Goal: Task Accomplishment & Management: Manage account settings

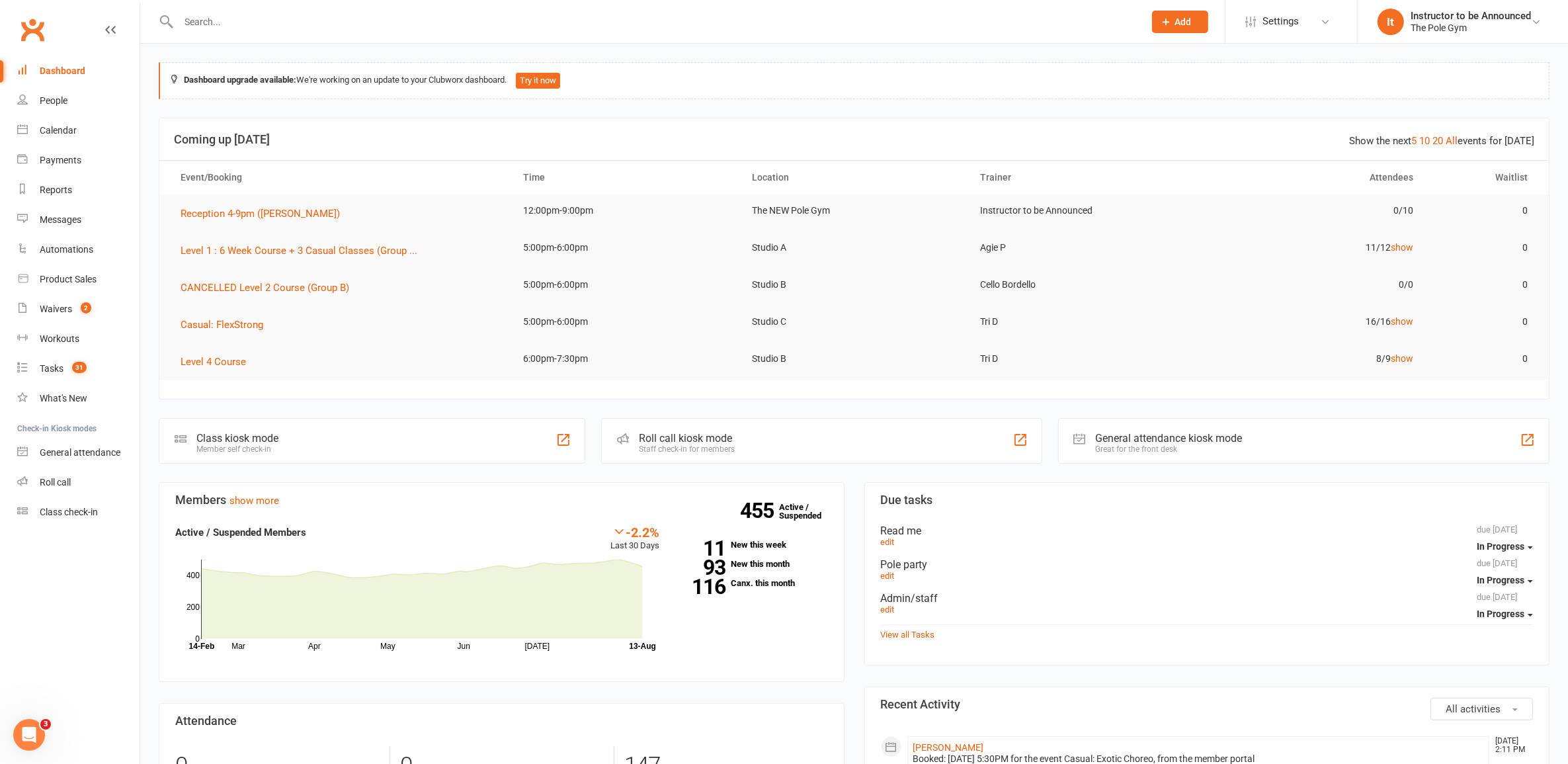
click at [222, 13] on input "text" at bounding box center [654, 22] width 961 height 19
click at [219, 22] on input "text" at bounding box center [654, 22] width 961 height 19
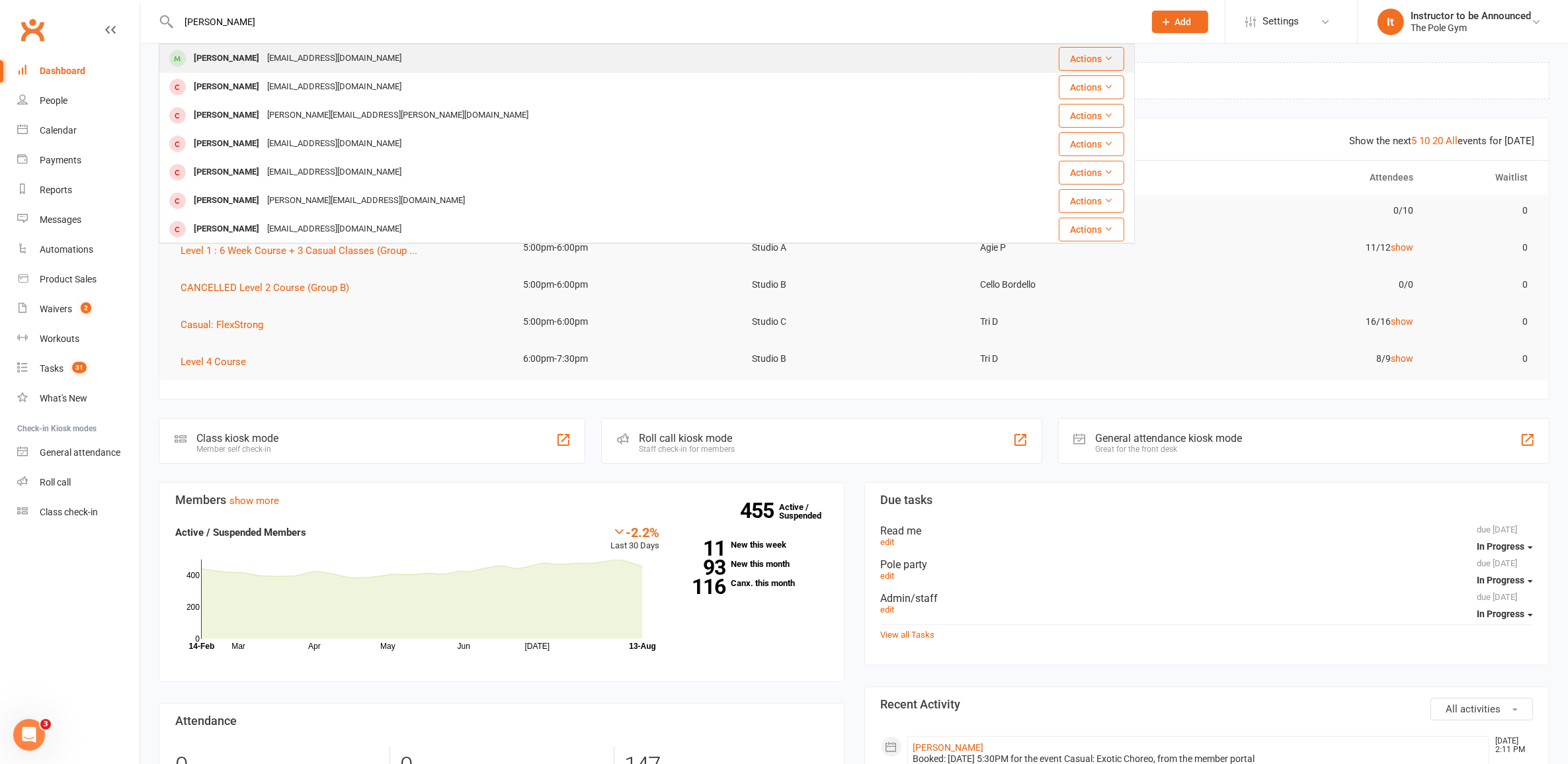
type input "lucy fitz"
click at [382, 59] on div "Lucy Fitzgerald lucybellaf@gmail.com" at bounding box center [565, 58] width 811 height 27
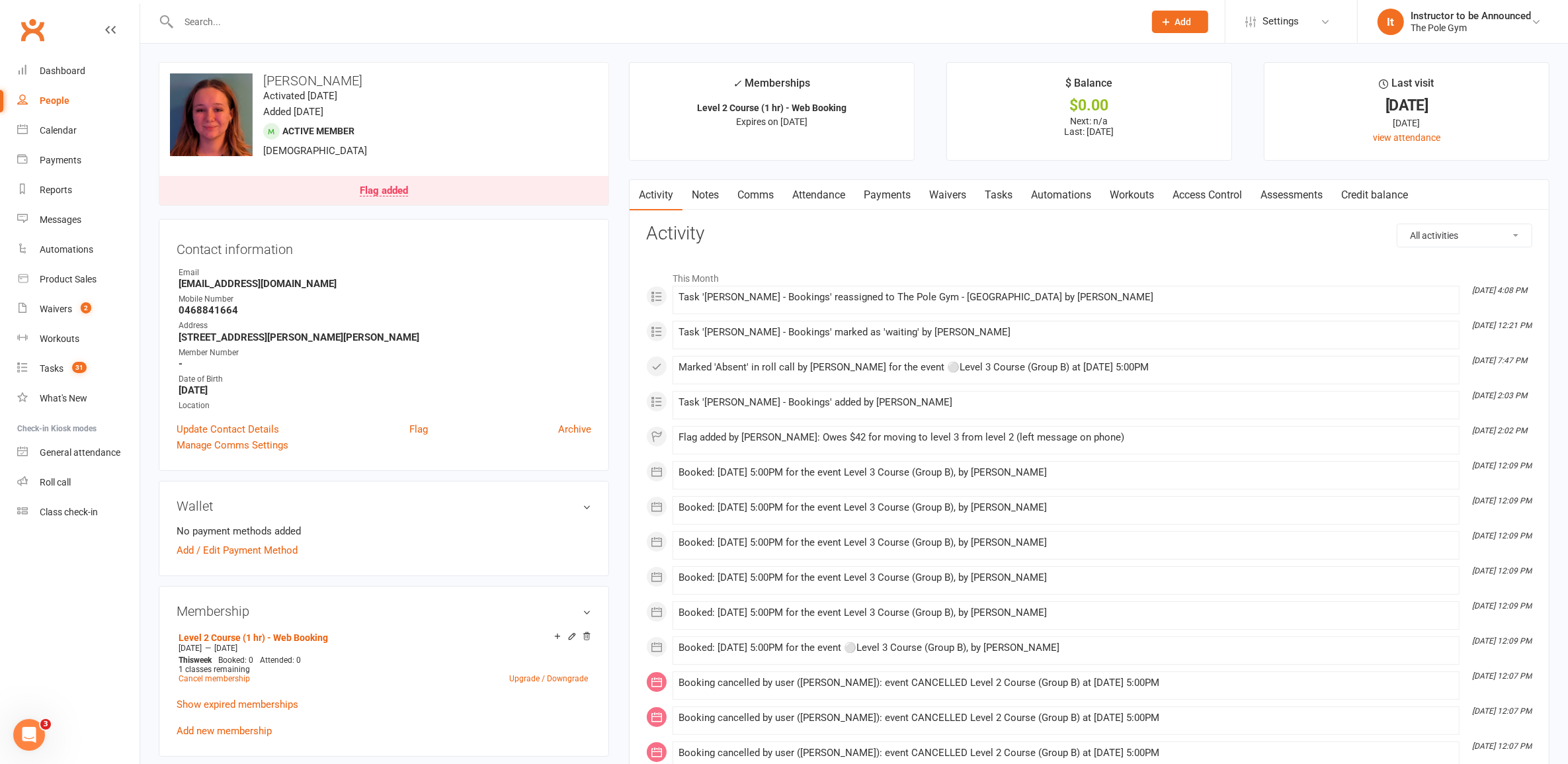
click at [906, 196] on link "Payments" at bounding box center [887, 195] width 65 height 31
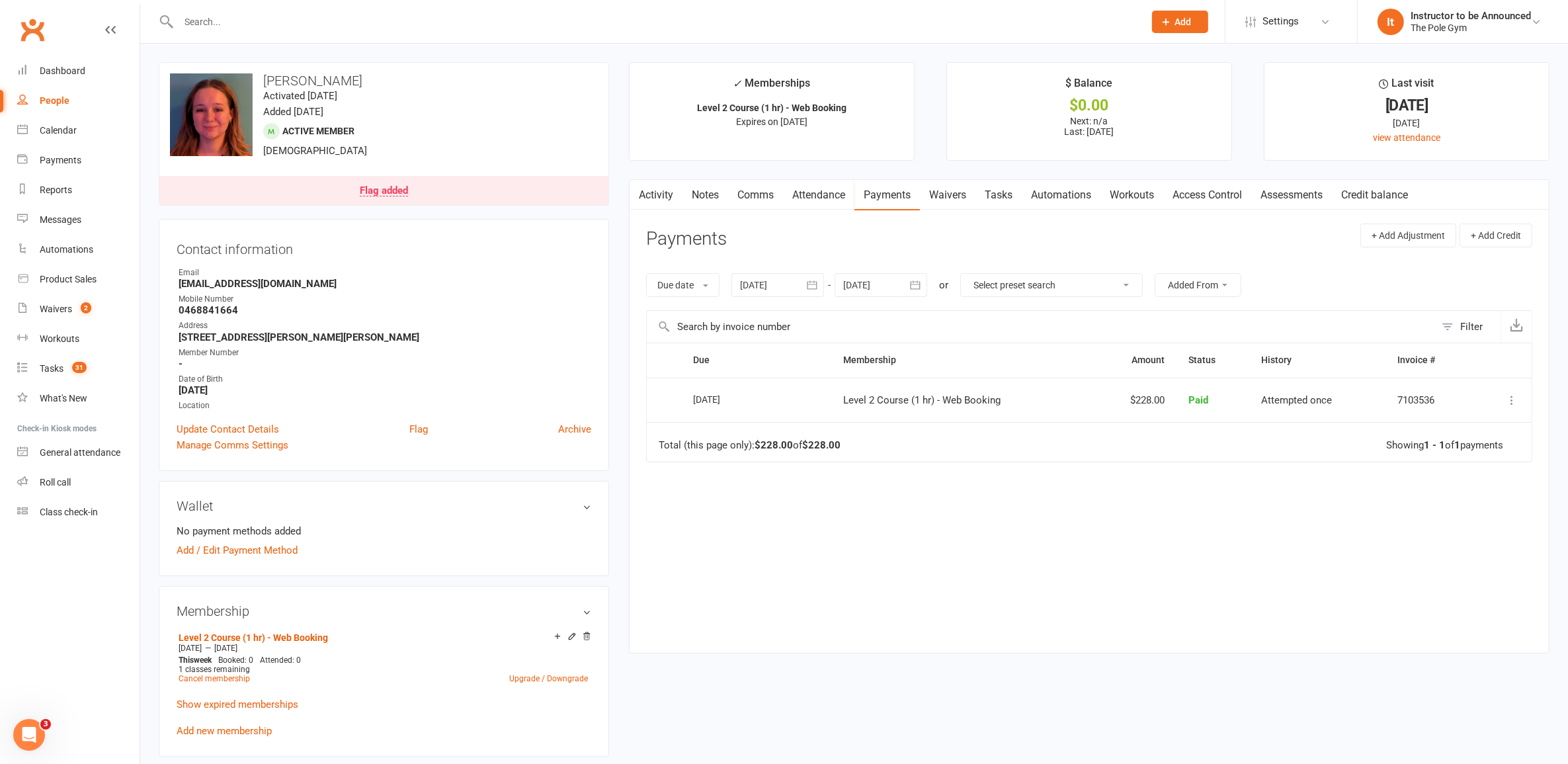
drag, startPoint x: 696, startPoint y: 40, endPoint x: 702, endPoint y: 31, distance: 10.8
click at [702, 34] on div at bounding box center [647, 21] width 976 height 43
click at [702, 31] on div at bounding box center [647, 21] width 976 height 43
click at [693, 14] on input "text" at bounding box center [654, 22] width 961 height 19
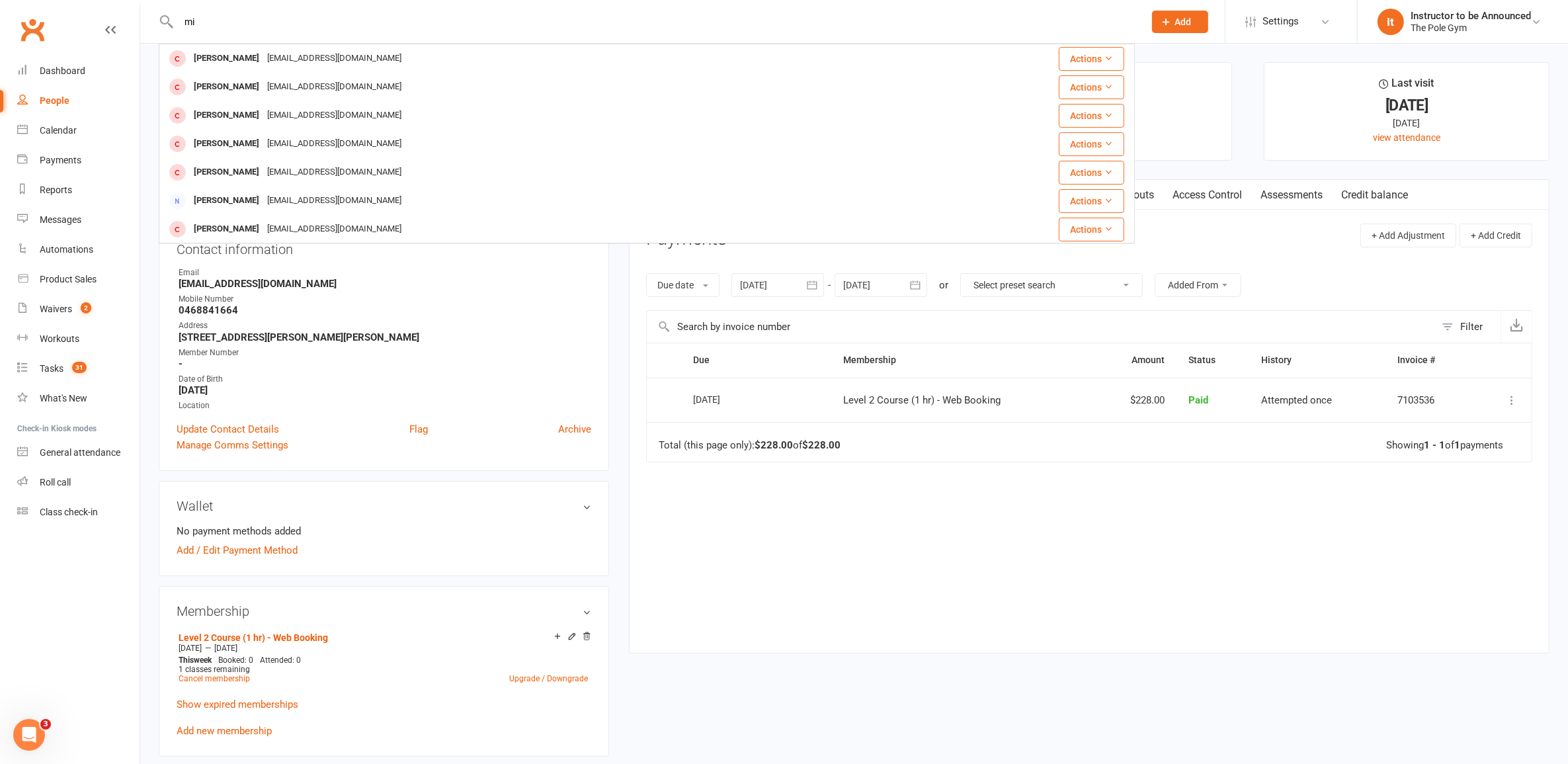
type input "m"
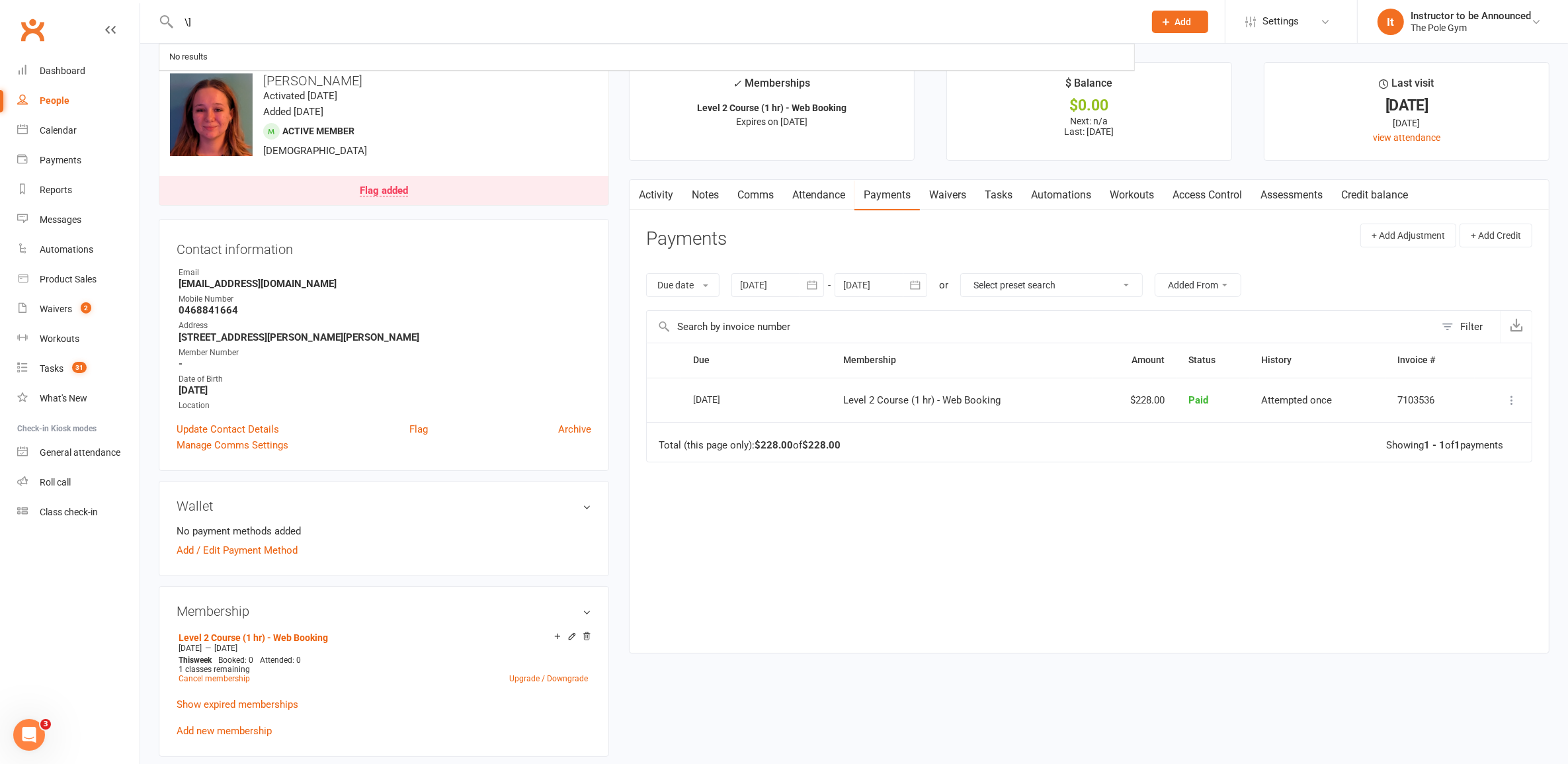
type input "\"
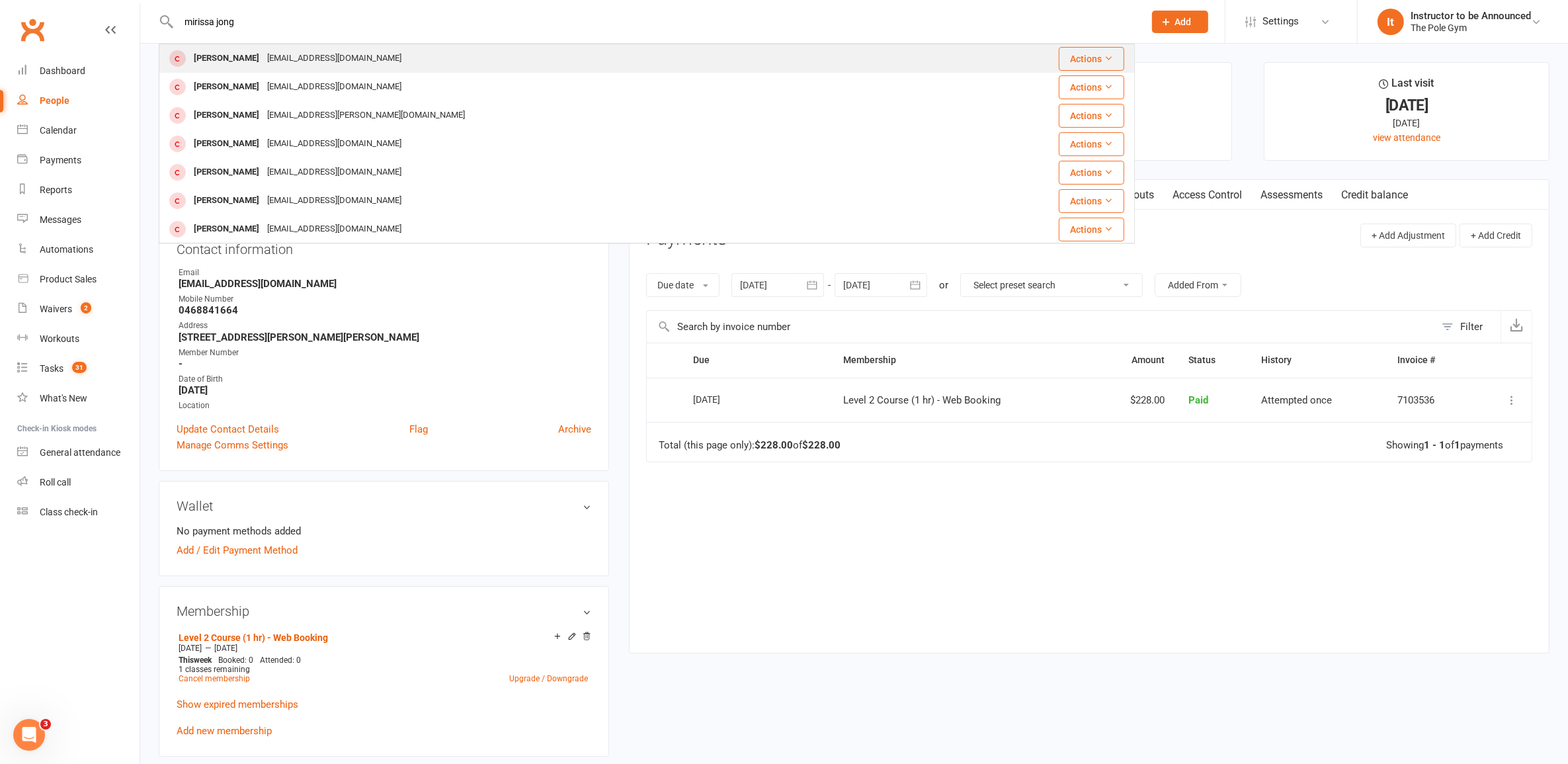
type input "mirissa jong"
click at [351, 58] on div "xmarissajong@yahoo.com" at bounding box center [335, 58] width 142 height 19
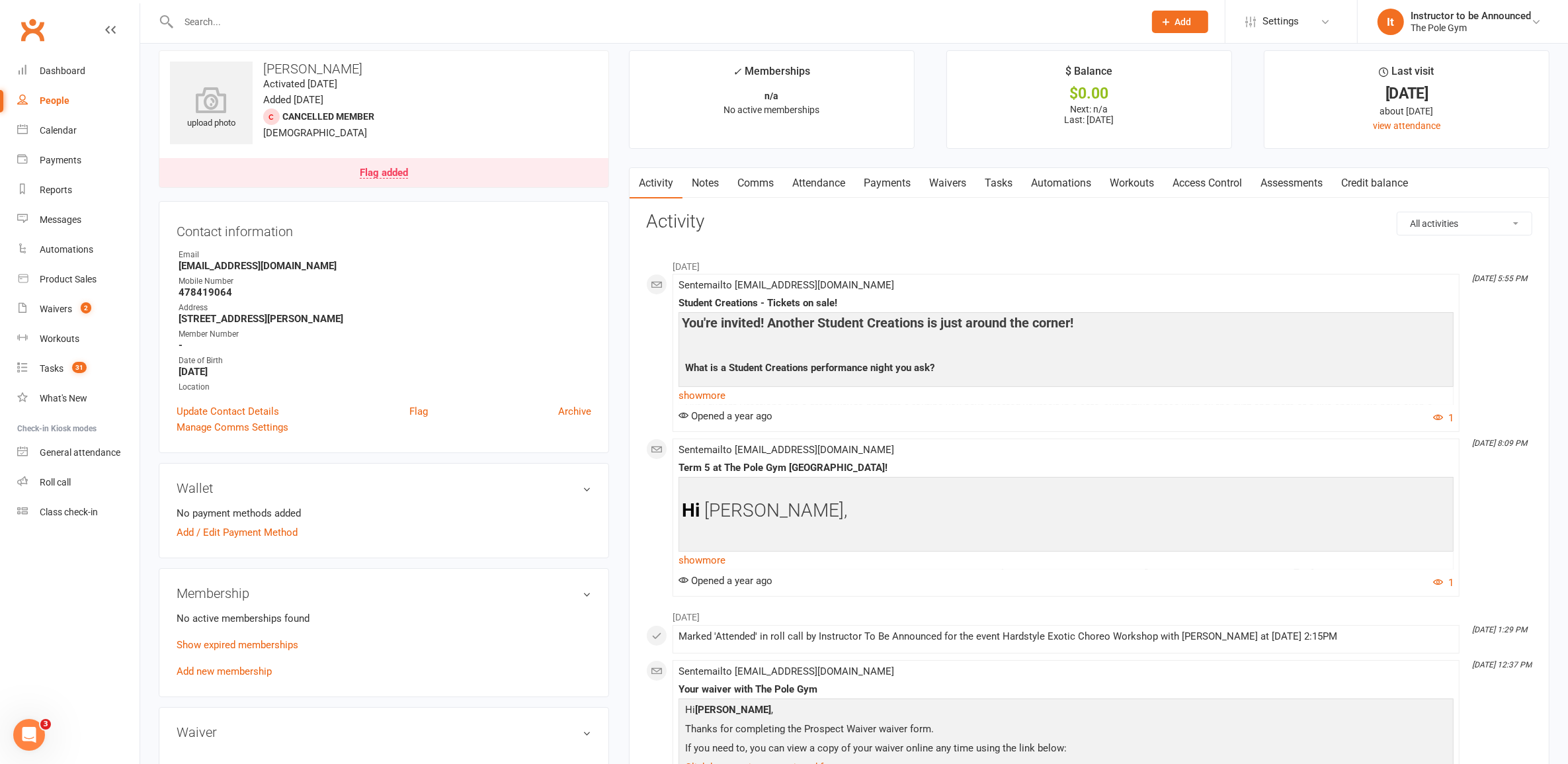
scroll to position [331, 0]
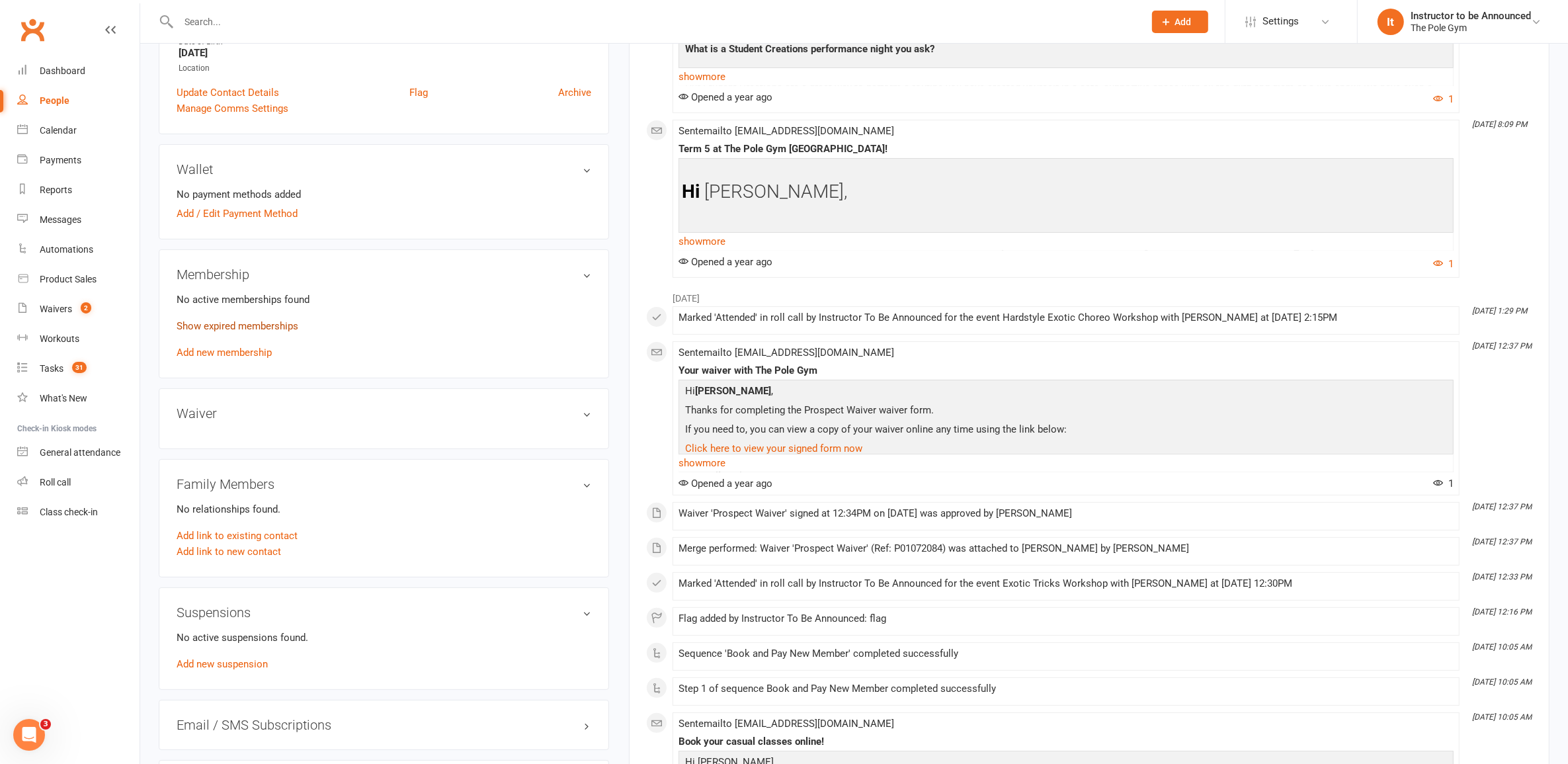
click at [253, 321] on link "Show expired memberships" at bounding box center [237, 327] width 122 height 12
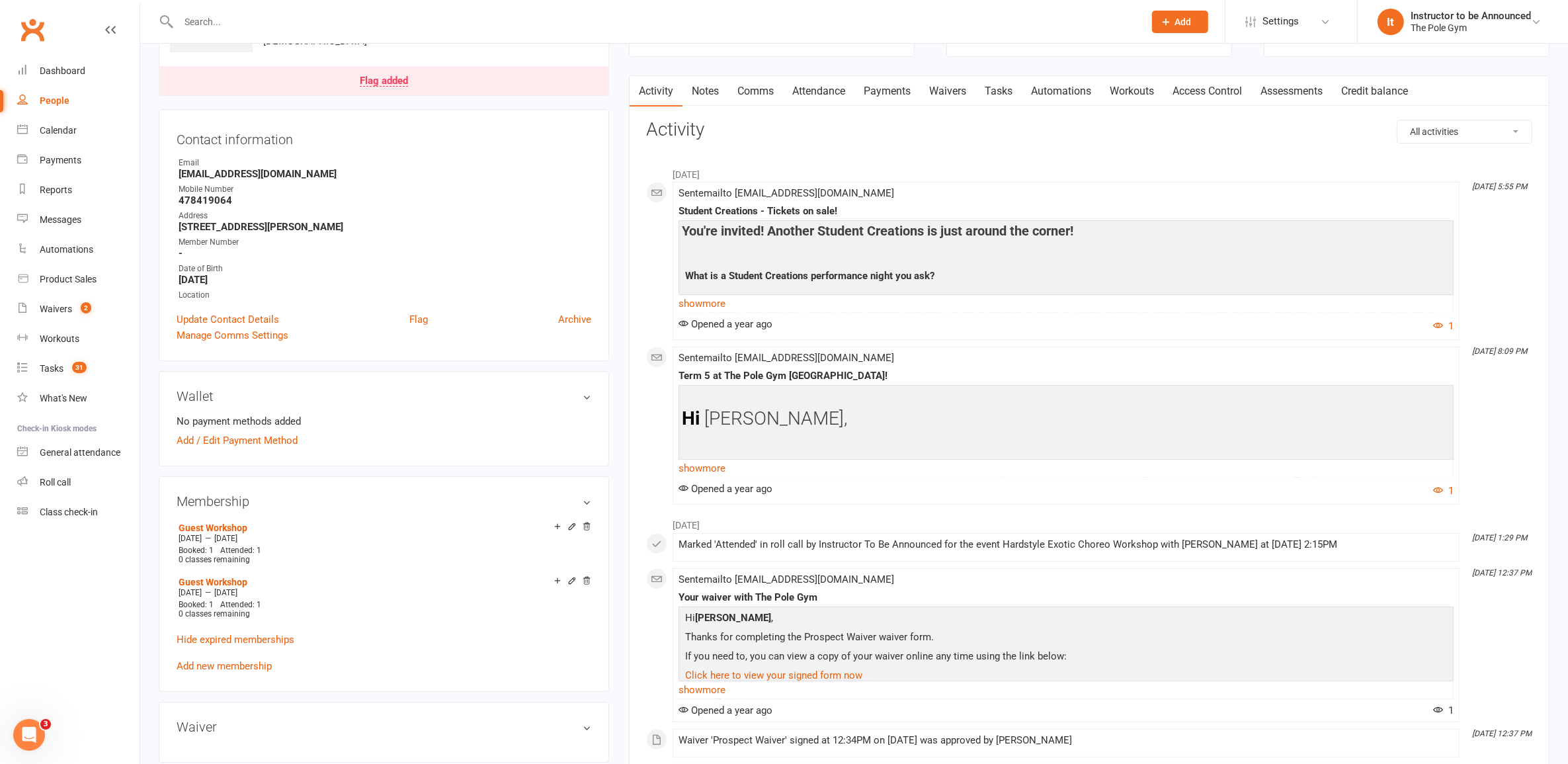
scroll to position [248, 0]
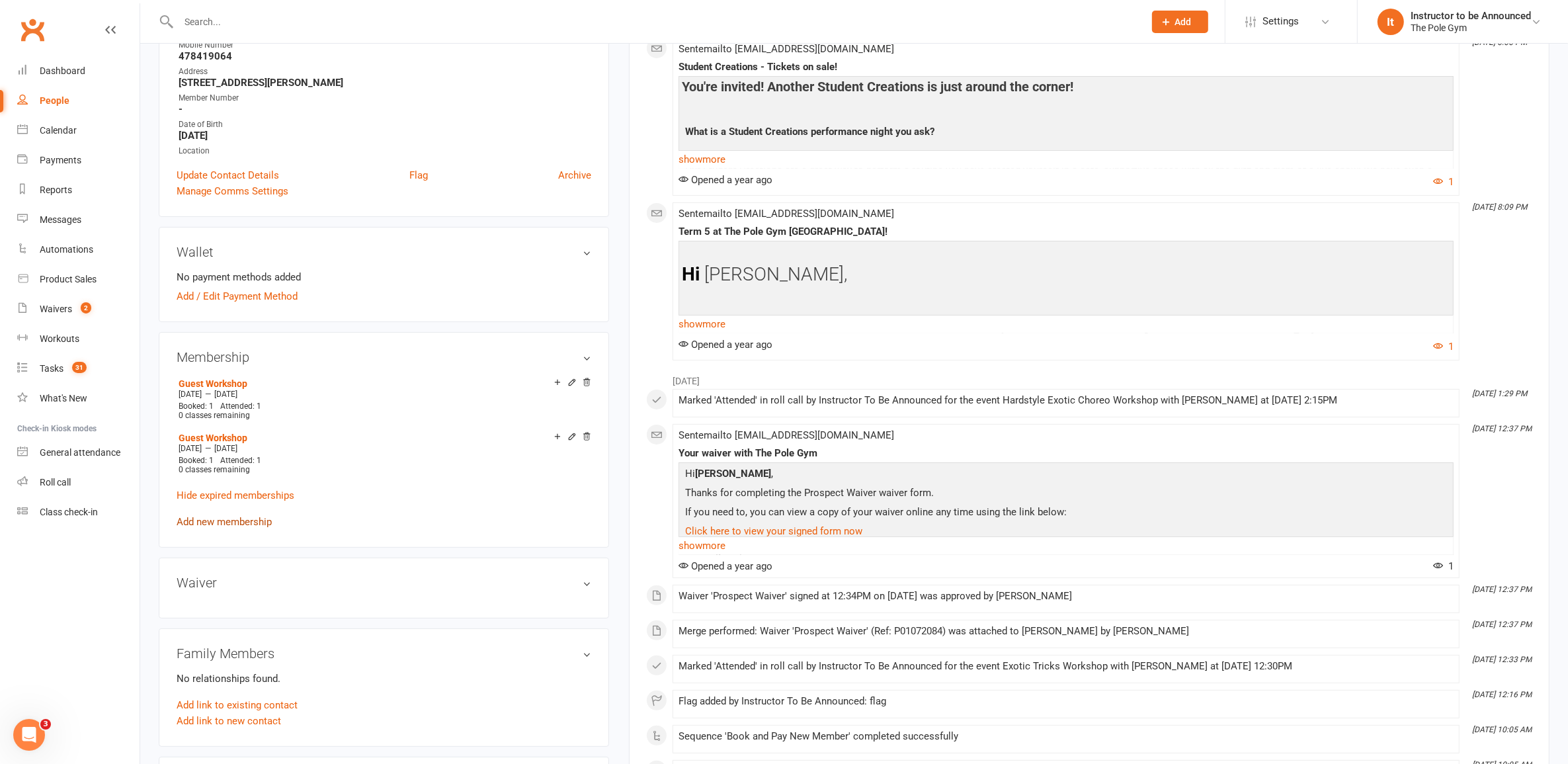
click at [256, 517] on link "Add new membership" at bounding box center [224, 522] width 95 height 12
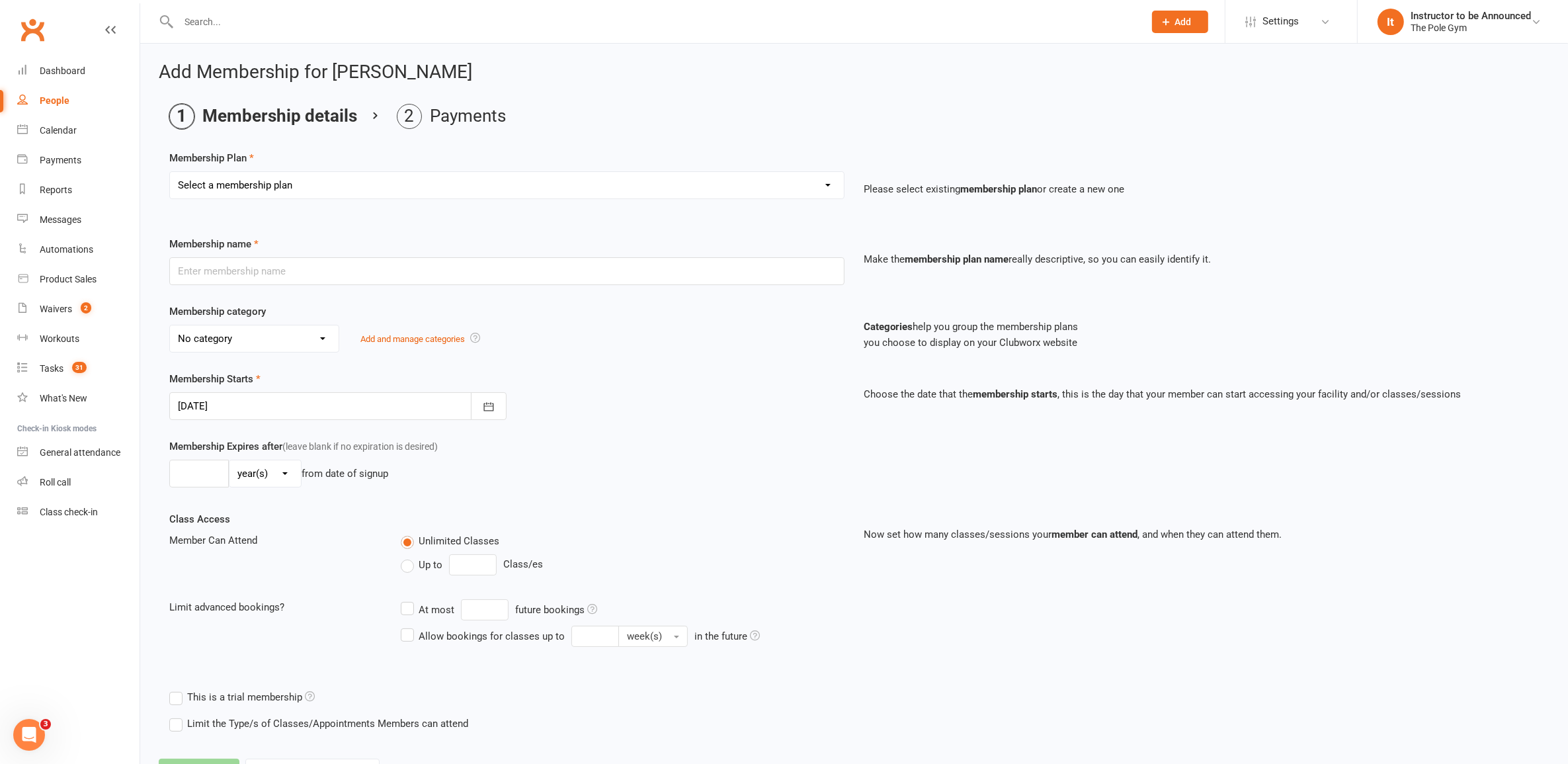
click at [362, 178] on select "Select a membership plan Create new Membership Plan Pay As You Go (45 min) Casu…" at bounding box center [507, 185] width 674 height 26
select select "31"
click at [170, 172] on select "Select a membership plan Create new Membership Plan Pay As You Go (45 min) Casu…" at bounding box center [507, 185] width 674 height 26
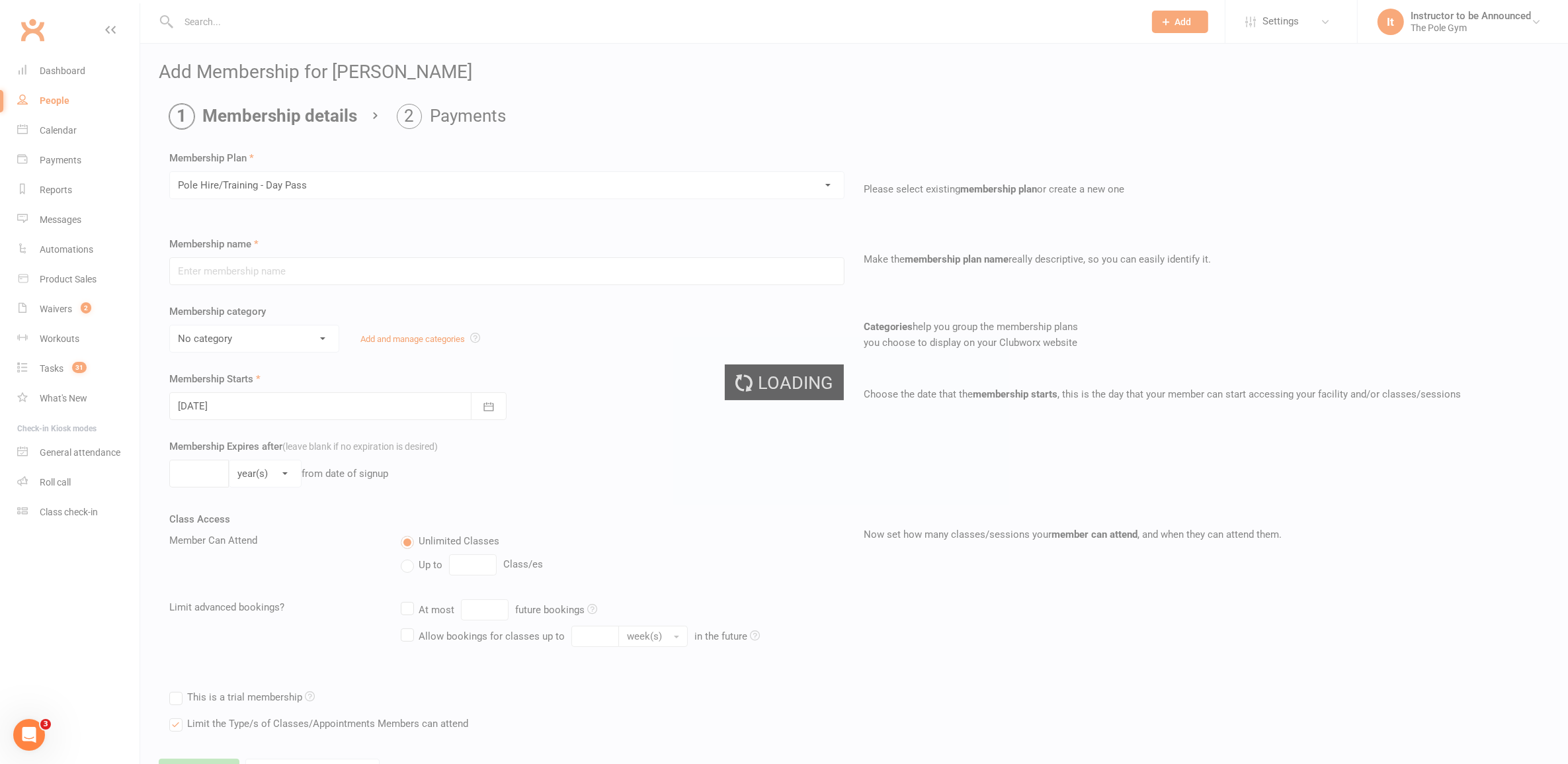
type input "Pole Hire/Training - Day Pass"
select select "12"
type input "1"
select select "0"
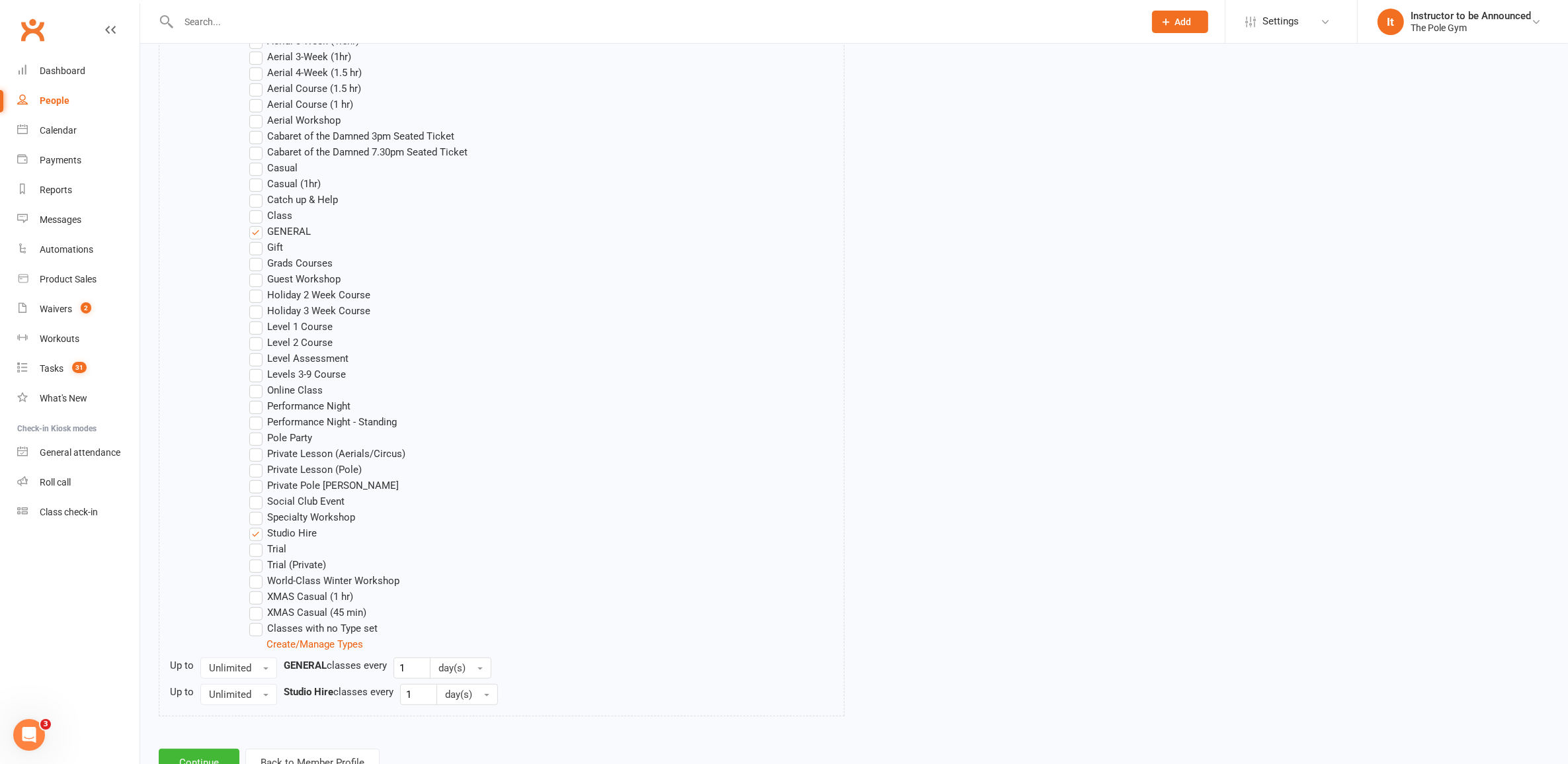
scroll to position [900, 0]
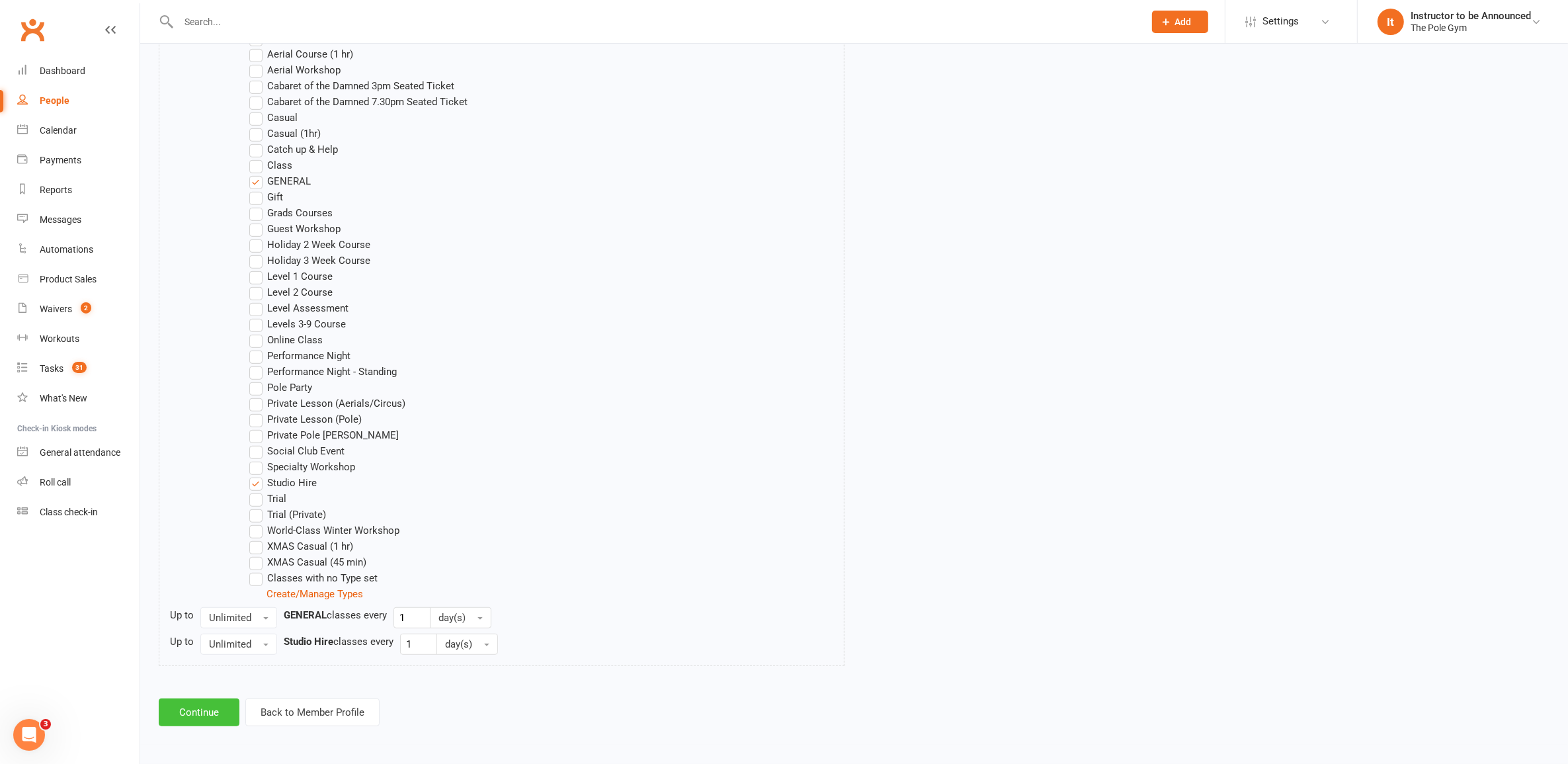
click at [217, 710] on button "Continue" at bounding box center [199, 712] width 81 height 28
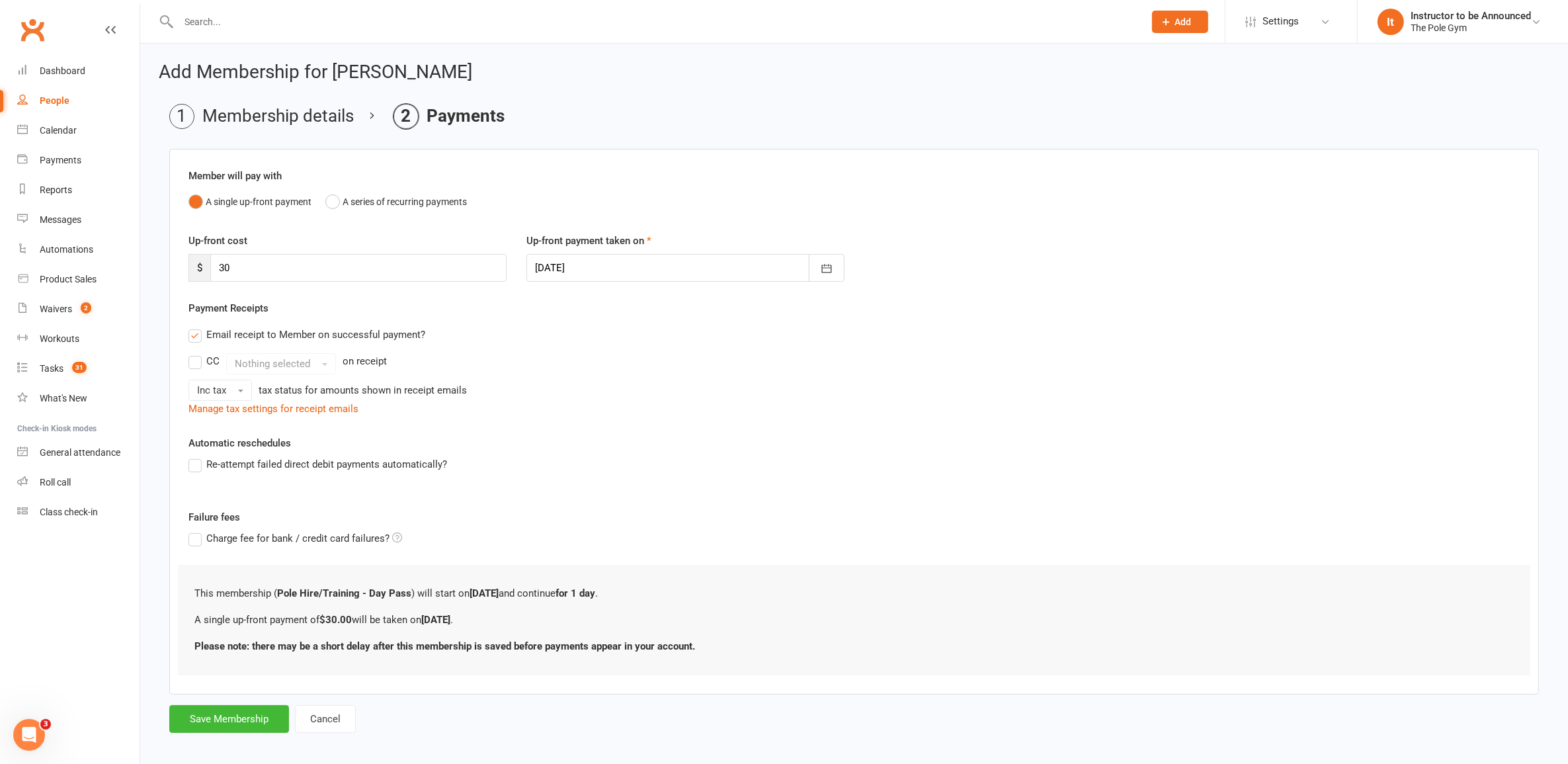
click at [213, 703] on form "Member will pay with A single up-front payment A series of recurring payments U…" at bounding box center [854, 441] width 1370 height 584
click at [219, 710] on button "Save Membership" at bounding box center [229, 719] width 120 height 28
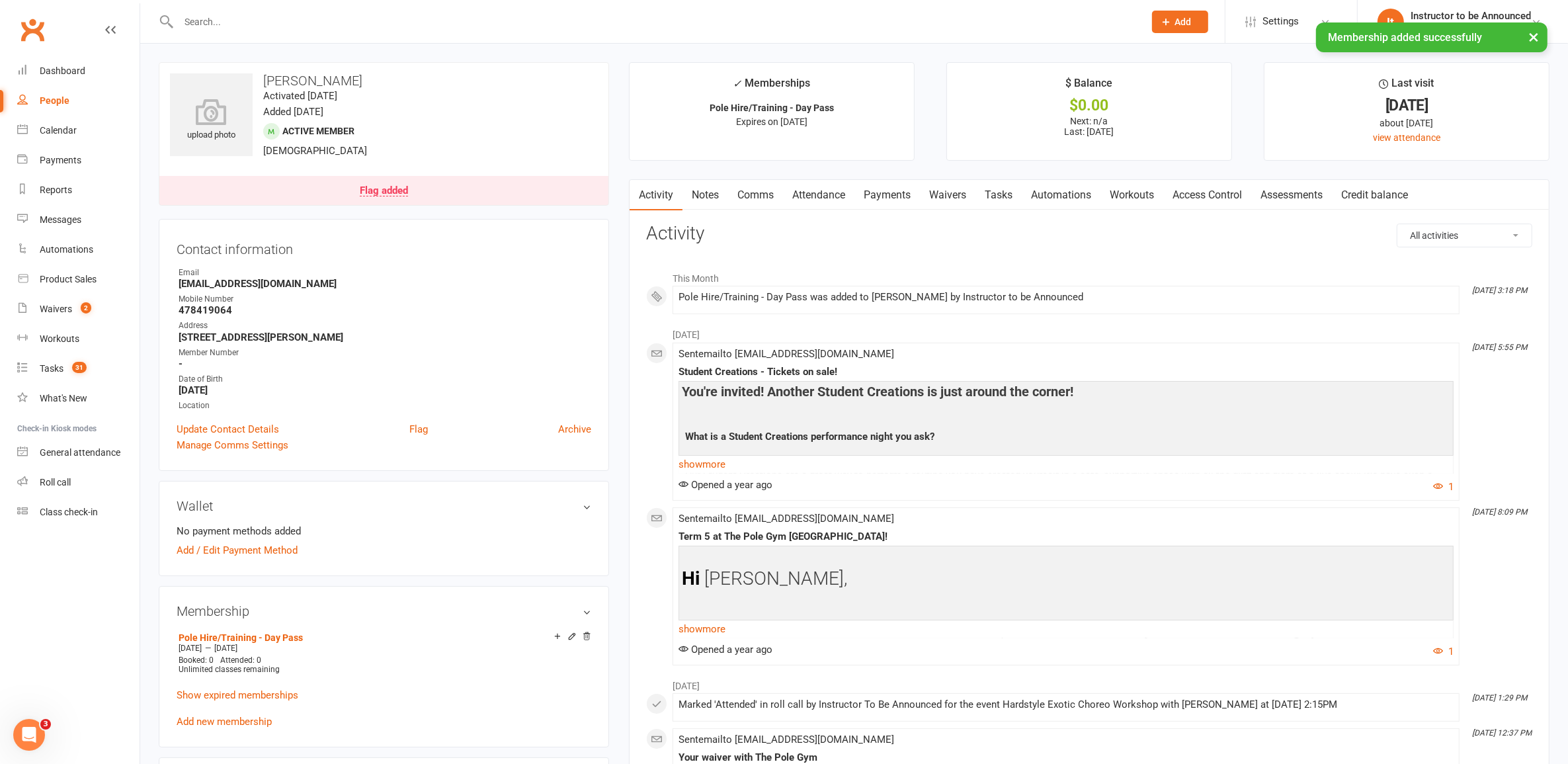
click at [943, 192] on link "Waivers" at bounding box center [948, 195] width 55 height 31
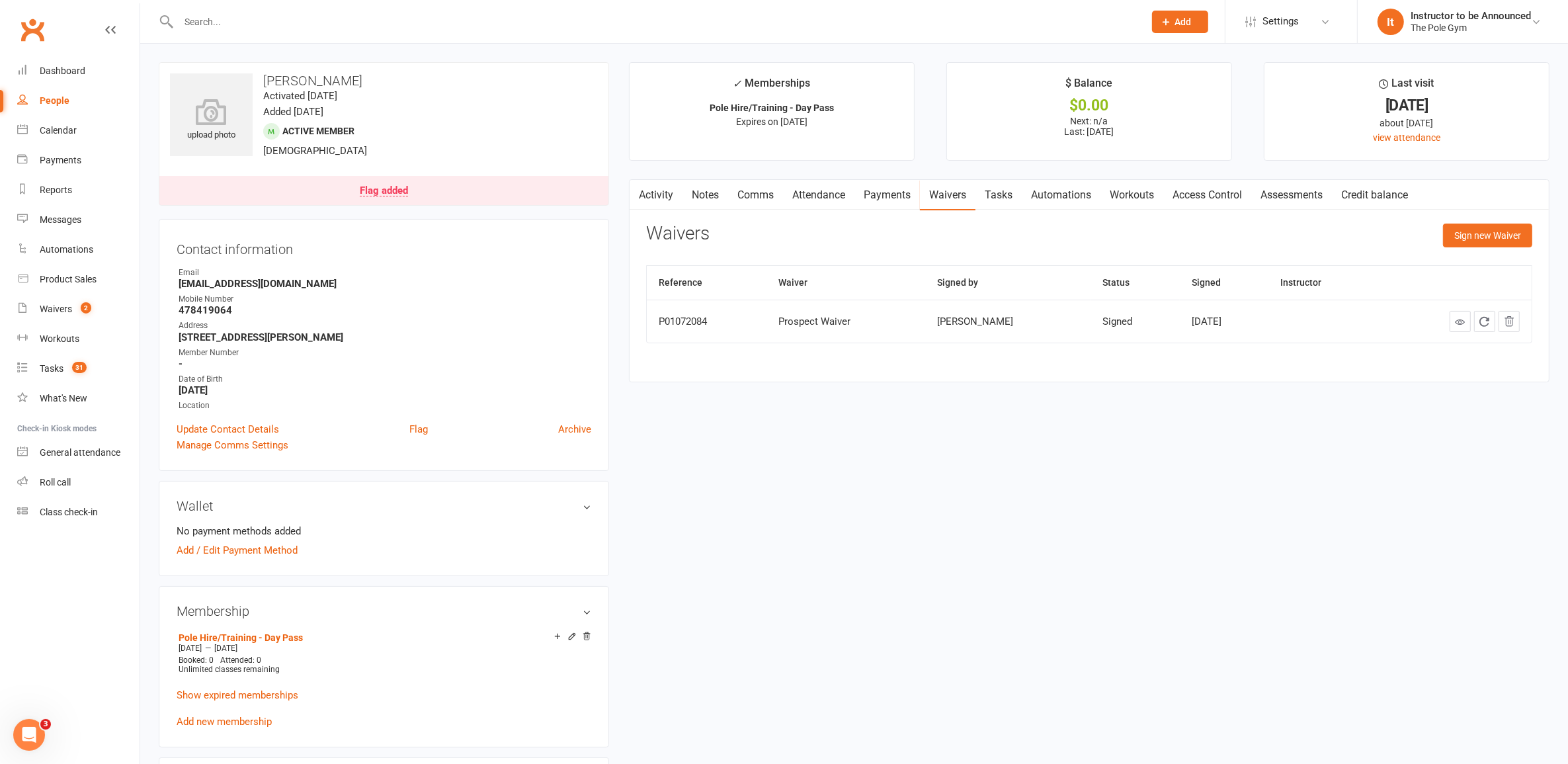
click at [819, 198] on link "Attendance" at bounding box center [818, 195] width 71 height 31
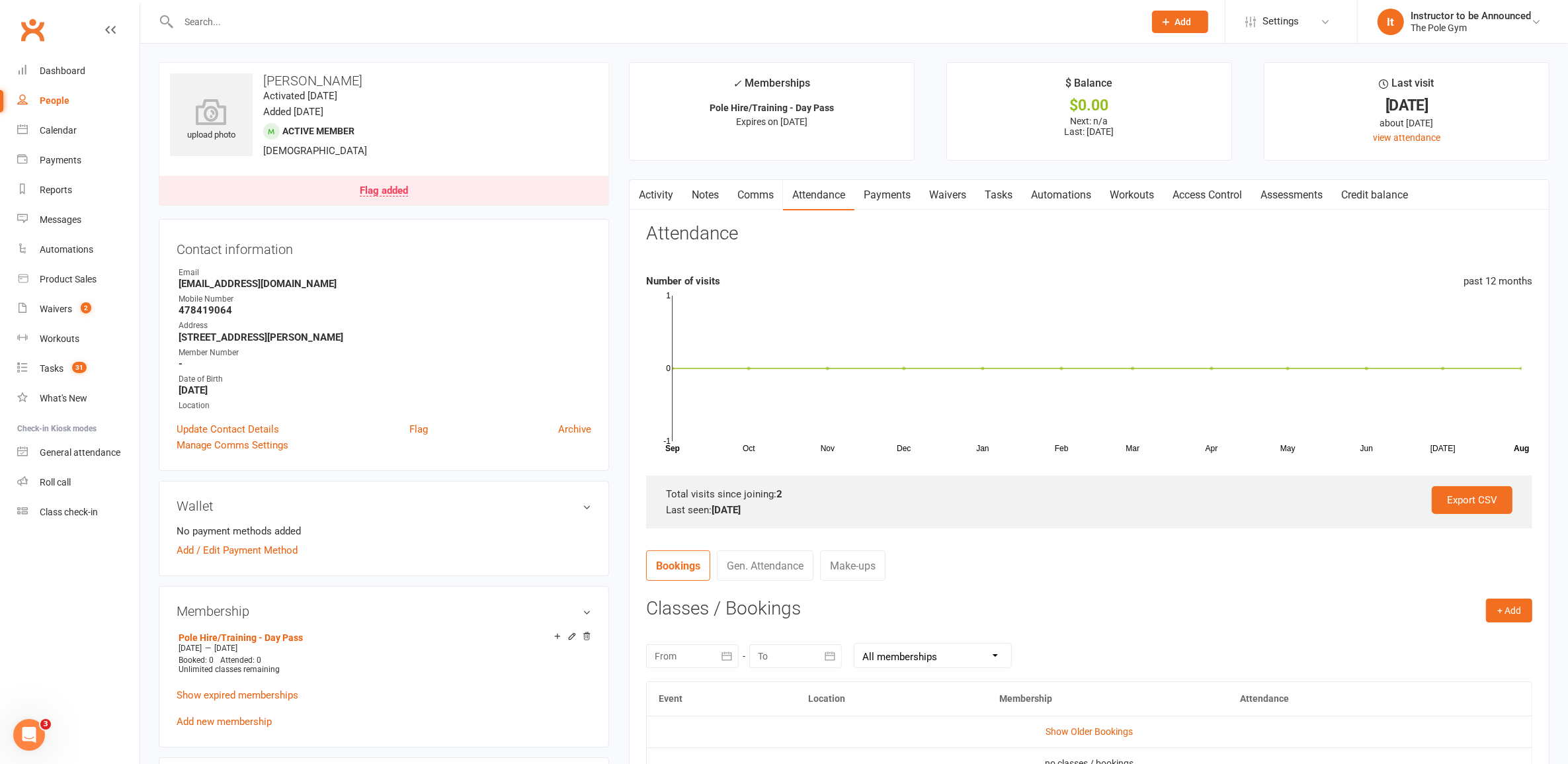
click at [887, 198] on link "Payments" at bounding box center [887, 195] width 65 height 31
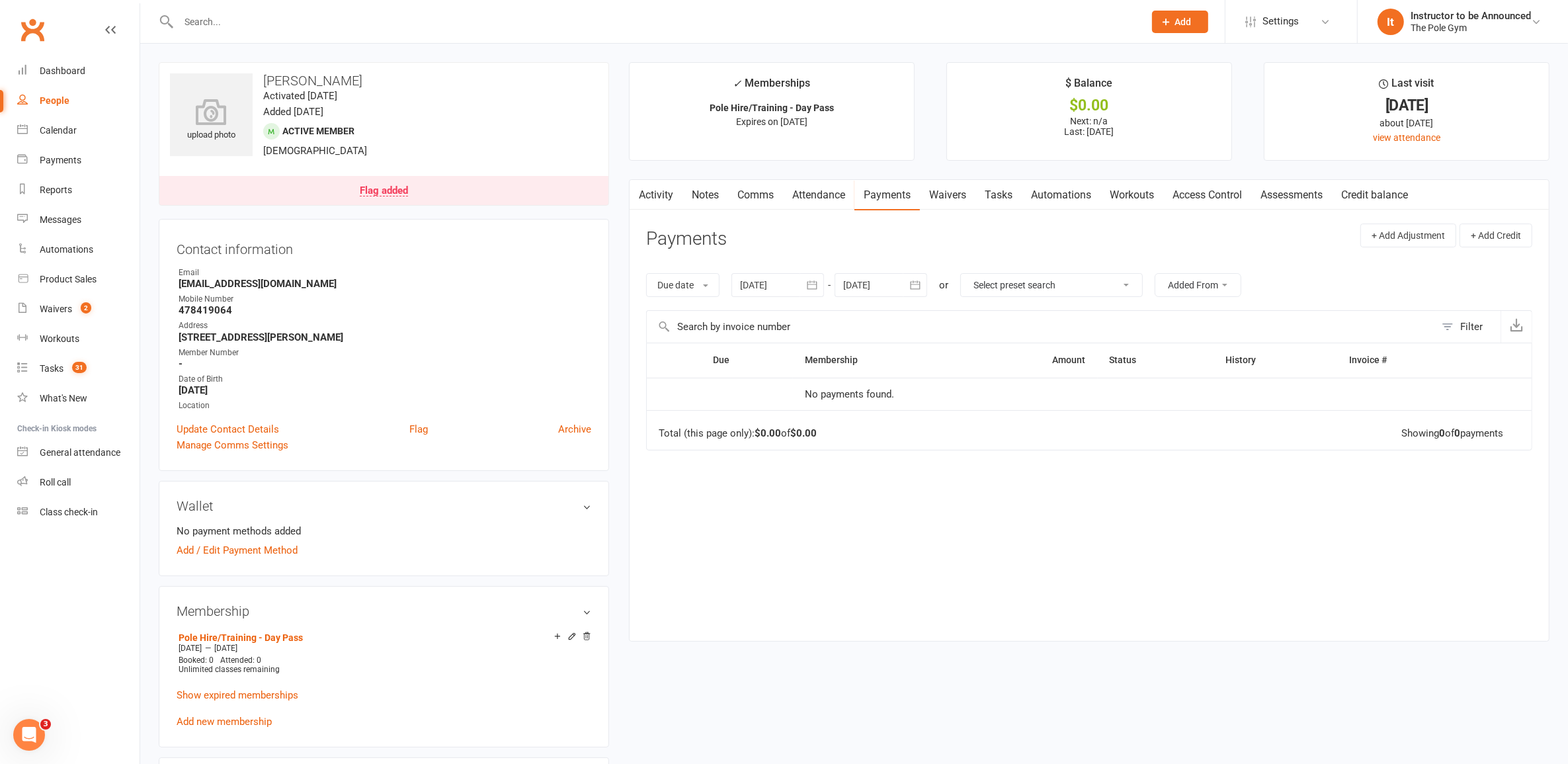
click at [956, 193] on link "Waivers" at bounding box center [948, 195] width 55 height 31
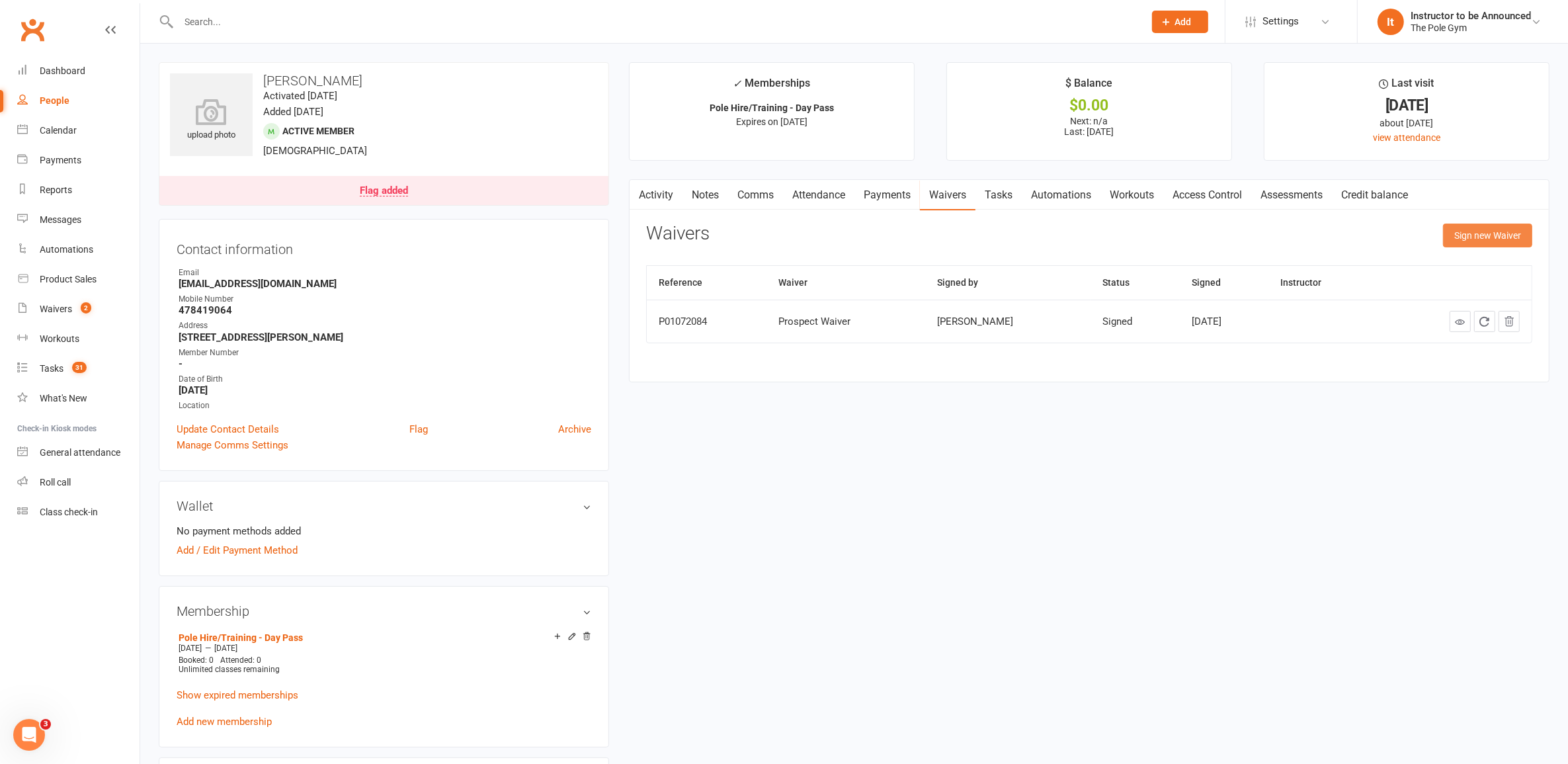
click at [1460, 232] on button "Sign new Waiver" at bounding box center [1487, 236] width 89 height 24
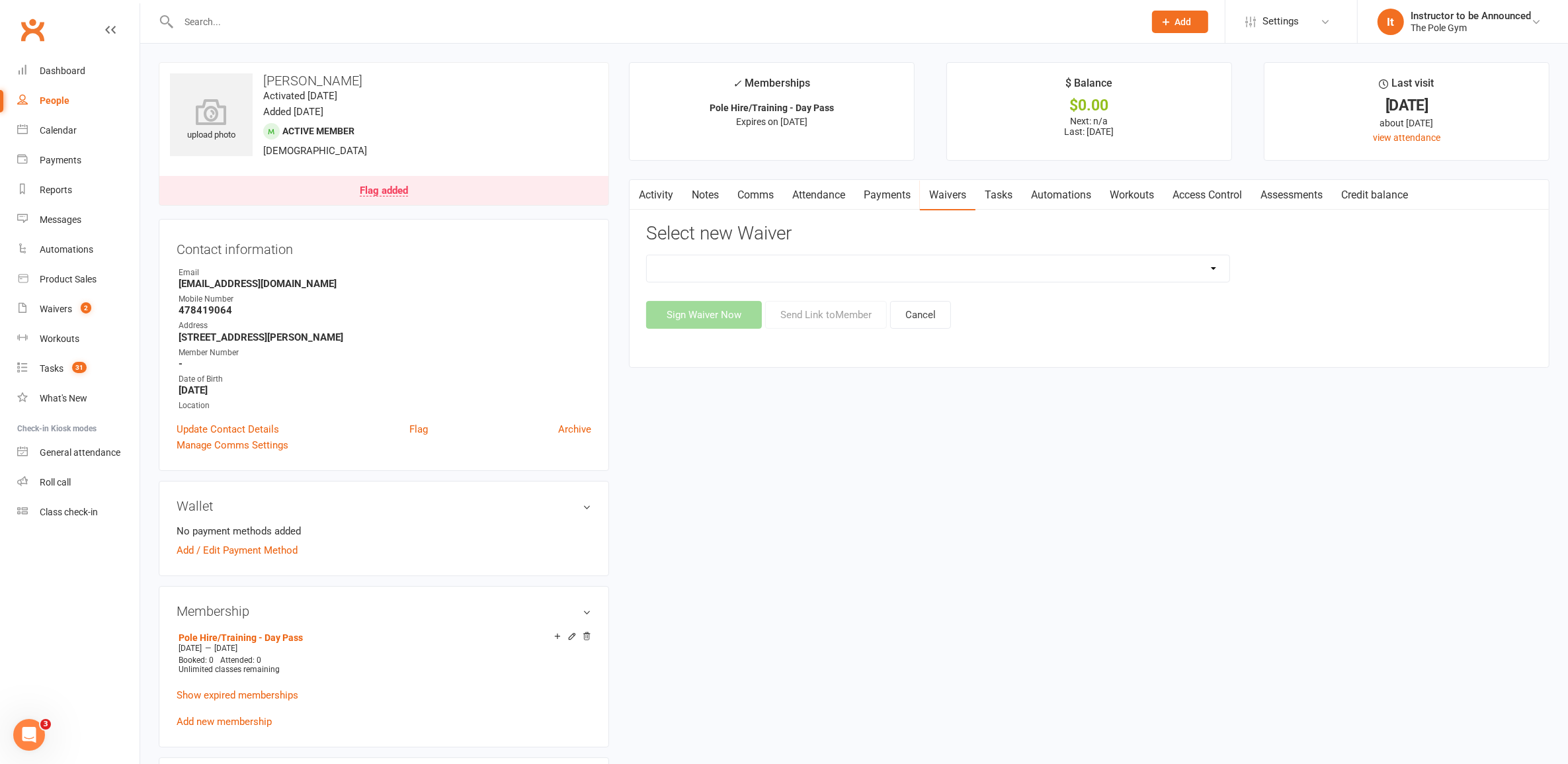
click at [1093, 267] on select "Aerials Terms of Use Classic Party Package Covid Safe Policy Agreement Deluxe/P…" at bounding box center [938, 268] width 583 height 26
select select "4021"
click at [647, 255] on select "Aerials Terms of Use Classic Party Package Covid Safe Policy Agreement Deluxe/P…" at bounding box center [938, 268] width 583 height 26
click at [860, 319] on button "Send Link to Member" at bounding box center [826, 315] width 122 height 28
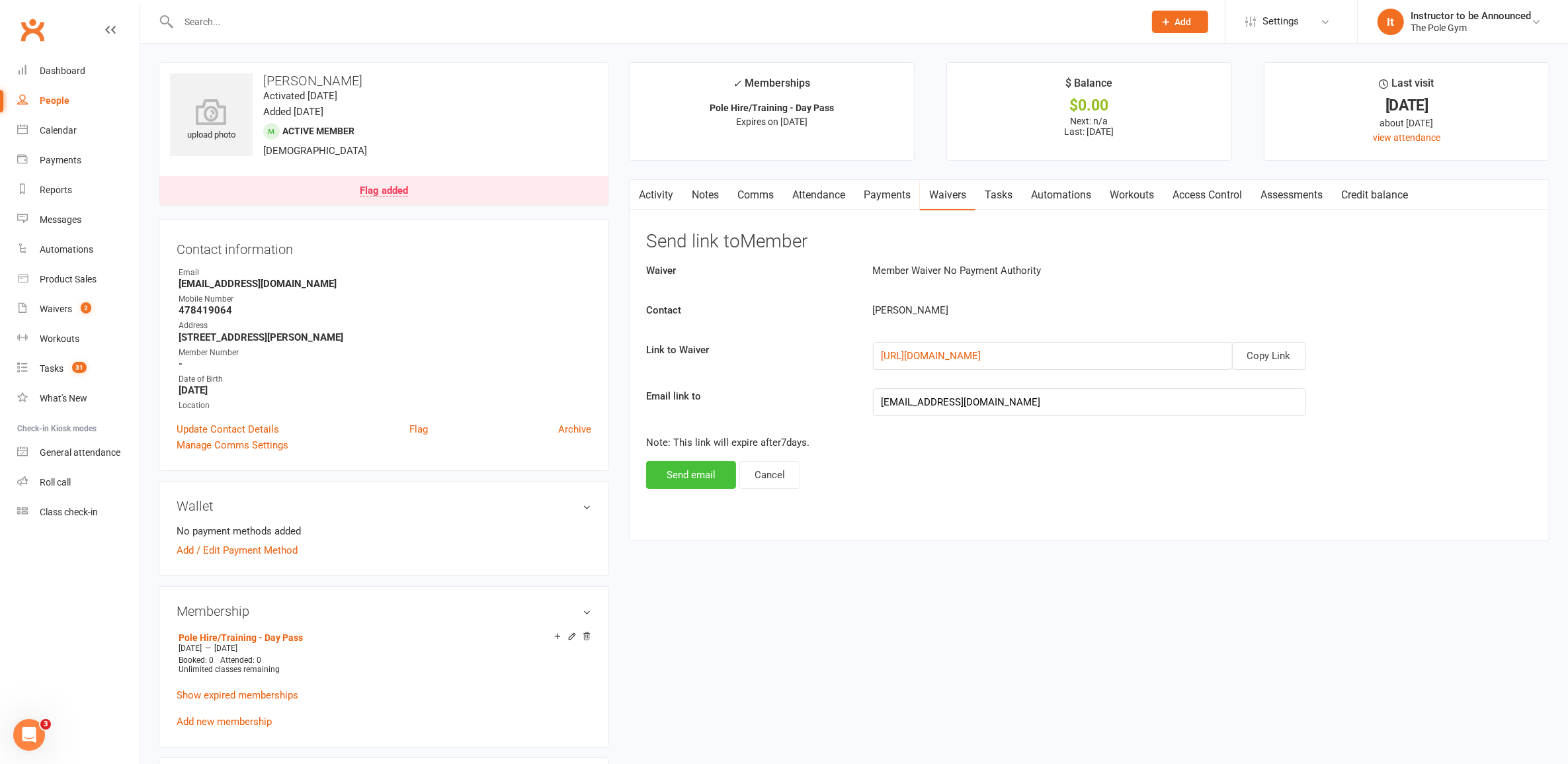
click at [683, 463] on button "Send email" at bounding box center [691, 475] width 90 height 28
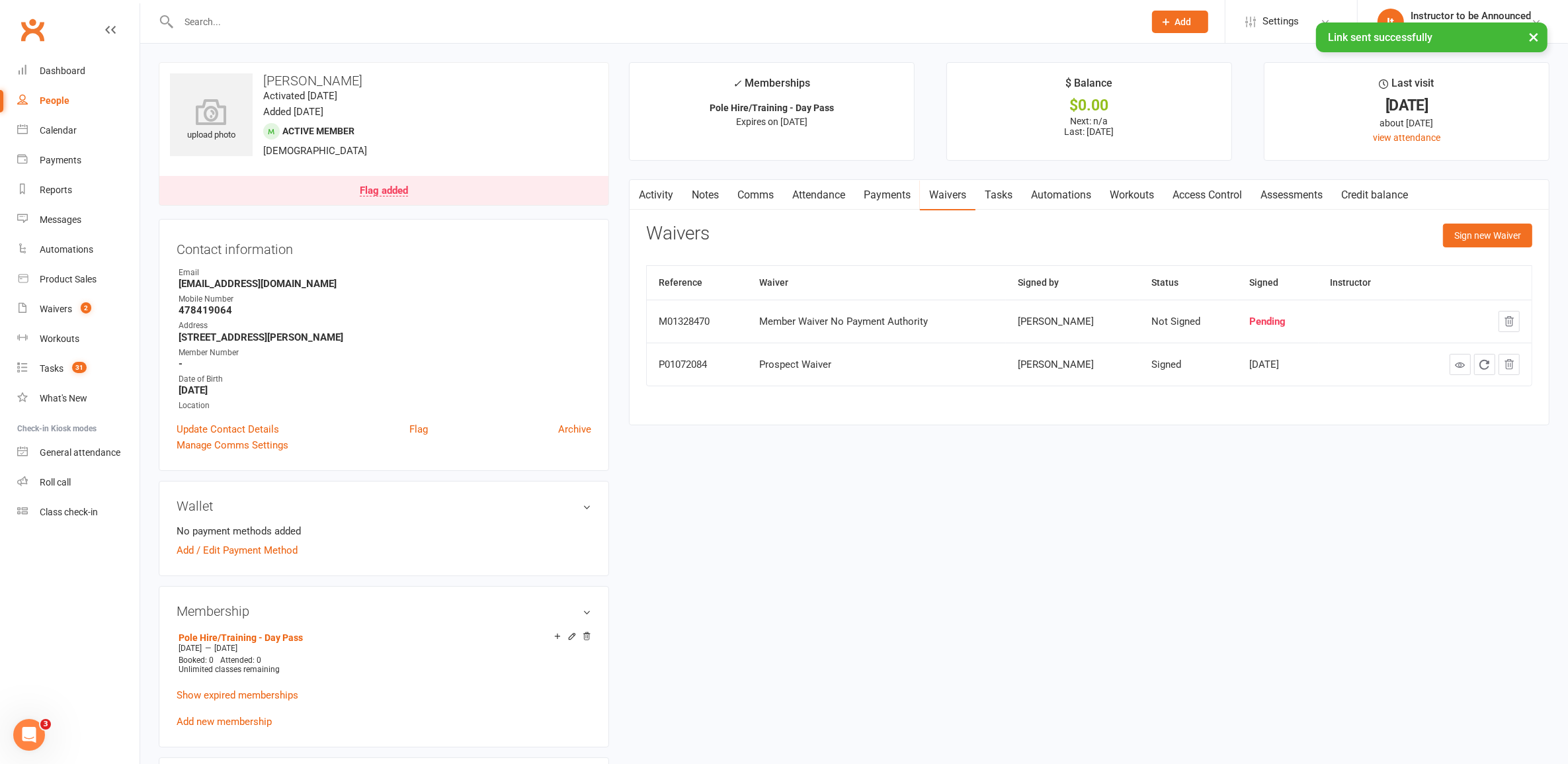
click at [880, 195] on link "Payments" at bounding box center [887, 195] width 65 height 31
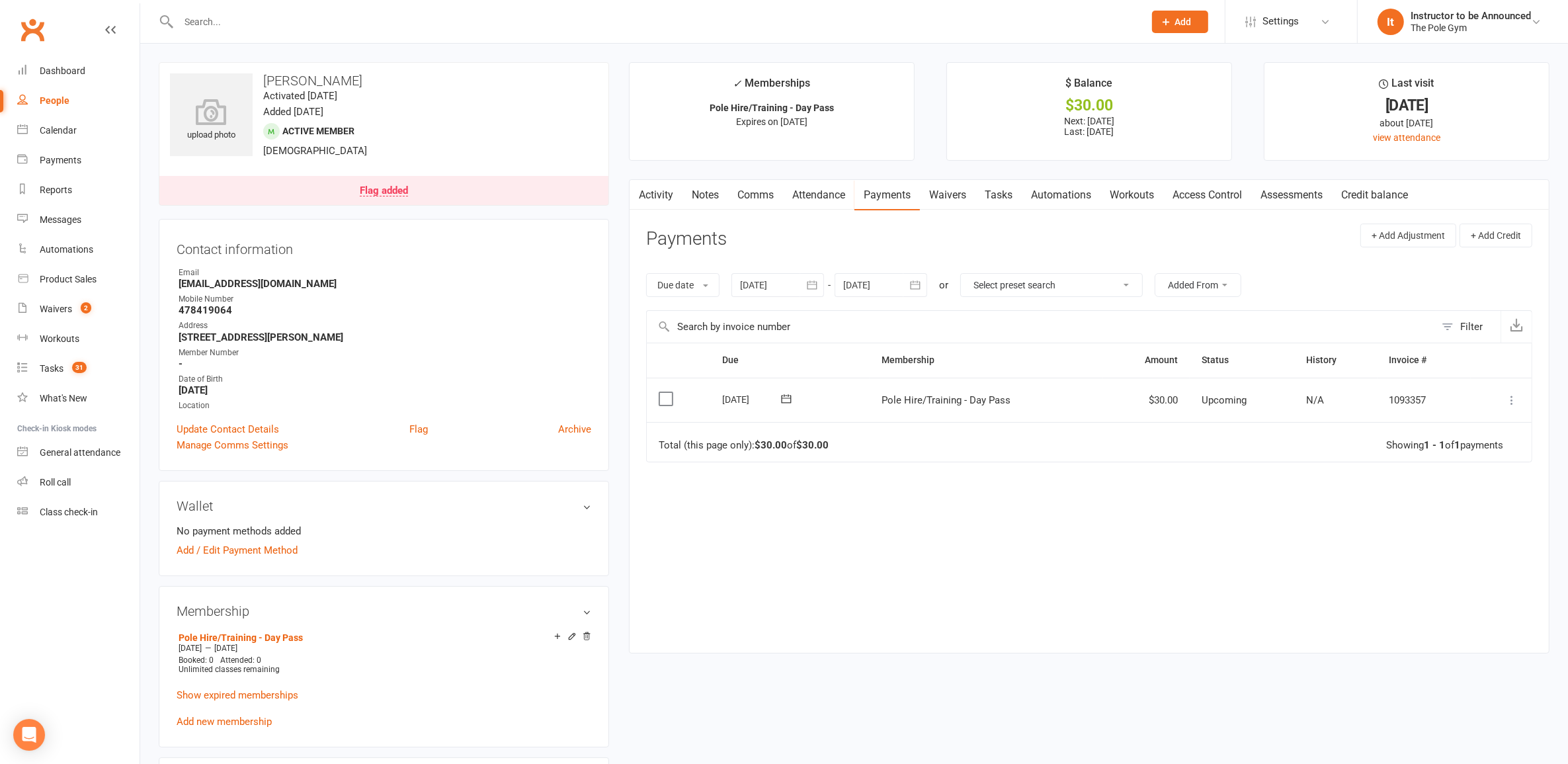
click at [1516, 400] on icon at bounding box center [1512, 401] width 13 height 13
click at [1478, 451] on link "Mark as Paid (POS)" at bounding box center [1453, 452] width 131 height 26
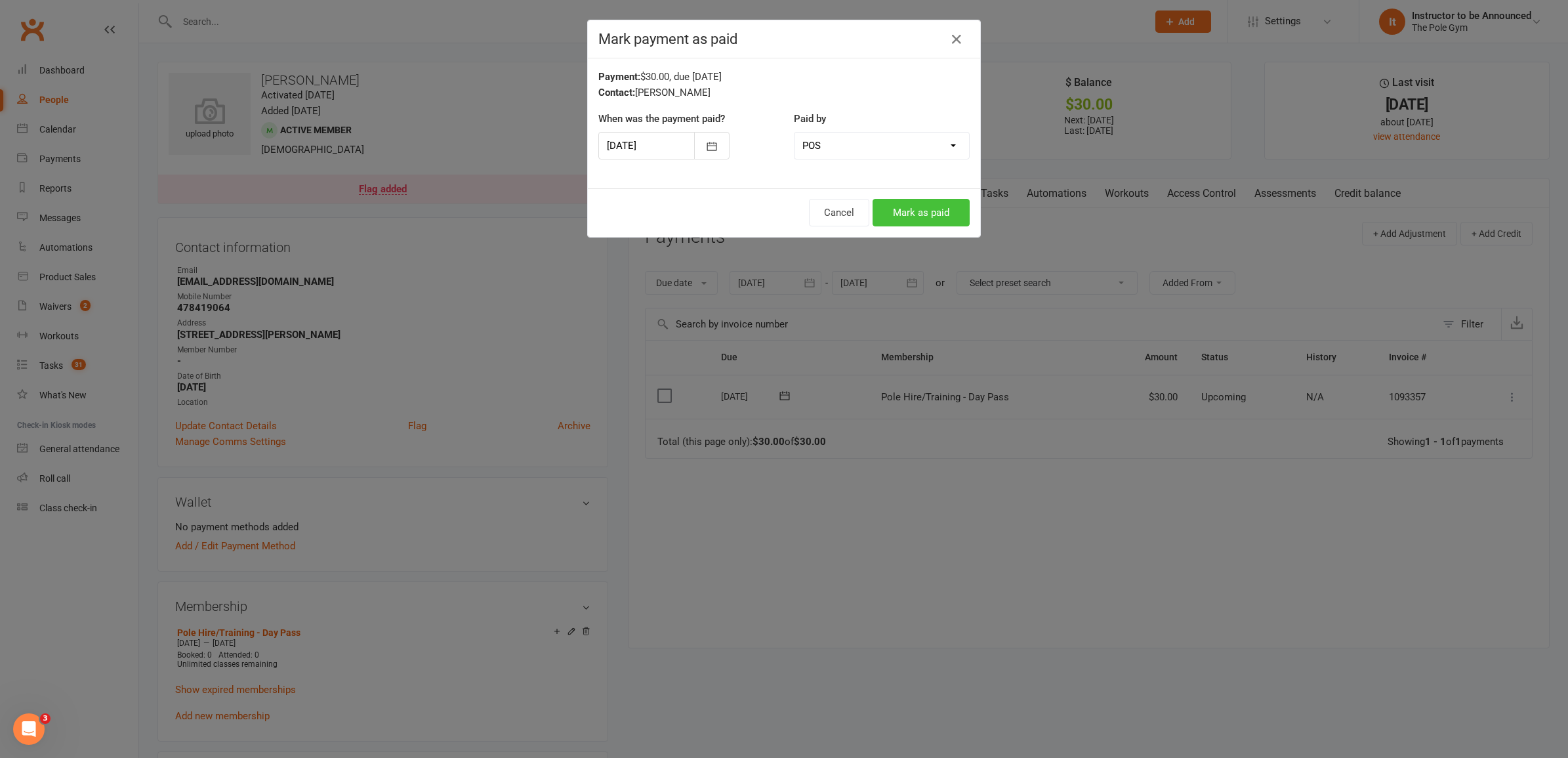
click at [911, 211] on button "Mark as paid" at bounding box center [921, 213] width 97 height 27
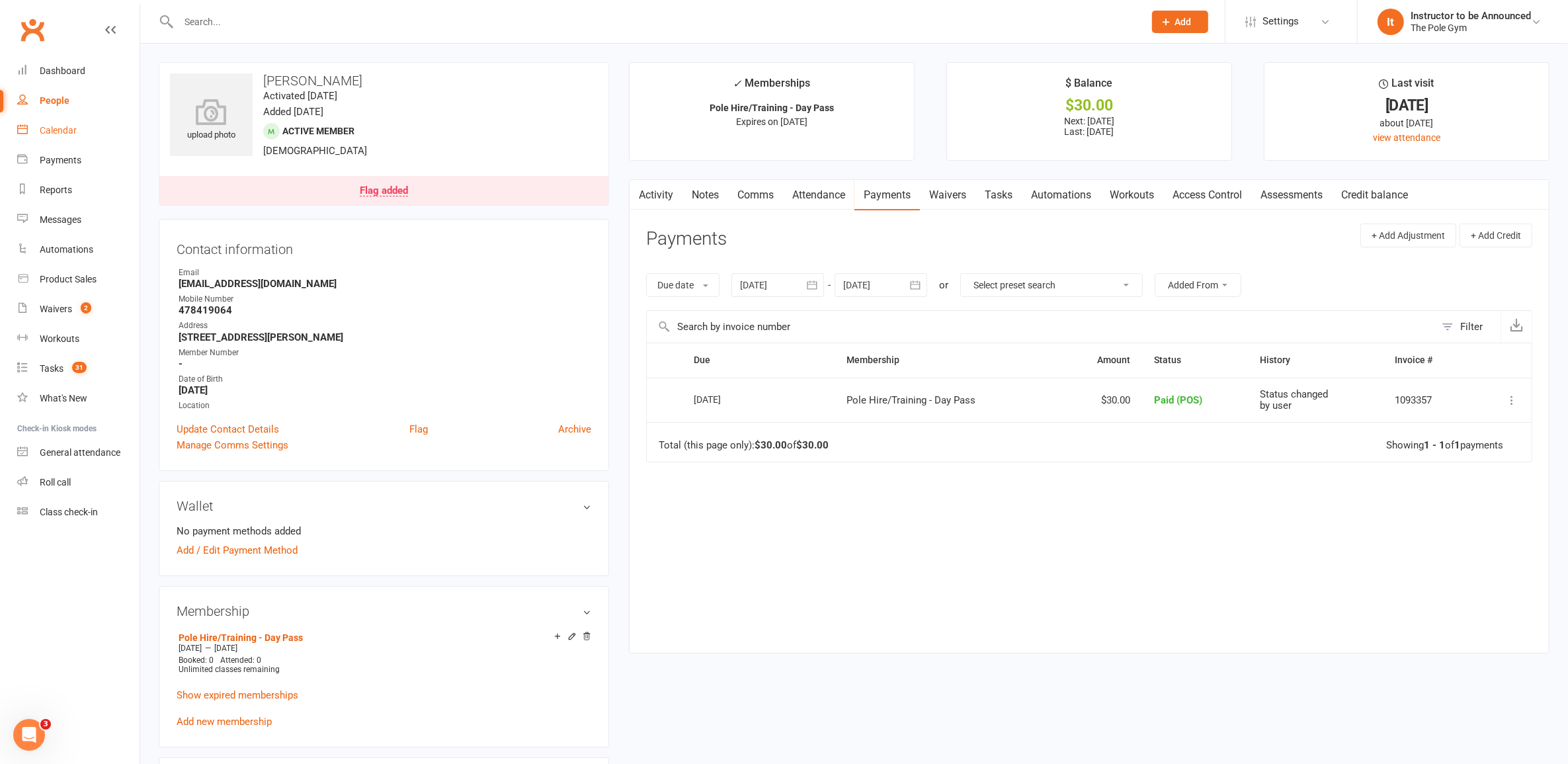
click at [48, 139] on link "Calendar" at bounding box center [78, 131] width 122 height 30
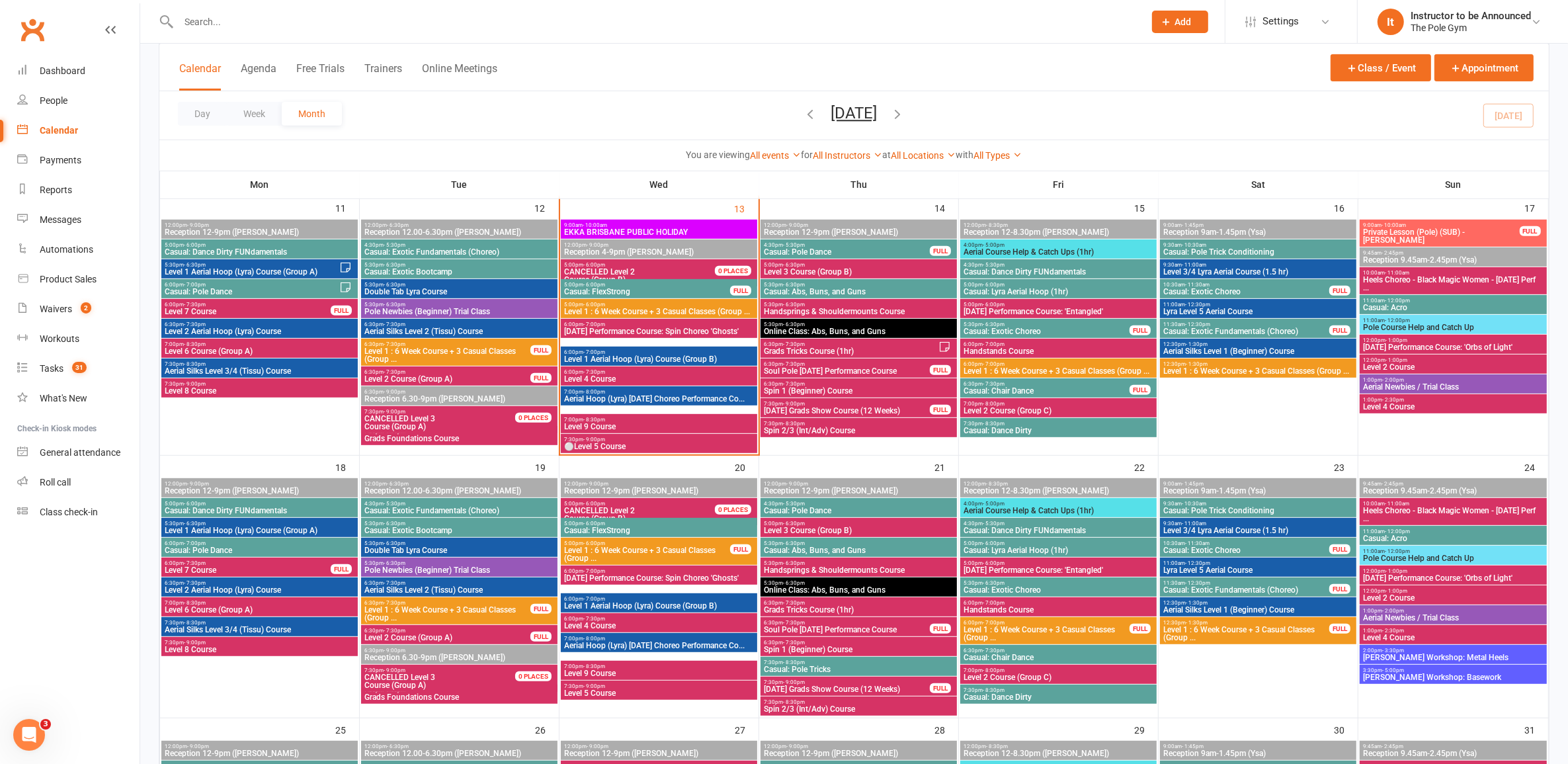
scroll to position [579, 0]
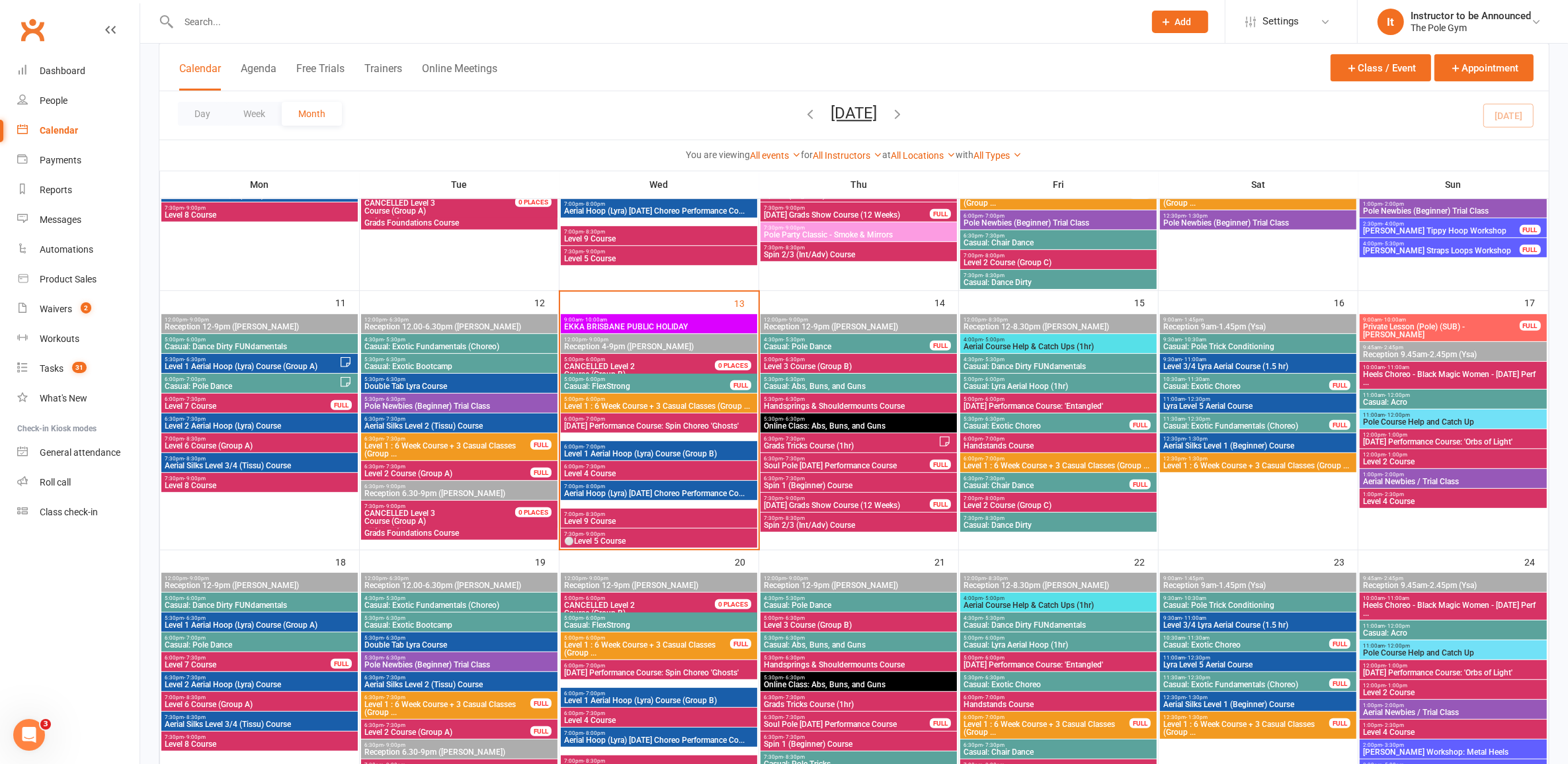
click at [619, 378] on span "5:00pm - 6:00pm" at bounding box center [647, 380] width 167 height 6
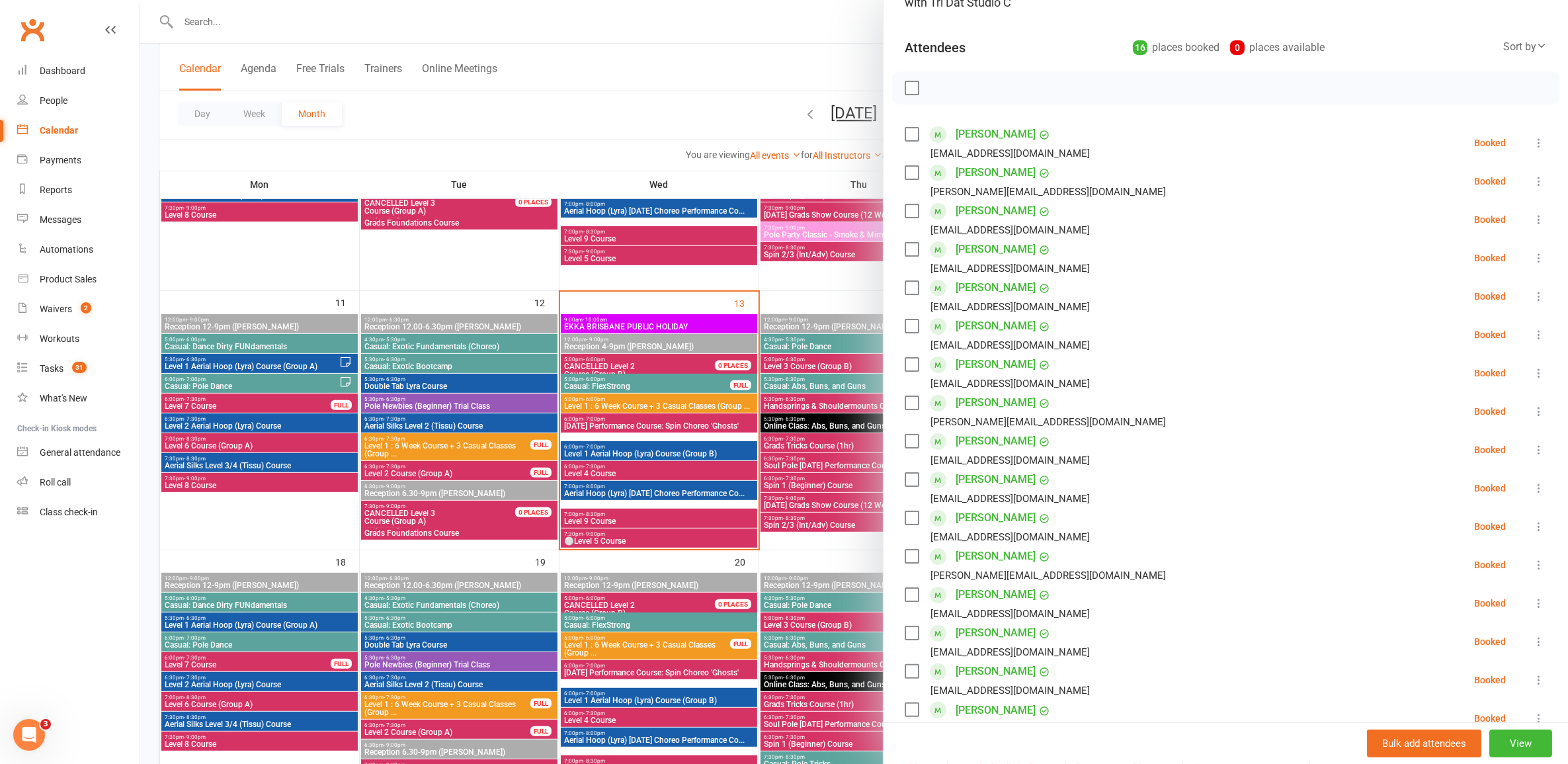
scroll to position [166, 0]
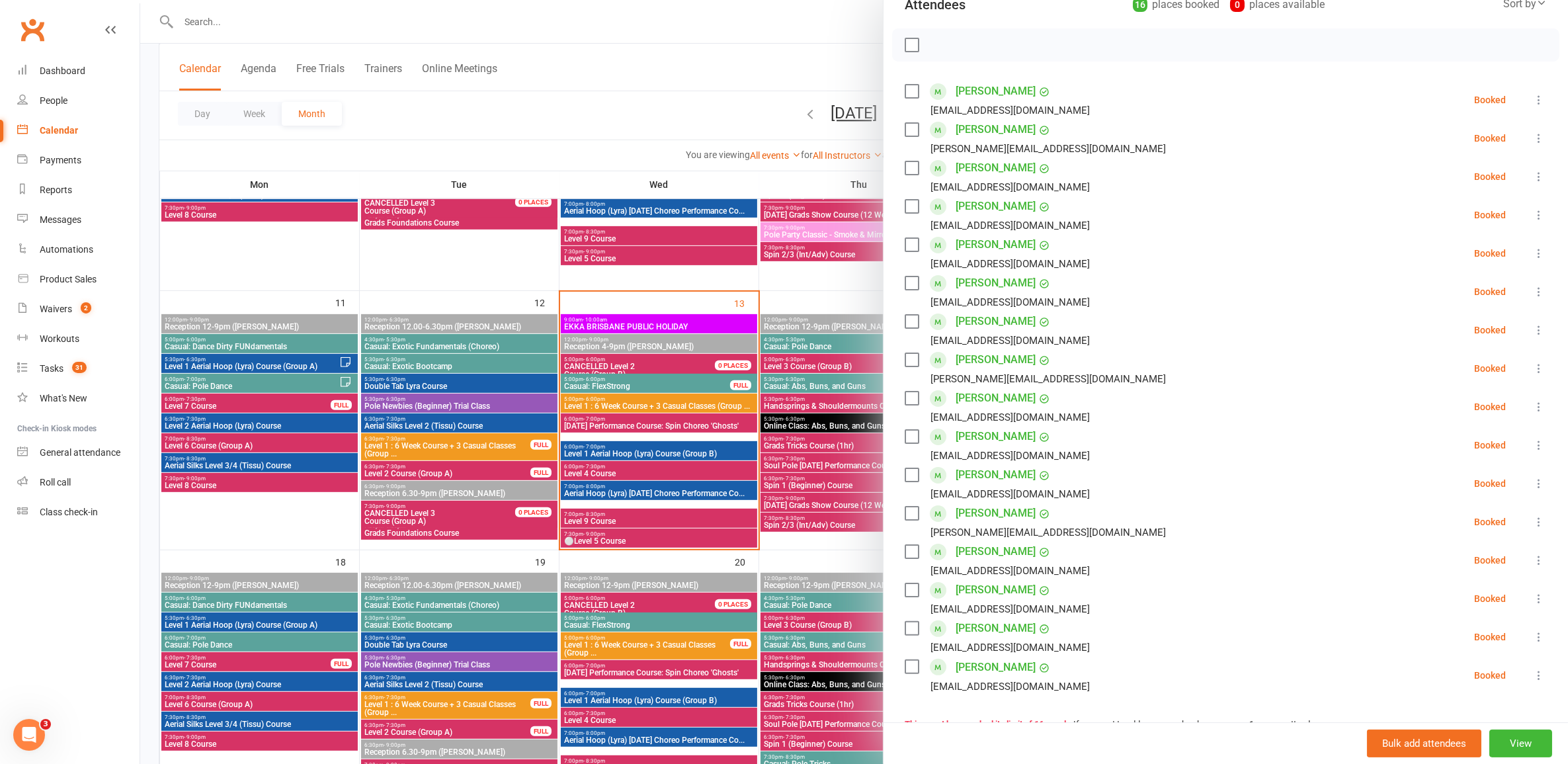
drag, startPoint x: 1513, startPoint y: 217, endPoint x: 1505, endPoint y: 217, distance: 8.0
click at [1533, 217] on icon at bounding box center [1540, 215] width 13 height 13
click at [1454, 270] on link "Remove" at bounding box center [1475, 267] width 142 height 26
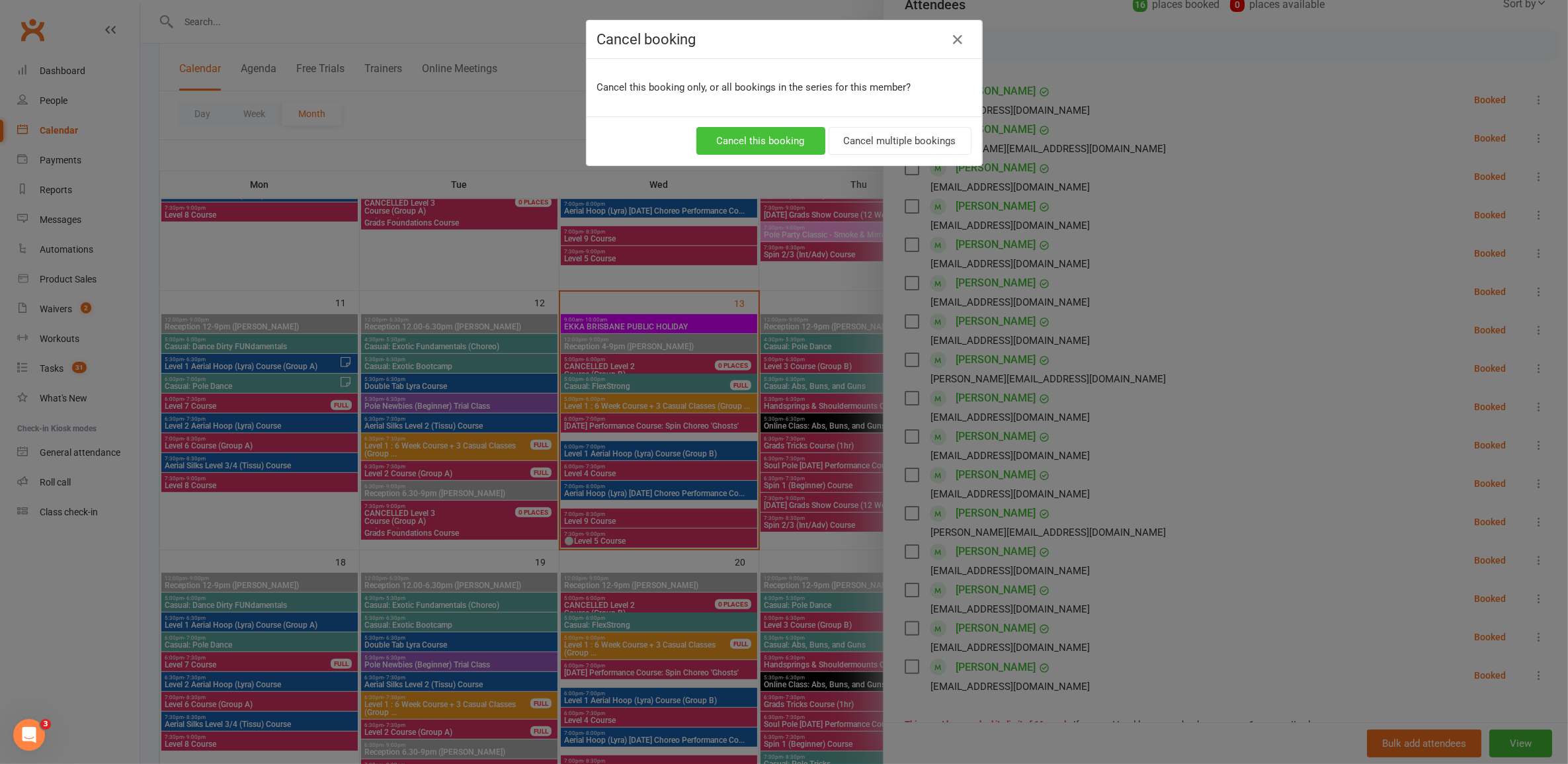
click at [785, 138] on button "Cancel this booking" at bounding box center [761, 141] width 129 height 28
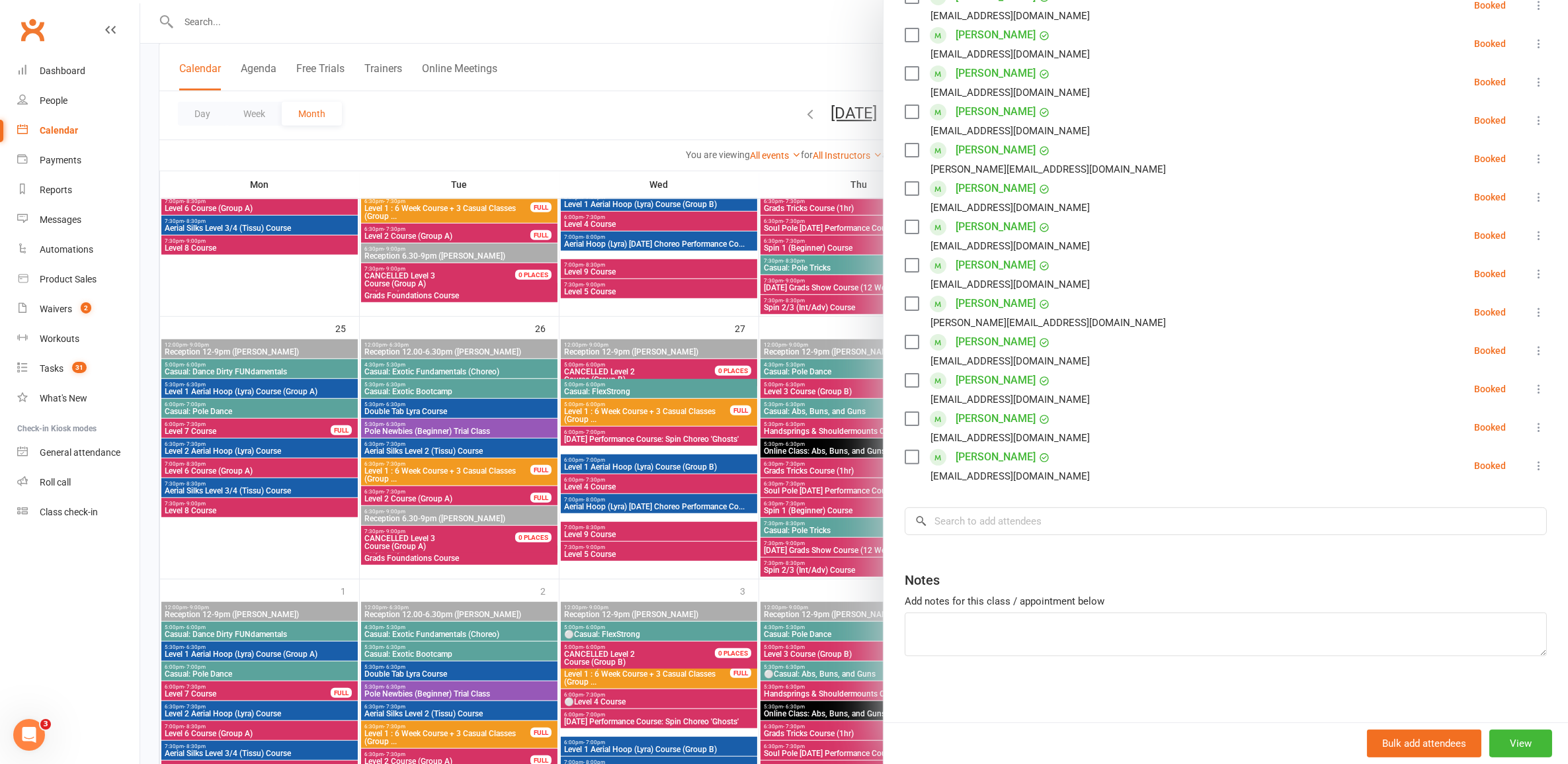
scroll to position [1158, 0]
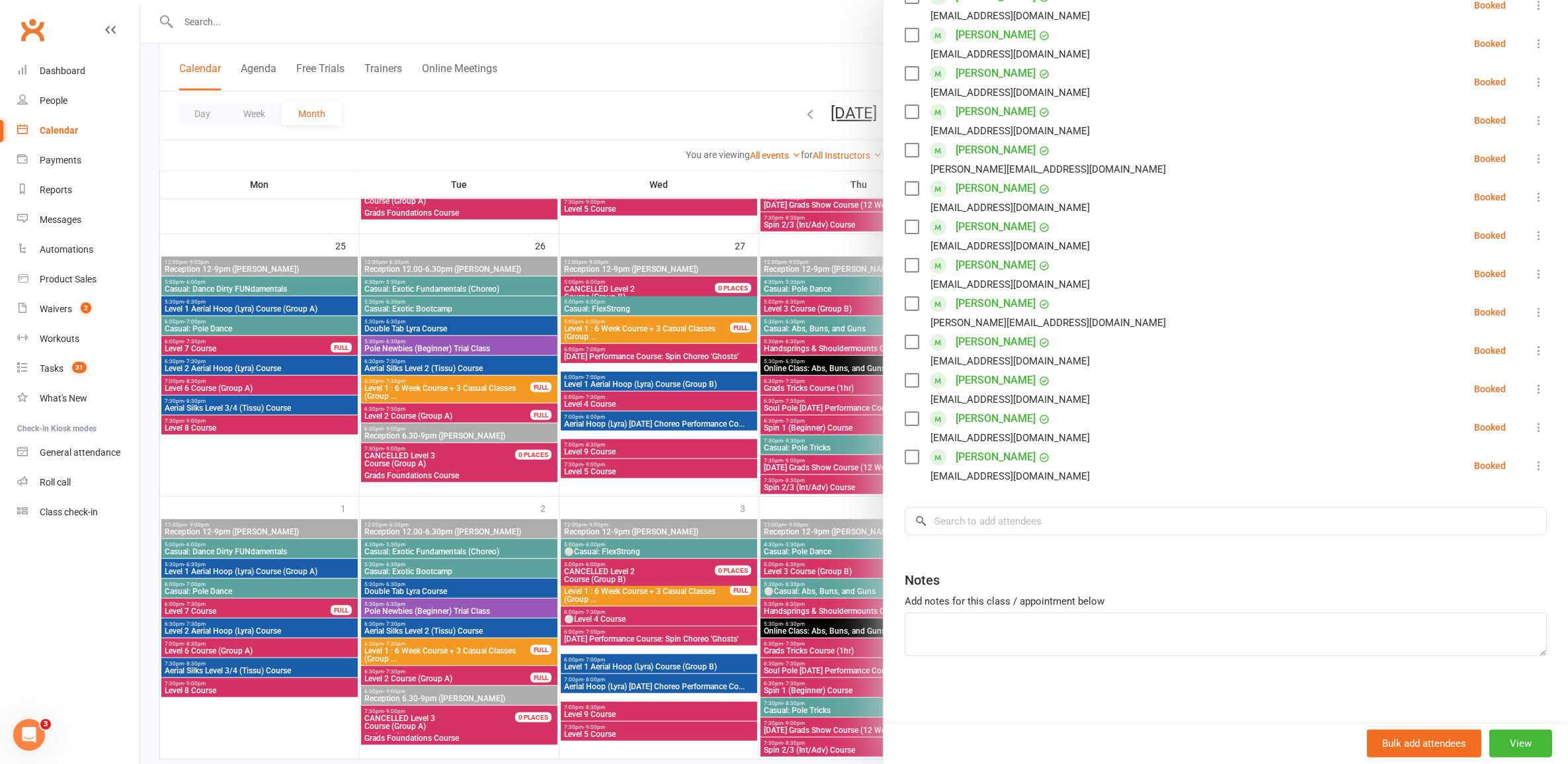
click at [604, 423] on div at bounding box center [854, 382] width 1428 height 764
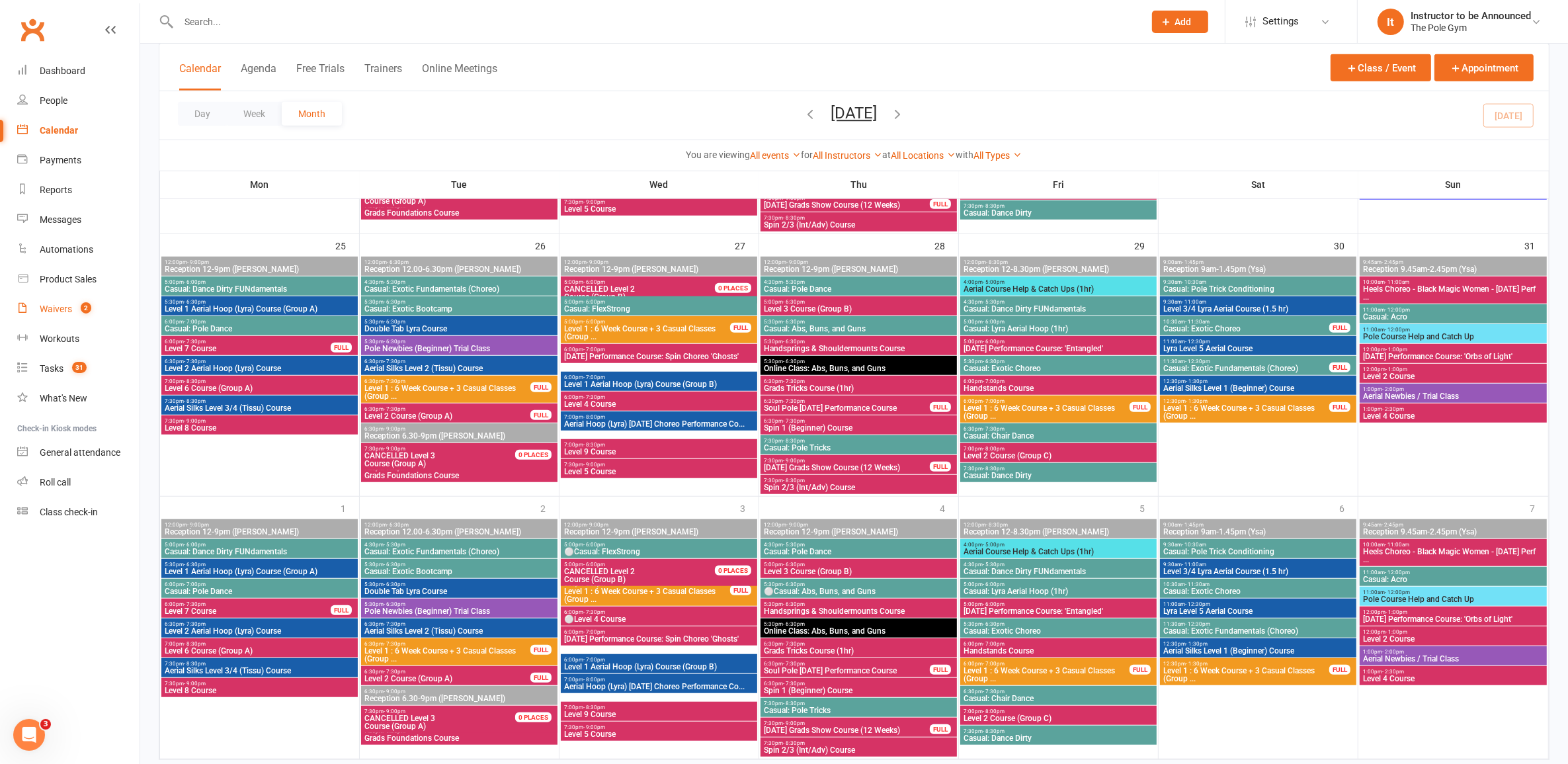
click at [76, 311] on count-badge "2" at bounding box center [82, 309] width 17 height 10
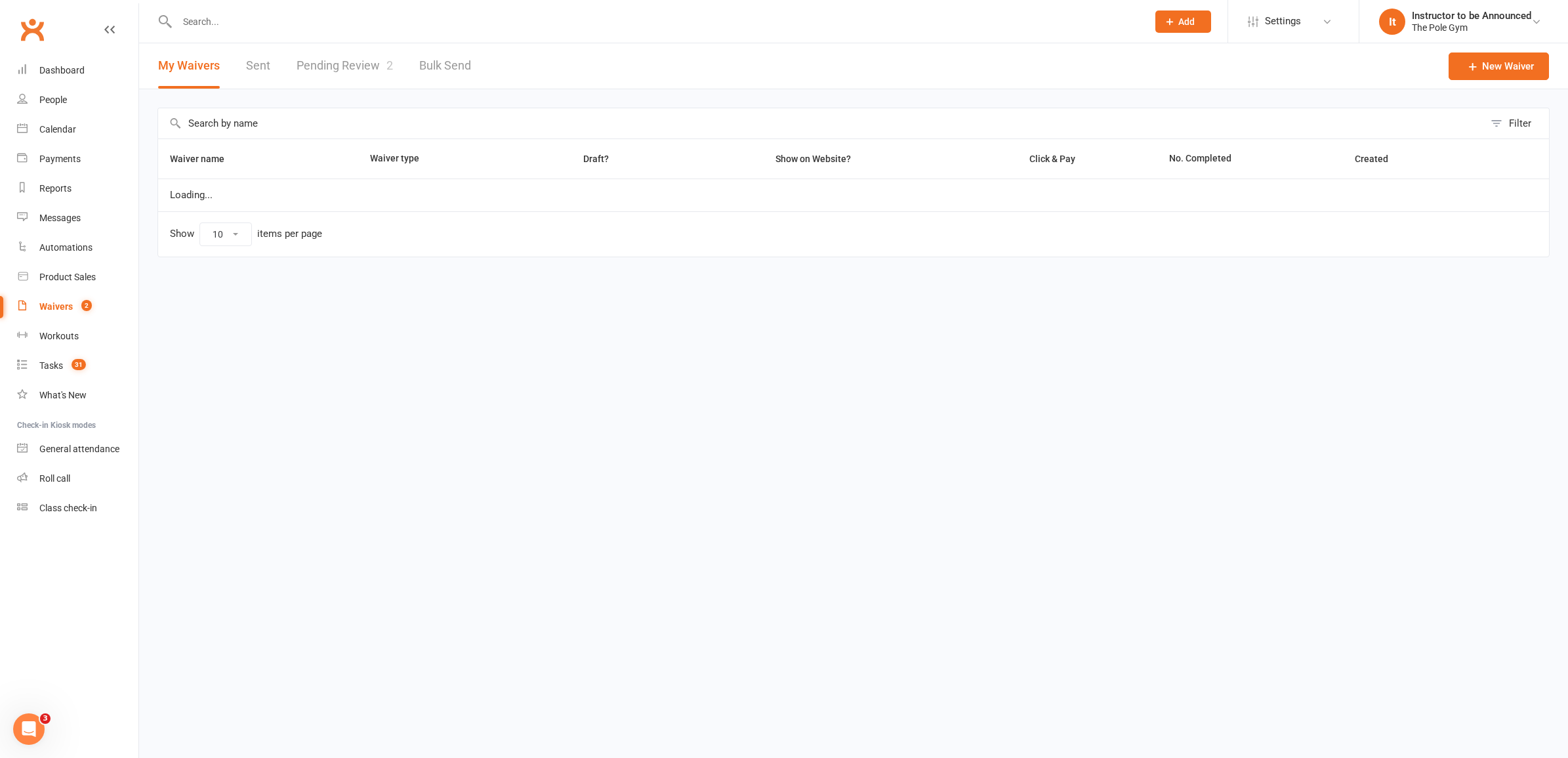
select select "50"
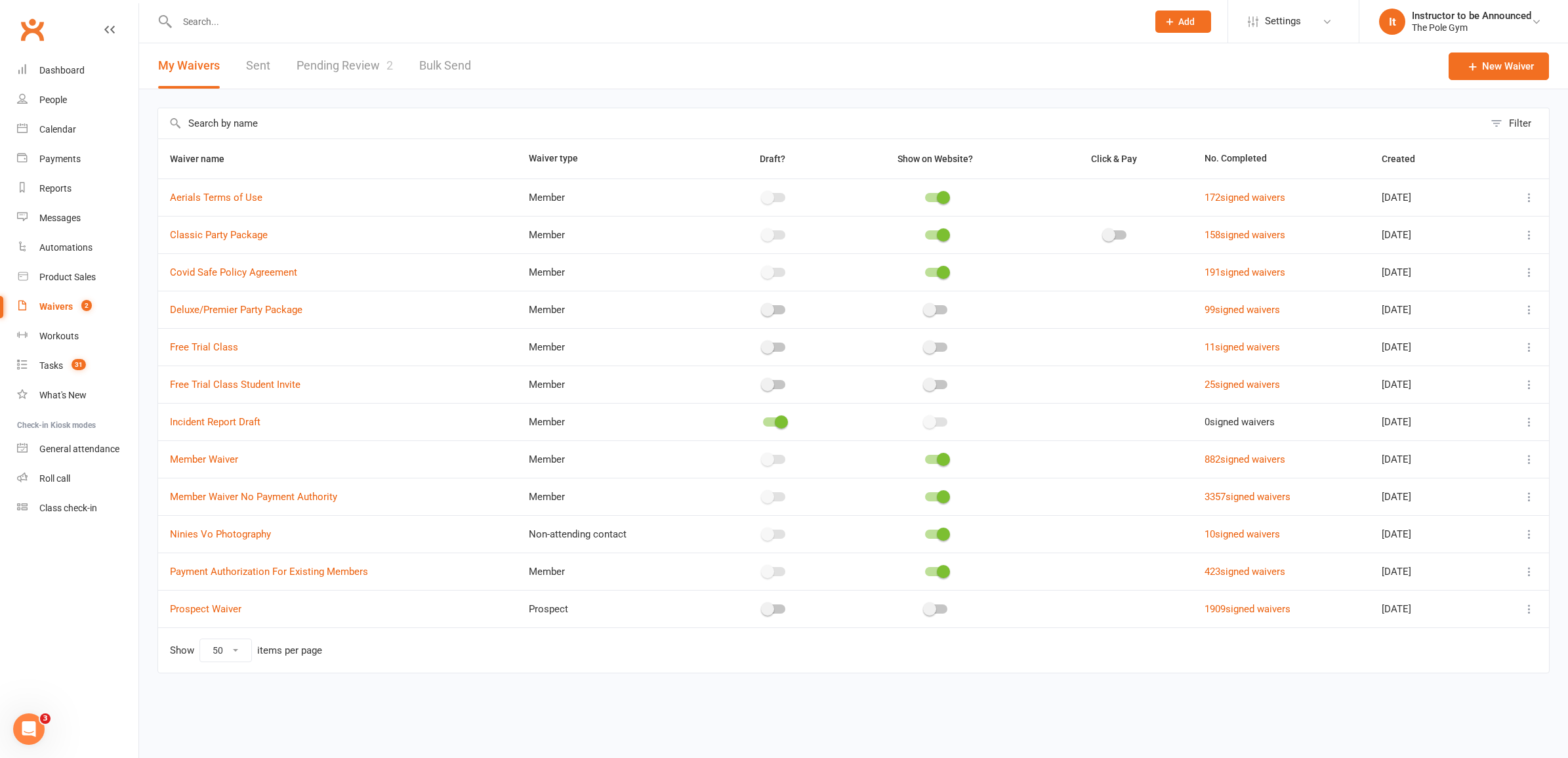
click at [336, 63] on link "Pending Review 2" at bounding box center [345, 65] width 97 height 45
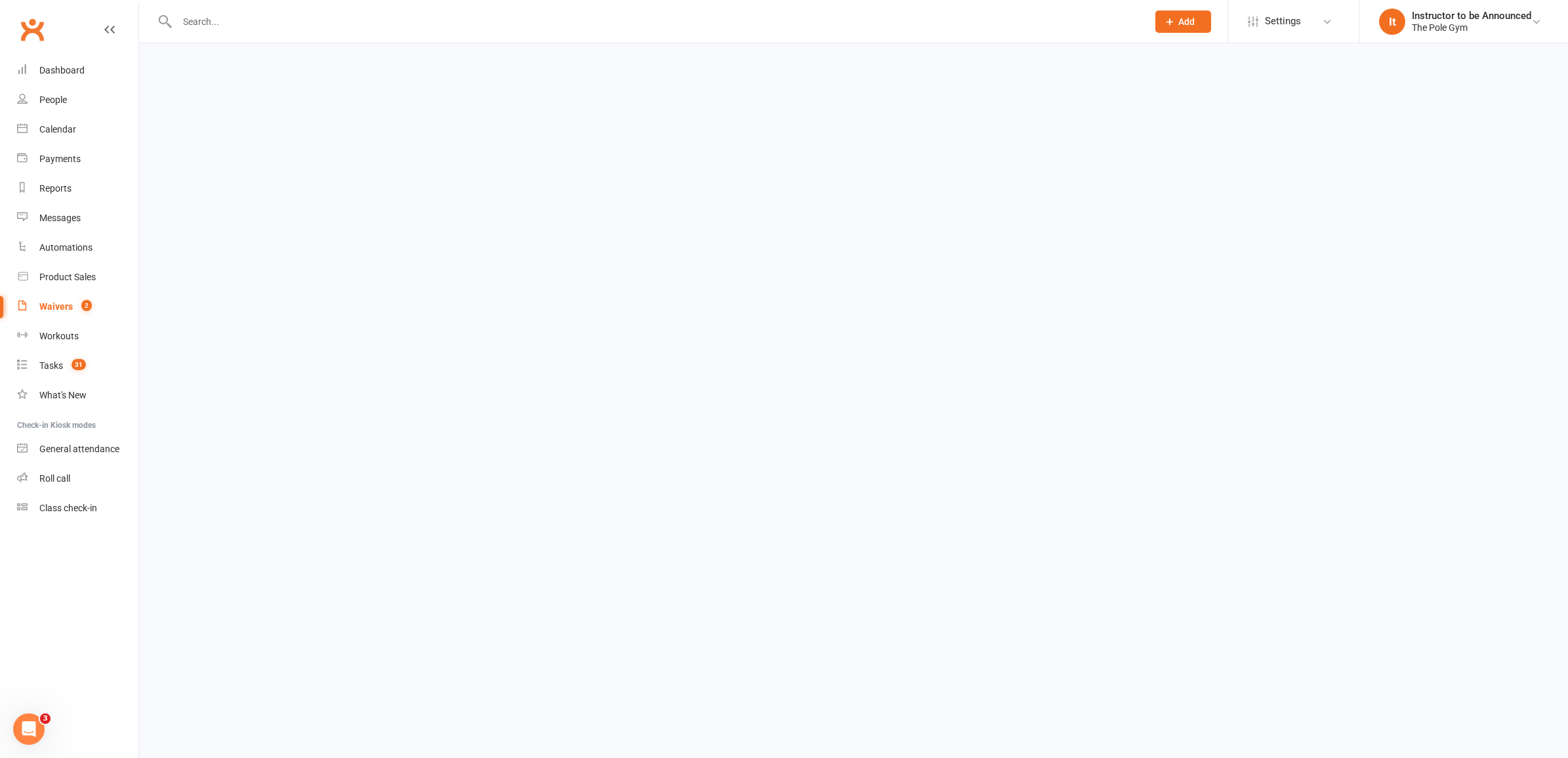
select select "25"
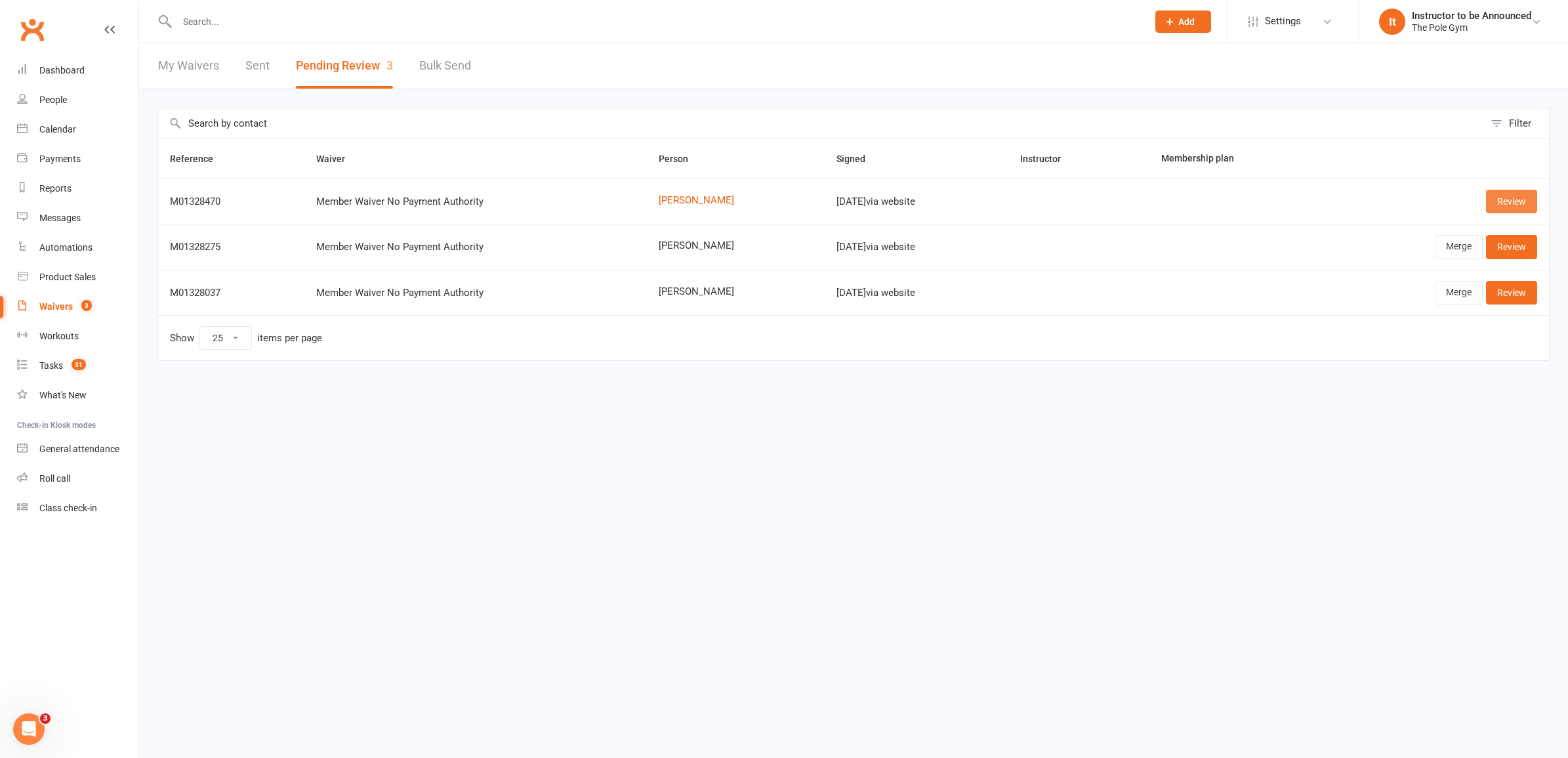
click at [1500, 201] on link "Review" at bounding box center [1512, 201] width 51 height 24
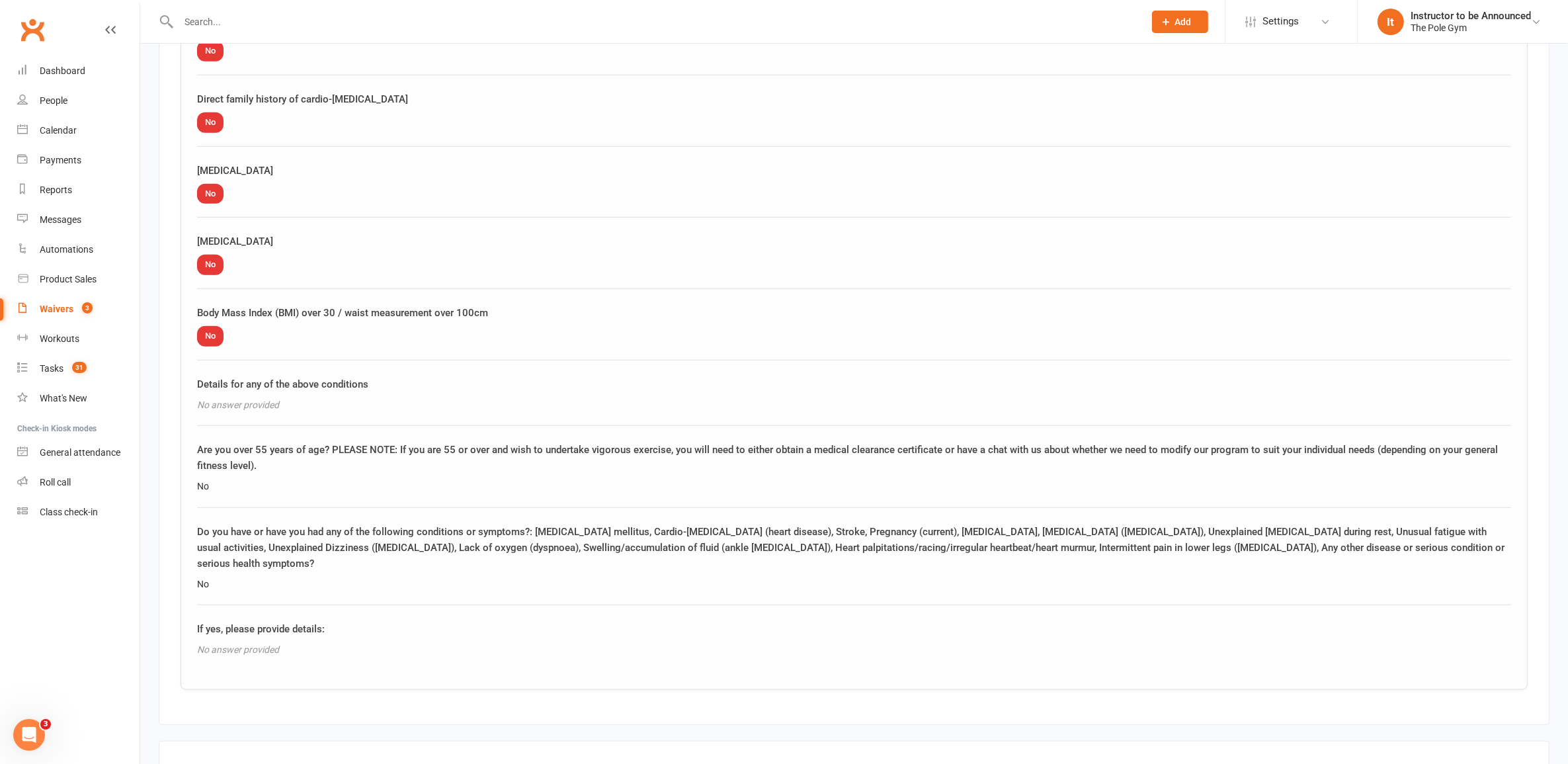
scroll to position [1699, 0]
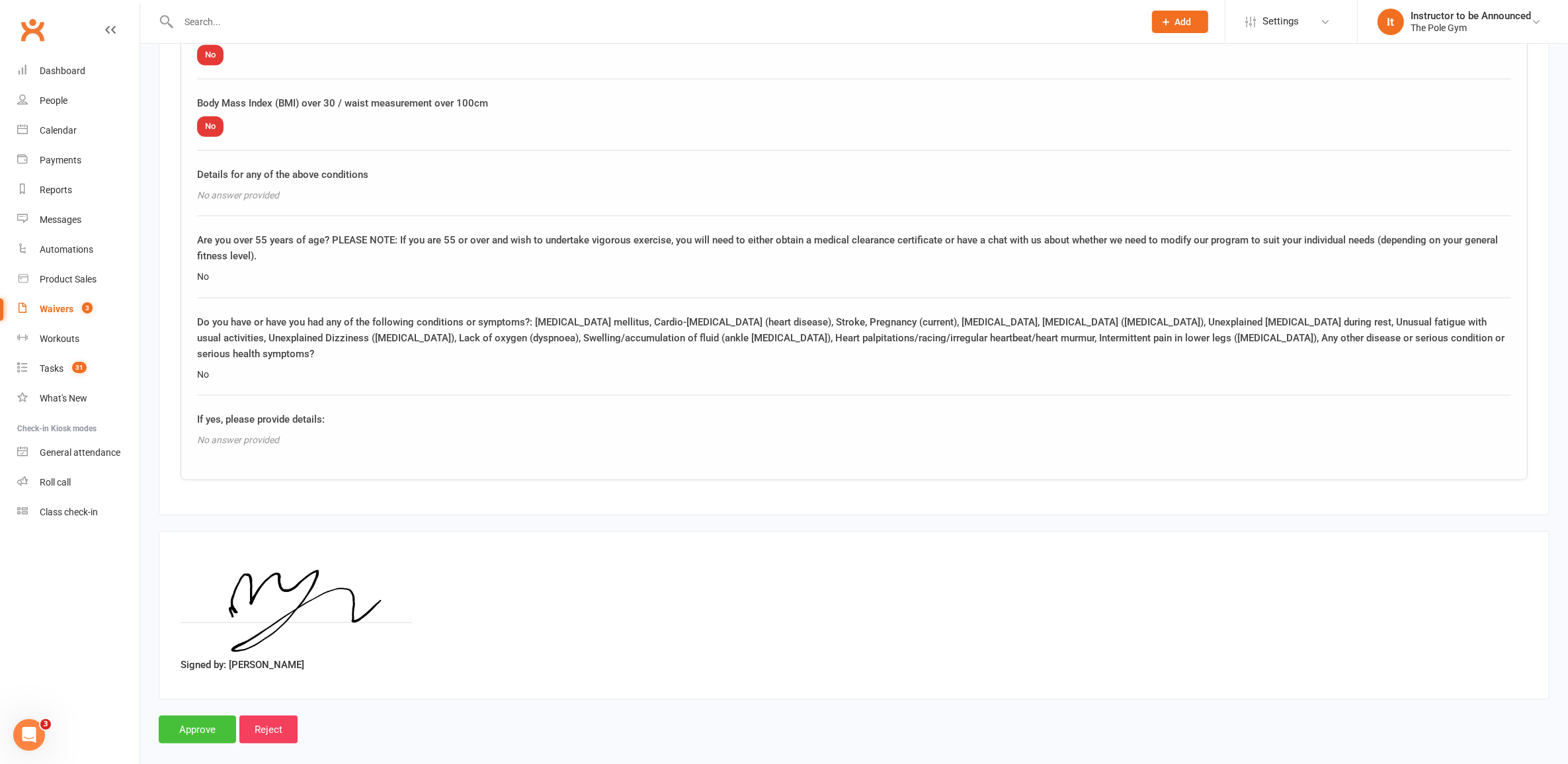
click at [175, 716] on input "Approve" at bounding box center [197, 730] width 77 height 28
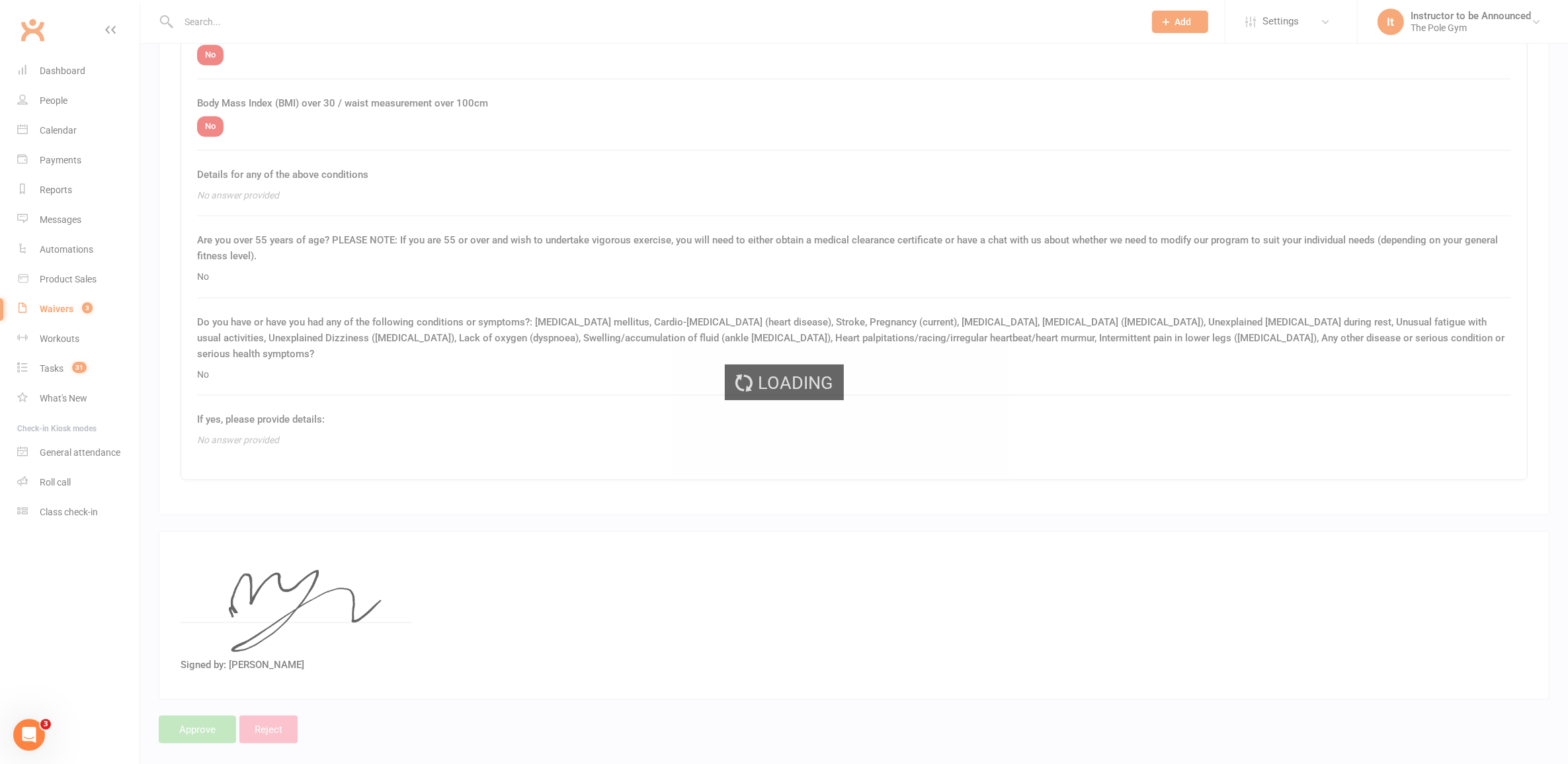
select select "25"
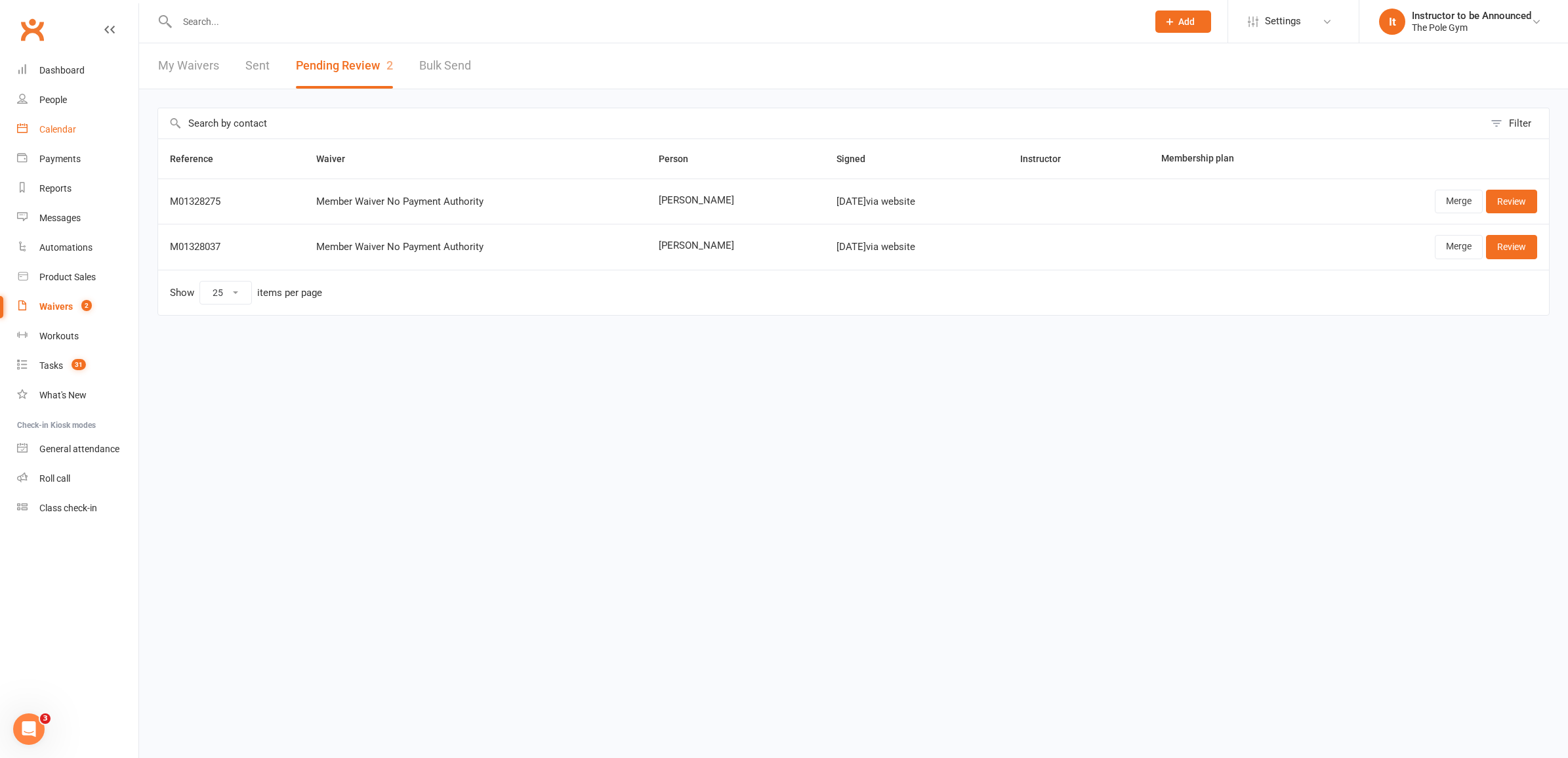
click at [50, 122] on link "Calendar" at bounding box center [77, 130] width 121 height 30
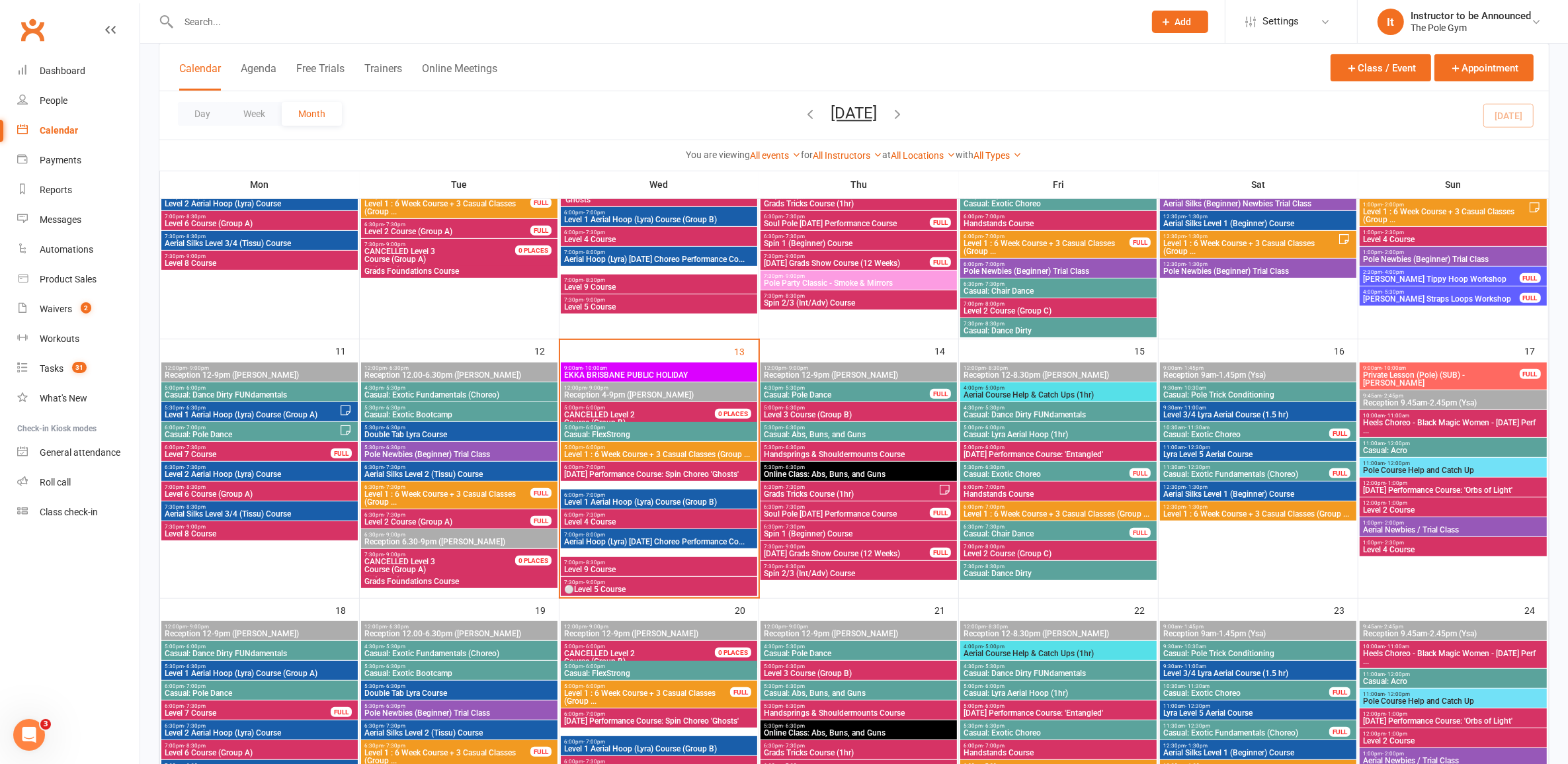
scroll to position [579, 0]
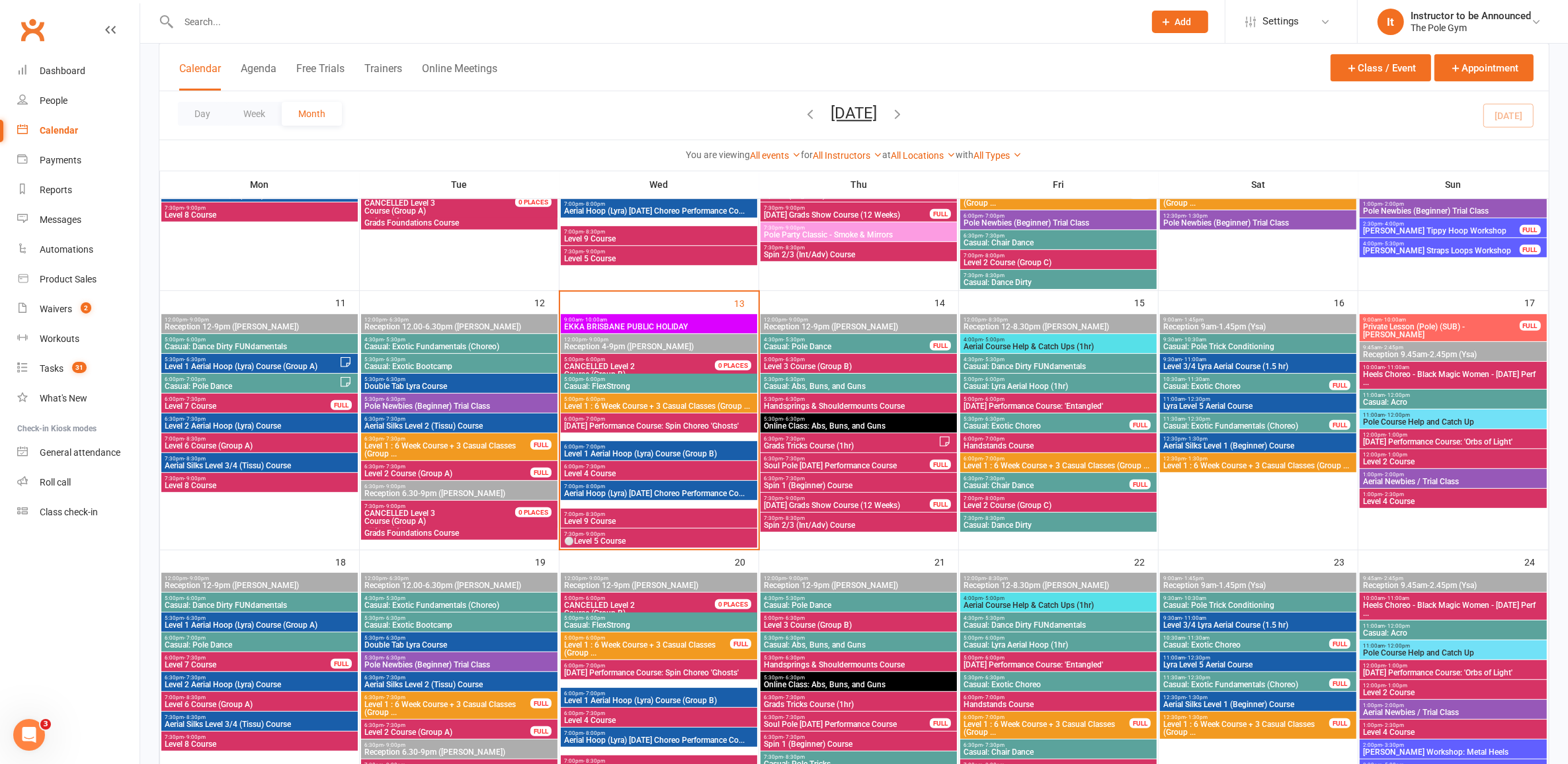
click at [1108, 464] on span "Level 1 : 6 Week Course + 3 Casual Classes (Group ..." at bounding box center [1058, 466] width 191 height 8
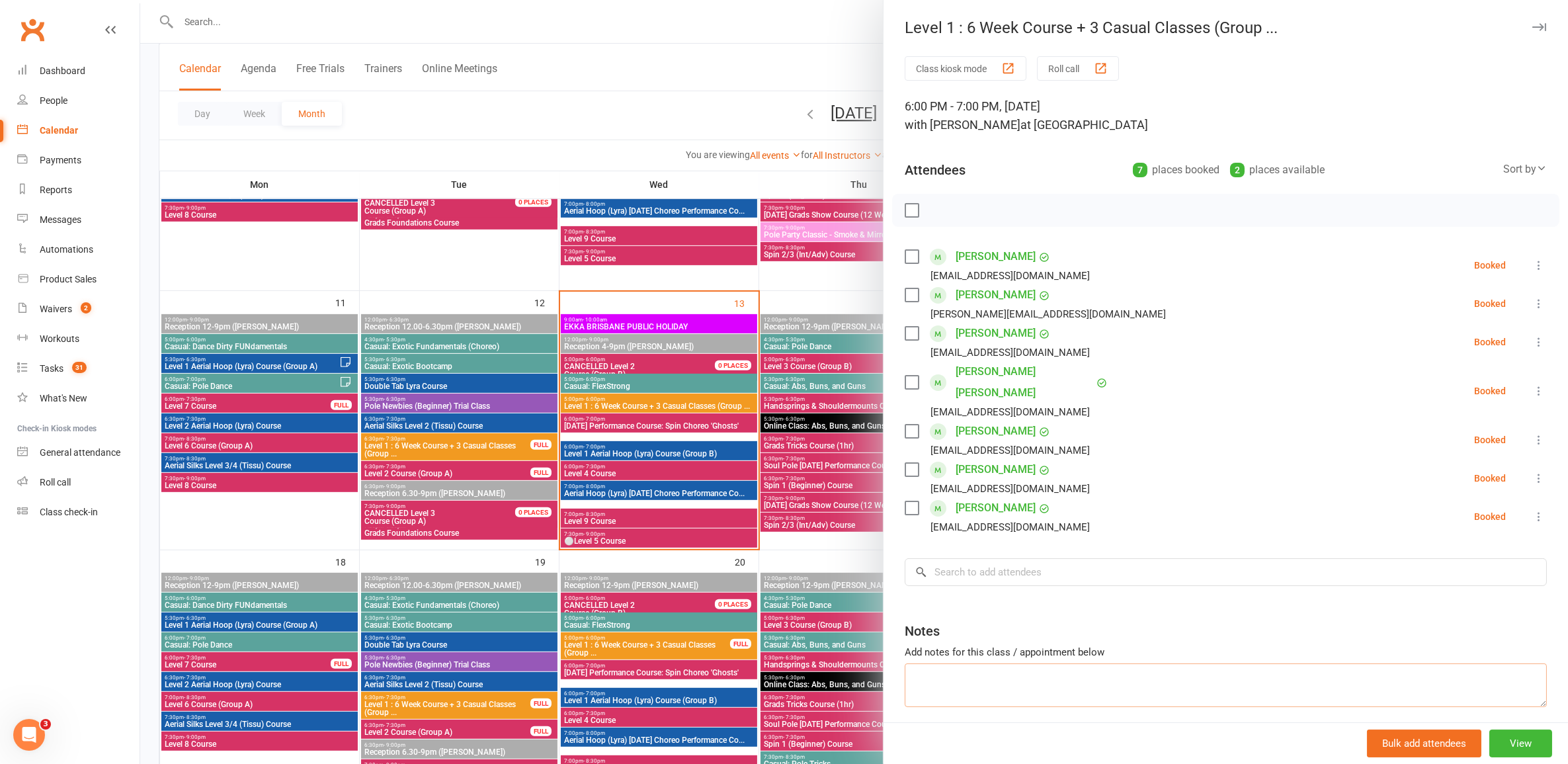
click at [1027, 664] on textarea at bounding box center [1226, 685] width 642 height 43
click at [779, 509] on div at bounding box center [854, 382] width 1428 height 764
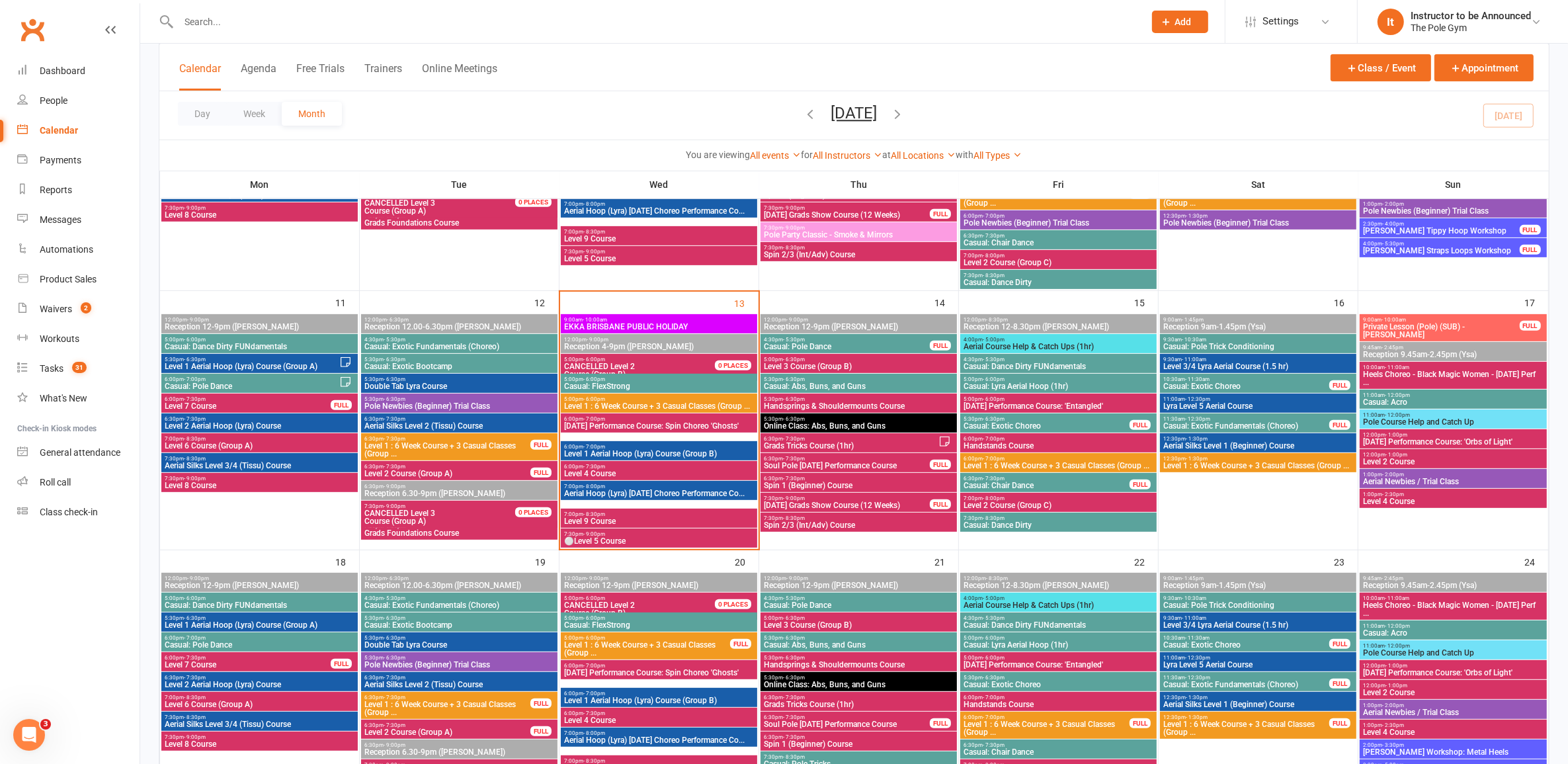
click at [1054, 464] on span "Level 1 : 6 Week Course + 3 Casual Classes (Group ..." at bounding box center [1058, 466] width 191 height 8
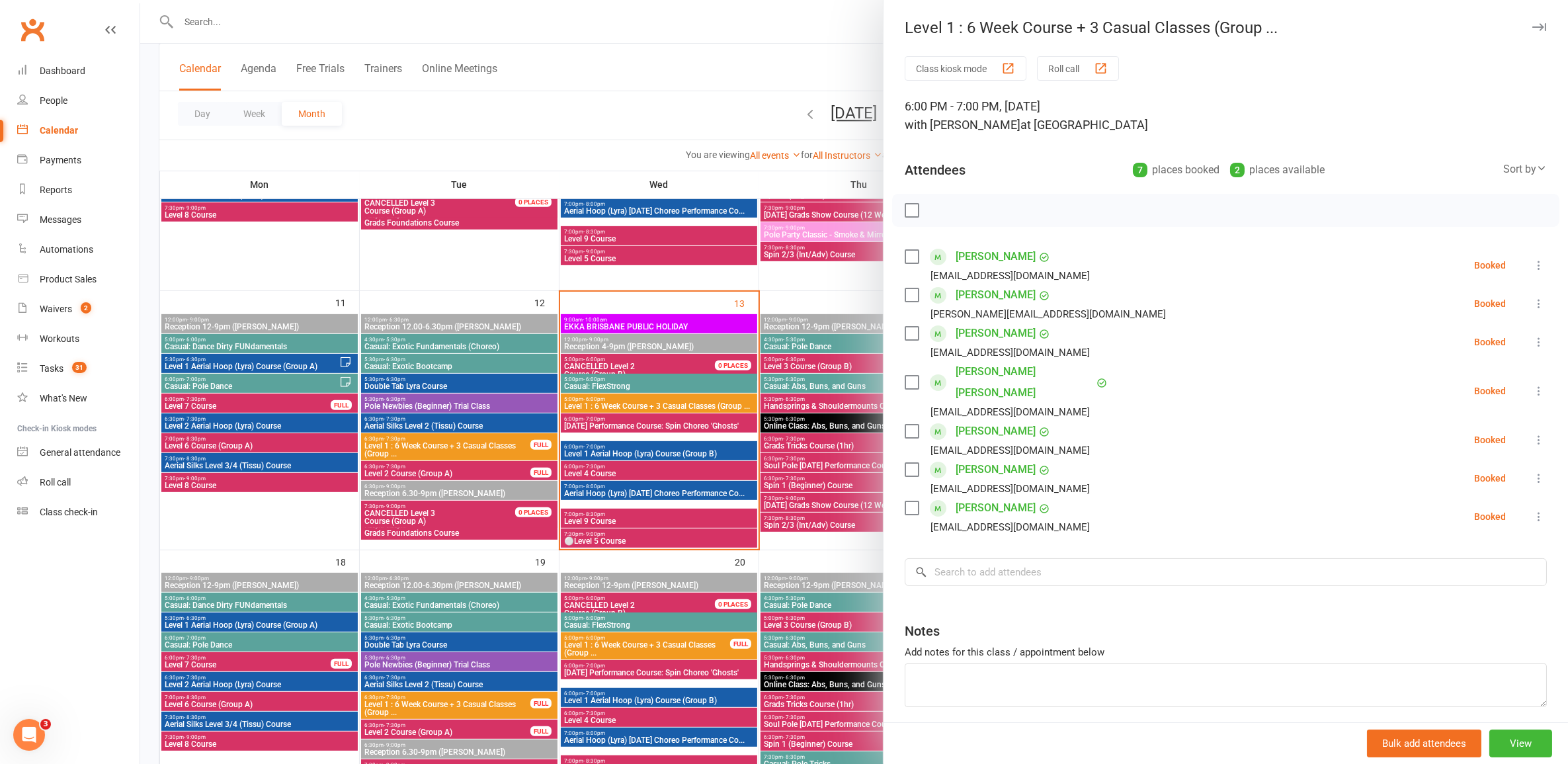
click at [732, 398] on div at bounding box center [854, 382] width 1428 height 764
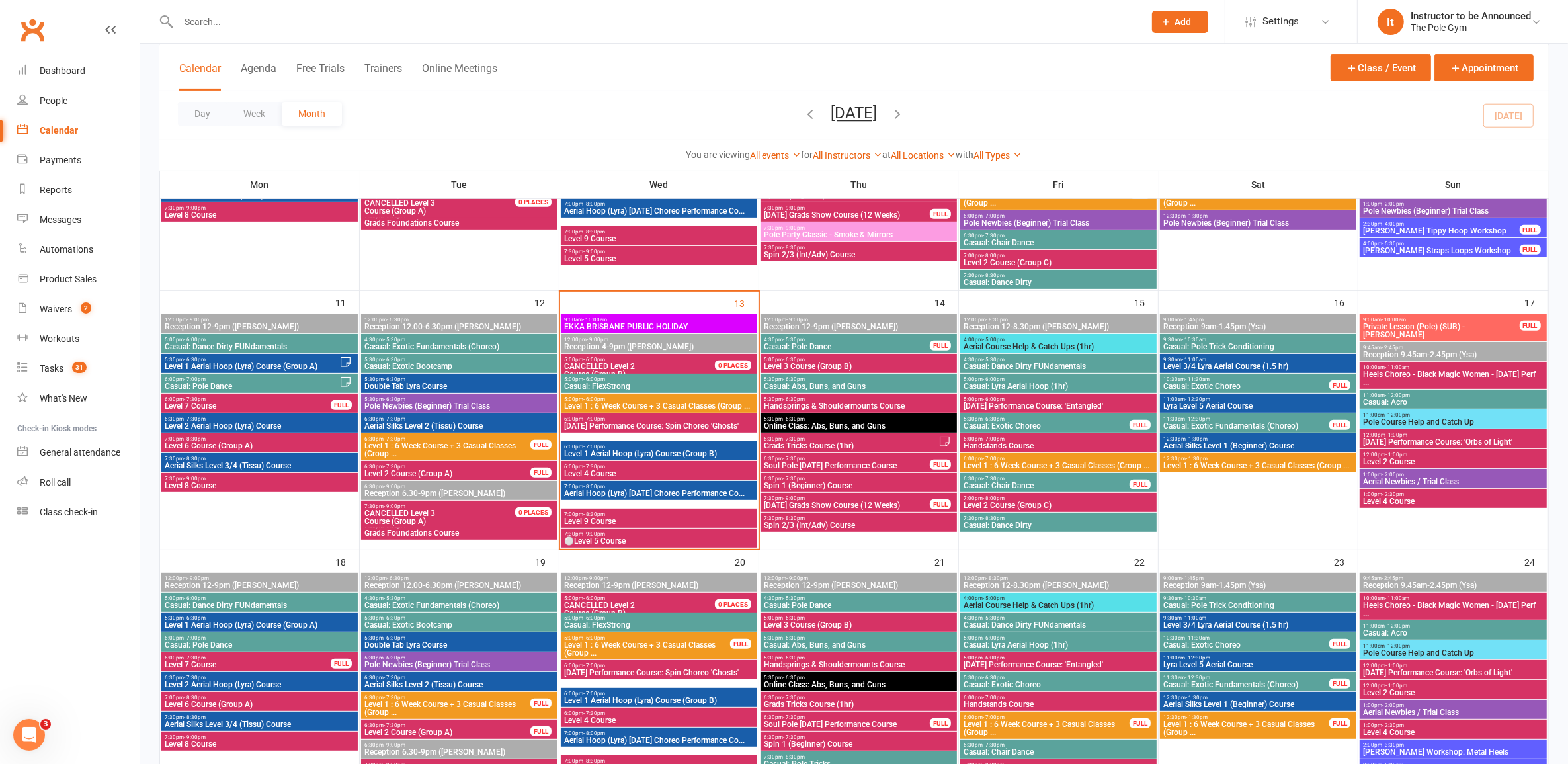
click at [721, 408] on span "Level 1 : 6 Week Course + 3 Casual Classes (Group ..." at bounding box center [659, 406] width 191 height 8
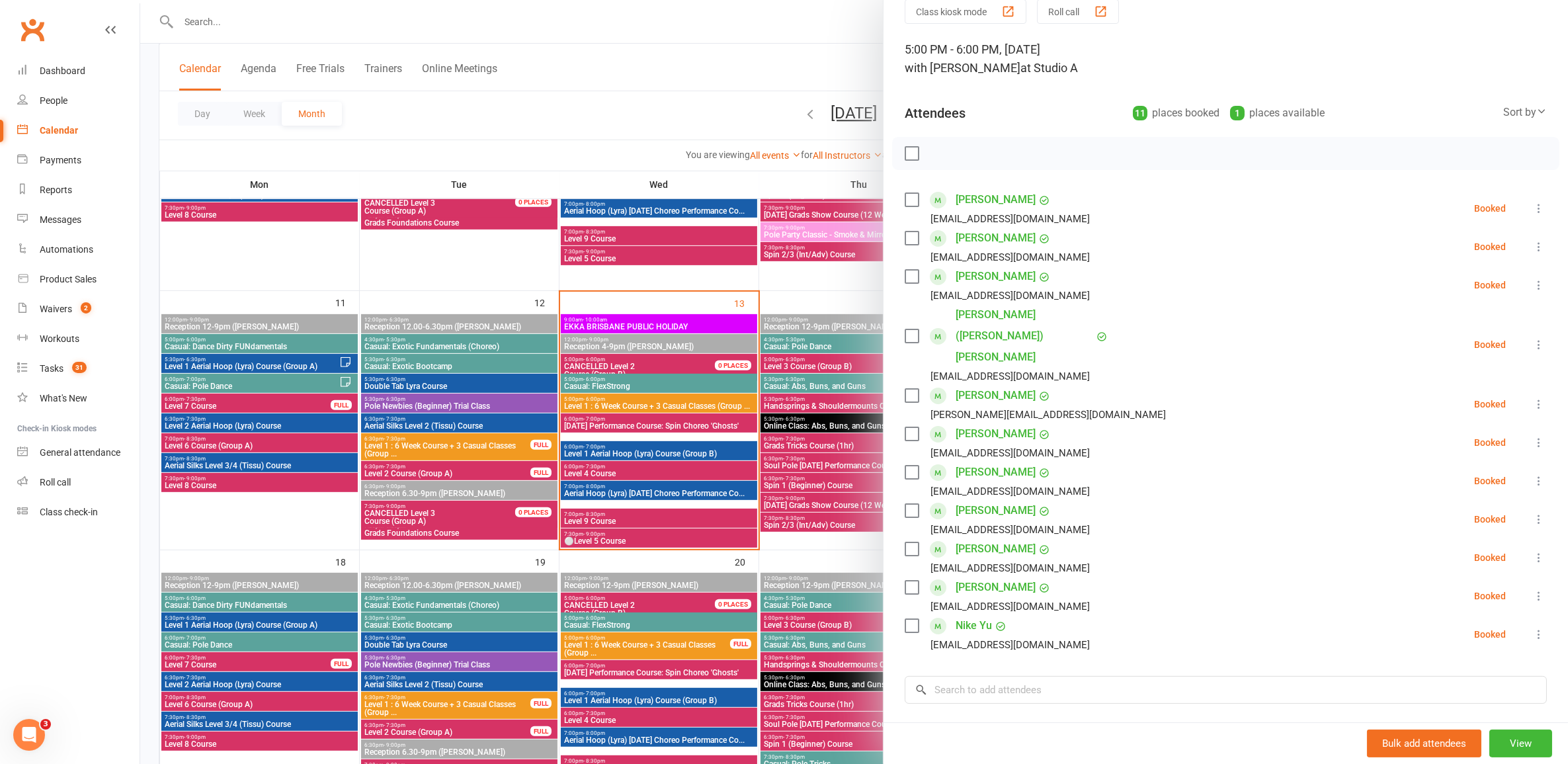
scroll to position [82, 0]
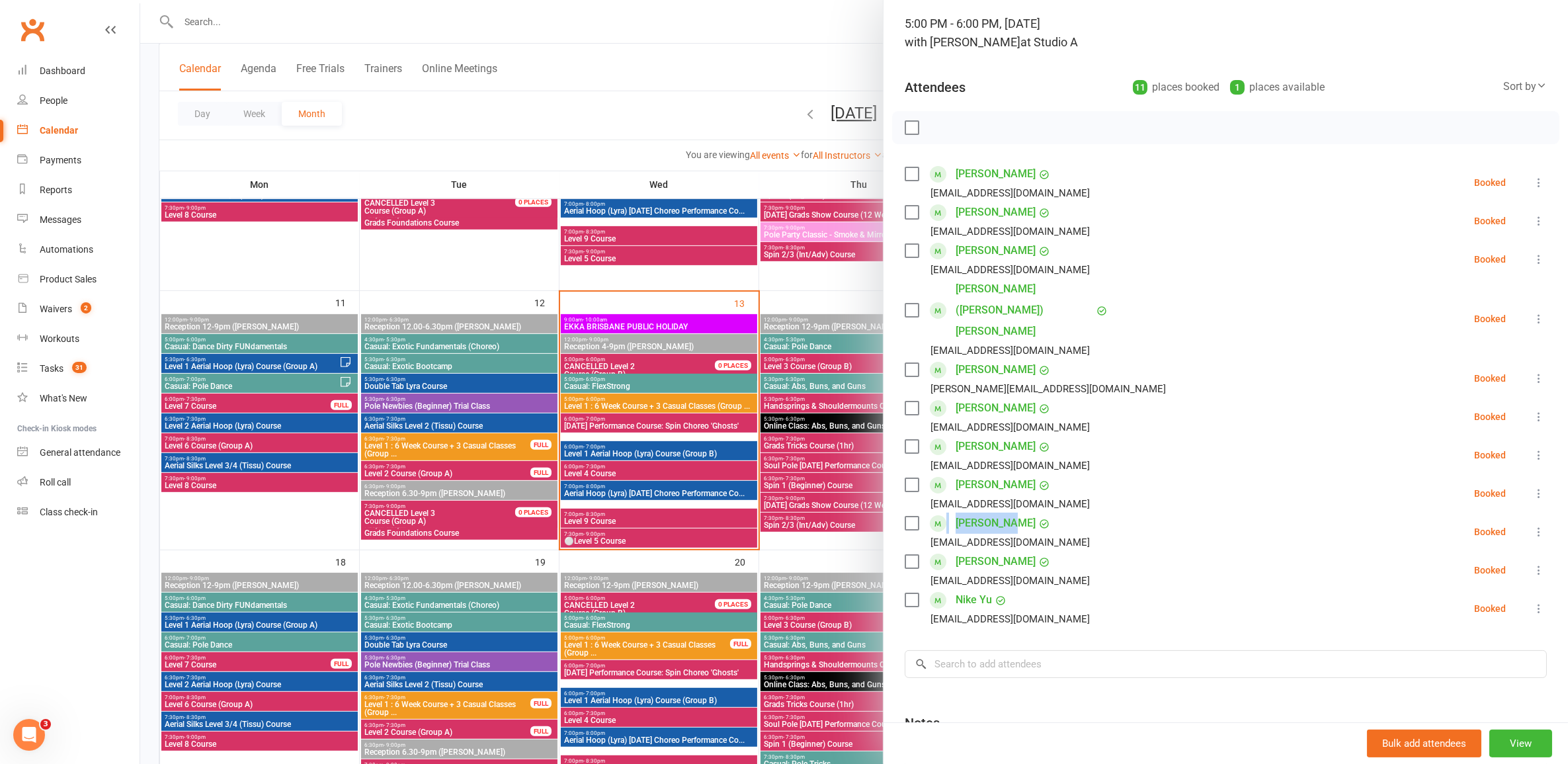
drag, startPoint x: 999, startPoint y: 483, endPoint x: 940, endPoint y: 490, distance: 59.4
click at [940, 513] on div "Gia Taylor giamareetaylor@gmail.com" at bounding box center [1000, 532] width 190 height 38
copy div "[PERSON_NAME]"
drag, startPoint x: 788, startPoint y: 418, endPoint x: 836, endPoint y: 391, distance: 55.1
click at [795, 409] on div at bounding box center [854, 382] width 1428 height 764
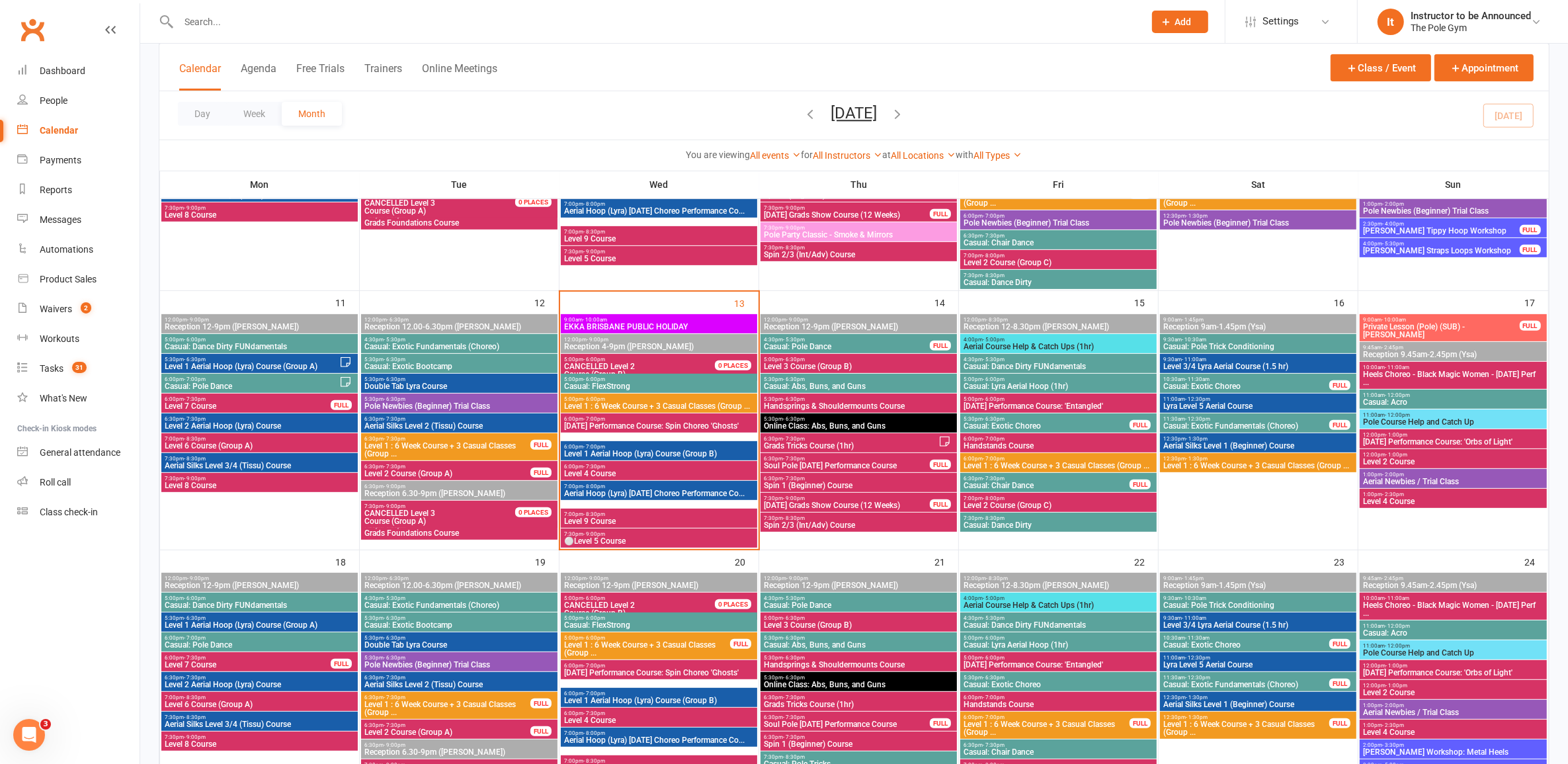
click at [1098, 462] on span "Level 1 : 6 Week Course + 3 Casual Classes (Group ..." at bounding box center [1058, 466] width 191 height 8
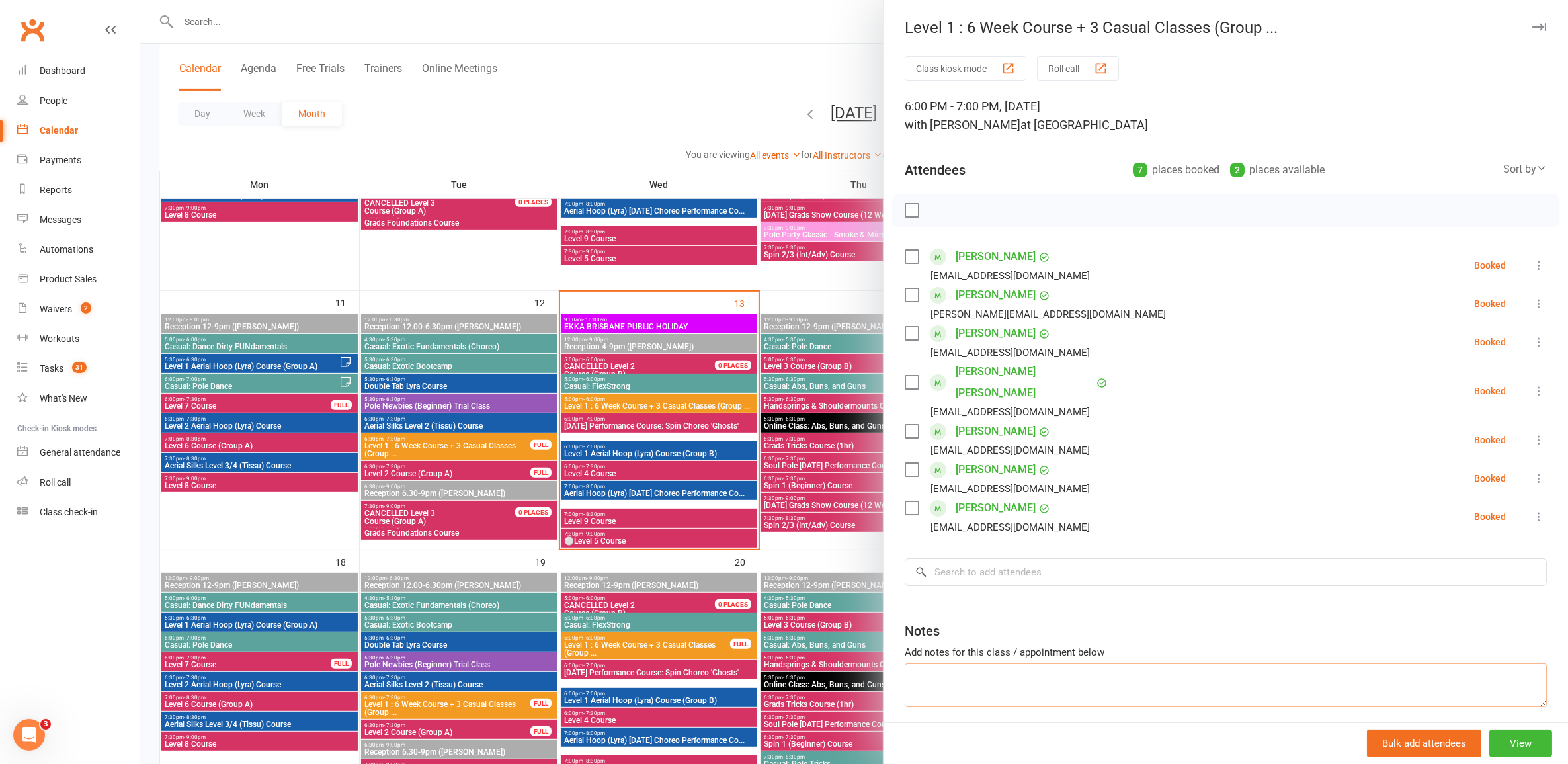
drag, startPoint x: 1060, startPoint y: 665, endPoint x: 1054, endPoint y: 649, distance: 17.1
click at [1057, 664] on textarea at bounding box center [1226, 685] width 642 height 43
paste textarea "[PERSON_NAME]"
click at [907, 672] on textarea "[PERSON_NAME]" at bounding box center [1226, 685] width 642 height 43
type textarea "1 Gia Taylor"
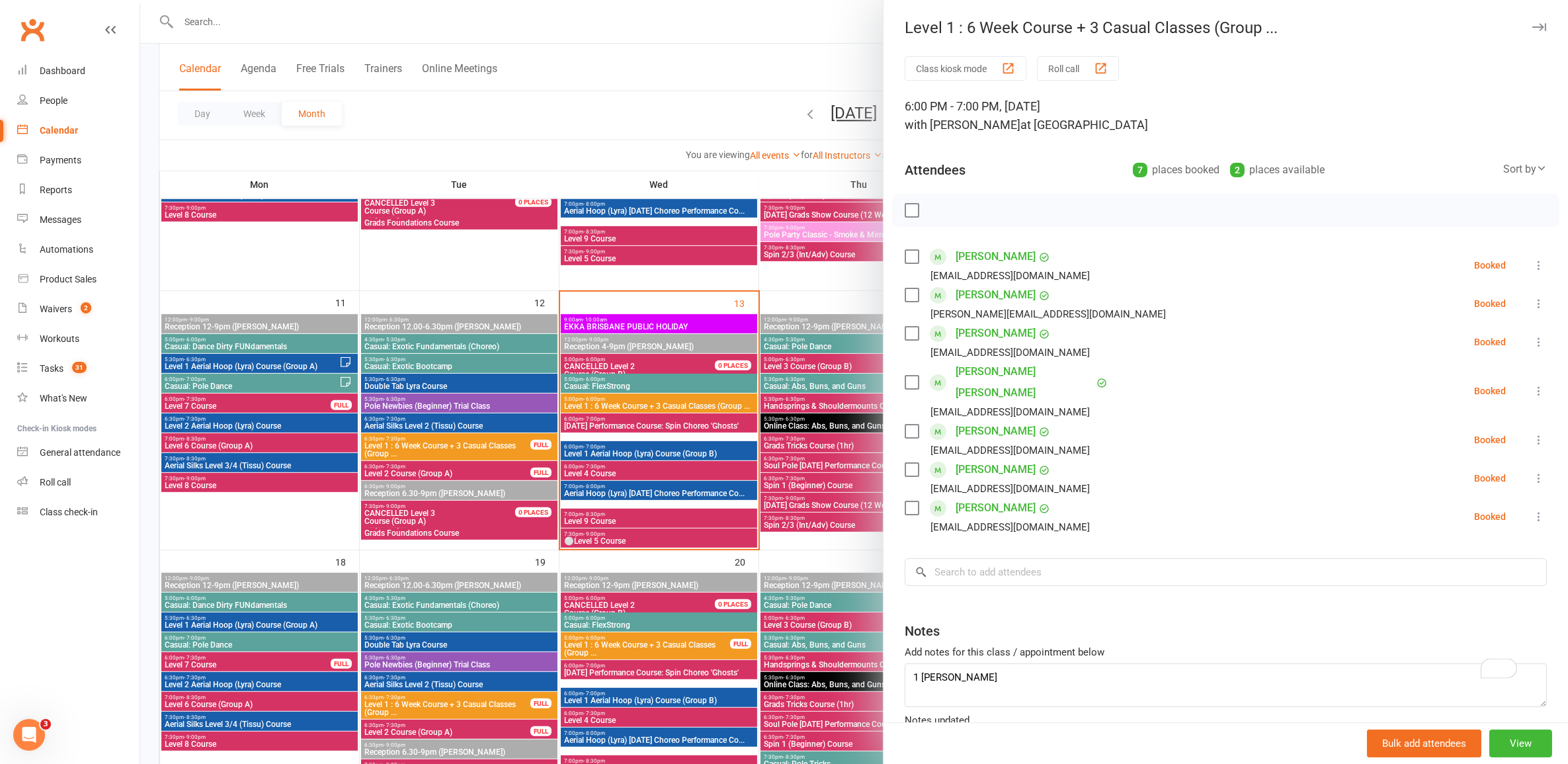
click at [798, 586] on div at bounding box center [854, 382] width 1428 height 764
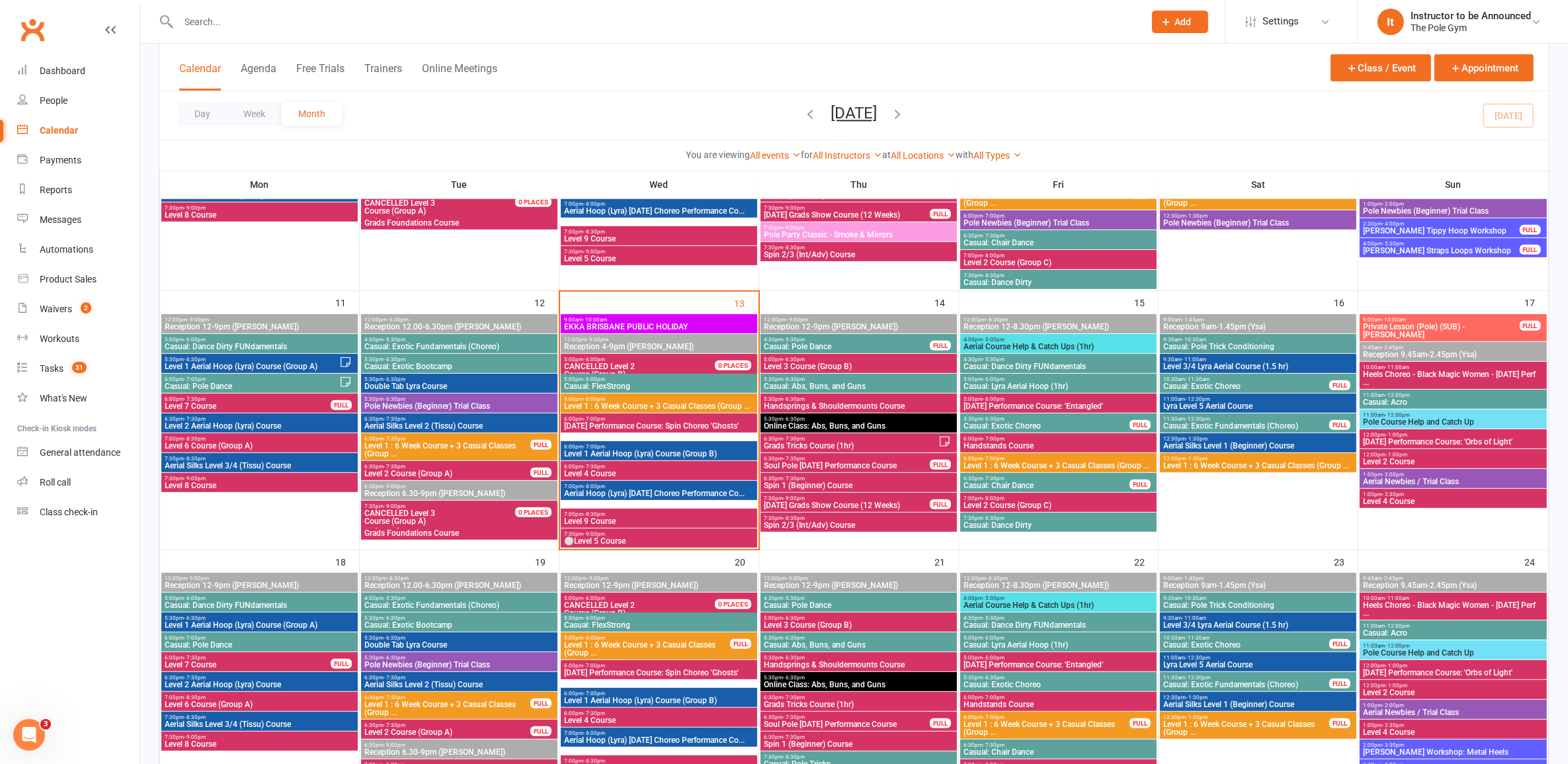
click at [601, 407] on span "Level 1 : 6 Week Course + 3 Casual Classes (Group ..." at bounding box center [659, 406] width 191 height 8
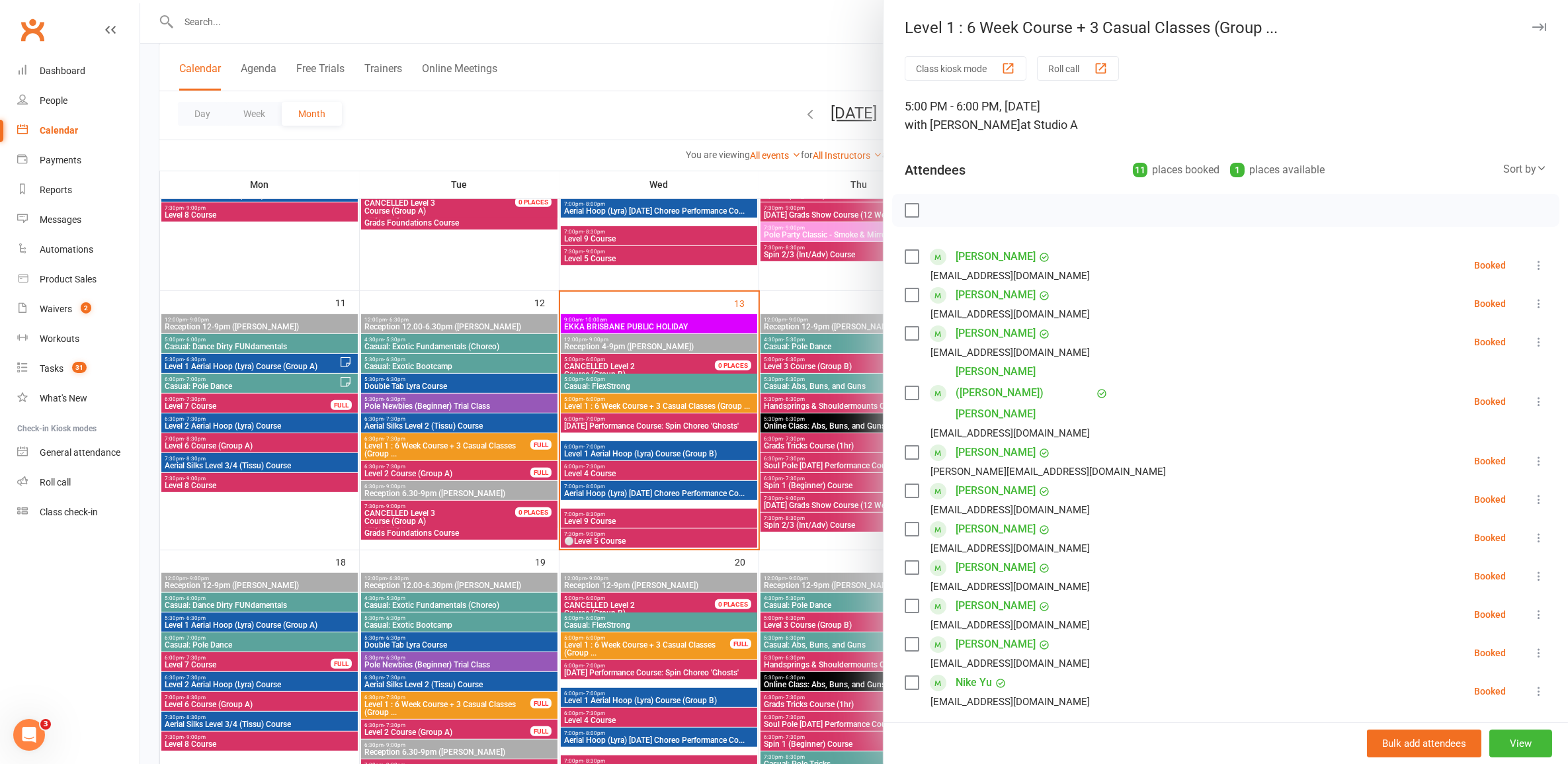
drag, startPoint x: 1519, startPoint y: 574, endPoint x: 1510, endPoint y: 574, distance: 9.0
click at [1533, 608] on icon at bounding box center [1540, 615] width 13 height 13
click at [1475, 706] on link "Mark absent" at bounding box center [1475, 719] width 142 height 26
click at [842, 587] on div at bounding box center [854, 382] width 1428 height 764
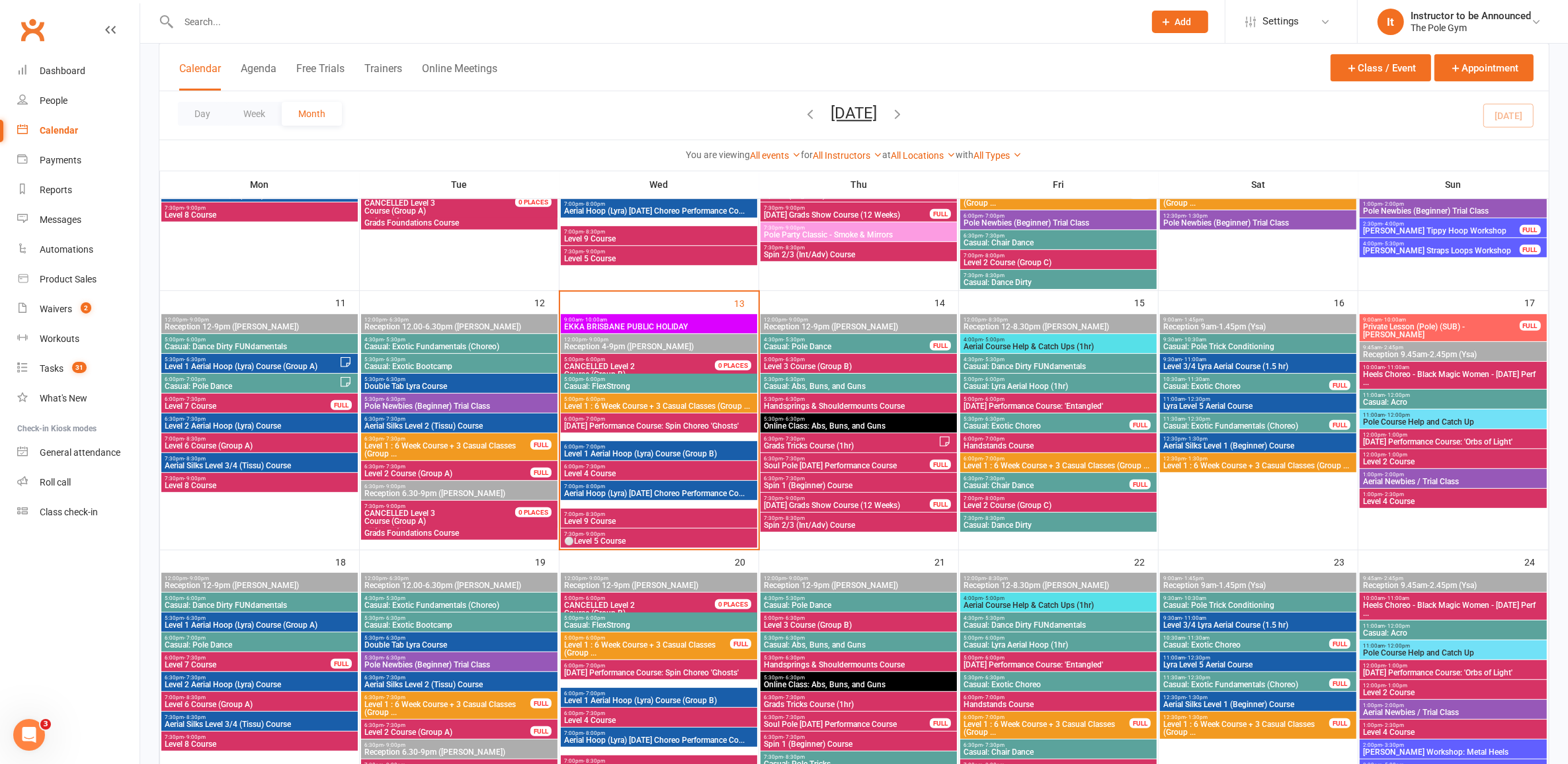
click at [1209, 464] on span "Level 1 : 6 Week Course + 3 Casual Classes (Group ..." at bounding box center [1258, 466] width 191 height 8
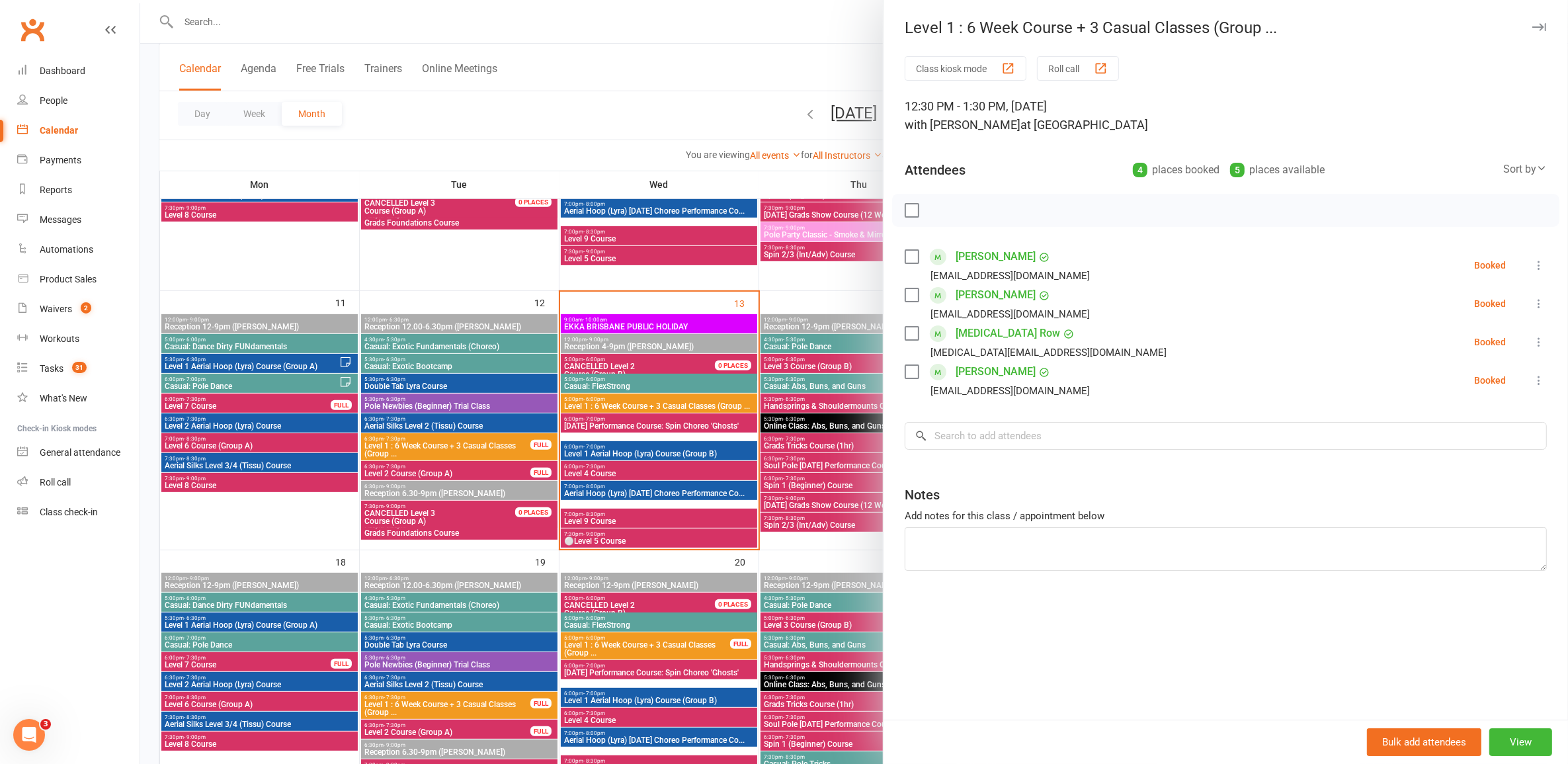
click at [860, 456] on div at bounding box center [854, 382] width 1428 height 764
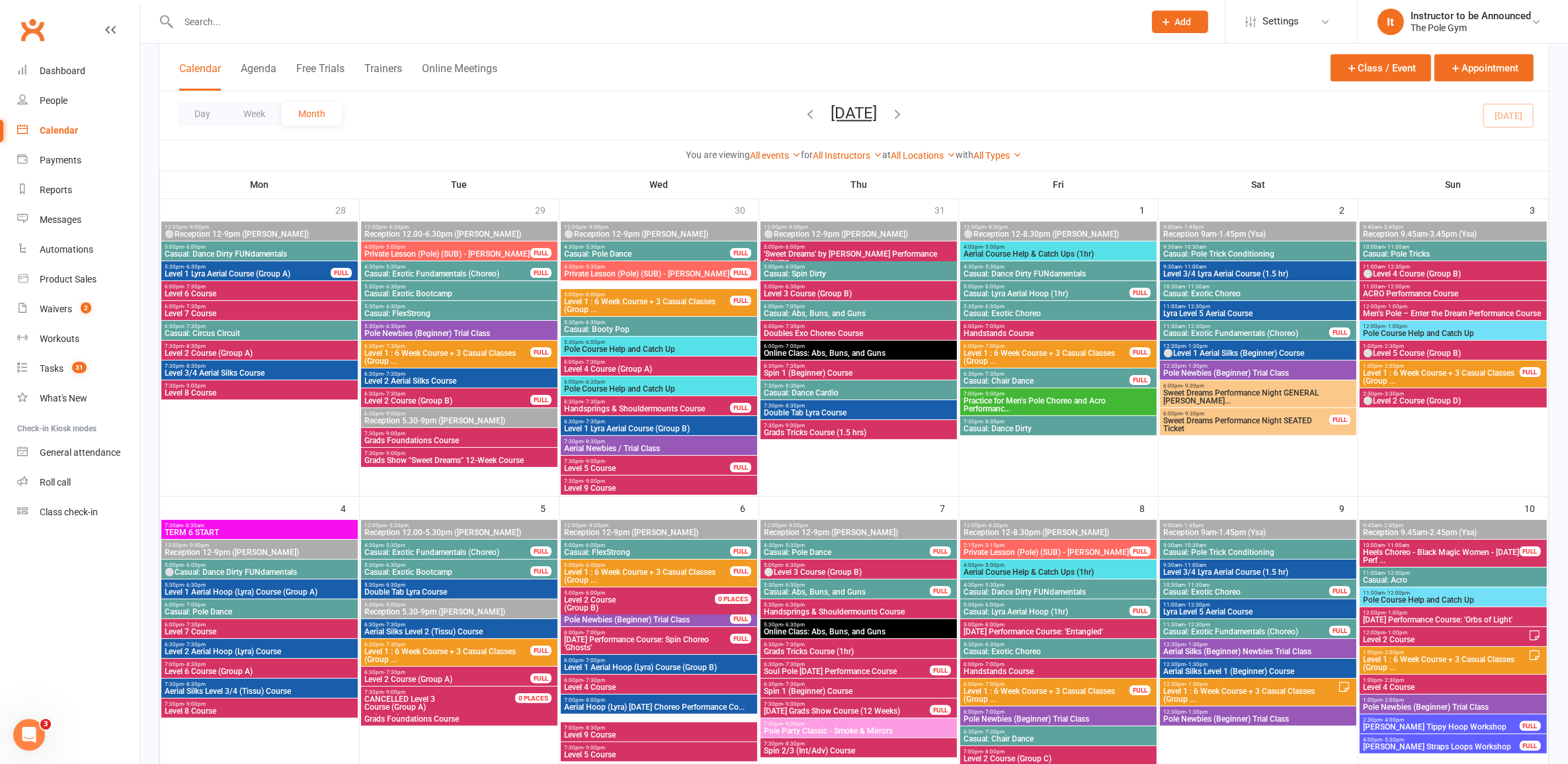
click at [464, 678] on span "Level 2 Course (Group A)" at bounding box center [447, 679] width 167 height 8
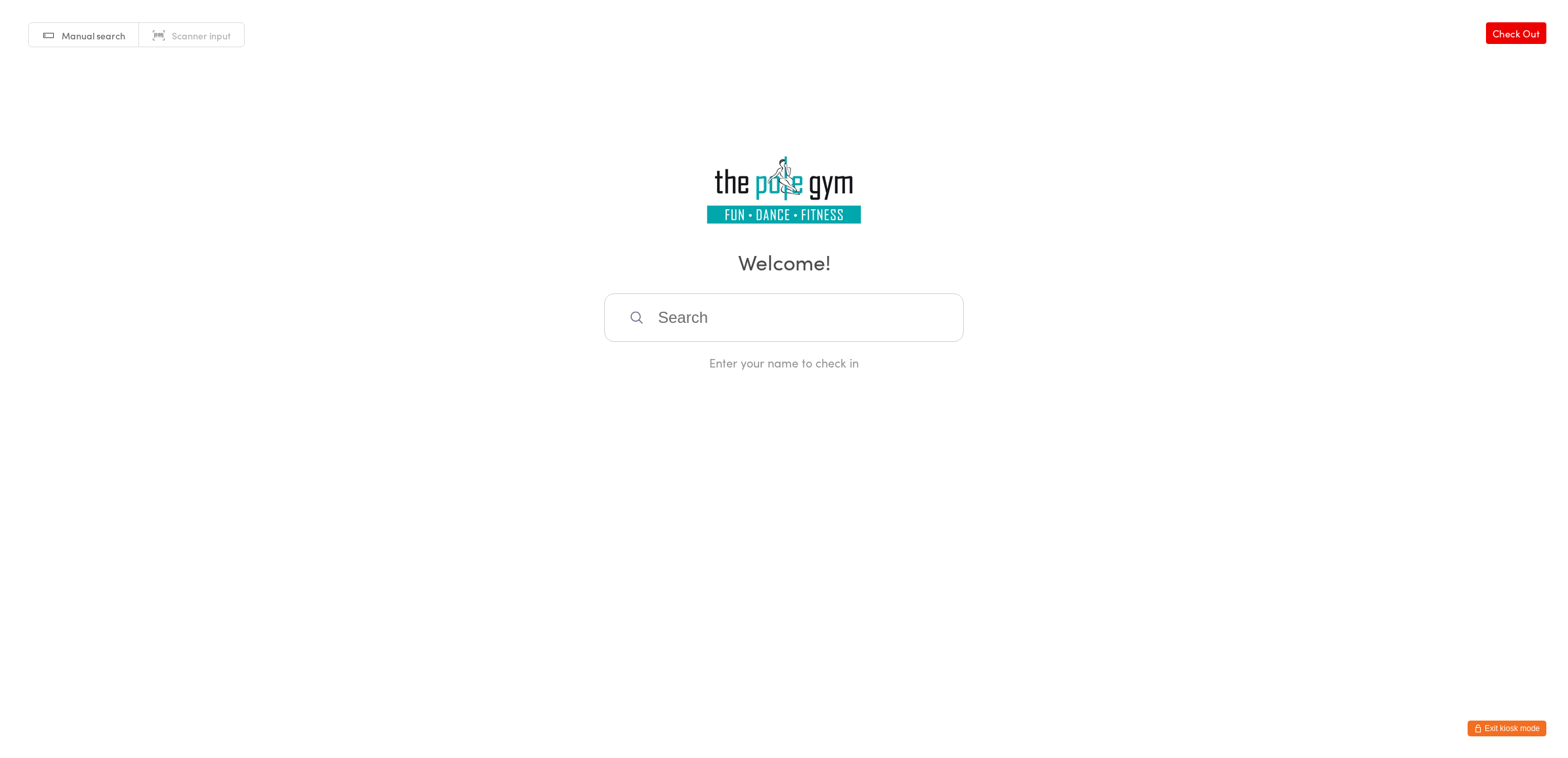
click at [759, 302] on input "search" at bounding box center [784, 317] width 360 height 48
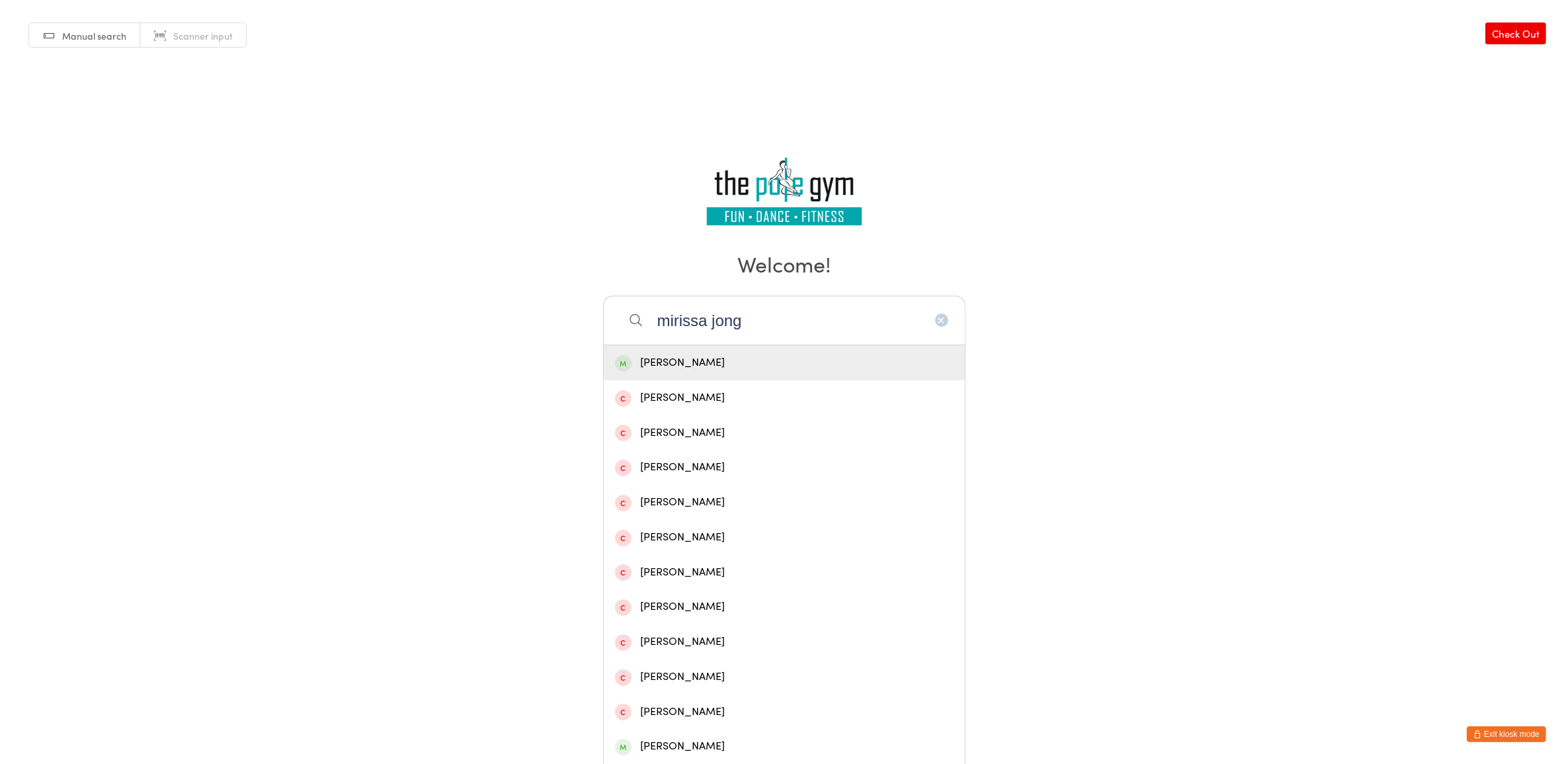
type input "mirissa jong"
click at [824, 372] on div "[PERSON_NAME]" at bounding box center [784, 363] width 361 height 35
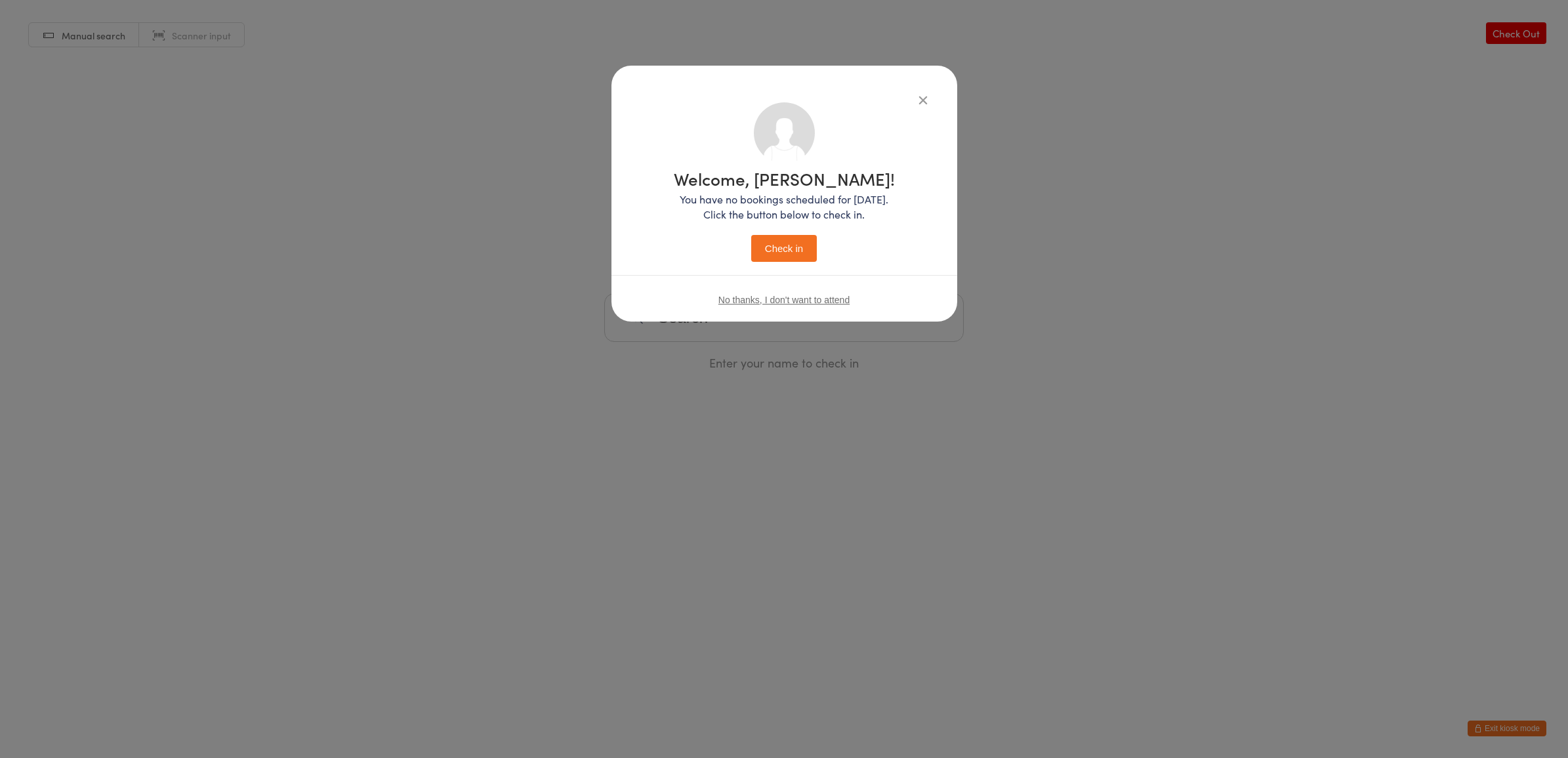
click at [796, 253] on button "Check in" at bounding box center [784, 248] width 65 height 27
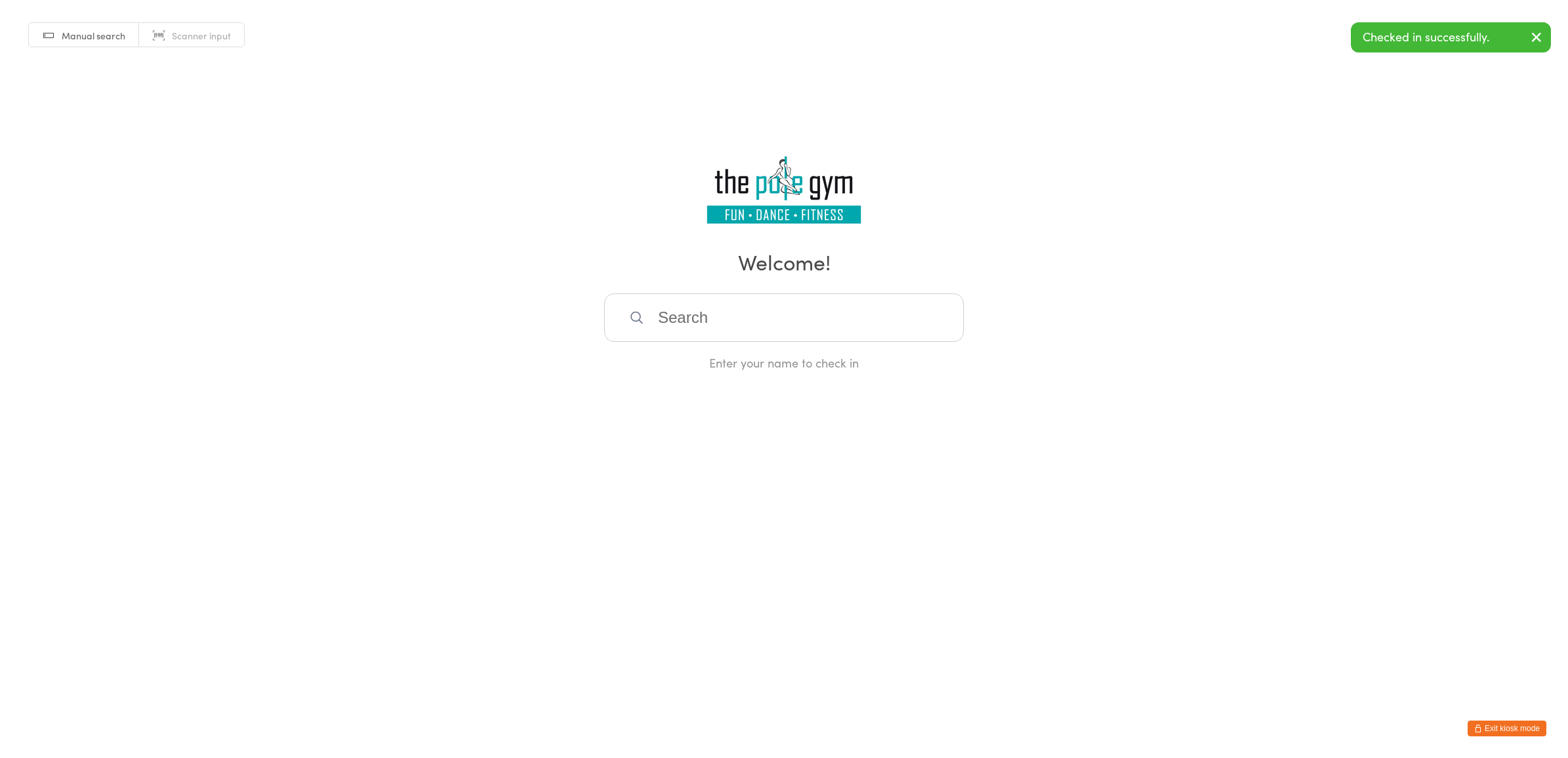
click at [798, 320] on input "search" at bounding box center [784, 317] width 360 height 48
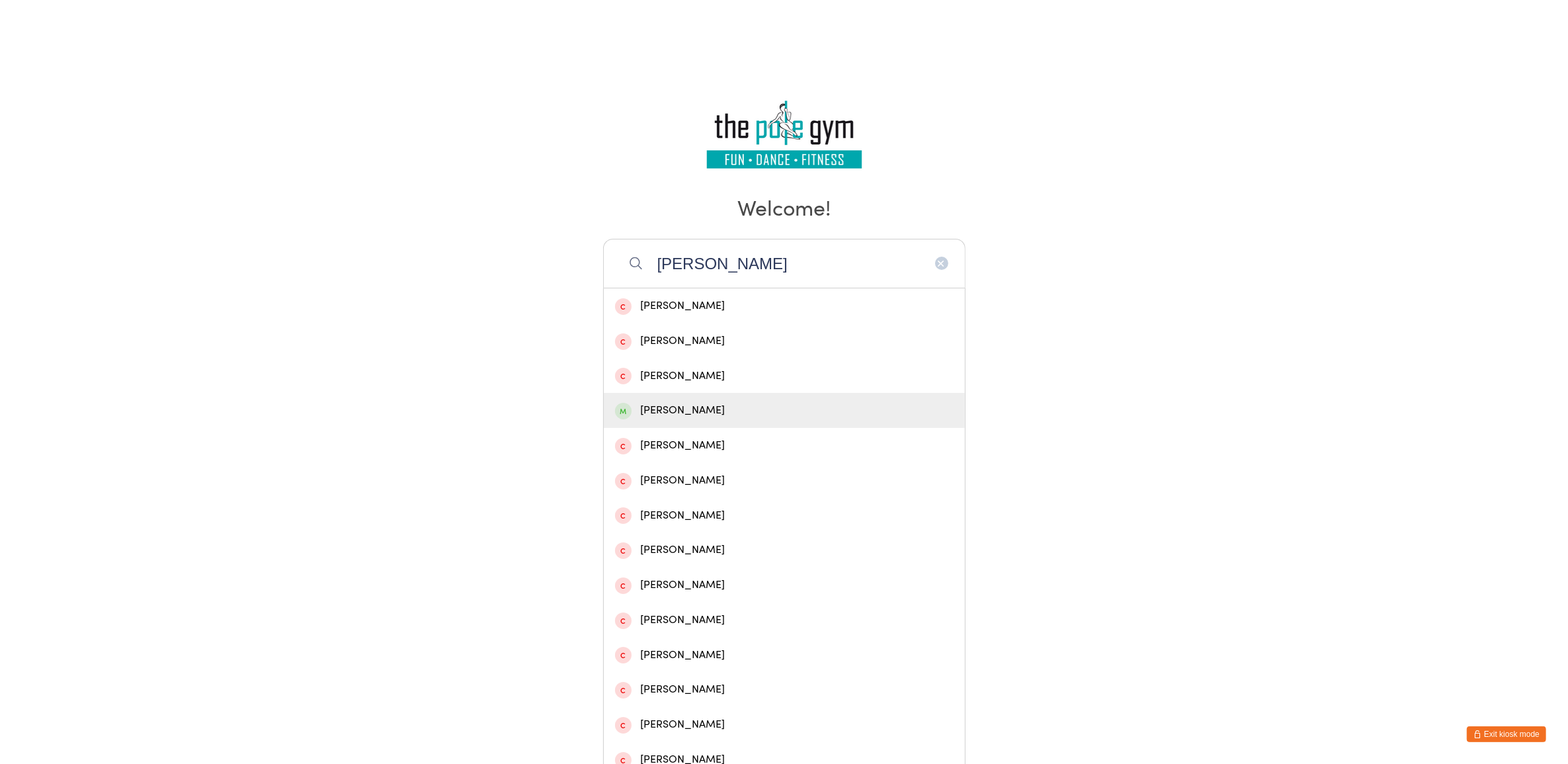
scroll to position [113, 0]
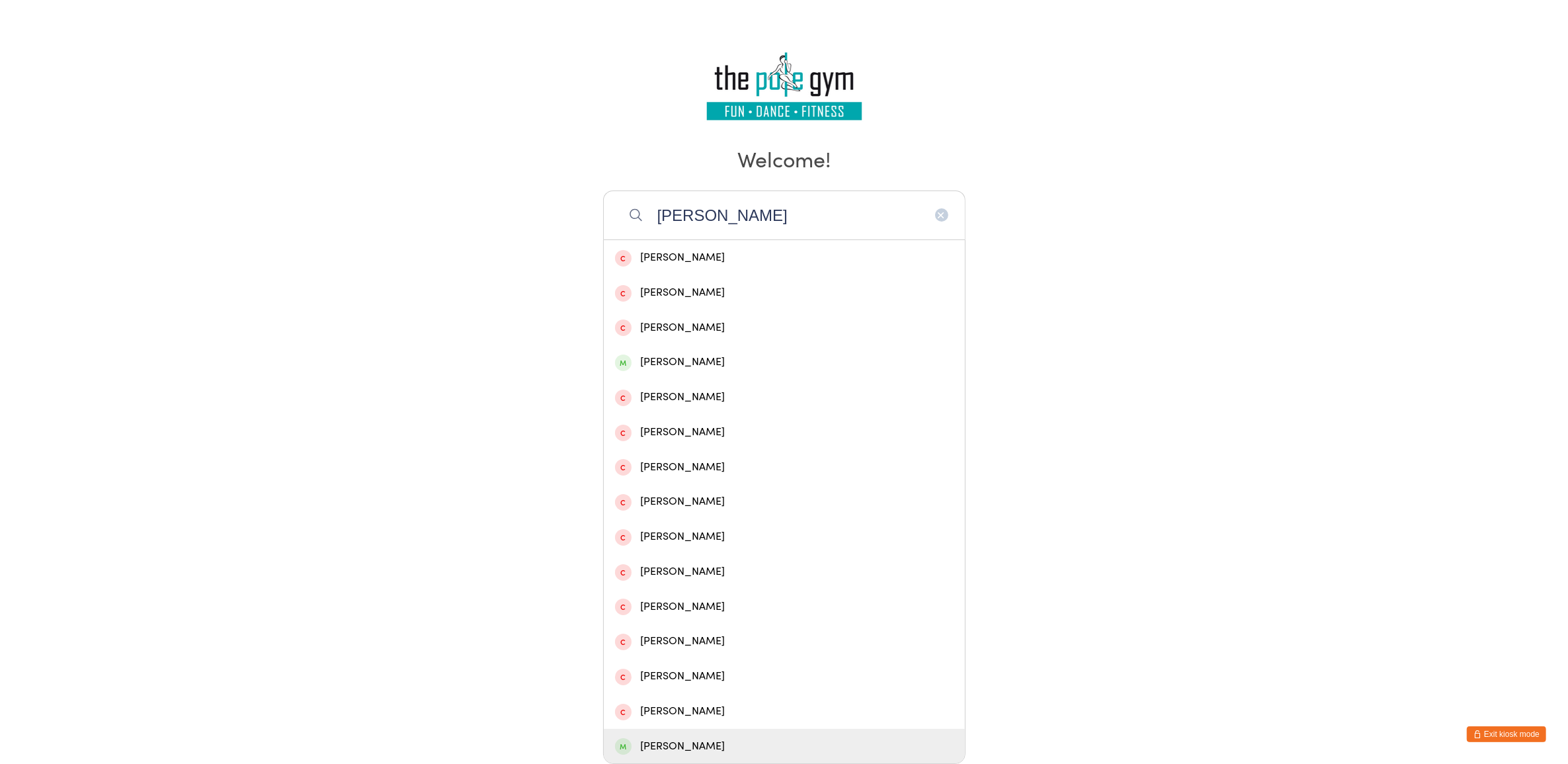
type input "kirsten"
click at [726, 746] on div "Kirsty Jarzabek" at bounding box center [784, 747] width 338 height 18
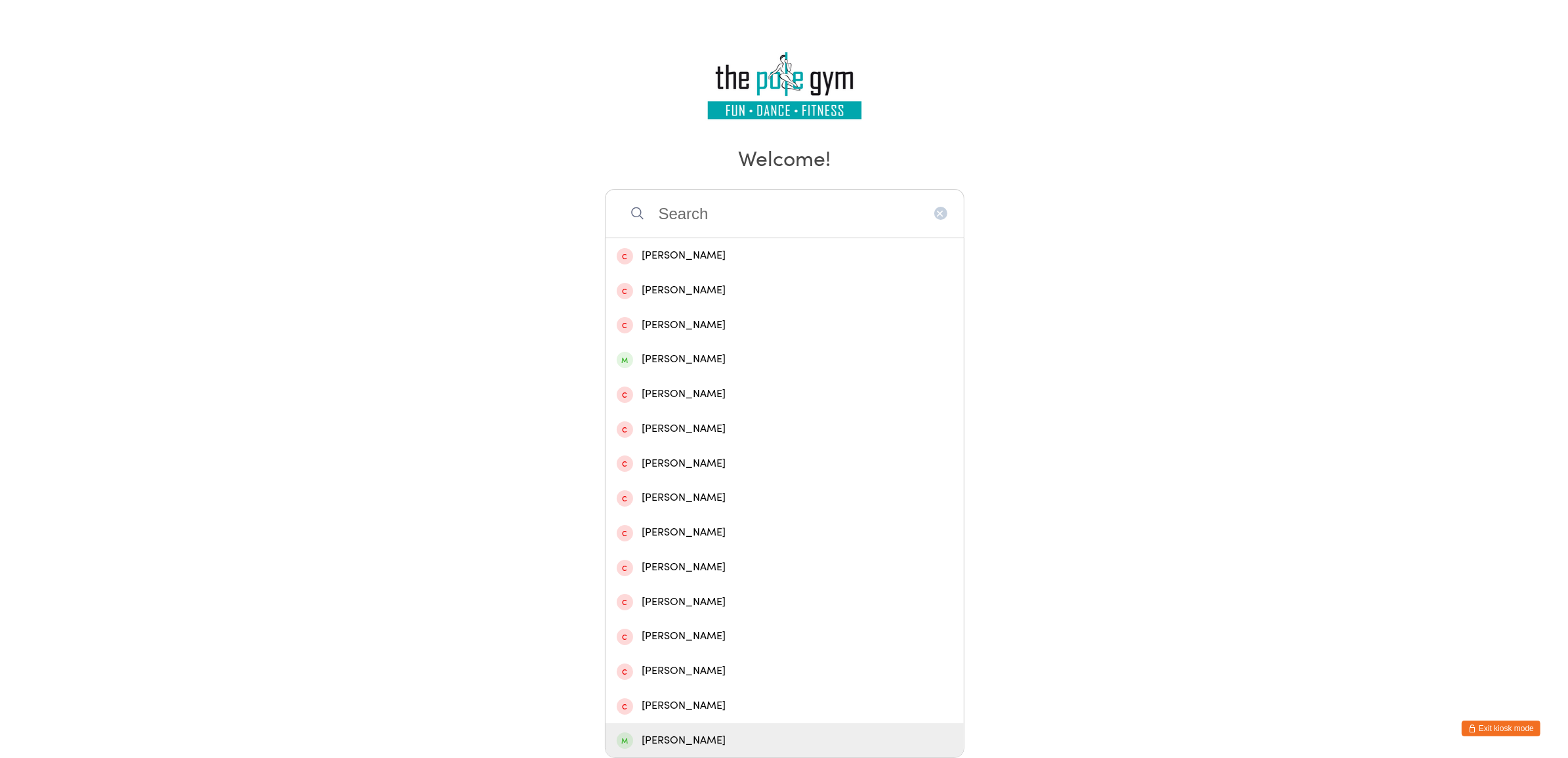
scroll to position [0, 0]
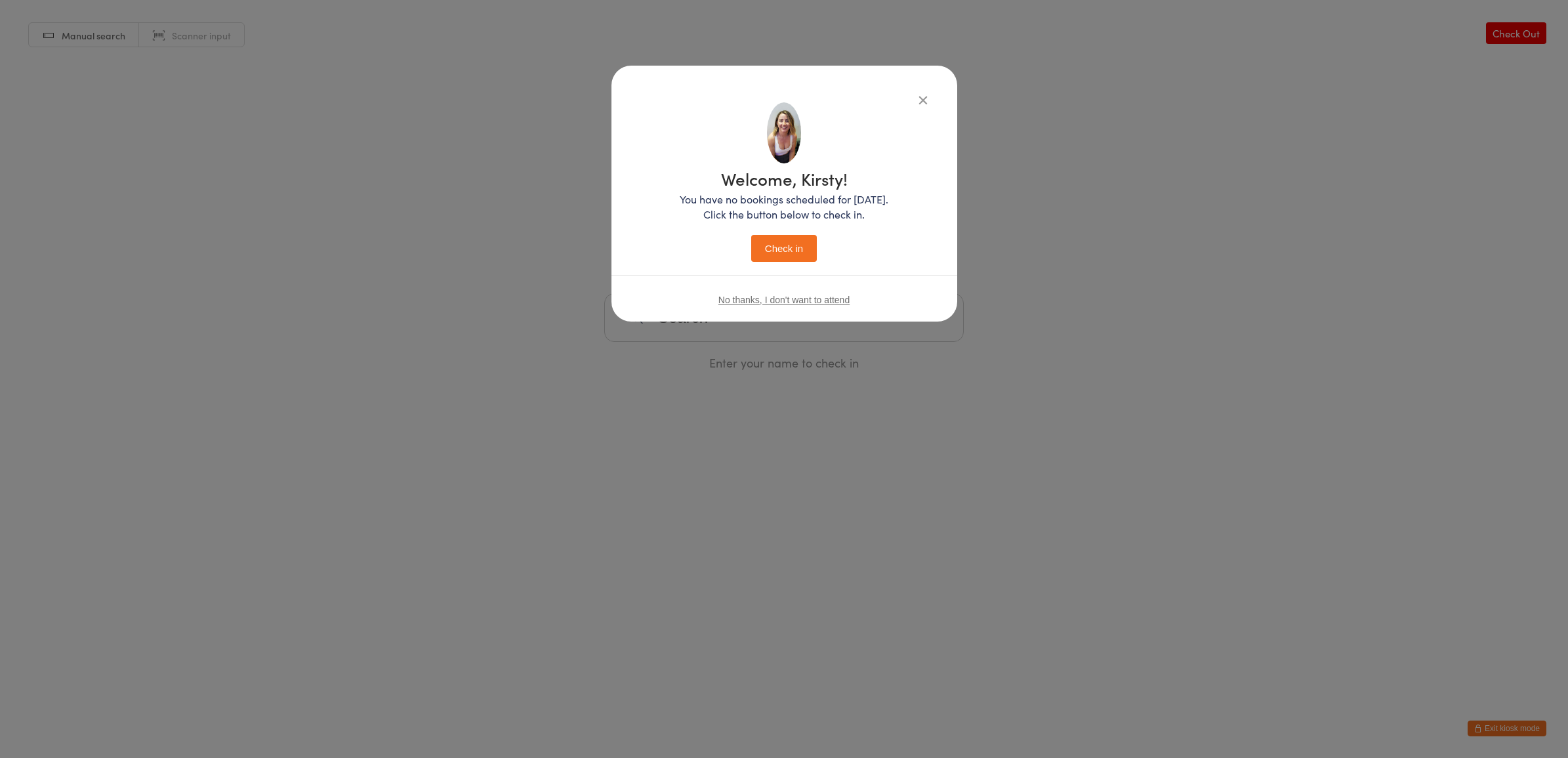
click at [784, 255] on button "Check in" at bounding box center [784, 248] width 65 height 27
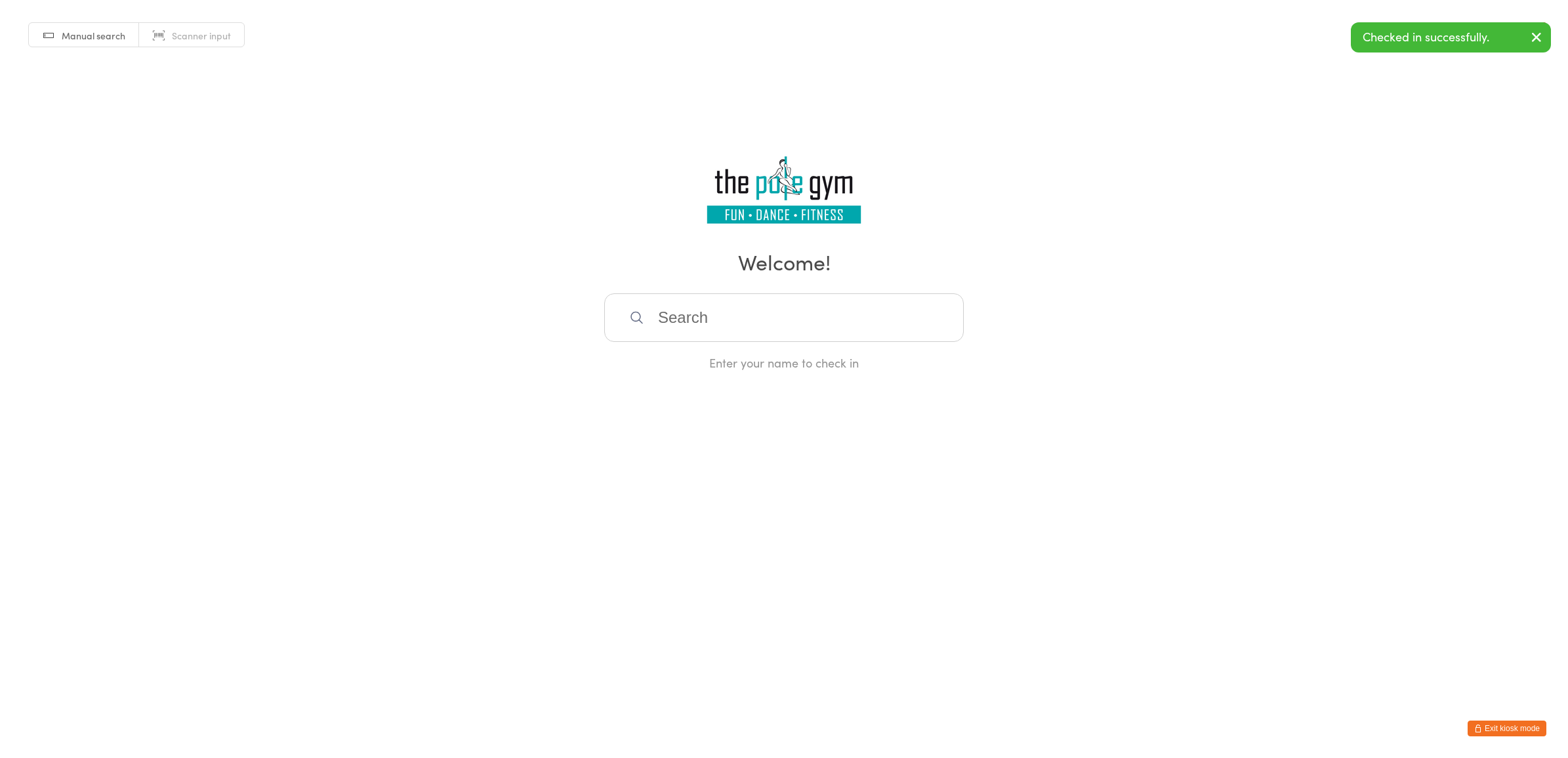
click at [745, 332] on input "search" at bounding box center [784, 317] width 360 height 48
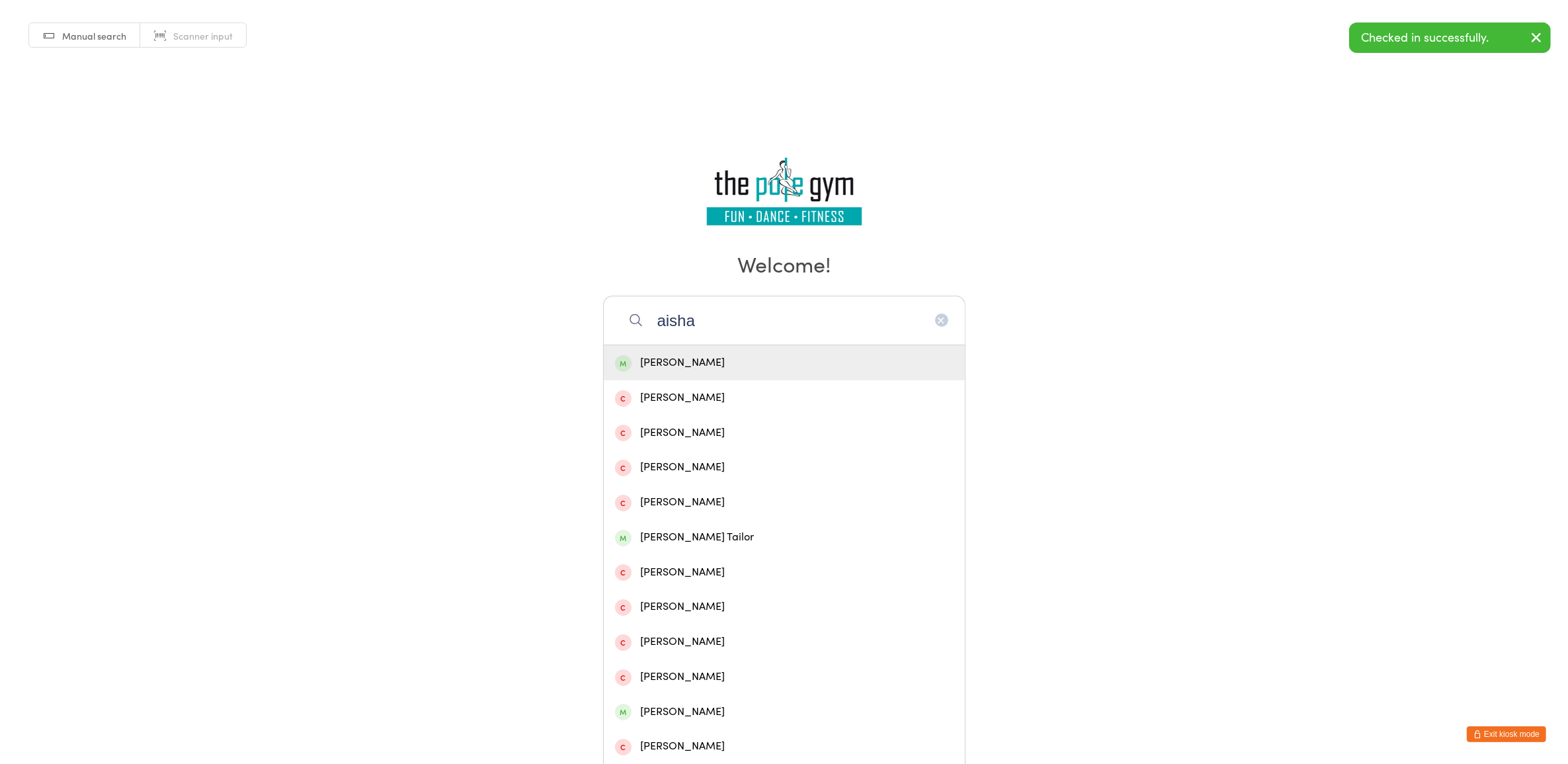
type input "aisha"
click at [746, 363] on div "Aisha Hussain" at bounding box center [784, 363] width 338 height 18
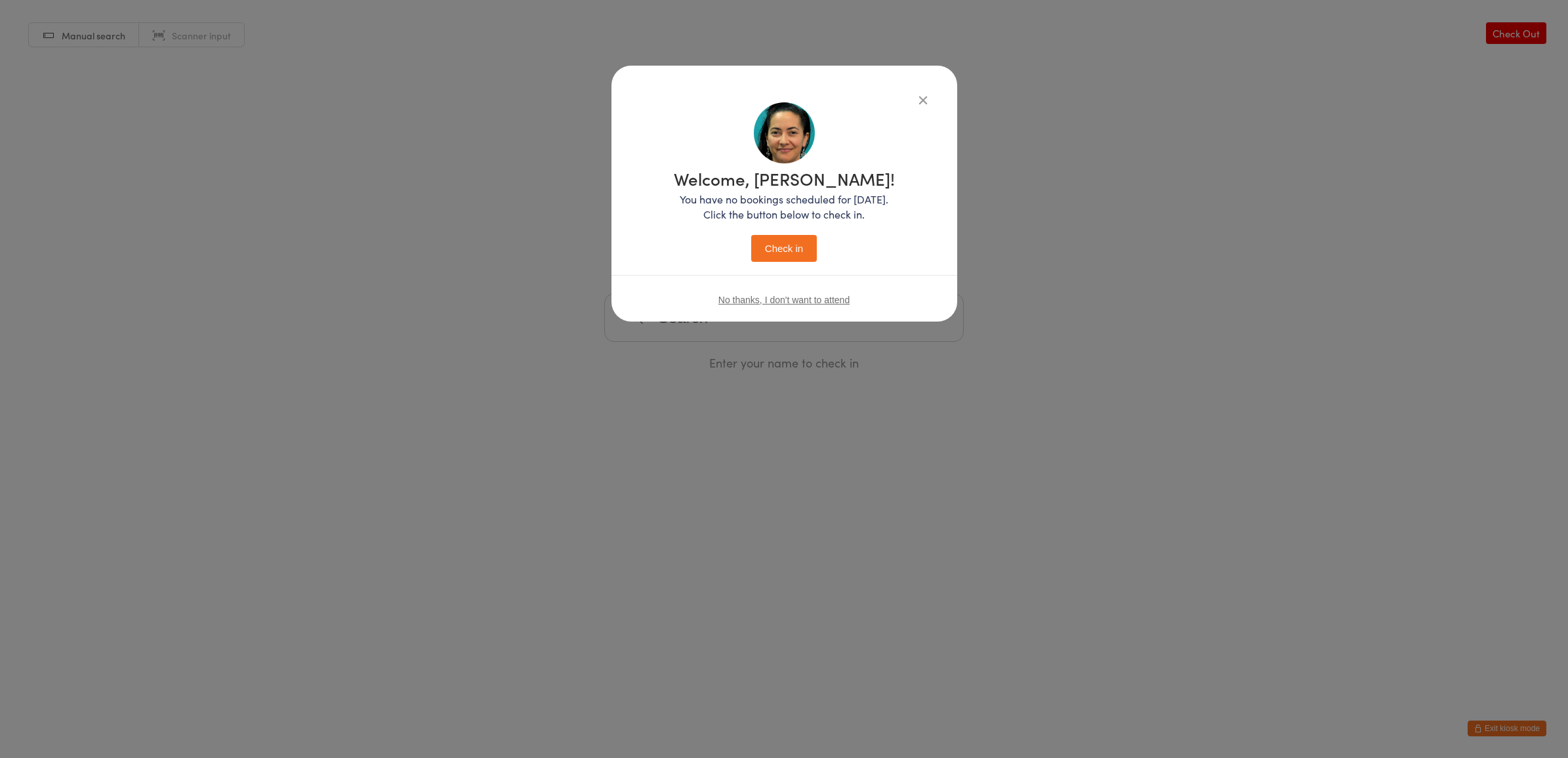
click at [762, 251] on button "Check in" at bounding box center [784, 248] width 65 height 27
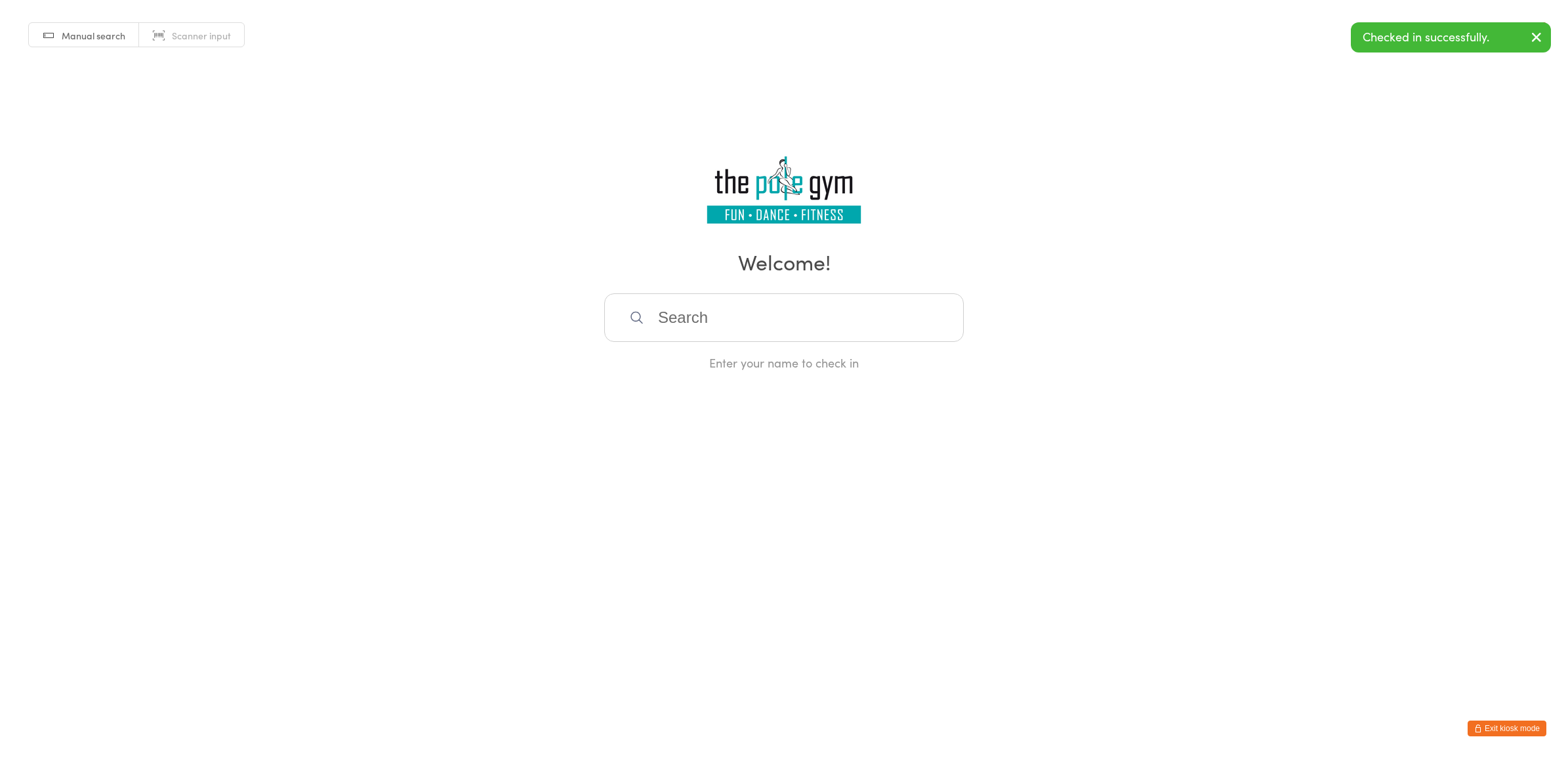
click at [783, 339] on input "search" at bounding box center [784, 317] width 360 height 48
click at [853, 320] on input "search" at bounding box center [784, 317] width 360 height 48
click at [853, 323] on input "search" at bounding box center [784, 317] width 360 height 48
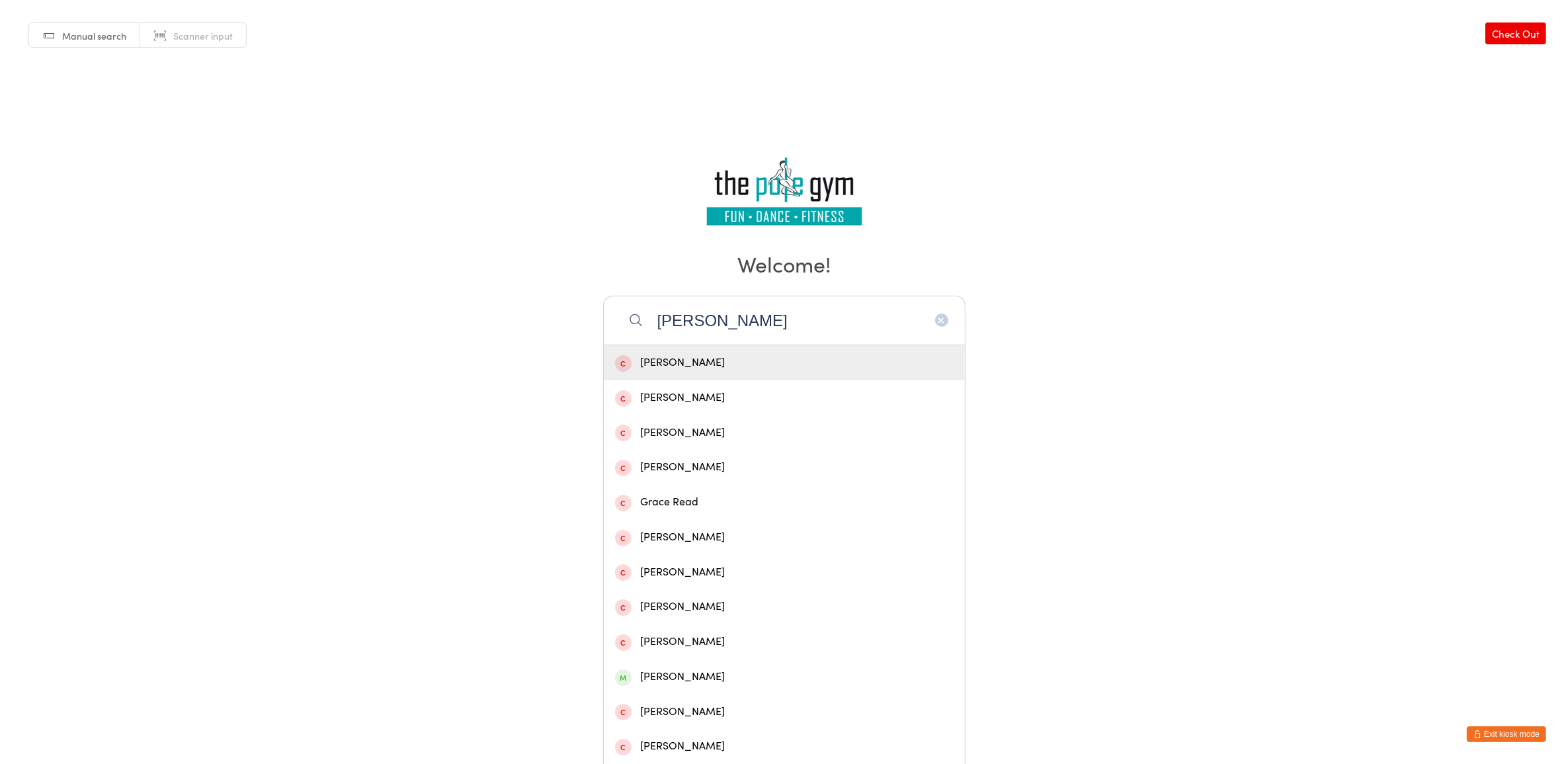
type input "grace lim"
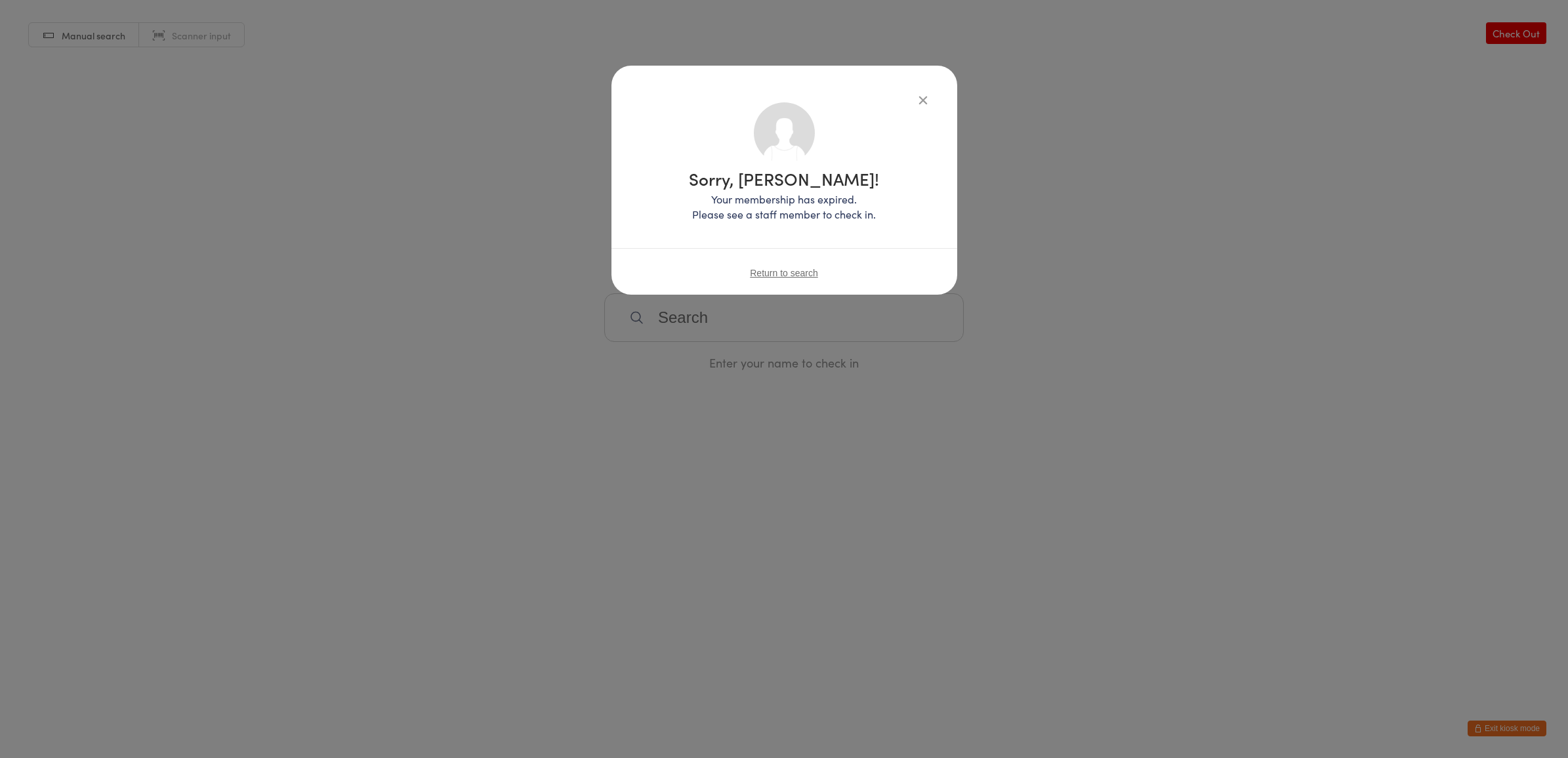
click at [775, 271] on span "Return to search" at bounding box center [784, 273] width 68 height 10
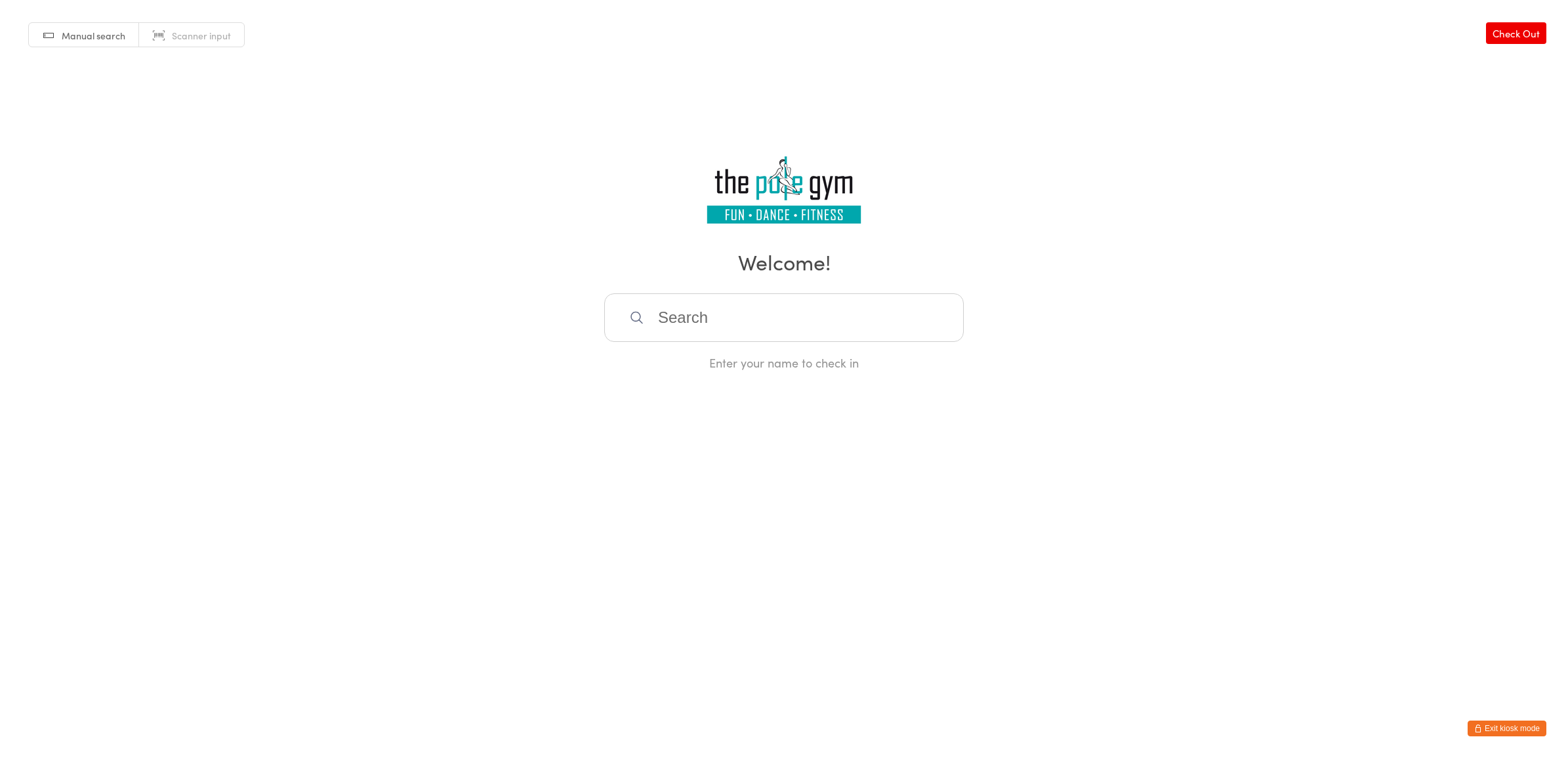
click at [789, 319] on input "search" at bounding box center [784, 317] width 360 height 48
click at [1531, 733] on button "Exit kiosk mode" at bounding box center [1507, 728] width 79 height 16
click at [1515, 36] on link "Check Out" at bounding box center [1516, 33] width 60 height 22
click at [1493, 730] on button "Exit kiosk mode" at bounding box center [1507, 728] width 79 height 16
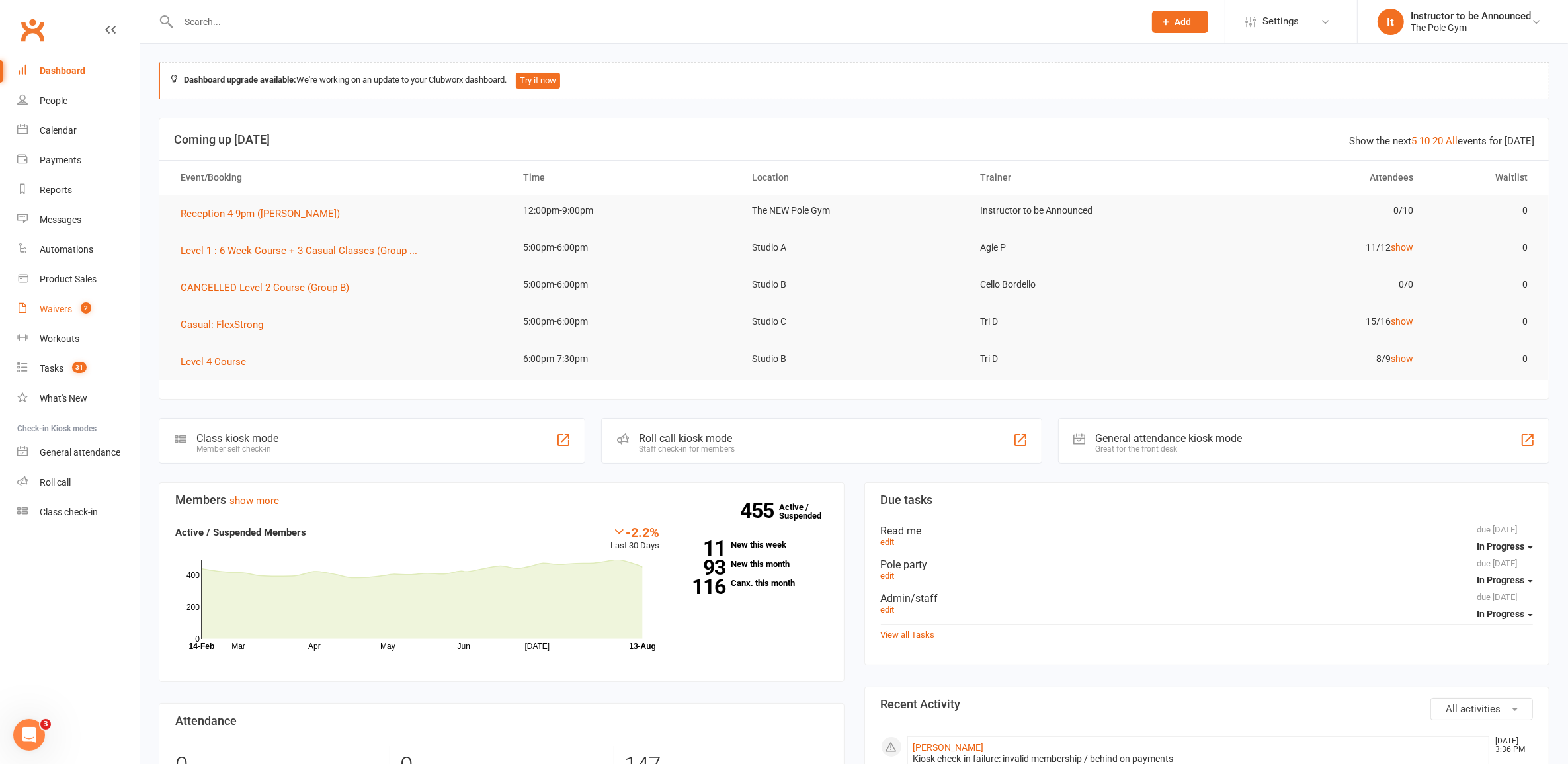
click at [71, 309] on link "Waivers 2" at bounding box center [78, 309] width 122 height 30
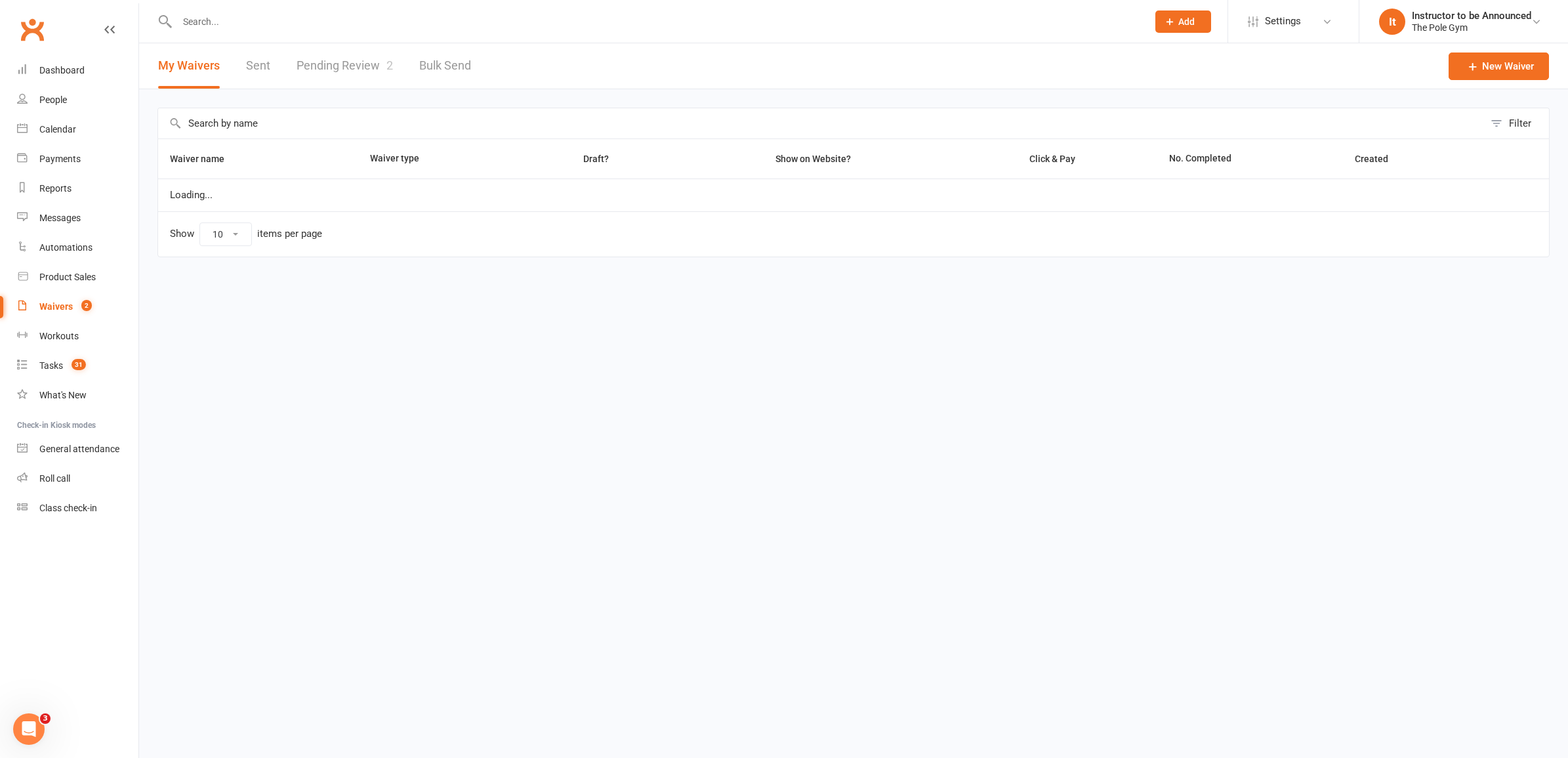
select select "50"
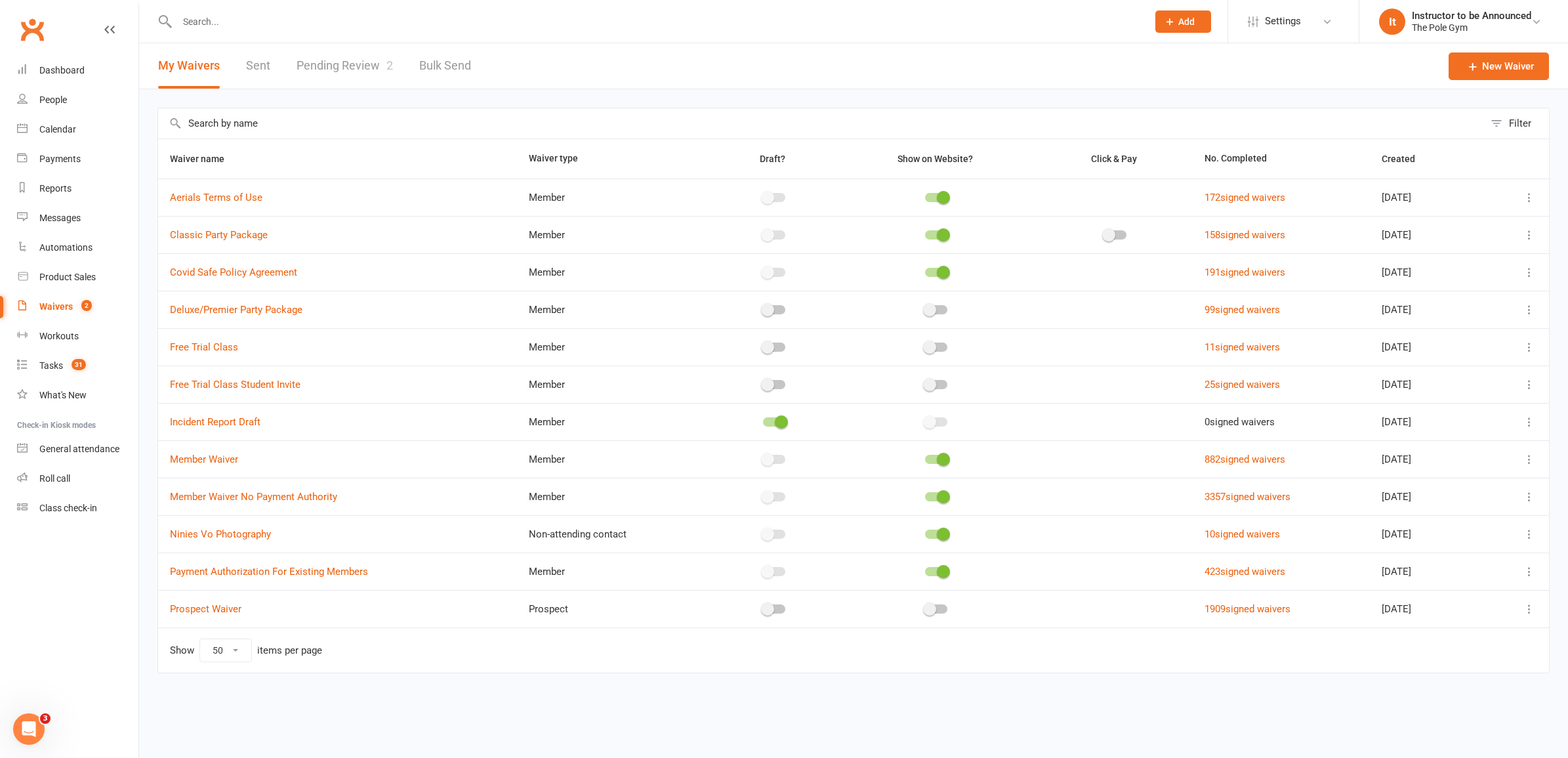
click at [380, 56] on link "Pending Review 2" at bounding box center [345, 65] width 97 height 45
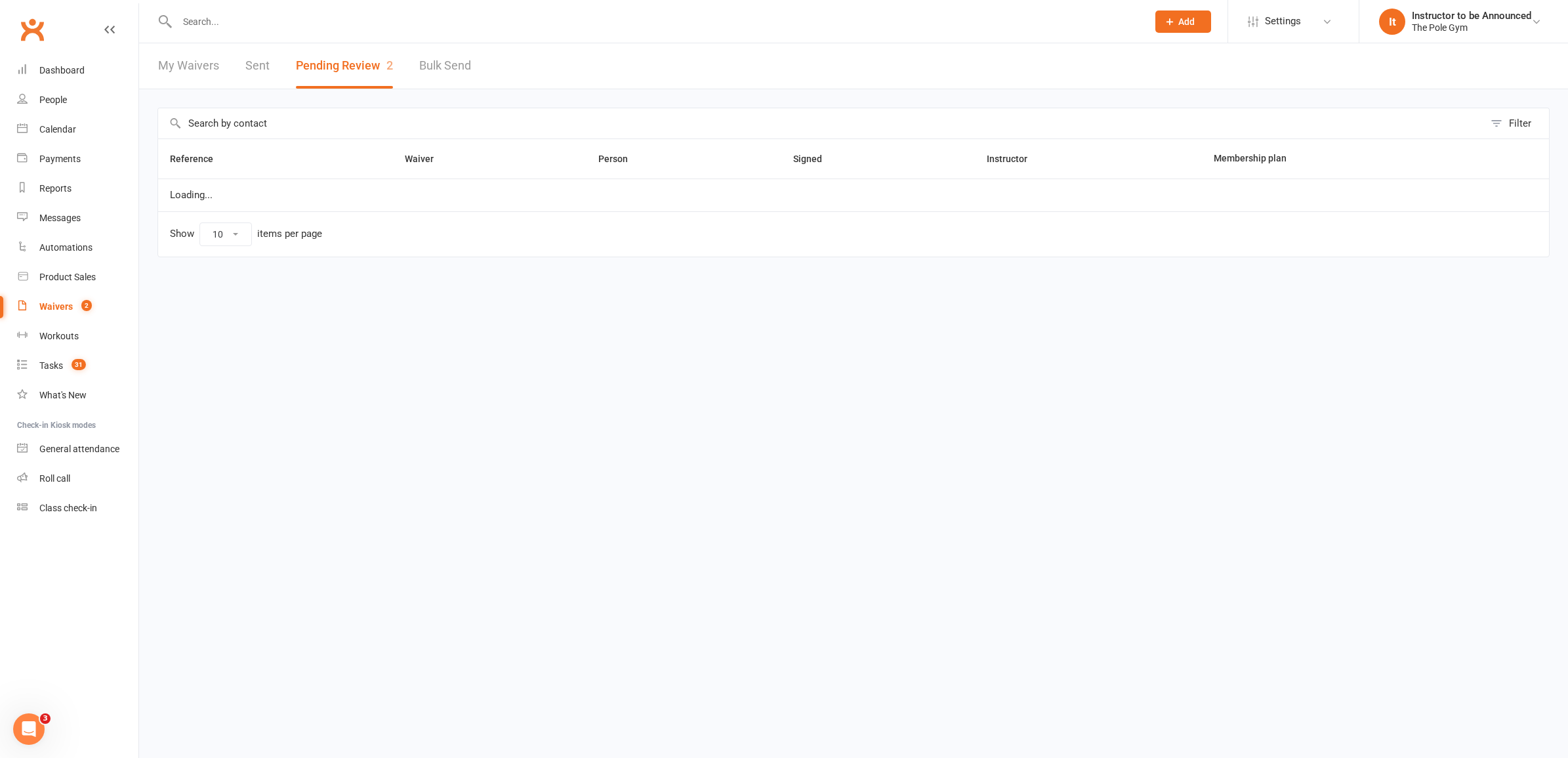
select select "25"
click at [34, 39] on link "Clubworx" at bounding box center [32, 30] width 33 height 33
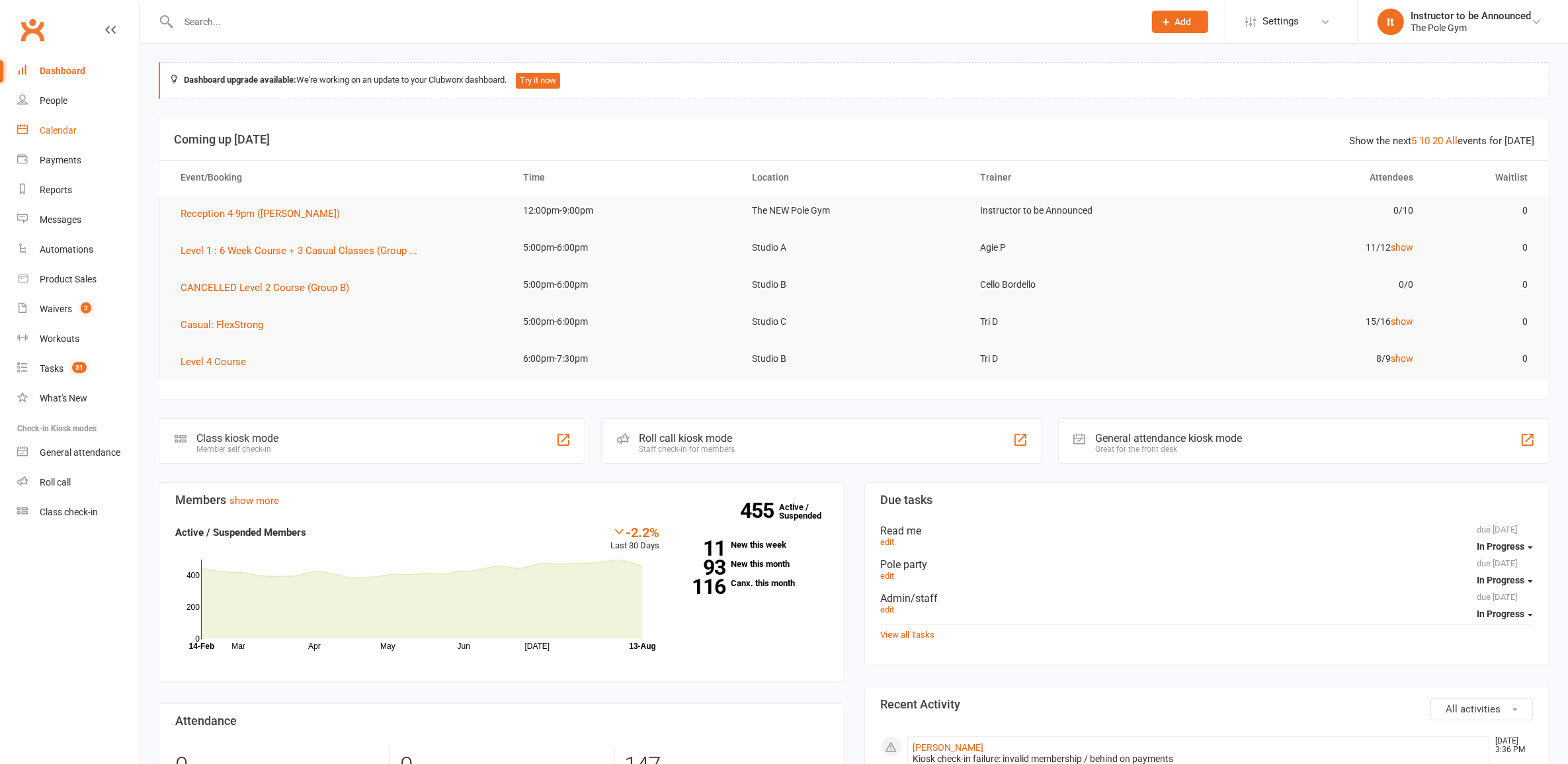
drag, startPoint x: 43, startPoint y: 133, endPoint x: 130, endPoint y: 139, distance: 87.2
click at [45, 131] on div "Calendar" at bounding box center [58, 130] width 37 height 10
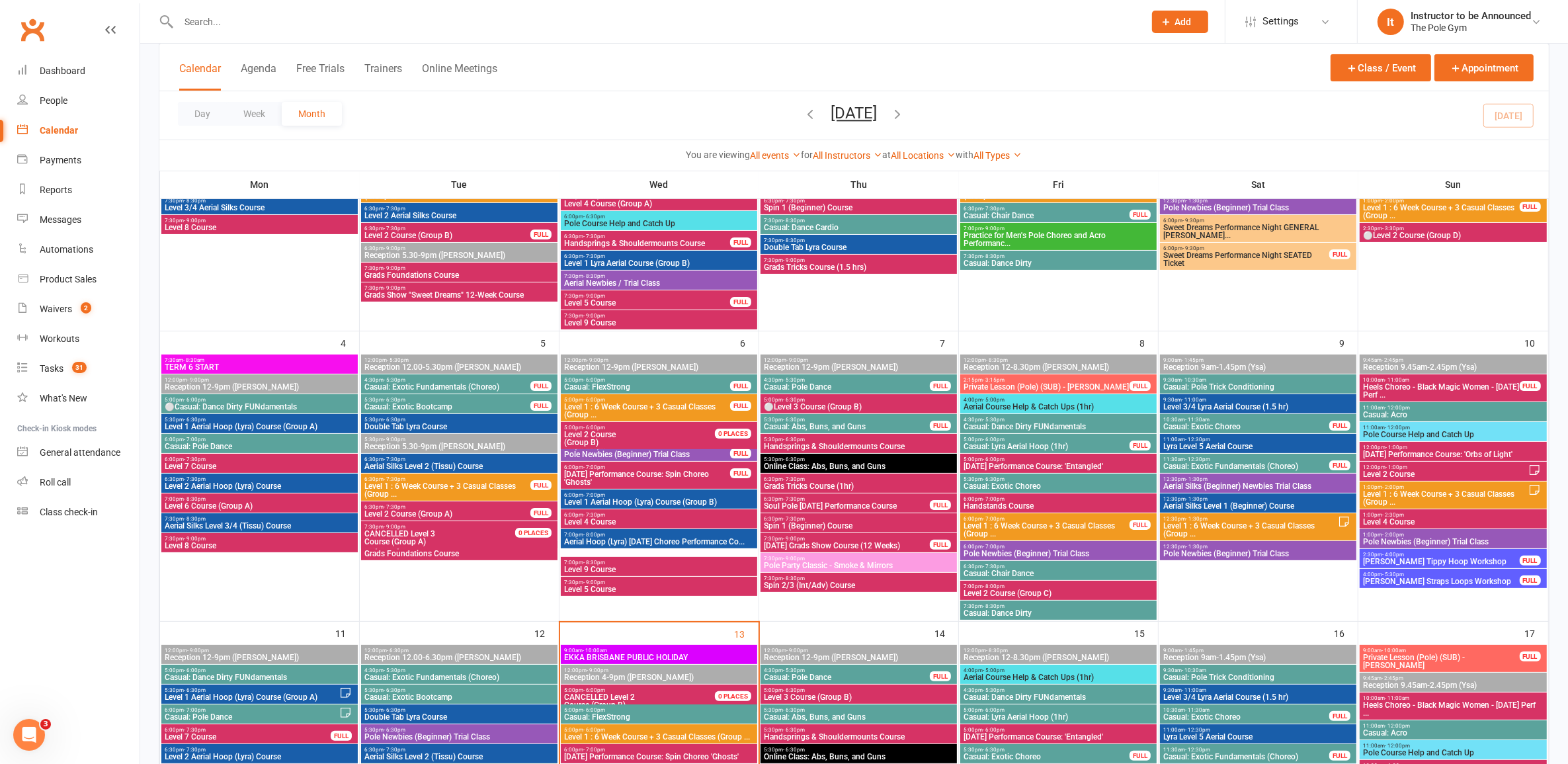
click at [840, 401] on span "5:00pm - 6:30pm" at bounding box center [858, 400] width 191 height 6
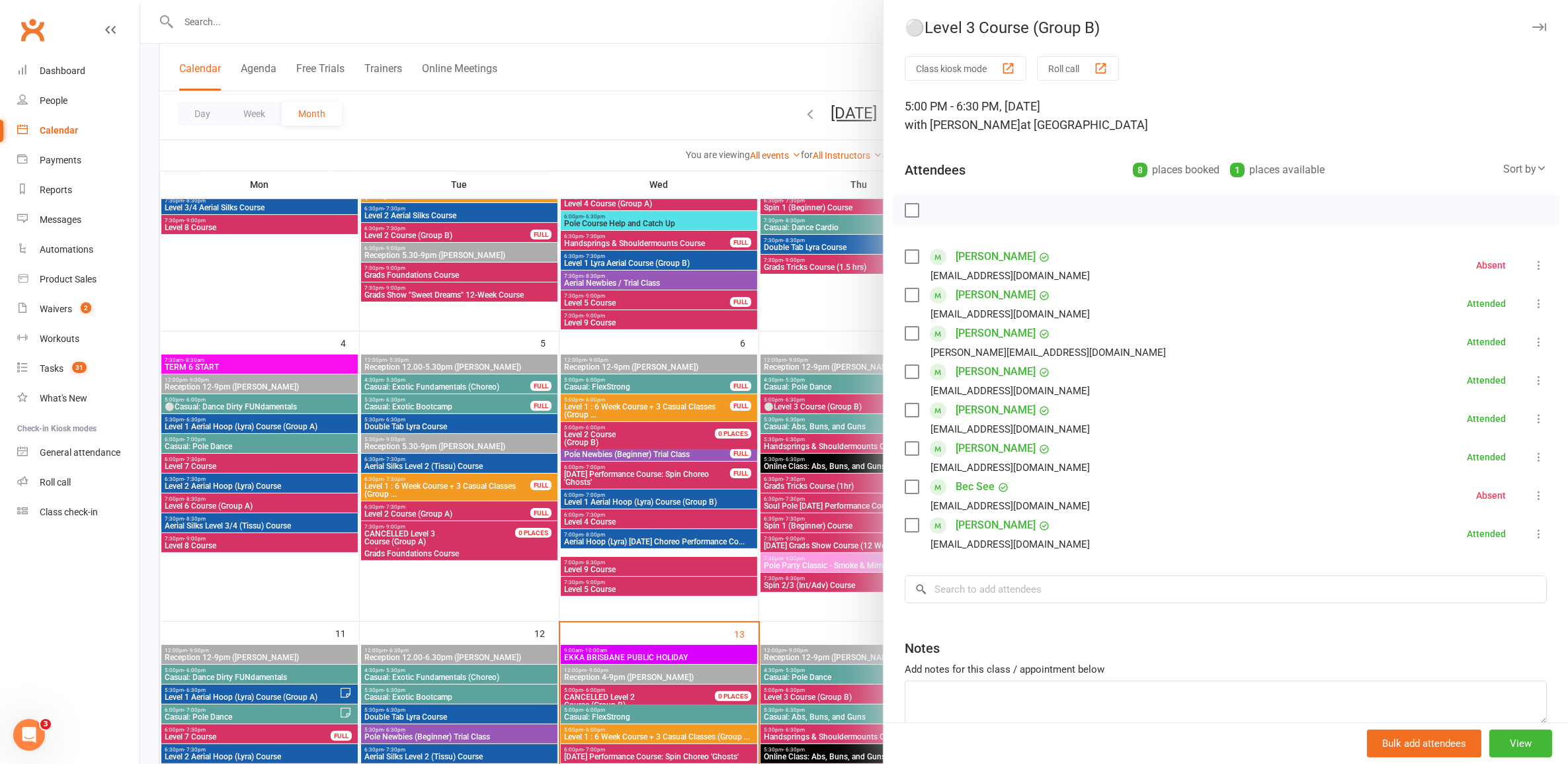
click at [788, 483] on div at bounding box center [854, 382] width 1428 height 764
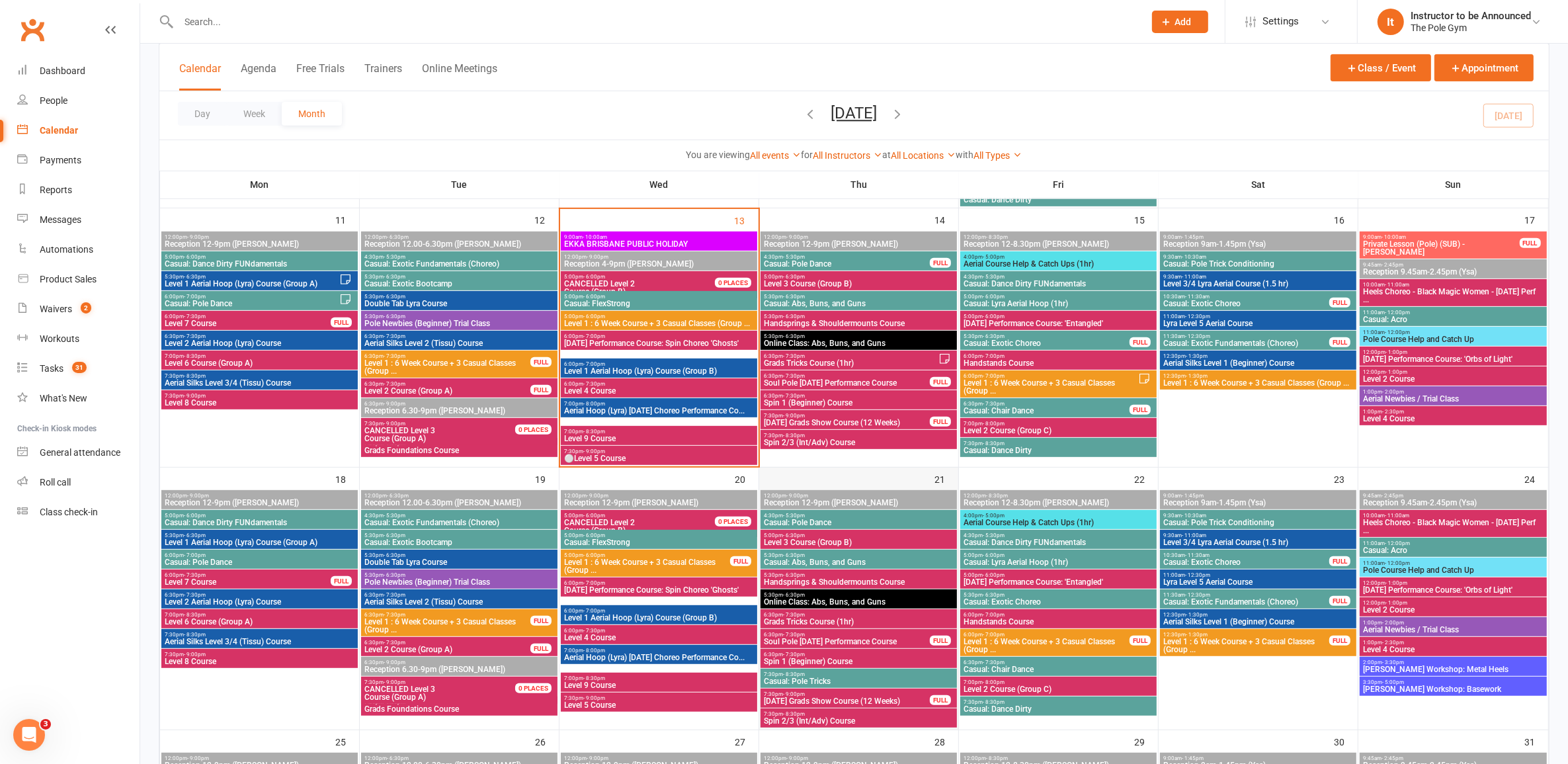
scroll to position [413, 0]
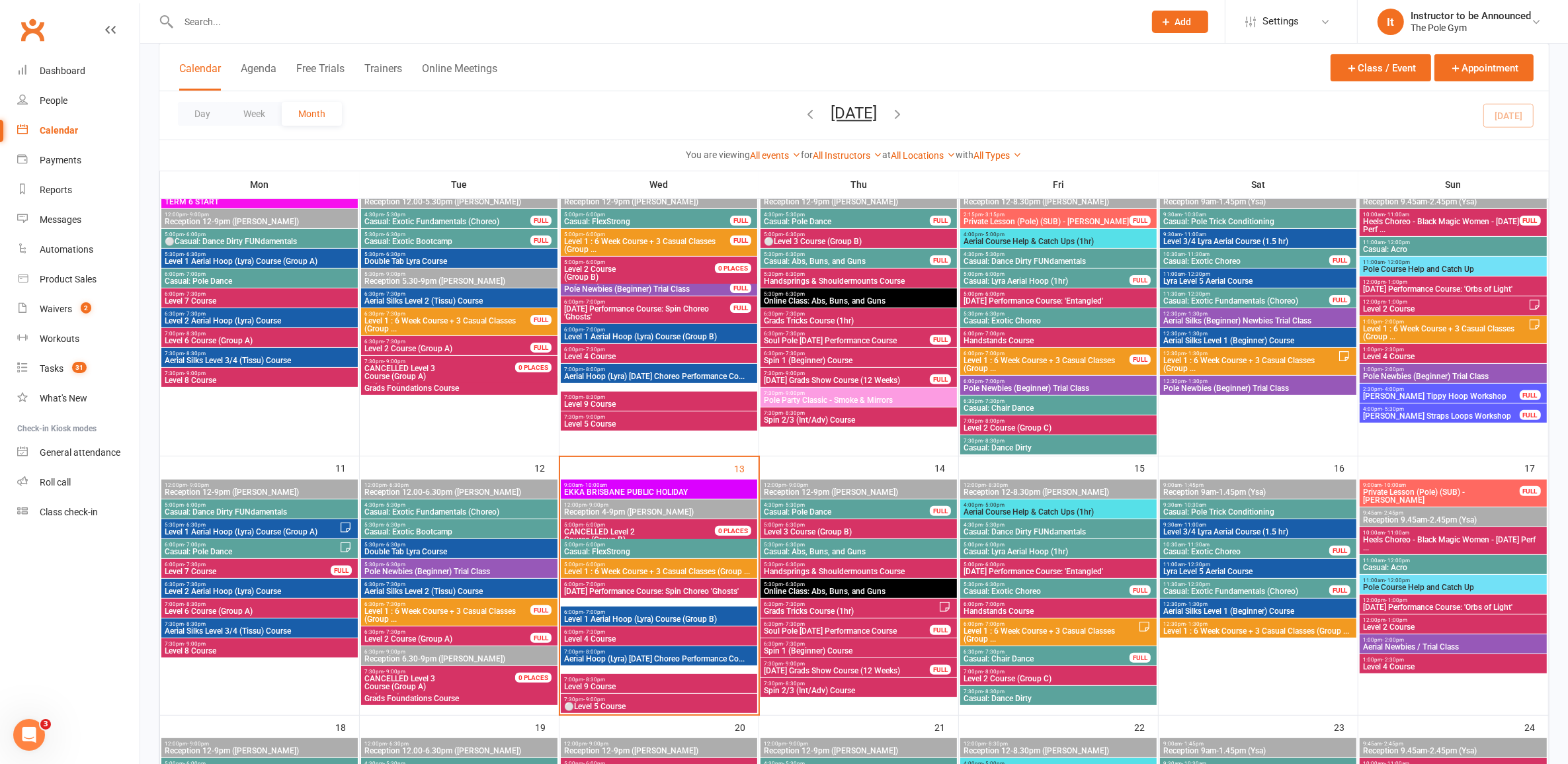
click at [843, 524] on span "5:00pm - 6:30pm" at bounding box center [858, 525] width 191 height 6
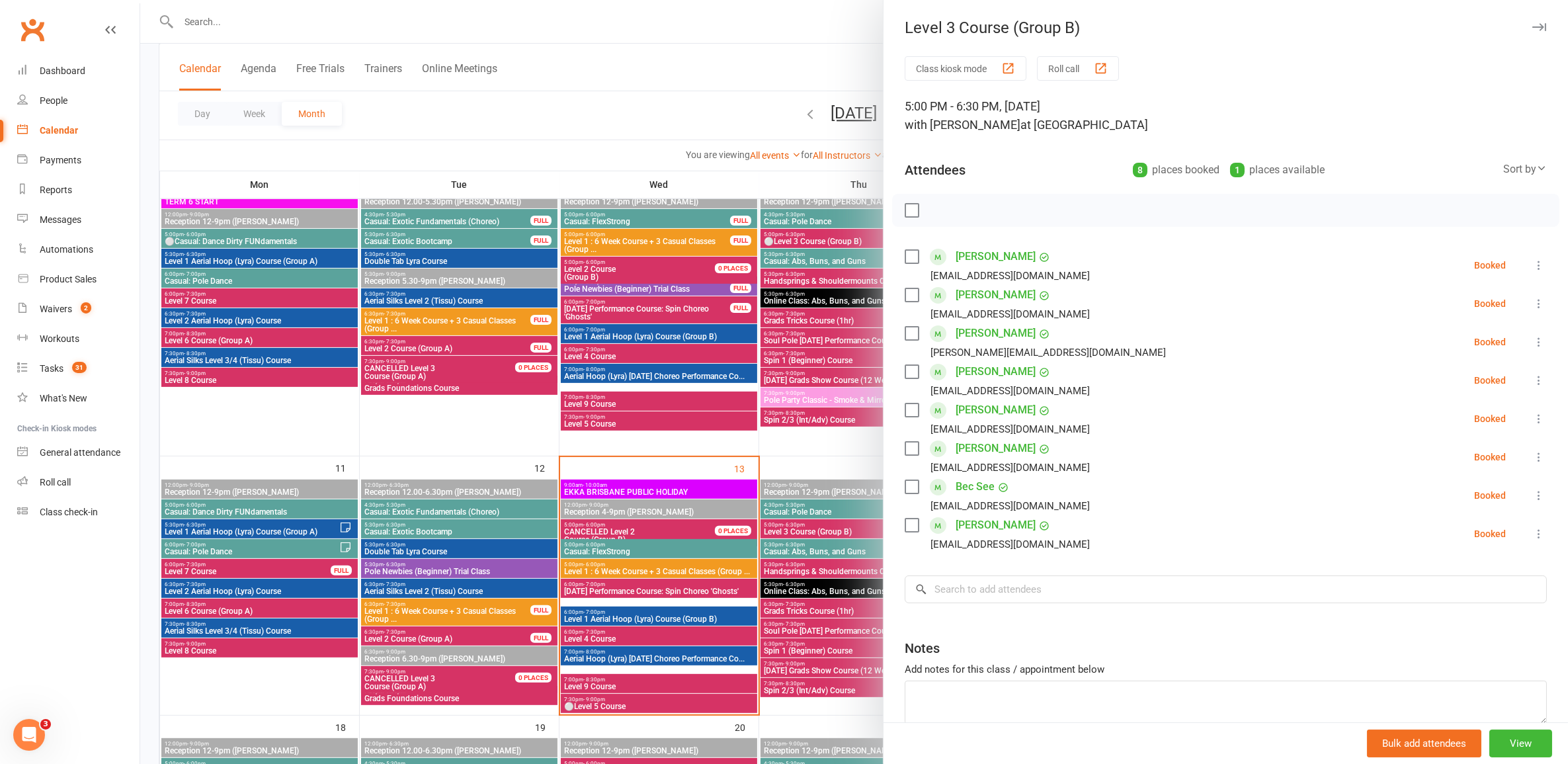
click at [1000, 256] on link "[PERSON_NAME]" at bounding box center [995, 257] width 80 height 21
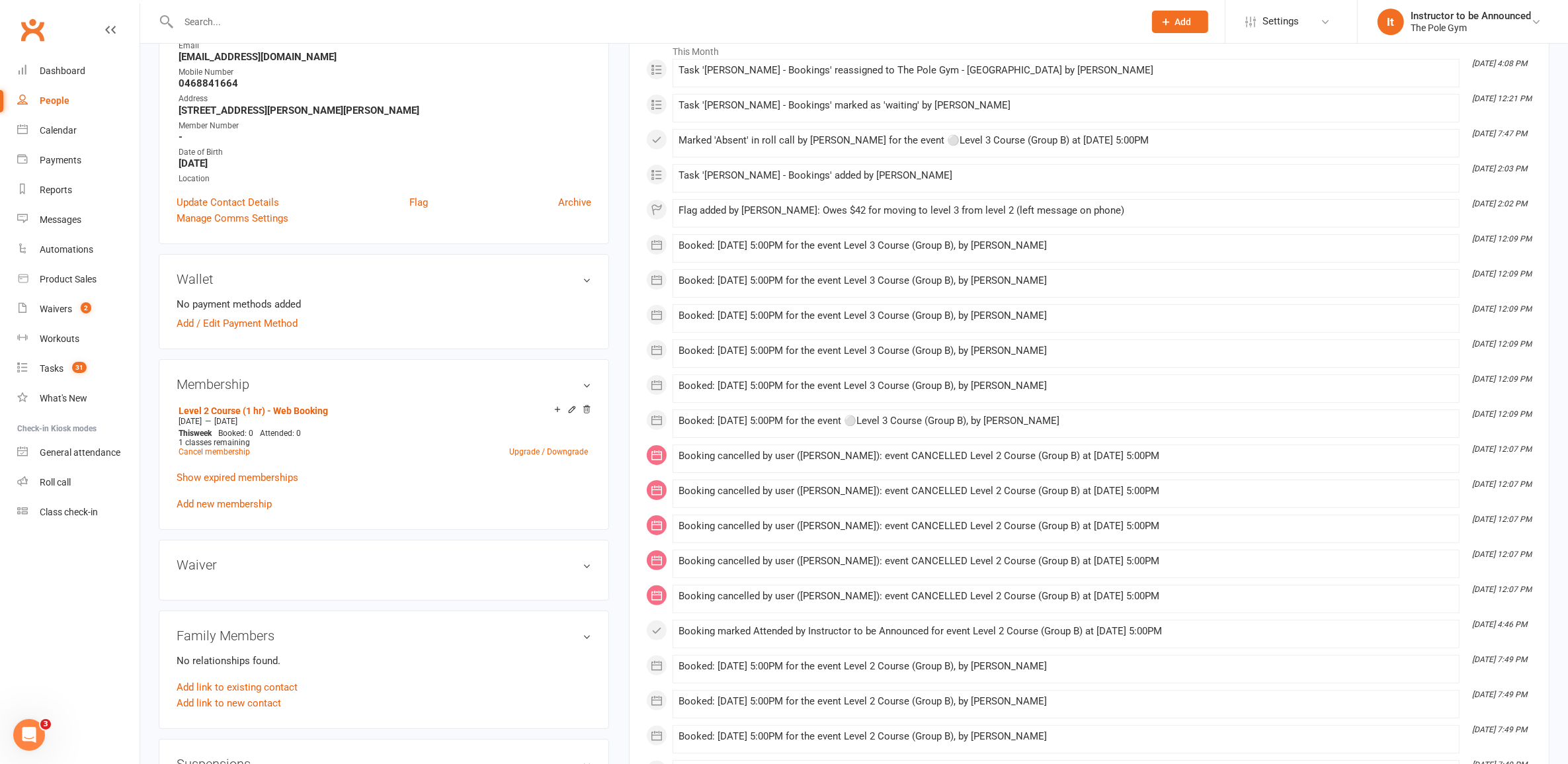
scroll to position [248, 0]
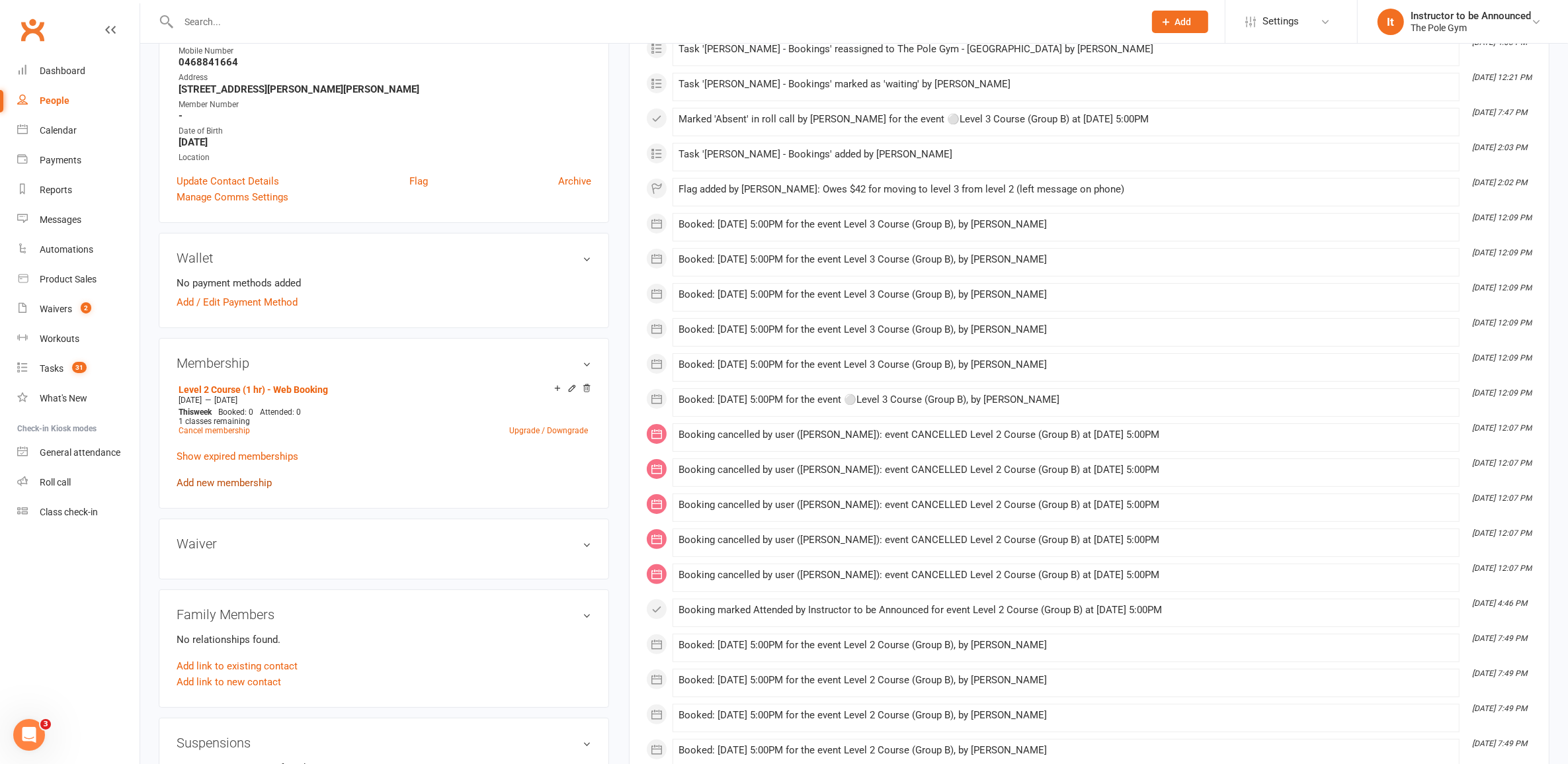
click at [235, 480] on link "Add new membership" at bounding box center [224, 483] width 95 height 12
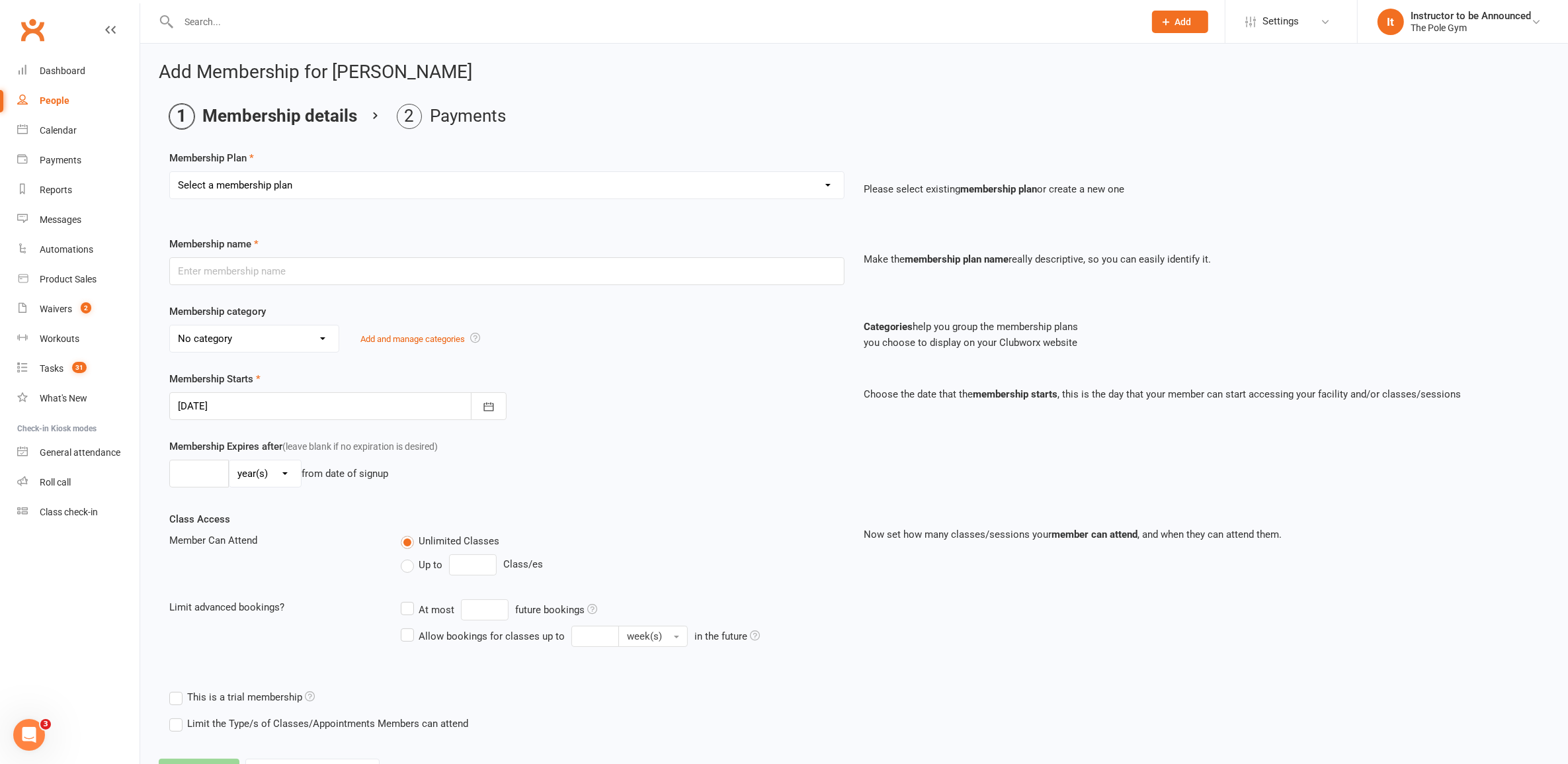
click at [536, 181] on select "Select a membership plan Create new Membership Plan Pay As You Go (45 min) Casu…" at bounding box center [507, 185] width 674 height 26
select select "7"
click at [170, 172] on select "Select a membership plan Create new Membership Plan Pay As You Go (45 min) Casu…" at bounding box center [507, 185] width 674 height 26
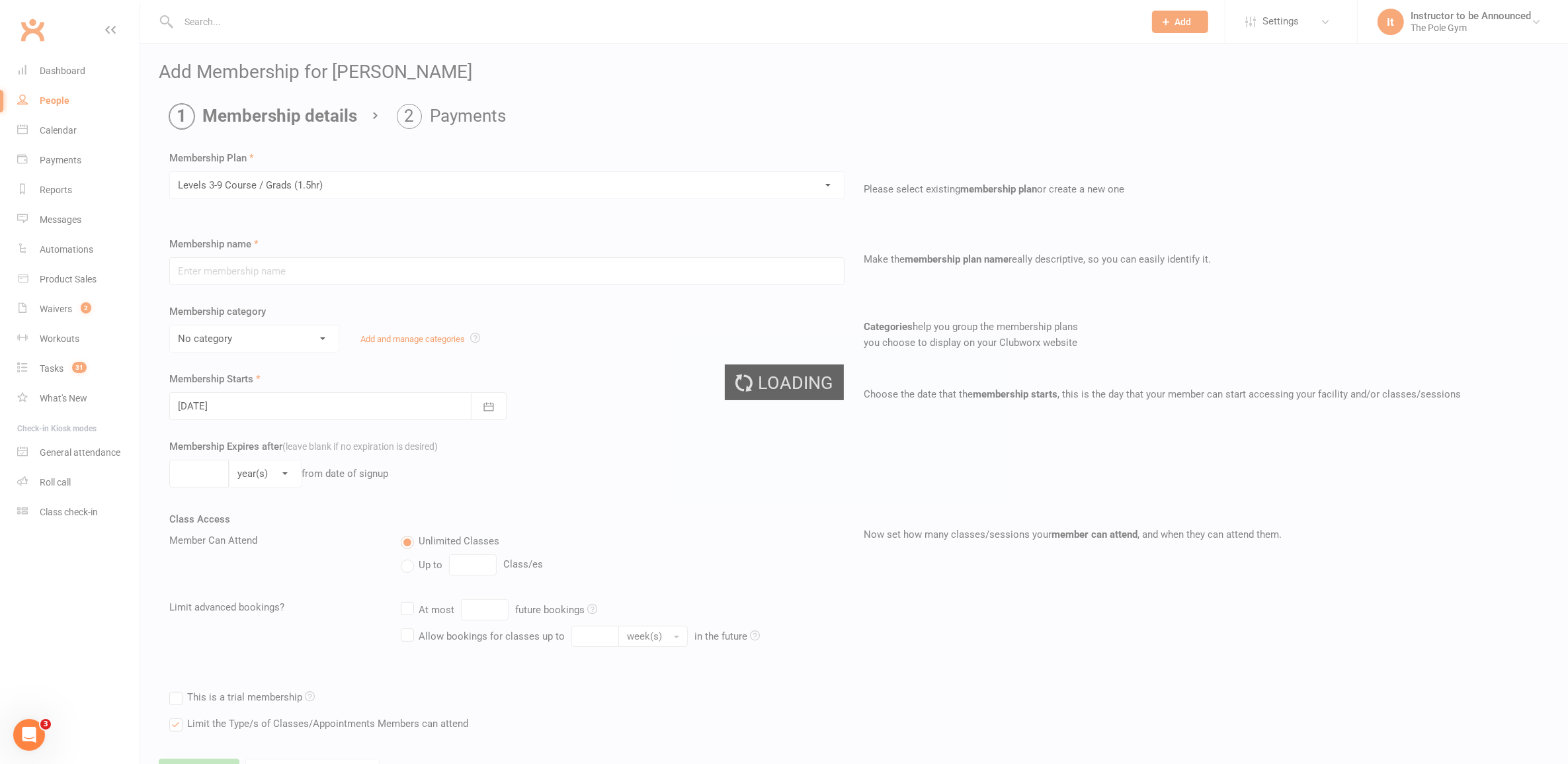
type input "Levels 3-9 Course / Grads (1.5hr)"
select select "14"
type input "6"
select select "1"
type input "1"
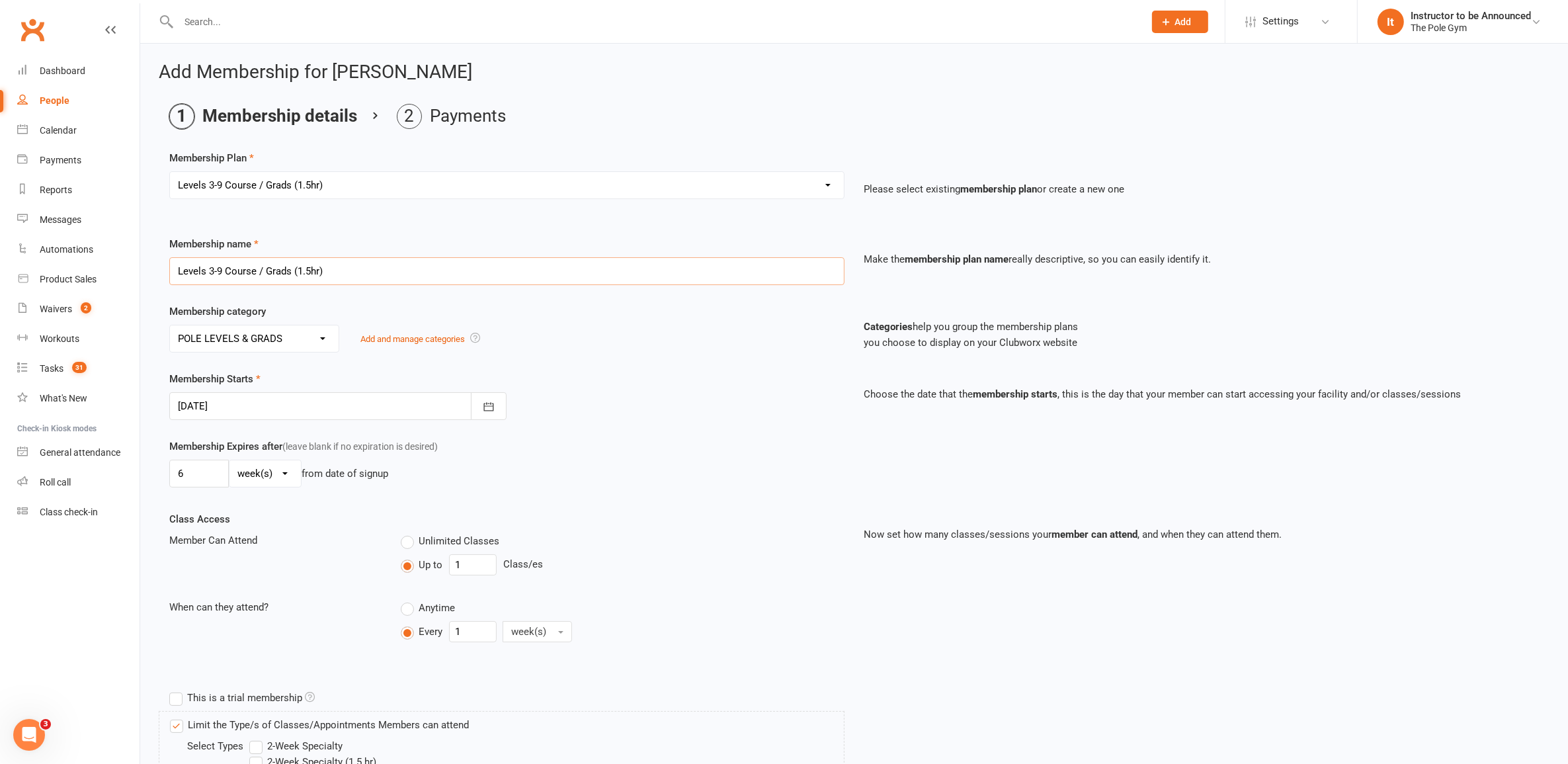
drag, startPoint x: 337, startPoint y: 267, endPoint x: 213, endPoint y: 276, distance: 124.3
click at [213, 276] on input "Levels 3-9 Course / Grads (1.5hr)" at bounding box center [507, 271] width 675 height 28
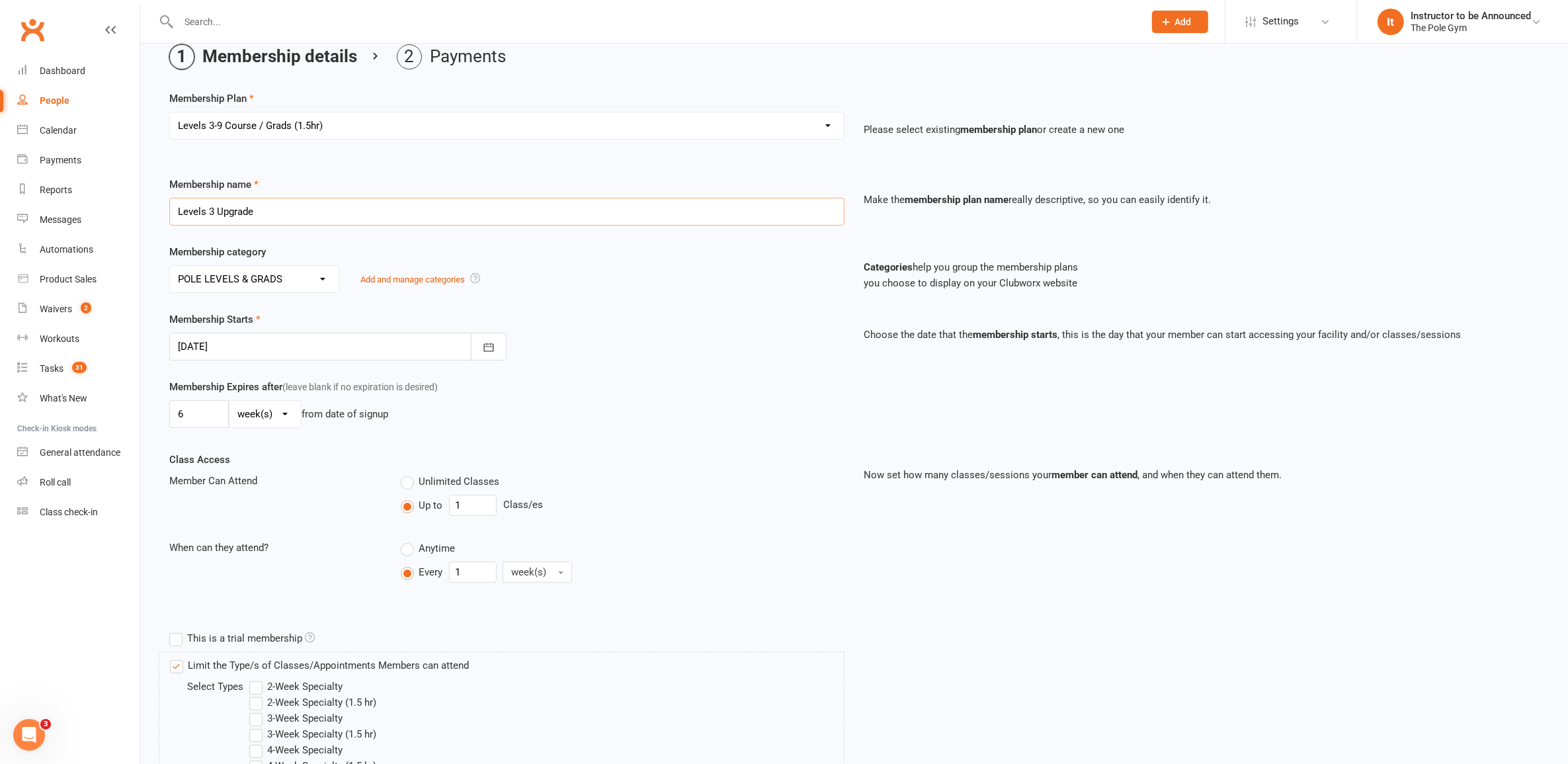
scroll to position [82, 0]
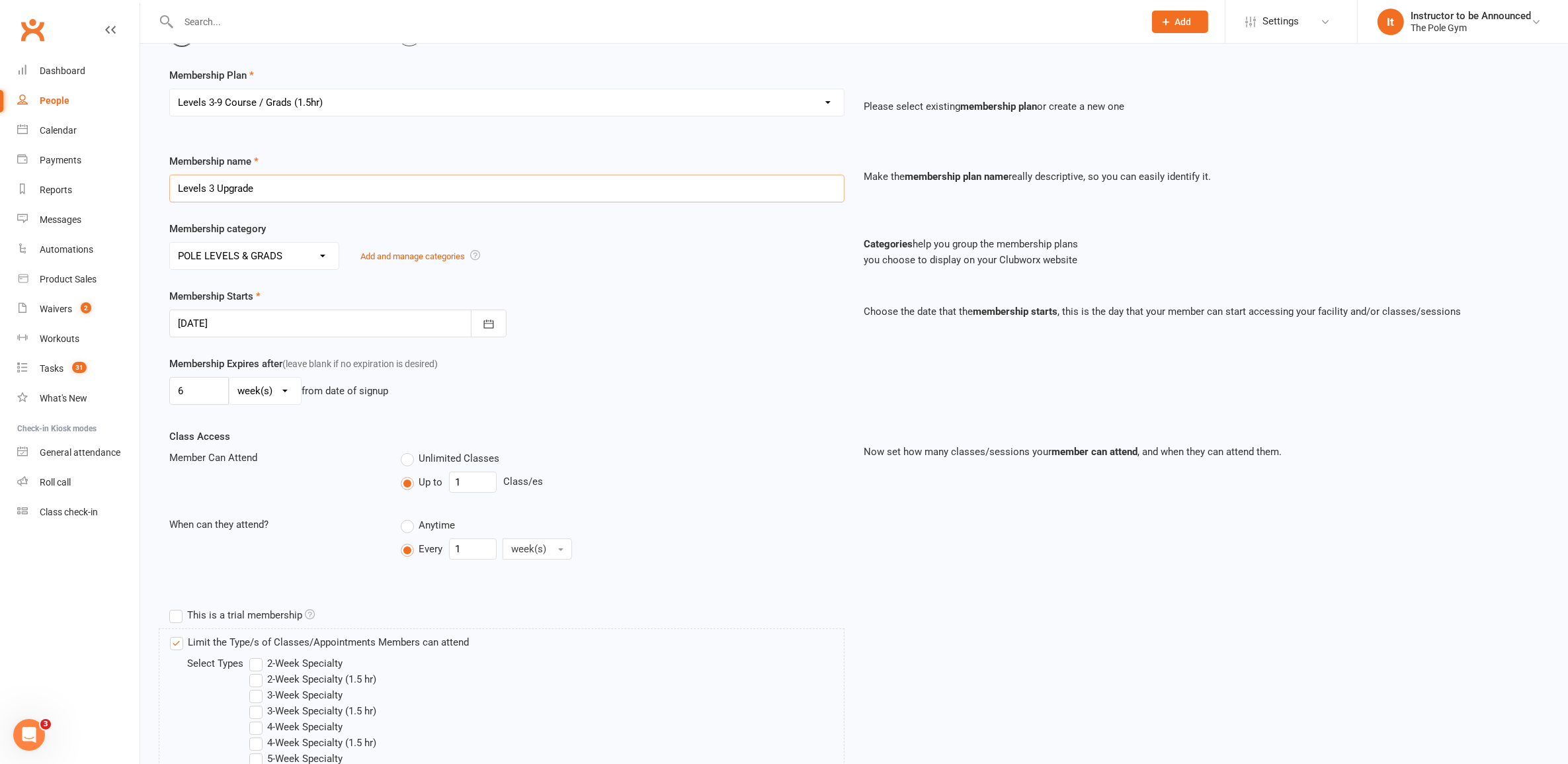
type input "Levels 3 Upgrade"
drag, startPoint x: 456, startPoint y: 488, endPoint x: 476, endPoint y: 483, distance: 20.6
click at [476, 483] on input "1" at bounding box center [473, 482] width 48 height 21
type input "0"
drag, startPoint x: 473, startPoint y: 550, endPoint x: 413, endPoint y: 548, distance: 60.0
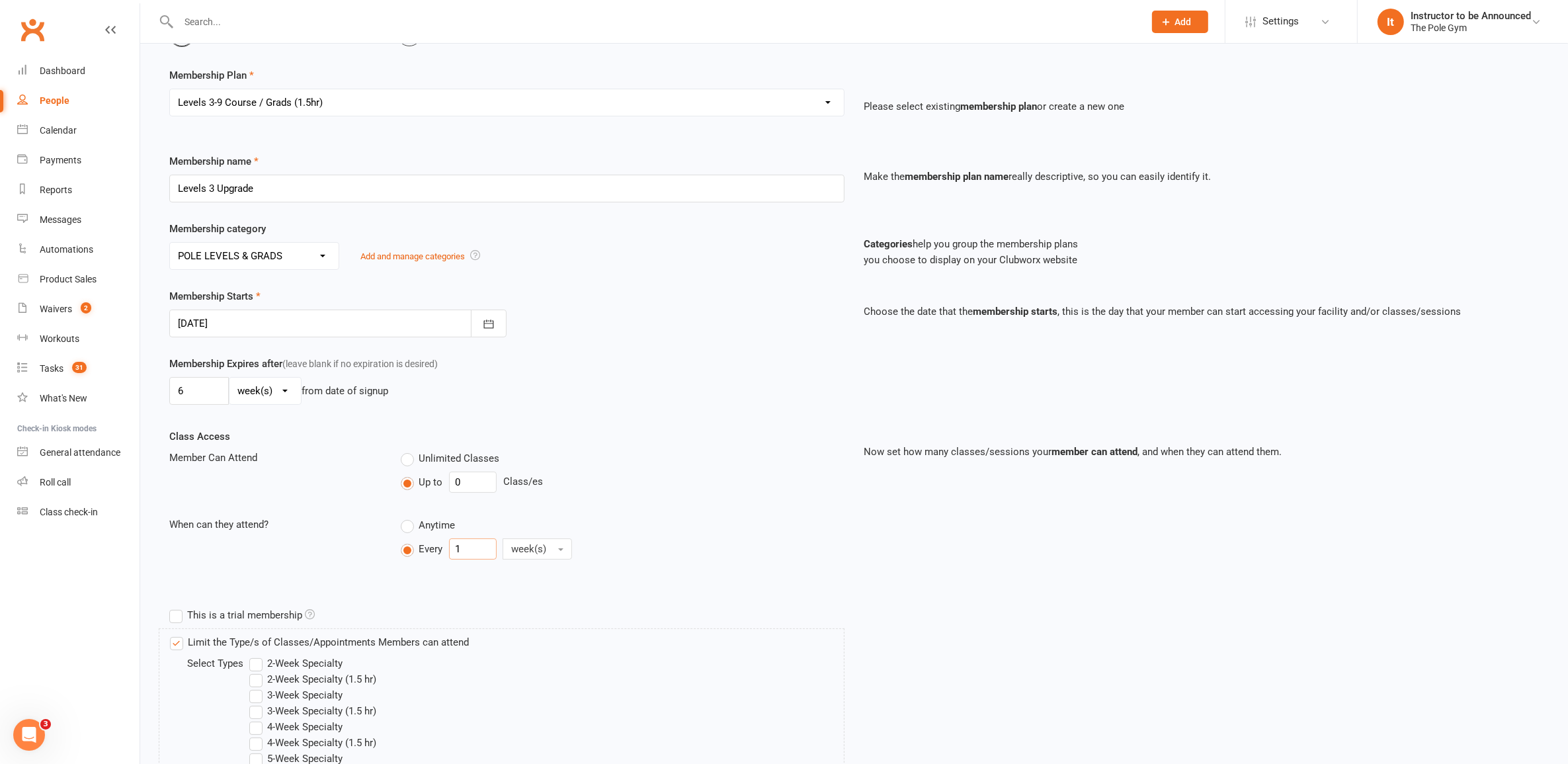
click at [413, 548] on div "Every 1 week(s)" at bounding box center [493, 549] width 184 height 21
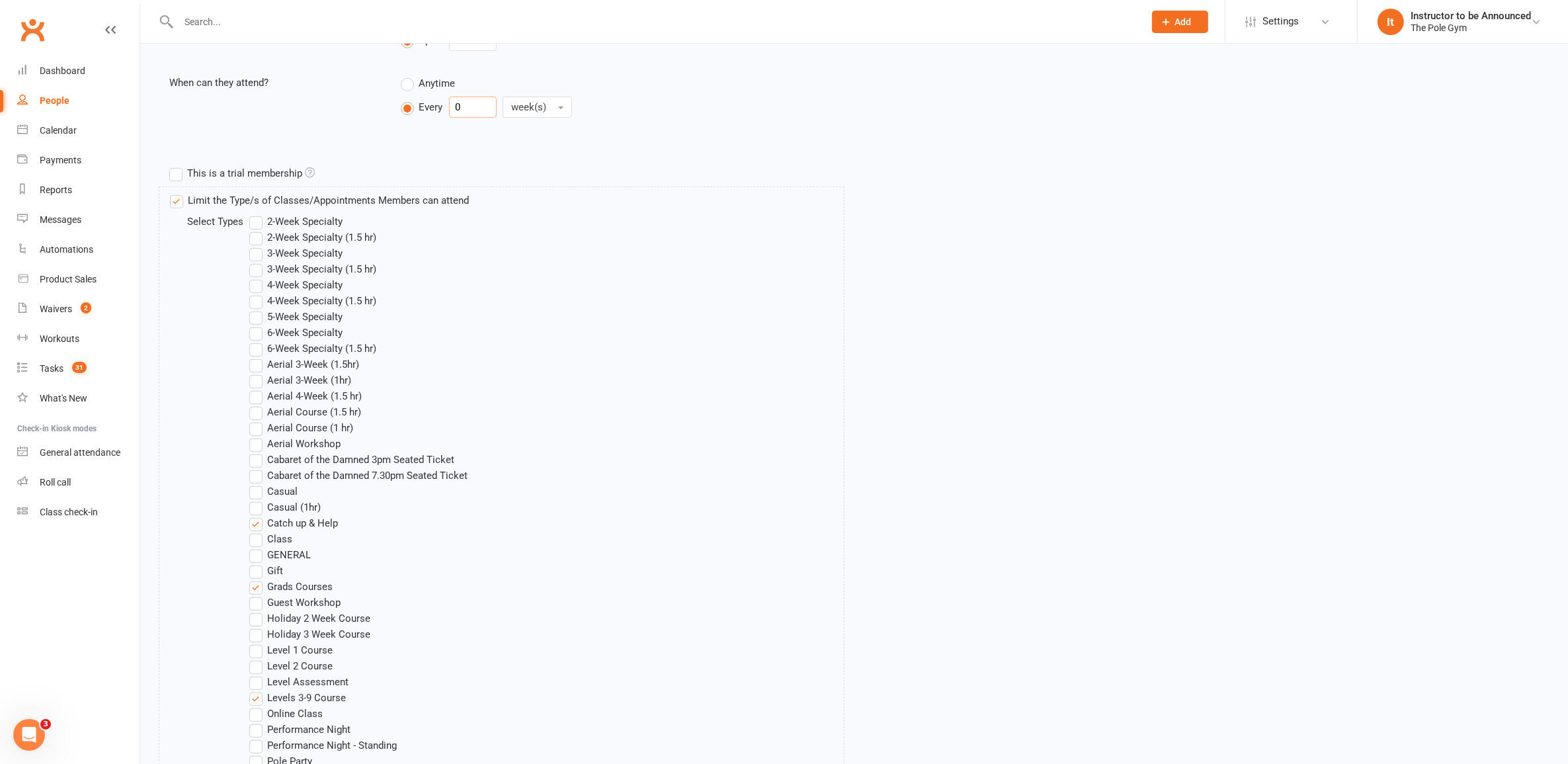
scroll to position [954, 0]
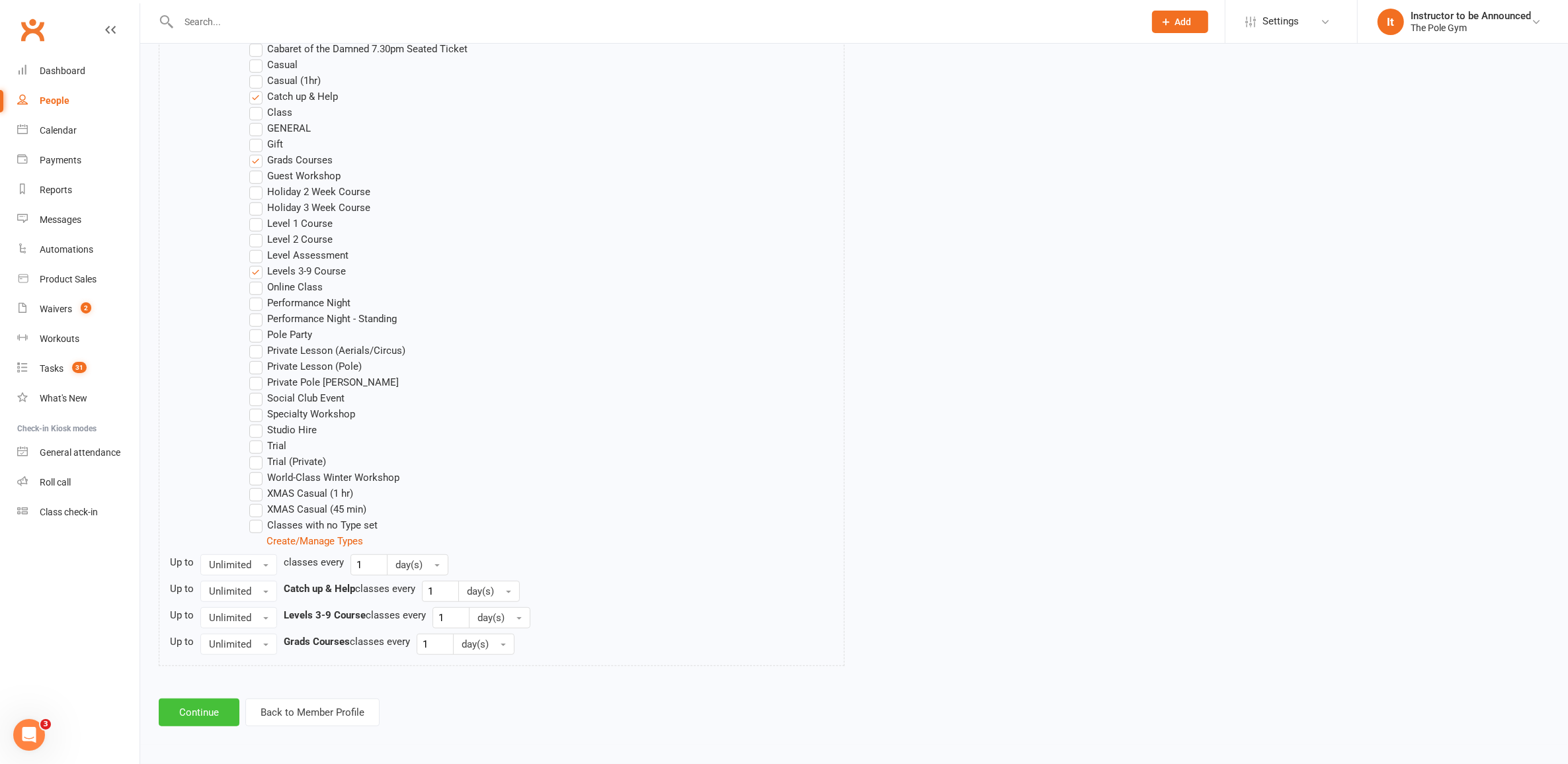
type input "0"
click at [212, 716] on button "Continue" at bounding box center [199, 712] width 81 height 28
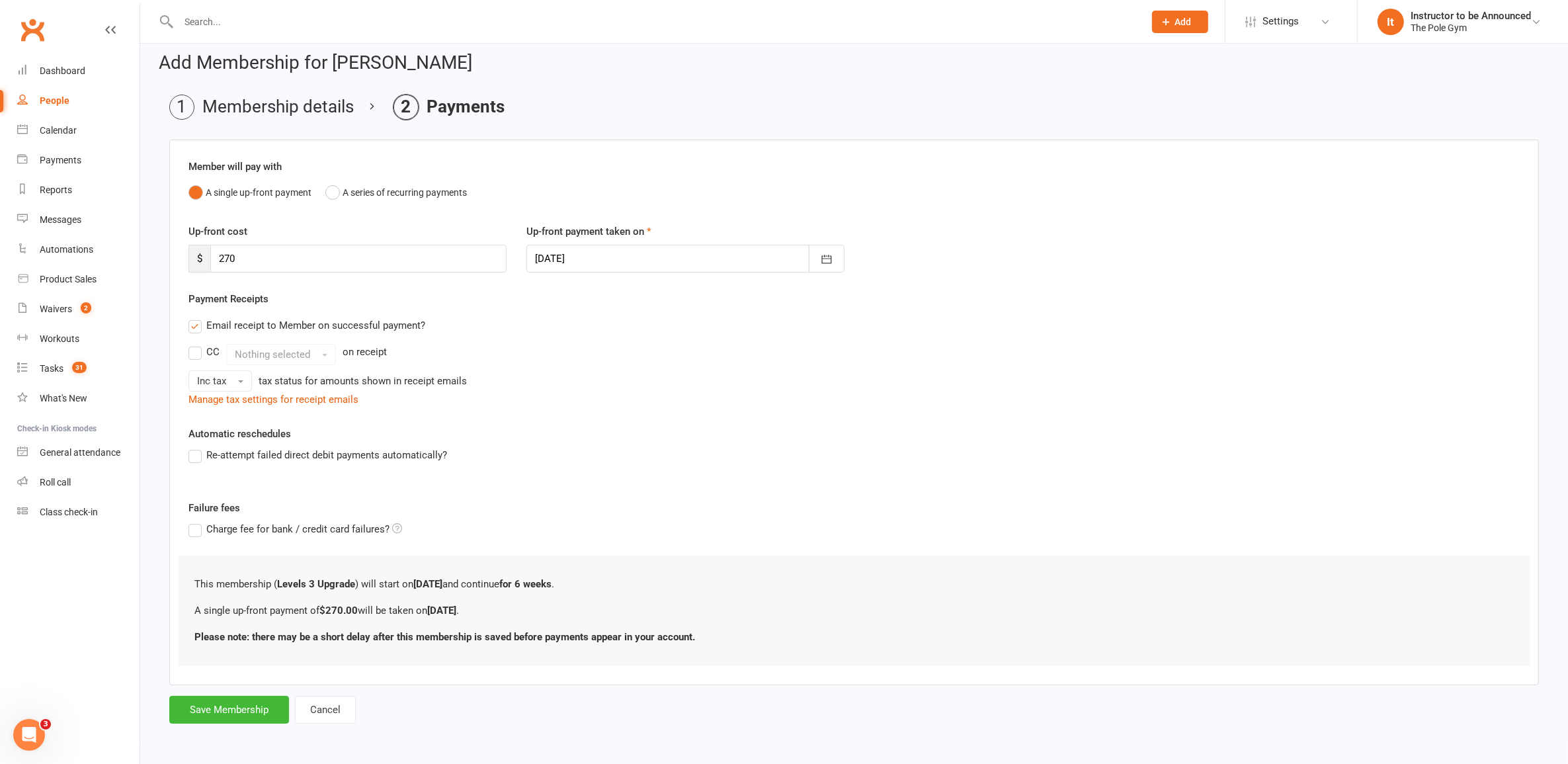
scroll to position [0, 0]
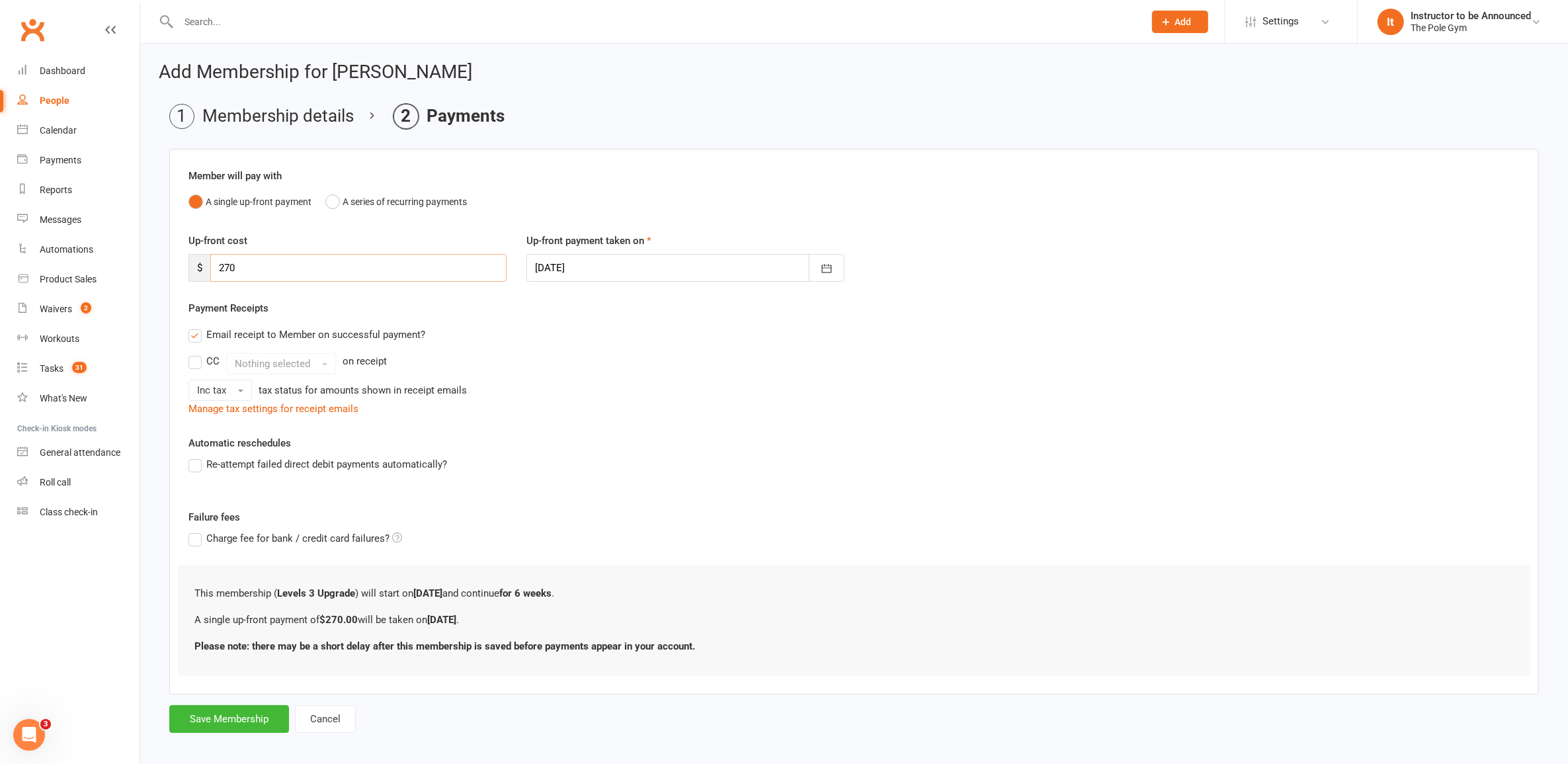
drag, startPoint x: 248, startPoint y: 273, endPoint x: 168, endPoint y: 293, distance: 82.5
click at [159, 293] on main "Membership details Payments Member will pay with A single up-front payment A se…" at bounding box center [854, 419] width 1391 height 629
type input "42"
click at [261, 726] on button "Save Membership" at bounding box center [229, 719] width 120 height 28
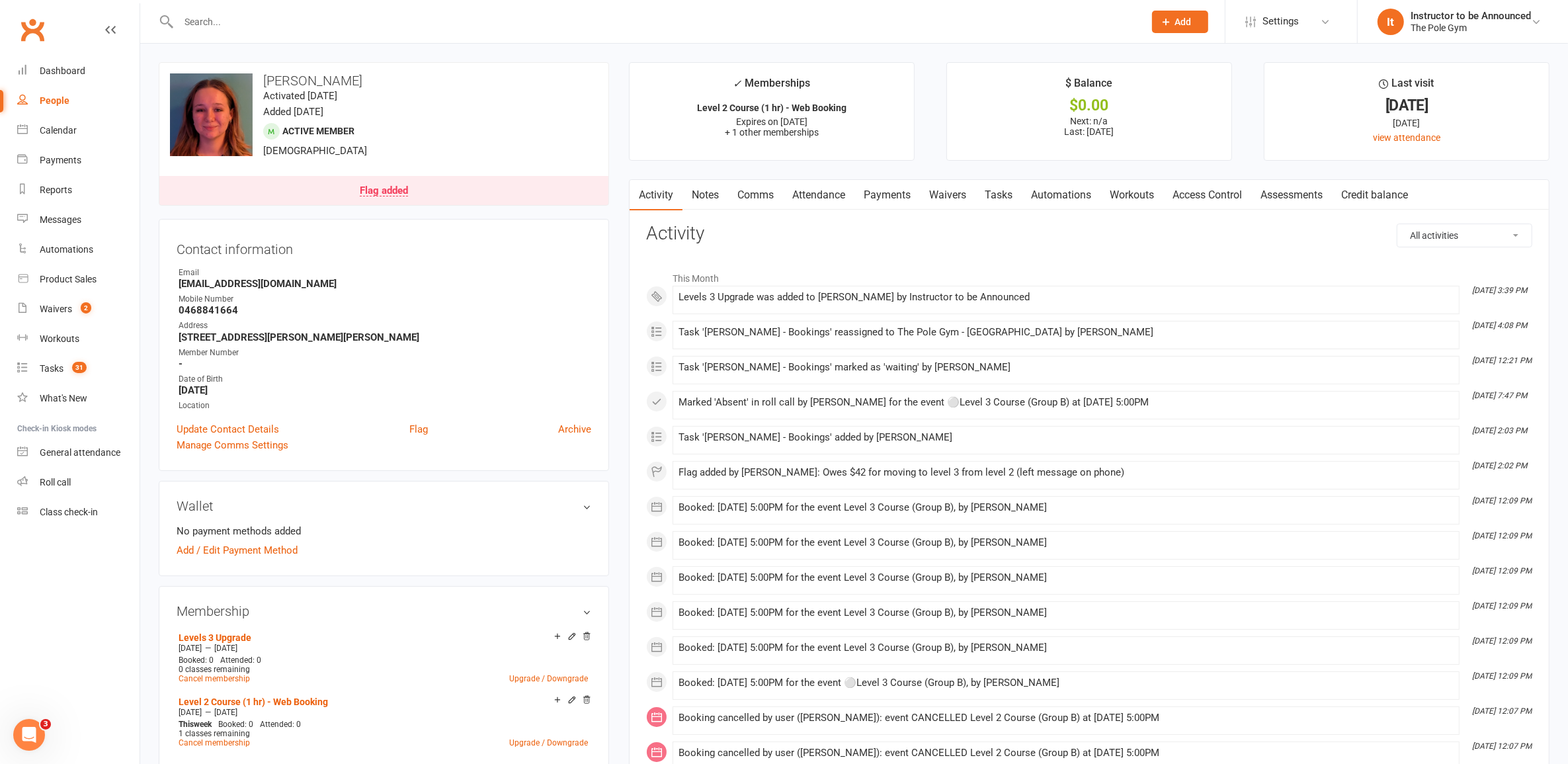
click at [884, 195] on link "Payments" at bounding box center [887, 195] width 65 height 31
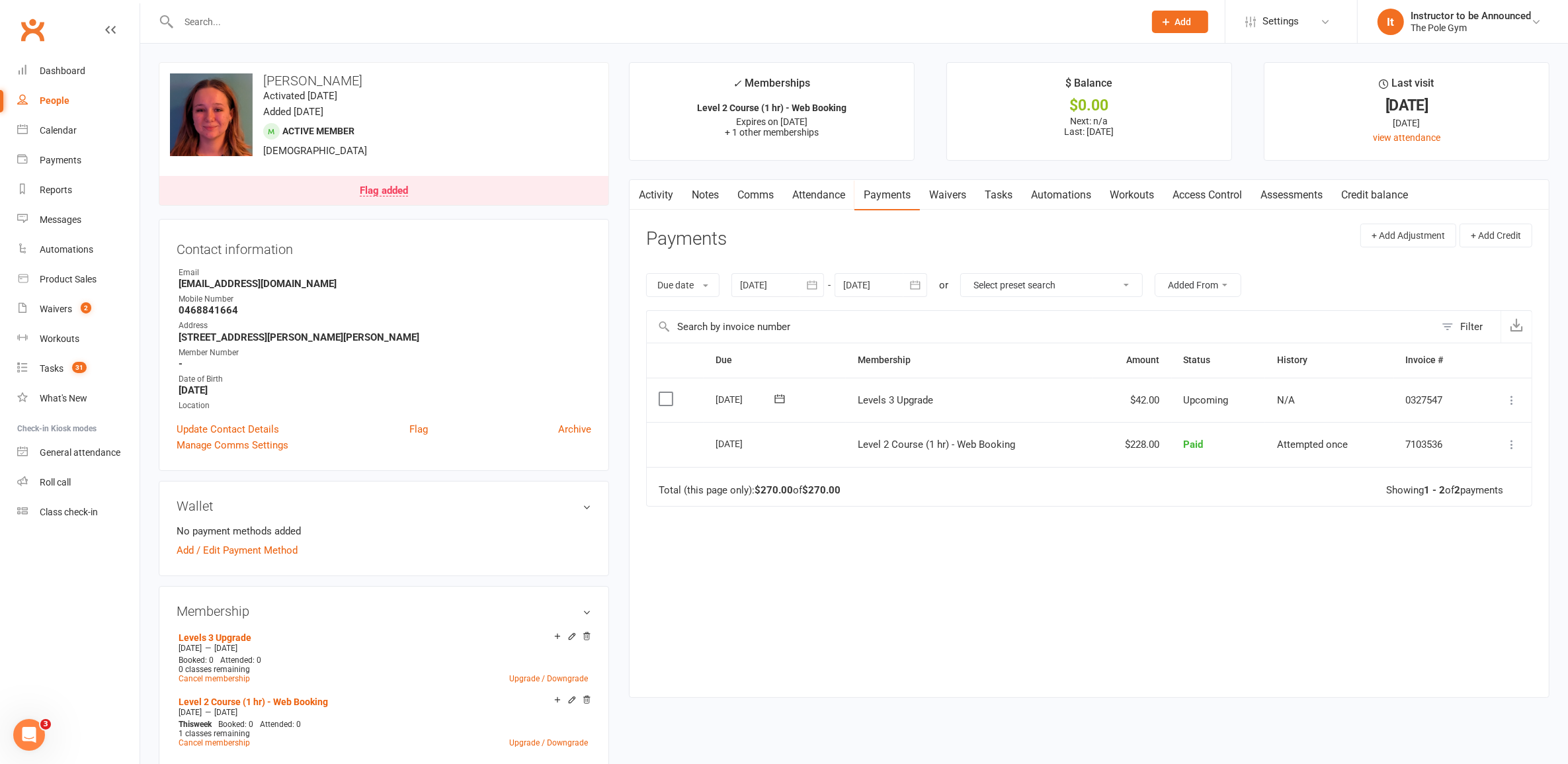
click at [1525, 395] on td "Mark as Paid (Cash) Mark as Paid (POS) Mark as Paid (Other) Skip Apply credit P…" at bounding box center [1504, 400] width 54 height 45
click at [1515, 404] on icon at bounding box center [1512, 401] width 13 height 13
click at [1466, 456] on link "Mark as Paid (POS)" at bounding box center [1453, 452] width 131 height 26
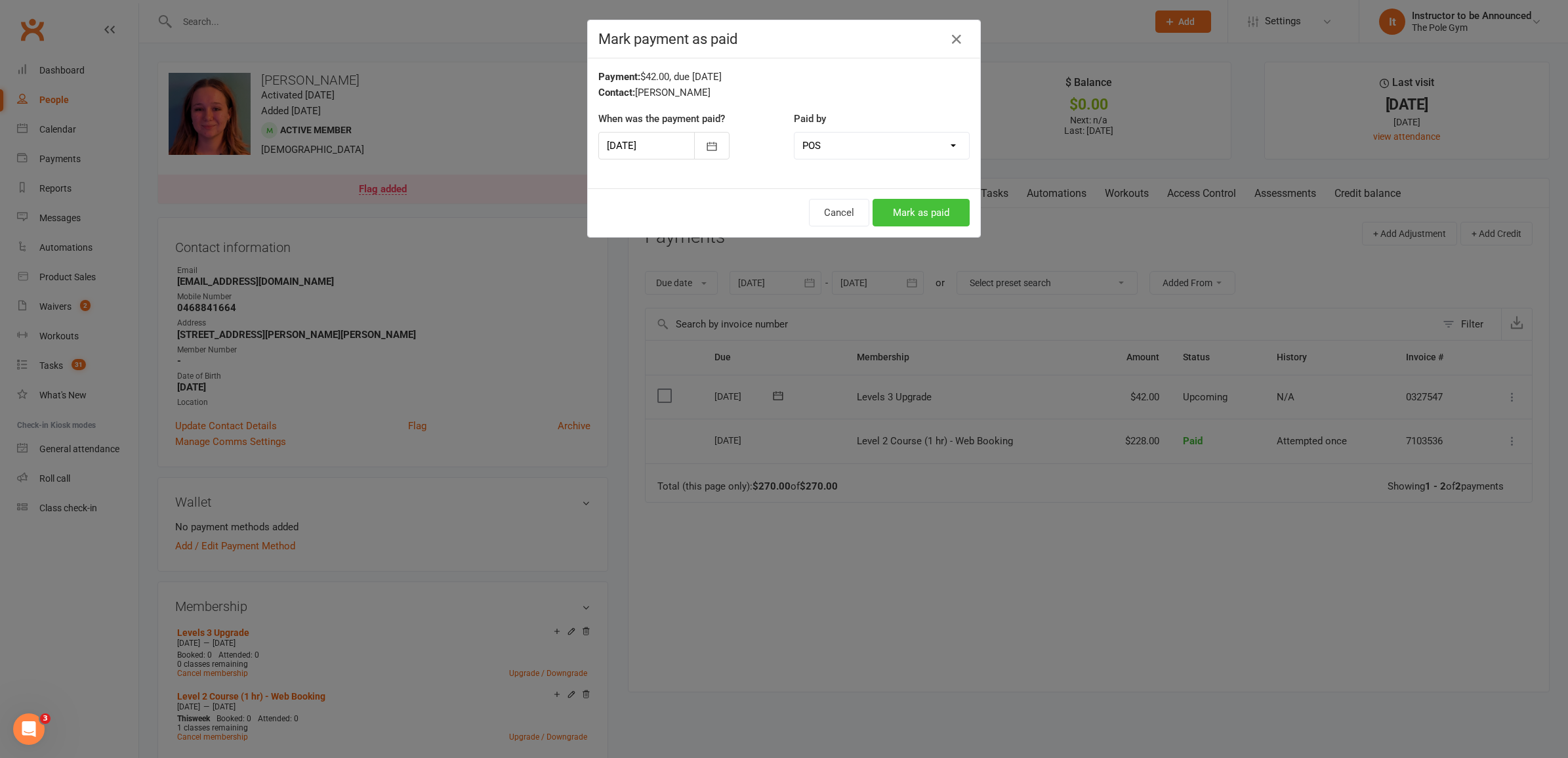
click at [936, 211] on button "Mark as paid" at bounding box center [921, 213] width 97 height 27
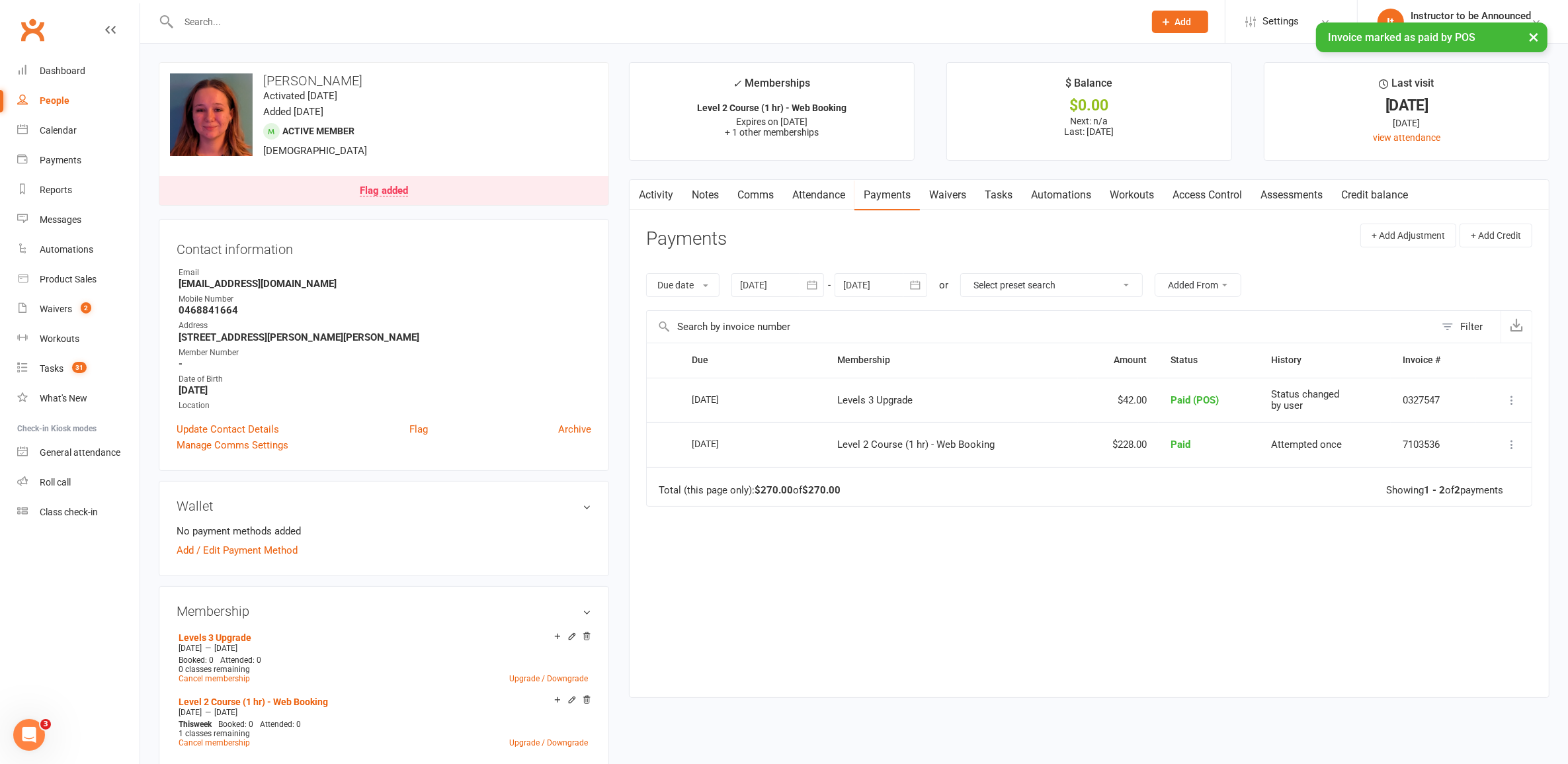
click at [405, 193] on div "Flag added" at bounding box center [384, 191] width 48 height 10
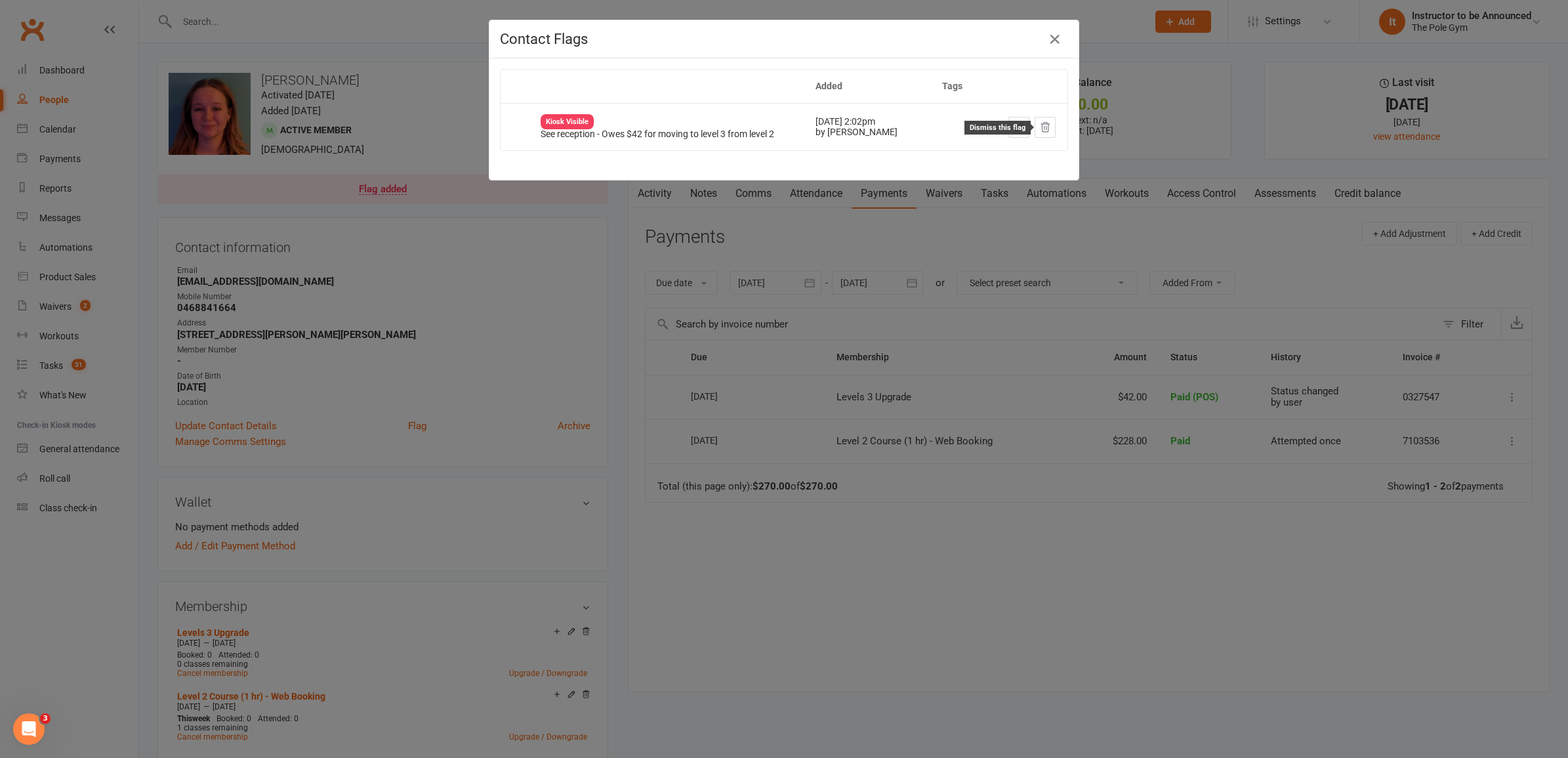
click at [1040, 132] on icon at bounding box center [1045, 127] width 12 height 12
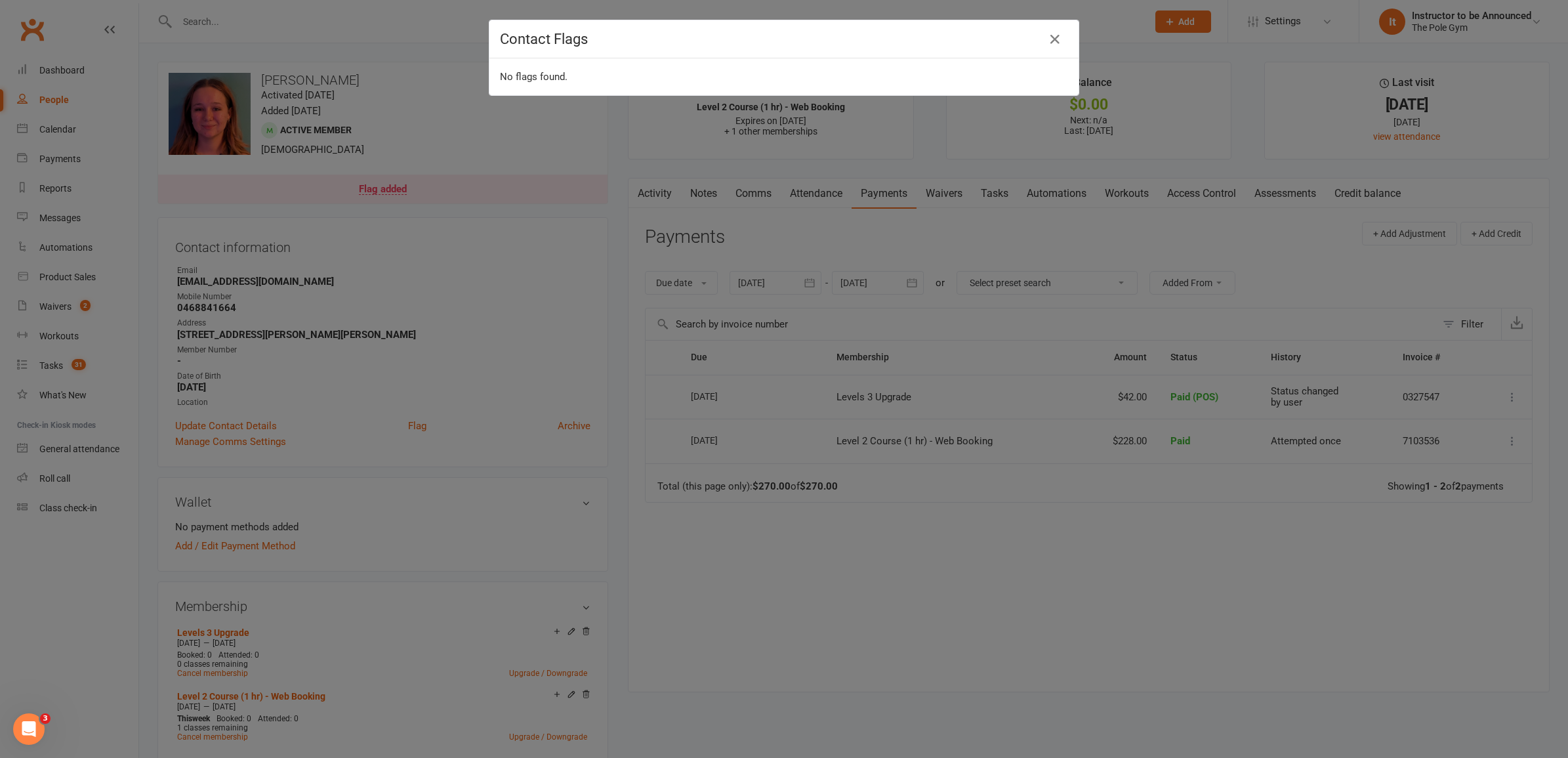
click at [427, 67] on div "Contact Flags No flags found." at bounding box center [784, 379] width 1568 height 758
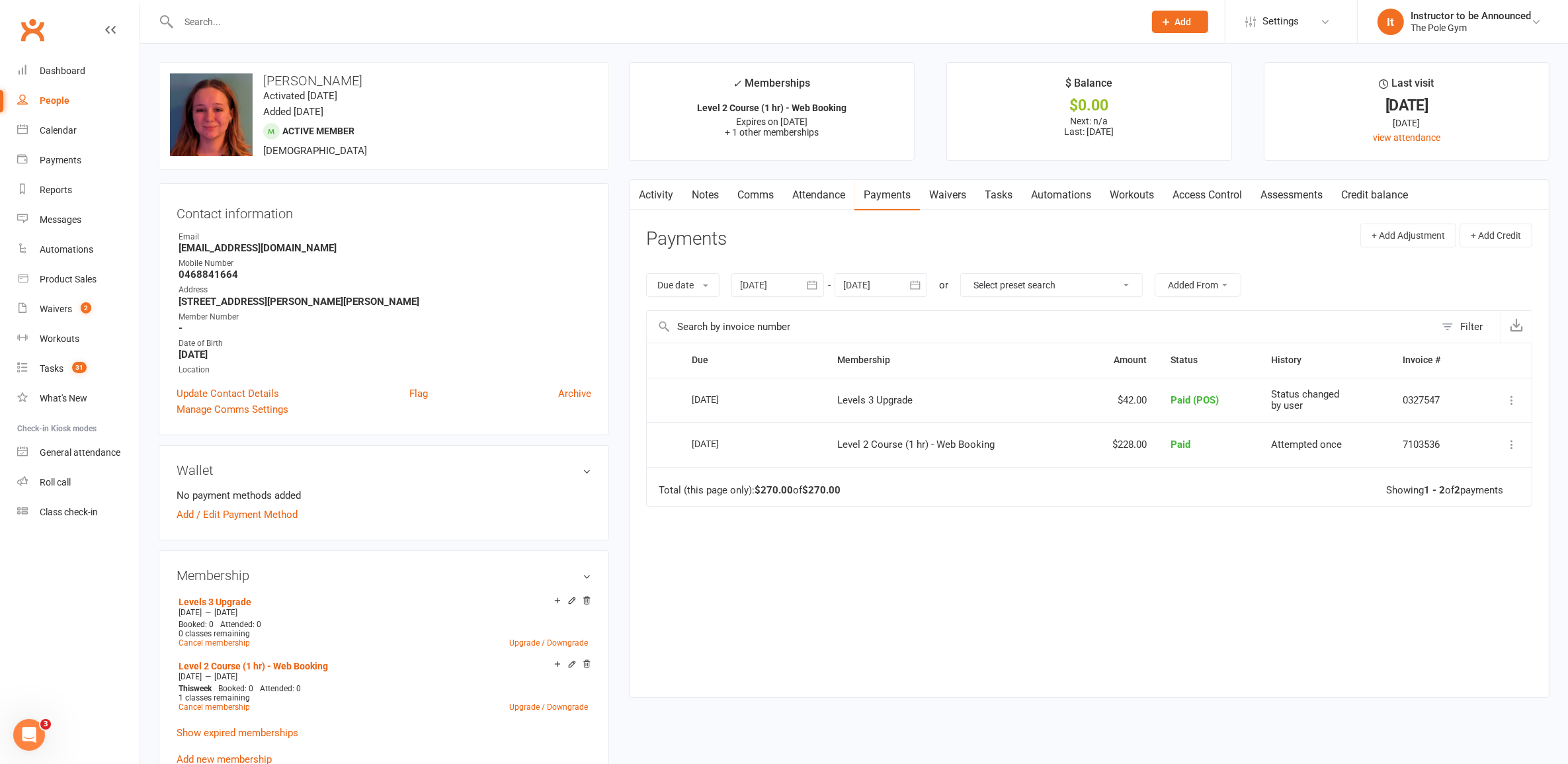
drag, startPoint x: 371, startPoint y: 74, endPoint x: 263, endPoint y: 75, distance: 108.0
click at [263, 75] on h3 "[PERSON_NAME]" at bounding box center [384, 80] width 428 height 14
copy h3 "[PERSON_NAME]"
click at [88, 455] on div "General attendance" at bounding box center [80, 452] width 81 height 10
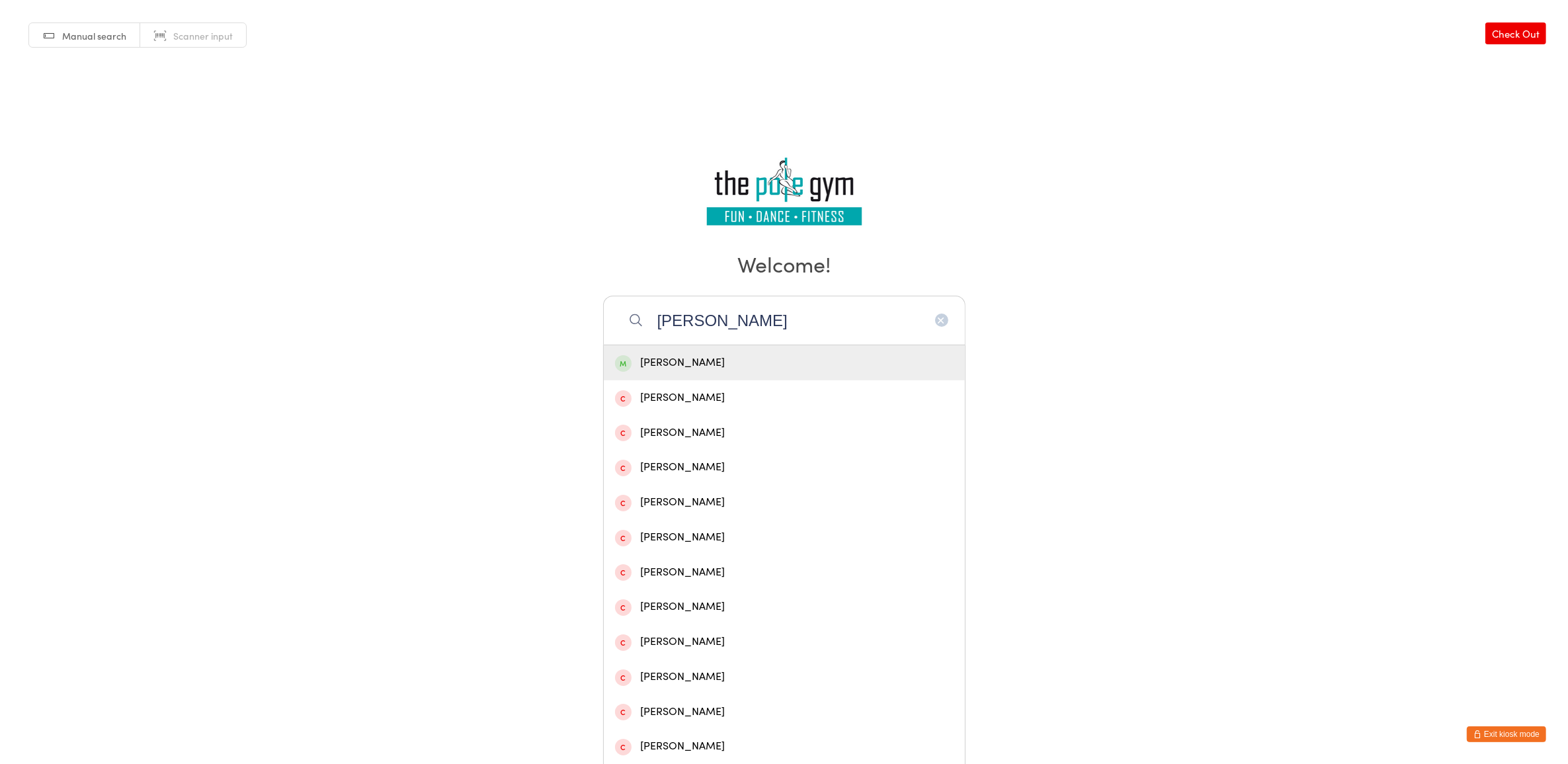
type input "[PERSON_NAME]"
click at [791, 364] on div "[PERSON_NAME]" at bounding box center [784, 363] width 338 height 18
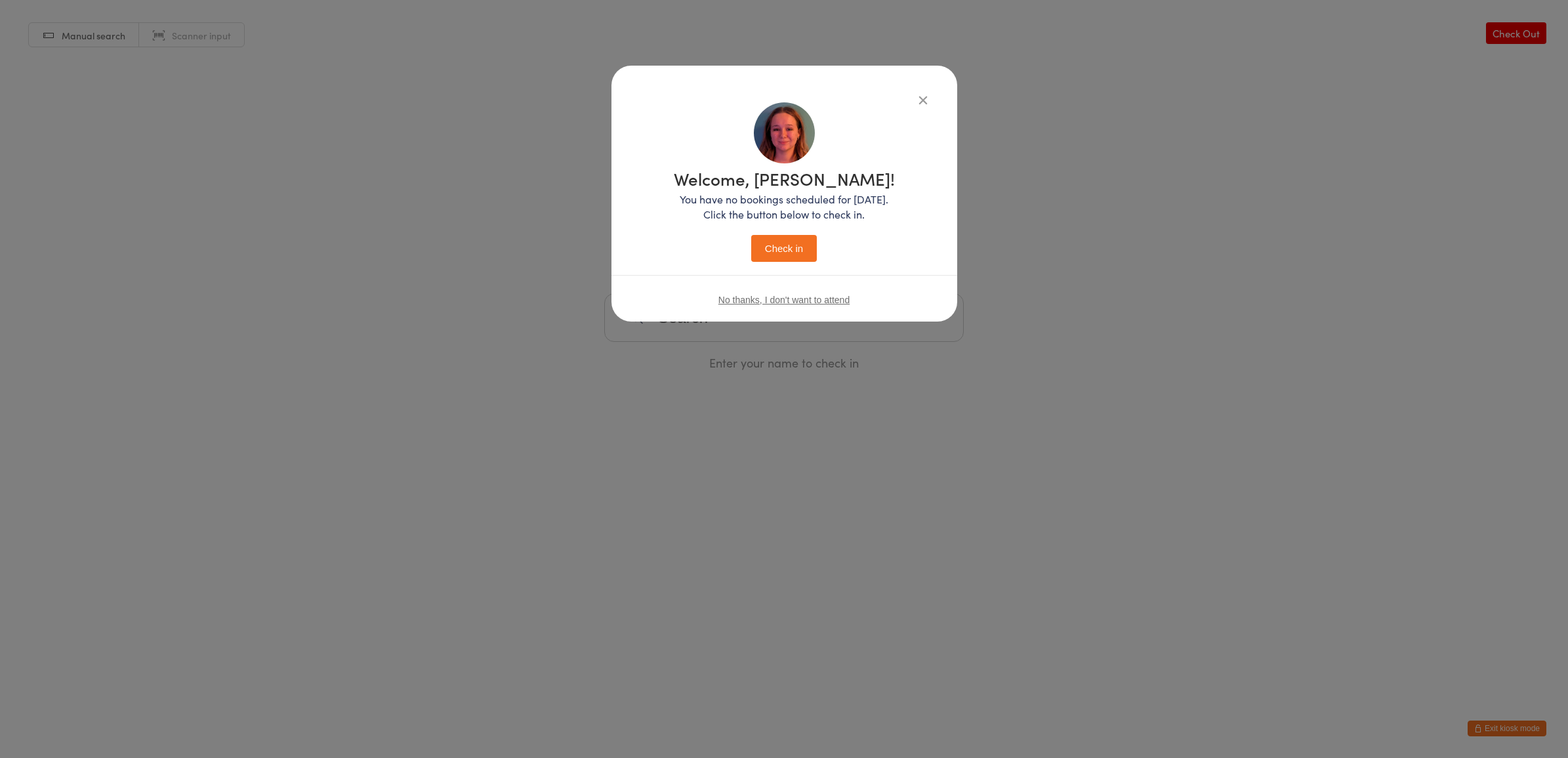
click at [810, 253] on button "Check in" at bounding box center [784, 248] width 65 height 27
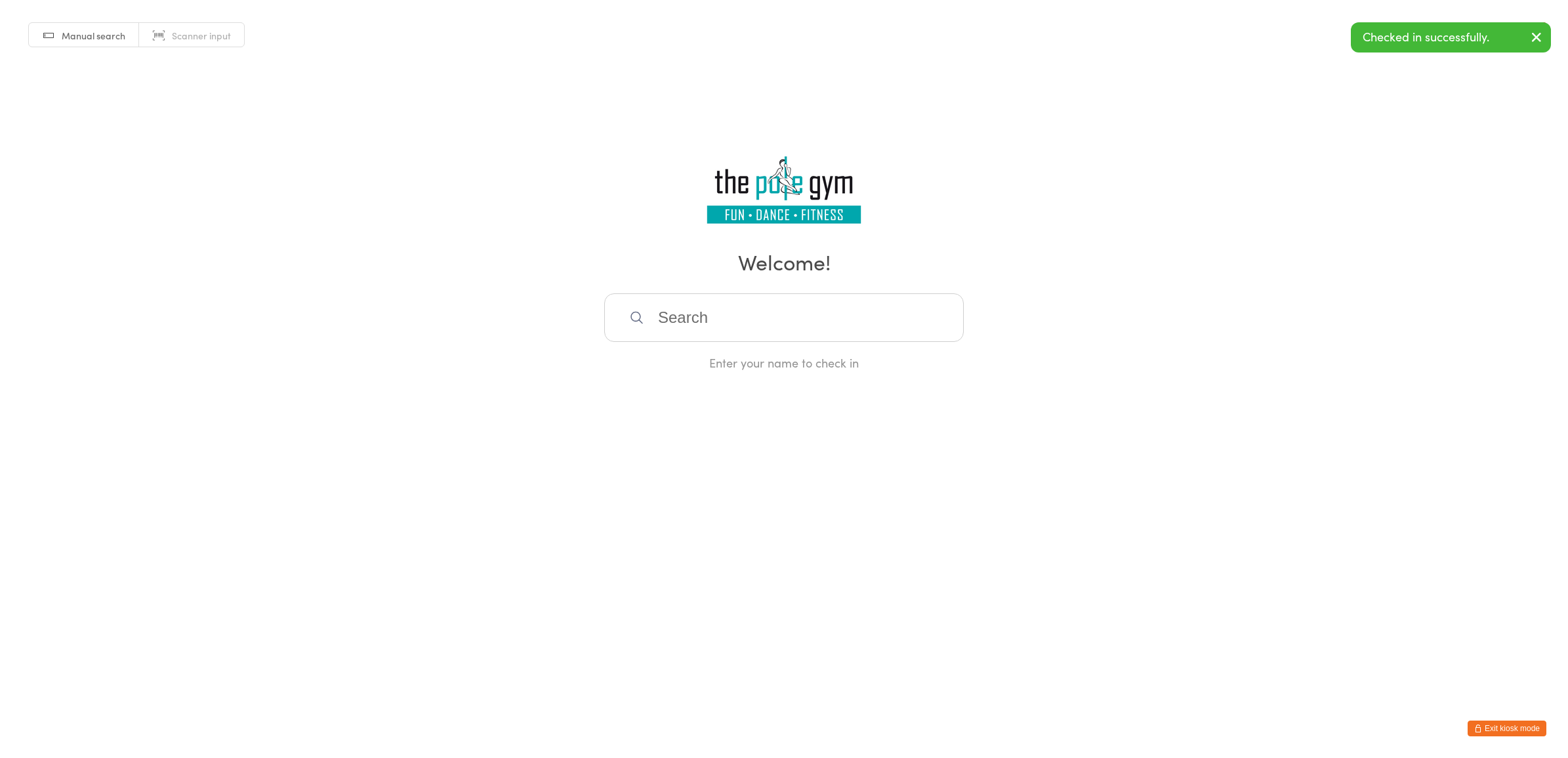
click at [1503, 728] on button "Exit kiosk mode" at bounding box center [1507, 728] width 79 height 16
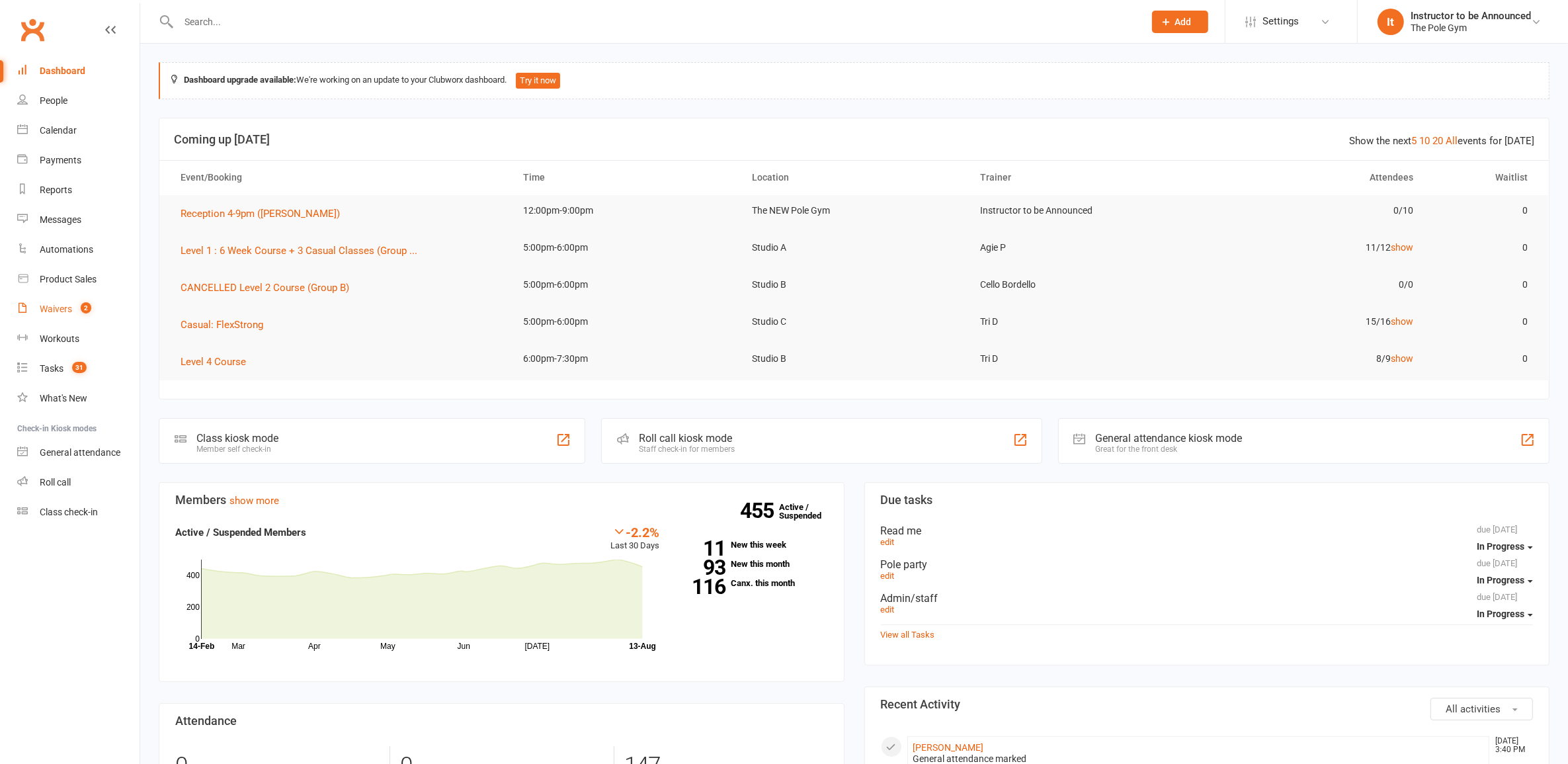
click at [51, 312] on div "Waivers" at bounding box center [55, 309] width 32 height 10
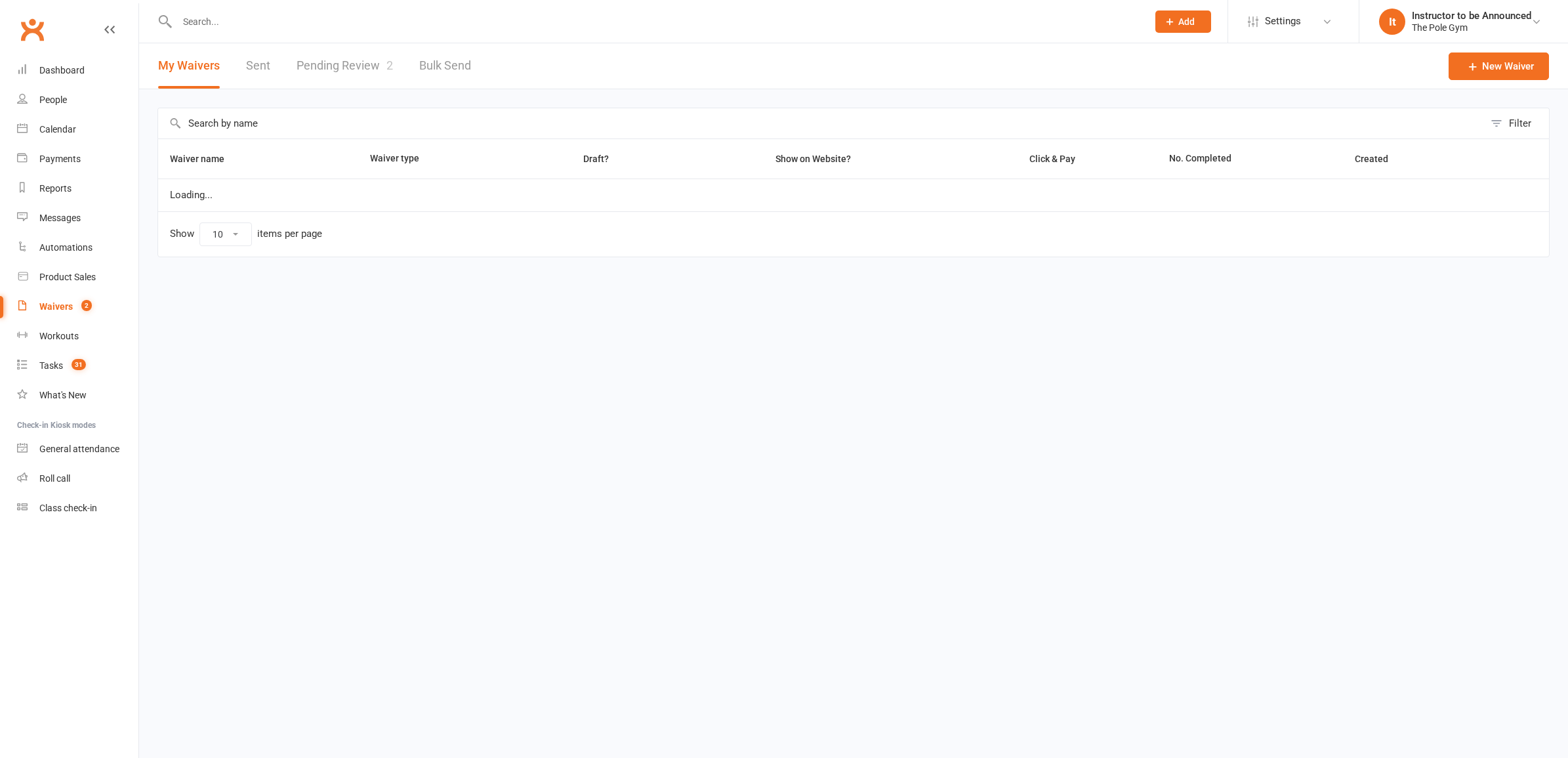
select select "50"
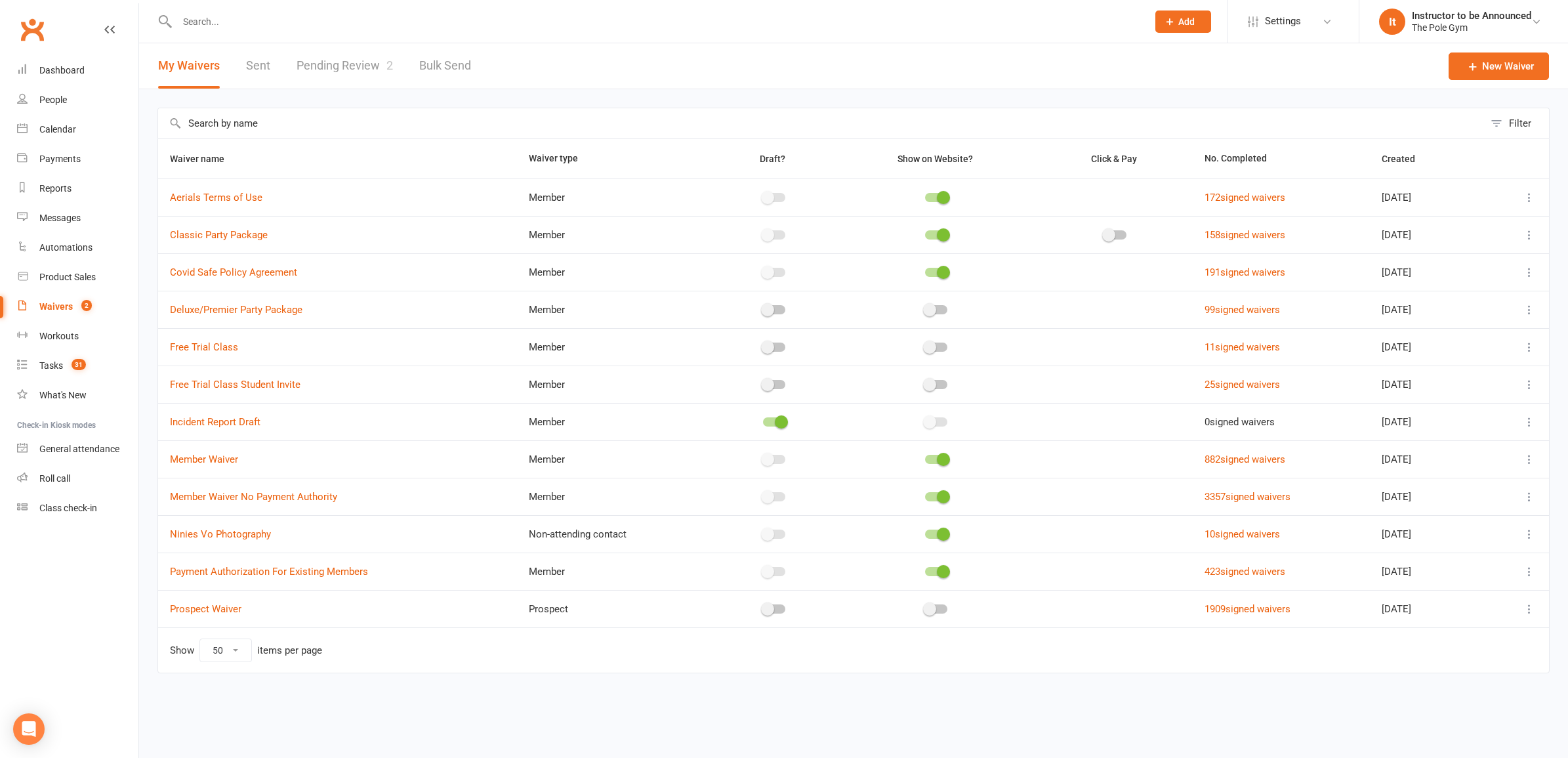
click at [354, 65] on link "Pending Review 2" at bounding box center [345, 65] width 97 height 45
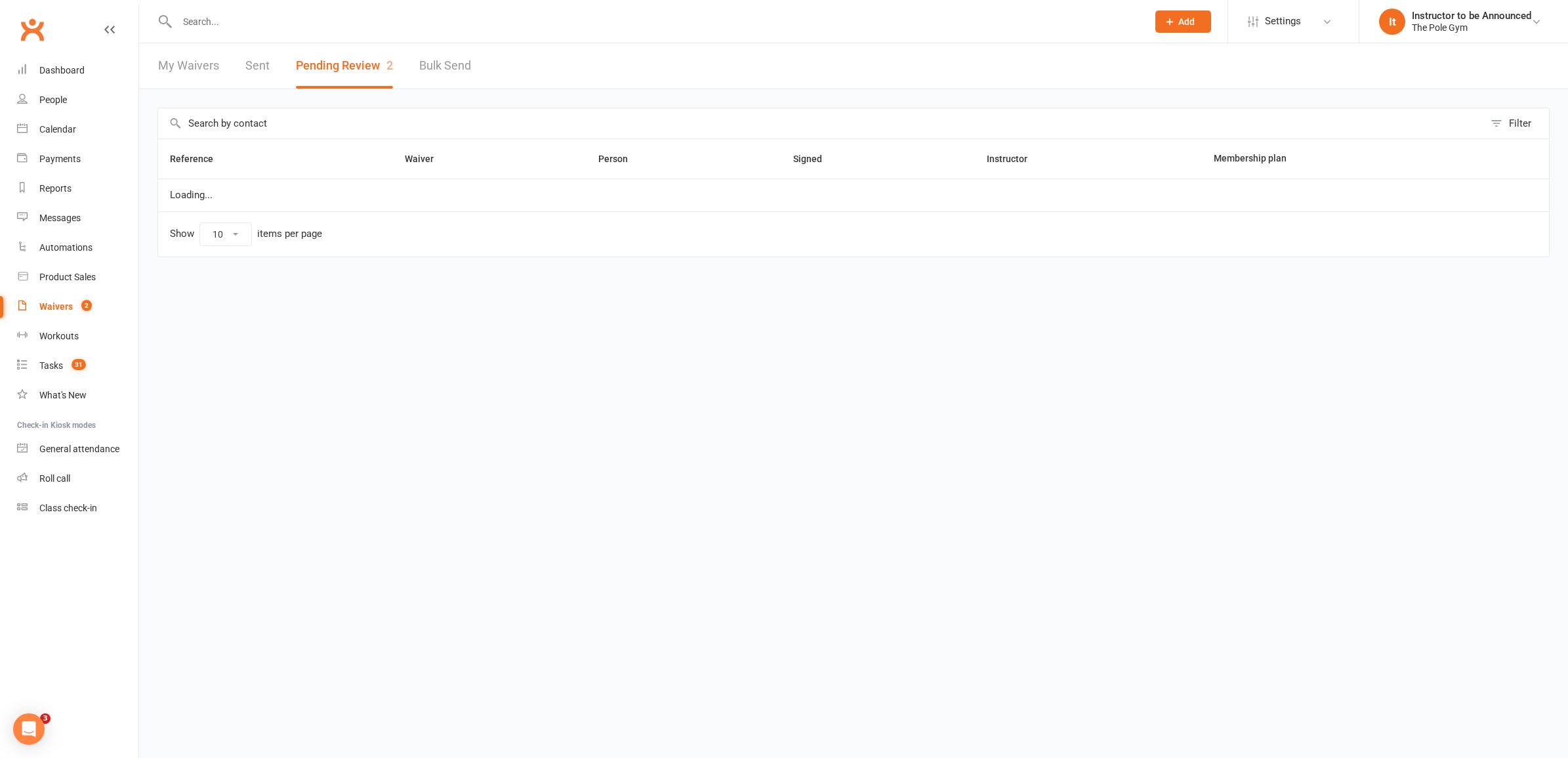
select select "25"
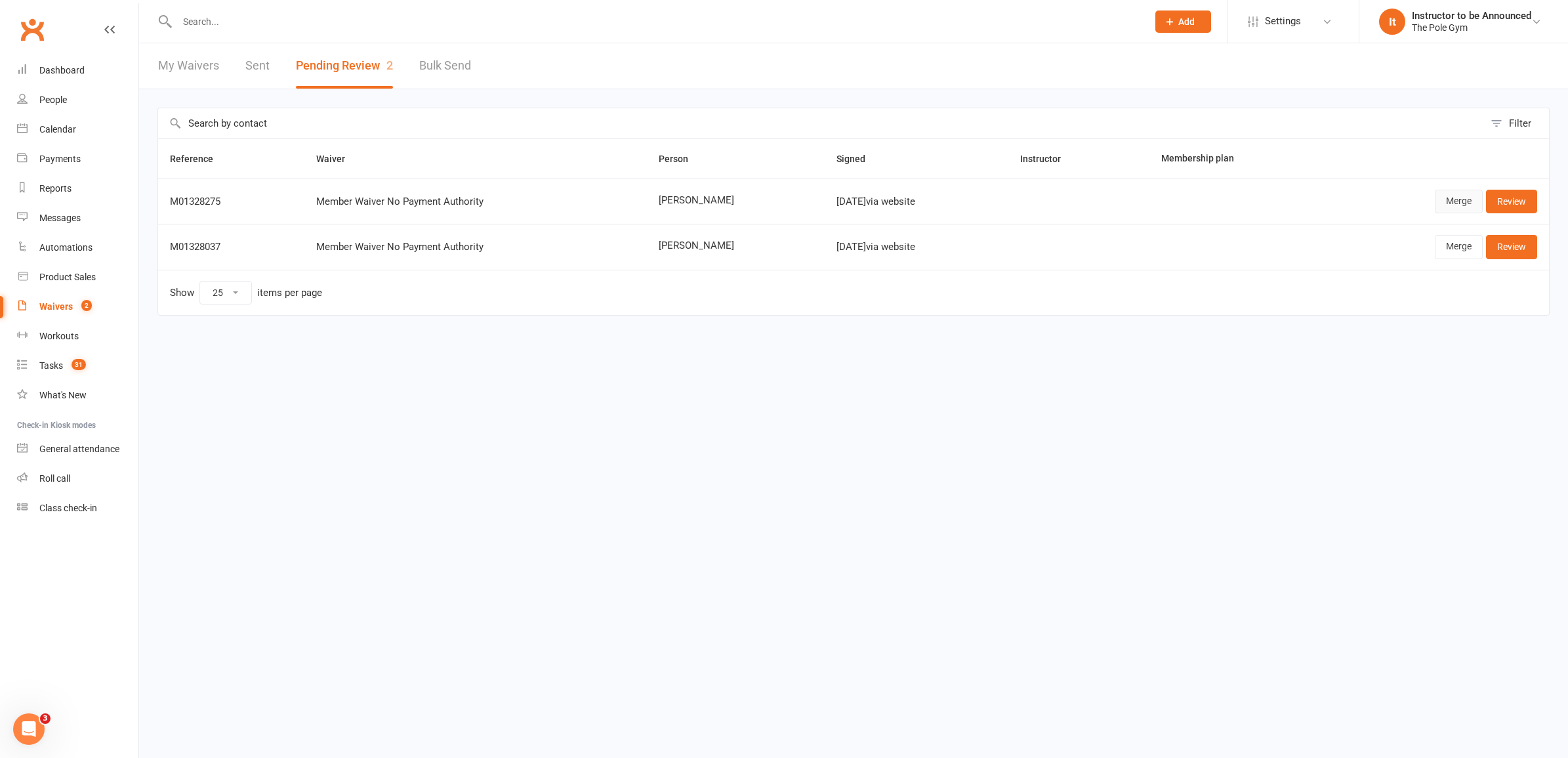
click at [1454, 207] on link "Merge" at bounding box center [1459, 201] width 48 height 24
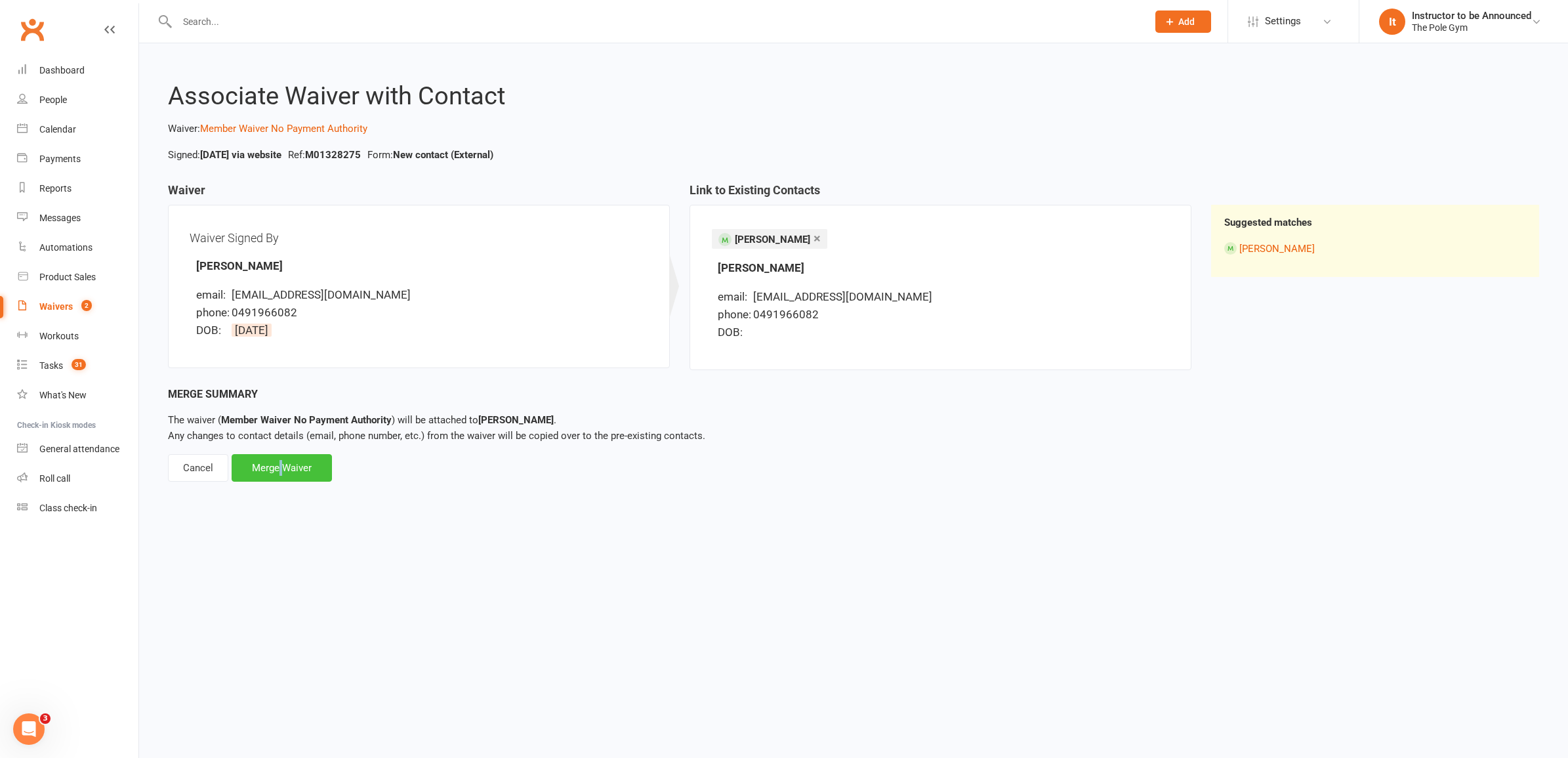
click at [281, 464] on div "Merge Waiver" at bounding box center [282, 467] width 100 height 27
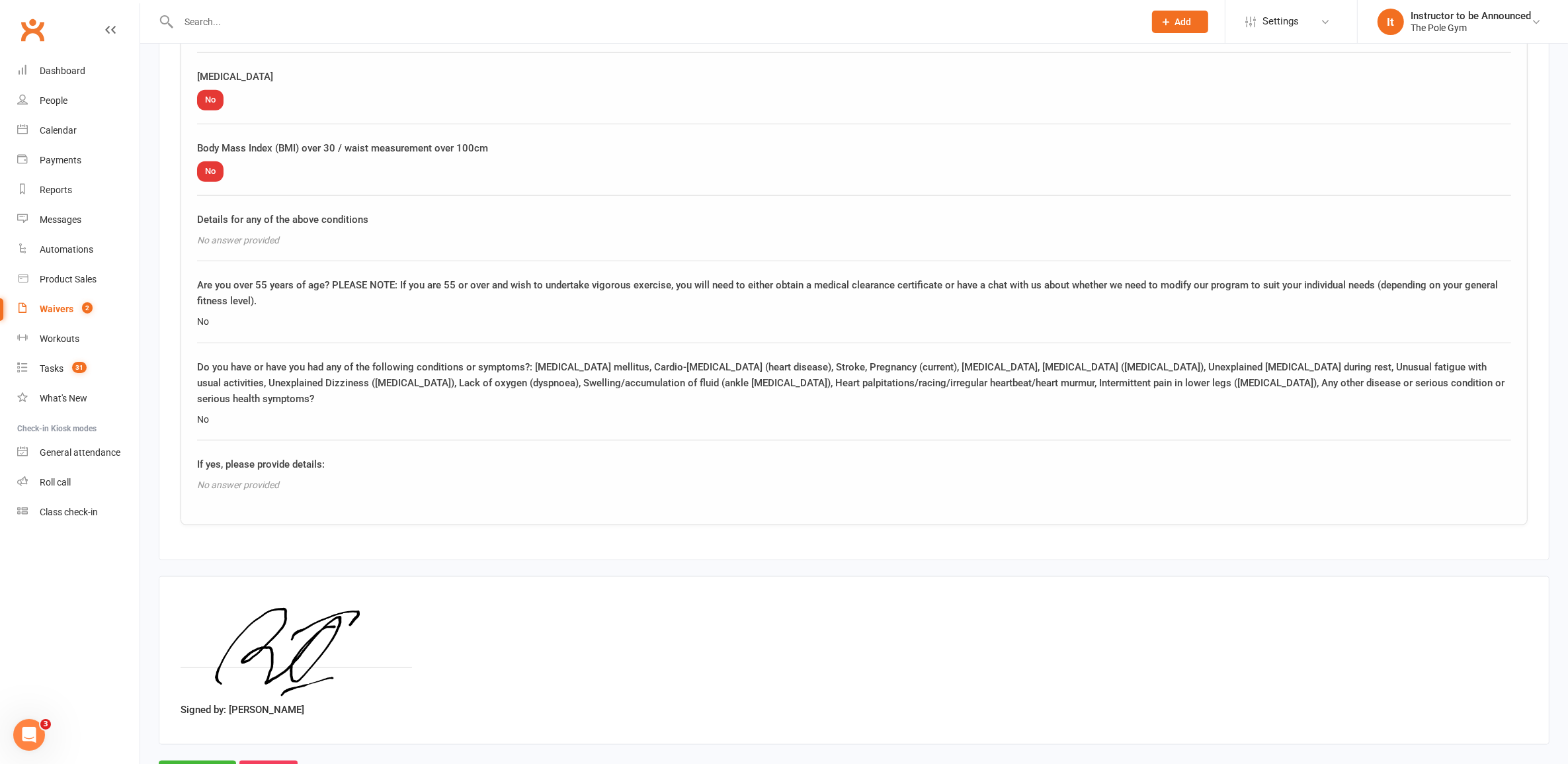
scroll to position [1699, 0]
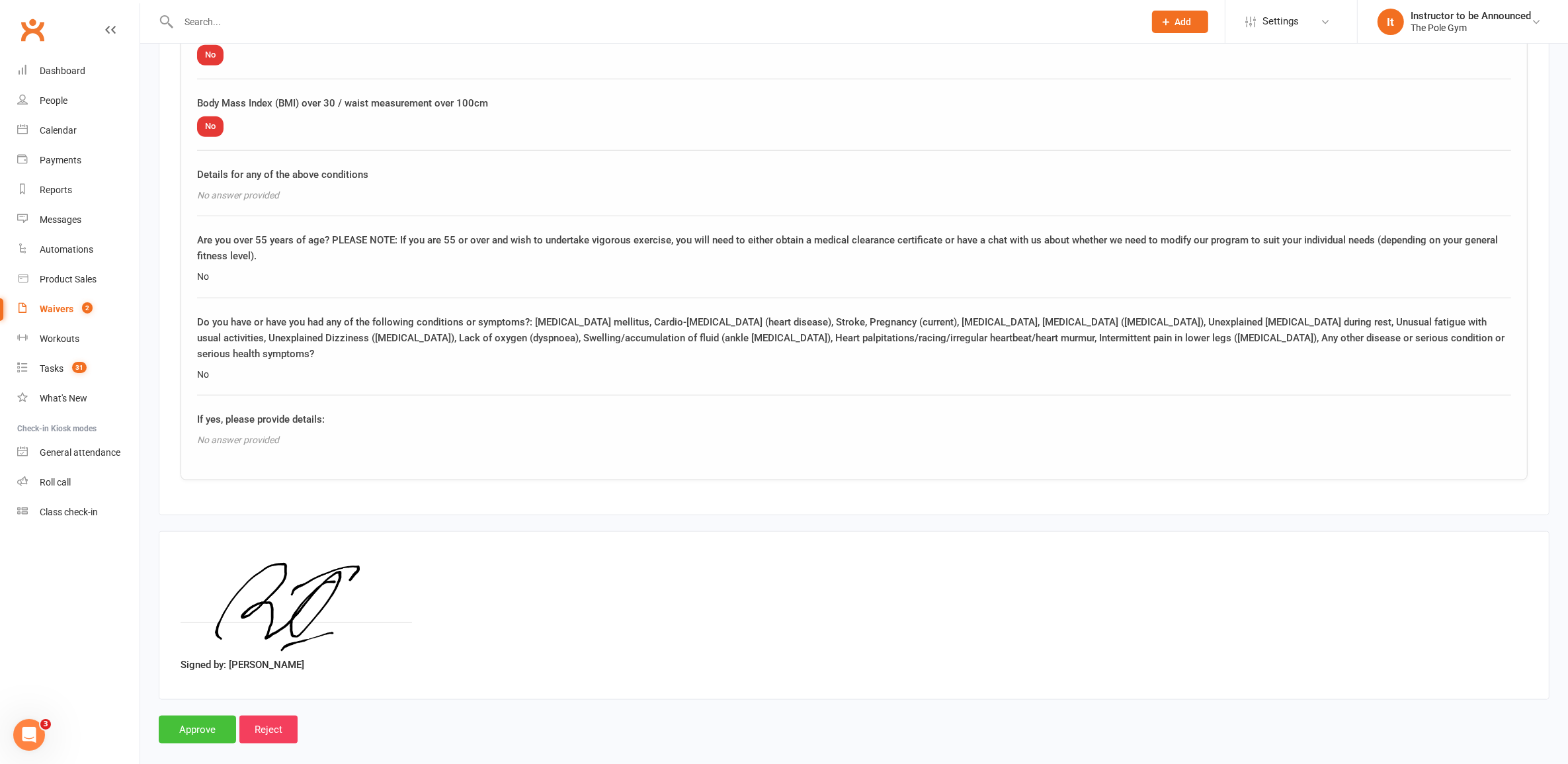
drag, startPoint x: 203, startPoint y: 712, endPoint x: 235, endPoint y: 690, distance: 38.8
click at [209, 716] on input "Approve" at bounding box center [197, 730] width 77 height 28
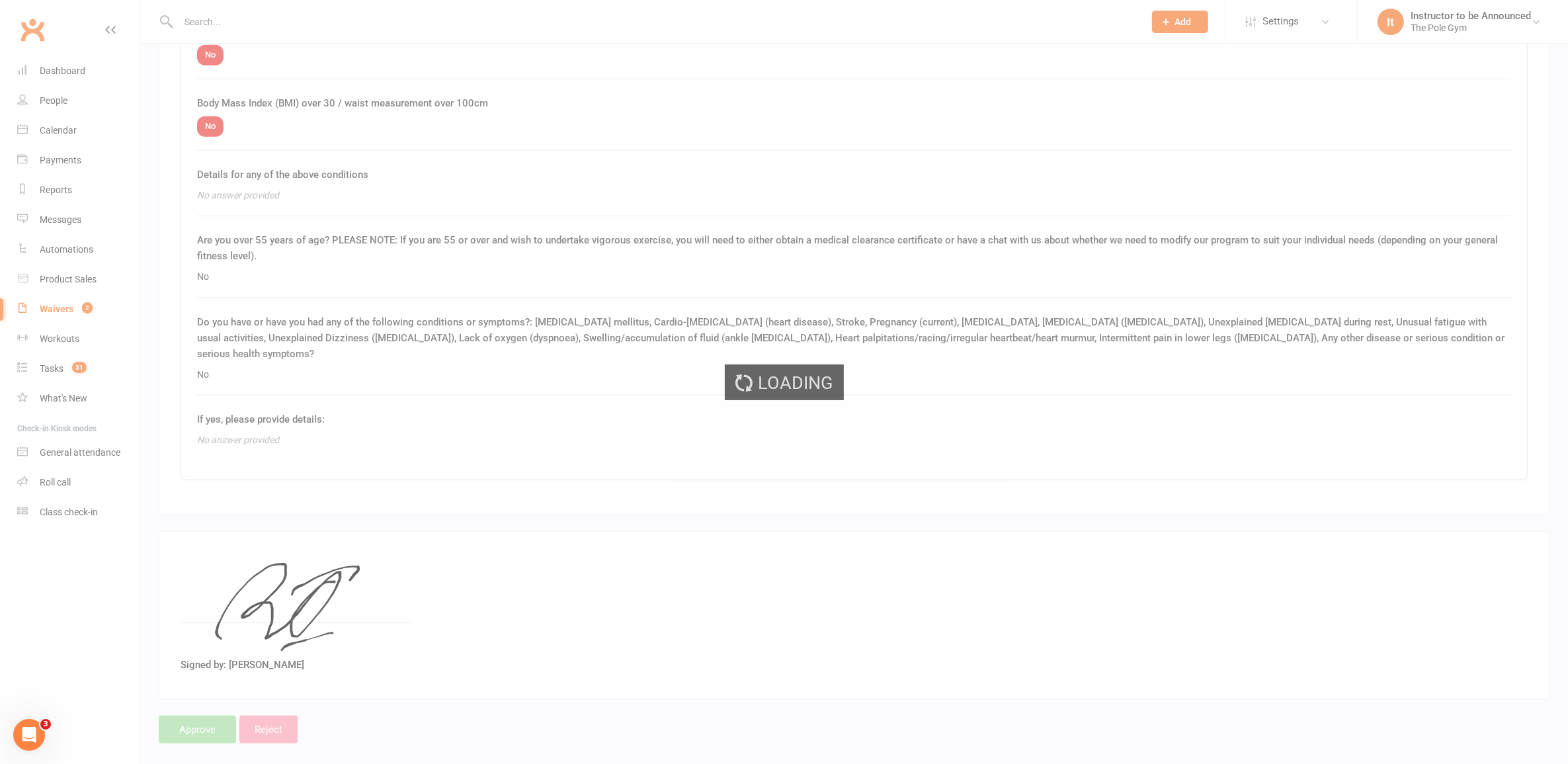
select select "25"
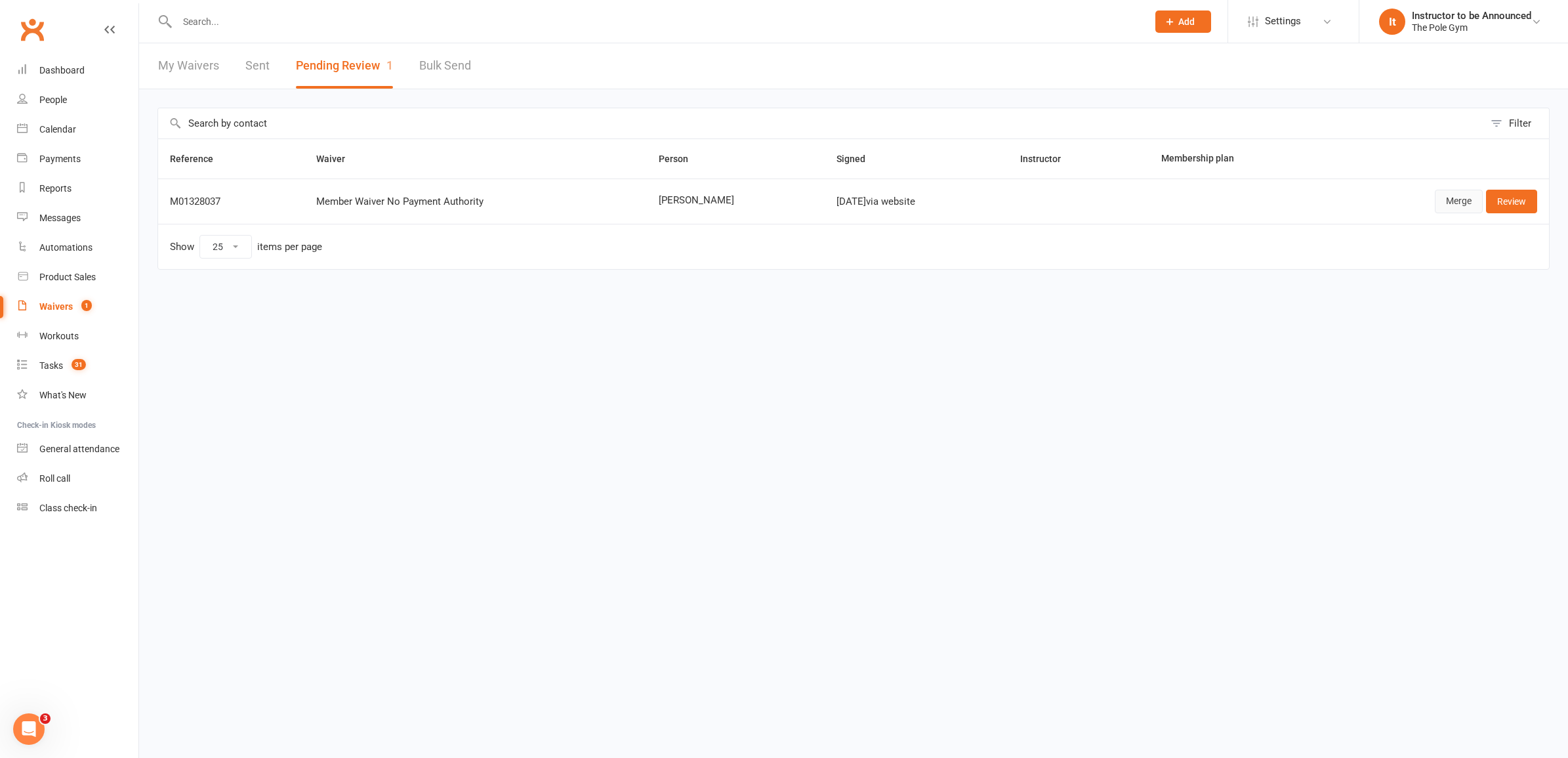
click at [1452, 195] on link "Merge" at bounding box center [1459, 201] width 48 height 24
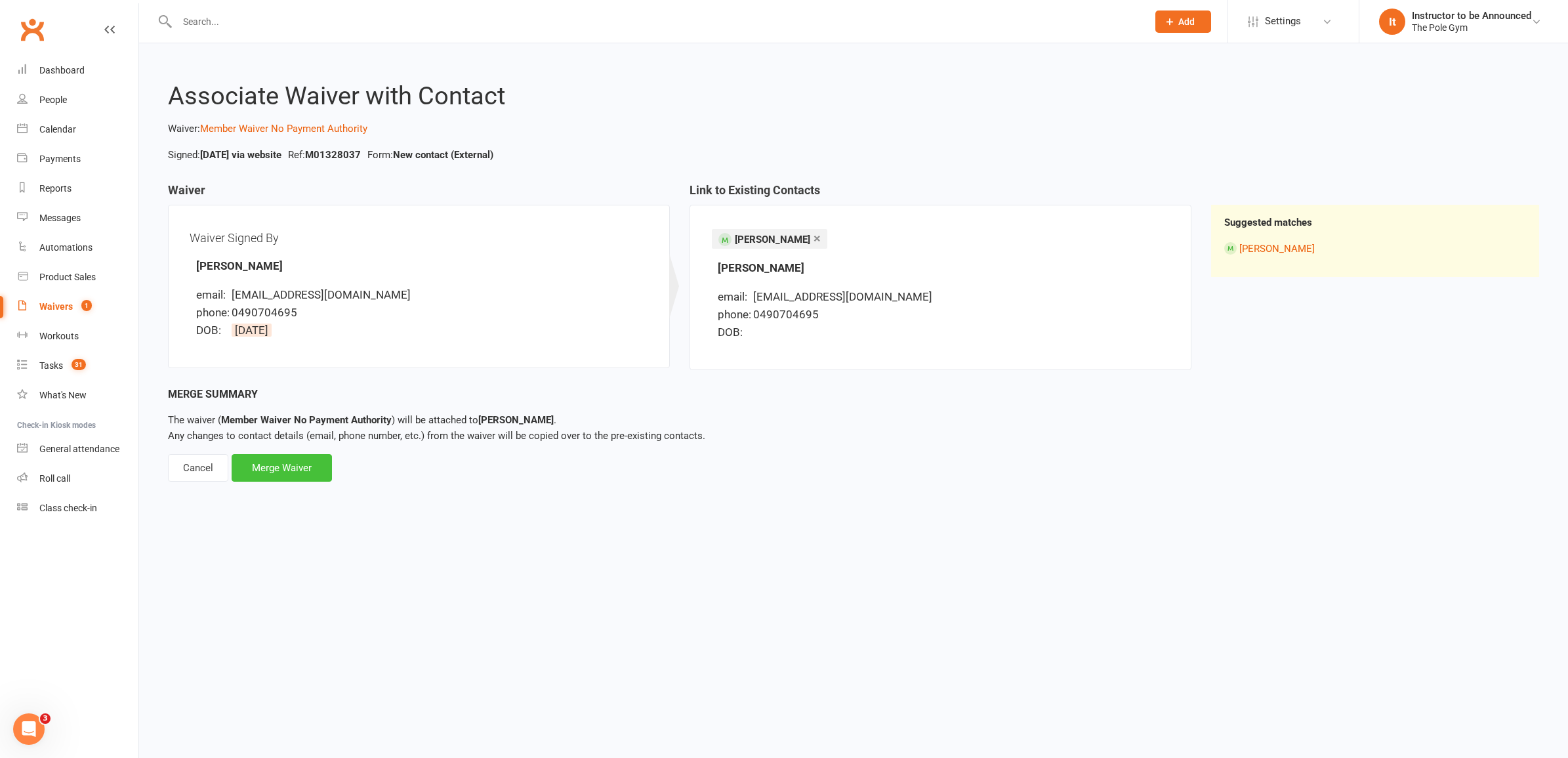
click at [303, 464] on div "Merge Waiver" at bounding box center [282, 467] width 100 height 27
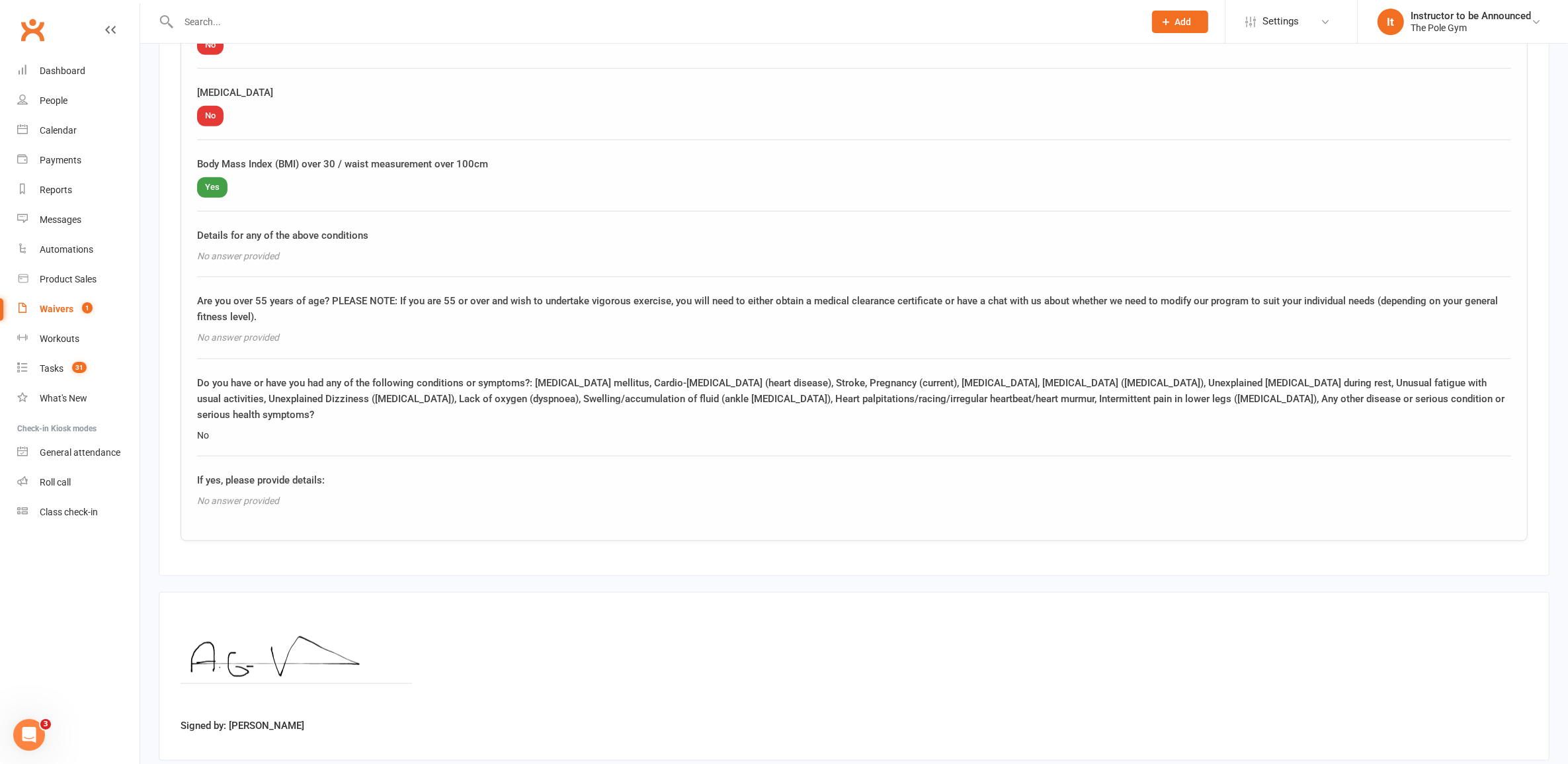
scroll to position [1699, 0]
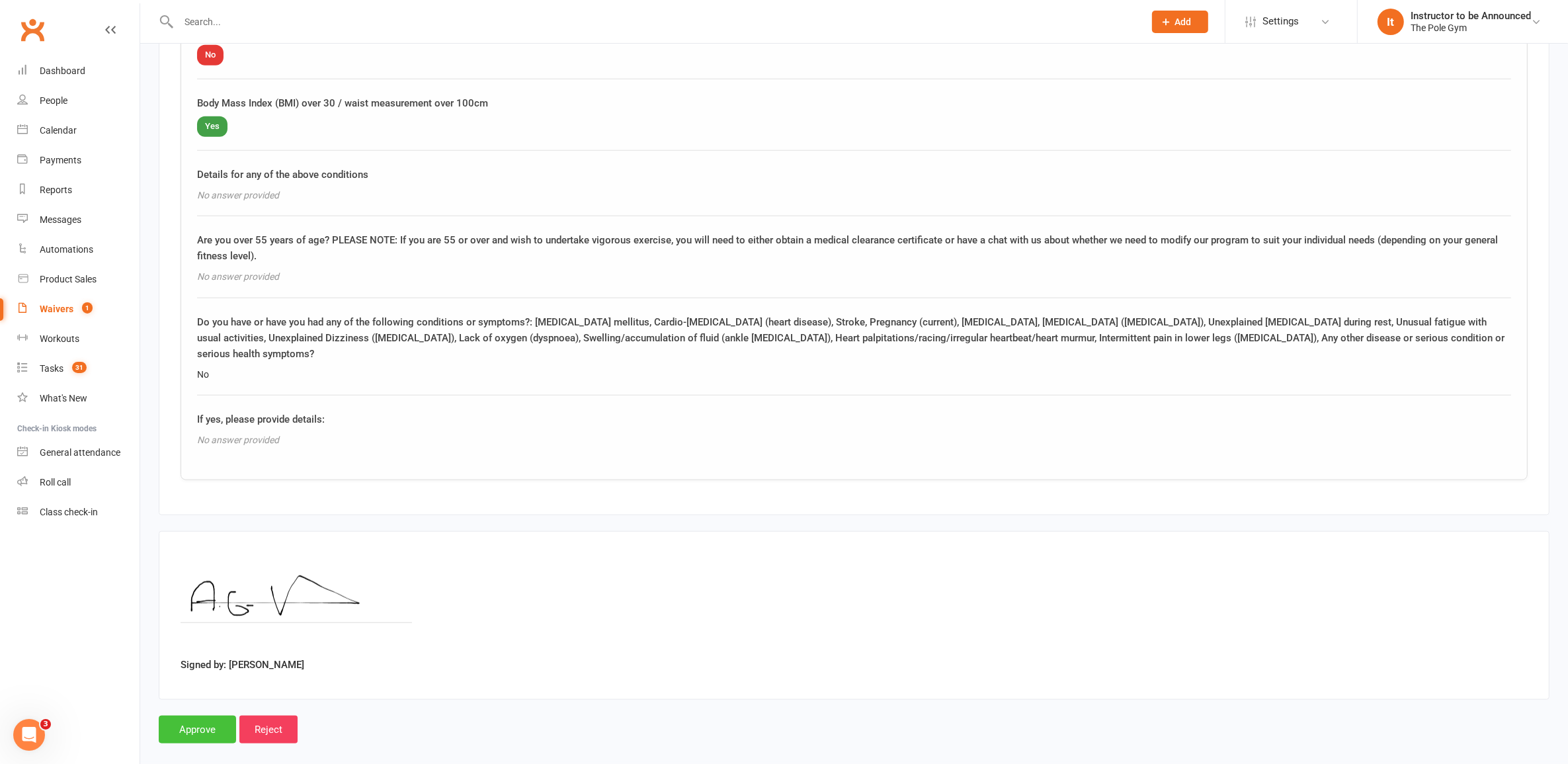
click at [213, 716] on input "Approve" at bounding box center [197, 730] width 77 height 28
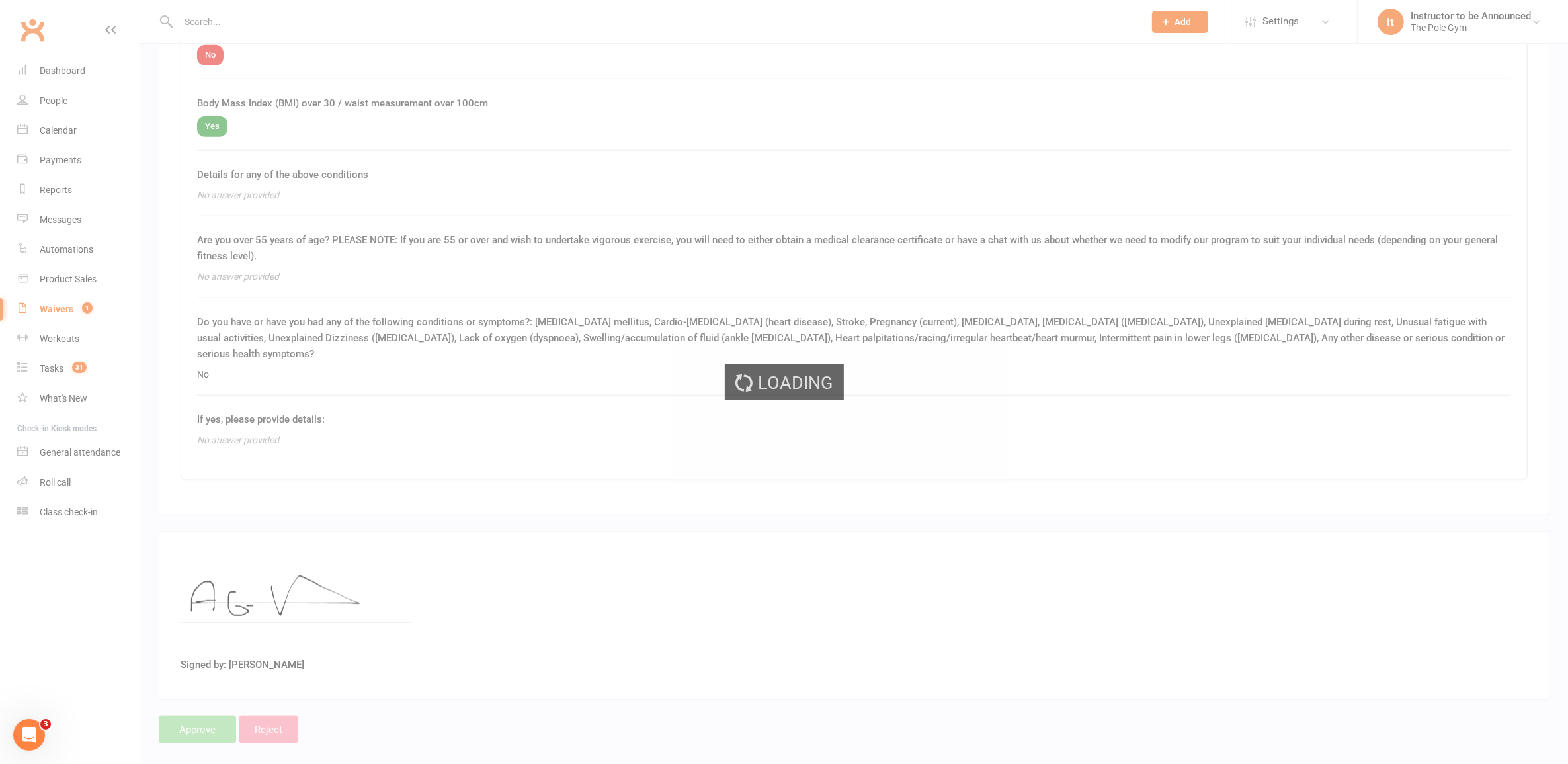
select select "25"
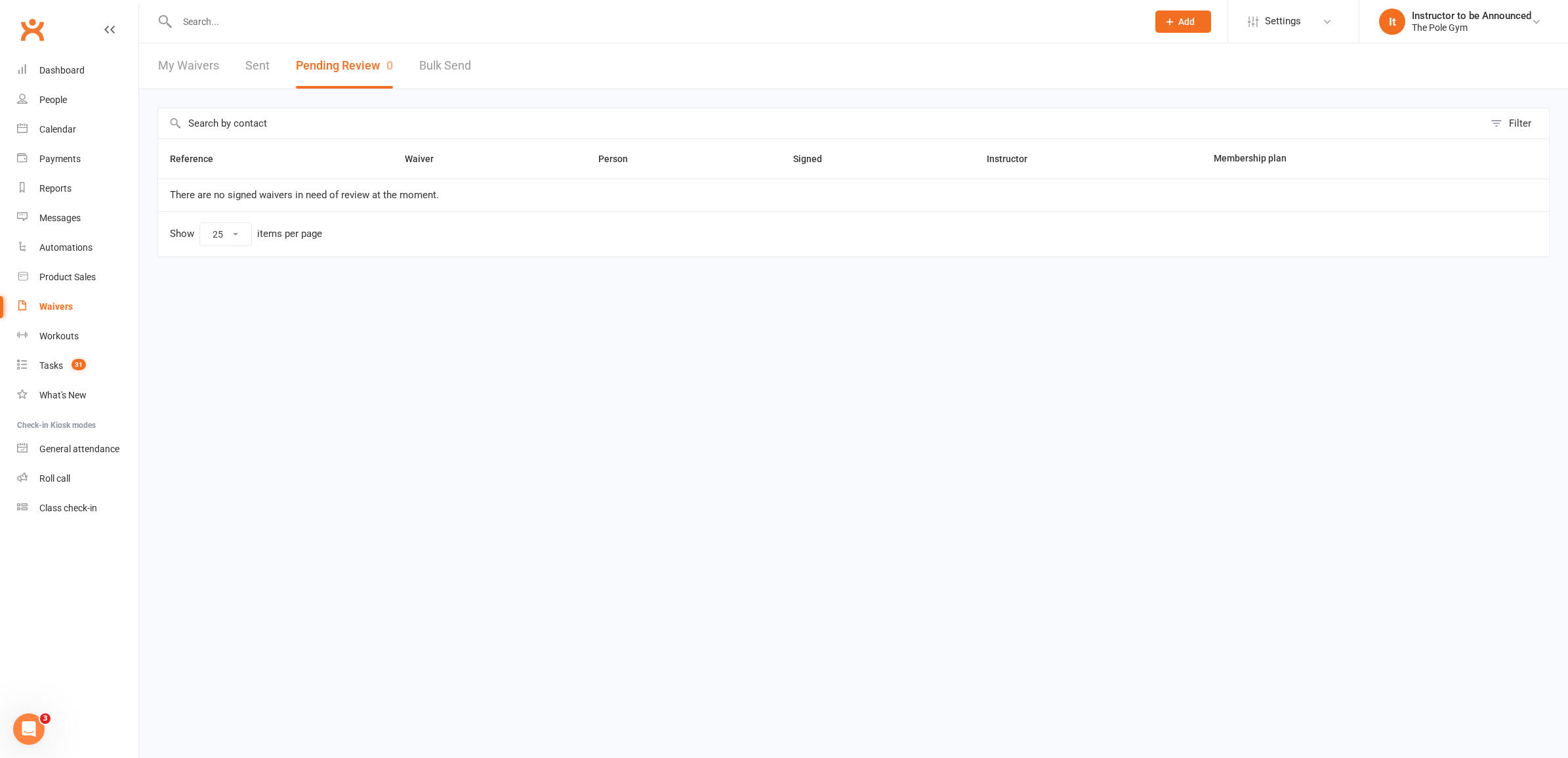
click at [276, 19] on input "text" at bounding box center [655, 22] width 965 height 19
type input "e"
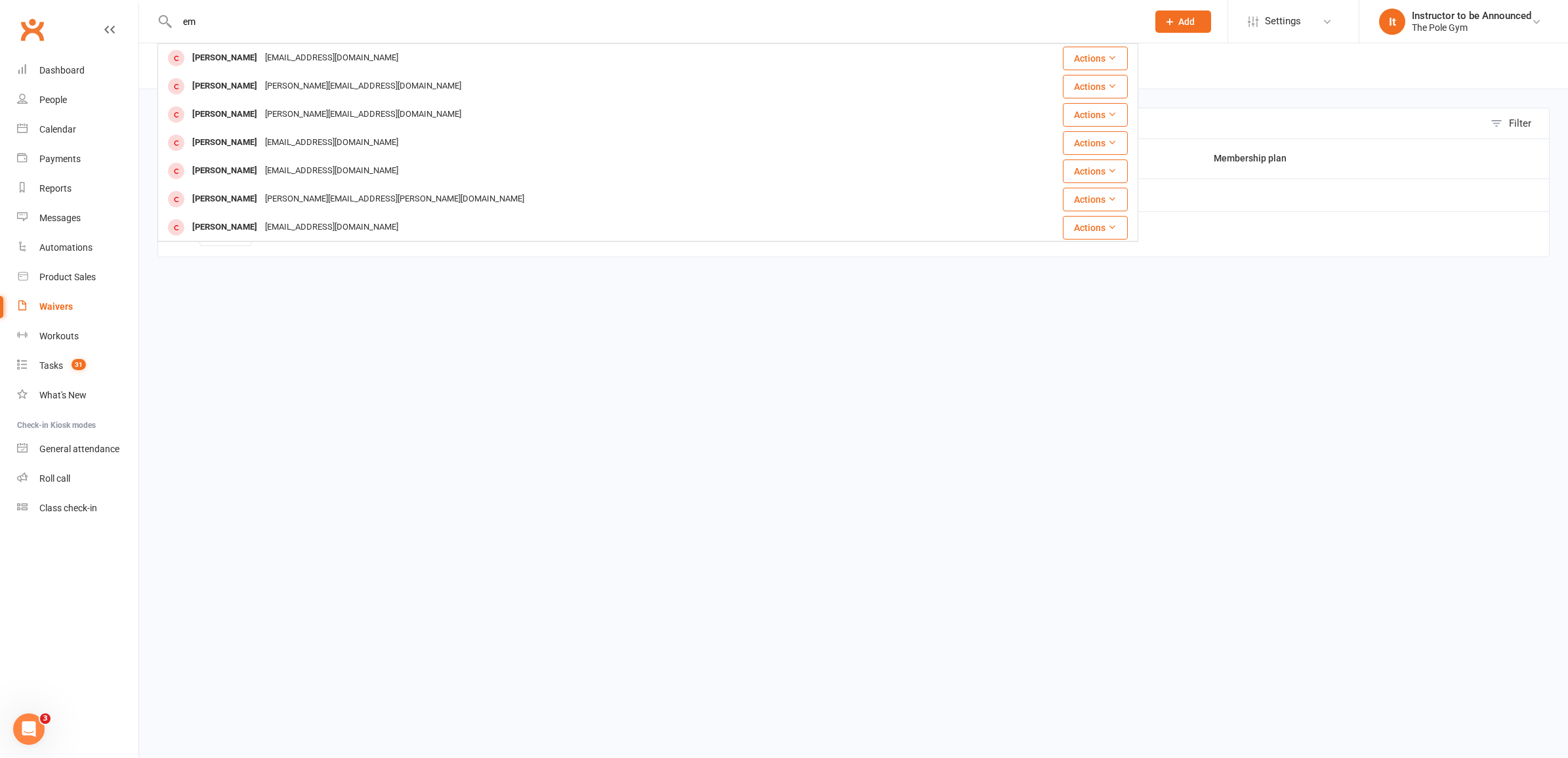
type input "e"
type input "n"
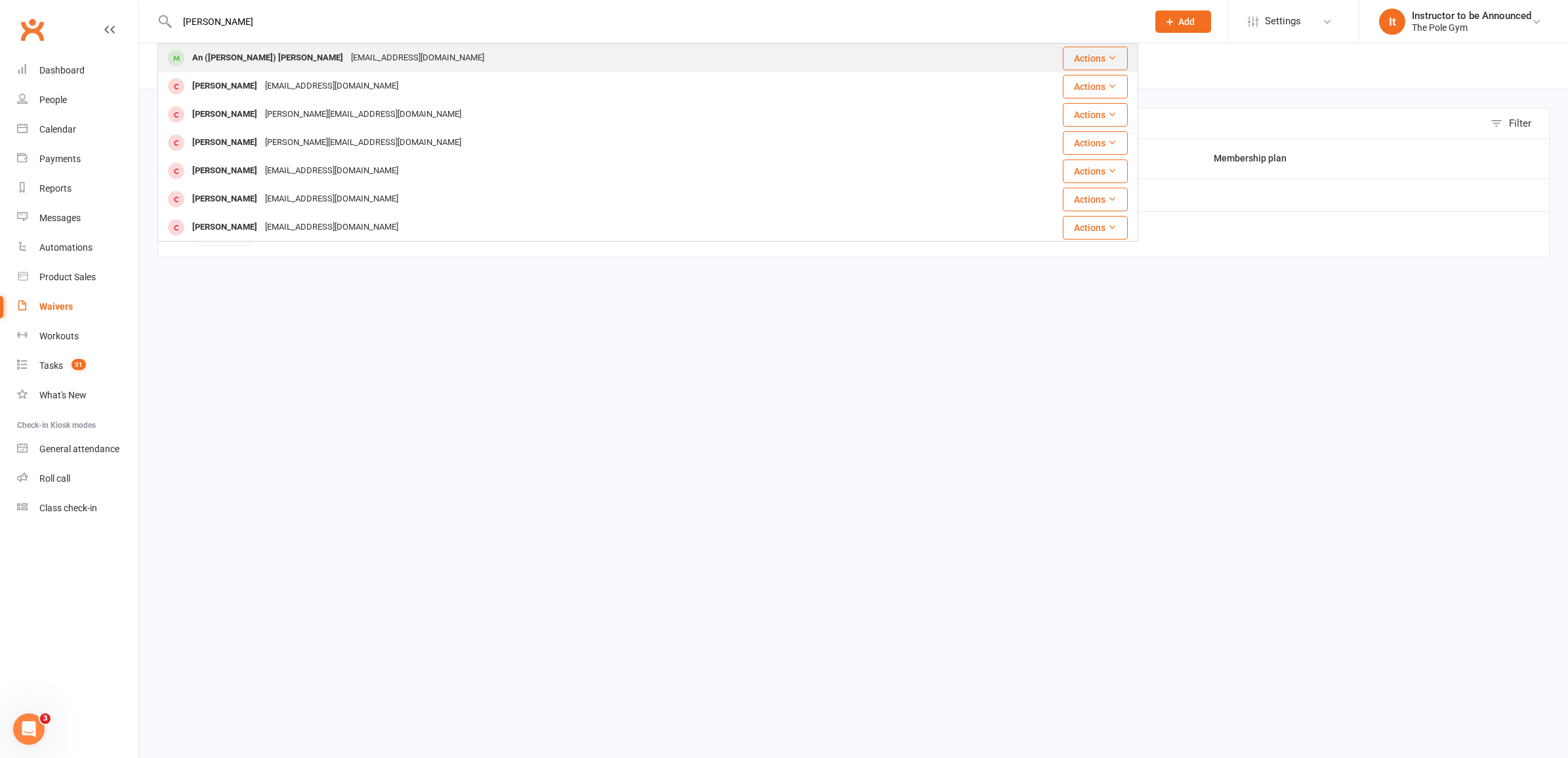
type input "annie lam"
drag, startPoint x: 408, startPoint y: 56, endPoint x: 402, endPoint y: 61, distance: 7.8
click at [402, 60] on div "An (Annie) Lam anshyn2110@gmail.com" at bounding box center [566, 58] width 814 height 27
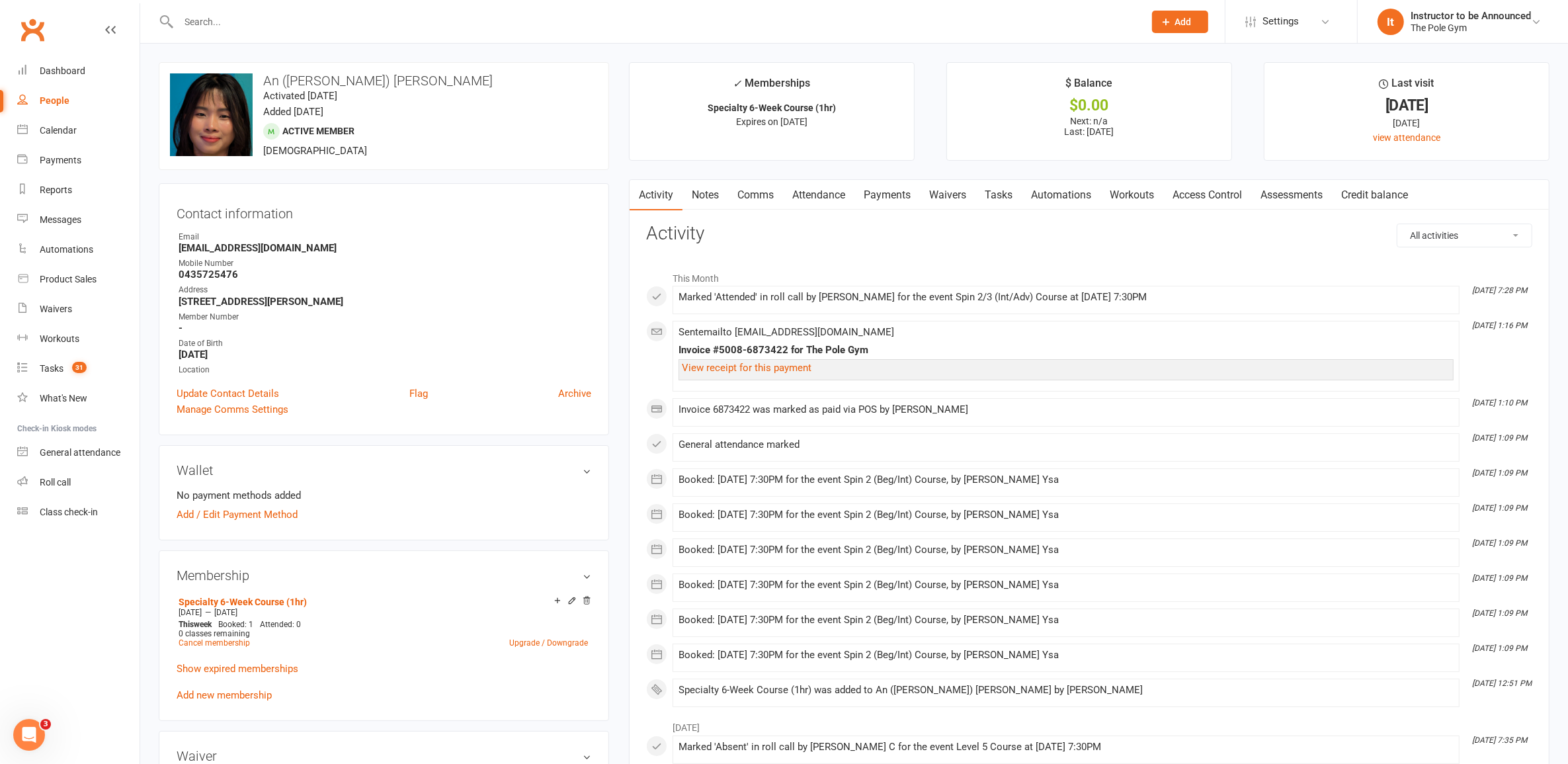
drag, startPoint x: 387, startPoint y: 64, endPoint x: 387, endPoint y: 81, distance: 17.0
click at [376, 71] on div "upload photo change photo An (Annie) Lam Activated 14 February, 2025 Added 14 F…" at bounding box center [384, 116] width 451 height 108
drag, startPoint x: 391, startPoint y: 78, endPoint x: 262, endPoint y: 76, distance: 129.0
click at [261, 76] on h3 "An ([PERSON_NAME]) [PERSON_NAME]" at bounding box center [384, 80] width 428 height 14
copy h3 "An ([PERSON_NAME]) [PERSON_NAME]"
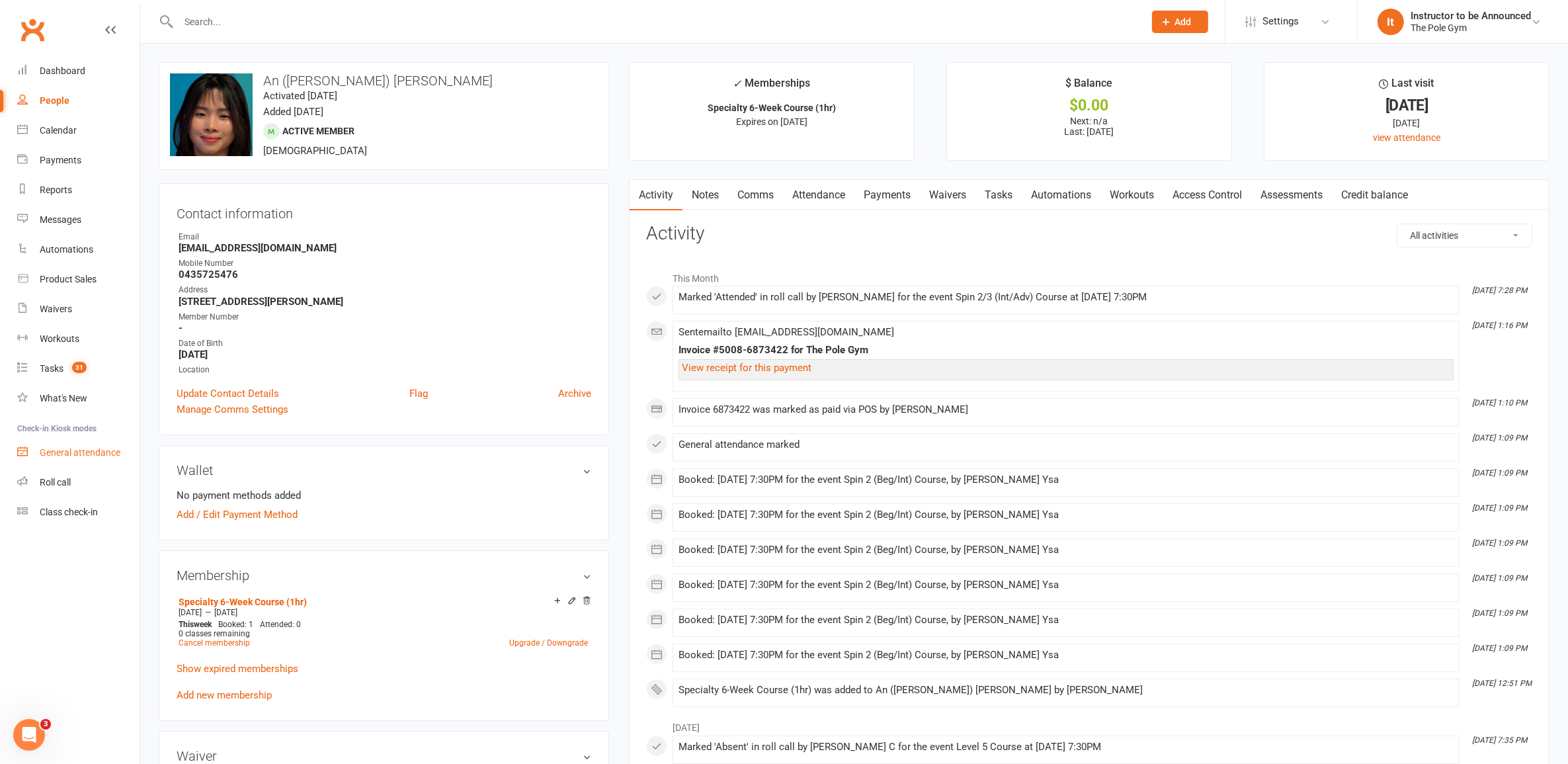
click at [83, 454] on div "General attendance" at bounding box center [80, 452] width 81 height 10
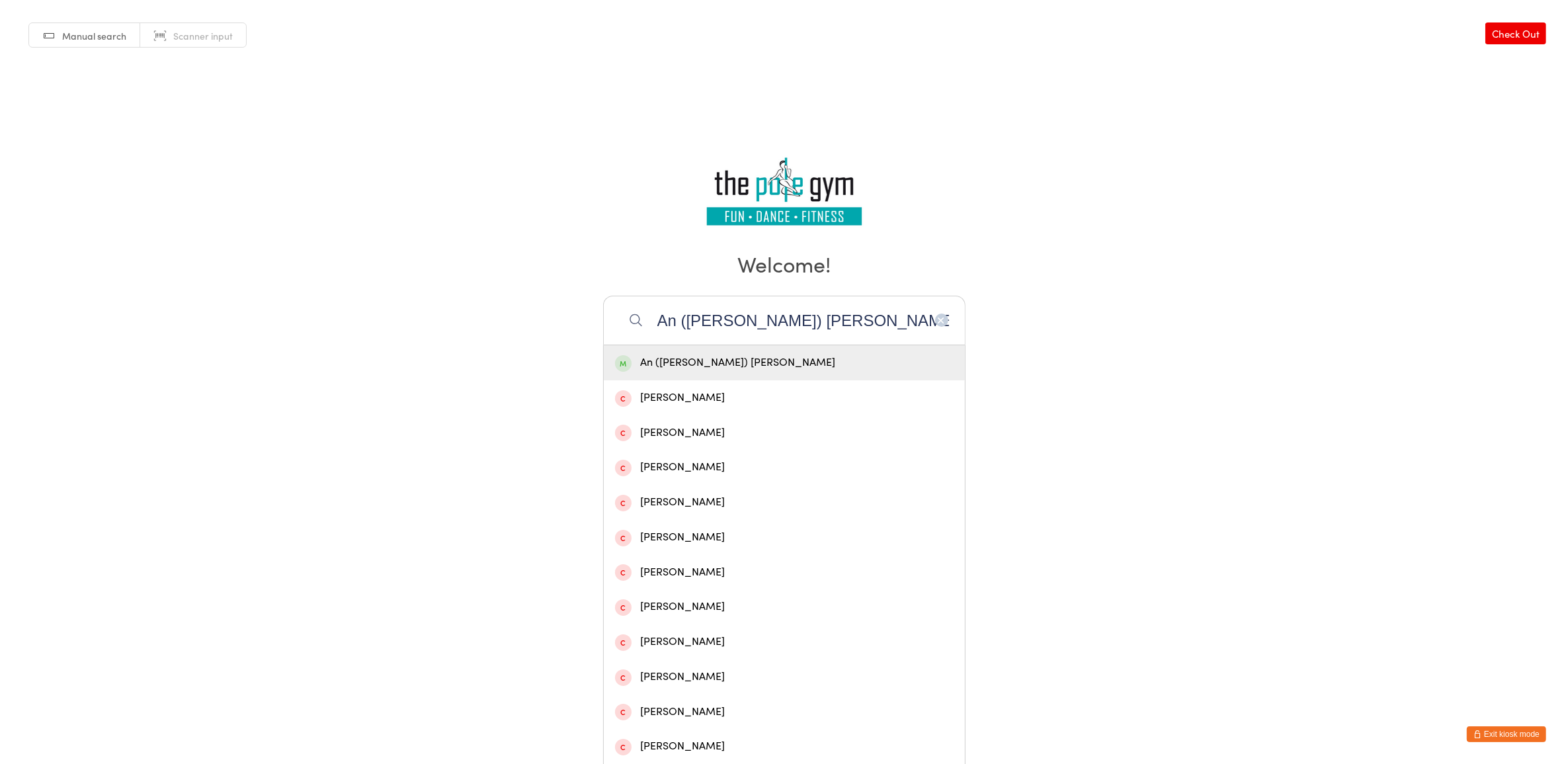
type input "An ([PERSON_NAME]) [PERSON_NAME]"
click at [762, 369] on div "An ([PERSON_NAME]) [PERSON_NAME]" at bounding box center [784, 363] width 338 height 18
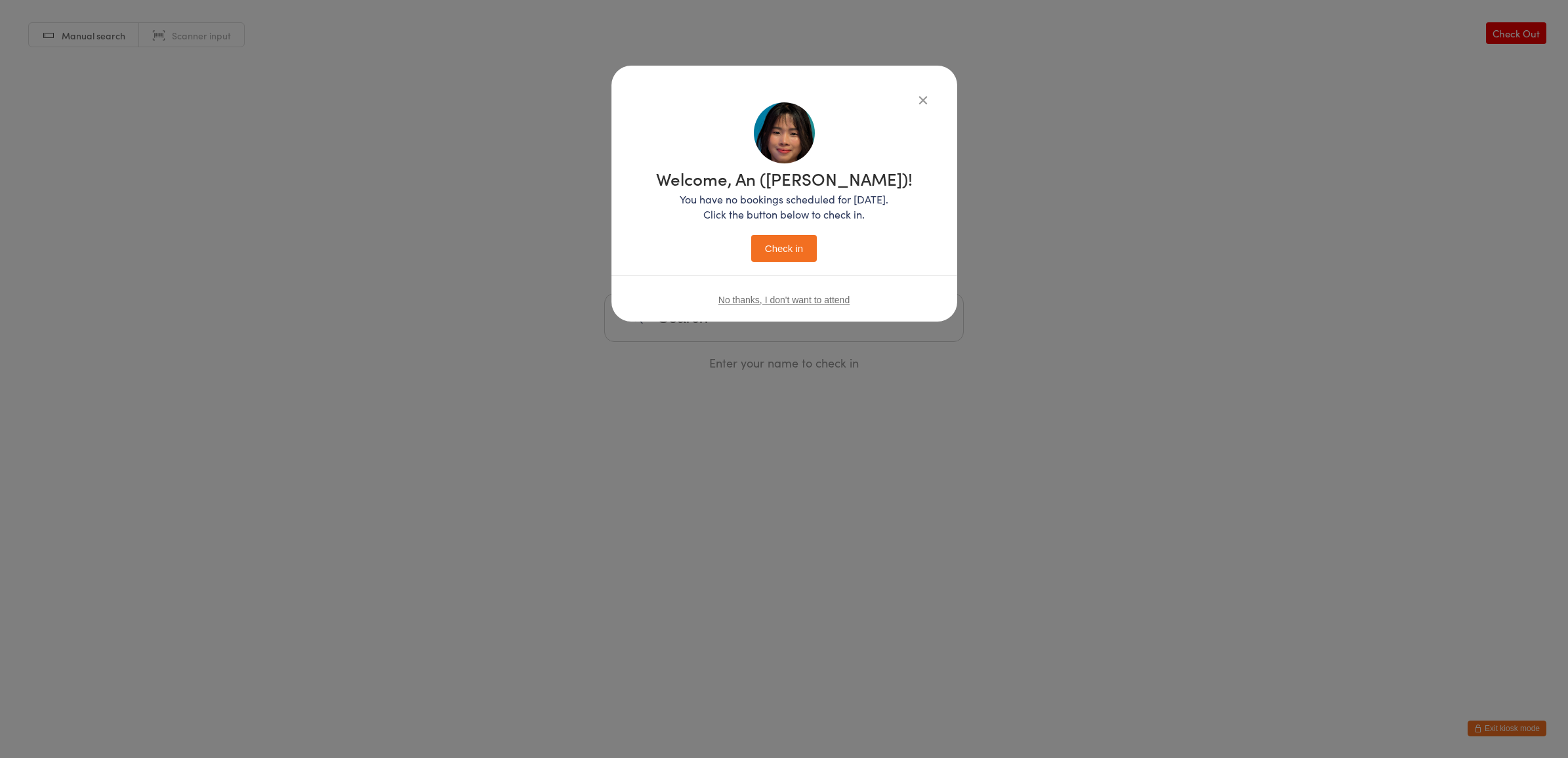
click at [790, 240] on button "Check in" at bounding box center [784, 248] width 65 height 27
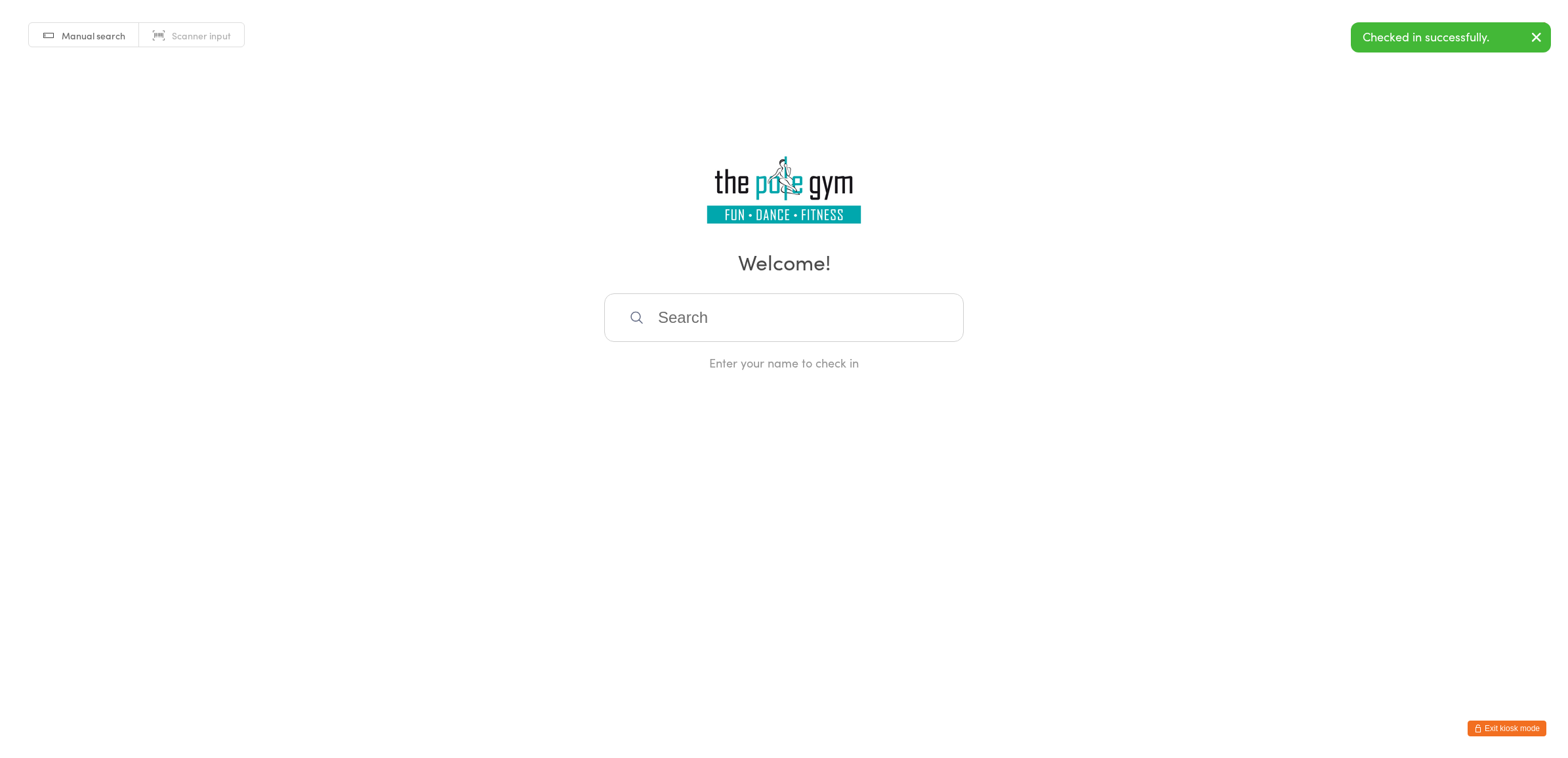
drag, startPoint x: 1515, startPoint y: 735, endPoint x: 1517, endPoint y: 719, distance: 16.1
click at [1517, 721] on button "Exit kiosk mode" at bounding box center [1507, 728] width 79 height 16
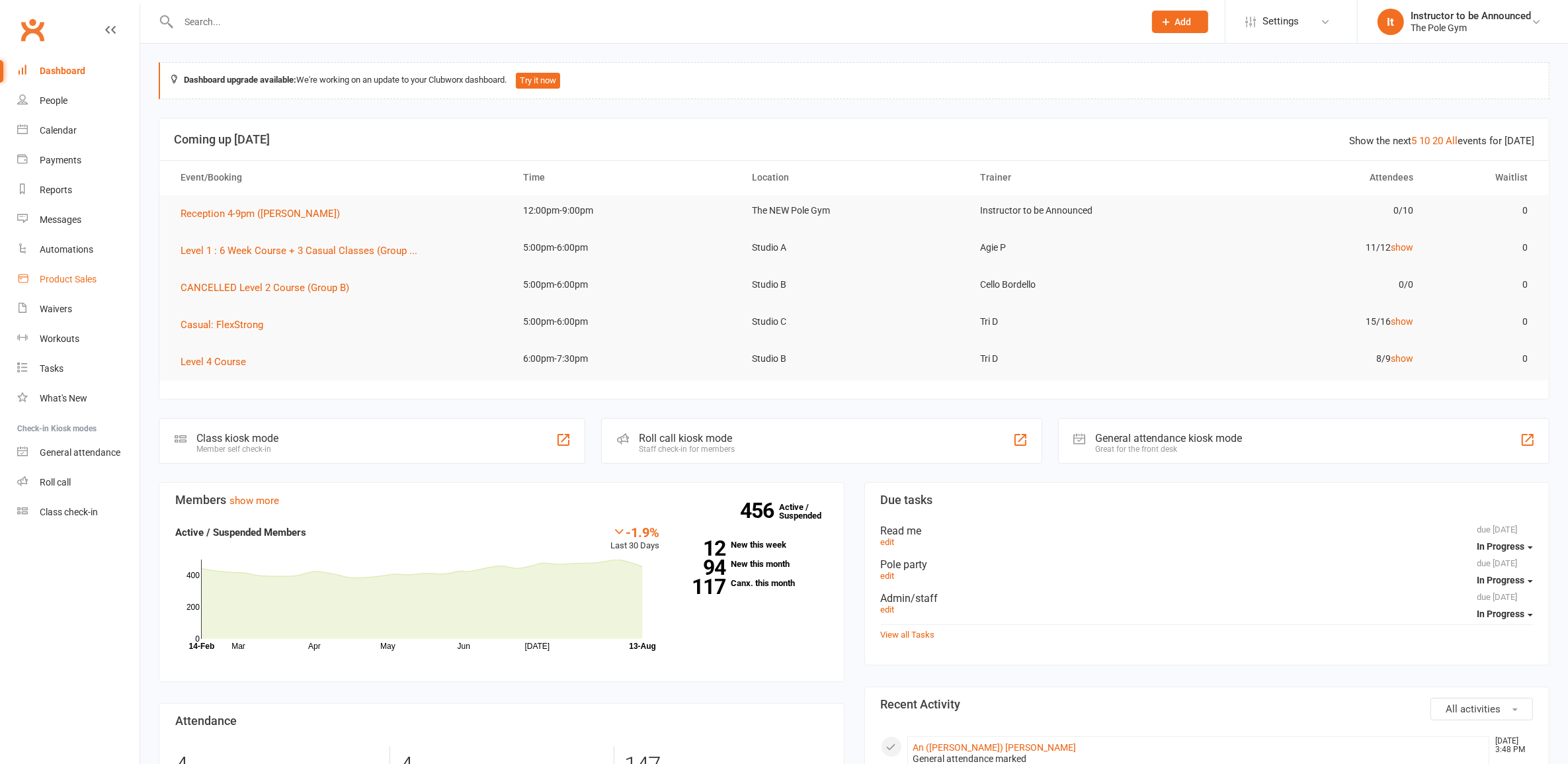
click at [90, 281] on div "Product Sales" at bounding box center [68, 279] width 57 height 10
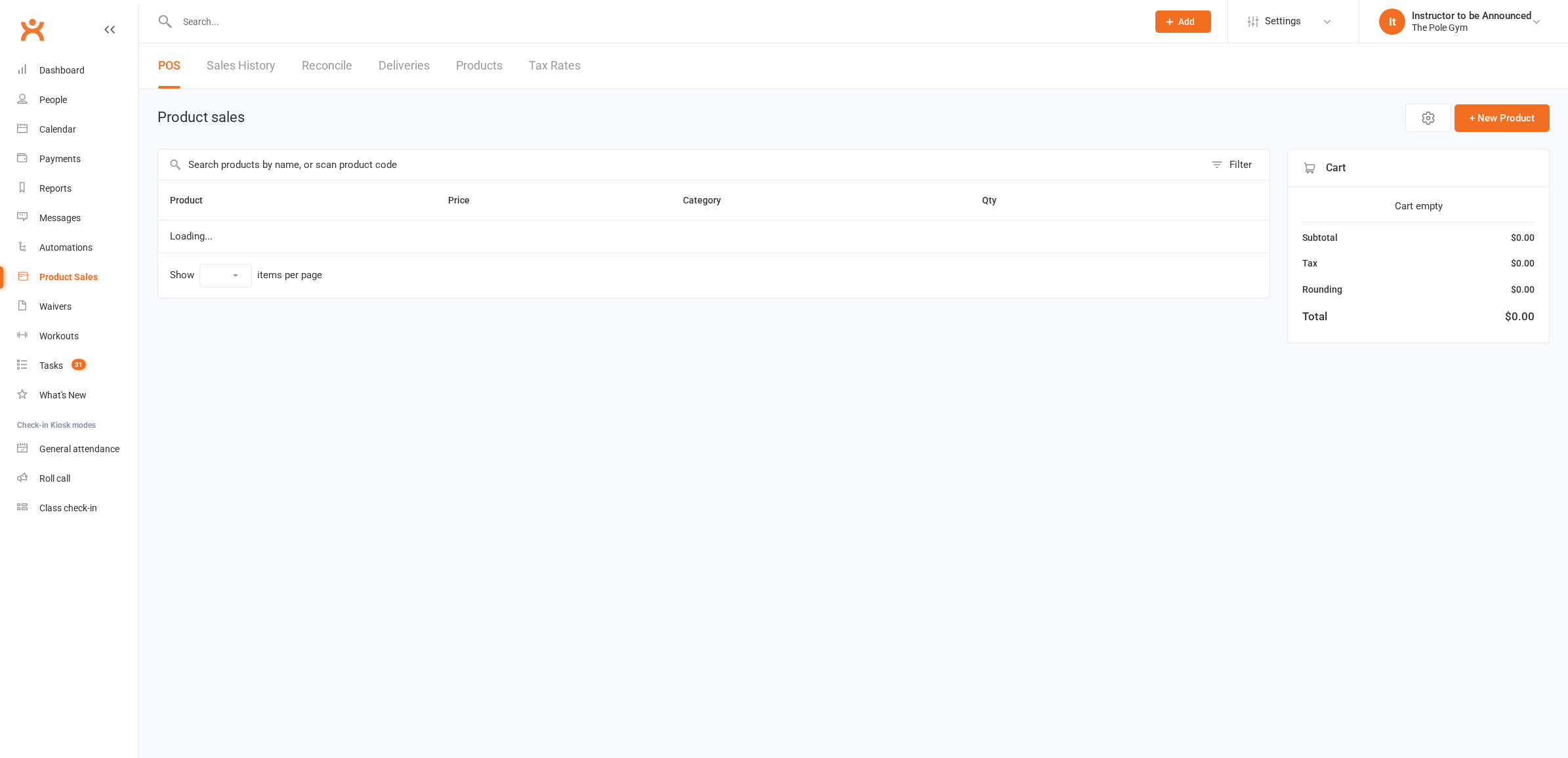
select select "100"
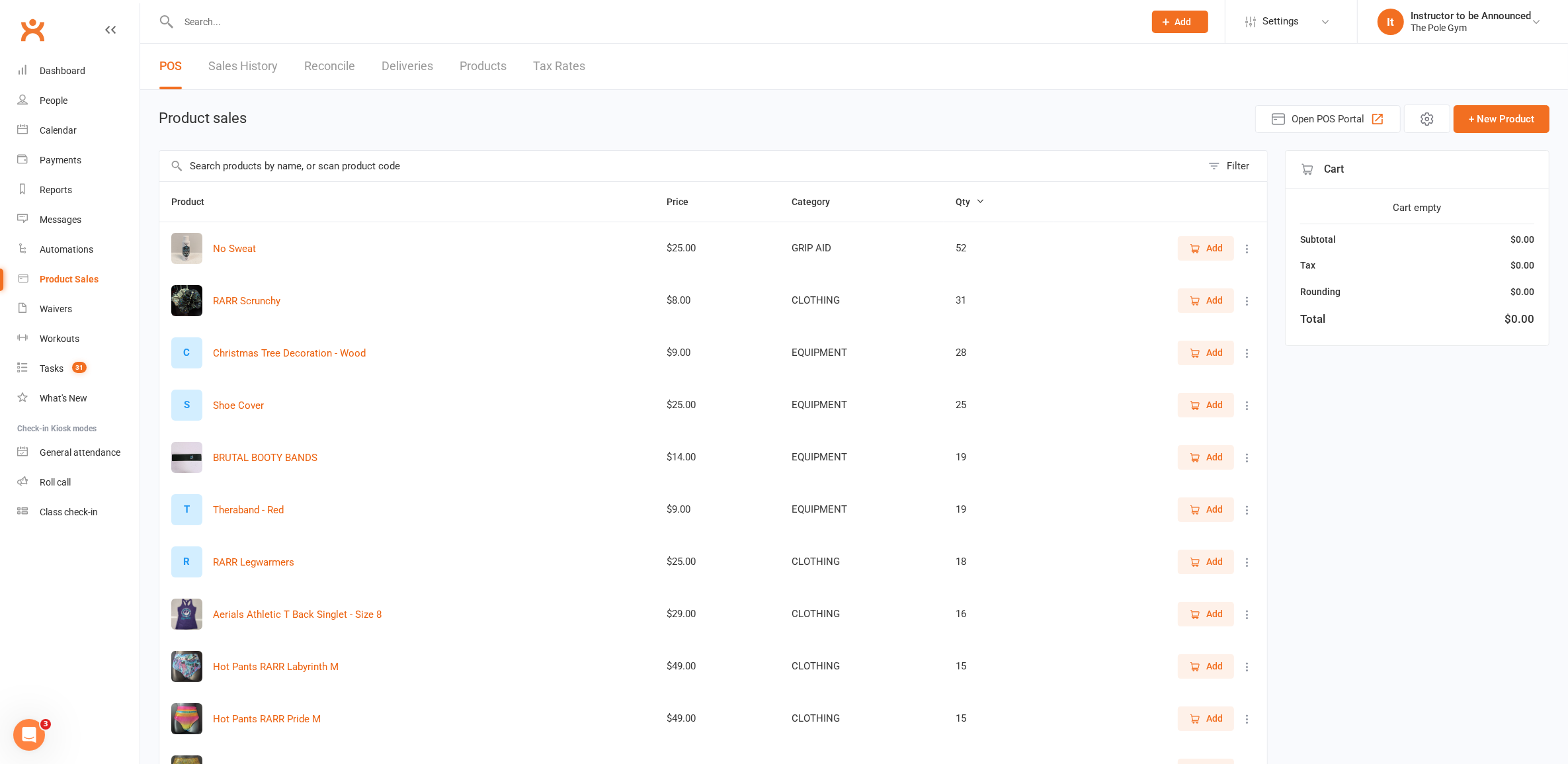
click at [281, 164] on input "text" at bounding box center [681, 166] width 1042 height 31
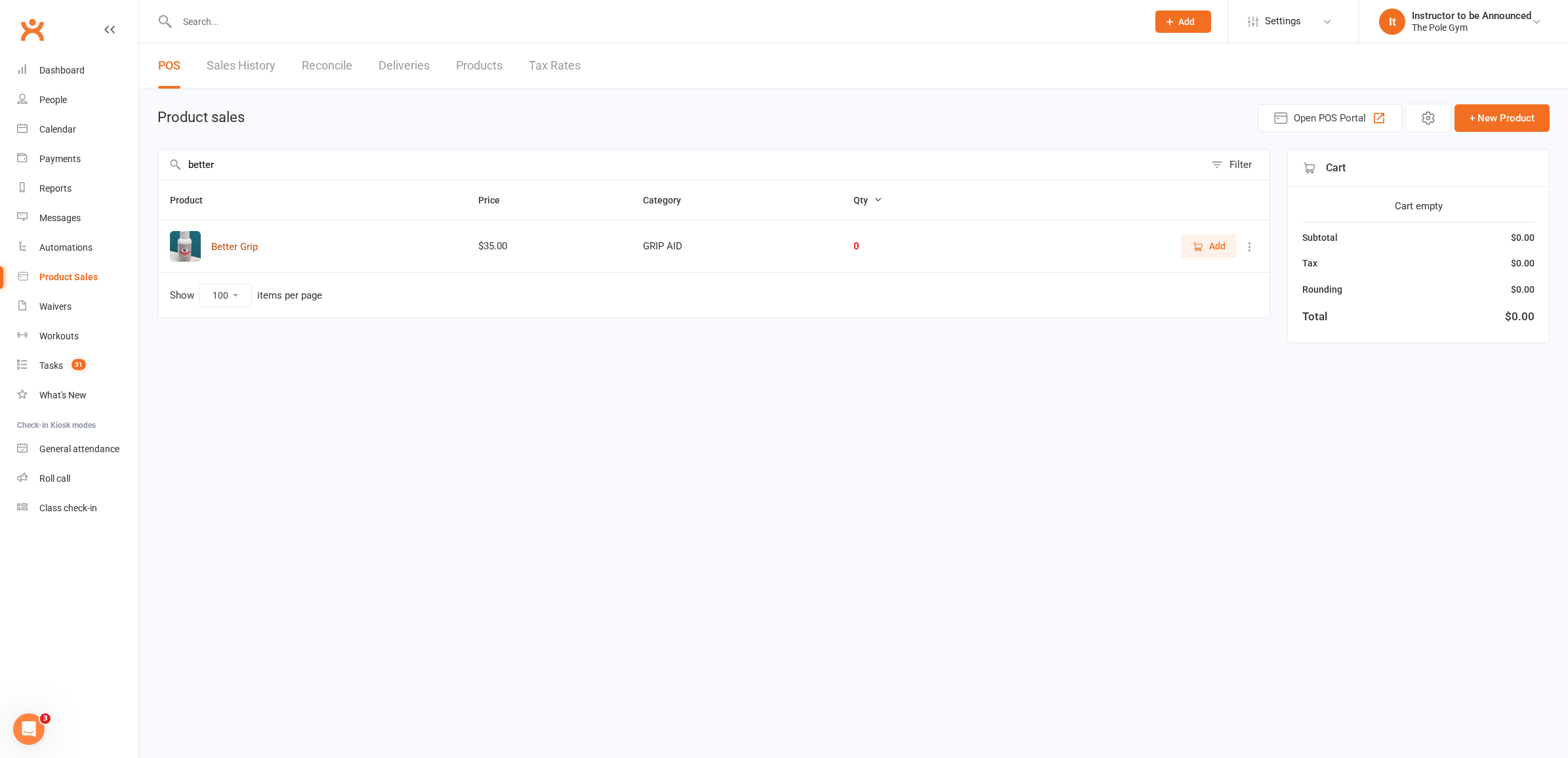
type input "better"
click at [233, 247] on button "Better Grip" at bounding box center [234, 247] width 47 height 16
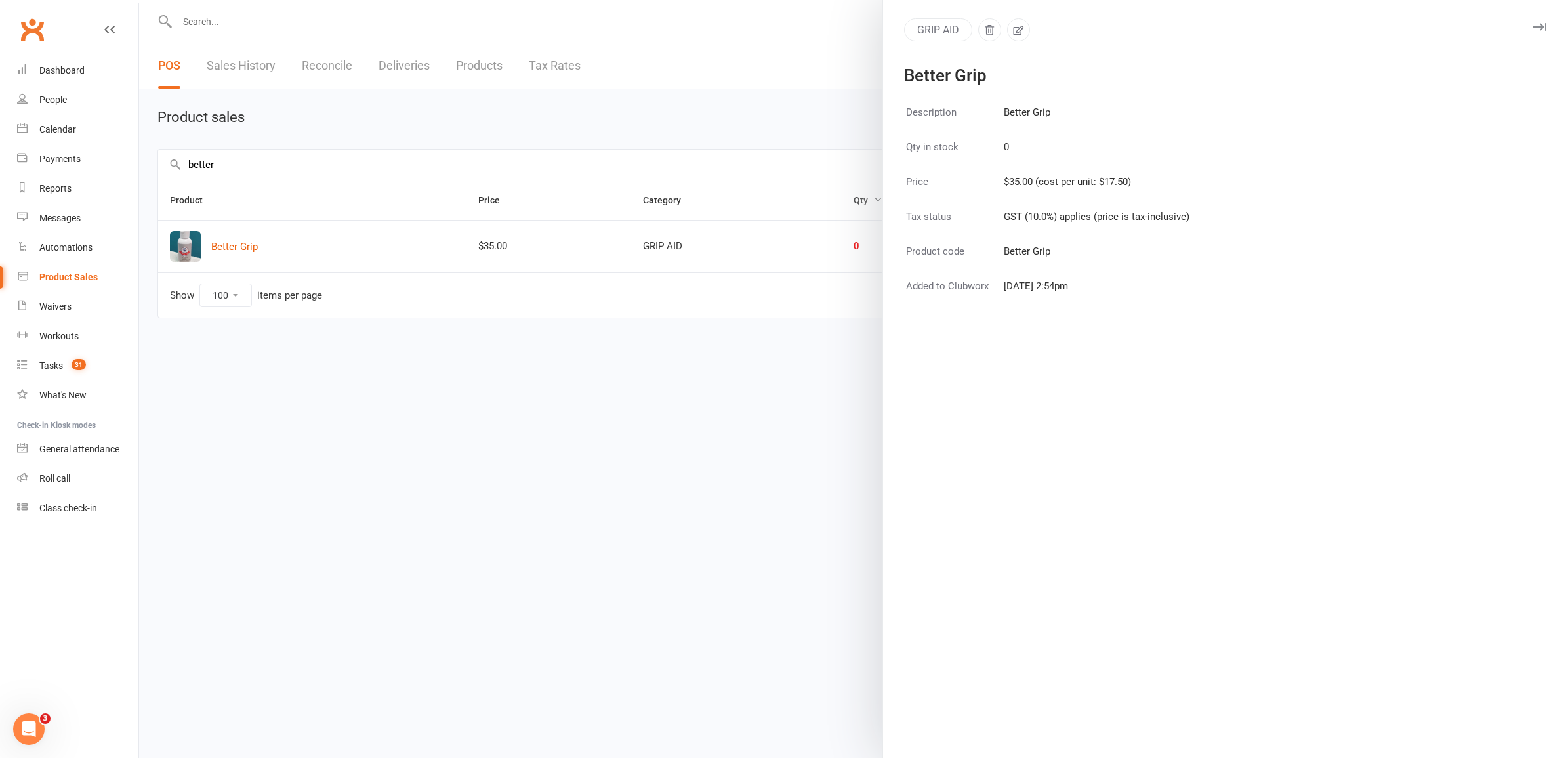
click at [611, 256] on div at bounding box center [853, 379] width 1429 height 758
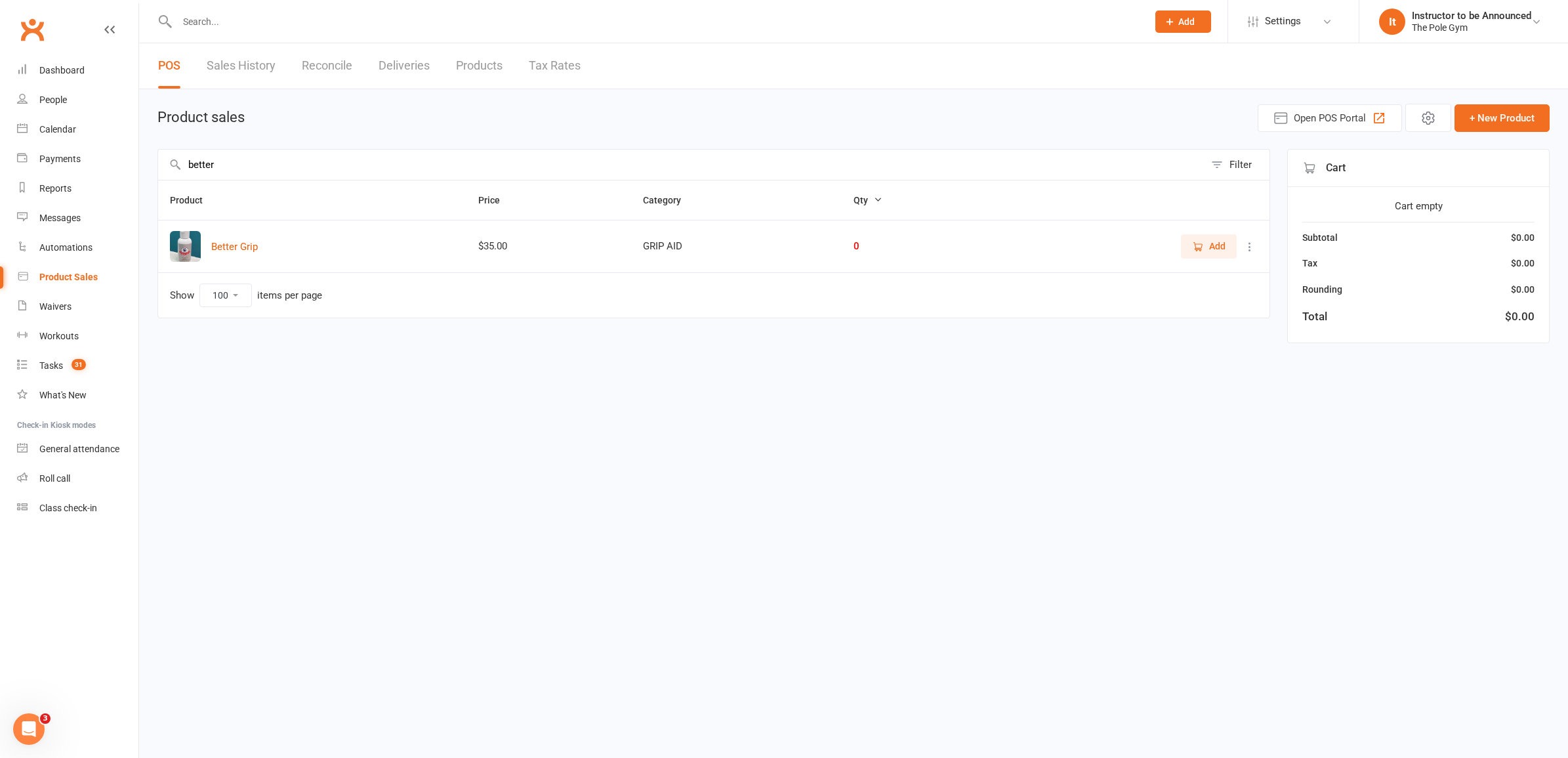
click at [1209, 247] on span "Add" at bounding box center [1217, 246] width 16 height 14
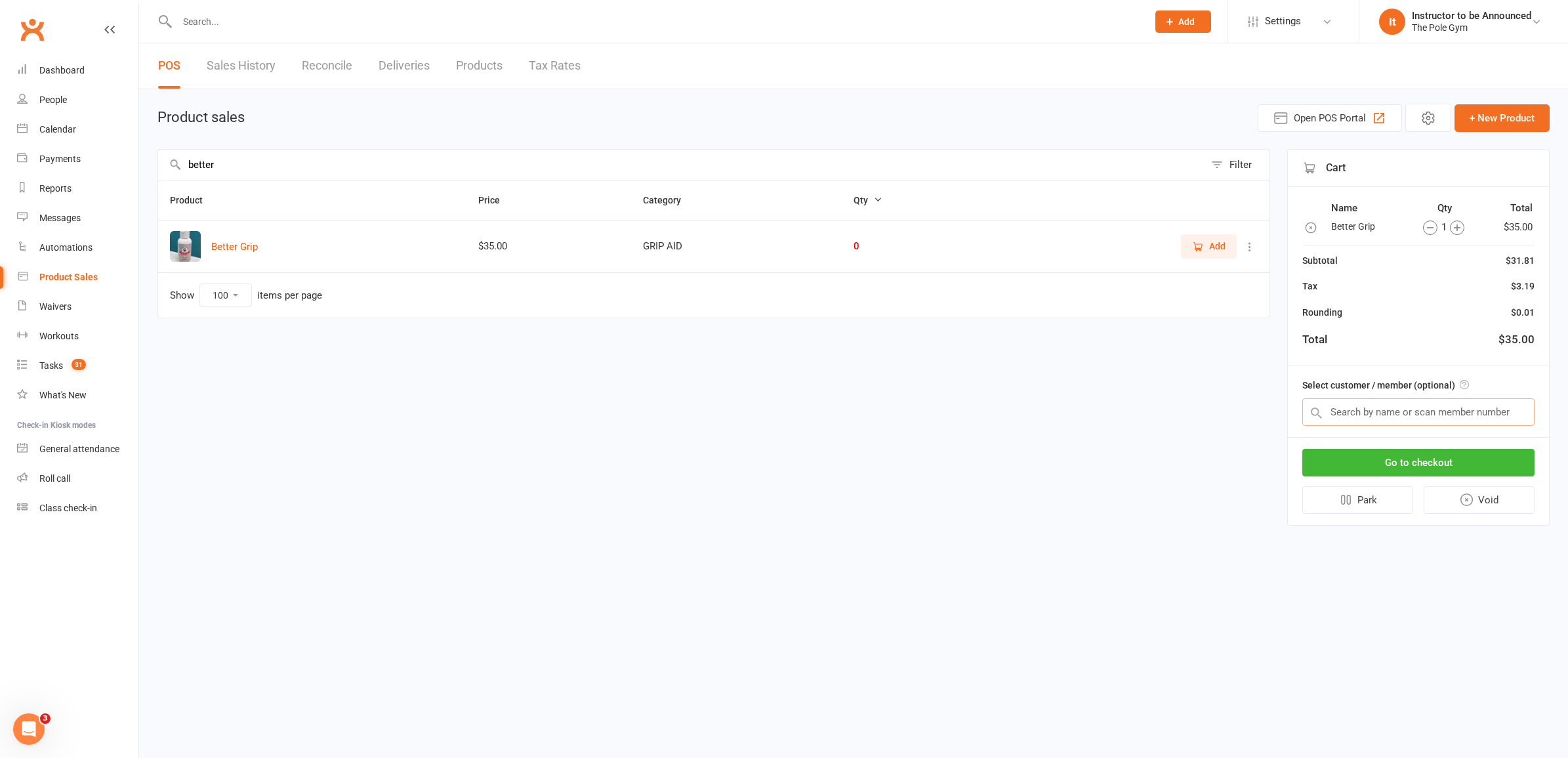
click at [1454, 398] on input "text" at bounding box center [1418, 412] width 232 height 27
paste input "An ([PERSON_NAME]) [PERSON_NAME]"
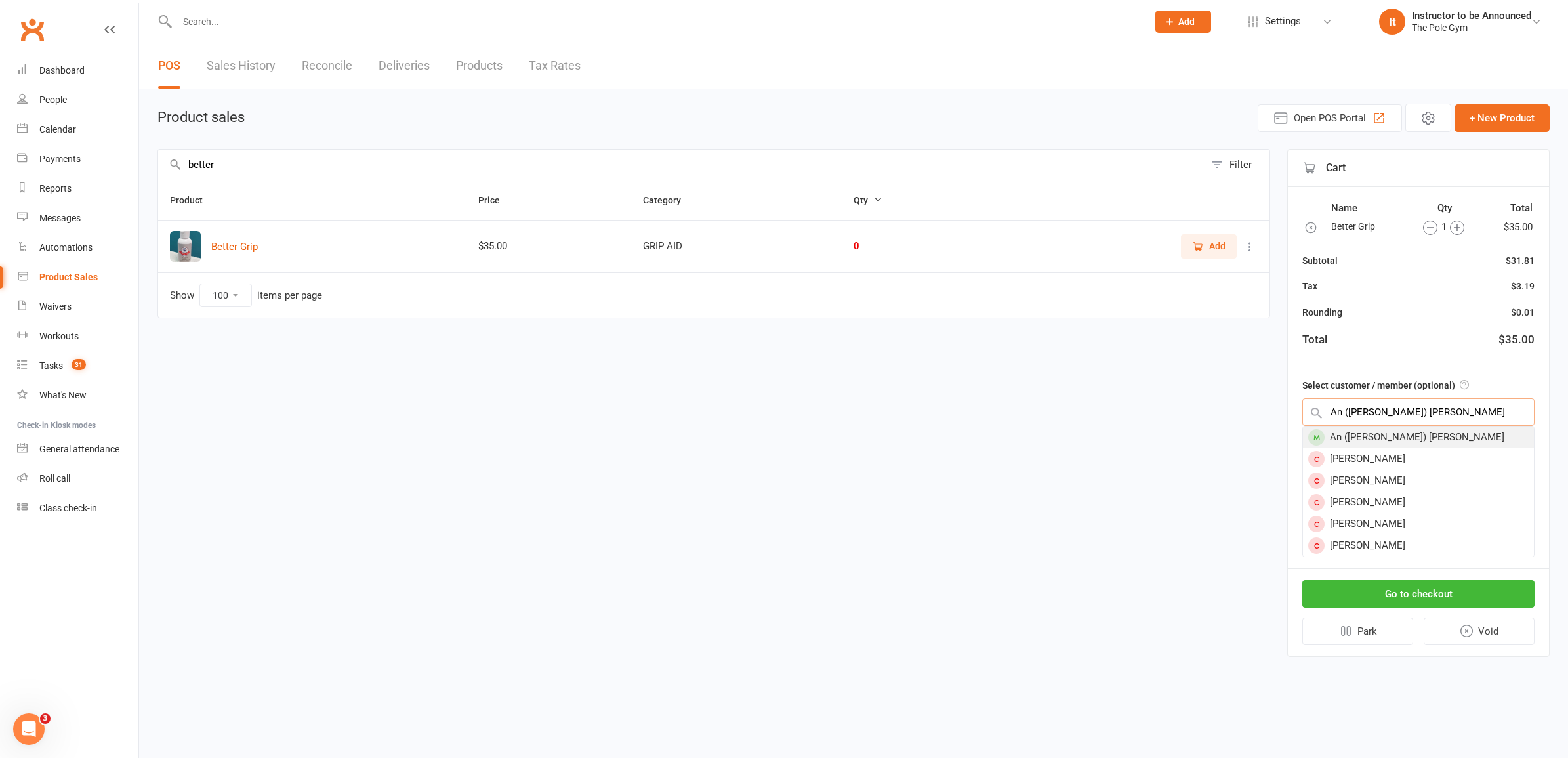
type input "An ([PERSON_NAME]) [PERSON_NAME]"
click at [1392, 429] on div "An ([PERSON_NAME]) [PERSON_NAME]" at bounding box center [1418, 437] width 231 height 22
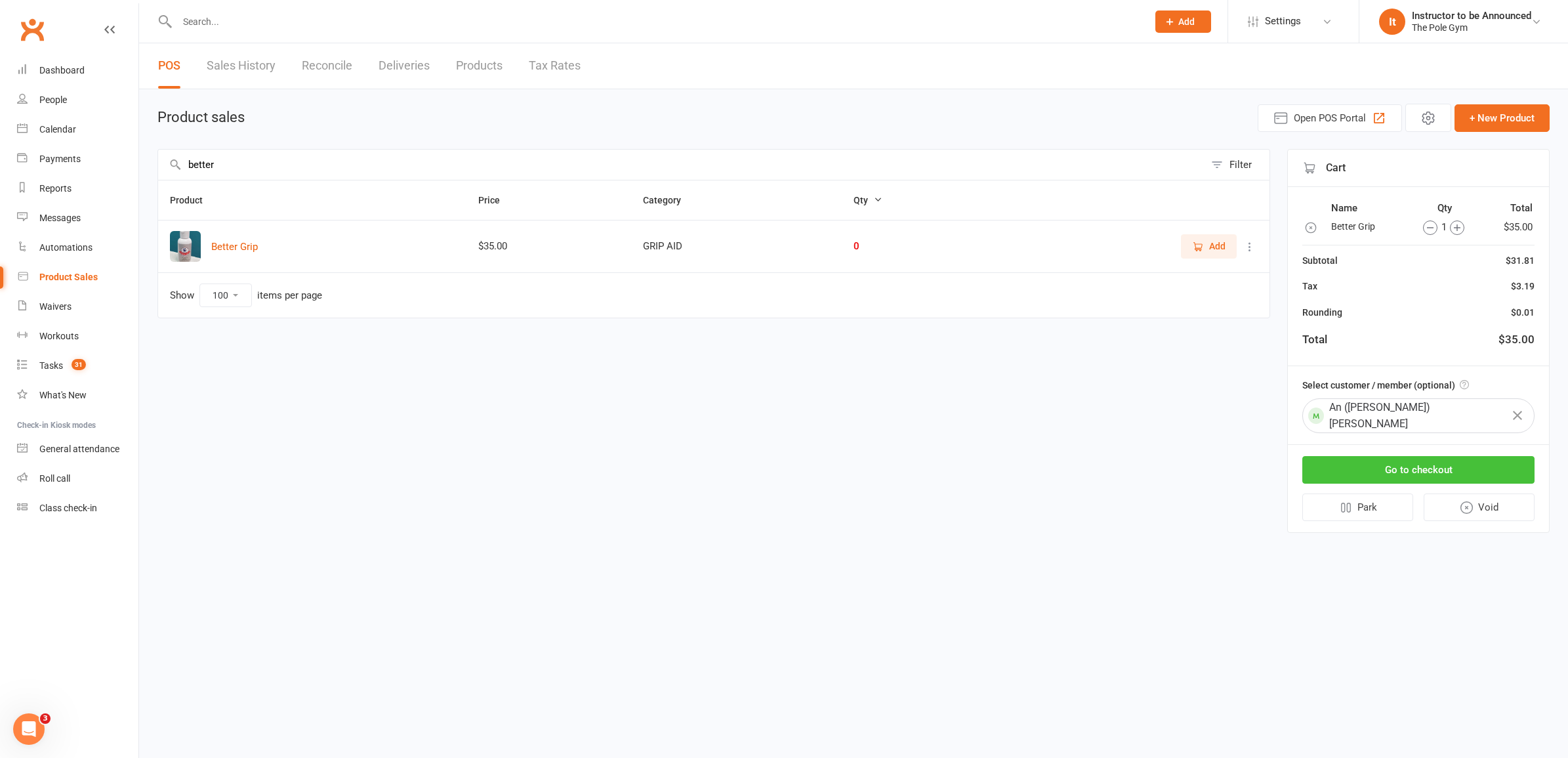
click at [1466, 456] on button "Go to checkout" at bounding box center [1418, 470] width 232 height 27
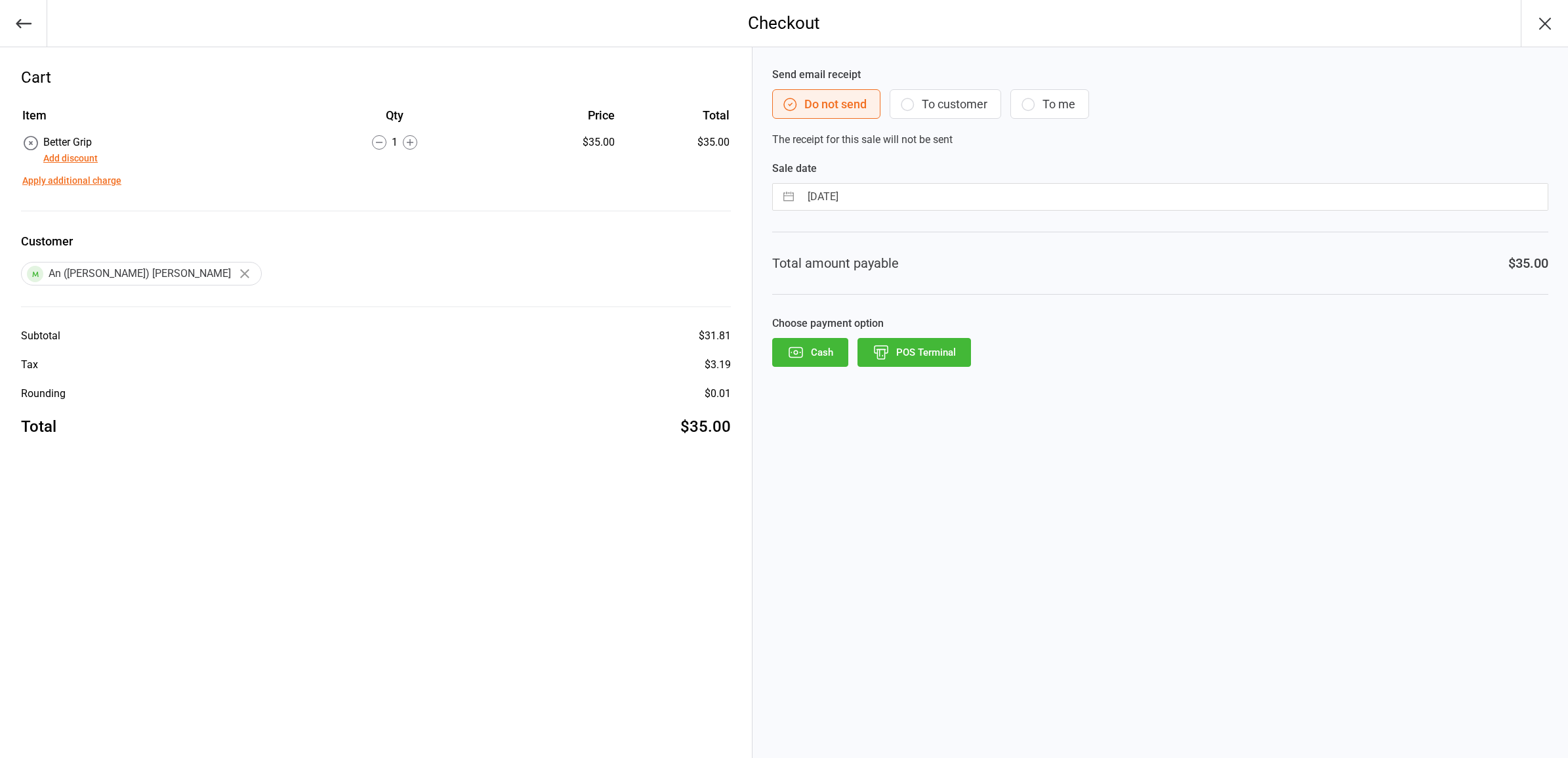
click at [914, 113] on button "To customer" at bounding box center [946, 104] width 111 height 30
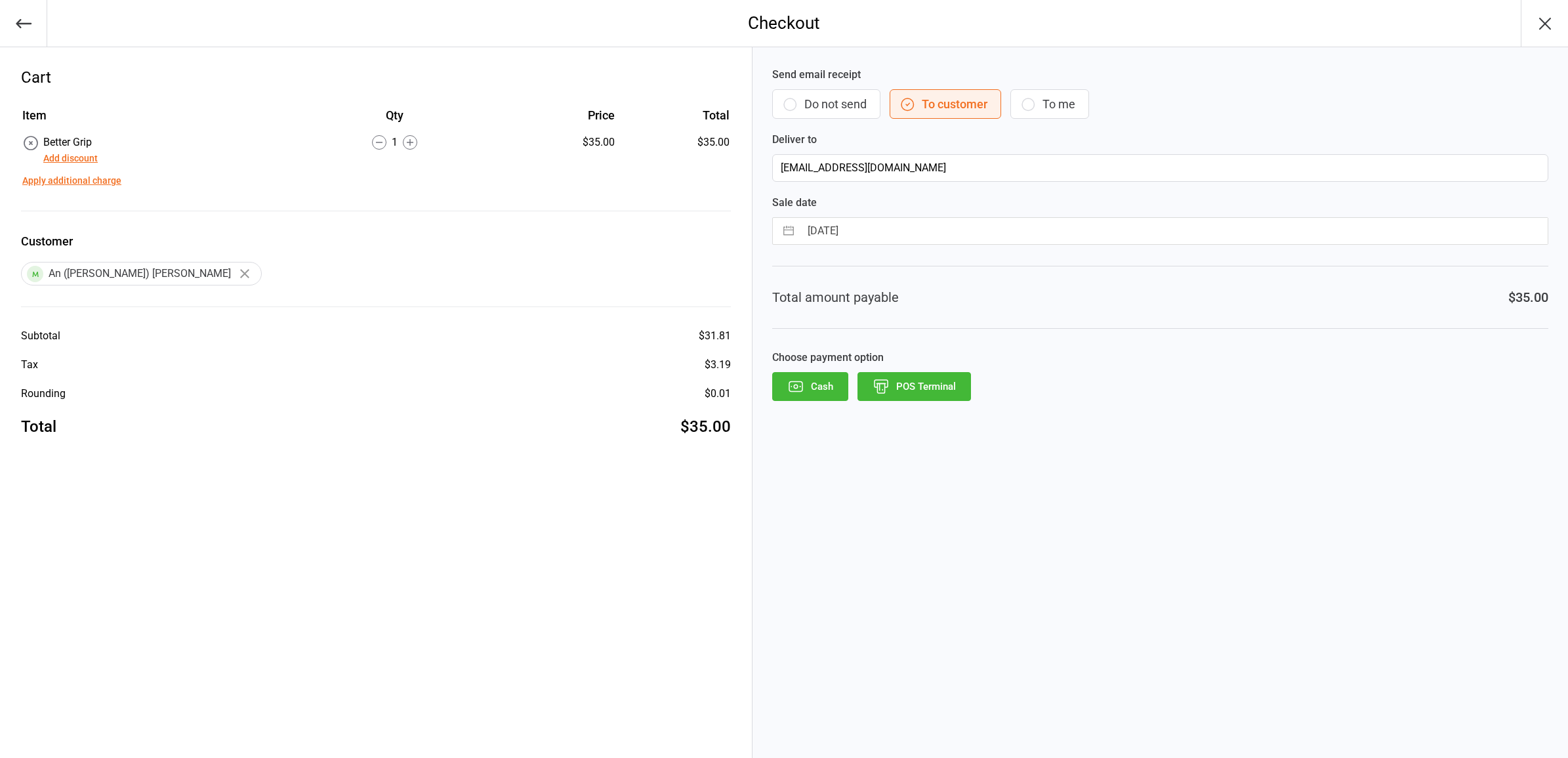
click at [900, 392] on button "POS Terminal" at bounding box center [914, 386] width 114 height 29
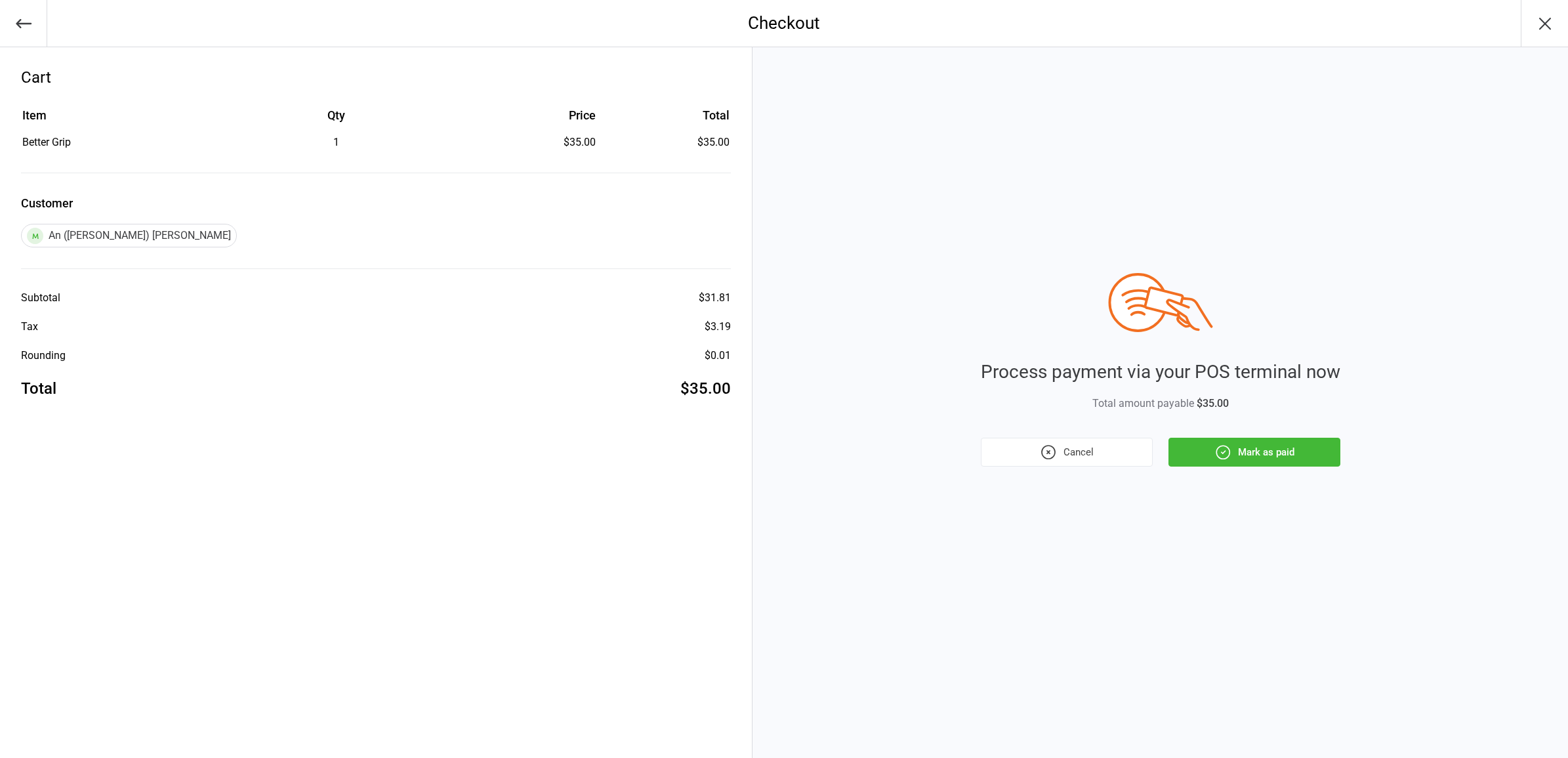
click at [1307, 456] on button "Mark as paid" at bounding box center [1254, 452] width 172 height 29
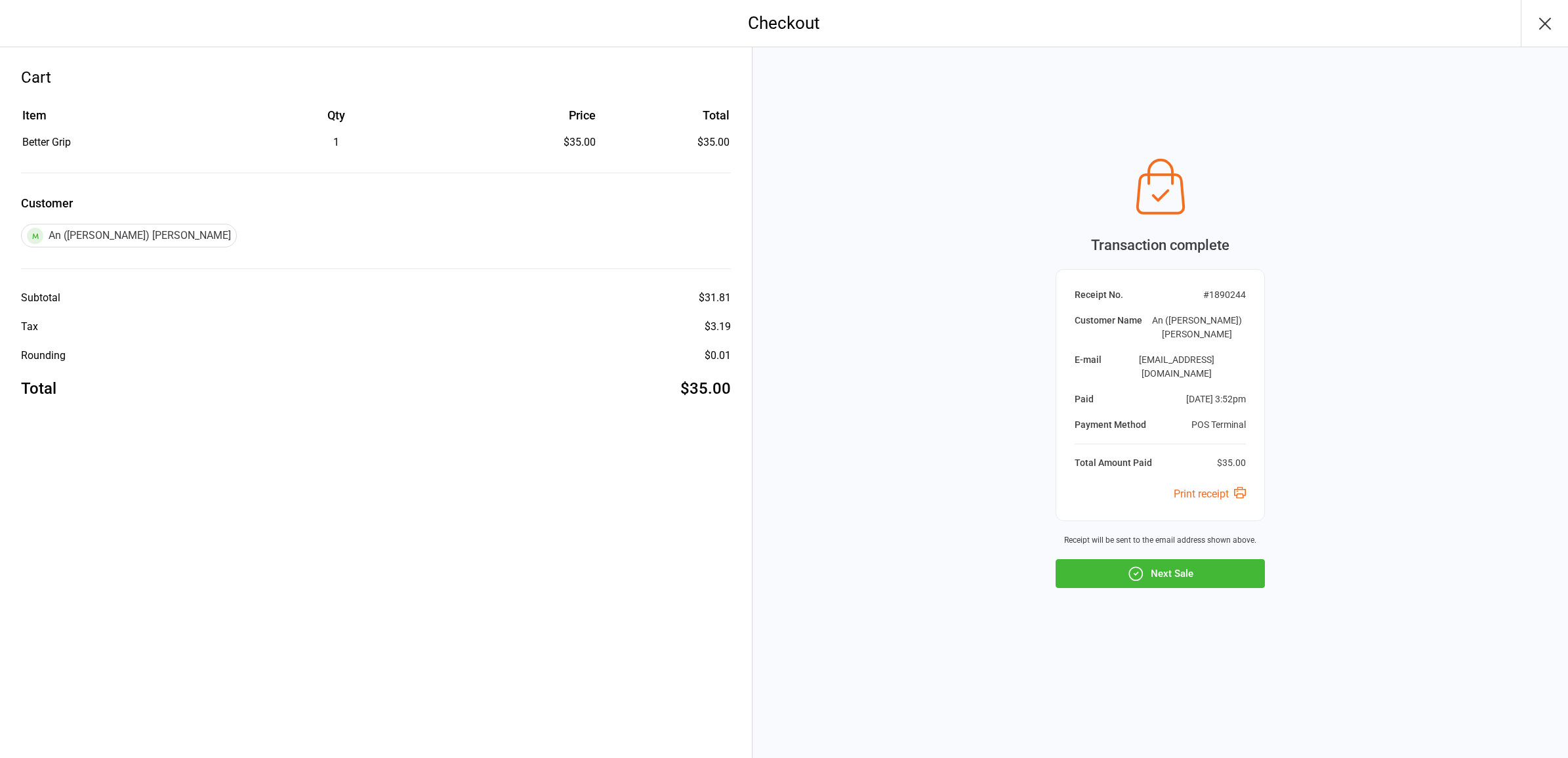
drag, startPoint x: 1193, startPoint y: 582, endPoint x: 1188, endPoint y: 577, distance: 7.1
click at [1188, 577] on div "Transaction complete Receipt No. # 1890244 Customer Name An ([PERSON_NAME]) [PE…" at bounding box center [1160, 403] width 816 height 711
click at [1185, 560] on button "Next Sale" at bounding box center [1160, 574] width 209 height 29
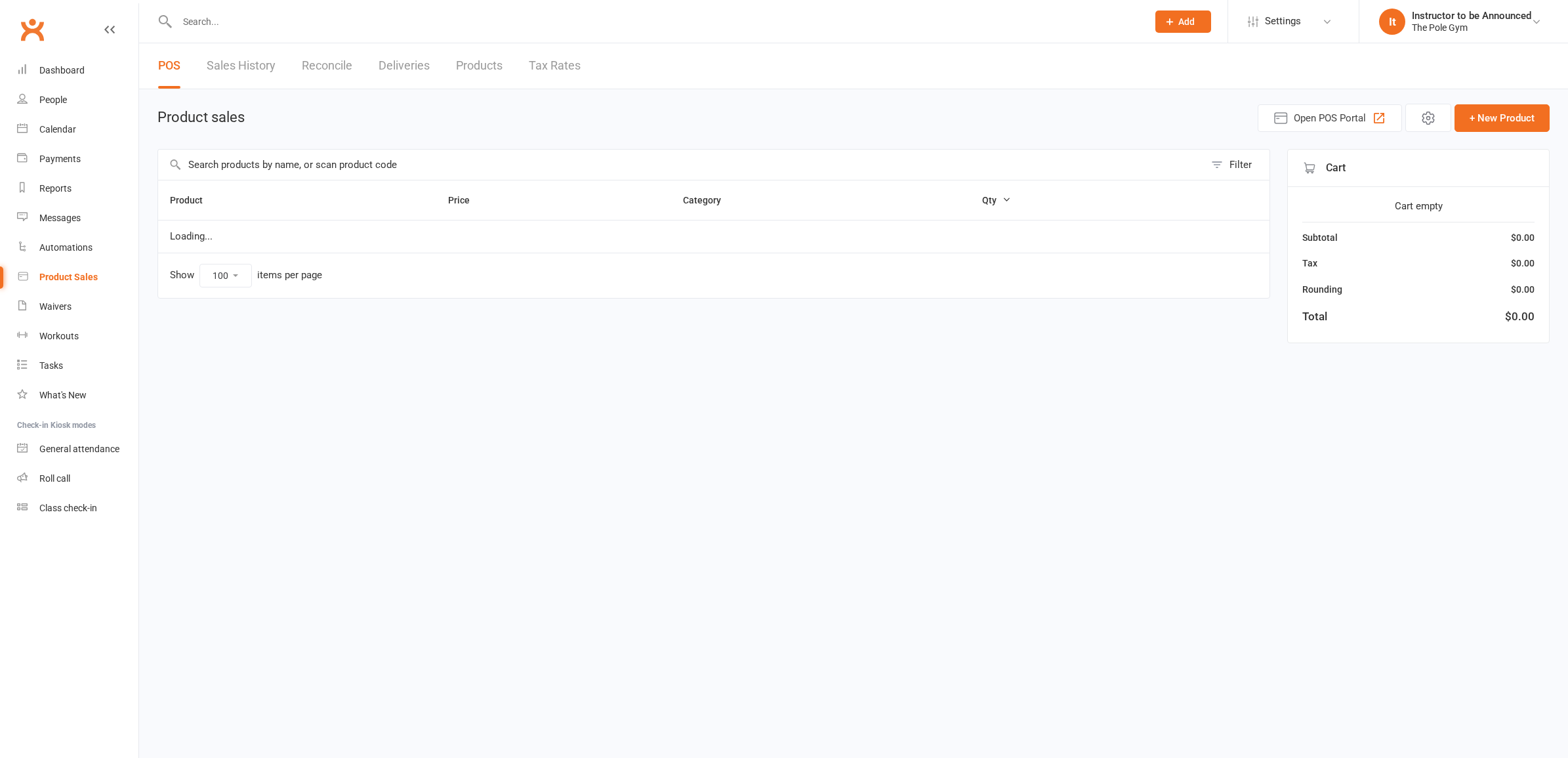
select select "100"
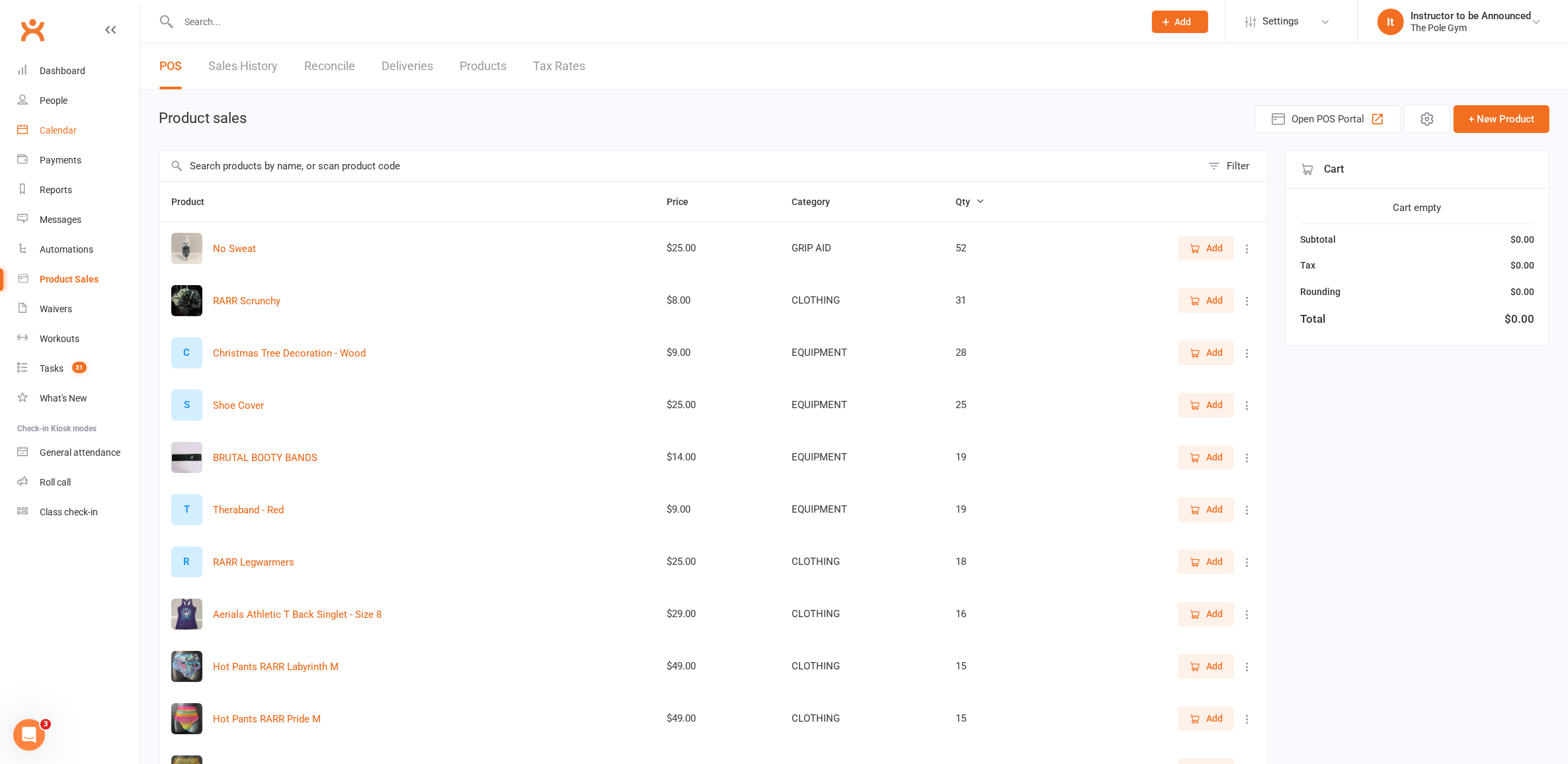
click at [58, 134] on div "Calendar" at bounding box center [58, 130] width 37 height 10
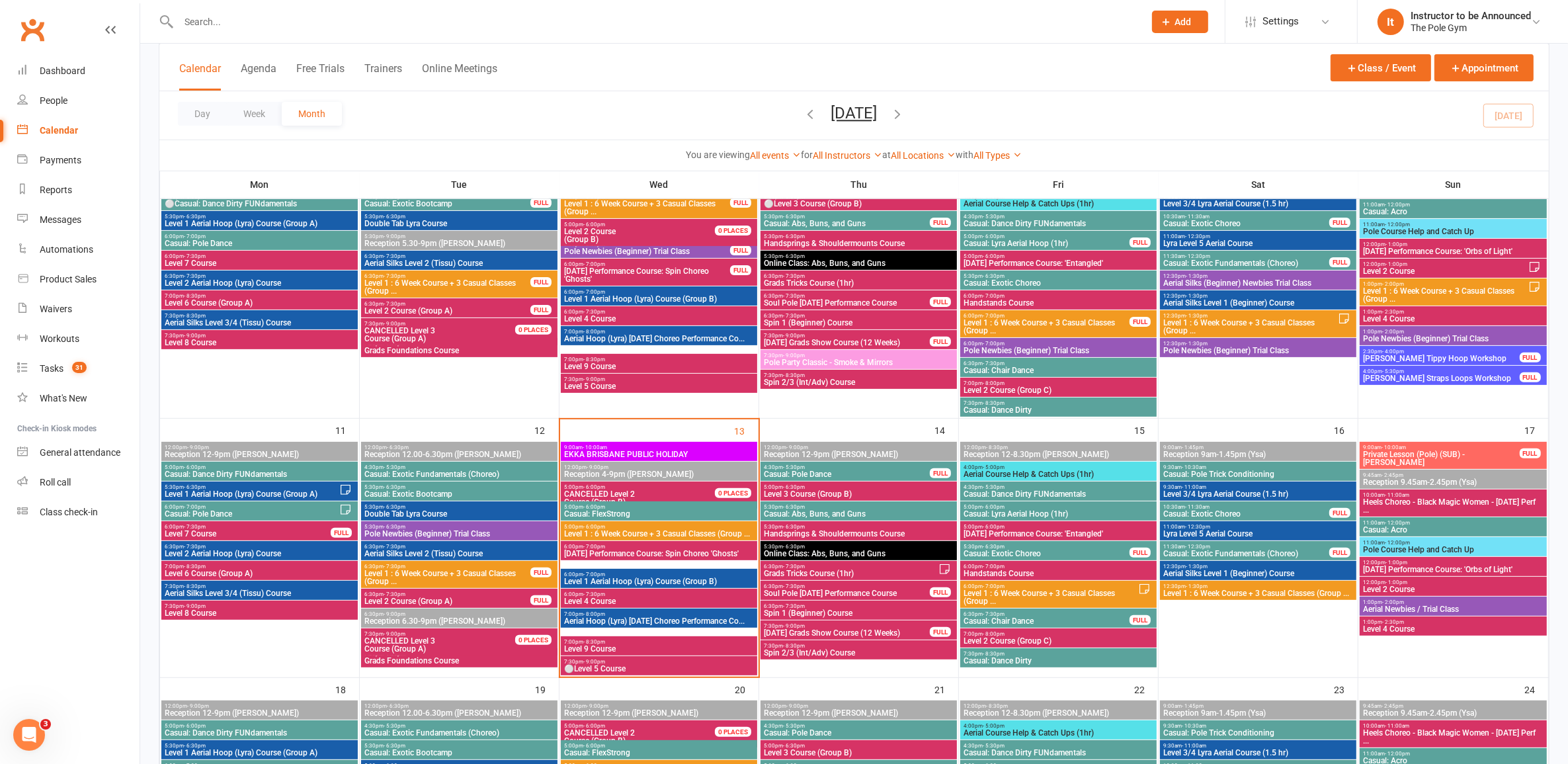
scroll to position [413, 0]
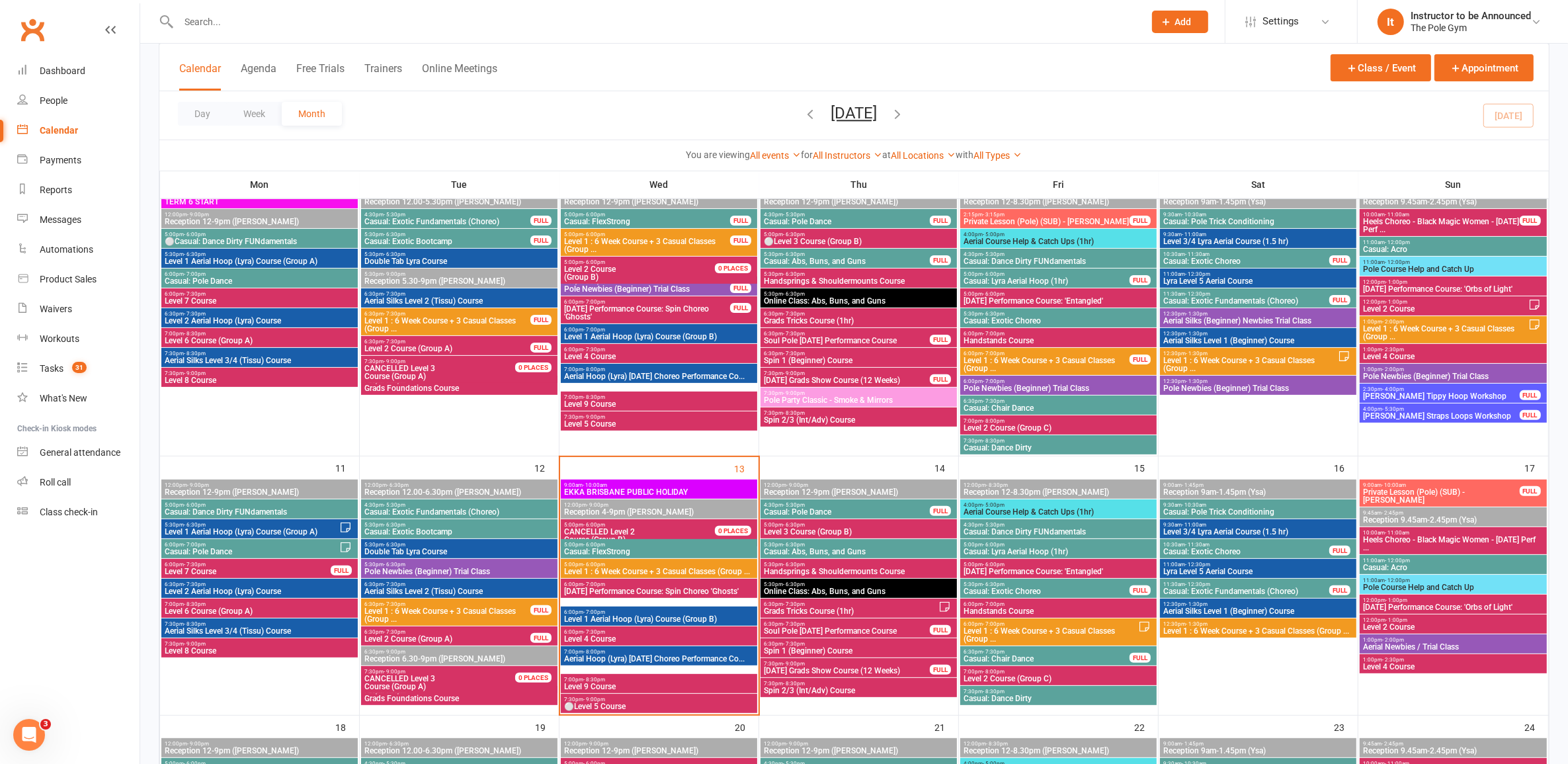
click at [681, 554] on span "Casual: FlexStrong" at bounding box center [659, 551] width 191 height 8
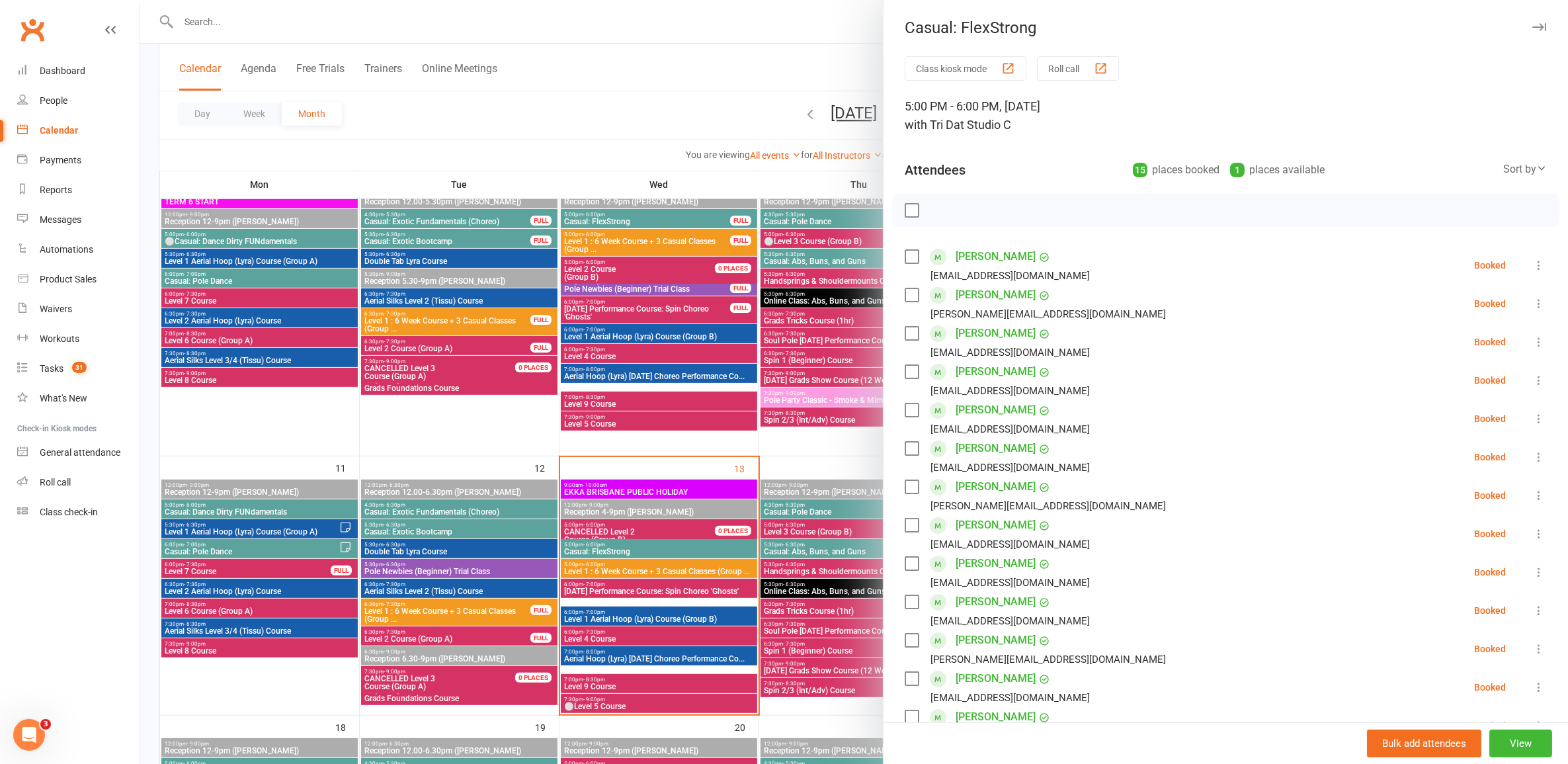
click at [1533, 496] on icon at bounding box center [1540, 496] width 13 height 13
click at [1420, 554] on link "Remove" at bounding box center [1475, 548] width 142 height 26
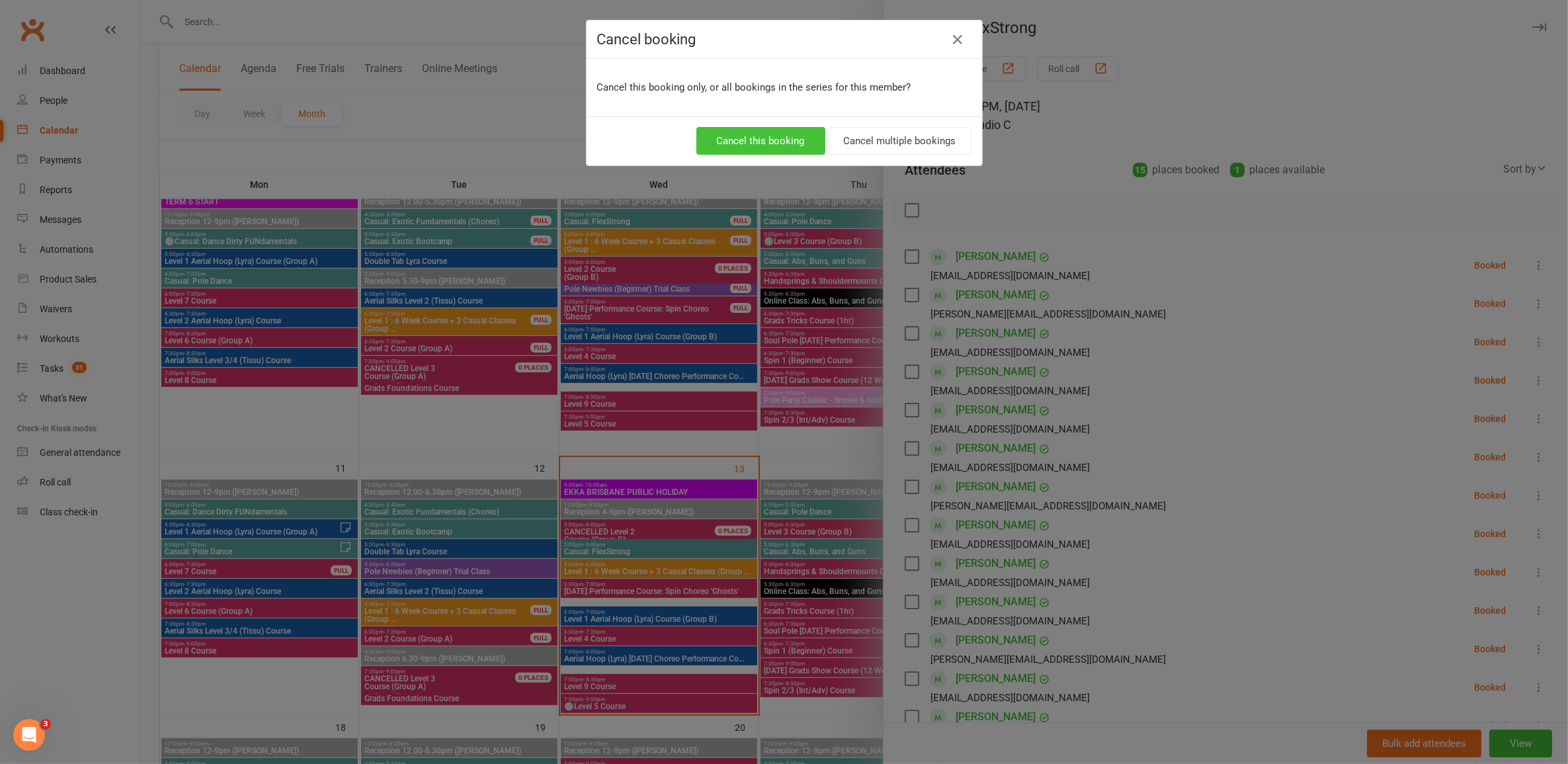
click at [732, 151] on button "Cancel this booking" at bounding box center [761, 141] width 129 height 28
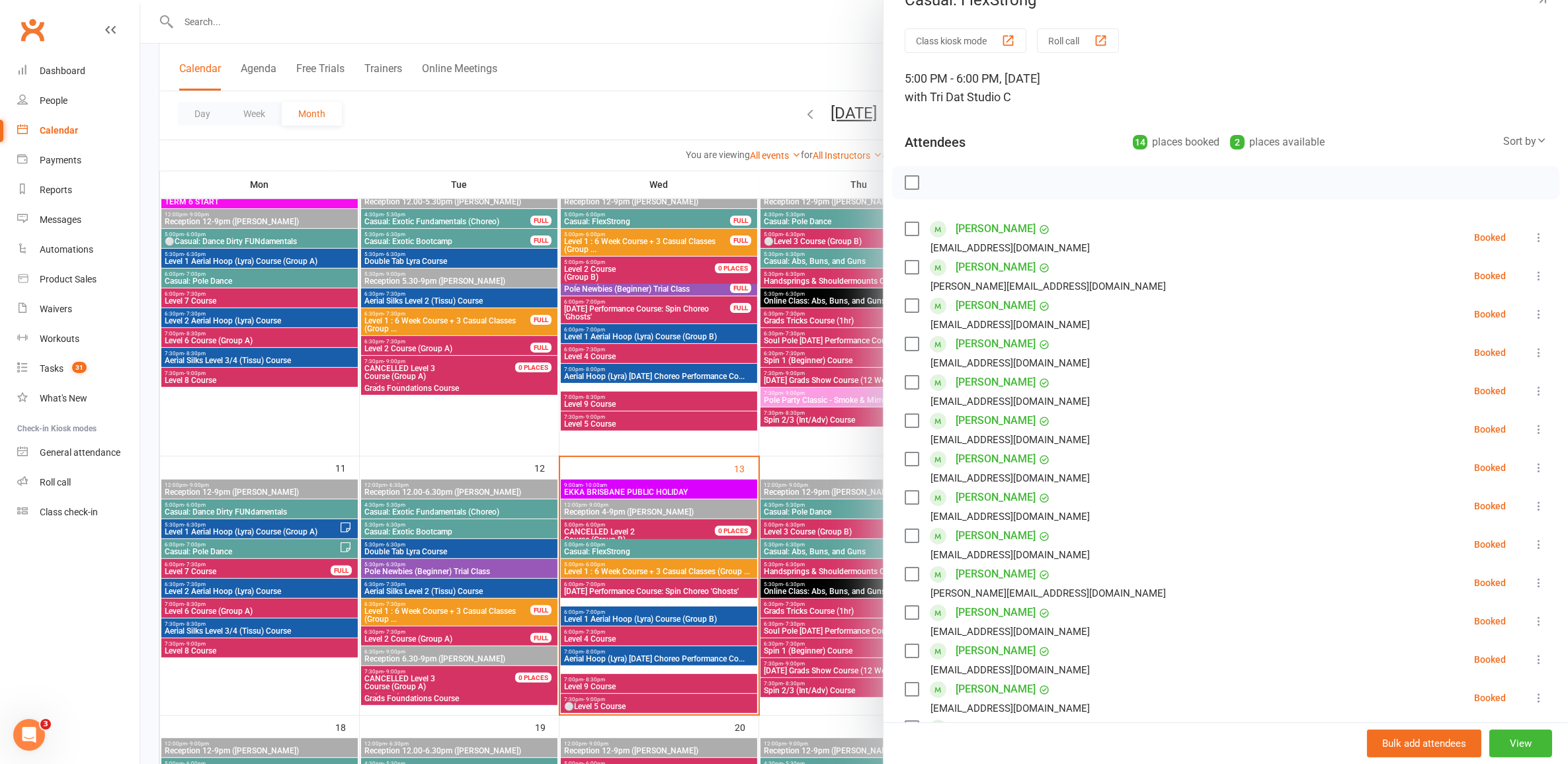
scroll to position [0, 0]
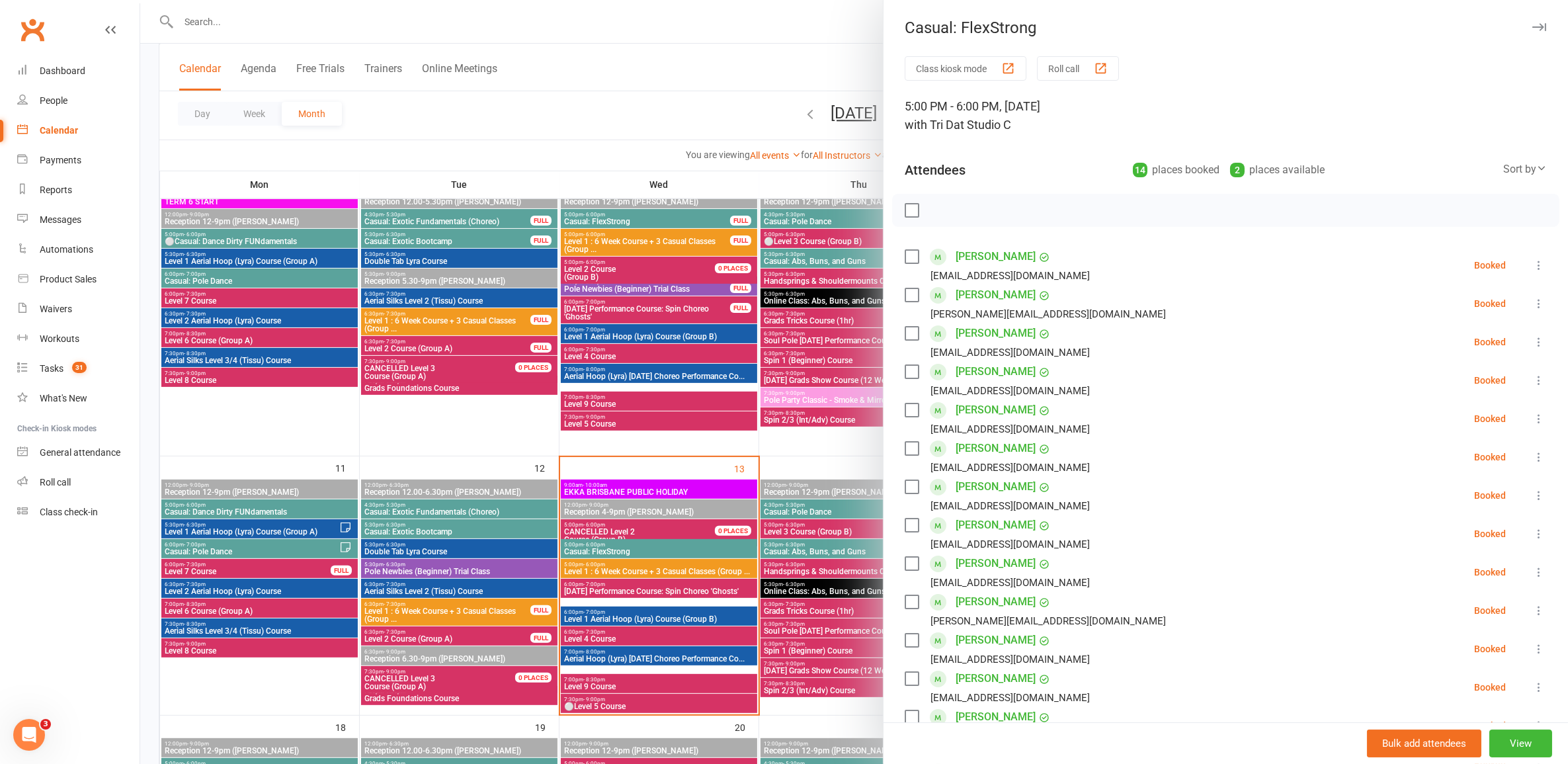
click at [716, 467] on div at bounding box center [854, 382] width 1428 height 764
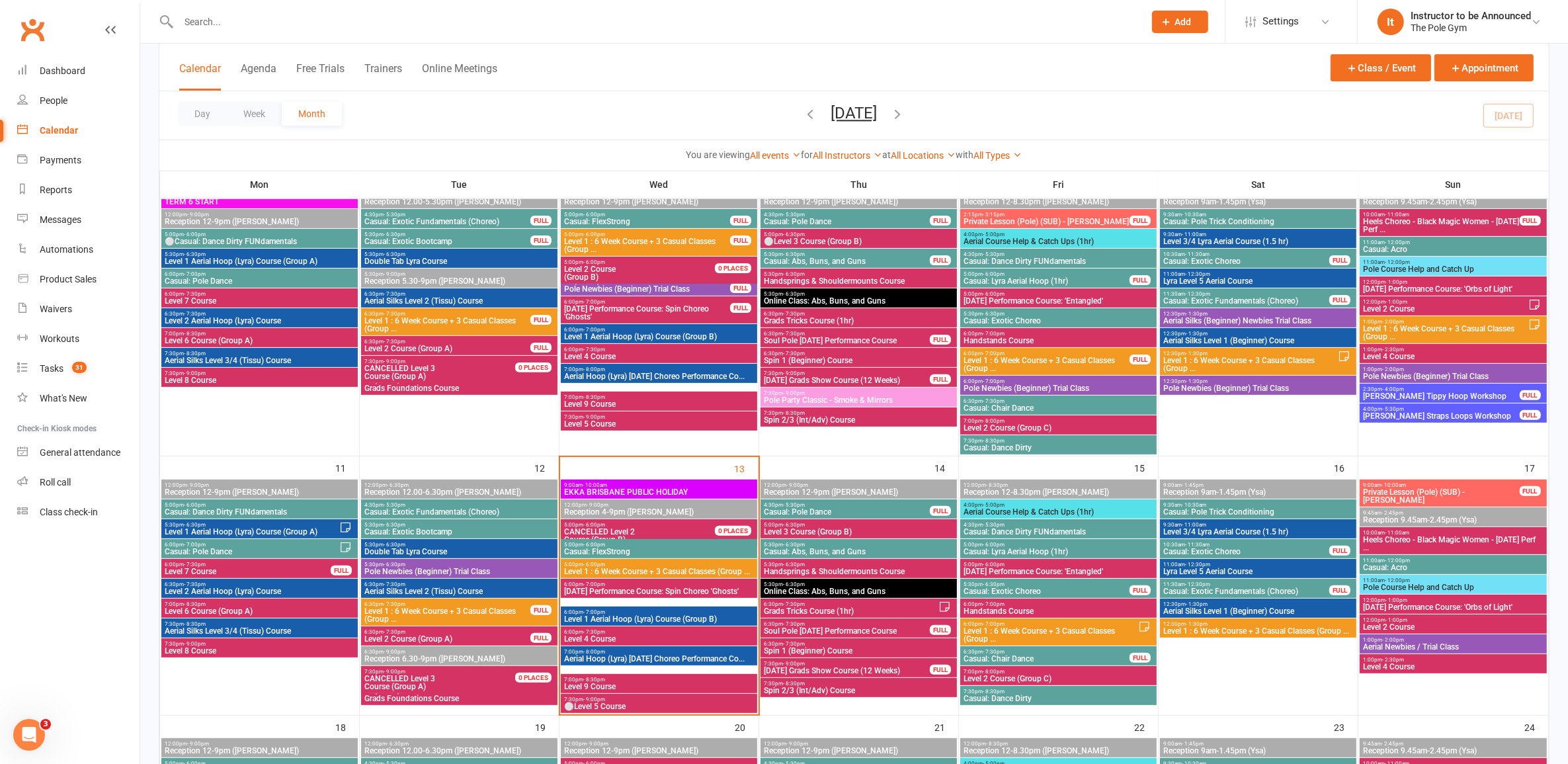
click at [892, 614] on span "Grads Tricks Course (1hr)" at bounding box center [851, 611] width 175 height 8
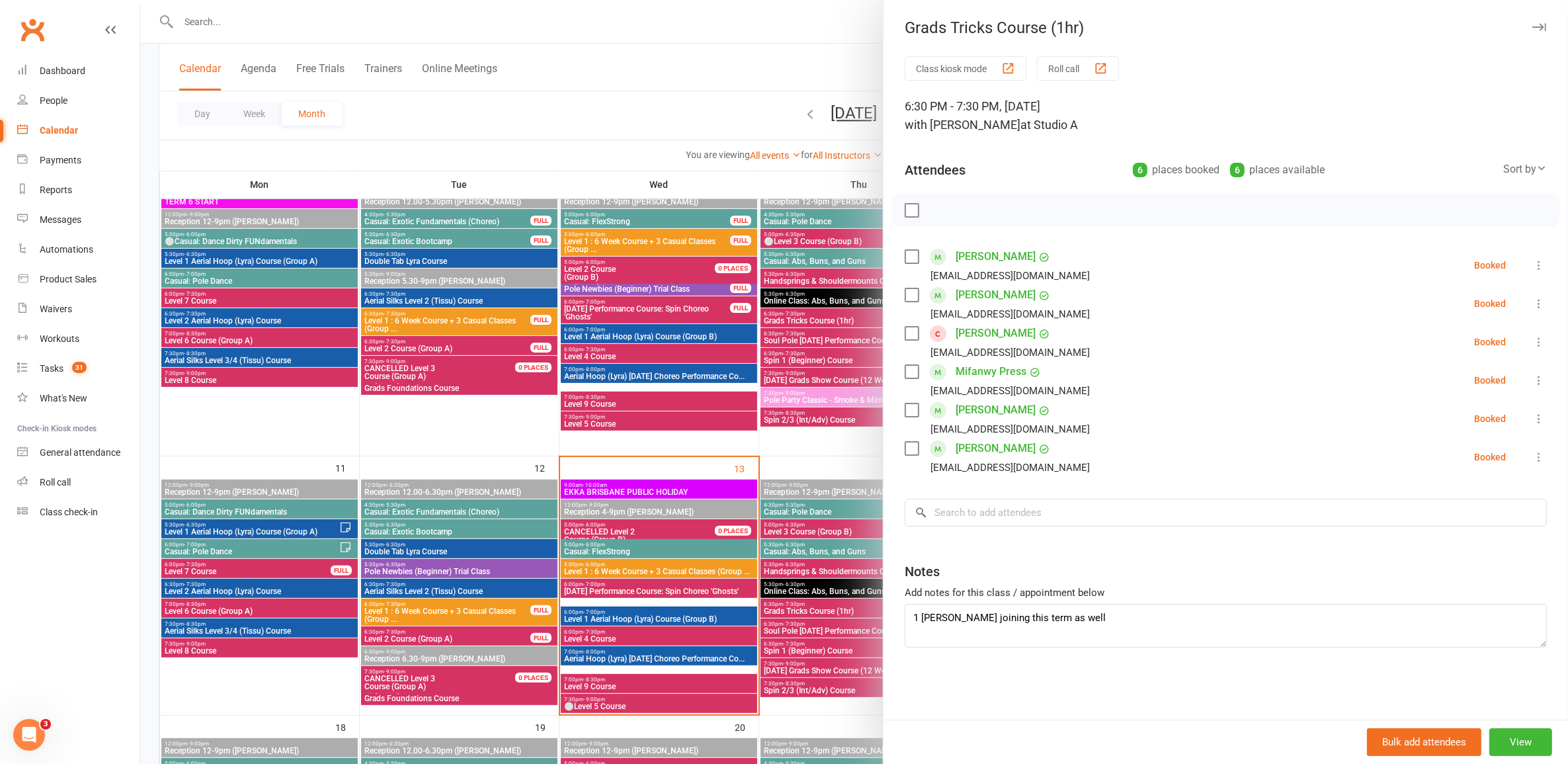
click at [794, 616] on div at bounding box center [854, 382] width 1428 height 764
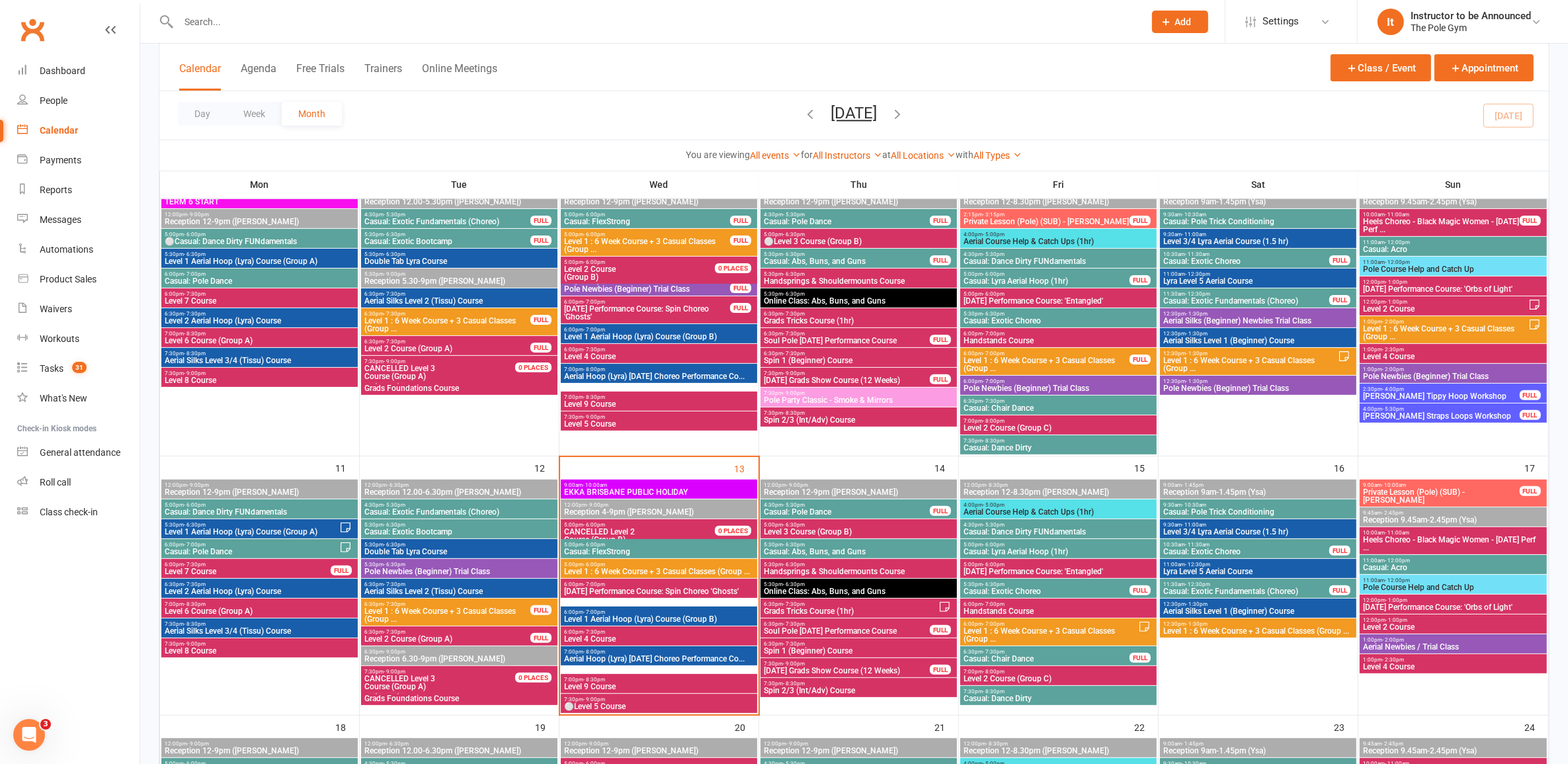
click at [794, 616] on div "6:30pm - 7:30pm Grads Tricks Course (1hr)" at bounding box center [859, 608] width 196 height 19
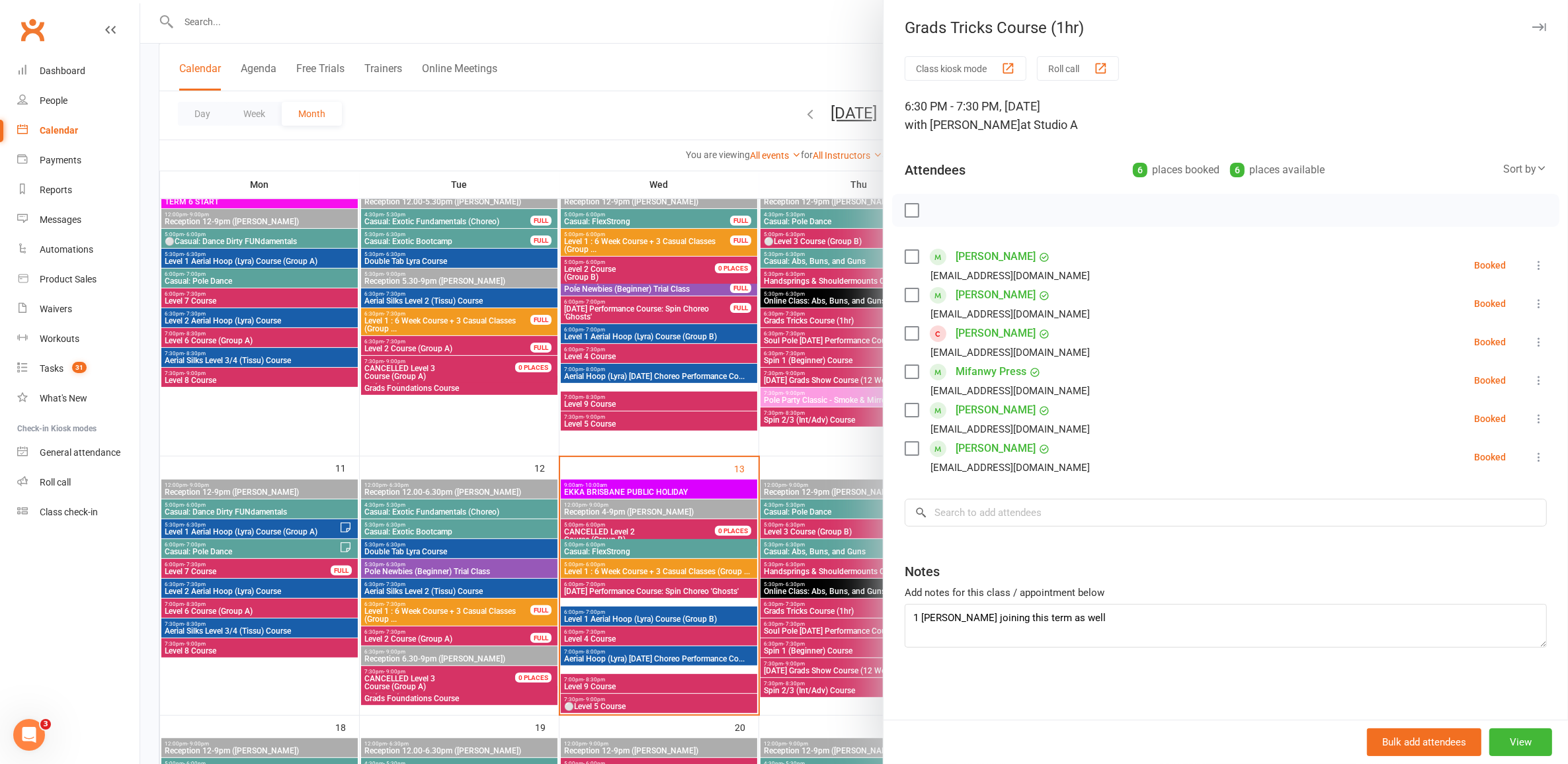
click at [808, 620] on div at bounding box center [854, 382] width 1428 height 764
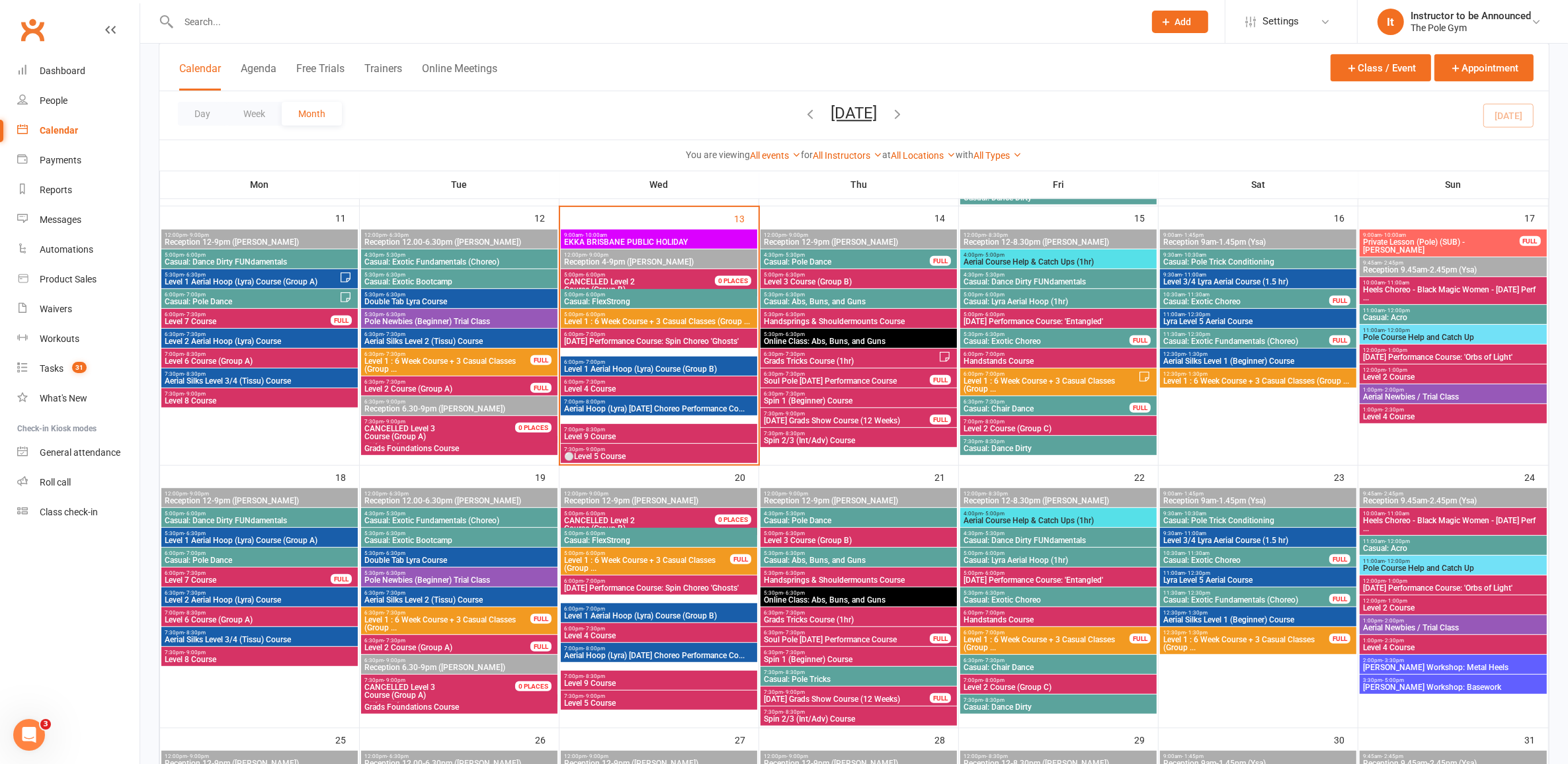
scroll to position [661, 0]
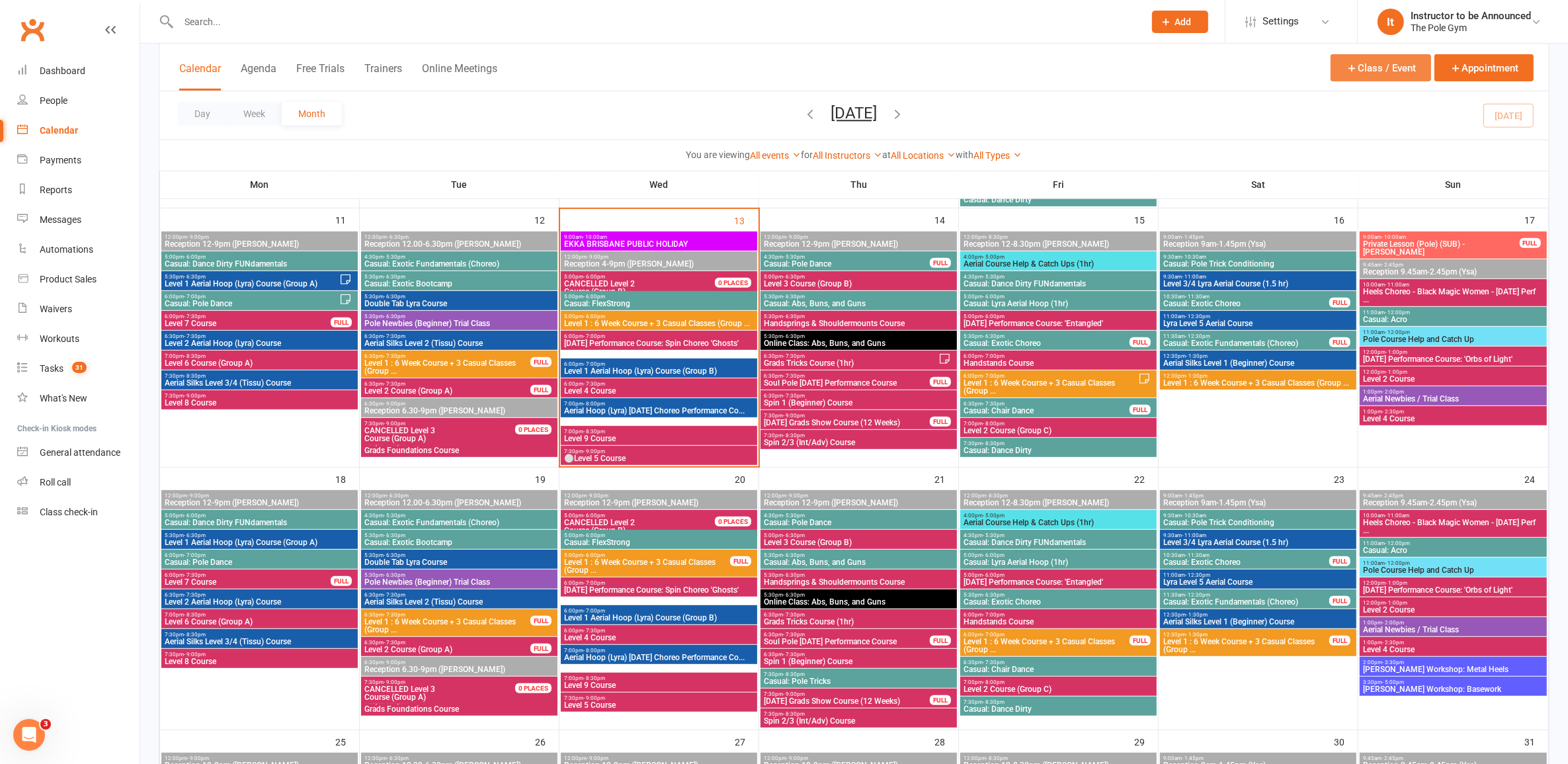
click at [1392, 68] on button "Class / Event" at bounding box center [1381, 67] width 100 height 27
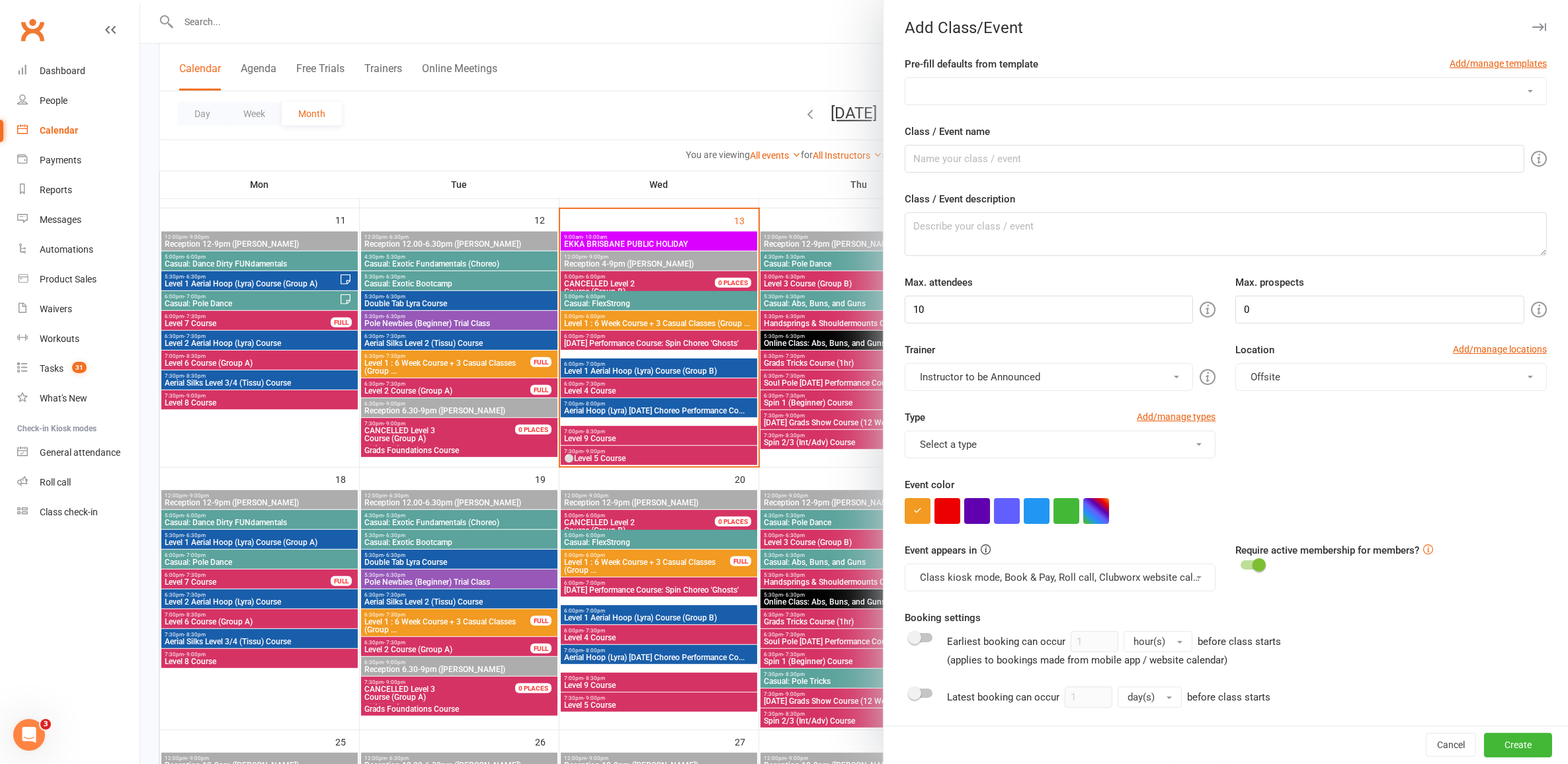
click at [1072, 97] on select "3-Week Specialty Course (1hr) 6 Week Specialty Course Advanced Floorwork Aerial…" at bounding box center [1226, 91] width 641 height 26
select select "133"
click at [905, 78] on select "3-Week Specialty Course (1hr) 6 Week Specialty Course Advanced Floorwork Aerial…" at bounding box center [1226, 91] width 641 height 26
type input "Casual: Pole Tricks"
type textarea "A casual tricks class where you work on perfecting tricks from your courses and…"
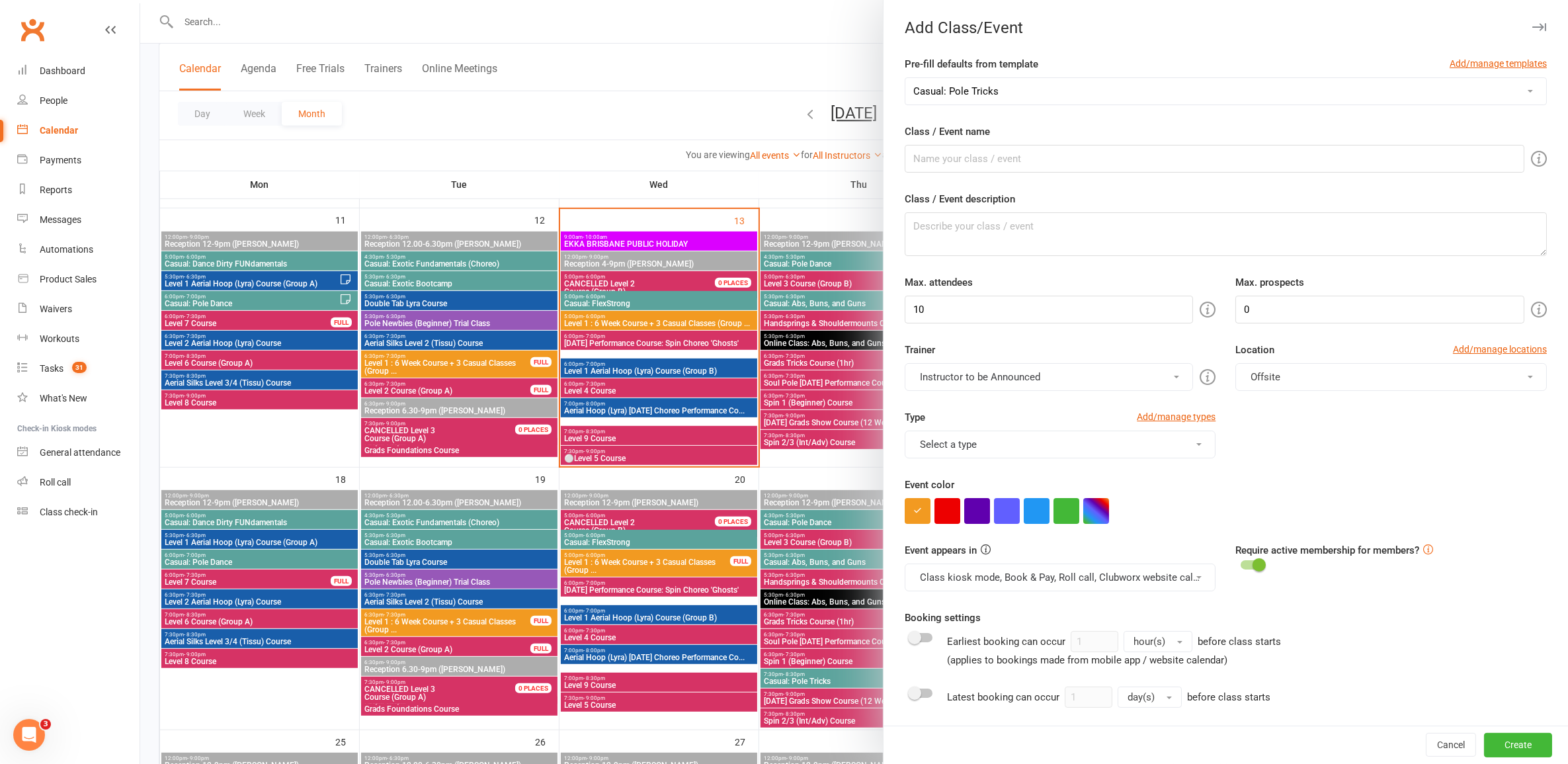
type input "6"
type input "5"
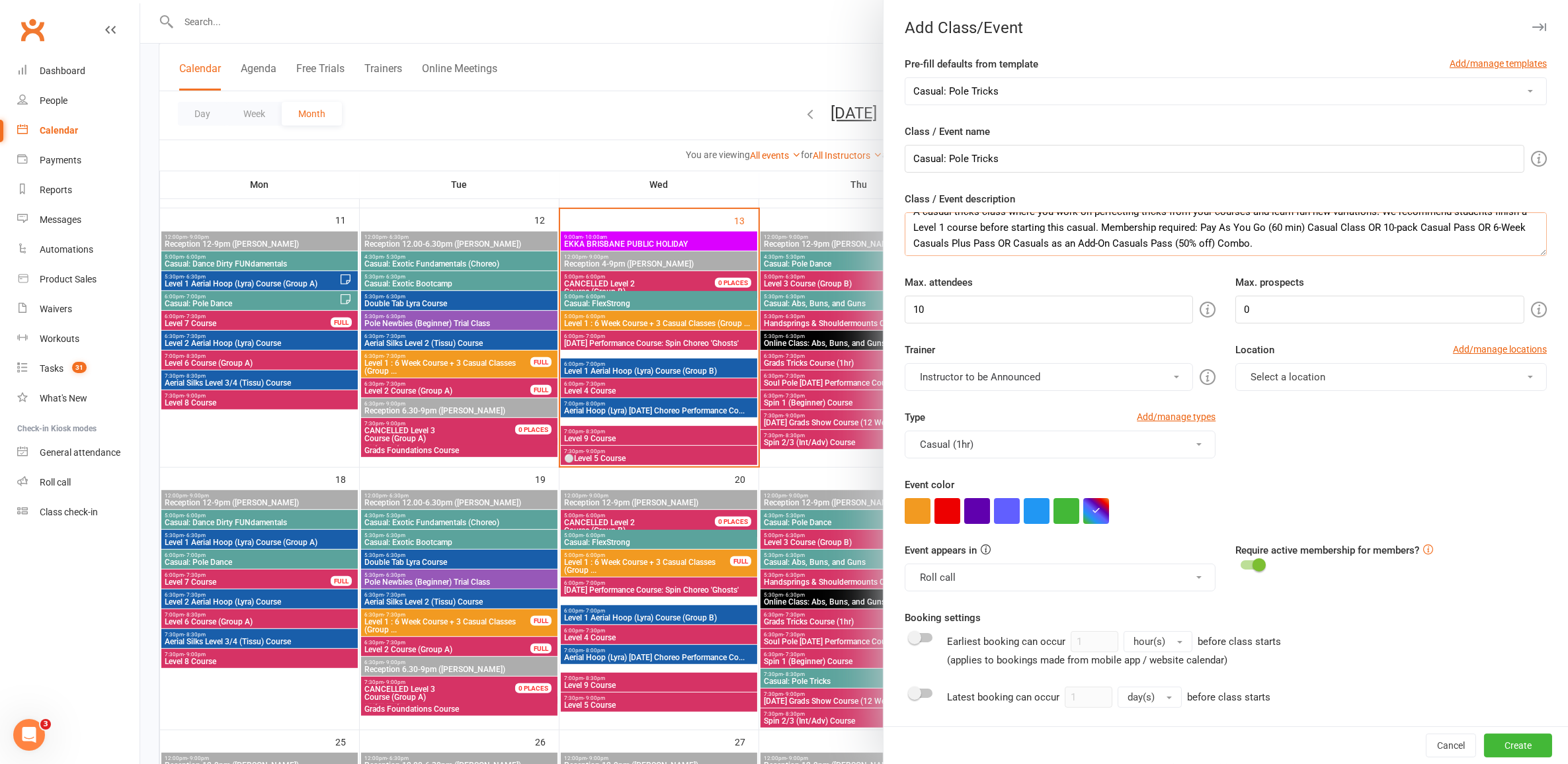
scroll to position [15, 0]
drag, startPoint x: 970, startPoint y: 243, endPoint x: 995, endPoint y: 235, distance: 26.2
click at [970, 235] on textarea "A casual tricks class where you work on perfecting tricks from your courses and…" at bounding box center [1226, 234] width 642 height 43
click at [1010, 237] on textarea "A casual tricks class where you work on perfecting tricks from your courses and…" at bounding box center [1226, 234] width 642 height 43
click at [1103, 303] on input "10" at bounding box center [1049, 309] width 289 height 28
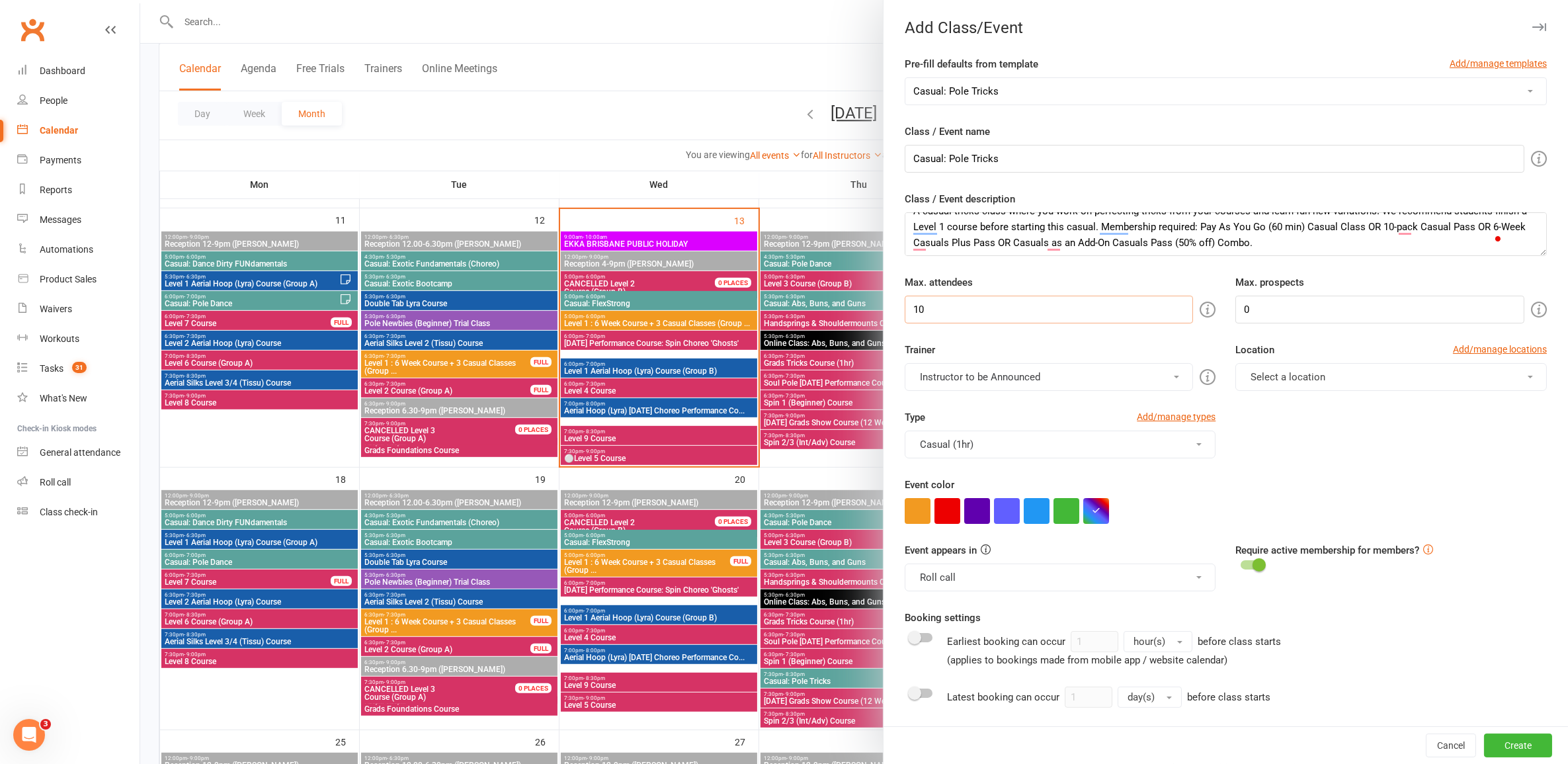
drag, startPoint x: 1113, startPoint y: 315, endPoint x: 892, endPoint y: 309, distance: 221.1
click at [895, 309] on div "Max. attendees 10" at bounding box center [1060, 299] width 332 height 49
type input "1"
type input "3"
click at [1325, 379] on button "Select a location" at bounding box center [1391, 377] width 312 height 28
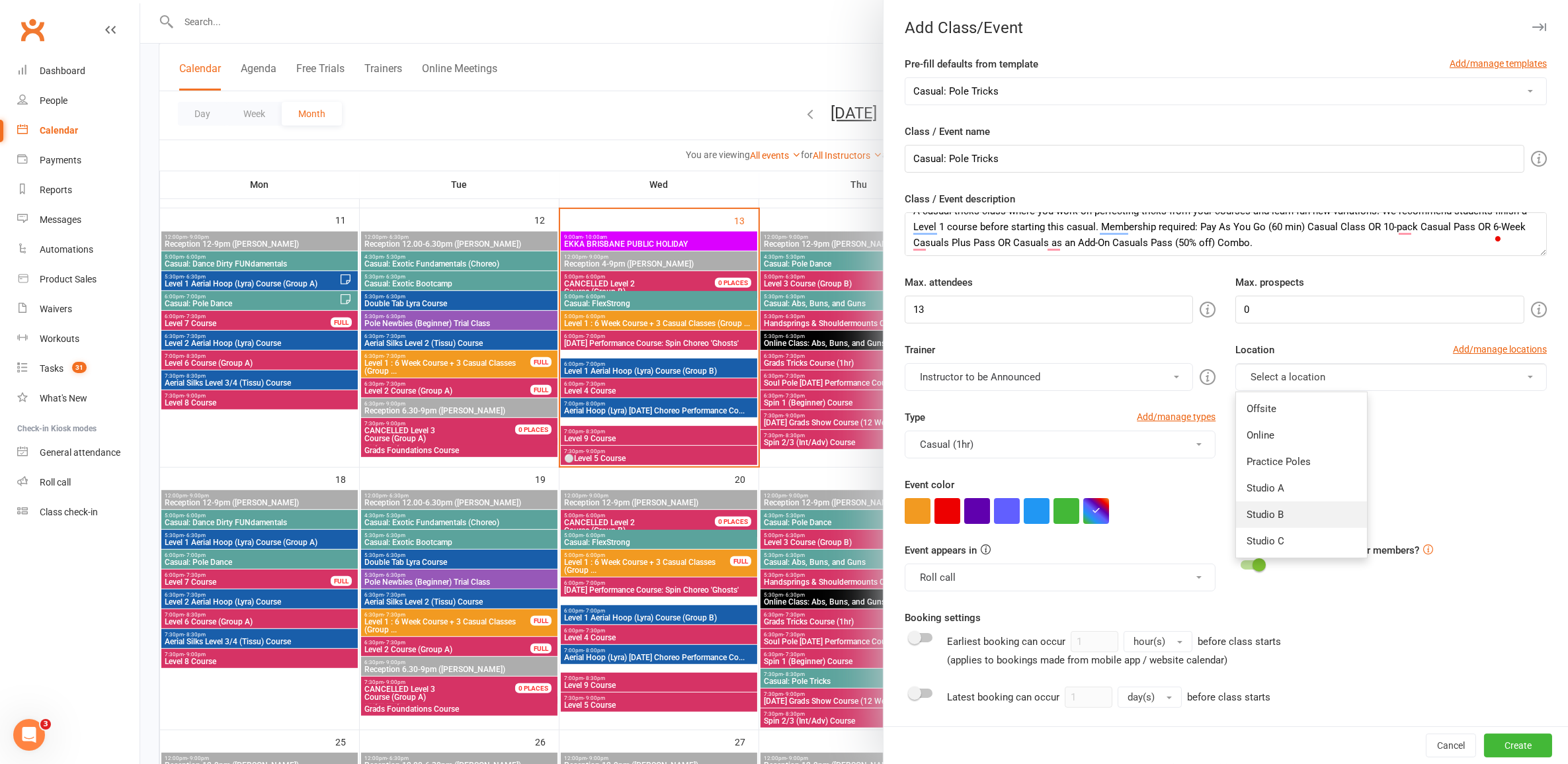
click at [1287, 509] on link "Studio B" at bounding box center [1301, 515] width 131 height 26
click at [1040, 312] on input "13" at bounding box center [1049, 309] width 289 height 28
type input "10"
click at [1426, 742] on button "Cancel" at bounding box center [1450, 746] width 50 height 24
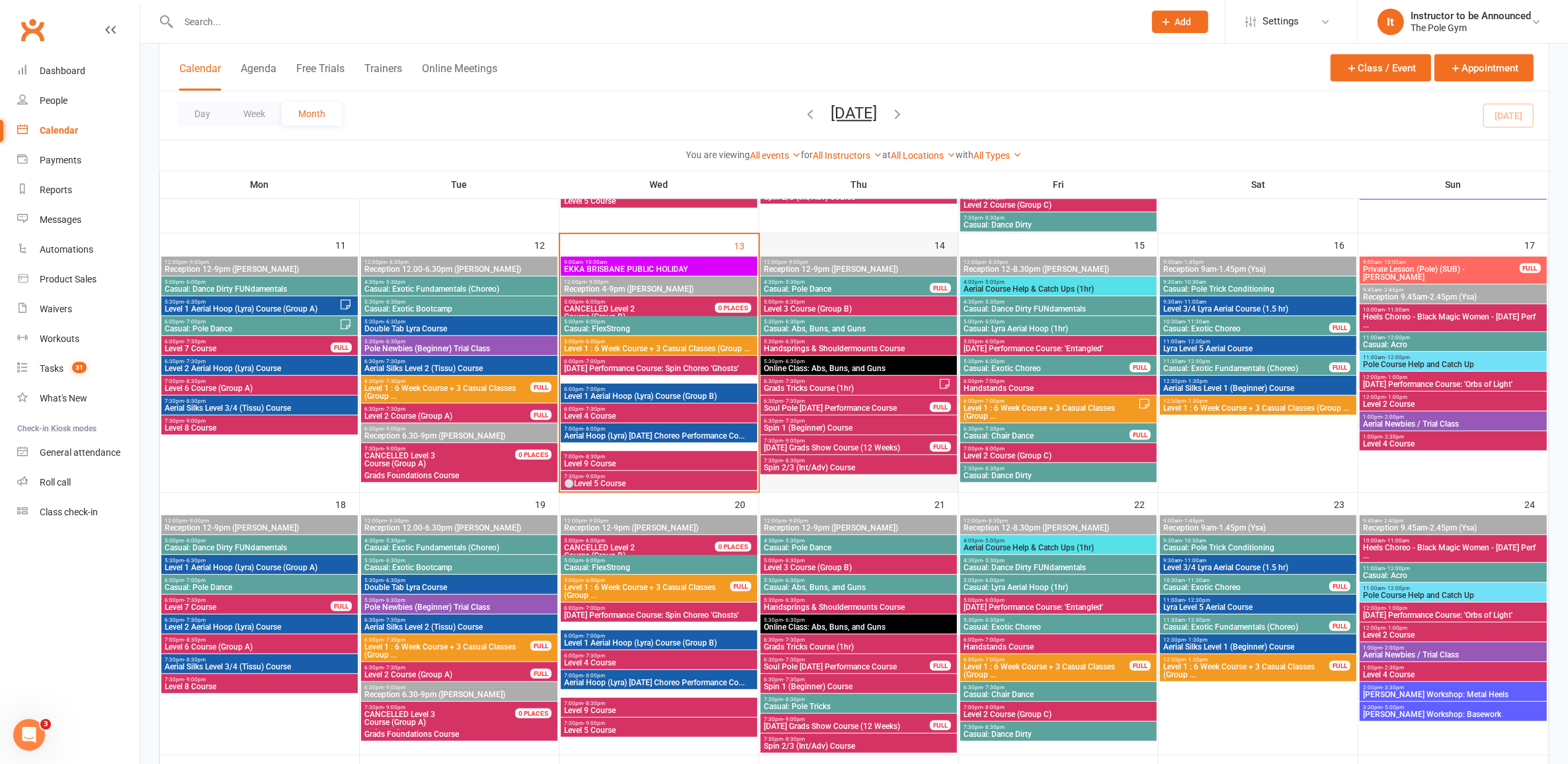
scroll to position [661, 0]
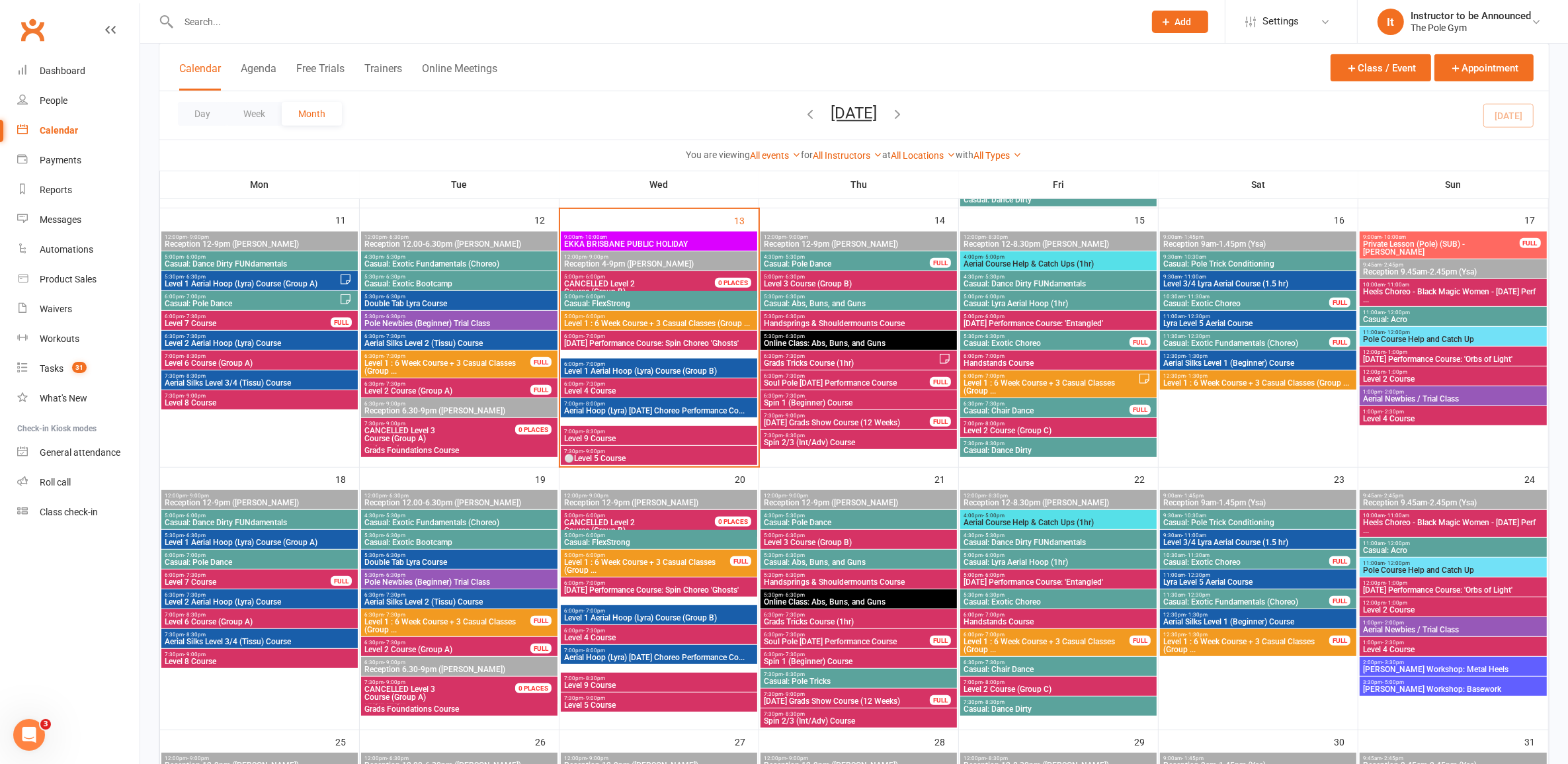
click at [902, 678] on span "Casual: Pole Tricks" at bounding box center [858, 682] width 191 height 8
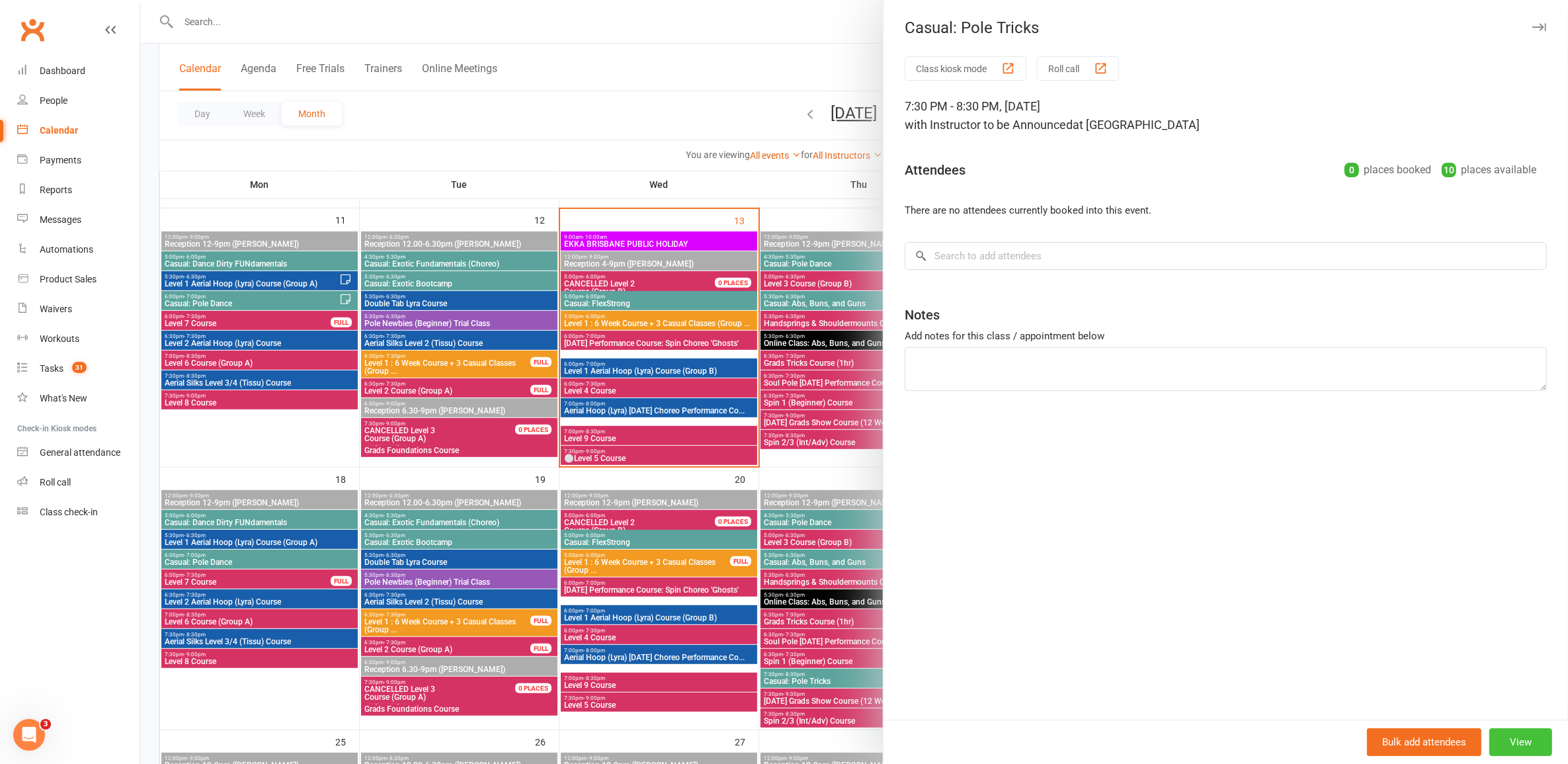
click at [1511, 749] on button "View" at bounding box center [1521, 742] width 63 height 28
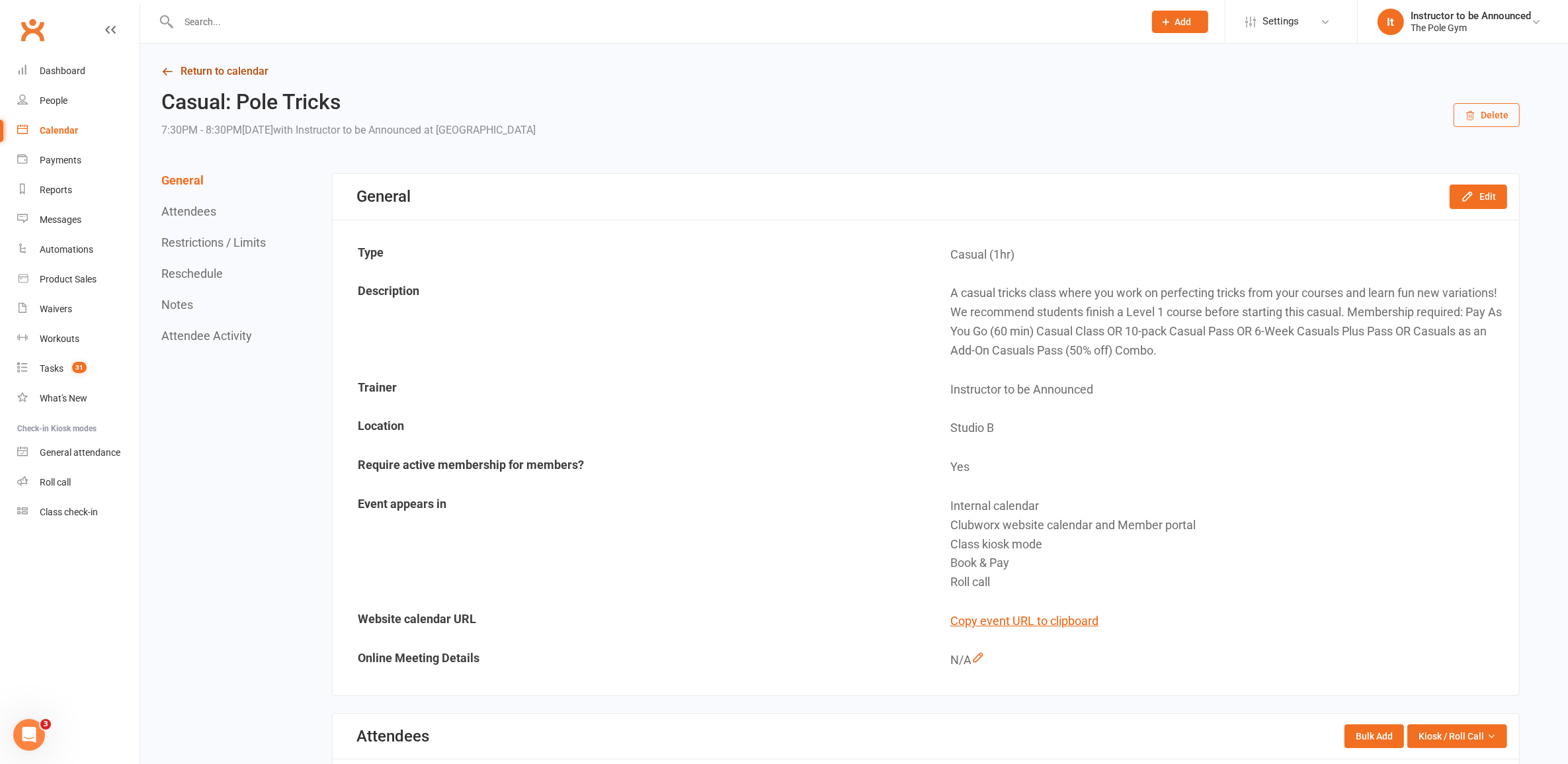
click at [258, 71] on link "Return to calendar" at bounding box center [841, 71] width 1358 height 19
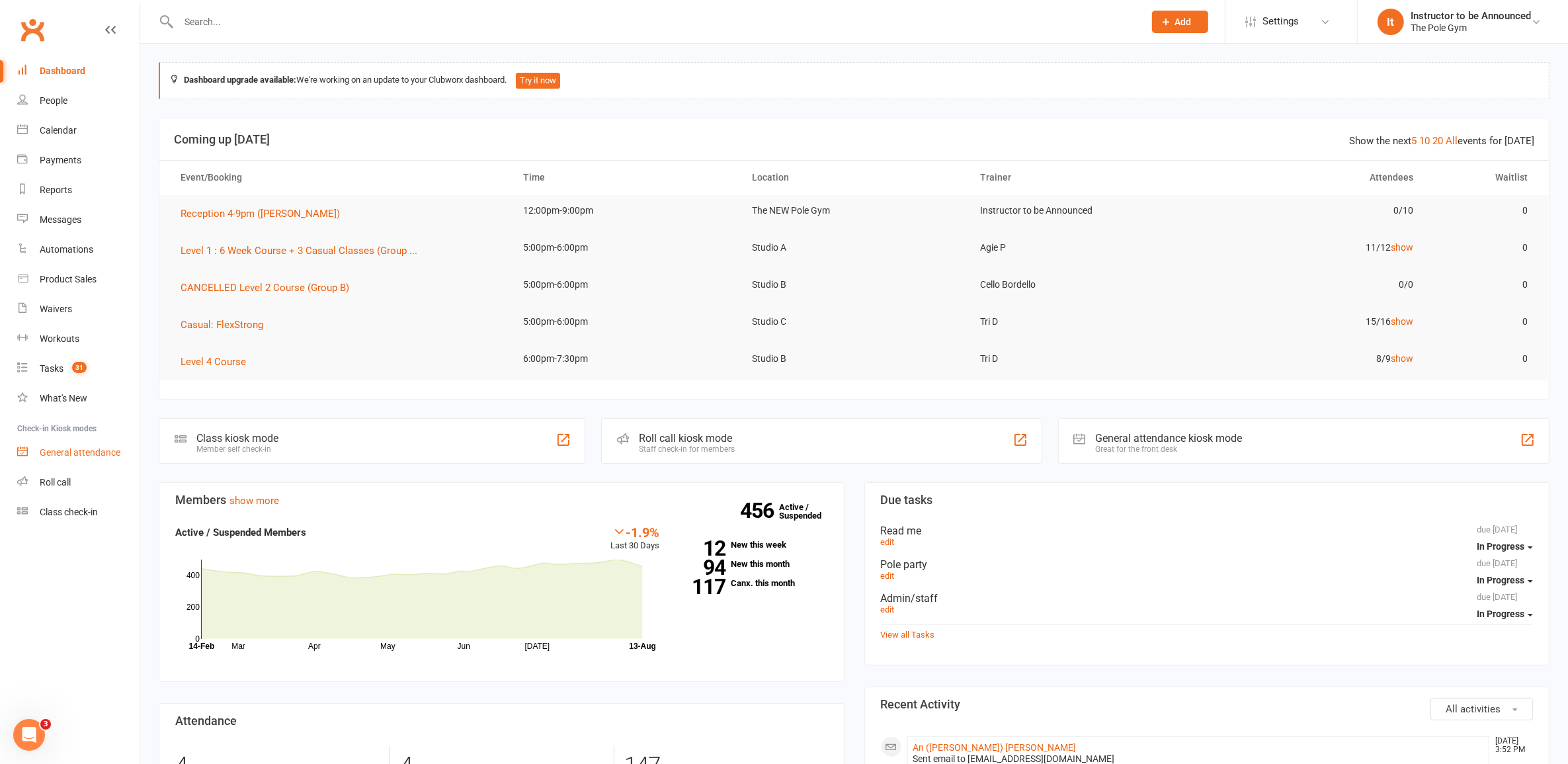
click at [83, 456] on div "General attendance" at bounding box center [80, 452] width 81 height 10
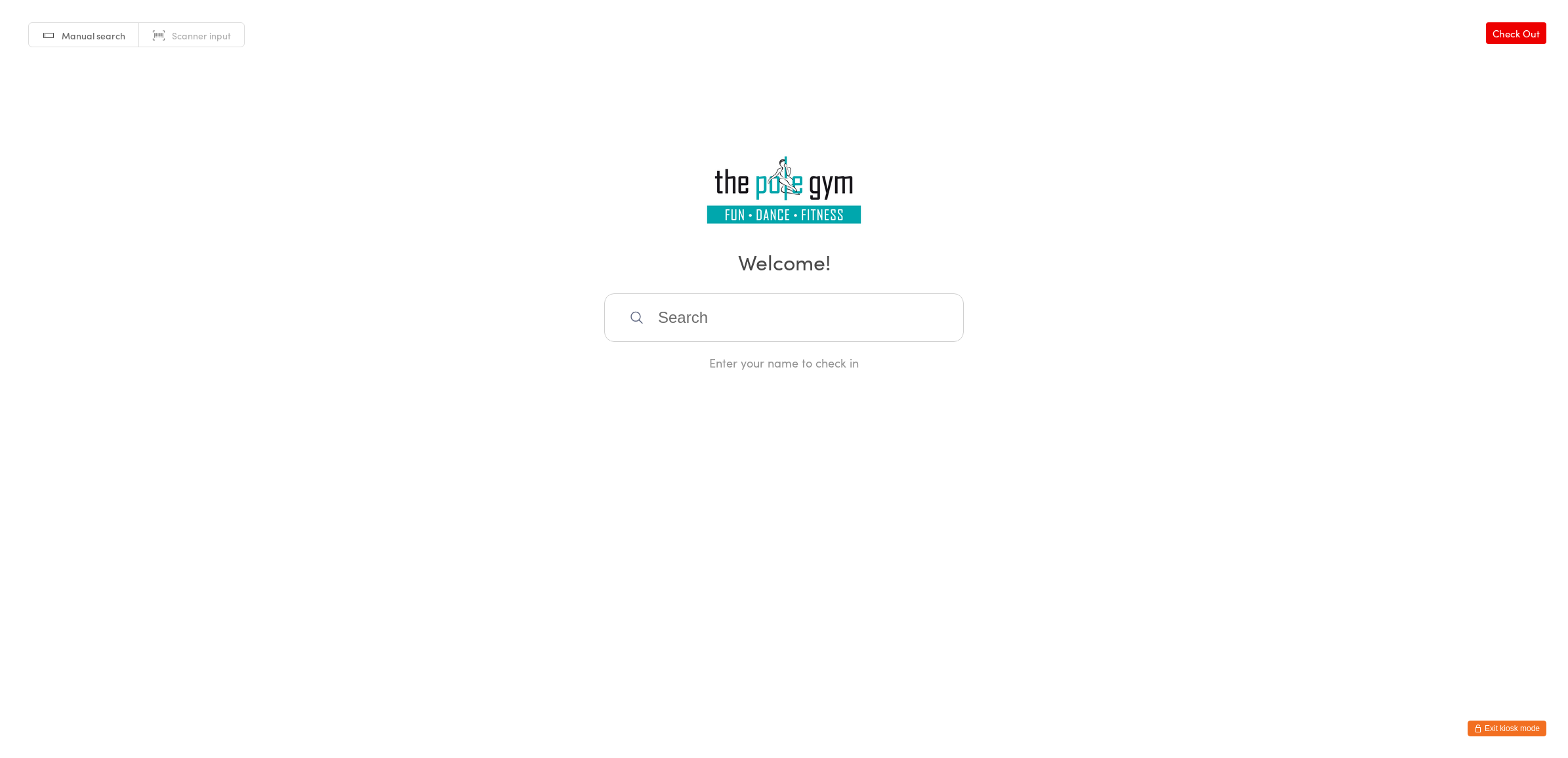
click at [714, 305] on input "search" at bounding box center [784, 317] width 360 height 48
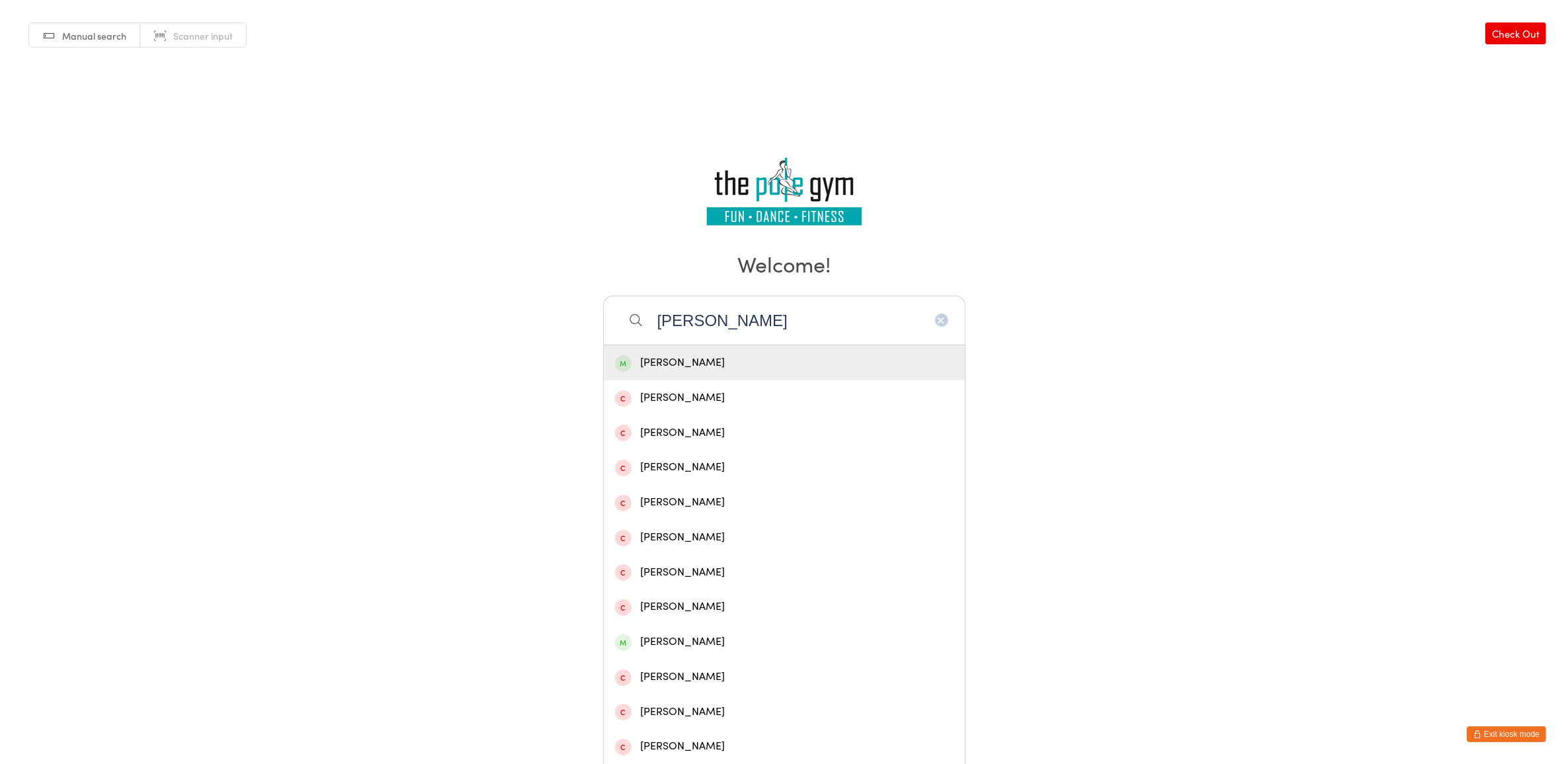
type input "kiera chen"
click at [720, 353] on div "keira Chen" at bounding box center [784, 363] width 361 height 35
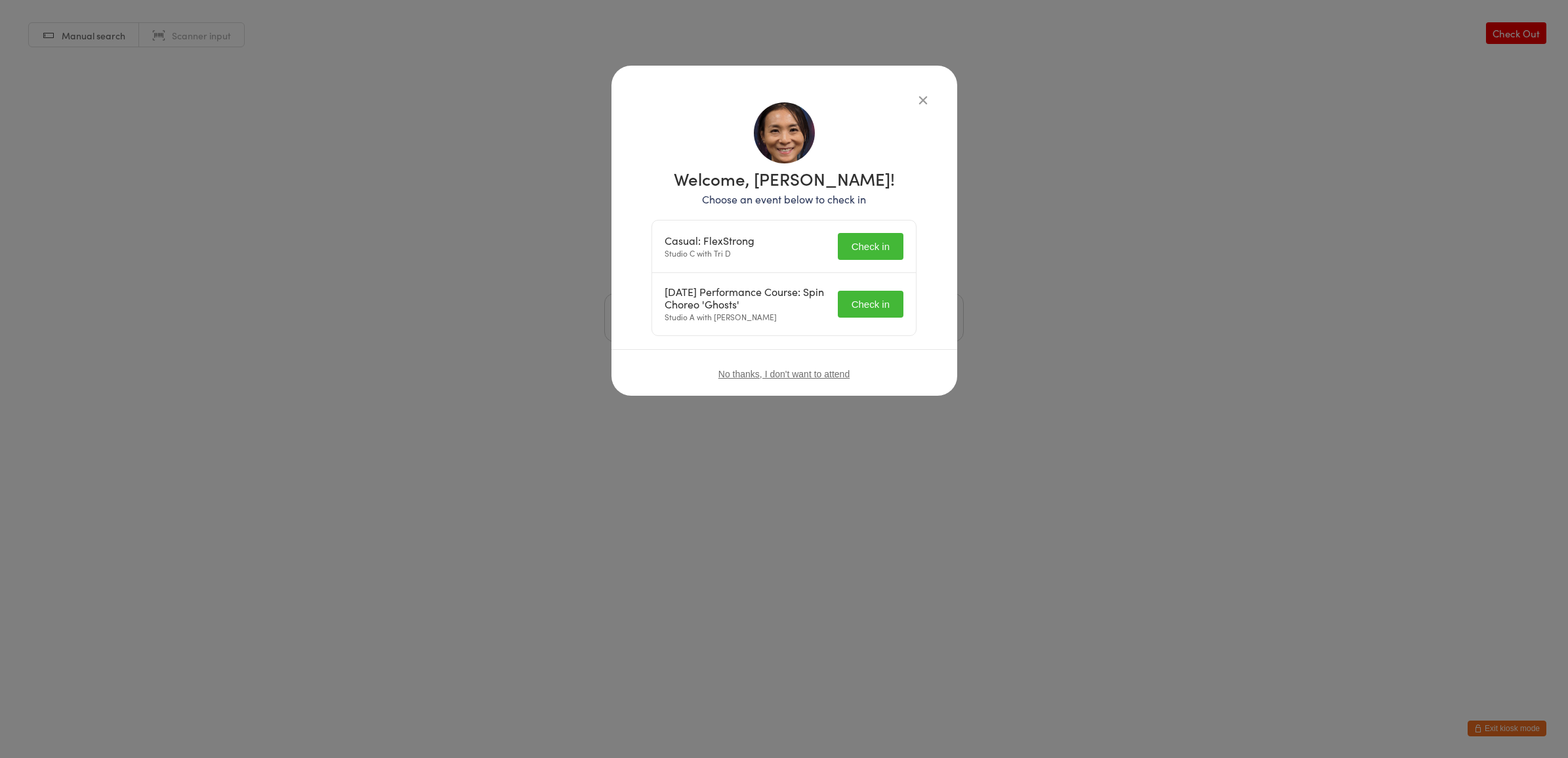
click at [867, 256] on button "Check in" at bounding box center [871, 247] width 65 height 27
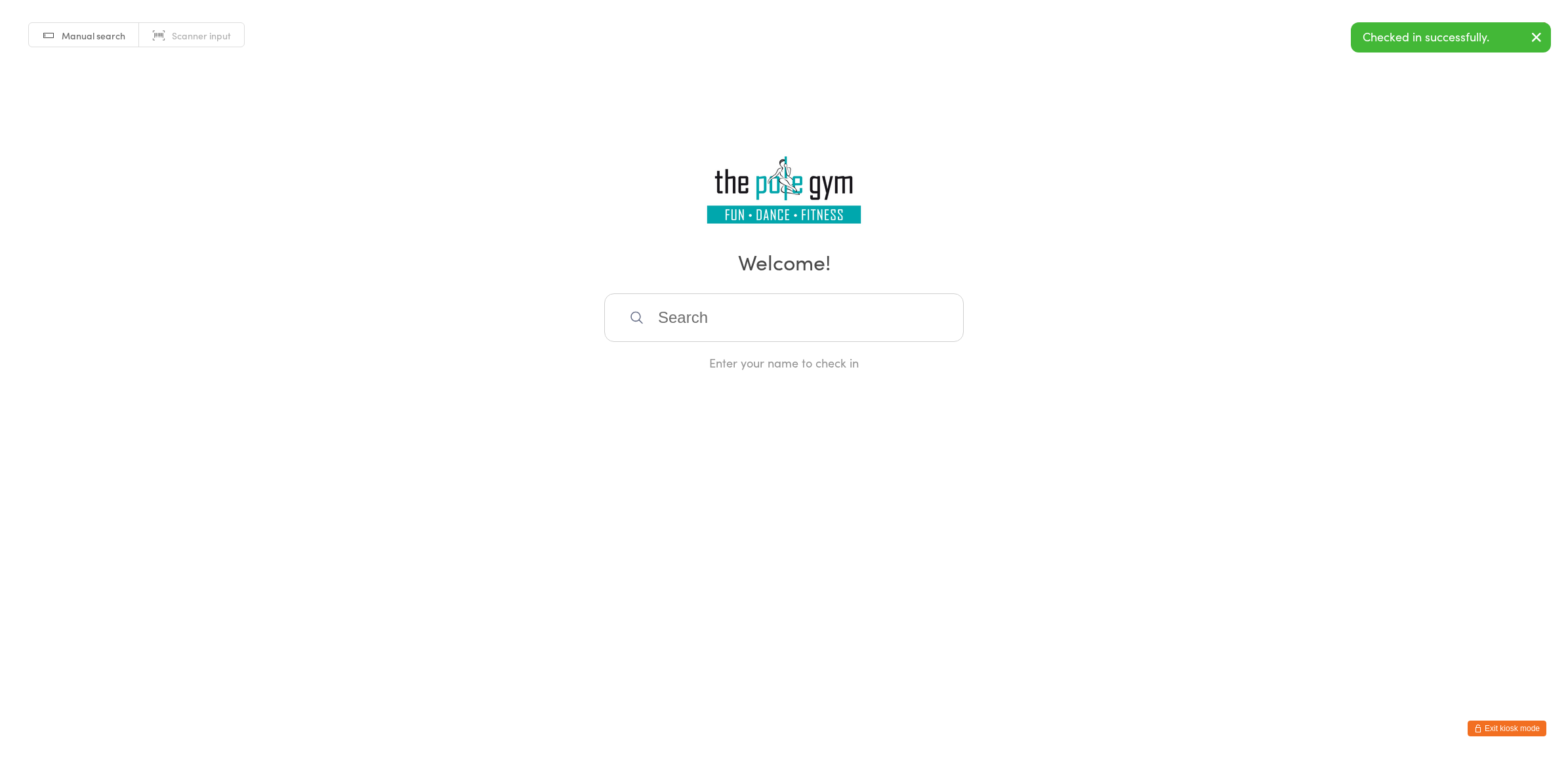
click at [874, 311] on input "search" at bounding box center [784, 317] width 360 height 48
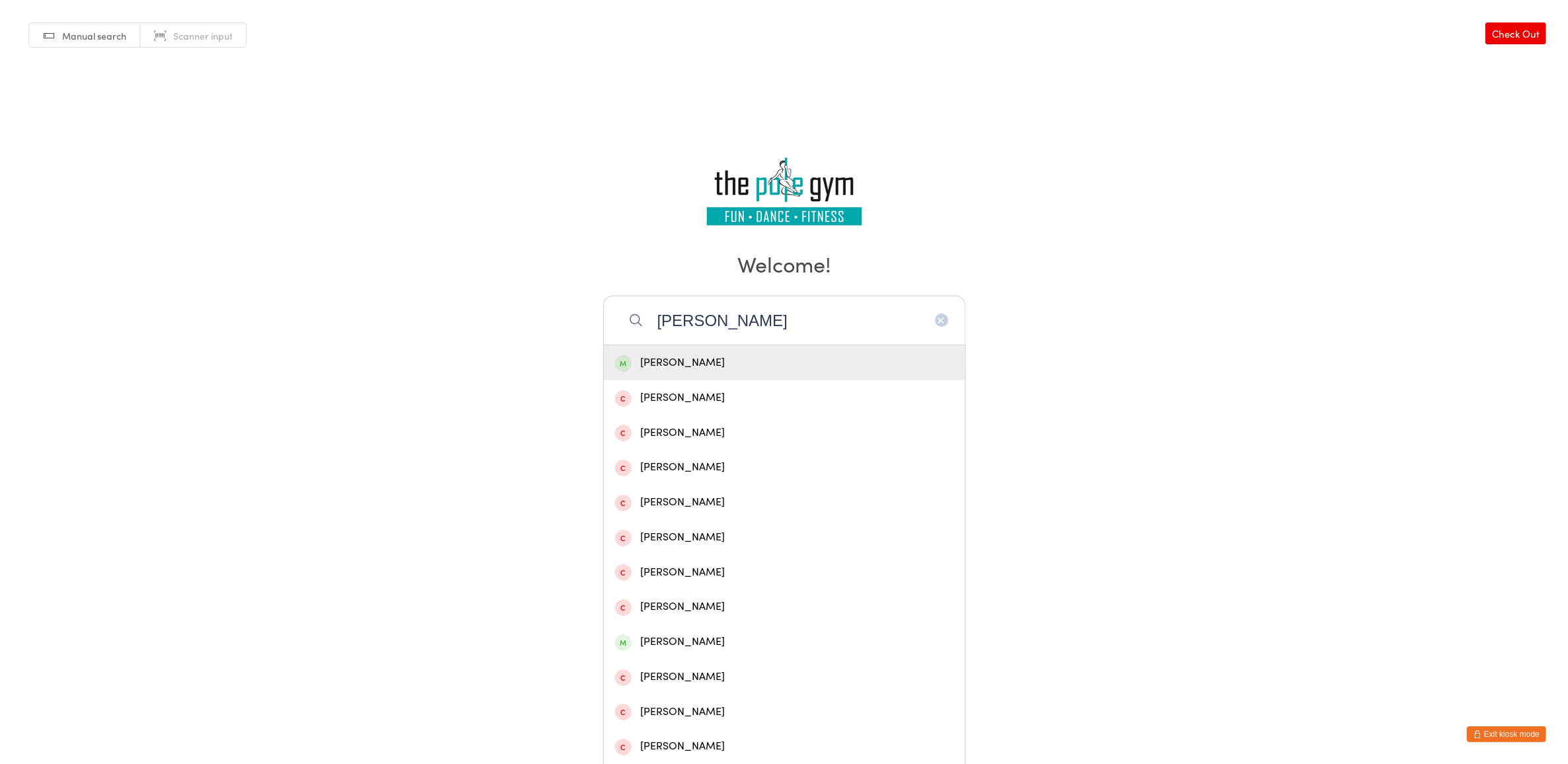
type input "kiera chen"
click at [723, 365] on div "[PERSON_NAME]" at bounding box center [784, 363] width 338 height 18
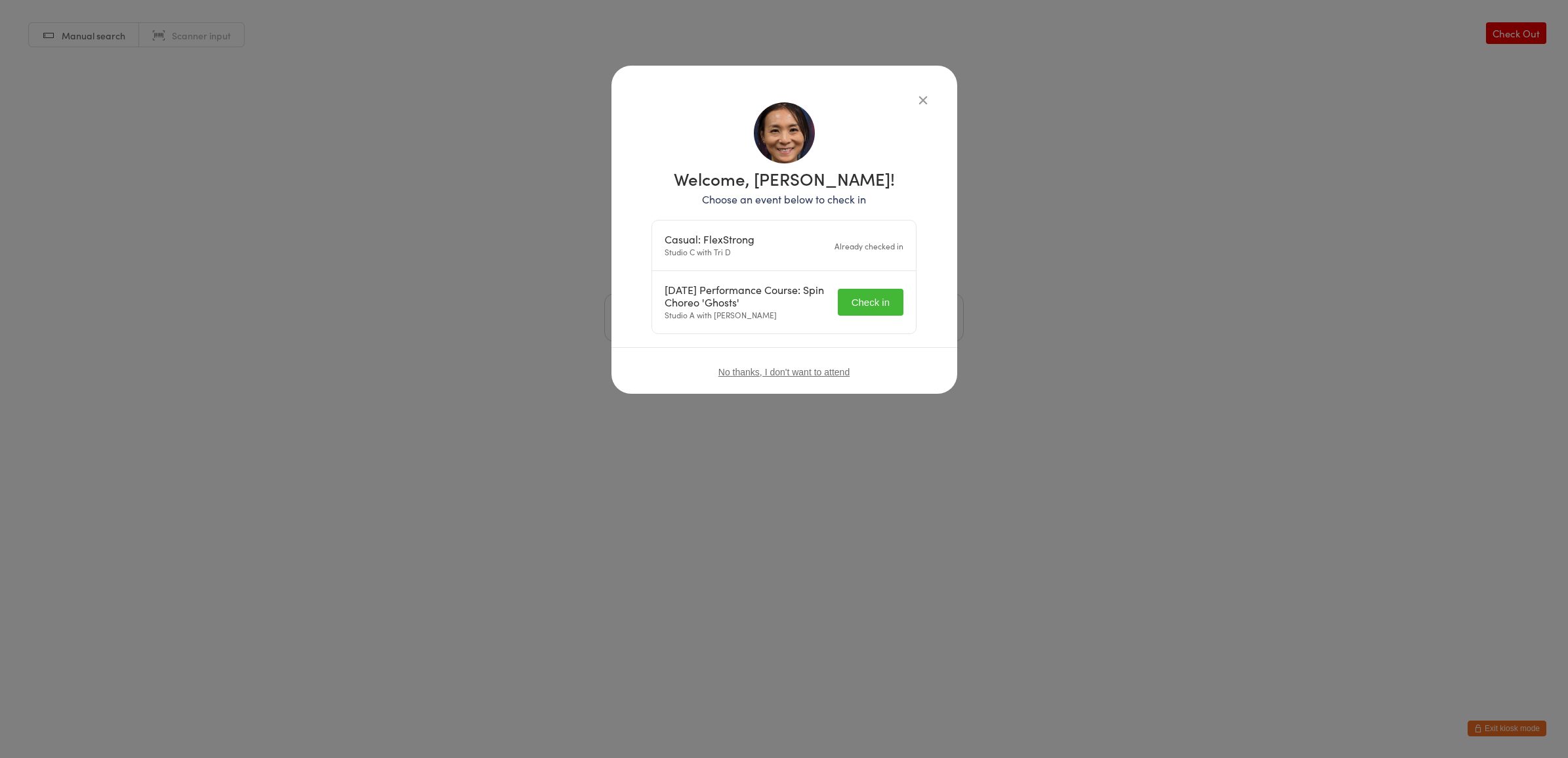
drag, startPoint x: 836, startPoint y: 313, endPoint x: 845, endPoint y: 311, distance: 9.2
click at [839, 313] on div "Halloween Performance Course: Spin Choreo 'Ghosts' Studio A with Sarah M Check …" at bounding box center [784, 302] width 264 height 62
click at [851, 307] on button "Check in" at bounding box center [871, 302] width 65 height 27
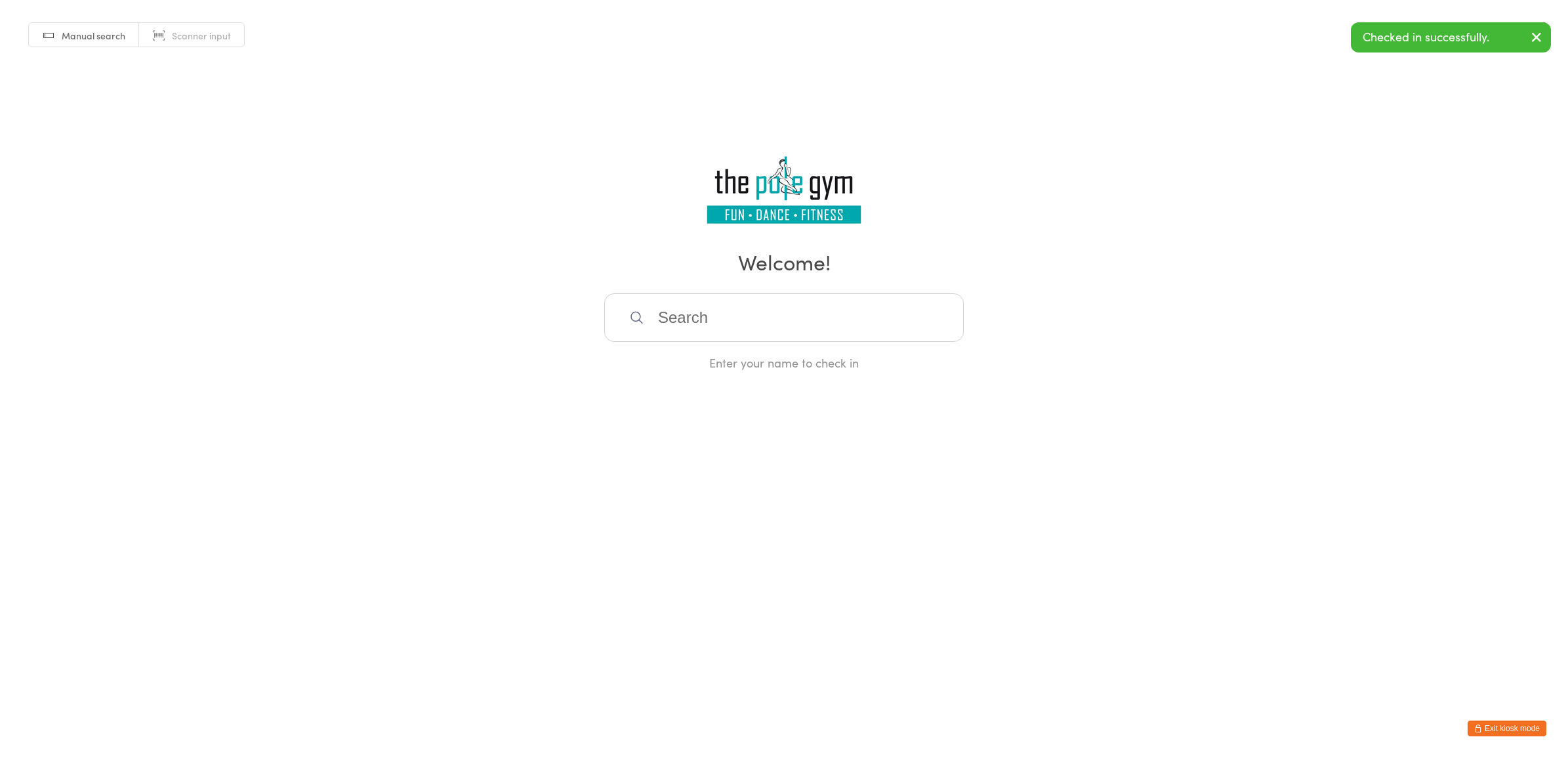
click at [807, 302] on input "search" at bounding box center [784, 317] width 360 height 48
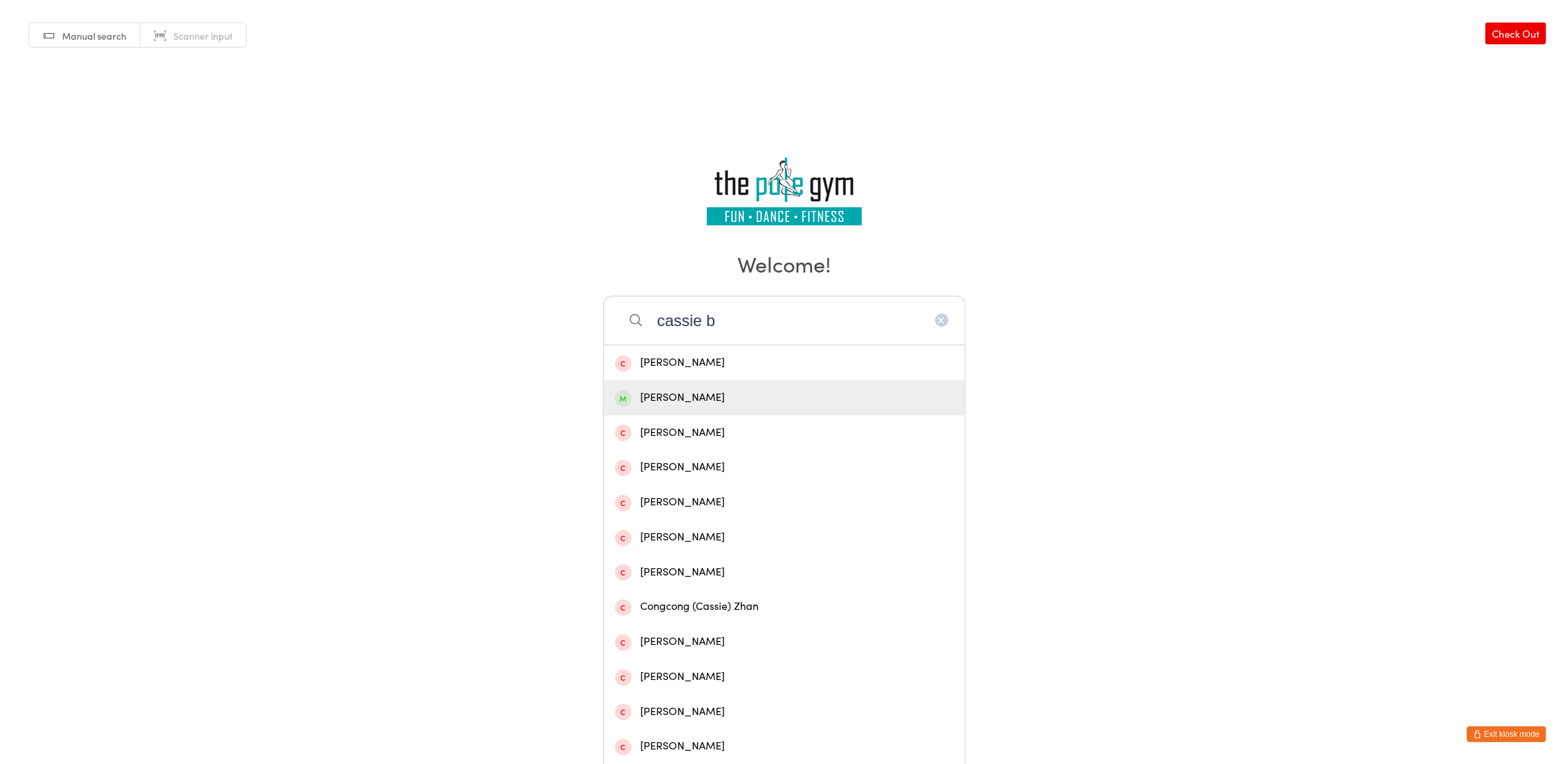
type input "cassie b"
click at [821, 390] on div "[PERSON_NAME]" at bounding box center [784, 398] width 338 height 18
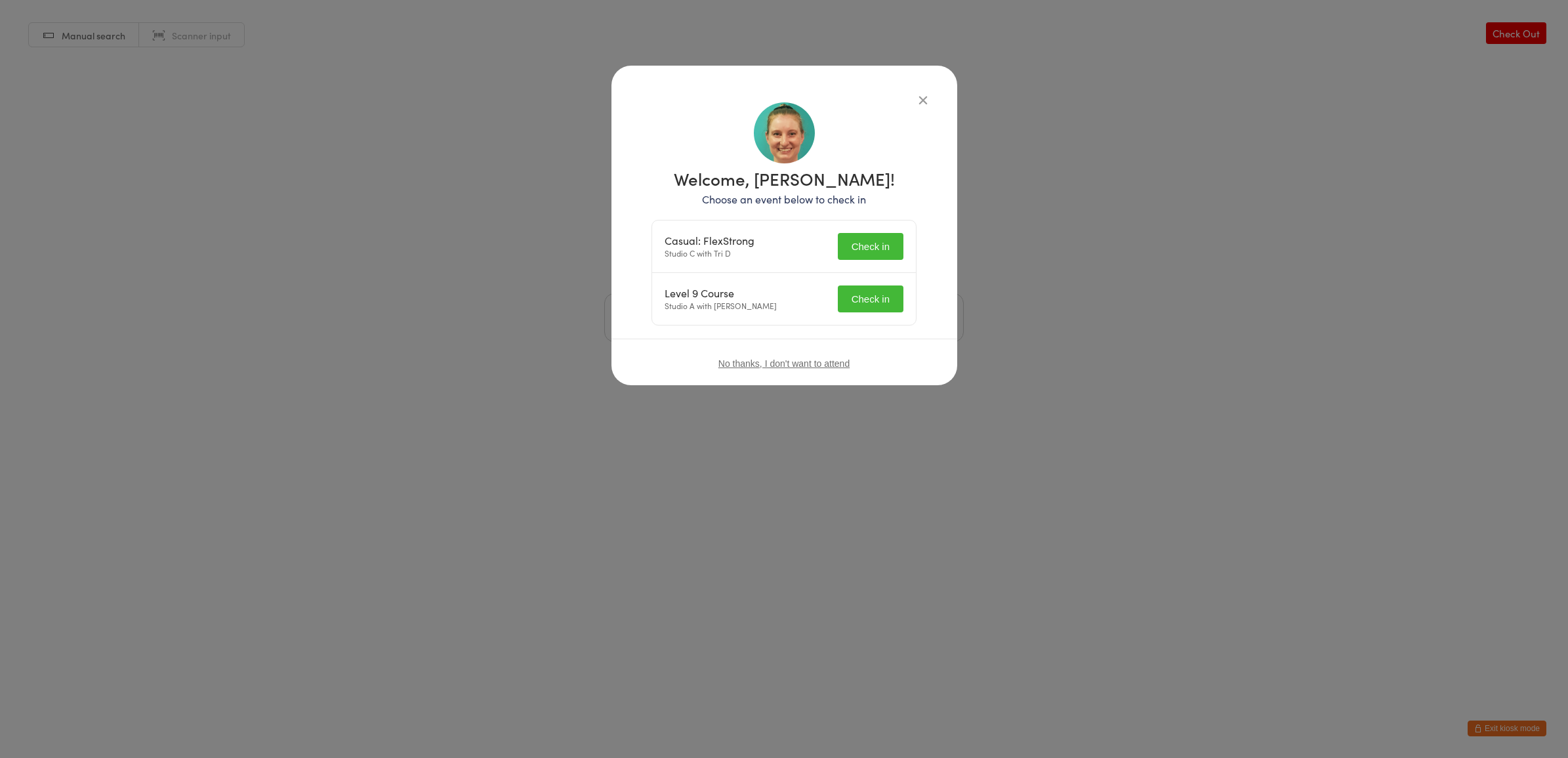
click at [893, 255] on button "Check in" at bounding box center [871, 247] width 65 height 27
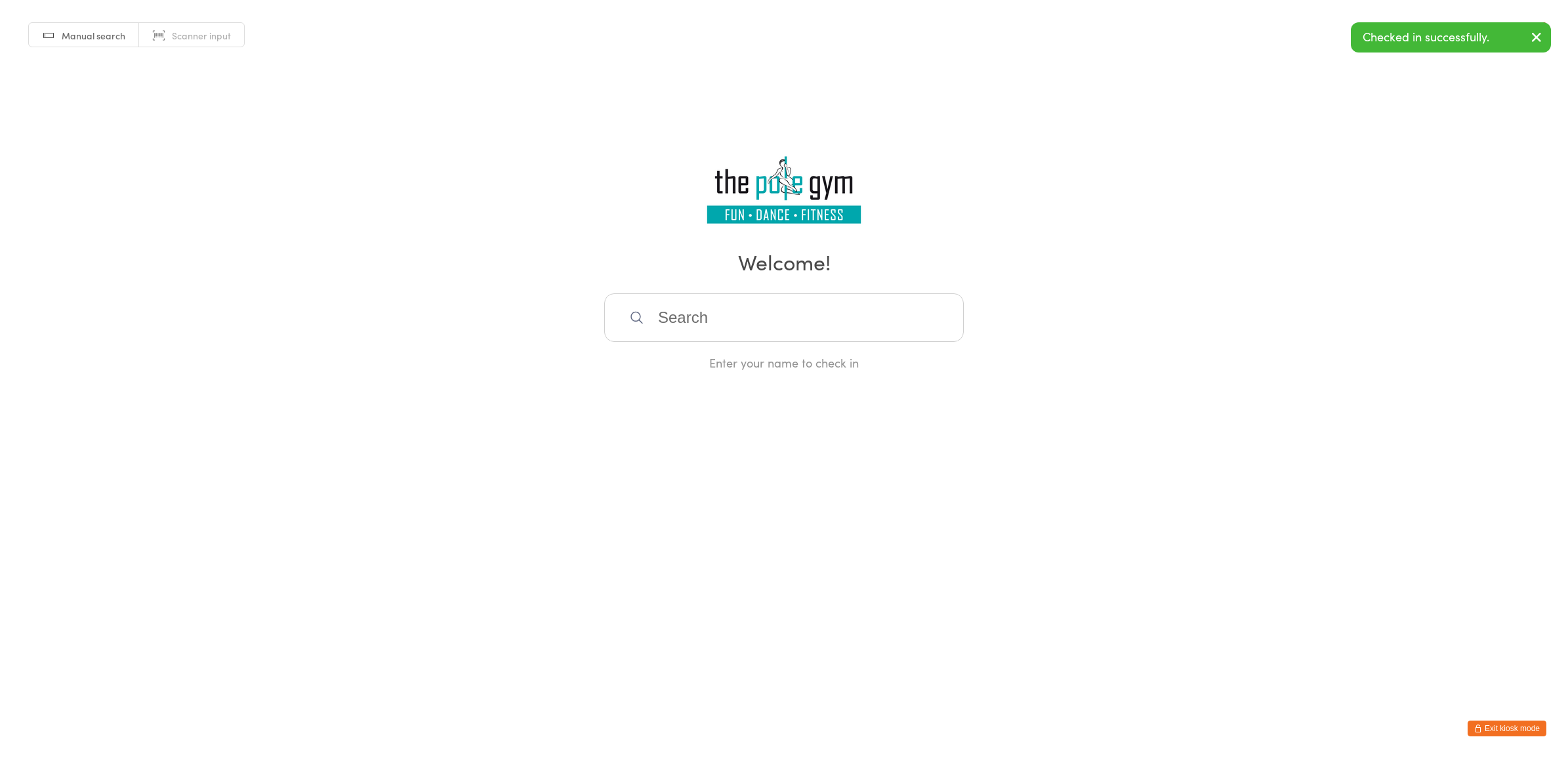
click at [859, 304] on input "search" at bounding box center [784, 317] width 360 height 48
click at [845, 339] on input "search" at bounding box center [784, 317] width 360 height 48
click at [846, 322] on input "search" at bounding box center [784, 317] width 360 height 48
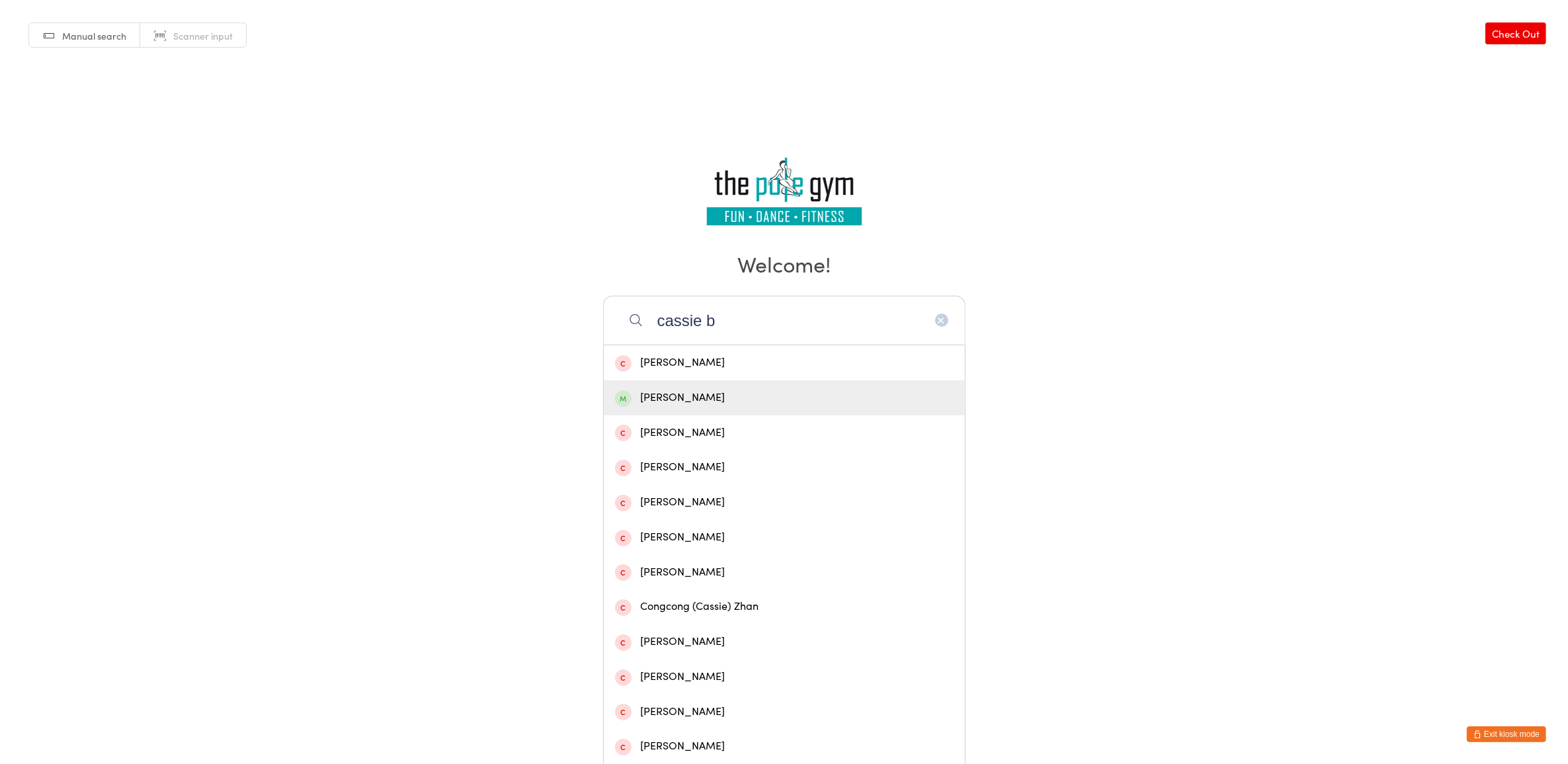
type input "cassie b"
click at [794, 398] on div "[PERSON_NAME]" at bounding box center [784, 398] width 338 height 18
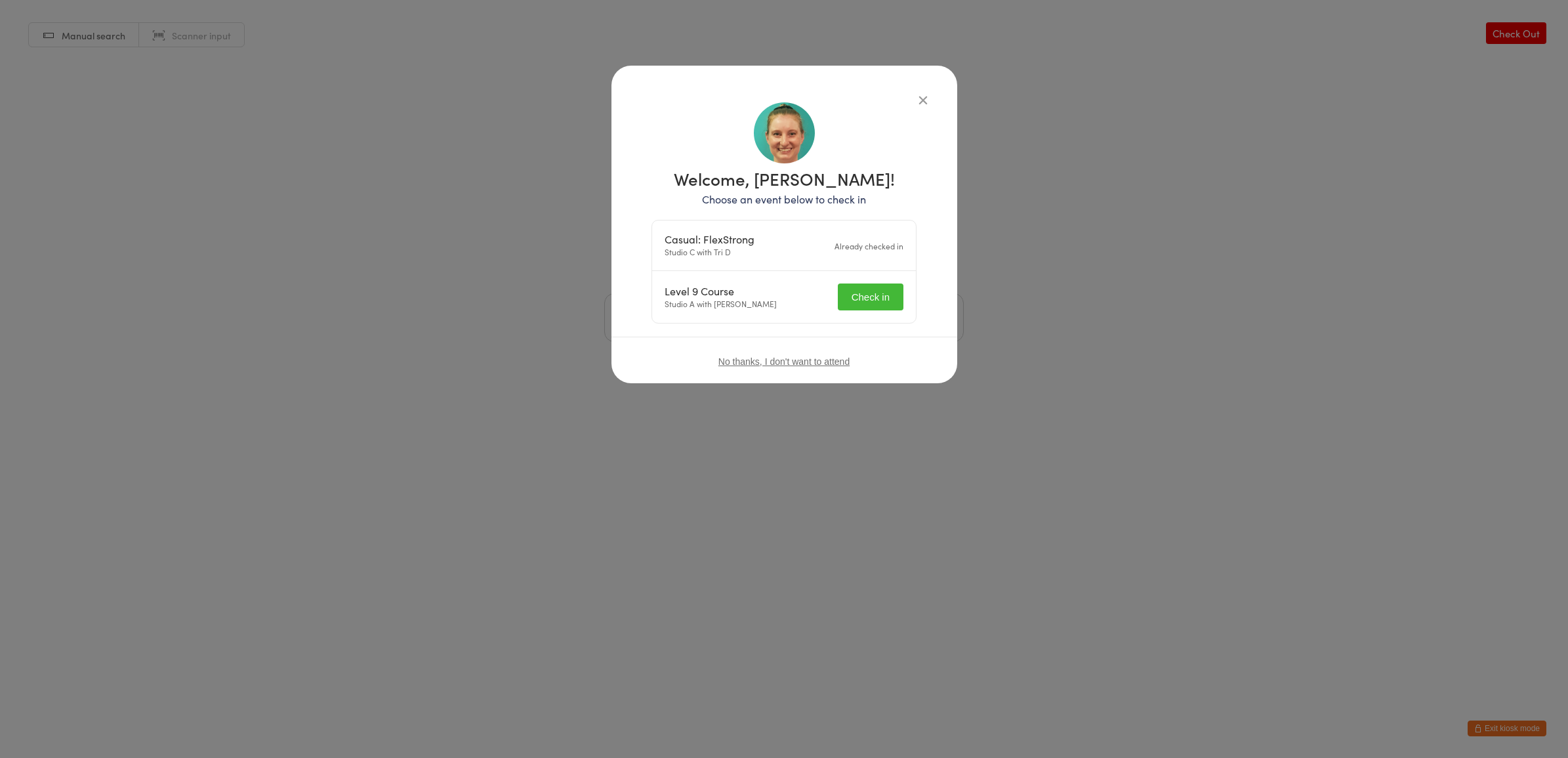
click at [862, 294] on button "Check in" at bounding box center [871, 297] width 65 height 27
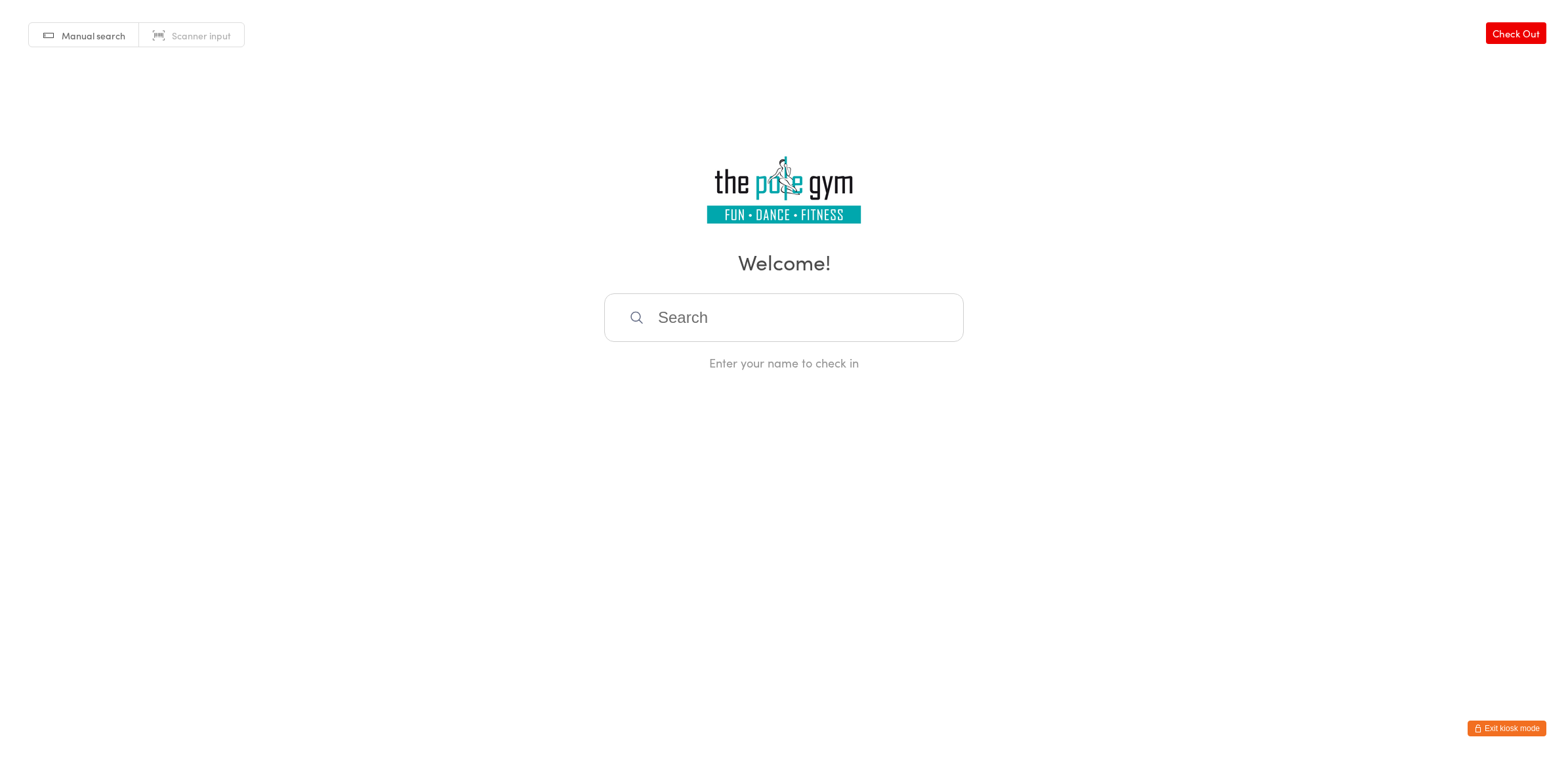
click at [1509, 723] on button "Exit kiosk mode" at bounding box center [1507, 728] width 79 height 16
click at [1516, 736] on button "Exit kiosk mode" at bounding box center [1507, 728] width 79 height 16
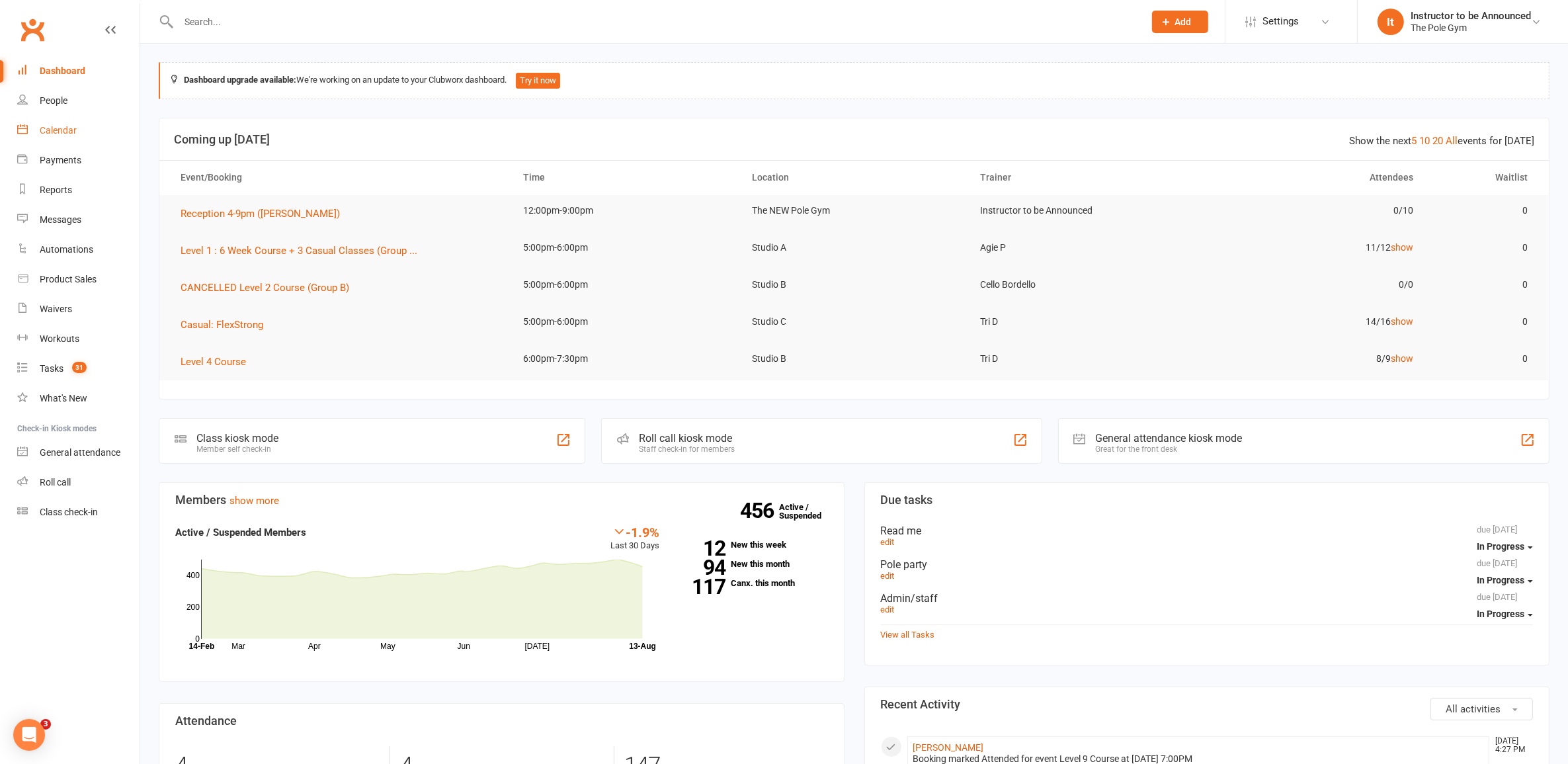
click at [67, 121] on link "Calendar" at bounding box center [78, 131] width 122 height 30
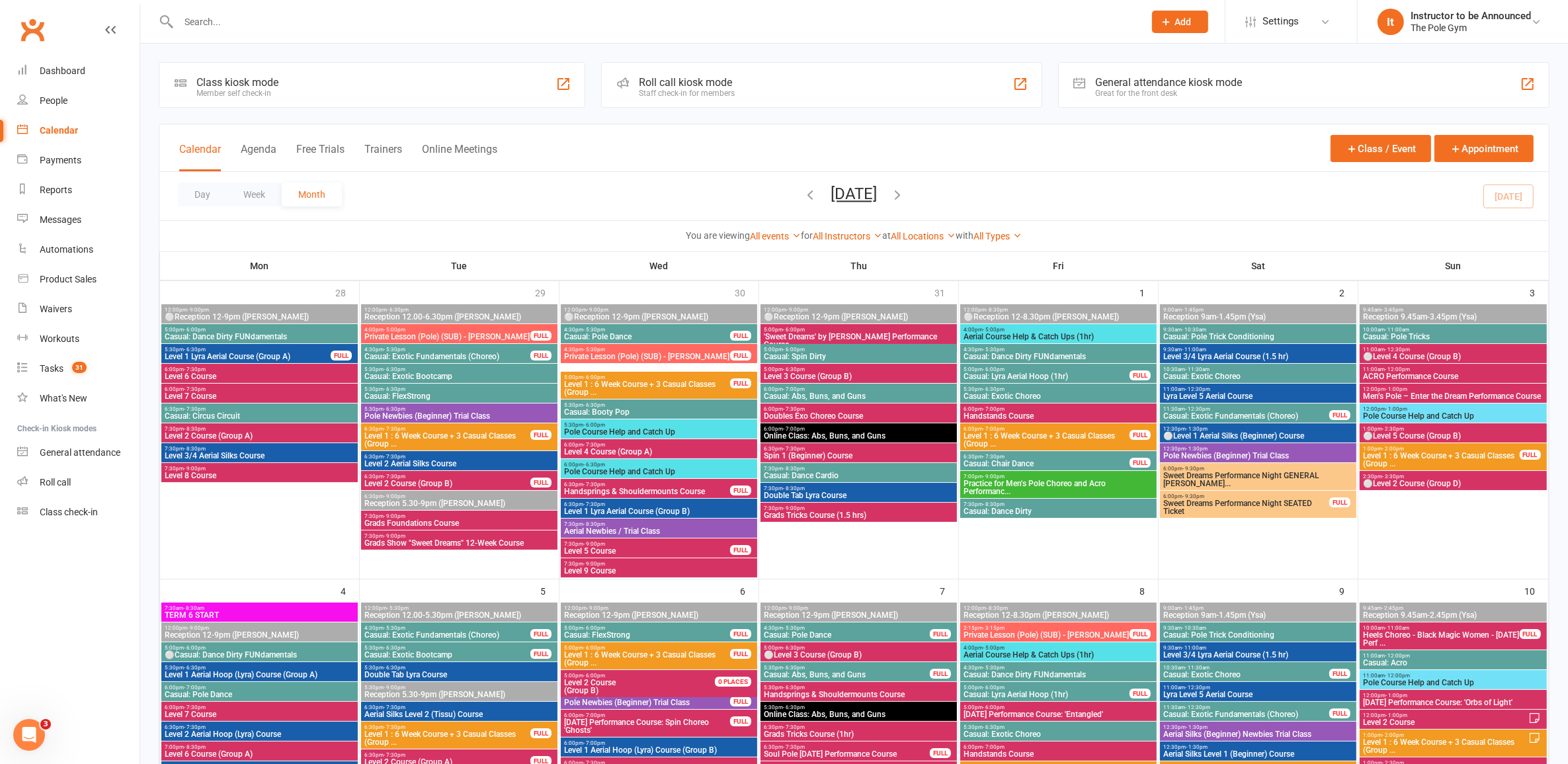
scroll to position [579, 0]
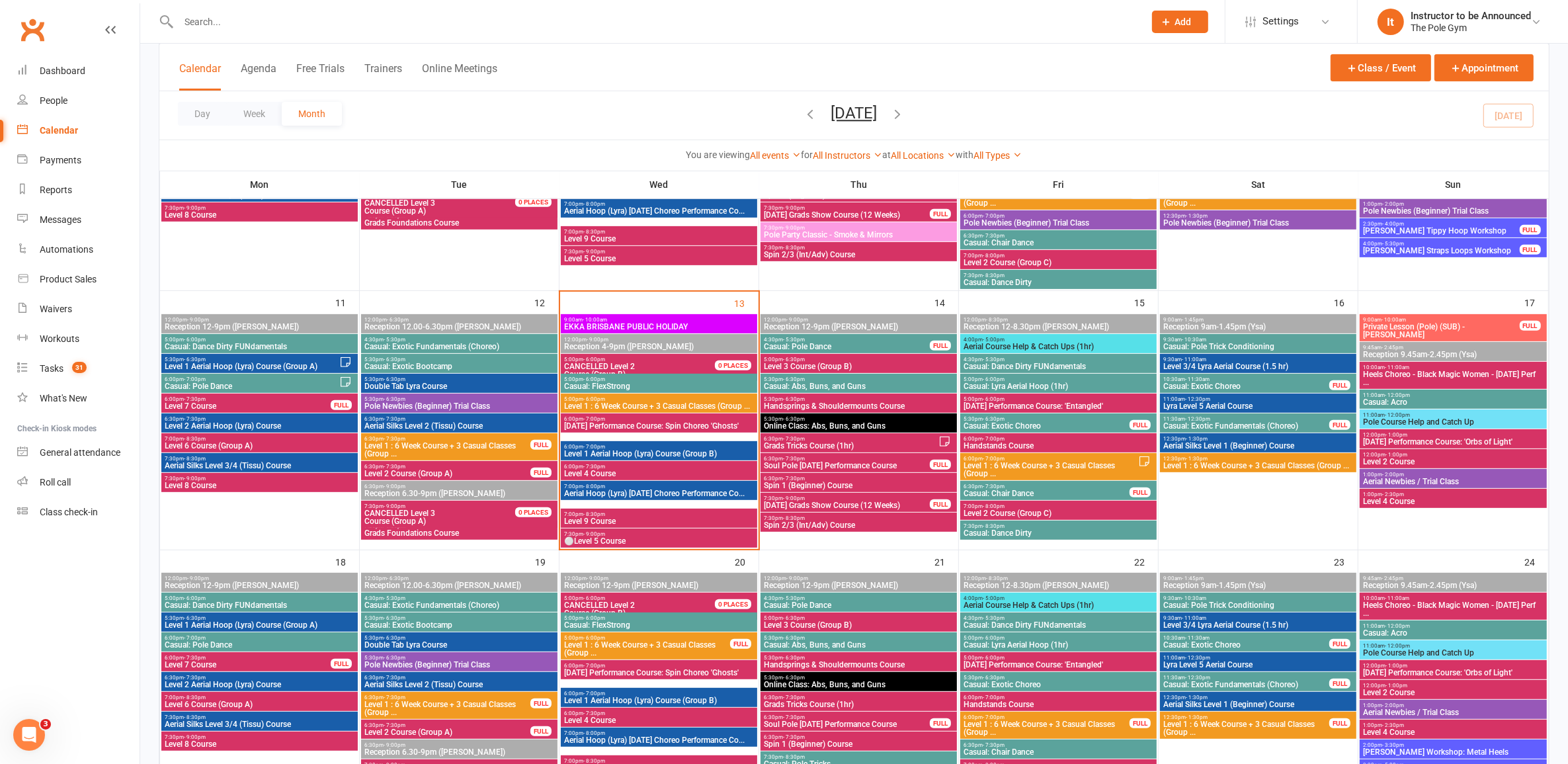
click at [630, 419] on span "6:00pm - 7:00pm" at bounding box center [659, 419] width 191 height 6
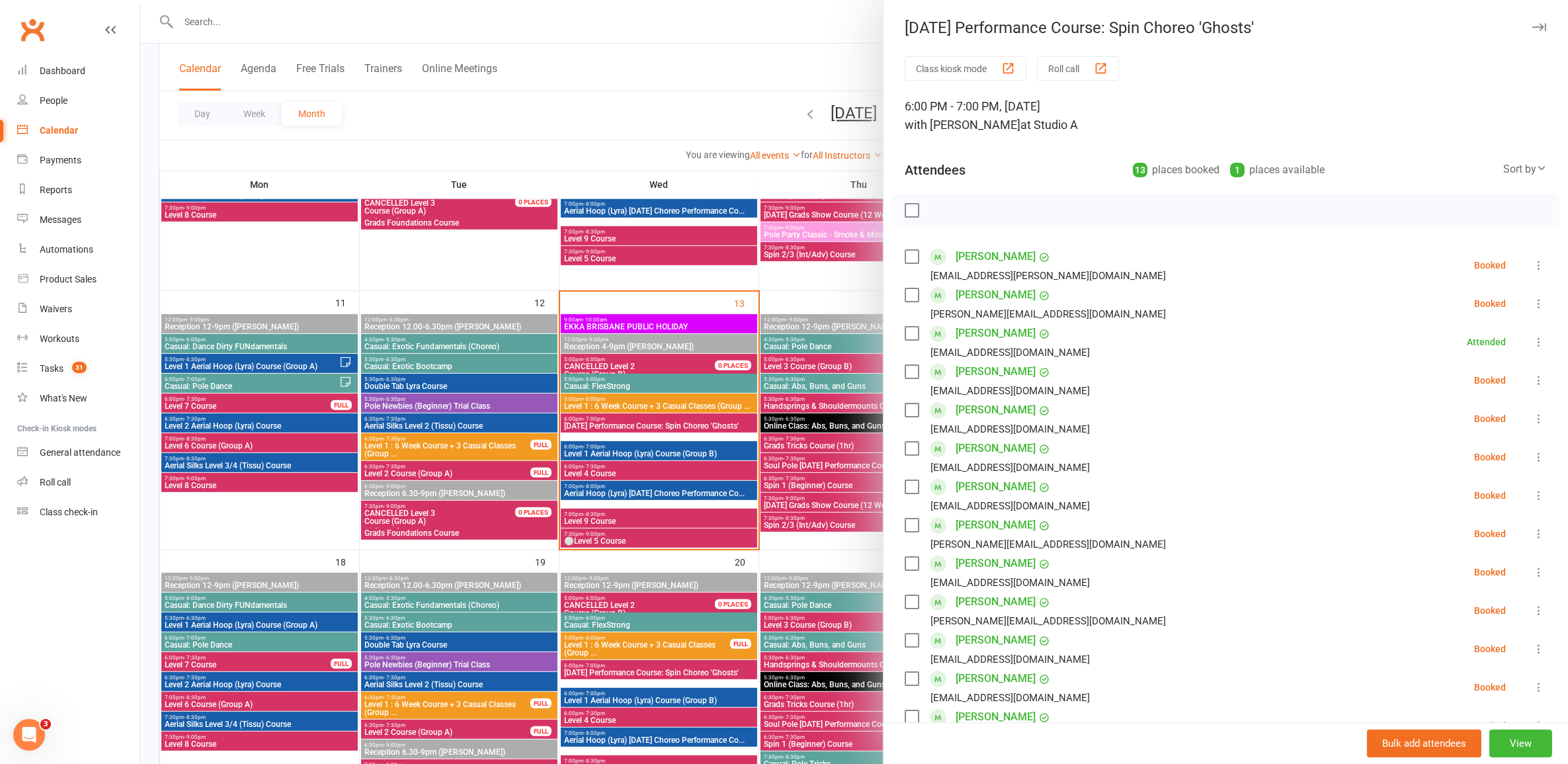
click at [658, 407] on div at bounding box center [854, 382] width 1428 height 764
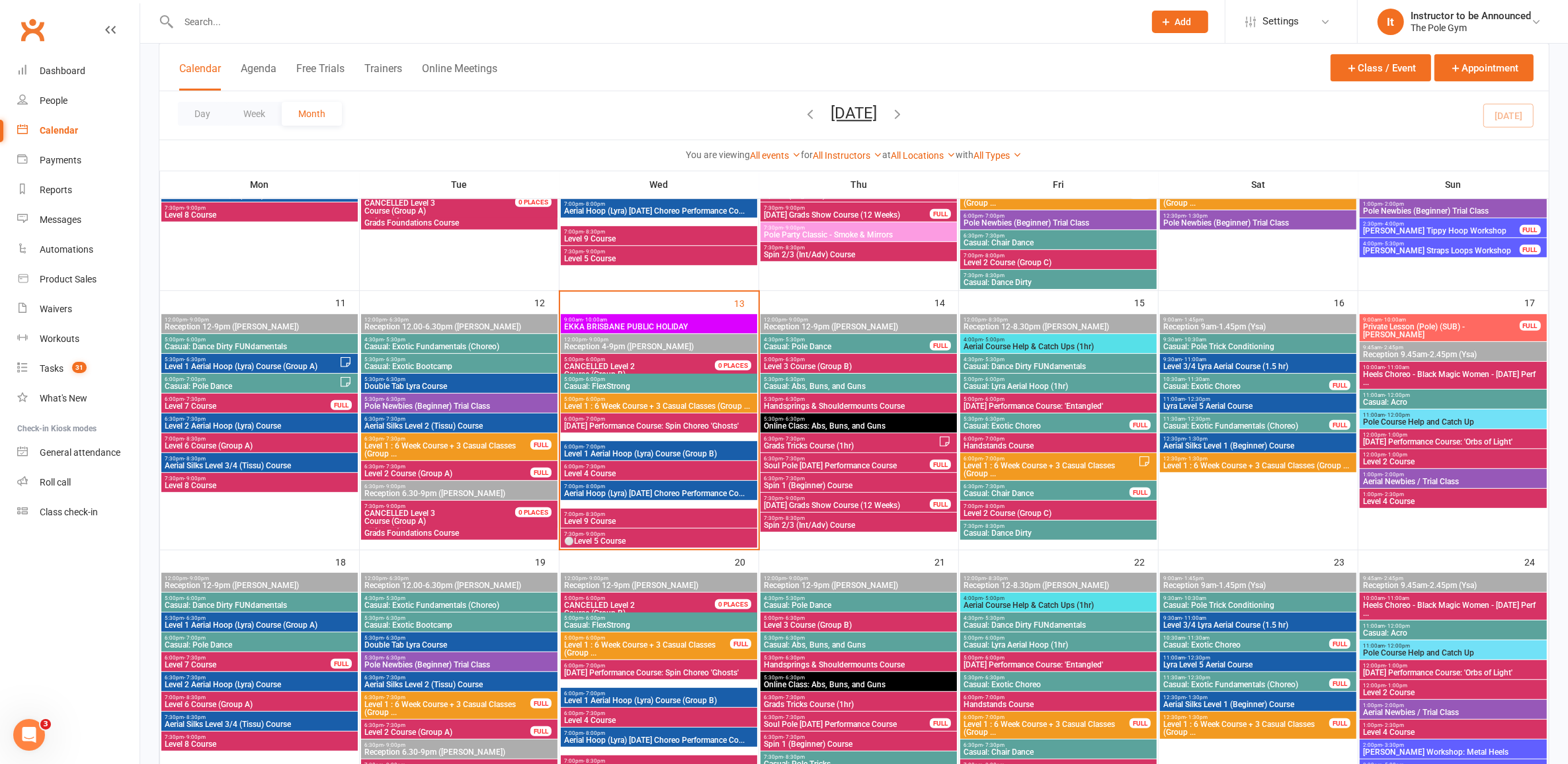
click at [669, 378] on span "5:00pm - 6:00pm" at bounding box center [659, 380] width 191 height 6
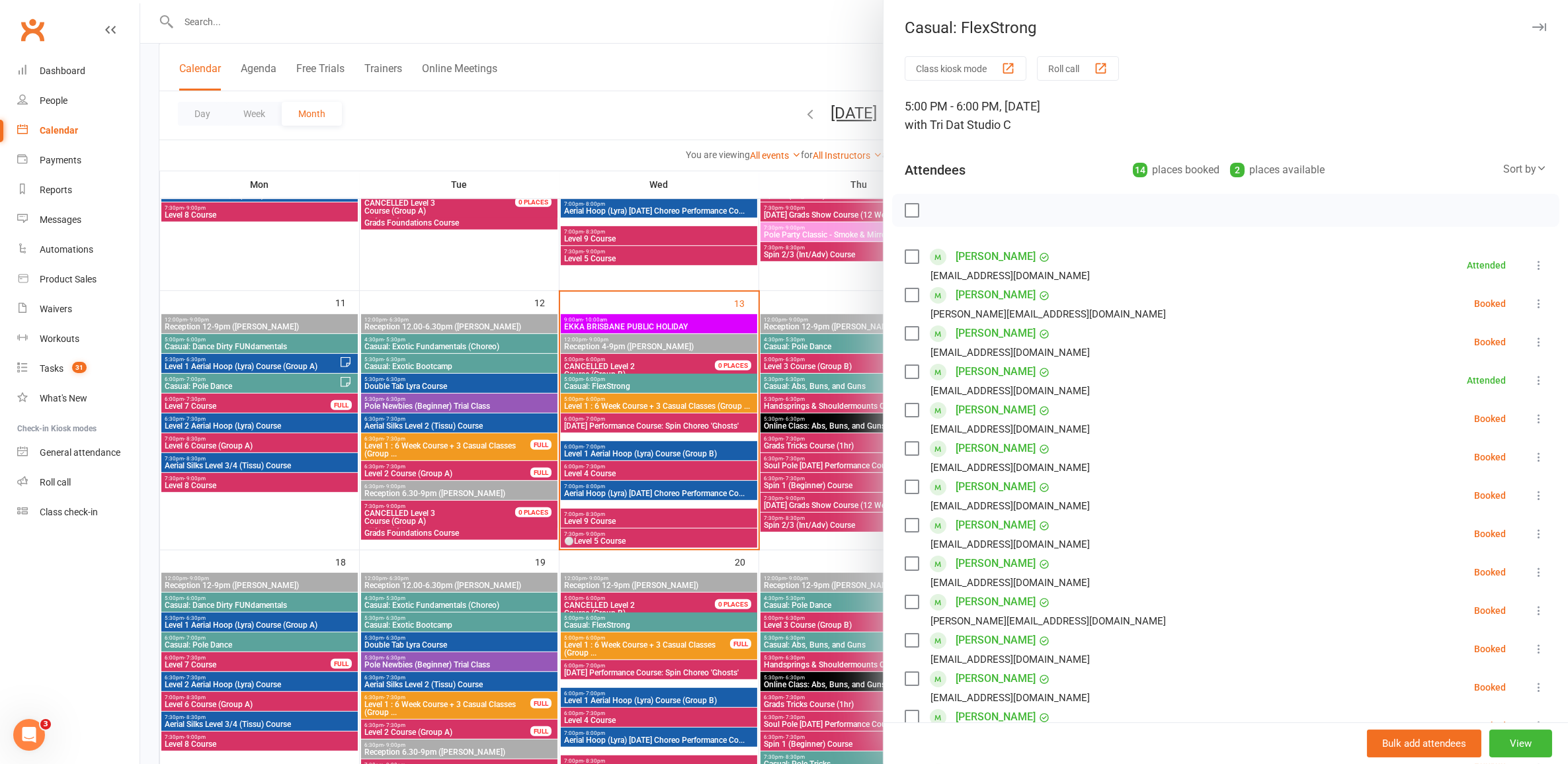
click at [1504, 167] on div "Sort by" at bounding box center [1525, 169] width 43 height 17
click at [1447, 246] on link "Booking created" at bounding box center [1480, 249] width 131 height 26
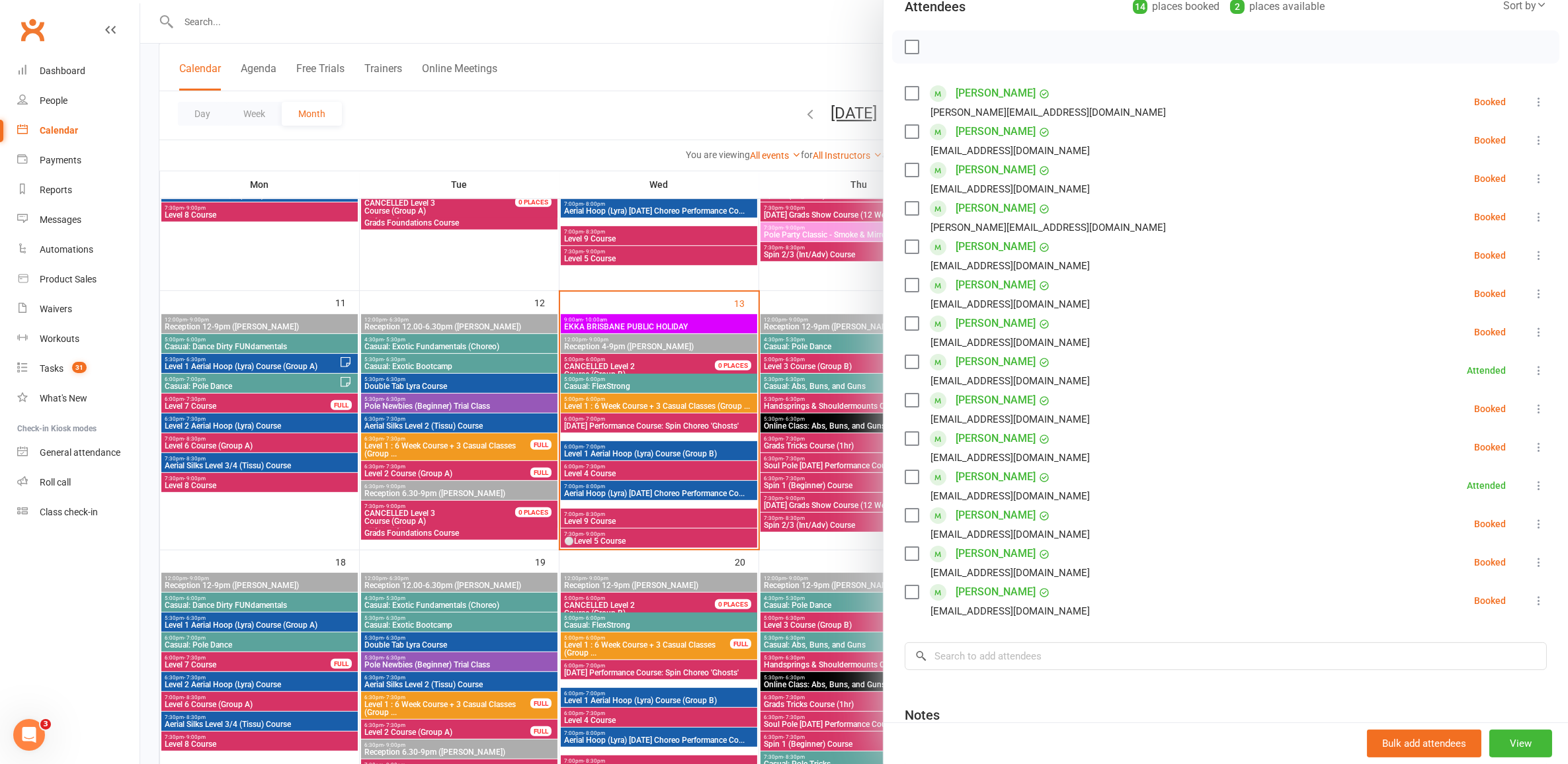
scroll to position [134, 0]
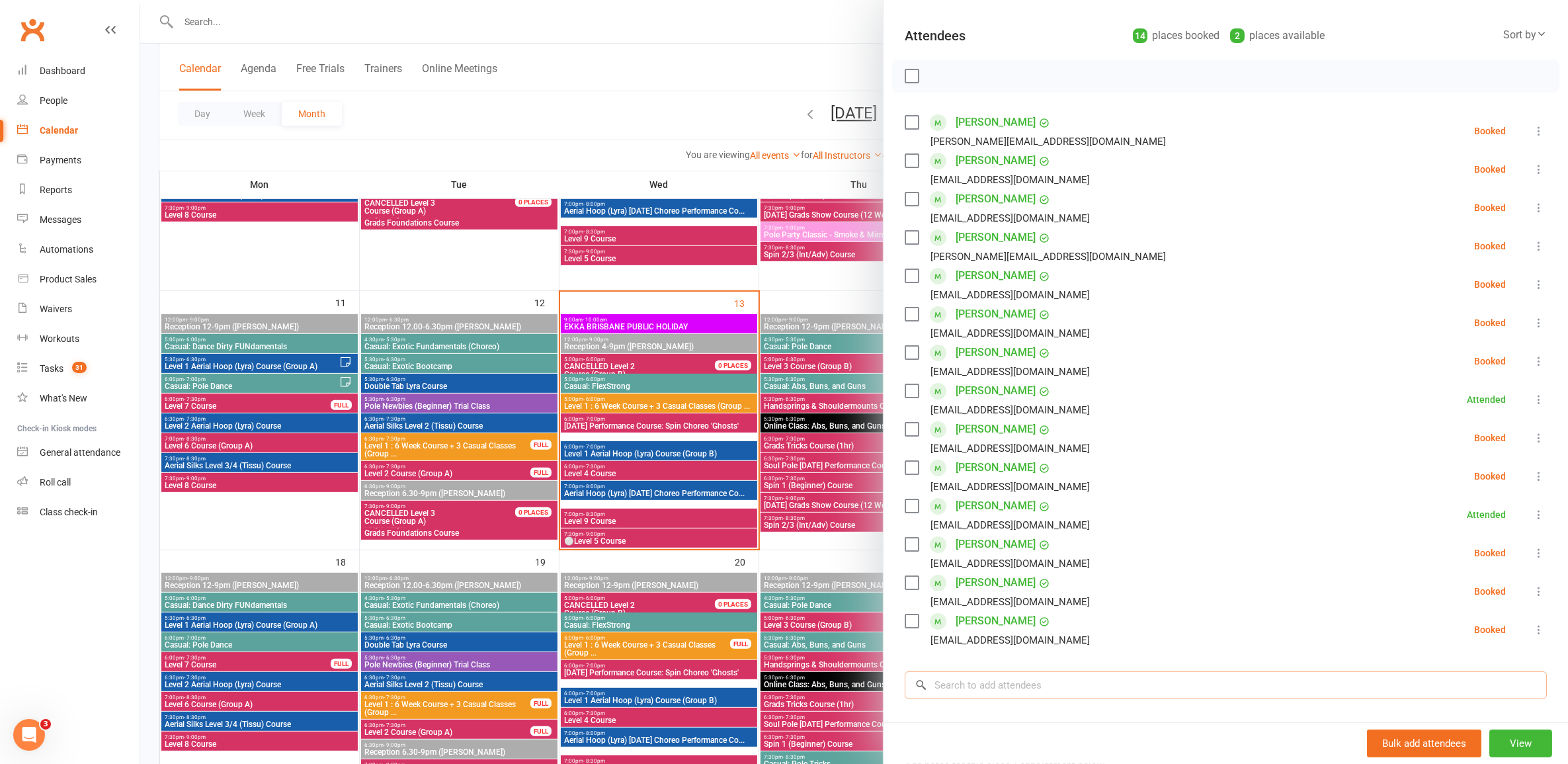
click at [1050, 679] on input "search" at bounding box center [1226, 685] width 642 height 28
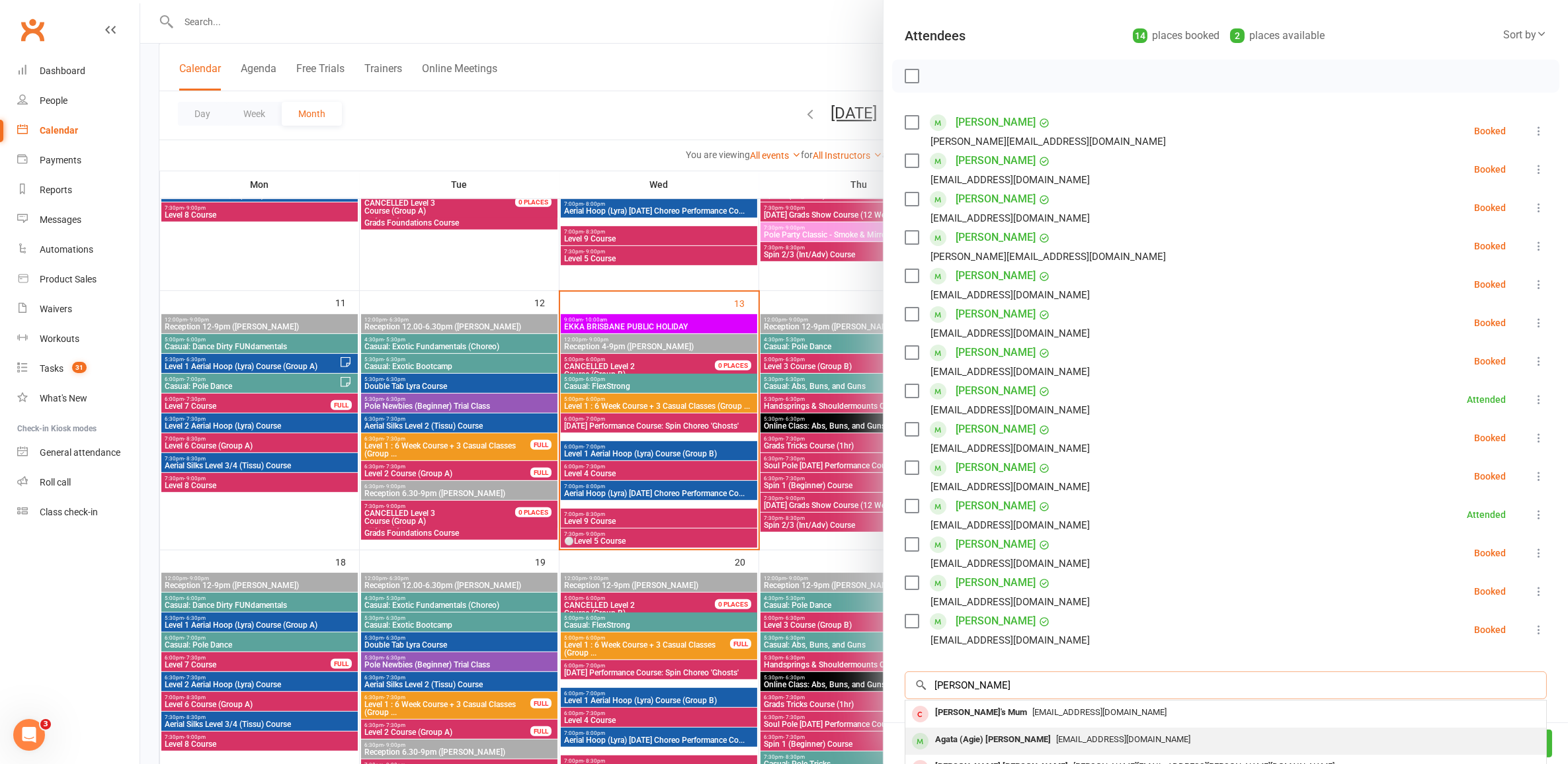
type input "aggie po"
click at [1057, 739] on span "[EMAIL_ADDRESS][DOMAIN_NAME]" at bounding box center [1123, 739] width 134 height 10
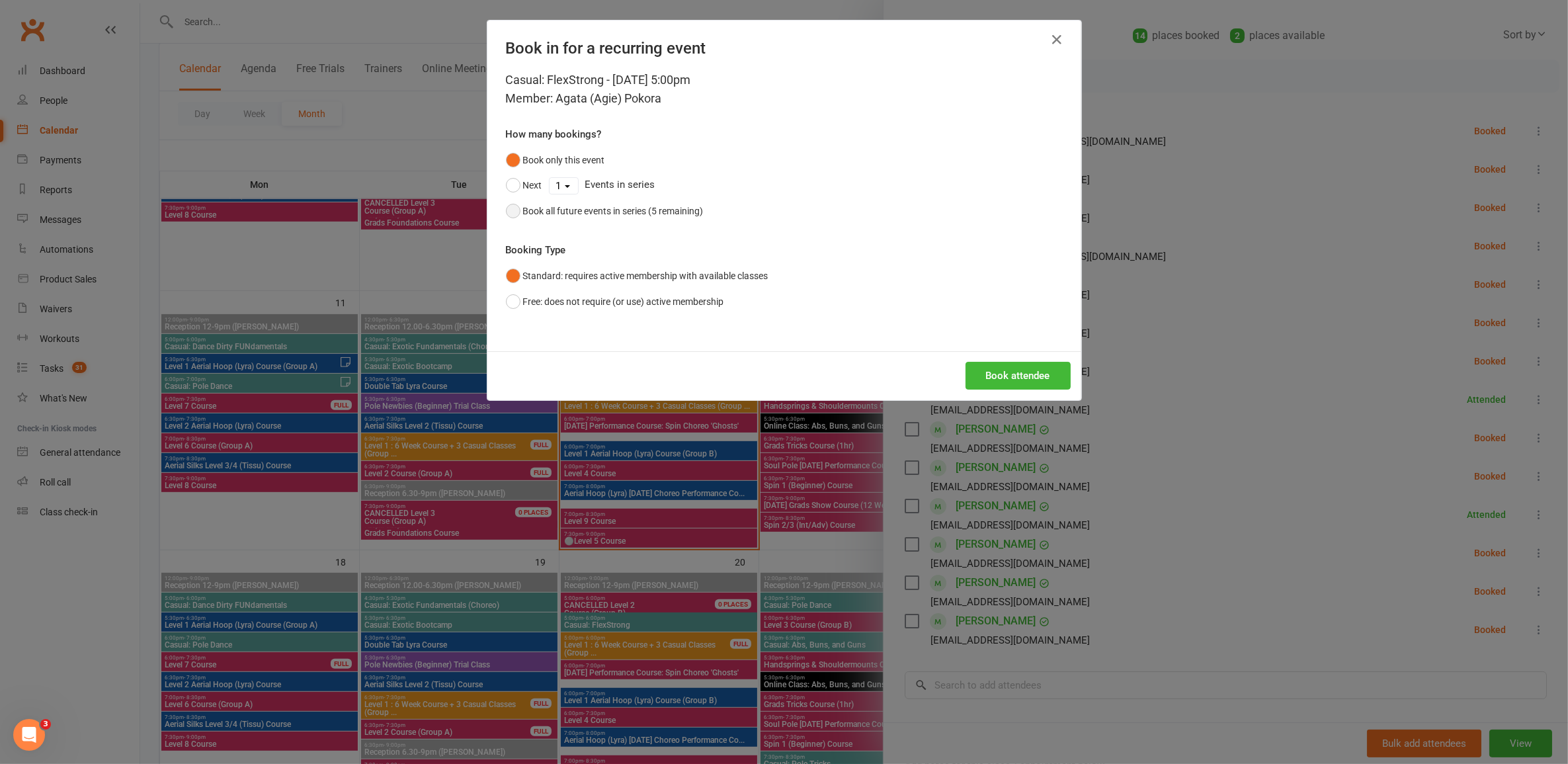
click at [672, 210] on div "Book all future events in series (5 remaining)" at bounding box center [613, 210] width 180 height 14
drag, startPoint x: 1040, startPoint y: 374, endPoint x: 1025, endPoint y: 407, distance: 36.2
click at [1039, 376] on button "Book attendee" at bounding box center [1018, 375] width 105 height 28
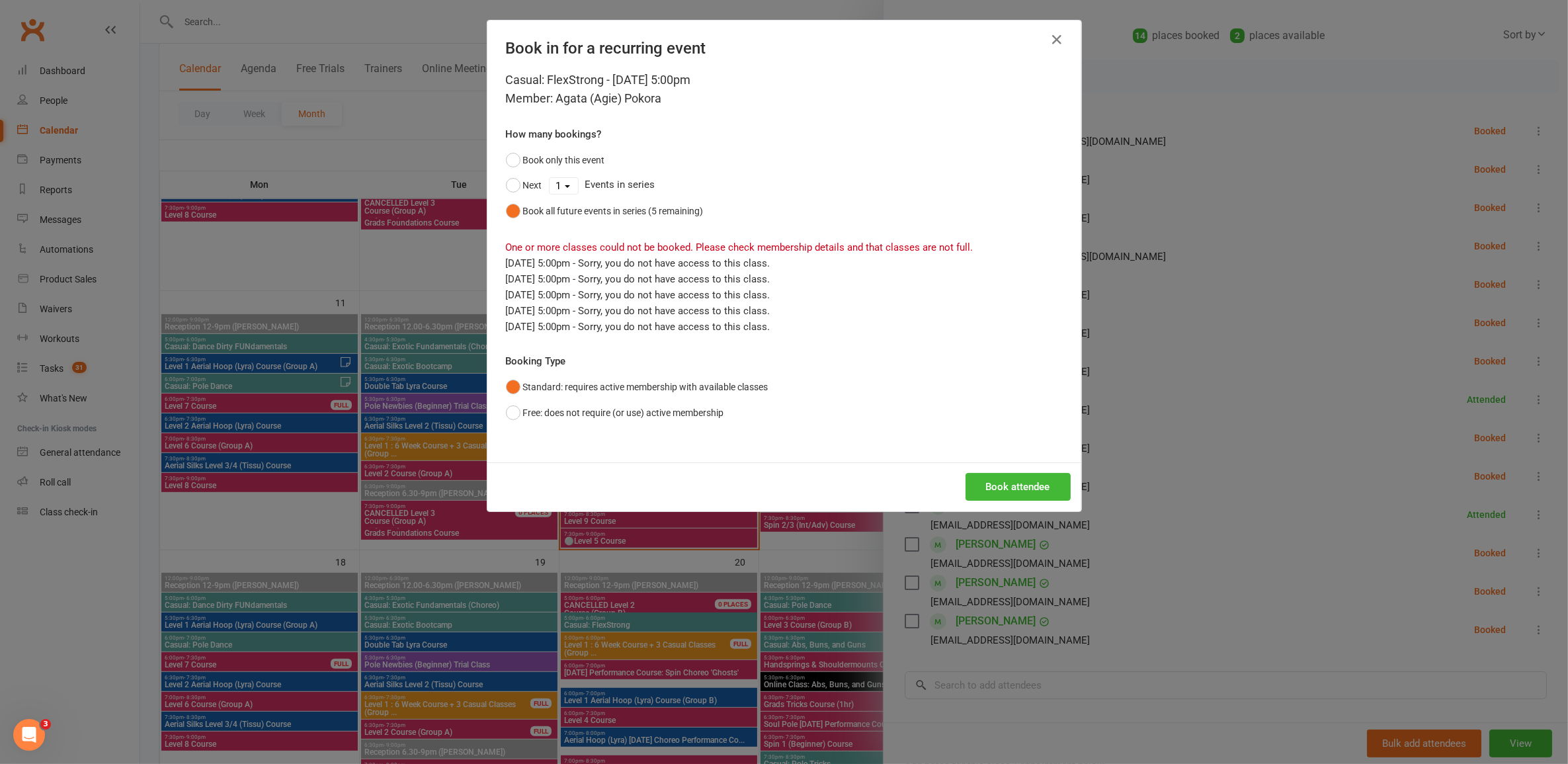
click at [1066, 643] on div "Book in for a recurring event Casual: FlexStrong - Aug 13, 2025 5:00pm Member: …" at bounding box center [784, 382] width 1568 height 764
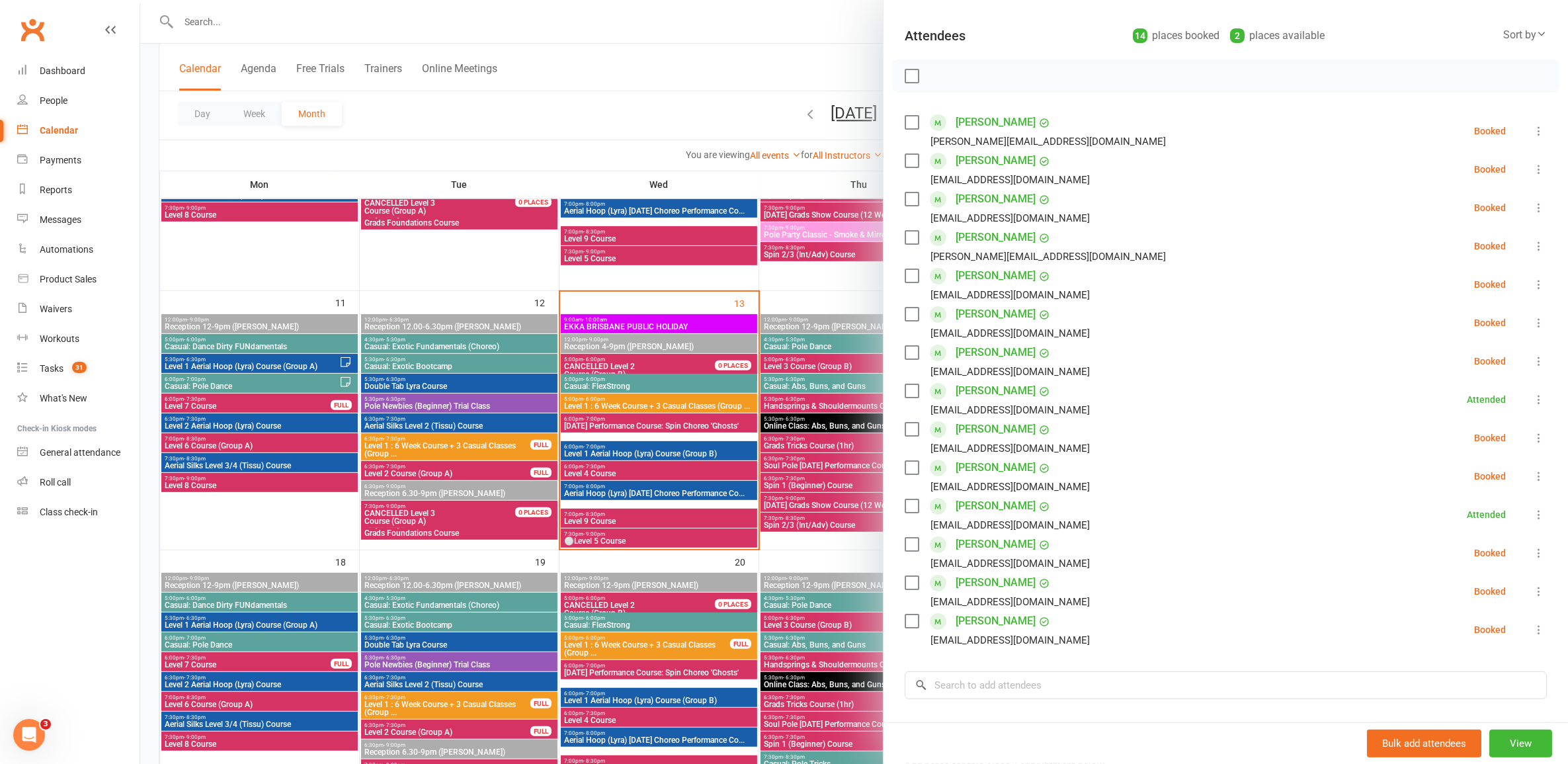
scroll to position [331, 0]
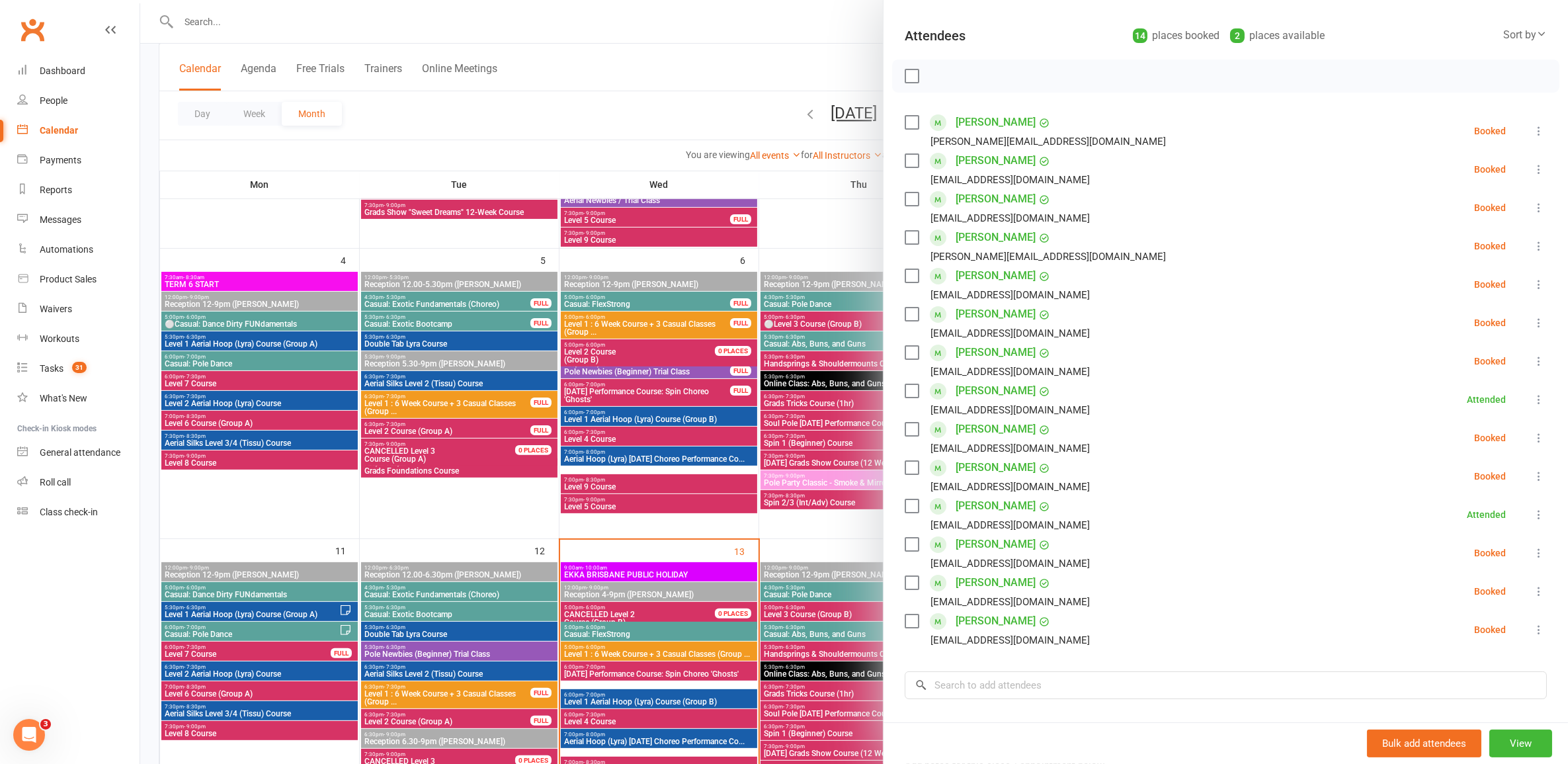
click at [700, 398] on div at bounding box center [854, 382] width 1428 height 764
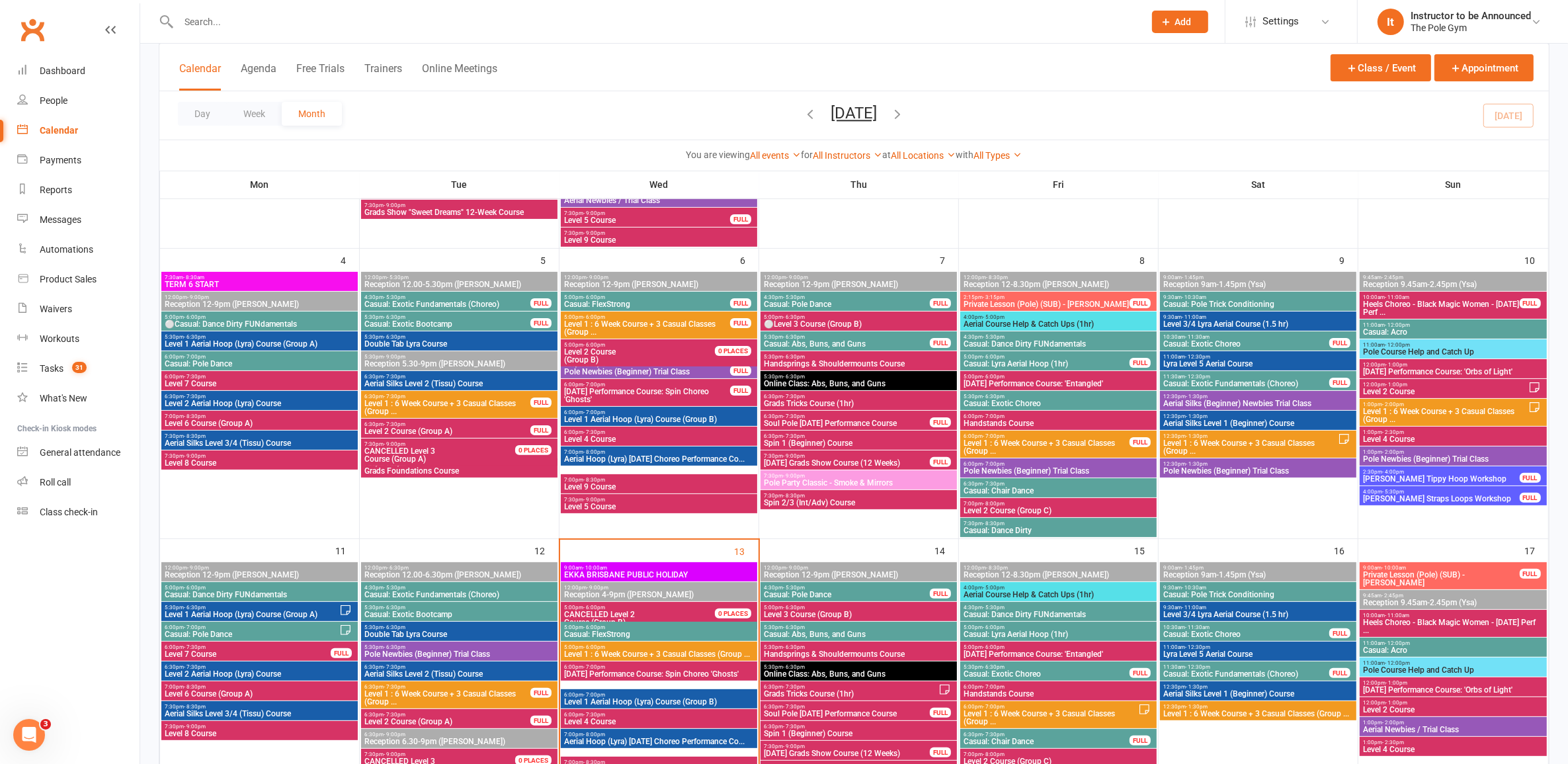
click at [700, 398] on span "[DATE] Performance Course: Spin Choreo 'Ghosts'" at bounding box center [647, 395] width 167 height 16
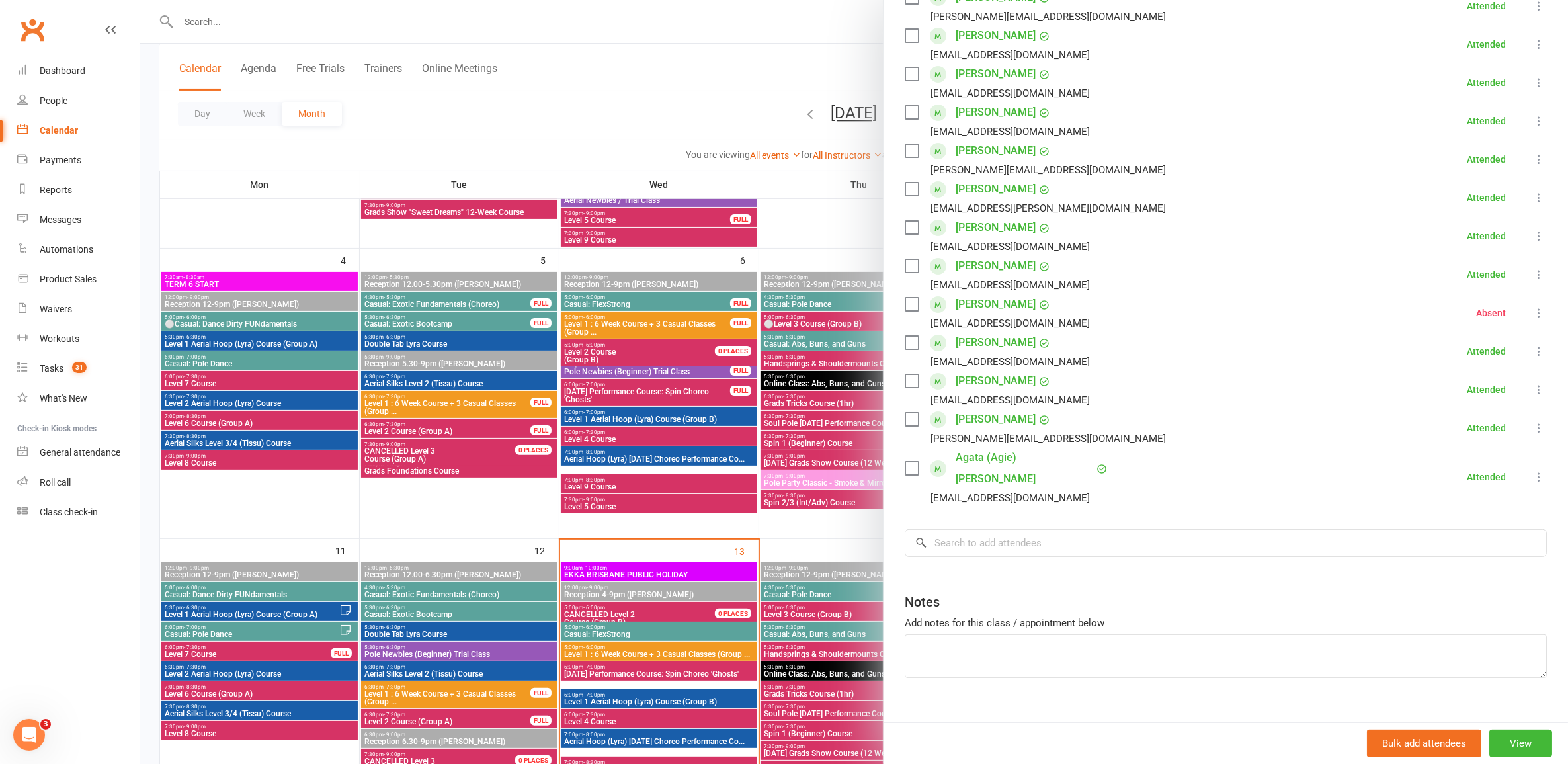
scroll to position [300, 0]
click at [1006, 453] on link "Agata (Agie) [PERSON_NAME]" at bounding box center [1024, 466] width 138 height 43
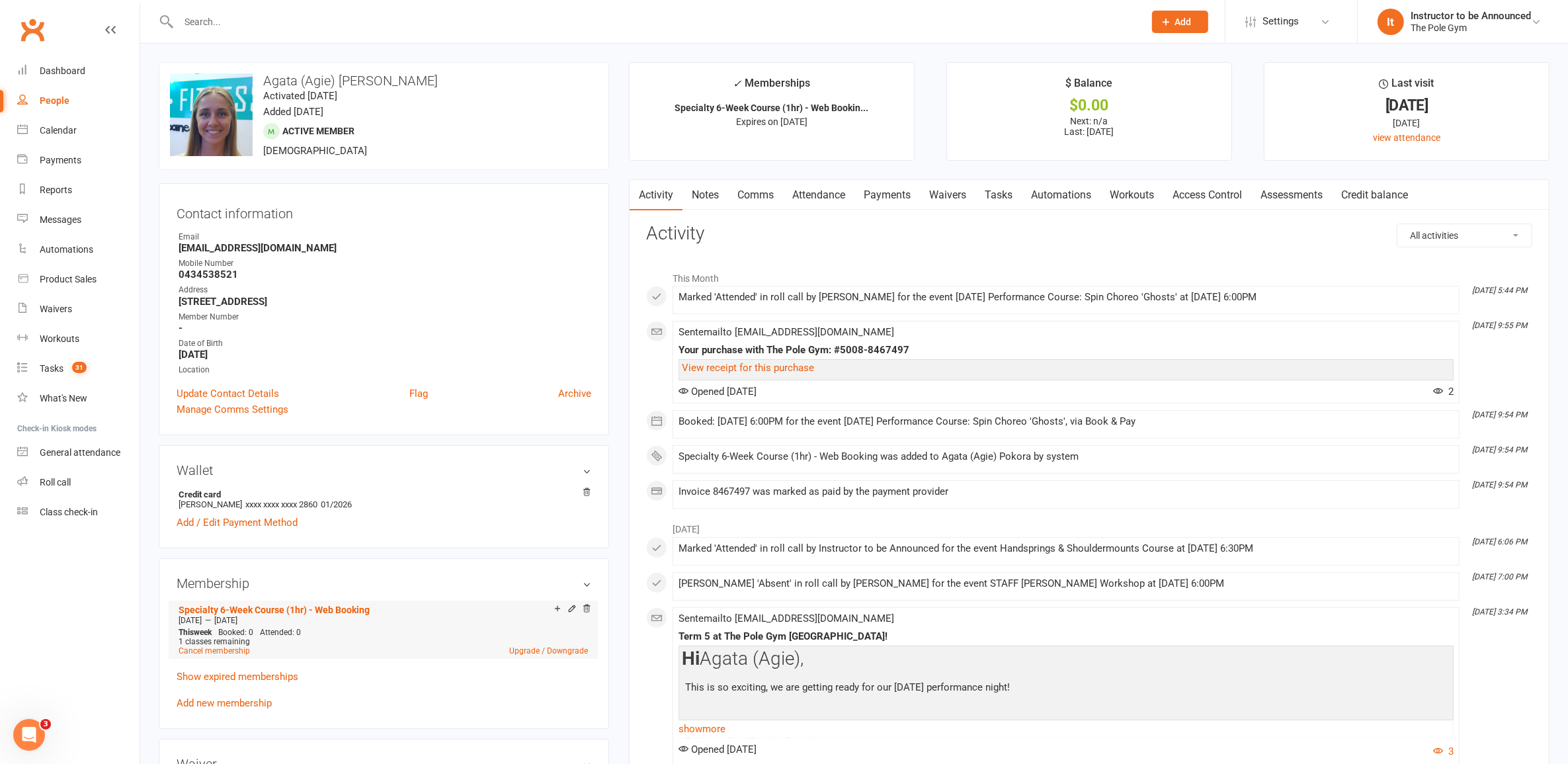
click at [569, 614] on icon at bounding box center [572, 610] width 9 height 10
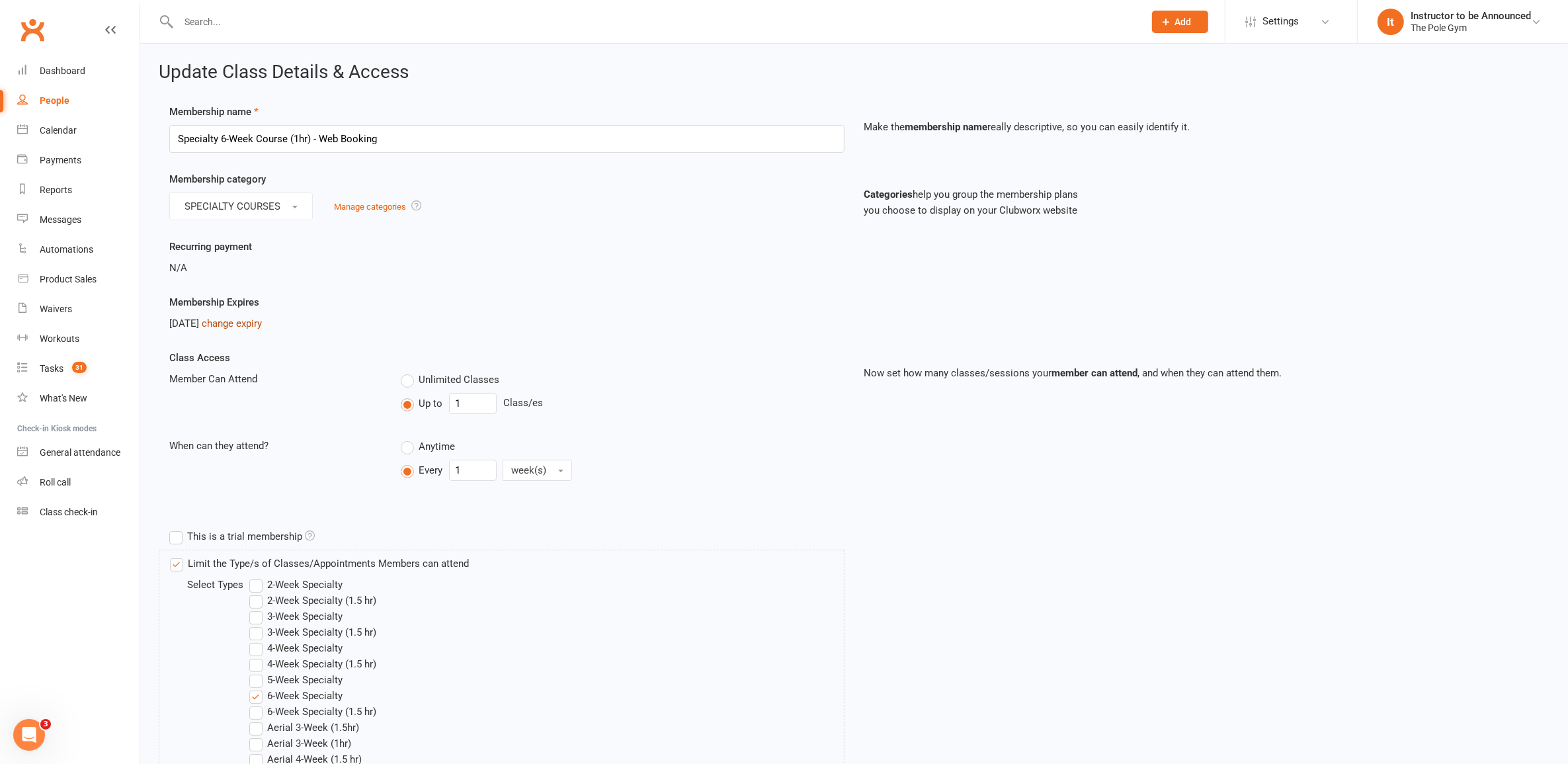
click at [250, 326] on link "change expiry" at bounding box center [231, 324] width 60 height 12
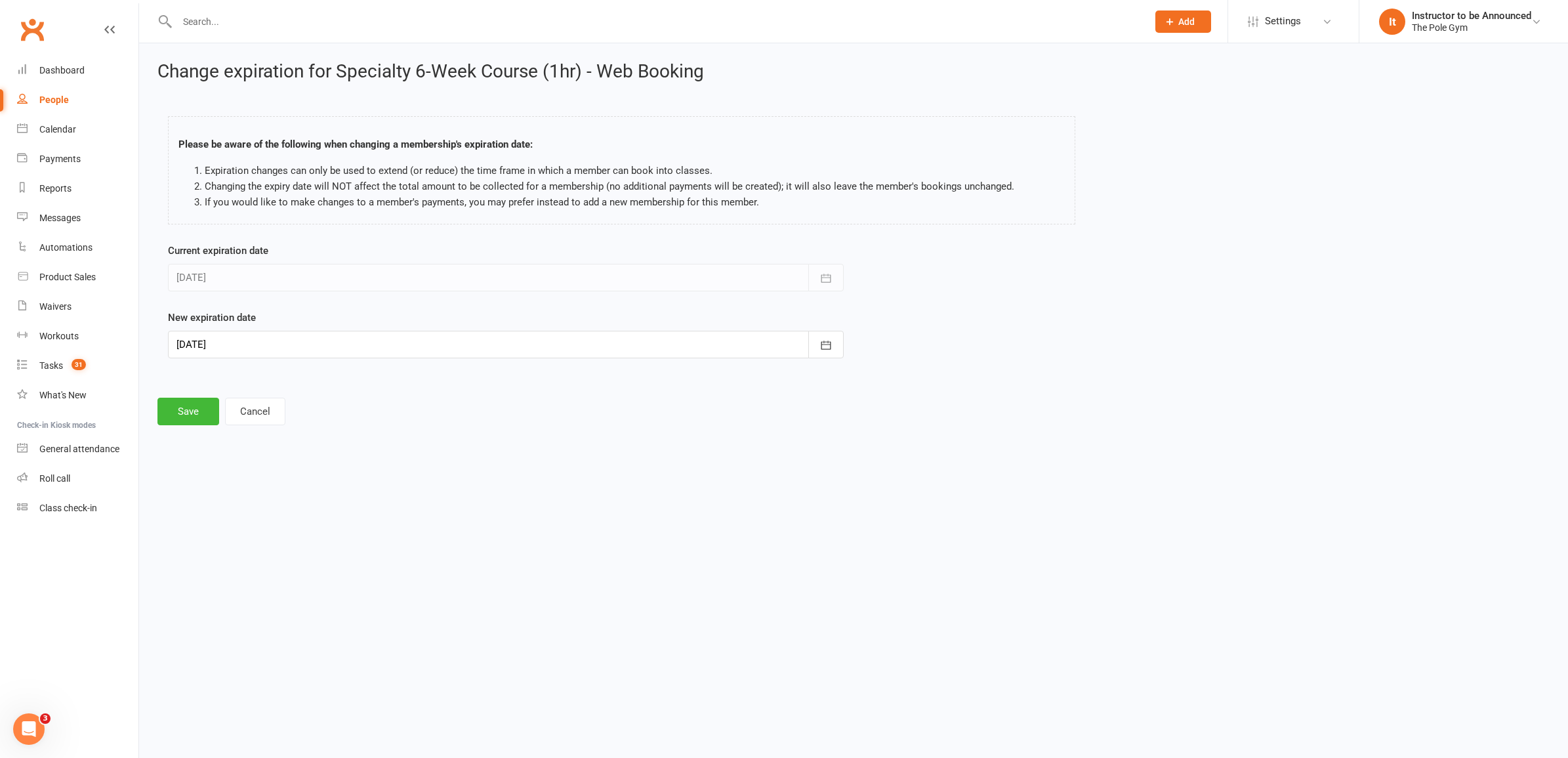
click at [362, 343] on div at bounding box center [506, 344] width 676 height 27
click at [224, 473] on span "14" at bounding box center [221, 478] width 10 height 10
type input "14 Sep 2025"
click at [201, 414] on button "Save" at bounding box center [188, 411] width 62 height 27
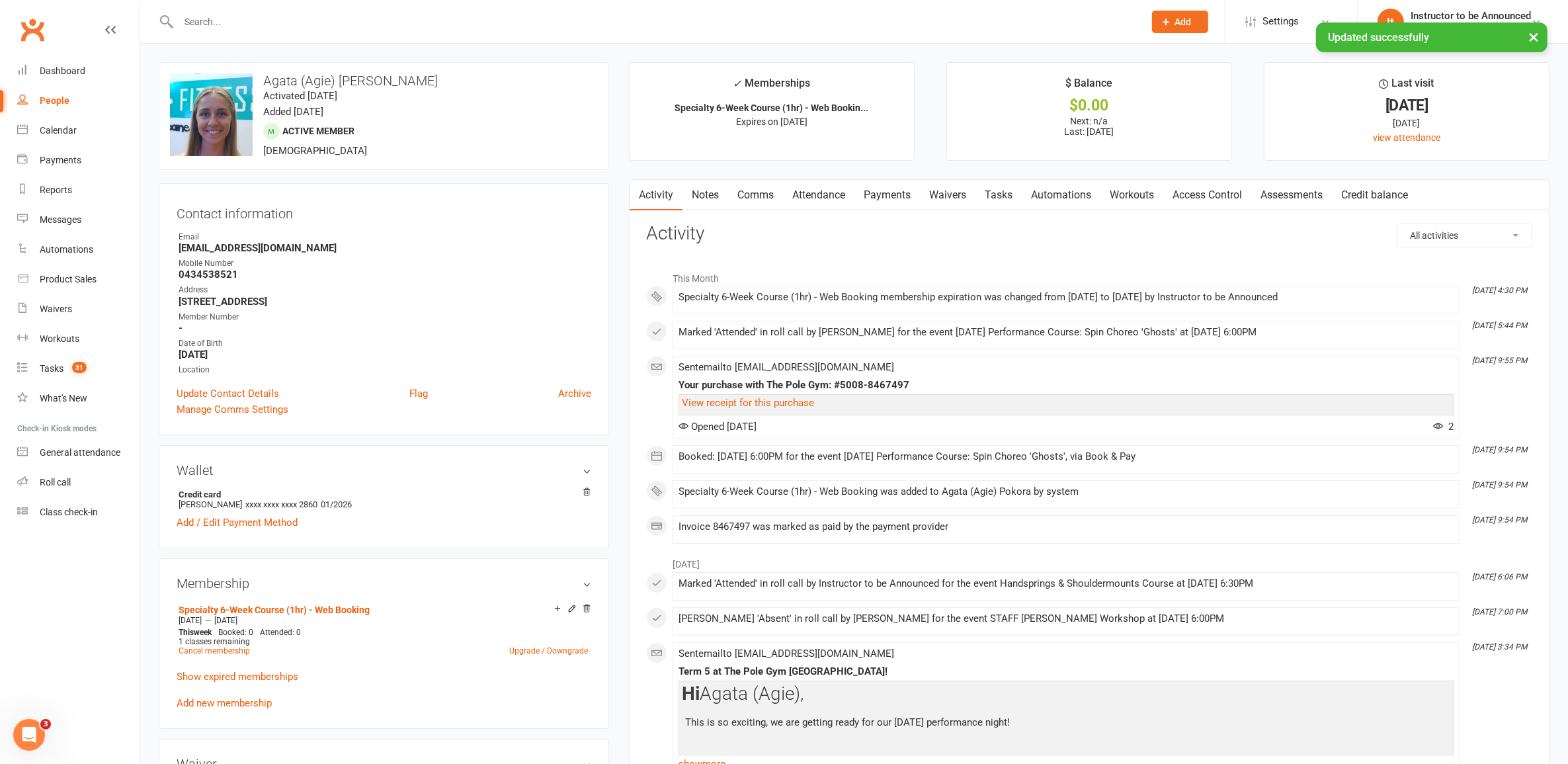
click at [883, 195] on link "Payments" at bounding box center [887, 195] width 65 height 31
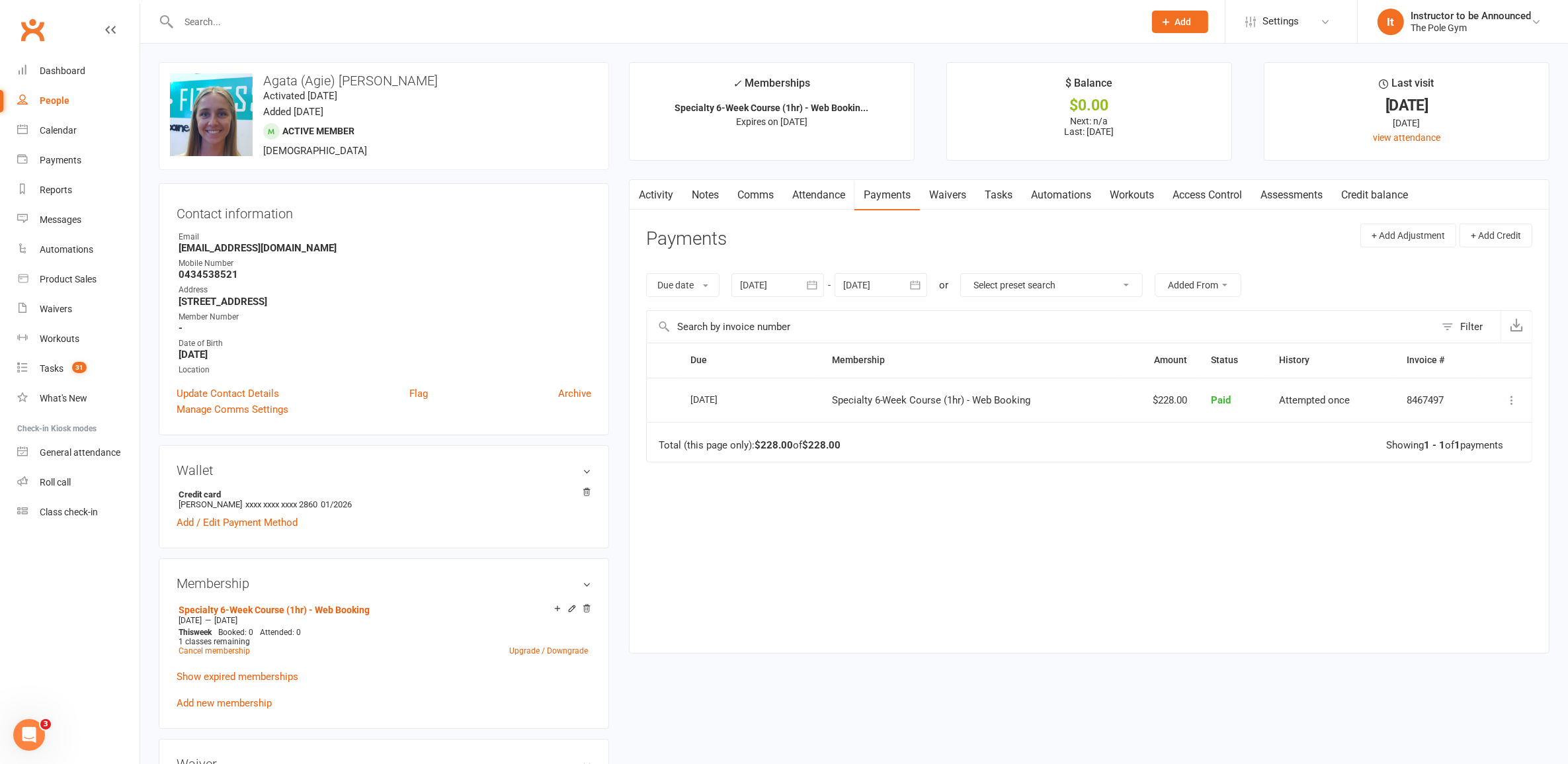
click at [811, 199] on link "Attendance" at bounding box center [818, 195] width 71 height 31
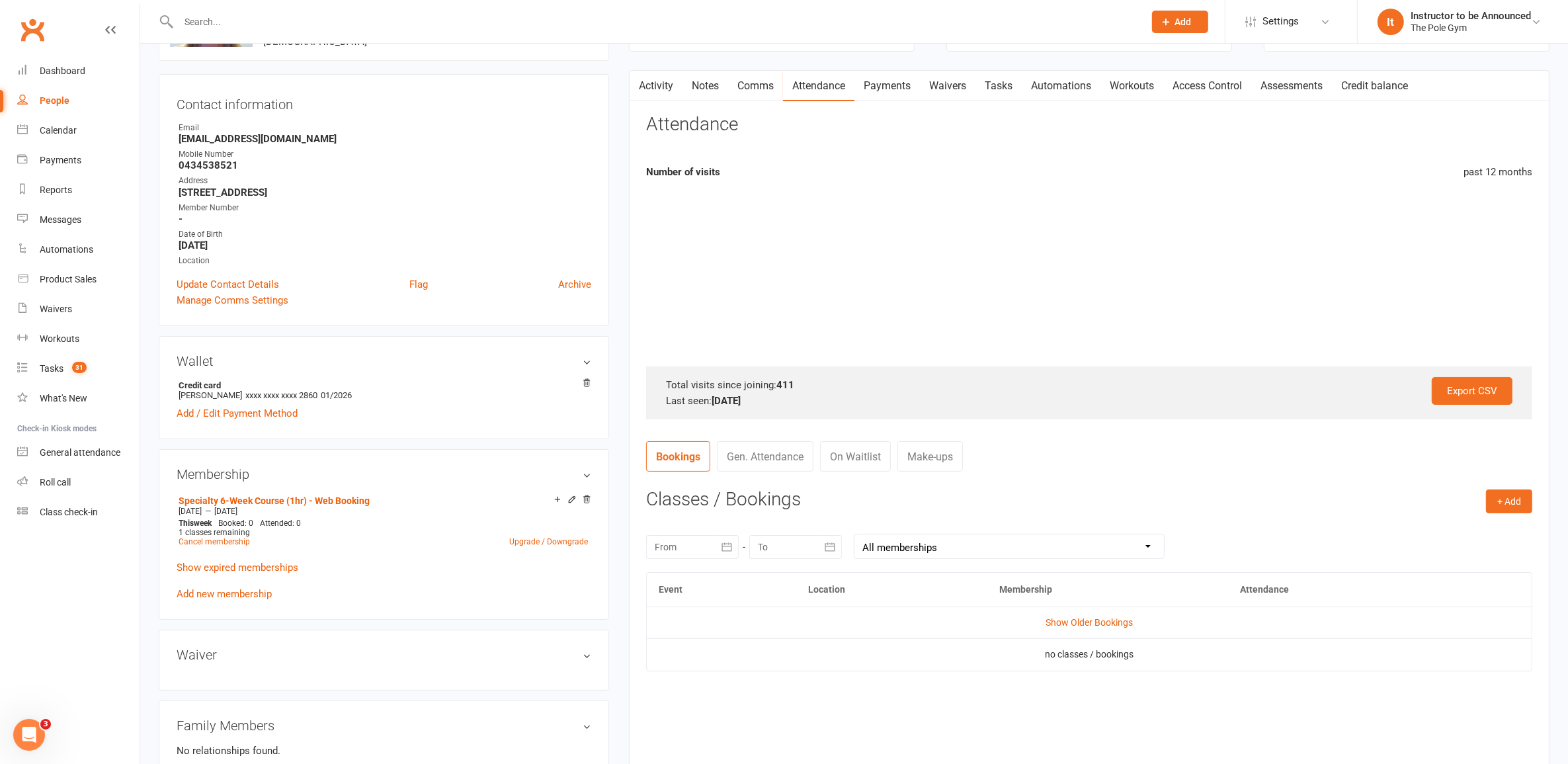
scroll to position [331, 0]
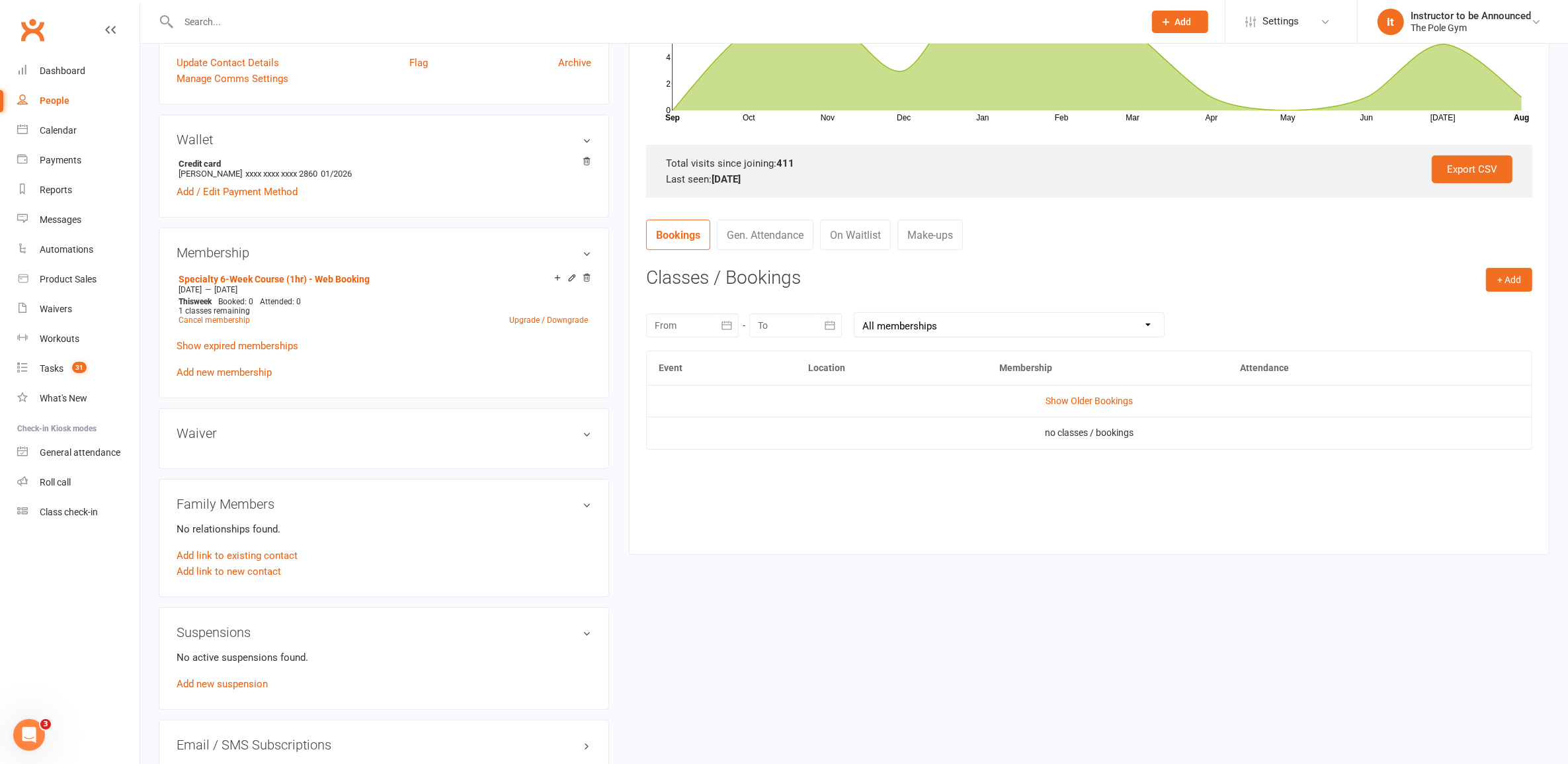
click at [682, 324] on div at bounding box center [693, 326] width 93 height 24
drag, startPoint x: 719, startPoint y: 428, endPoint x: 729, endPoint y: 422, distance: 11.7
click at [720, 428] on button "04" at bounding box center [729, 433] width 28 height 24
type input "04 Aug 2025"
click at [813, 326] on div at bounding box center [796, 326] width 93 height 24
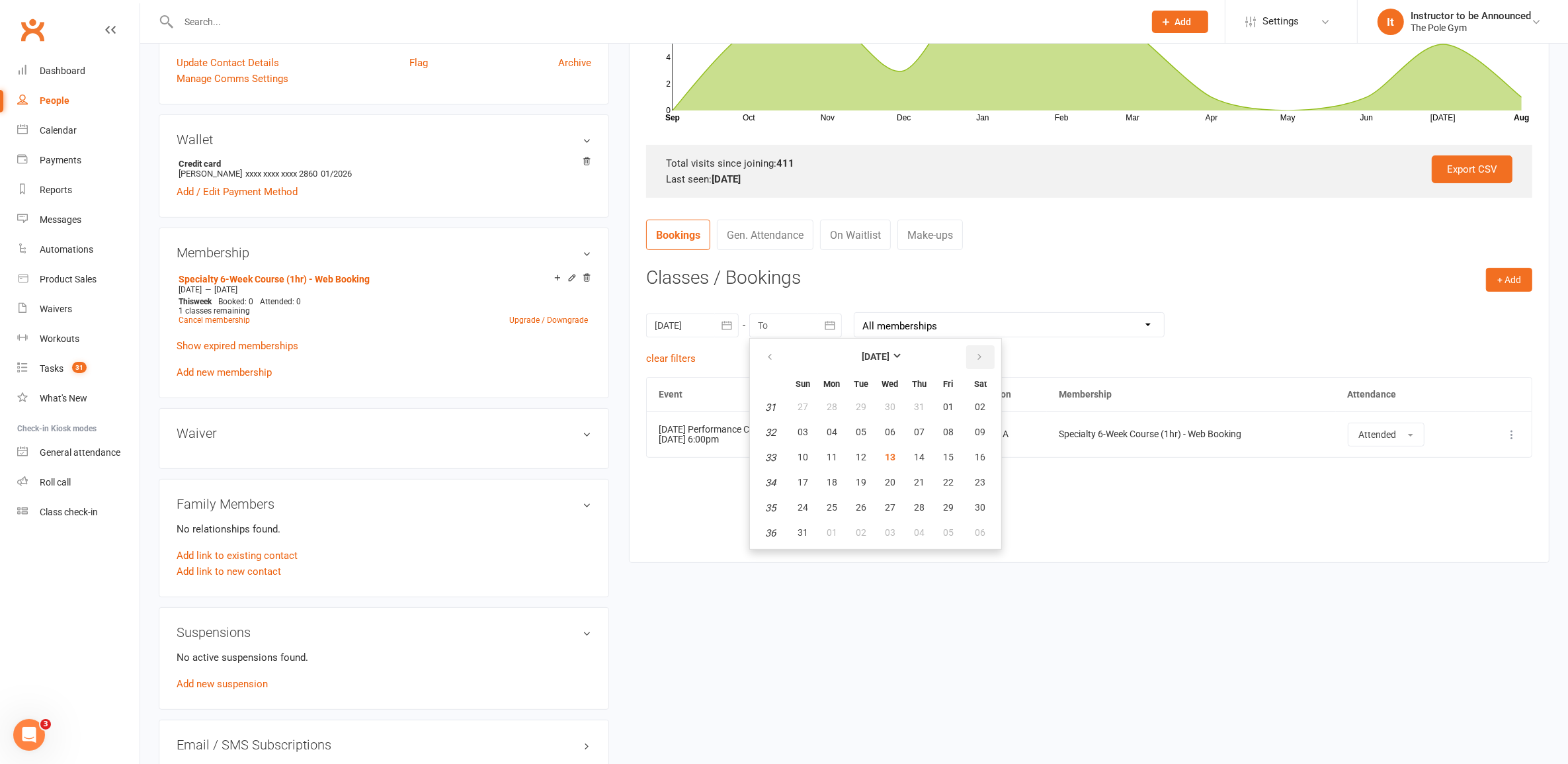
drag, startPoint x: 967, startPoint y: 360, endPoint x: 979, endPoint y: 361, distance: 12.0
click at [976, 359] on button "button" at bounding box center [981, 357] width 28 height 24
click at [810, 451] on button "14" at bounding box center [803, 458] width 28 height 24
type input "14 Sep 2025"
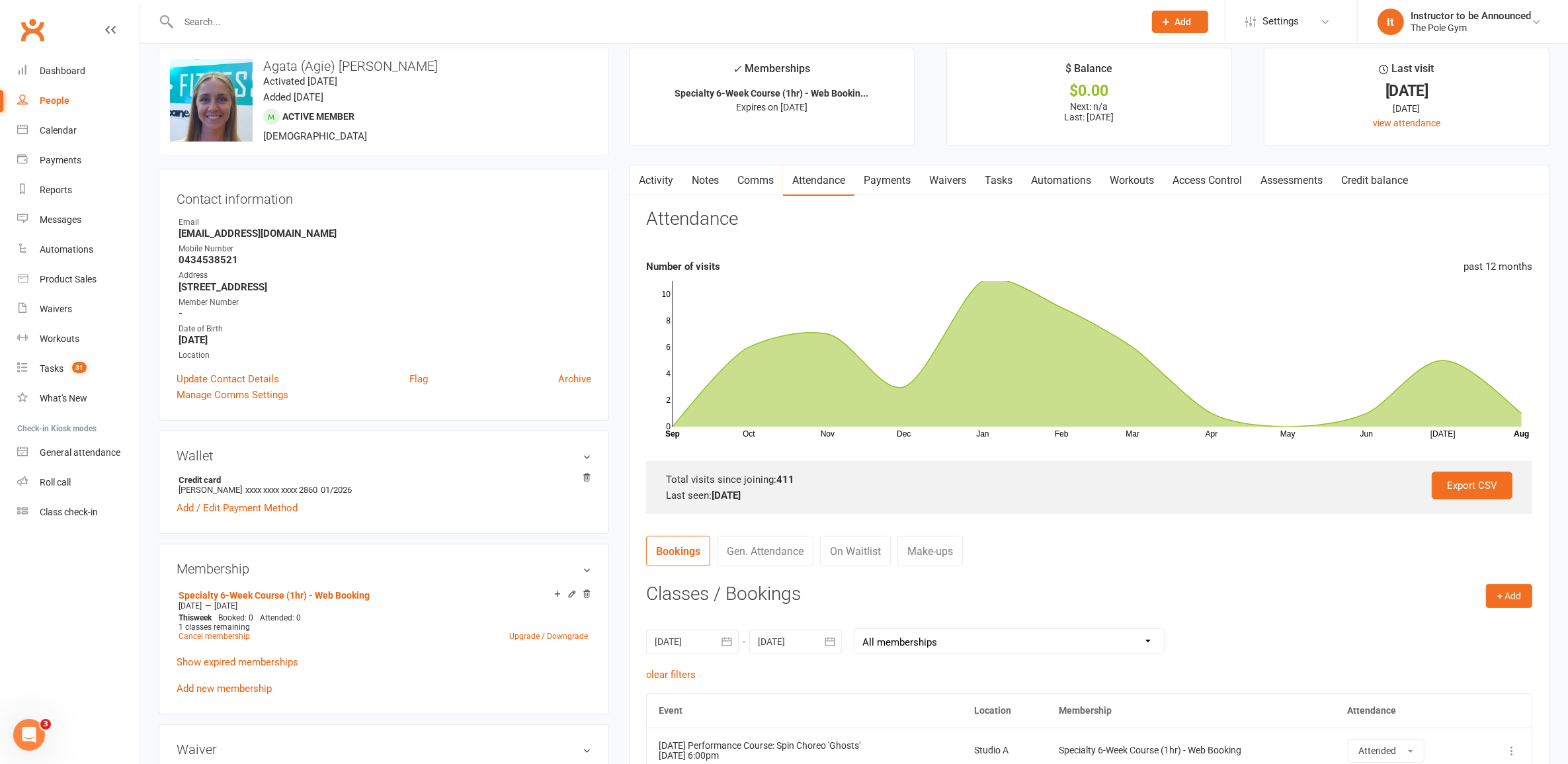
scroll to position [0, 0]
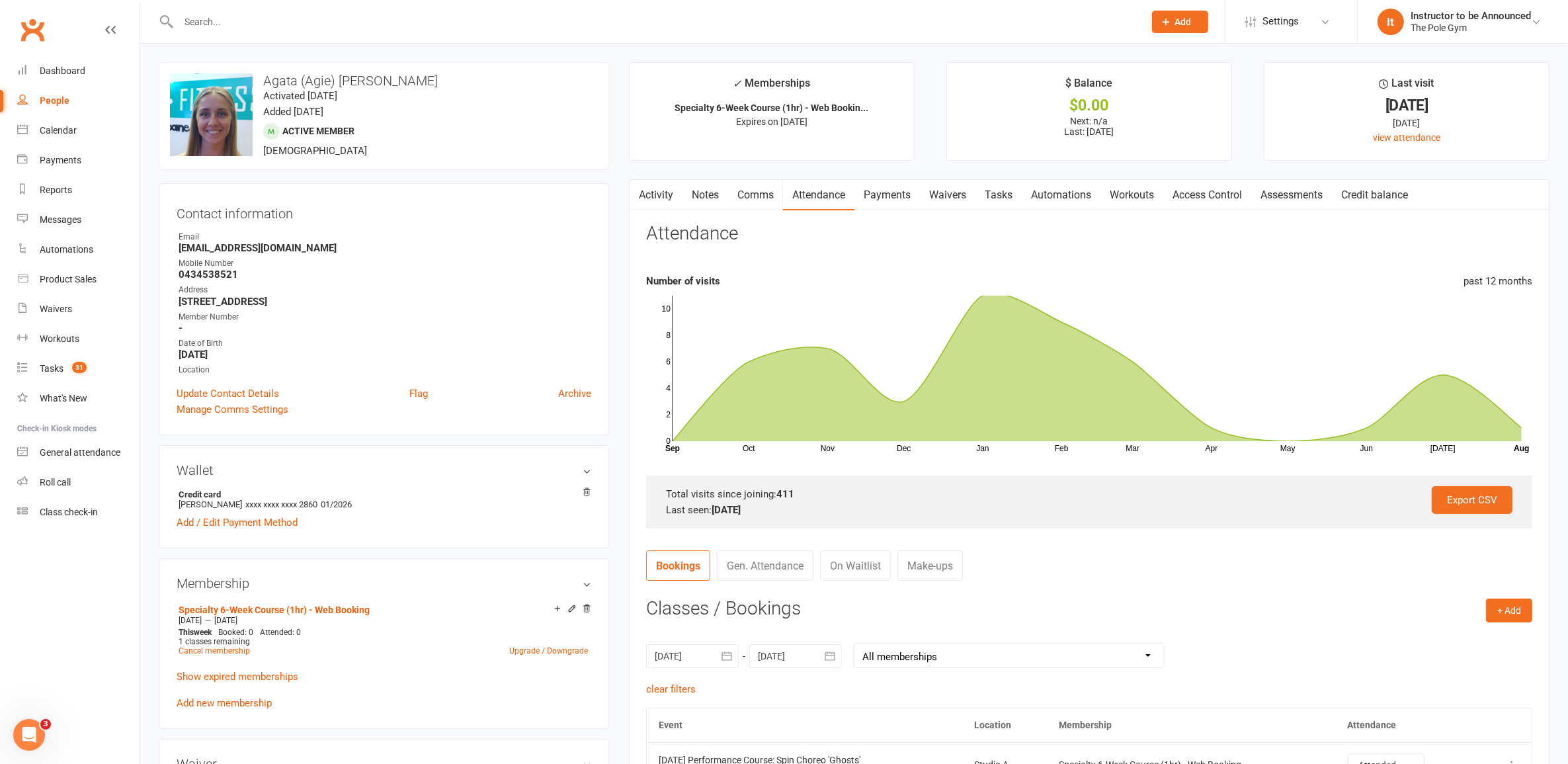
click at [28, 19] on link "Clubworx" at bounding box center [32, 30] width 33 height 33
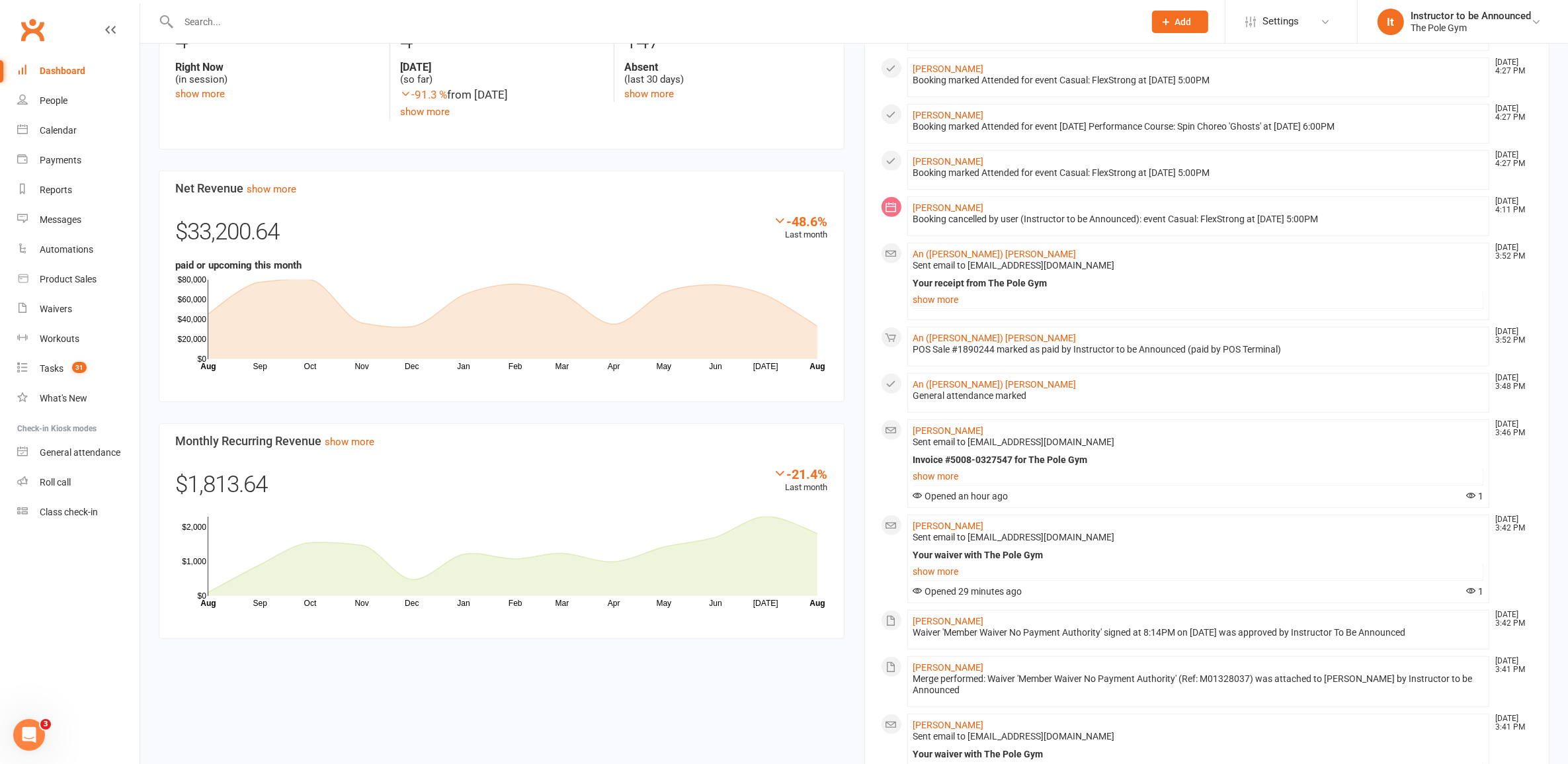
scroll to position [661, 0]
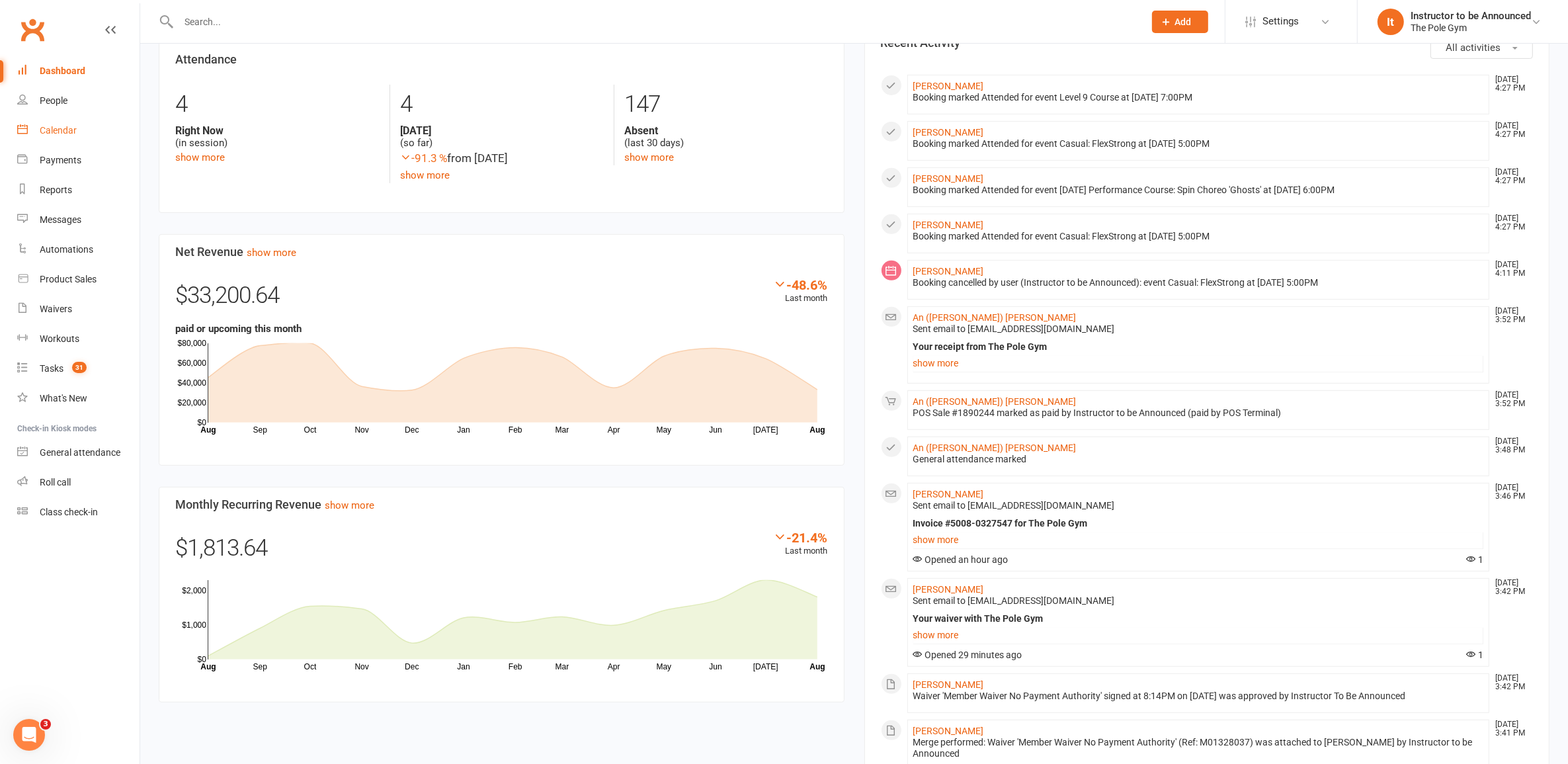
click at [41, 127] on div "Calendar" at bounding box center [58, 130] width 37 height 10
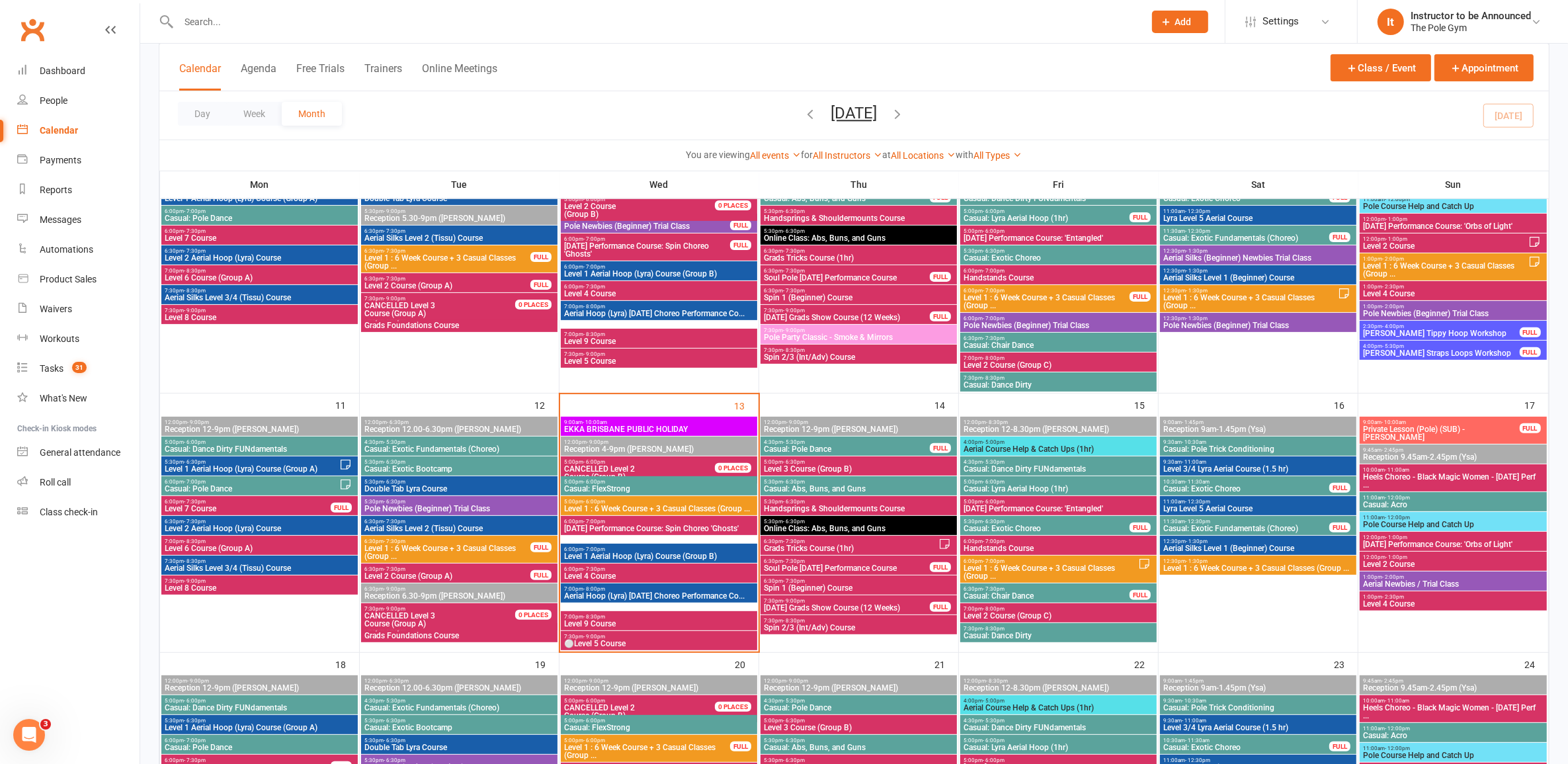
scroll to position [447, 0]
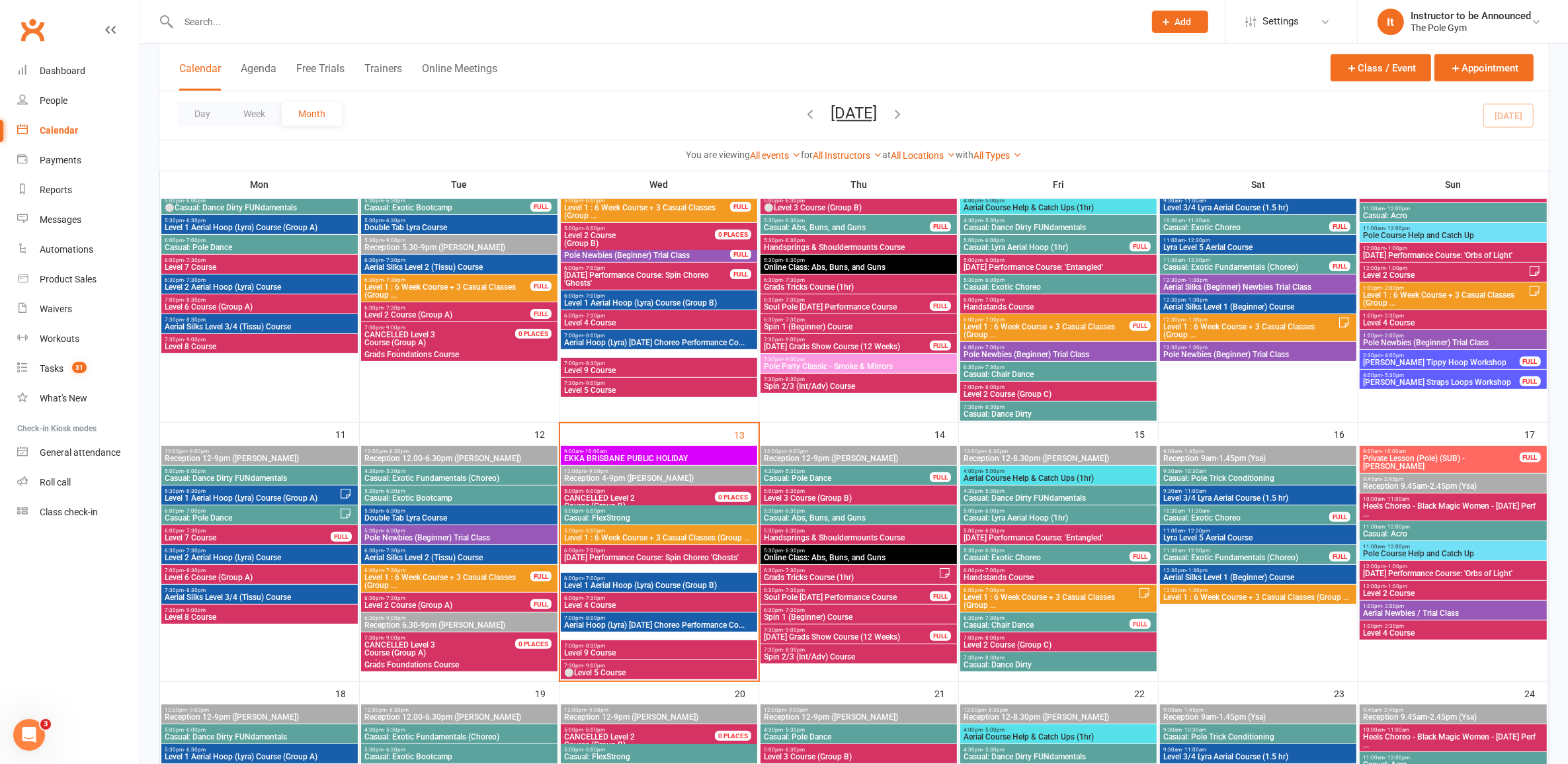
click at [663, 551] on span "6:00pm - 7:00pm" at bounding box center [659, 551] width 191 height 6
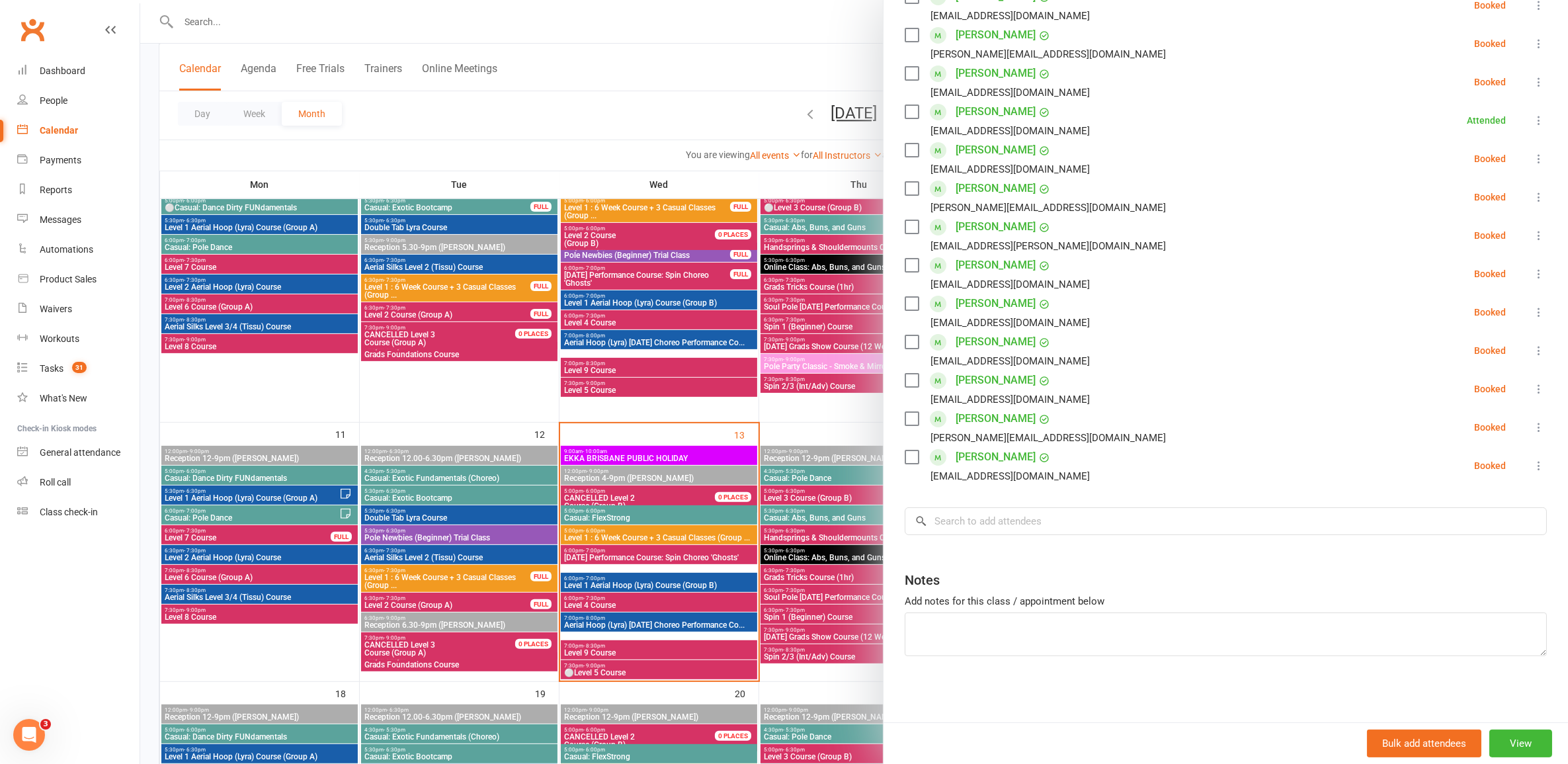
scroll to position [261, 0]
click at [1084, 515] on input "search" at bounding box center [1226, 521] width 642 height 28
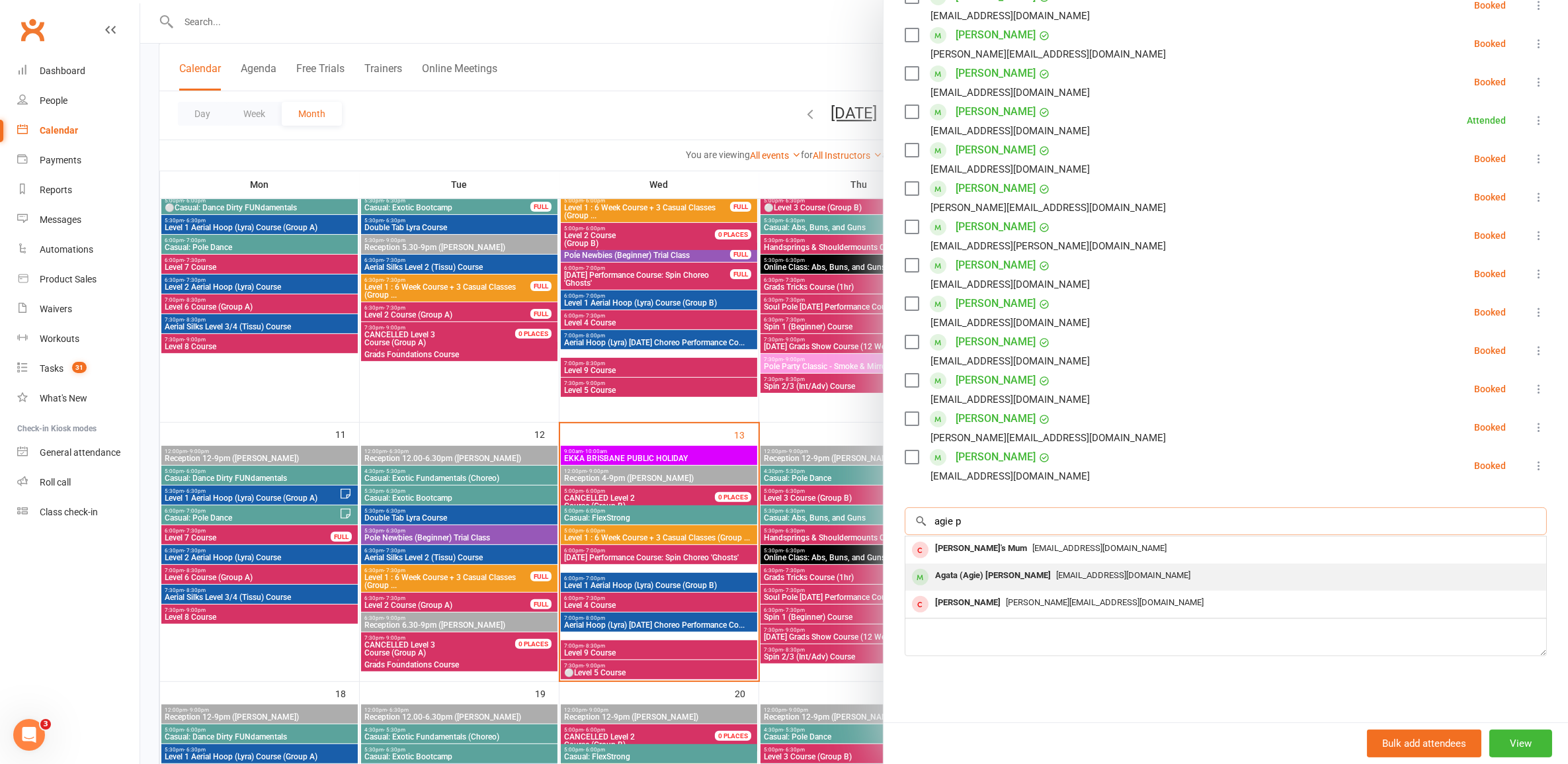
type input "agie p"
click at [1057, 575] on span "[EMAIL_ADDRESS][DOMAIN_NAME]" at bounding box center [1123, 574] width 134 height 10
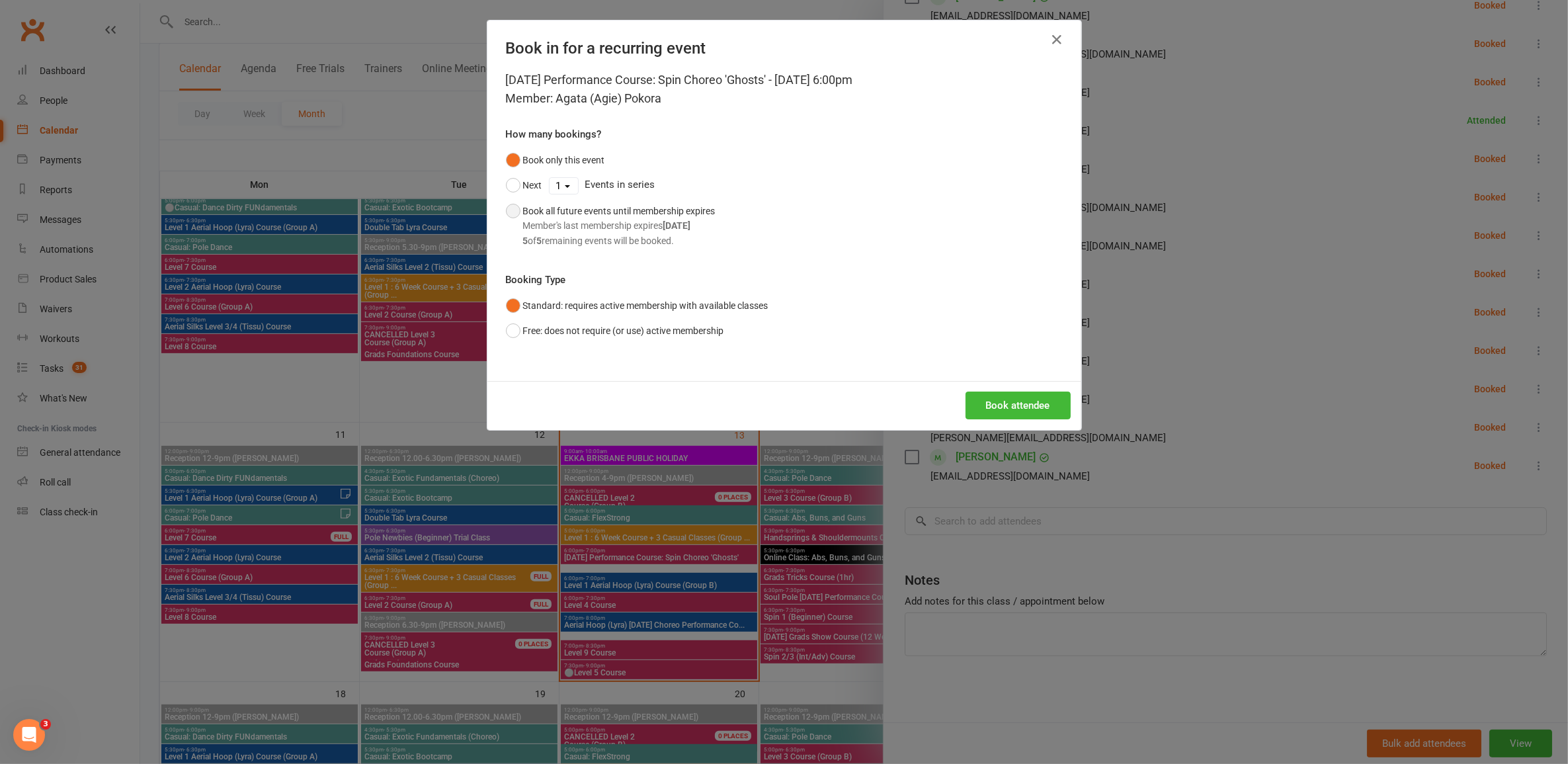
click at [642, 222] on div "Member's last membership expires [DATE]" at bounding box center [619, 225] width 192 height 14
click at [1019, 407] on button "Book attendee" at bounding box center [1018, 405] width 105 height 28
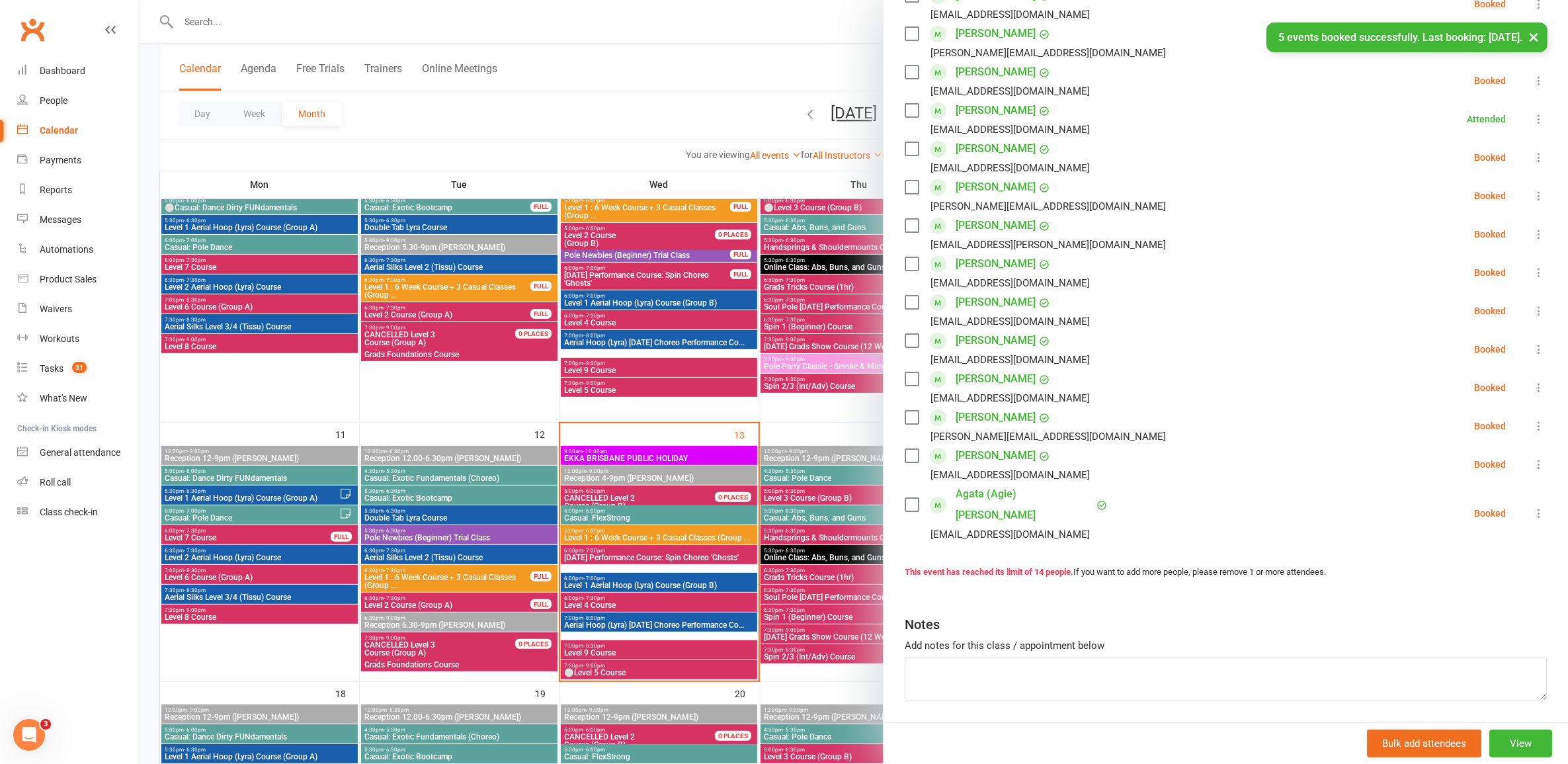
click at [702, 601] on div at bounding box center [854, 382] width 1428 height 764
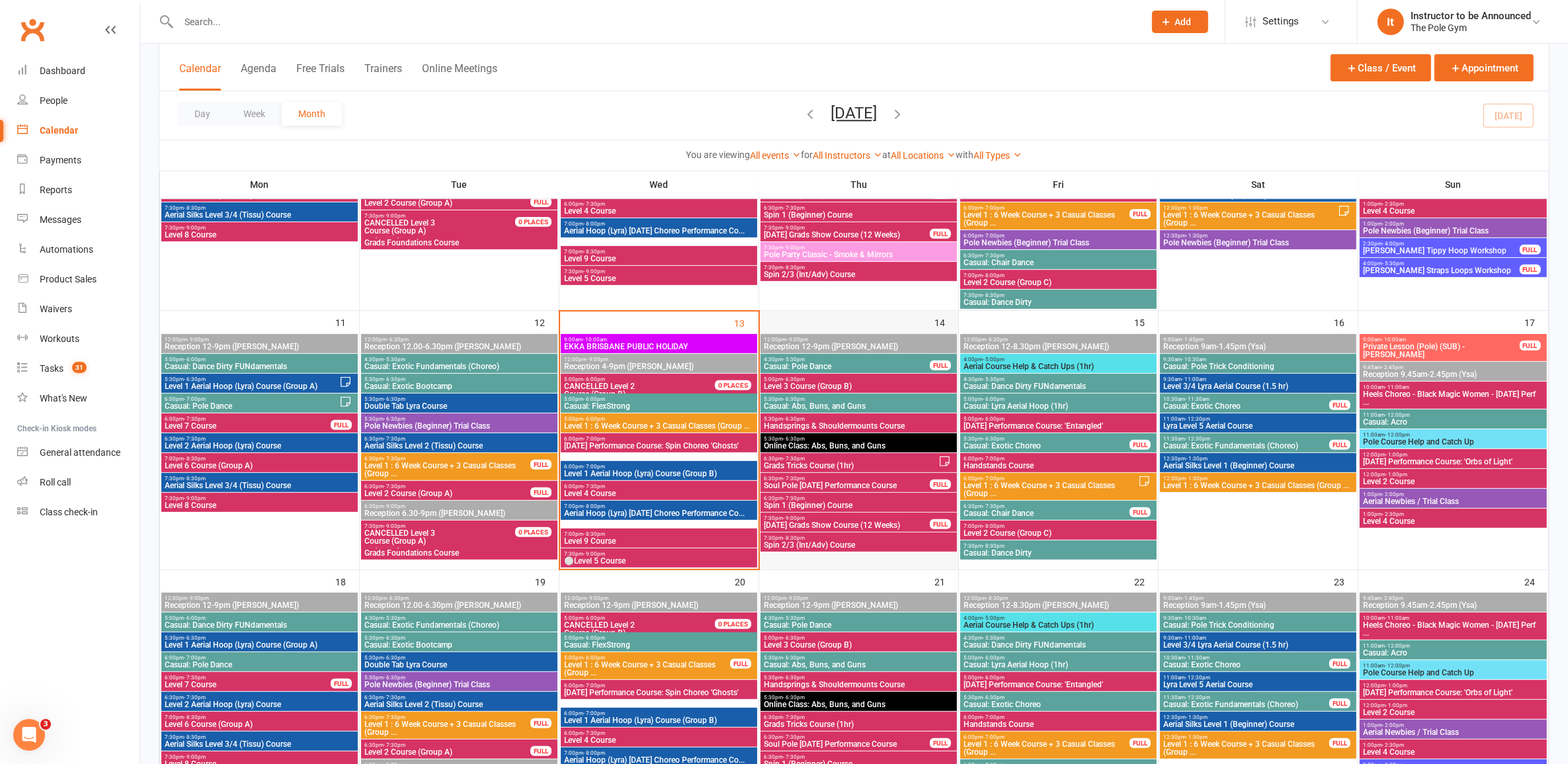
scroll to position [530, 0]
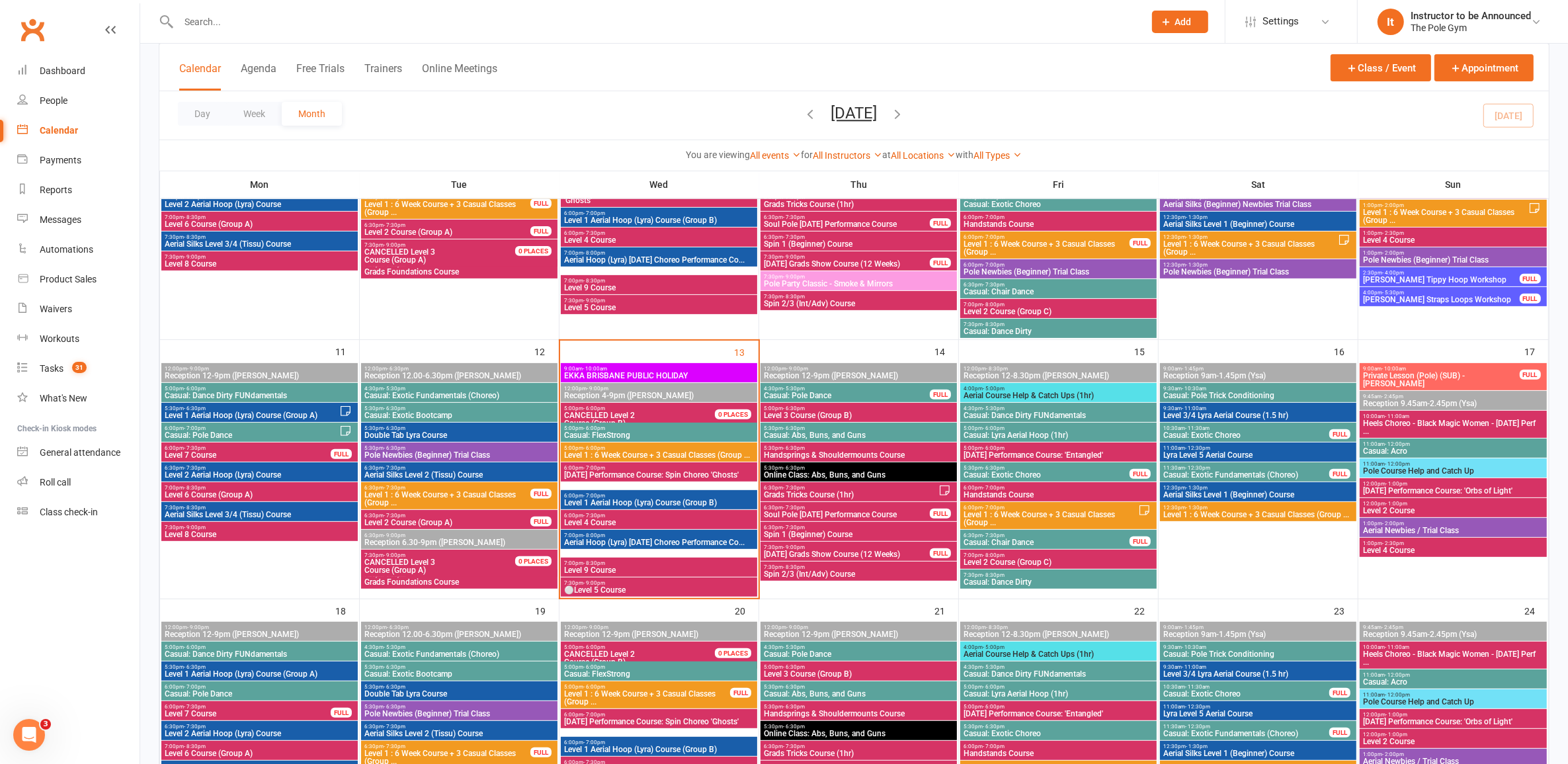
click at [944, 490] on icon at bounding box center [944, 490] width 10 height 10
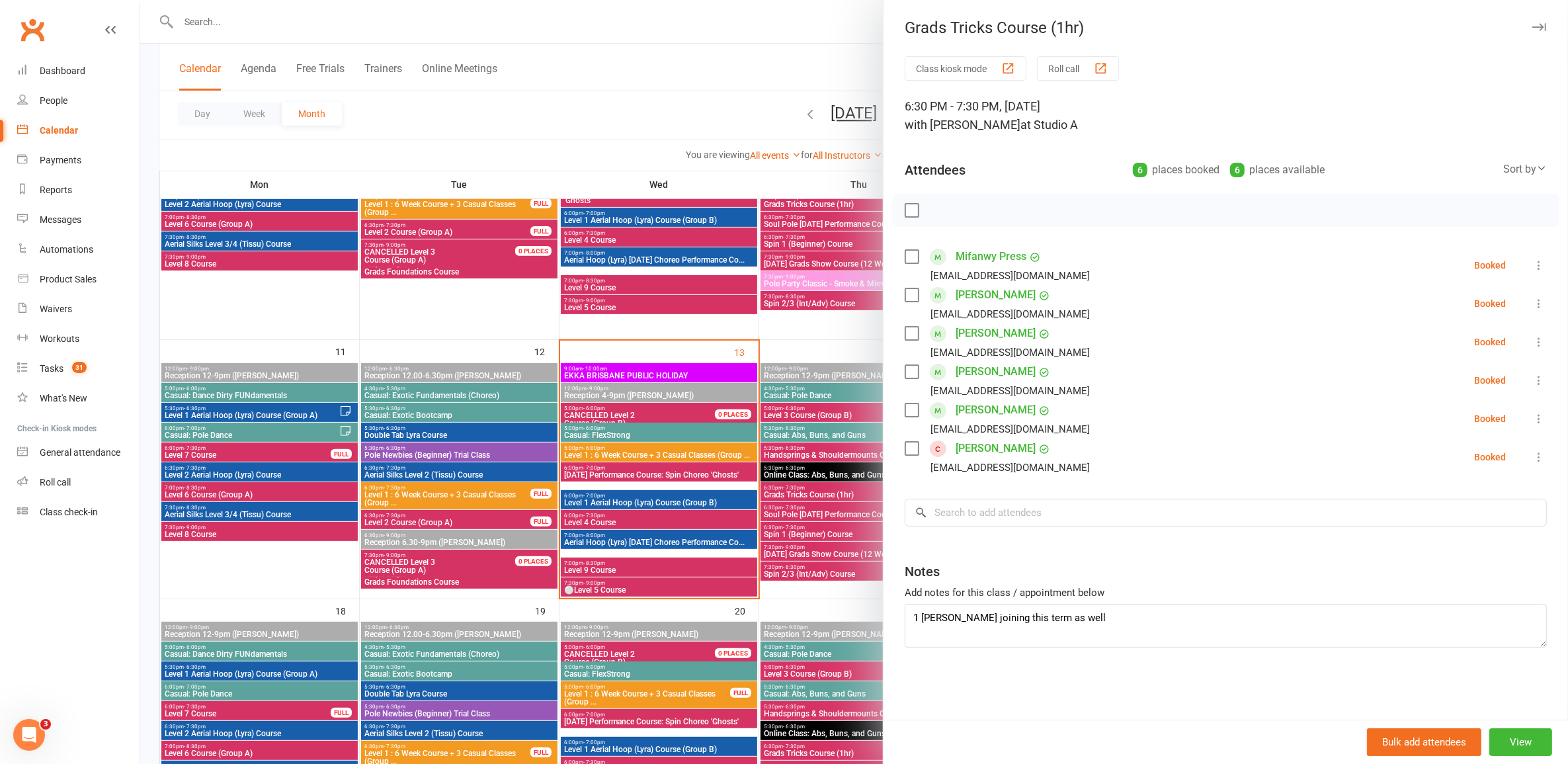
click at [619, 497] on div at bounding box center [854, 382] width 1428 height 764
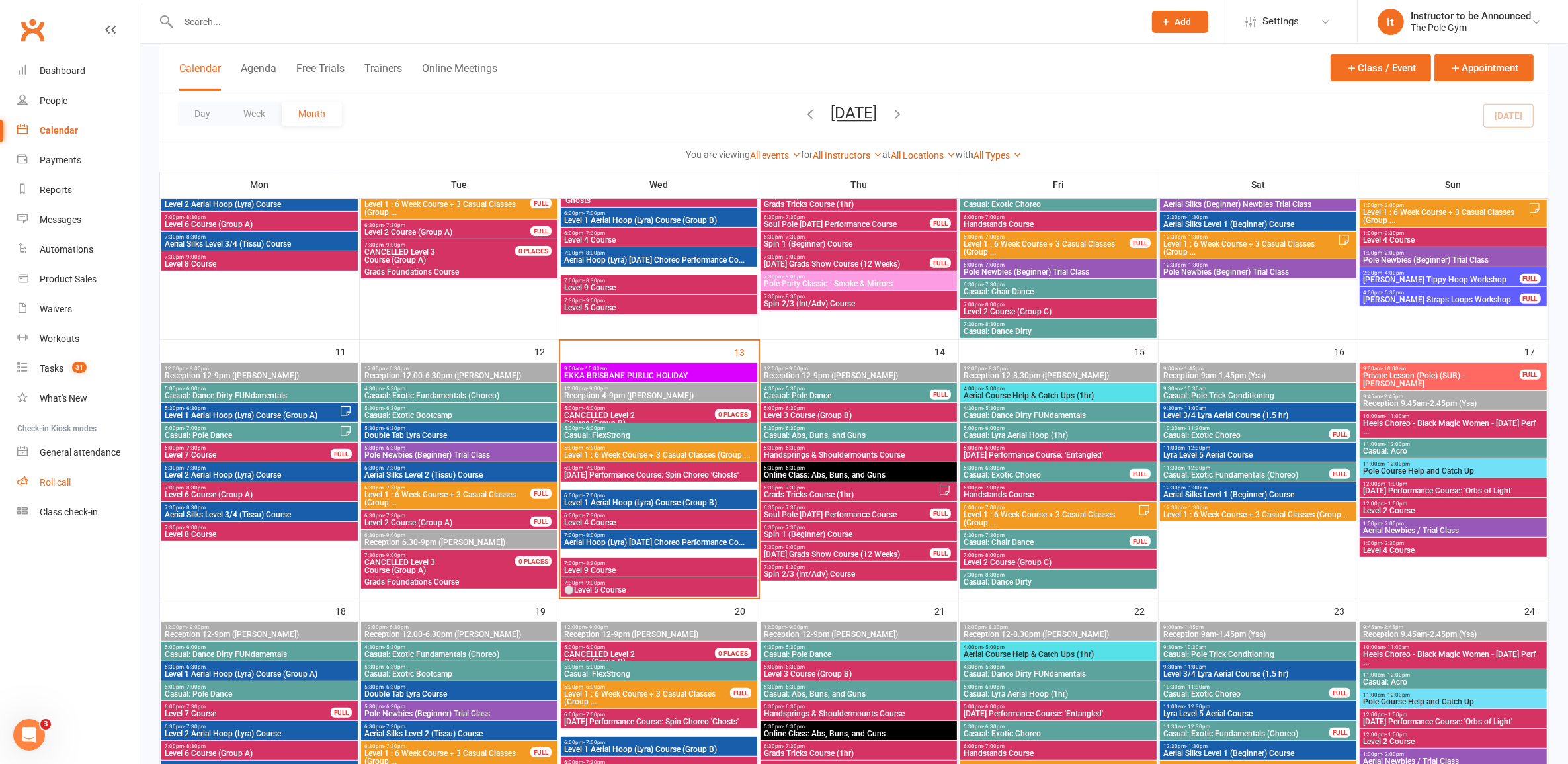
click at [55, 479] on div "Roll call" at bounding box center [55, 482] width 31 height 10
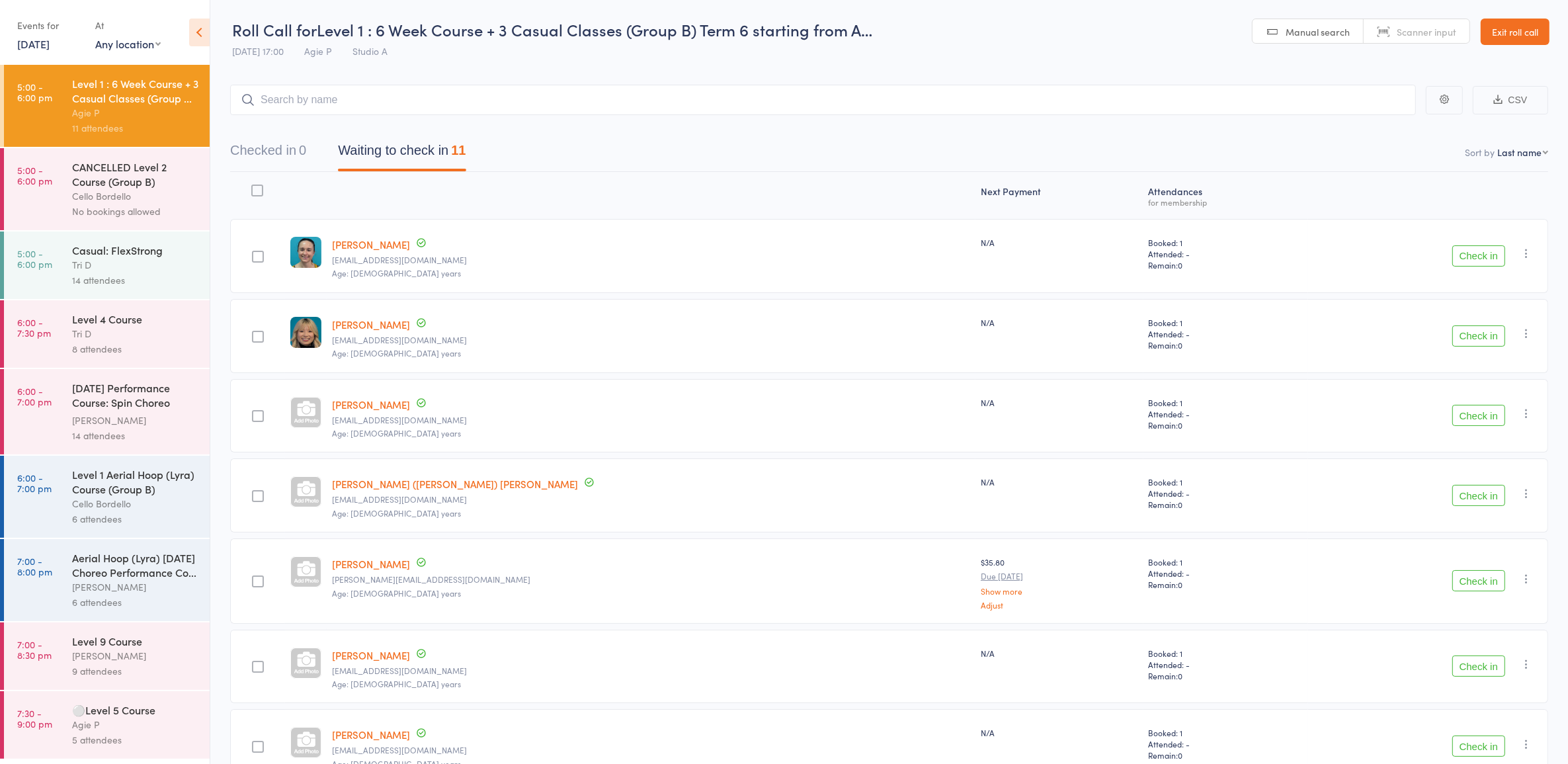
click at [97, 416] on div "[PERSON_NAME]" at bounding box center [135, 420] width 127 height 15
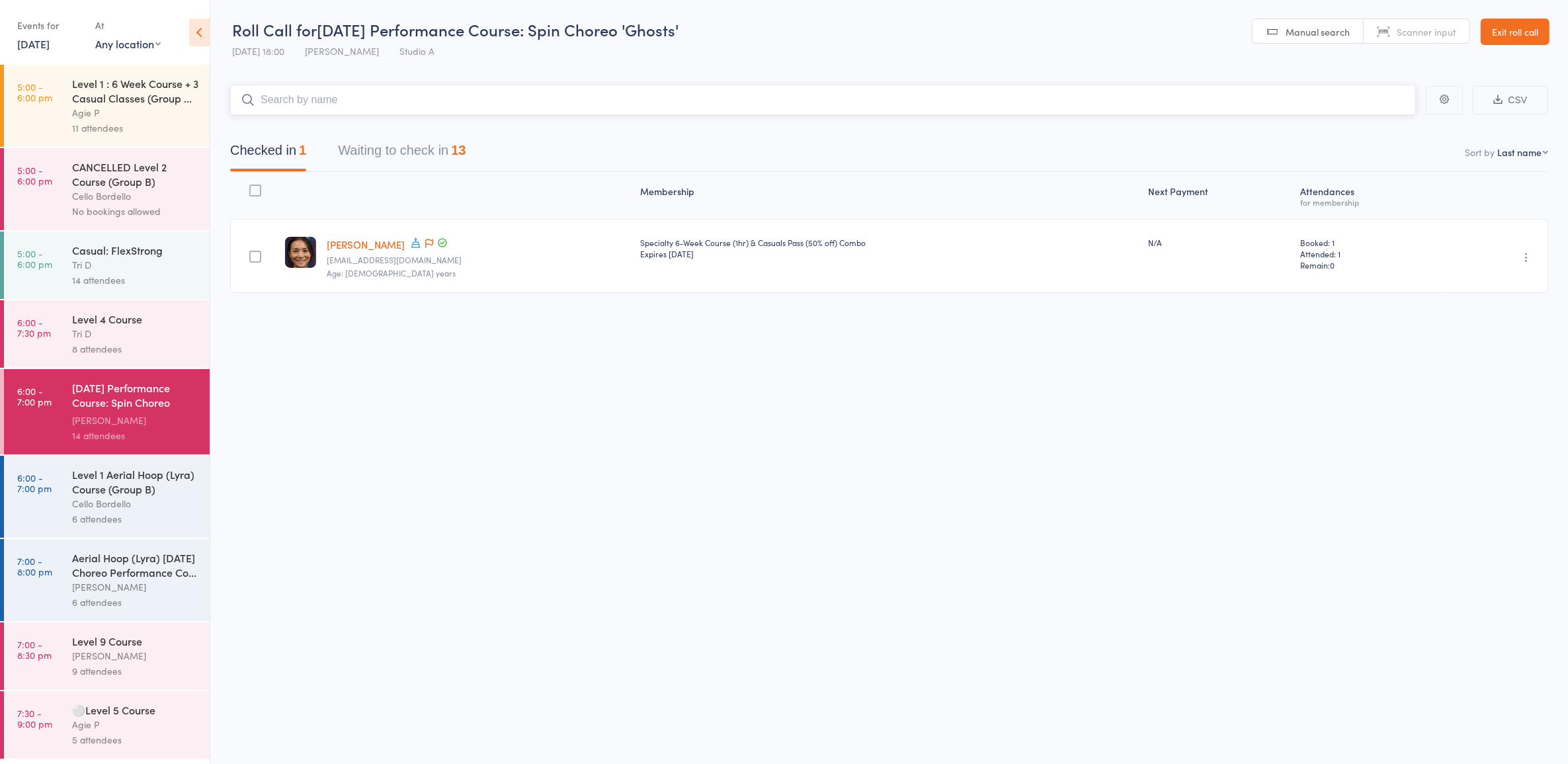
click at [421, 163] on button "Waiting to check in 13" at bounding box center [401, 154] width 127 height 35
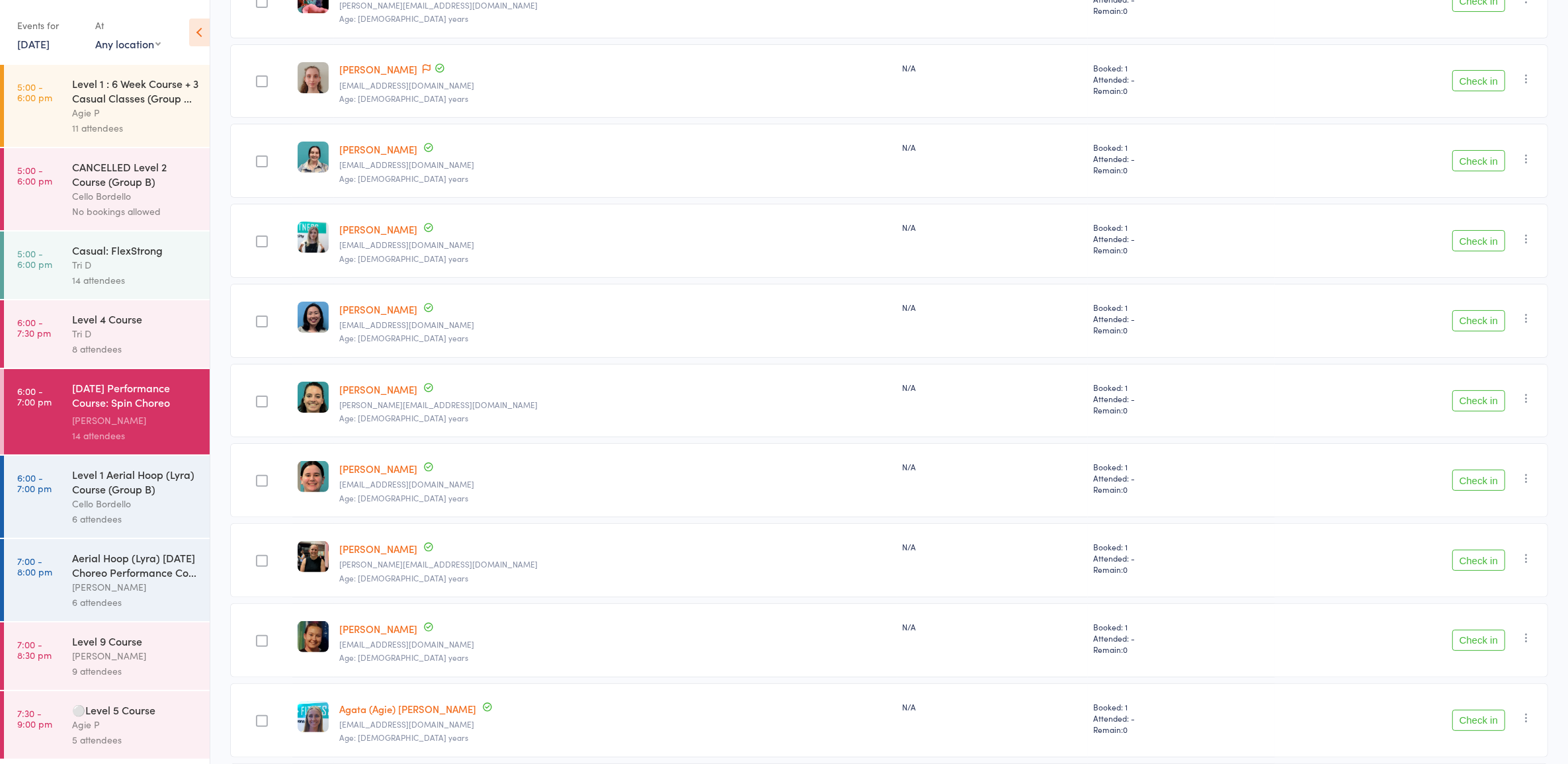
scroll to position [546, 0]
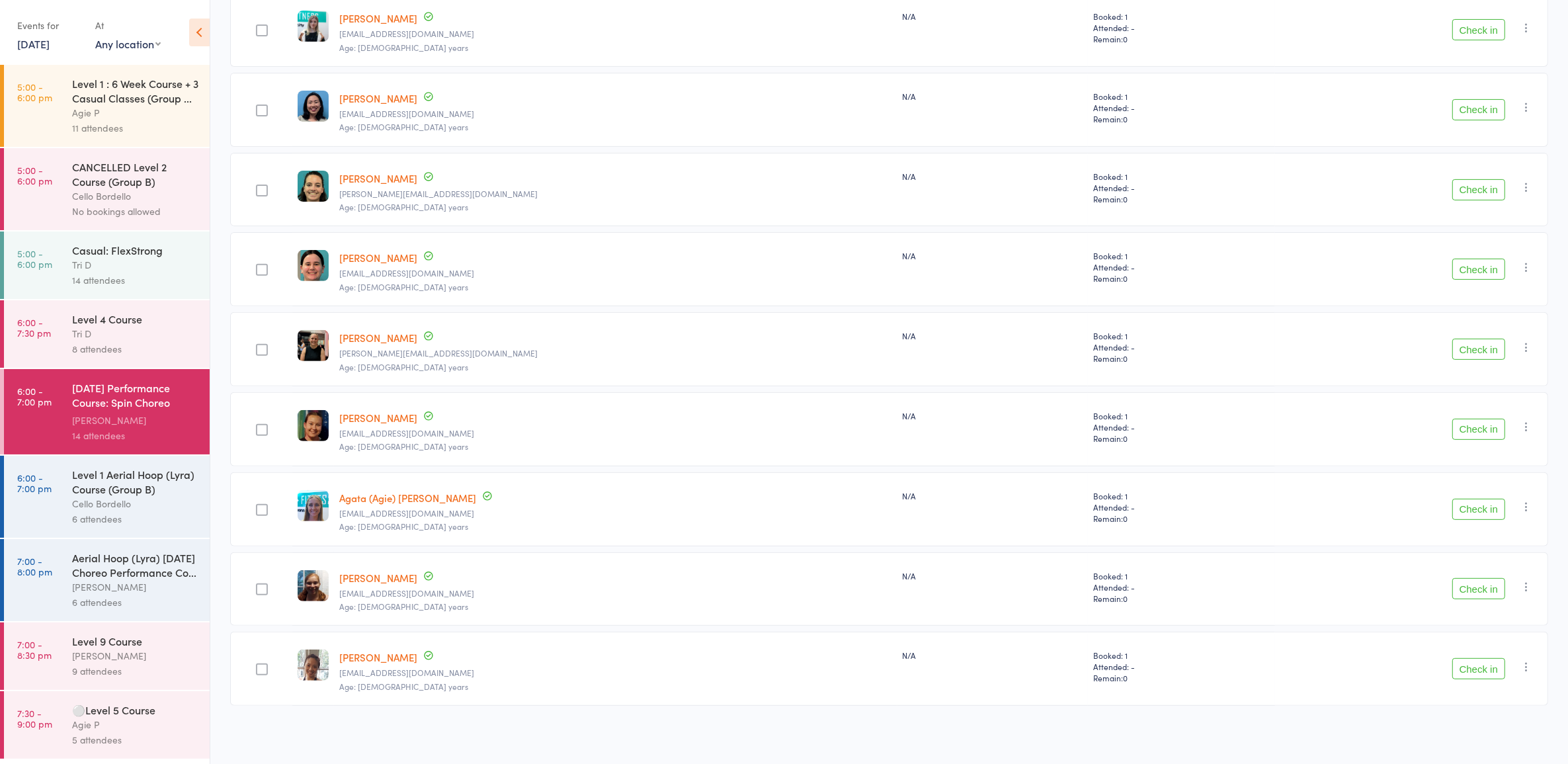
click at [1495, 499] on button "Check in" at bounding box center [1479, 509] width 53 height 21
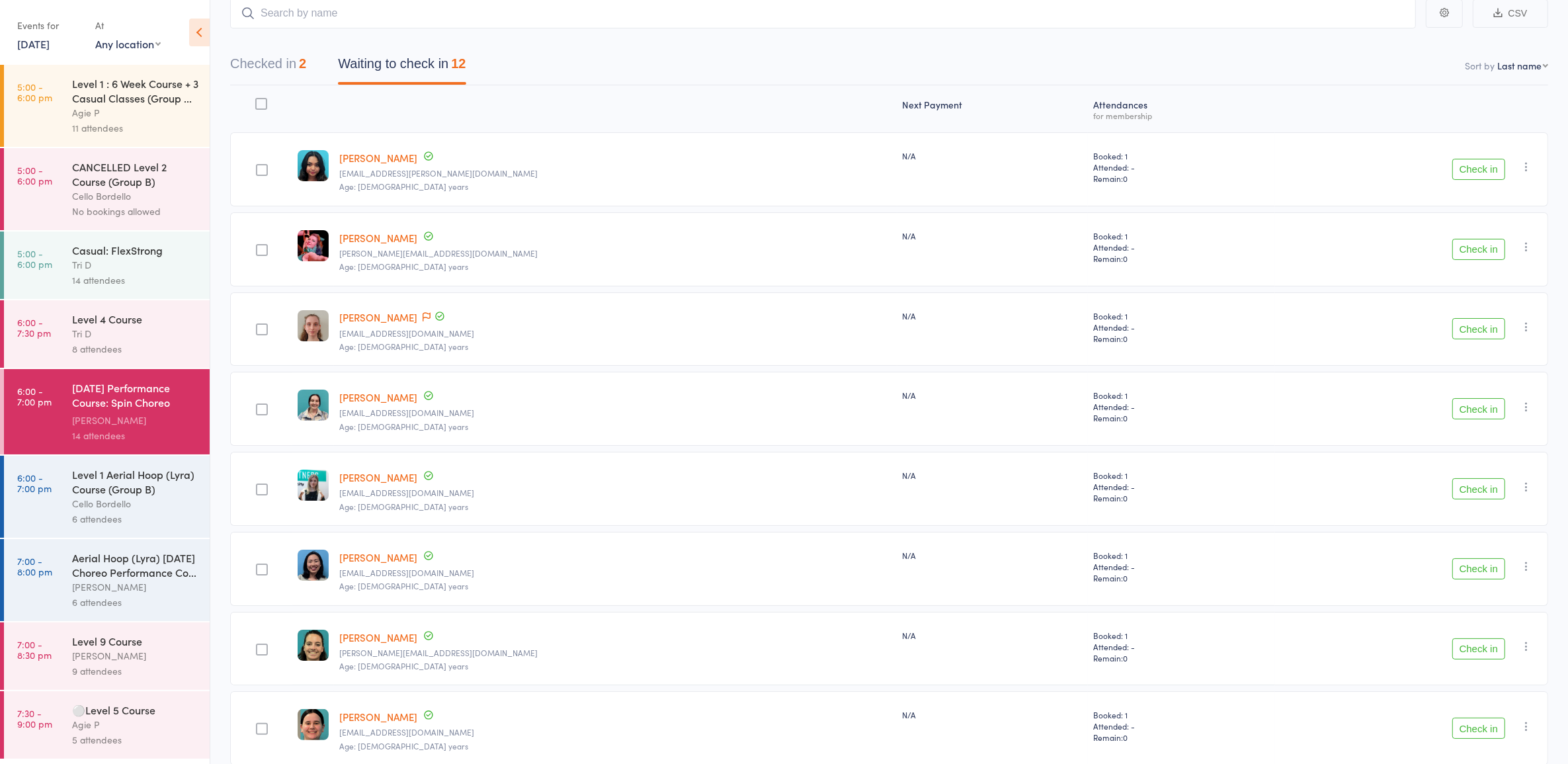
scroll to position [82, 0]
click at [139, 261] on div "Tri D" at bounding box center [135, 265] width 127 height 15
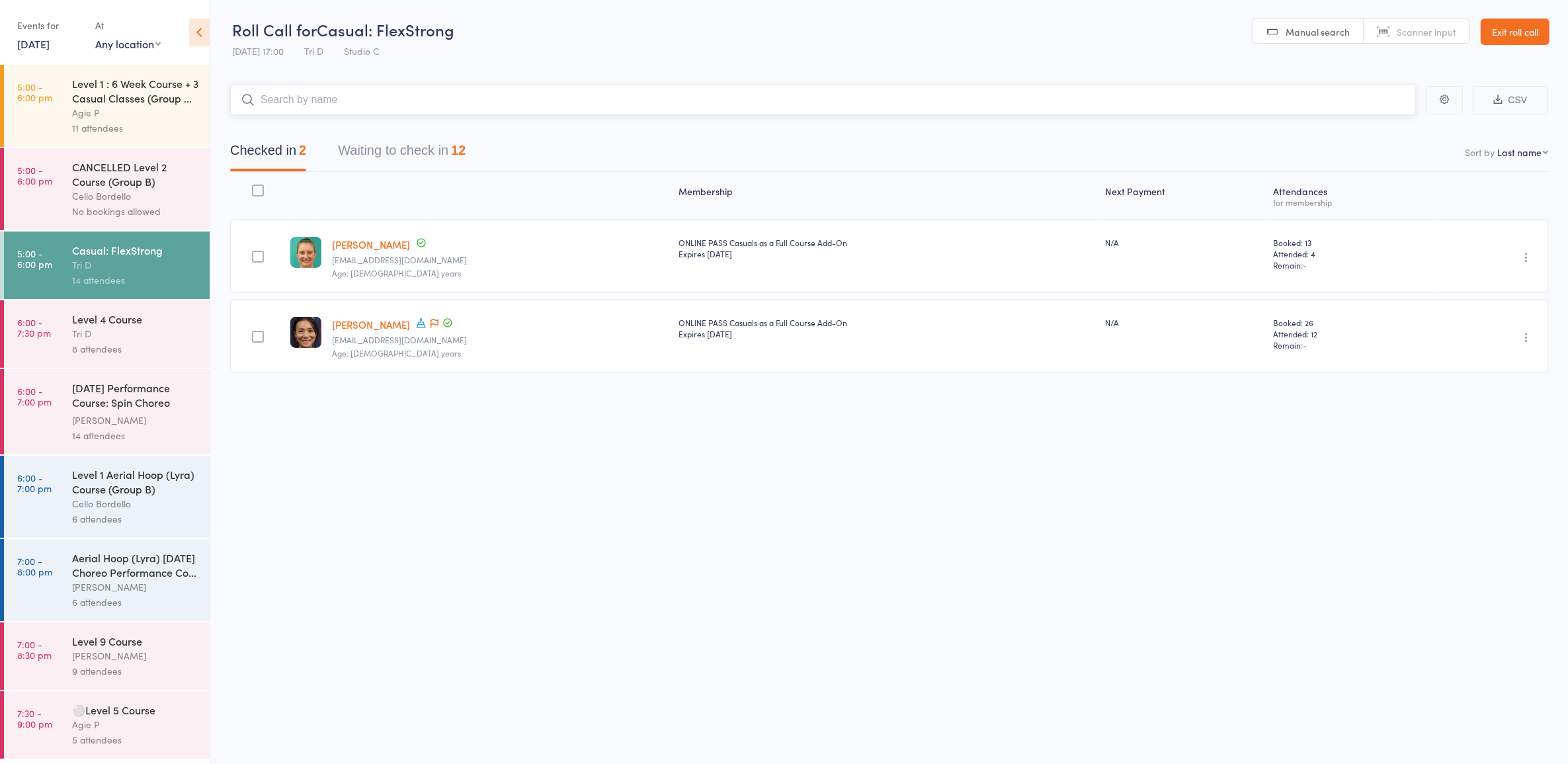
drag, startPoint x: 381, startPoint y: 151, endPoint x: 507, endPoint y: 161, distance: 126.4
click at [378, 150] on button "Waiting to check in 12" at bounding box center [401, 154] width 127 height 35
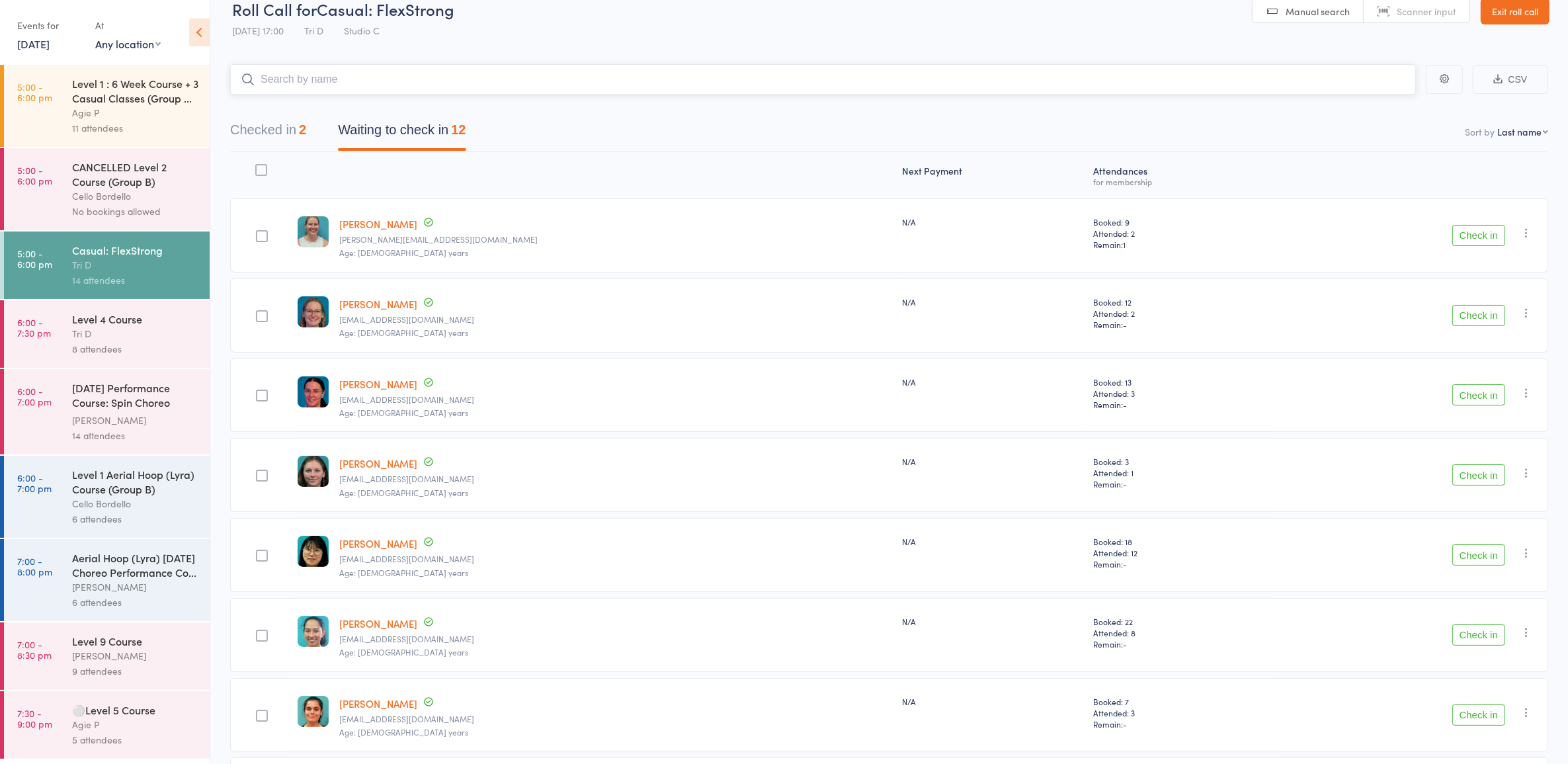
scroll to position [82, 0]
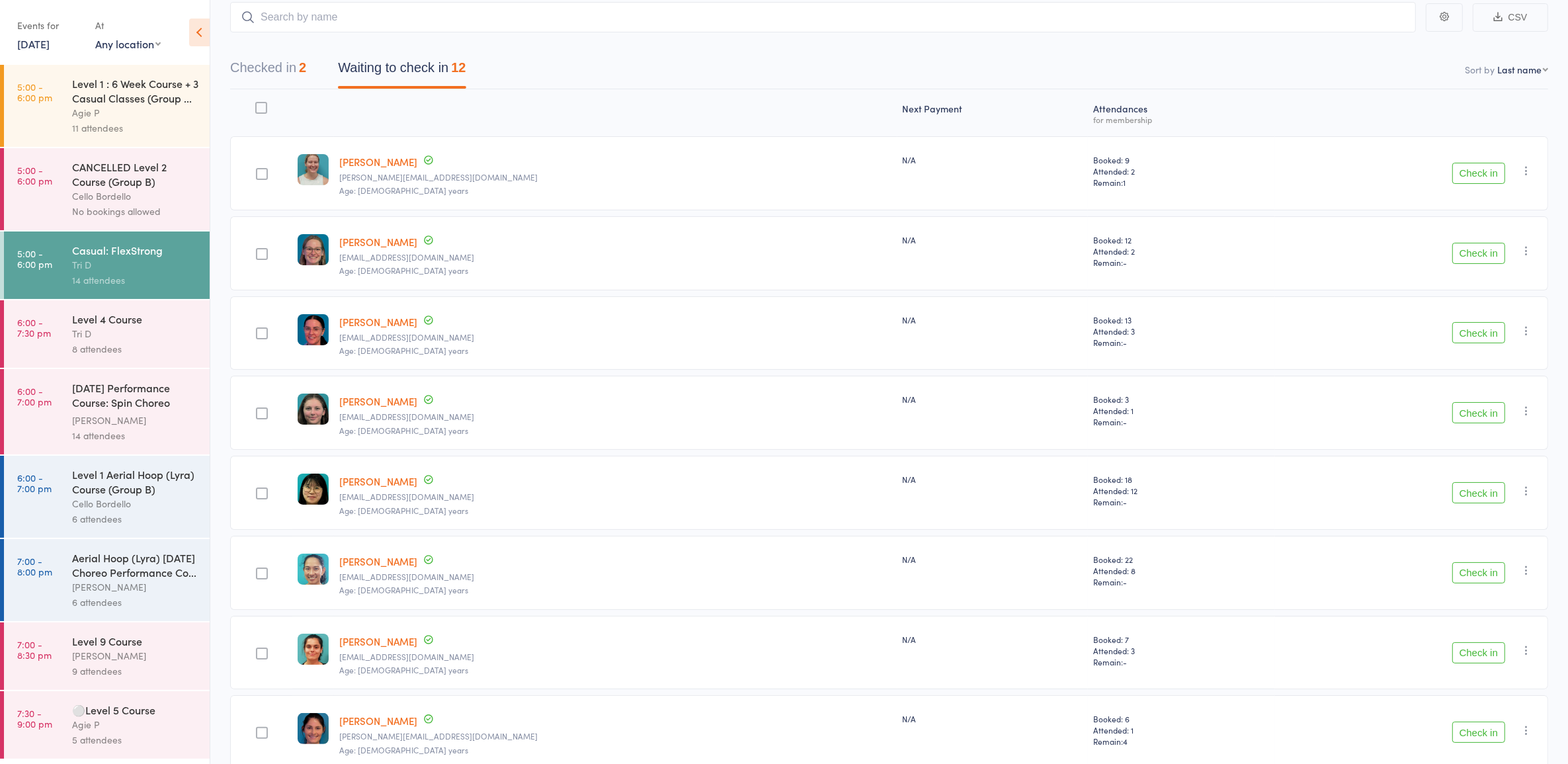
drag, startPoint x: 1482, startPoint y: 327, endPoint x: 1470, endPoint y: 329, distance: 12.2
click at [1480, 327] on button "Check in" at bounding box center [1479, 333] width 53 height 21
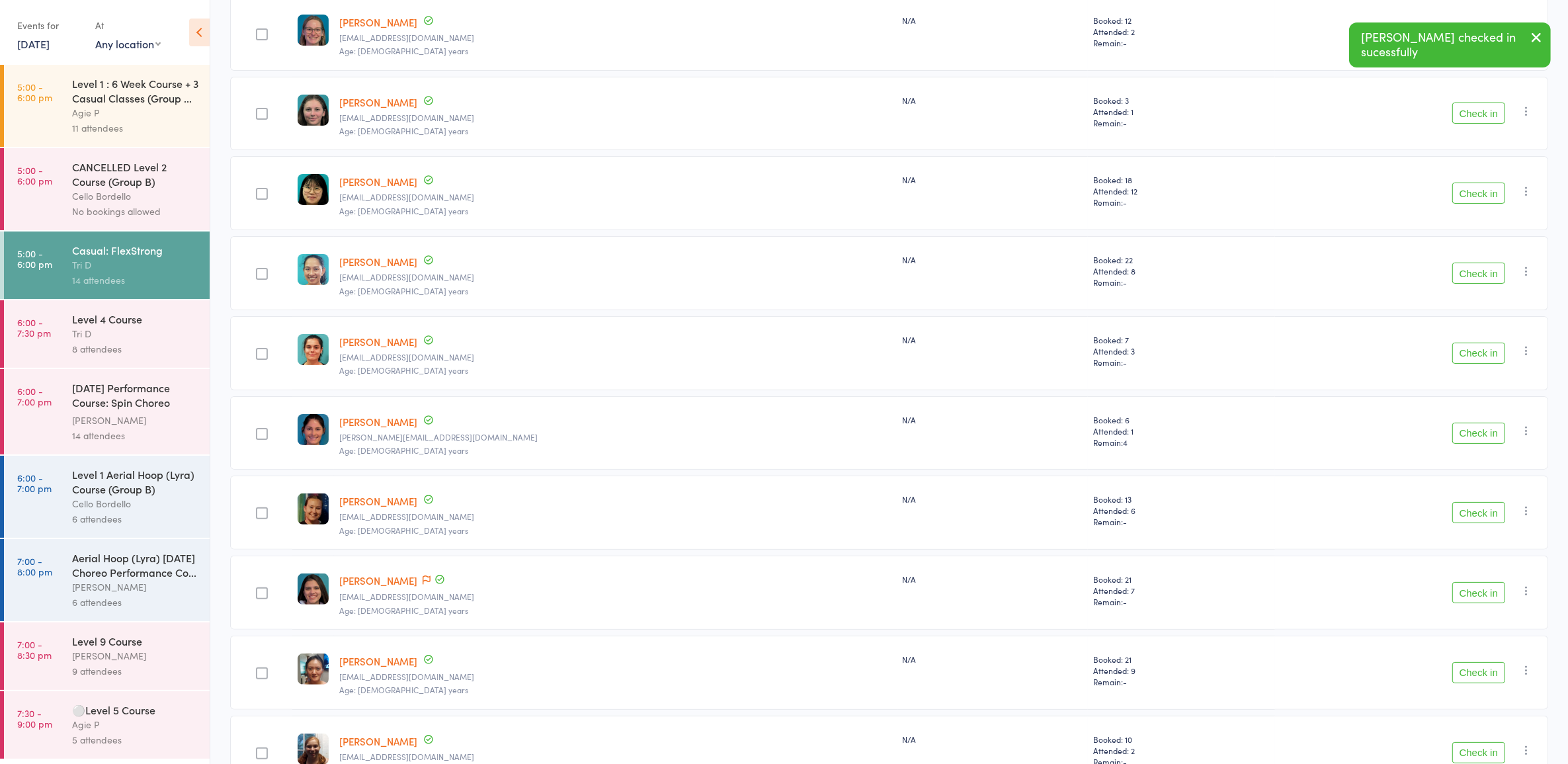
scroll to position [331, 0]
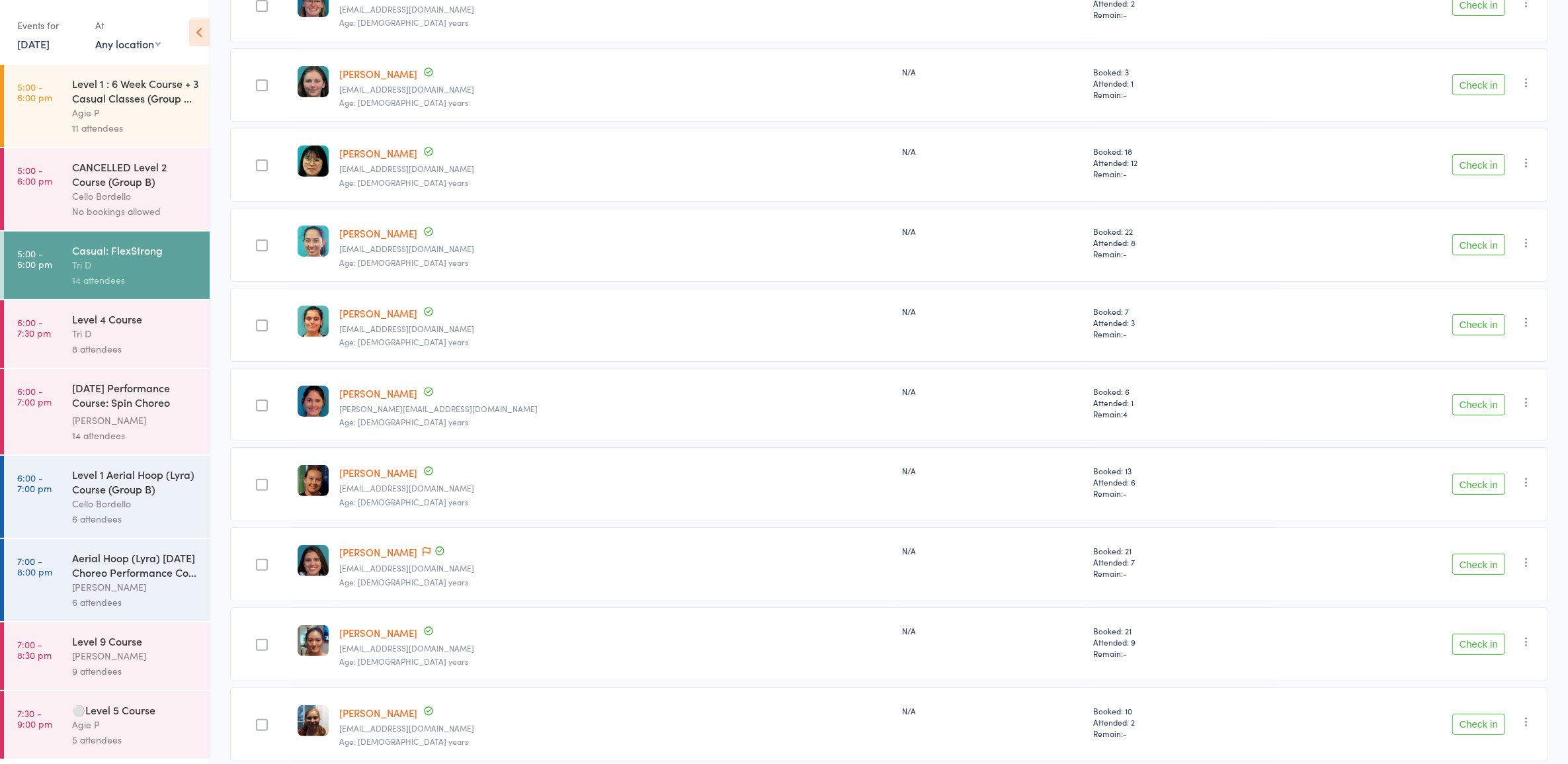
click at [1477, 398] on button "Check in" at bounding box center [1479, 404] width 53 height 21
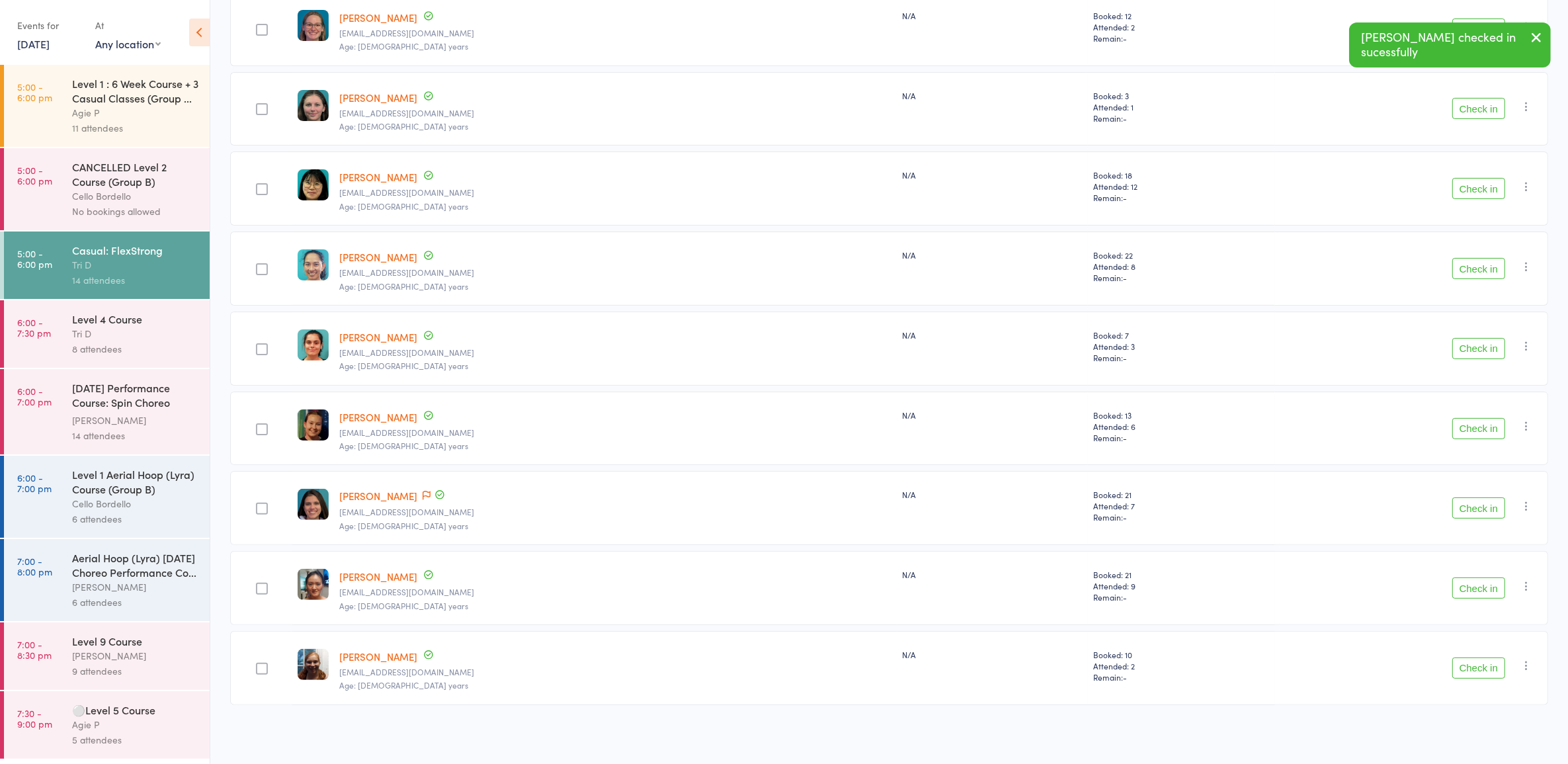
scroll to position [306, 0]
click at [139, 91] on div "Level 1 : 6 Week Course + 3 Casual Classes (Group ..." at bounding box center [135, 91] width 127 height 29
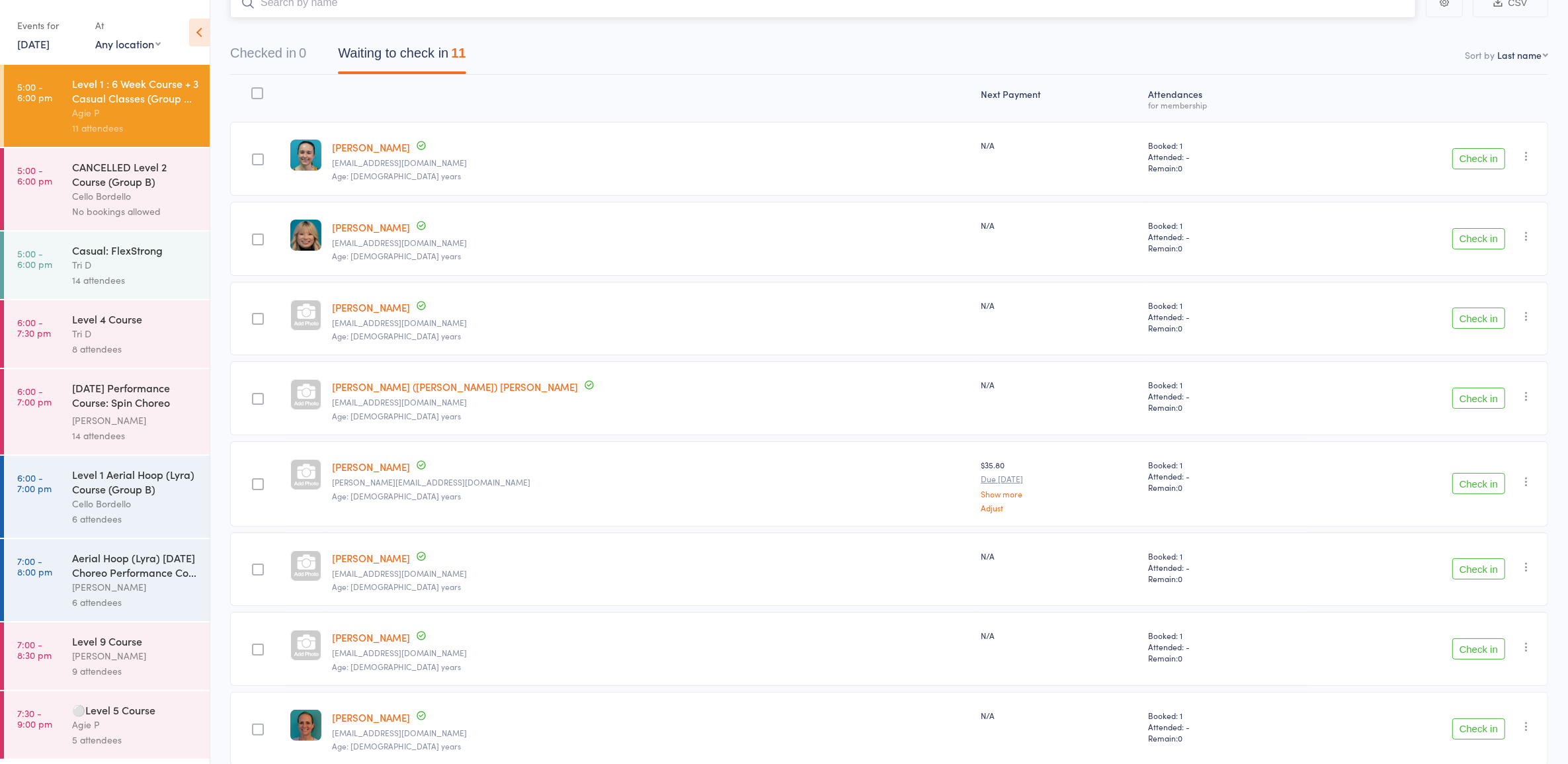
scroll to position [77, 0]
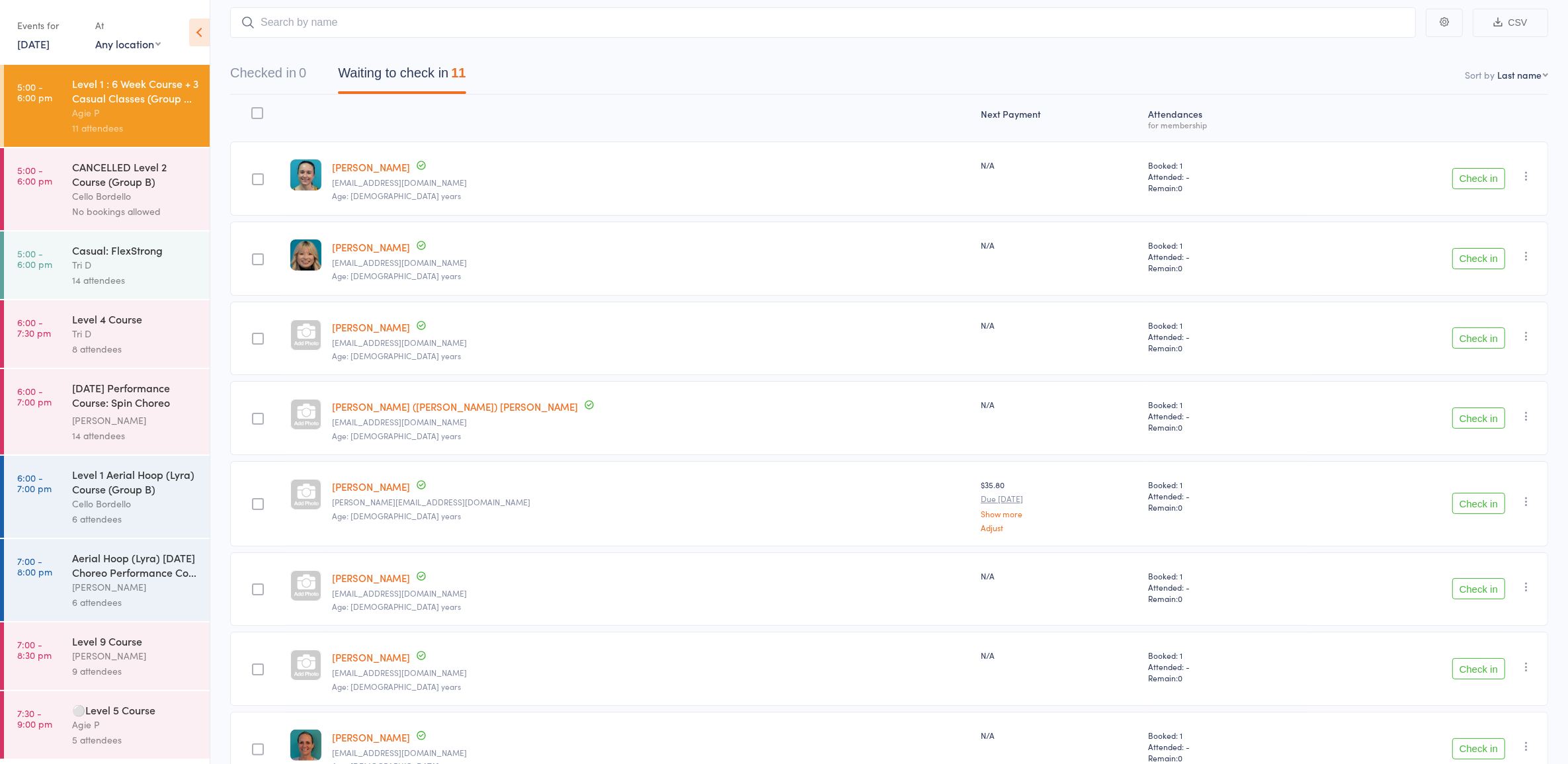
click at [1482, 258] on button "Check in" at bounding box center [1479, 258] width 53 height 21
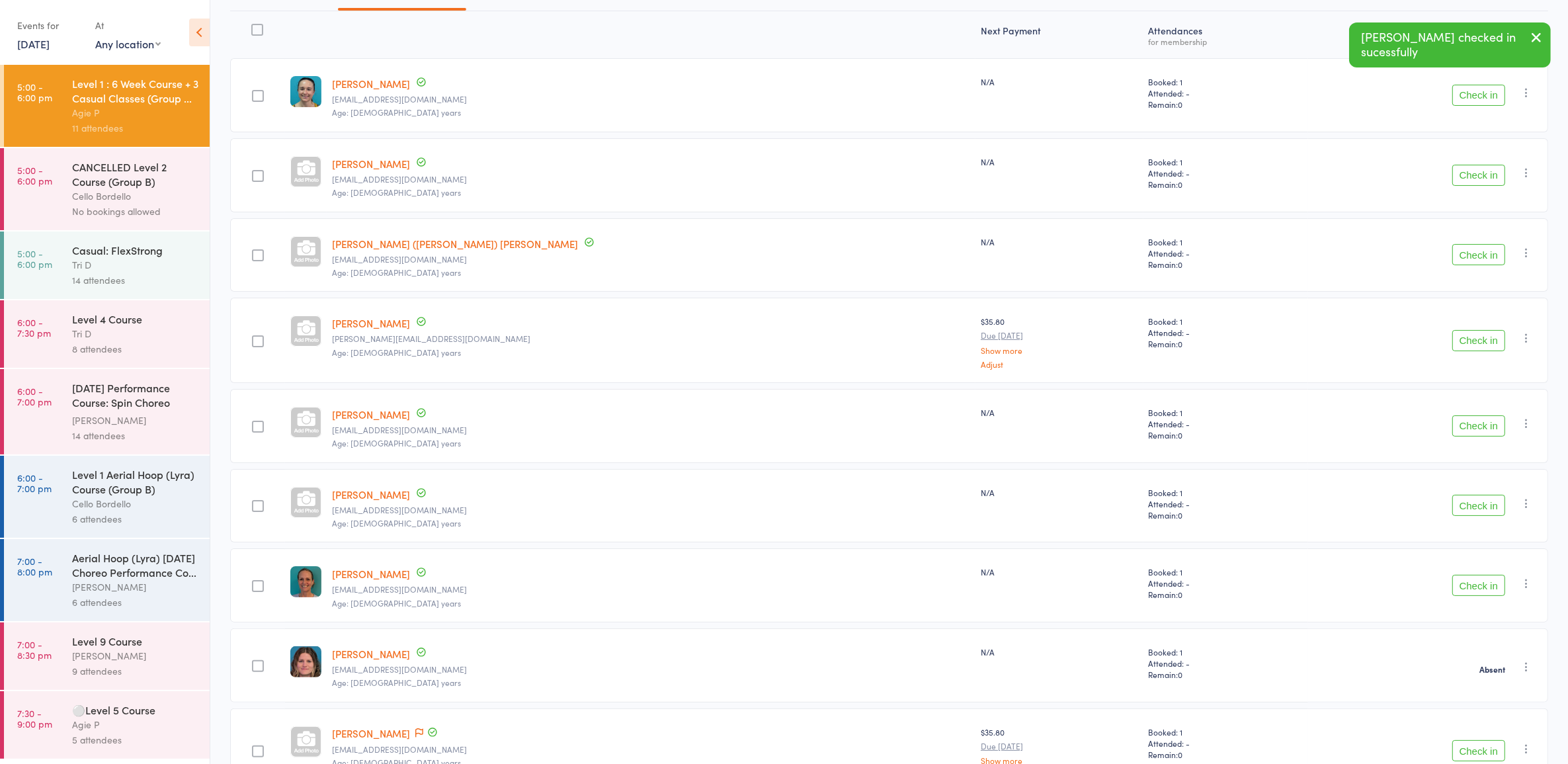
scroll to position [166, 0]
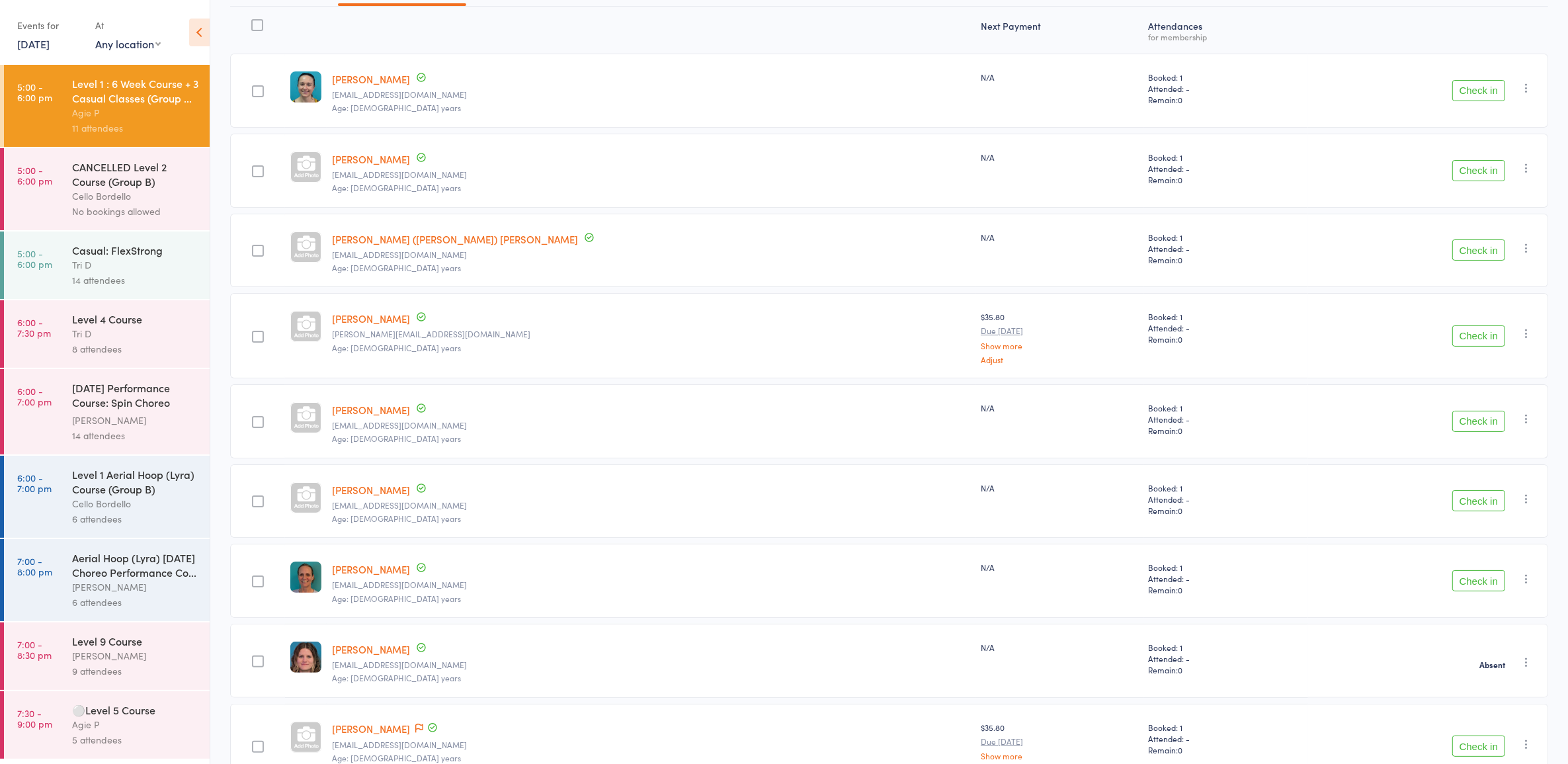
click at [119, 279] on div "14 attendees" at bounding box center [135, 280] width 127 height 15
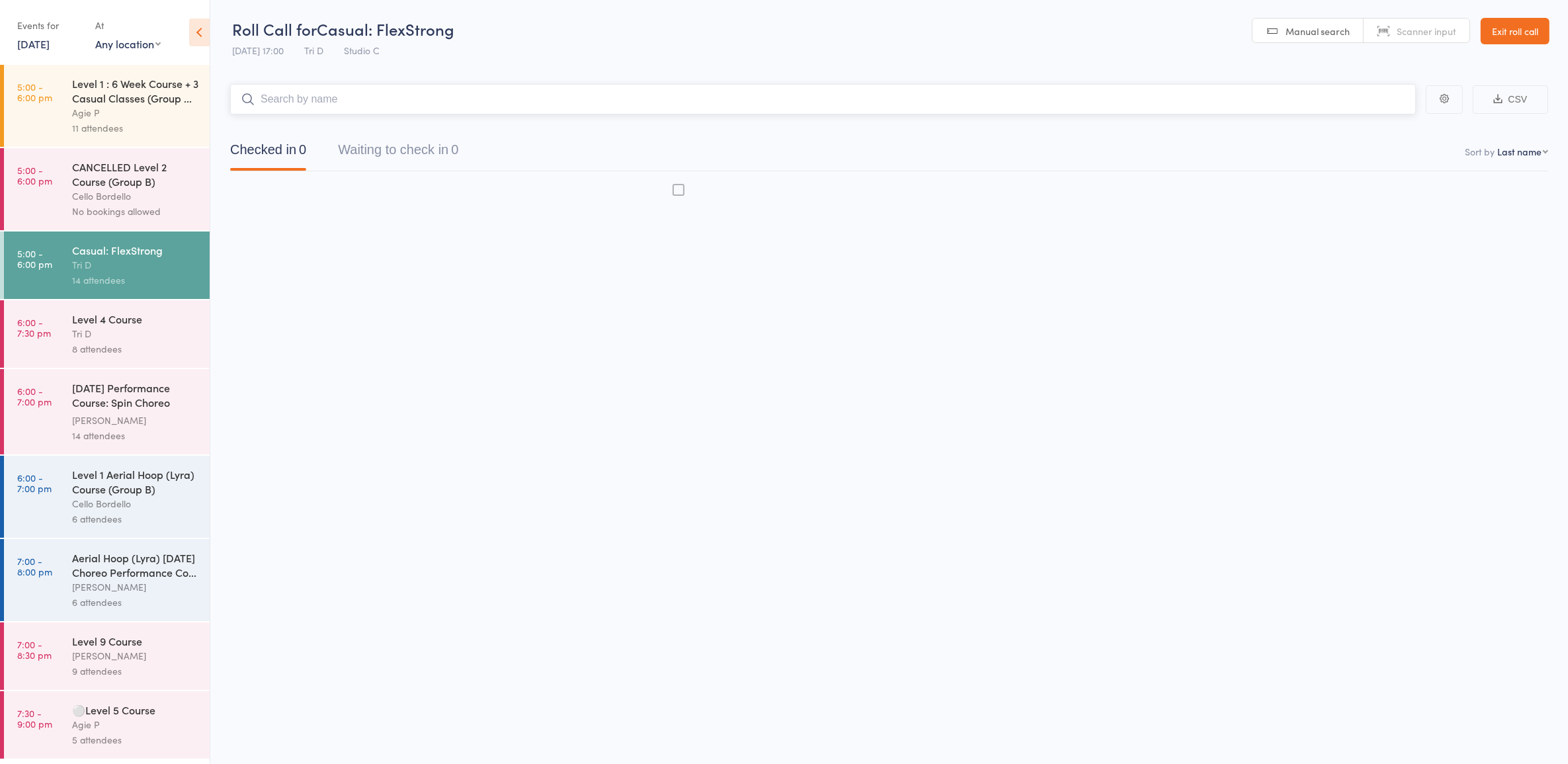
scroll to position [1, 0]
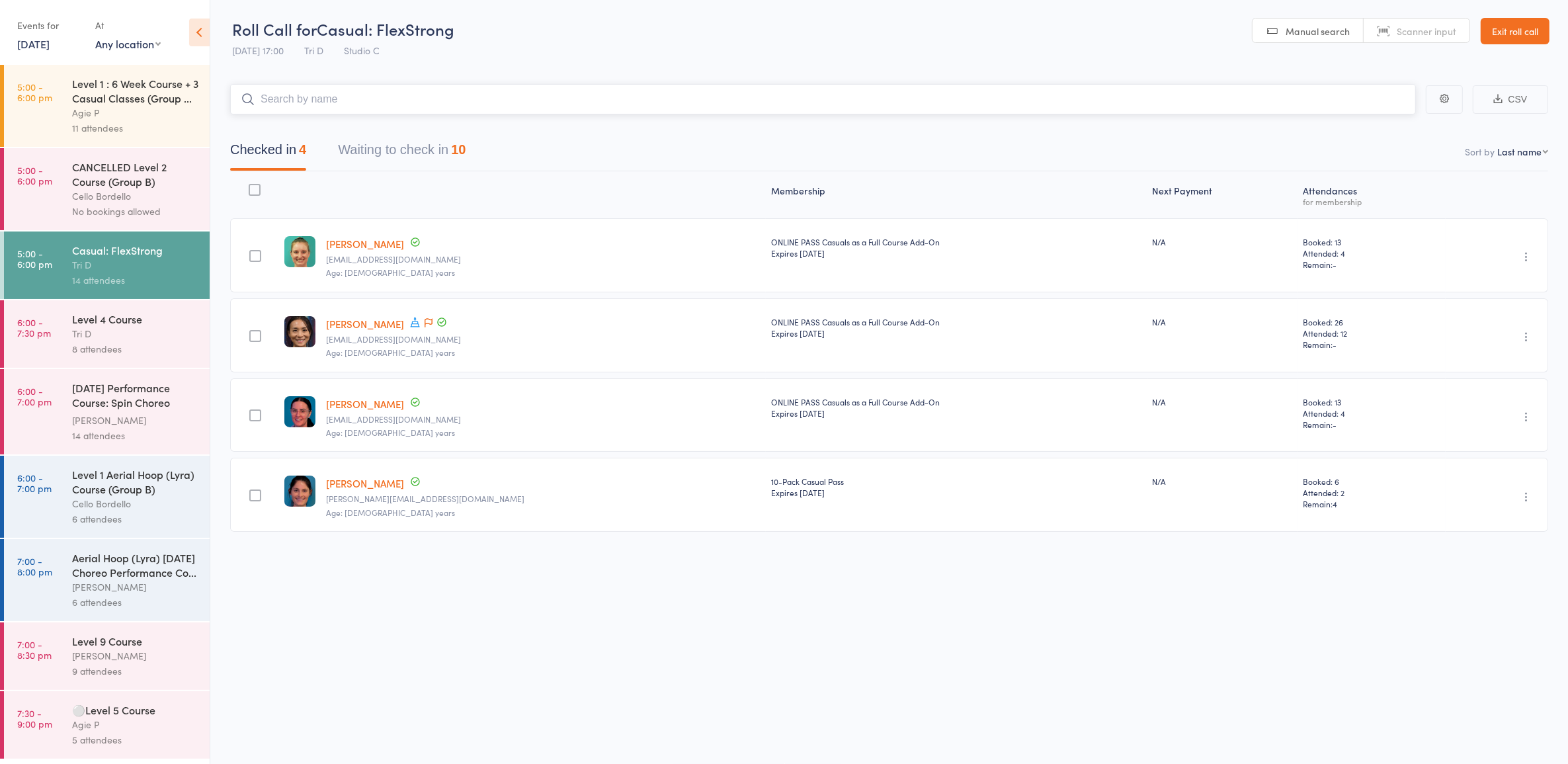
click at [428, 150] on button "Waiting to check in 10" at bounding box center [401, 153] width 127 height 35
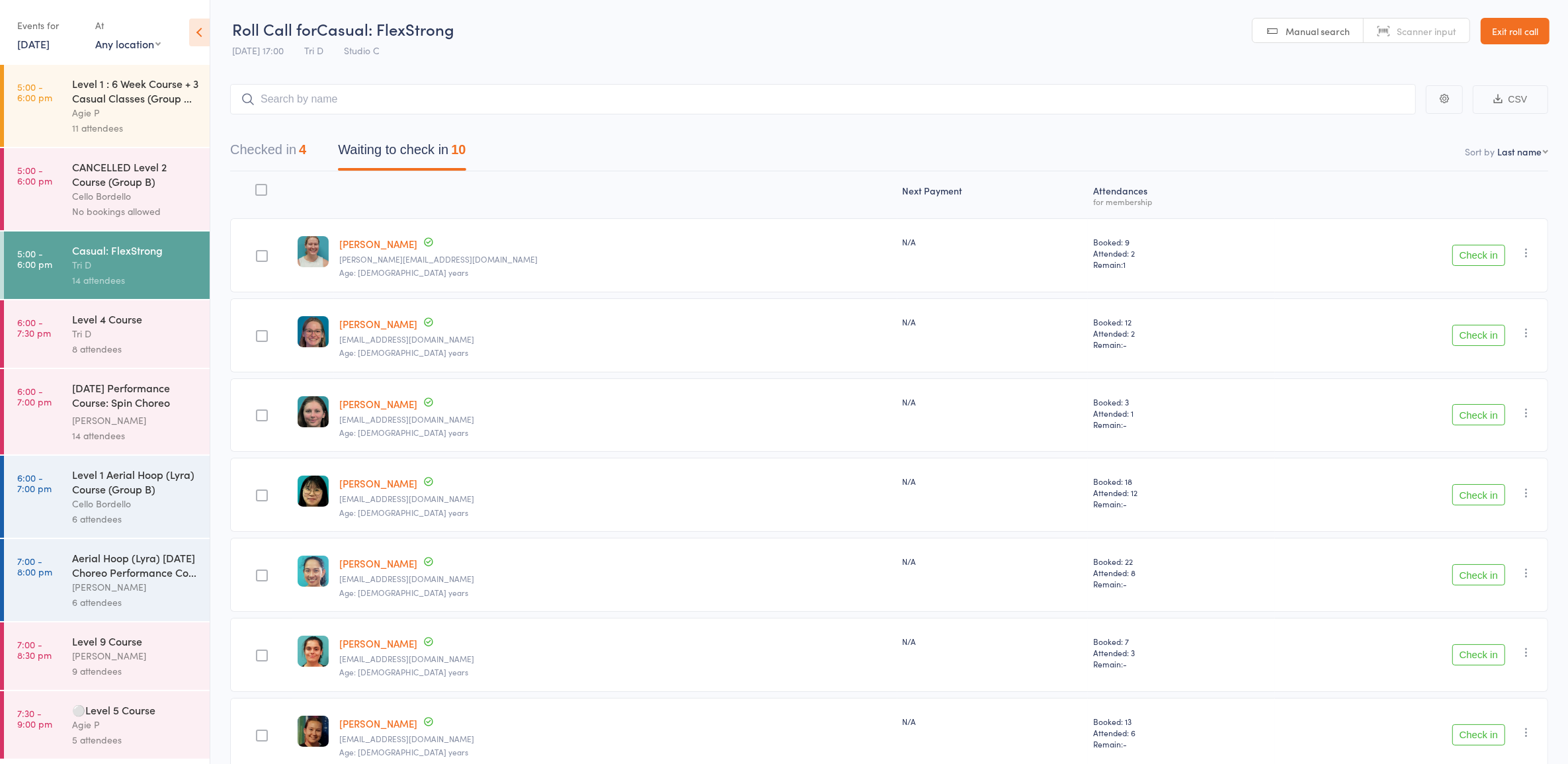
click at [1474, 252] on button "Check in" at bounding box center [1479, 255] width 53 height 21
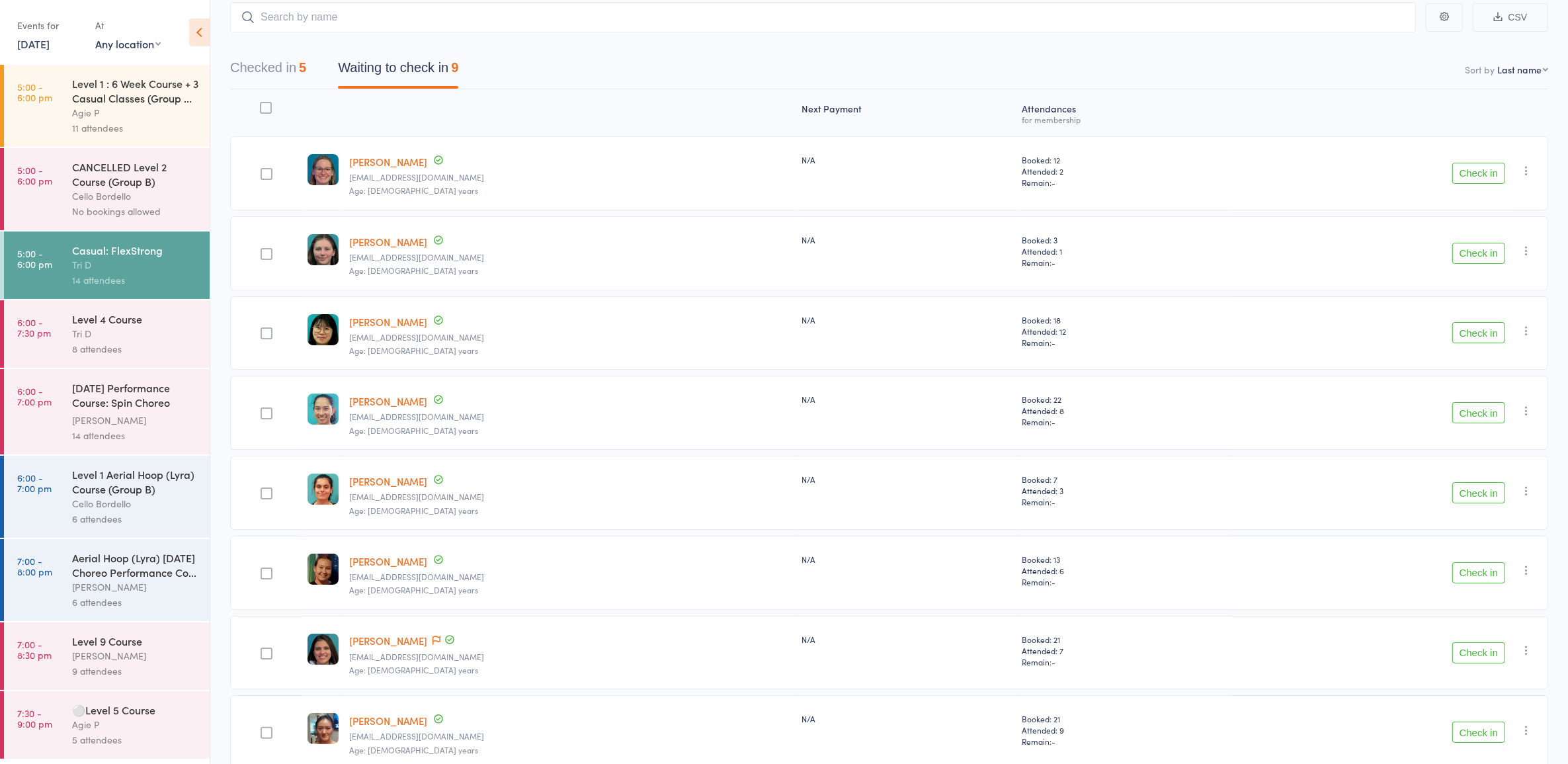
scroll to position [166, 0]
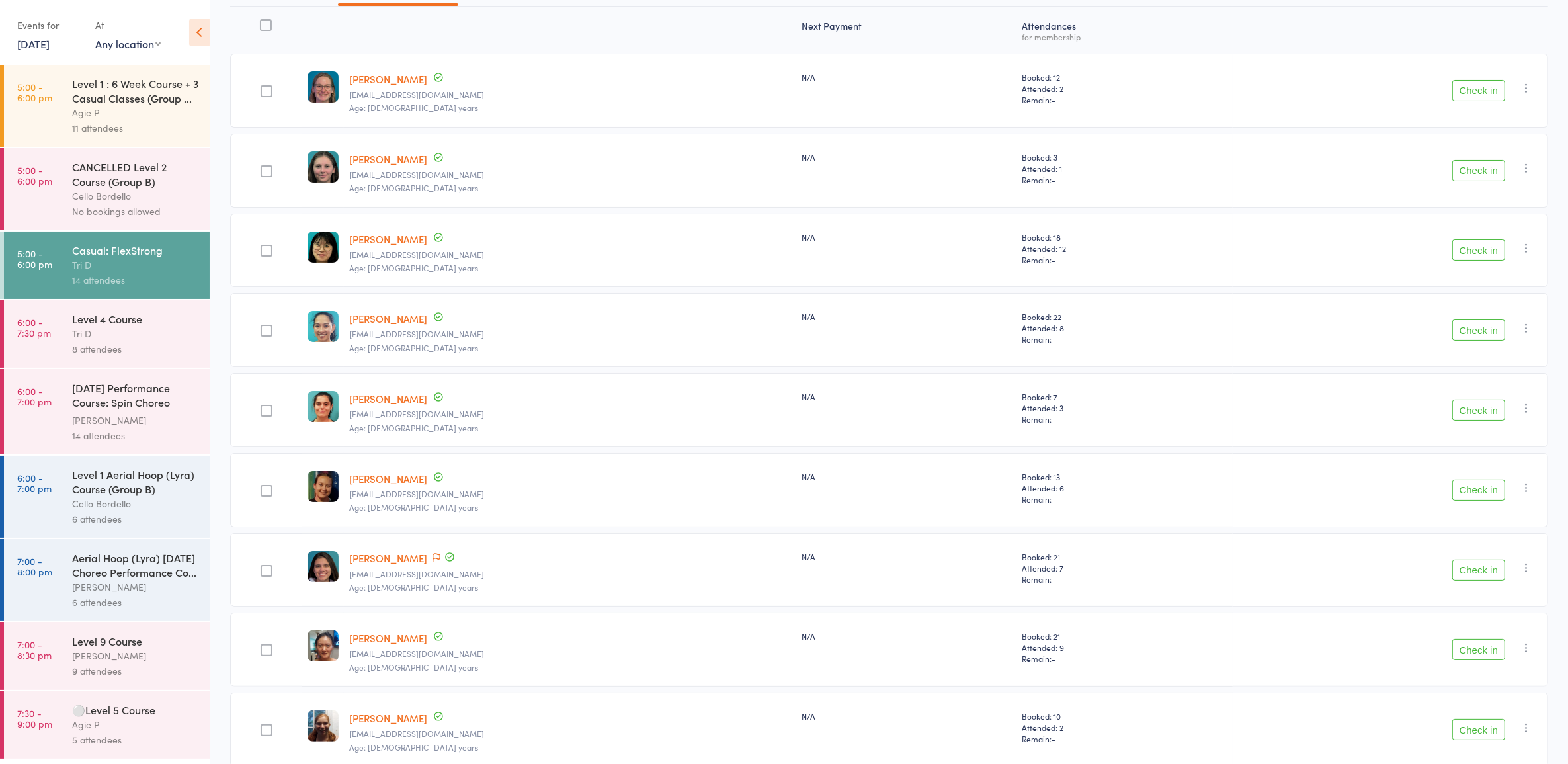
click at [112, 93] on div "Level 1 : 6 Week Course + 3 Casual Classes (Group ..." at bounding box center [135, 91] width 127 height 29
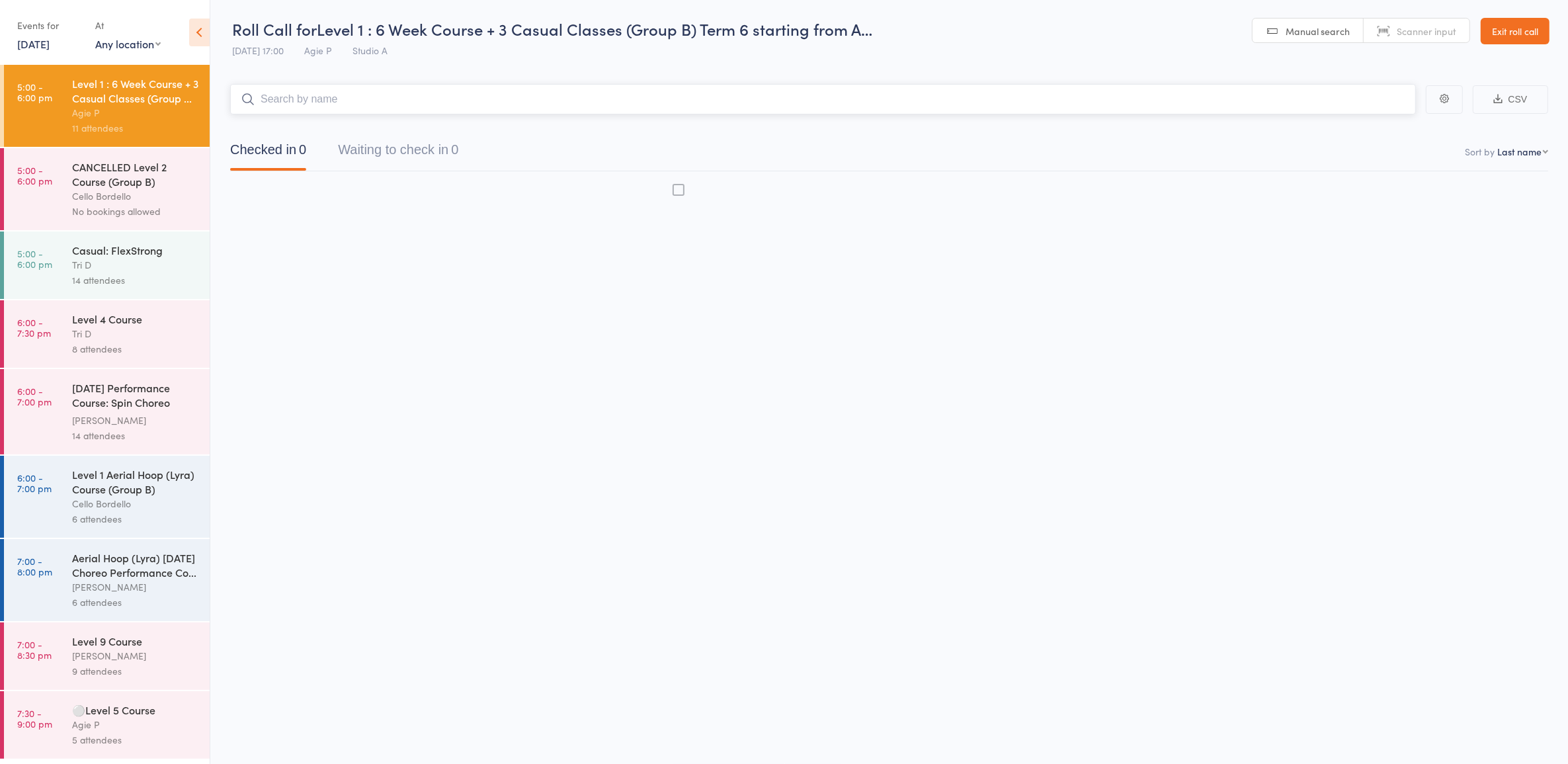
scroll to position [1, 0]
drag, startPoint x: 435, startPoint y: 147, endPoint x: 440, endPoint y: 157, distance: 11.2
click at [431, 150] on button "Waiting to check in 10" at bounding box center [401, 153] width 127 height 35
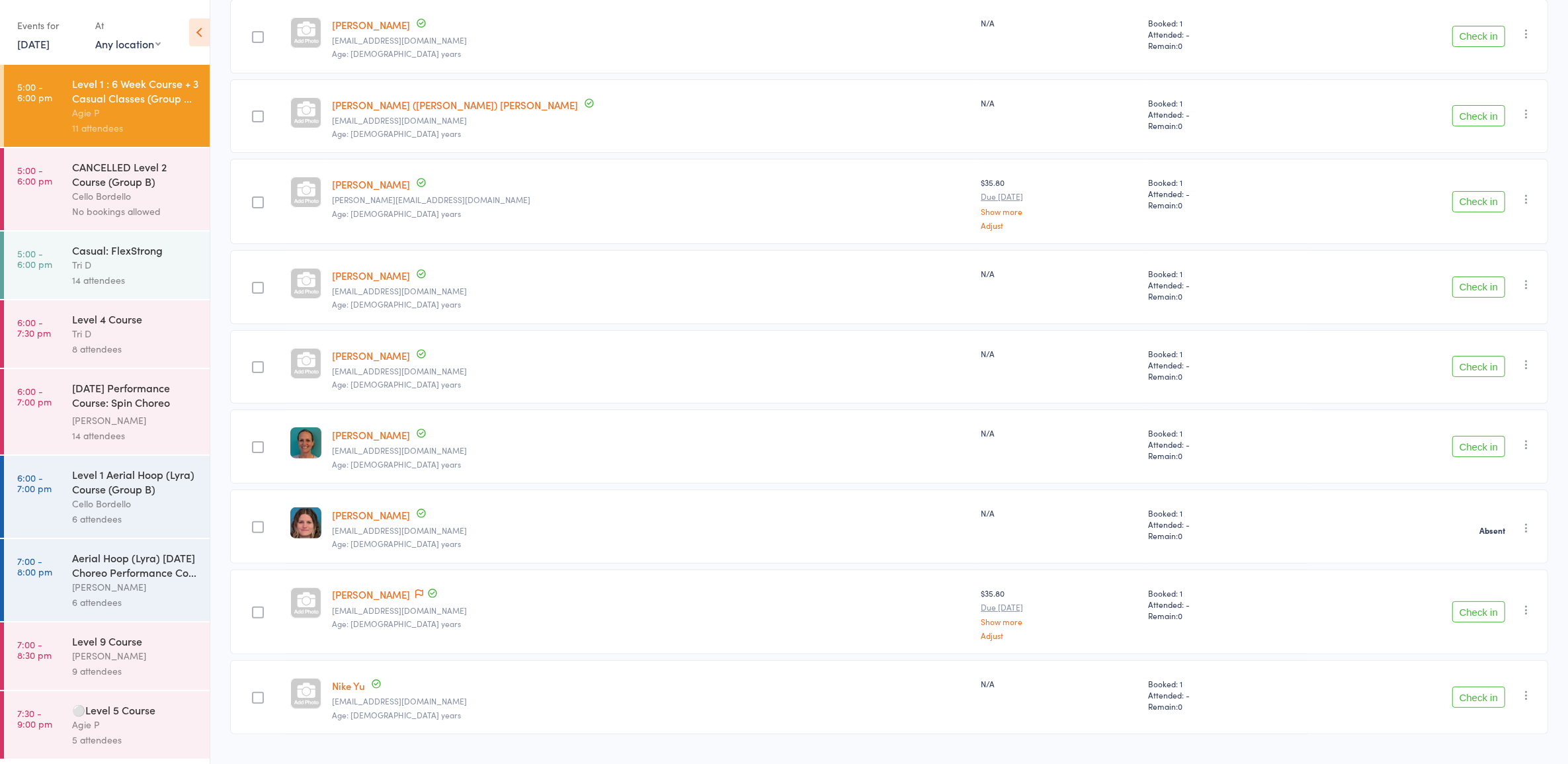
scroll to position [329, 0]
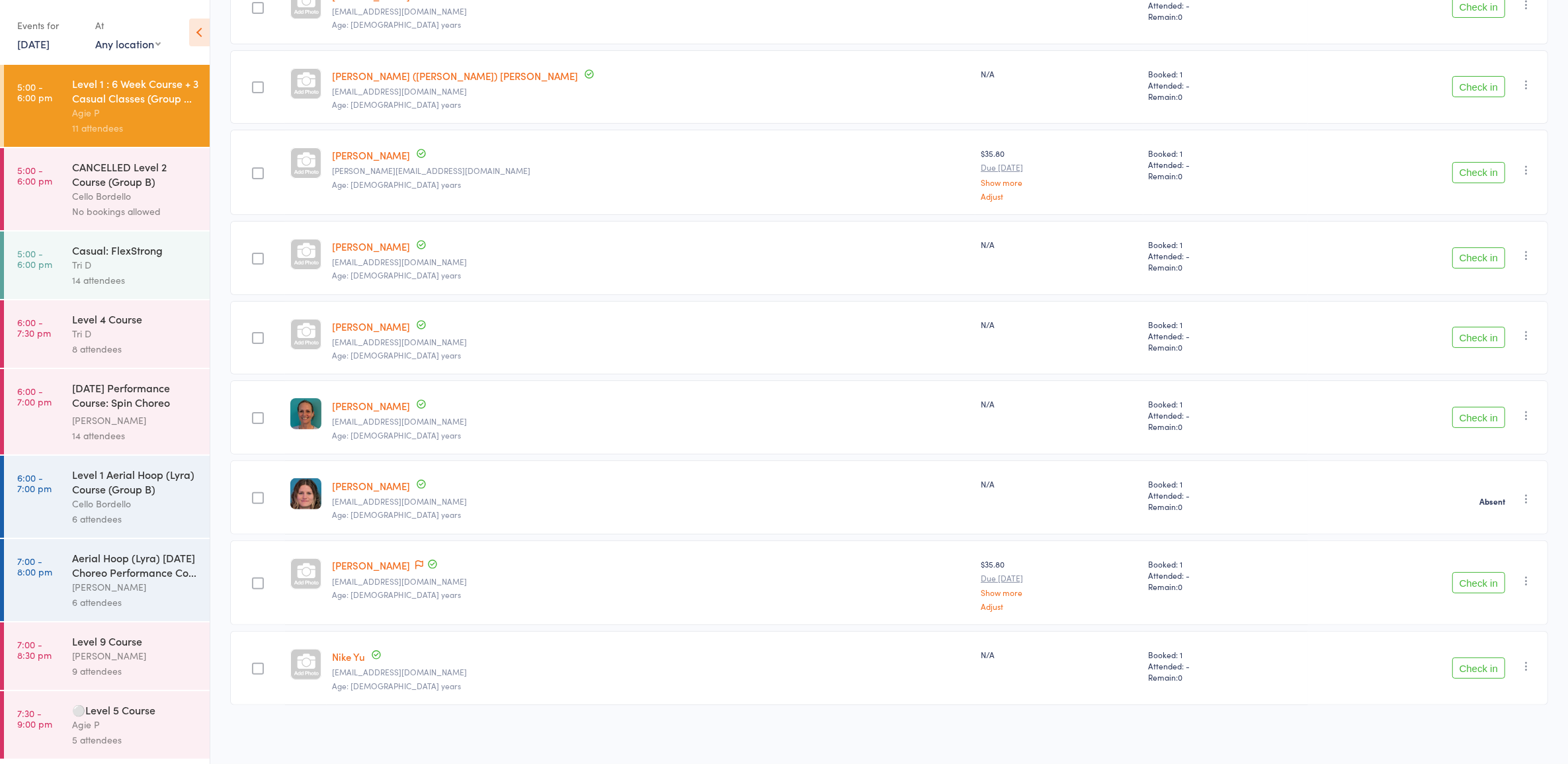
click at [1490, 335] on button "Check in" at bounding box center [1479, 337] width 53 height 21
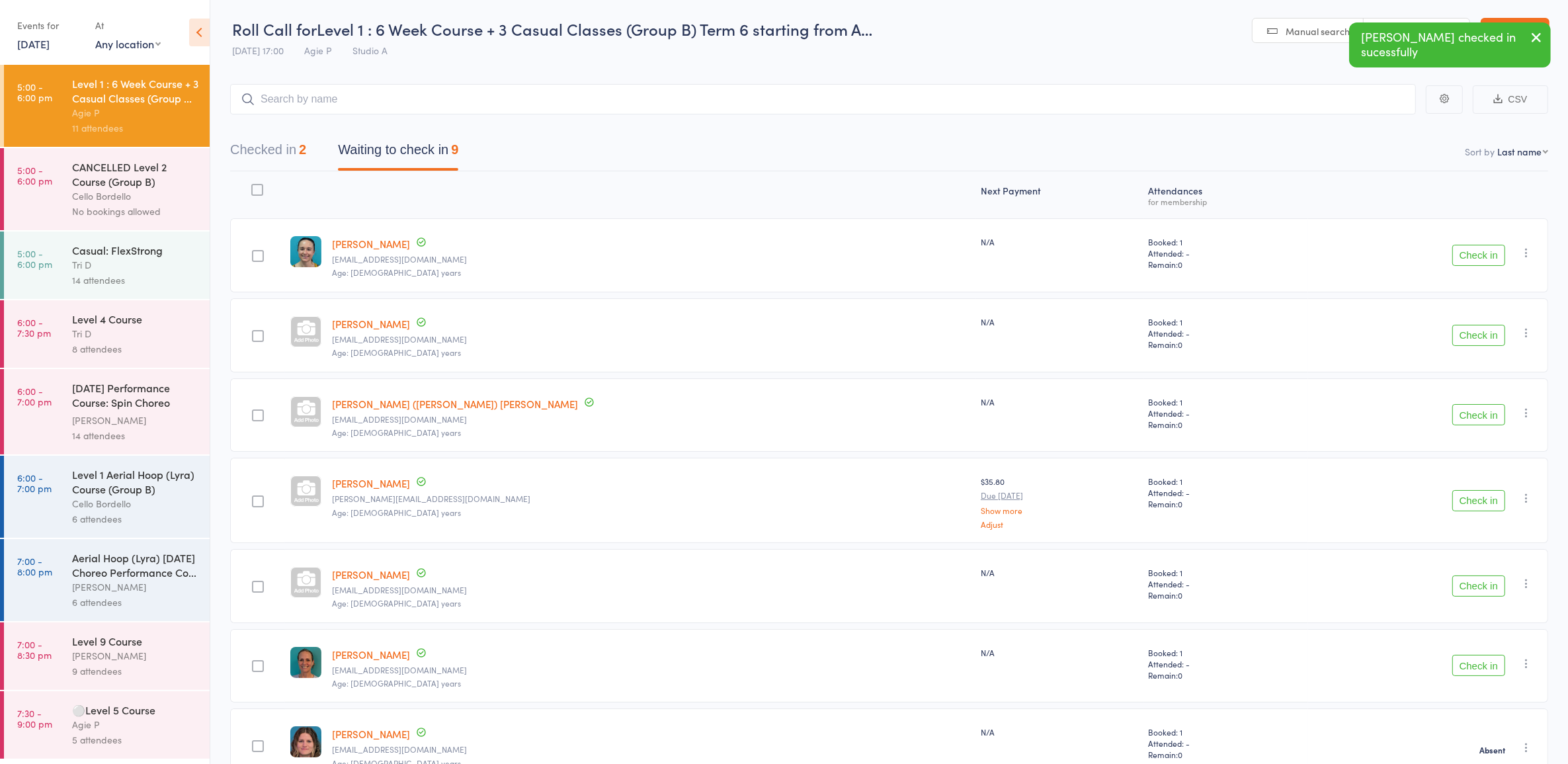
scroll to position [0, 0]
click at [297, 148] on button "Checked in 2" at bounding box center [268, 154] width 76 height 35
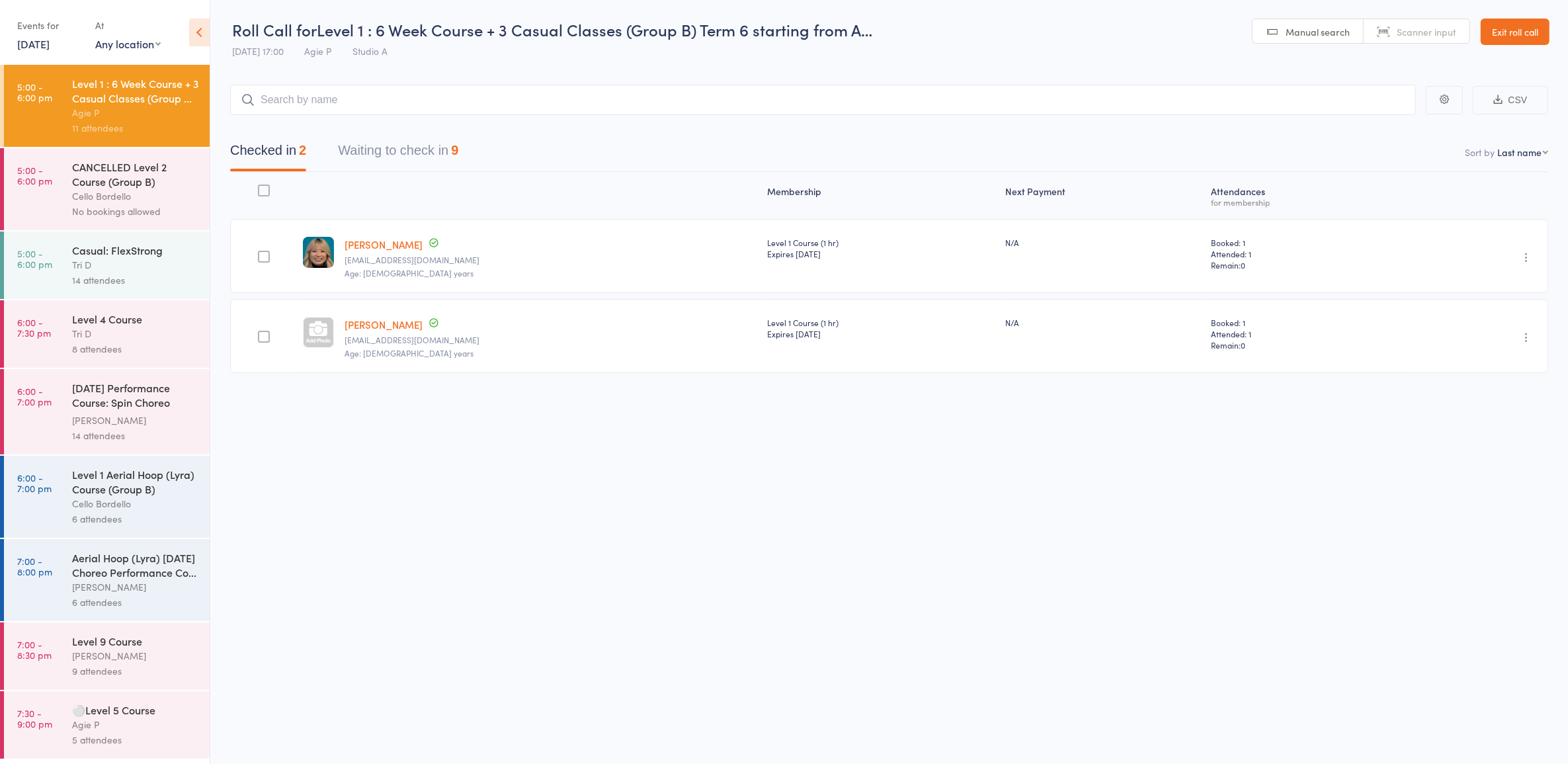
click at [134, 258] on div "Casual: FlexStrong" at bounding box center [135, 249] width 127 height 14
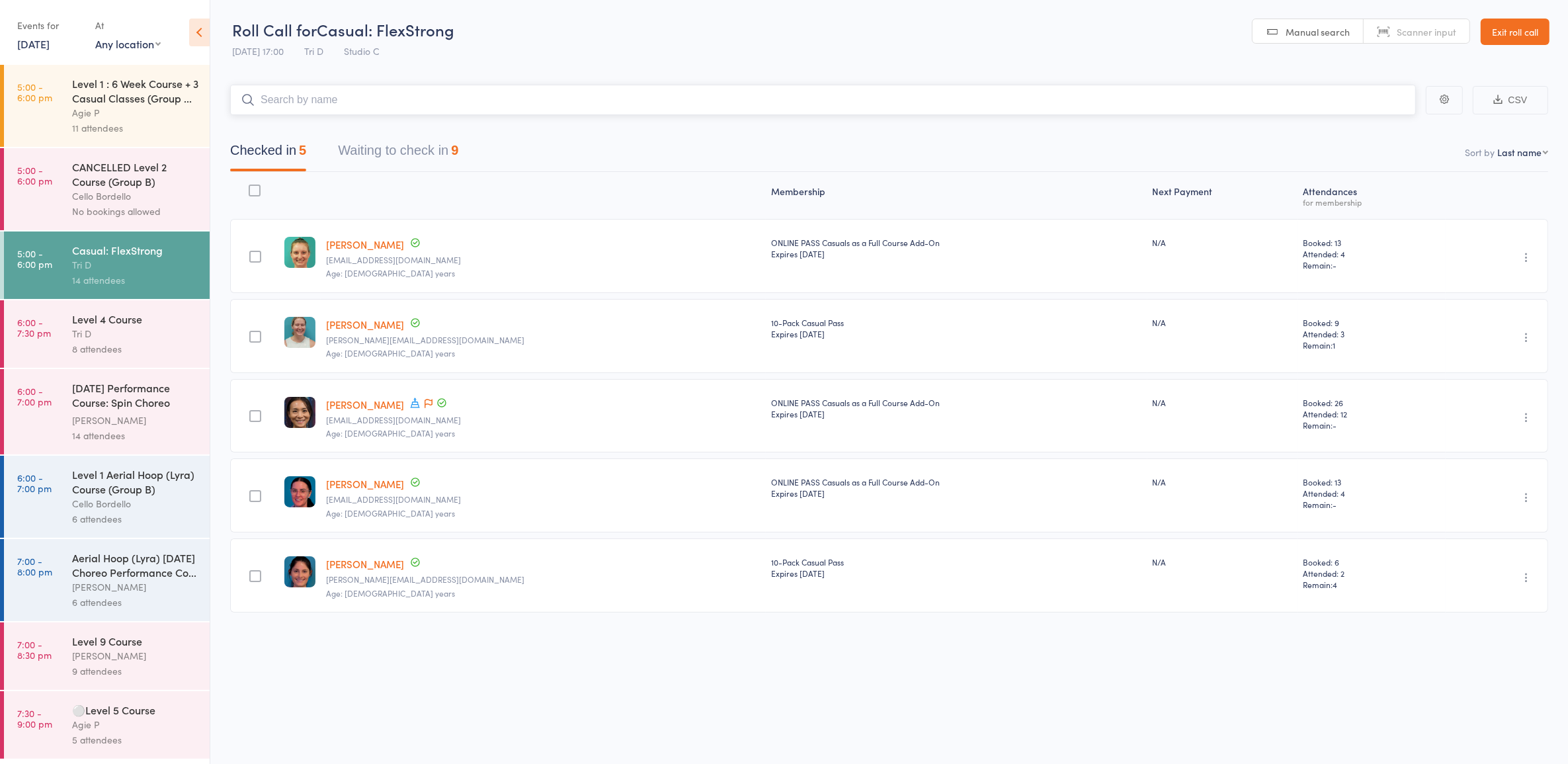
click at [415, 147] on button "Waiting to check in 9" at bounding box center [398, 154] width 121 height 35
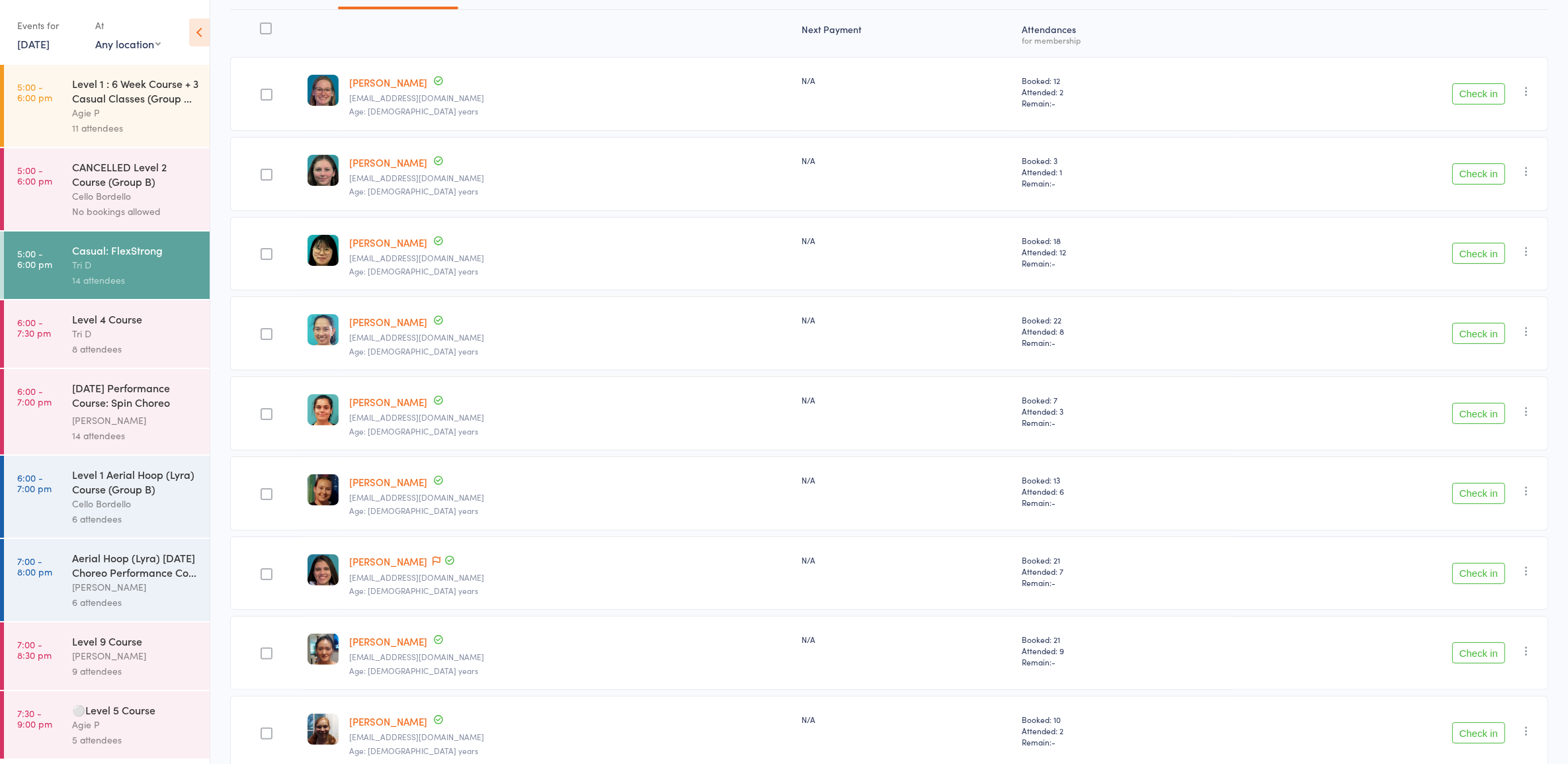
scroll to position [166, 0]
click at [1471, 82] on button "Check in" at bounding box center [1479, 91] width 53 height 21
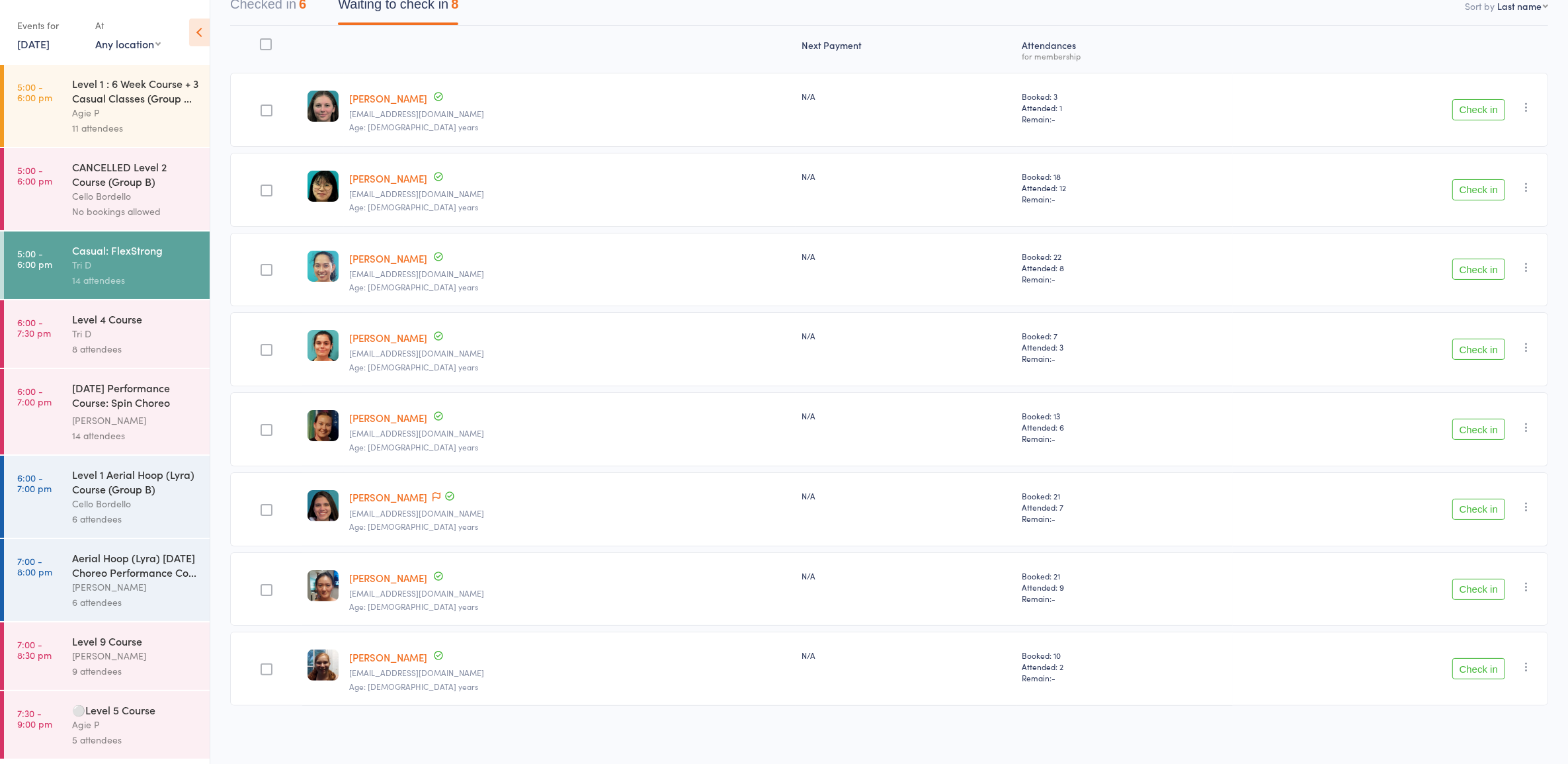
click at [1483, 583] on button "Check in" at bounding box center [1479, 589] width 53 height 21
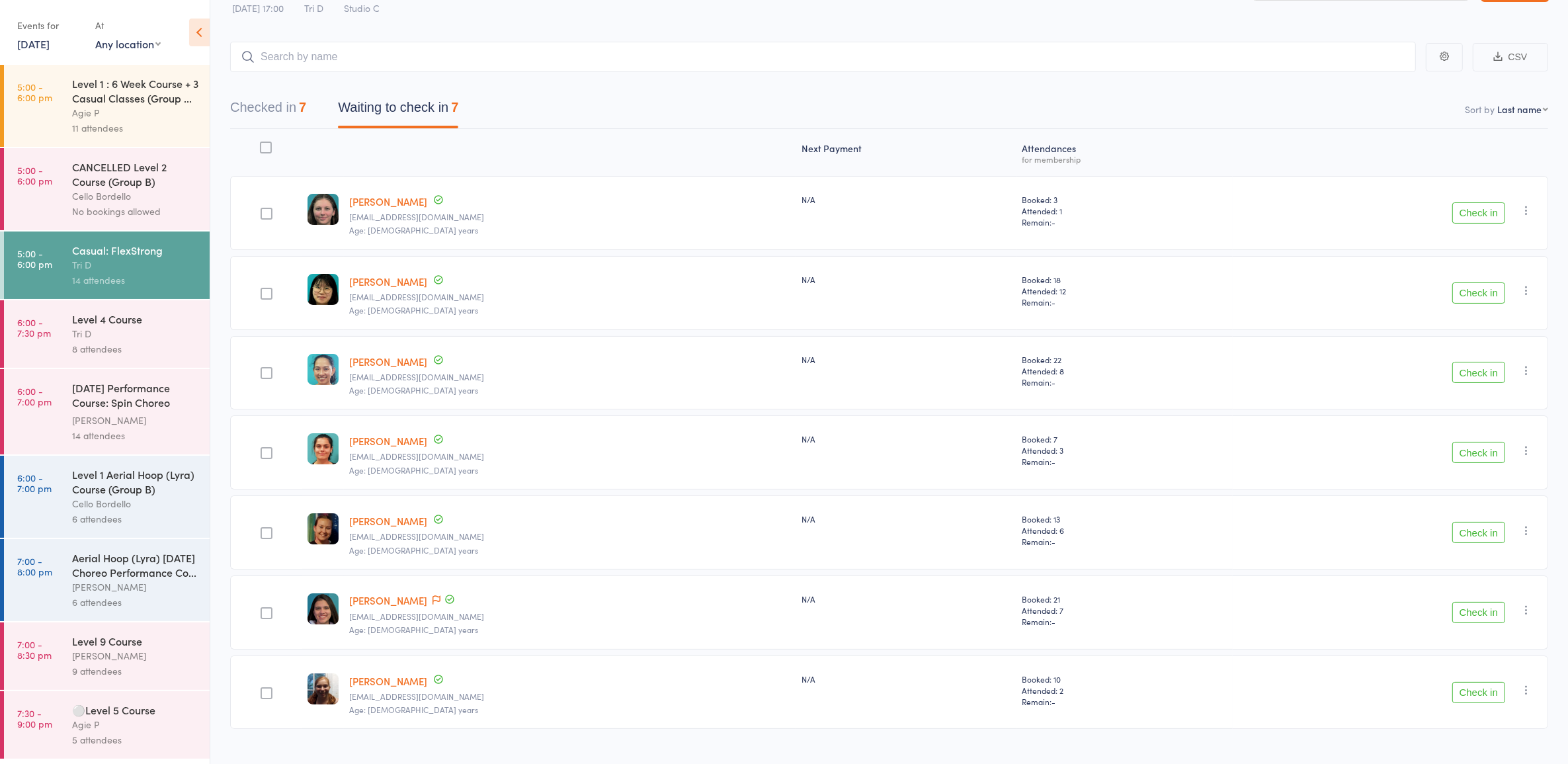
scroll to position [66, 0]
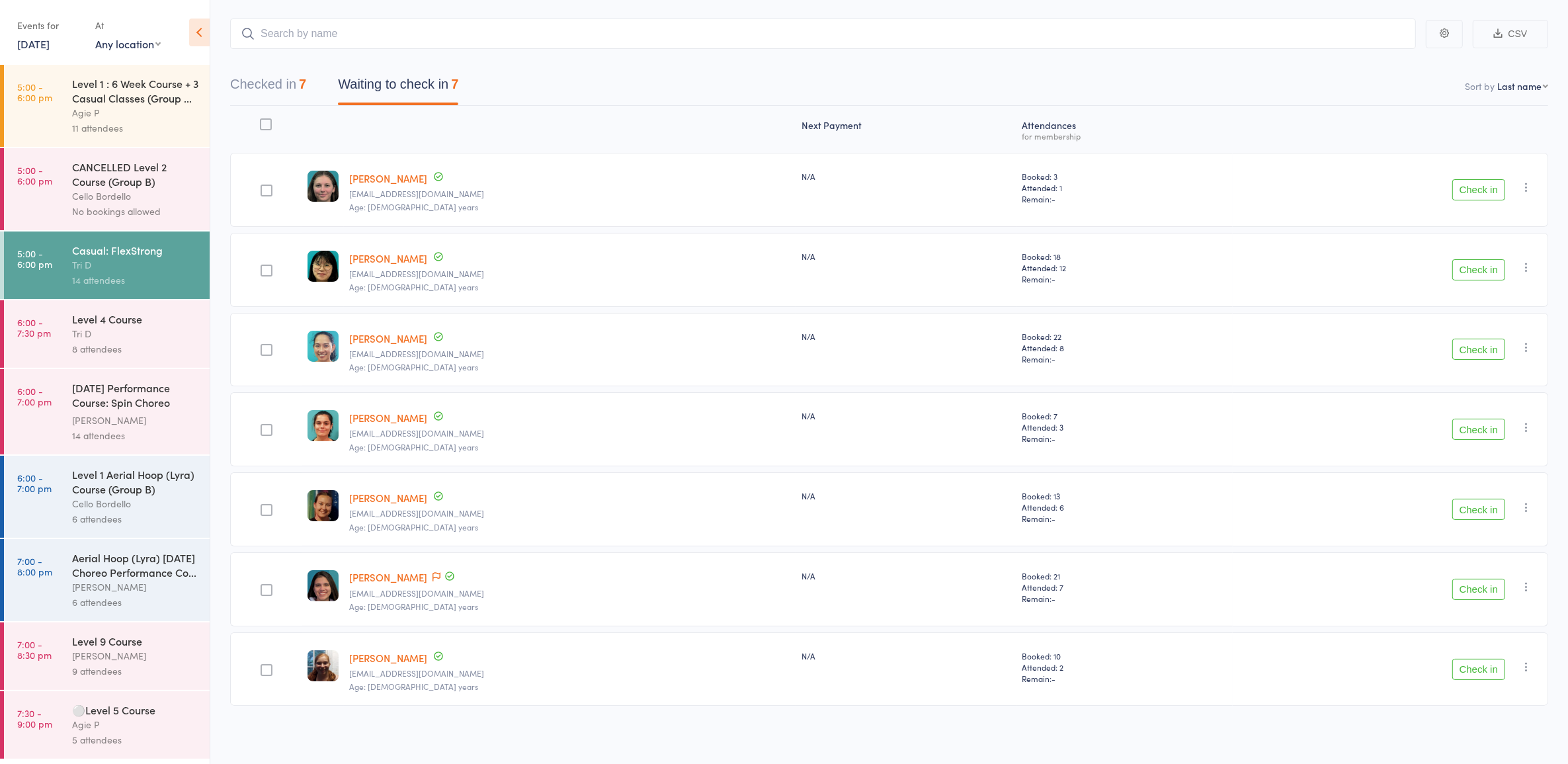
click at [111, 482] on div "Level 1 Aerial Hoop (Lyra) Course (Group B)" at bounding box center [135, 482] width 127 height 29
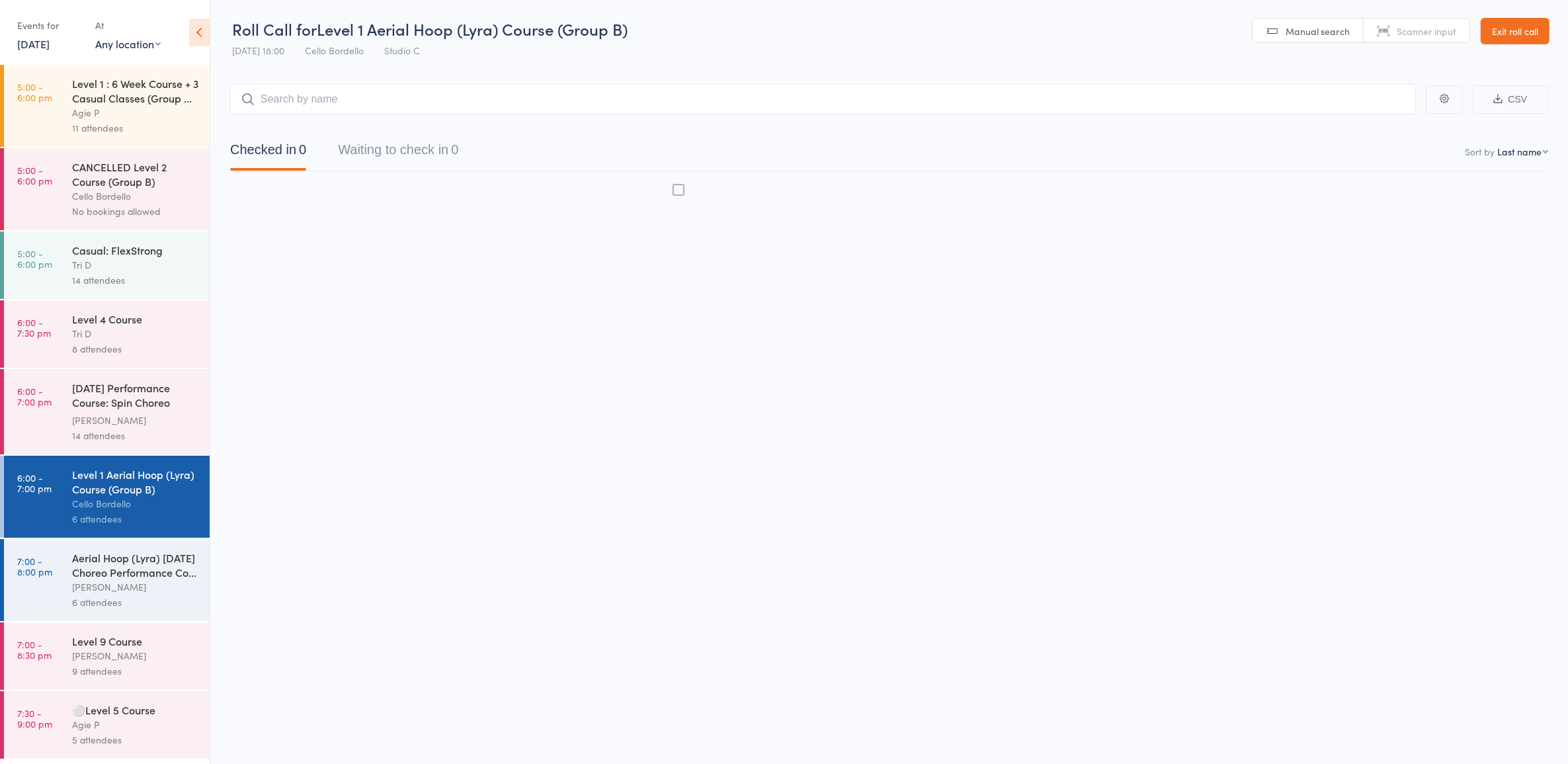
scroll to position [1, 0]
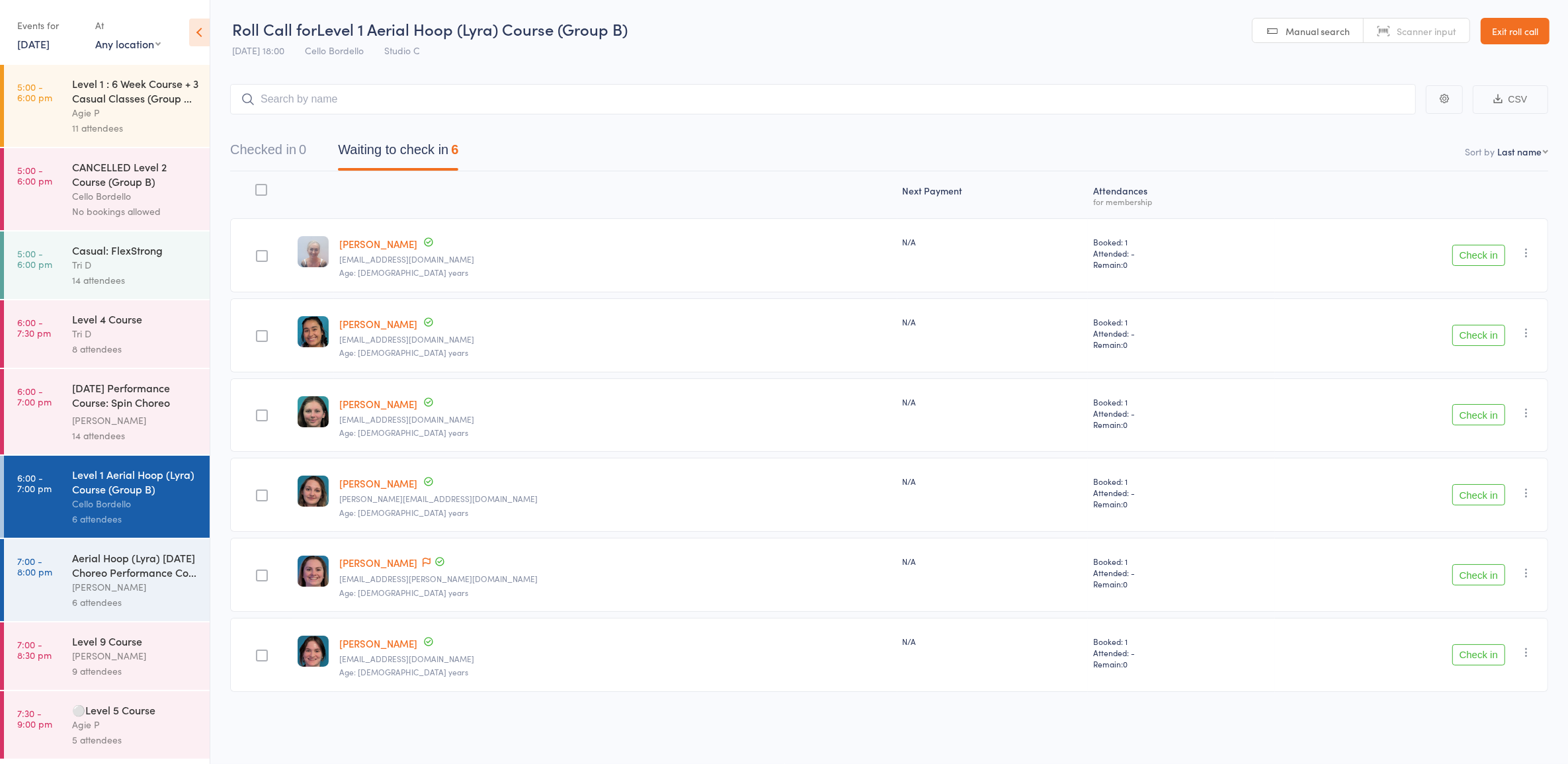
click at [1465, 416] on button "Check in" at bounding box center [1479, 415] width 53 height 21
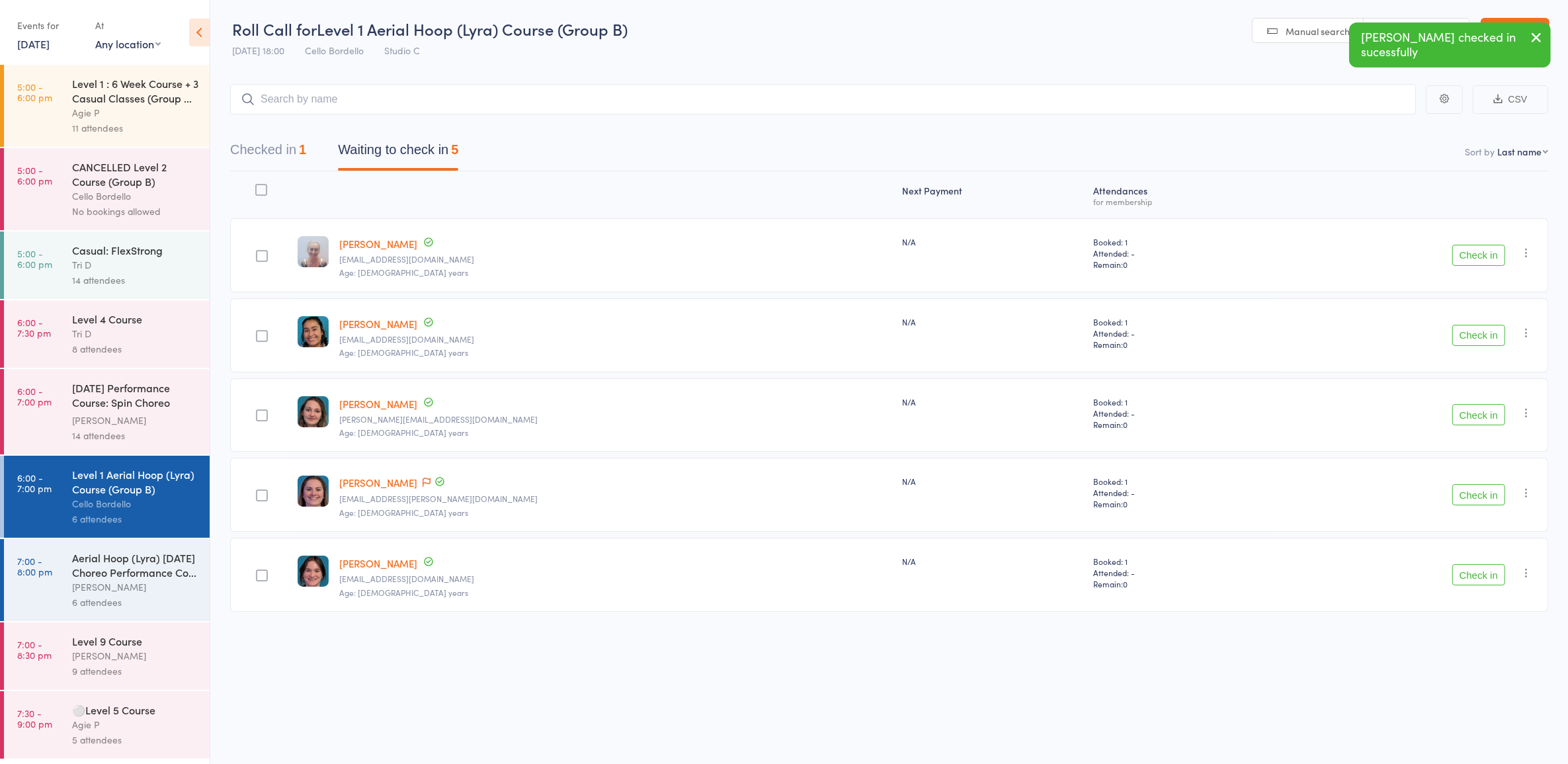
drag, startPoint x: 110, startPoint y: 275, endPoint x: 130, endPoint y: 275, distance: 20.0
click at [109, 273] on div "Tri D" at bounding box center [135, 265] width 127 height 15
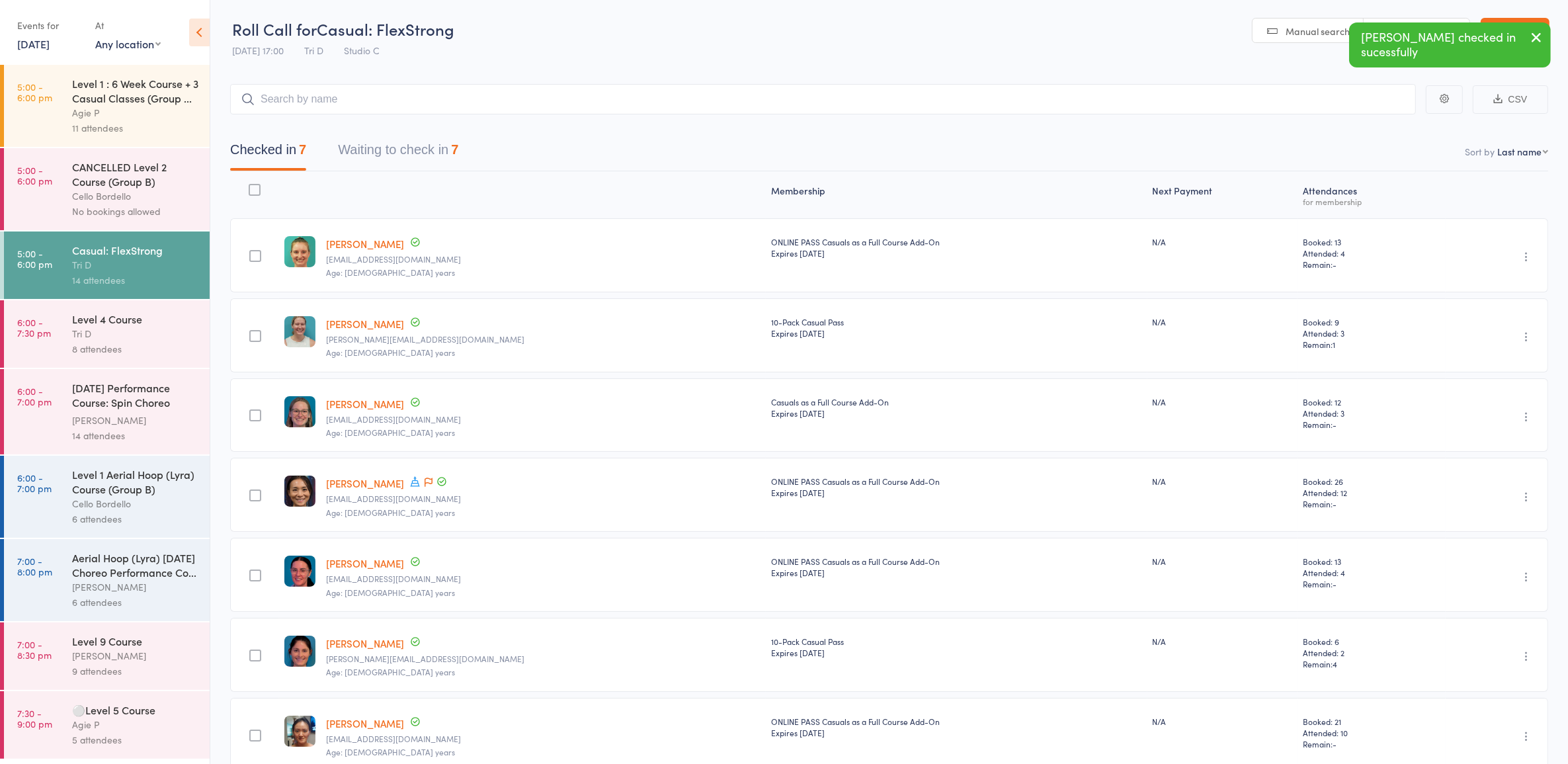
click at [419, 153] on button "Waiting to check in 7" at bounding box center [398, 153] width 121 height 35
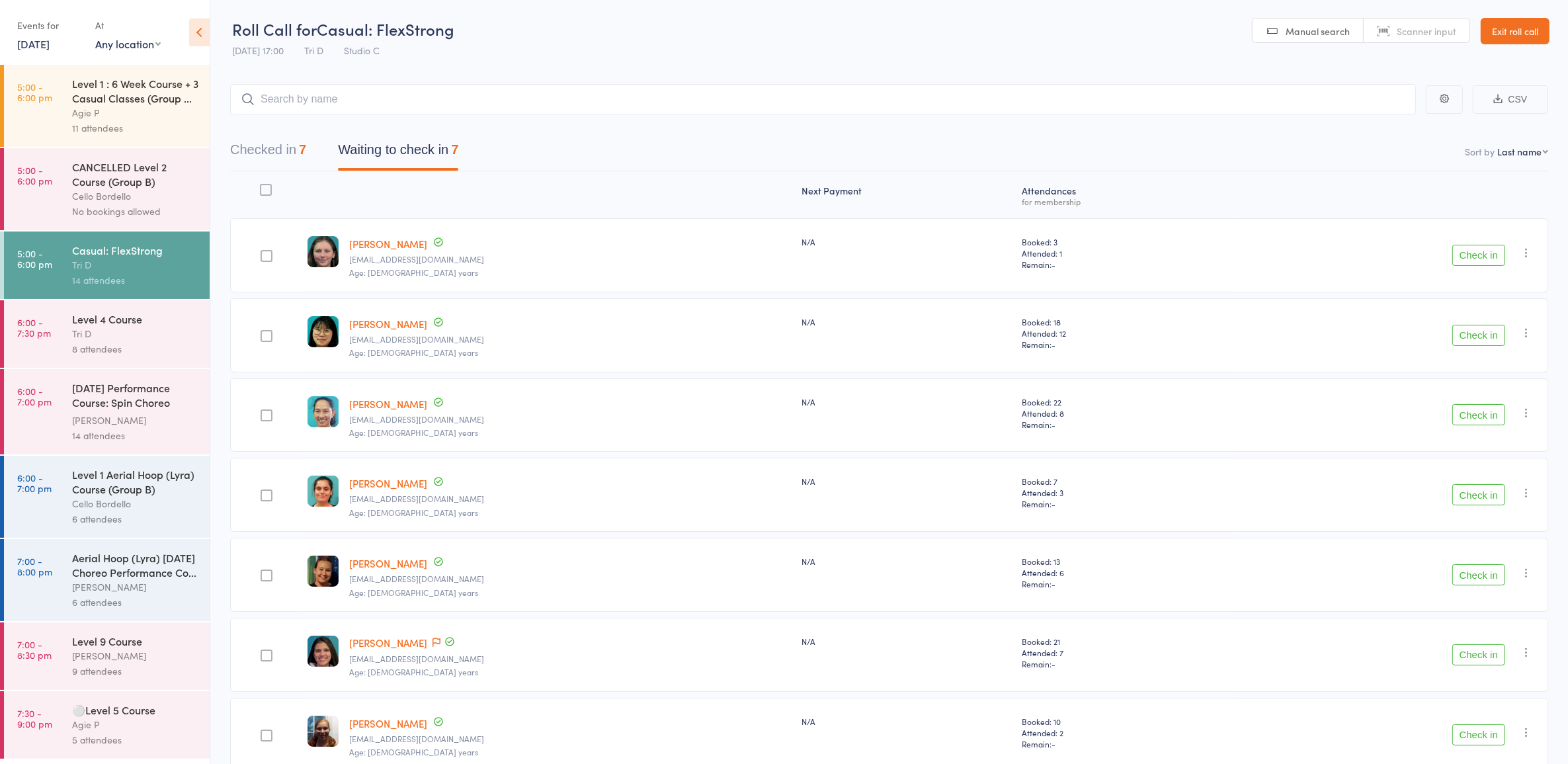
click at [1474, 252] on button "Check in" at bounding box center [1479, 255] width 53 height 21
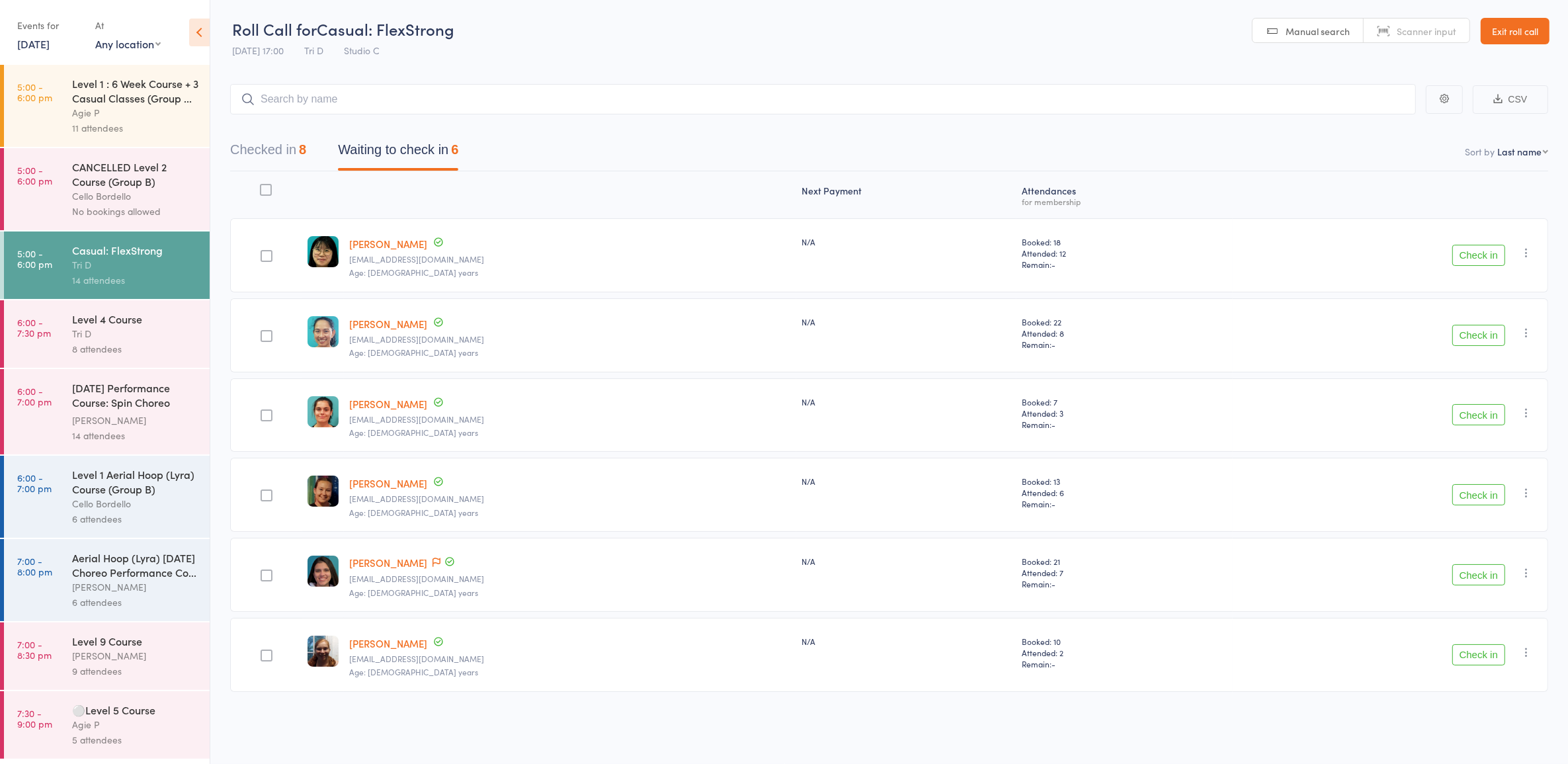
click at [1468, 257] on button "Check in" at bounding box center [1479, 255] width 53 height 21
click at [1483, 574] on button "Check in" at bounding box center [1479, 574] width 53 height 21
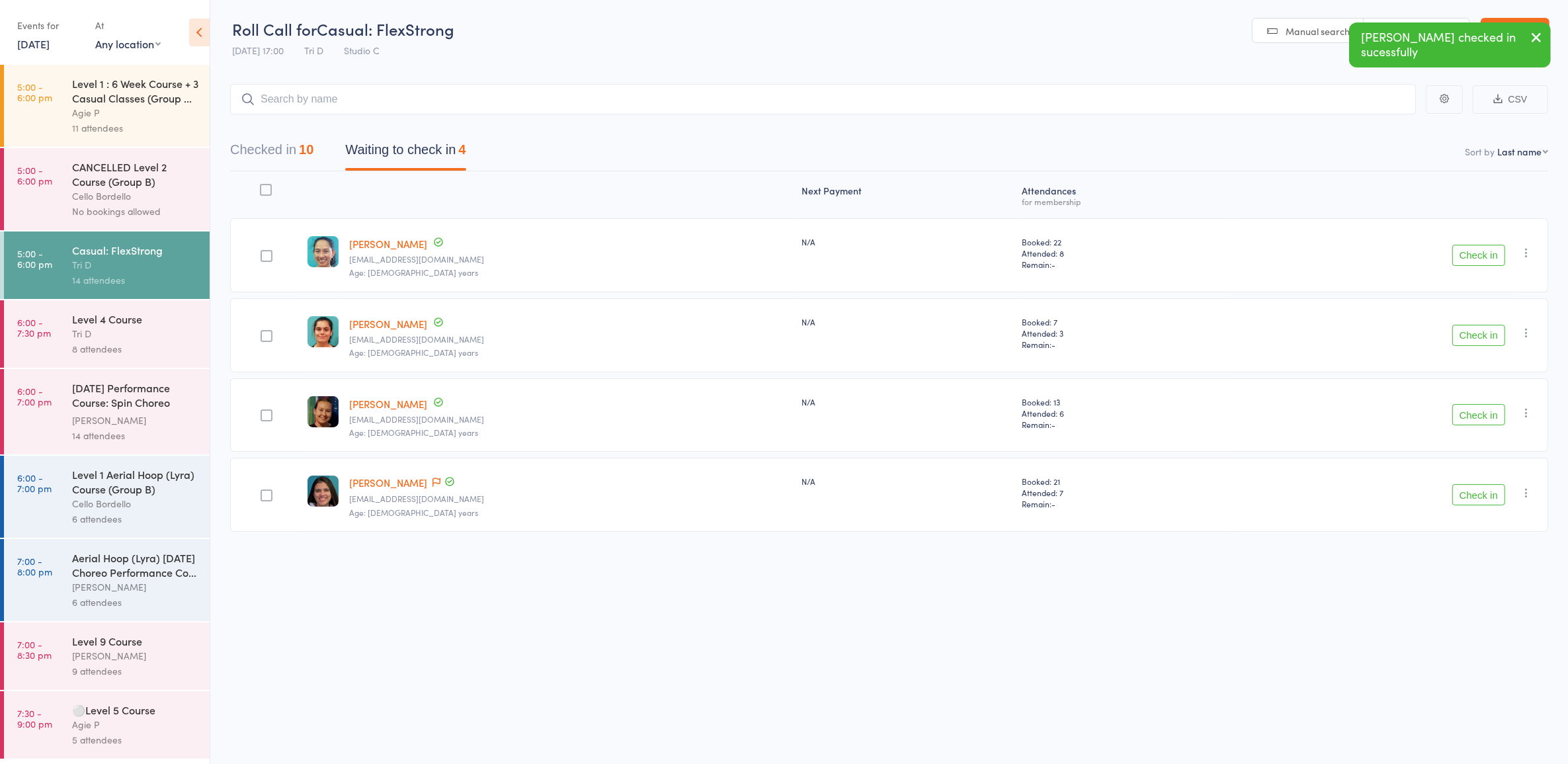
click at [100, 503] on div "Cello Bordello" at bounding box center [135, 503] width 127 height 15
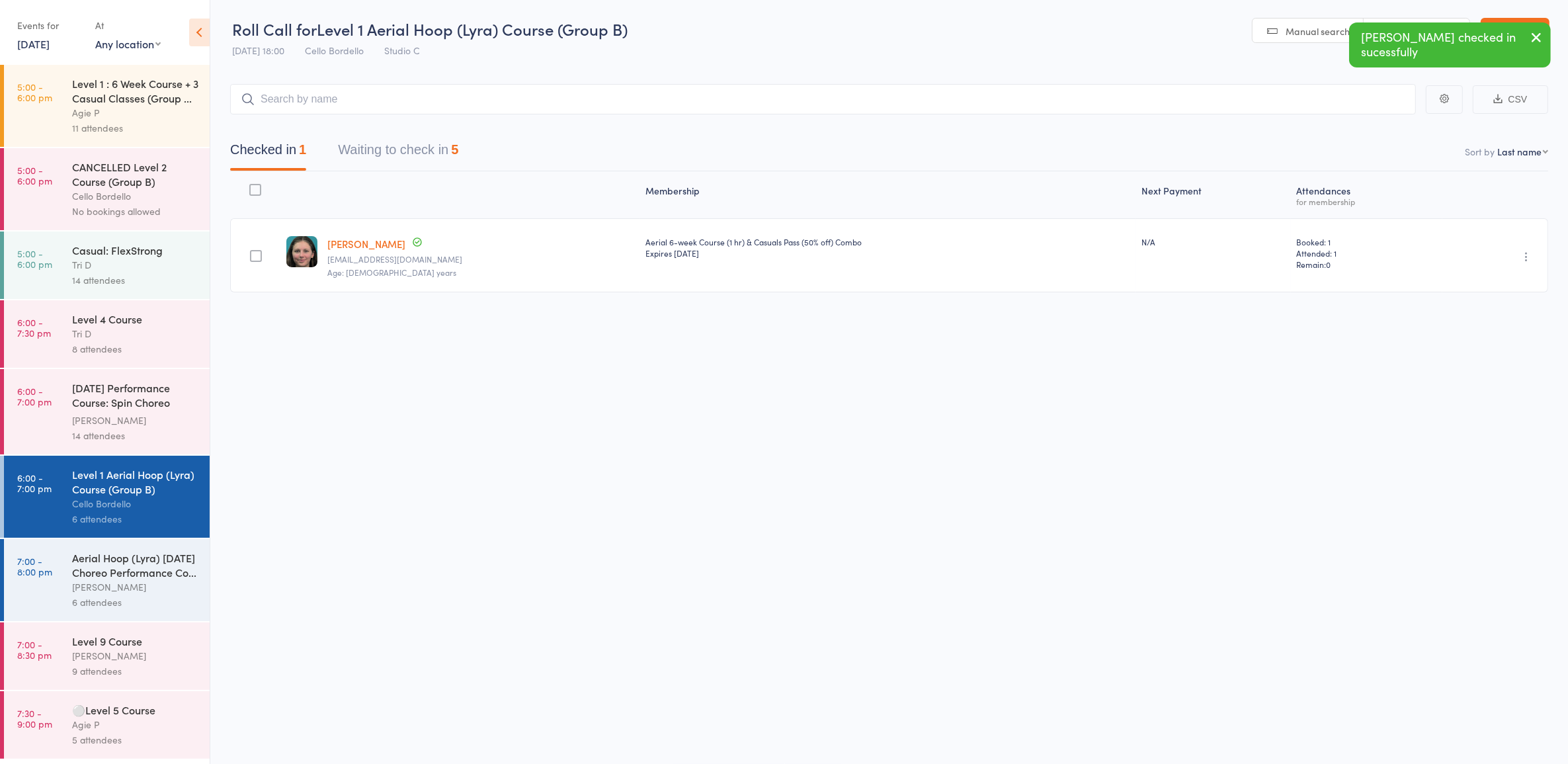
click at [114, 407] on div "[DATE] Performance Course: Spin Choreo 'Ghosts'" at bounding box center [135, 396] width 127 height 32
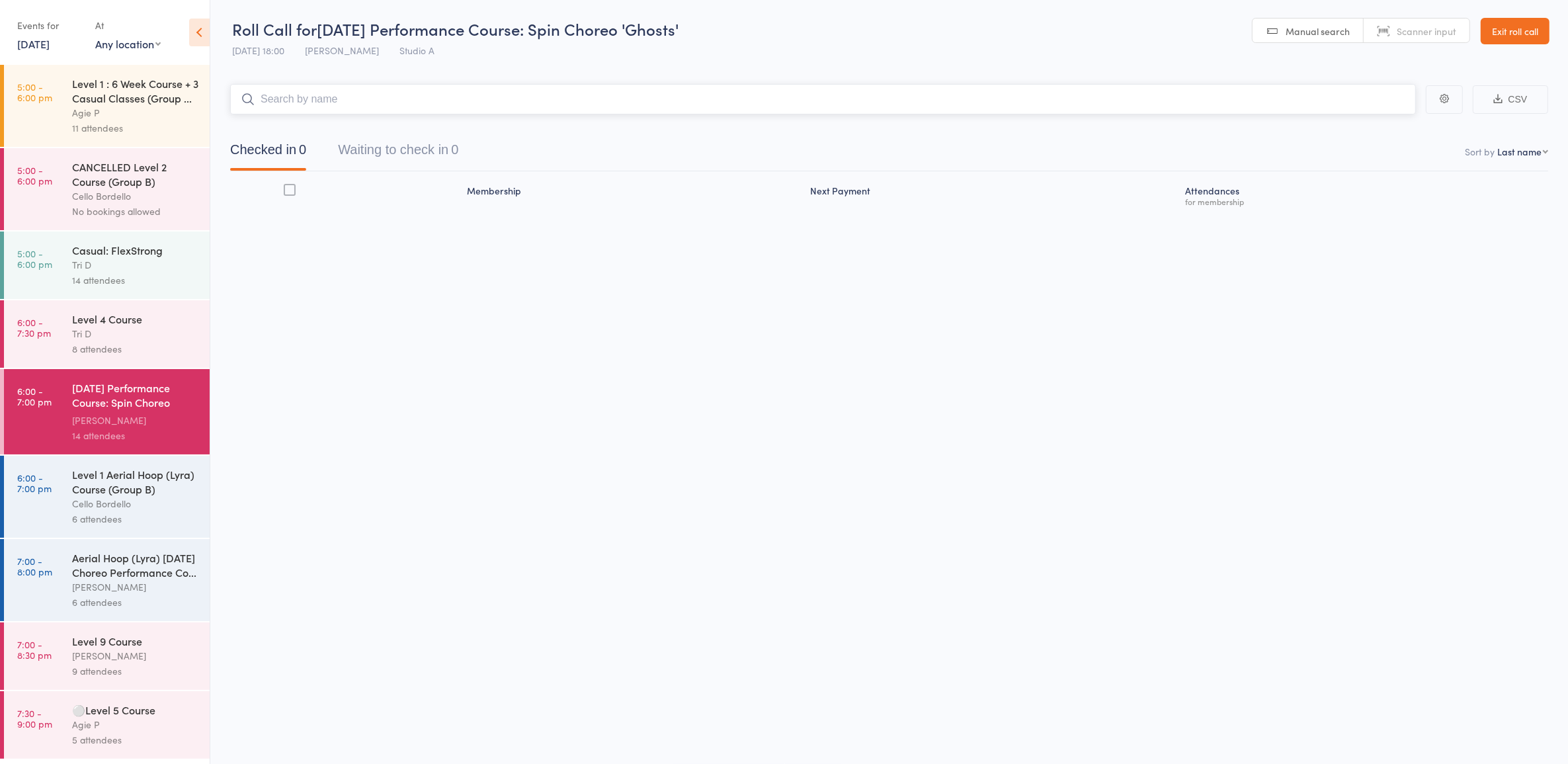
click at [428, 146] on button "Waiting to check in 0" at bounding box center [398, 153] width 121 height 35
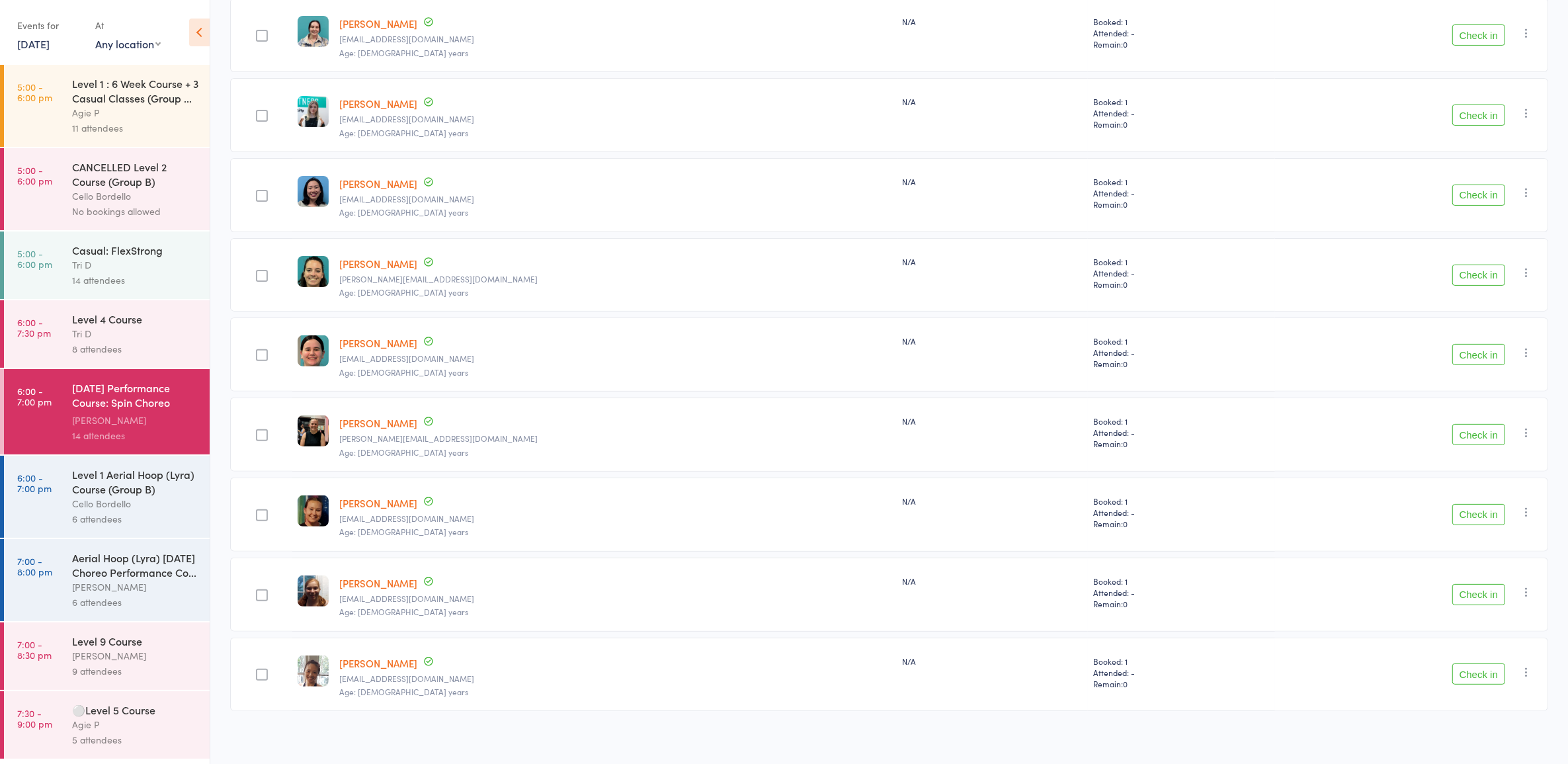
scroll to position [465, 0]
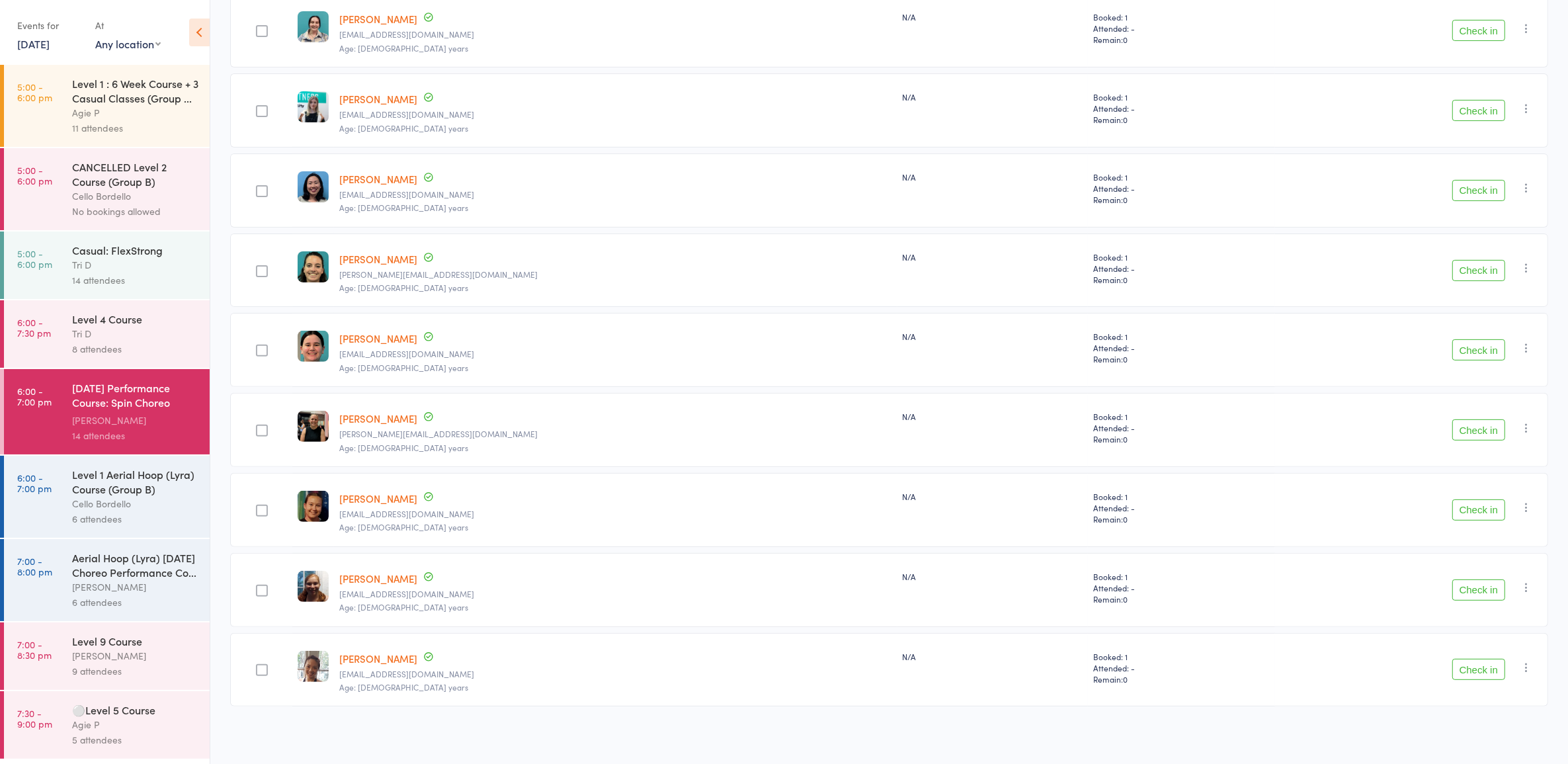
click at [1489, 590] on button "Check in" at bounding box center [1479, 590] width 53 height 21
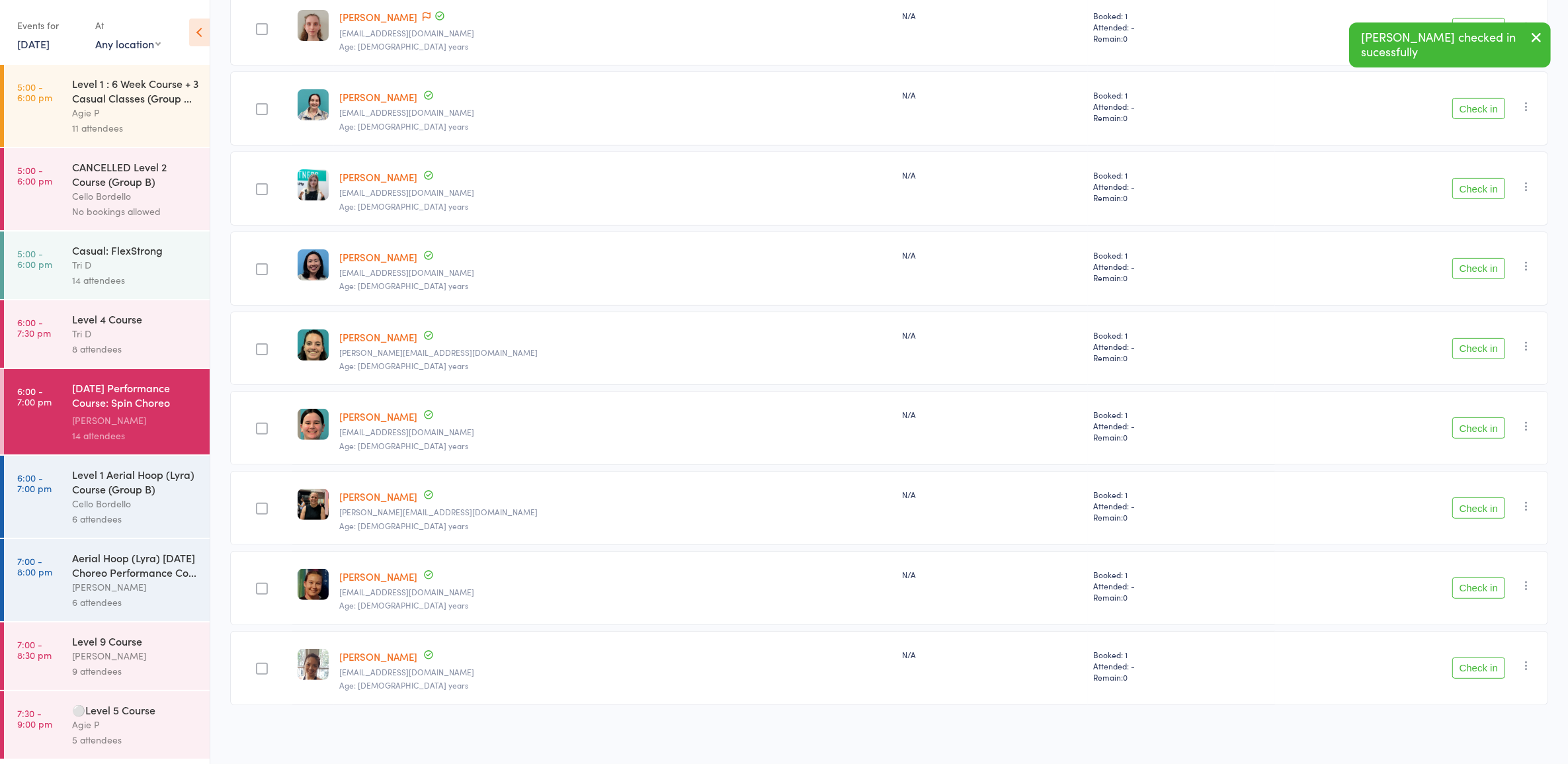
scroll to position [386, 0]
click at [141, 258] on div "Casual: FlexStrong" at bounding box center [135, 249] width 127 height 14
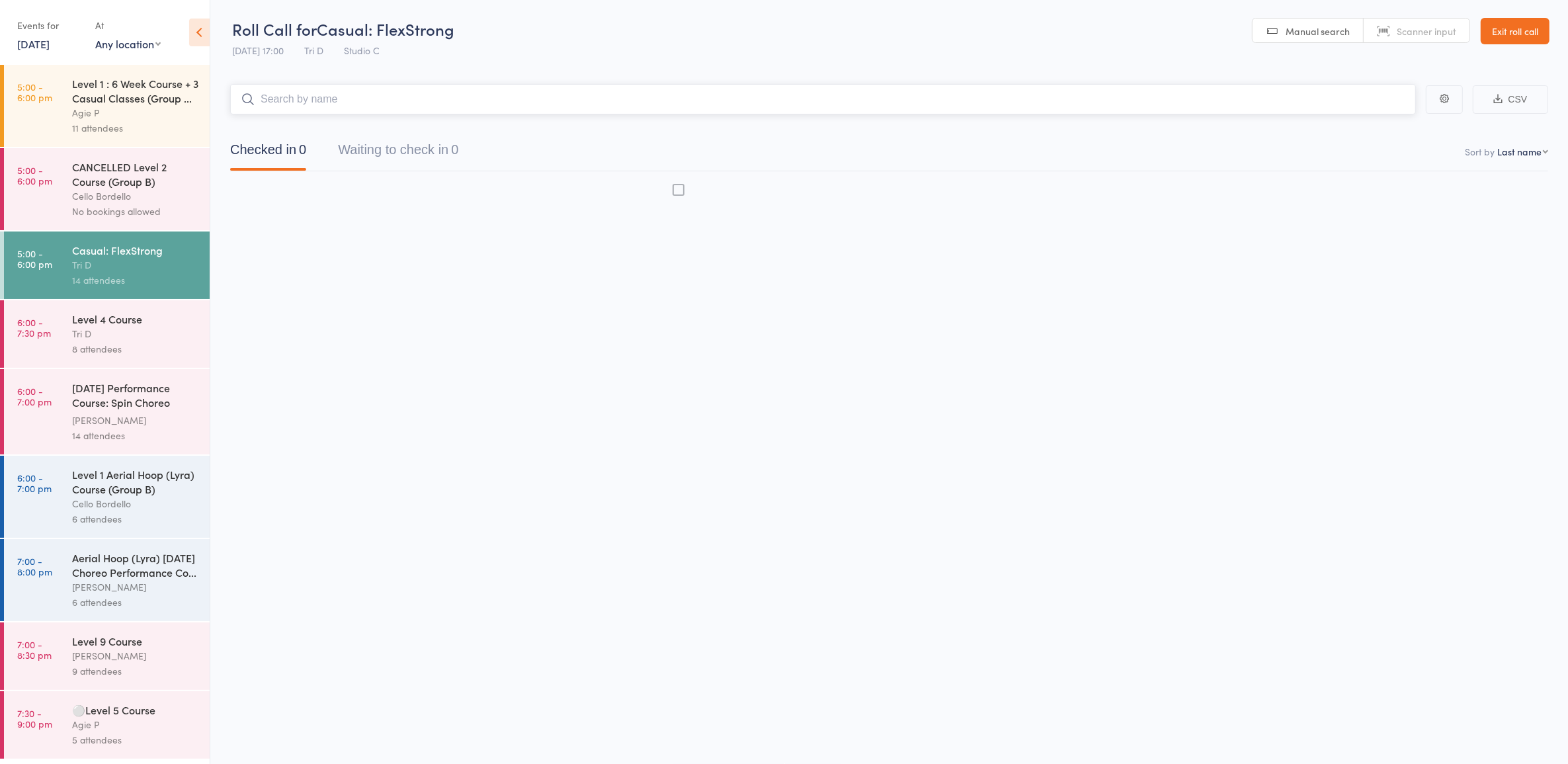
scroll to position [1, 0]
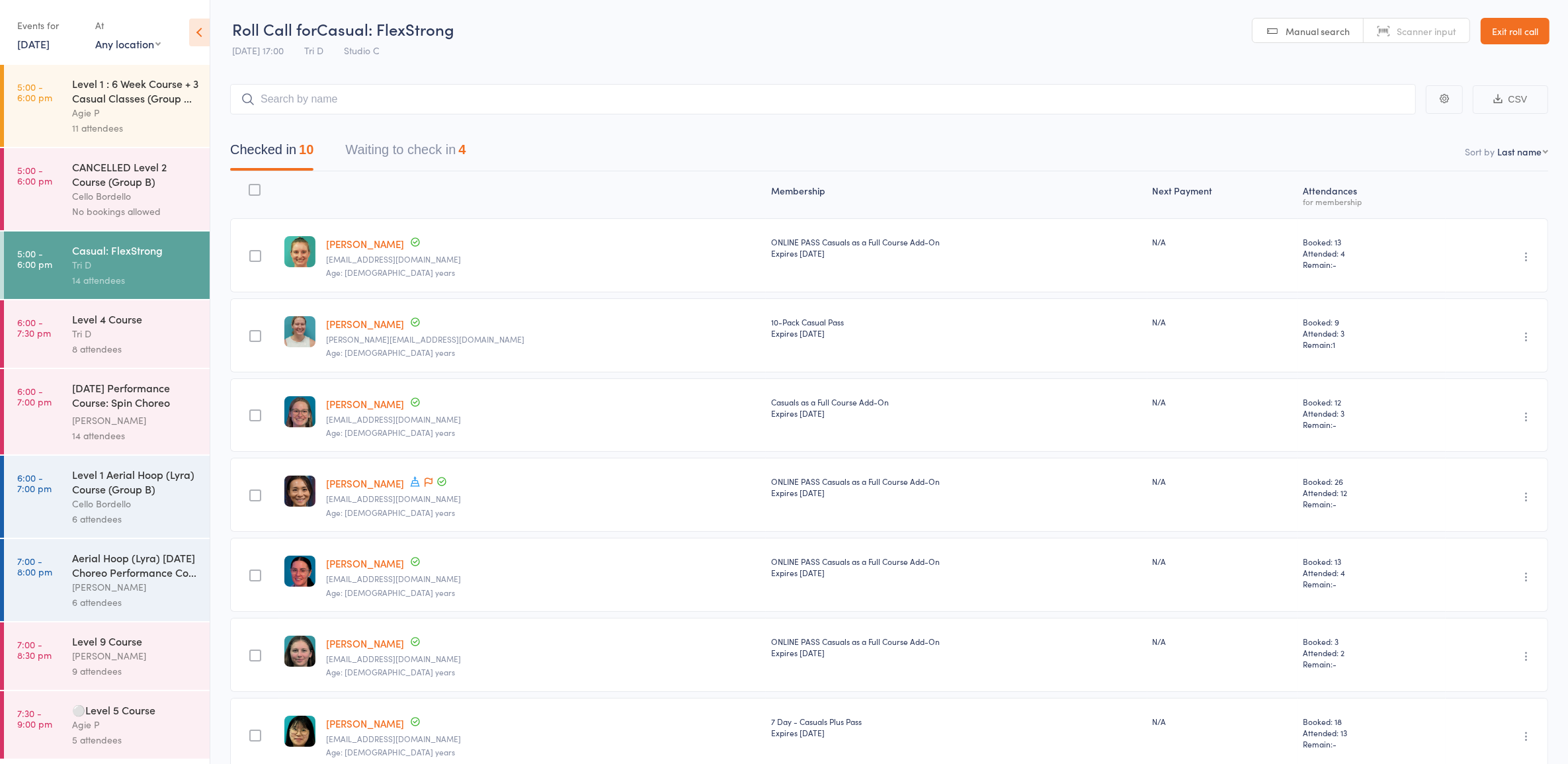
click at [154, 103] on div "Level 1 : 6 Week Course + 3 Casual Classes (Group ..." at bounding box center [135, 91] width 127 height 29
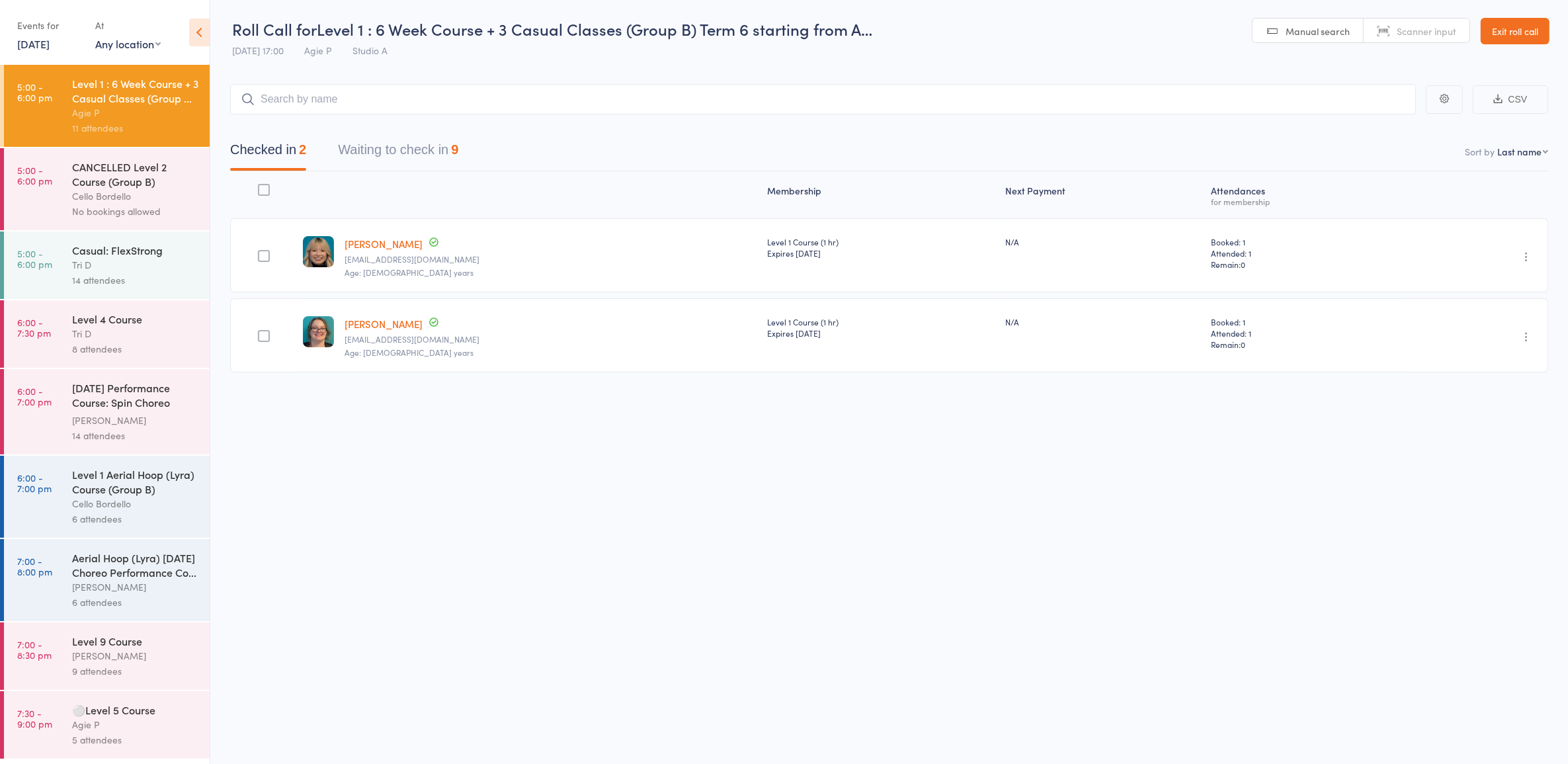
click at [408, 167] on button "Waiting to check in 9" at bounding box center [398, 153] width 121 height 35
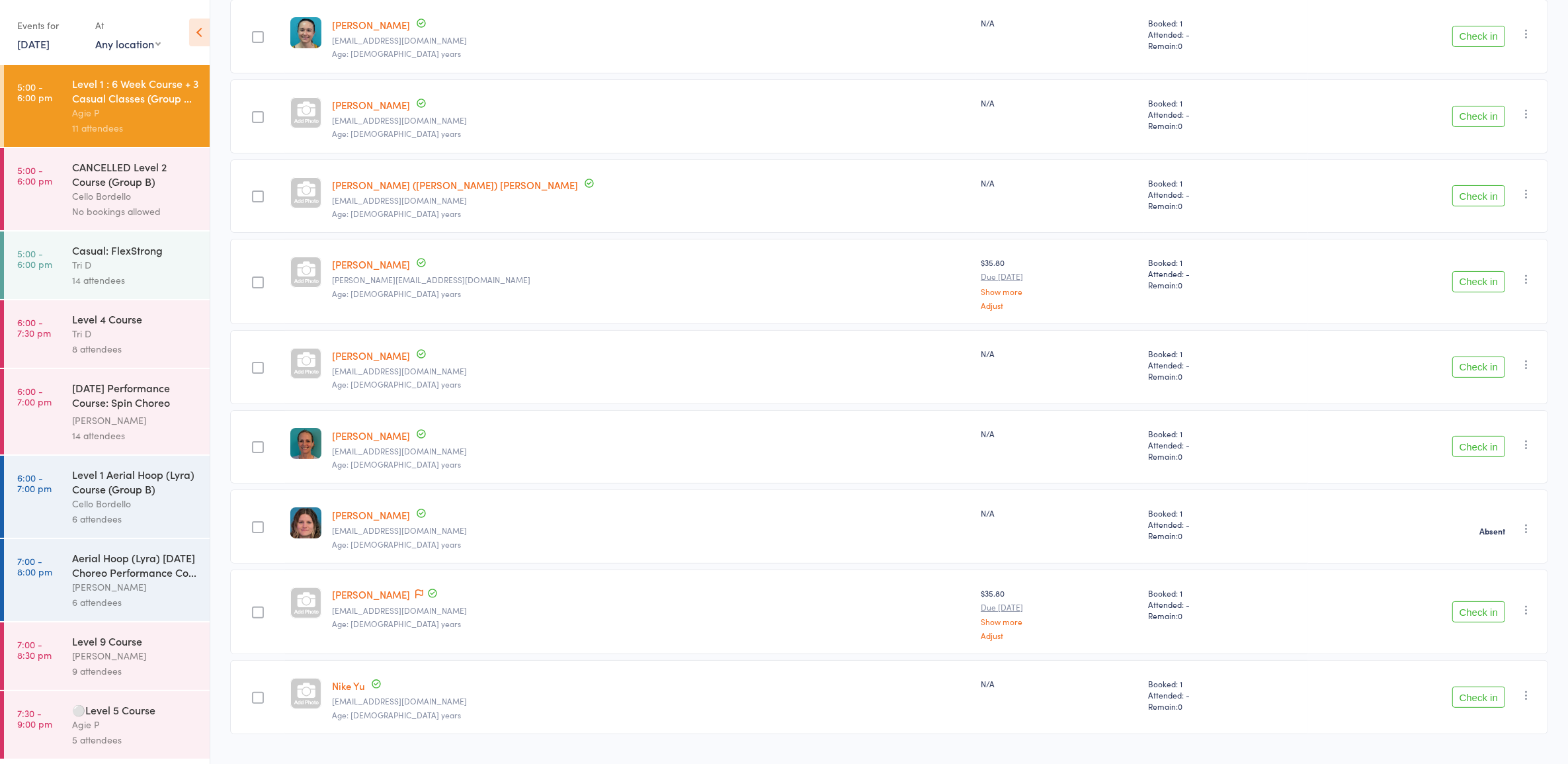
scroll to position [249, 0]
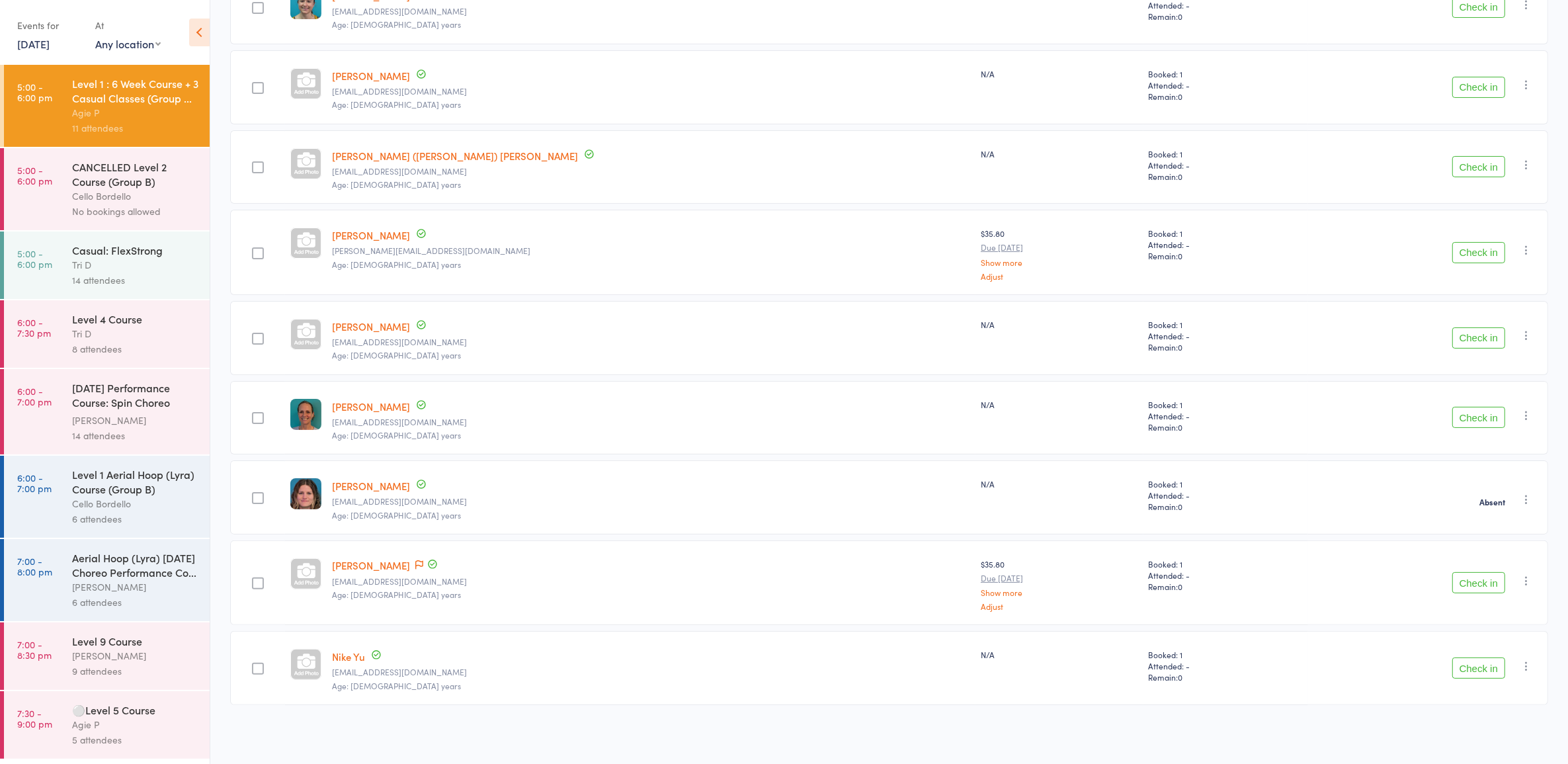
click at [1477, 416] on button "Check in" at bounding box center [1479, 417] width 53 height 21
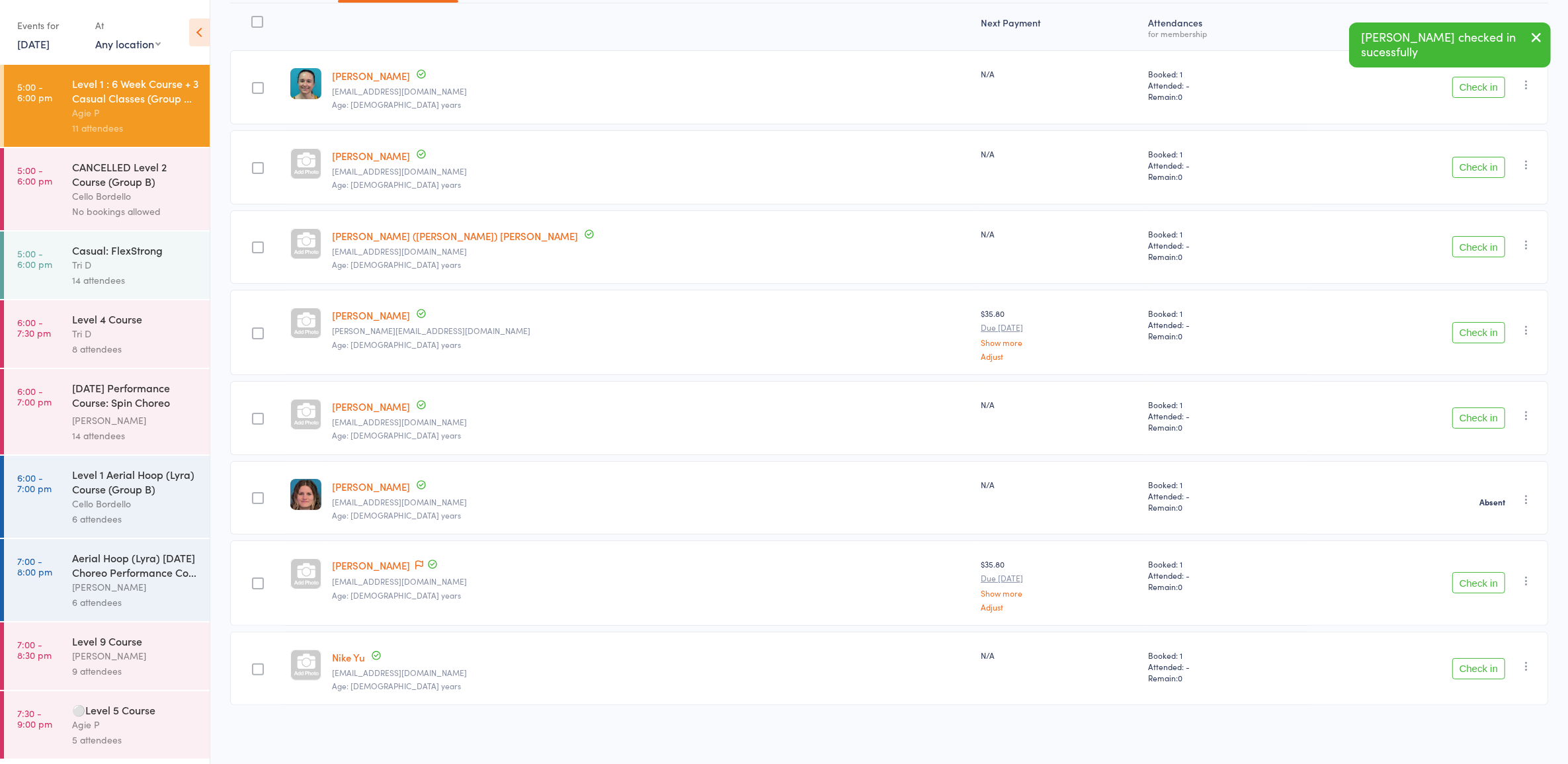
scroll to position [169, 0]
click at [150, 266] on div "Tri D" at bounding box center [135, 265] width 127 height 15
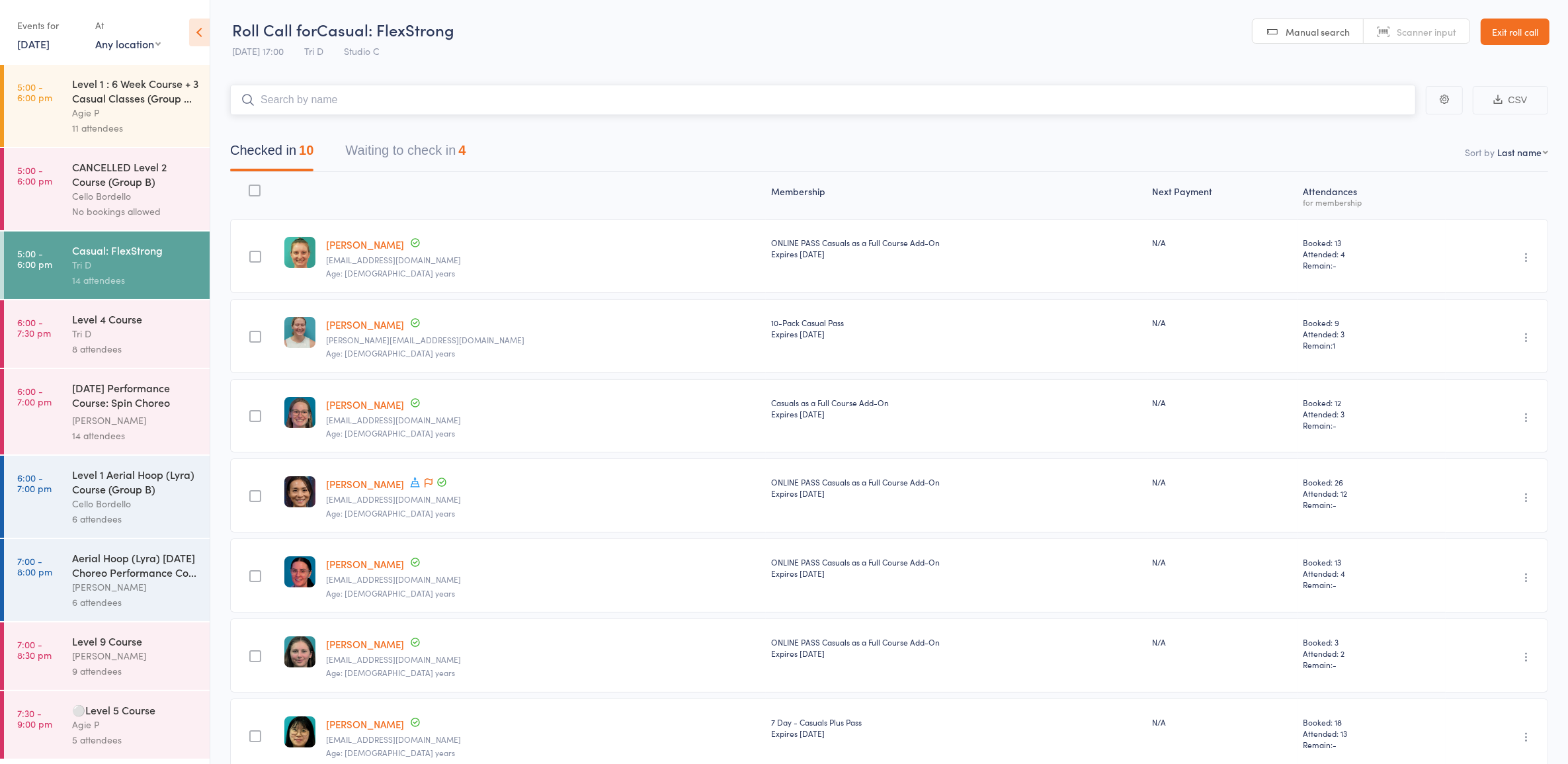
click at [365, 144] on button "Waiting to check in 4" at bounding box center [405, 154] width 121 height 35
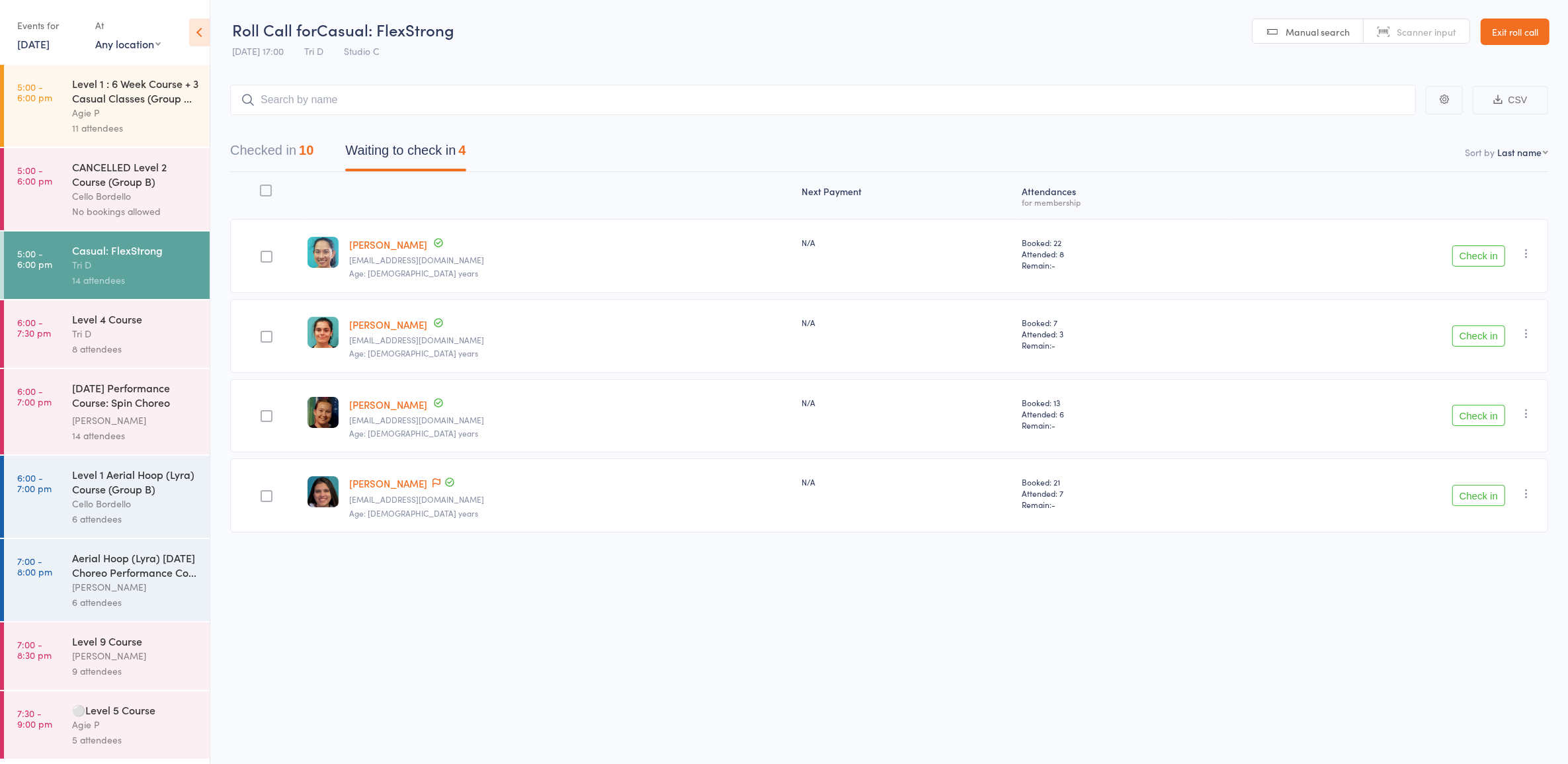
click at [1465, 418] on button "Check in" at bounding box center [1479, 416] width 53 height 21
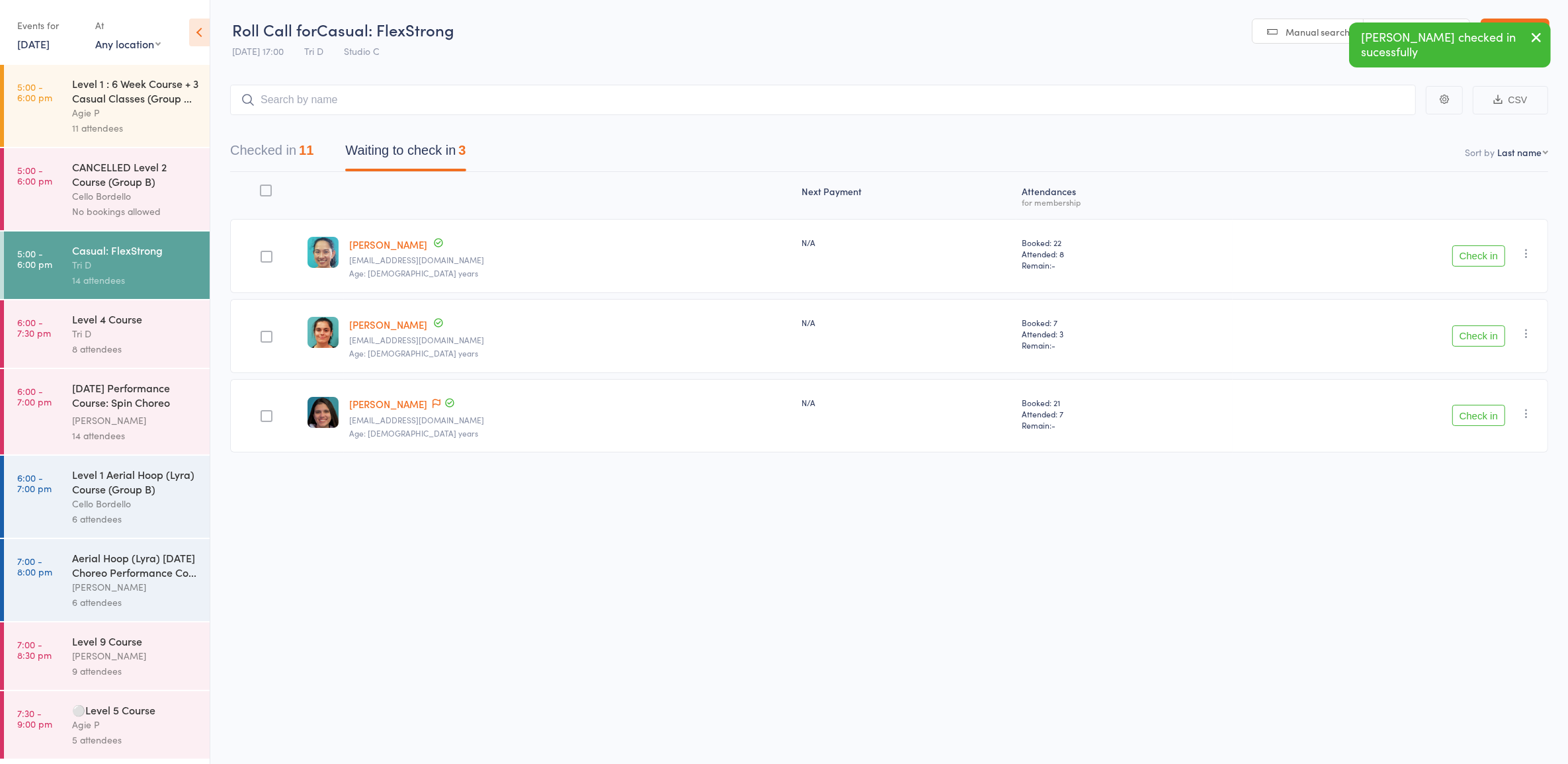
click at [111, 388] on div "Halloween Performance Course: Spin Choreo 'Ghosts'" at bounding box center [135, 396] width 127 height 32
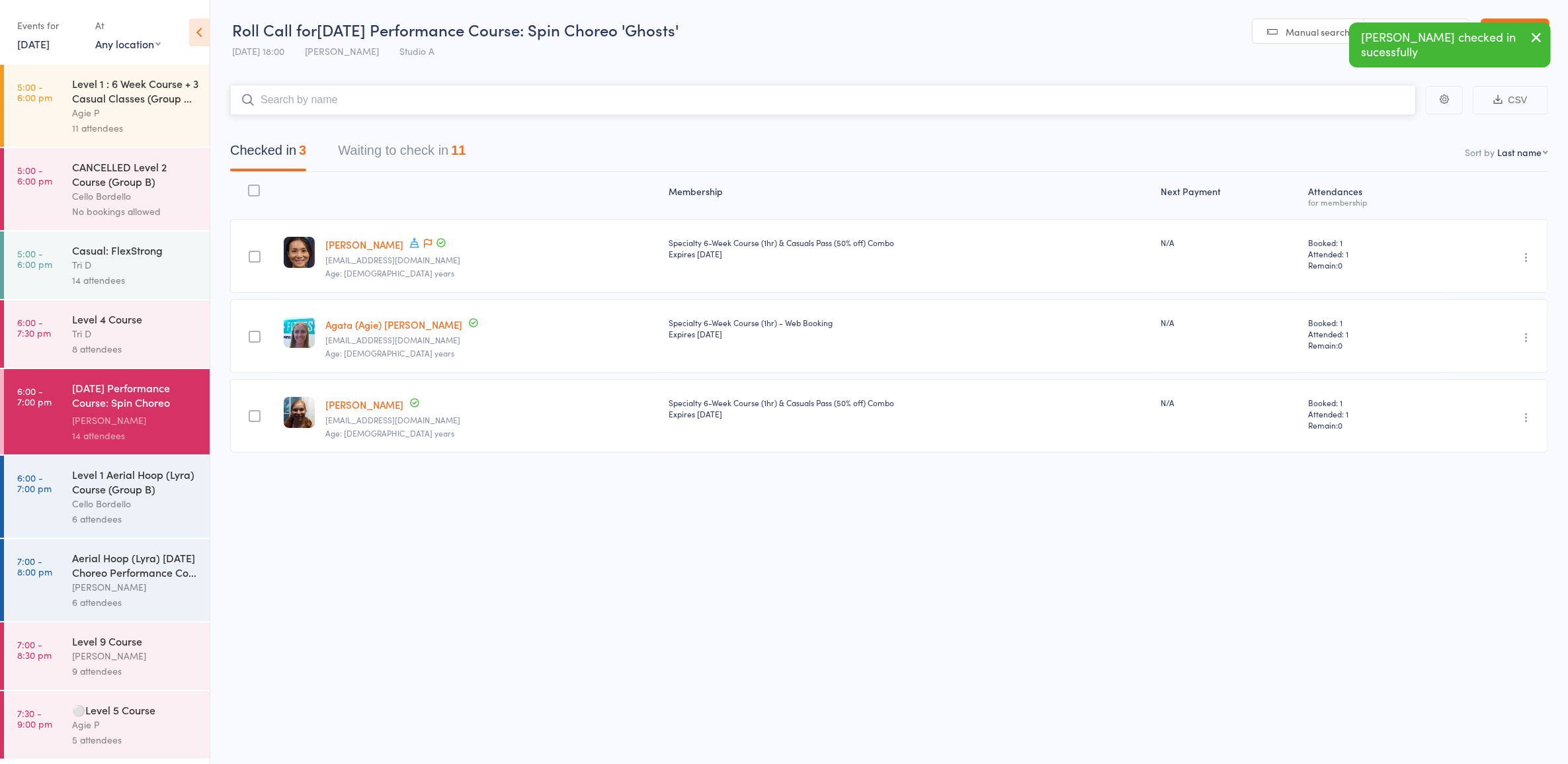
click at [430, 145] on button "Waiting to check in 11" at bounding box center [401, 154] width 127 height 35
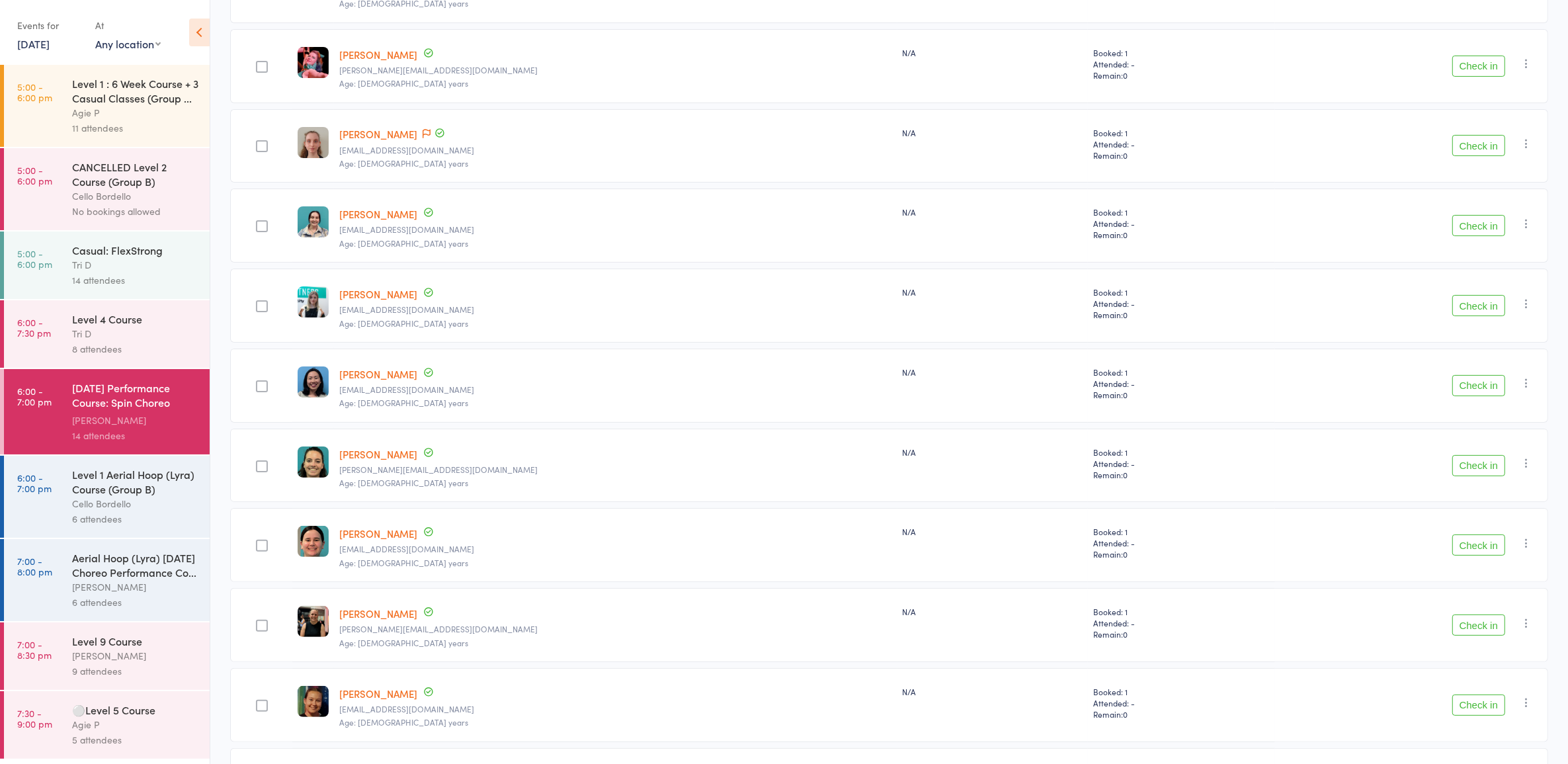
scroll to position [331, 0]
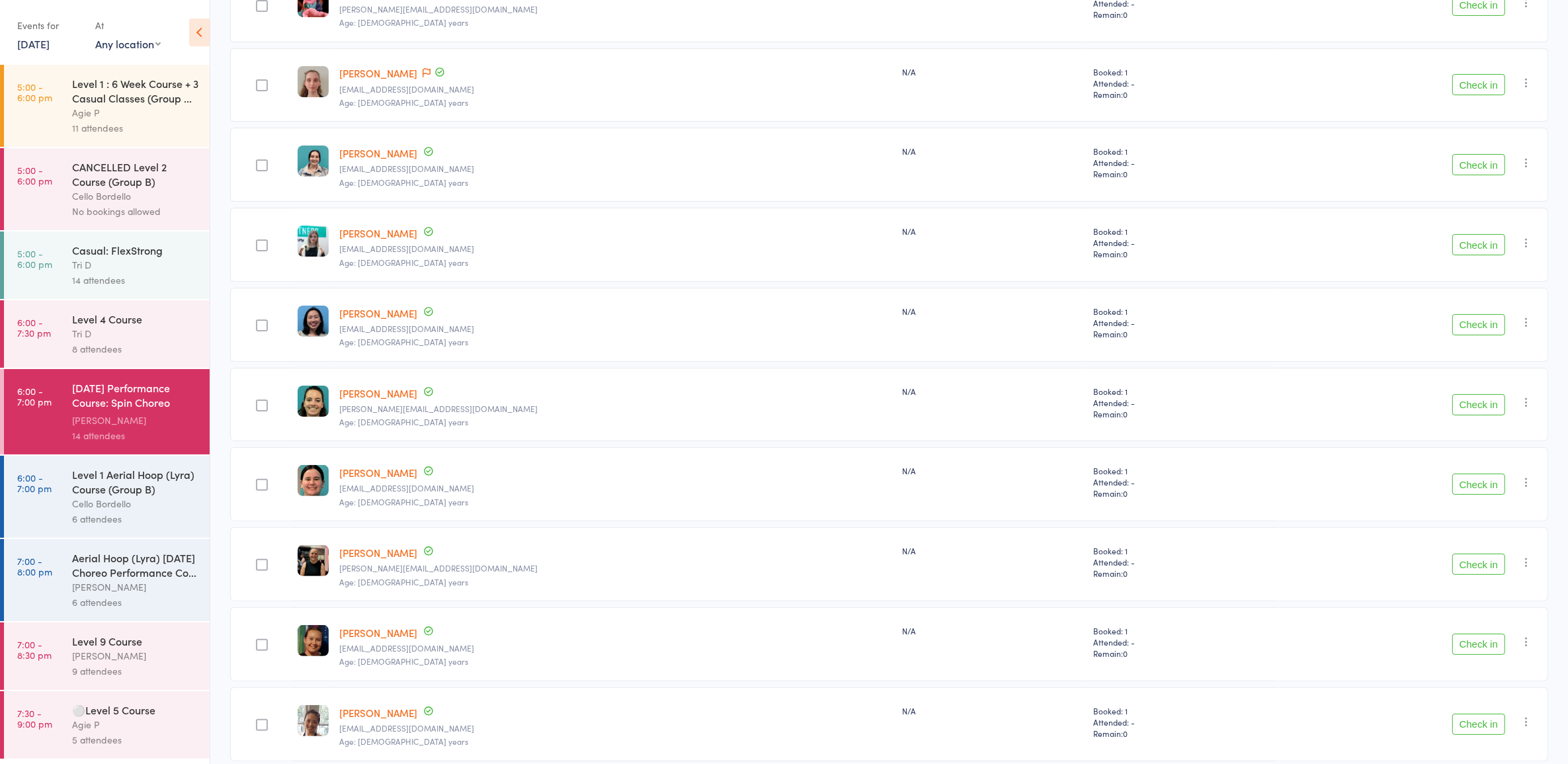
click at [1464, 643] on button "Check in" at bounding box center [1479, 644] width 53 height 21
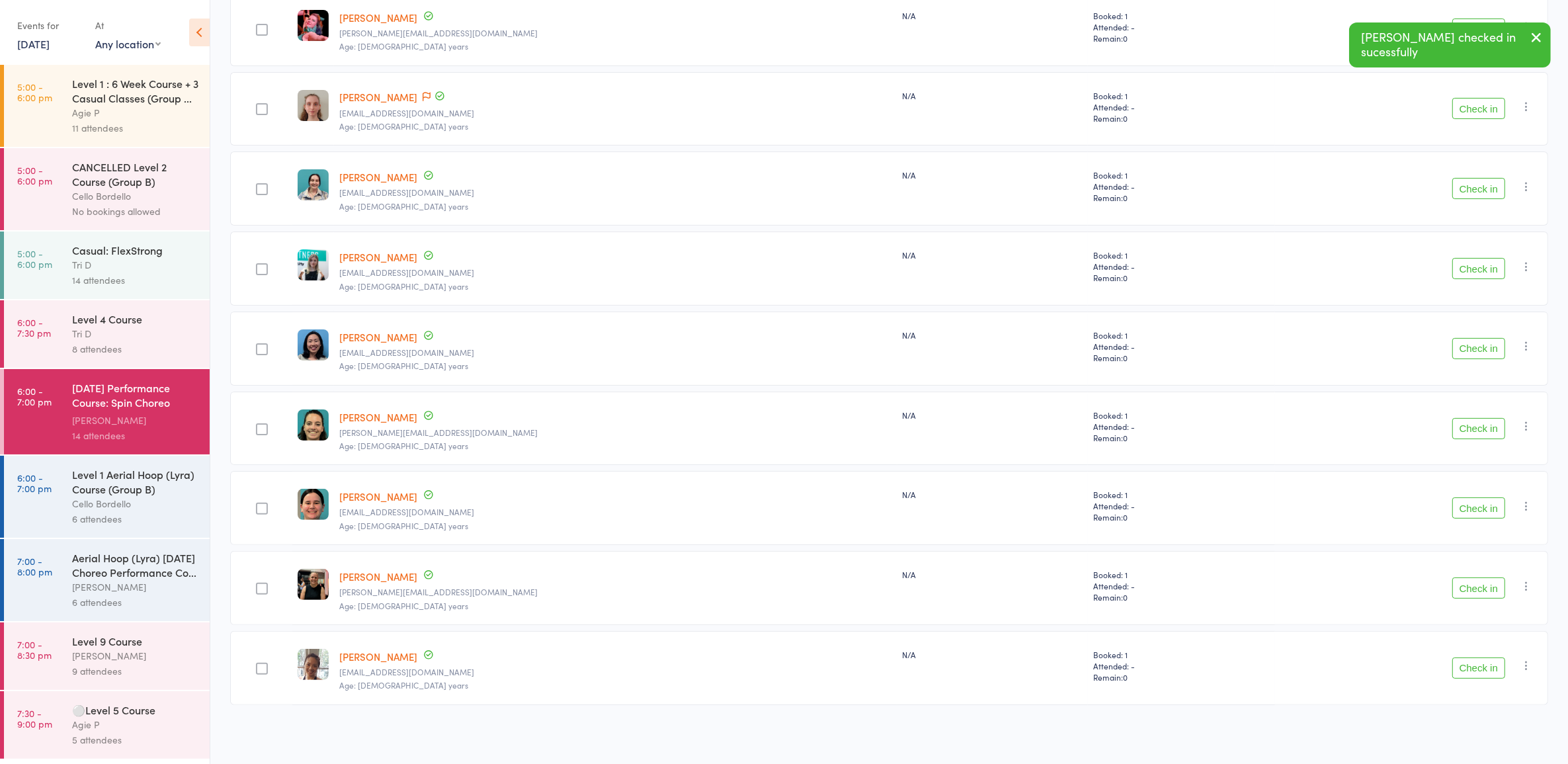
scroll to position [306, 0]
click at [124, 595] on div "Sasha B" at bounding box center [135, 587] width 127 height 15
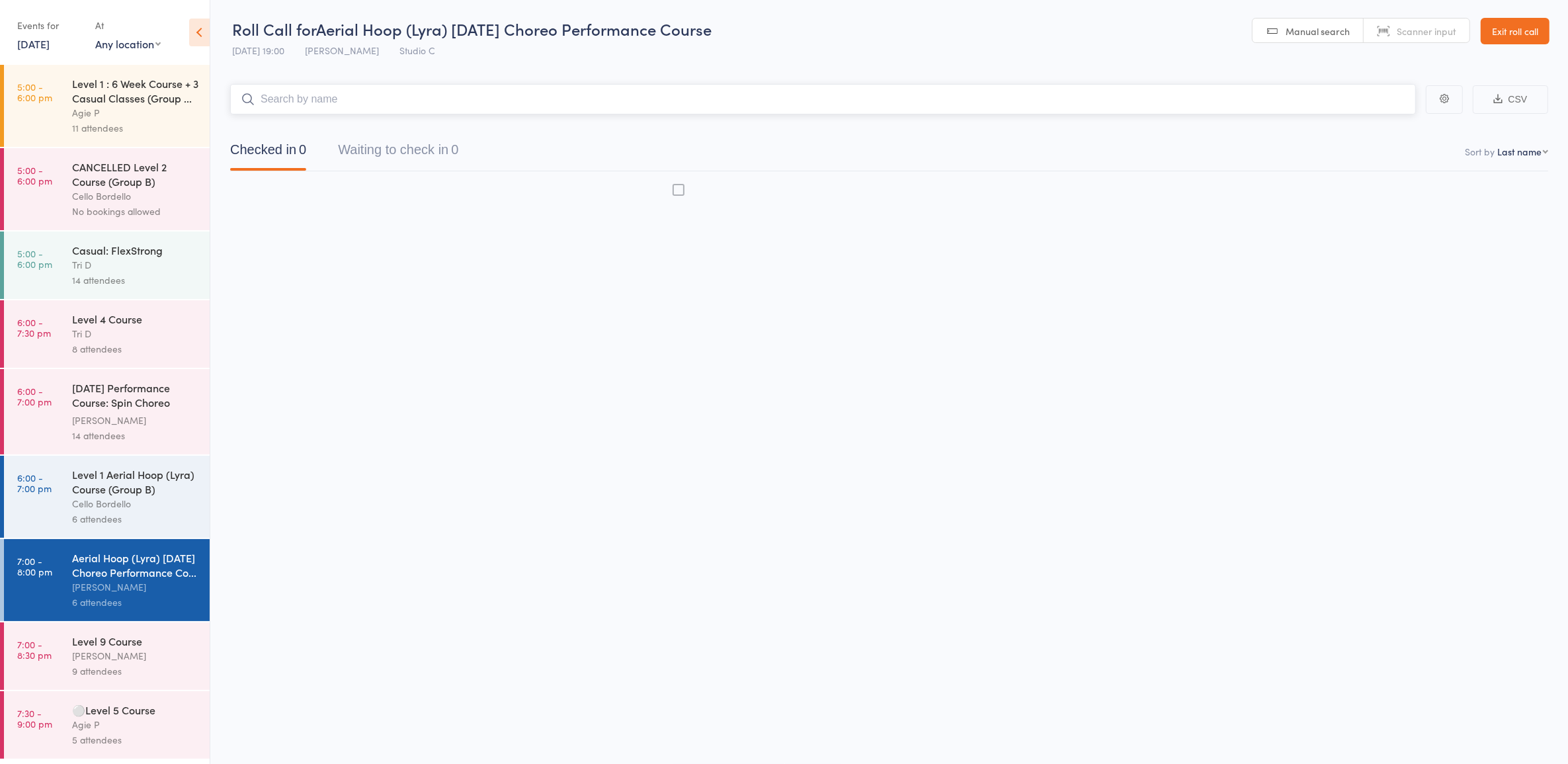
scroll to position [1, 0]
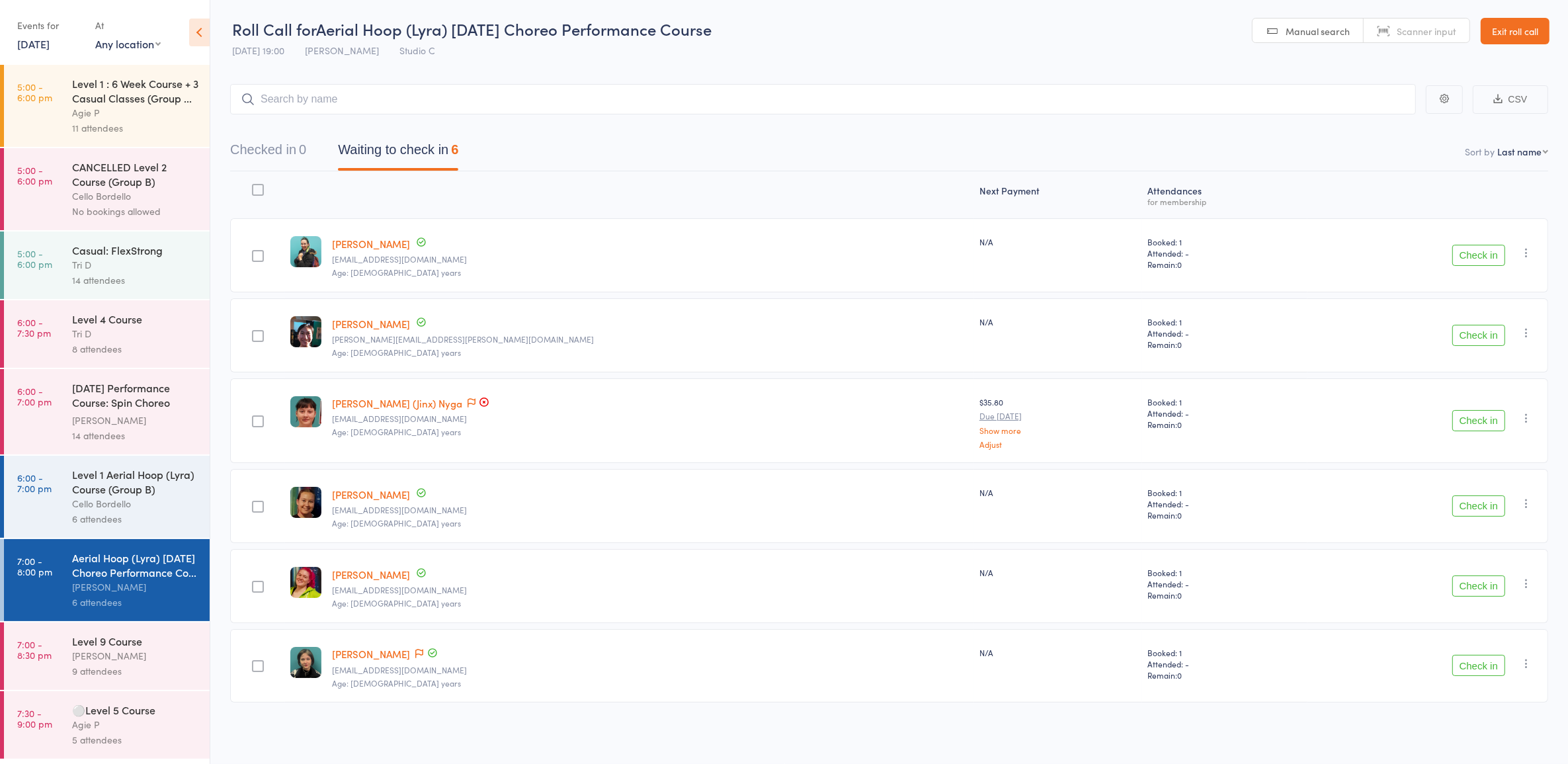
click at [85, 485] on div "Level 1 Aerial Hoop (Lyra) Course (Group B)" at bounding box center [135, 482] width 127 height 29
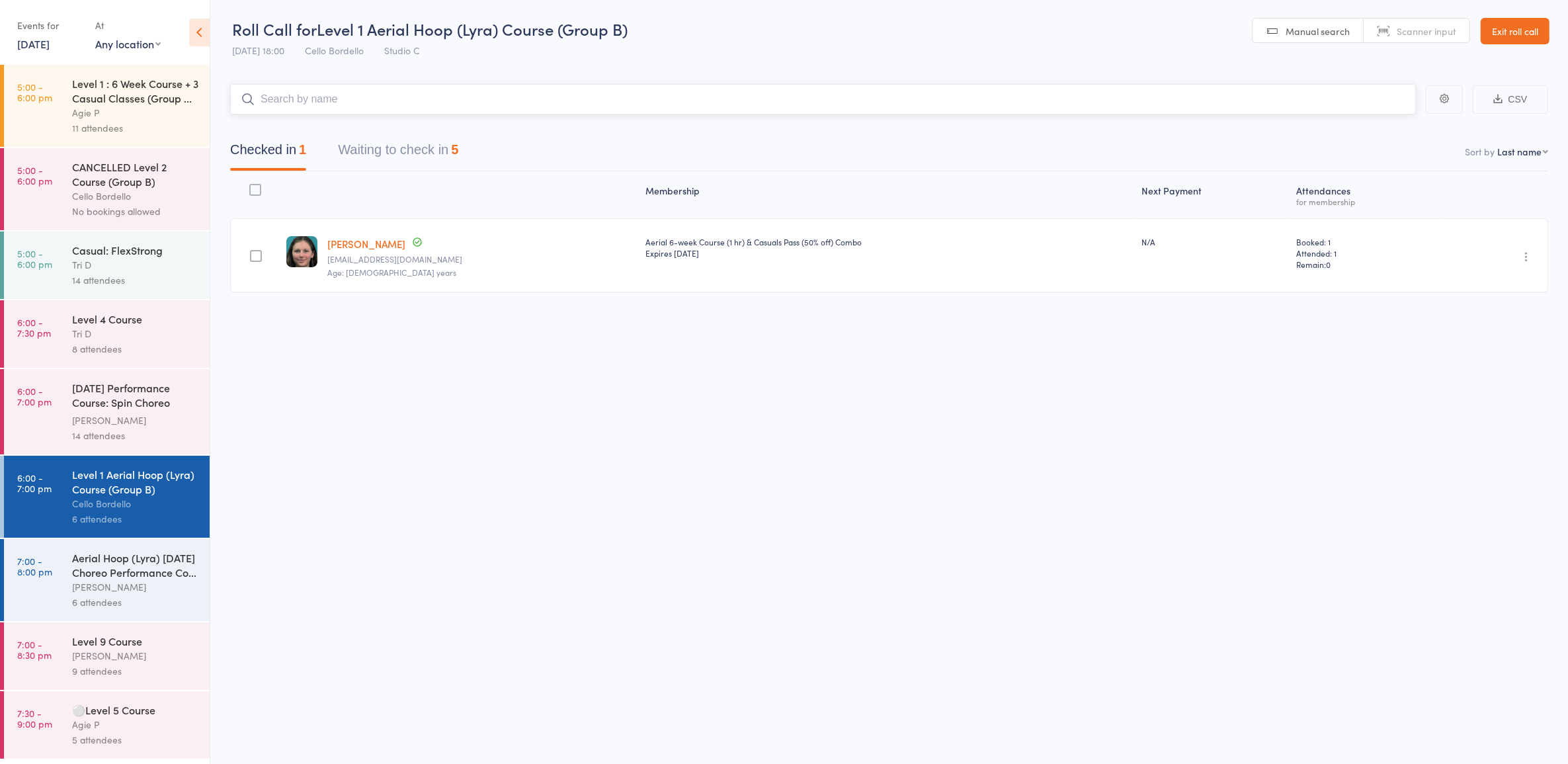
click at [437, 153] on button "Waiting to check in 5" at bounding box center [398, 153] width 121 height 35
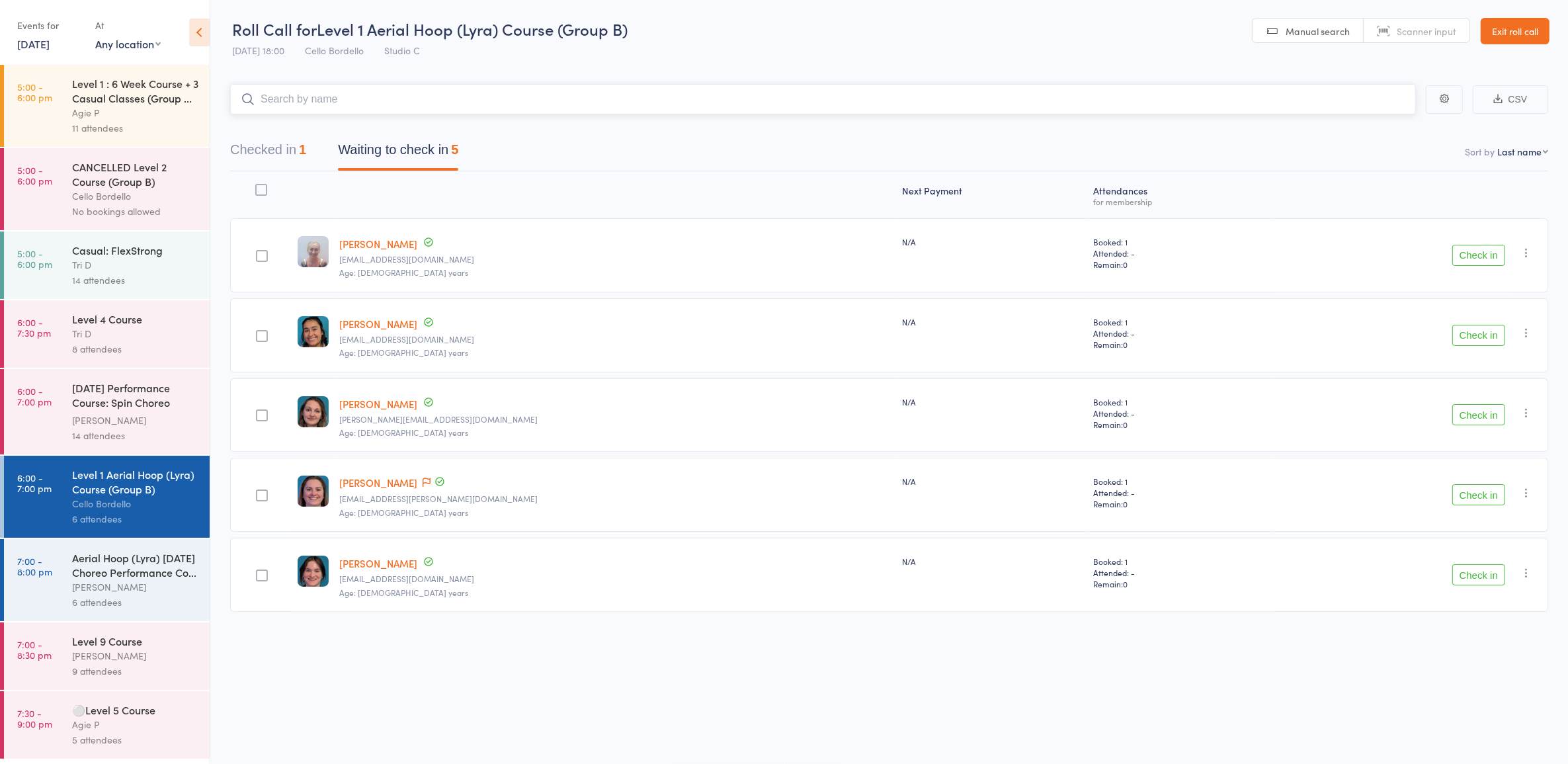
scroll to position [7, 0]
click at [26, 557] on time "7:00 - 8:00 pm" at bounding box center [34, 566] width 35 height 21
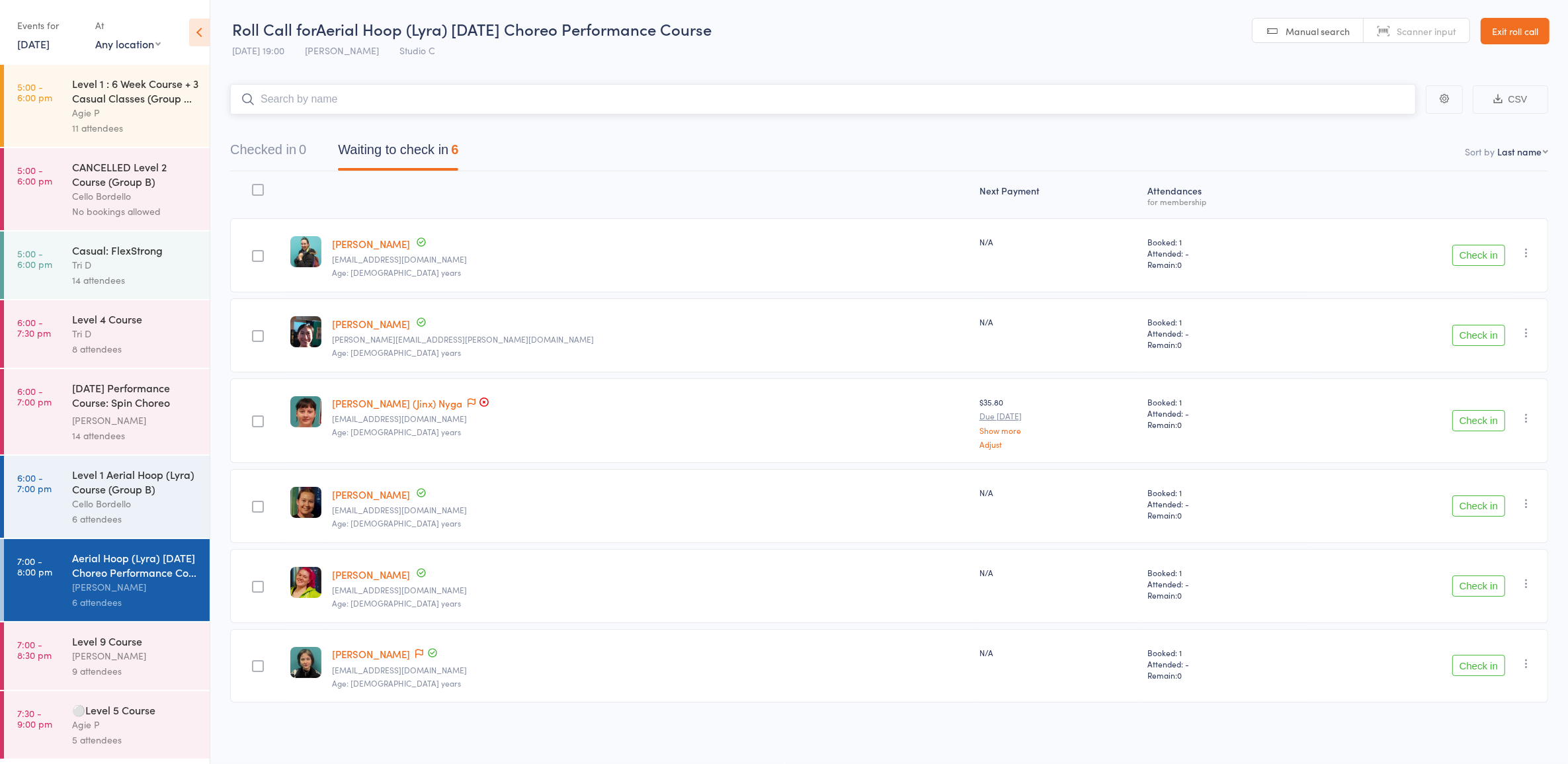
click at [402, 150] on button "Waiting to check in 6" at bounding box center [398, 153] width 121 height 35
click at [1477, 501] on button "Check in" at bounding box center [1479, 506] width 53 height 21
click at [58, 97] on link "5:00 - 6:00 pm Level 1 : 6 Week Course + 3 Casual Classes (Group ... Agie P 11 …" at bounding box center [106, 106] width 206 height 82
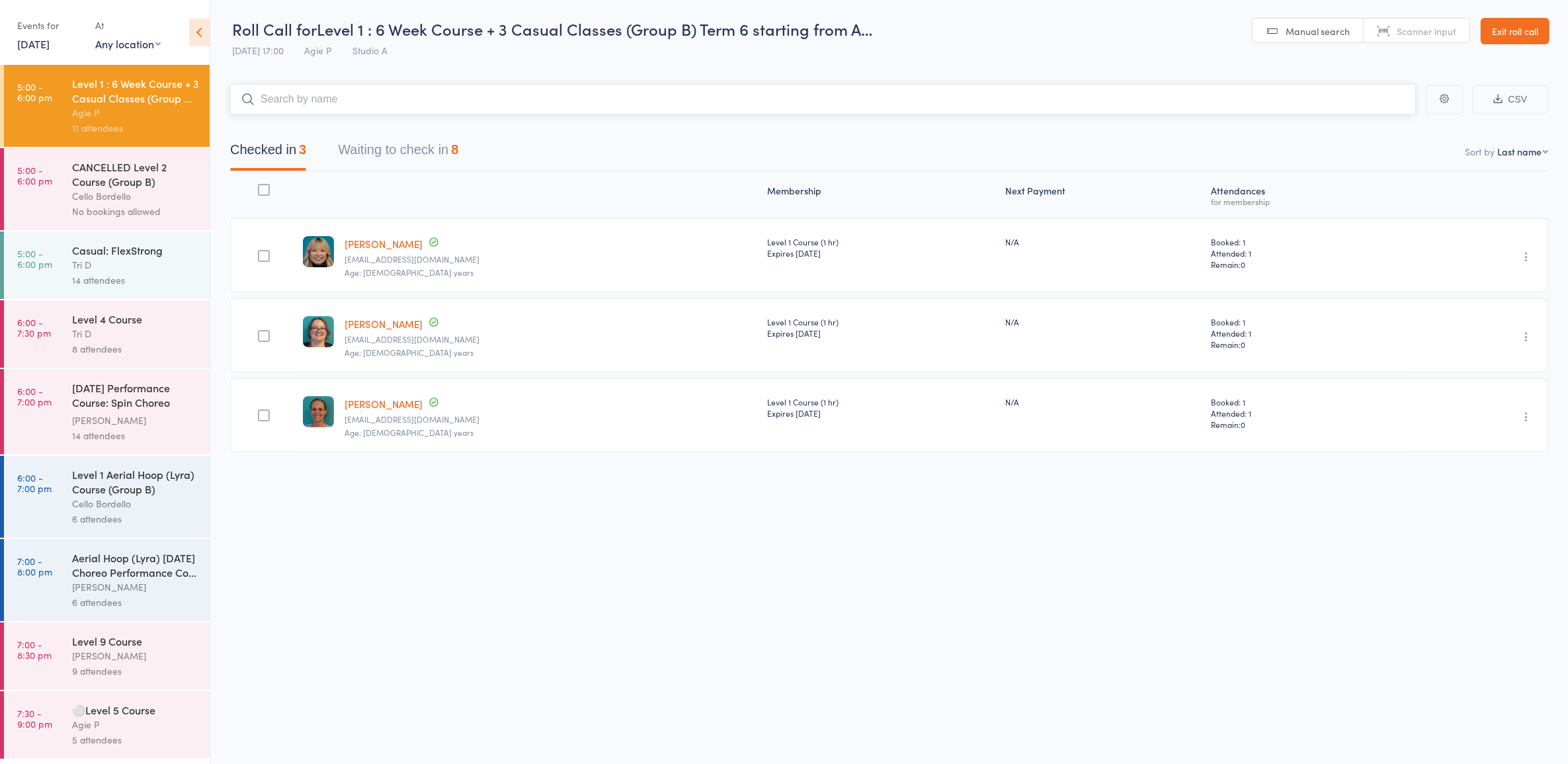
click at [428, 146] on button "Waiting to check in 8" at bounding box center [398, 153] width 121 height 35
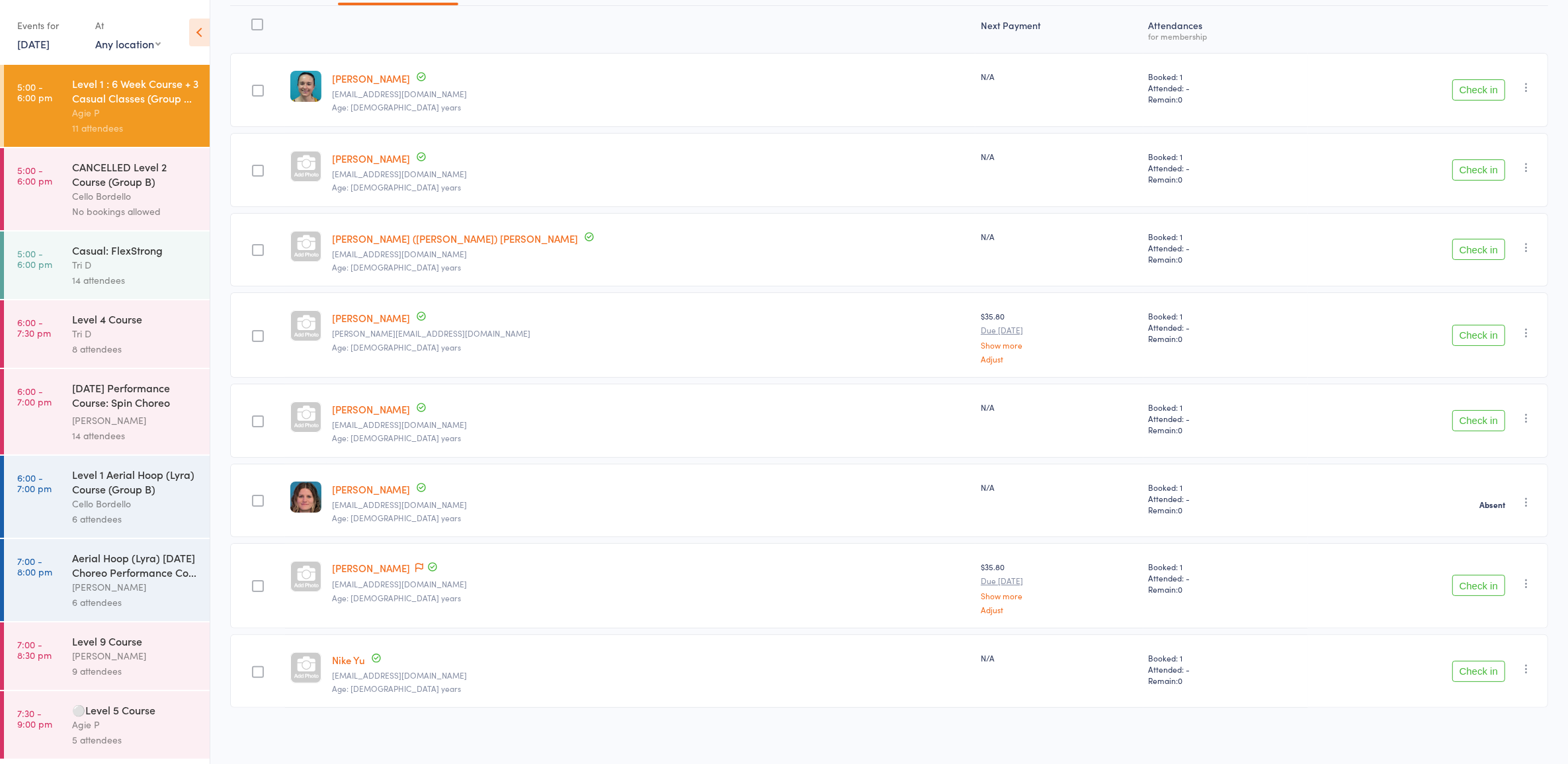
scroll to position [169, 0]
click at [1469, 668] on button "Check in" at bounding box center [1479, 669] width 53 height 21
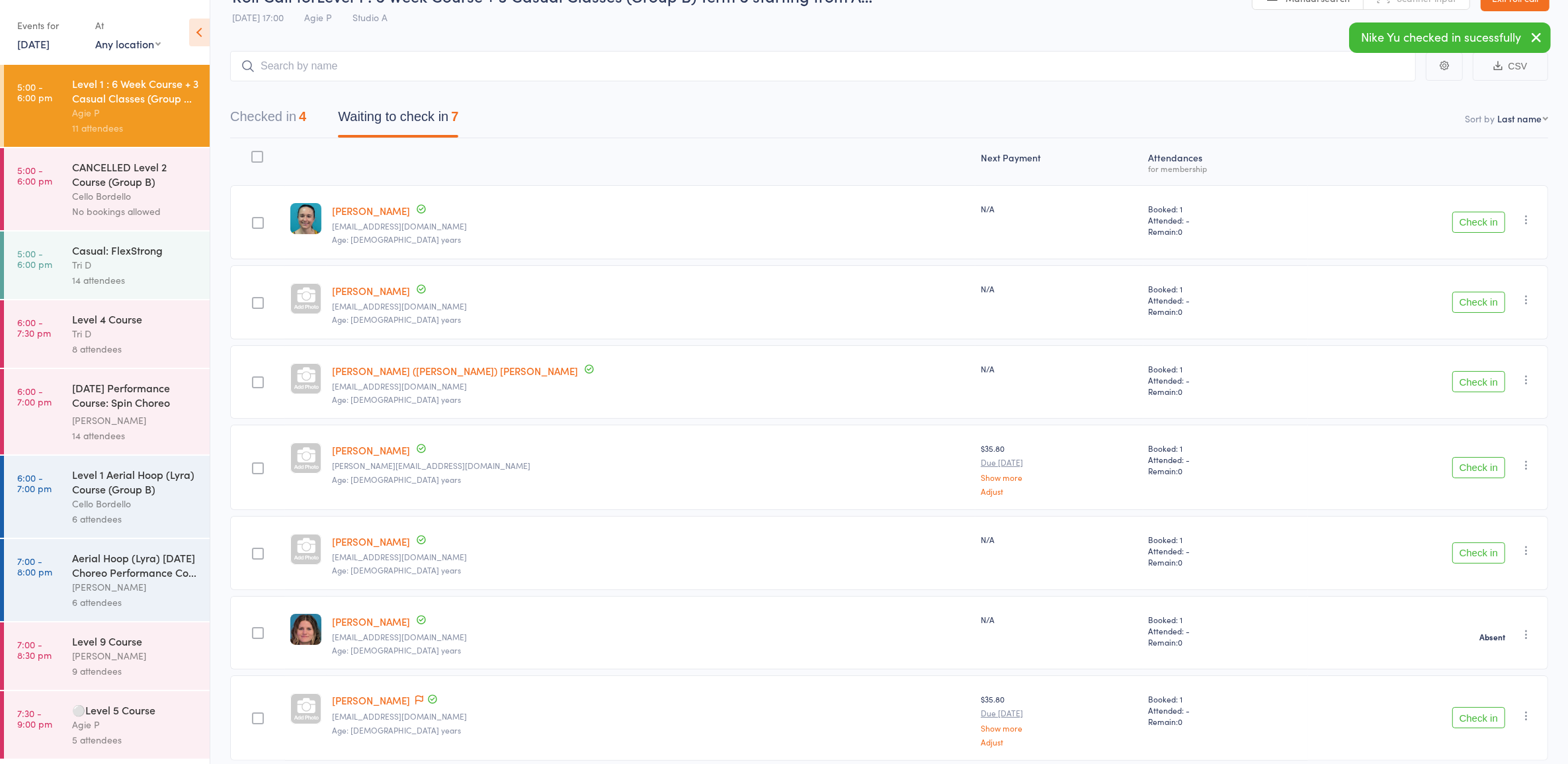
scroll to position [0, 0]
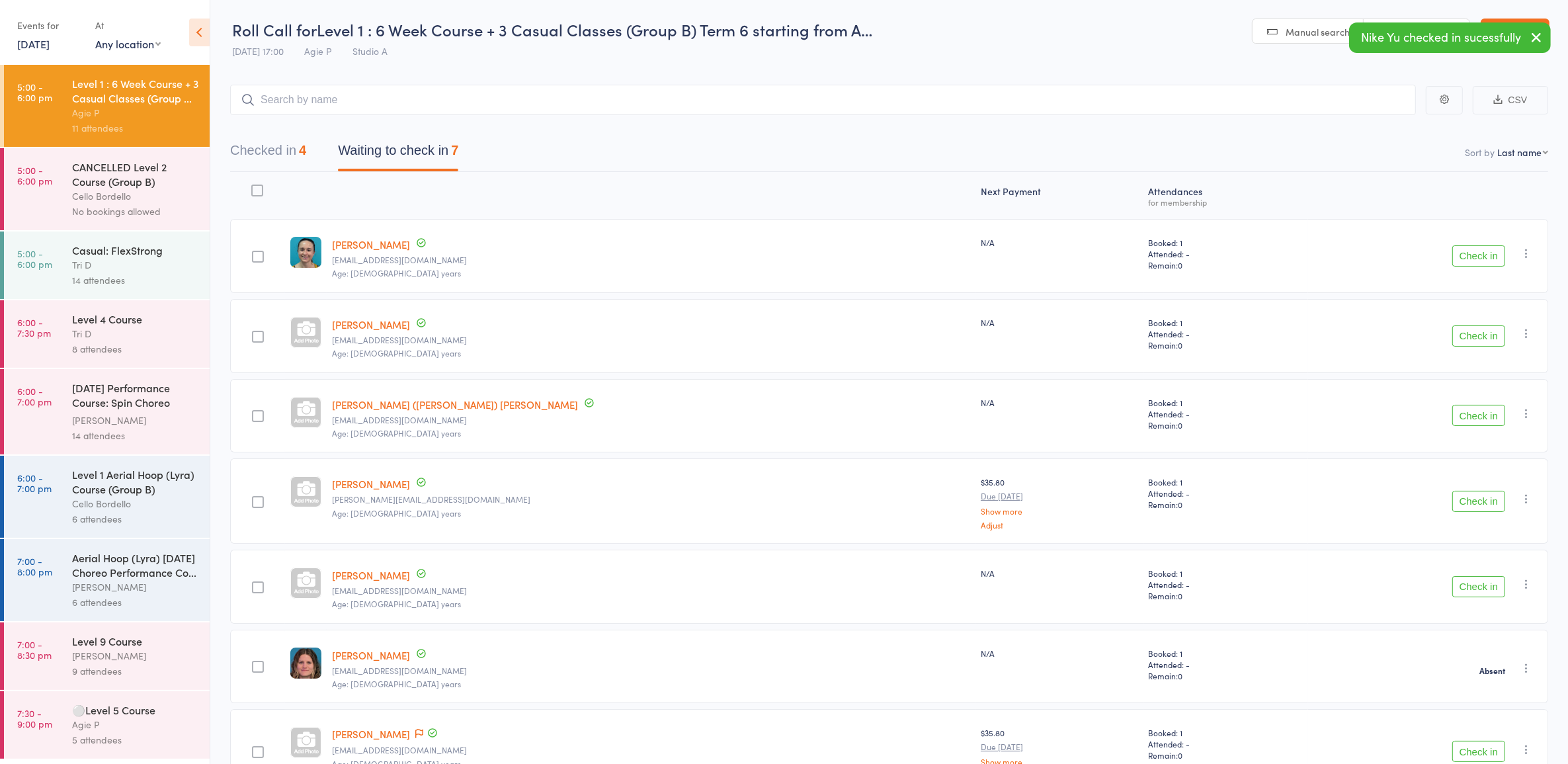
click at [279, 163] on button "Checked in 4" at bounding box center [268, 154] width 76 height 35
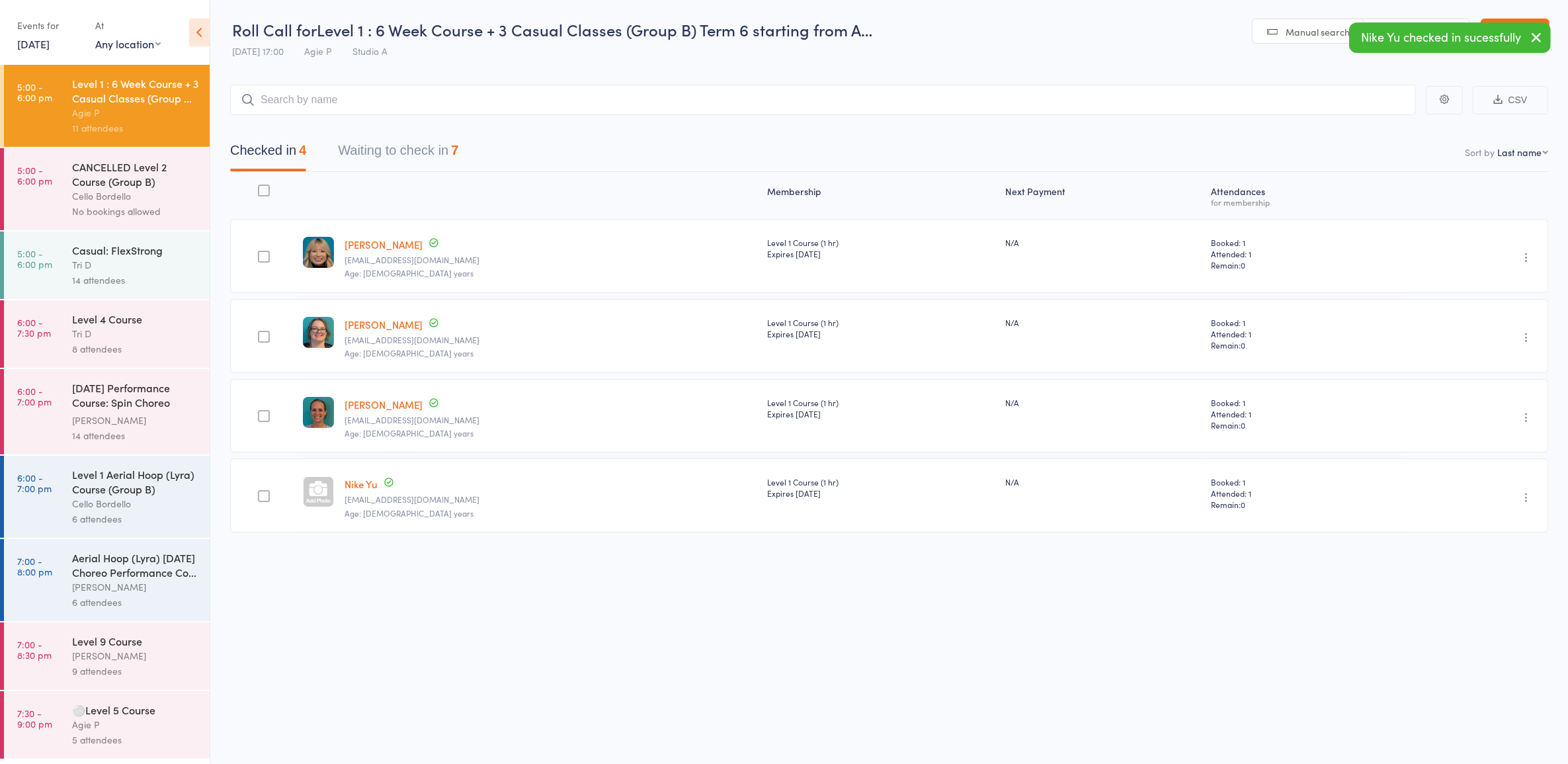
click at [361, 485] on link "Nike Yu" at bounding box center [361, 484] width 33 height 14
drag, startPoint x: 392, startPoint y: 144, endPoint x: 404, endPoint y: 166, distance: 25.1
click at [392, 145] on button "Waiting to check in 7" at bounding box center [398, 154] width 121 height 35
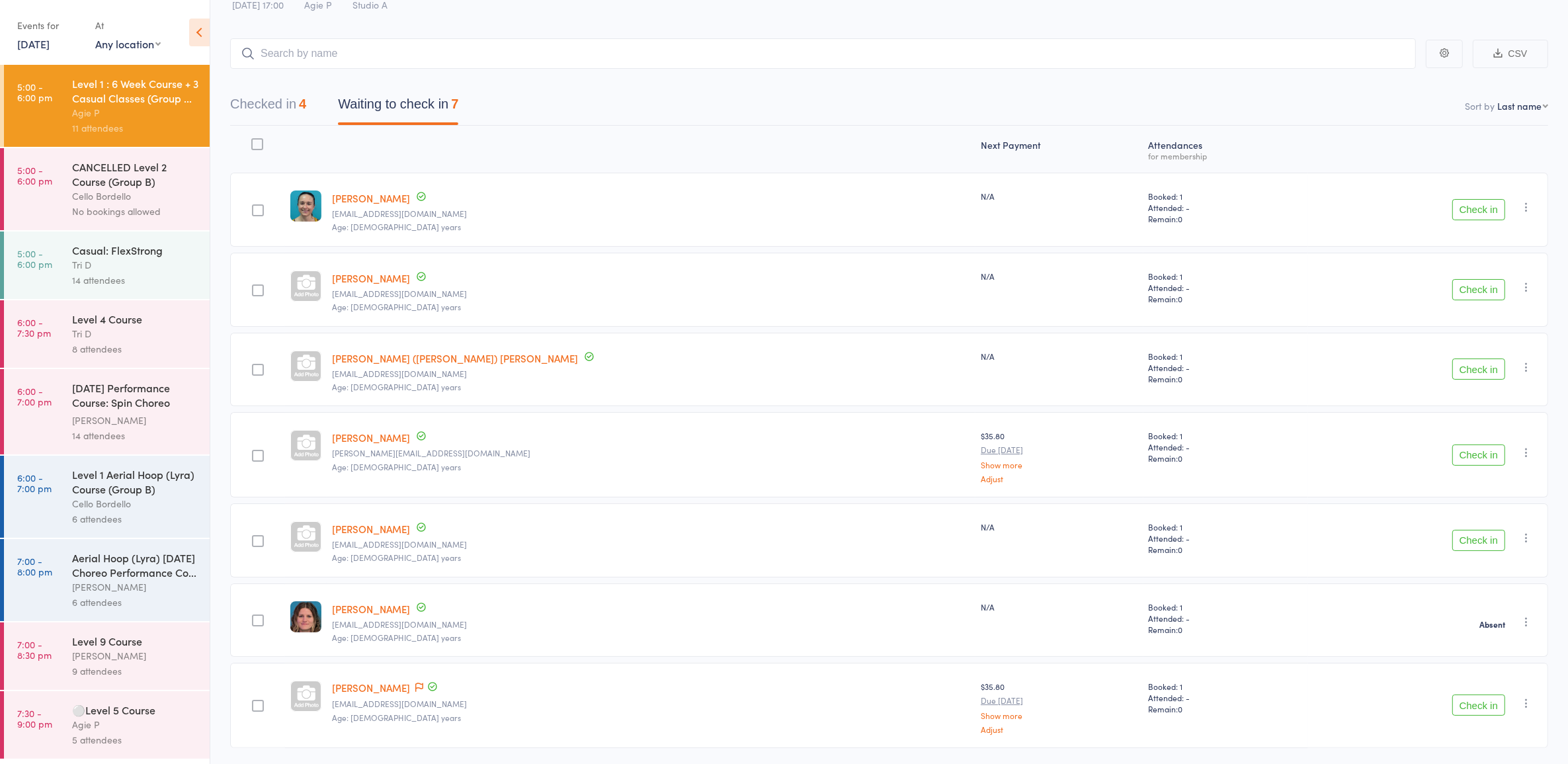
scroll to position [82, 0]
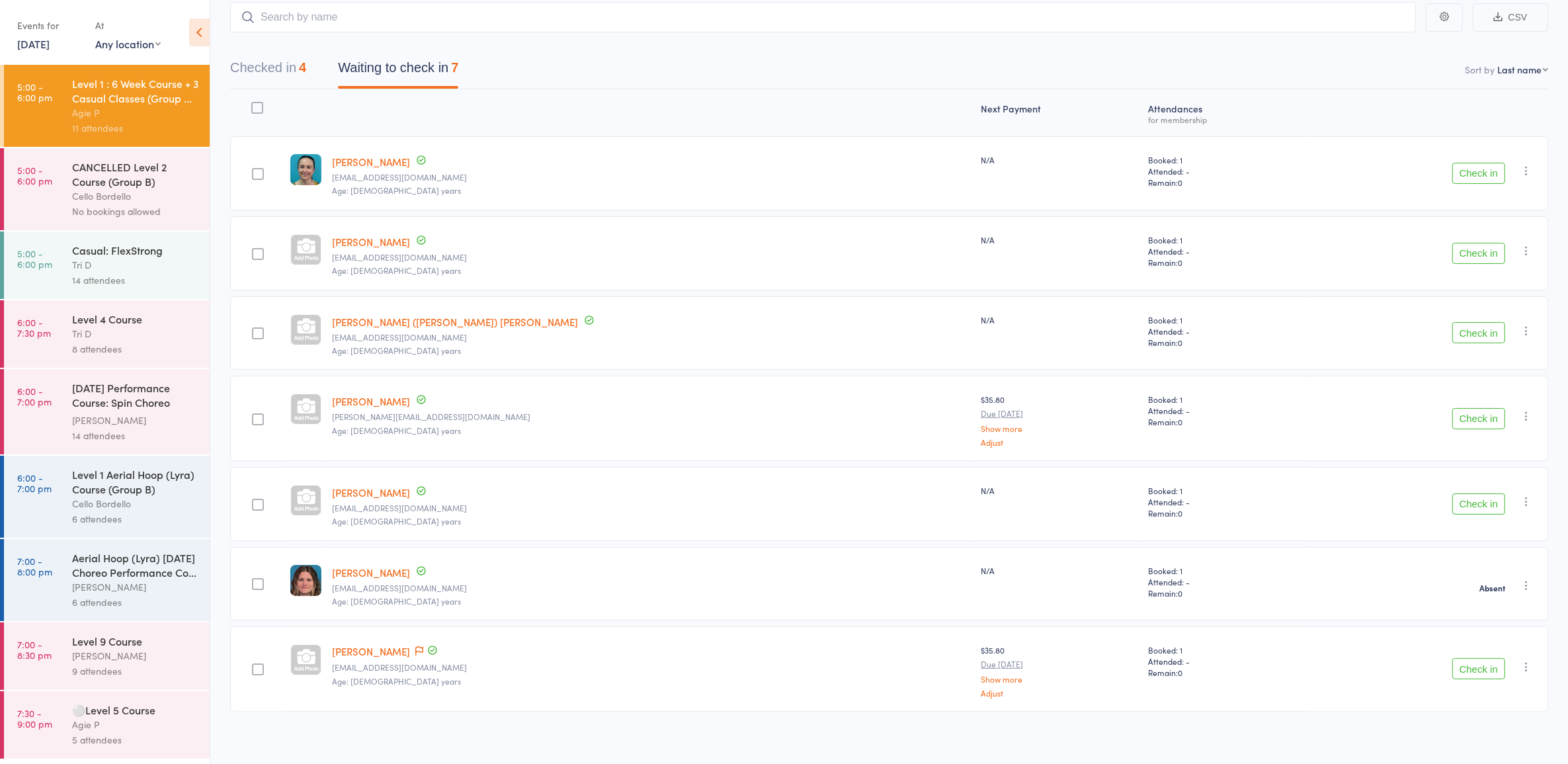
click at [1462, 667] on button "Check in" at bounding box center [1479, 669] width 53 height 21
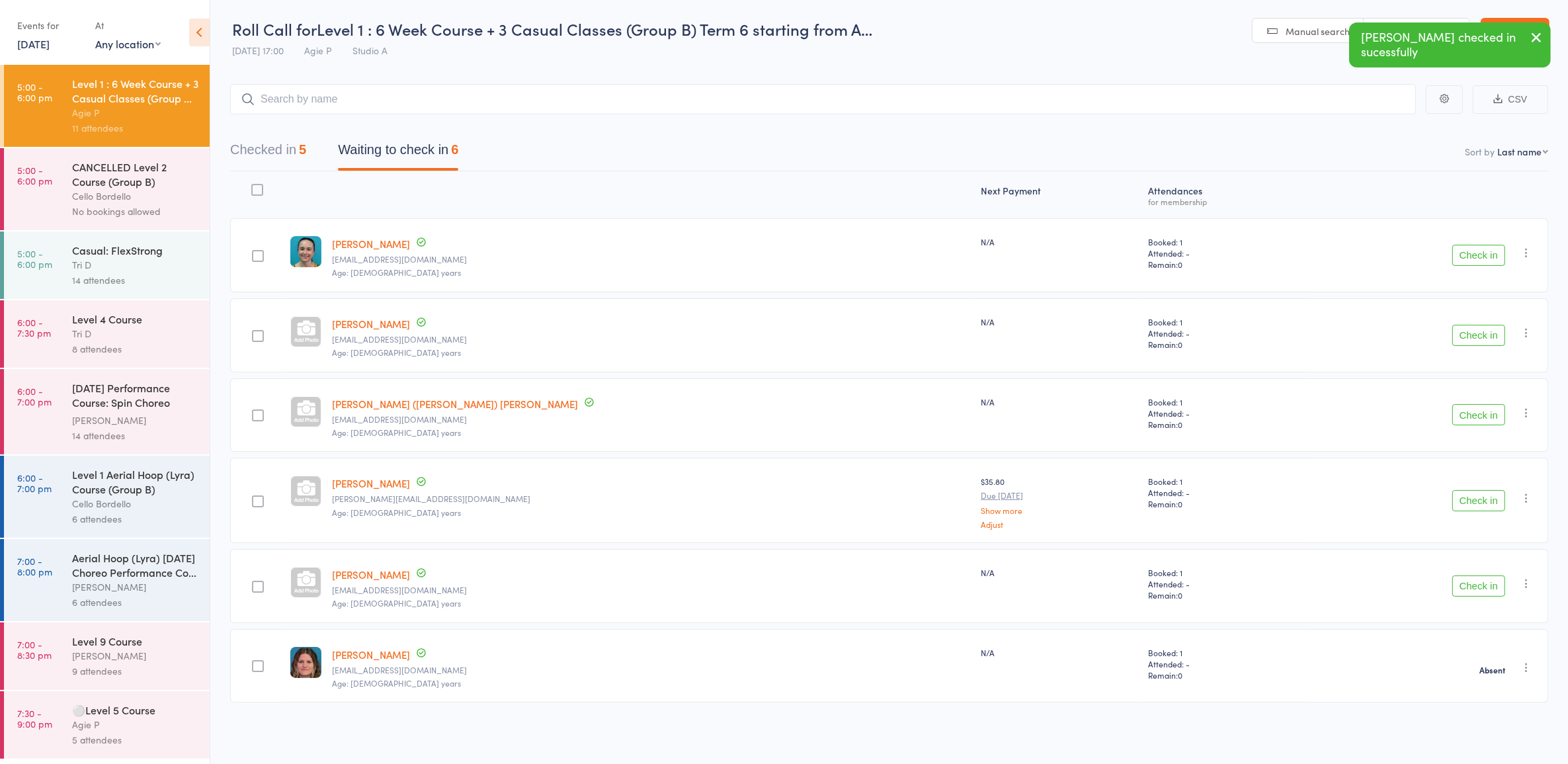
click at [290, 152] on button "Checked in 5" at bounding box center [268, 153] width 76 height 35
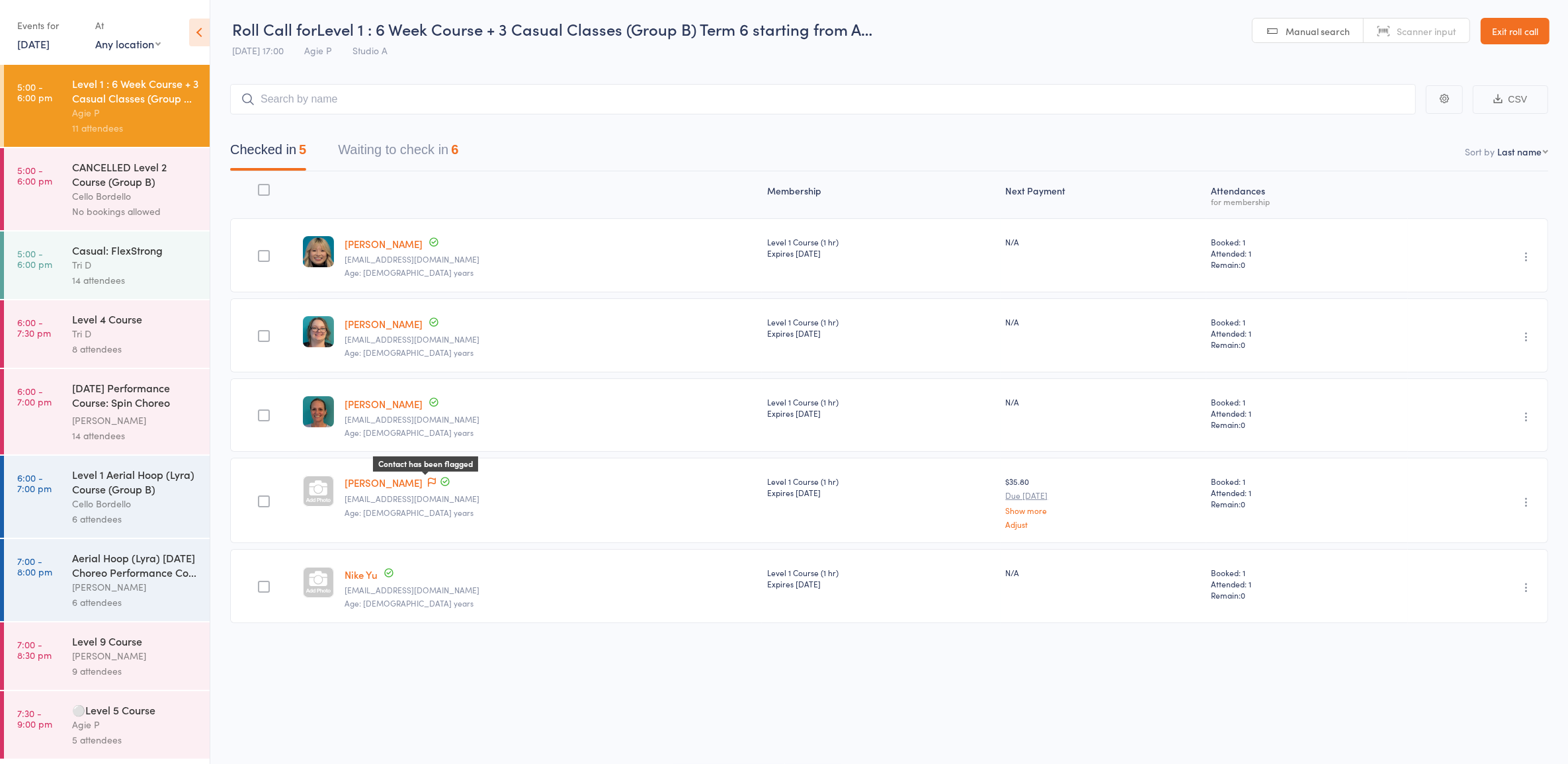
click at [428, 480] on icon at bounding box center [432, 482] width 8 height 9
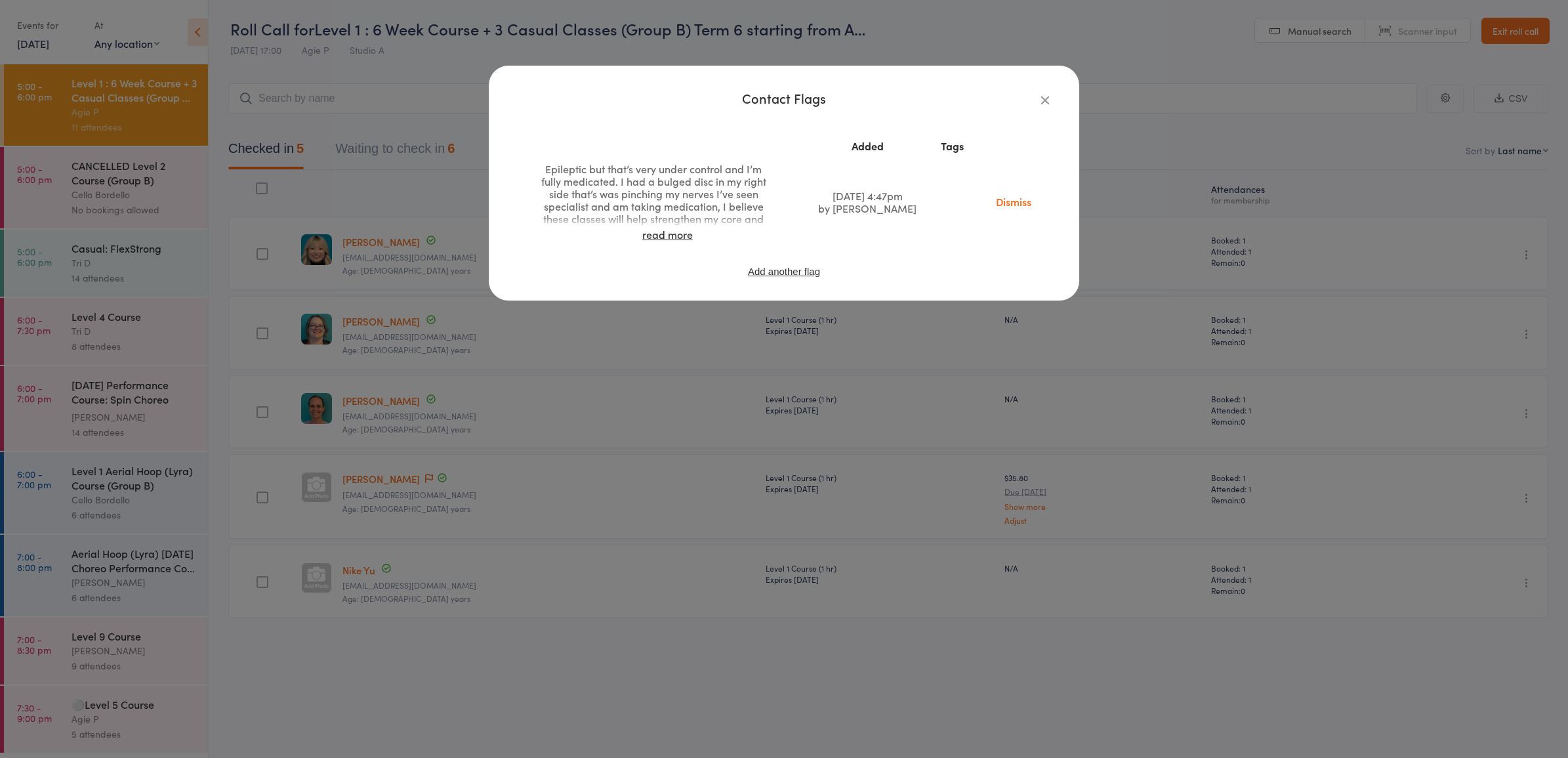
click at [1043, 95] on icon "button" at bounding box center [1044, 100] width 14 height 14
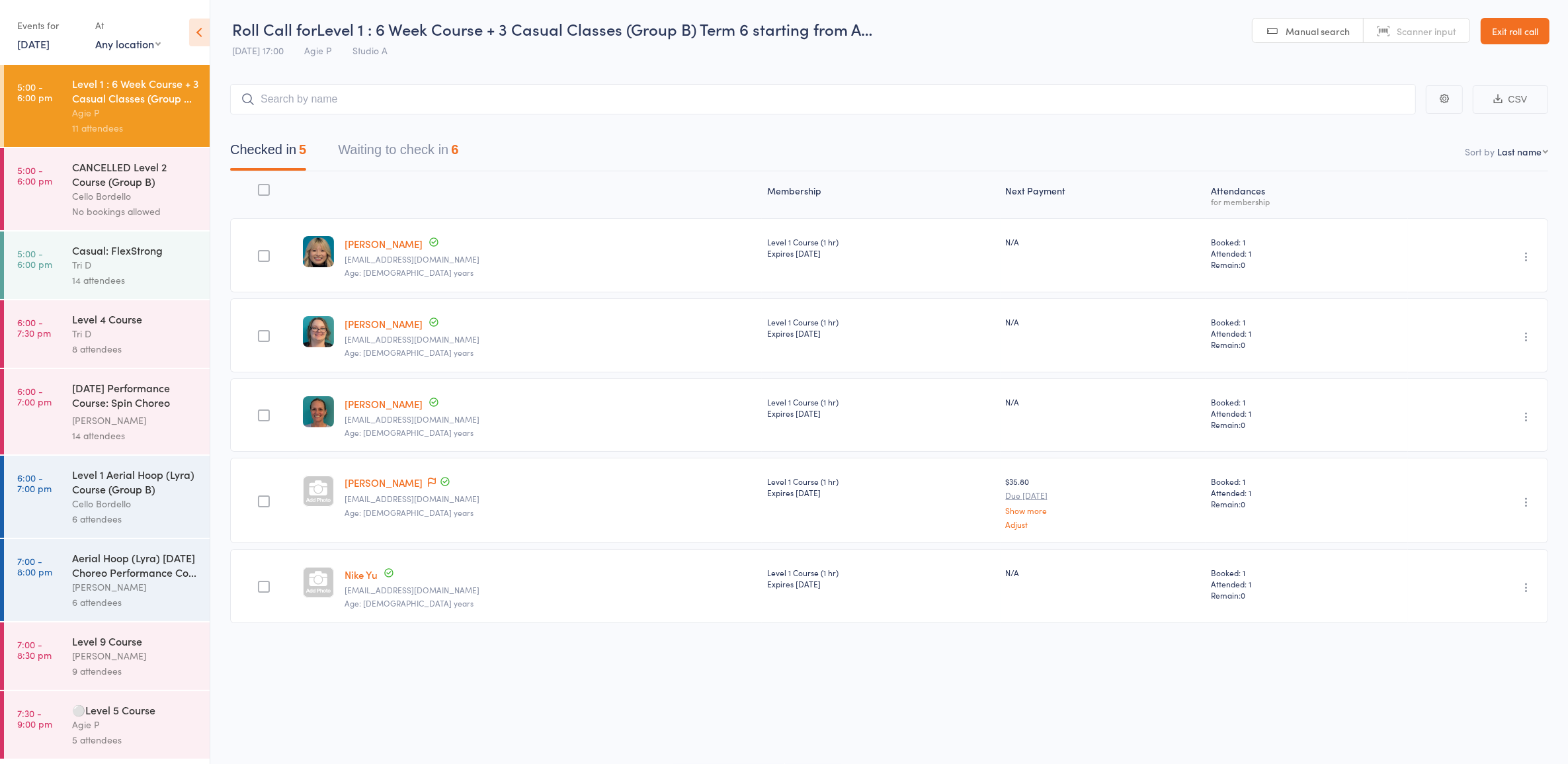
click at [440, 141] on button "Waiting to check in 6" at bounding box center [398, 153] width 121 height 35
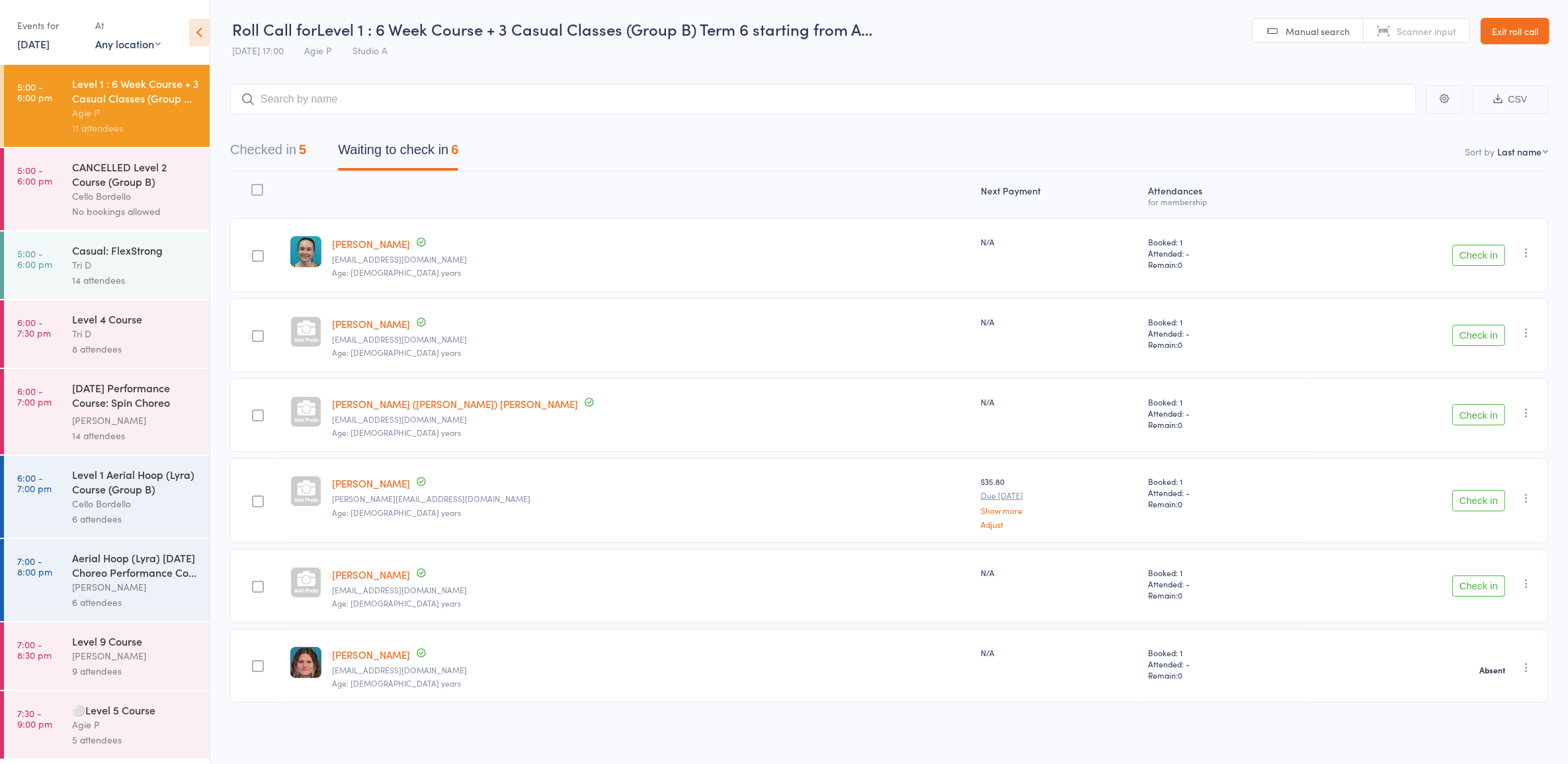
click at [1475, 495] on button "Check in" at bounding box center [1479, 501] width 53 height 21
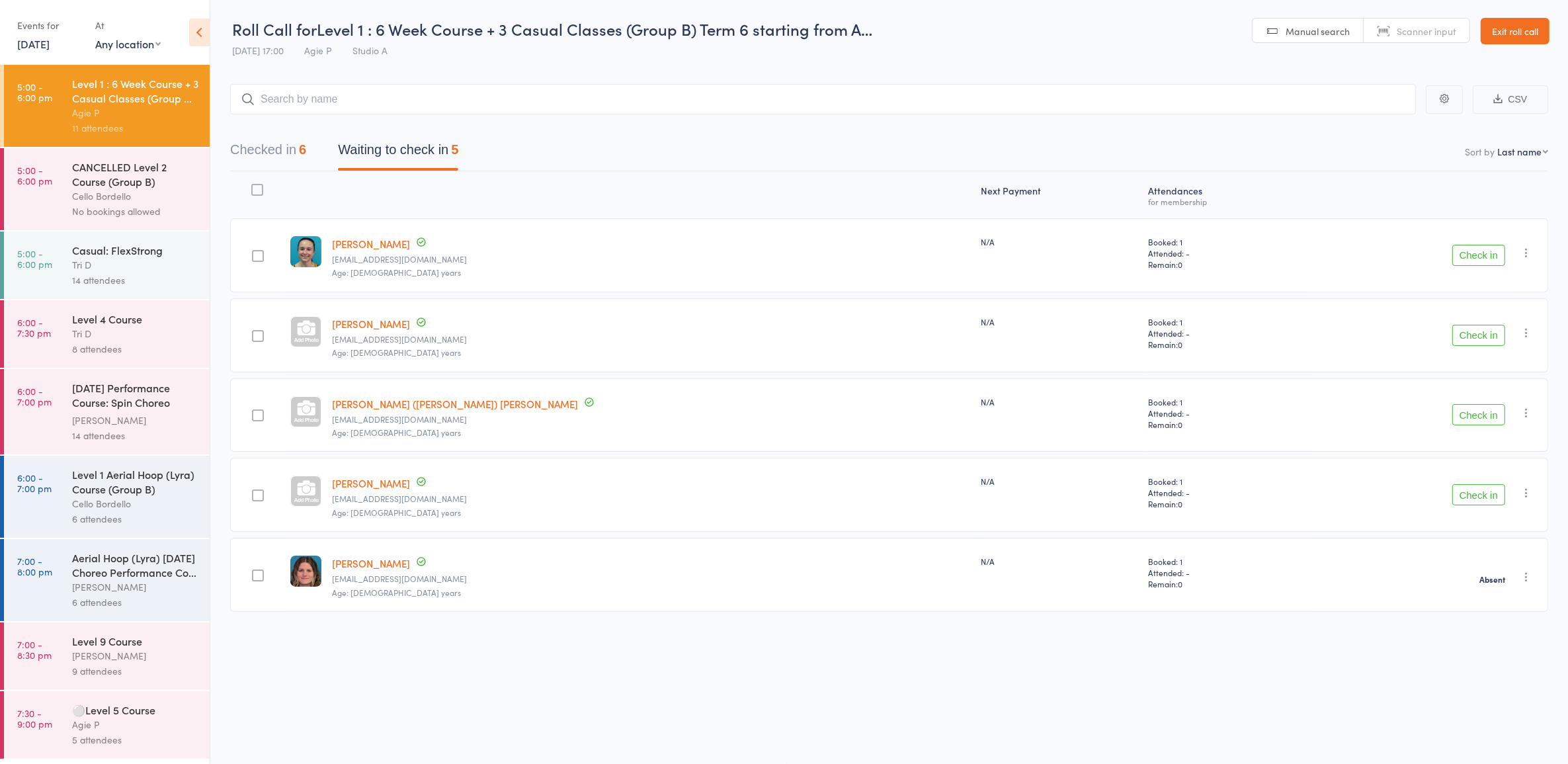
click at [150, 256] on div "Casual: FlexStrong" at bounding box center [135, 249] width 127 height 14
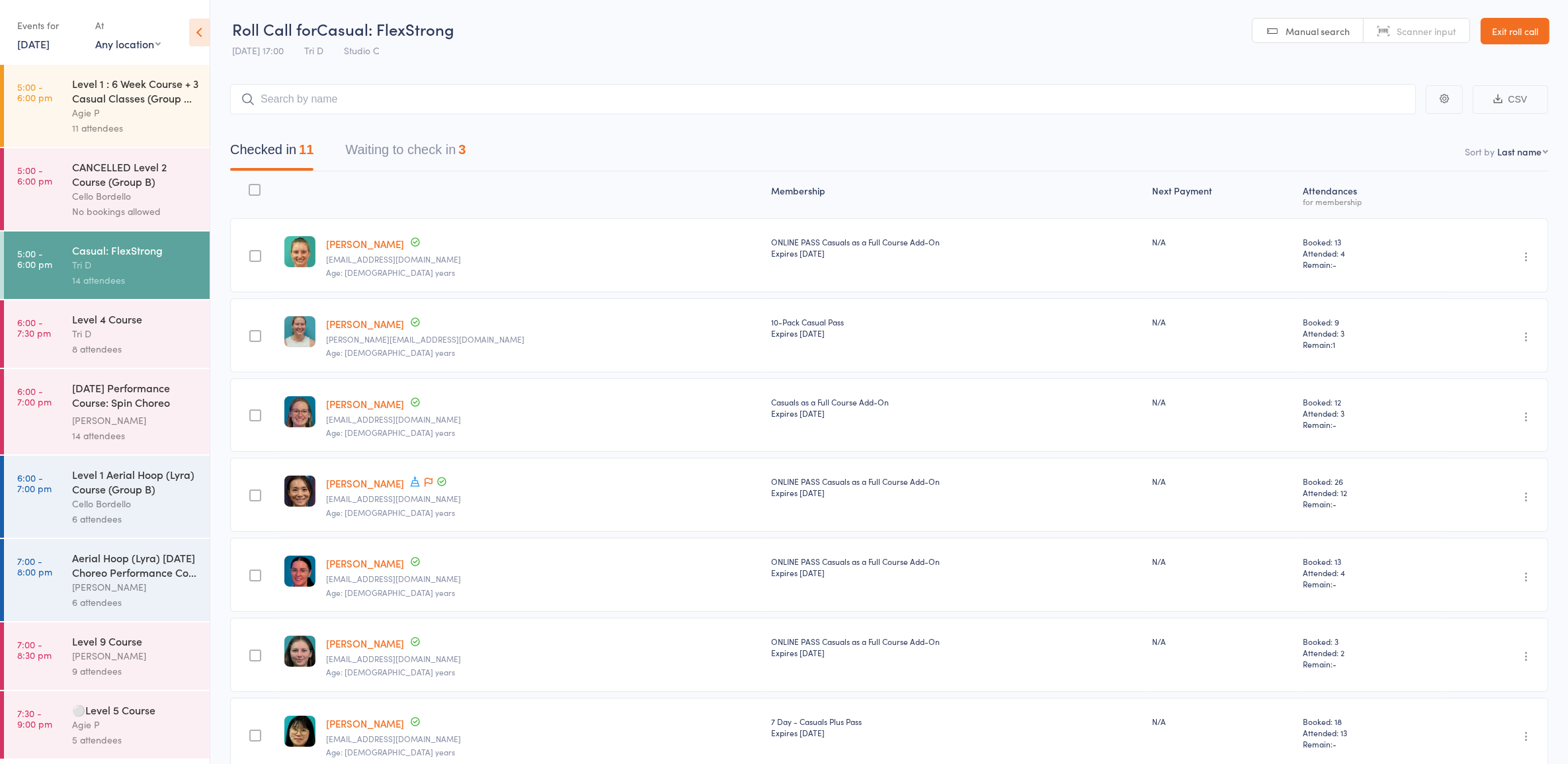
click at [437, 160] on button "Waiting to check in 3" at bounding box center [405, 153] width 121 height 35
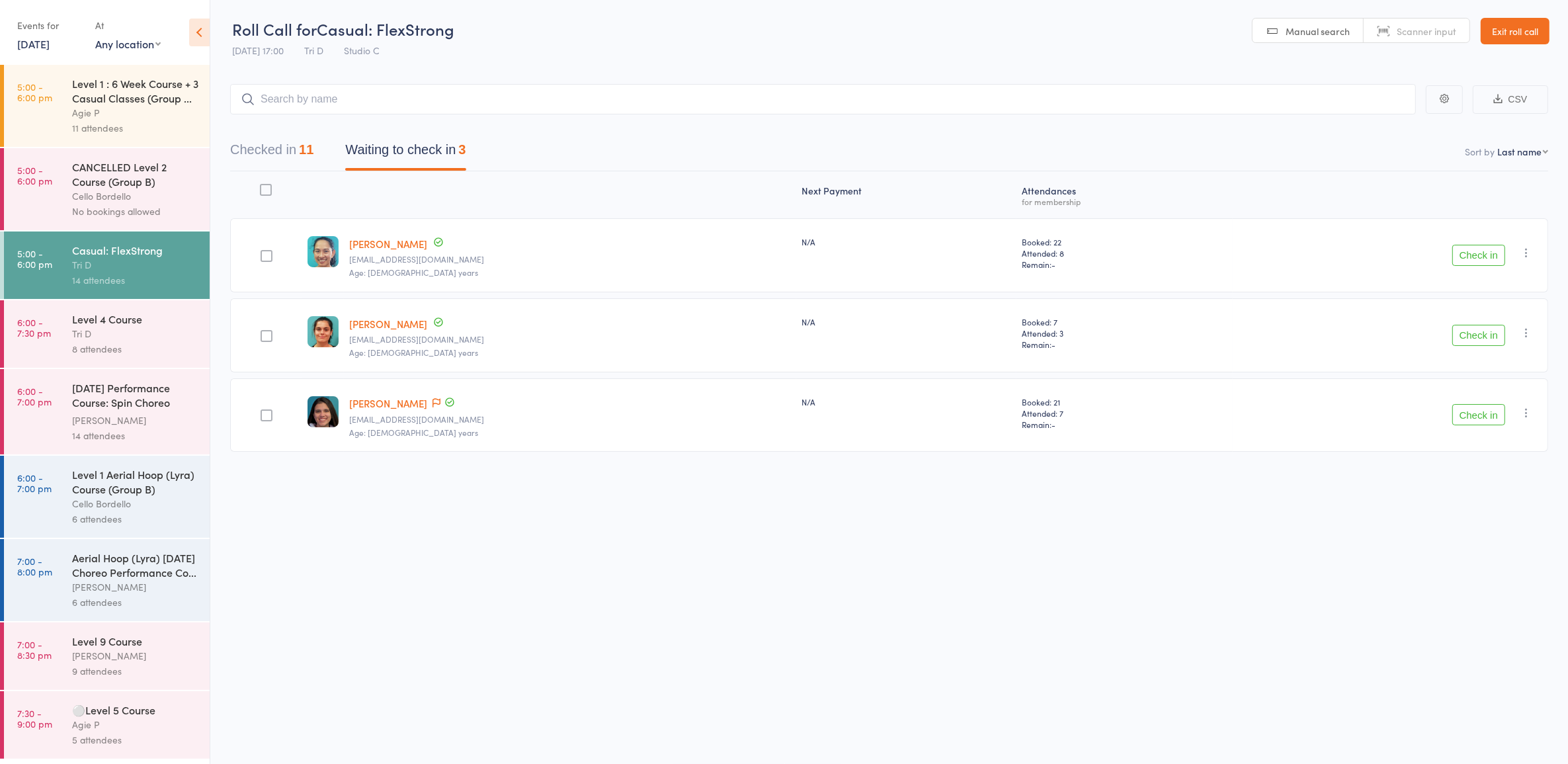
click at [1456, 252] on button "Check in" at bounding box center [1479, 255] width 53 height 21
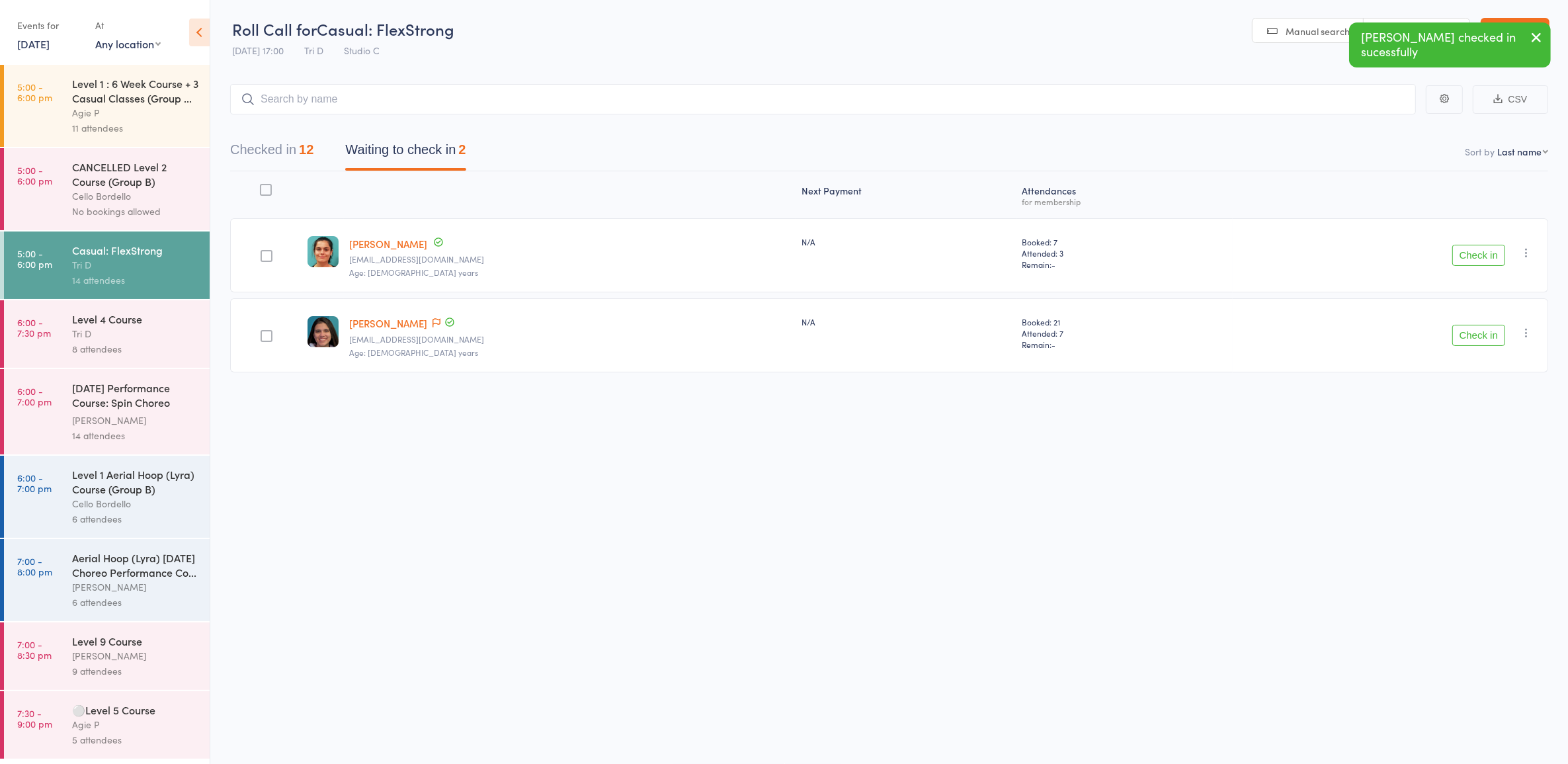
click at [1528, 332] on icon "button" at bounding box center [1527, 333] width 13 height 13
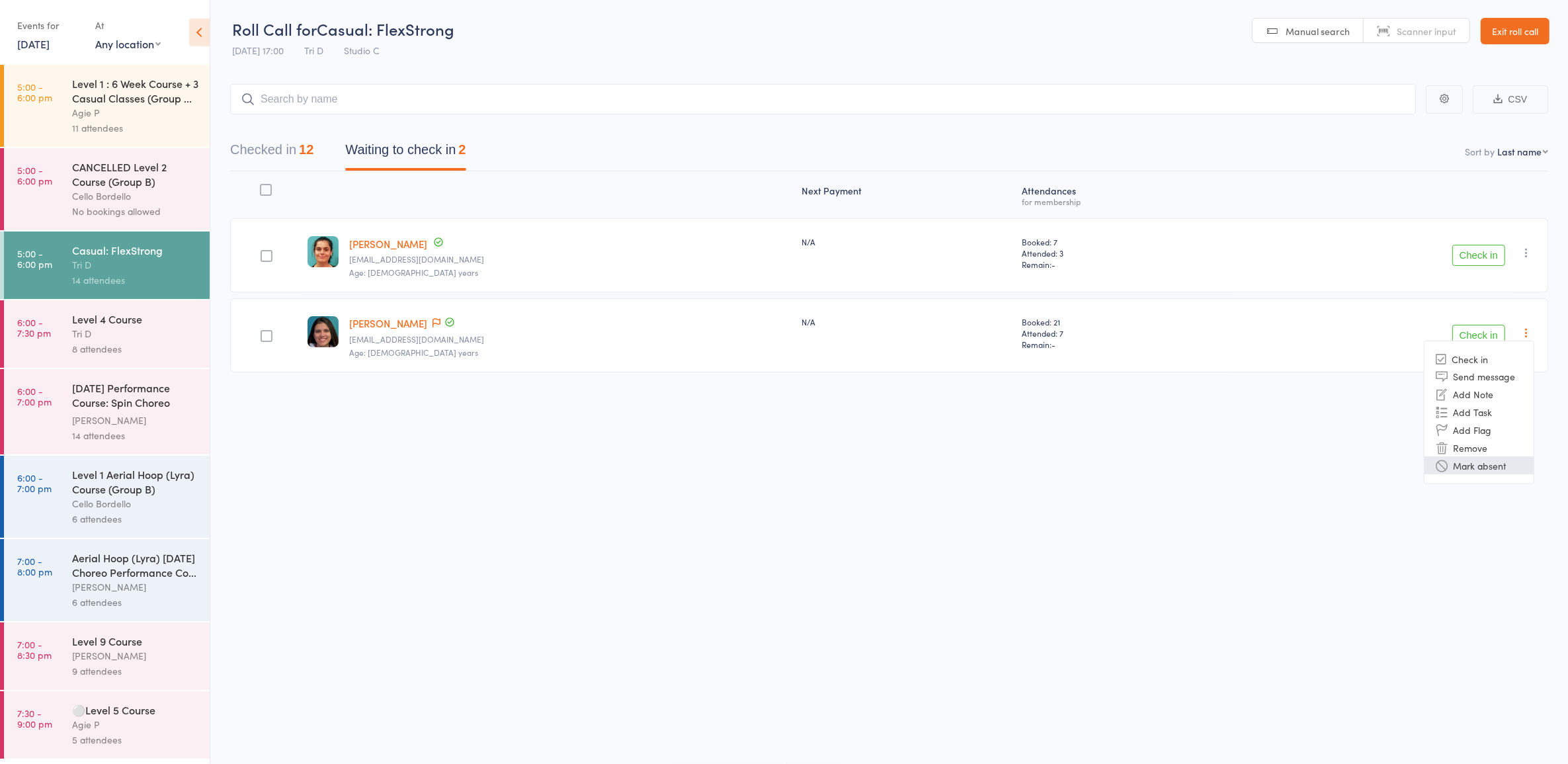
click at [1483, 467] on li "Mark absent" at bounding box center [1480, 465] width 109 height 18
click at [82, 107] on div "Level 1 : 6 Week Course + 3 Casual Classes (Group ... Agie P 11 attendees" at bounding box center [141, 106] width 138 height 82
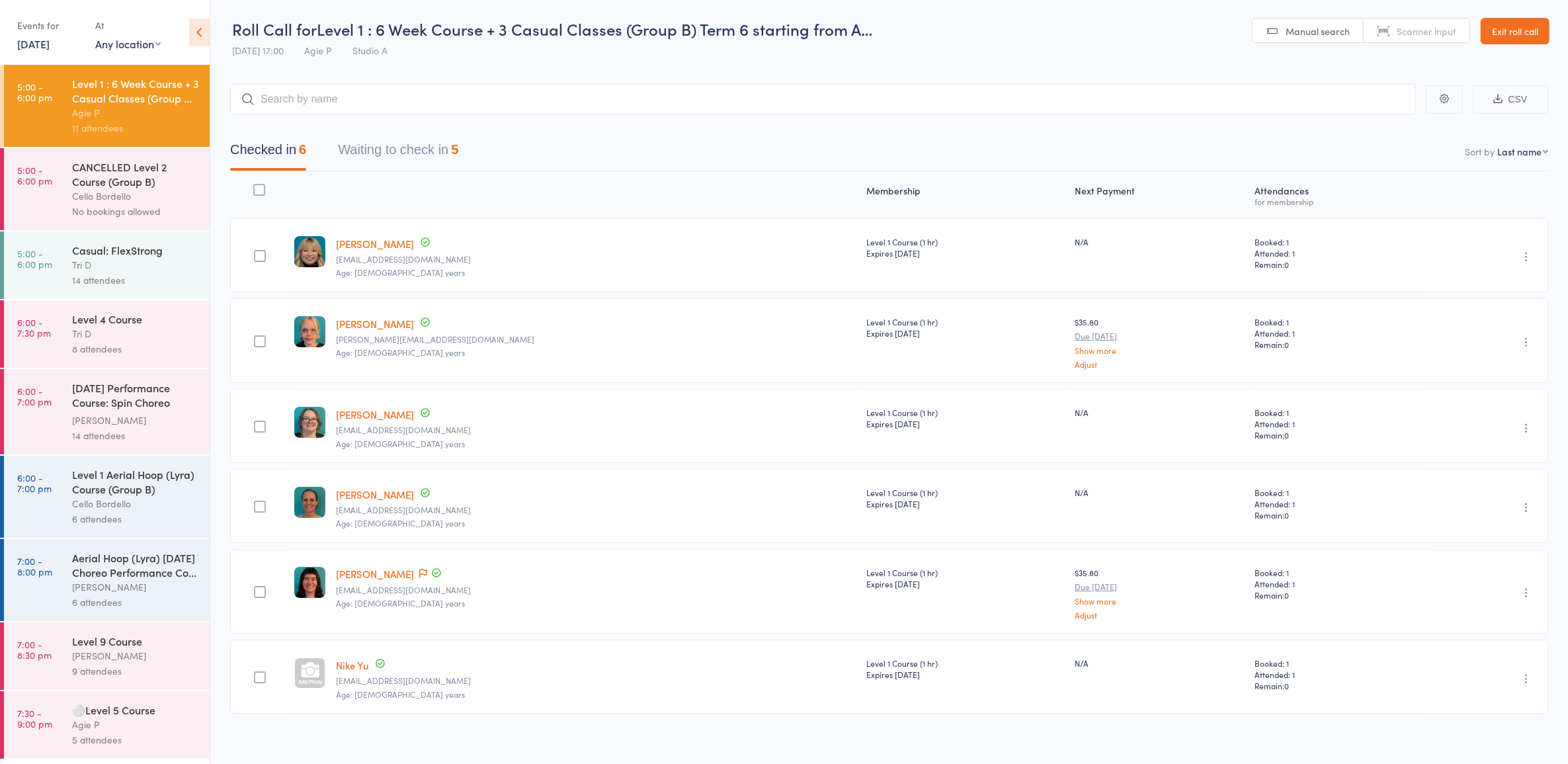
scroll to position [8, 0]
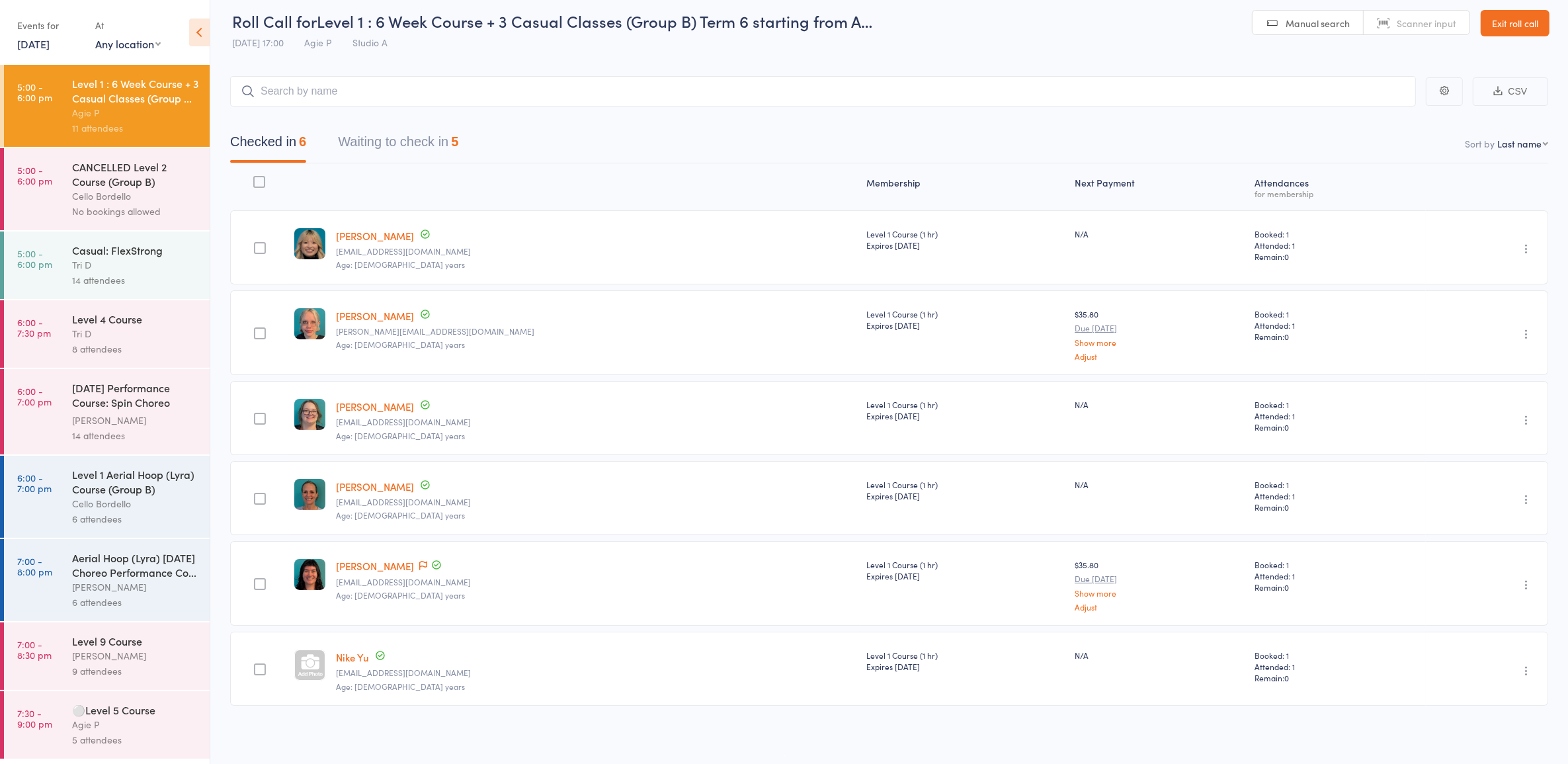
click at [422, 145] on button "Waiting to check in 5" at bounding box center [398, 145] width 121 height 35
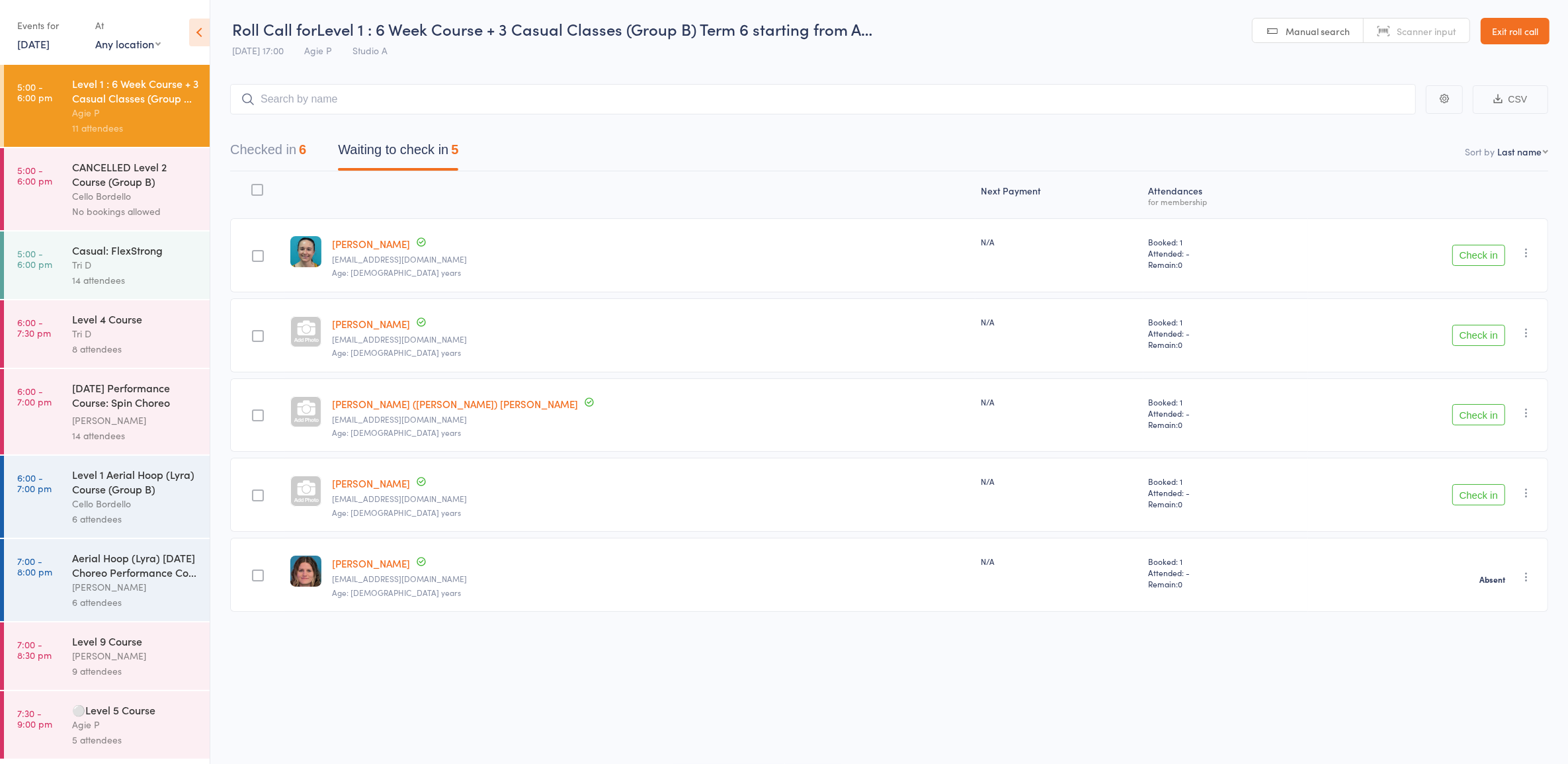
scroll to position [1, 0]
click at [136, 237] on div "Casual: FlexStrong Tri D 14 attendees" at bounding box center [141, 265] width 138 height 67
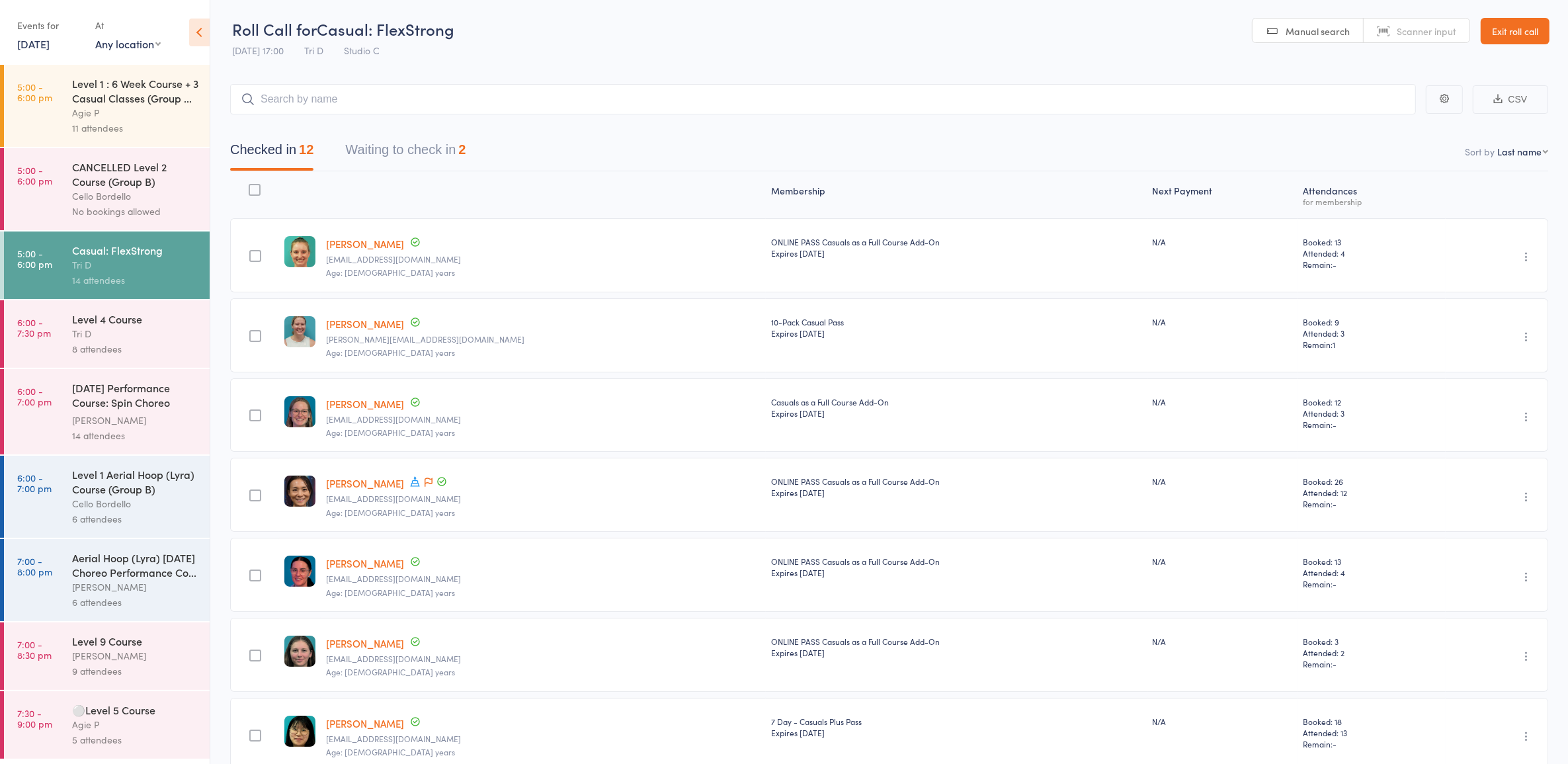
click at [381, 154] on button "Waiting to check in 2" at bounding box center [405, 153] width 121 height 35
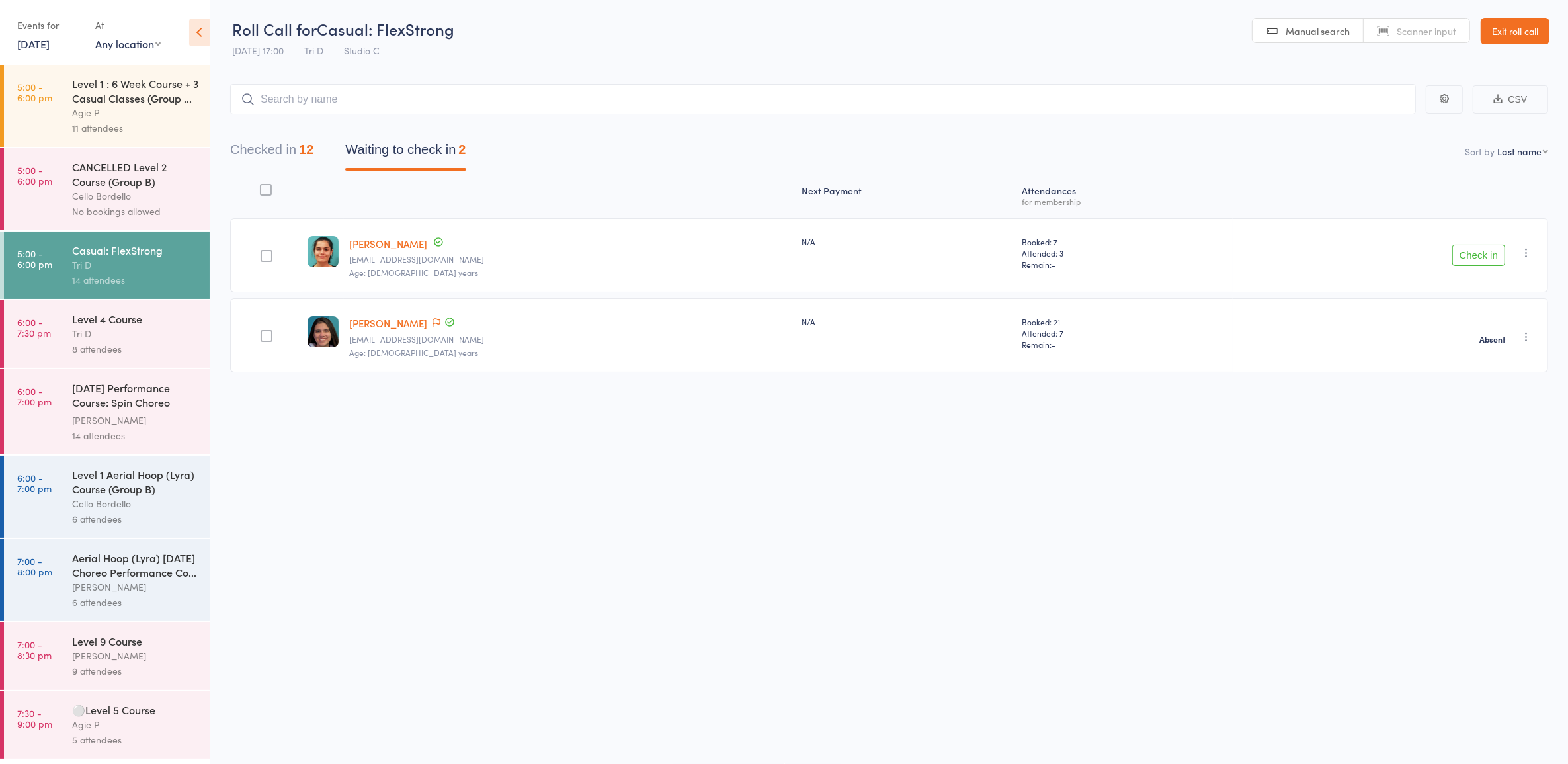
drag, startPoint x: 1529, startPoint y: 249, endPoint x: 1519, endPoint y: 275, distance: 27.9
click at [1528, 249] on icon "button" at bounding box center [1527, 253] width 13 height 13
click at [1492, 381] on li "Mark absent" at bounding box center [1480, 386] width 109 height 18
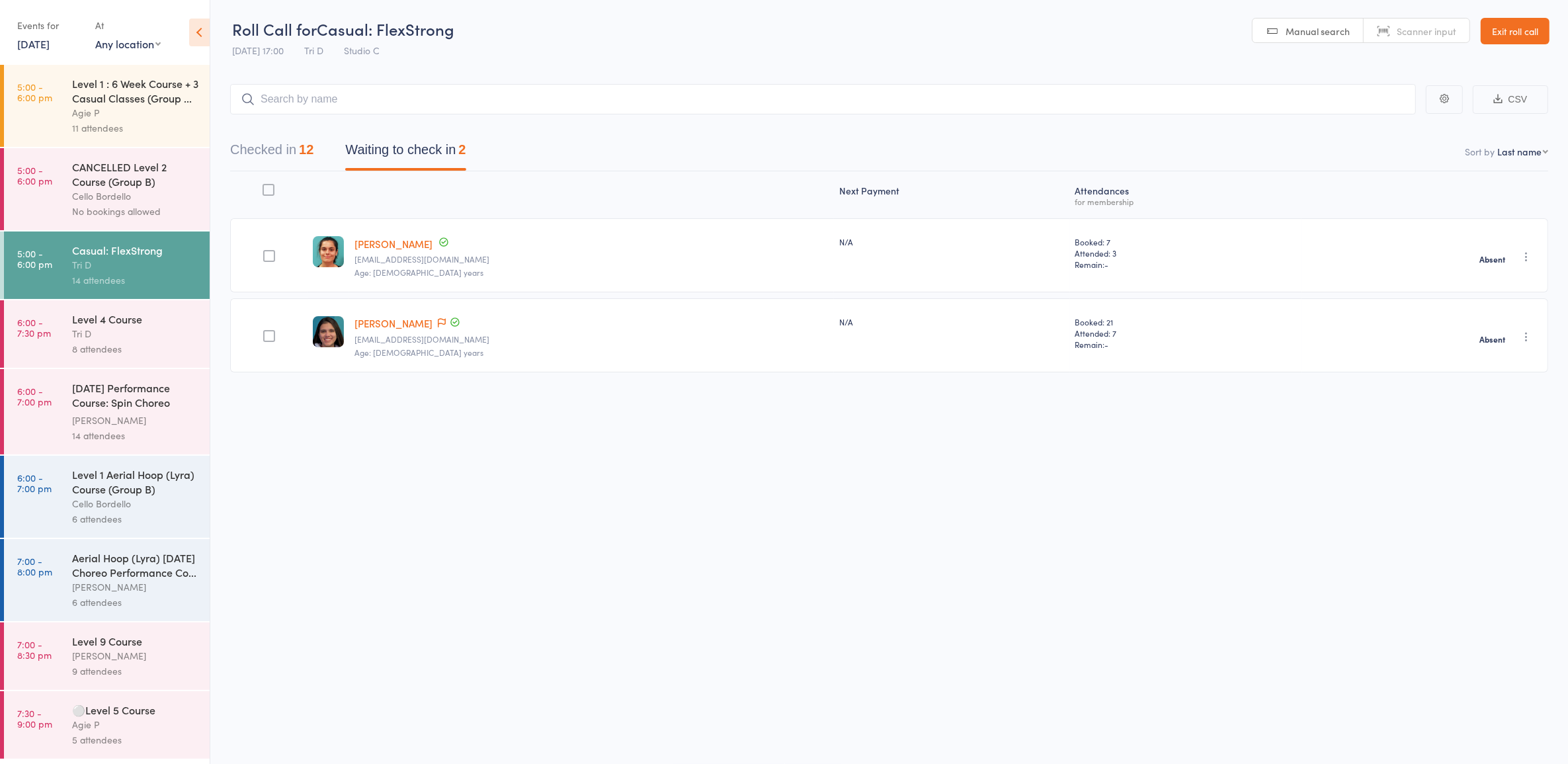
click at [303, 147] on div "12" at bounding box center [306, 149] width 14 height 14
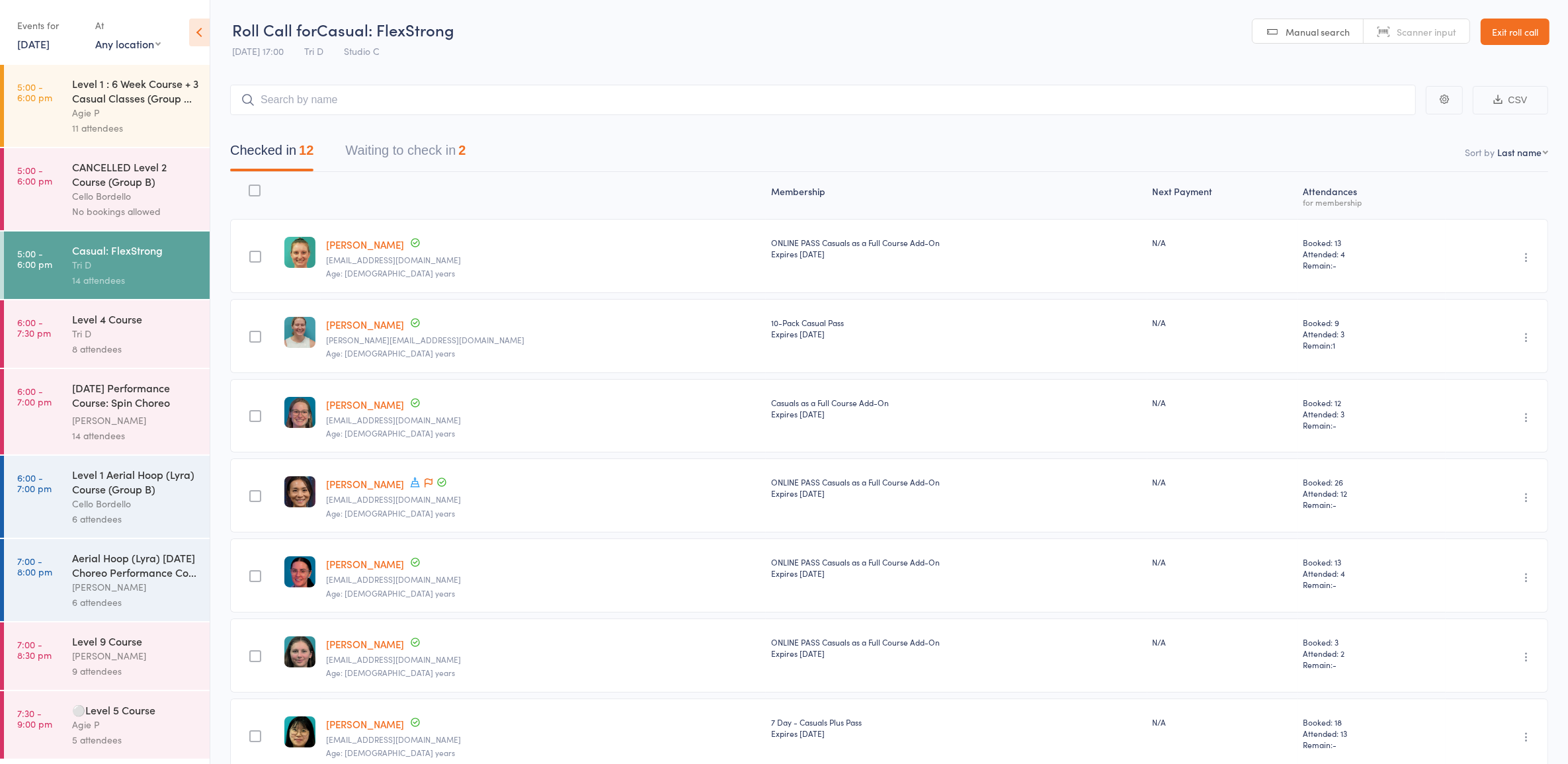
click at [434, 152] on button "Waiting to check in 2" at bounding box center [405, 154] width 121 height 35
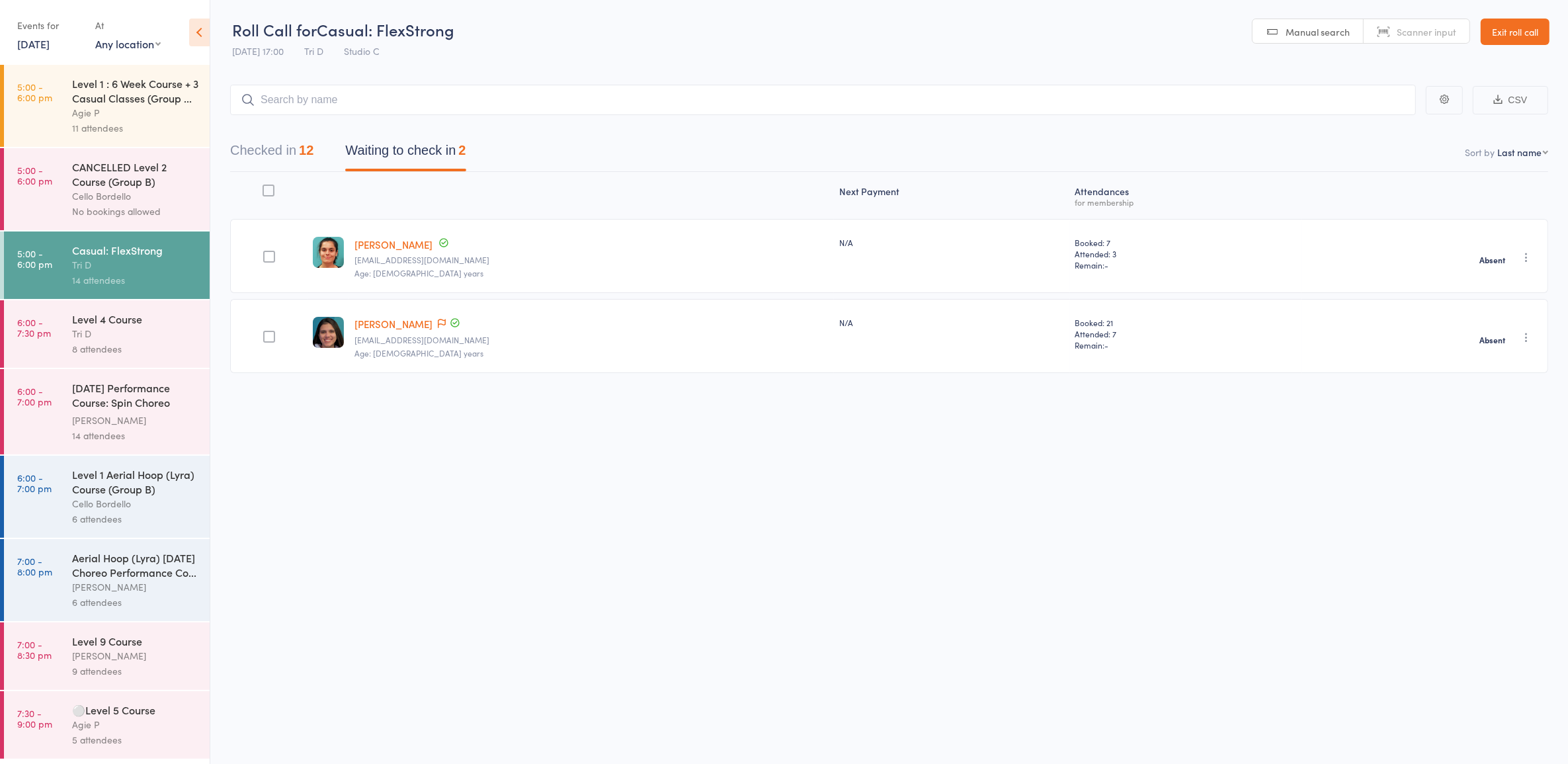
click at [131, 114] on div "Agie P" at bounding box center [135, 112] width 127 height 15
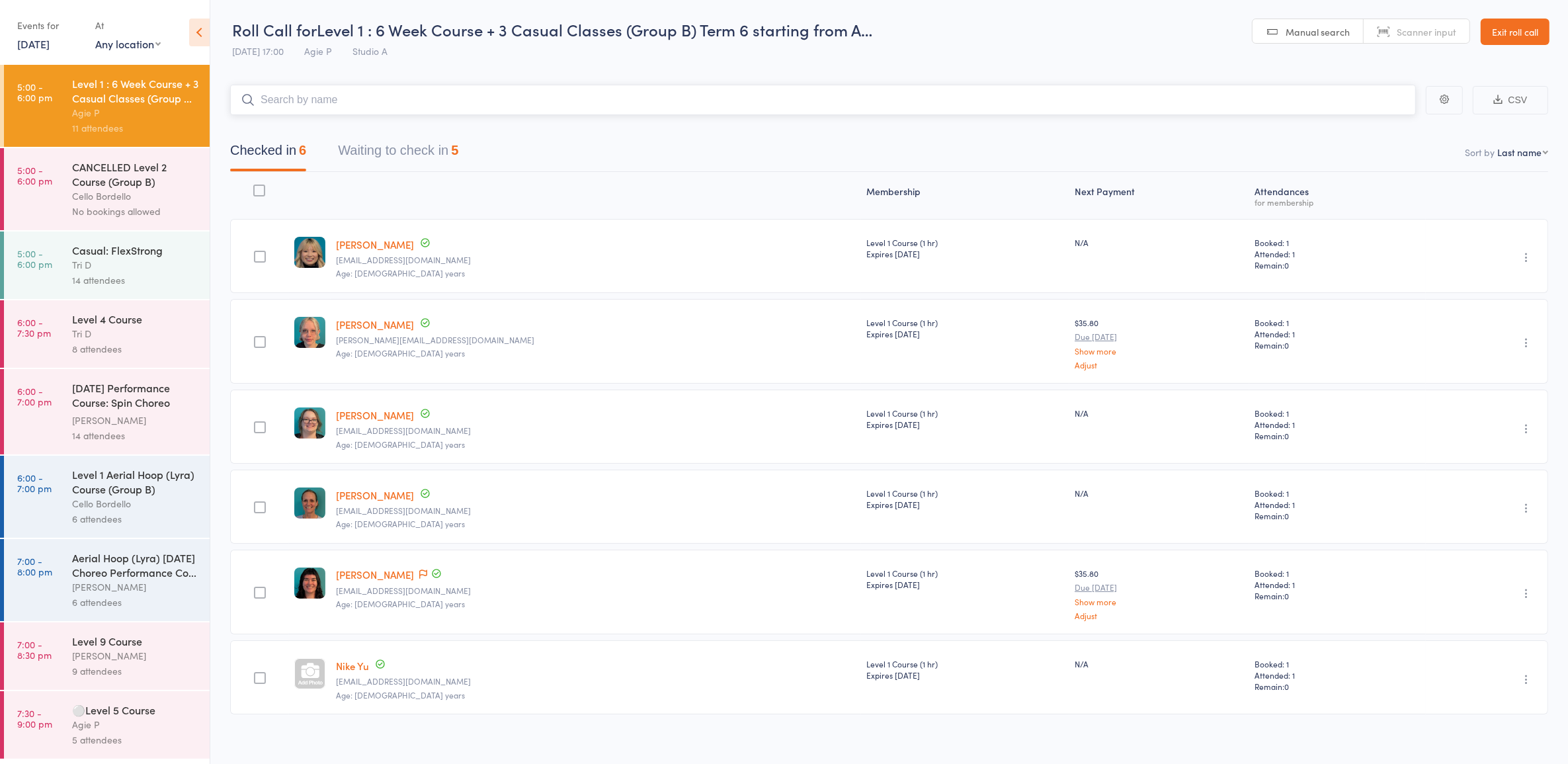
click at [435, 152] on button "Waiting to check in 5" at bounding box center [398, 154] width 121 height 35
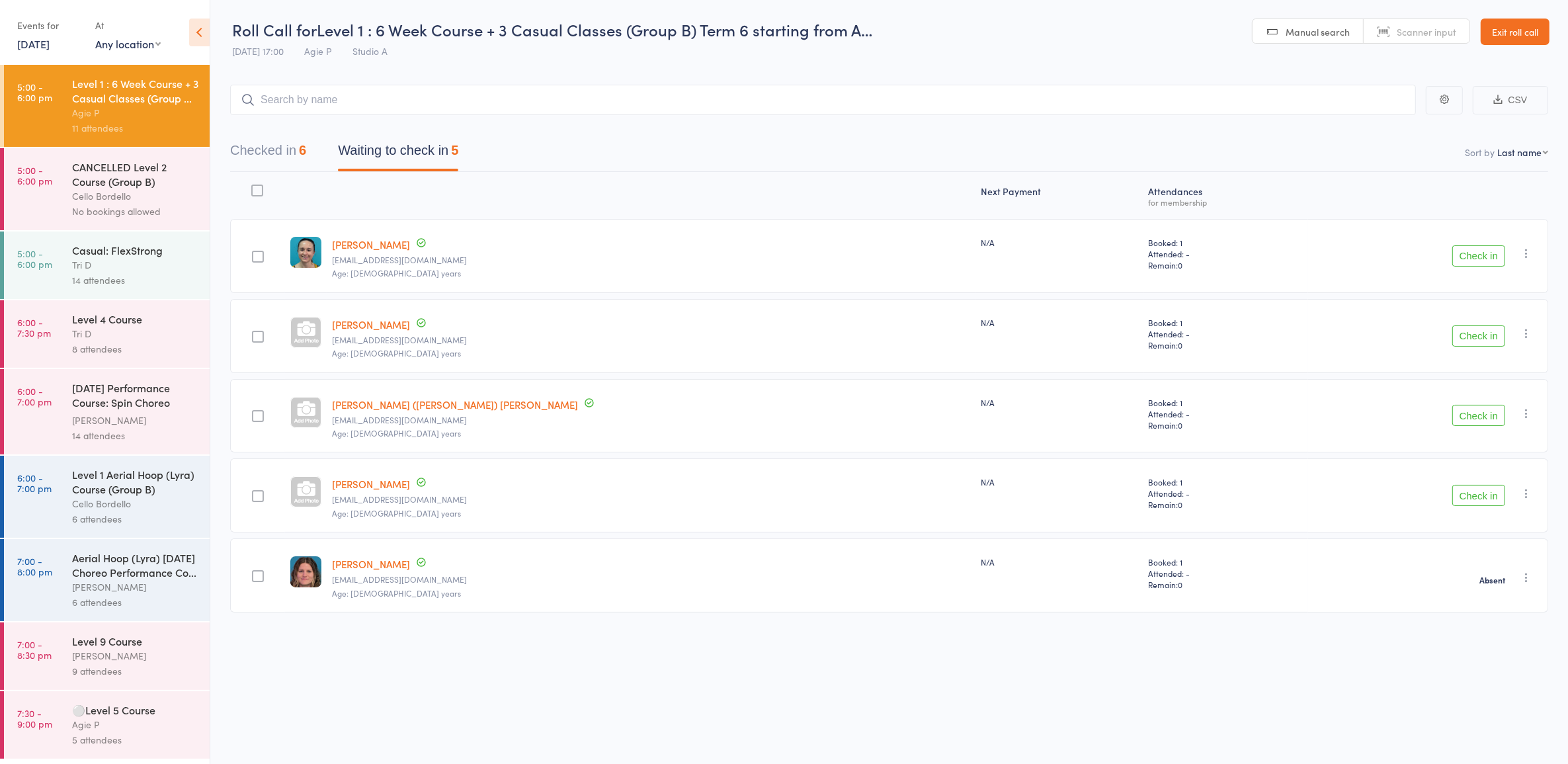
click at [1525, 250] on icon "button" at bounding box center [1527, 253] width 13 height 13
click at [1510, 385] on li "Mark absent" at bounding box center [1480, 386] width 109 height 18
click at [1525, 330] on icon "button" at bounding box center [1527, 333] width 13 height 13
click at [1507, 460] on li "Mark absent" at bounding box center [1480, 466] width 109 height 18
click at [1528, 409] on icon "button" at bounding box center [1527, 413] width 13 height 13
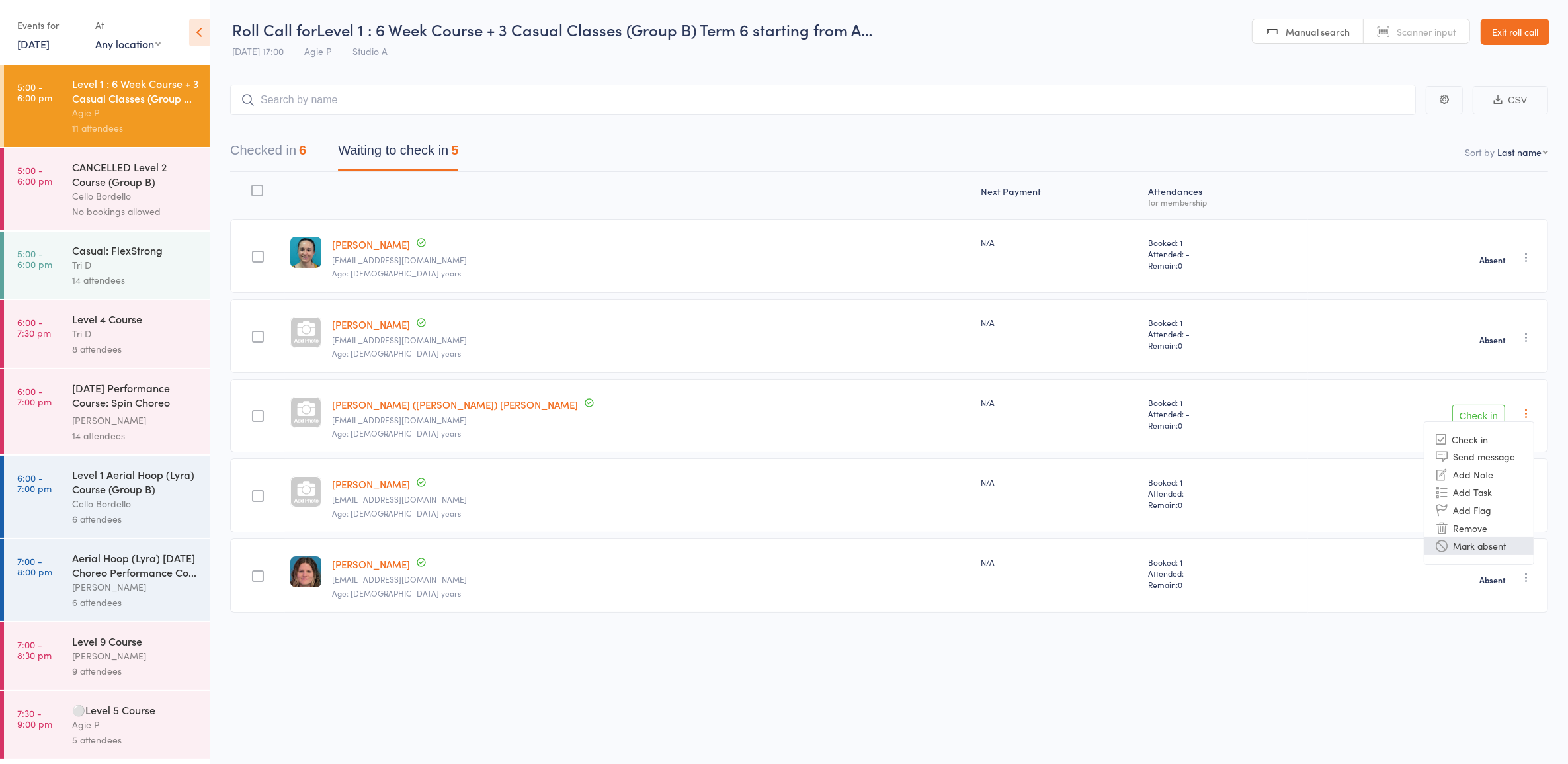
click at [1507, 541] on li "Mark absent" at bounding box center [1480, 546] width 109 height 18
click at [1529, 498] on icon "button" at bounding box center [1527, 494] width 13 height 13
click at [1486, 625] on li "Mark absent" at bounding box center [1480, 626] width 109 height 18
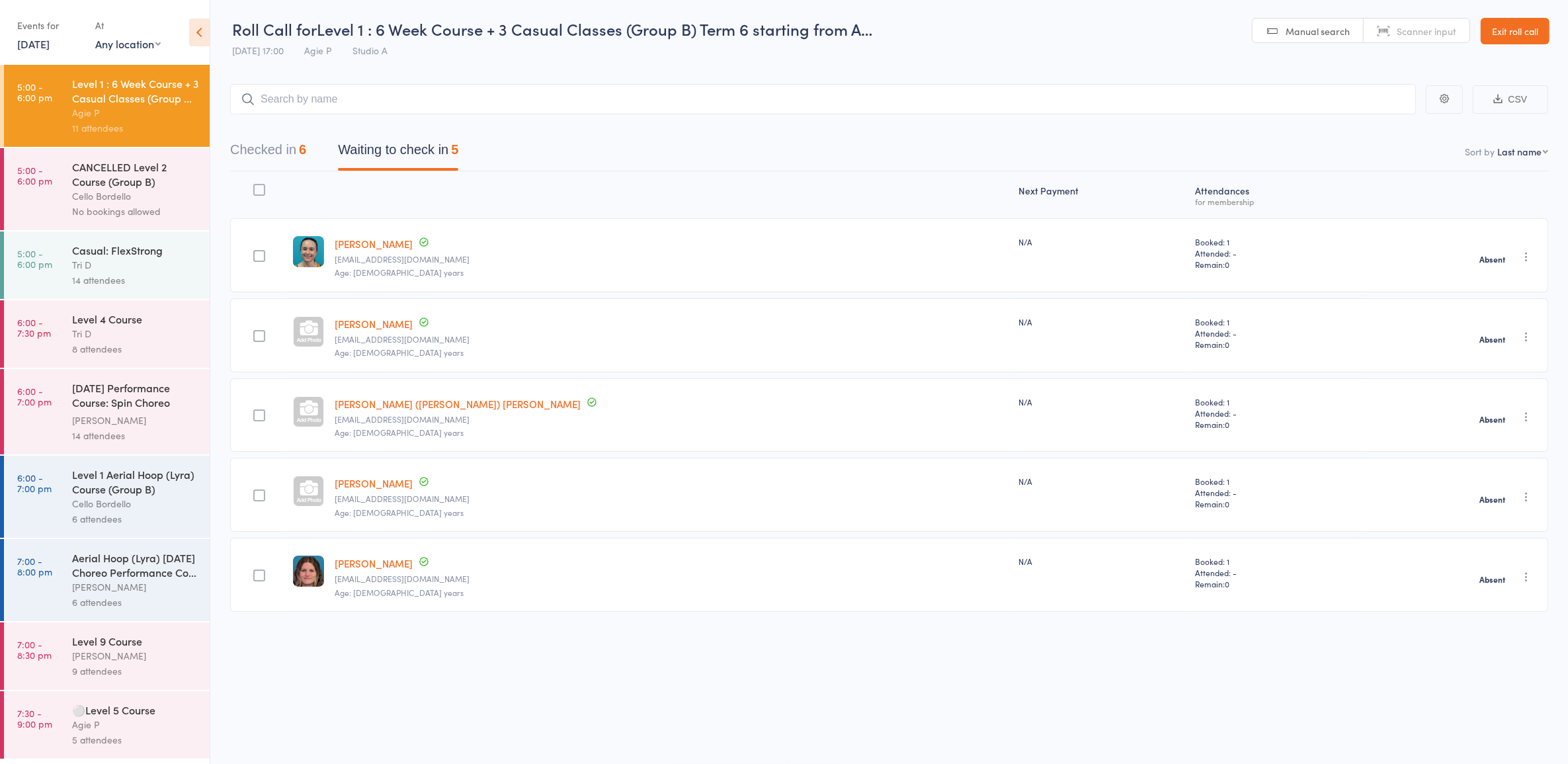
scroll to position [7, 0]
click at [110, 491] on div "Level 1 Aerial Hoop (Lyra) Course (Group B)" at bounding box center [135, 482] width 127 height 29
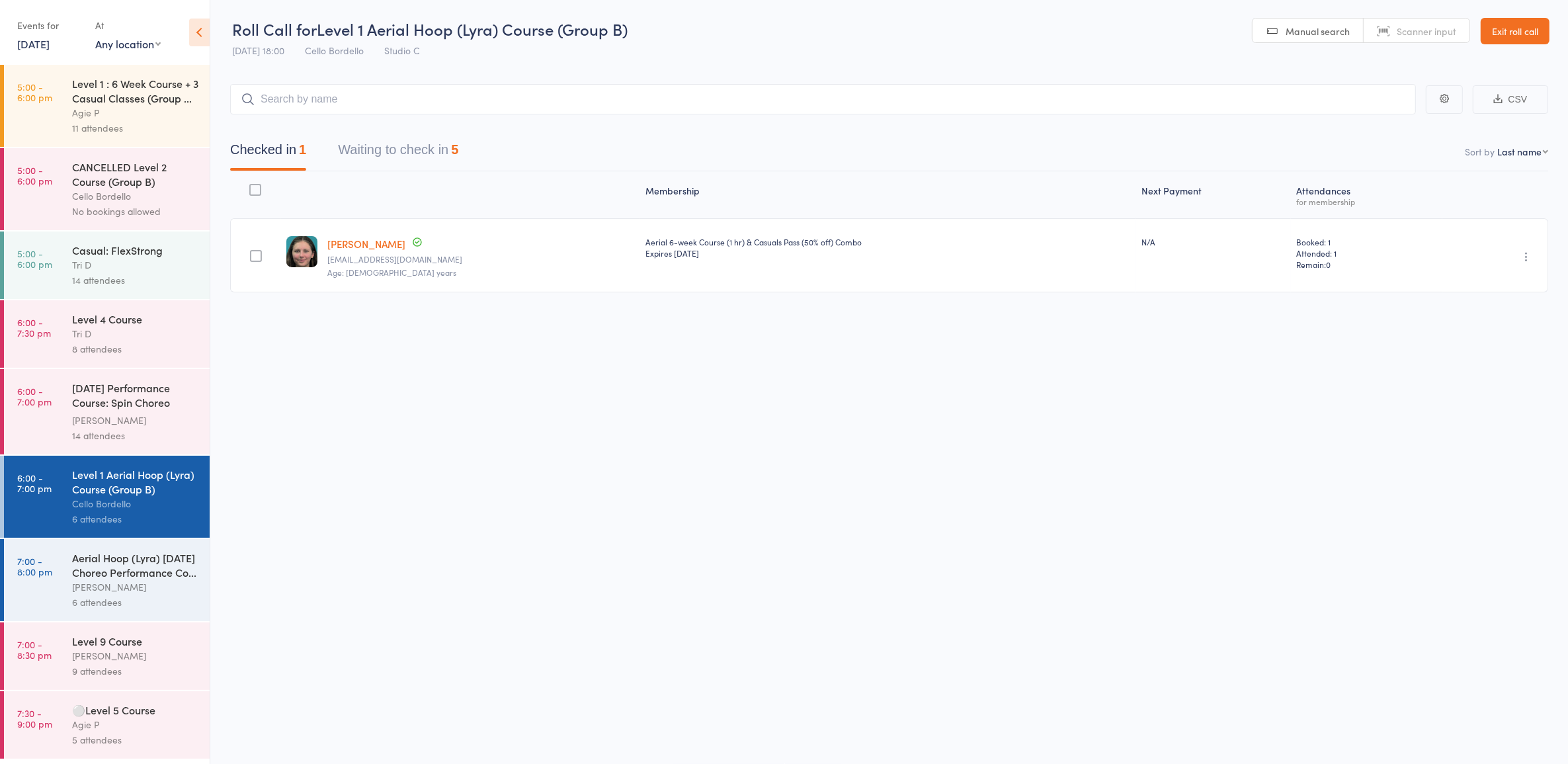
click at [404, 166] on button "Waiting to check in 5" at bounding box center [398, 153] width 121 height 35
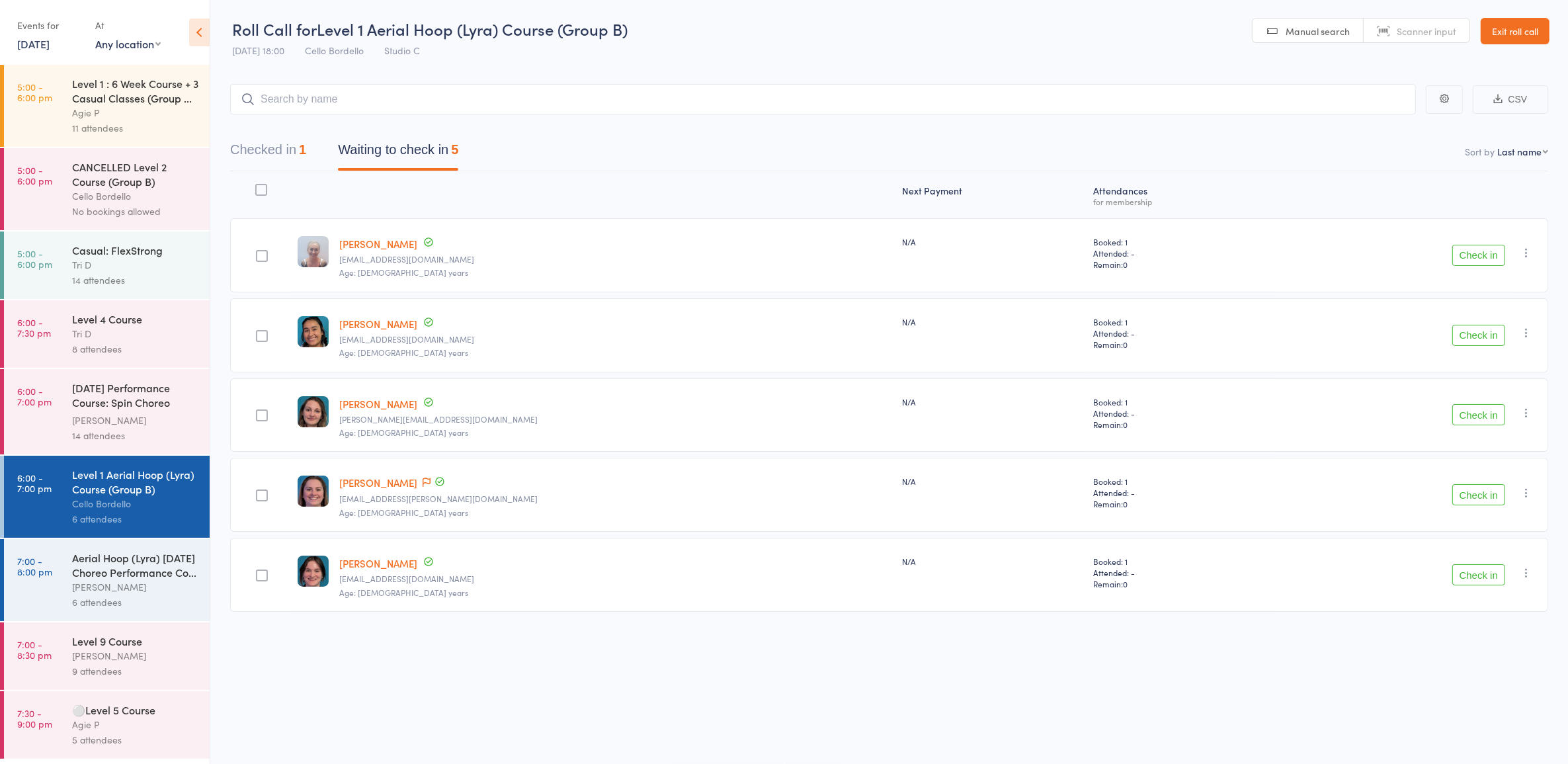
click at [1477, 574] on button "Check in" at bounding box center [1479, 574] width 53 height 21
click at [109, 103] on div "Level 1 : 6 Week Course + 3 Casual Classes (Group ..." at bounding box center [135, 91] width 127 height 29
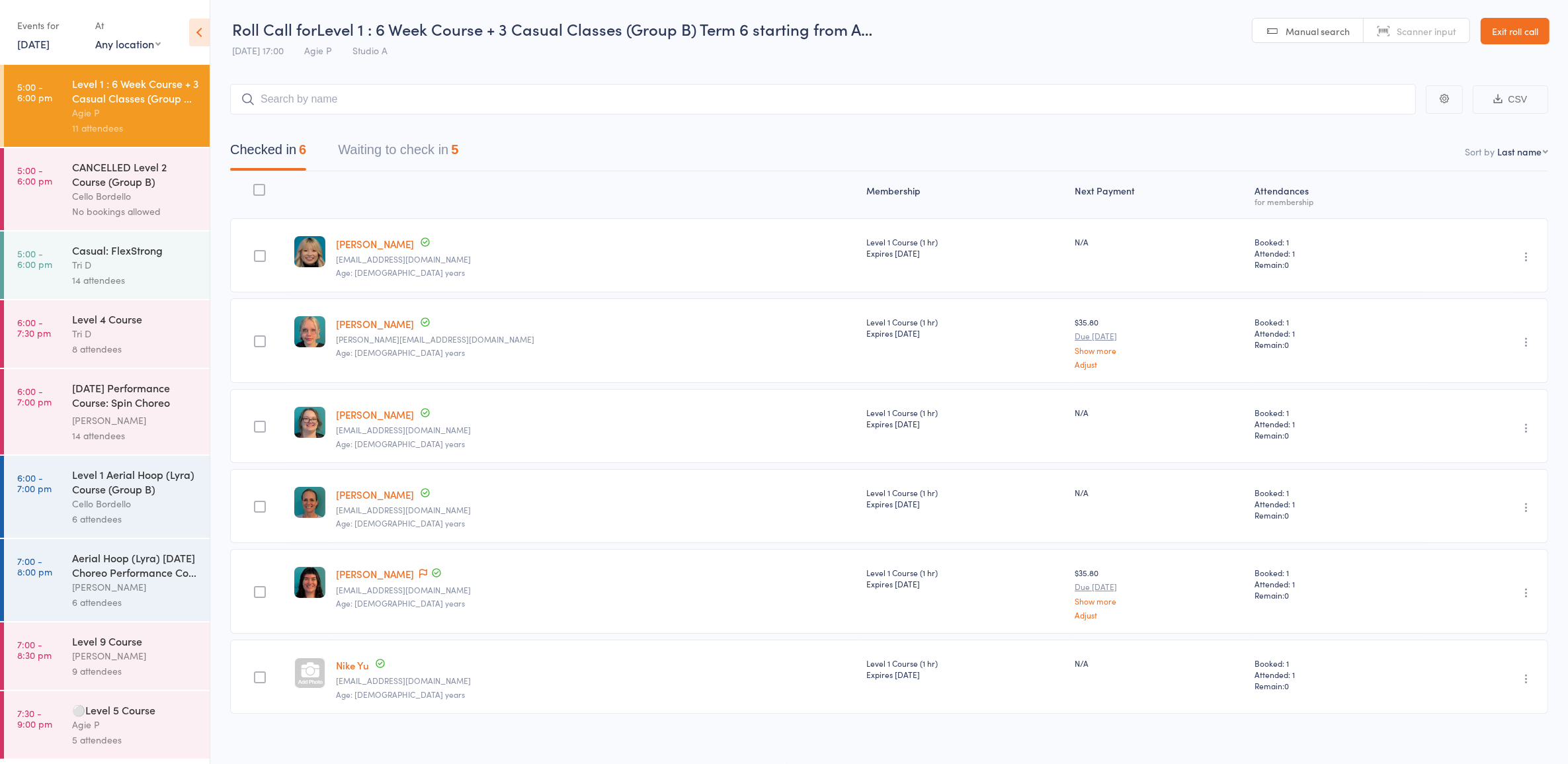
click at [387, 139] on button "Waiting to check in 5" at bounding box center [398, 153] width 121 height 35
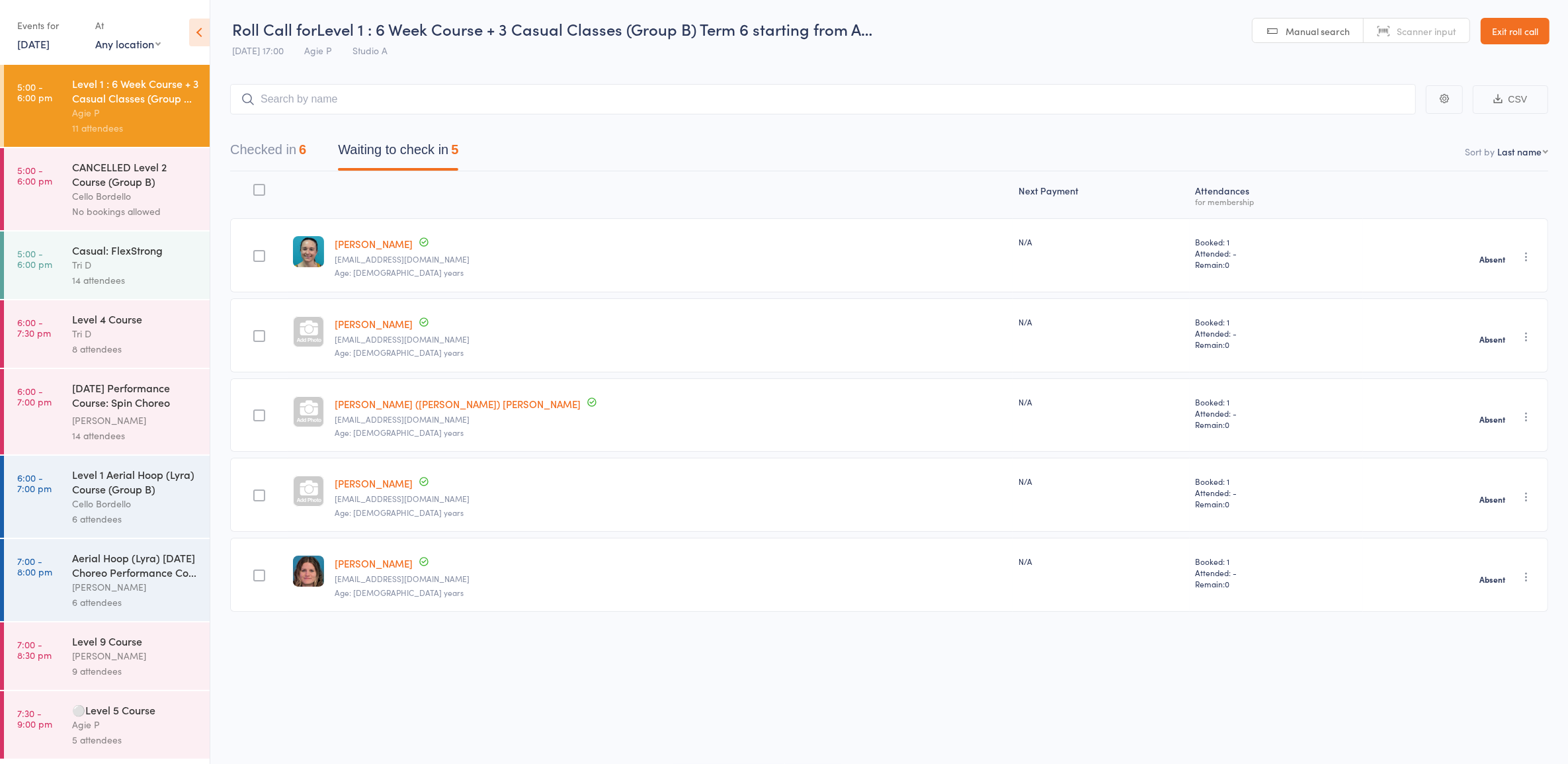
click at [1528, 497] on icon "button" at bounding box center [1527, 497] width 13 height 13
click at [1505, 520] on li "Check in" at bounding box center [1480, 523] width 109 height 16
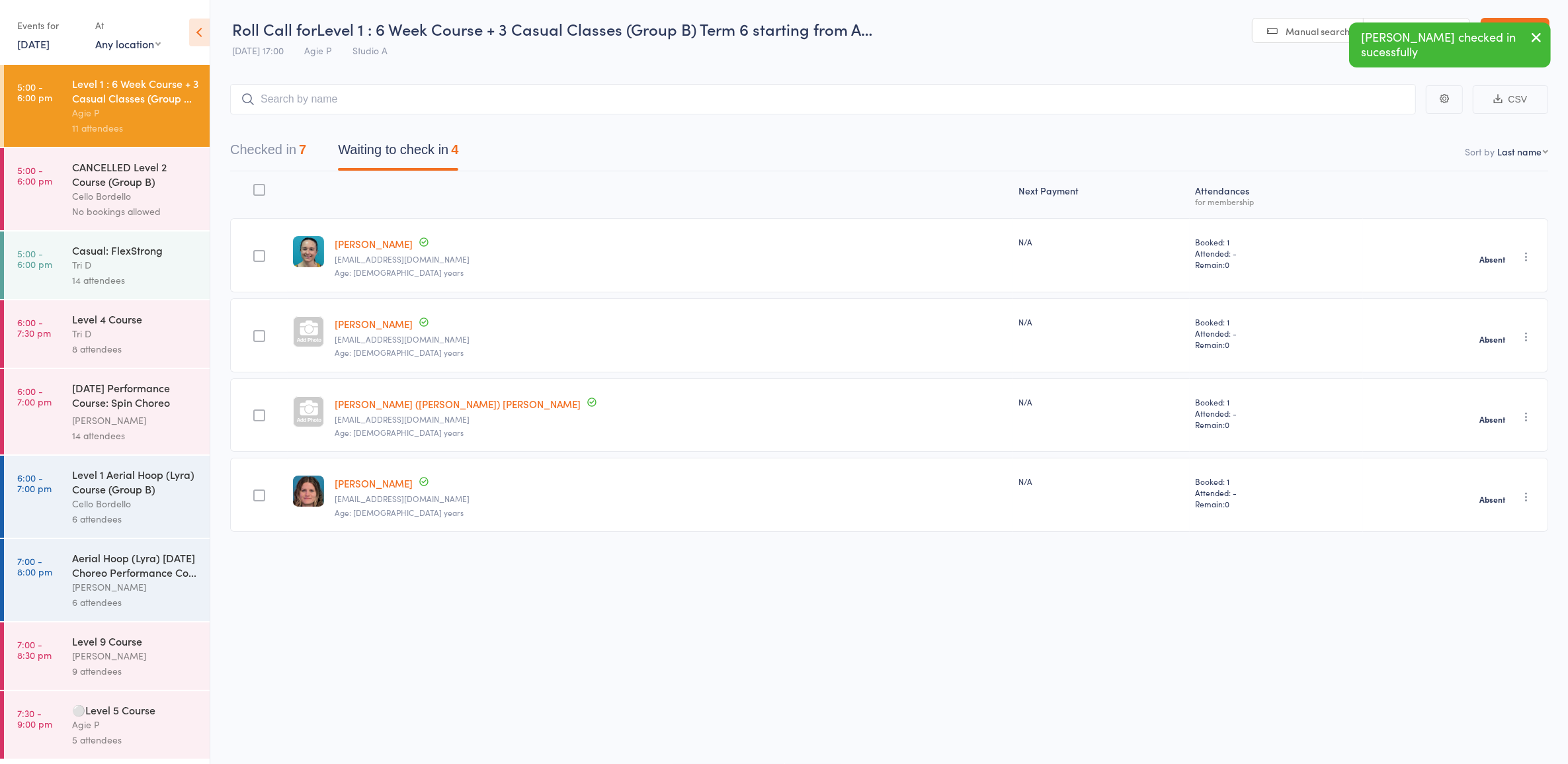
click at [278, 162] on button "Checked in 7" at bounding box center [268, 153] width 76 height 35
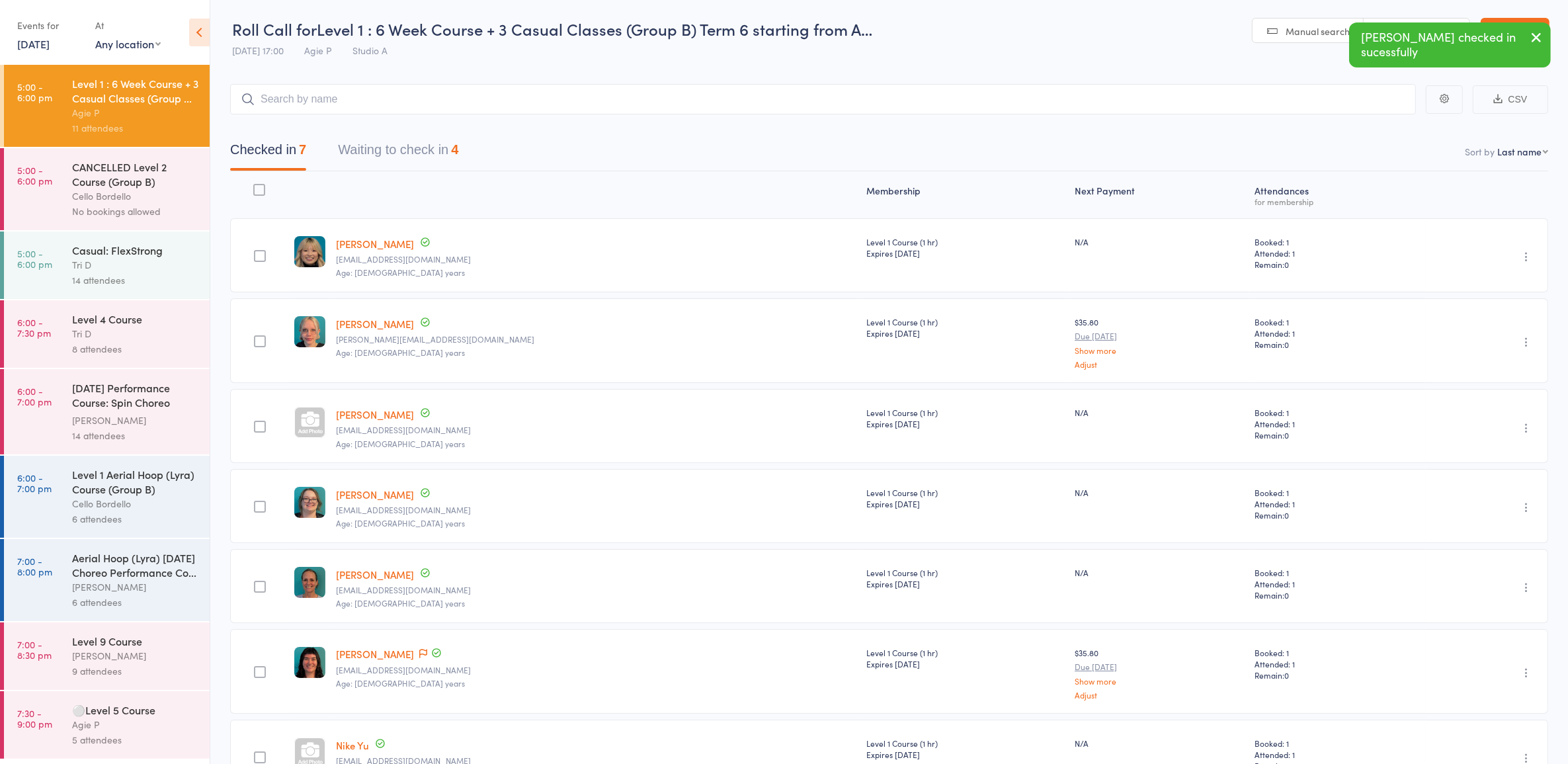
click at [372, 413] on link "[PERSON_NAME]" at bounding box center [375, 414] width 78 height 14
click at [164, 424] on div "[PERSON_NAME]" at bounding box center [135, 420] width 127 height 15
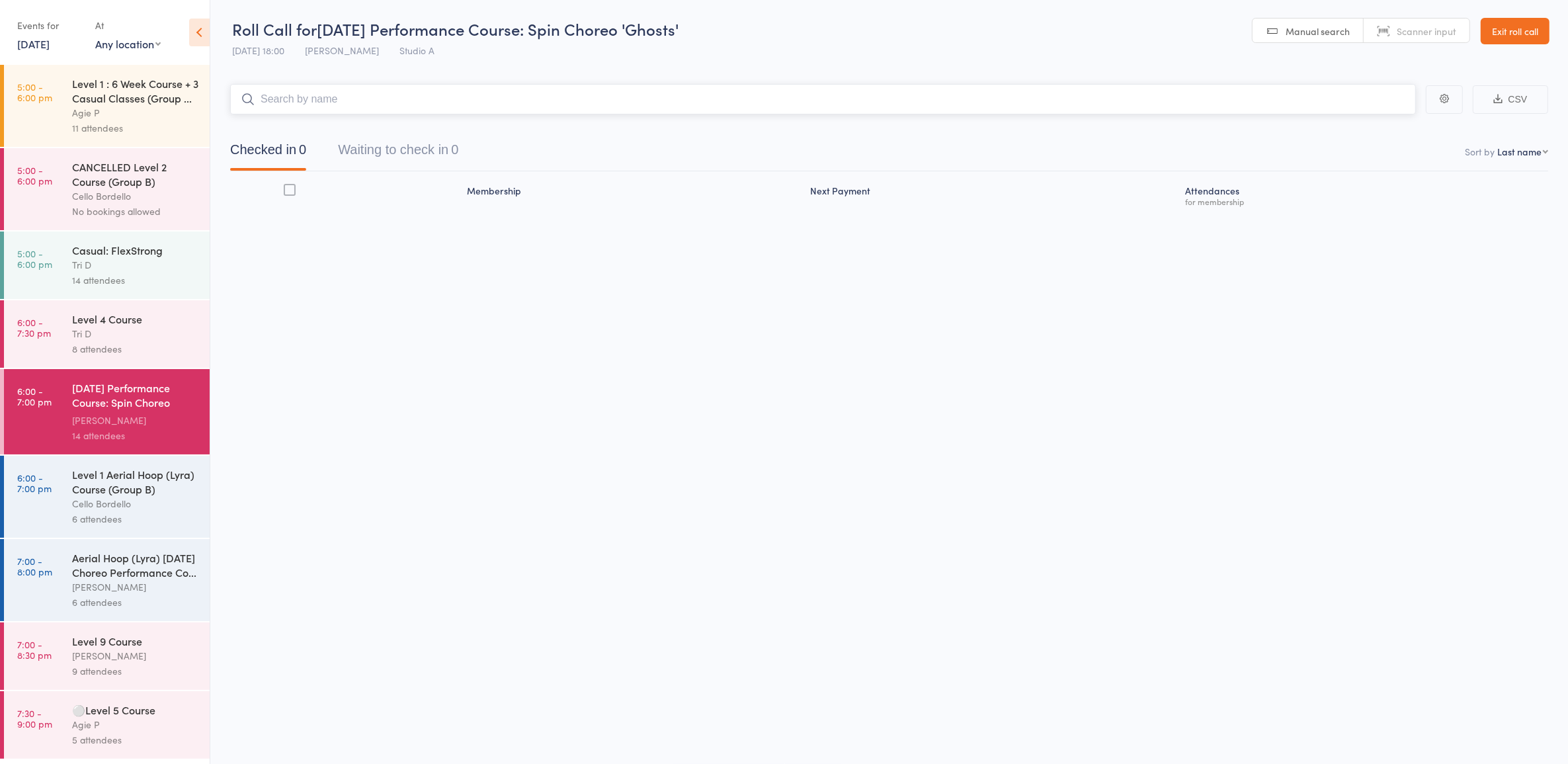
click at [412, 157] on button "Waiting to check in 0" at bounding box center [398, 153] width 121 height 35
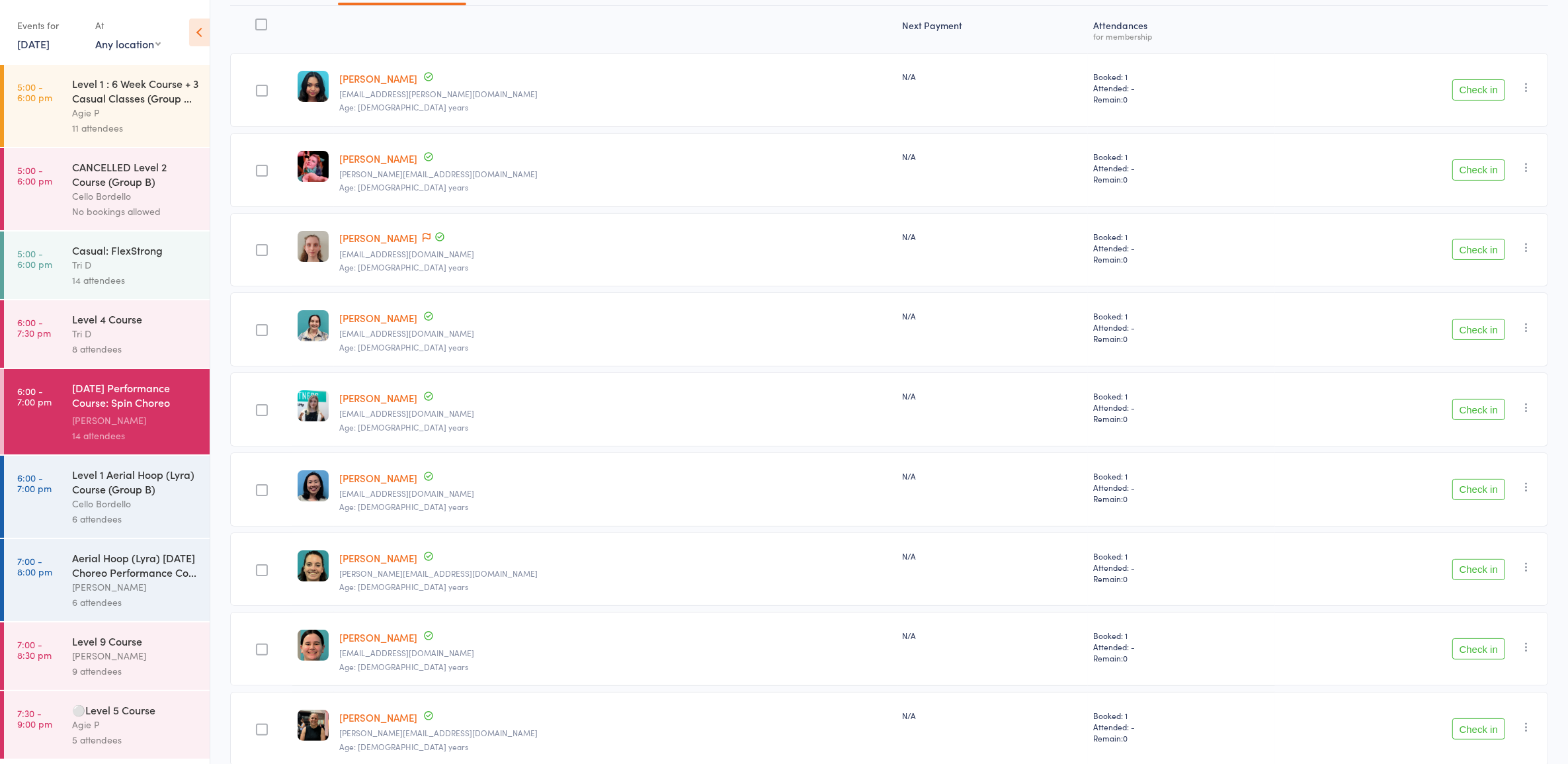
scroll to position [249, 0]
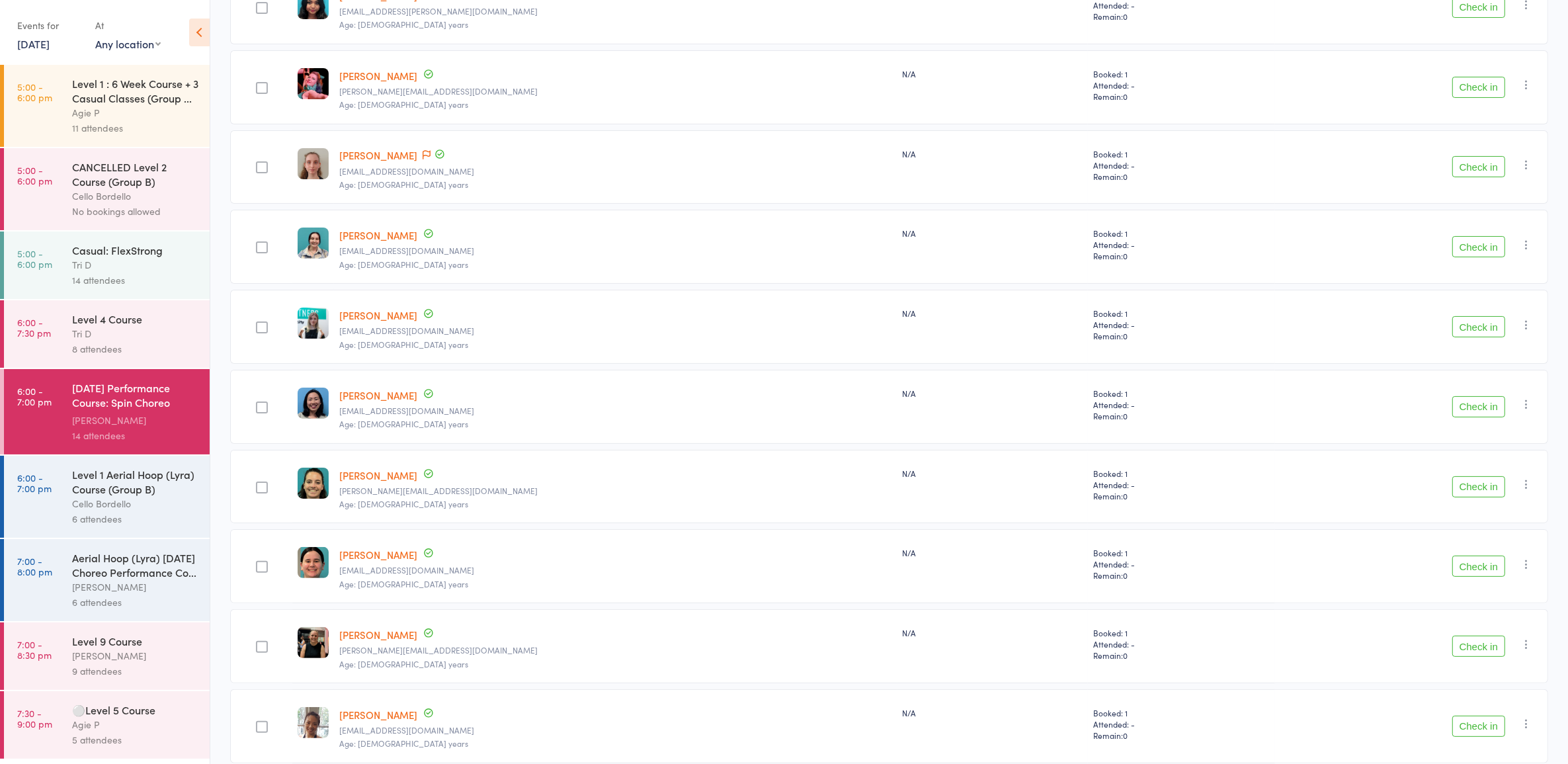
click at [1470, 409] on button "Check in" at bounding box center [1479, 407] width 53 height 21
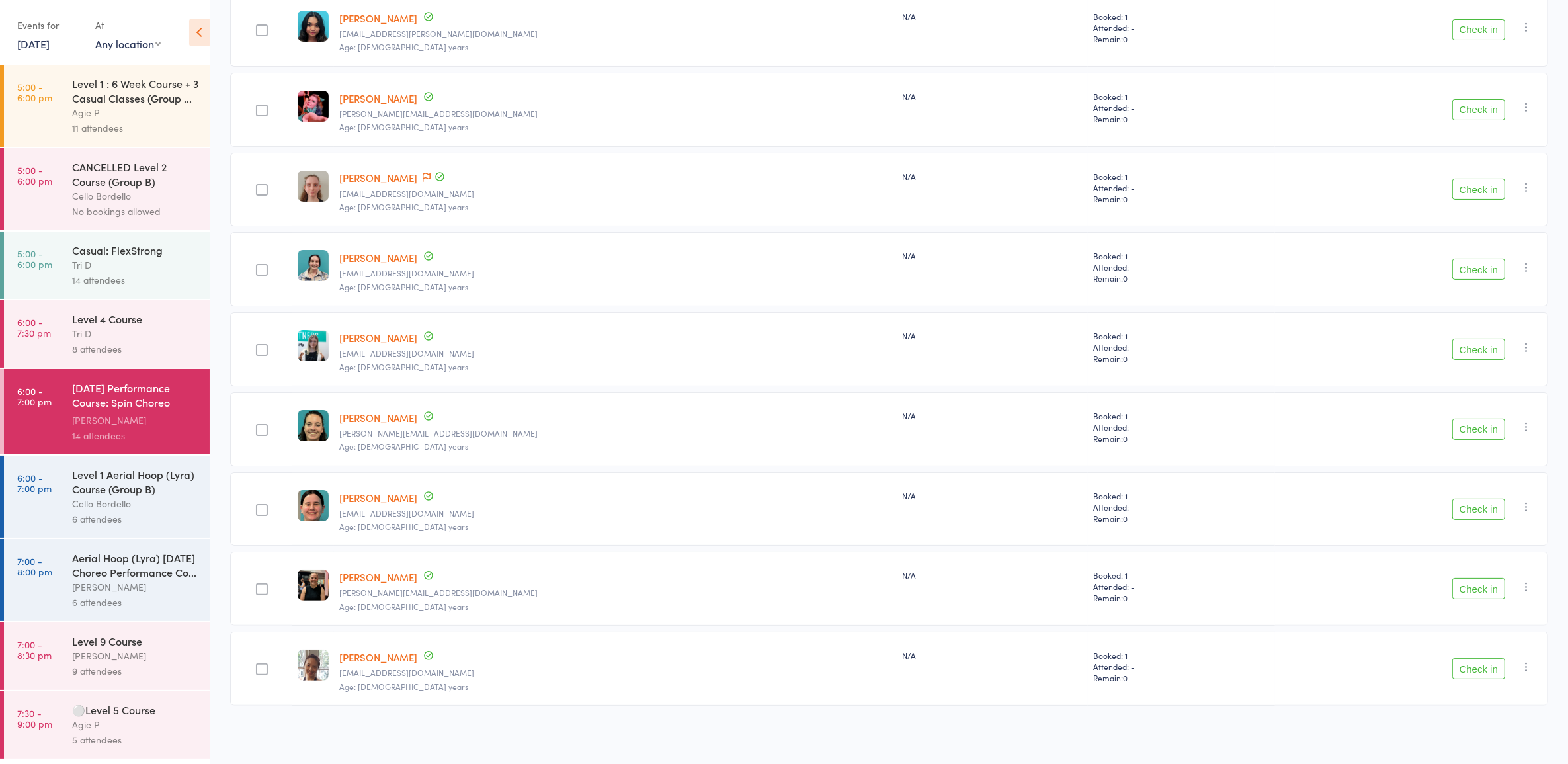
scroll to position [7, 0]
click at [82, 495] on div "Level 1 Aerial Hoop (Lyra) Course (Group B)" at bounding box center [135, 482] width 127 height 29
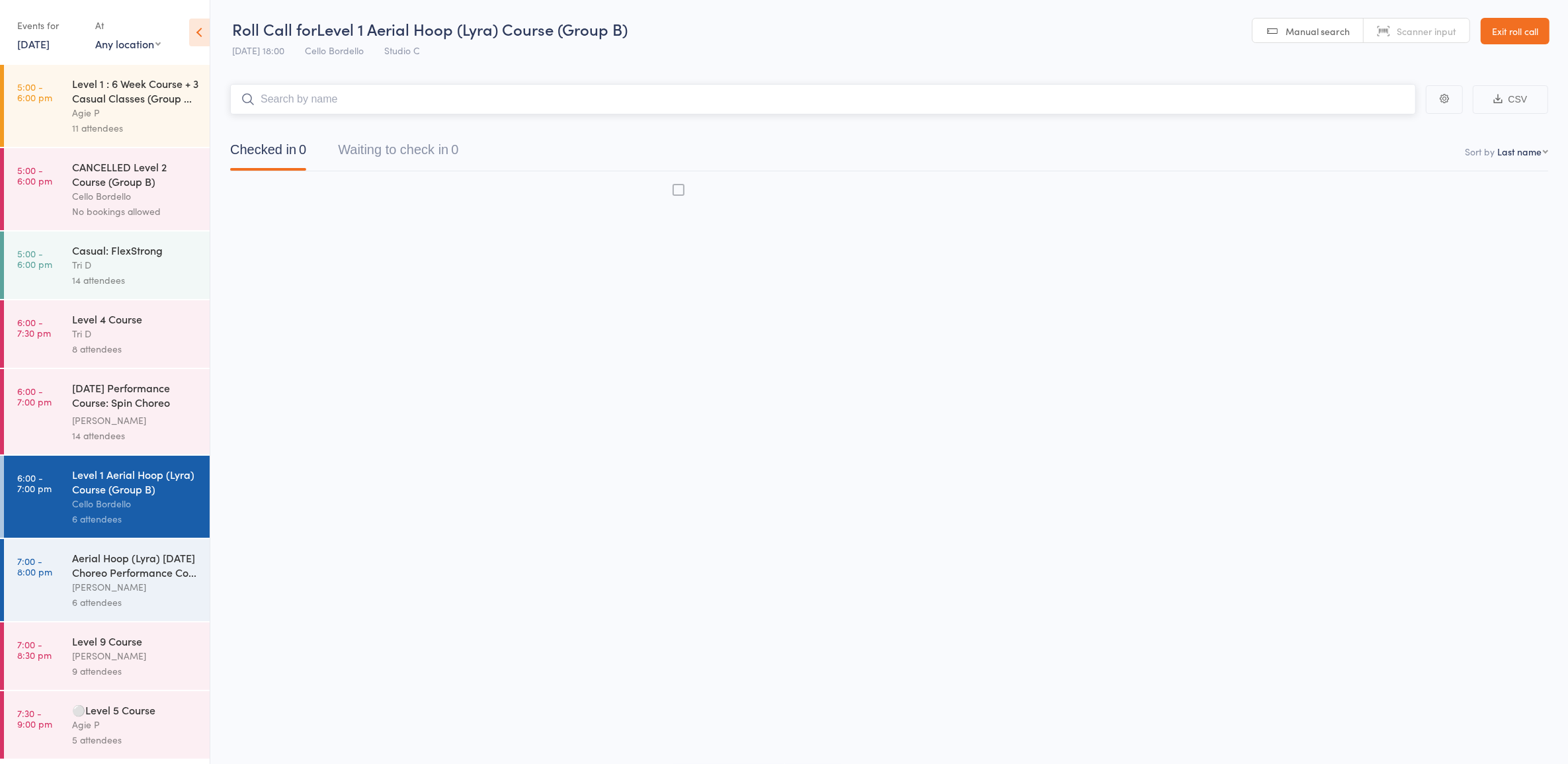
scroll to position [1, 0]
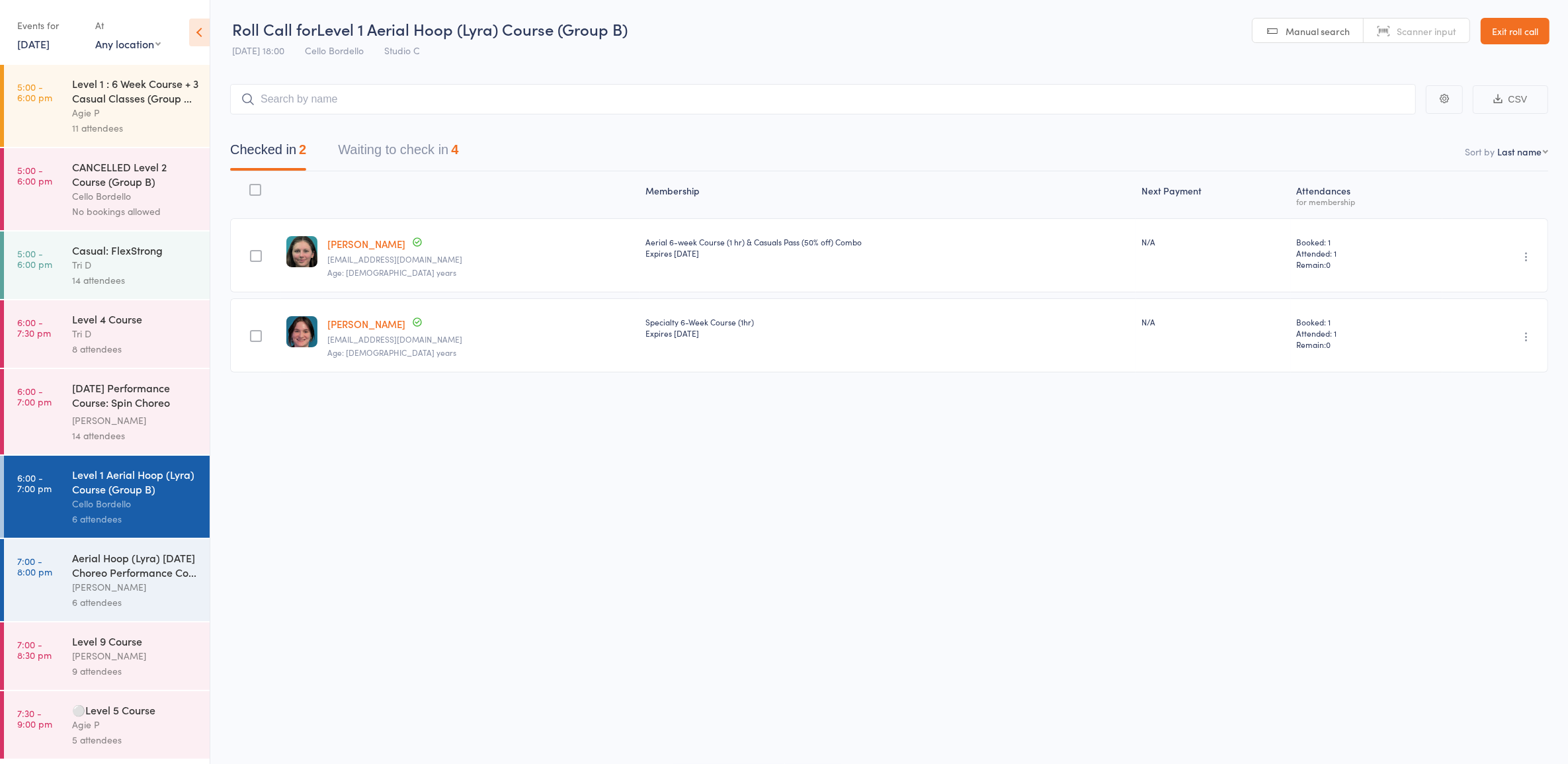
click at [422, 140] on button "Waiting to check in 4" at bounding box center [398, 153] width 121 height 35
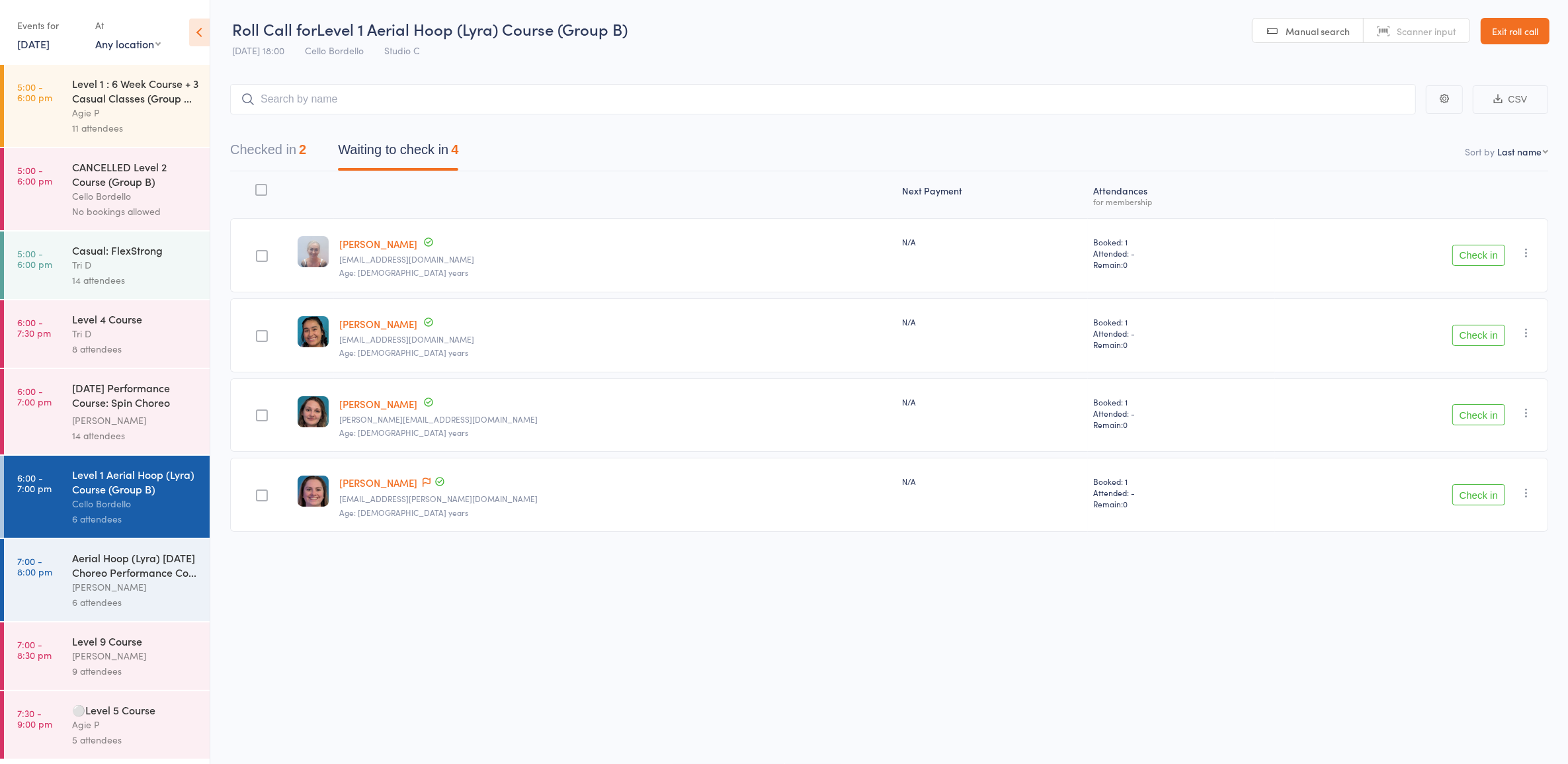
click at [94, 422] on div "[PERSON_NAME]" at bounding box center [135, 420] width 127 height 15
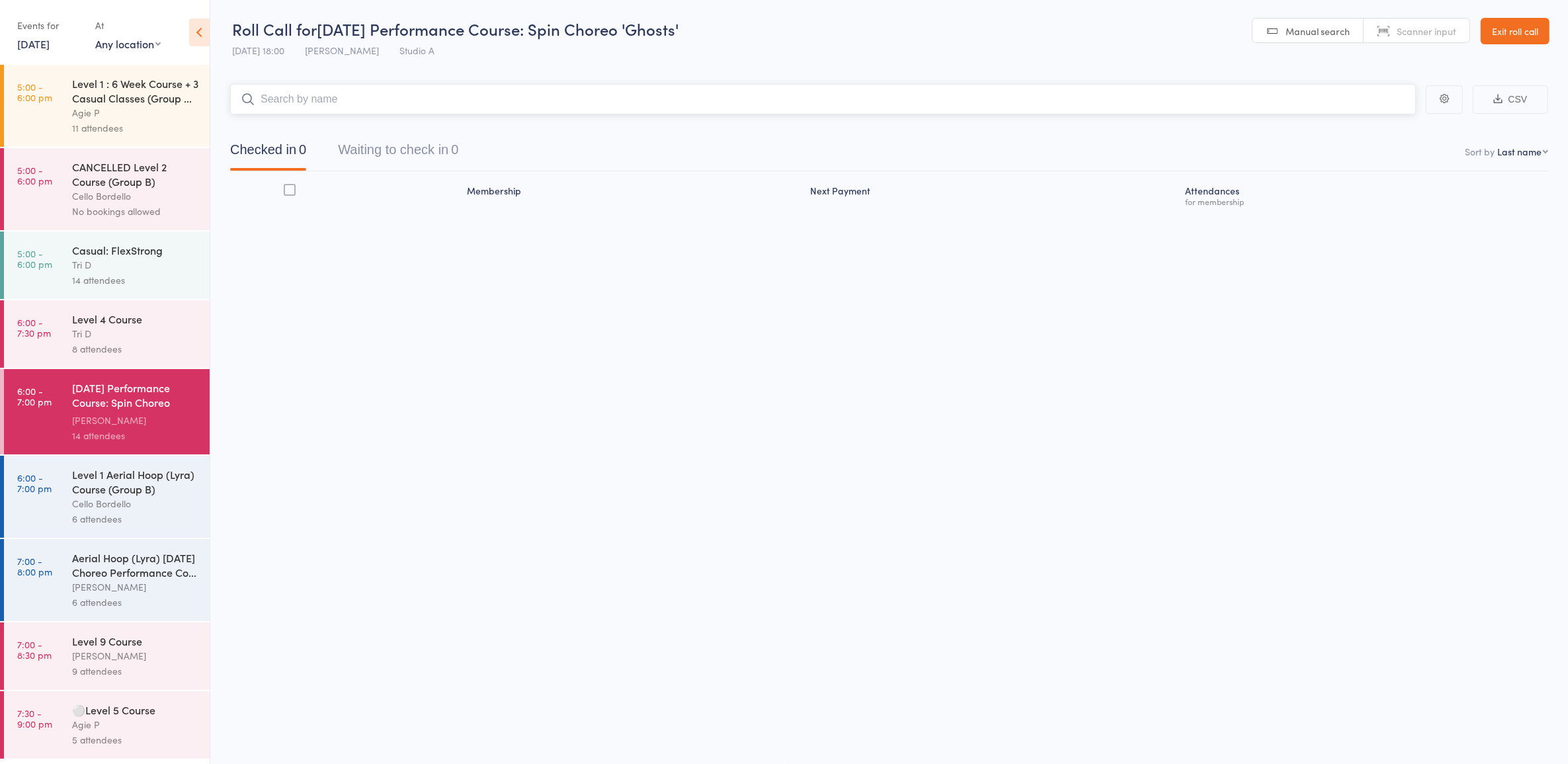
click at [431, 151] on button "Waiting to check in 0" at bounding box center [398, 153] width 121 height 35
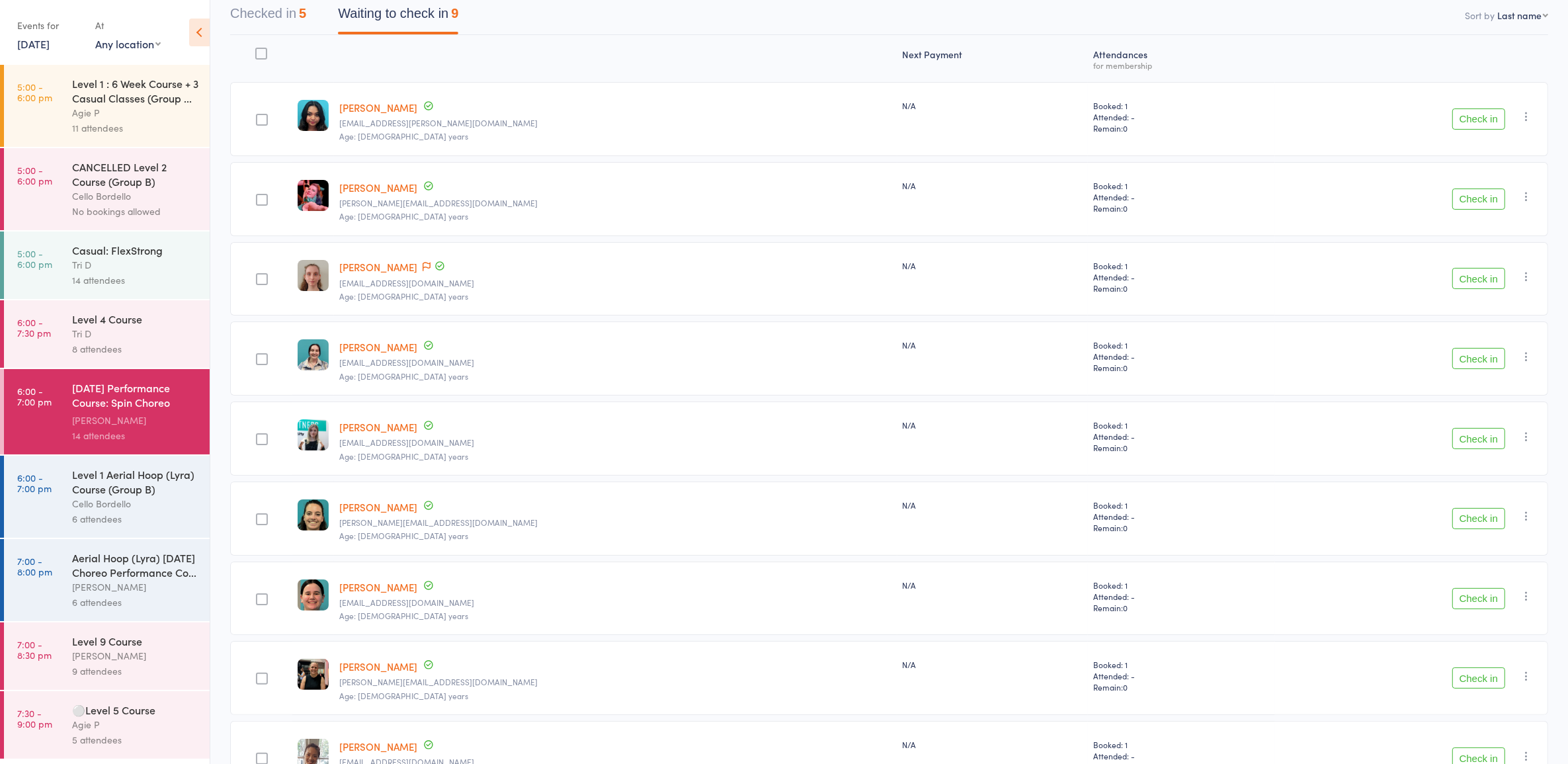
scroll to position [166, 0]
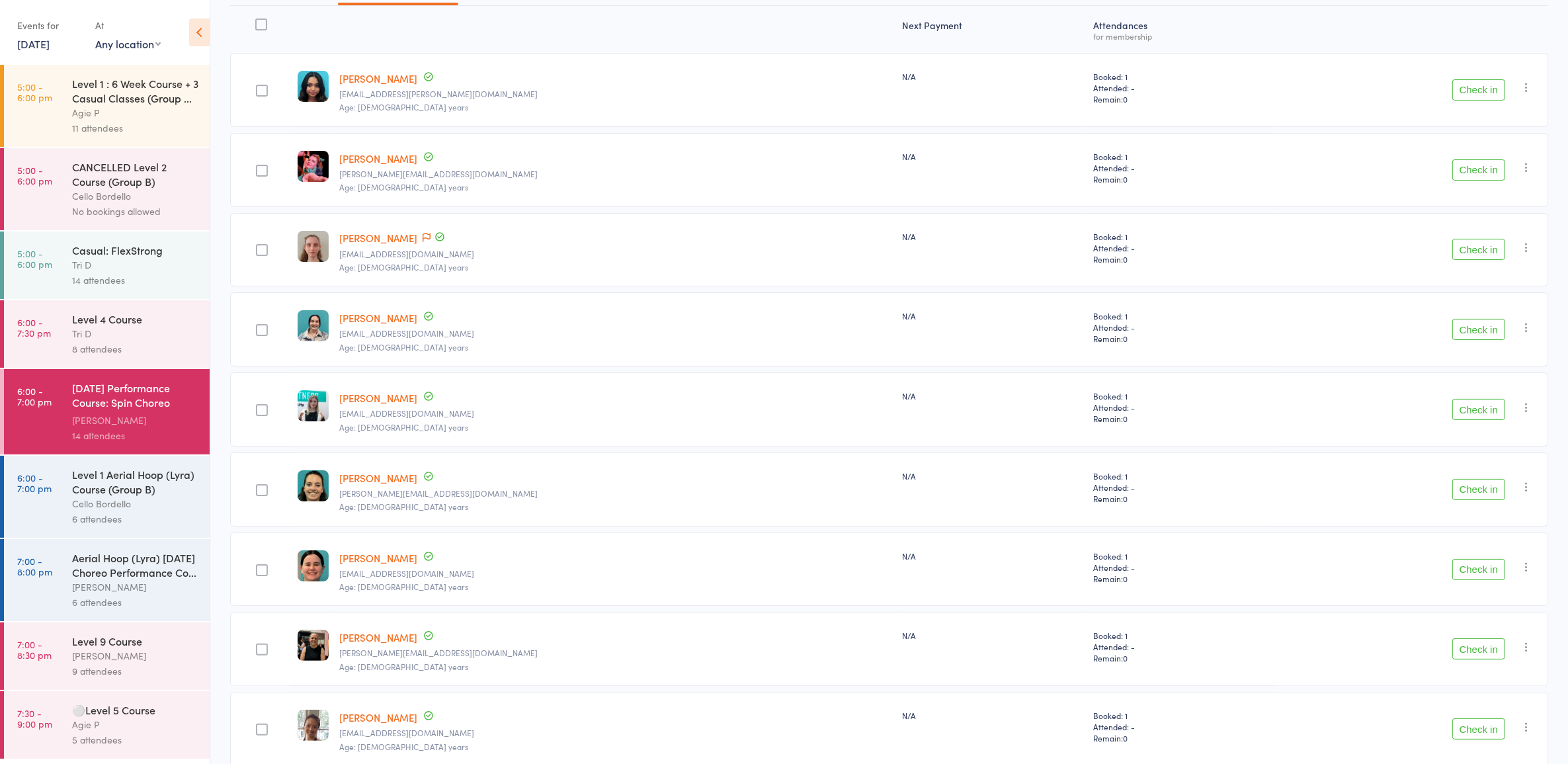
click at [1476, 570] on button "Check in" at bounding box center [1479, 569] width 53 height 21
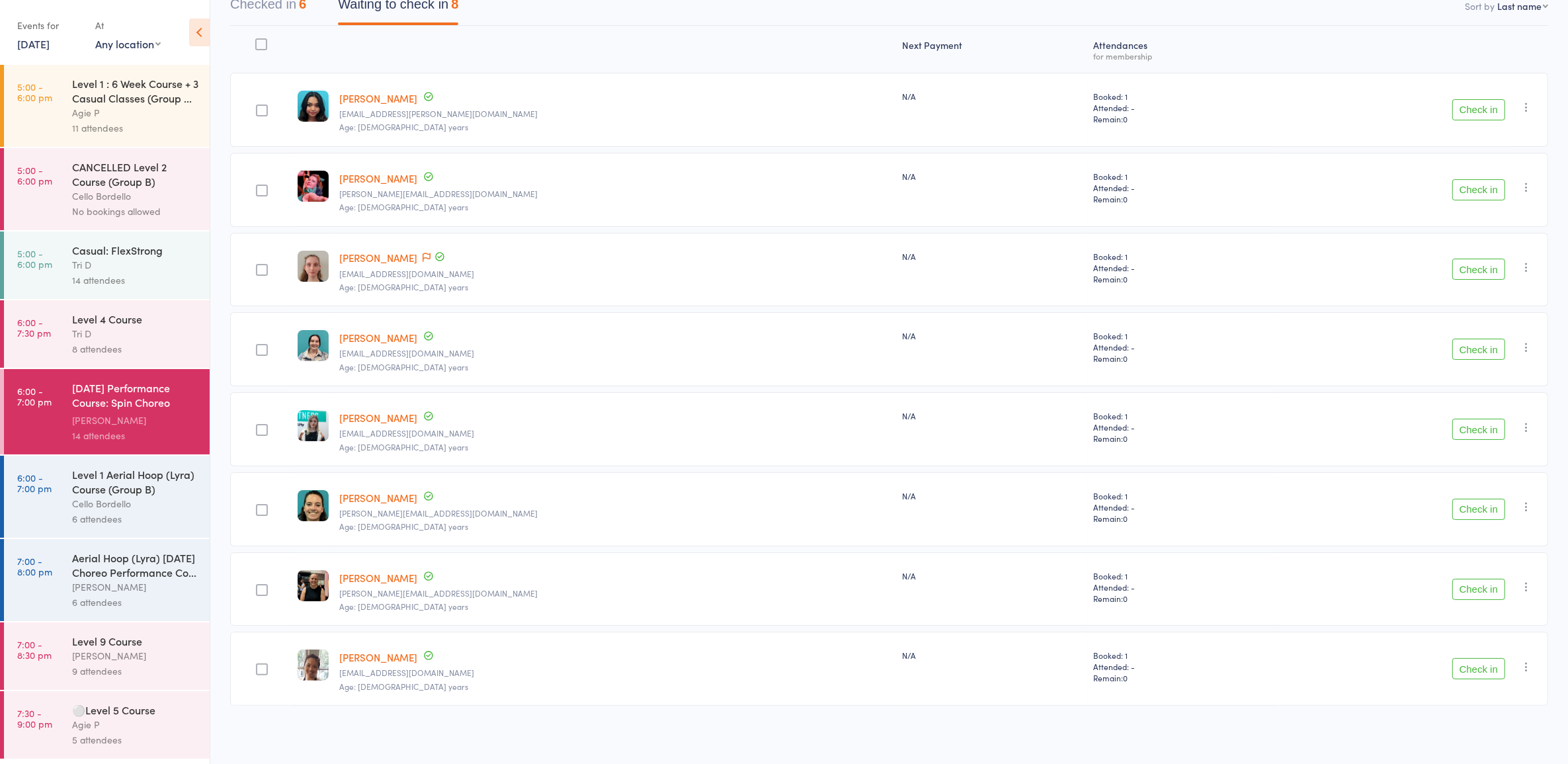
click at [133, 111] on div "Agie P" at bounding box center [135, 112] width 127 height 15
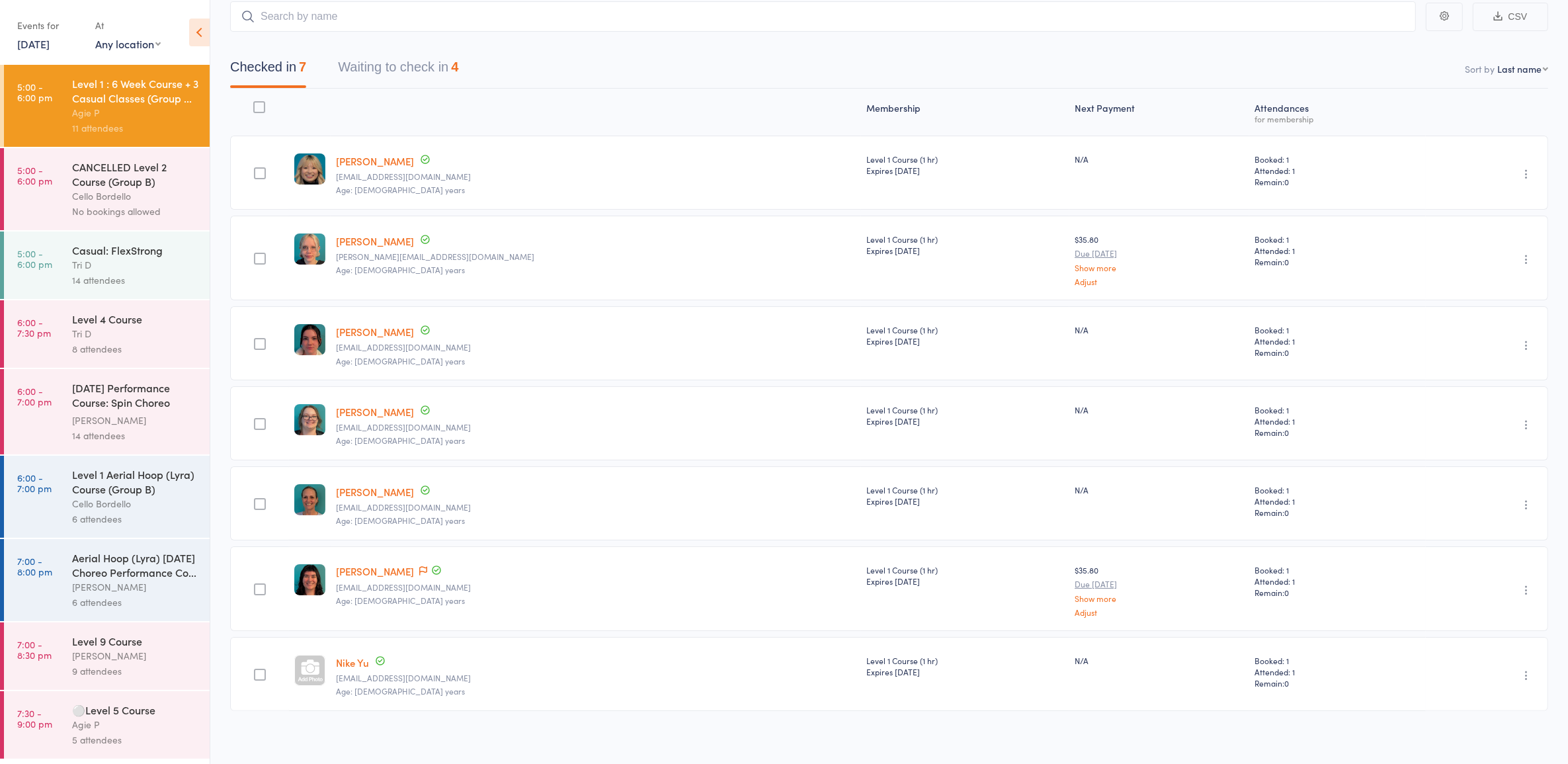
scroll to position [1, 0]
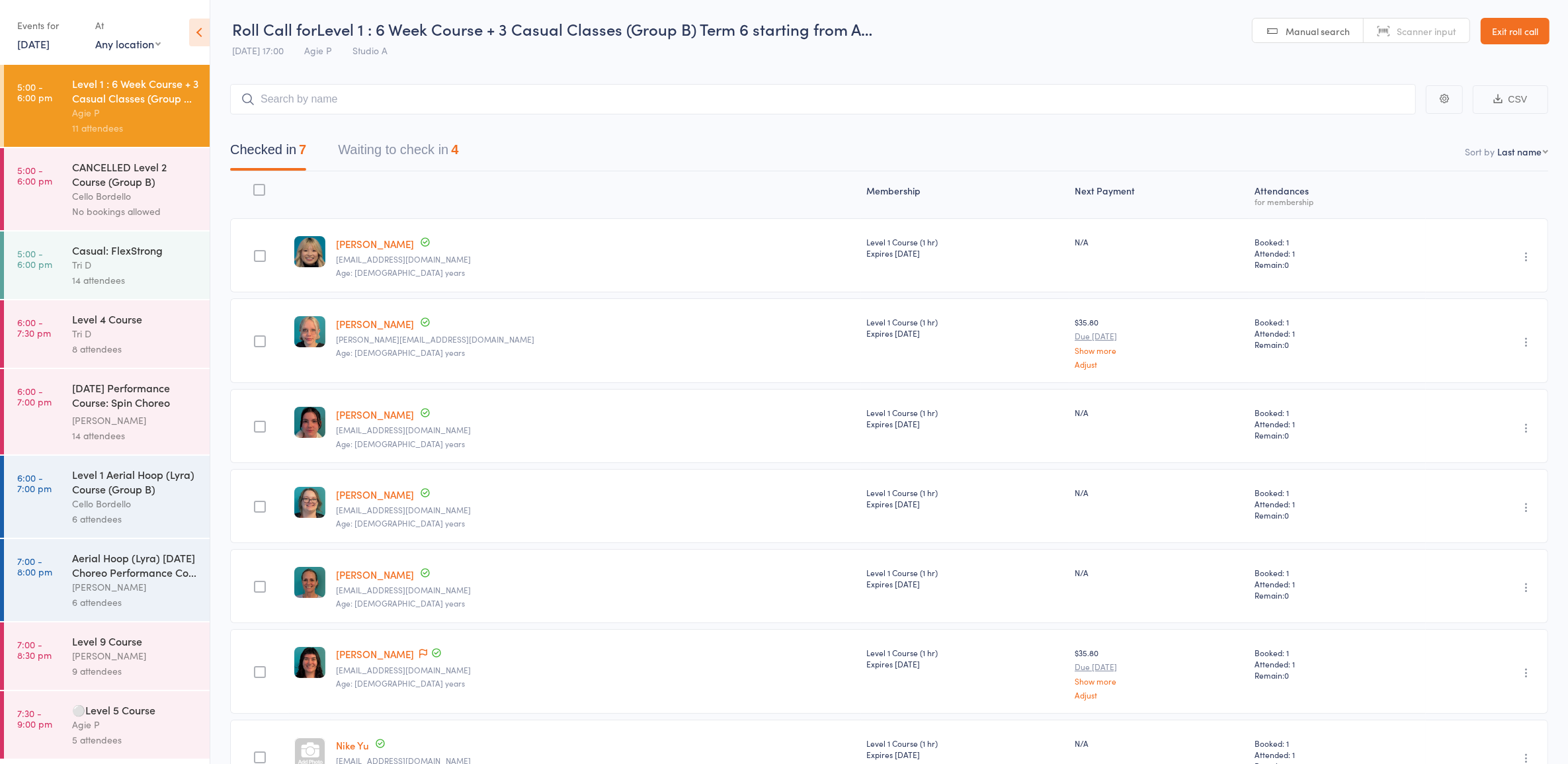
click at [402, 145] on button "Waiting to check in 4" at bounding box center [398, 153] width 121 height 35
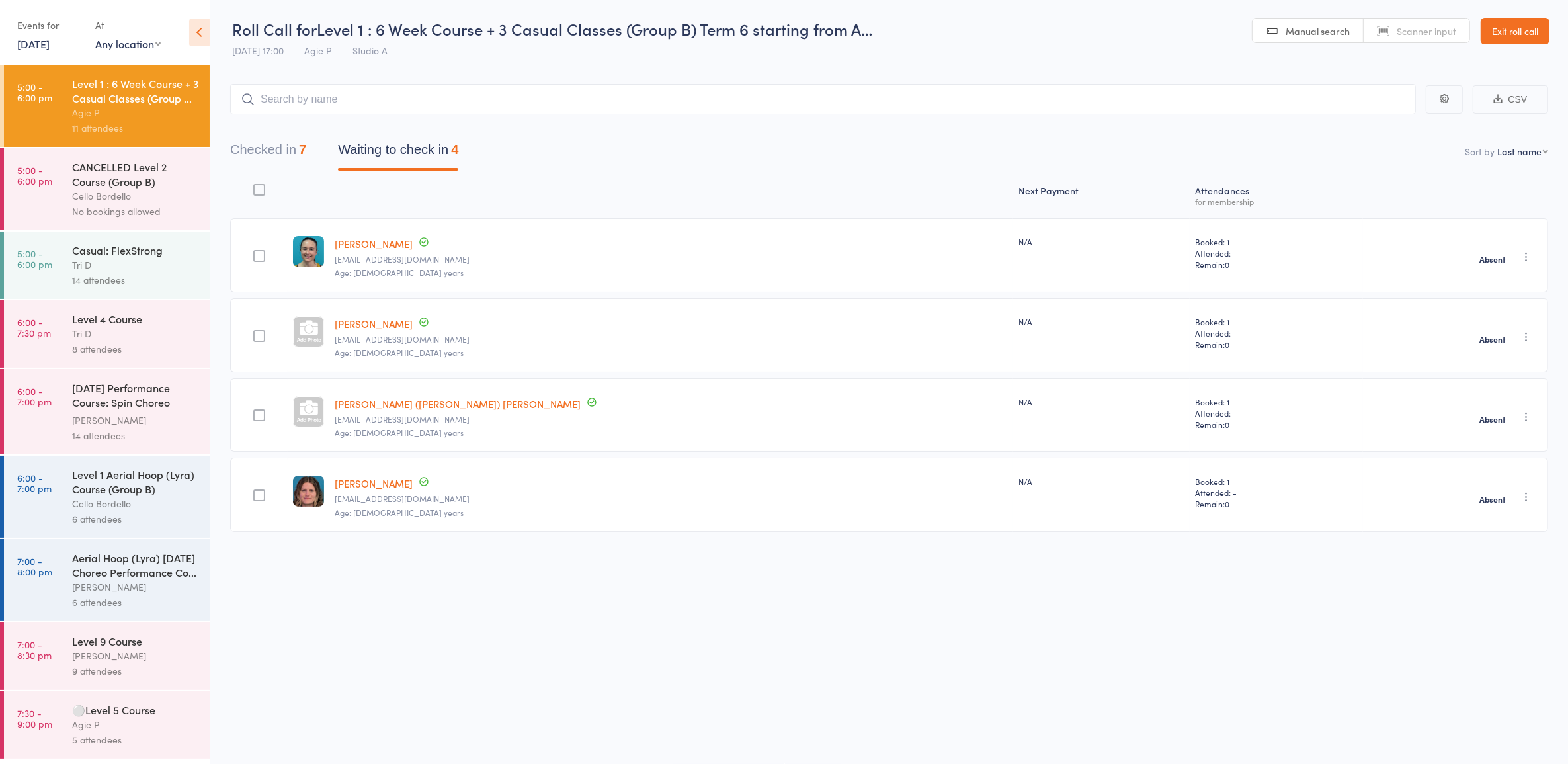
drag, startPoint x: 381, startPoint y: 320, endPoint x: 691, endPoint y: 190, distance: 336.2
click at [691, 190] on div at bounding box center [671, 195] width 684 height 35
click at [1525, 338] on icon "button" at bounding box center [1527, 337] width 13 height 13
click at [1470, 360] on li "Check in" at bounding box center [1480, 363] width 109 height 16
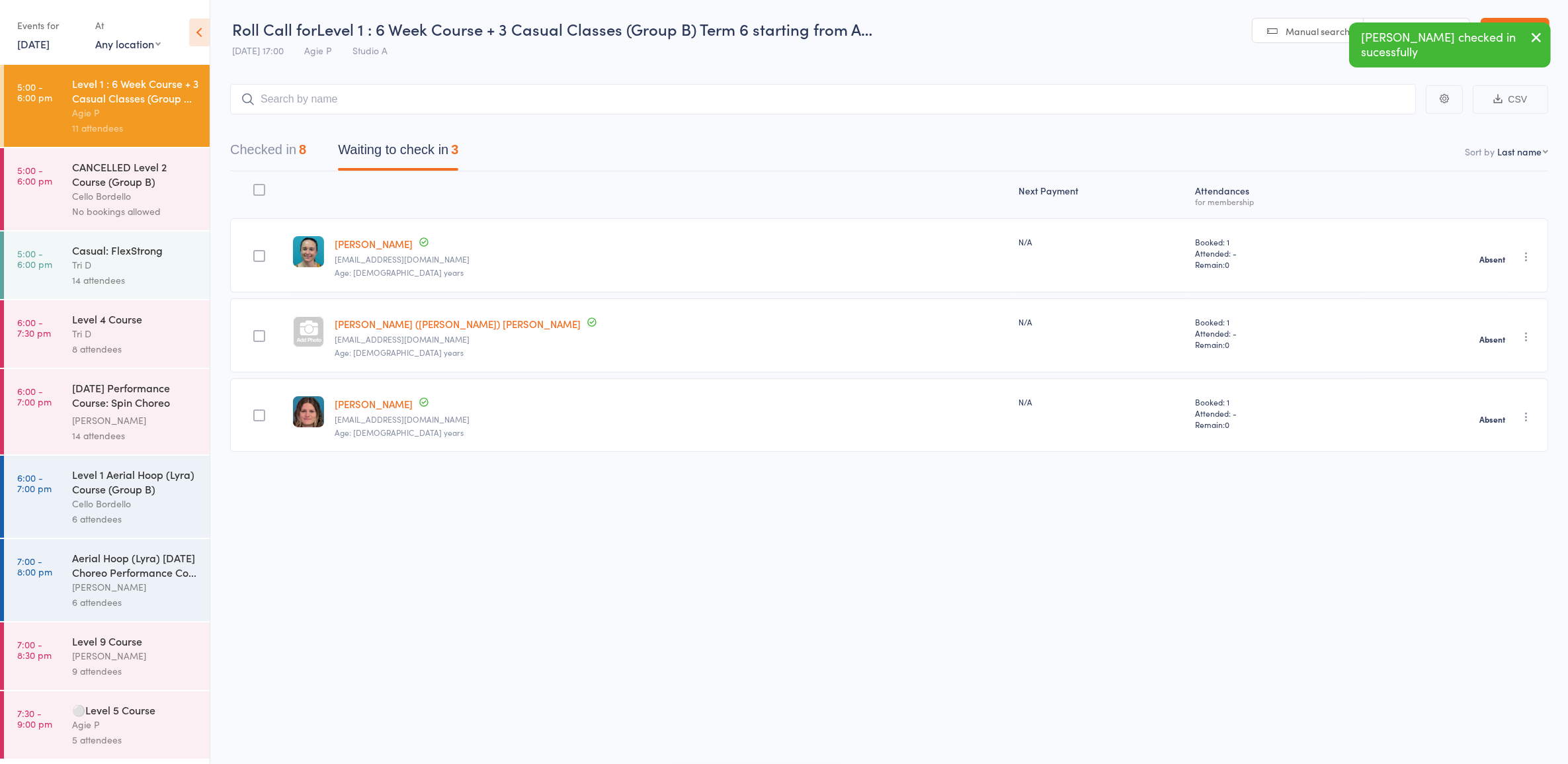
click at [285, 151] on button "Checked in 8" at bounding box center [268, 153] width 76 height 35
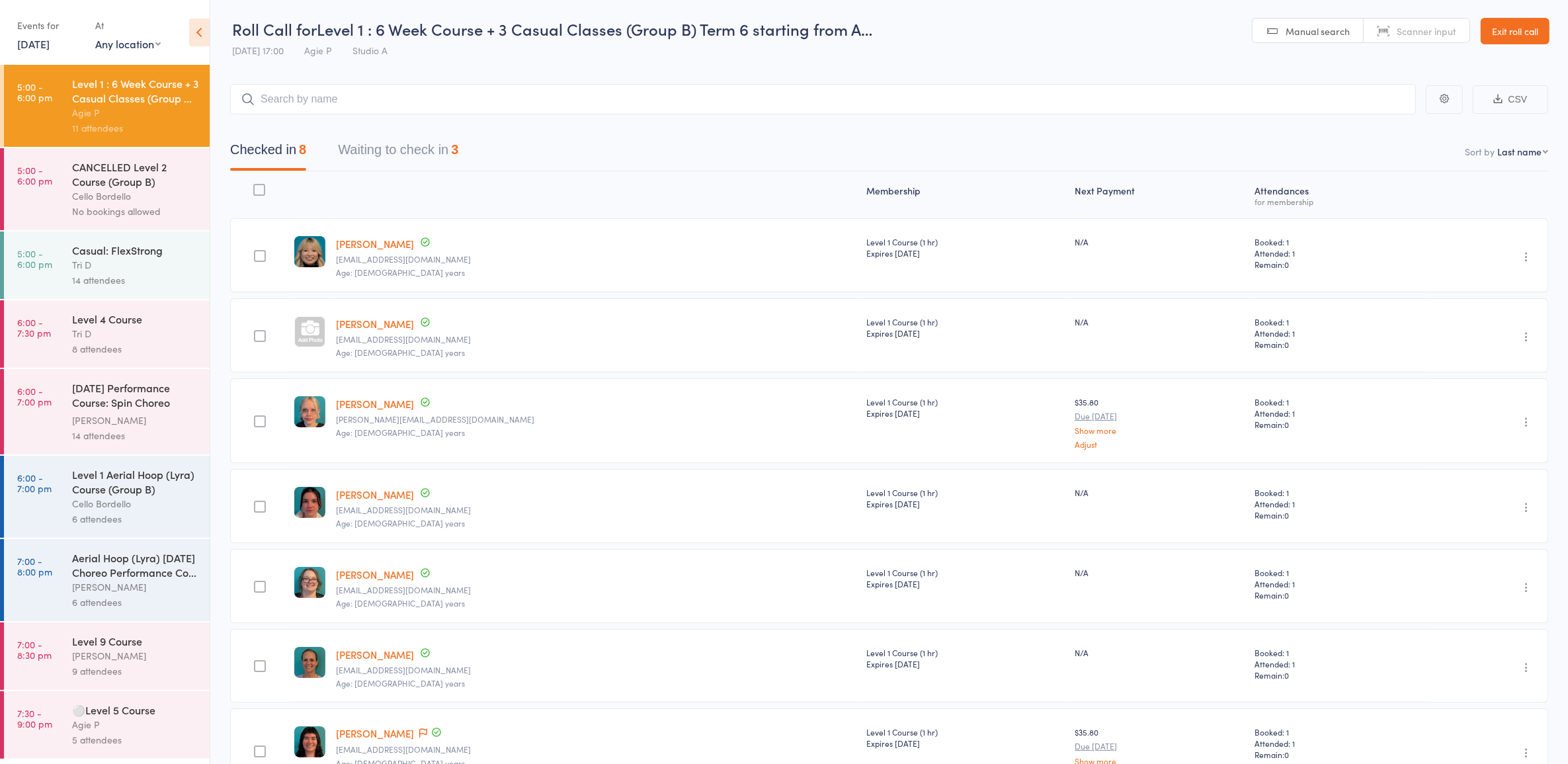
click at [162, 321] on div "Level 4 Course" at bounding box center [135, 318] width 127 height 14
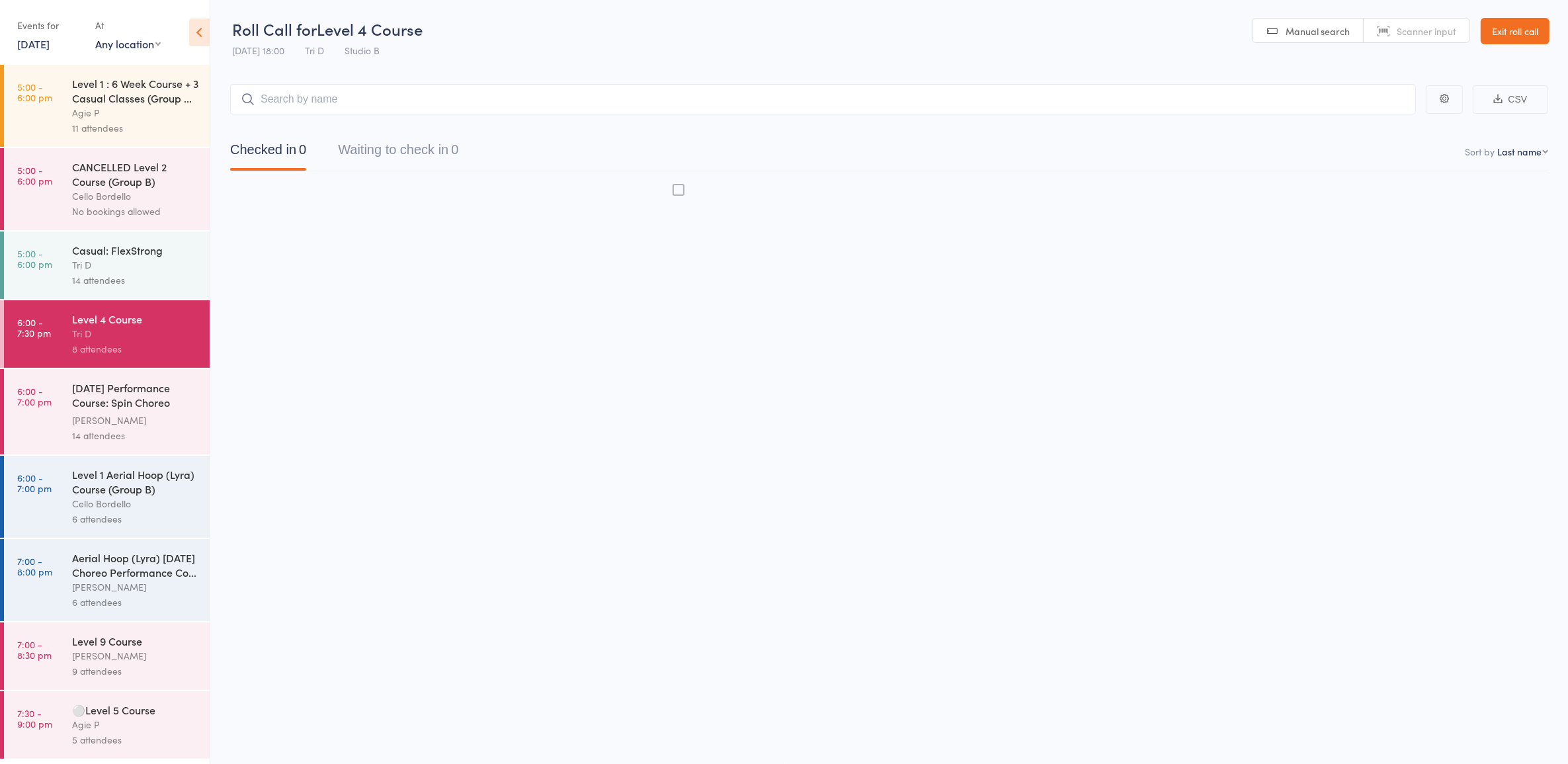
click at [162, 322] on div "Level 4 Course" at bounding box center [135, 318] width 127 height 14
click at [163, 322] on div "Level 4 Course" at bounding box center [135, 318] width 127 height 14
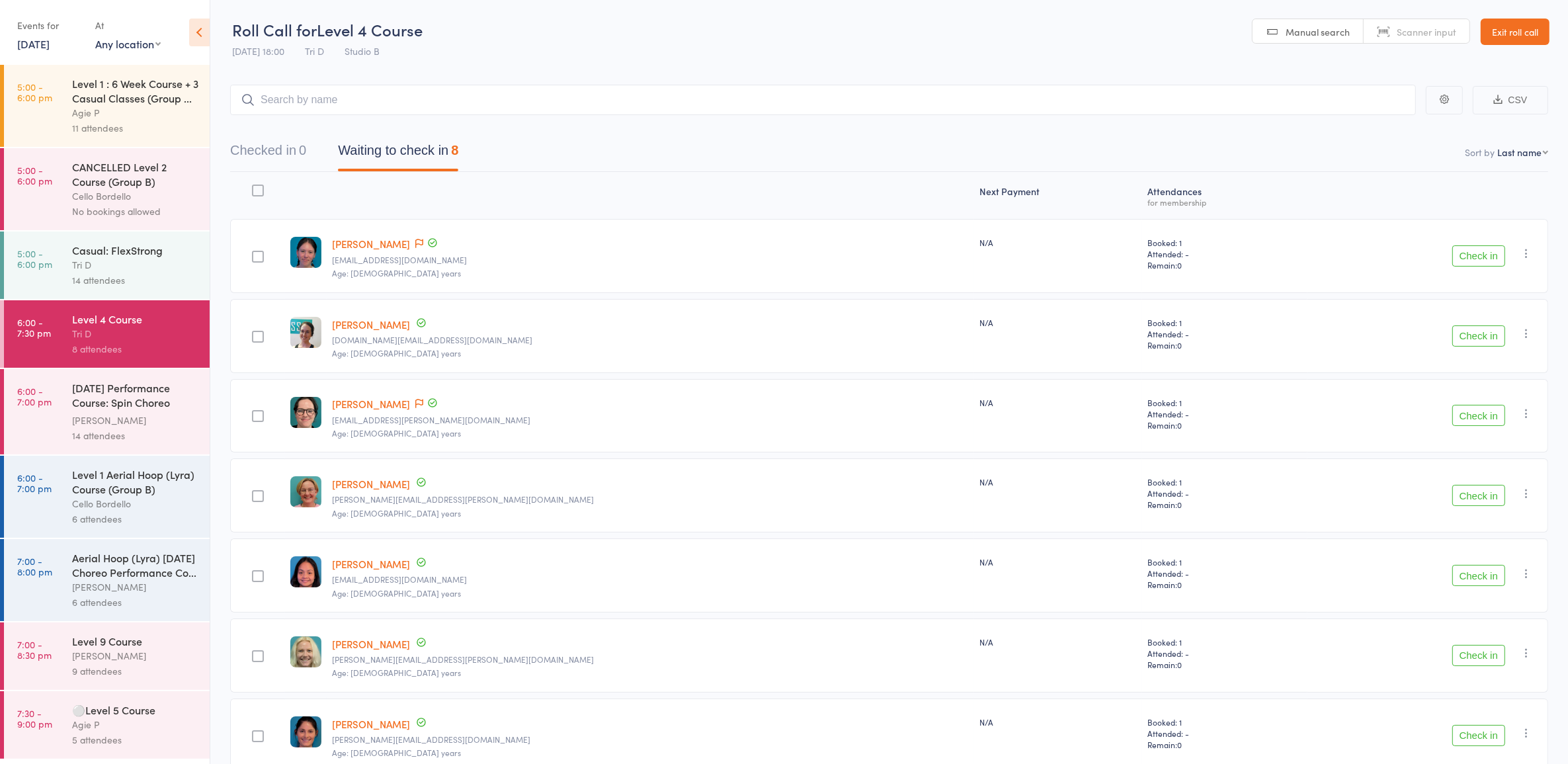
click at [108, 523] on div "6 attendees" at bounding box center [135, 519] width 127 height 15
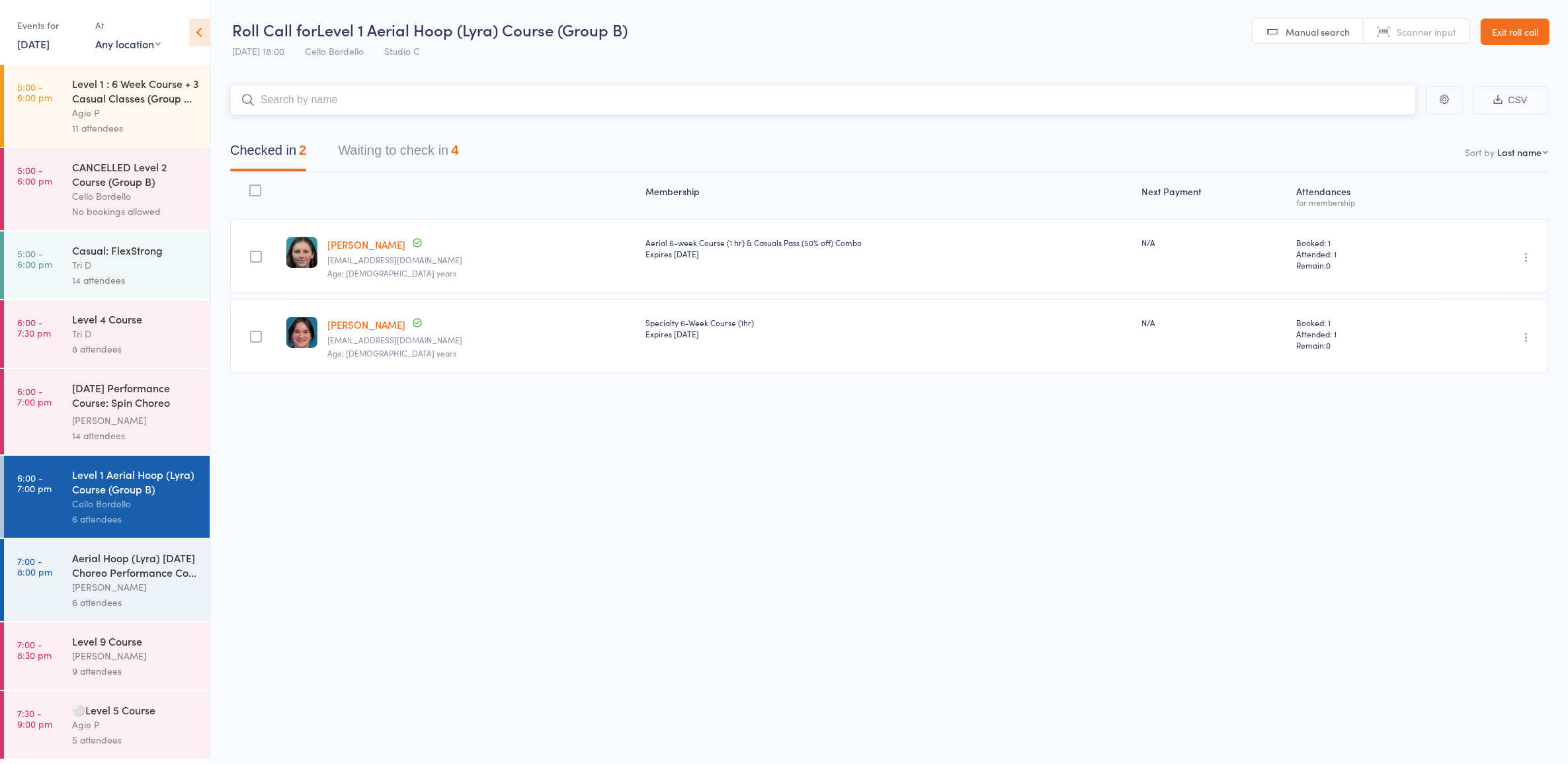
click at [391, 153] on button "Waiting to check in 4" at bounding box center [398, 154] width 121 height 35
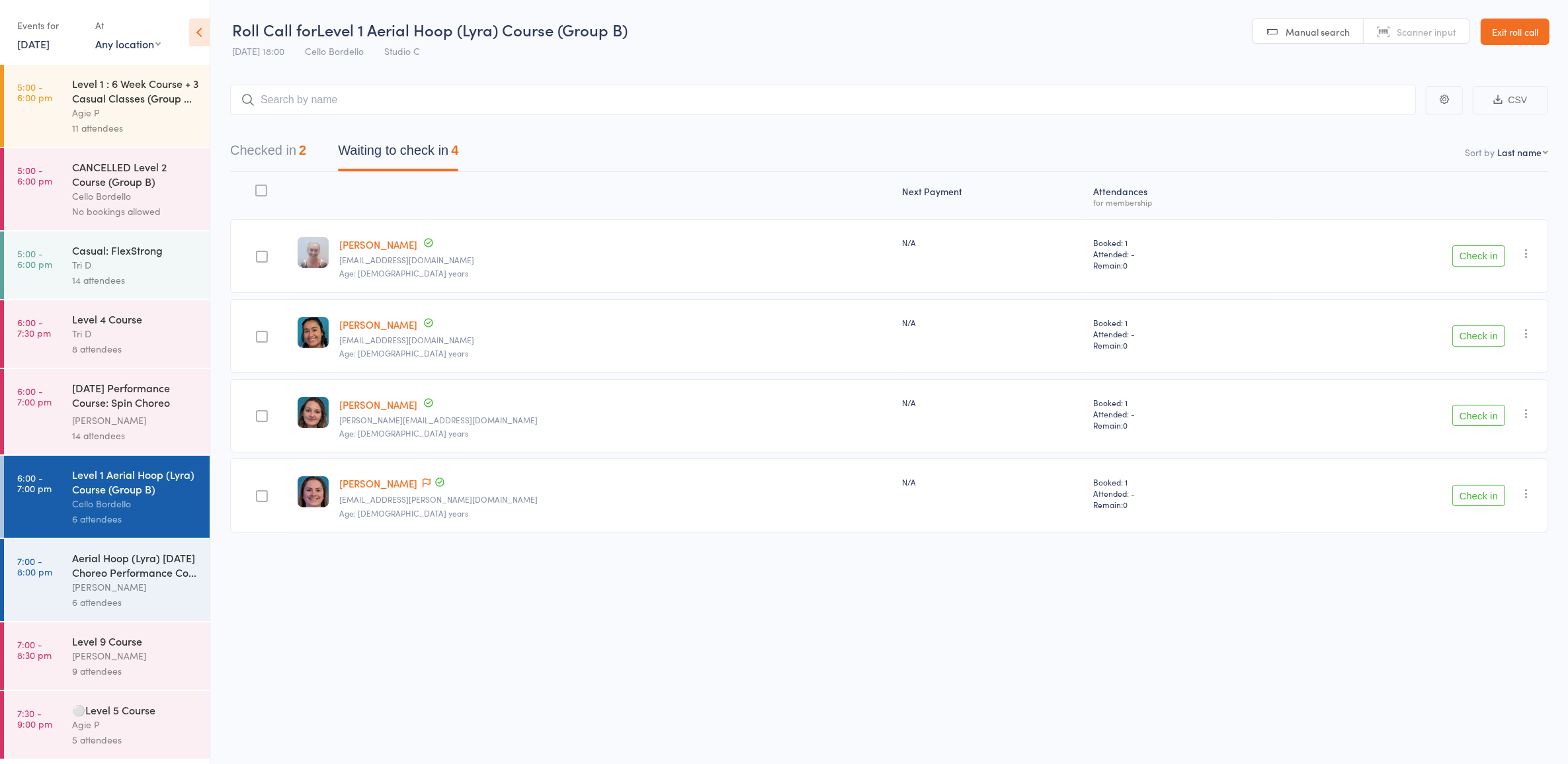
click at [1477, 337] on button "Check in" at bounding box center [1479, 336] width 53 height 21
drag, startPoint x: 1486, startPoint y: 407, endPoint x: 1486, endPoint y: 422, distance: 15.0
click at [1486, 422] on button "Check in" at bounding box center [1479, 415] width 53 height 21
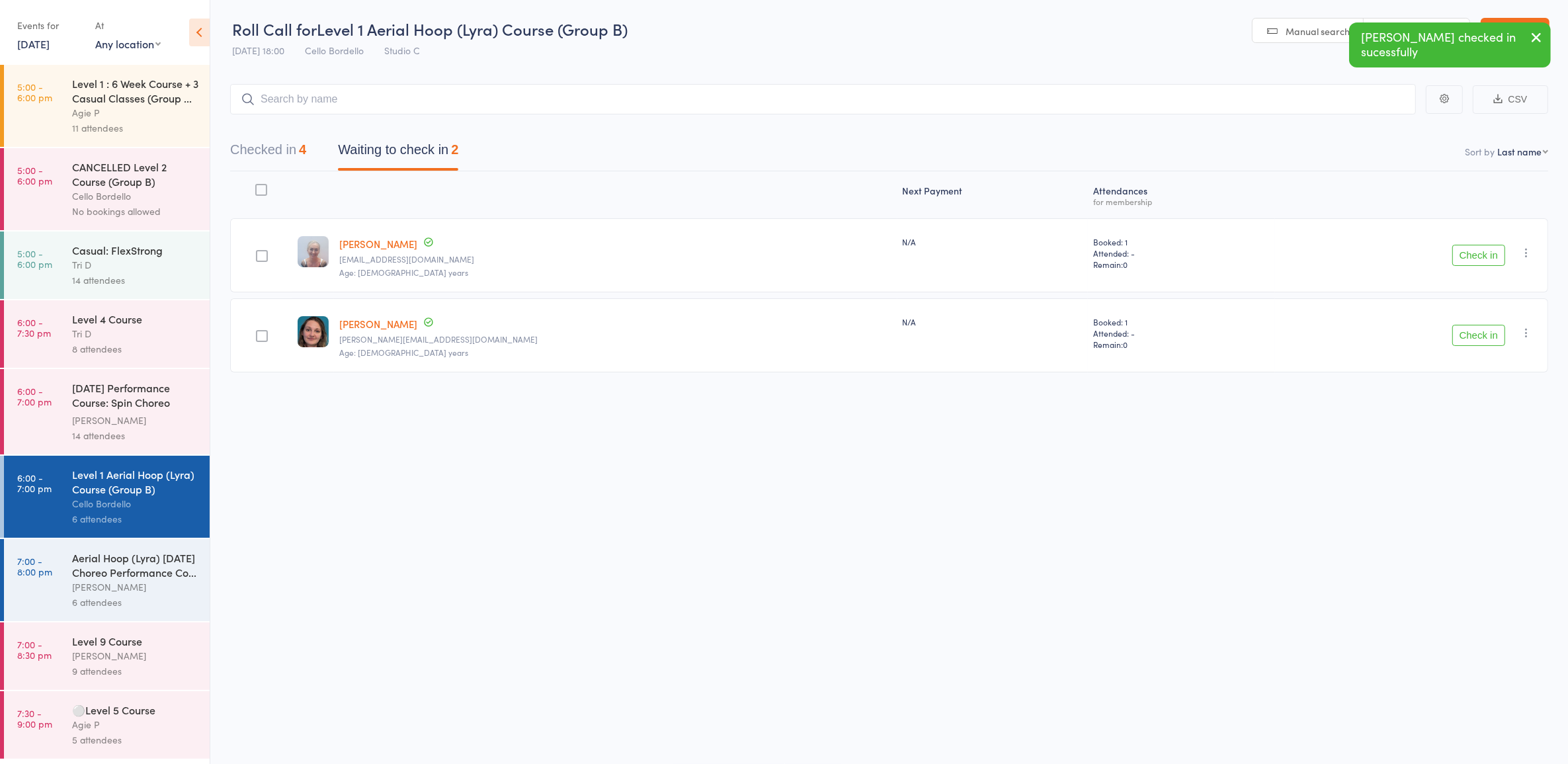
click at [105, 405] on div "[DATE] Performance Course: Spin Choreo 'Ghosts'" at bounding box center [135, 396] width 127 height 32
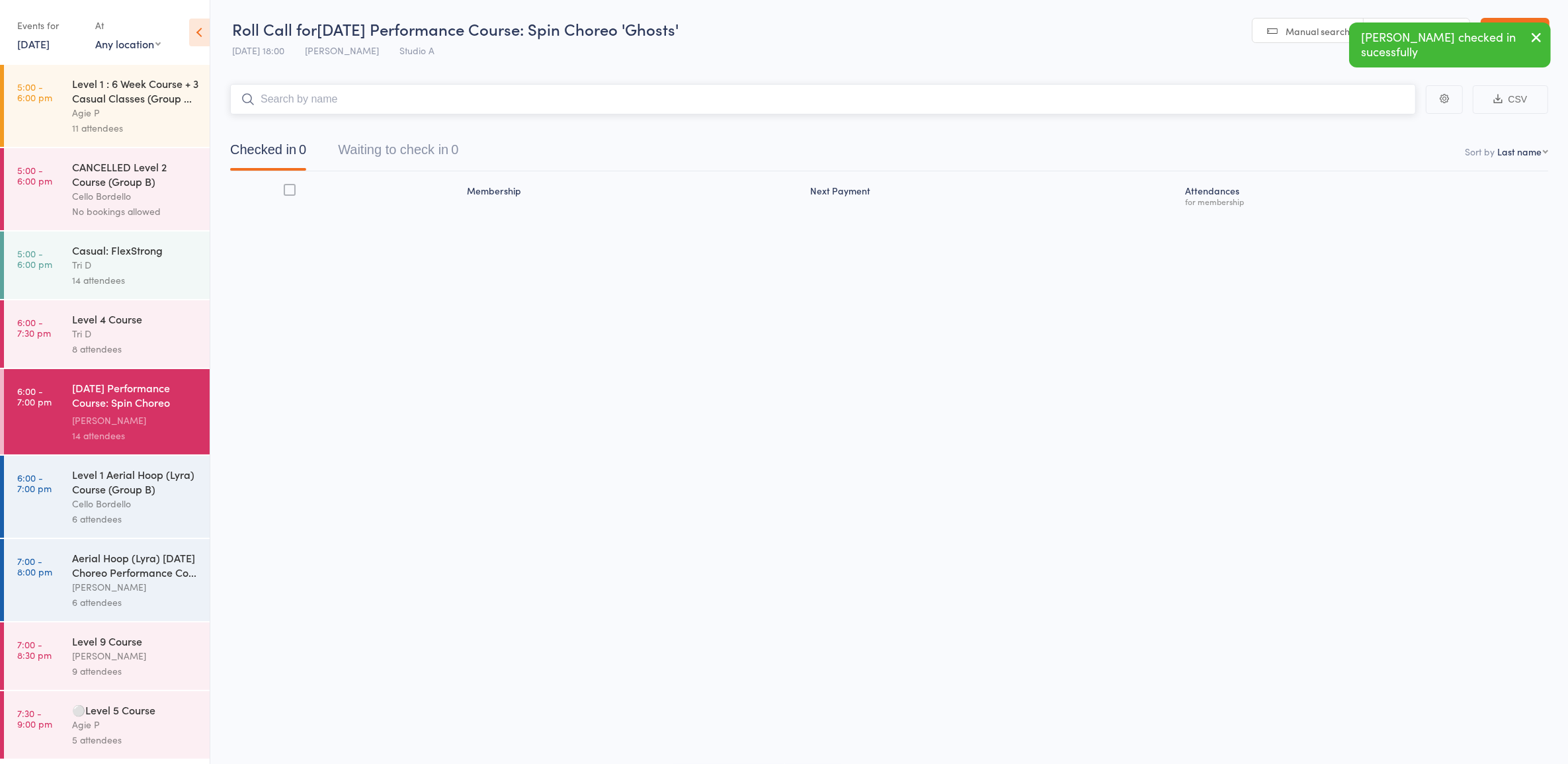
click at [405, 159] on button "Waiting to check in 0" at bounding box center [398, 153] width 121 height 35
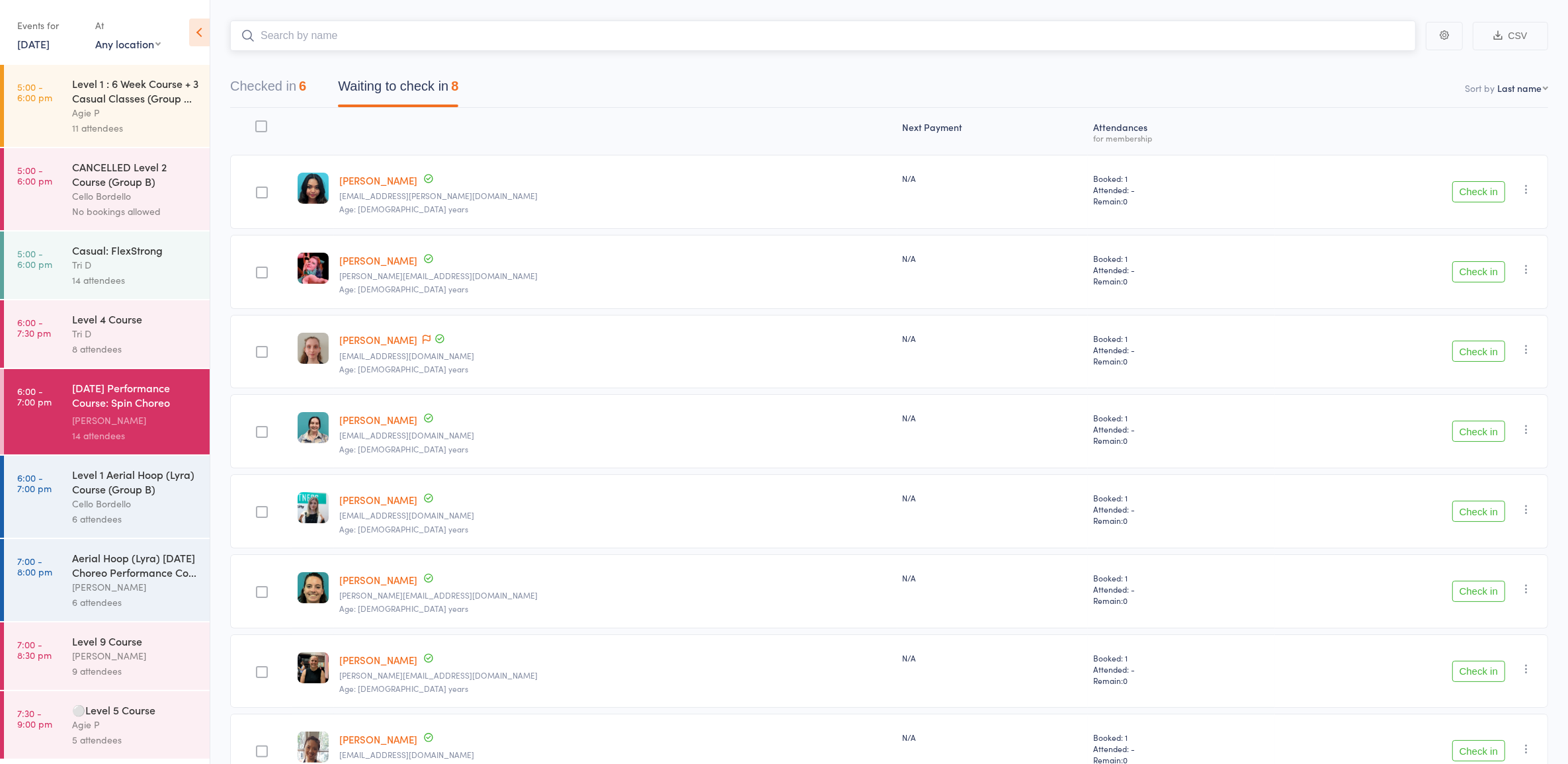
scroll to position [146, 0]
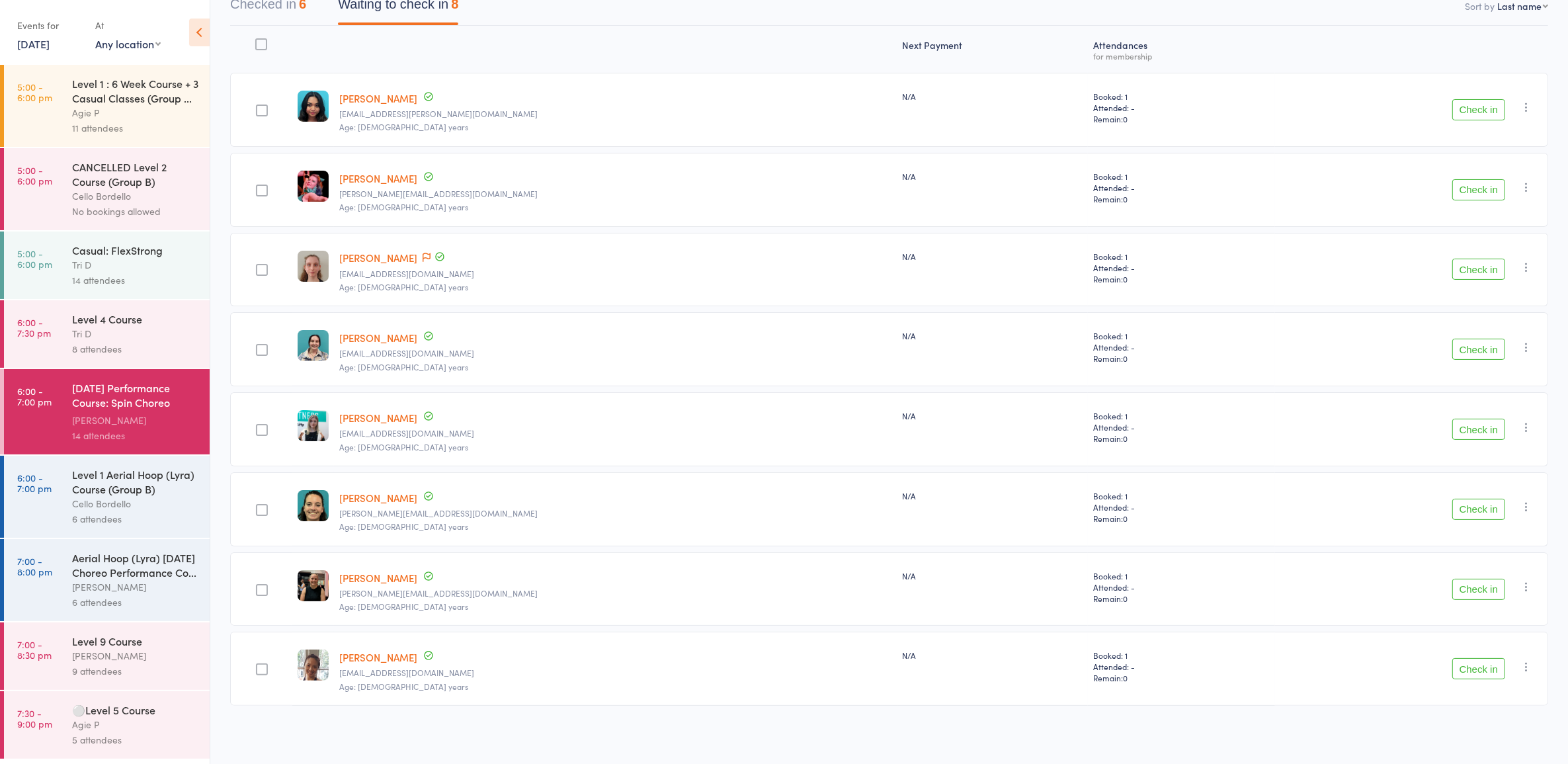
click at [1476, 270] on button "Check in" at bounding box center [1479, 269] width 53 height 21
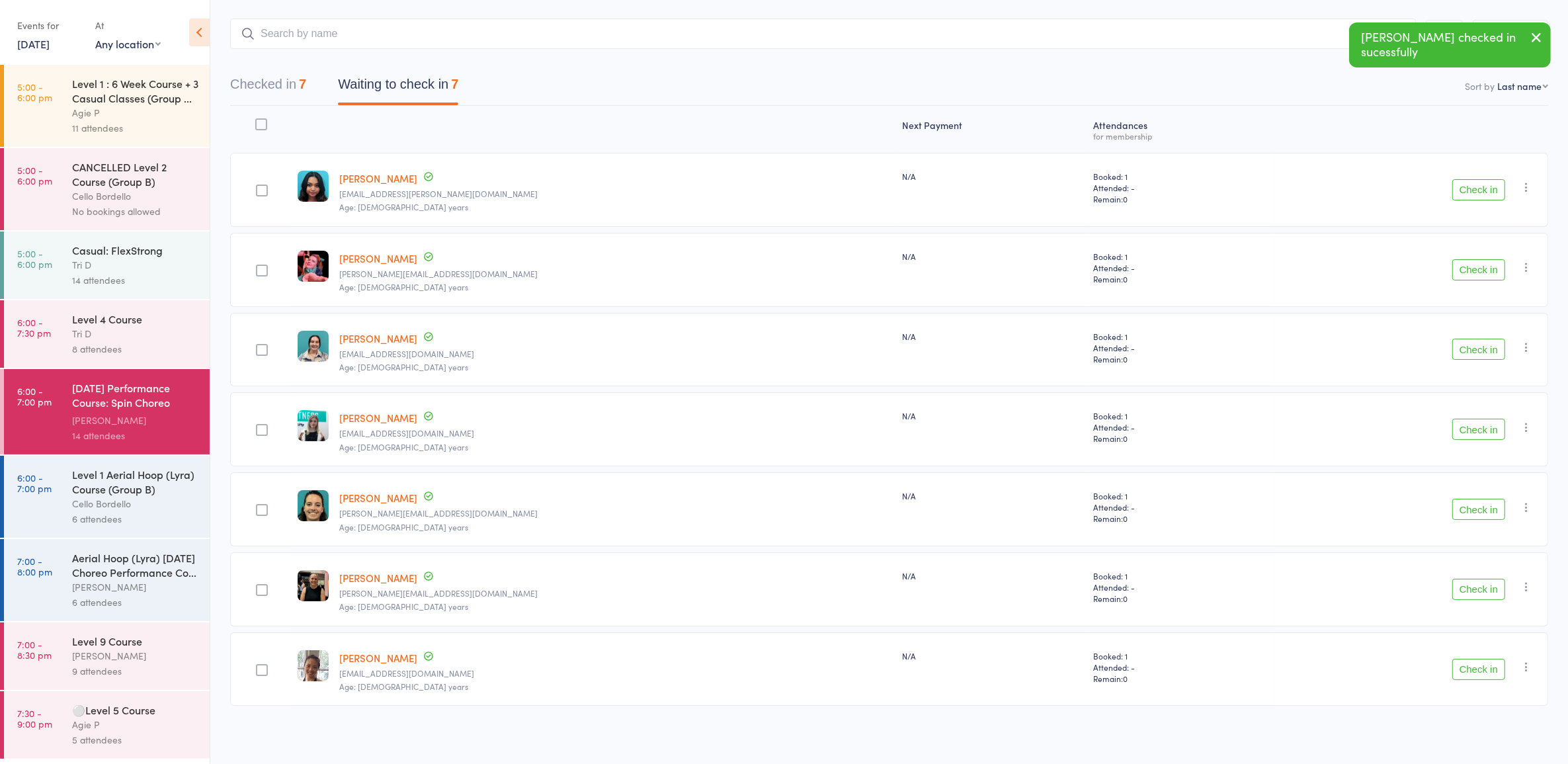
click at [91, 512] on div "Cello Bordello" at bounding box center [135, 503] width 127 height 15
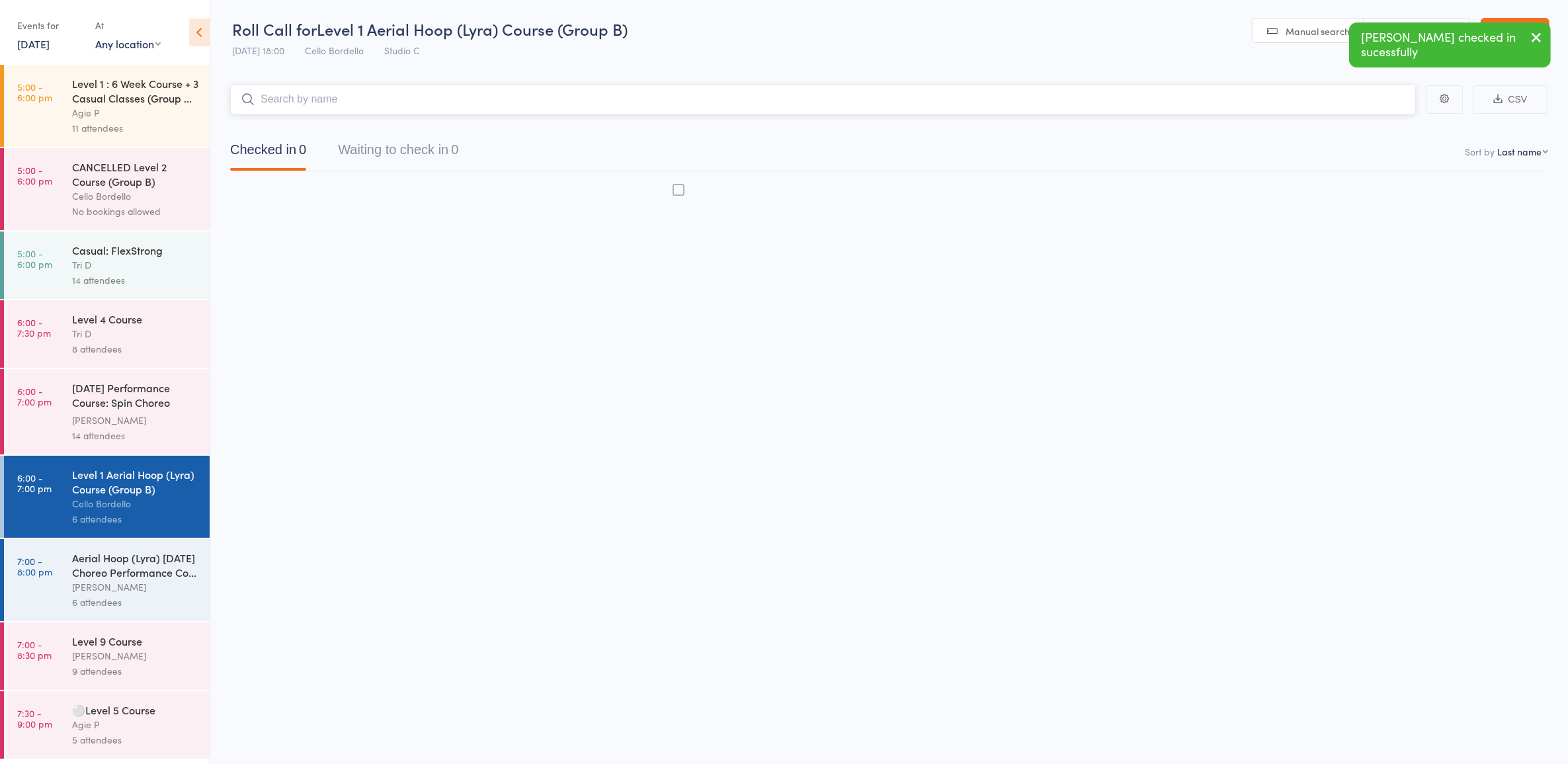
scroll to position [1, 0]
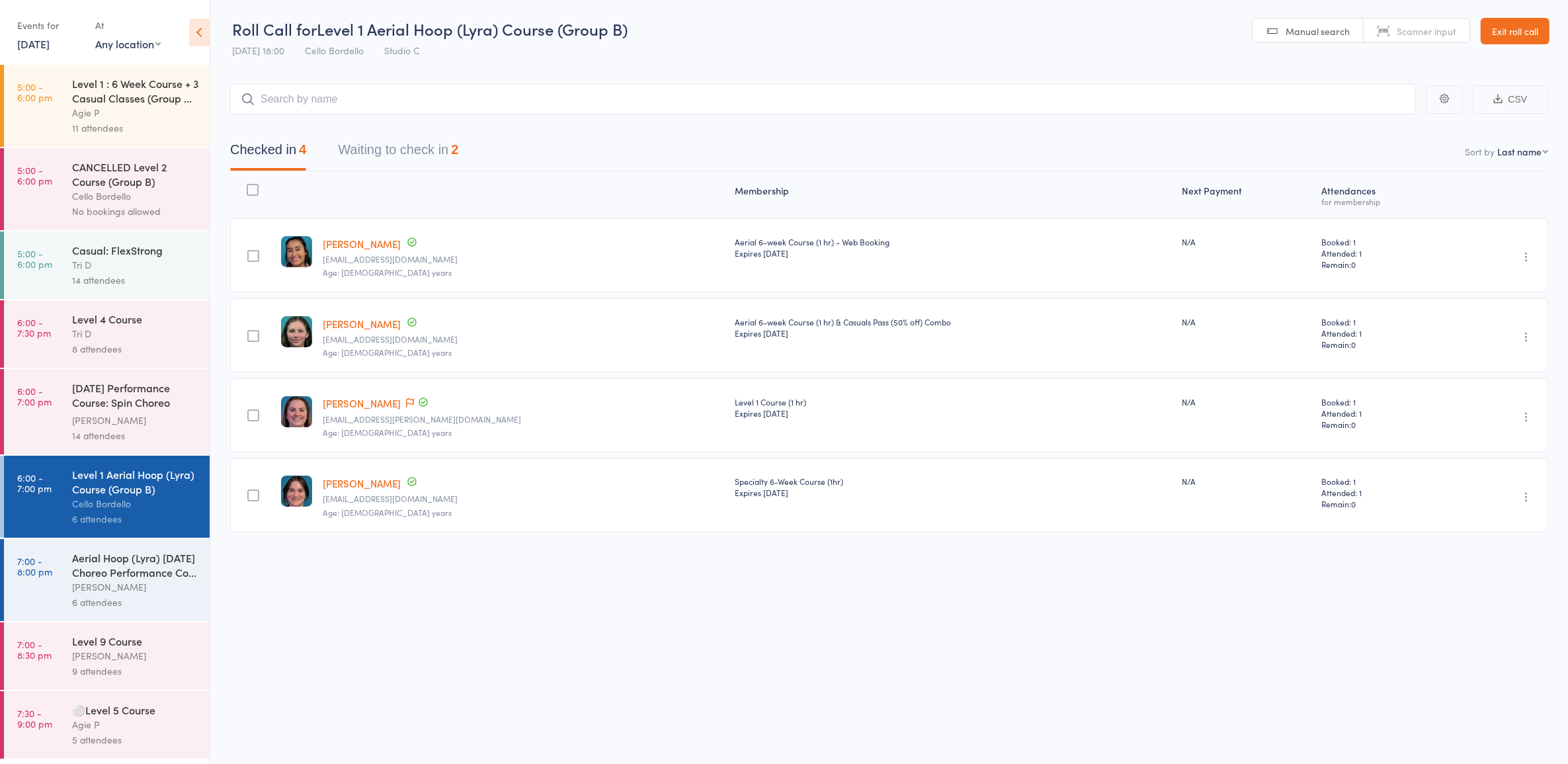
click at [133, 409] on div "[DATE] Performance Course: Spin Choreo 'Ghosts'" at bounding box center [135, 396] width 127 height 32
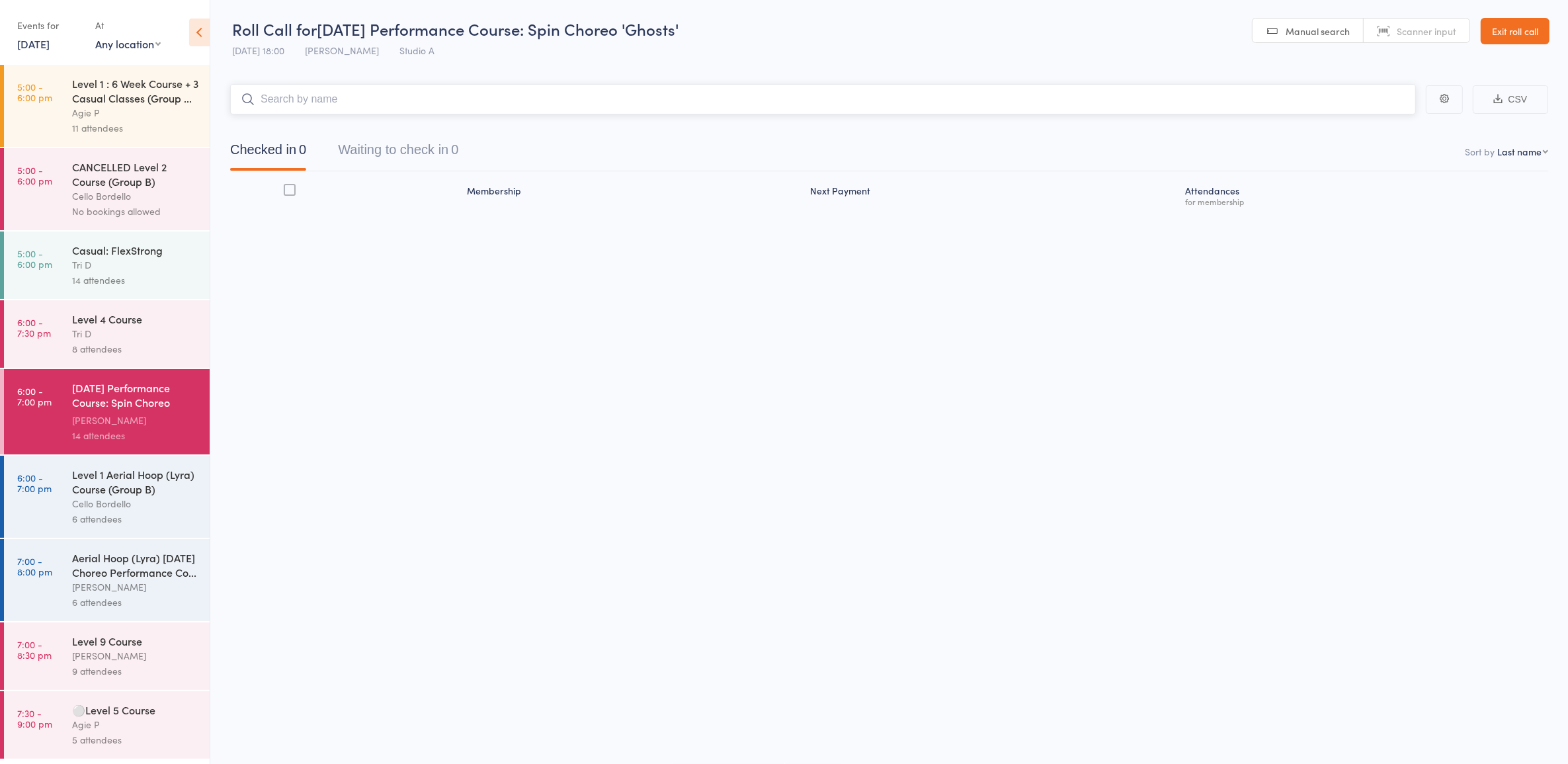
click at [442, 145] on button "Waiting to check in 0" at bounding box center [398, 153] width 121 height 35
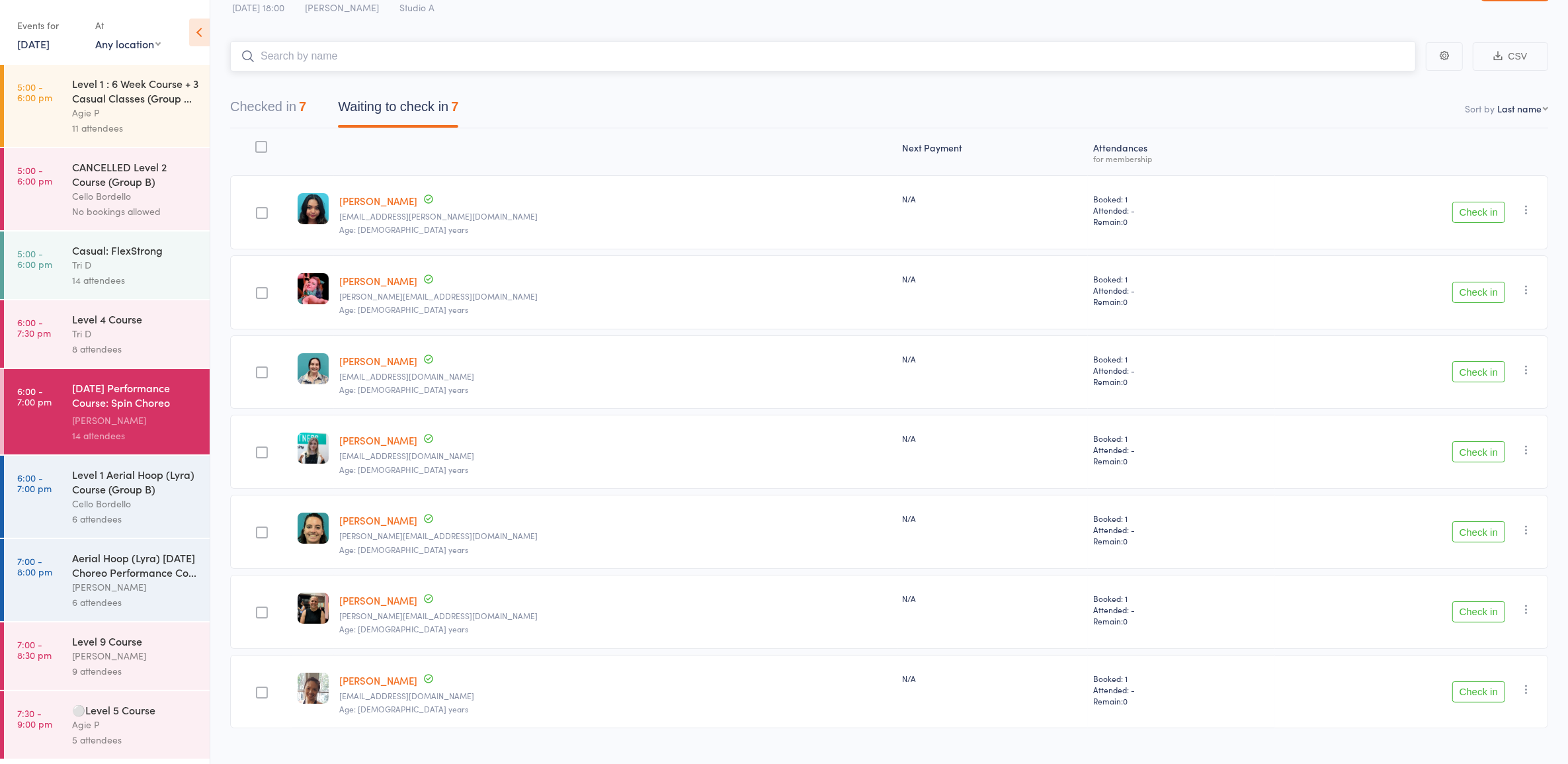
scroll to position [66, 0]
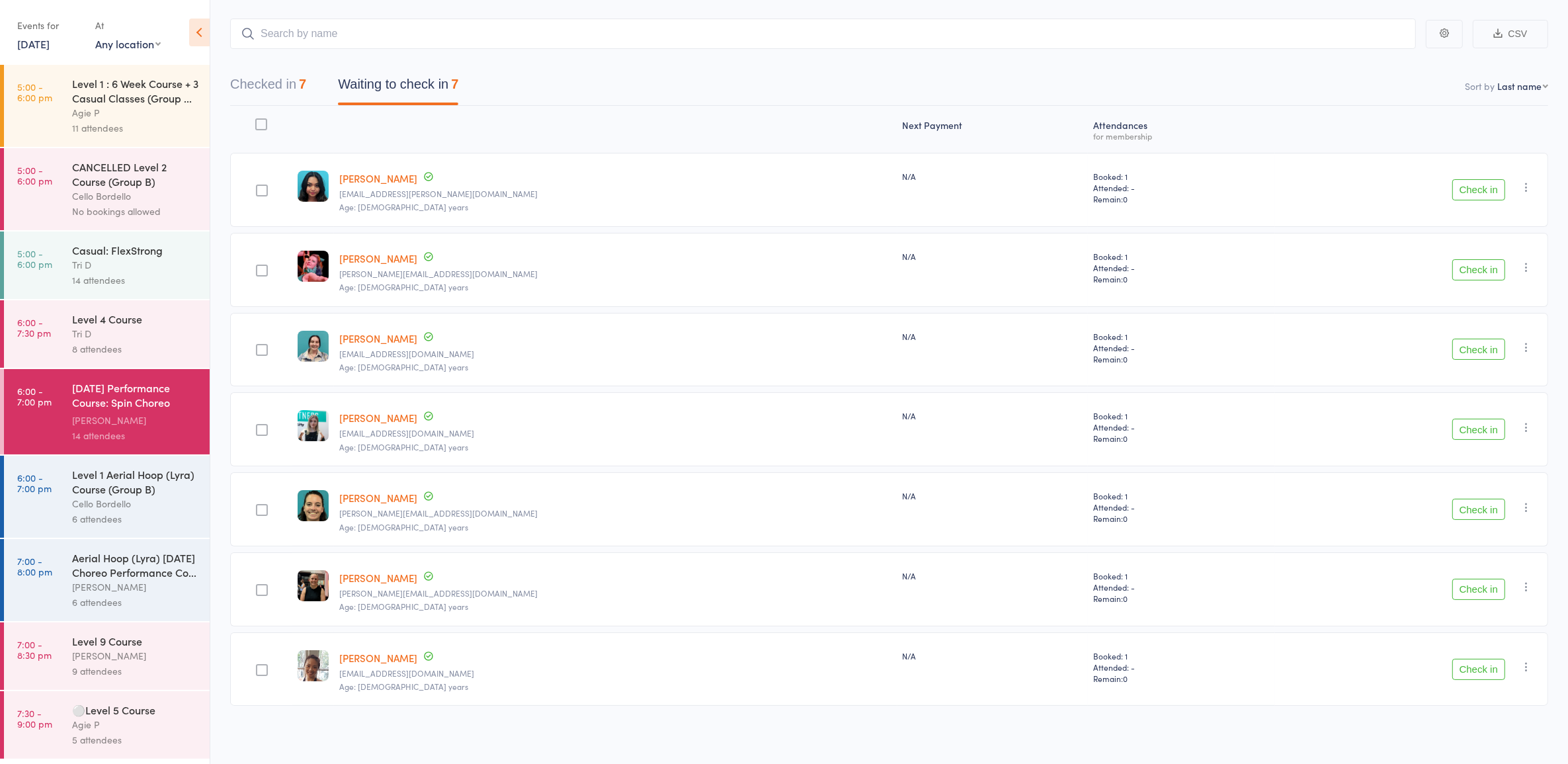
click at [1479, 502] on button "Check in" at bounding box center [1479, 509] width 53 height 21
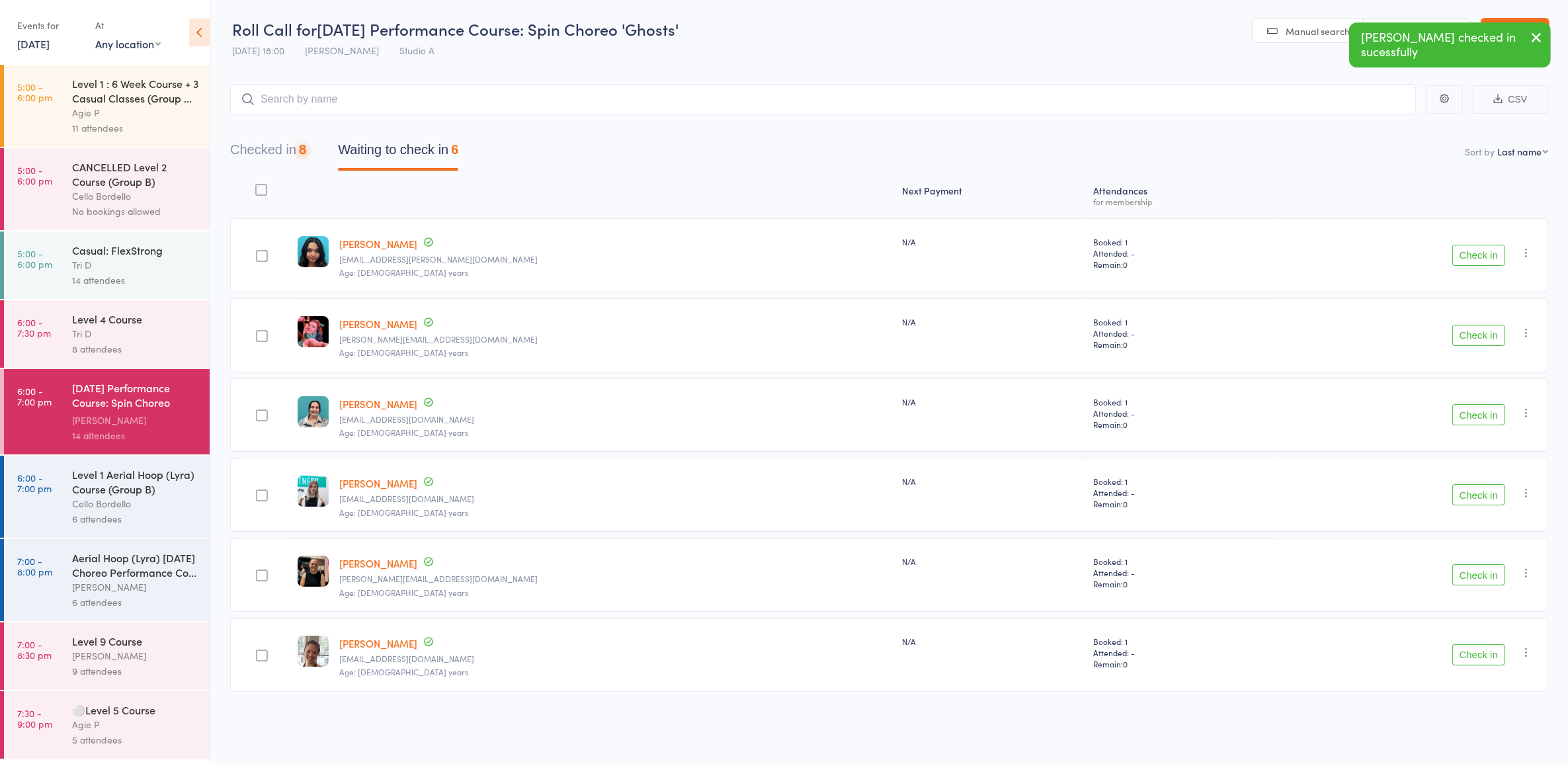
scroll to position [1, 0]
click at [1473, 408] on button "Check in" at bounding box center [1479, 415] width 53 height 21
click at [1465, 570] on button "Check in" at bounding box center [1479, 574] width 53 height 21
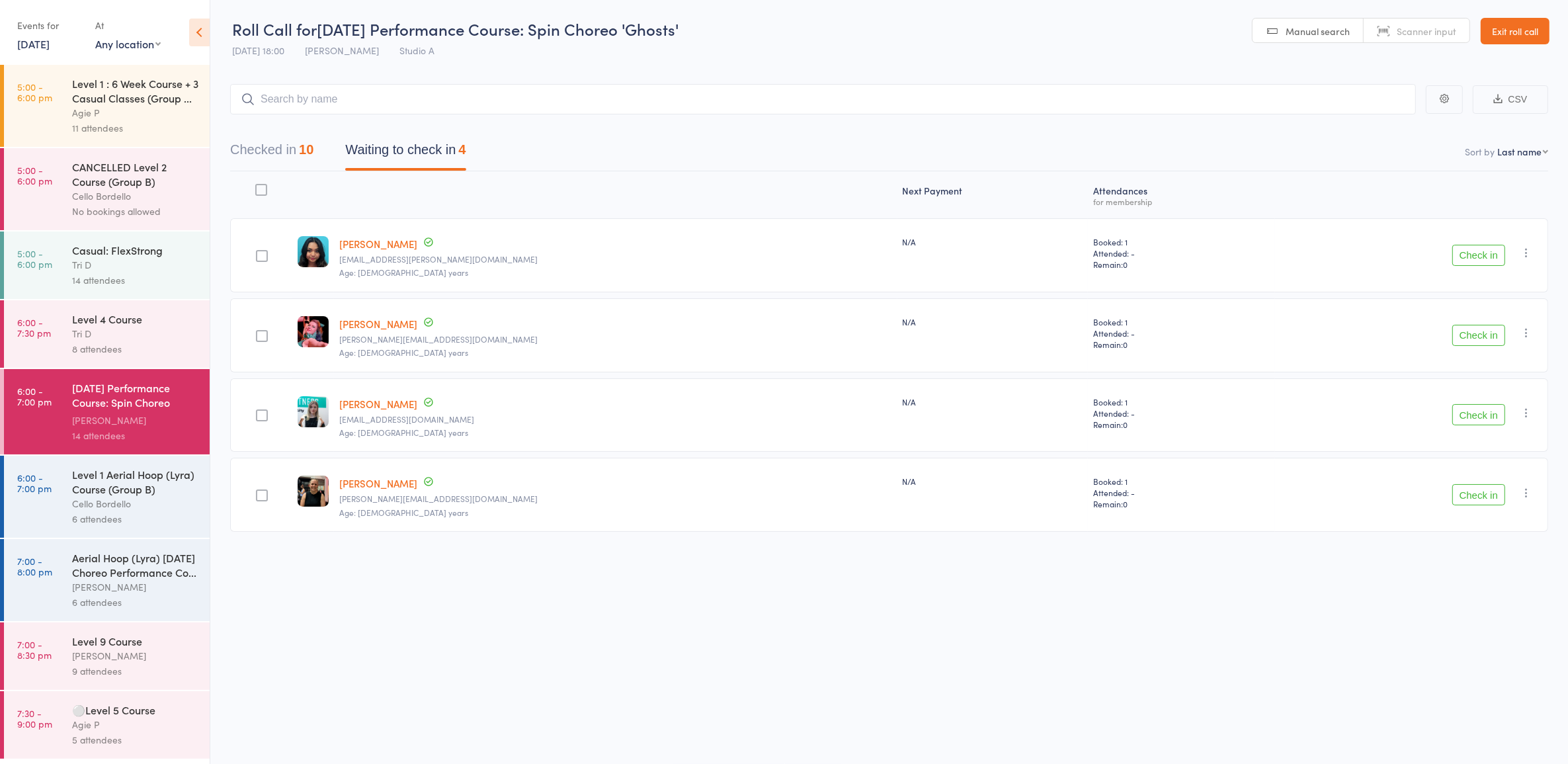
drag, startPoint x: 700, startPoint y: 225, endPoint x: 1456, endPoint y: 252, distance: 756.5
click at [1456, 252] on button "Check in" at bounding box center [1479, 255] width 53 height 21
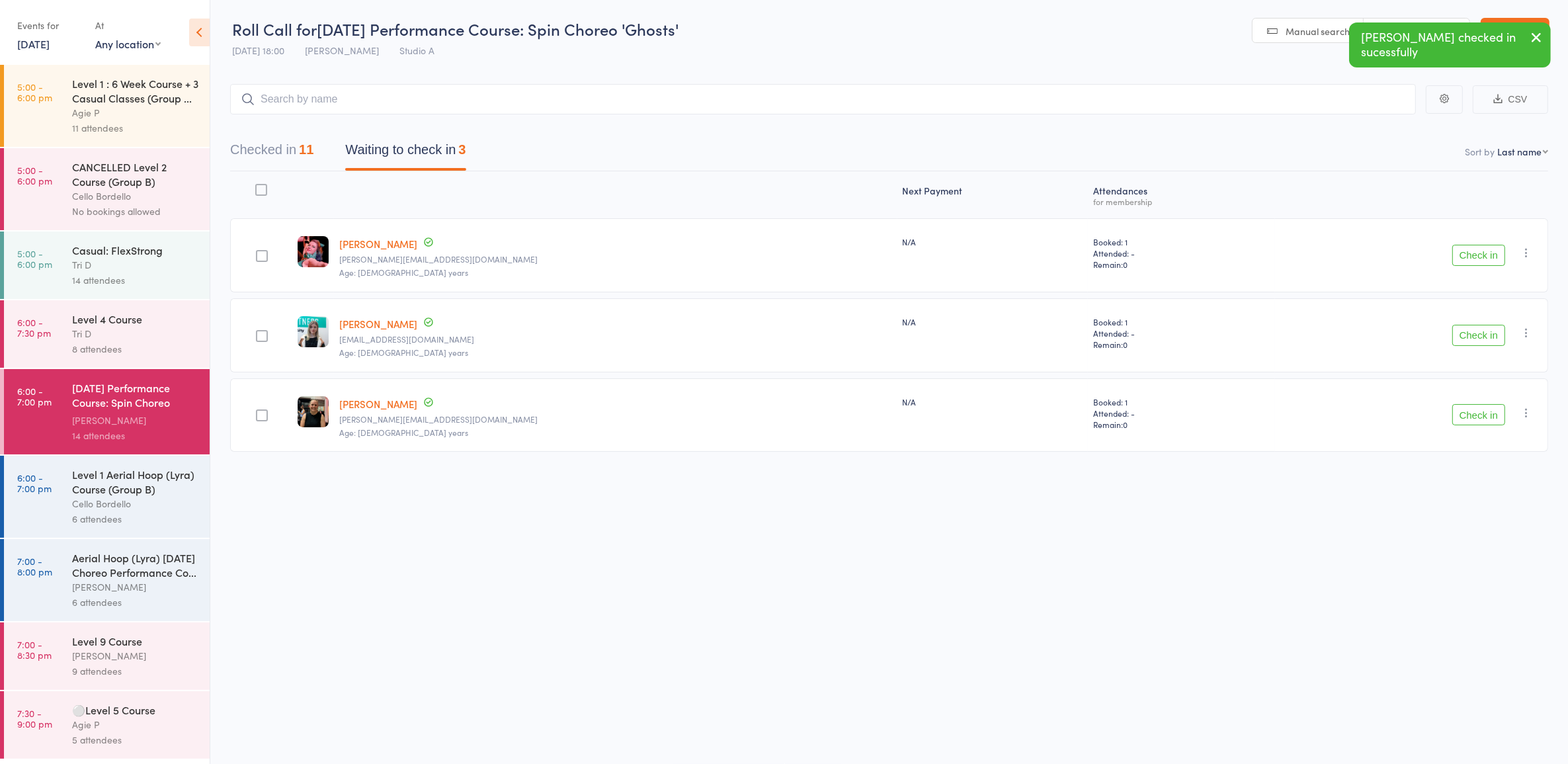
click at [1487, 261] on button "Check in" at bounding box center [1479, 255] width 53 height 21
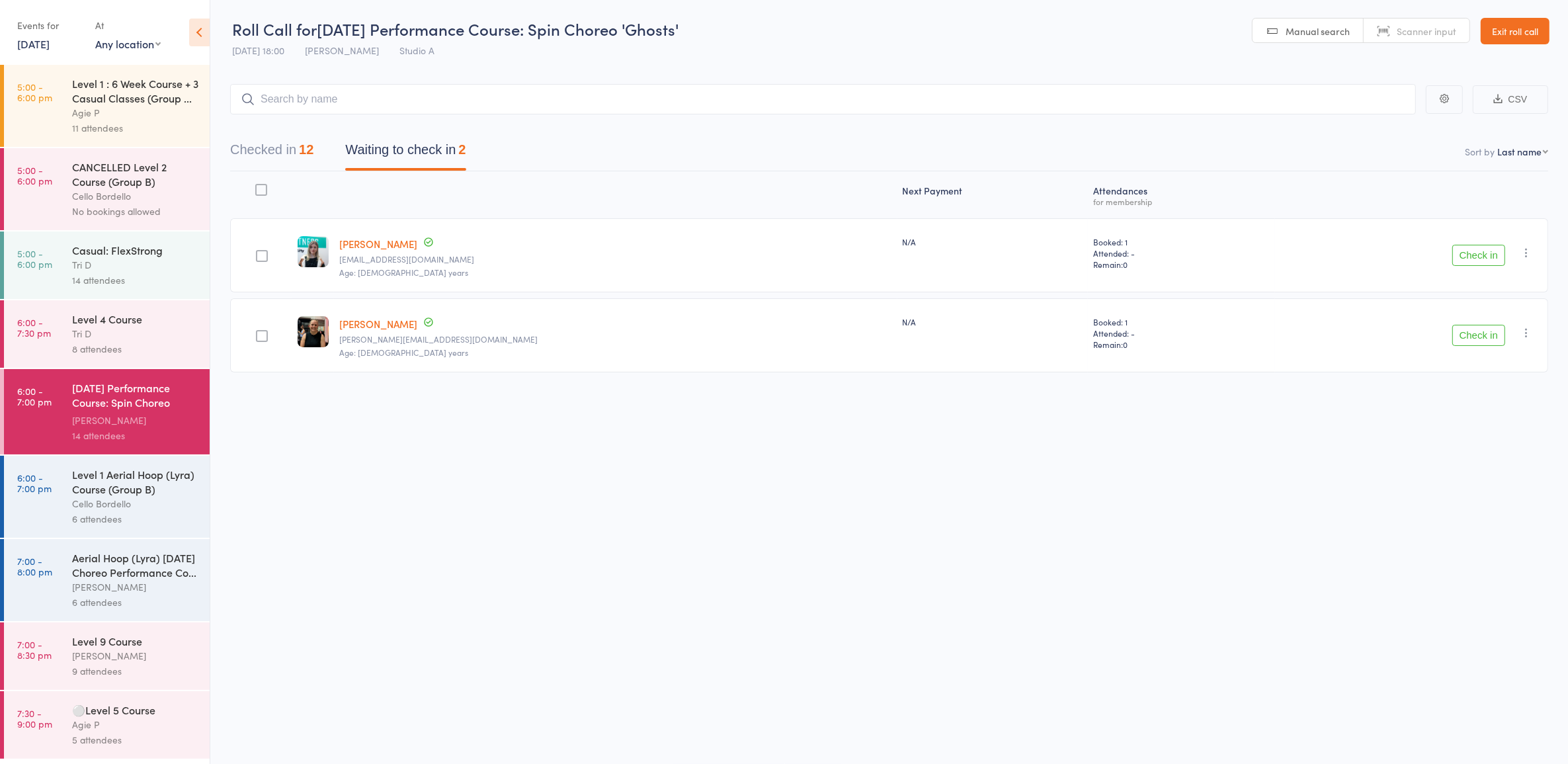
click at [139, 326] on div "Level 4 Course" at bounding box center [135, 318] width 127 height 14
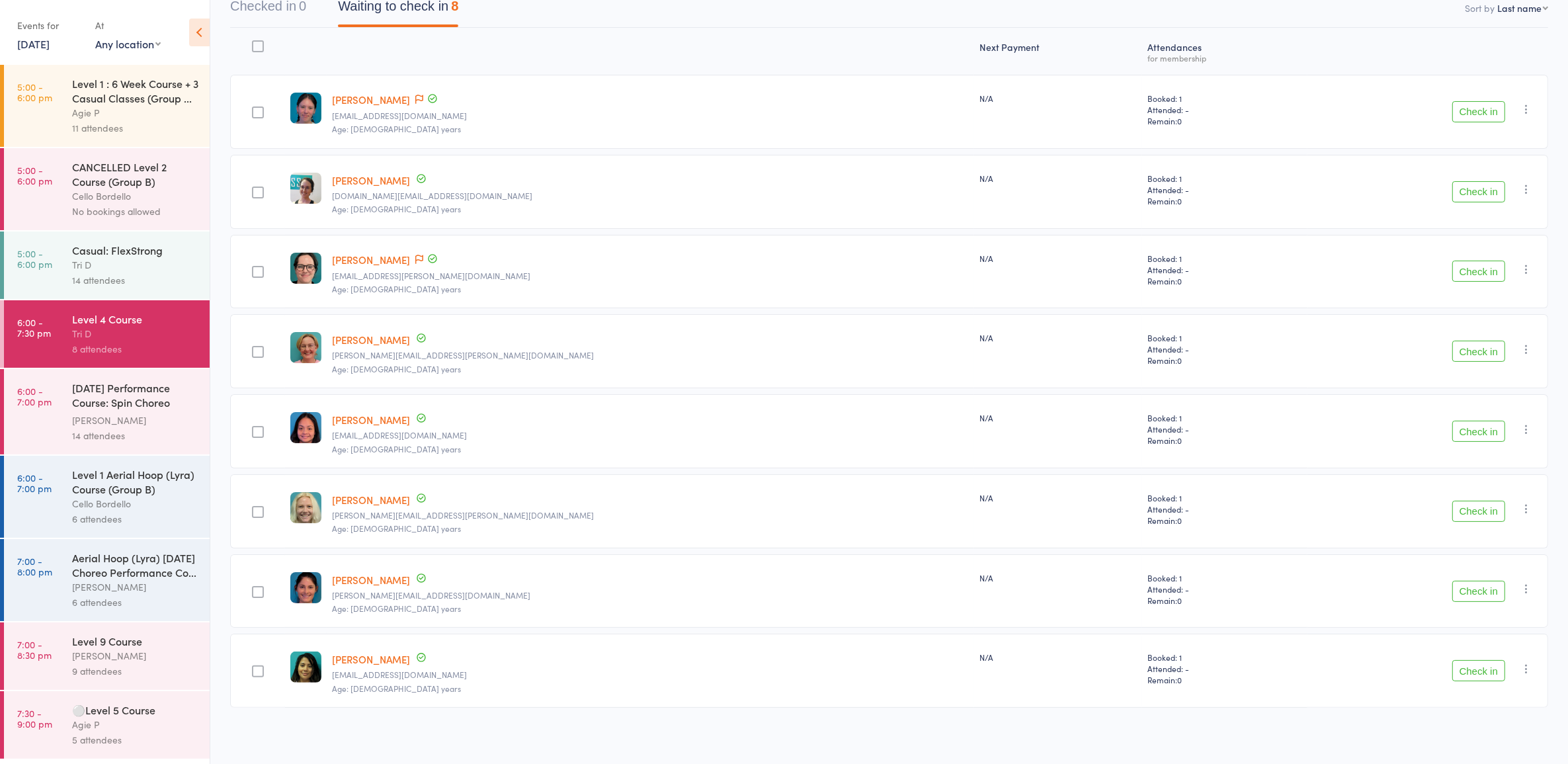
scroll to position [146, 0]
click at [1465, 428] on button "Check in" at bounding box center [1479, 429] width 53 height 21
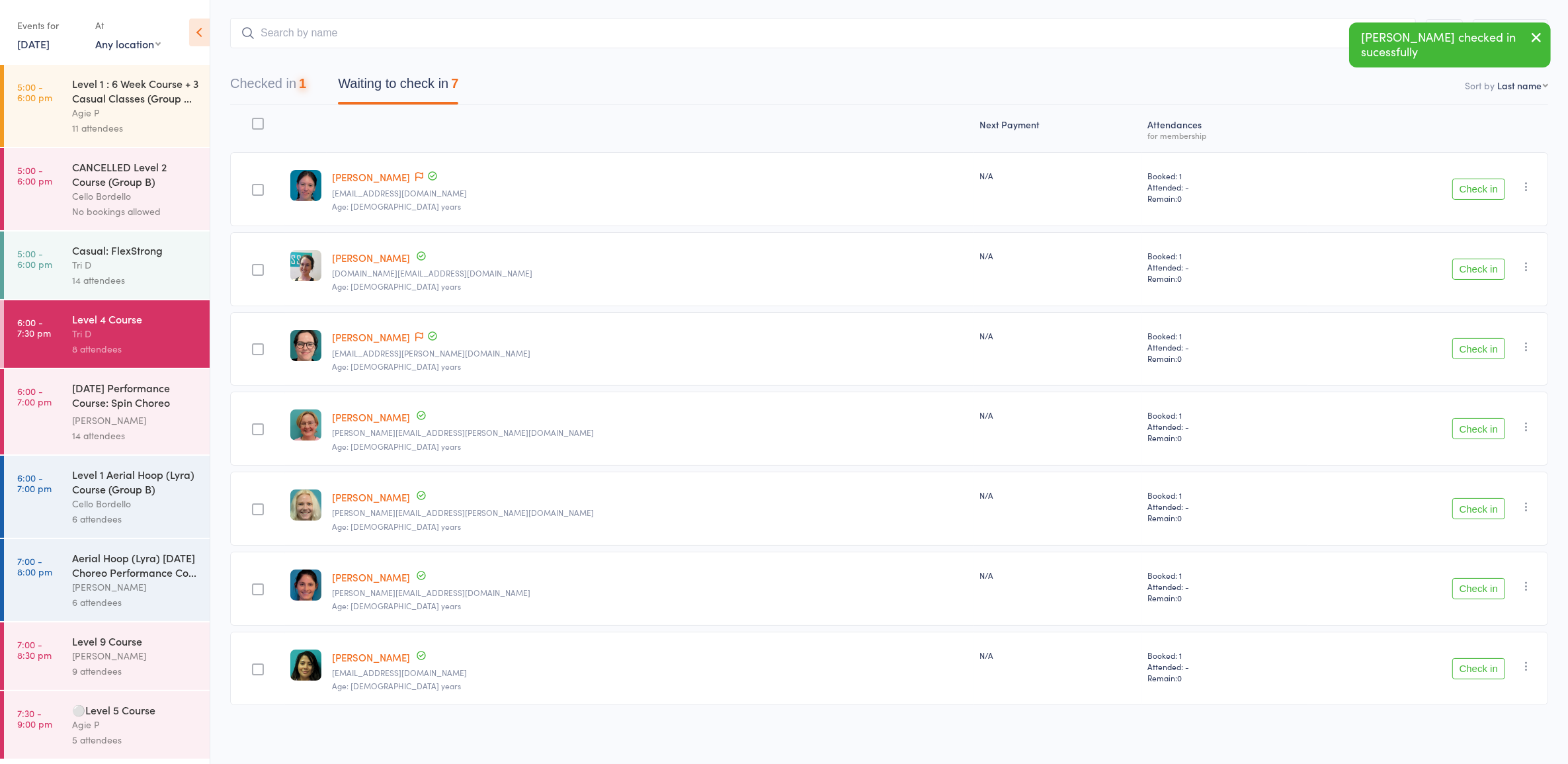
scroll to position [67, 0]
click at [1483, 183] on button "Check in" at bounding box center [1479, 189] width 53 height 21
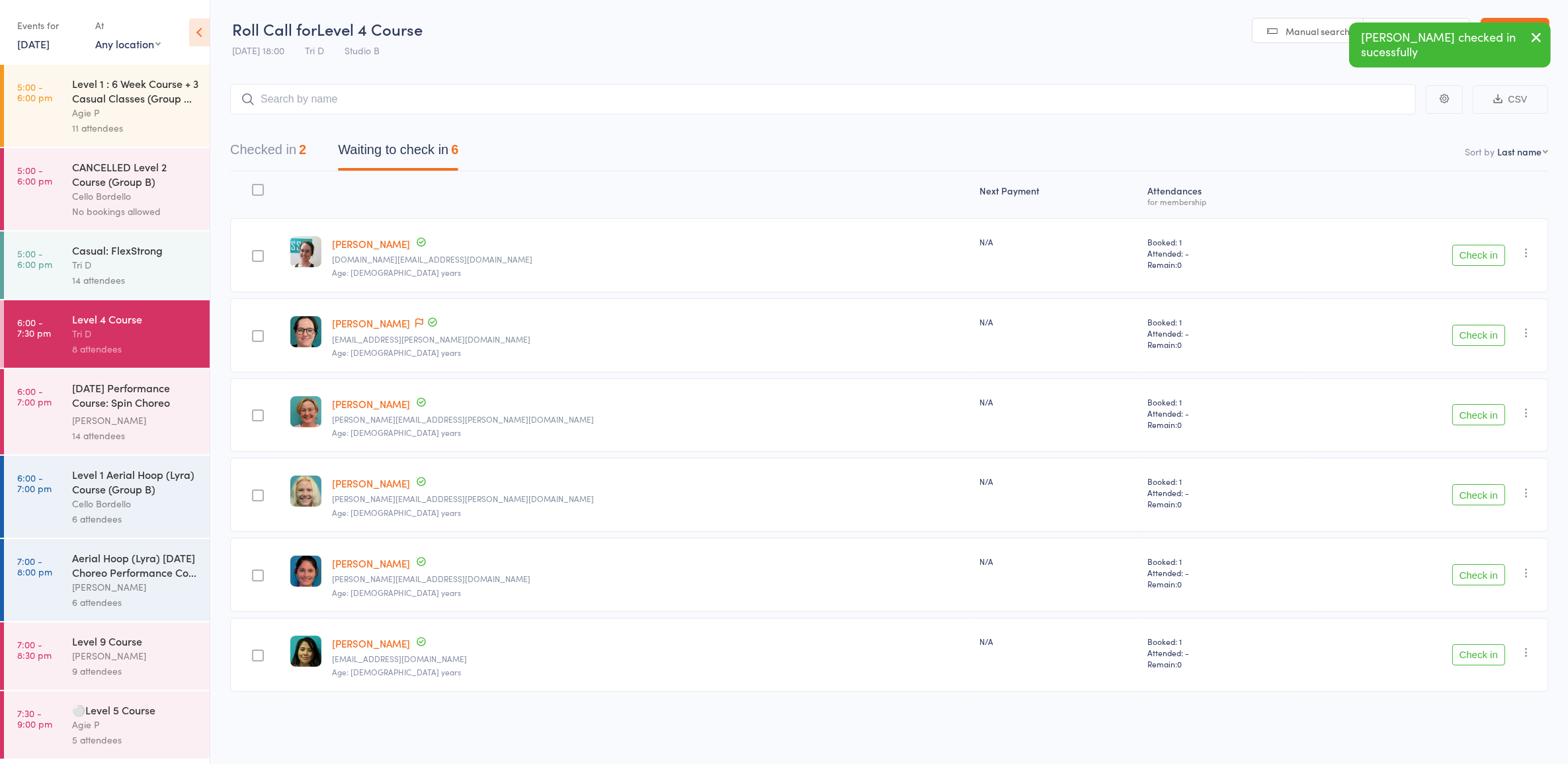
click at [1494, 246] on button "Check in" at bounding box center [1479, 255] width 53 height 21
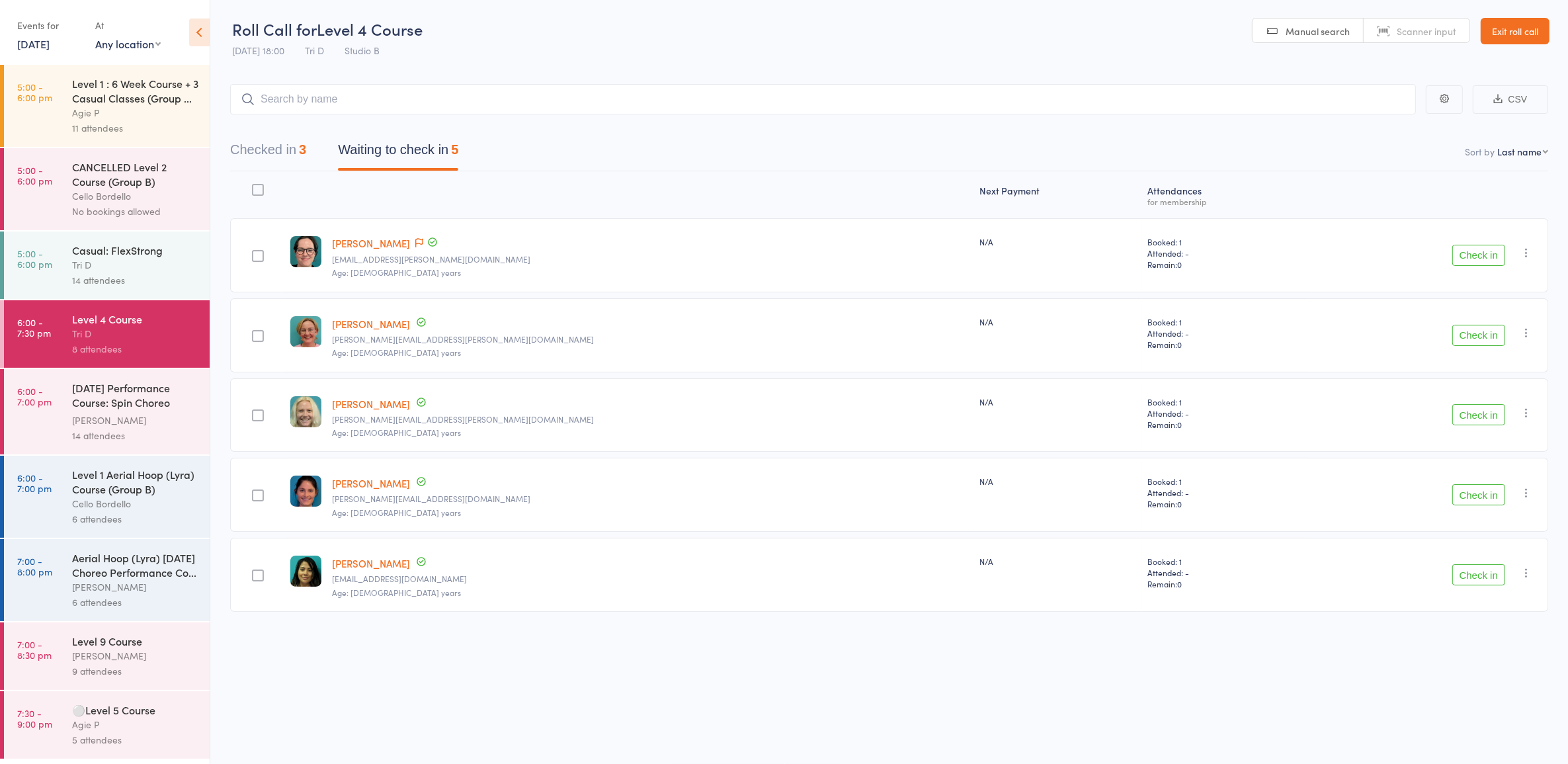
drag, startPoint x: 1459, startPoint y: 486, endPoint x: 1459, endPoint y: 494, distance: 8.0
click at [1459, 488] on button "Check in" at bounding box center [1479, 495] width 53 height 21
click at [1470, 332] on button "Check in" at bounding box center [1479, 336] width 53 height 21
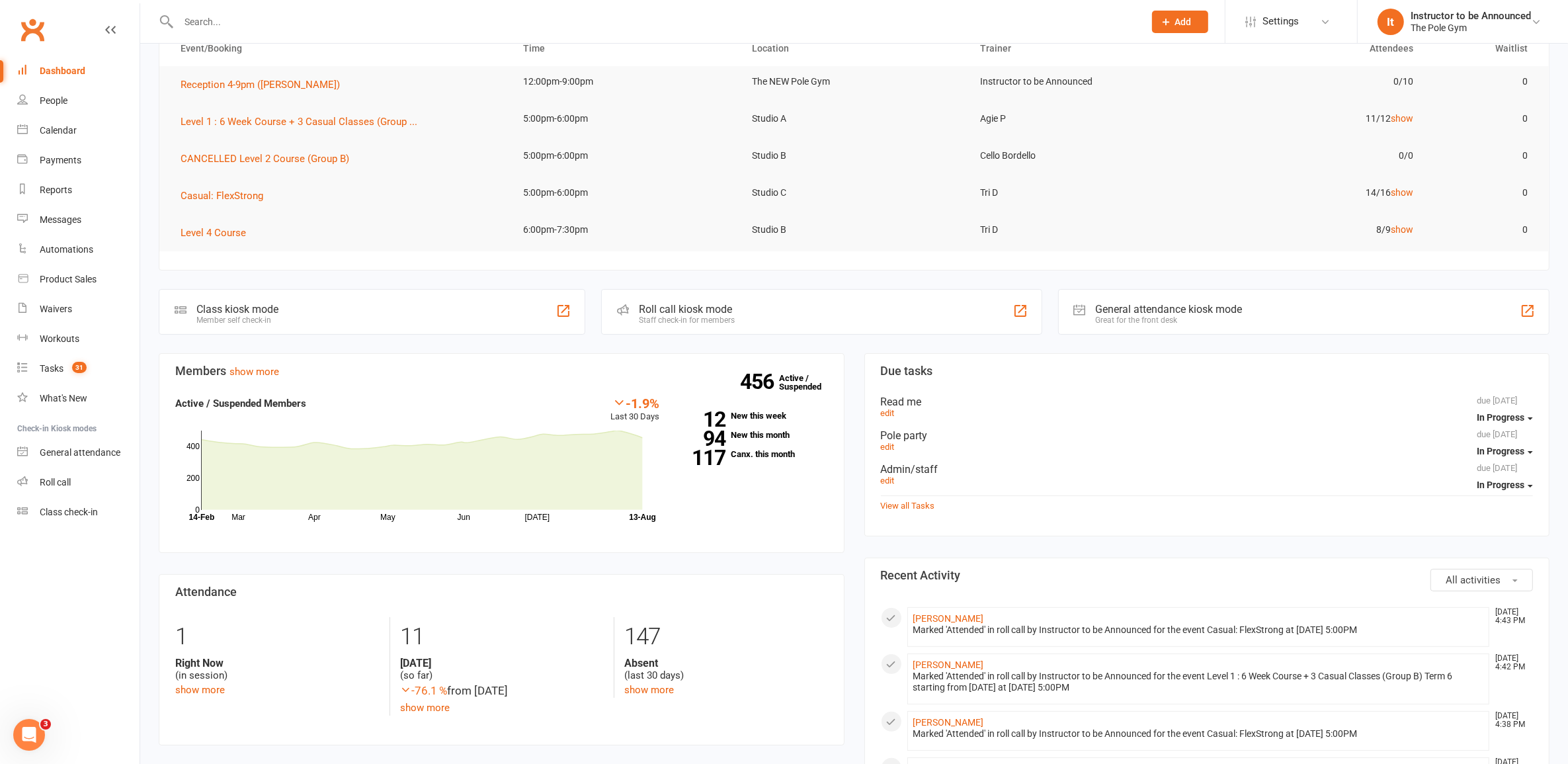
scroll to position [82, 0]
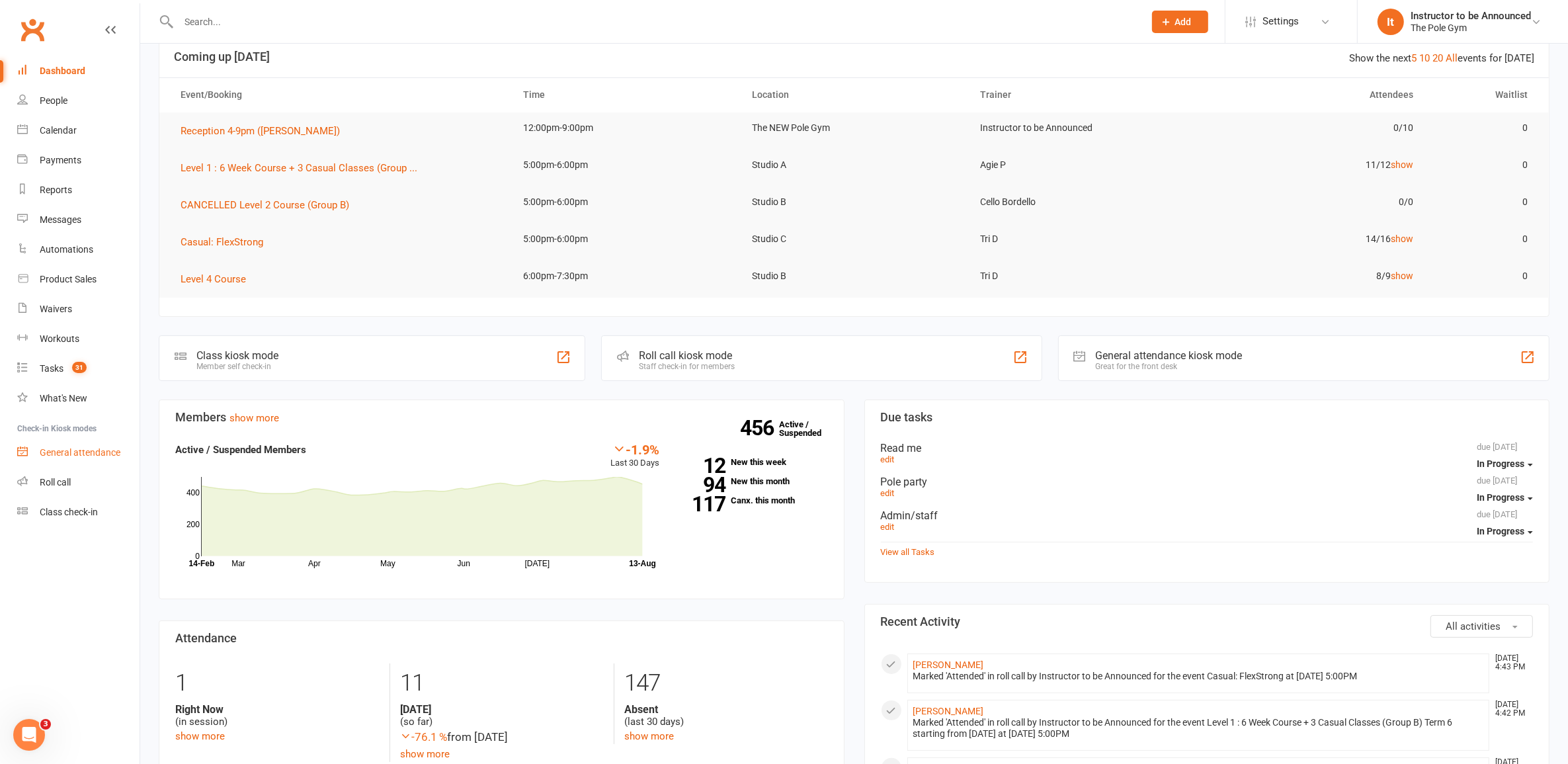
click at [76, 448] on div "General attendance" at bounding box center [80, 452] width 81 height 10
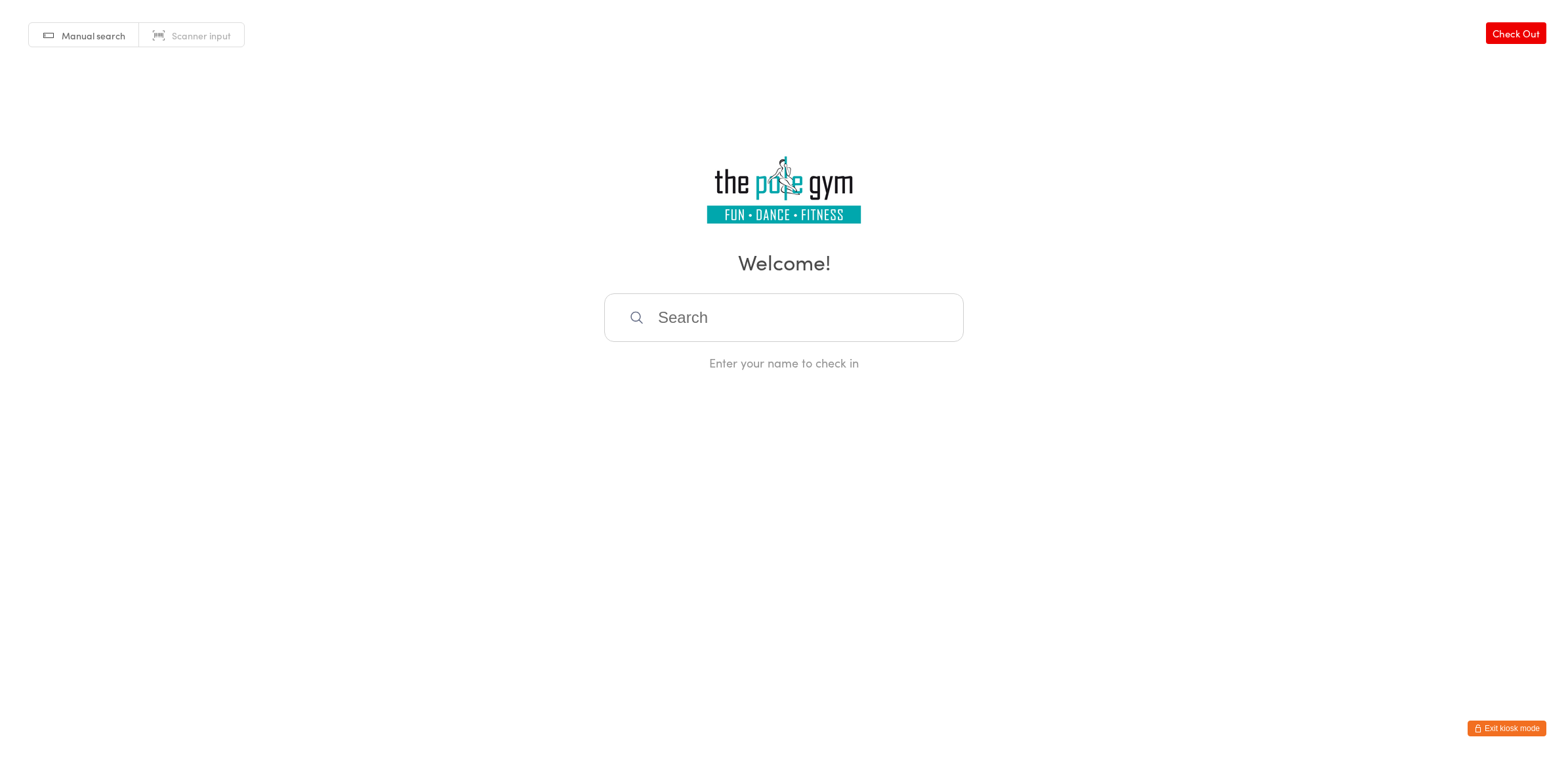
click at [816, 312] on input "search" at bounding box center [784, 317] width 360 height 48
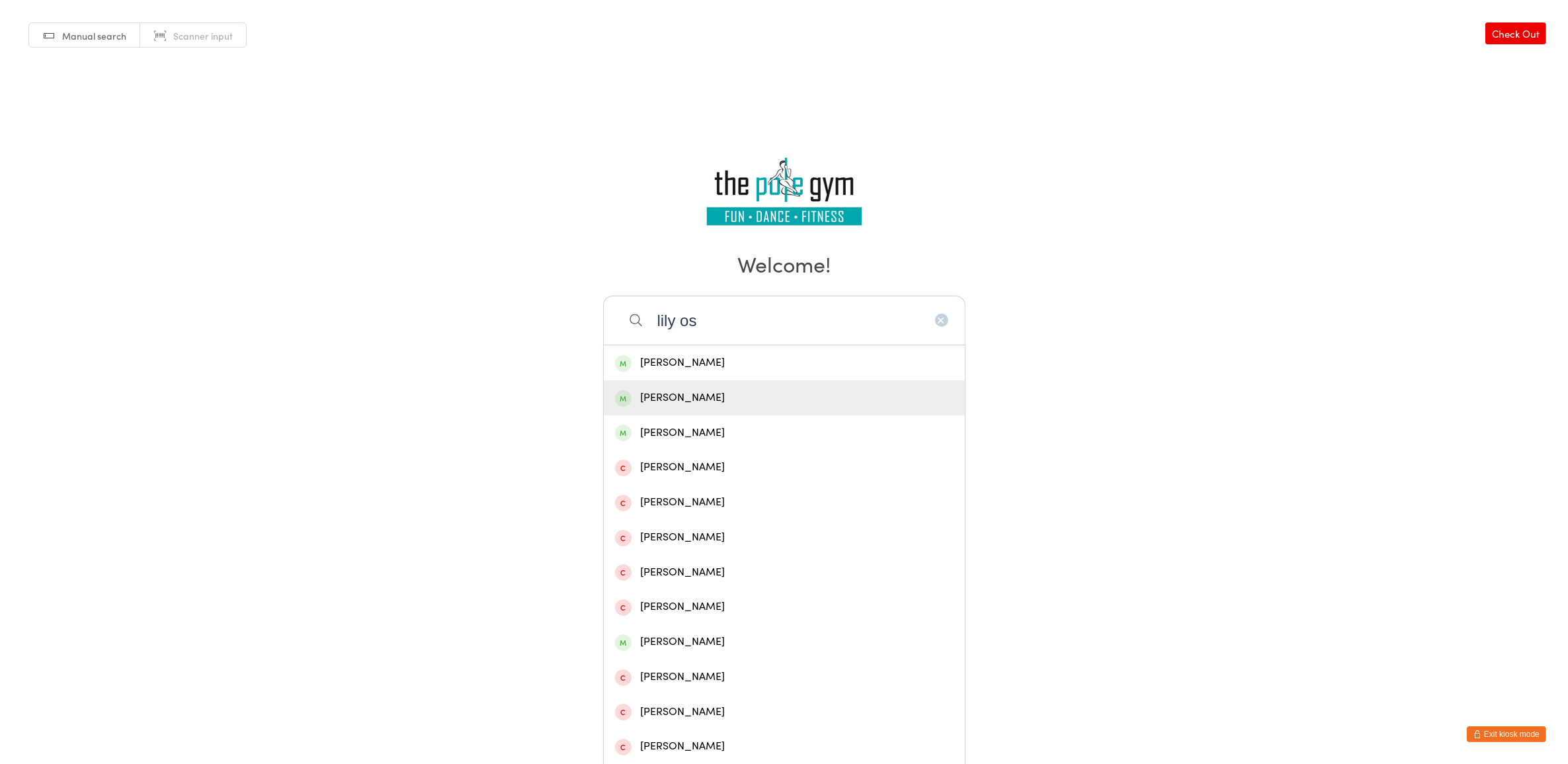
type input "lily os"
click at [751, 390] on div "[PERSON_NAME]" at bounding box center [784, 398] width 338 height 18
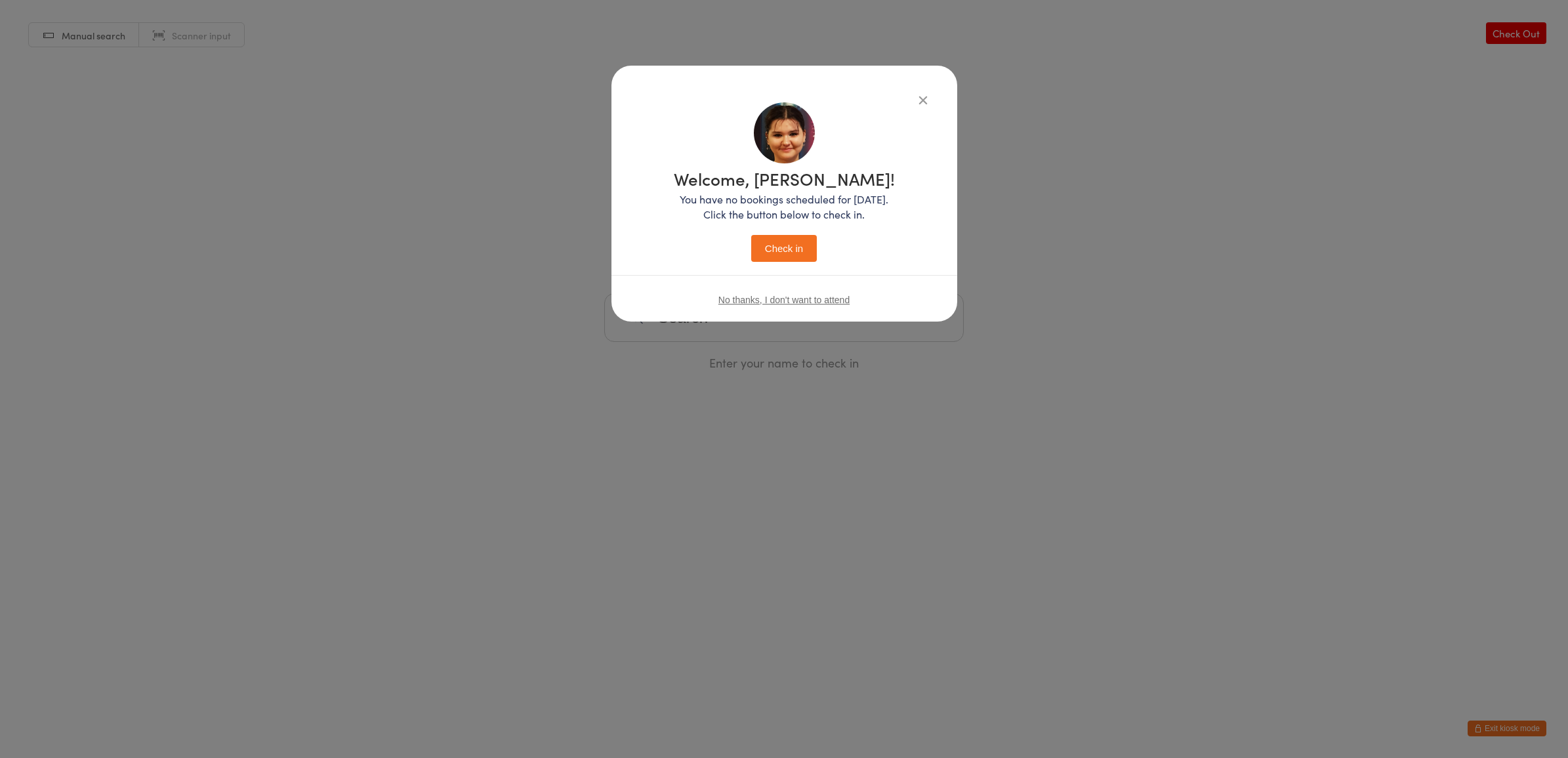
click at [801, 201] on p "You have no bookings scheduled for [DATE]. Click the button below to check in." at bounding box center [784, 207] width 221 height 30
drag, startPoint x: 801, startPoint y: 227, endPoint x: 801, endPoint y: 239, distance: 12.0
click at [801, 235] on div "Welcome, [PERSON_NAME]! You have no bookings scheduled for [DATE]. Click the bu…" at bounding box center [784, 216] width 221 height 92
drag, startPoint x: 801, startPoint y: 239, endPoint x: 802, endPoint y: 255, distance: 16.0
click at [802, 255] on button "Check in" at bounding box center [784, 248] width 65 height 27
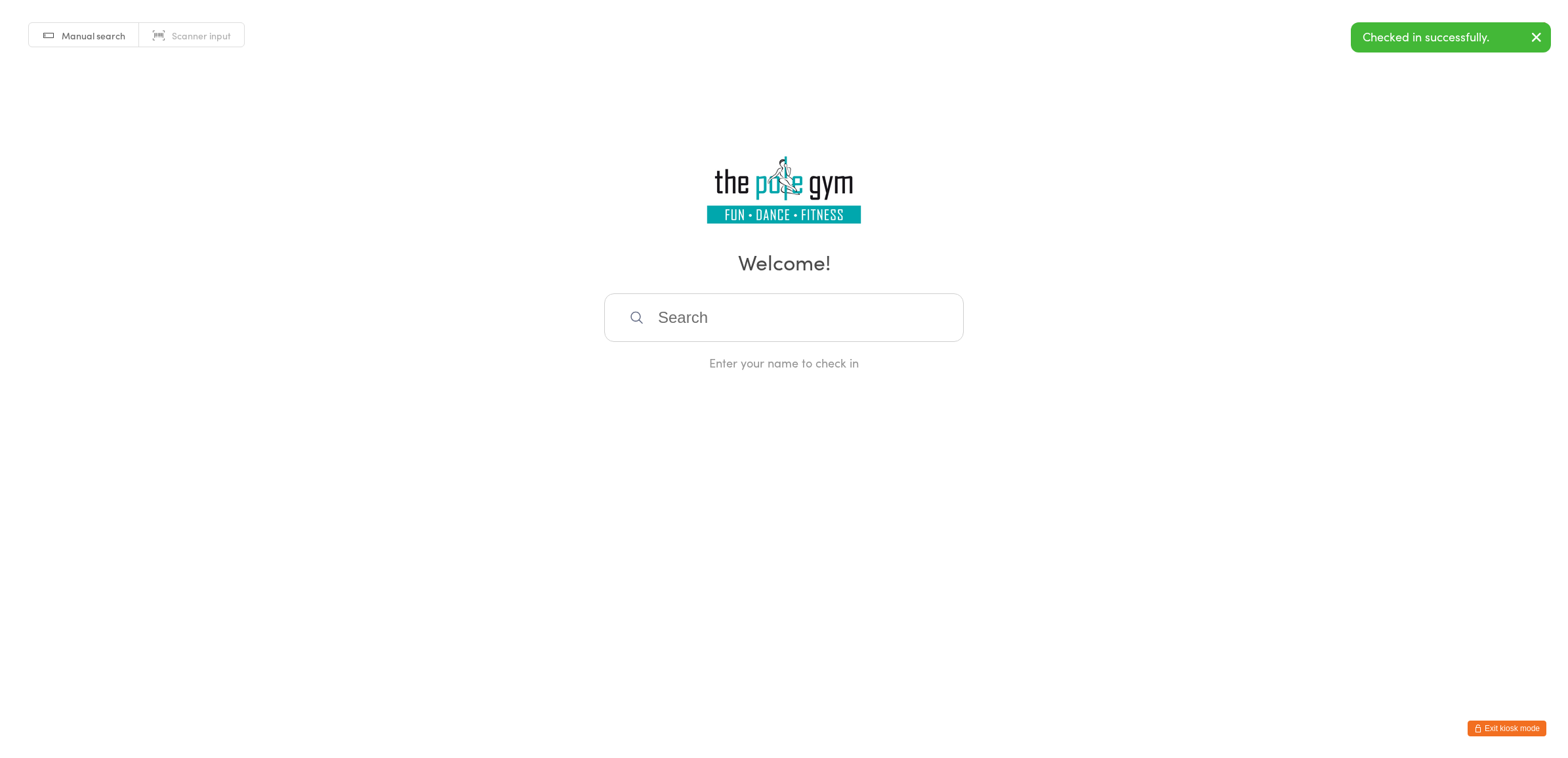
drag, startPoint x: 1483, startPoint y: 748, endPoint x: 1484, endPoint y: 740, distance: 8.1
click at [1484, 740] on html "You have now entered Kiosk Mode. Members will be able to check themselves in us…" at bounding box center [784, 379] width 1568 height 758
click at [1484, 734] on button "Exit kiosk mode" at bounding box center [1507, 728] width 79 height 16
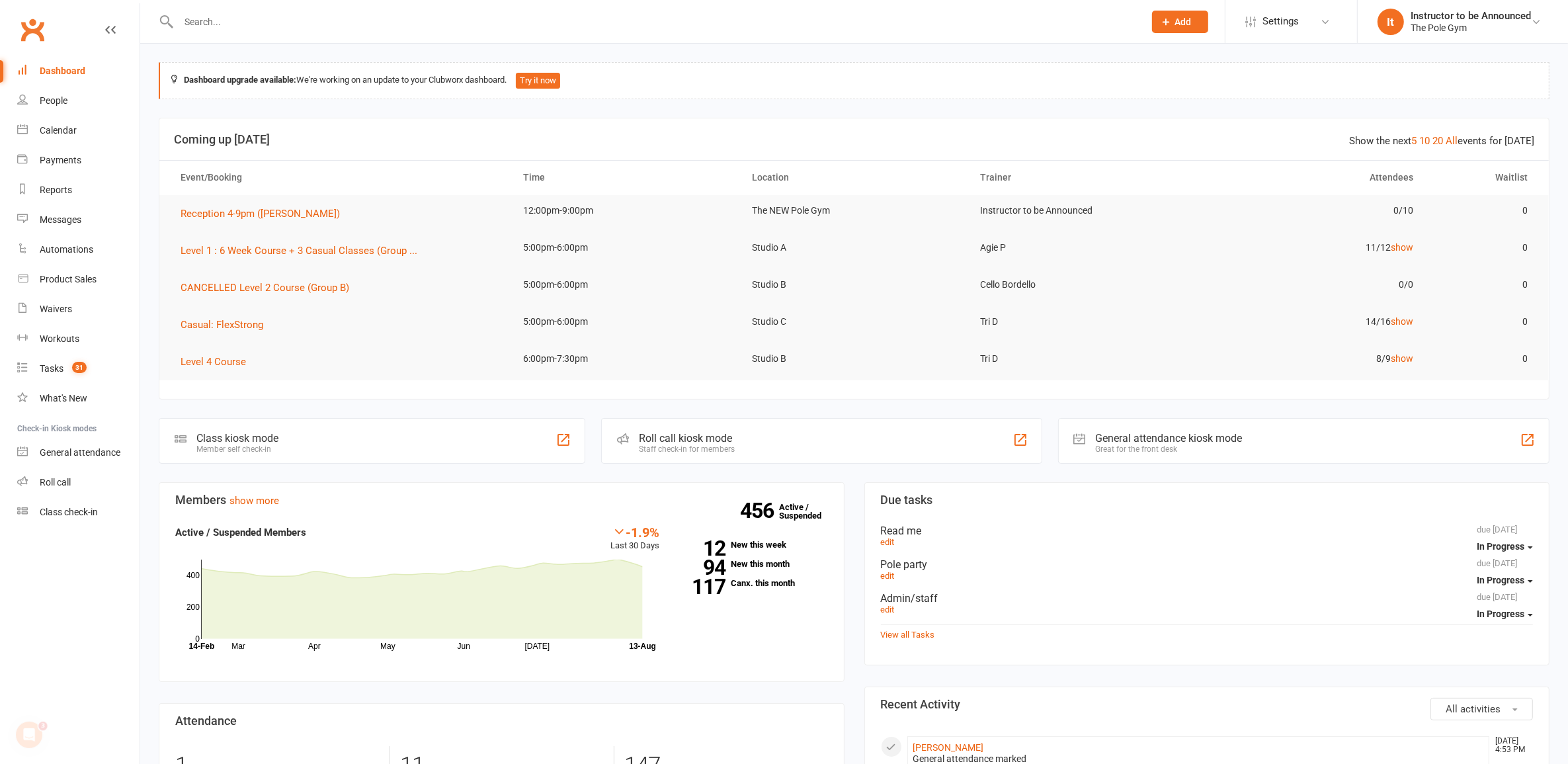
drag, startPoint x: 1579, startPoint y: 705, endPoint x: 762, endPoint y: 417, distance: 866.3
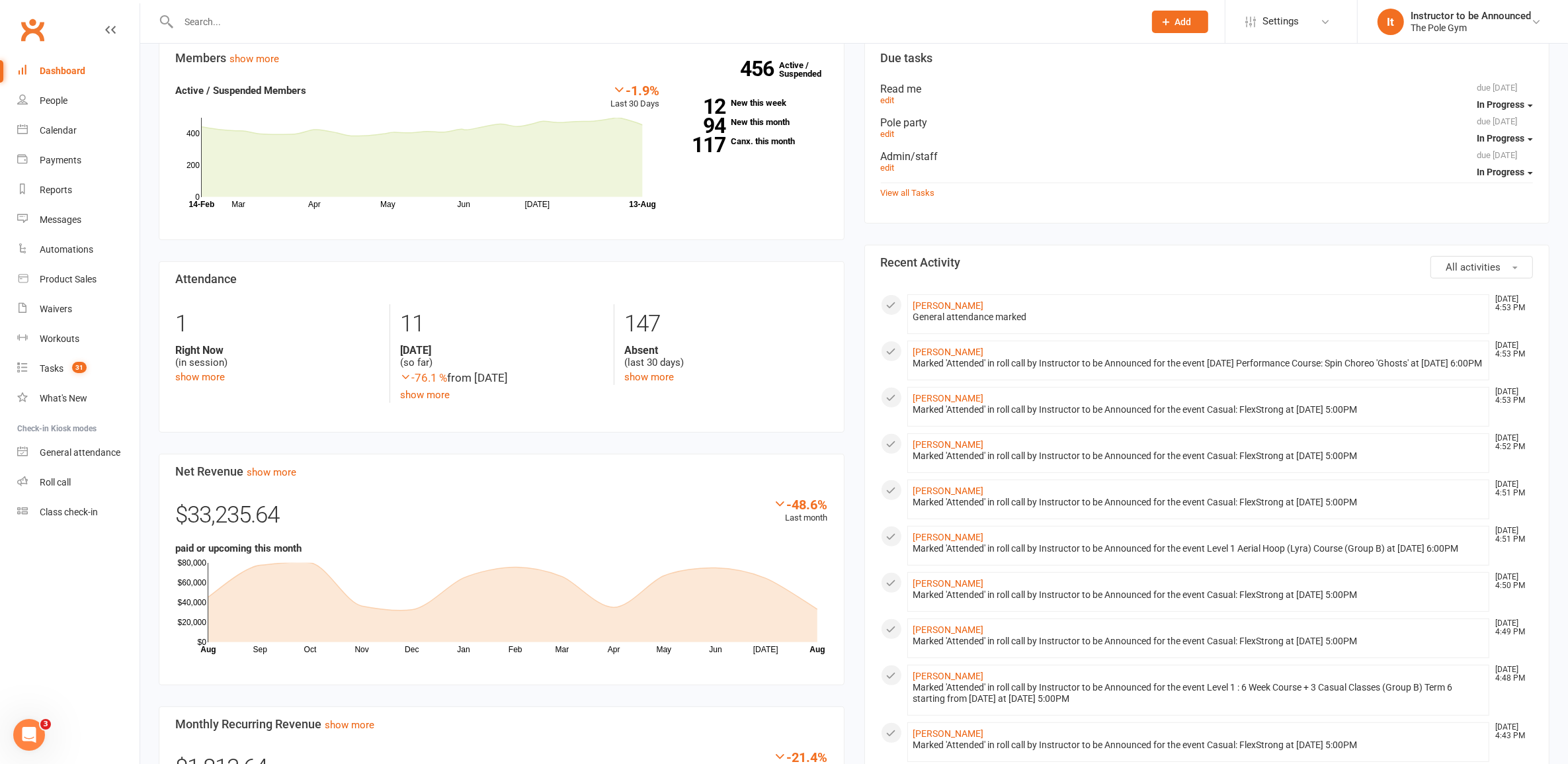
scroll to position [413, 0]
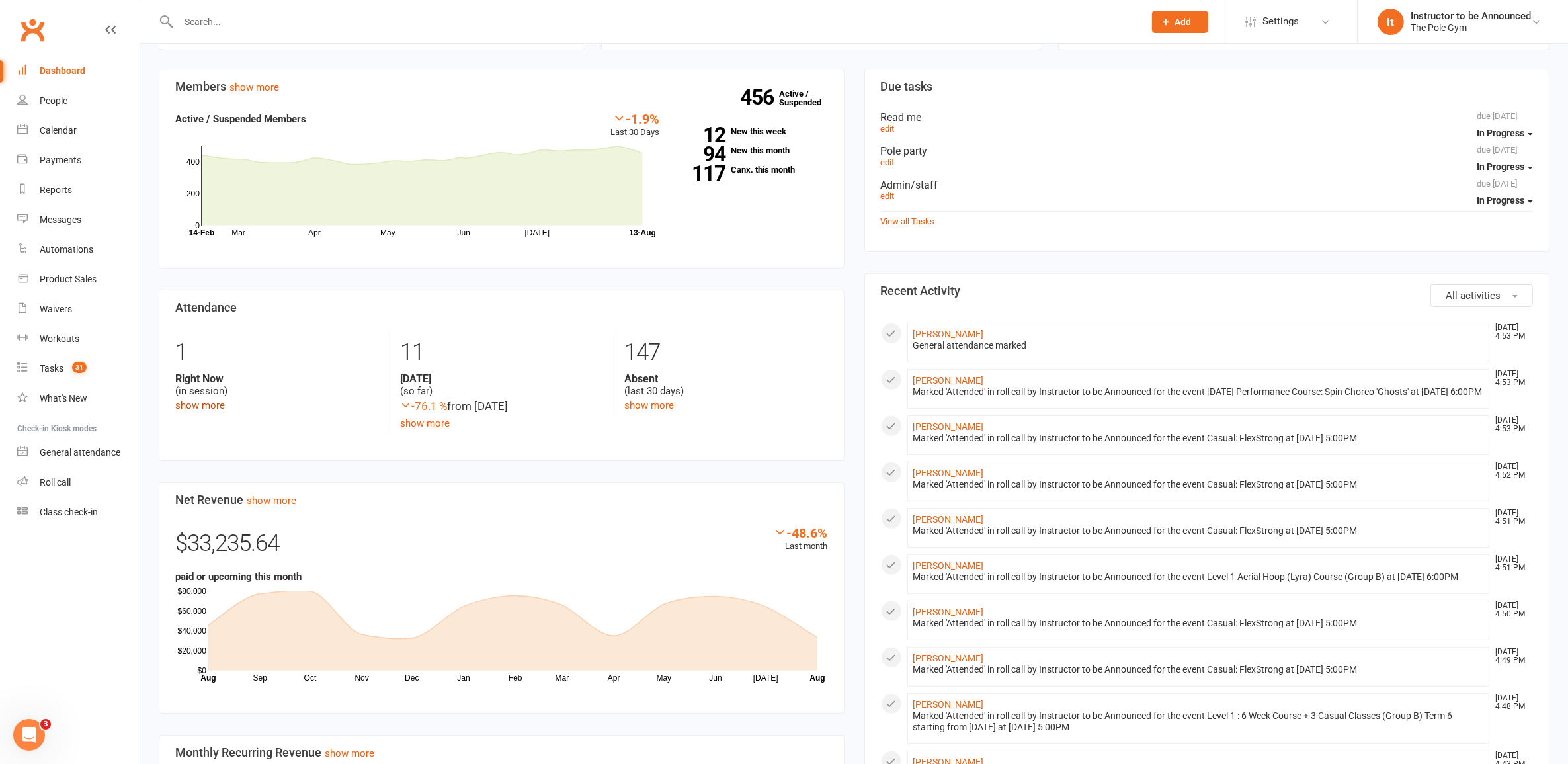
click at [210, 407] on link "show more" at bounding box center [200, 406] width 49 height 12
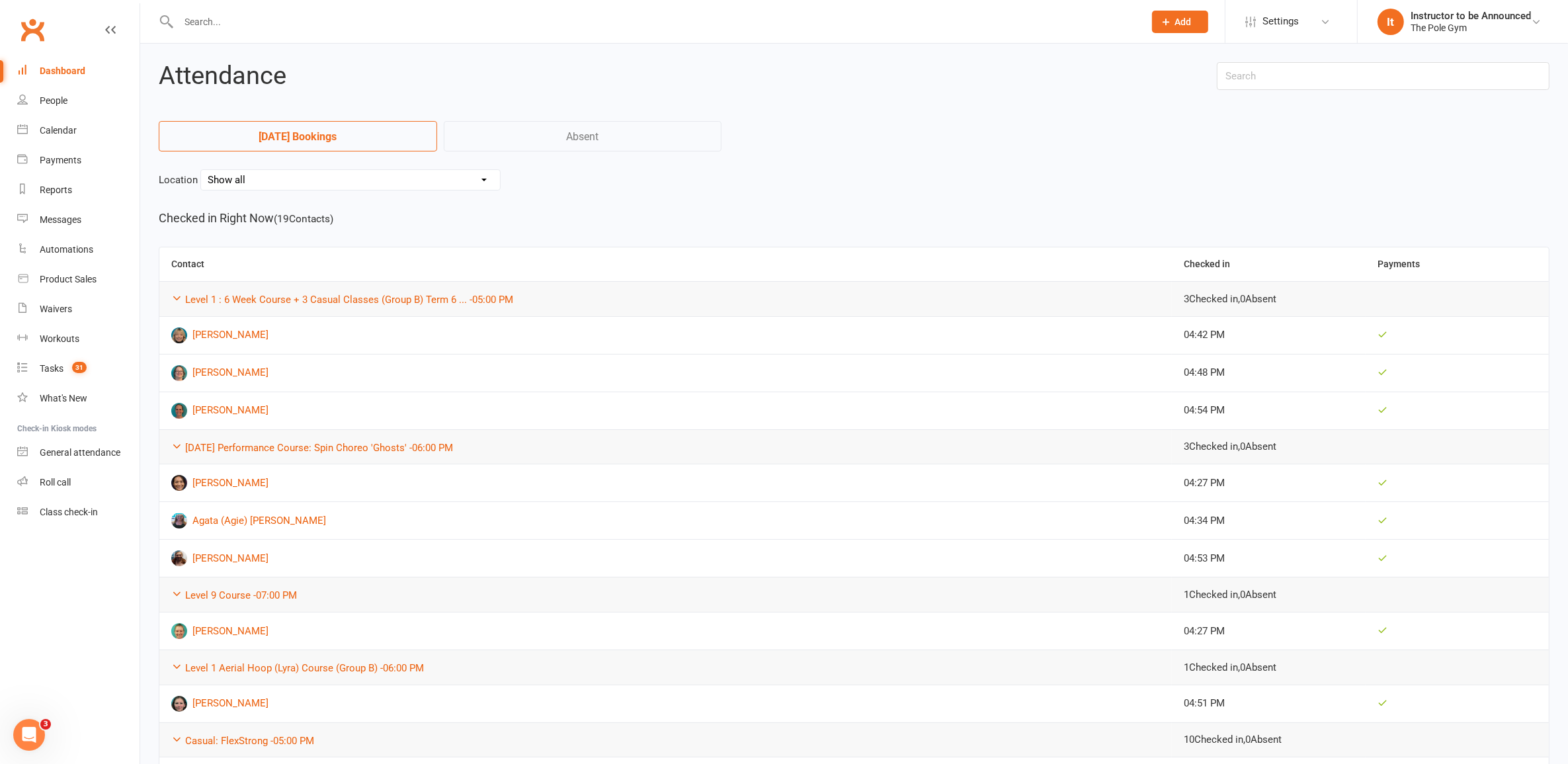
click at [622, 142] on link "Absent" at bounding box center [583, 136] width 279 height 31
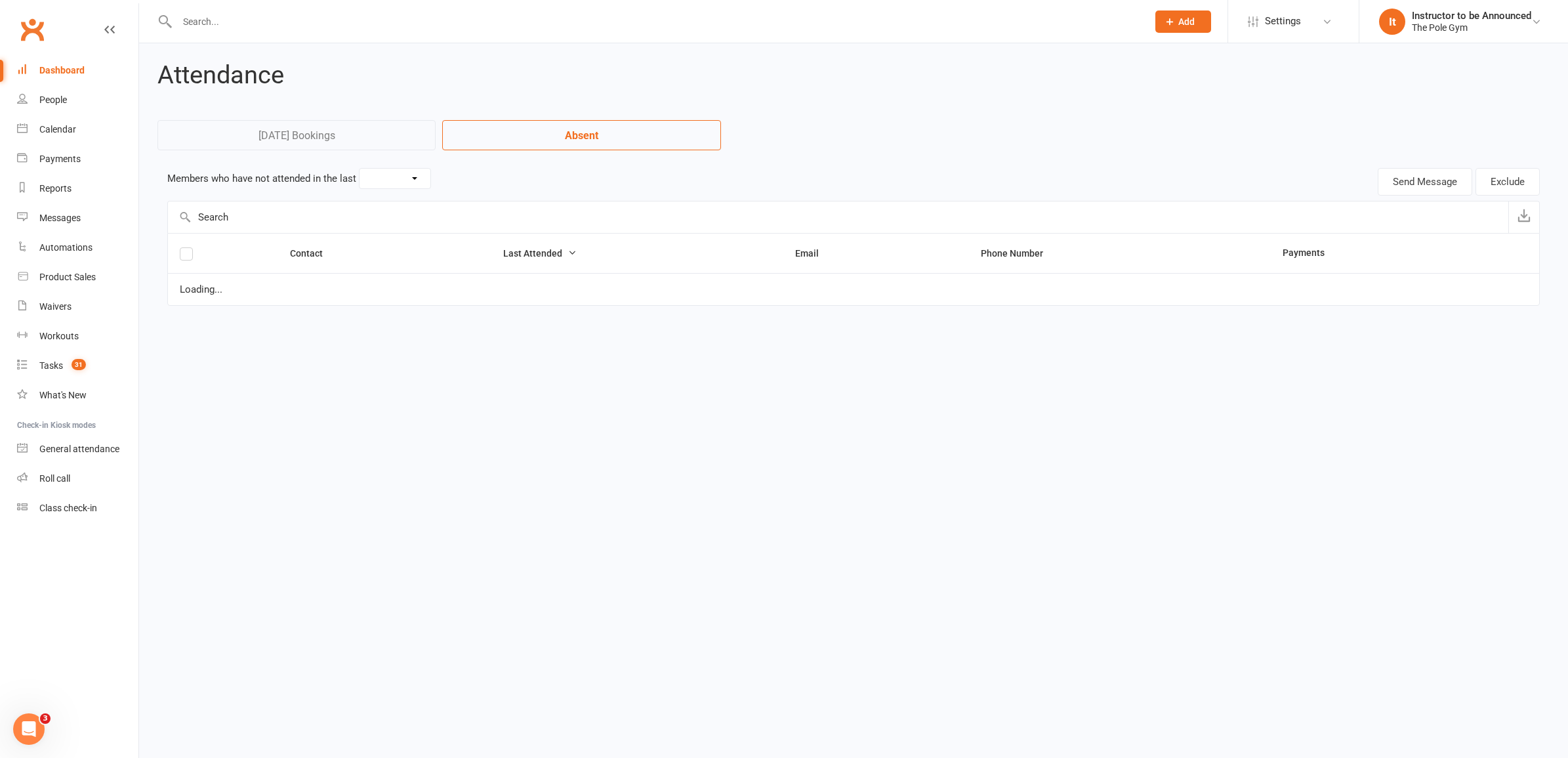
select select "30"
click at [319, 136] on link "[DATE] Bookings" at bounding box center [296, 135] width 279 height 30
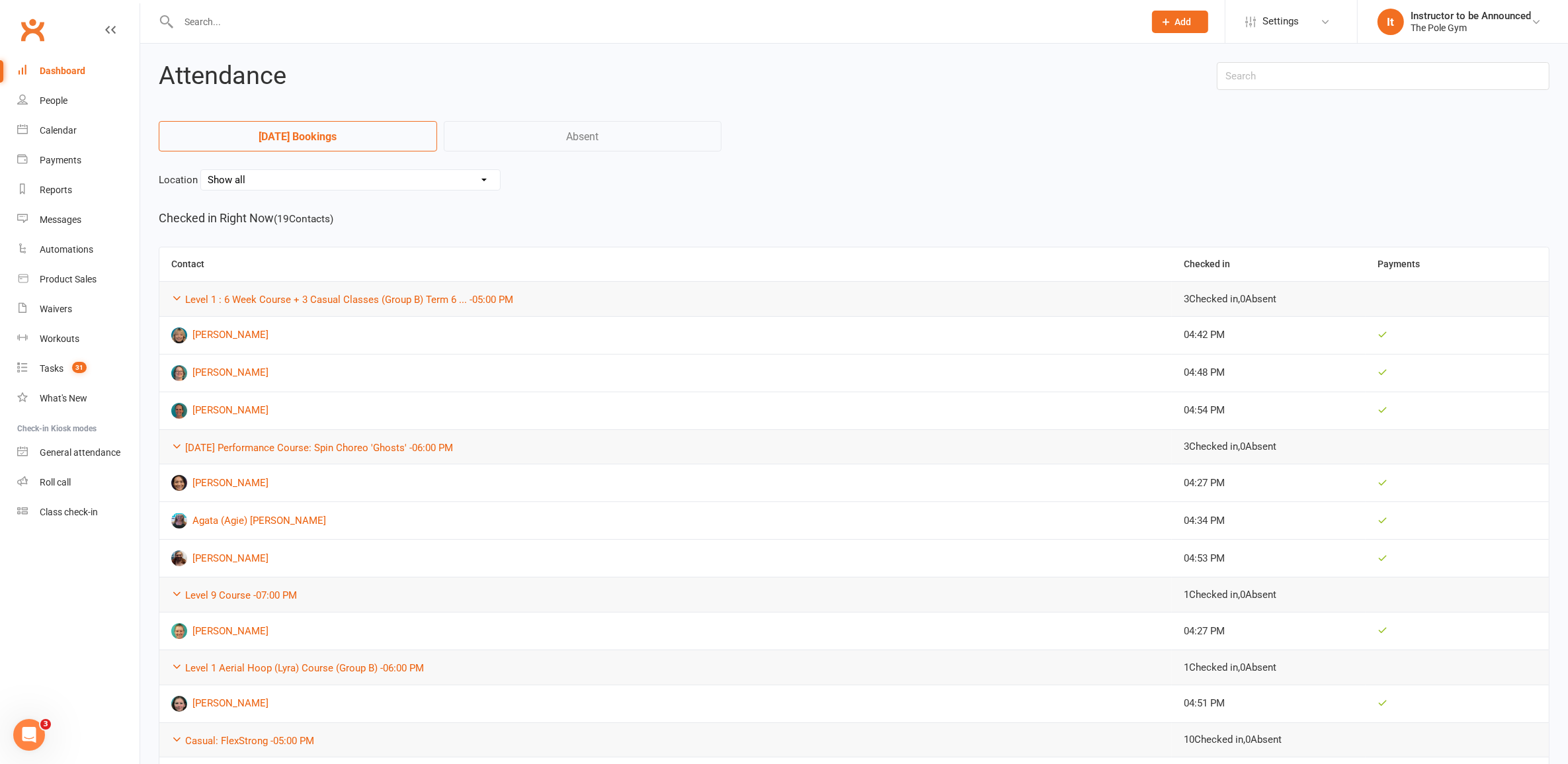
click at [25, 30] on link "Clubworx" at bounding box center [32, 30] width 33 height 33
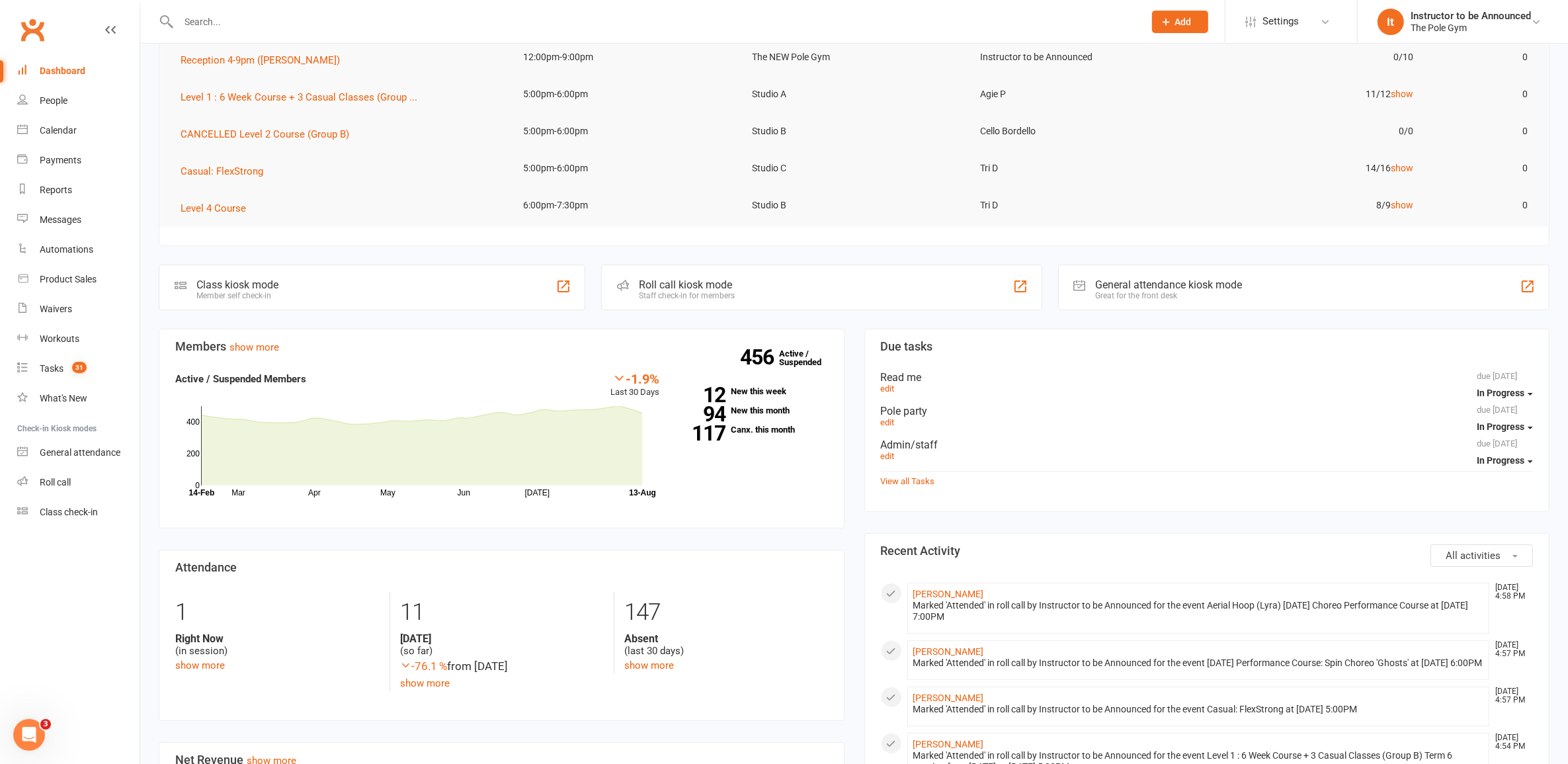
scroll to position [166, 0]
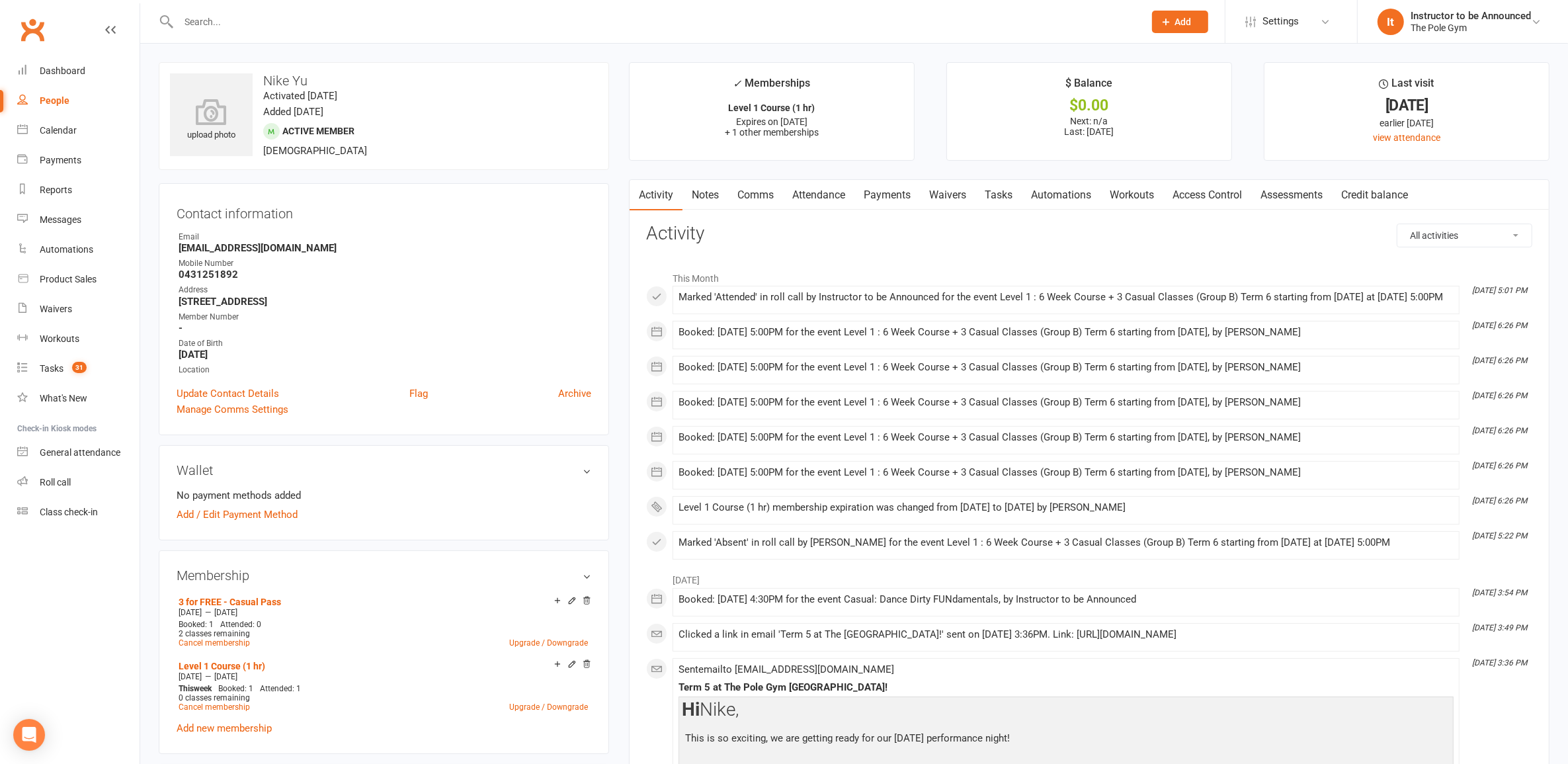
click at [954, 207] on link "Waivers" at bounding box center [948, 195] width 55 height 31
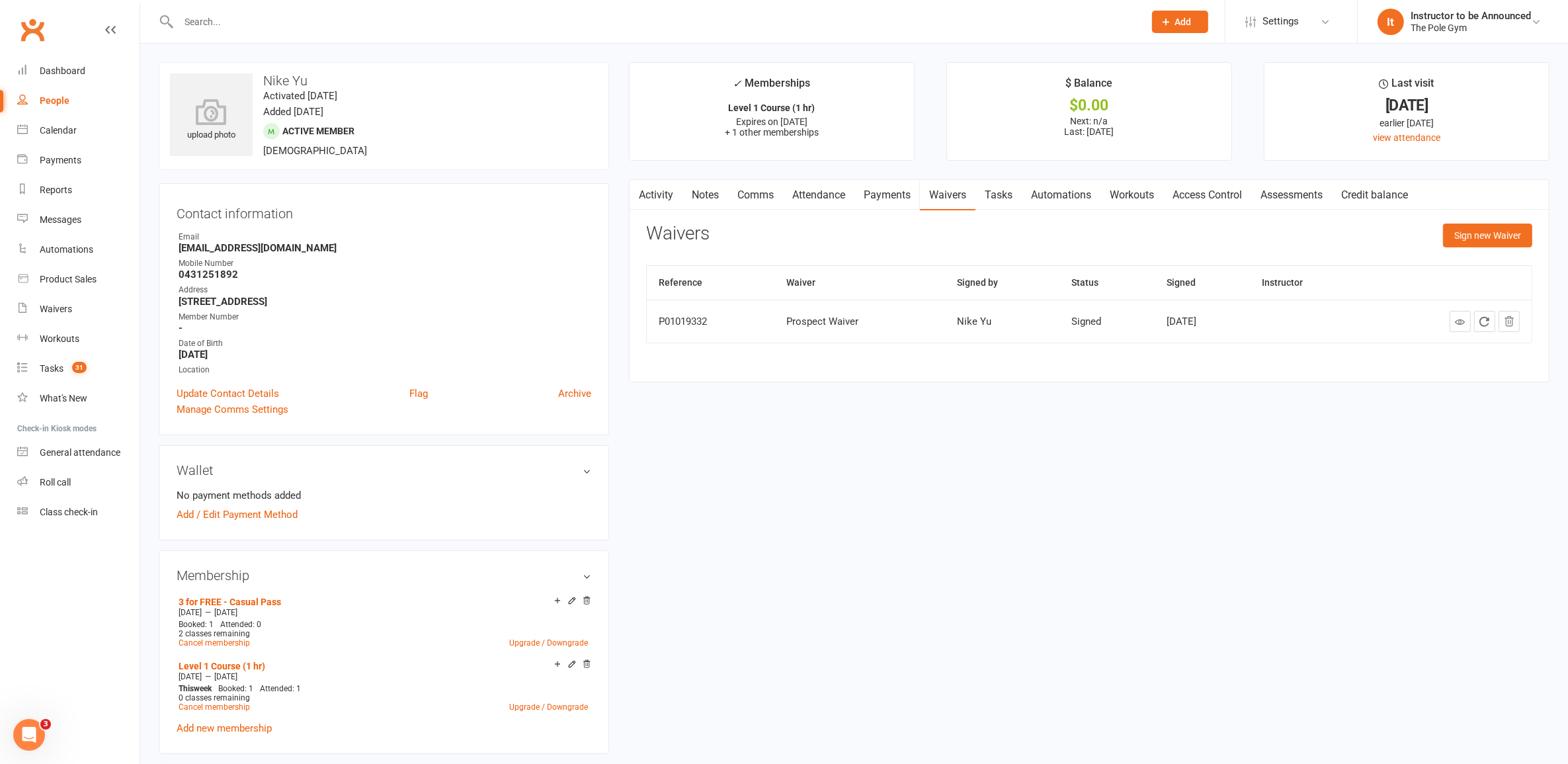
drag, startPoint x: 677, startPoint y: 186, endPoint x: 661, endPoint y: 202, distance: 22.6
click at [675, 187] on link "Activity" at bounding box center [656, 195] width 53 height 31
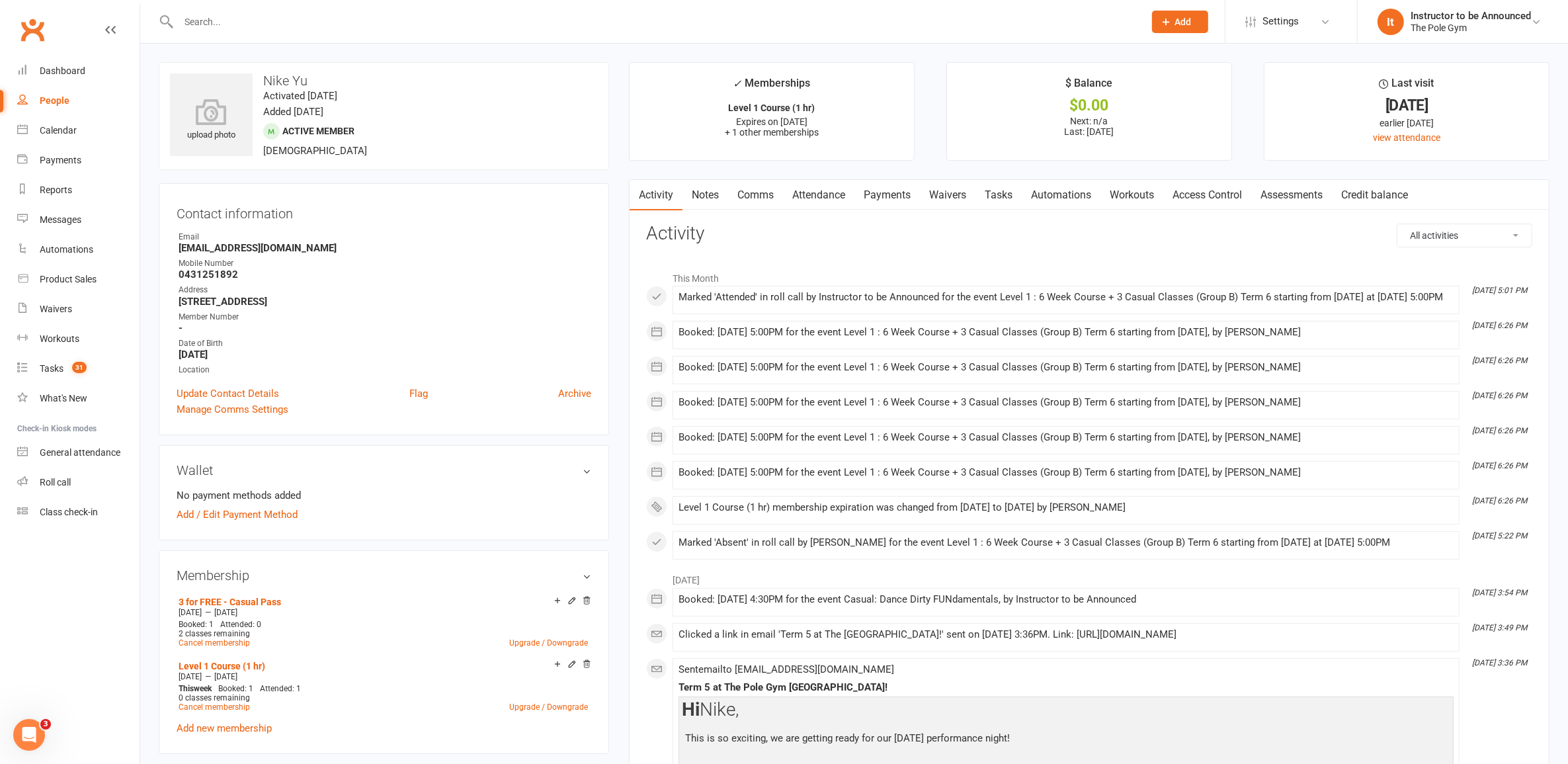
click at [1075, 192] on link "Automations" at bounding box center [1061, 195] width 79 height 31
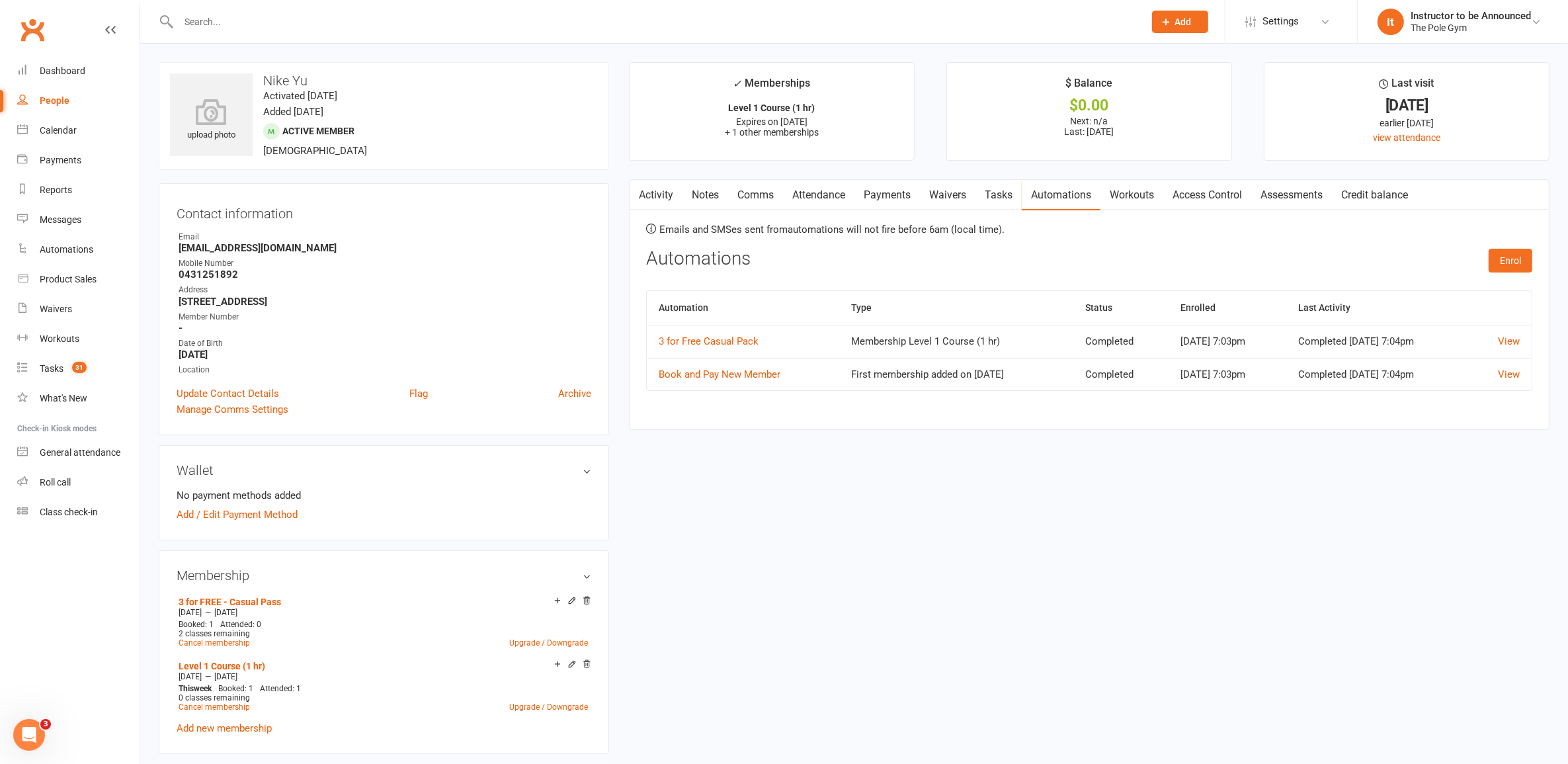
click at [1131, 198] on link "Workouts" at bounding box center [1132, 195] width 63 height 31
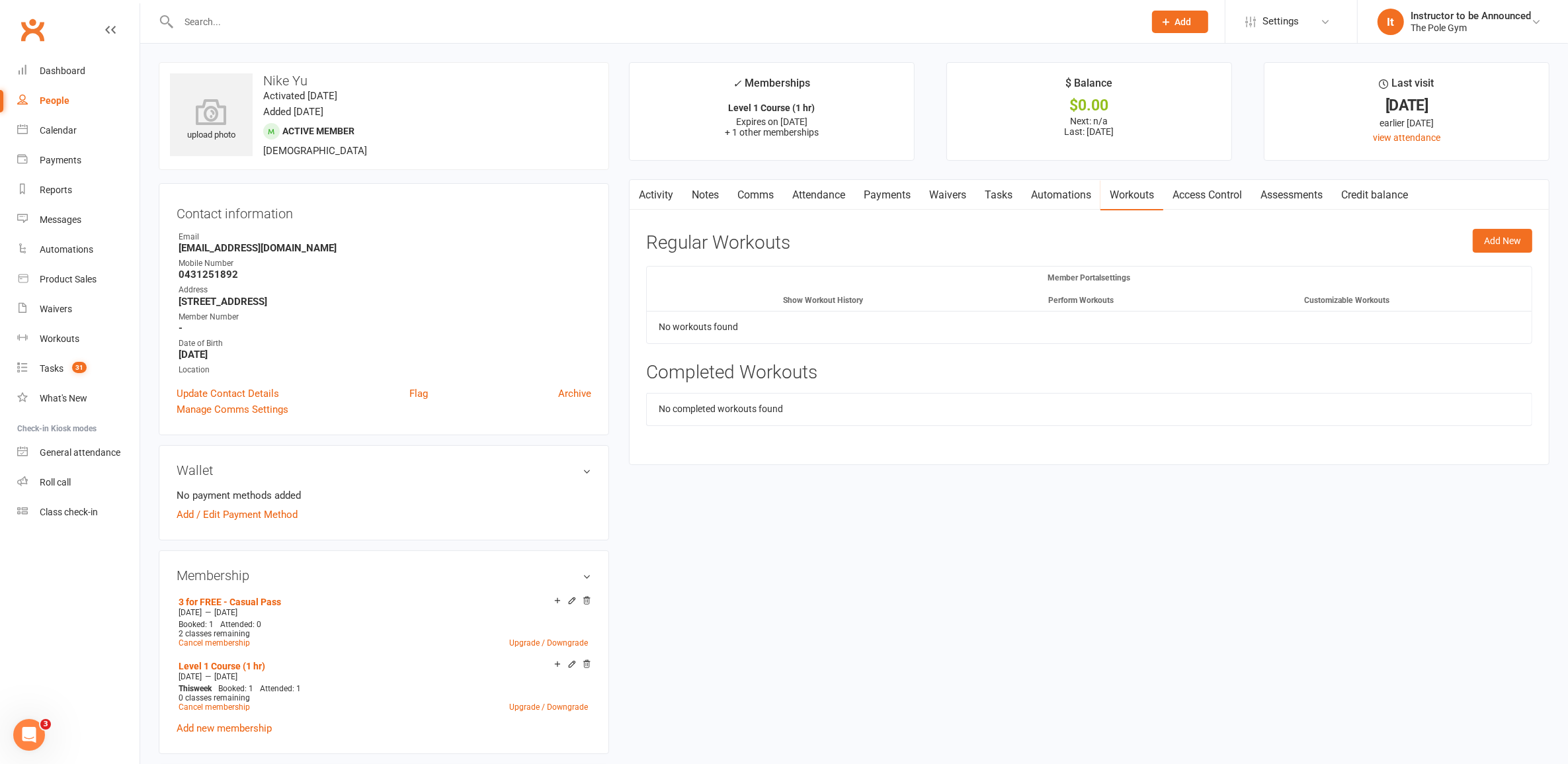
click at [1222, 192] on link "Access Control" at bounding box center [1207, 195] width 88 height 31
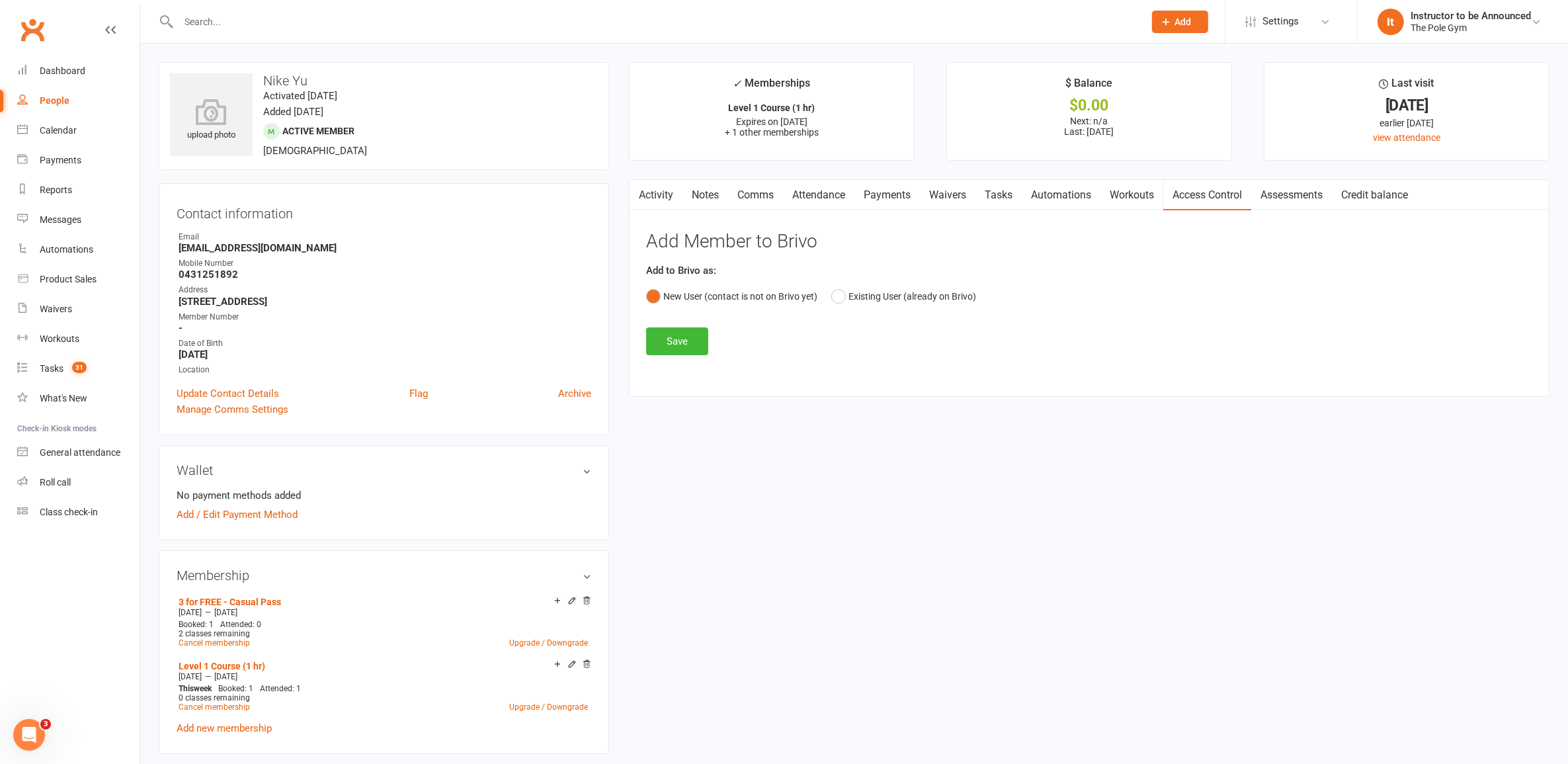
click at [1285, 202] on link "Assessments" at bounding box center [1292, 195] width 81 height 31
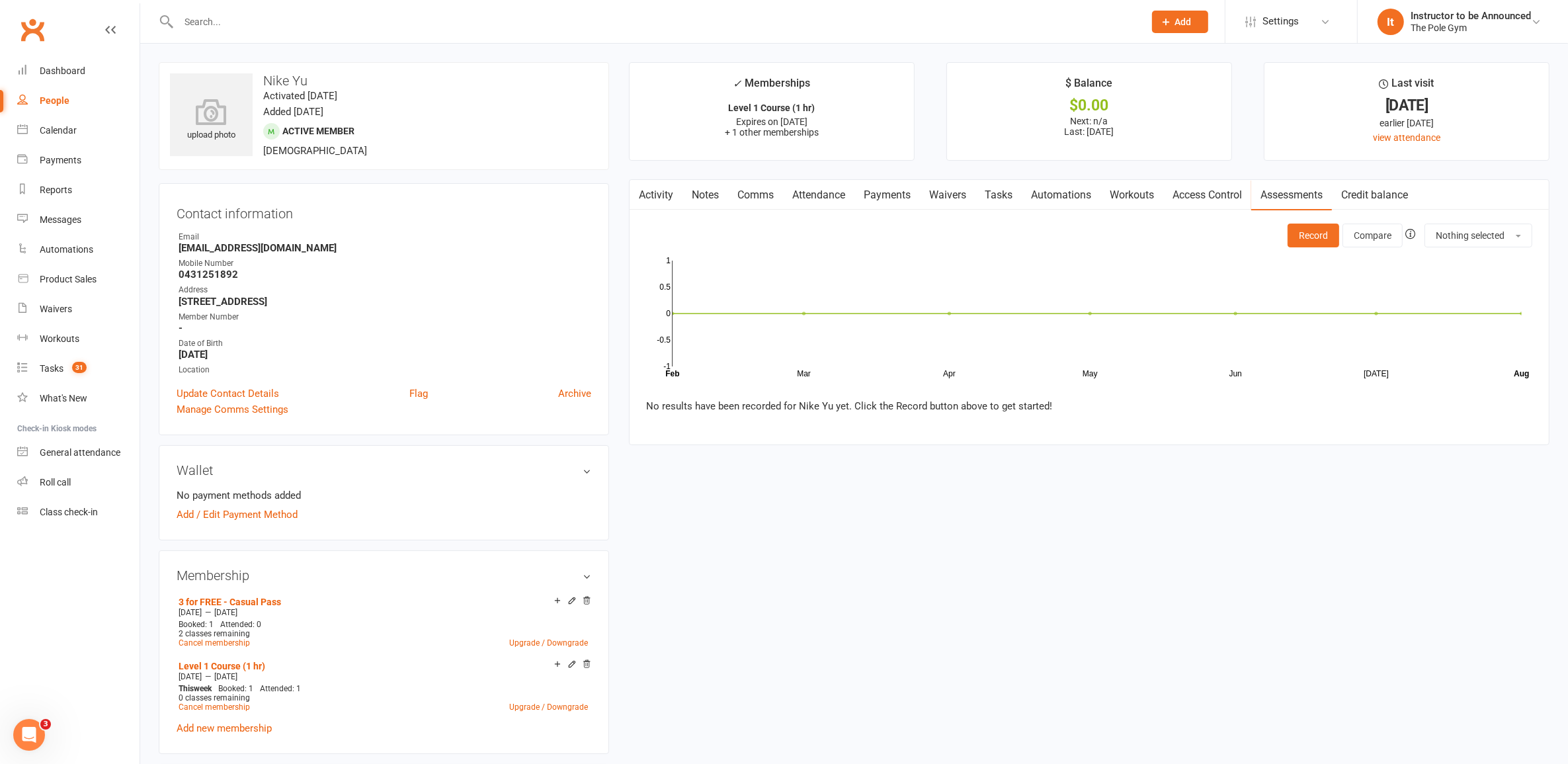
click at [1086, 202] on link "Automations" at bounding box center [1061, 195] width 79 height 31
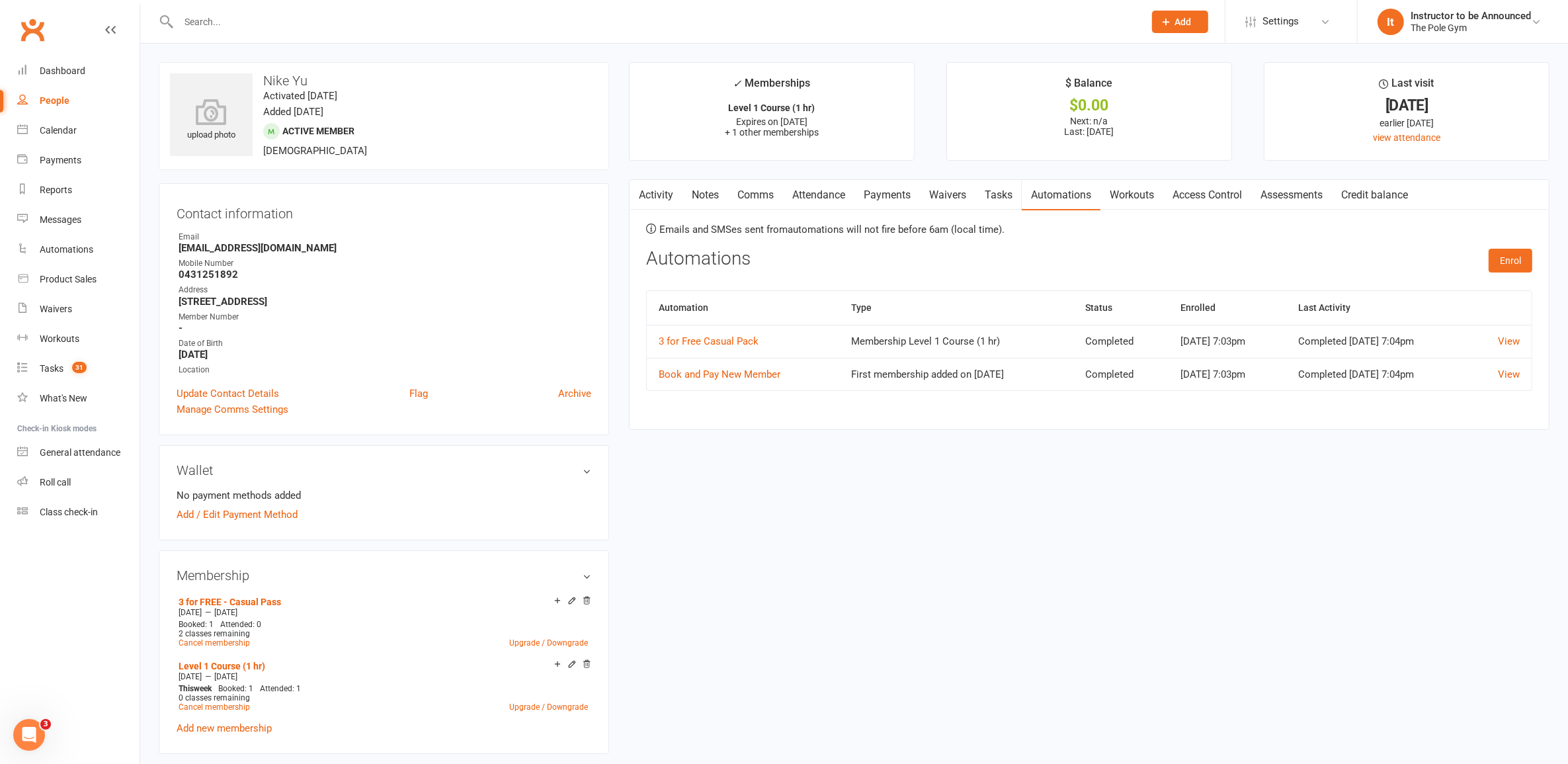
click at [388, 17] on input "text" at bounding box center [654, 22] width 961 height 19
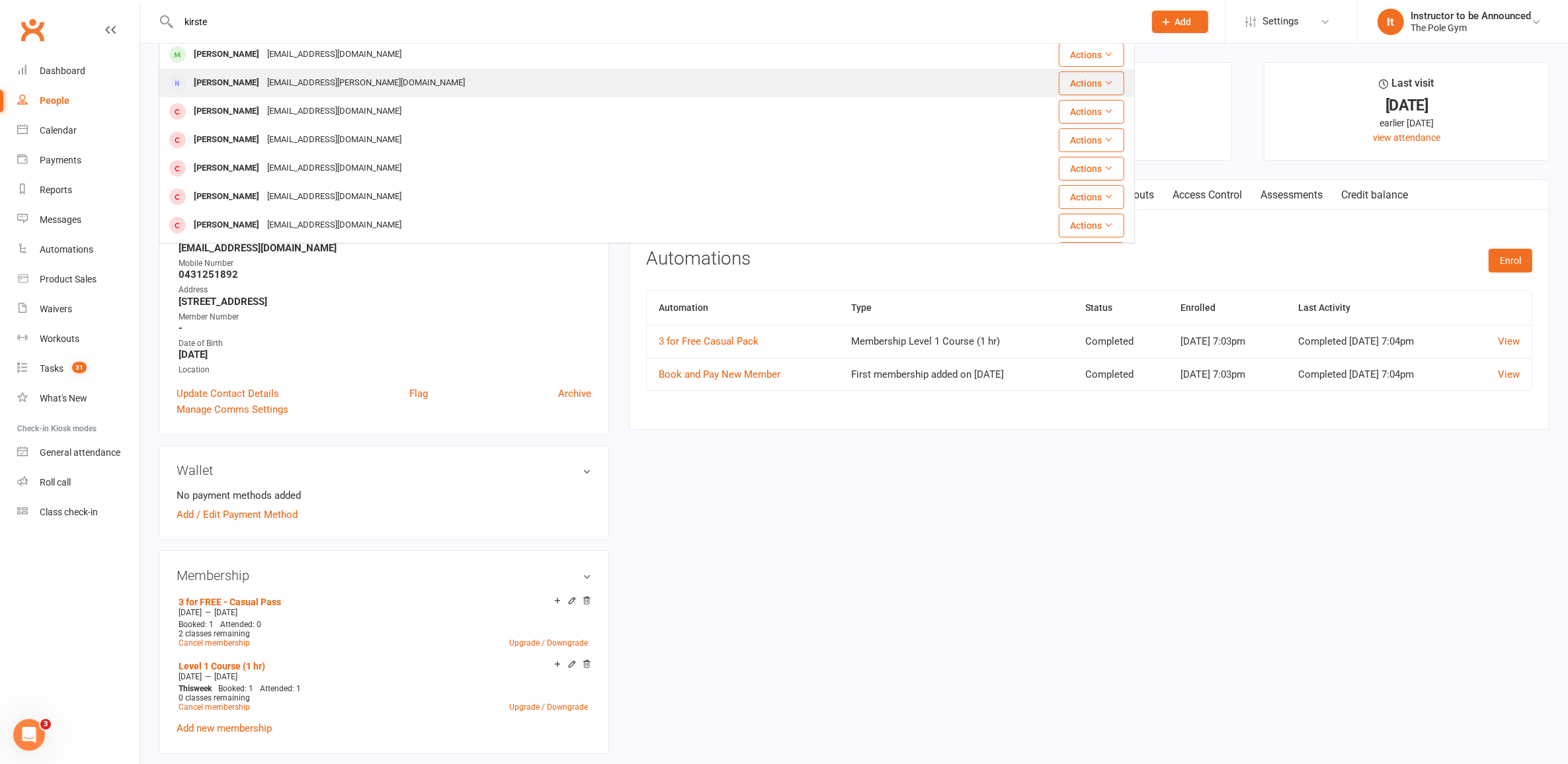
scroll to position [248, 0]
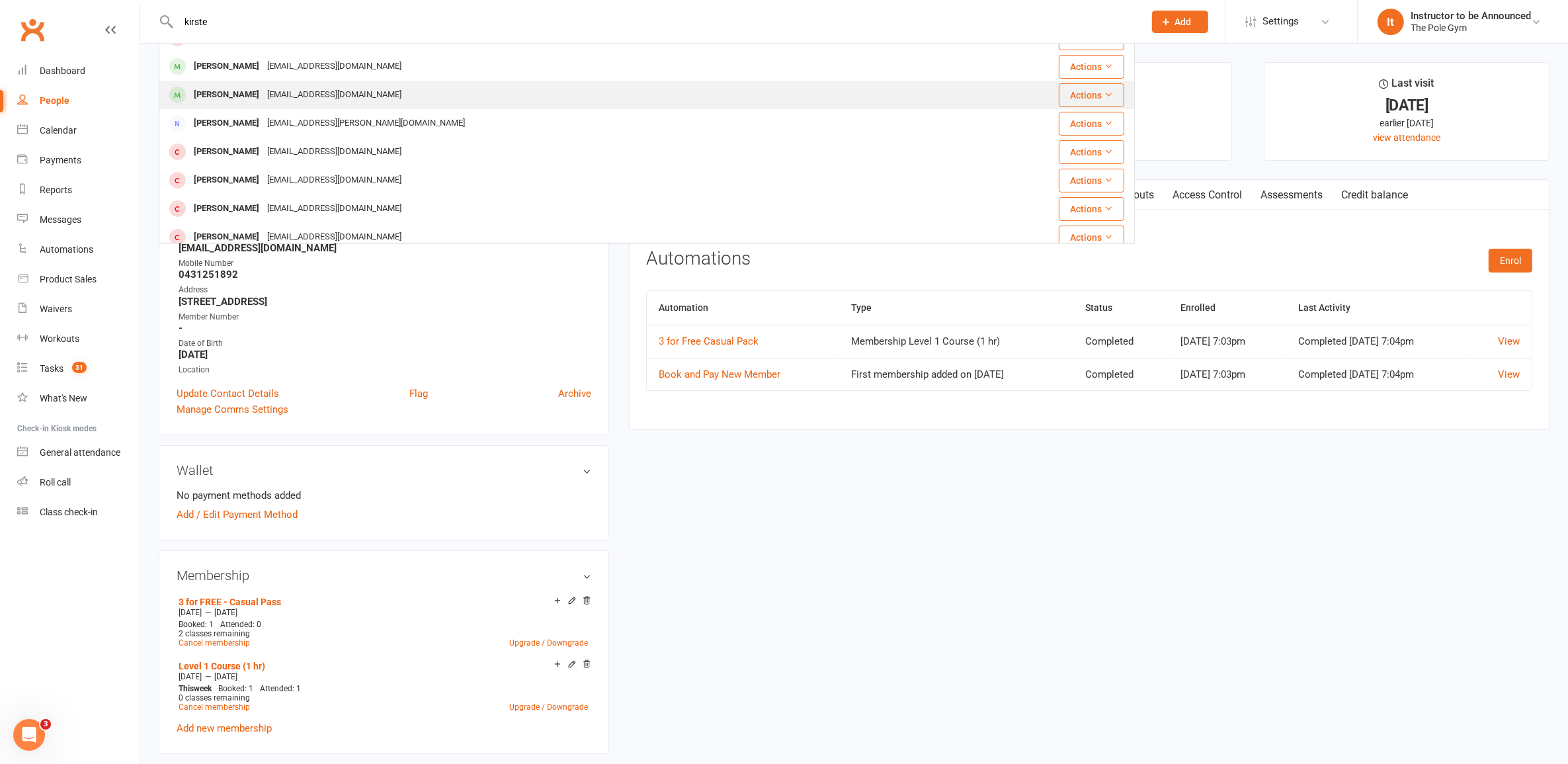
type input "kirste"
click at [362, 85] on div "[PERSON_NAME] [EMAIL_ADDRESS][DOMAIN_NAME]" at bounding box center [553, 95] width 785 height 27
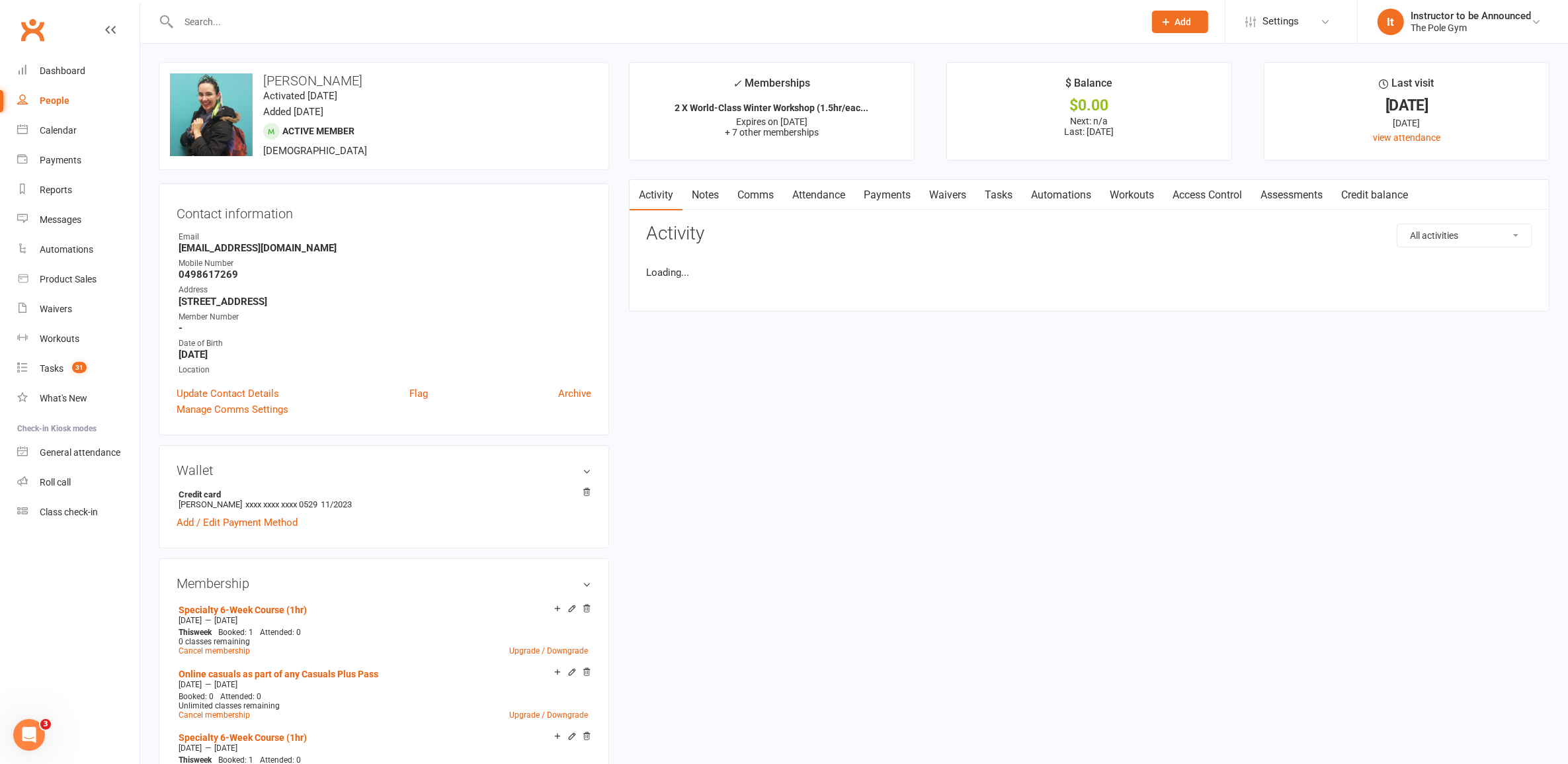
click at [1069, 195] on link "Automations" at bounding box center [1061, 195] width 79 height 31
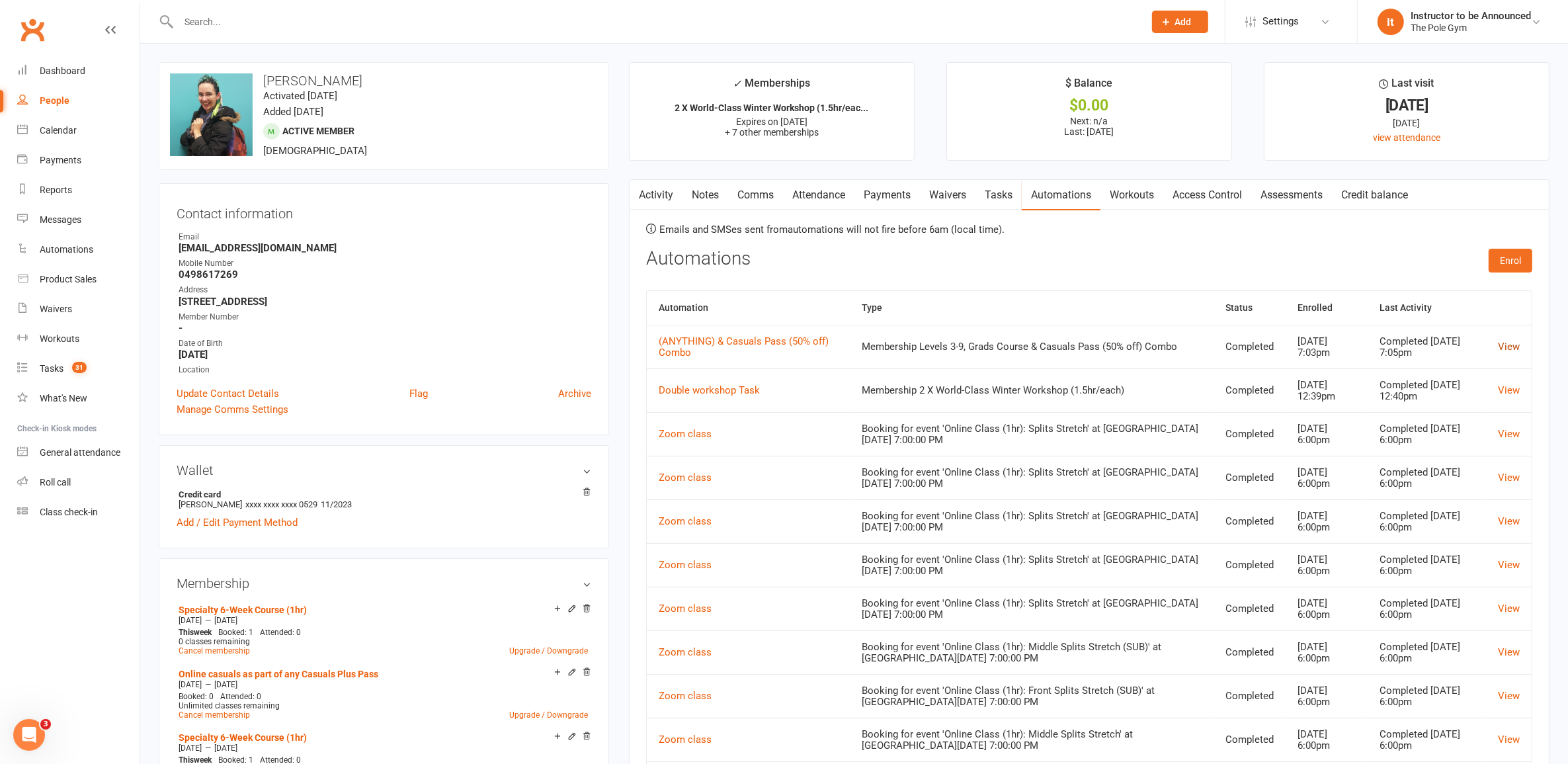
click at [1500, 345] on link "View" at bounding box center [1509, 347] width 22 height 12
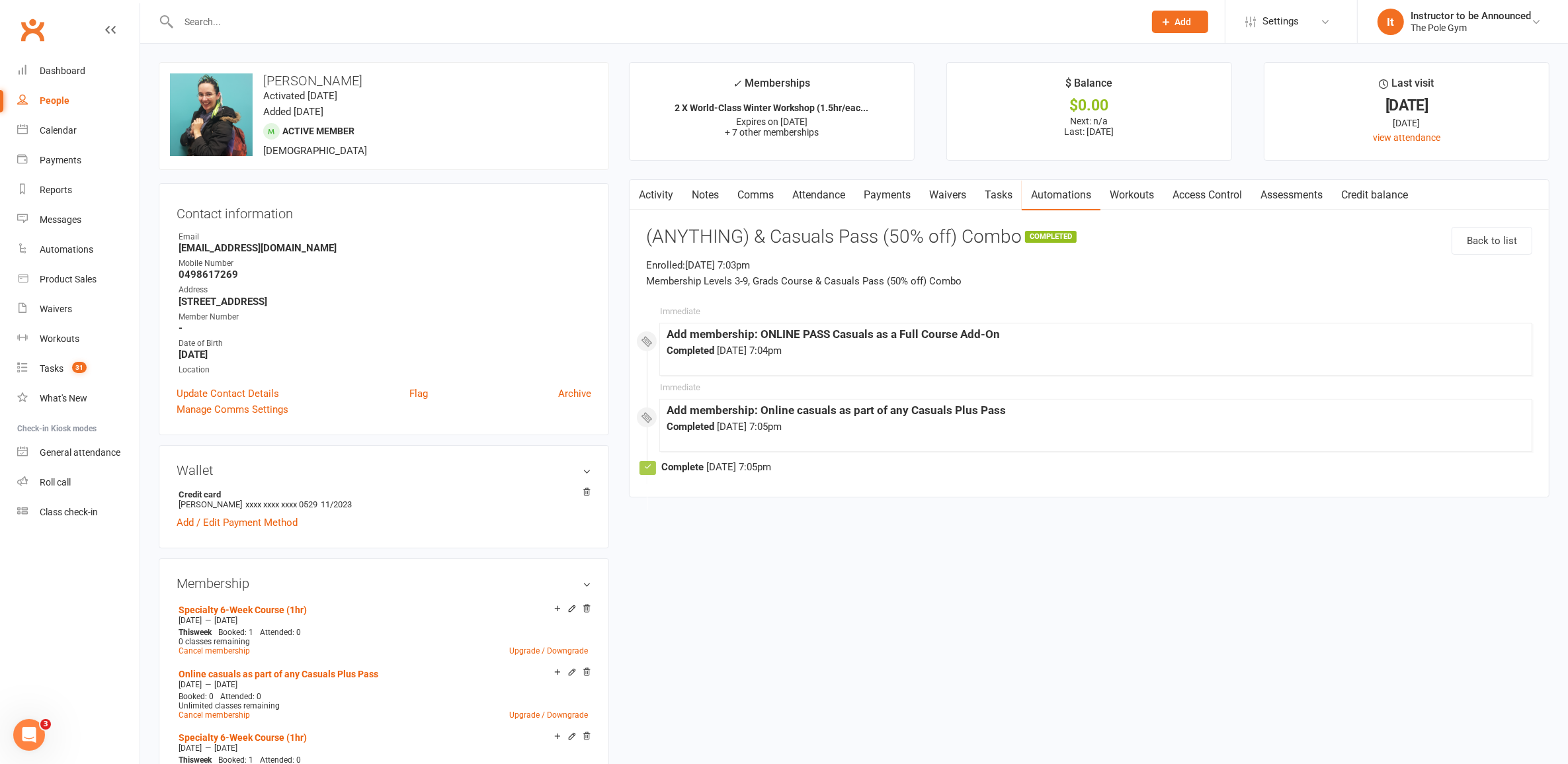
click at [31, 33] on link "Clubworx" at bounding box center [32, 30] width 33 height 33
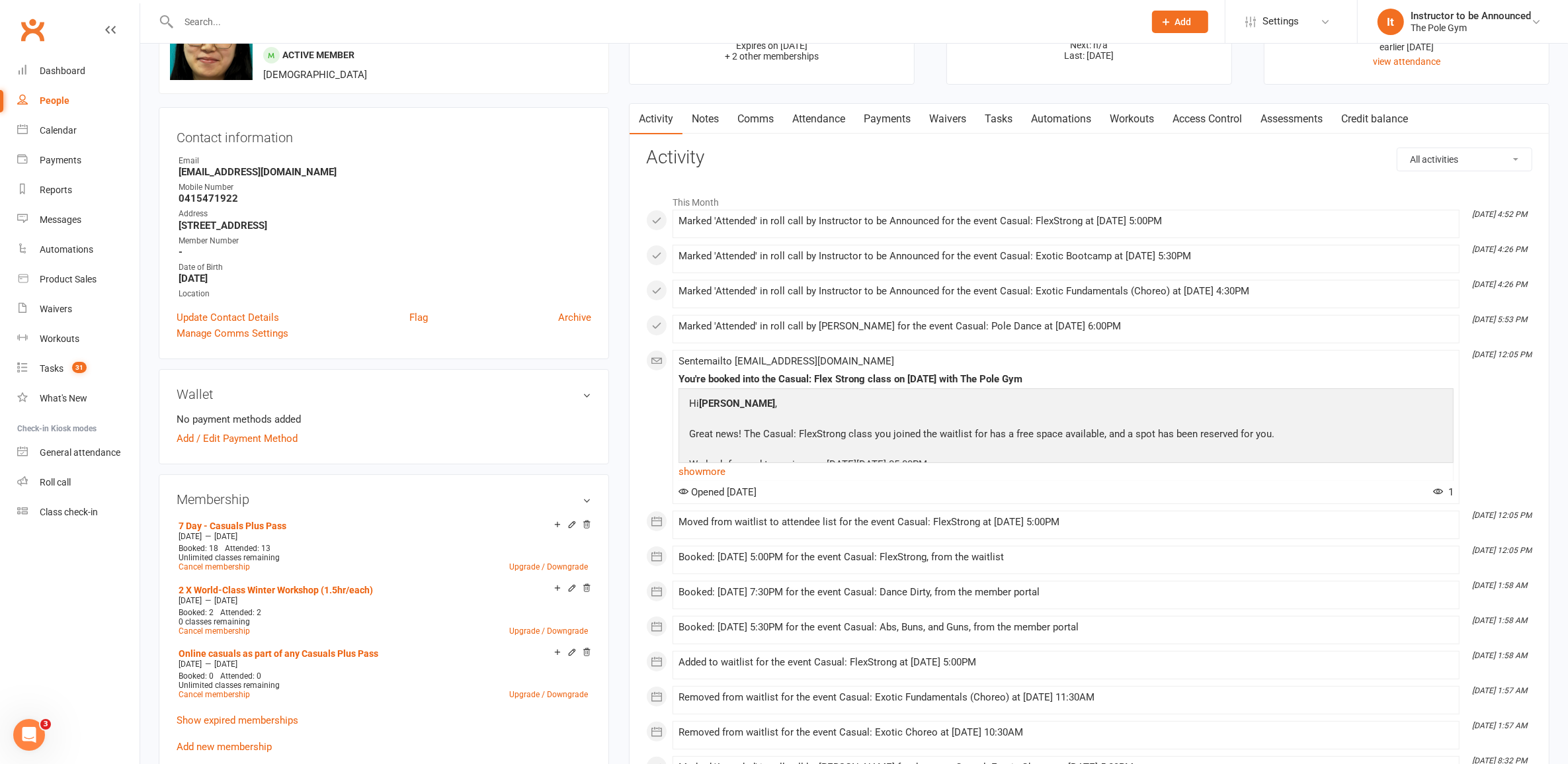
scroll to position [82, 0]
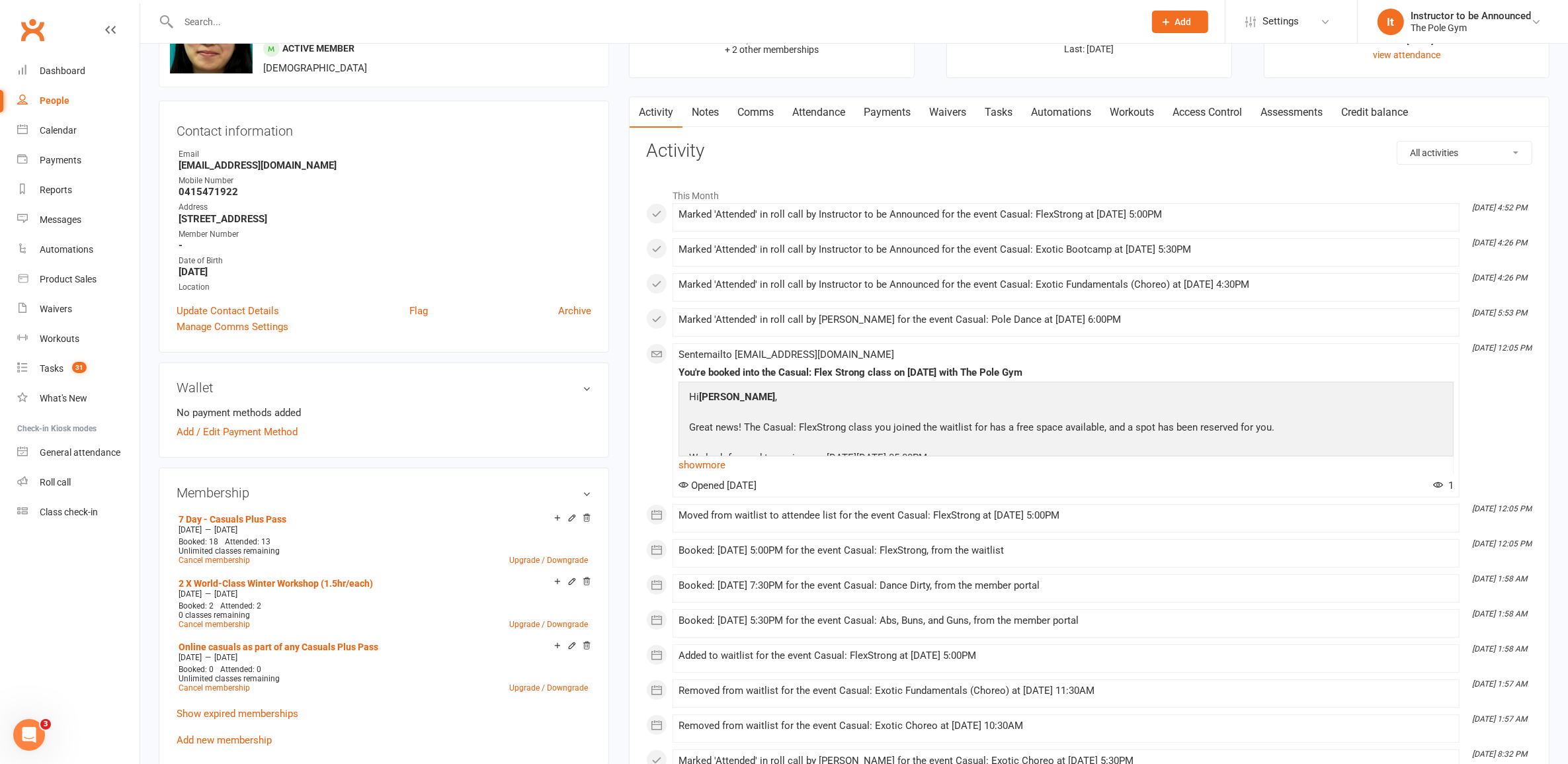
click at [884, 124] on link "Payments" at bounding box center [887, 112] width 65 height 31
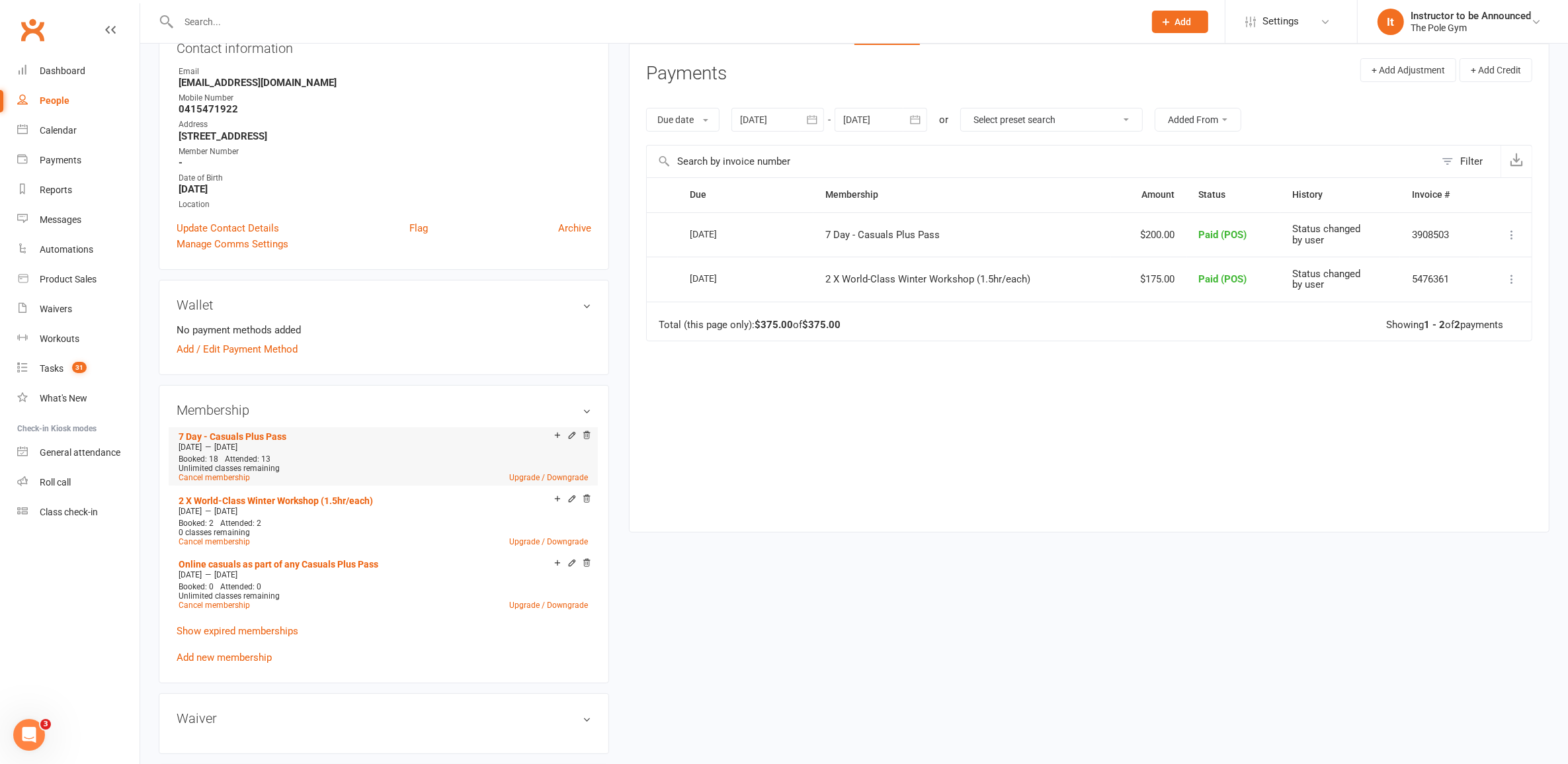
scroll to position [82, 0]
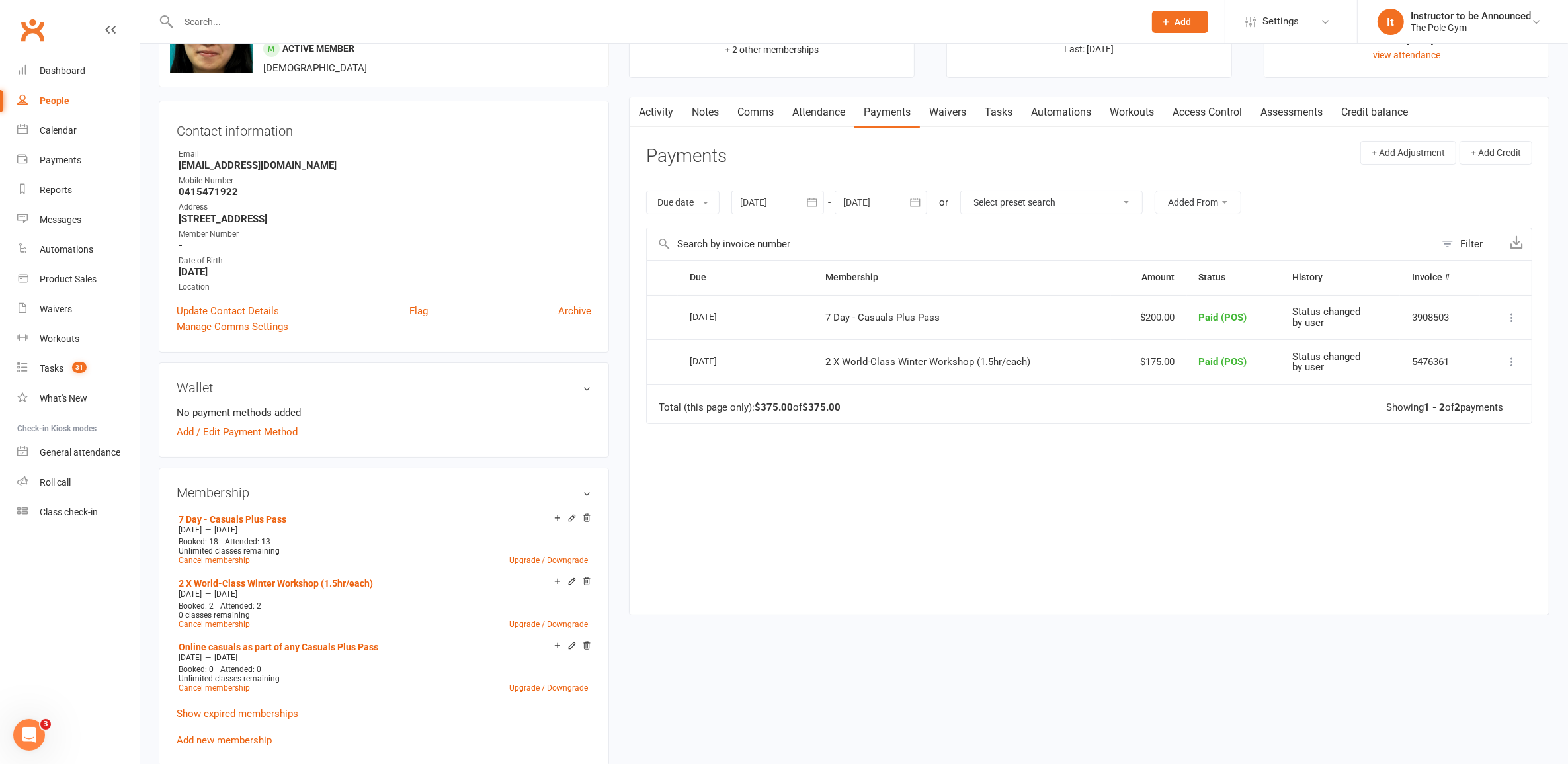
click at [650, 117] on link "Activity" at bounding box center [656, 112] width 53 height 31
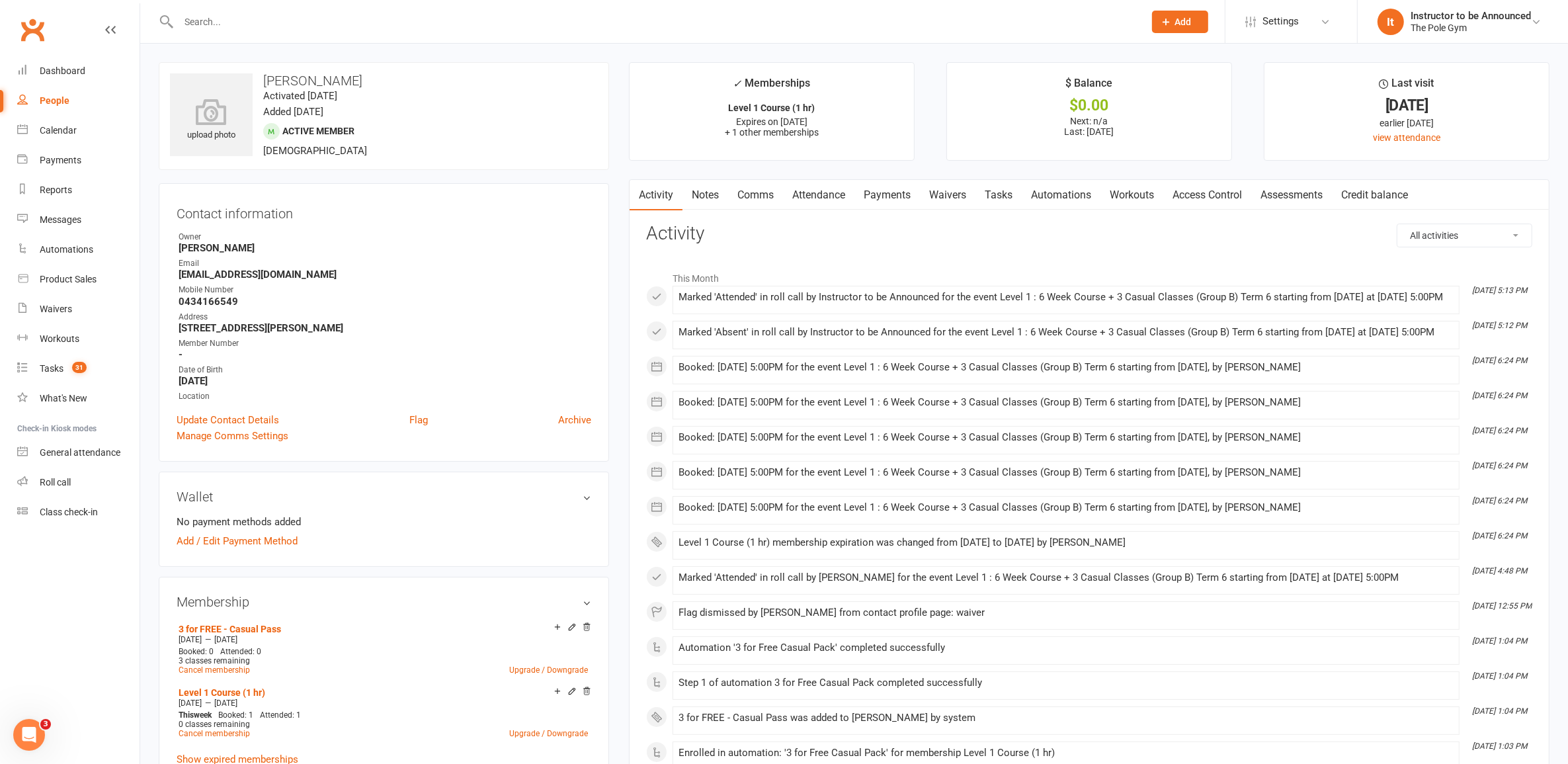
click at [931, 190] on link "Waivers" at bounding box center [948, 195] width 55 height 31
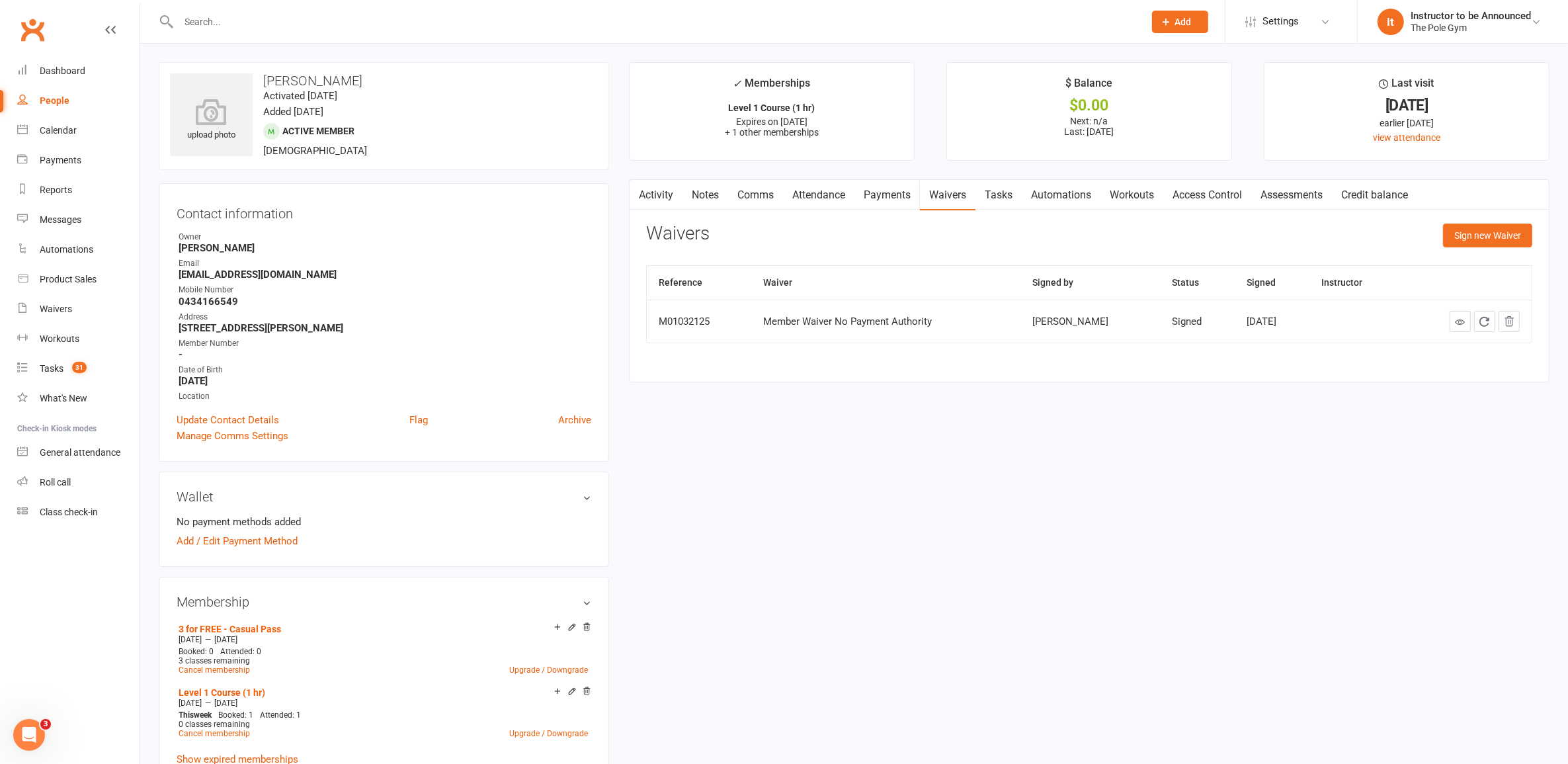
click at [1089, 192] on link "Automations" at bounding box center [1061, 195] width 79 height 31
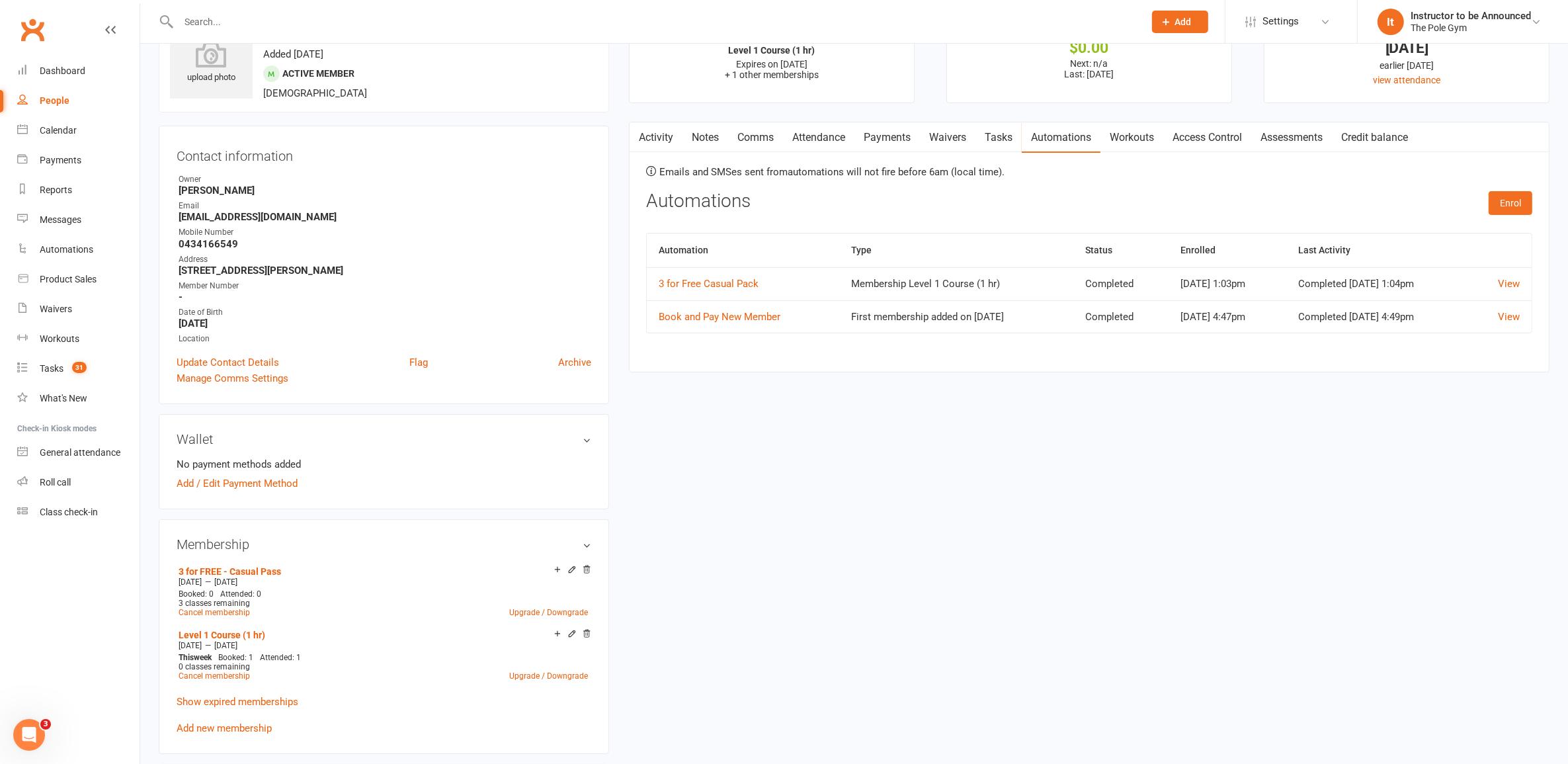
scroll to position [166, 0]
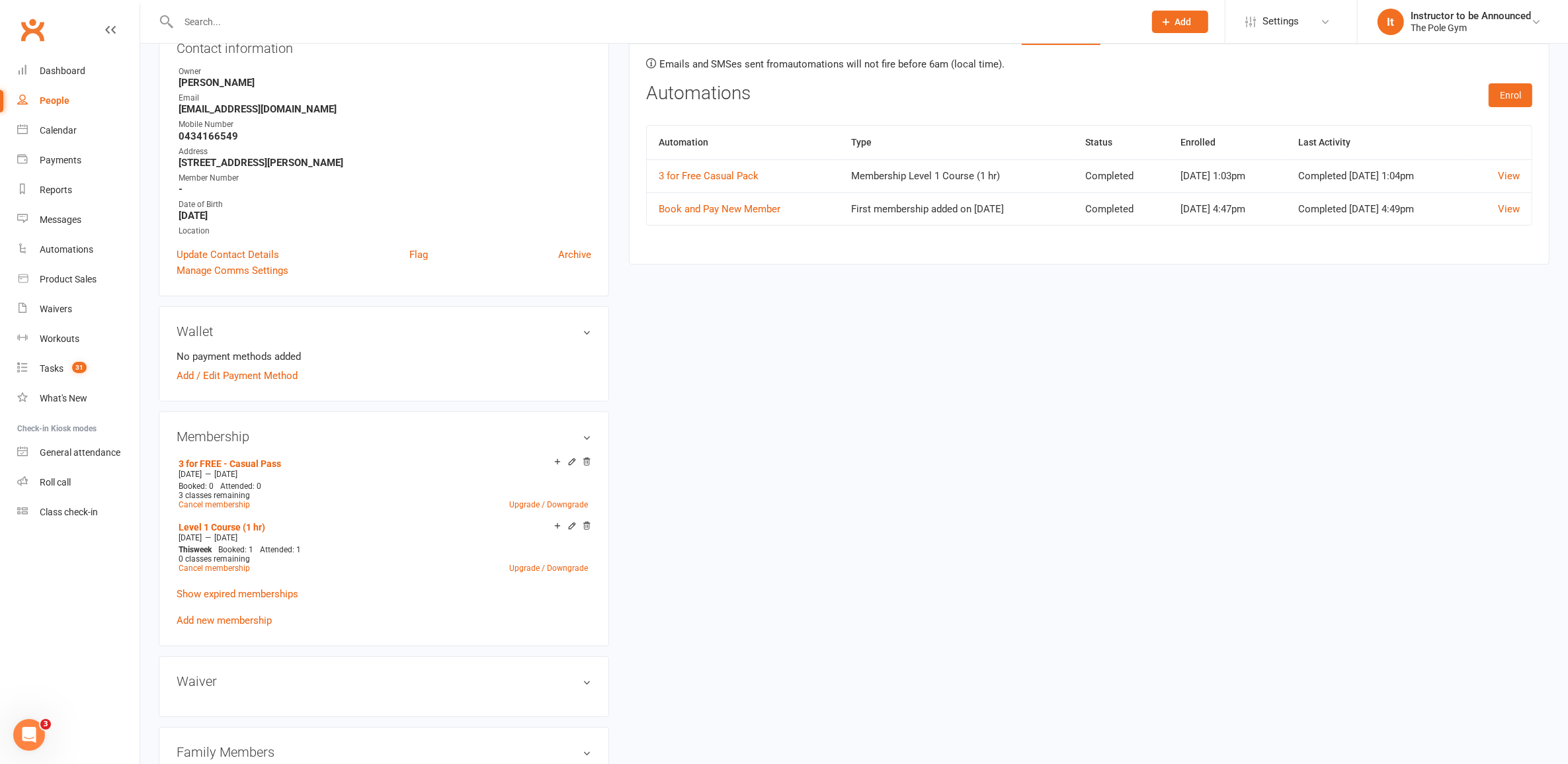
click at [248, 598] on p "Show expired memberships" at bounding box center [384, 594] width 415 height 16
click at [252, 592] on link "Show expired memberships" at bounding box center [237, 594] width 122 height 12
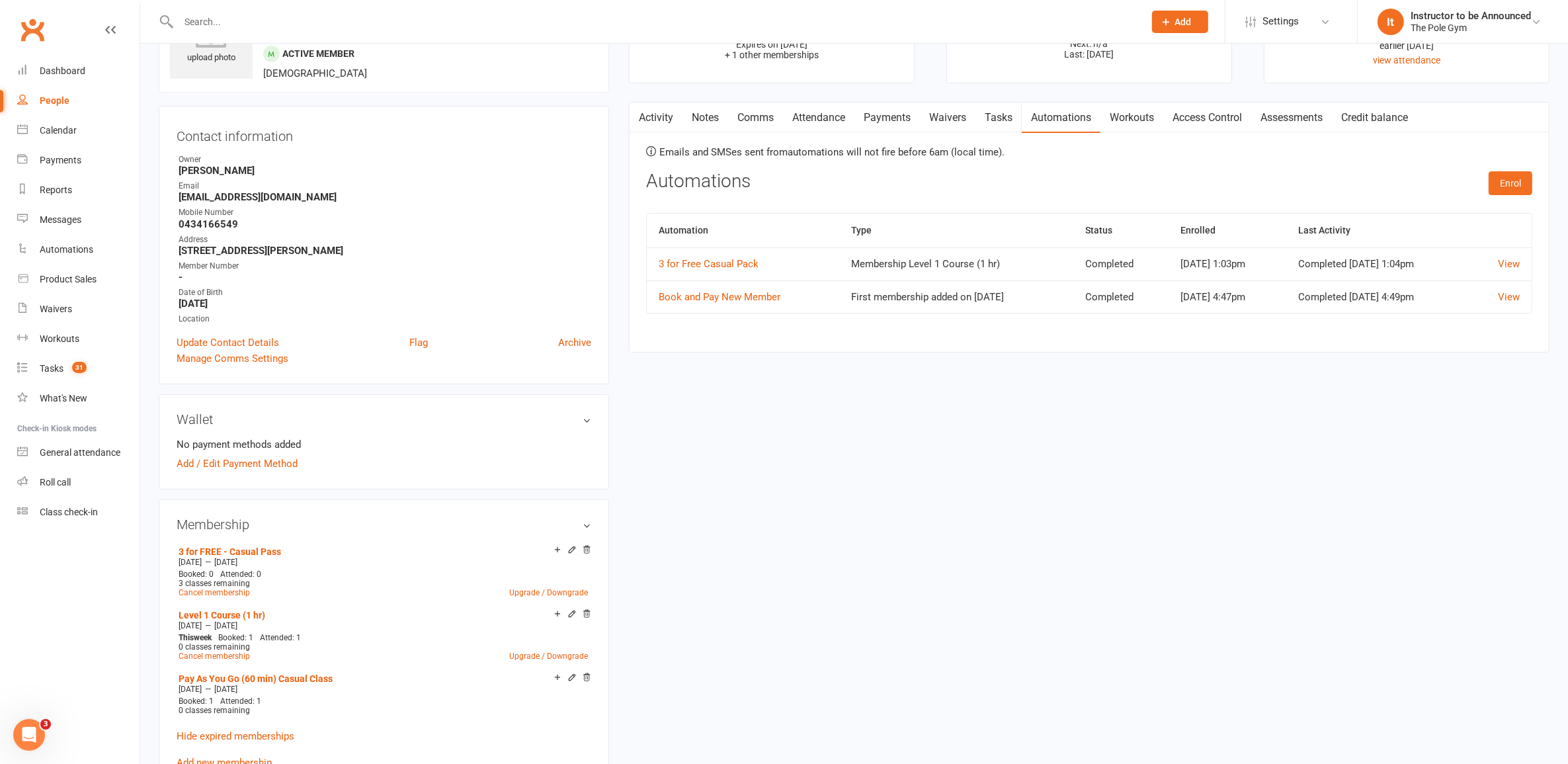
scroll to position [0, 0]
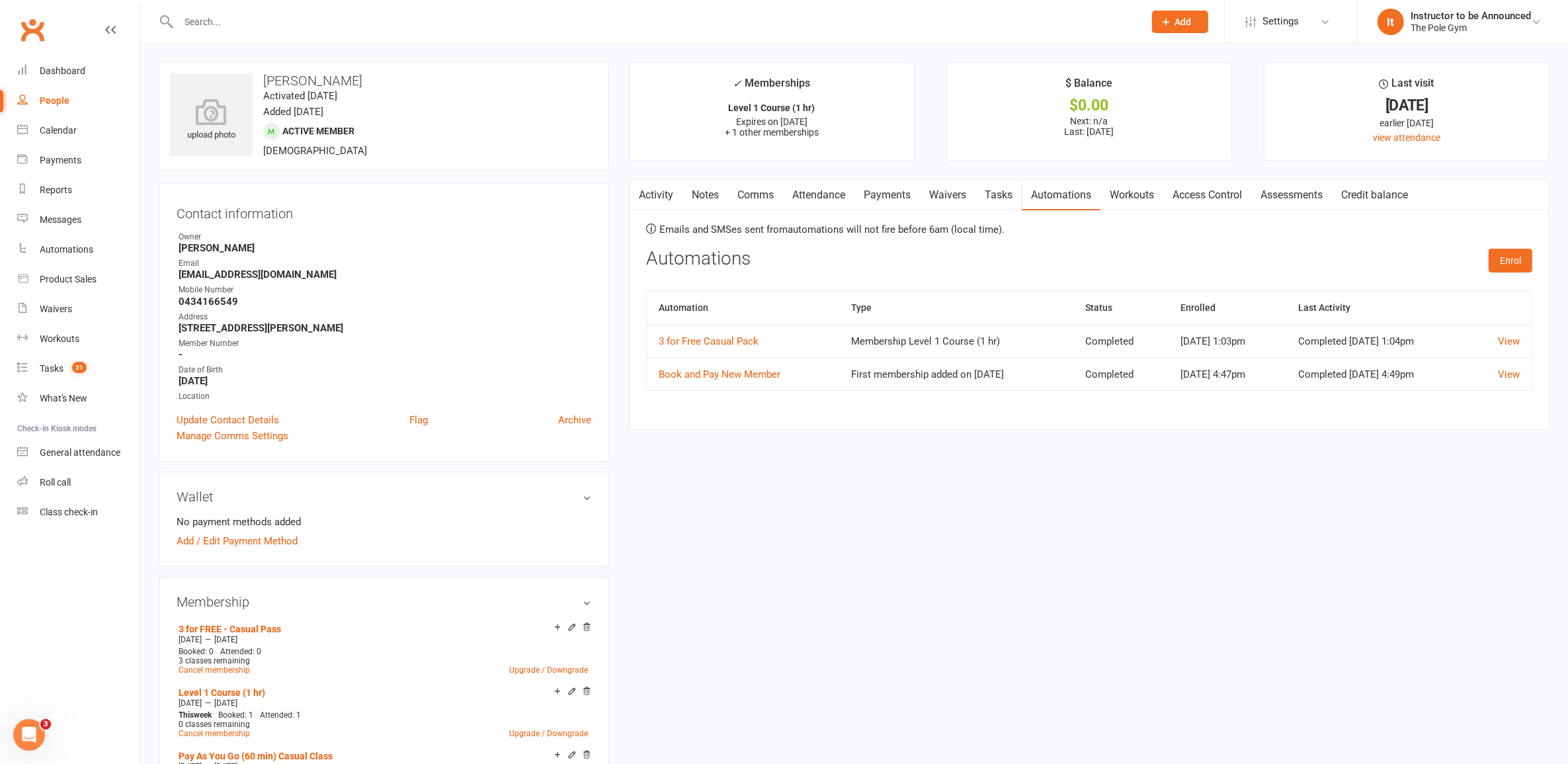
click at [665, 201] on link "Activity" at bounding box center [656, 195] width 53 height 31
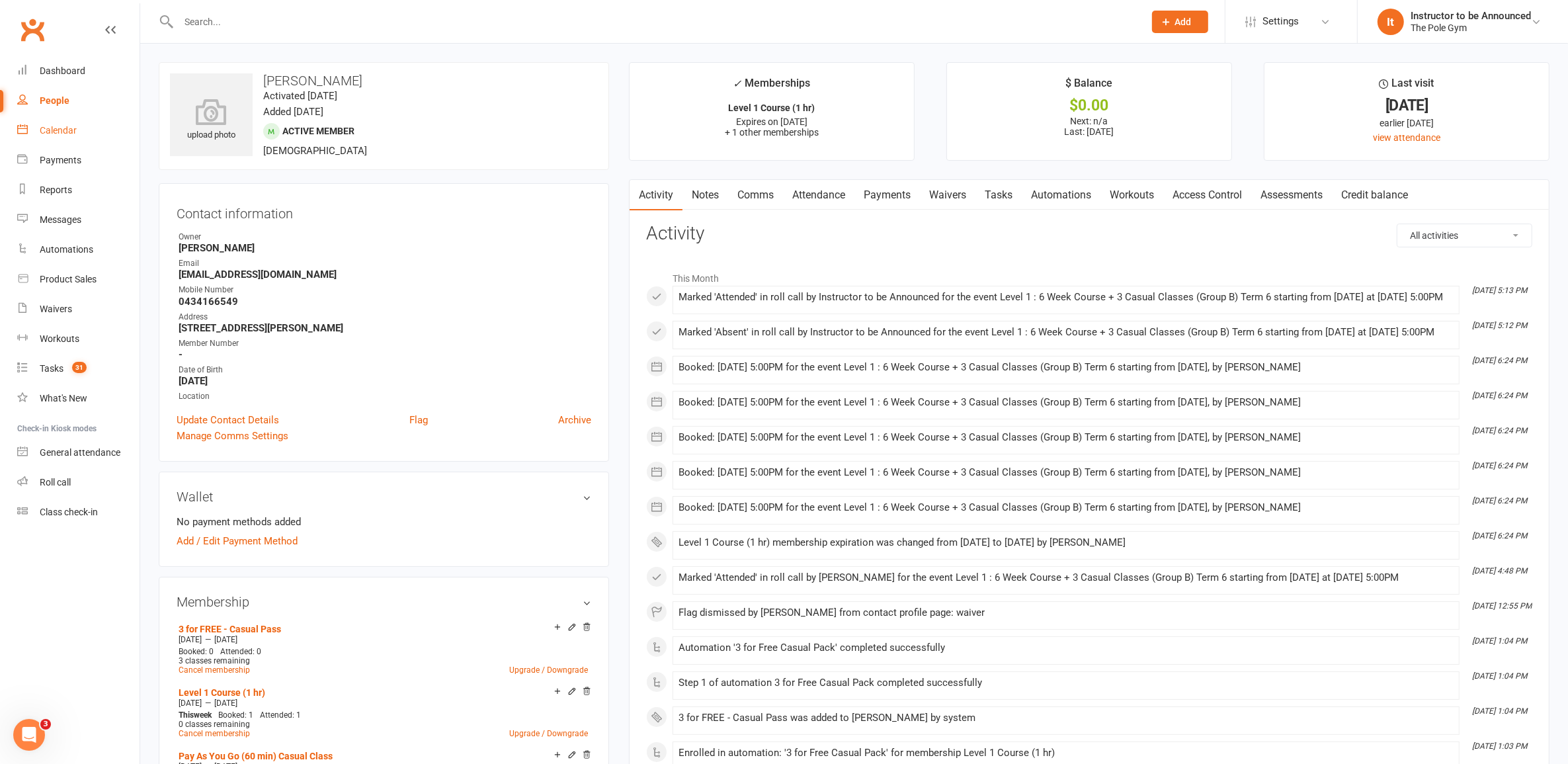
click at [71, 130] on div "Calendar" at bounding box center [58, 130] width 37 height 10
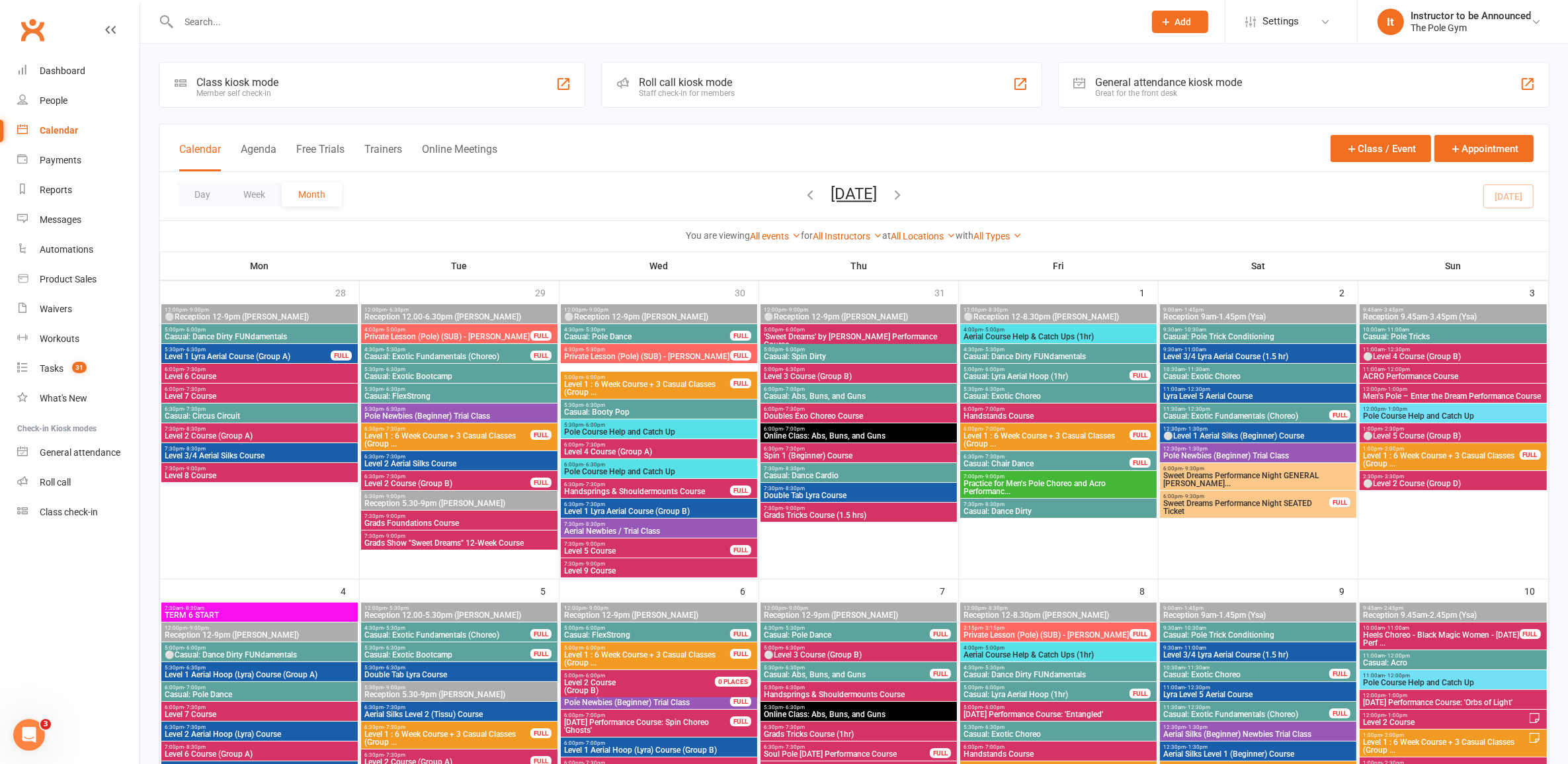
scroll to position [891, 0]
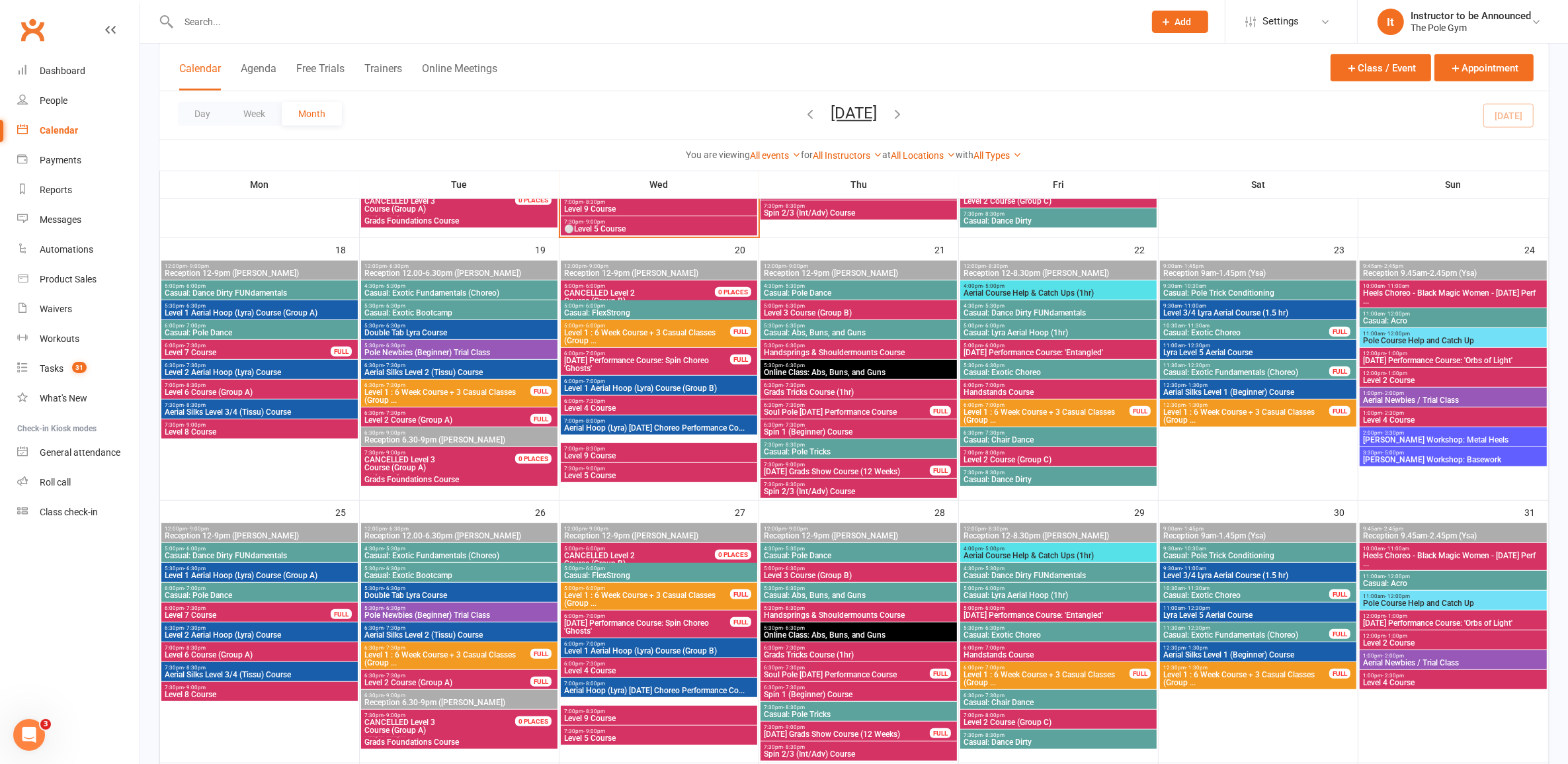
click at [1488, 442] on span "[PERSON_NAME] Workshop: Metal Heels" at bounding box center [1453, 440] width 181 height 8
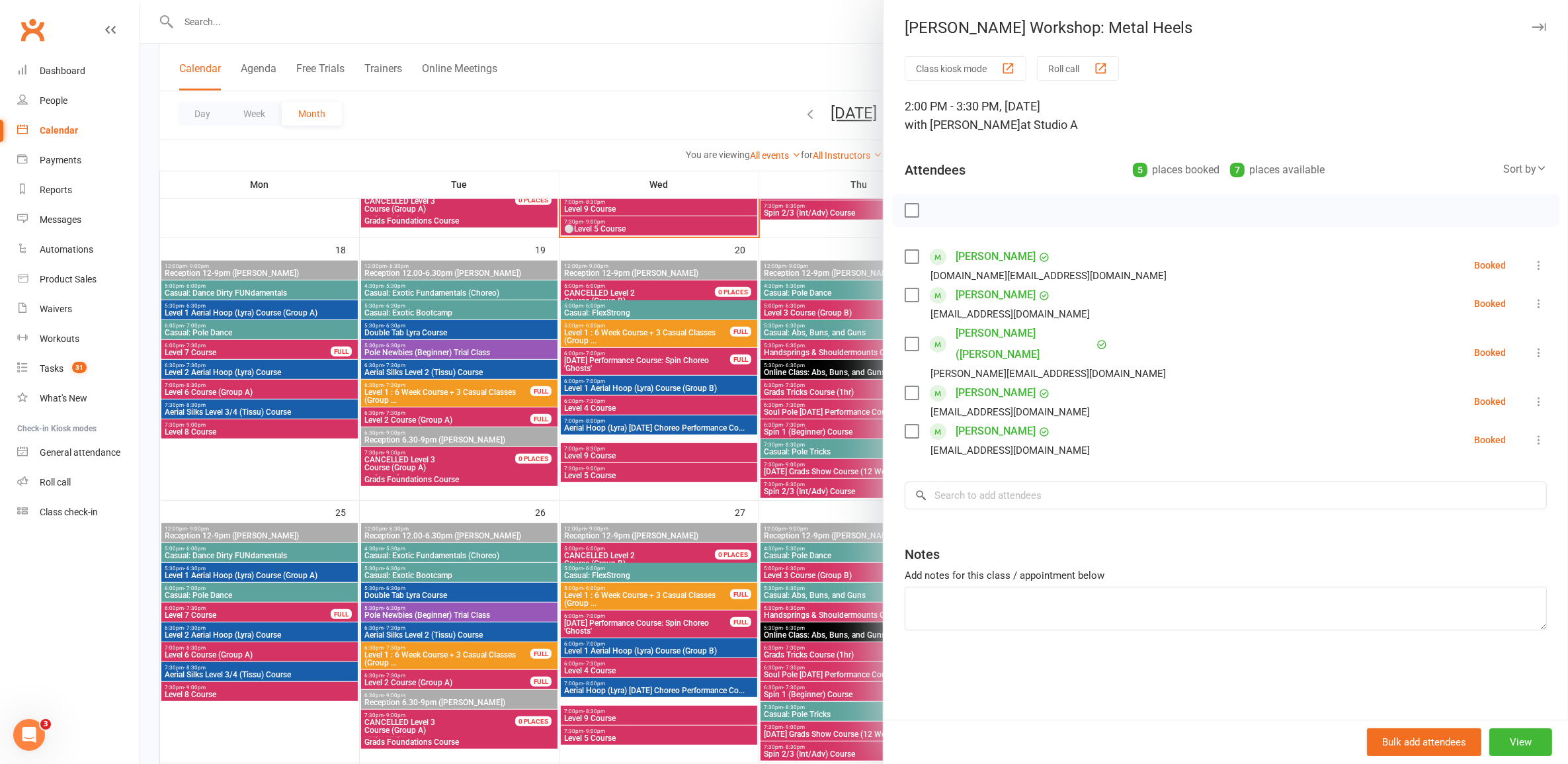
click at [818, 453] on div at bounding box center [854, 382] width 1428 height 764
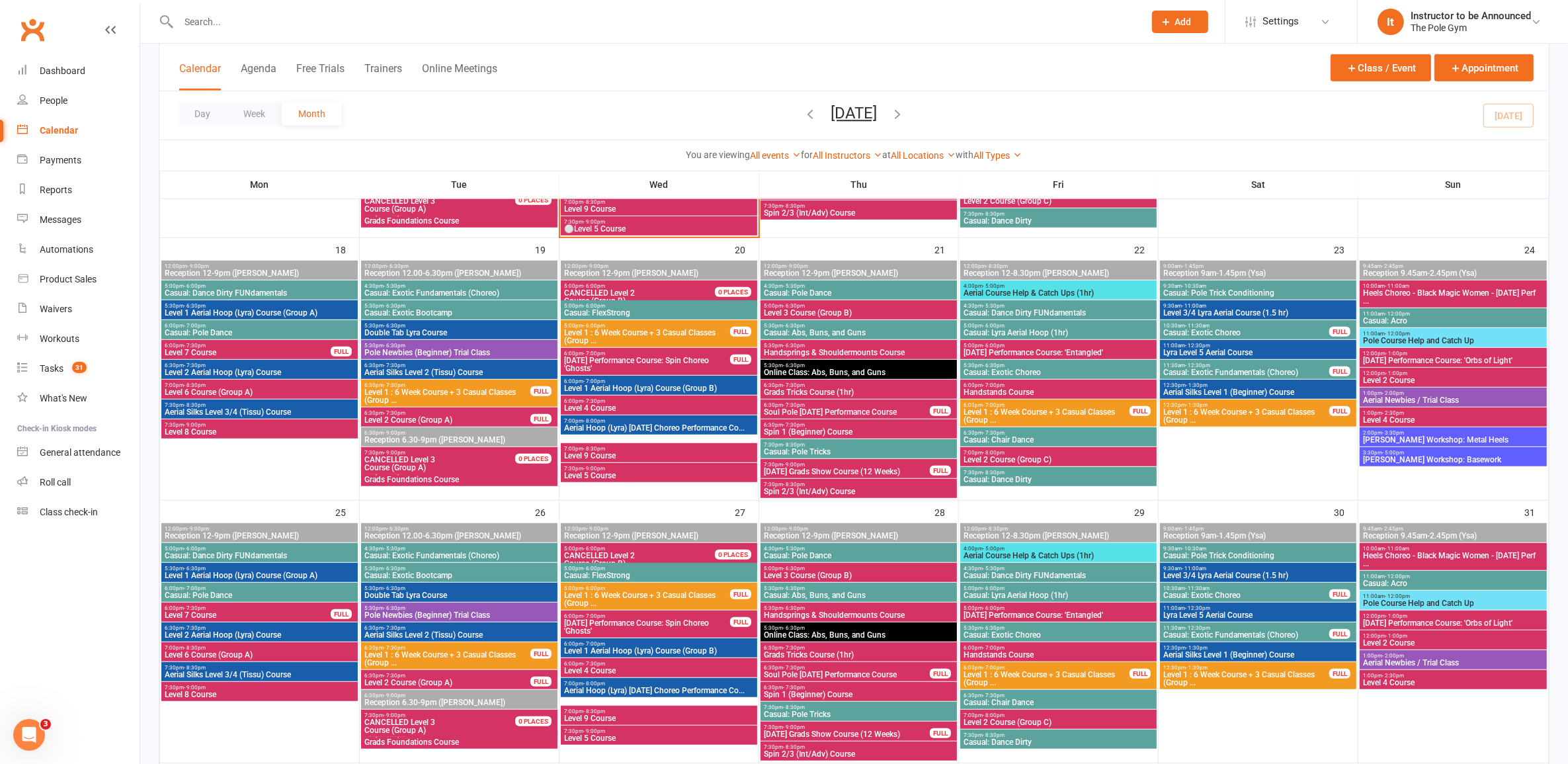
click at [1469, 460] on span "[PERSON_NAME] Workshop: Basework" at bounding box center [1453, 460] width 181 height 8
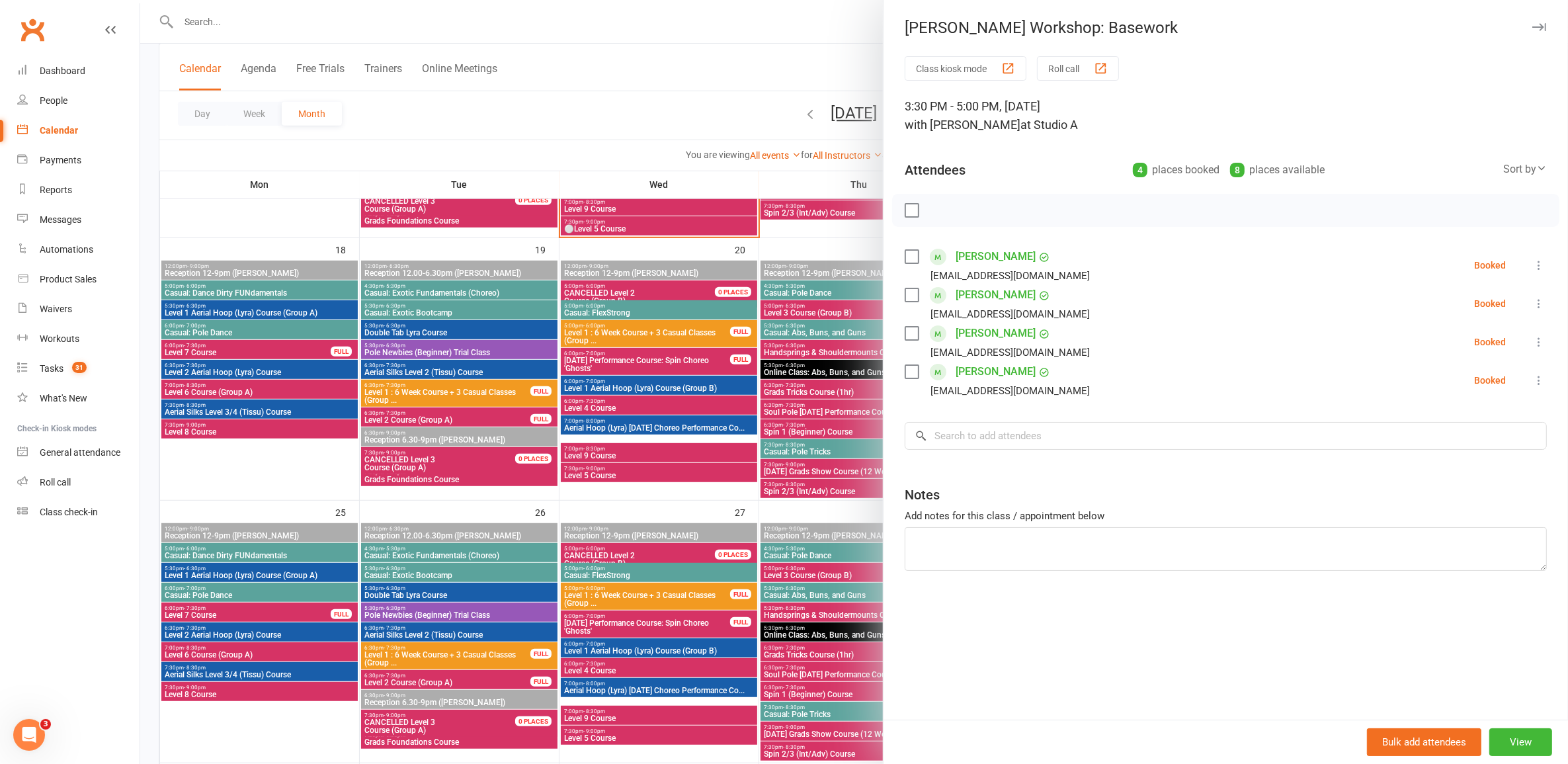
click at [857, 467] on div at bounding box center [854, 382] width 1428 height 764
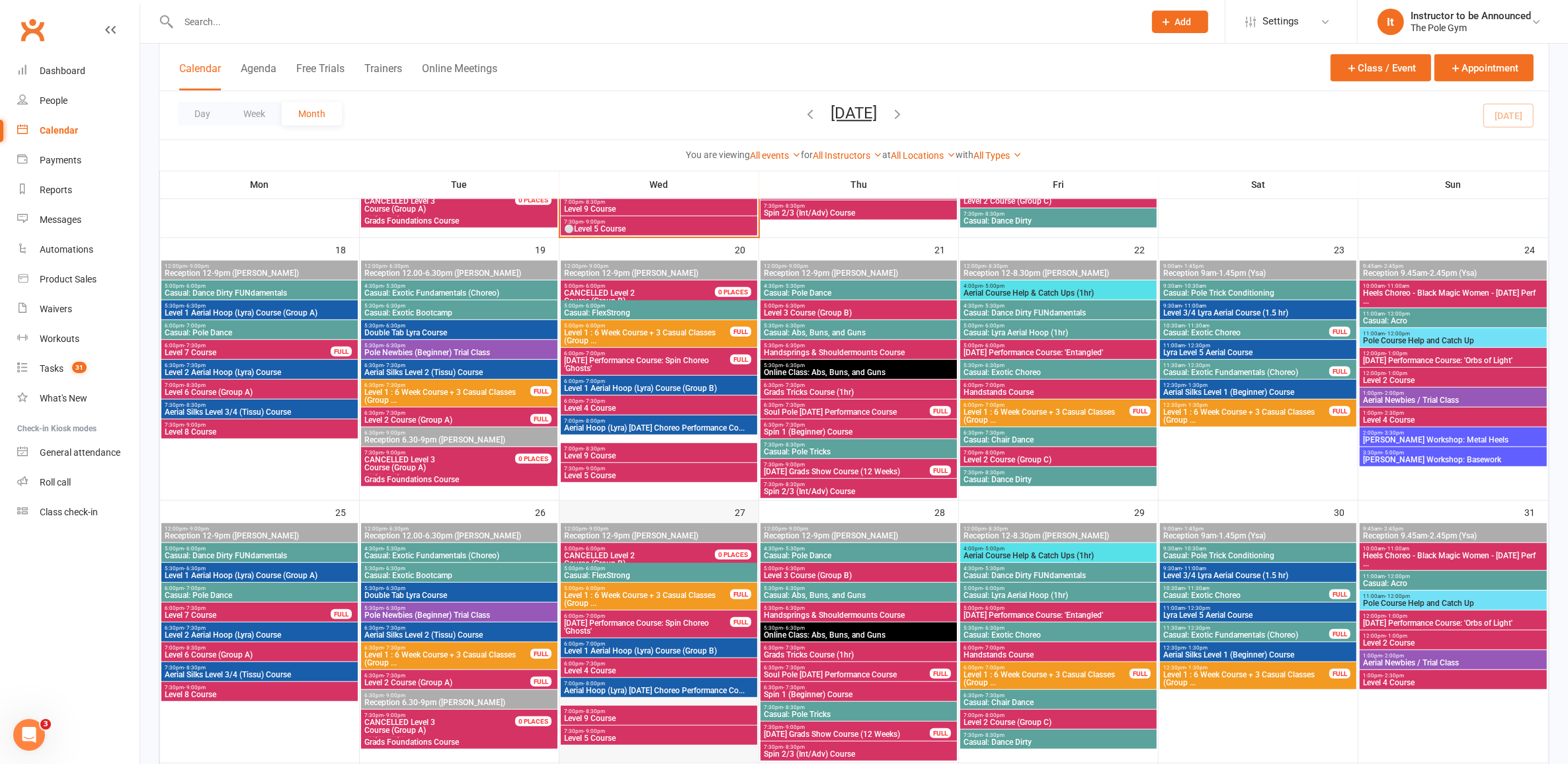
scroll to position [808, 0]
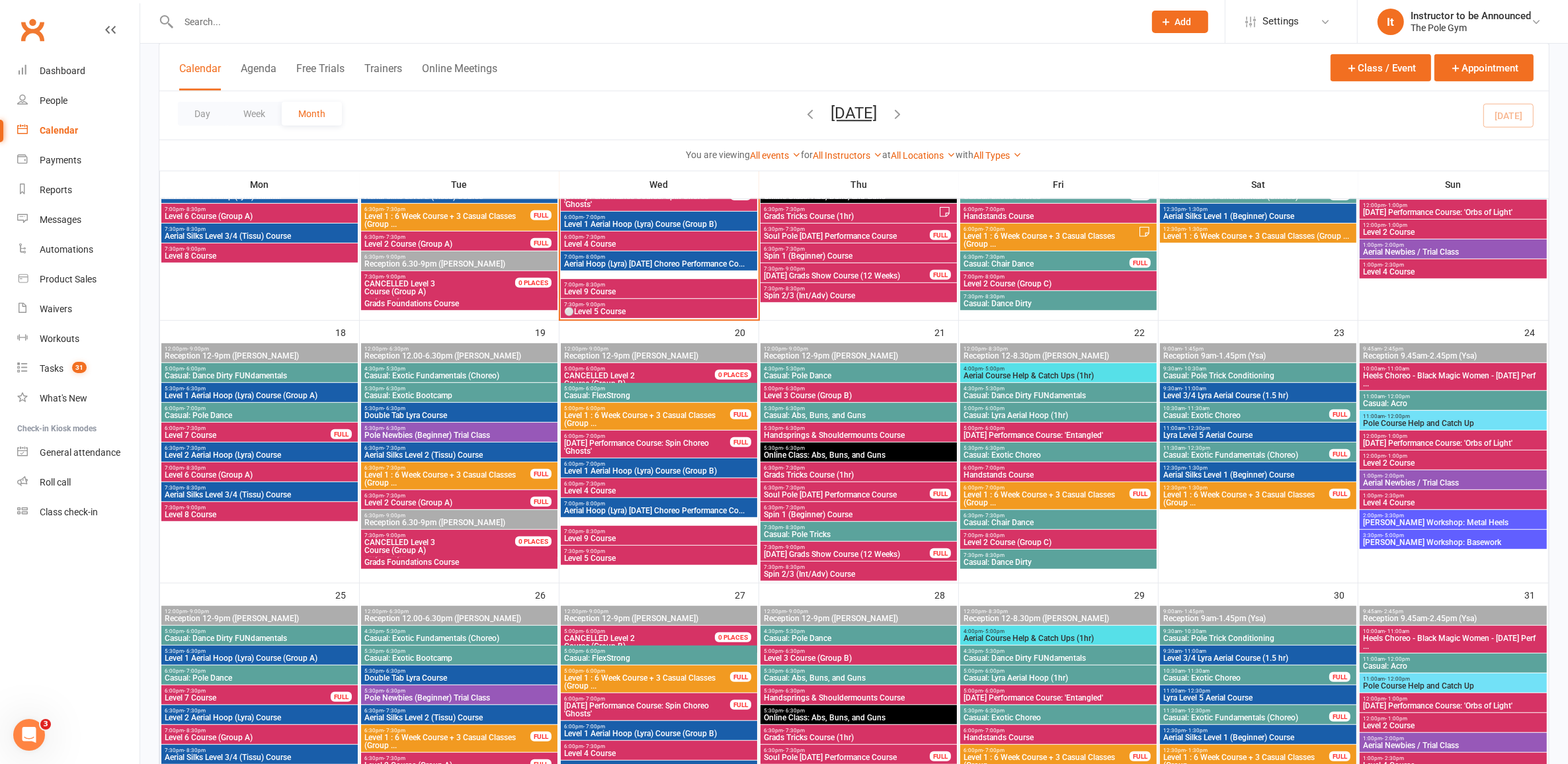
click at [676, 491] on span "Level 4 Course" at bounding box center [659, 491] width 191 height 8
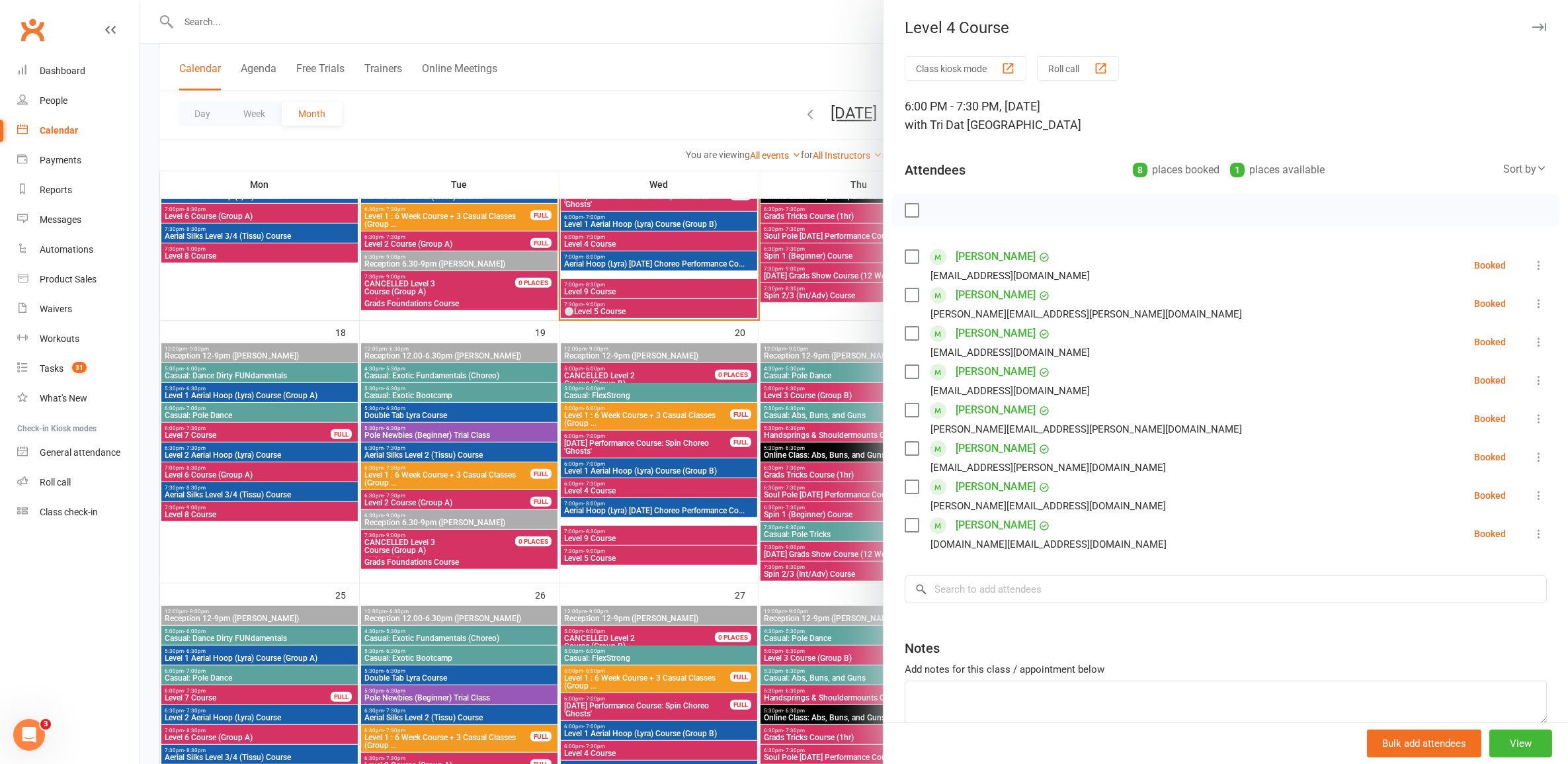
click at [676, 491] on div at bounding box center [854, 382] width 1428 height 764
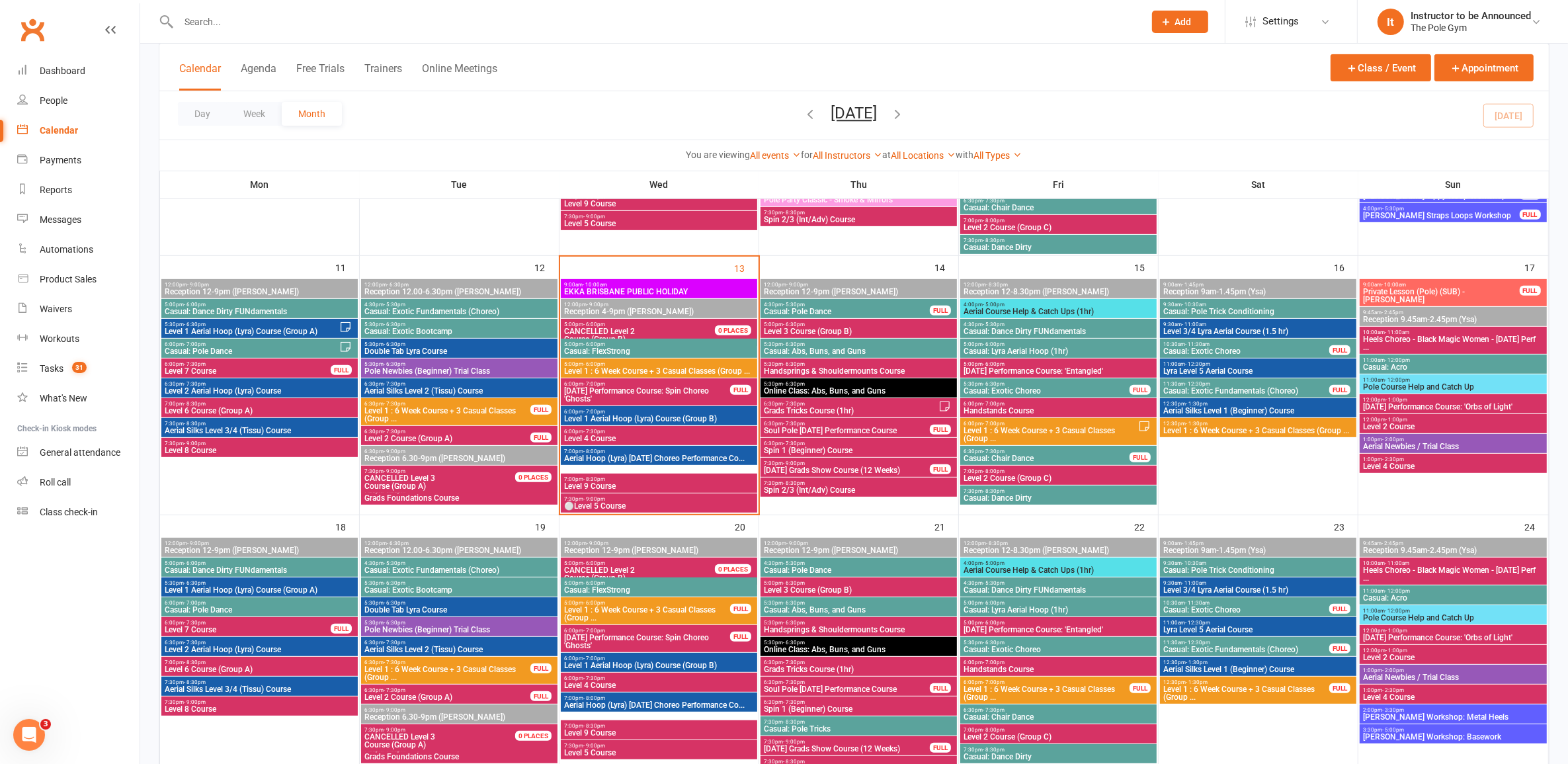
scroll to position [643, 0]
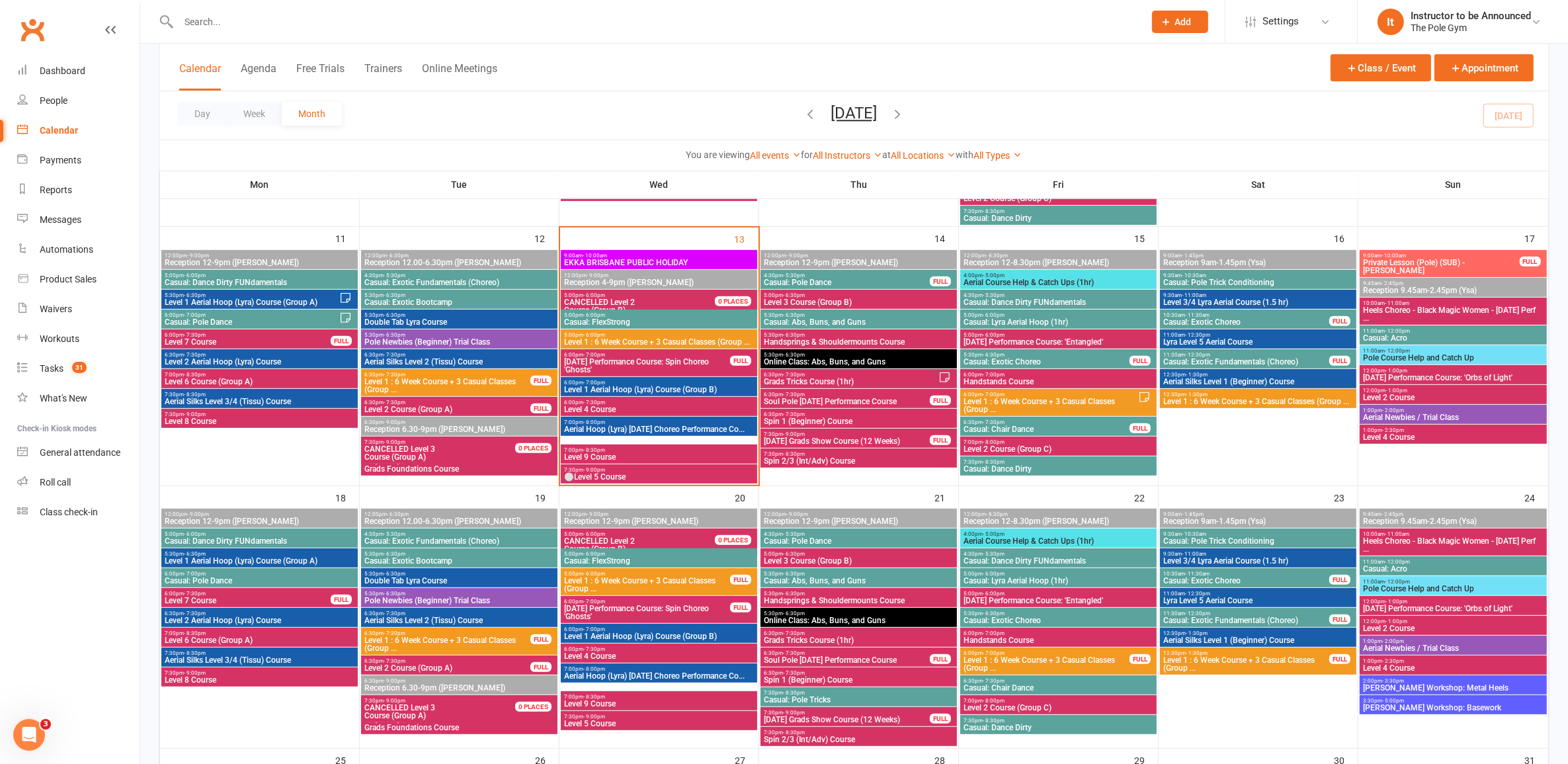
click at [1459, 434] on span "Level 4 Course" at bounding box center [1453, 437] width 181 height 8
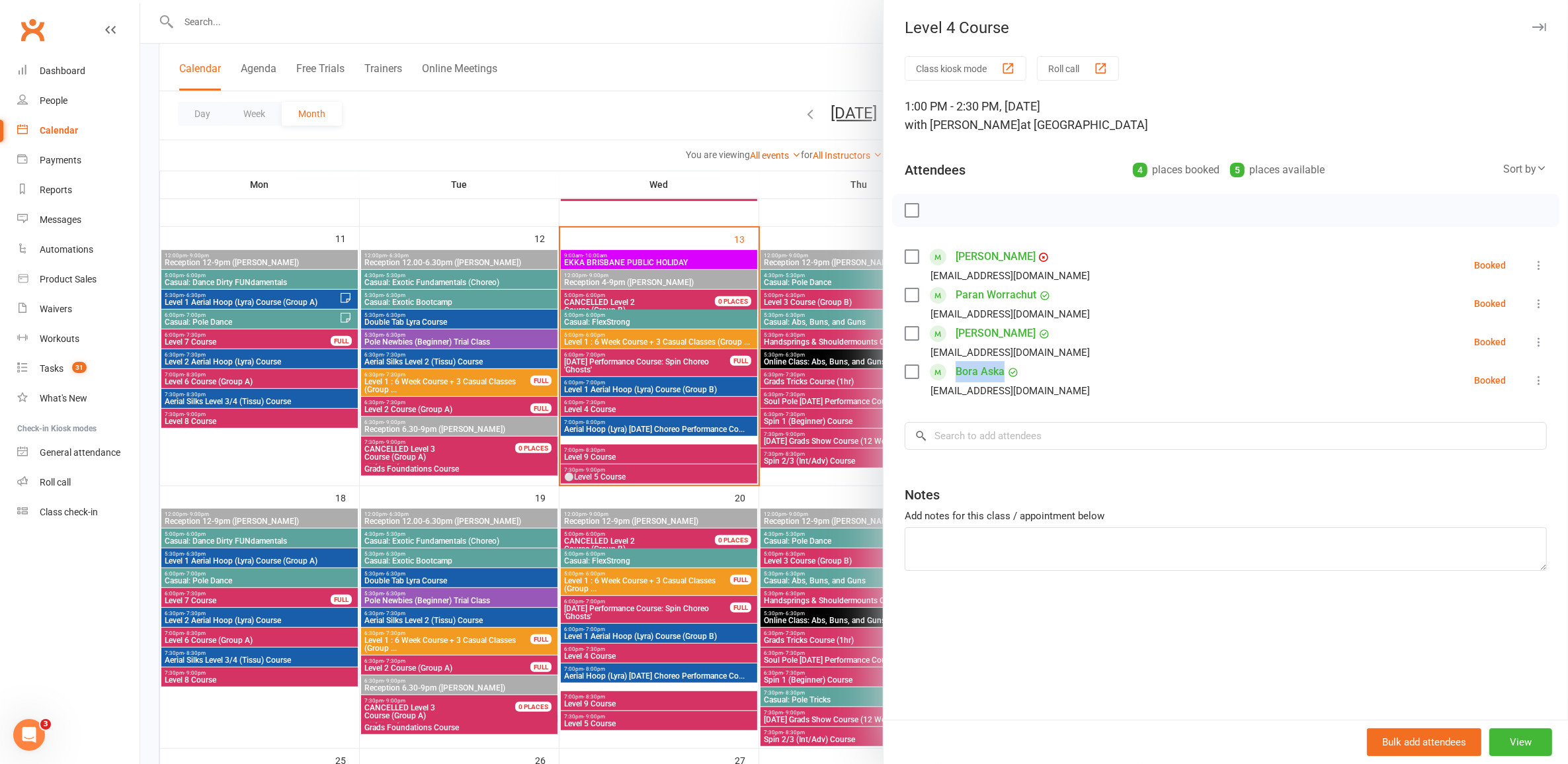
drag, startPoint x: 1006, startPoint y: 375, endPoint x: 946, endPoint y: 377, distance: 60.0
click at [946, 377] on div "Bora Aska [EMAIL_ADDRESS][DOMAIN_NAME]" at bounding box center [1000, 380] width 190 height 38
copy link "Bora Aska"
click at [660, 362] on div at bounding box center [854, 382] width 1428 height 764
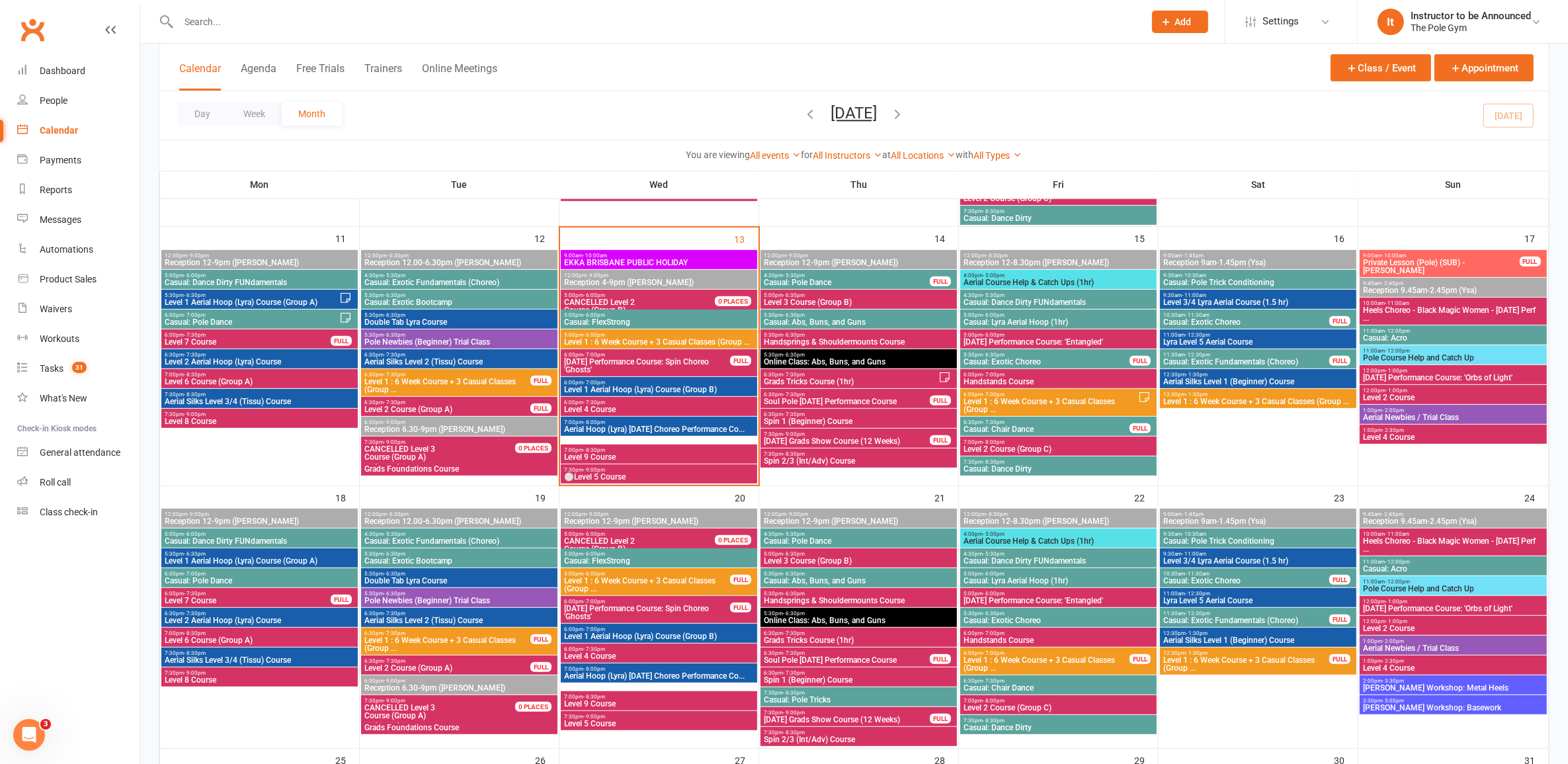
click at [653, 394] on div "6:00pm - 7:00pm Level 1 Aerial Hoop (Lyra) Course (Group B)" at bounding box center [659, 386] width 196 height 19
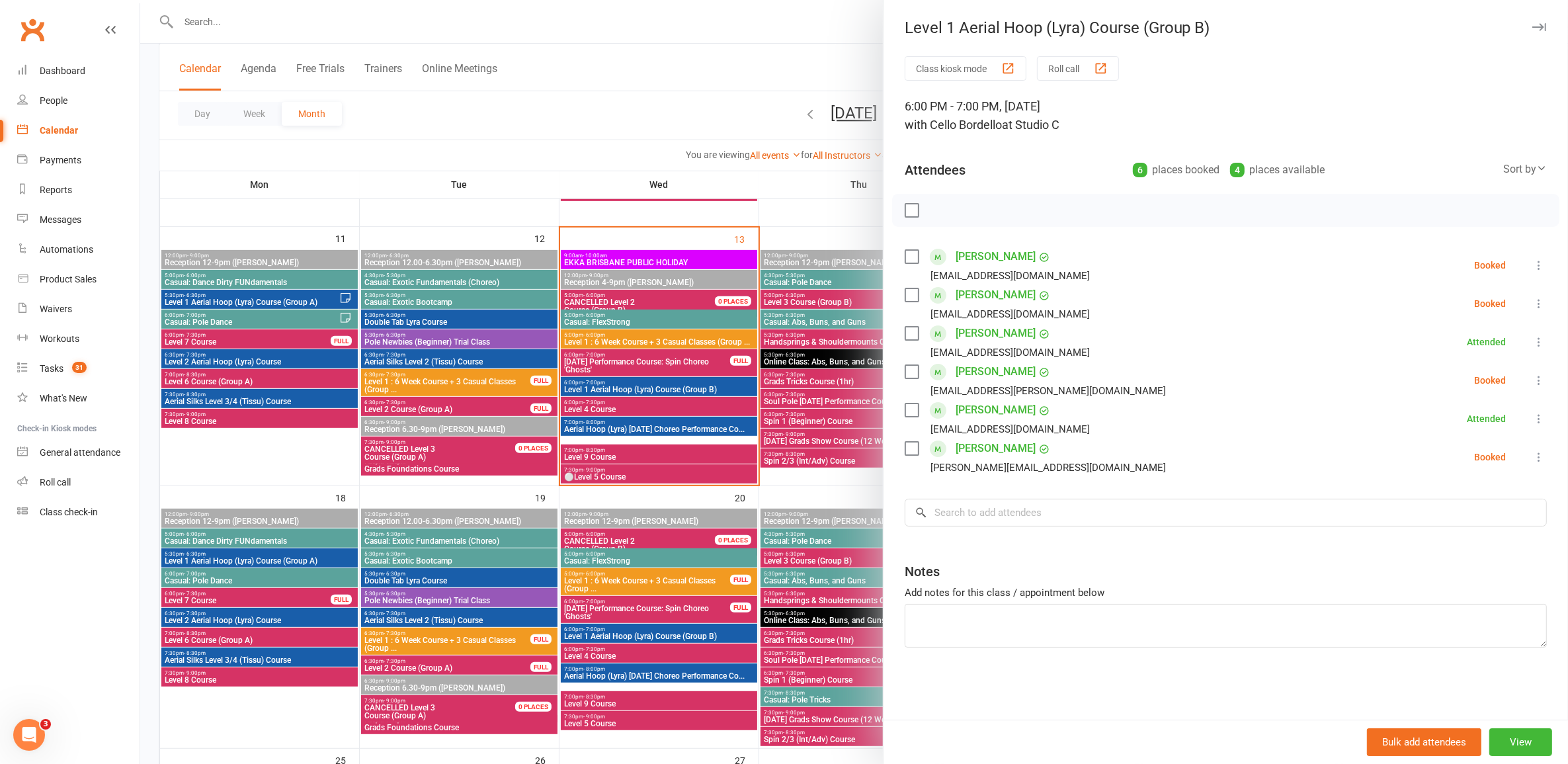
click at [672, 409] on div at bounding box center [854, 382] width 1428 height 764
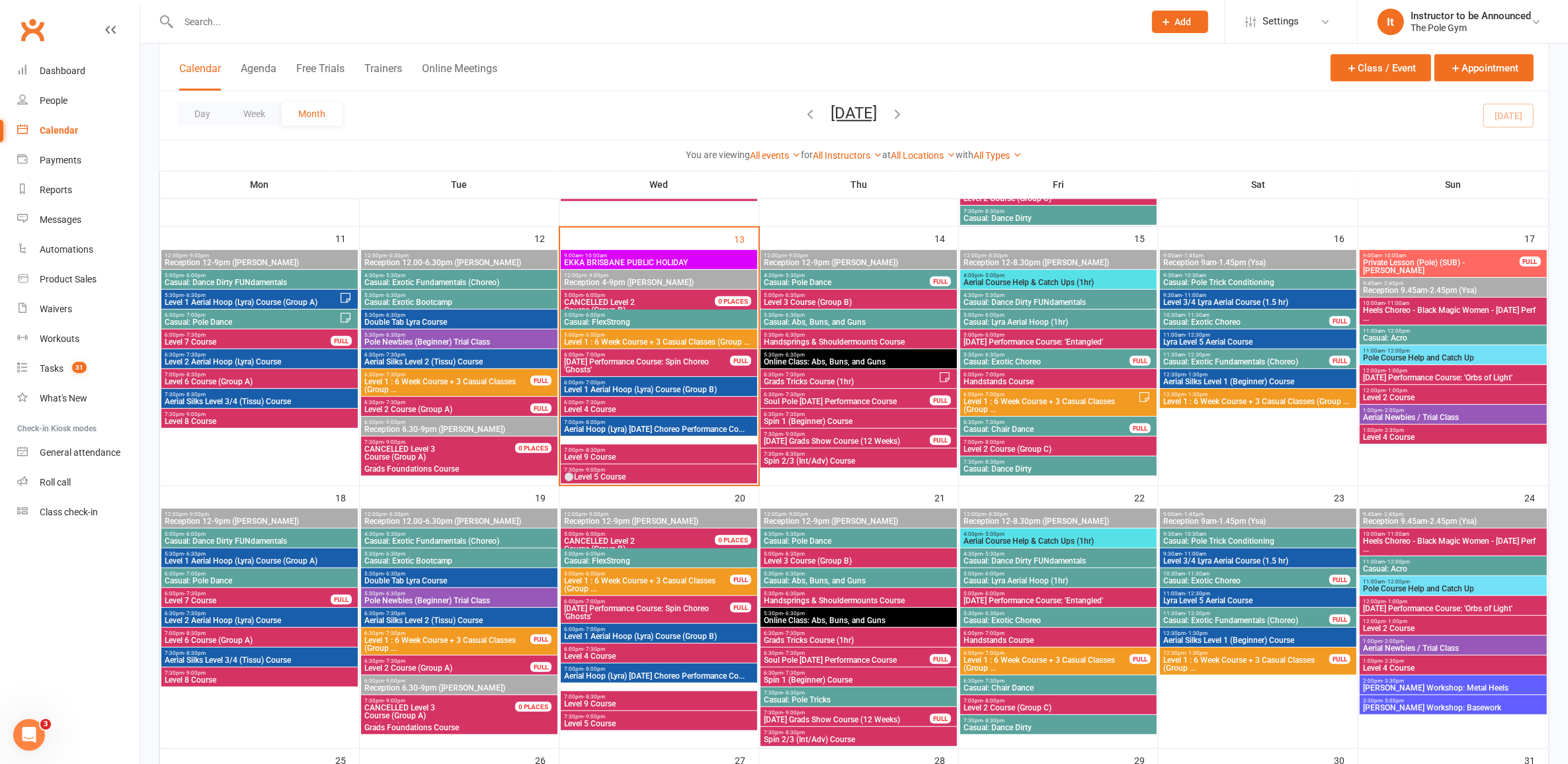
click at [672, 409] on span "Level 4 Course" at bounding box center [659, 409] width 191 height 8
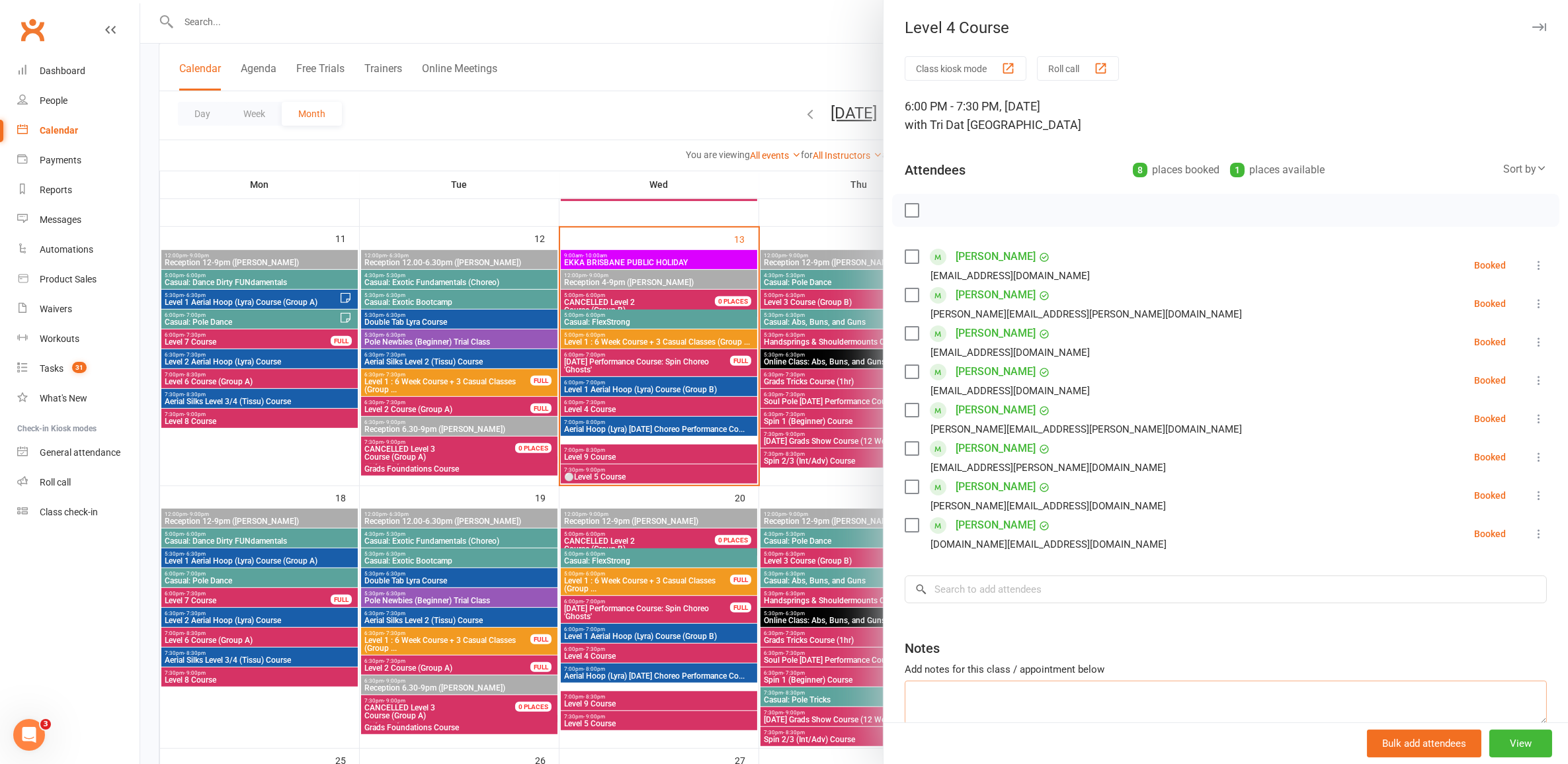
click at [1103, 700] on textarea at bounding box center [1226, 703] width 642 height 43
paste textarea "Bora Aska"
click at [908, 694] on textarea "Bora Aska" at bounding box center [1226, 703] width 642 height 43
type textarea "1 - Bora Aska"
click at [708, 619] on div at bounding box center [854, 382] width 1428 height 764
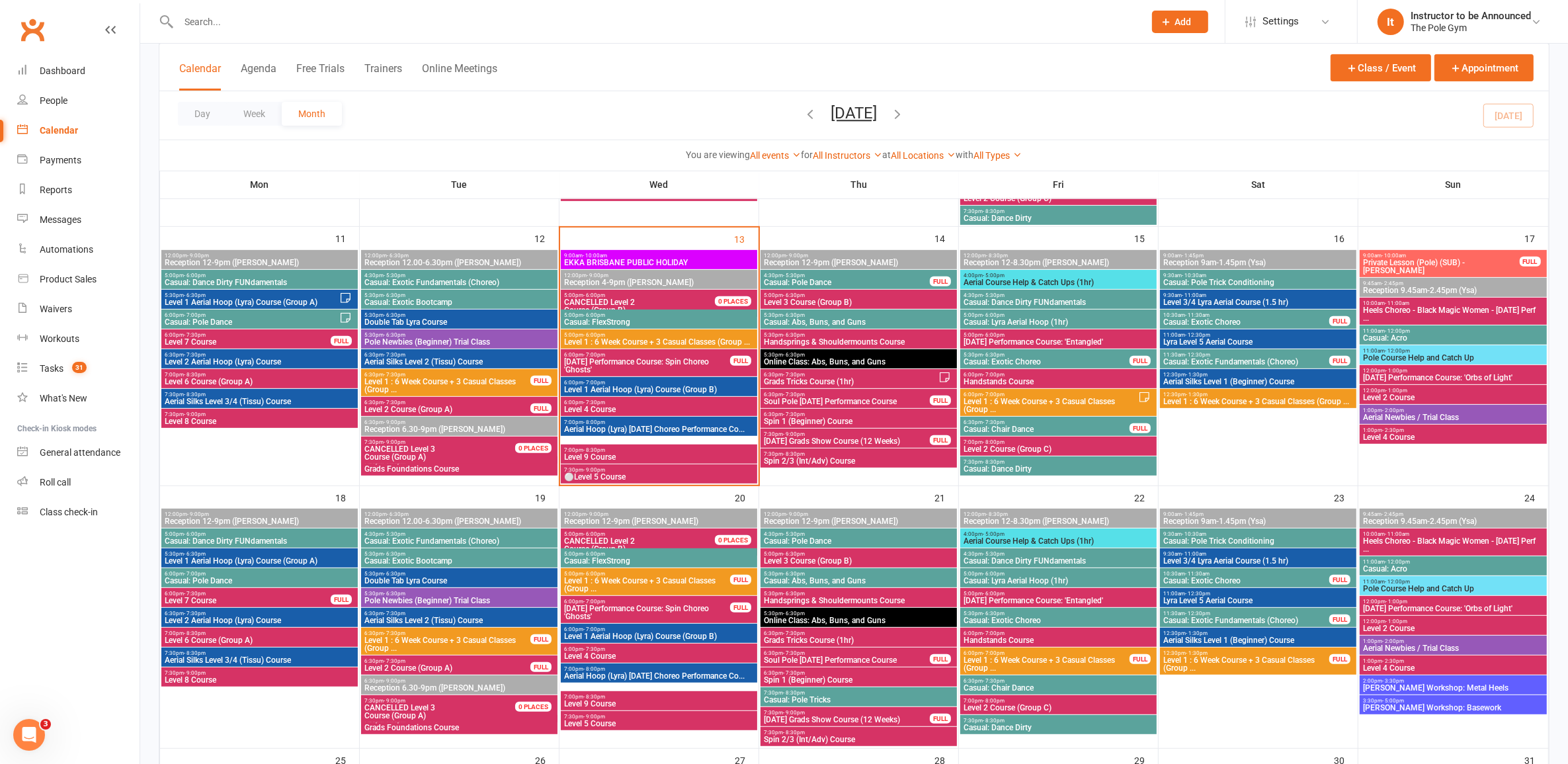
click at [660, 386] on span "Level 1 Aerial Hoop (Lyra) Course (Group B)" at bounding box center [659, 389] width 191 height 8
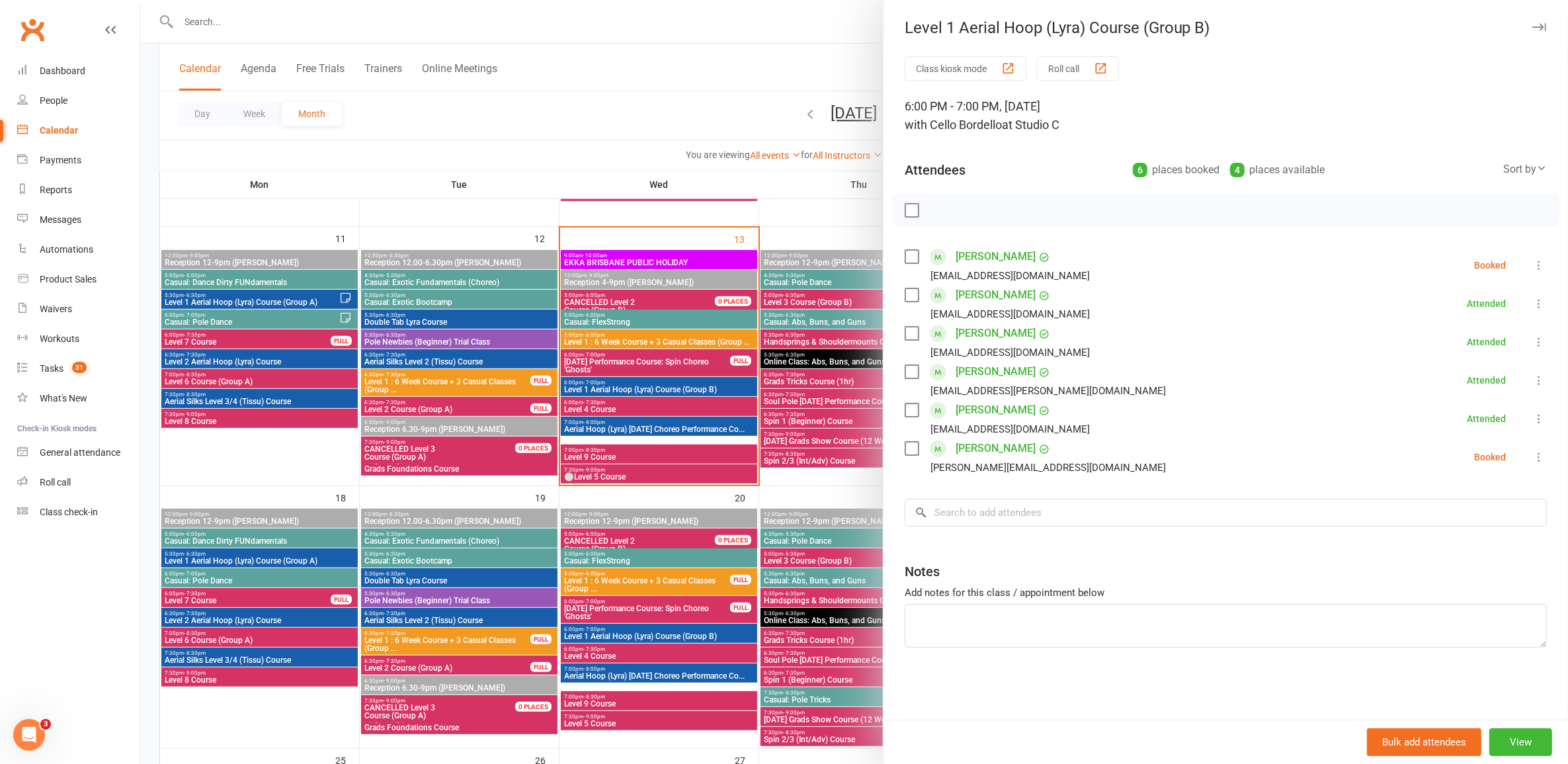
click at [587, 452] on div at bounding box center [854, 382] width 1428 height 764
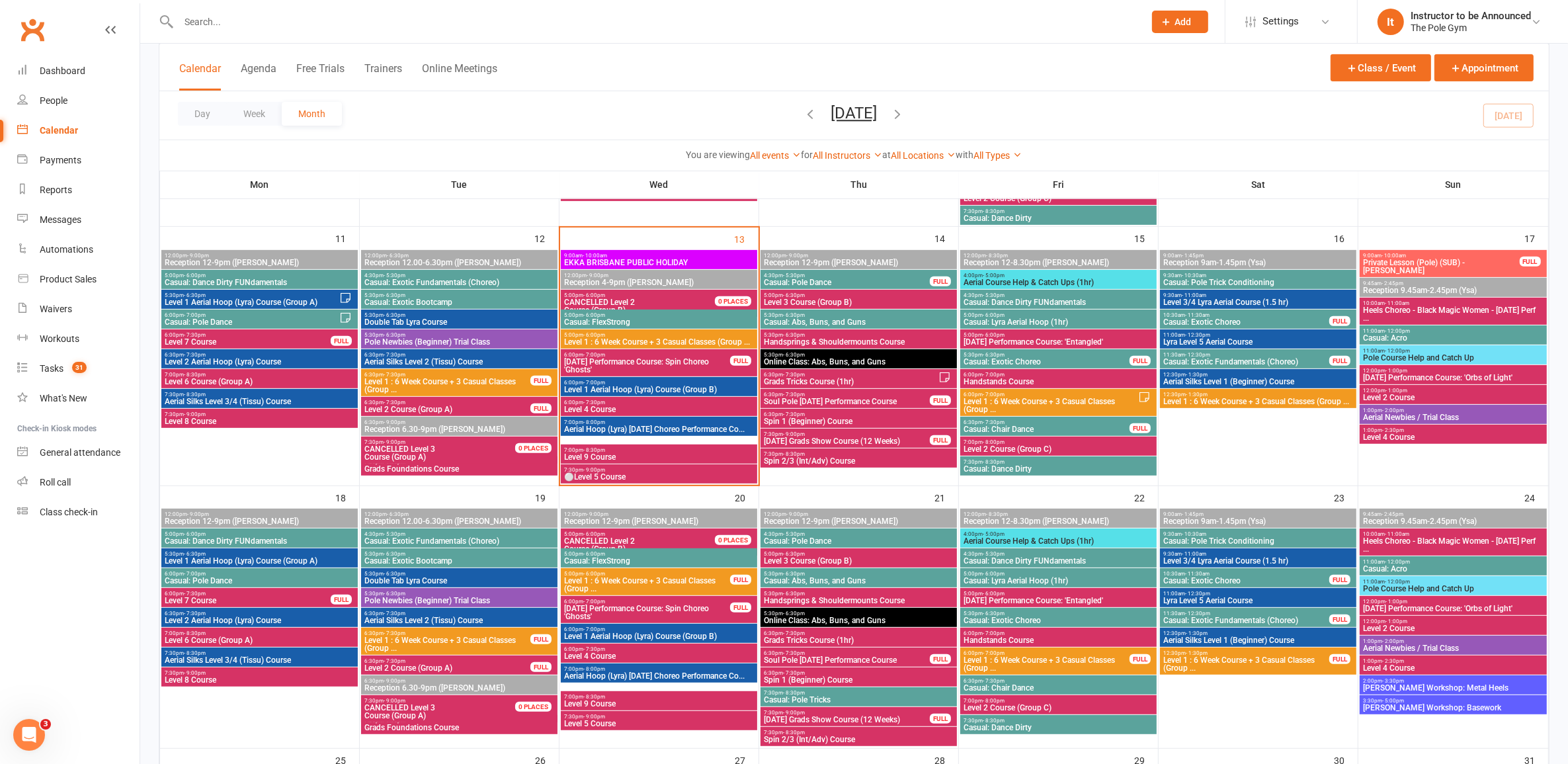
click at [657, 388] on span "Level 1 Aerial Hoop (Lyra) Course (Group B)" at bounding box center [659, 389] width 191 height 8
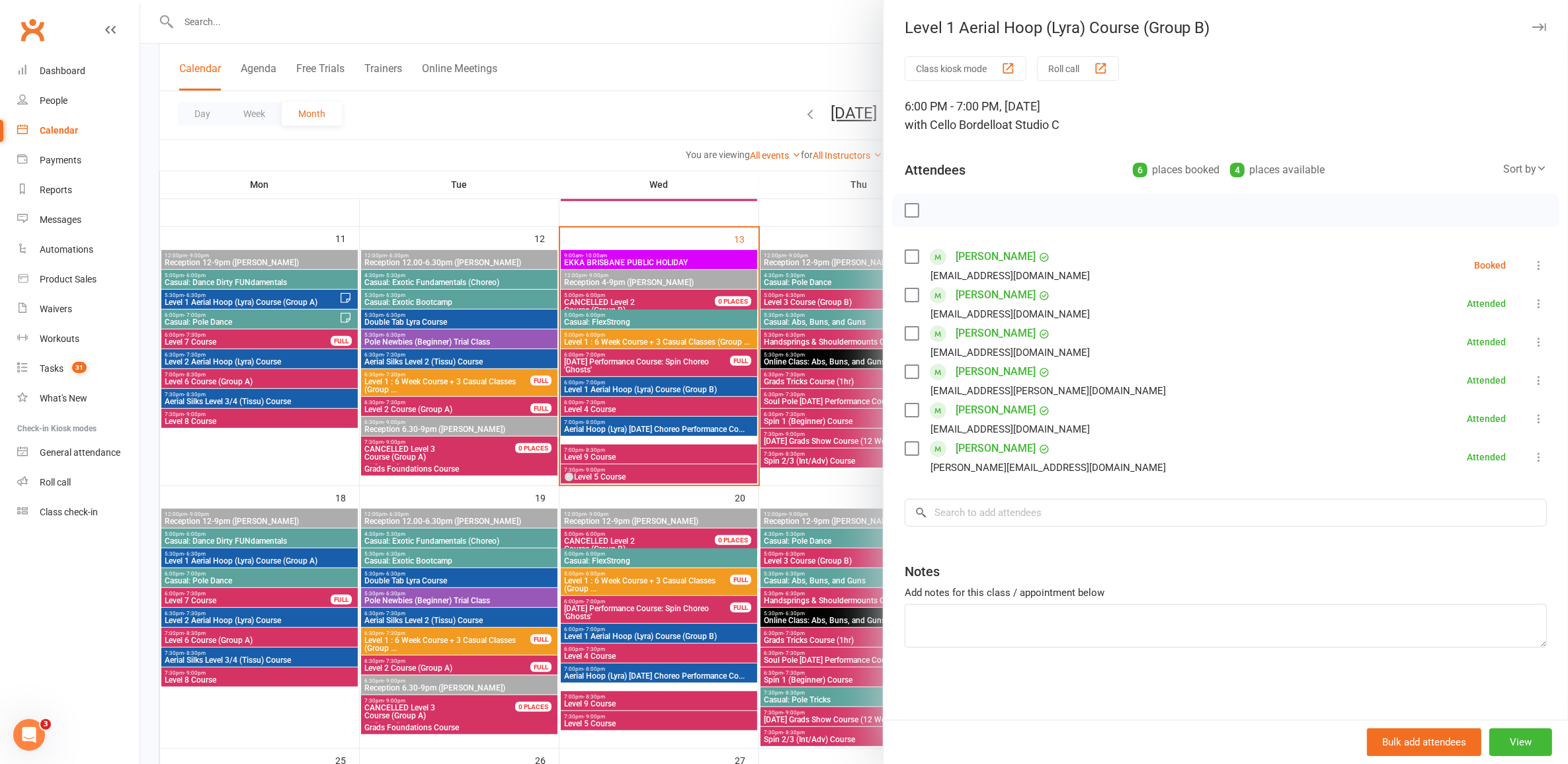
click at [581, 368] on div at bounding box center [854, 382] width 1428 height 764
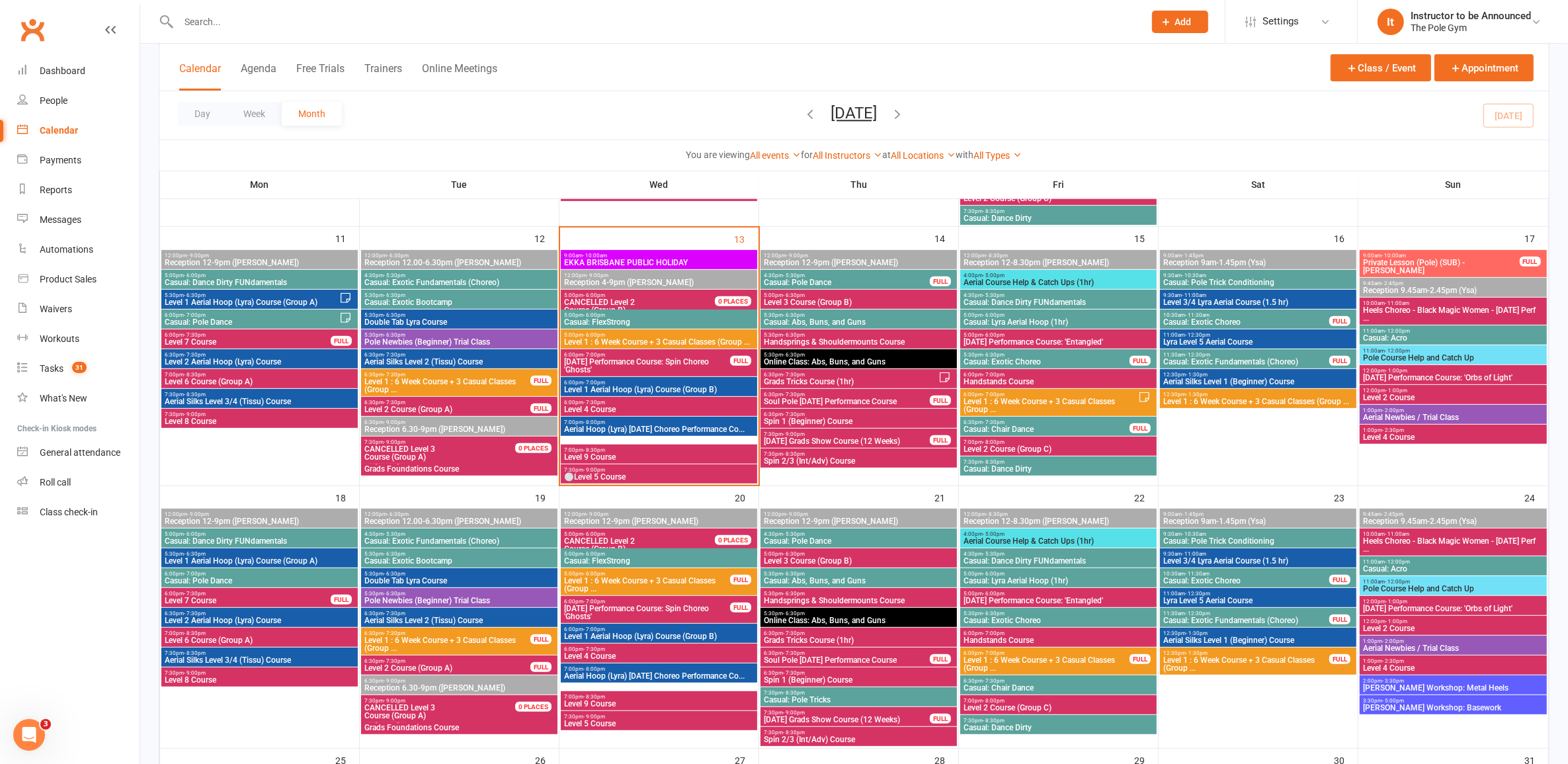
click at [1097, 402] on span "Level 1 : 6 Week Course + 3 Casual Classes (Group ..." at bounding box center [1051, 405] width 175 height 16
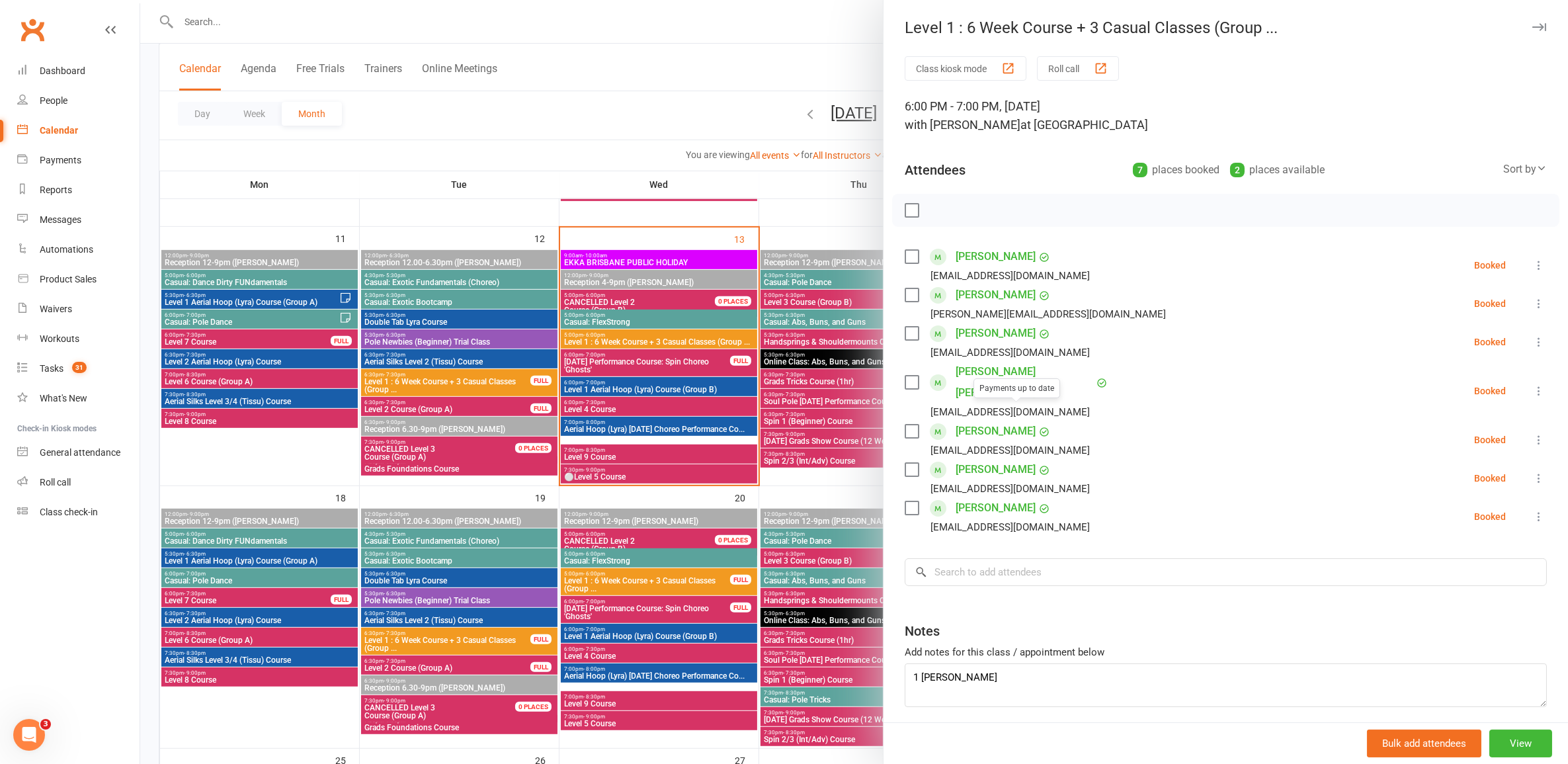
click at [848, 423] on div at bounding box center [854, 382] width 1428 height 764
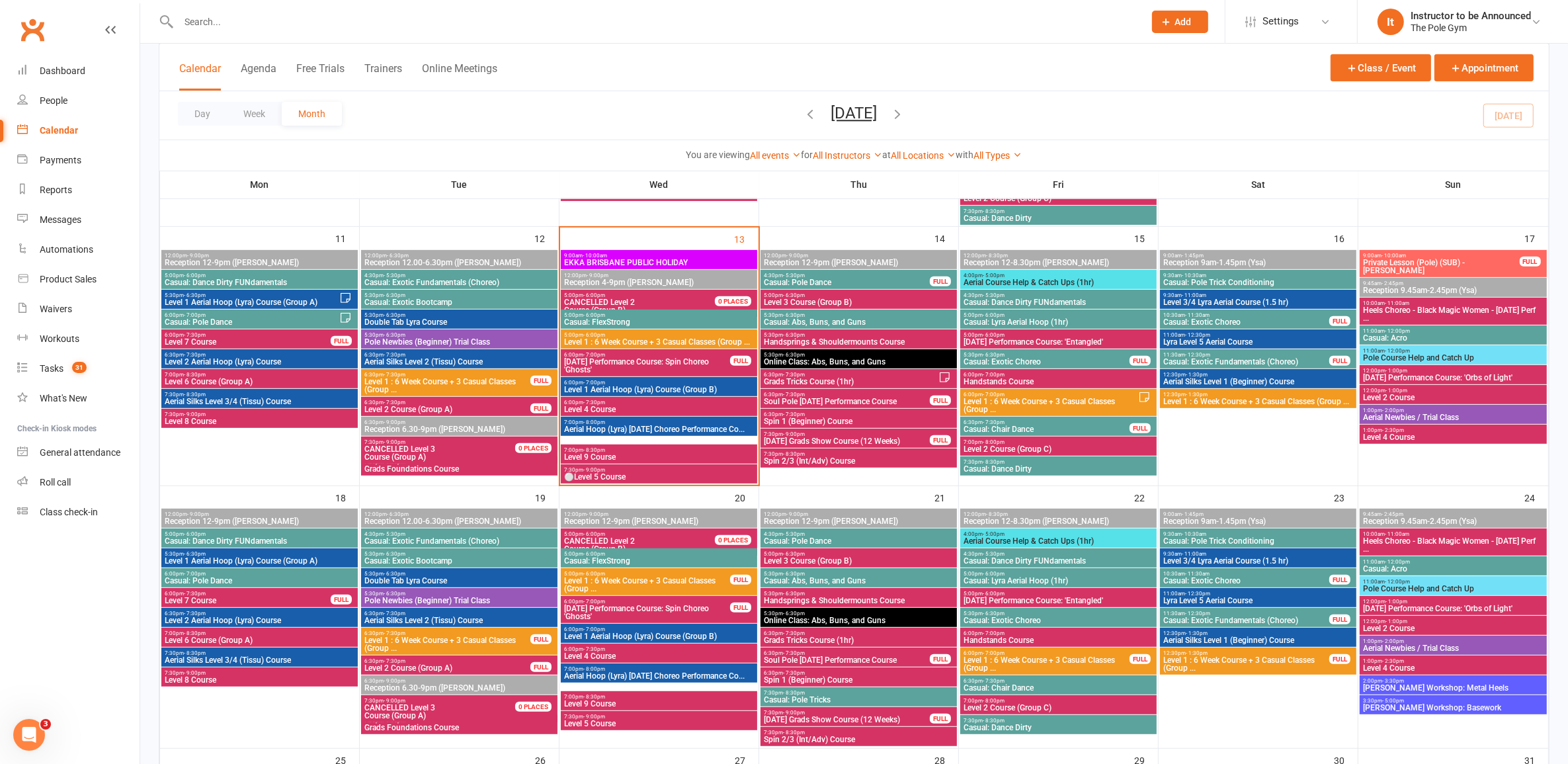
click at [1271, 395] on span "12:30pm - 1:30pm" at bounding box center [1258, 395] width 191 height 6
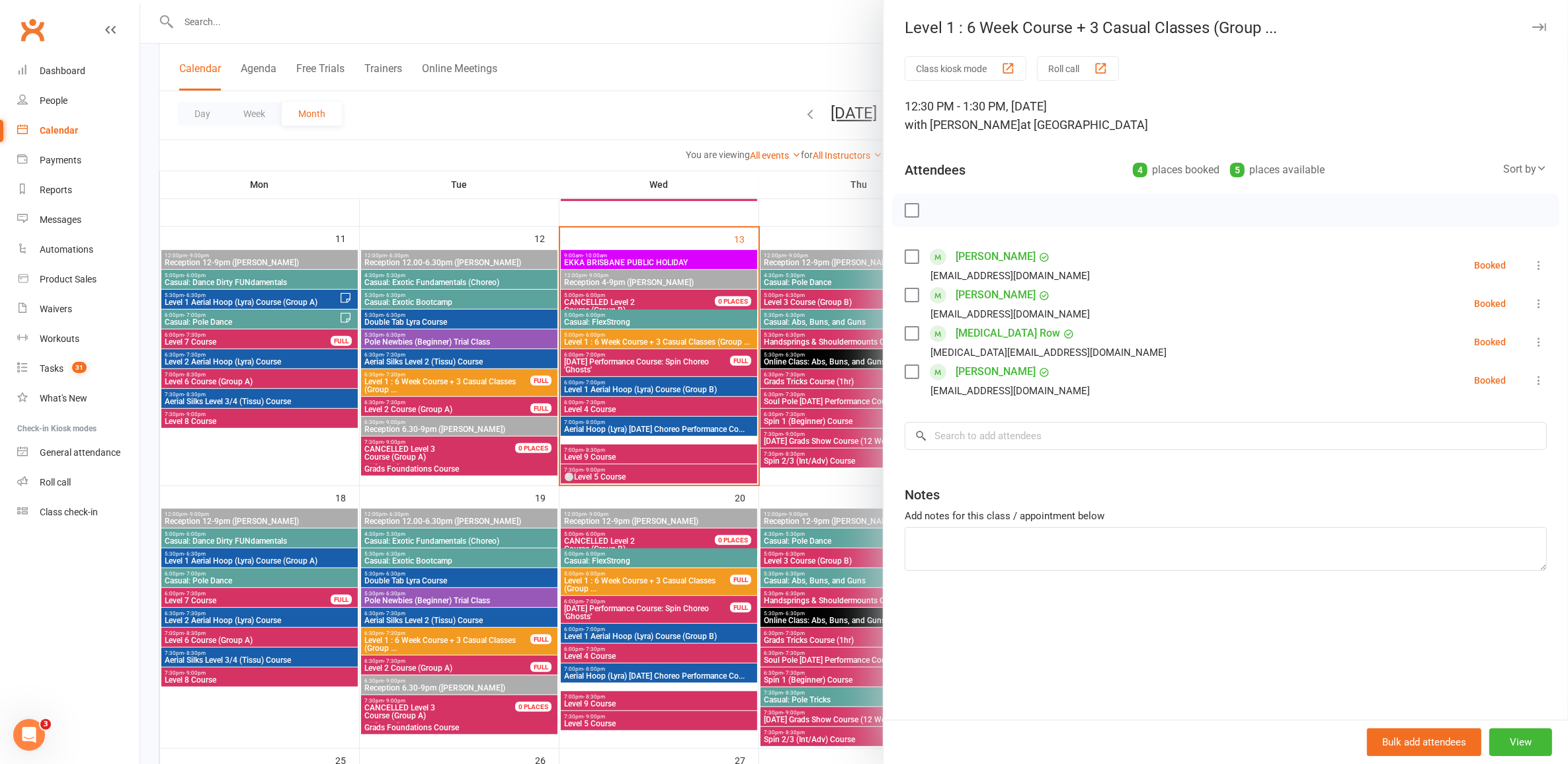
click at [732, 378] on div at bounding box center [854, 382] width 1428 height 764
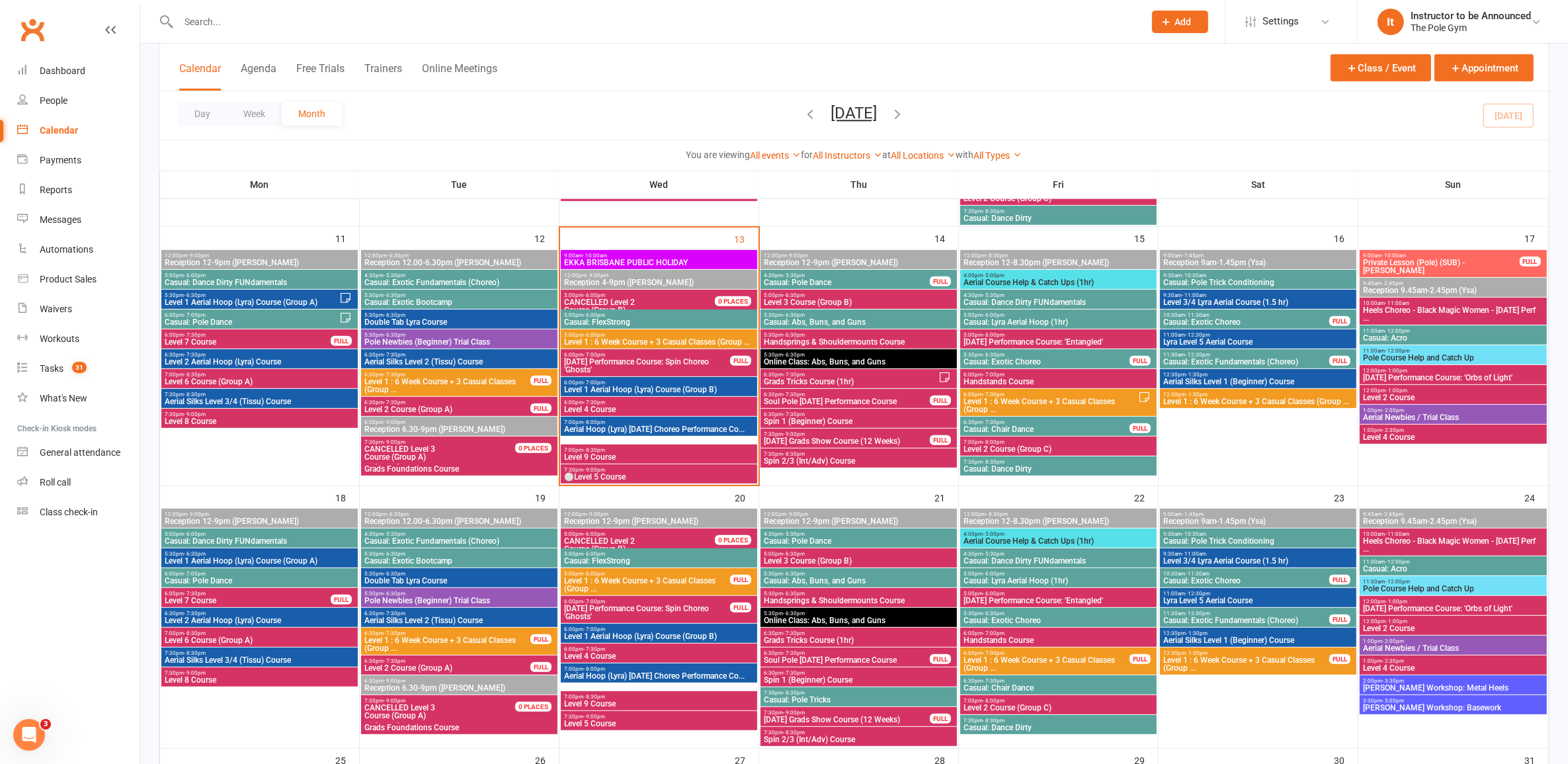
click at [1047, 392] on span "6:00pm - 7:00pm" at bounding box center [1051, 395] width 175 height 6
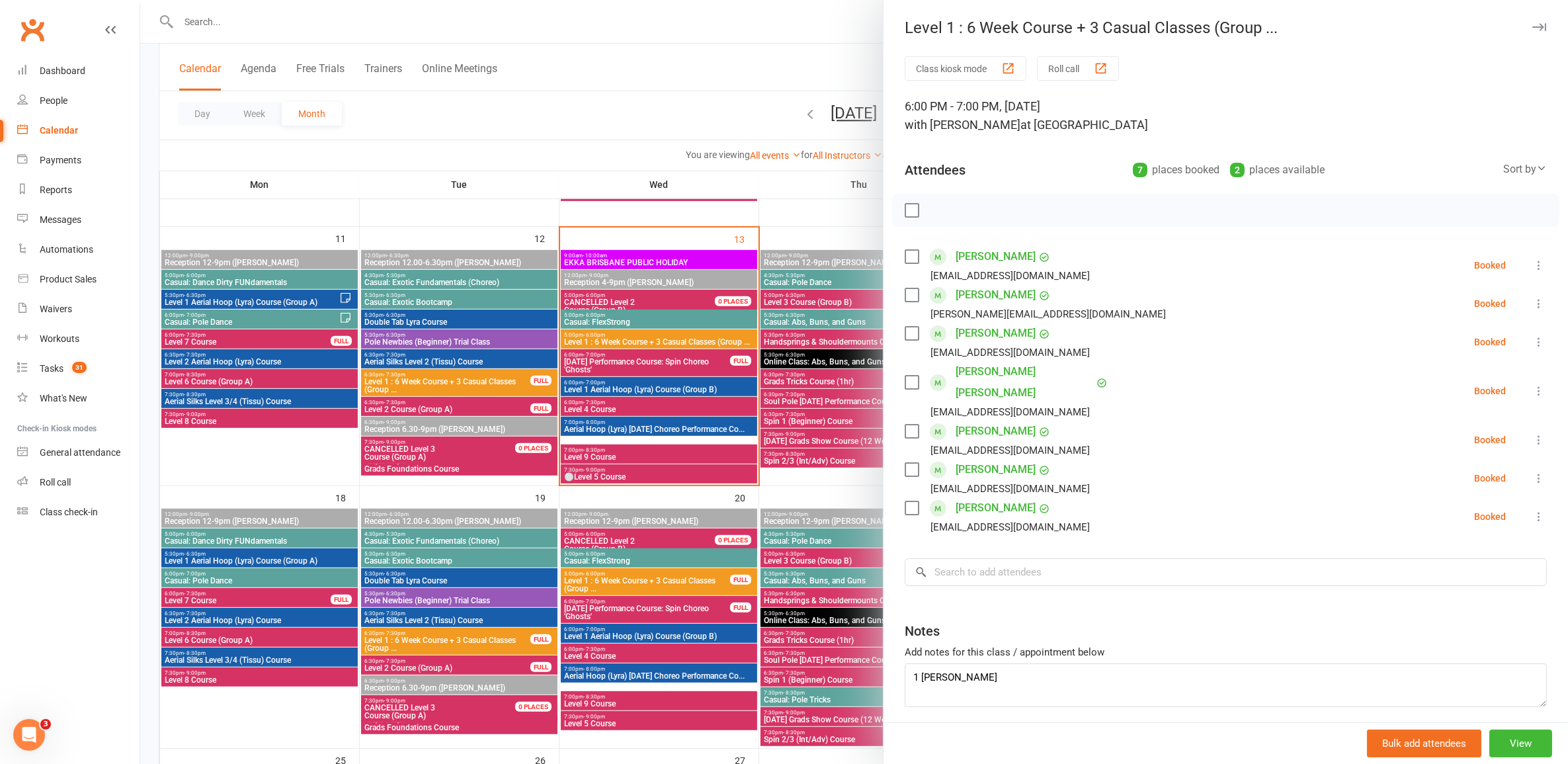
click at [672, 342] on div at bounding box center [854, 382] width 1428 height 764
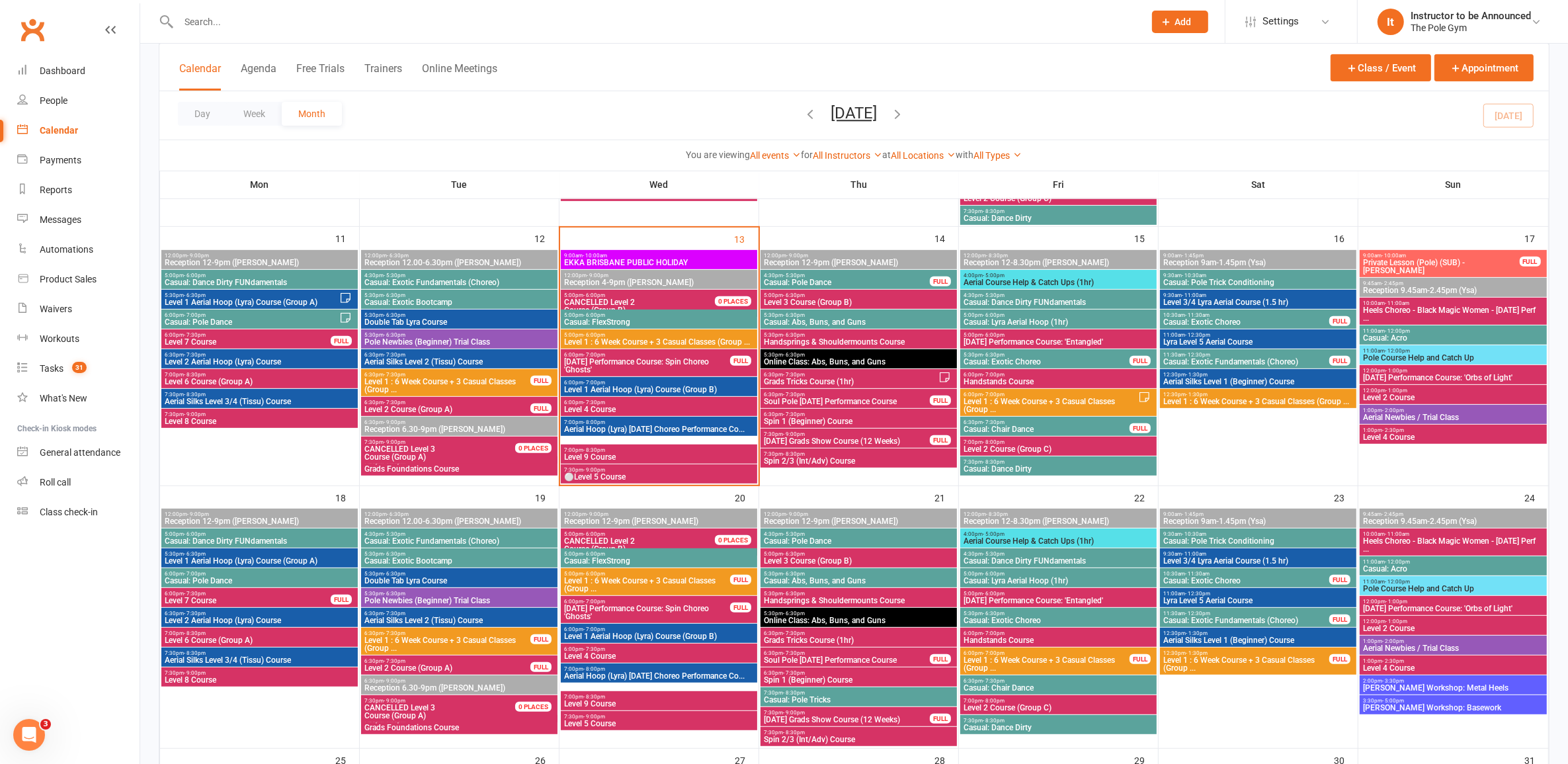
click at [679, 343] on span "Level 1 : 6 Week Course + 3 Casual Classes (Group ..." at bounding box center [659, 342] width 191 height 8
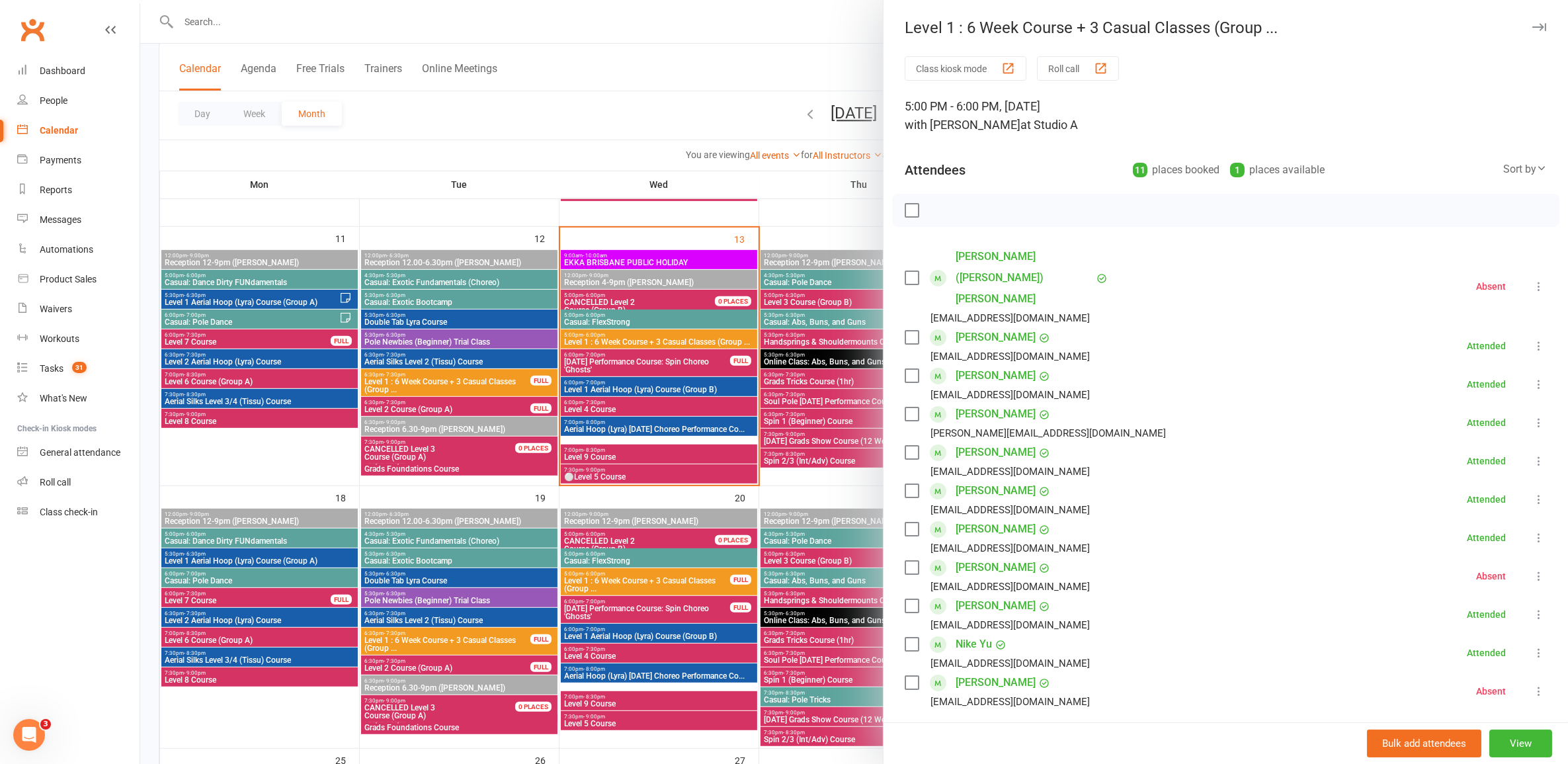
click at [679, 343] on div at bounding box center [854, 382] width 1428 height 764
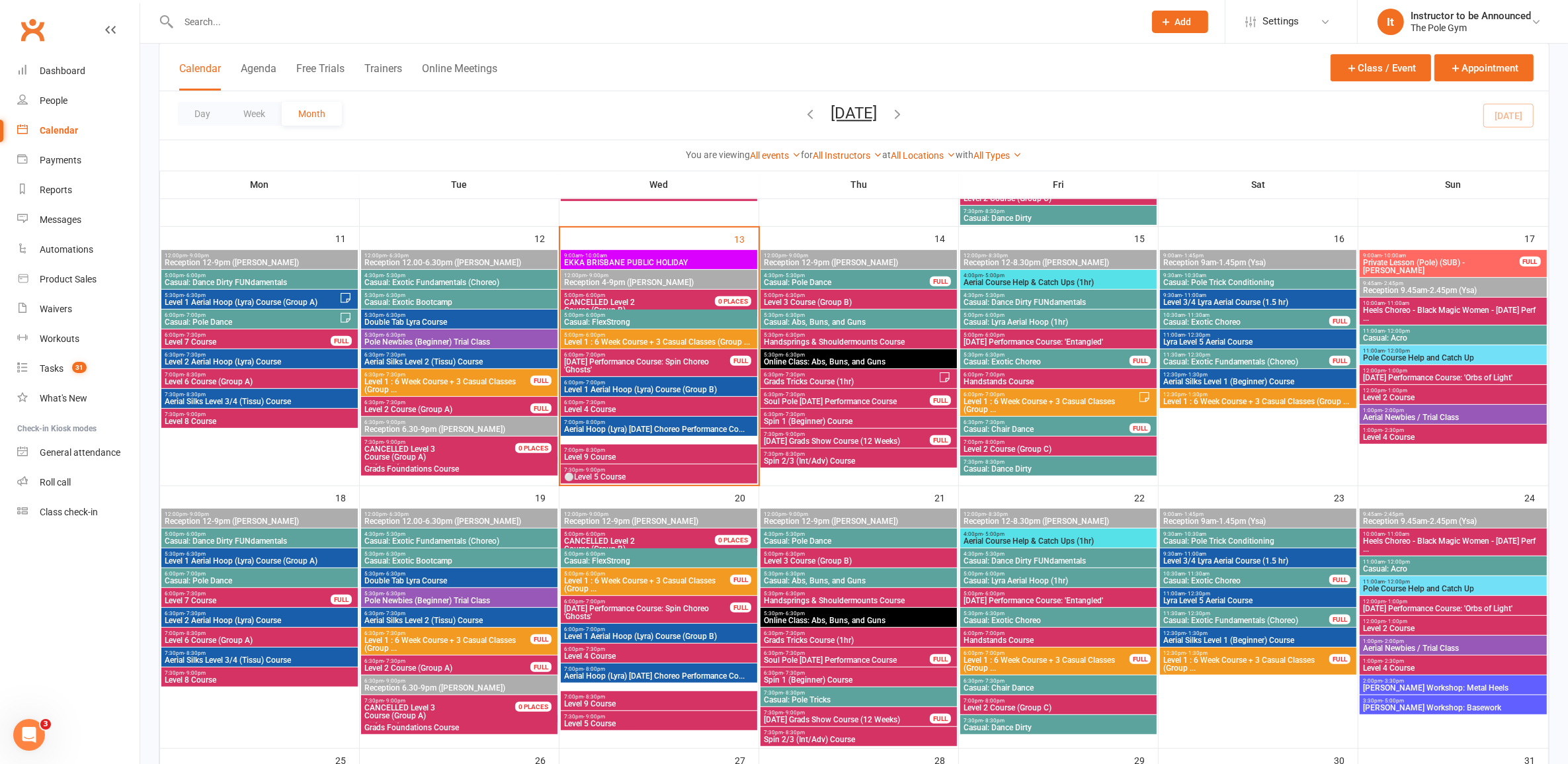
click at [1275, 402] on span "Level 1 : 6 Week Course + 3 Casual Classes (Group ..." at bounding box center [1258, 401] width 191 height 8
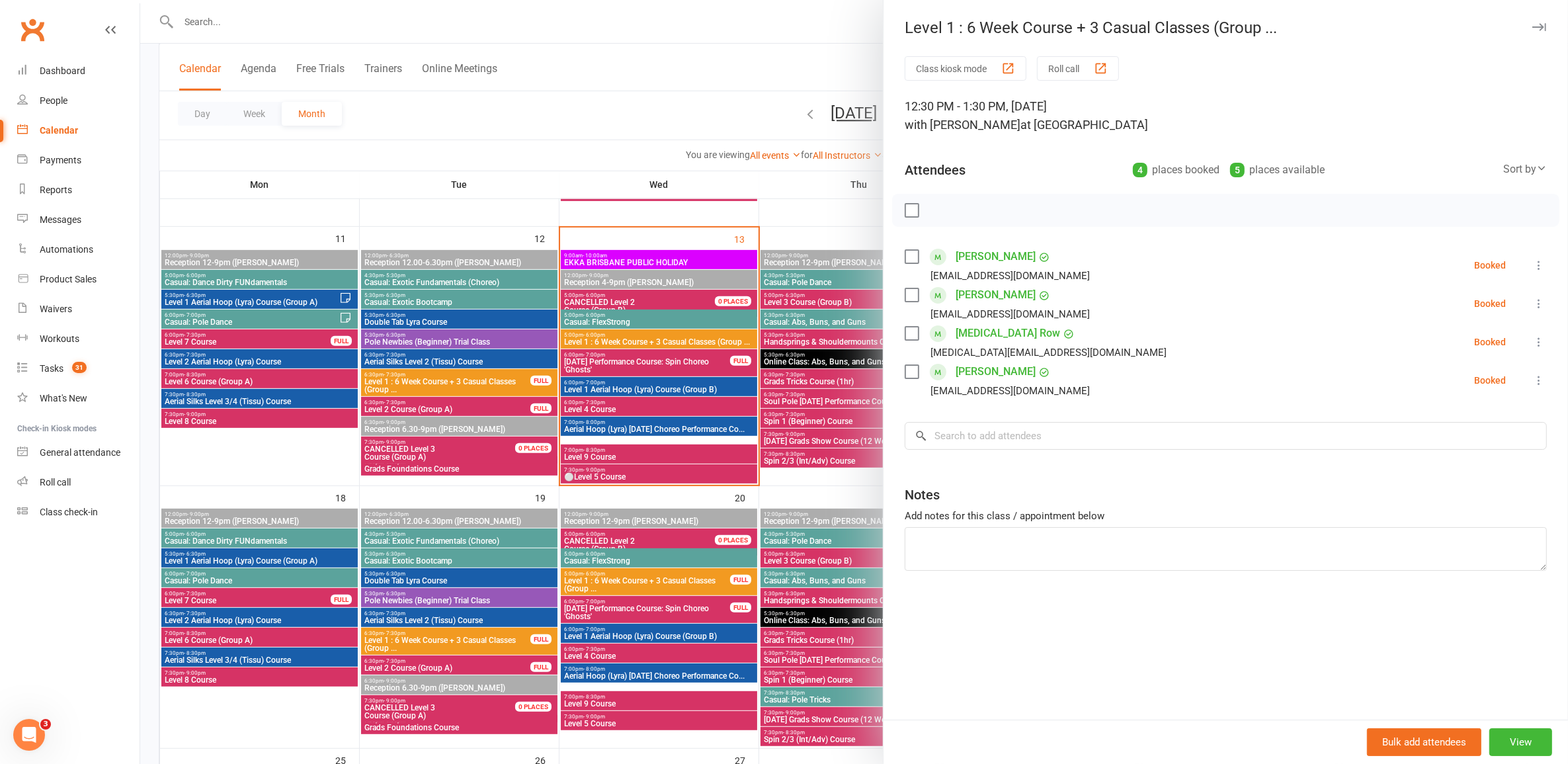
click at [797, 392] on div at bounding box center [854, 382] width 1428 height 764
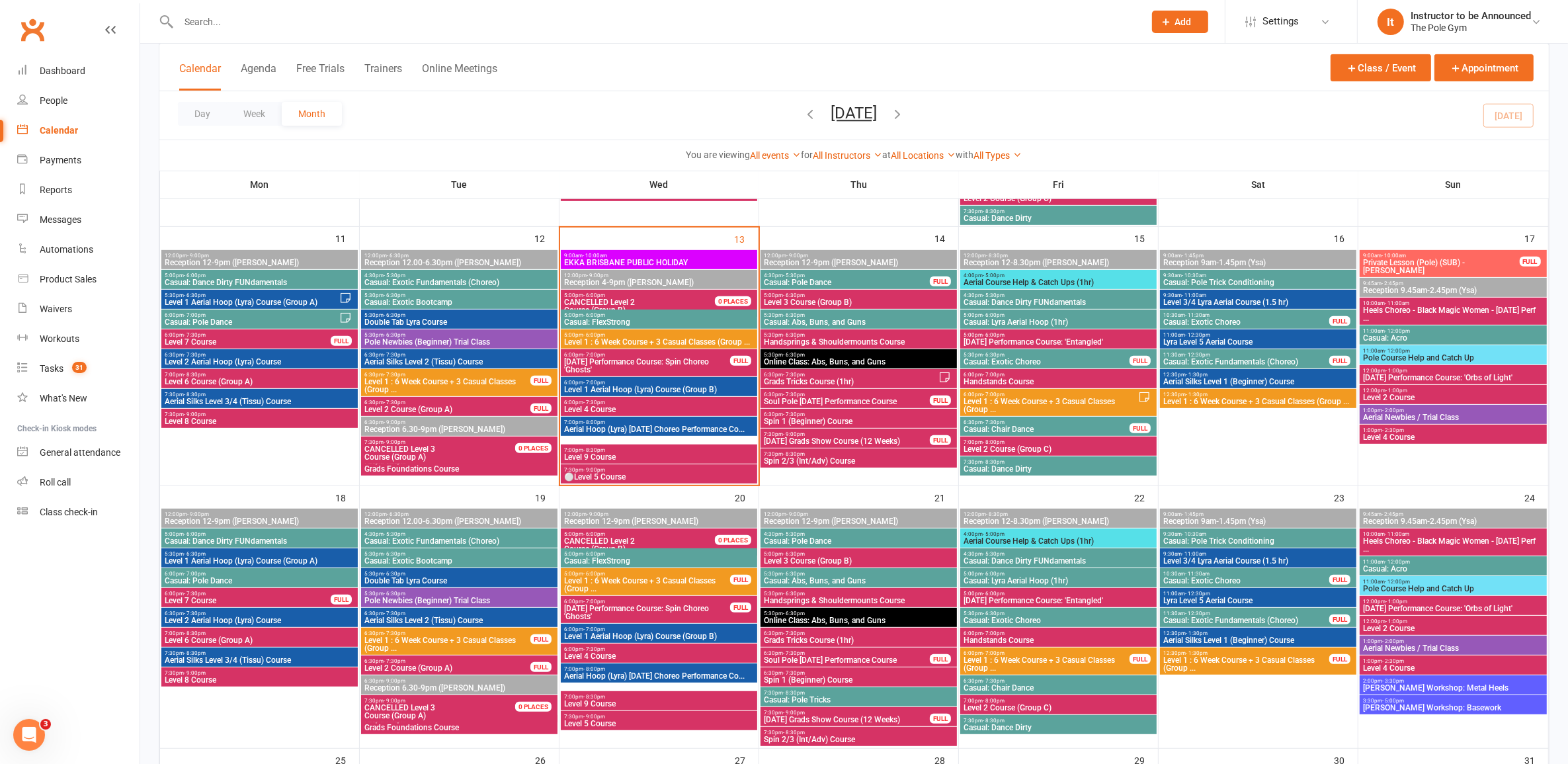
click at [444, 379] on span "Level 1 : 6 Week Course + 3 Casual Classes (Group ..." at bounding box center [447, 385] width 167 height 16
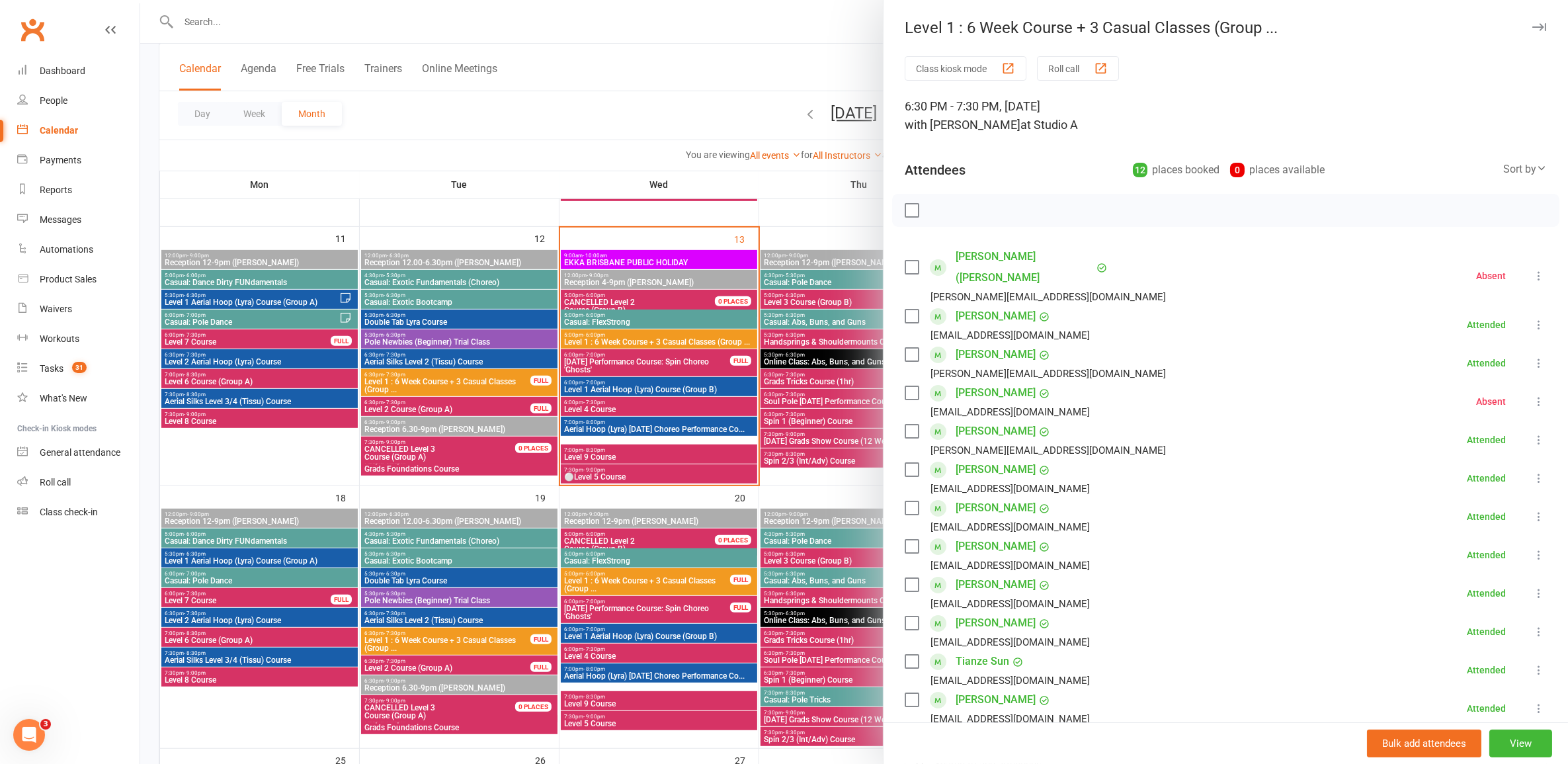
click at [447, 382] on div at bounding box center [854, 382] width 1428 height 764
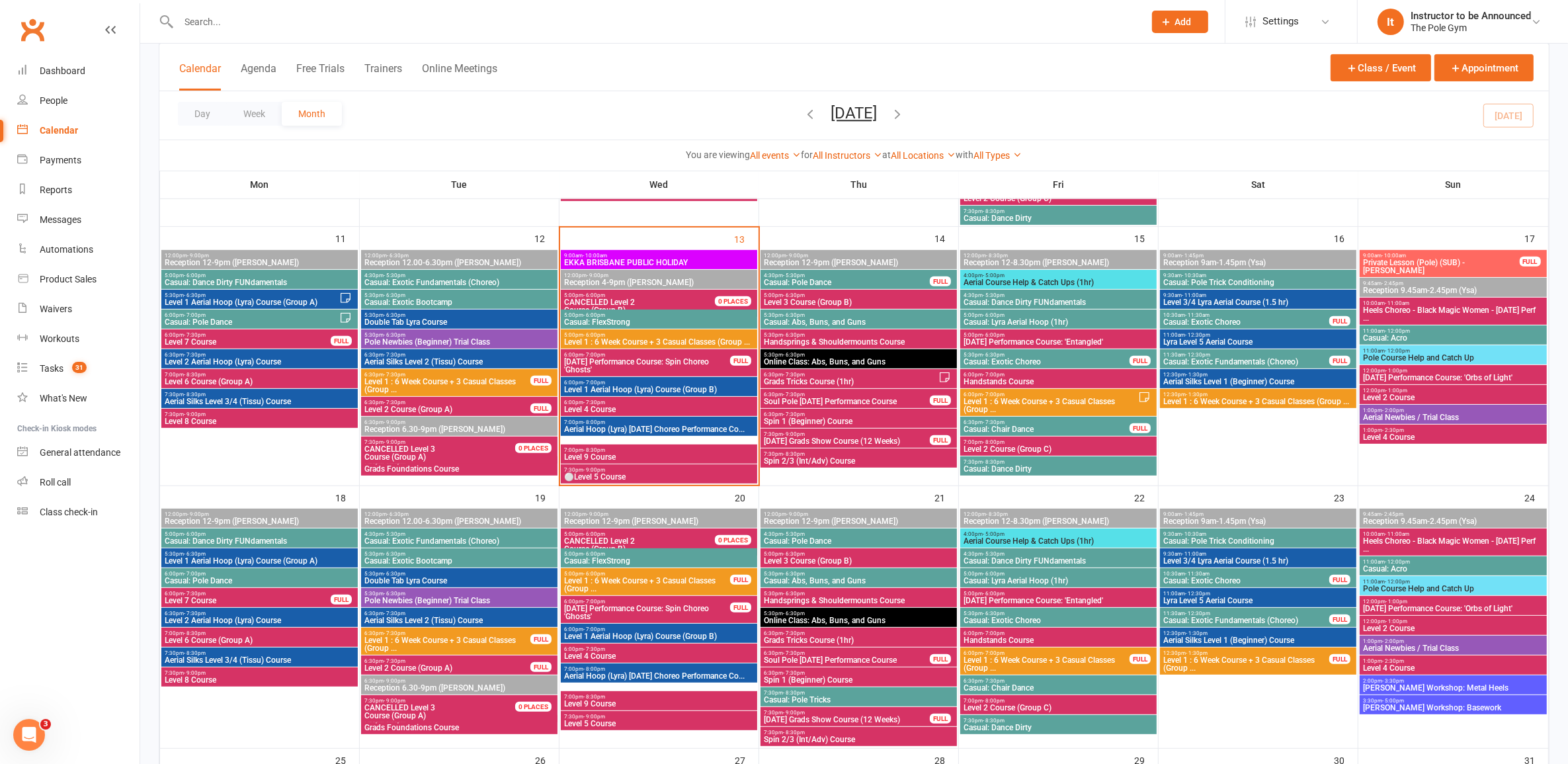
click at [1033, 398] on span "Level 1 : 6 Week Course + 3 Casual Classes (Group ..." at bounding box center [1051, 405] width 175 height 16
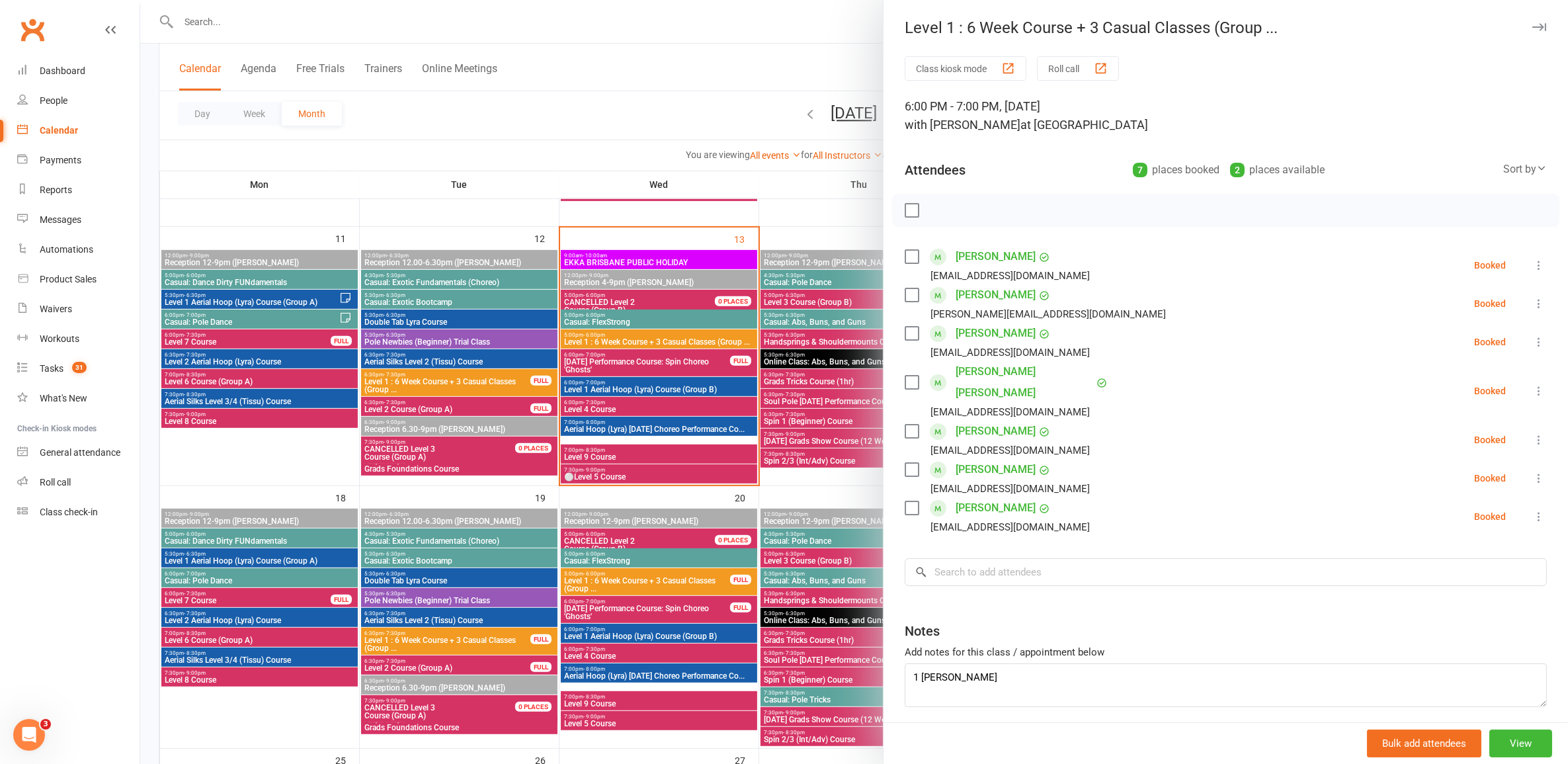
click at [780, 422] on div at bounding box center [854, 382] width 1428 height 764
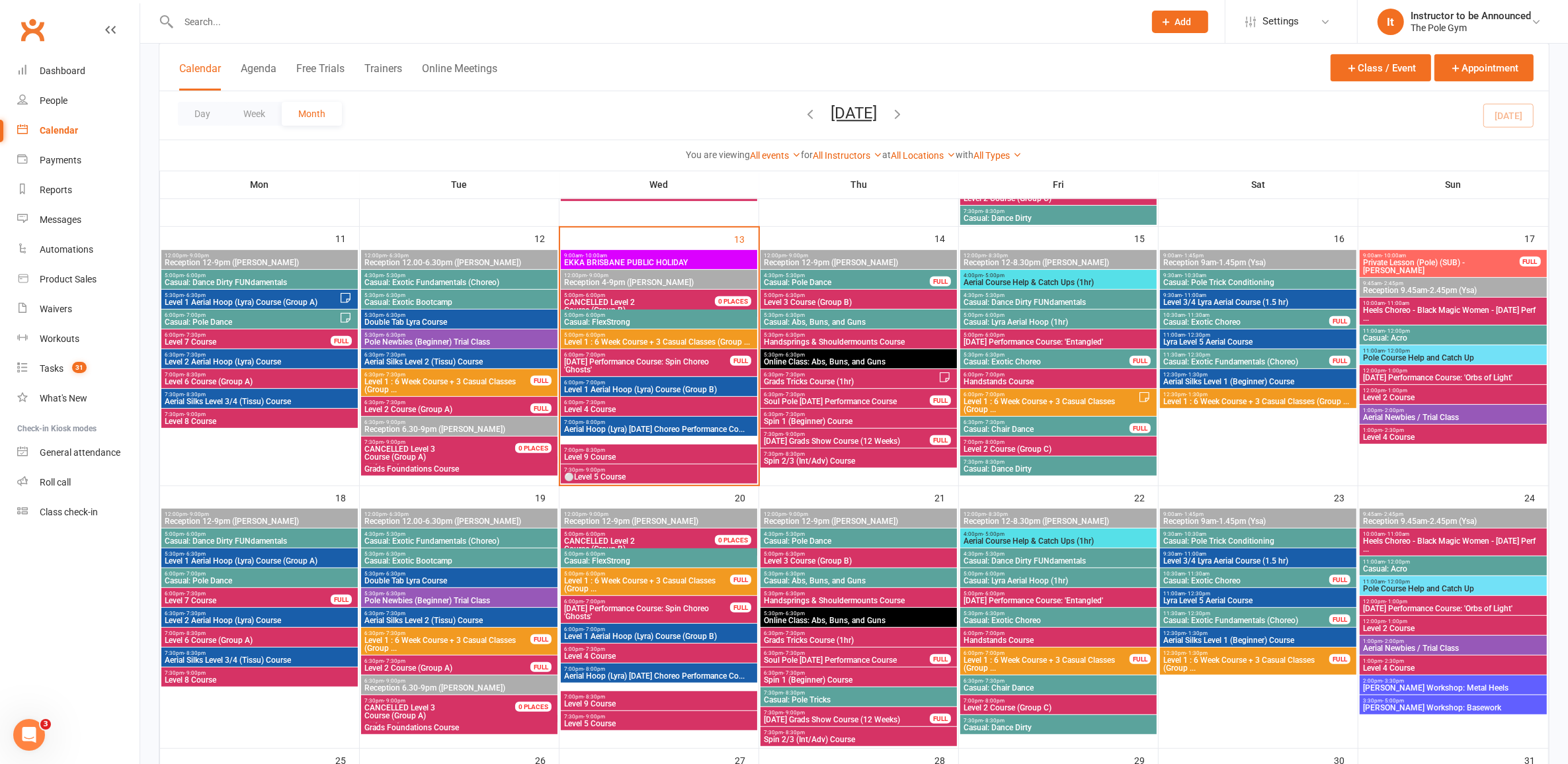
click at [1259, 401] on span "Level 1 : 6 Week Course + 3 Casual Classes (Group ..." at bounding box center [1258, 401] width 191 height 8
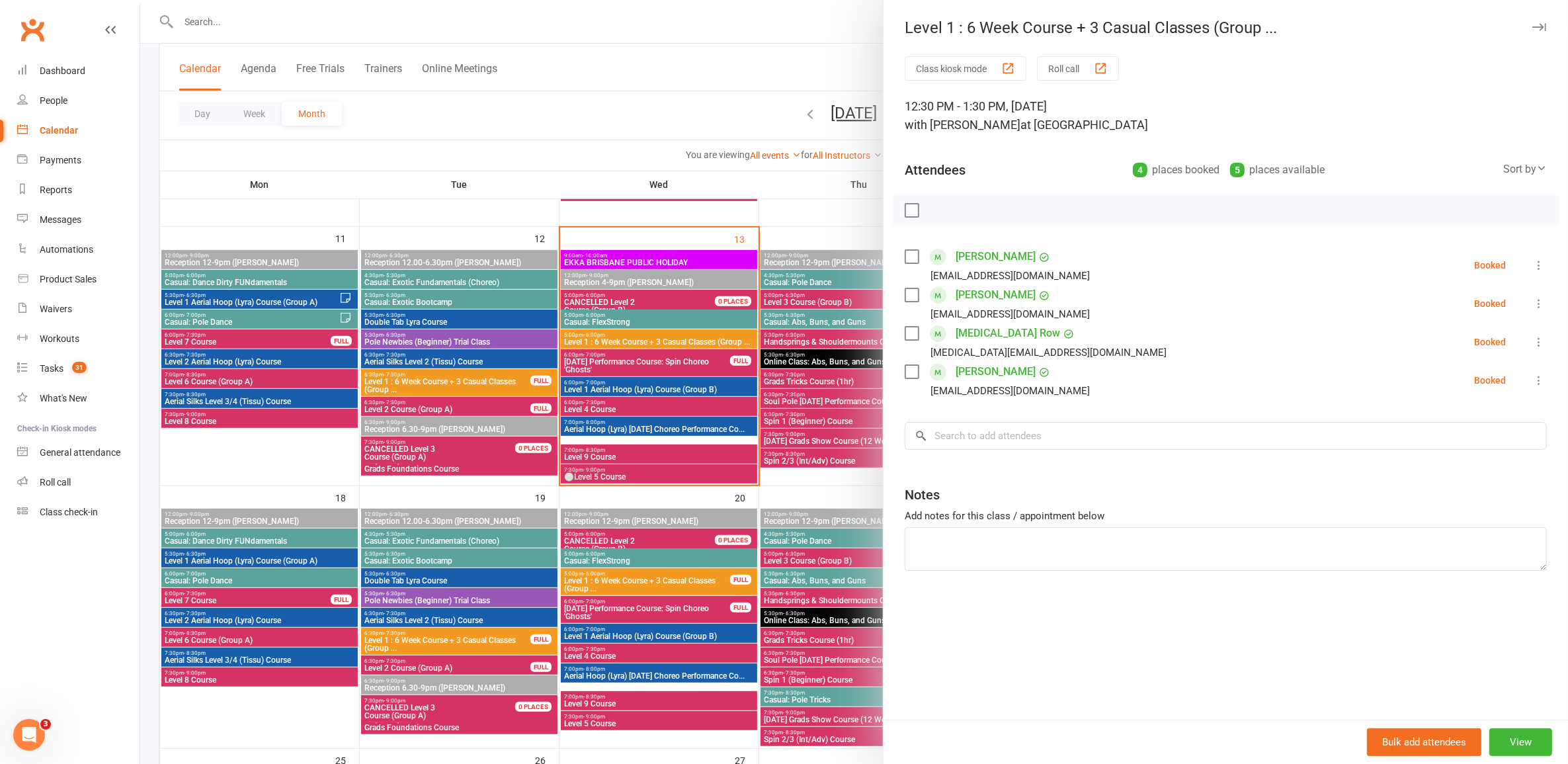
drag, startPoint x: 768, startPoint y: 408, endPoint x: 754, endPoint y: 416, distance: 16.1
click at [762, 410] on div at bounding box center [854, 382] width 1428 height 764
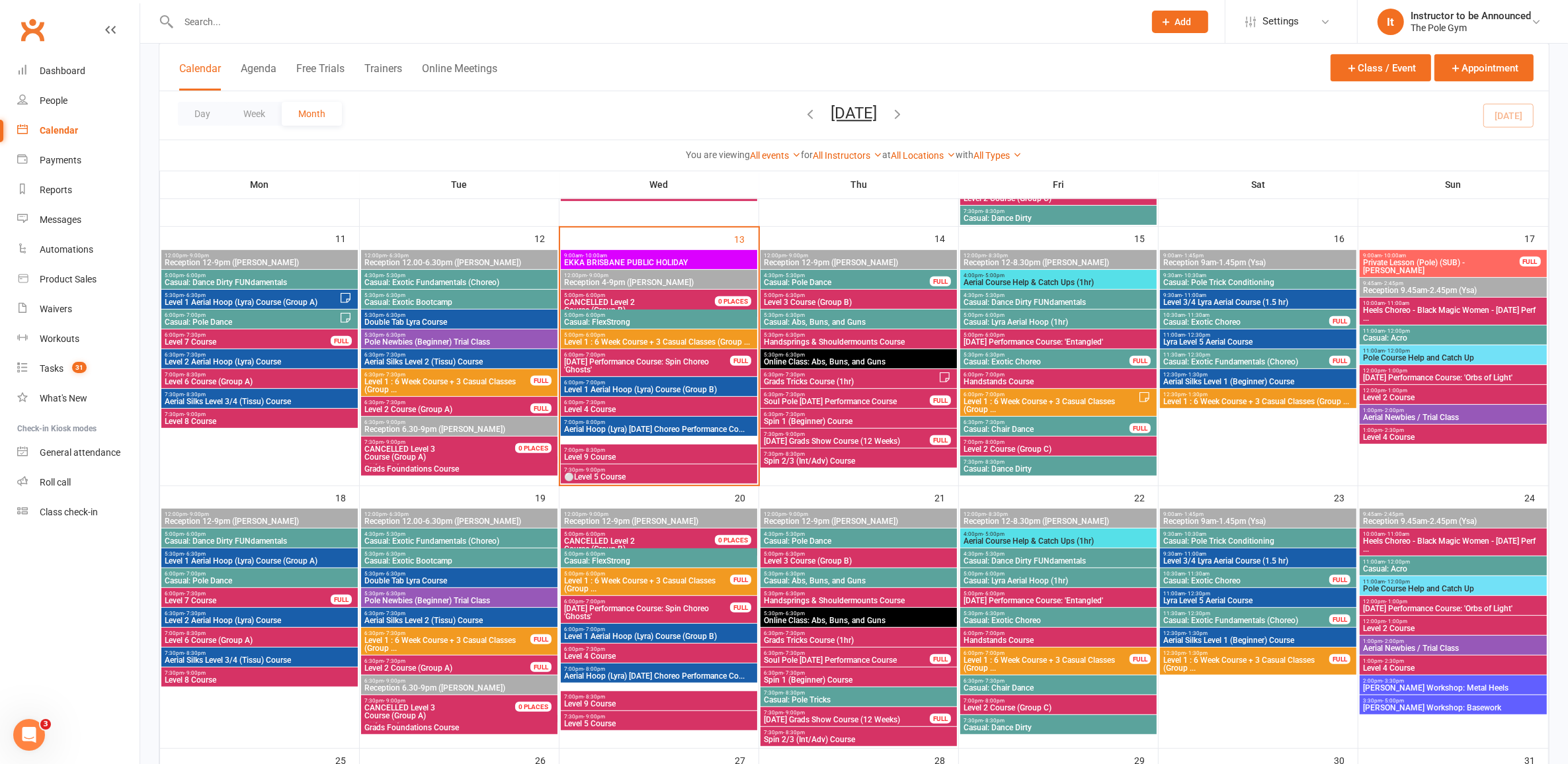
scroll to position [560, 0]
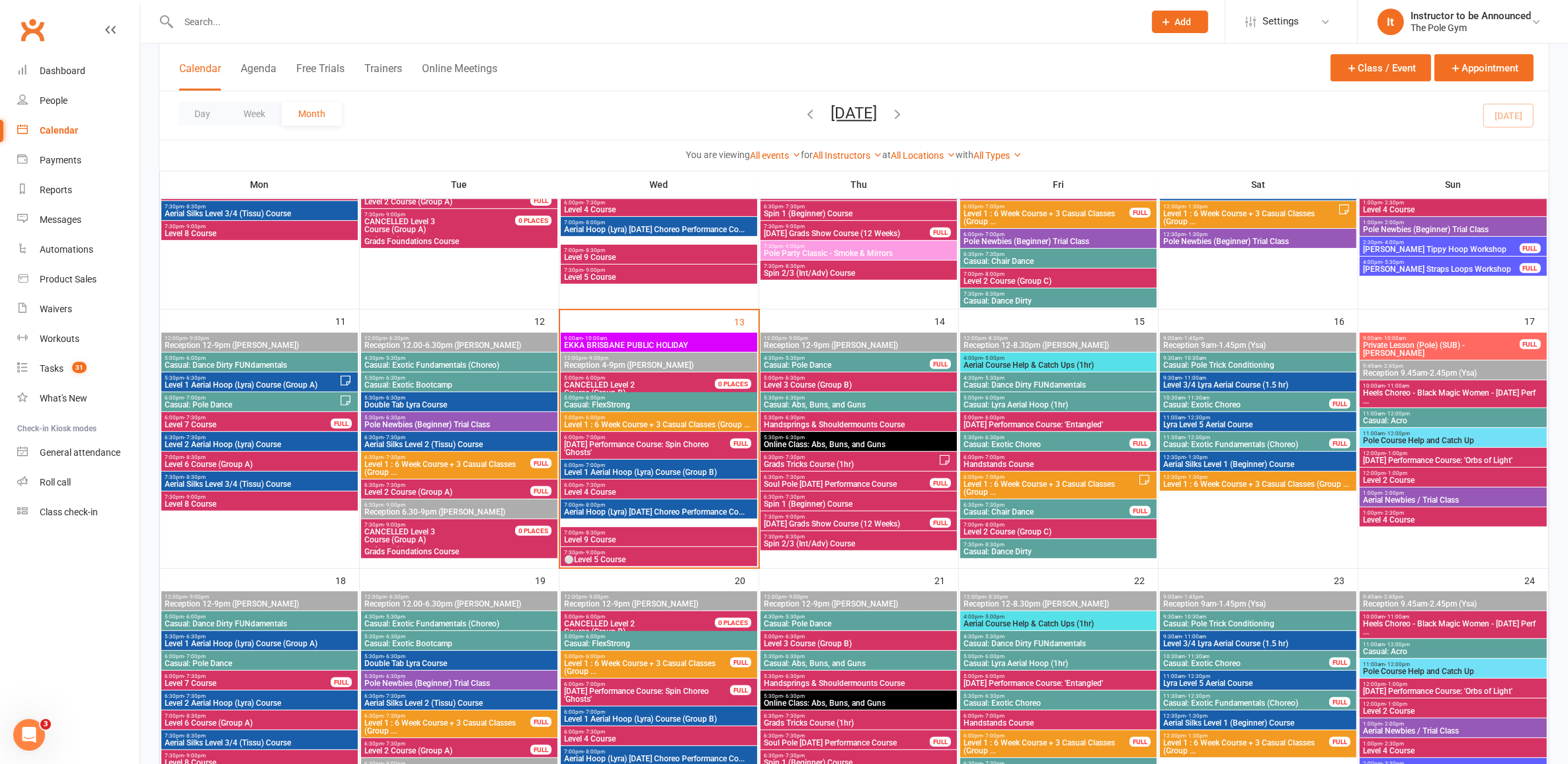
click at [645, 421] on span "Level 1 : 6 Week Course + 3 Casual Classes (Group ..." at bounding box center [659, 425] width 191 height 8
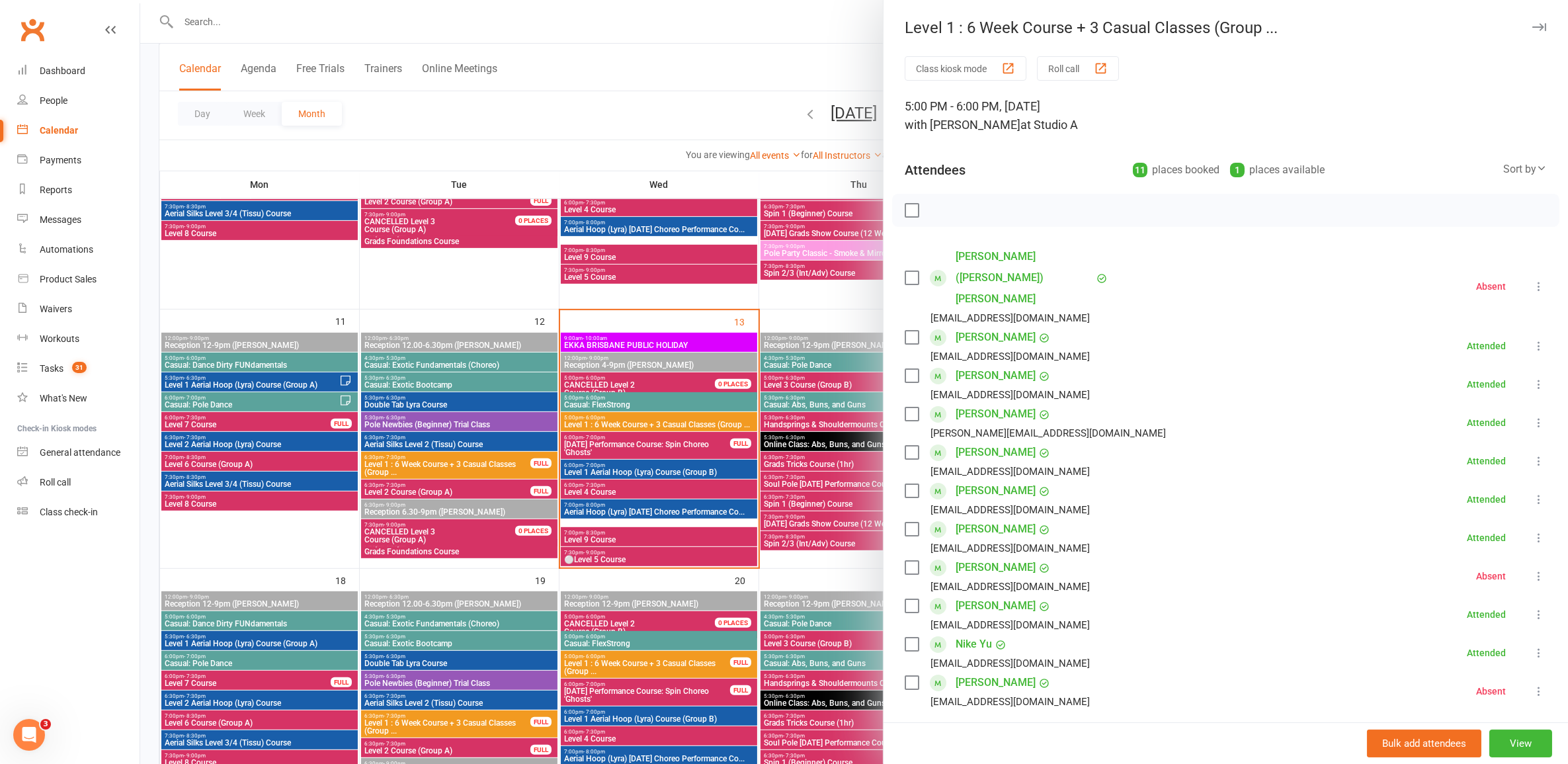
click at [743, 576] on div at bounding box center [854, 382] width 1428 height 764
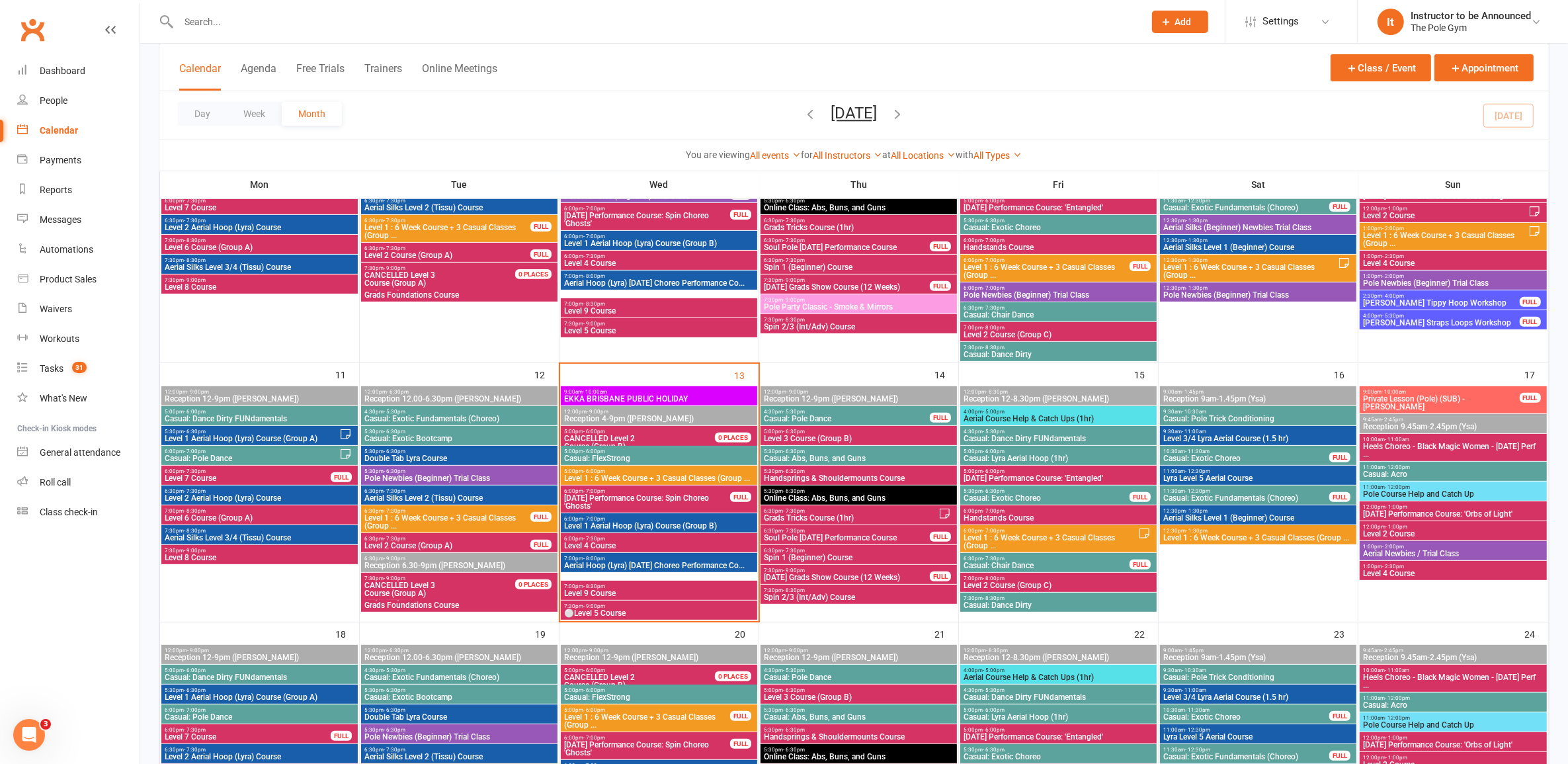
scroll to position [478, 0]
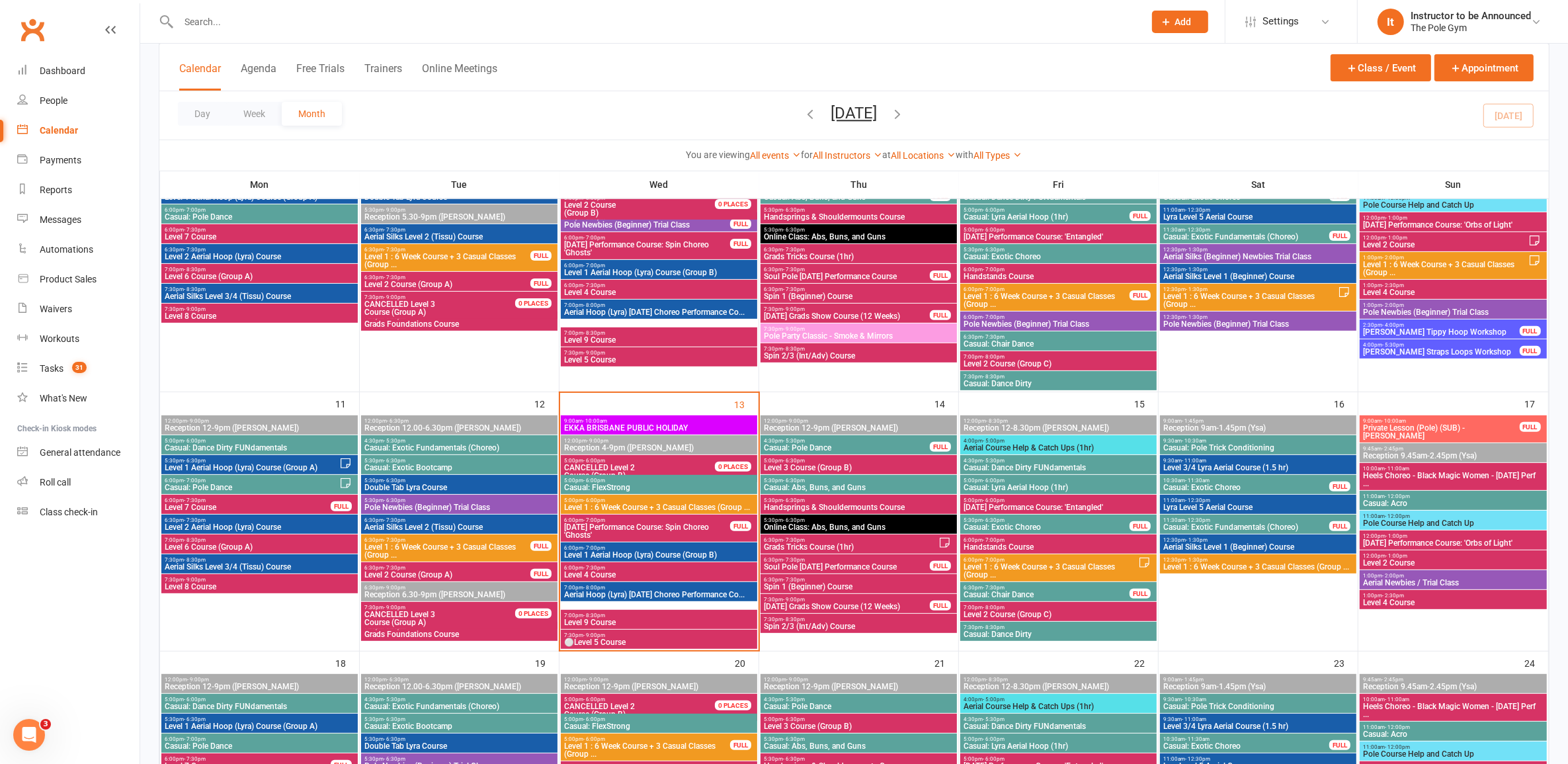
click at [1006, 484] on span "Casual: Lyra Aerial Hoop (1hr)" at bounding box center [1058, 488] width 191 height 8
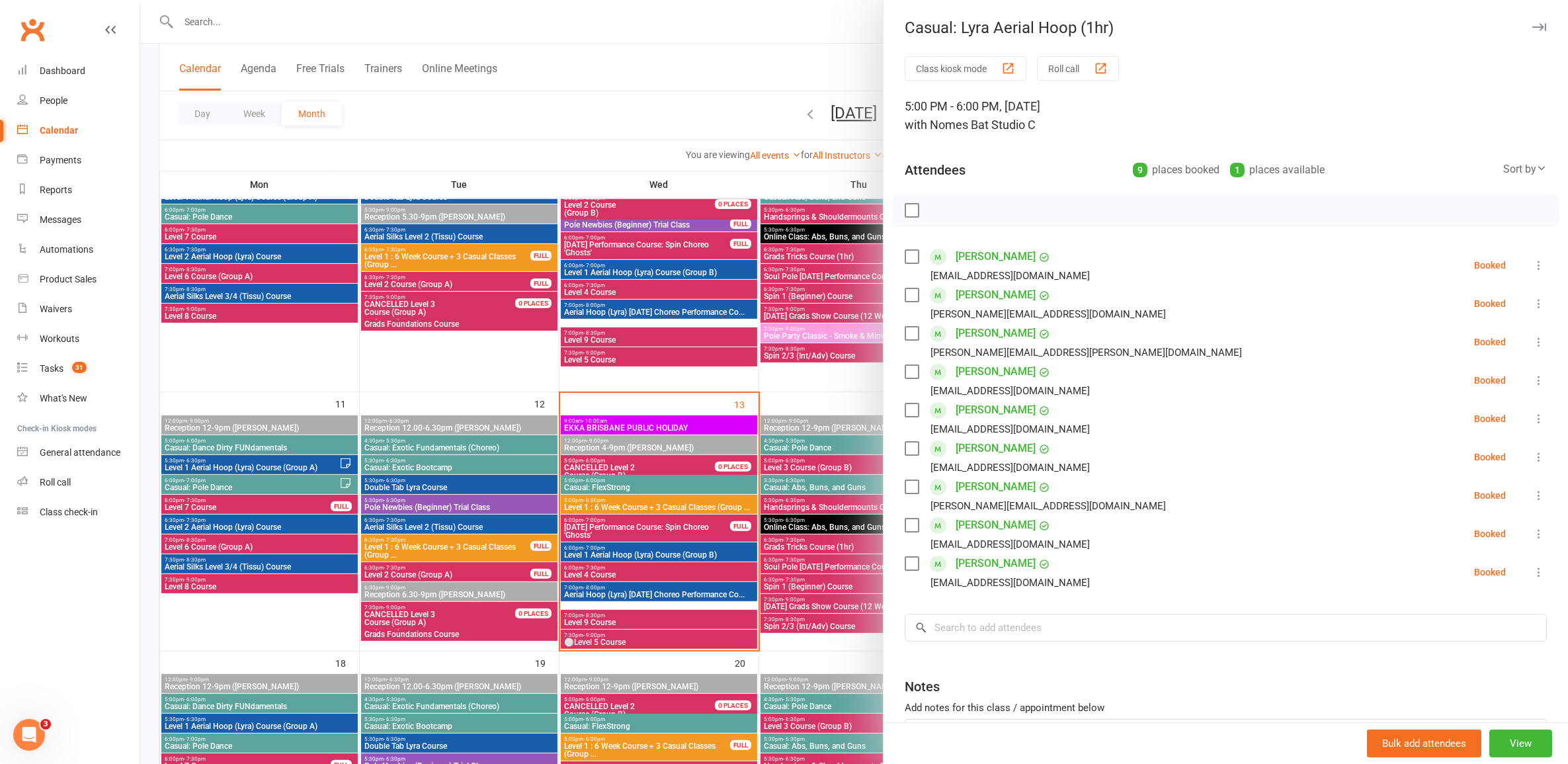
click at [808, 501] on div at bounding box center [854, 382] width 1428 height 764
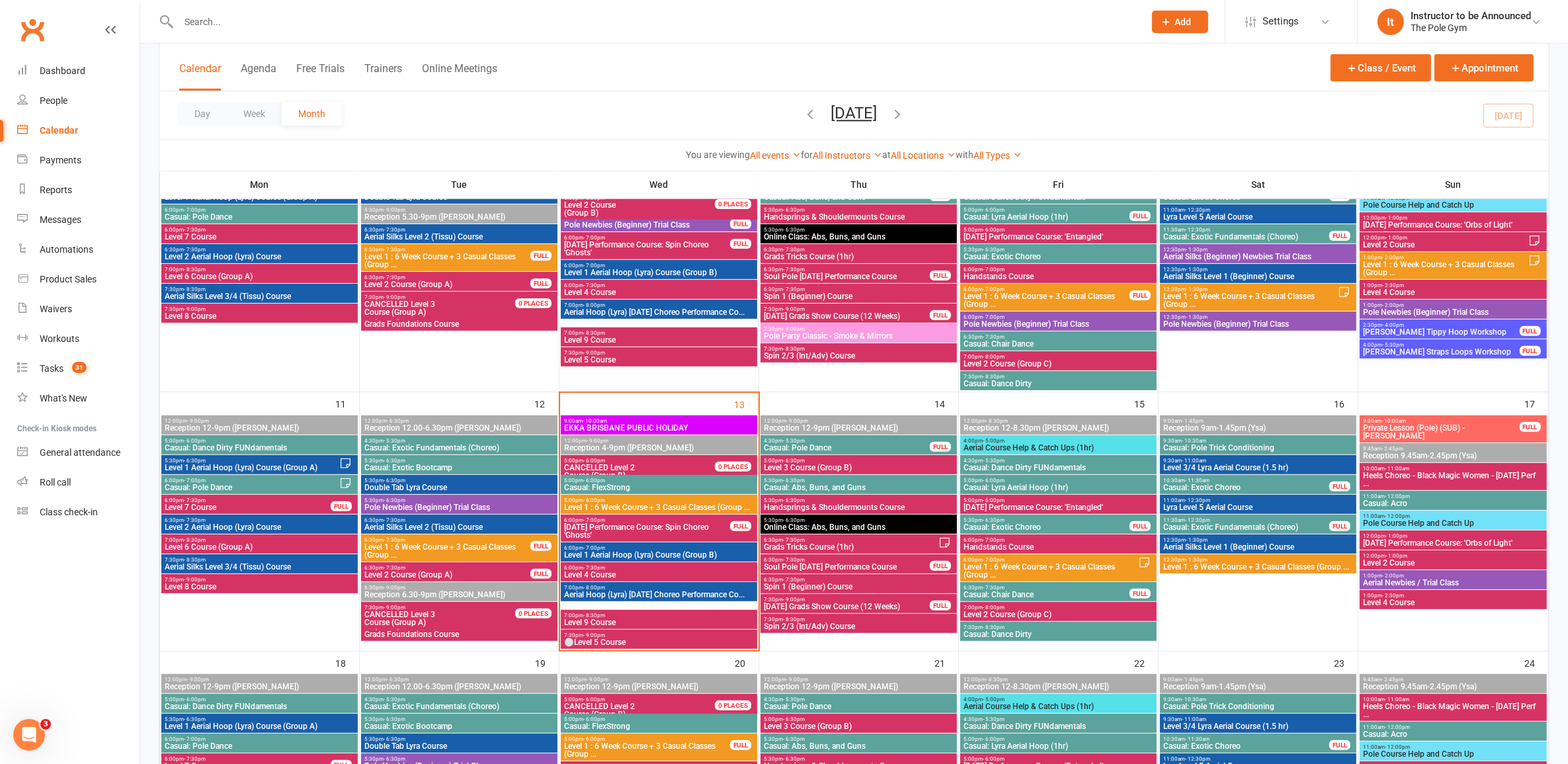
click at [1014, 478] on span "5:00pm - 6:00pm" at bounding box center [1058, 481] width 191 height 6
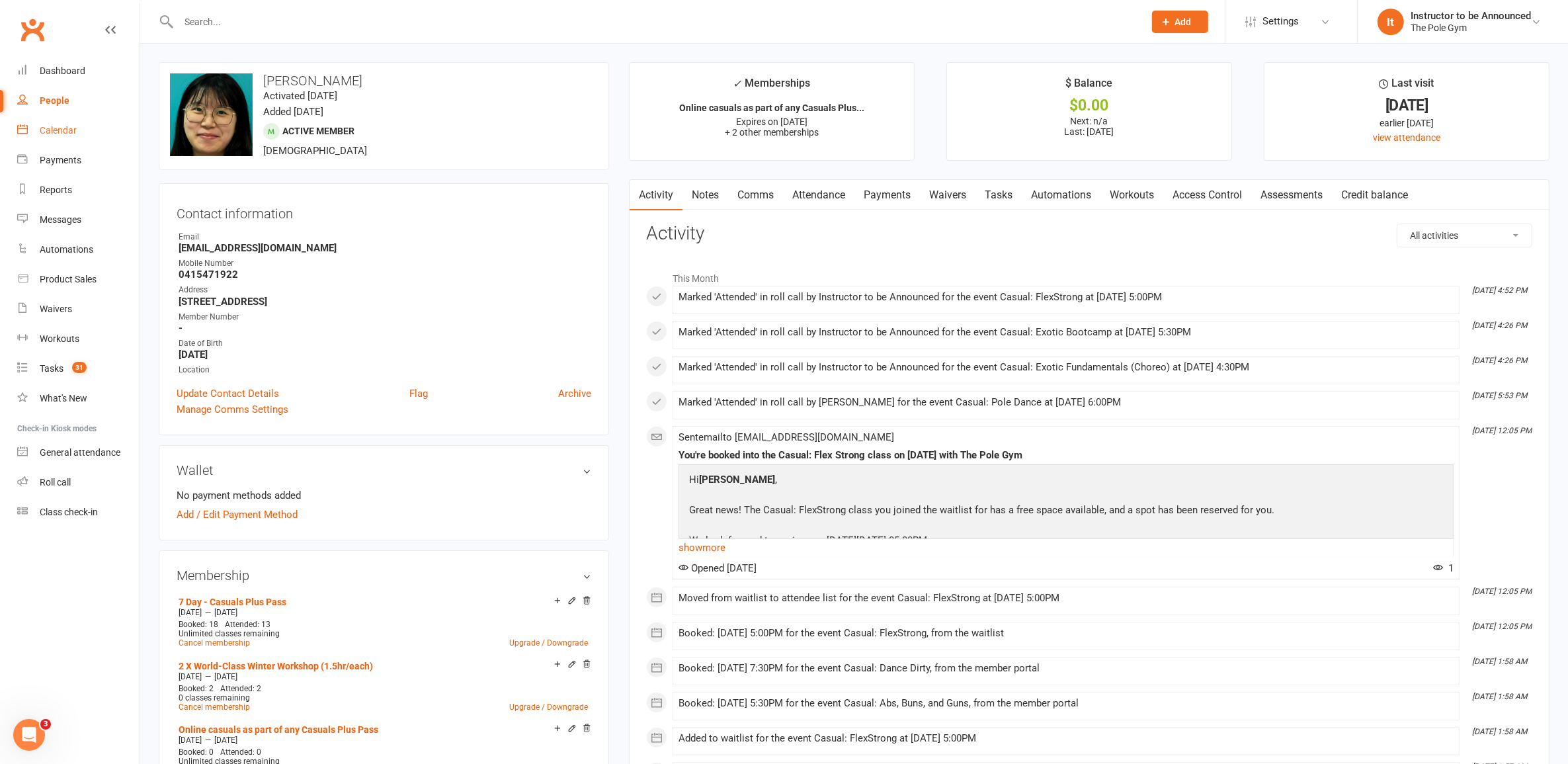
click at [35, 136] on link "Calendar" at bounding box center [78, 131] width 122 height 30
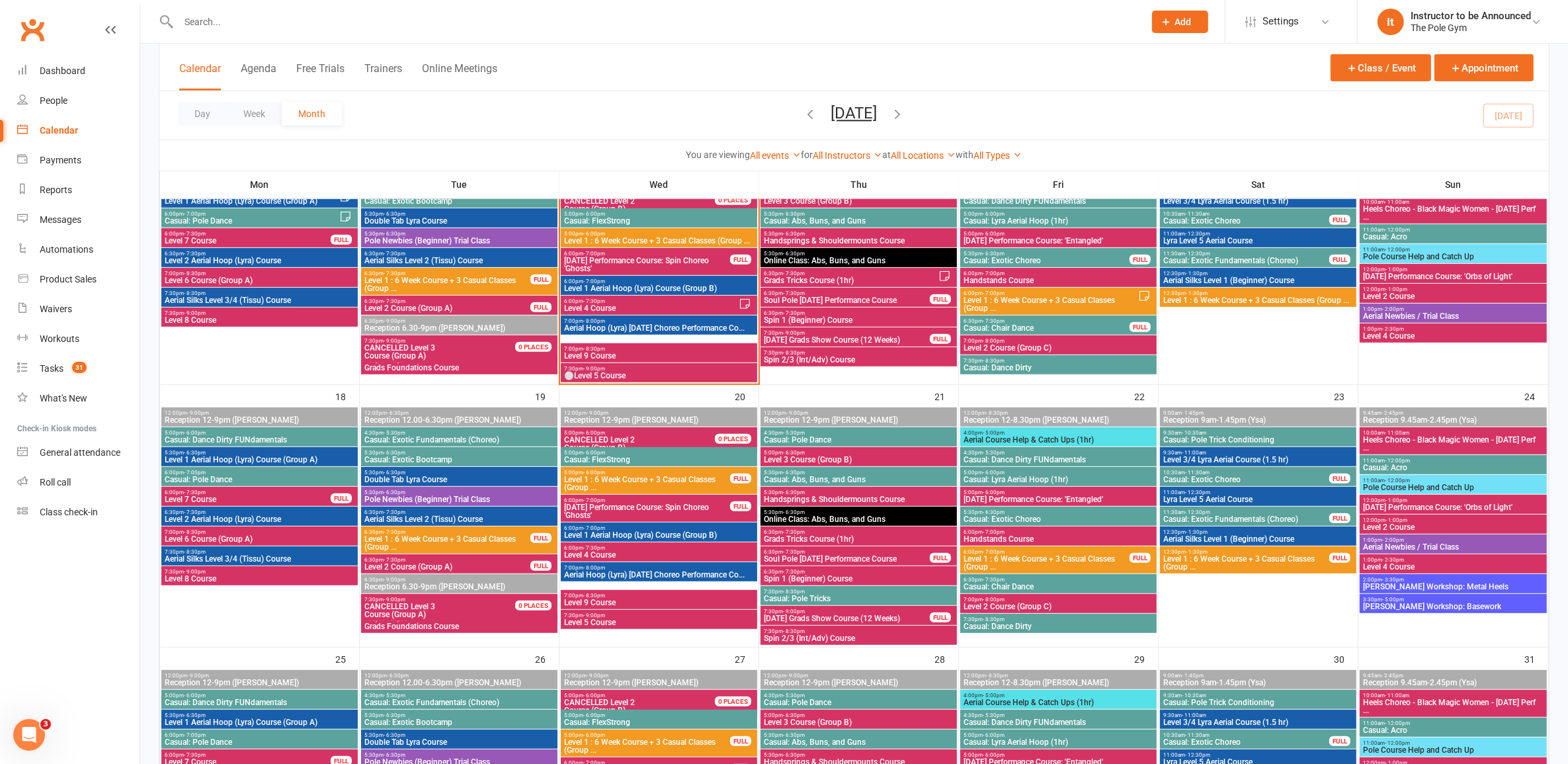
scroll to position [661, 0]
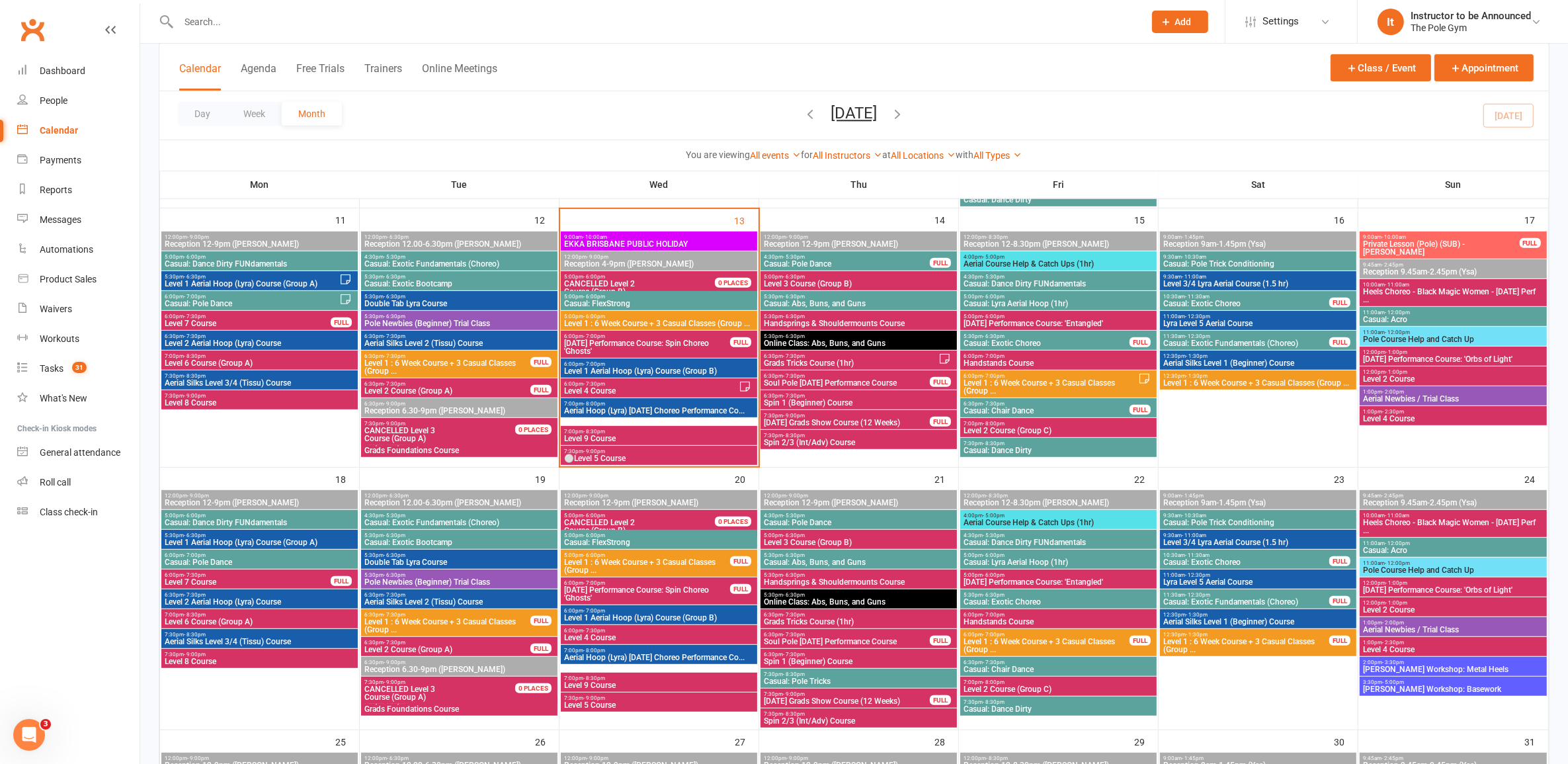
click at [690, 387] on span "Level 4 Course" at bounding box center [651, 391] width 175 height 8
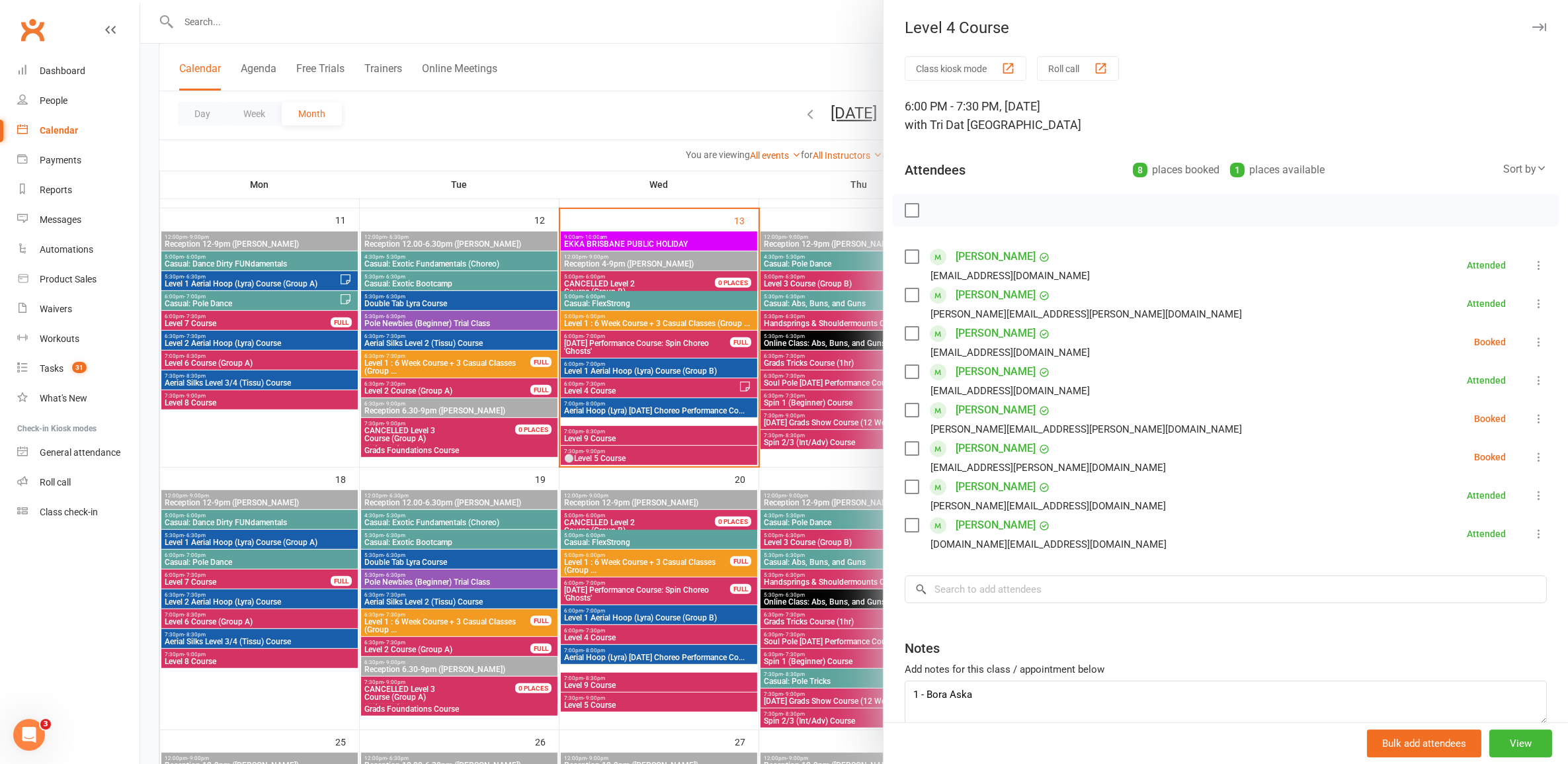
click at [590, 617] on div at bounding box center [854, 382] width 1428 height 764
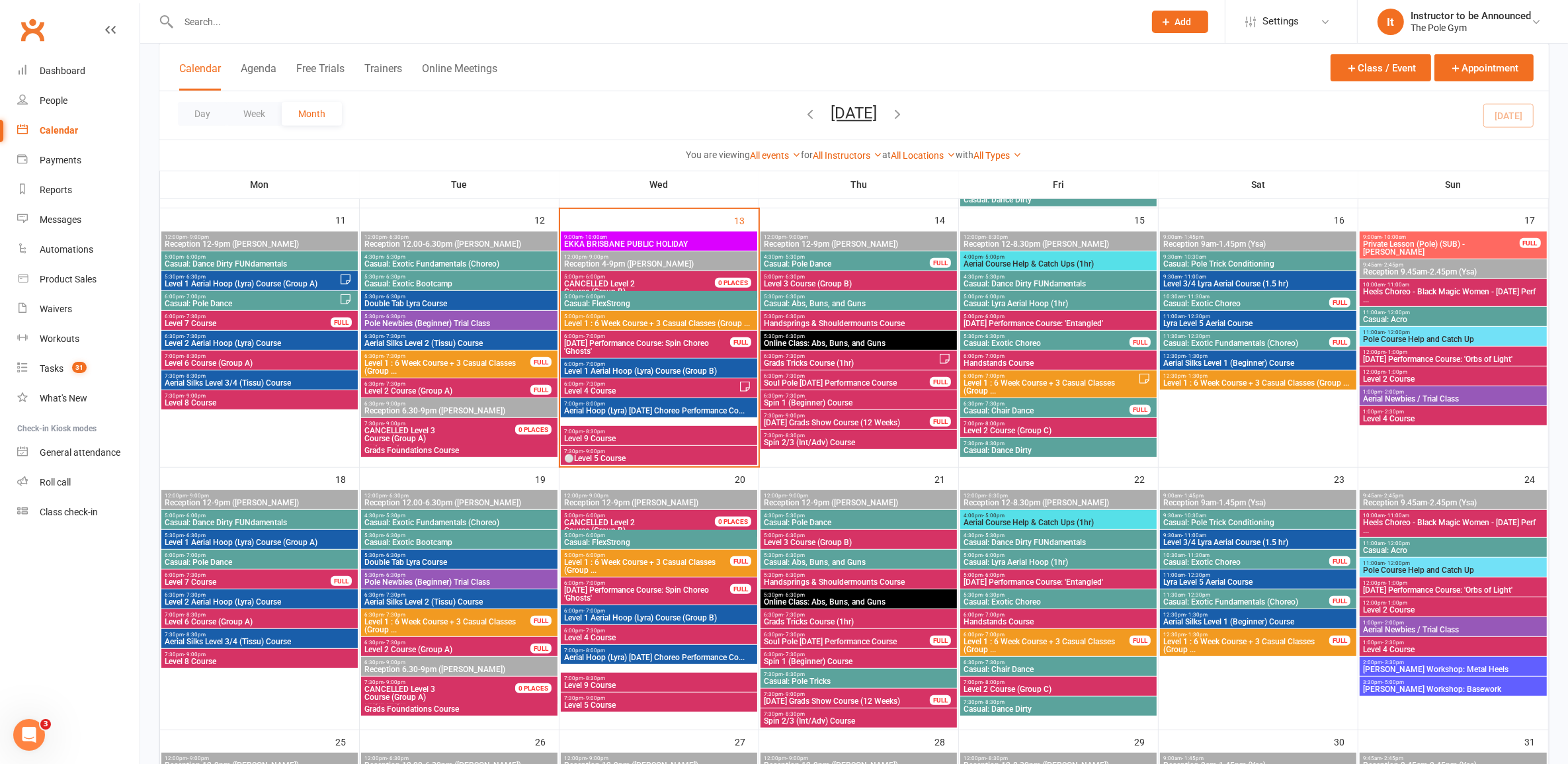
click at [628, 389] on span "Level 4 Course" at bounding box center [651, 391] width 175 height 8
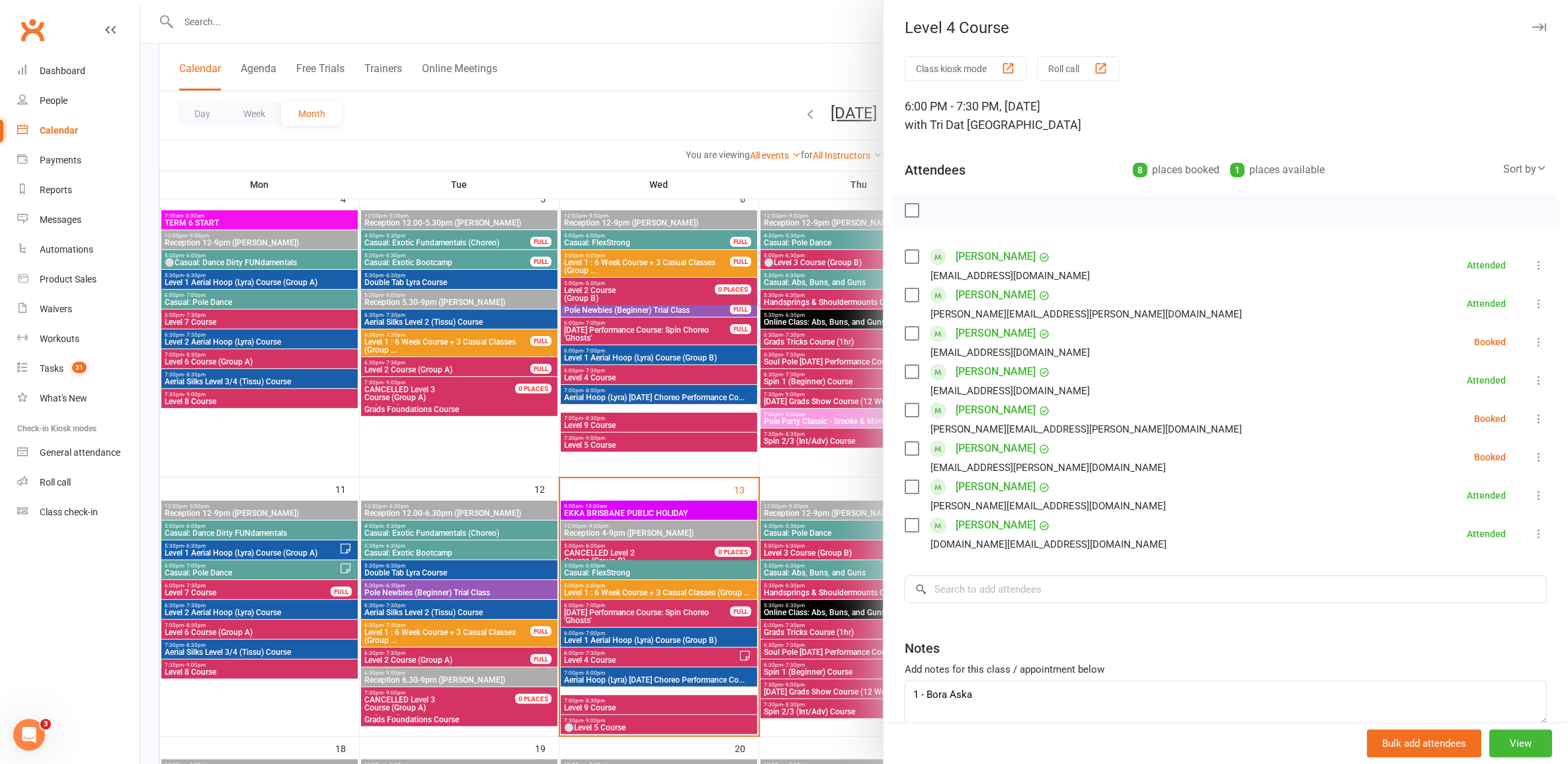
scroll to position [413, 0]
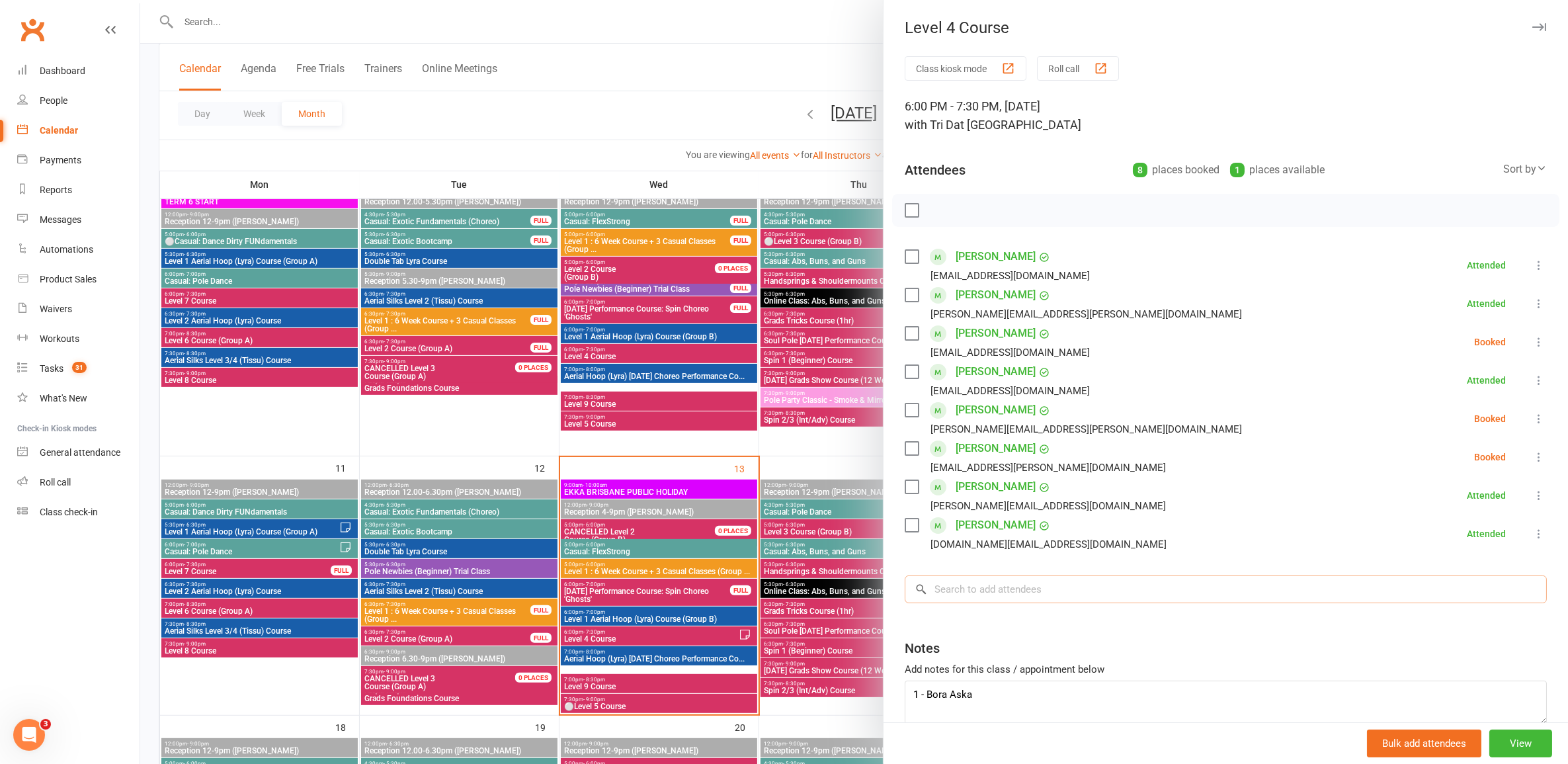
click at [1075, 584] on input "search" at bounding box center [1226, 589] width 642 height 28
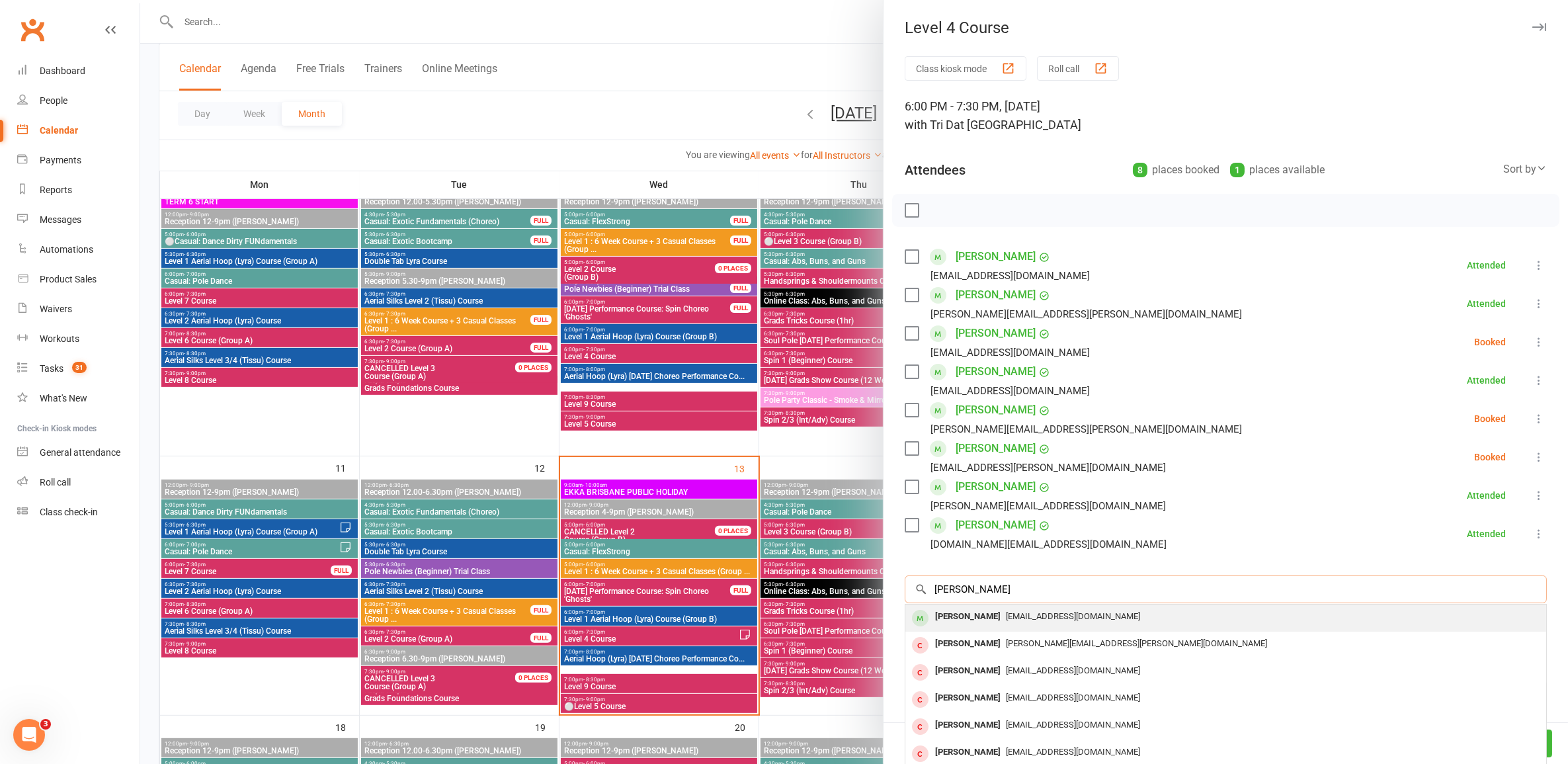
type input "[PERSON_NAME]"
click at [1078, 614] on span "[EMAIL_ADDRESS][DOMAIN_NAME]" at bounding box center [1073, 616] width 134 height 10
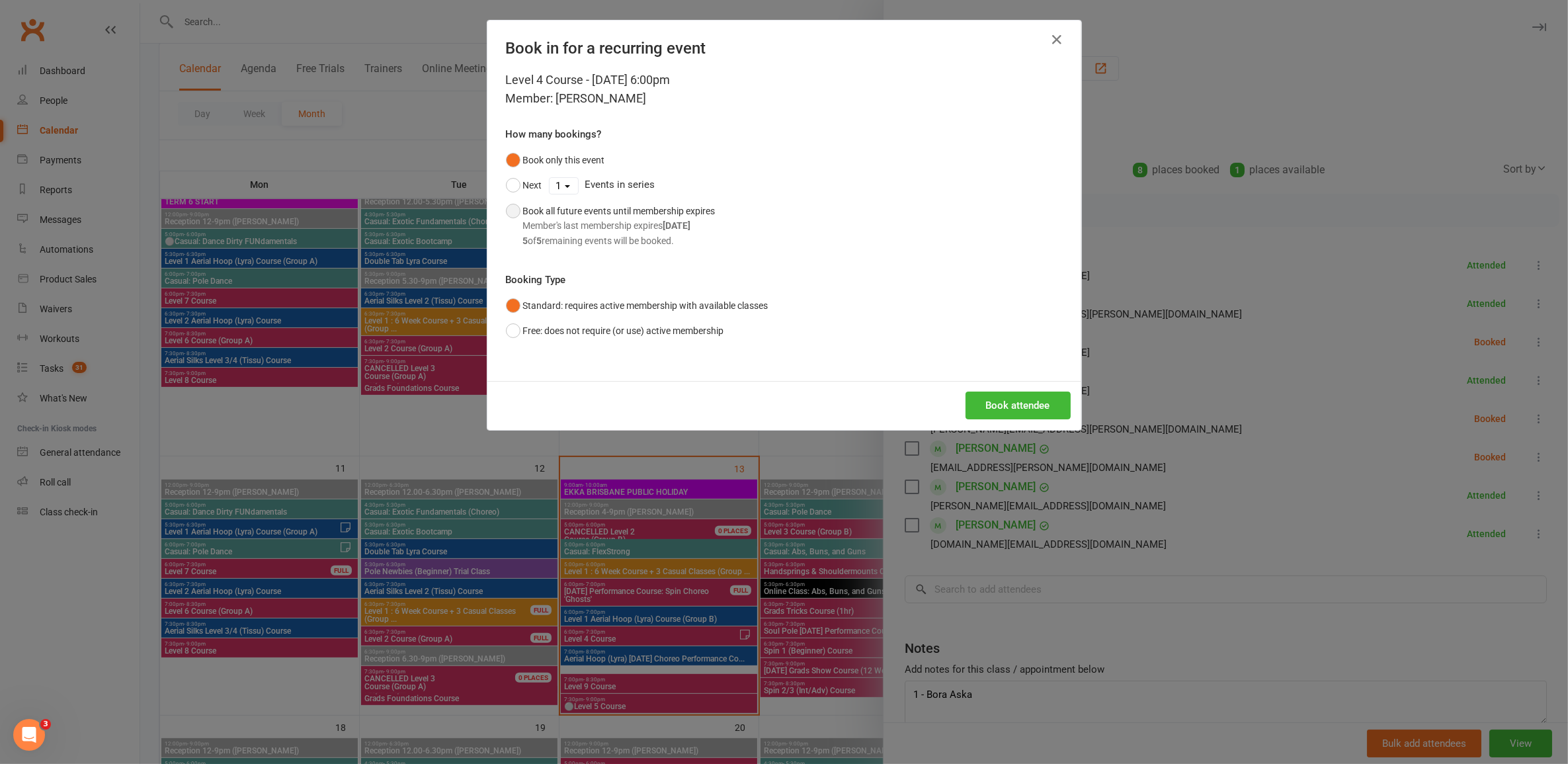
click at [691, 223] on strong "[DATE]" at bounding box center [677, 225] width 28 height 10
click at [984, 404] on button "Book attendee" at bounding box center [1018, 405] width 105 height 28
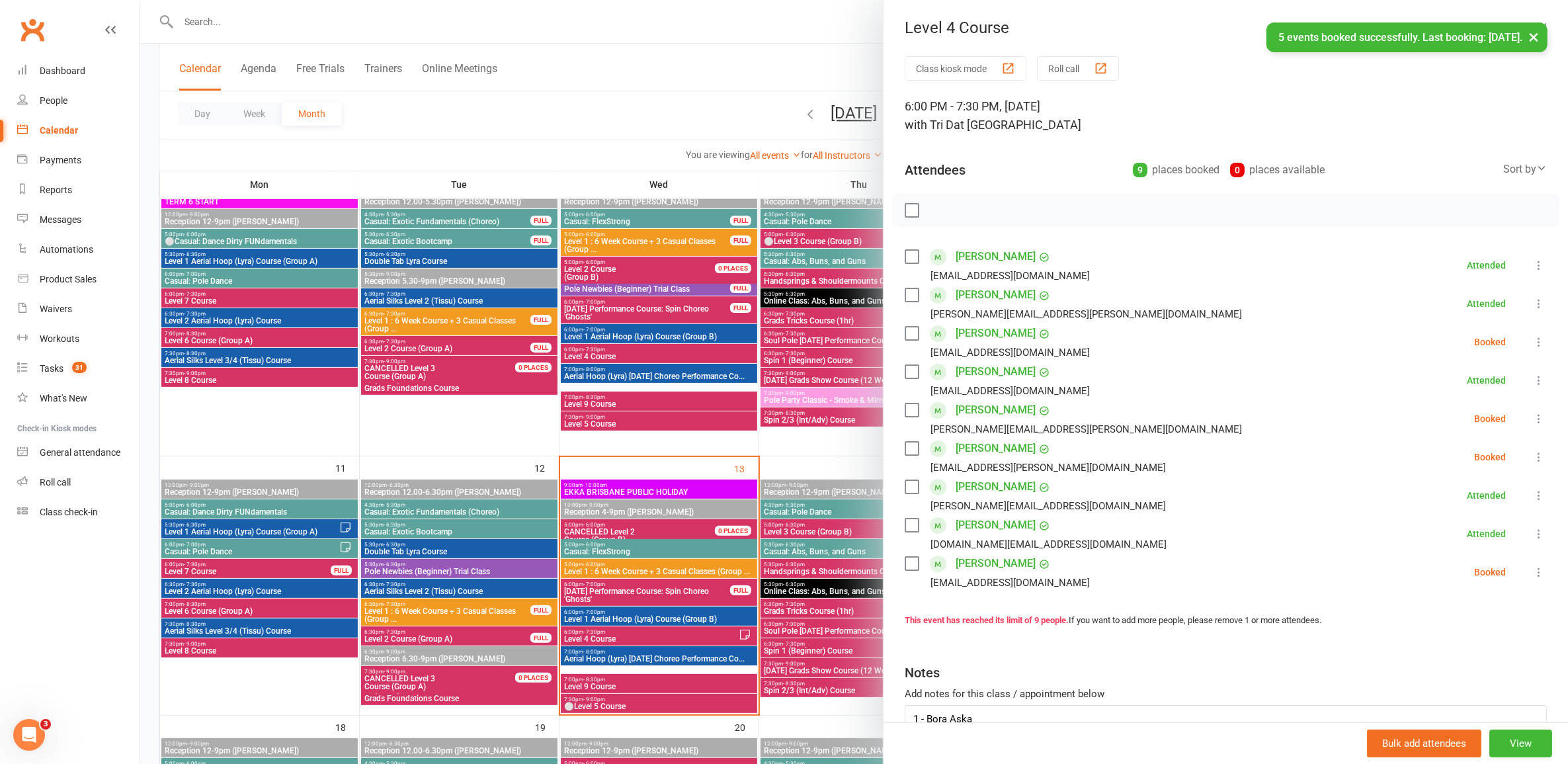
click at [719, 626] on div at bounding box center [854, 382] width 1428 height 764
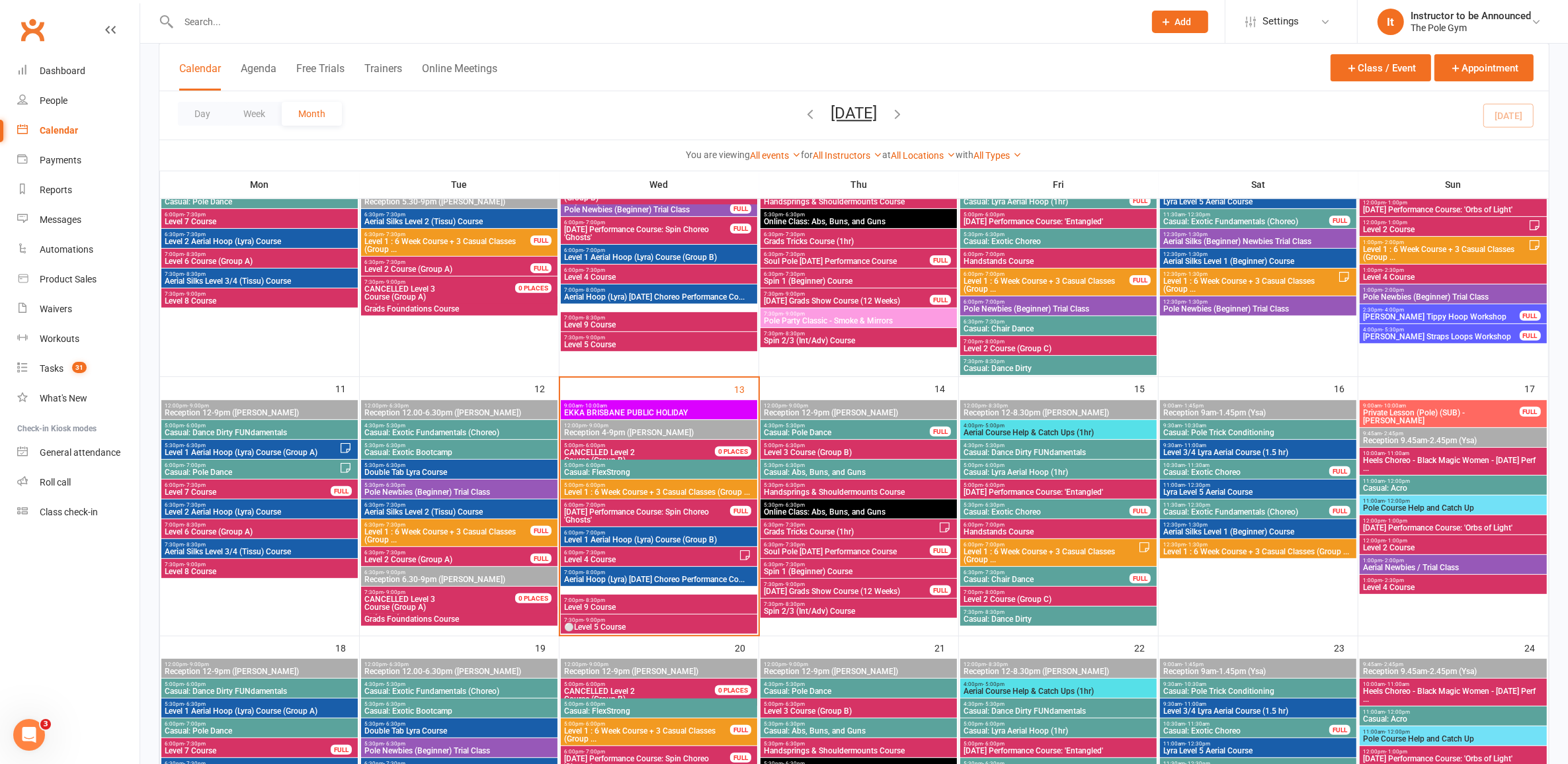
scroll to position [496, 0]
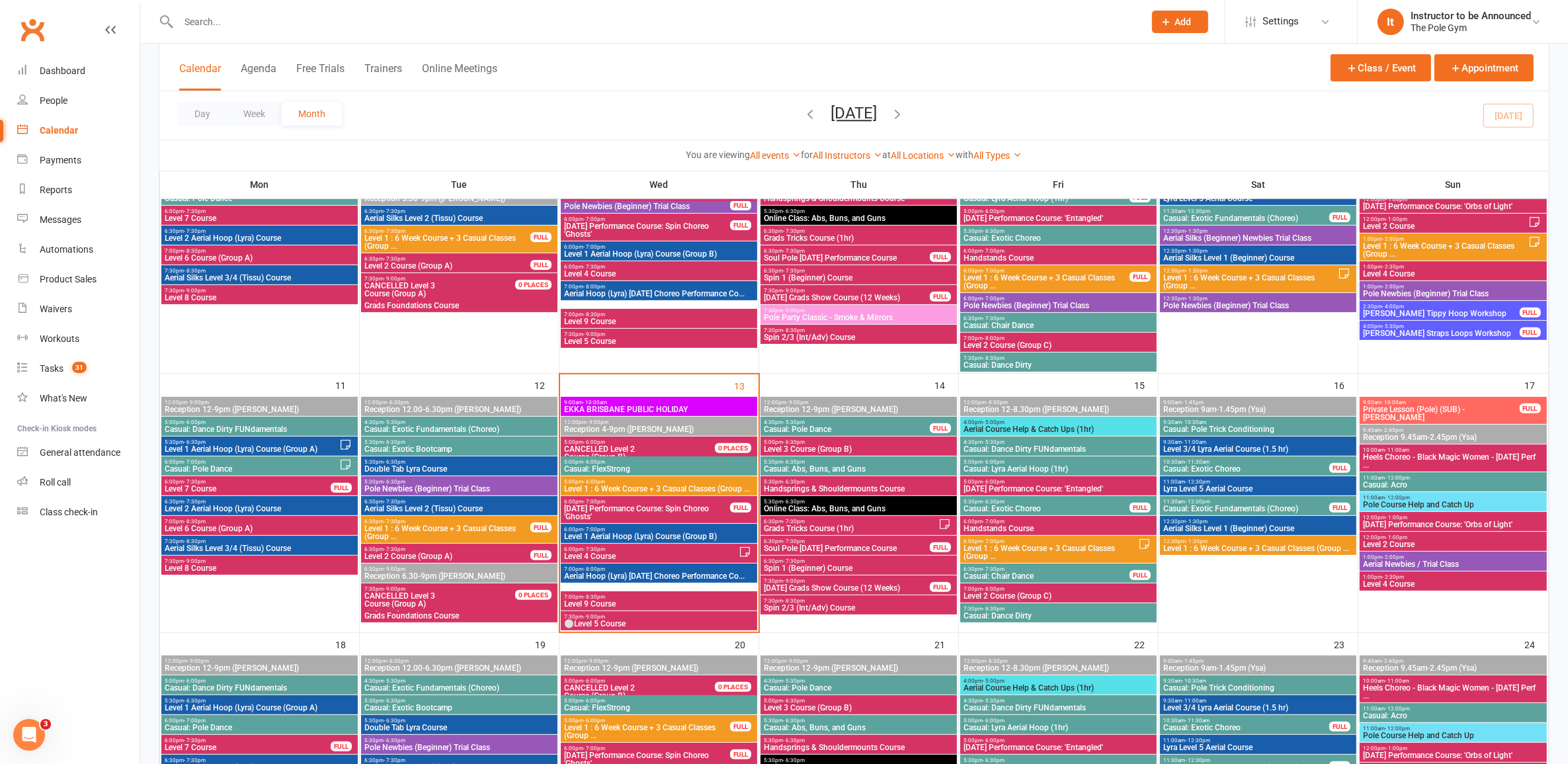
click at [687, 554] on span "Level 4 Course" at bounding box center [651, 557] width 175 height 8
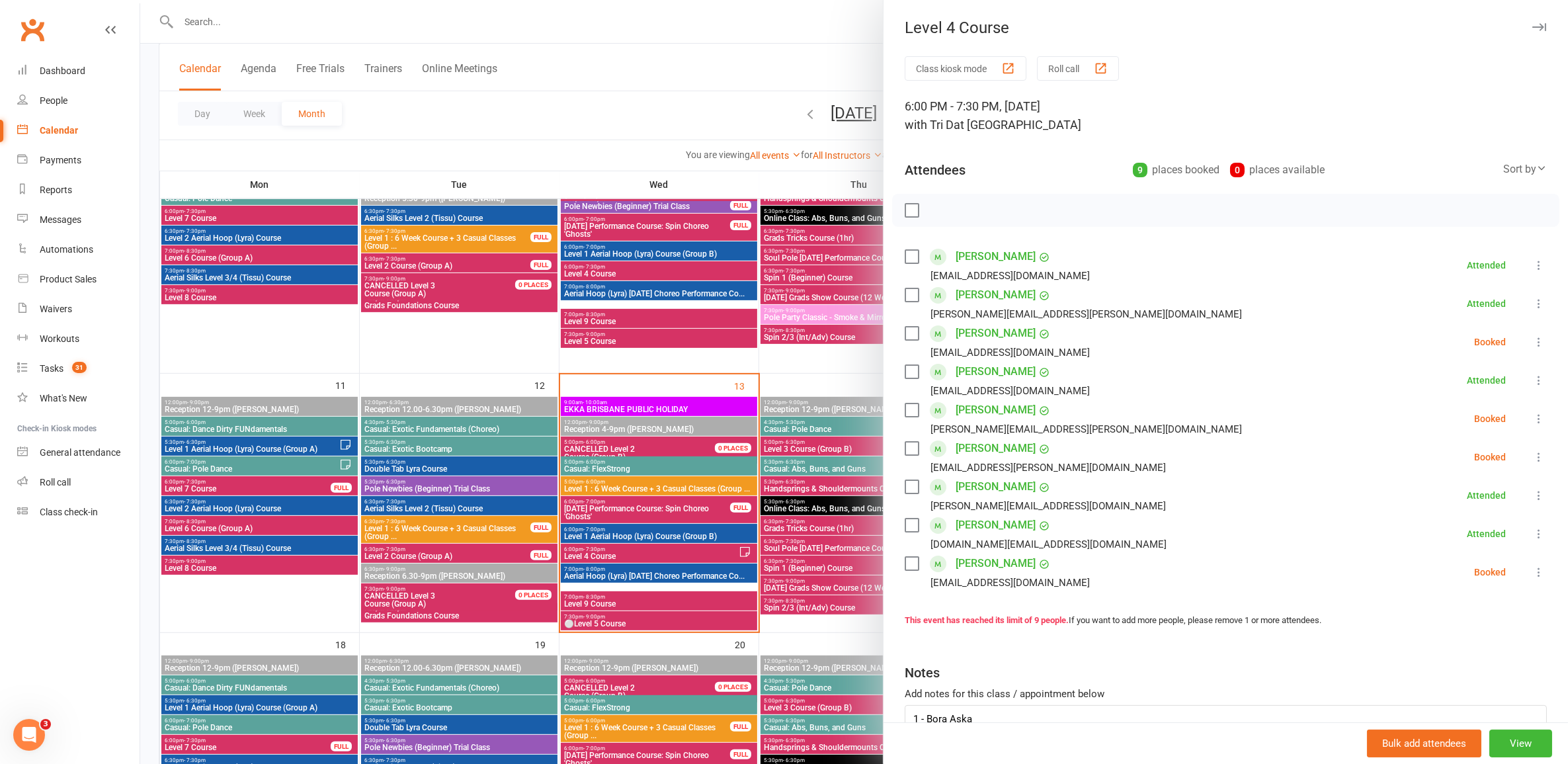
click at [687, 554] on div at bounding box center [854, 382] width 1428 height 764
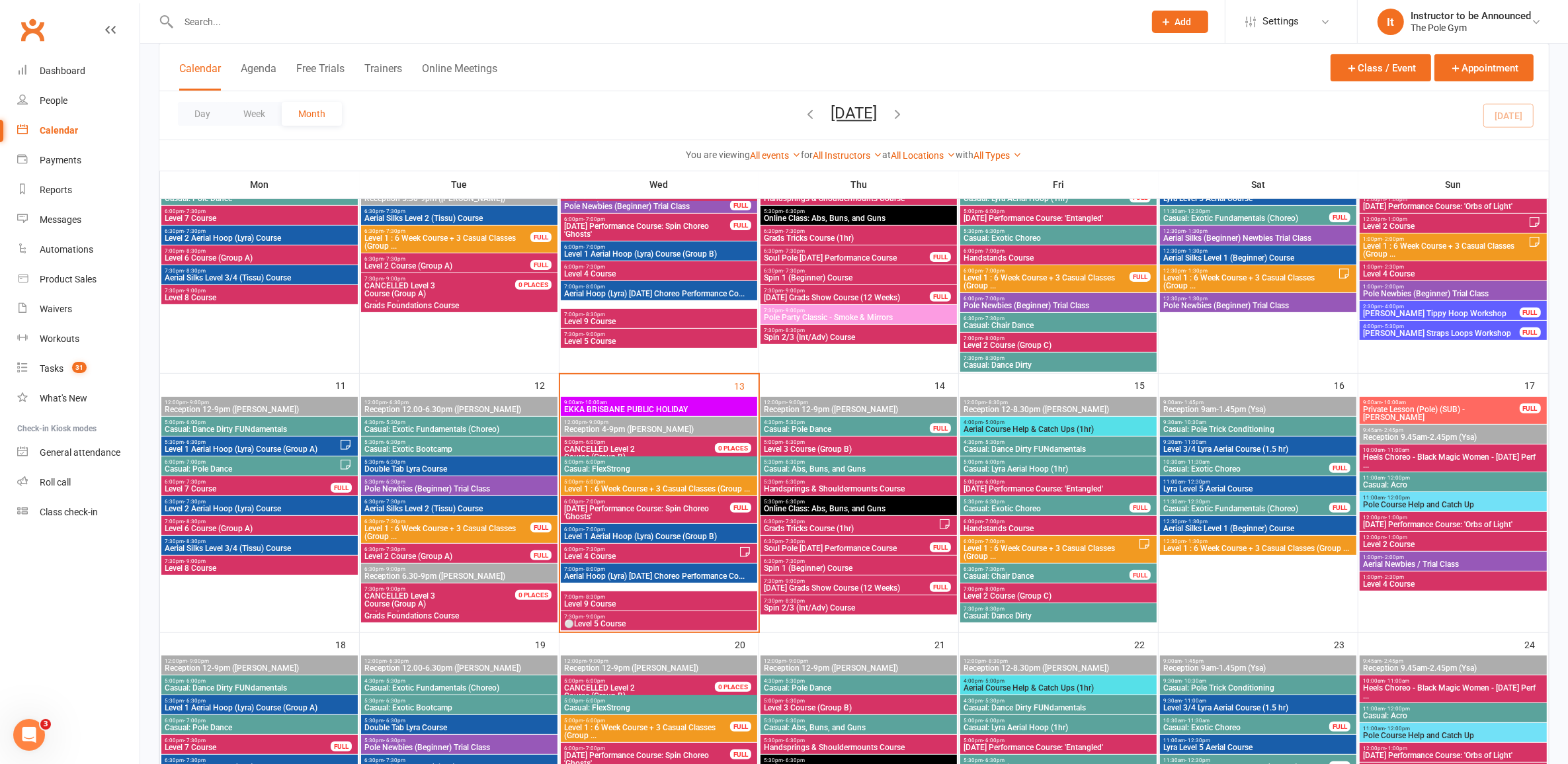
click at [627, 554] on span "Level 4 Course" at bounding box center [651, 557] width 175 height 8
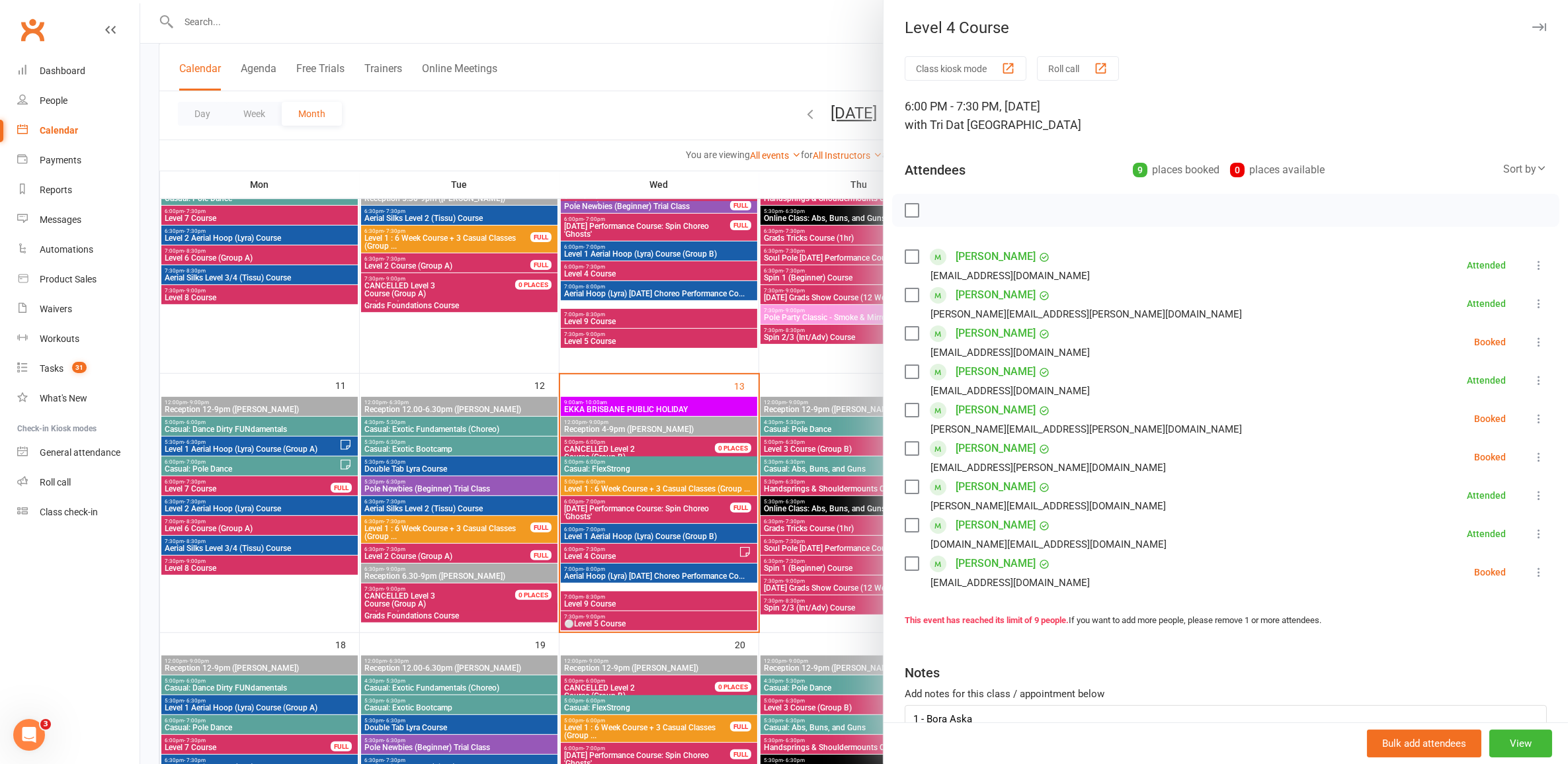
click at [629, 554] on div at bounding box center [854, 382] width 1428 height 764
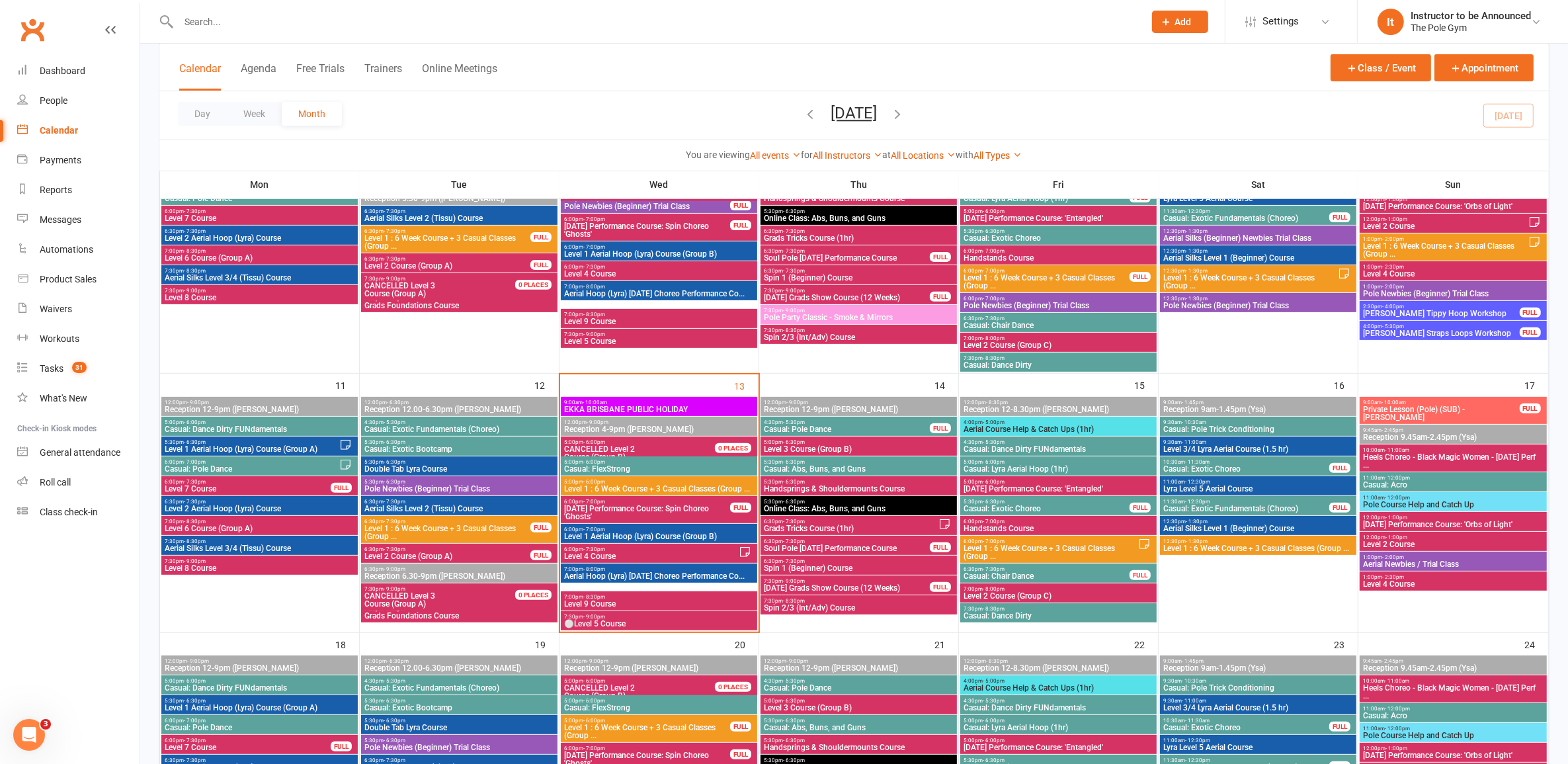
click at [629, 554] on span "Level 4 Course" at bounding box center [651, 557] width 175 height 8
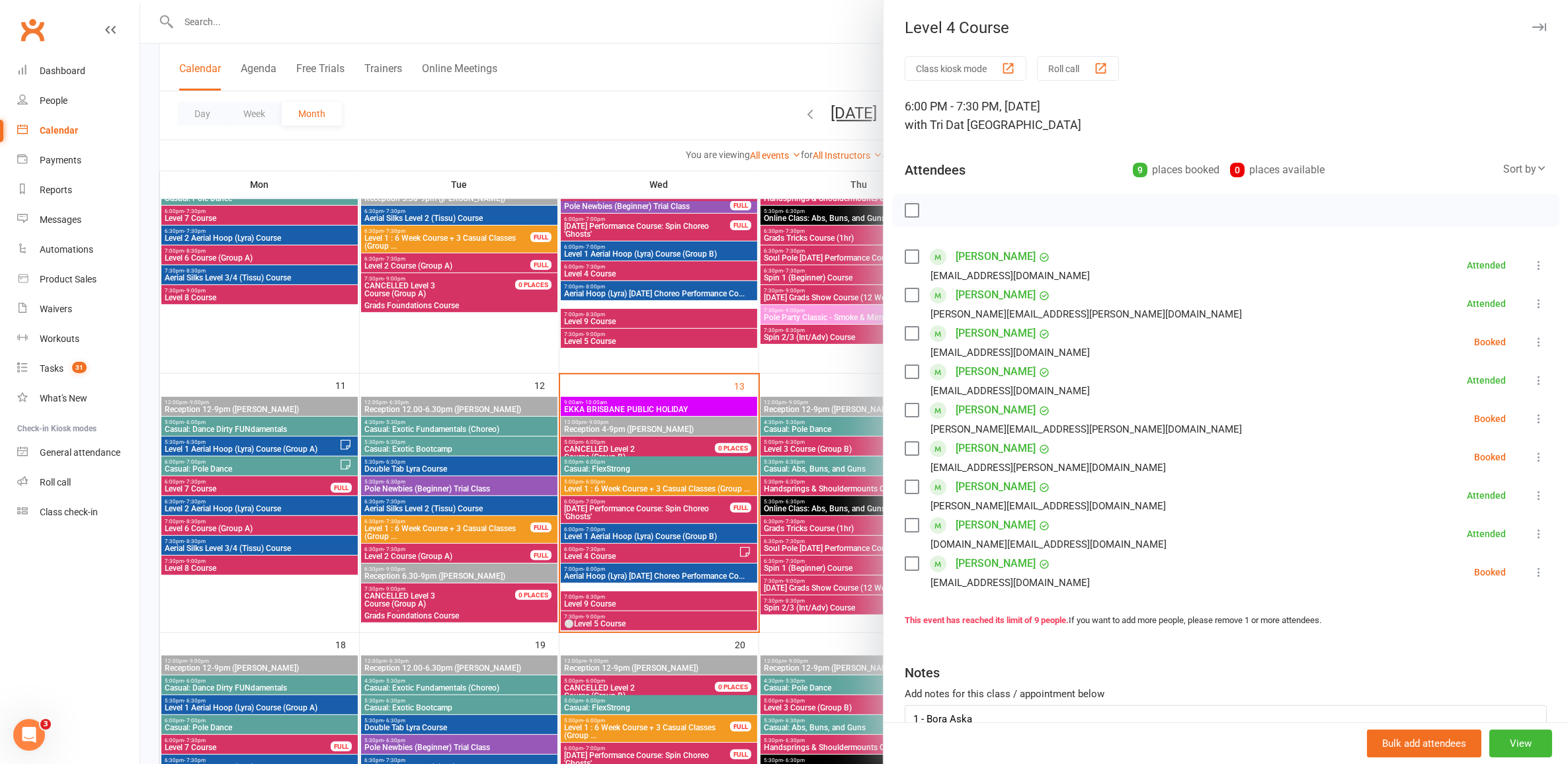
click at [629, 554] on div at bounding box center [854, 382] width 1428 height 764
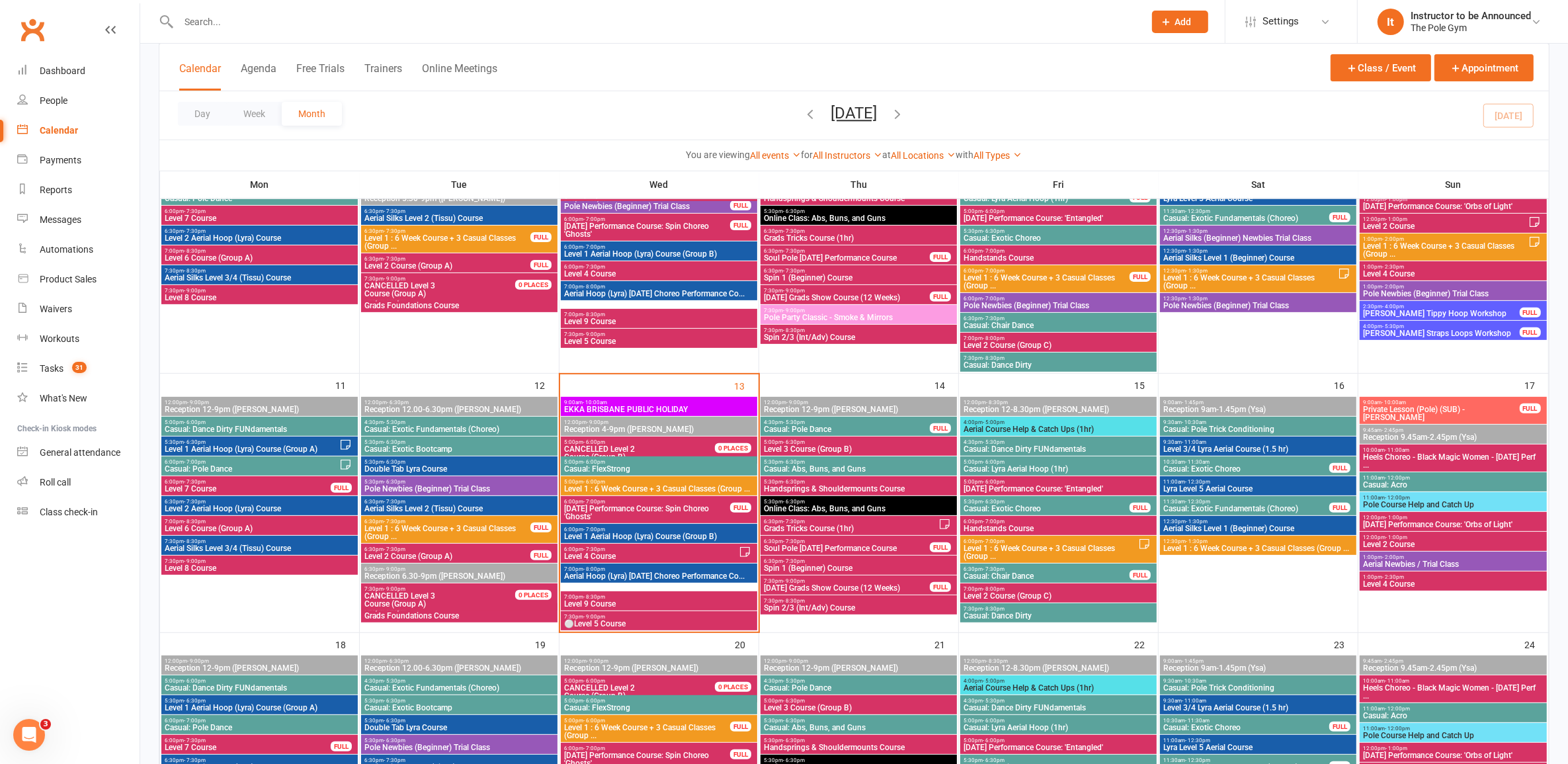
click at [629, 554] on span "Level 4 Course" at bounding box center [651, 557] width 175 height 8
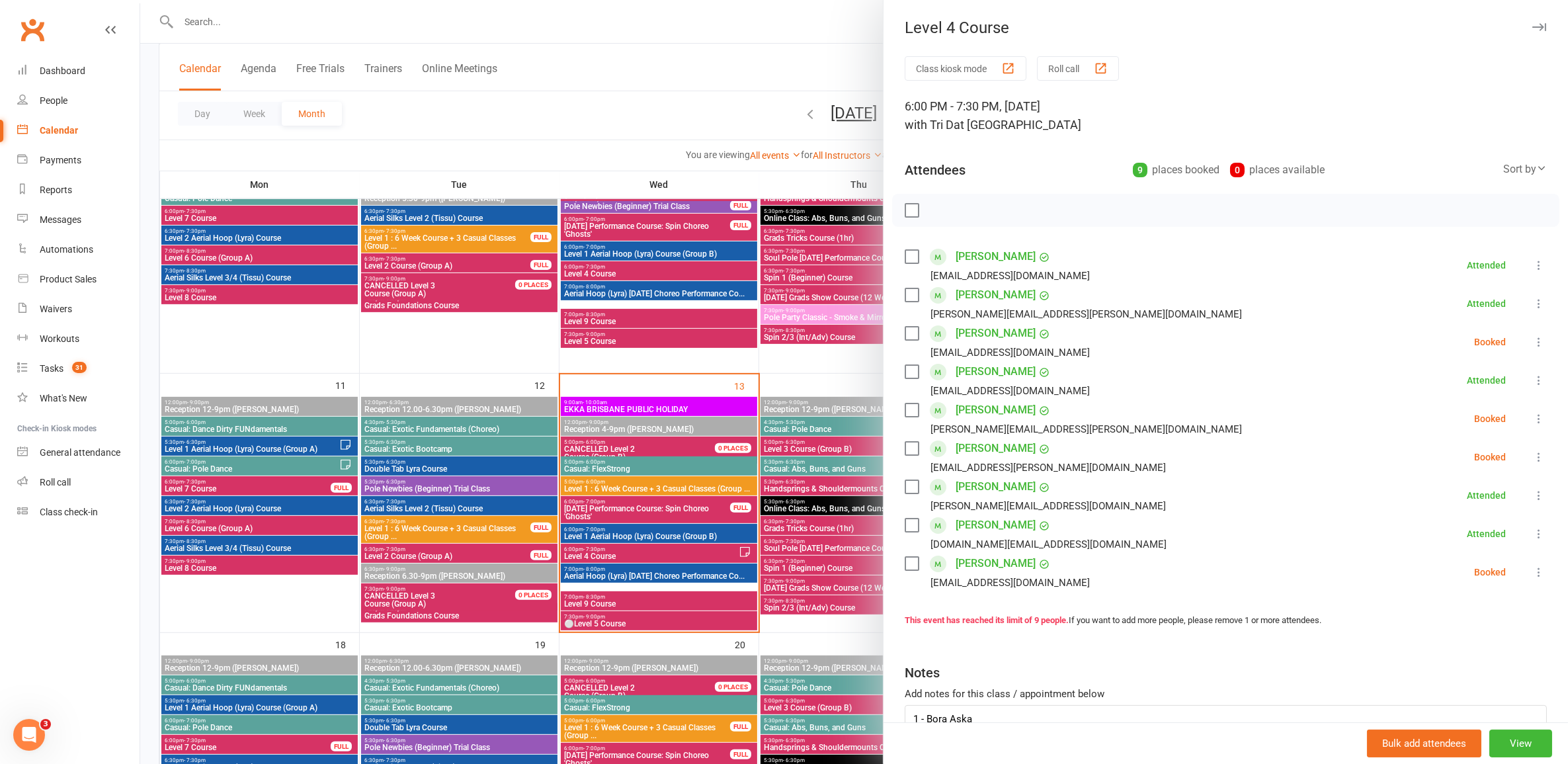
click at [629, 554] on div at bounding box center [854, 382] width 1428 height 764
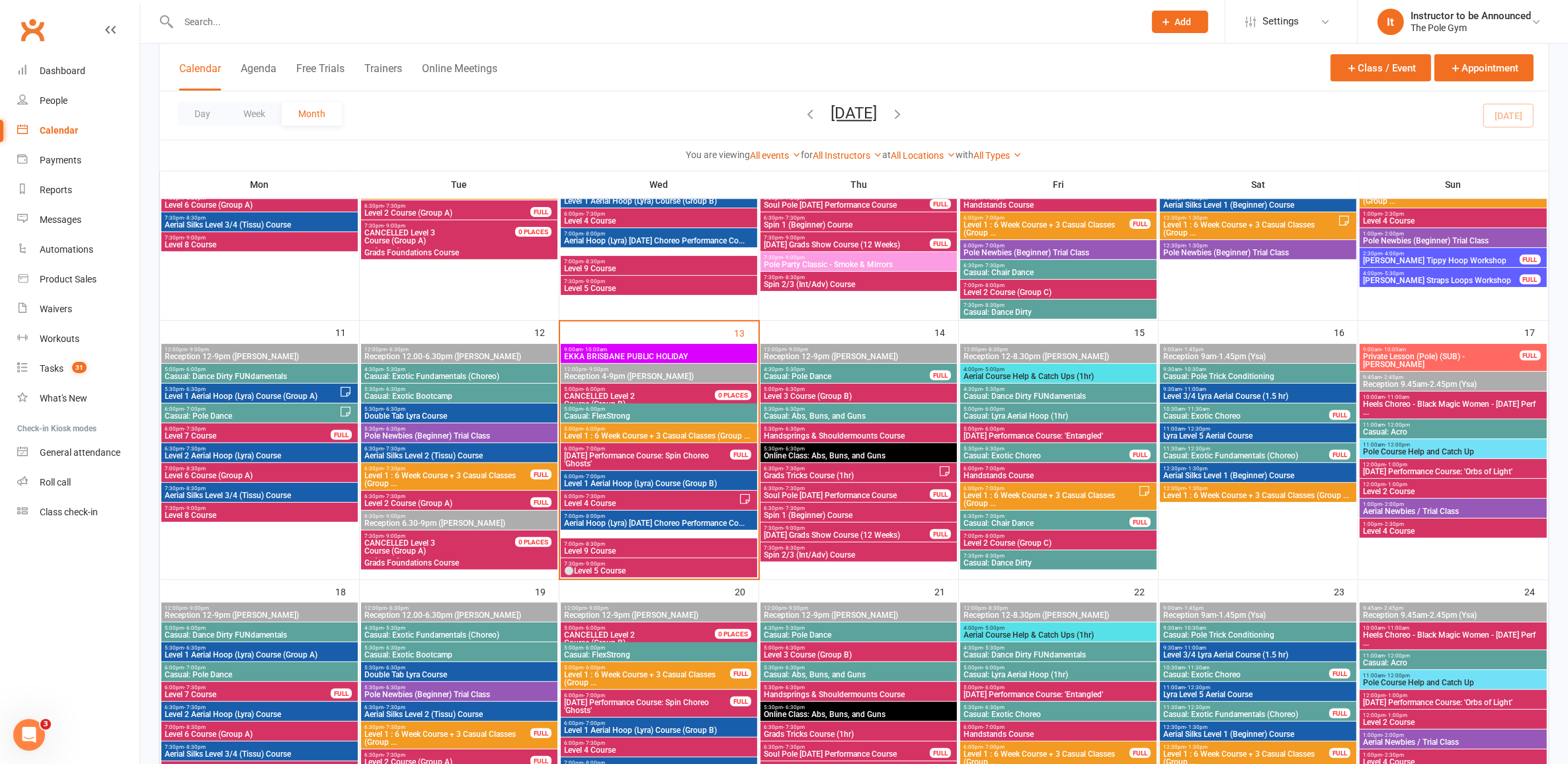
scroll to position [579, 0]
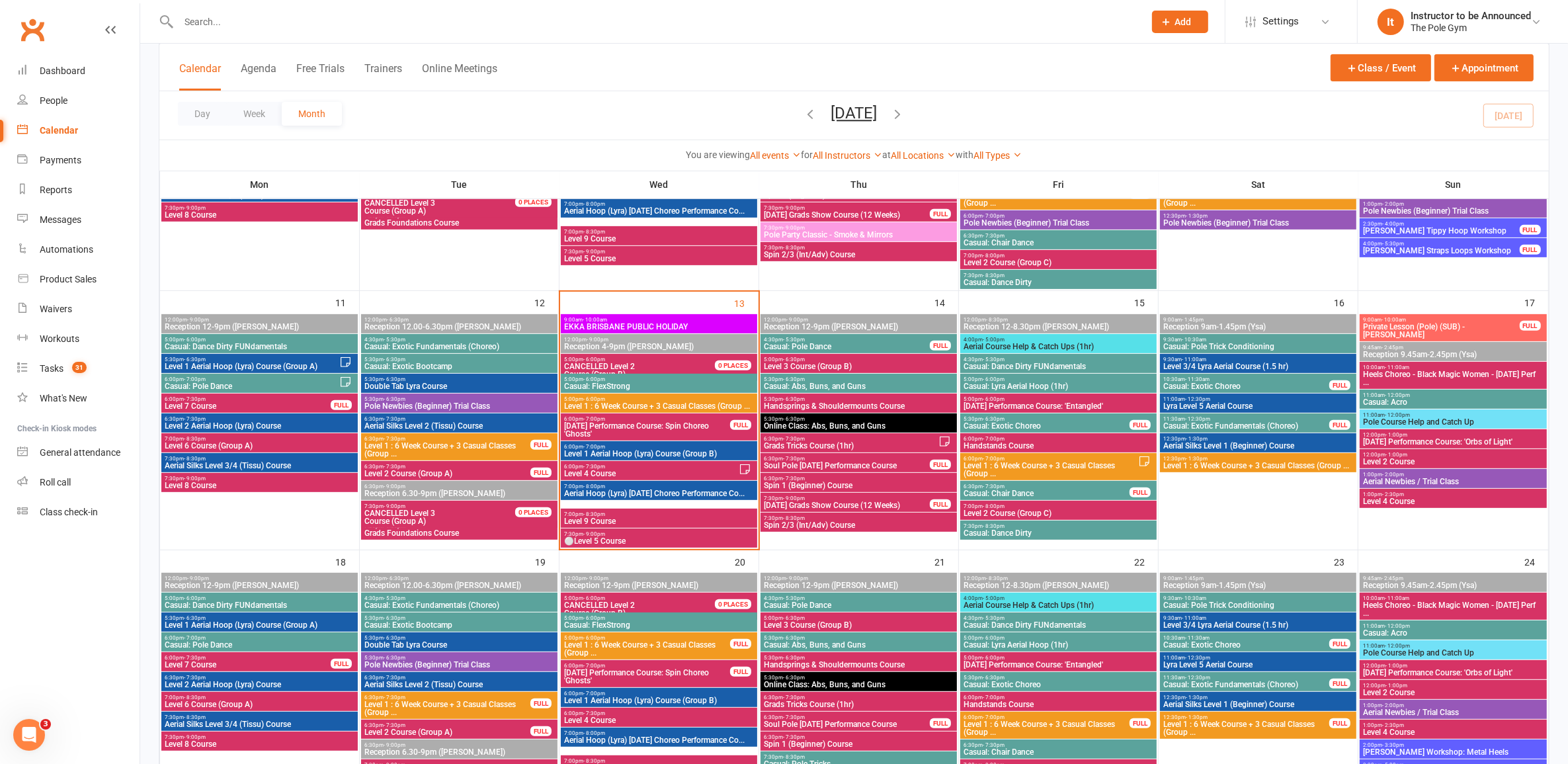
click at [678, 405] on span "Level 1 : 6 Week Course + 3 Casual Classes (Group ..." at bounding box center [659, 406] width 191 height 8
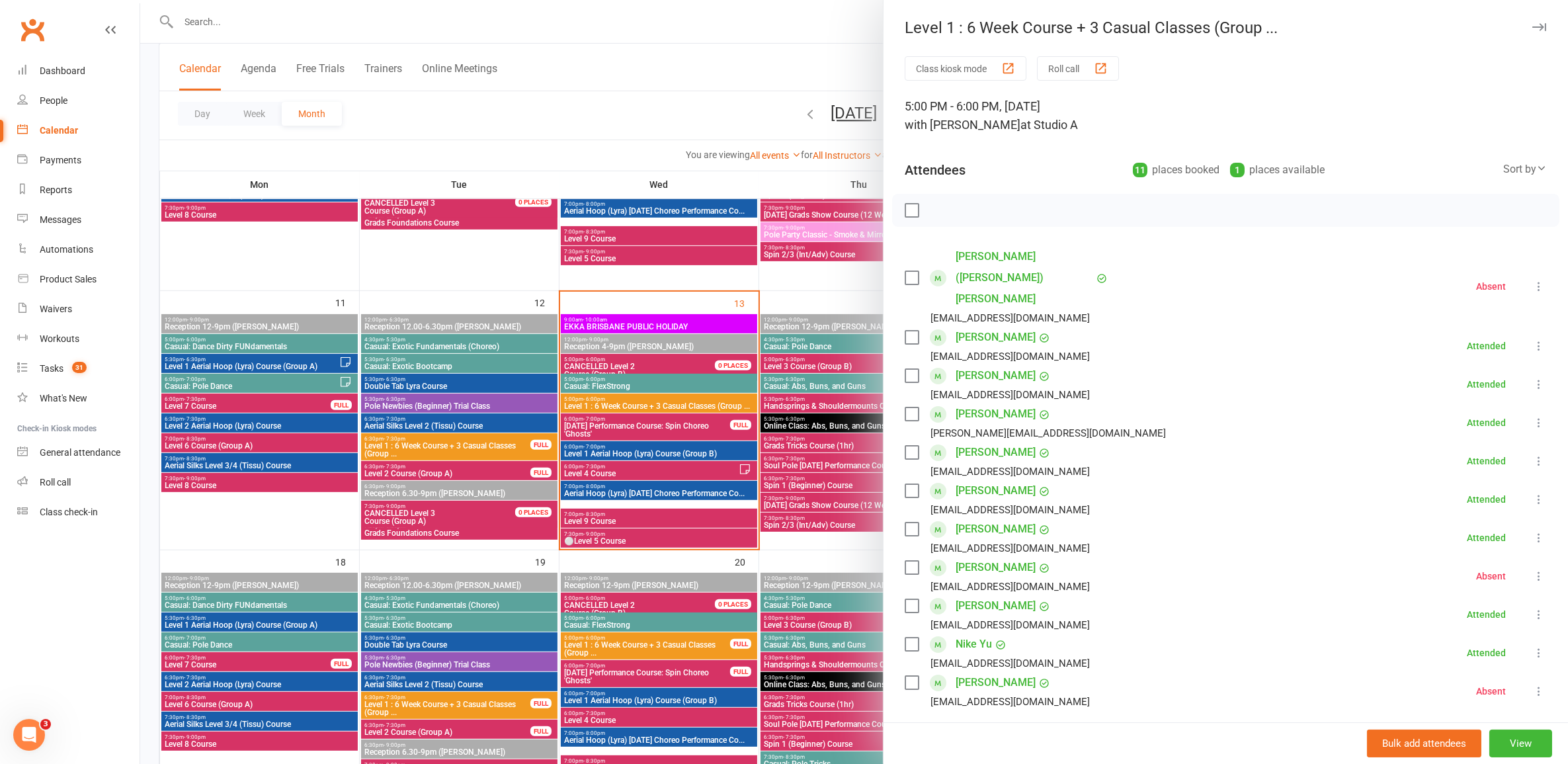
scroll to position [82, 0]
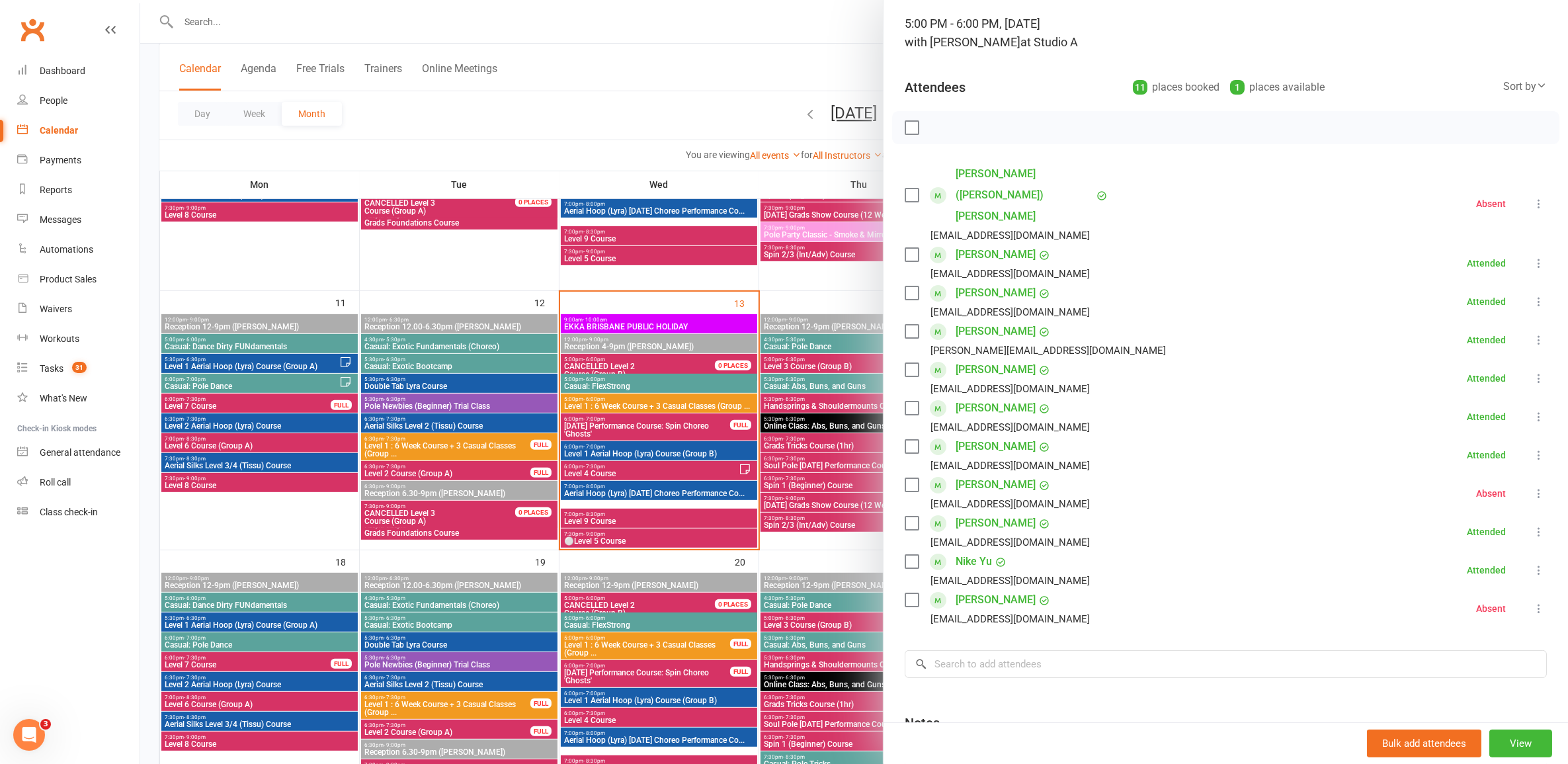
click at [984, 321] on link "Joan Lebler" at bounding box center [995, 331] width 80 height 21
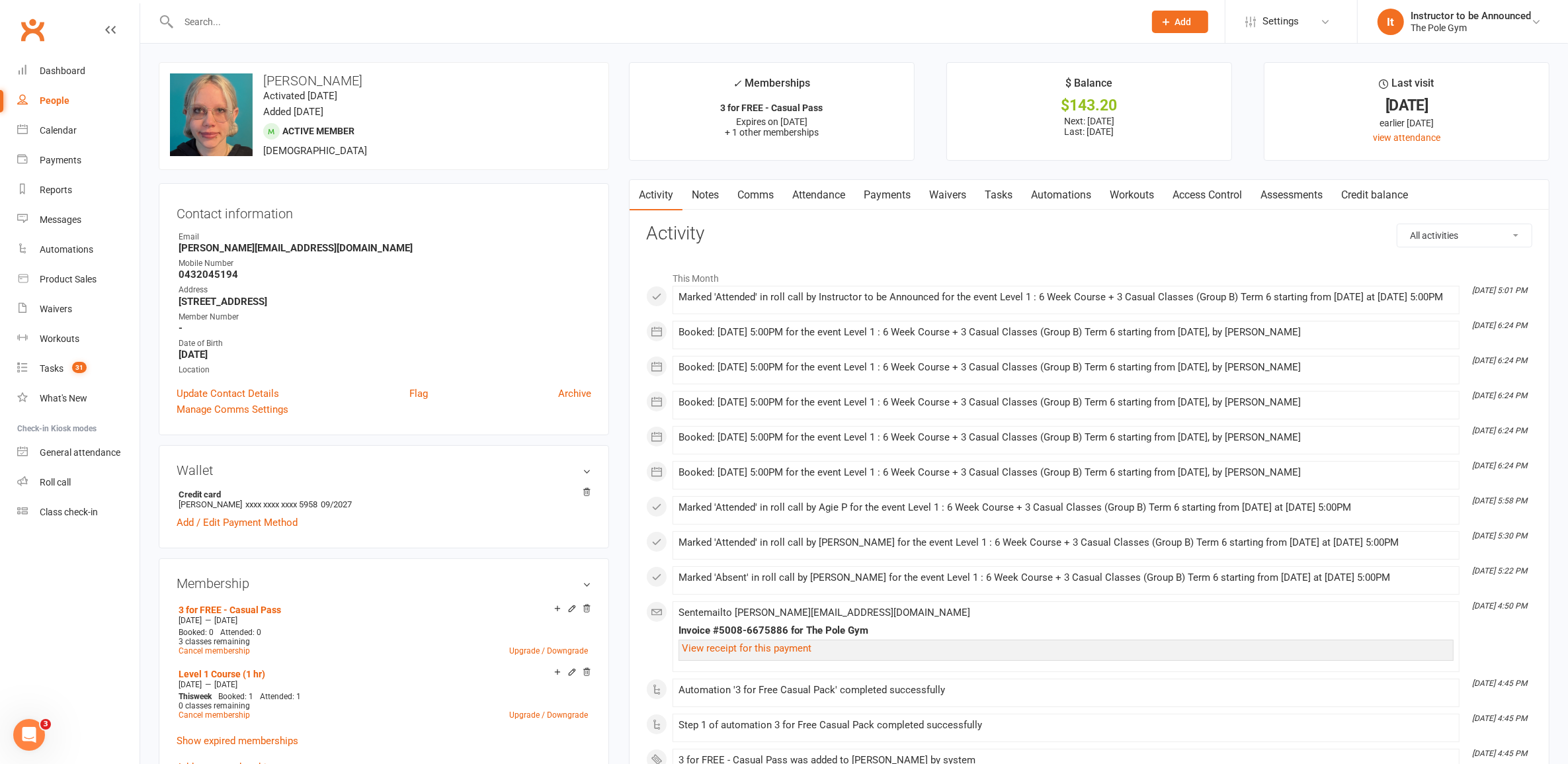
click at [894, 198] on link "Payments" at bounding box center [887, 195] width 65 height 31
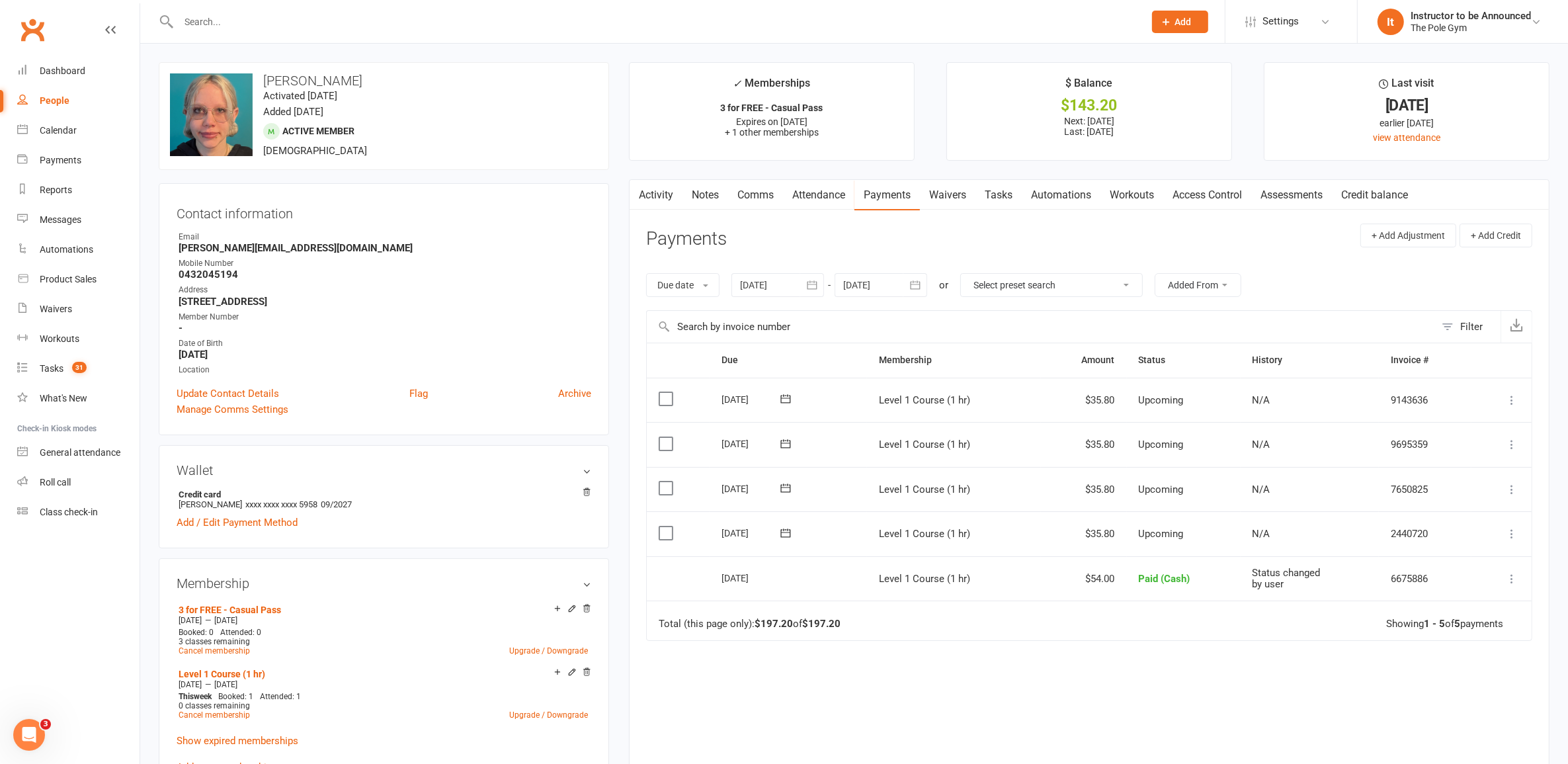
click at [1367, 197] on link "Credit balance" at bounding box center [1375, 195] width 85 height 31
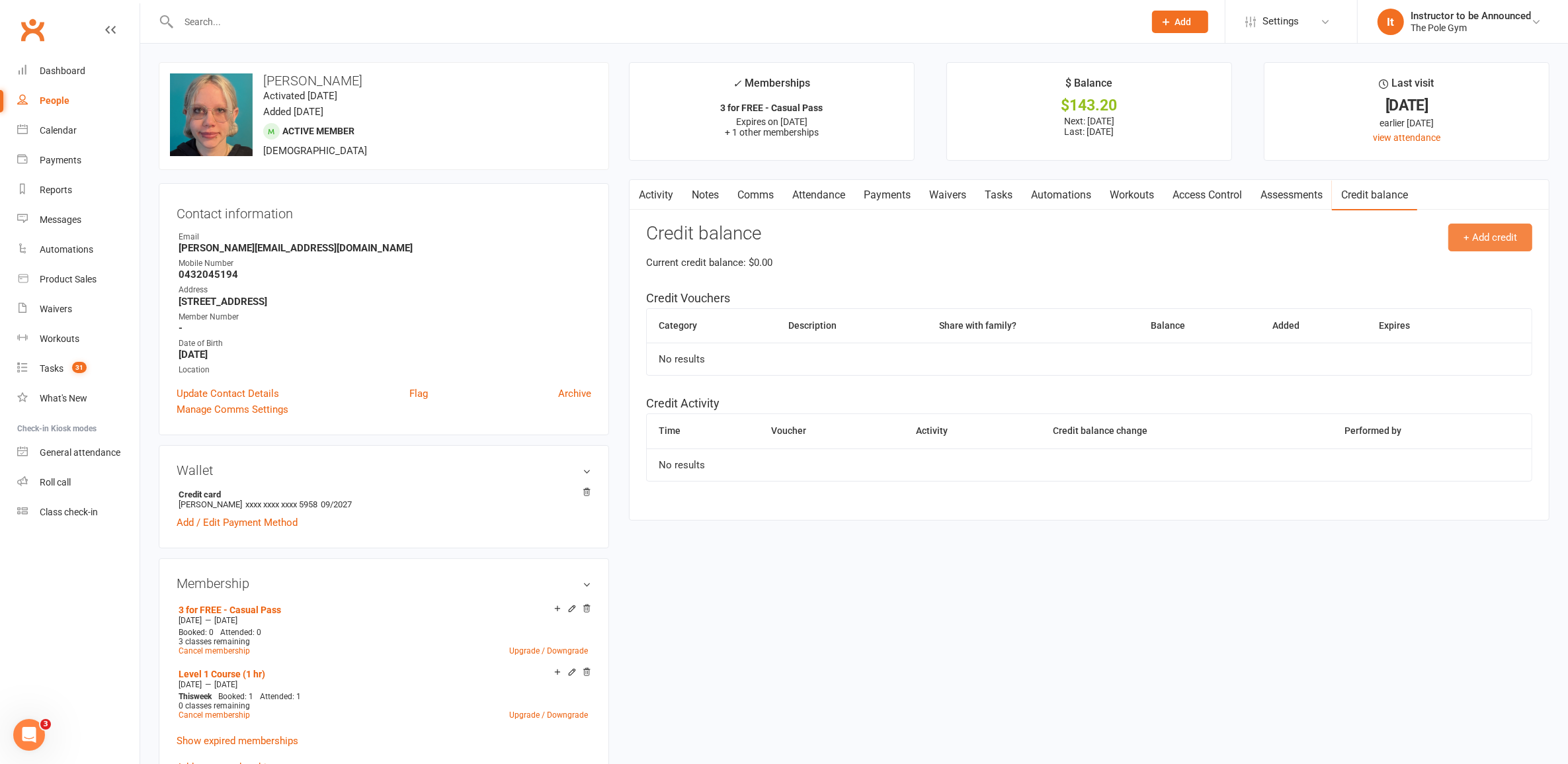
click at [1486, 233] on button "+ Add credit" at bounding box center [1490, 237] width 84 height 28
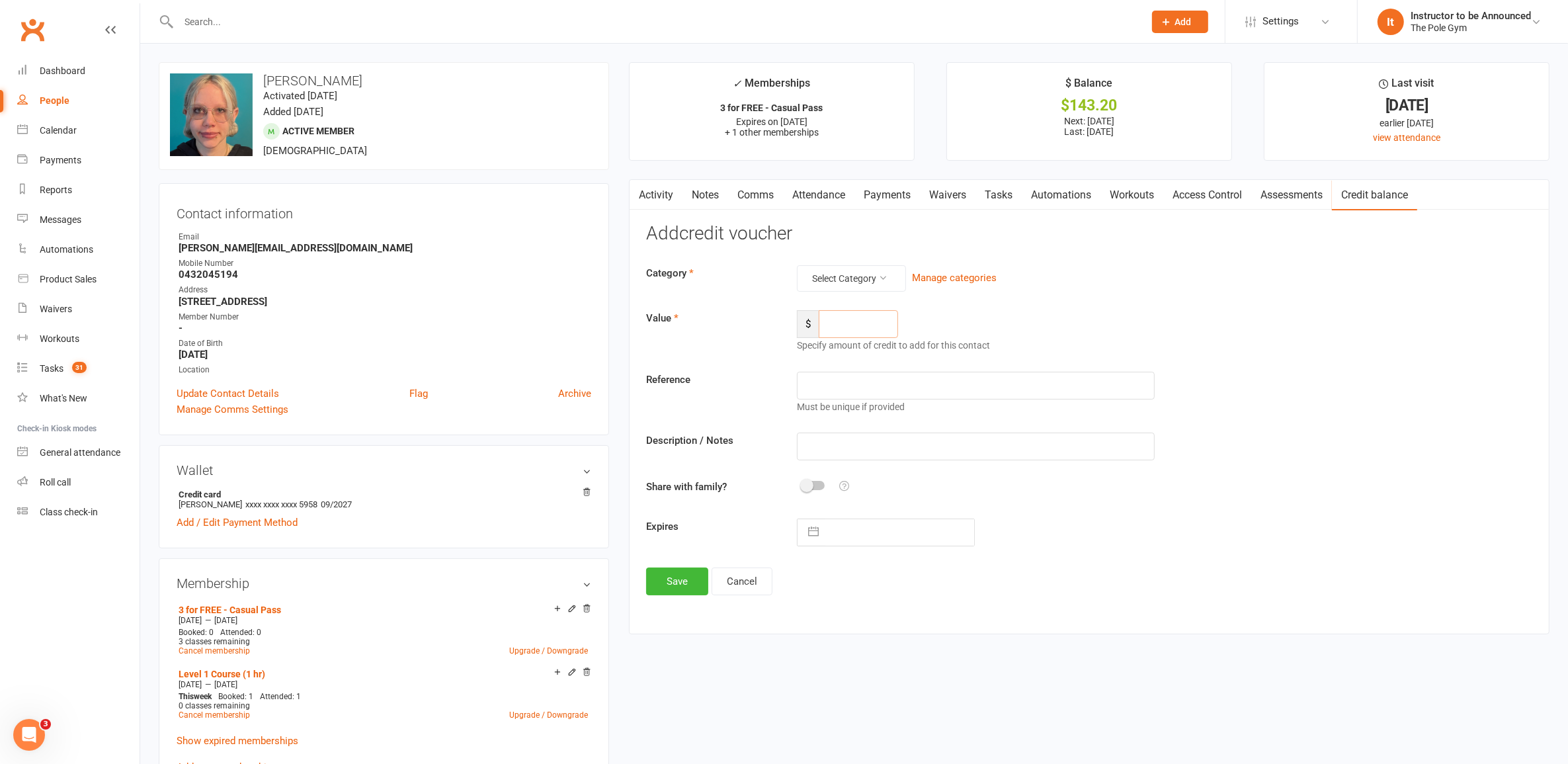
drag, startPoint x: 863, startPoint y: 309, endPoint x: 870, endPoint y: 318, distance: 11.4
click at [864, 311] on input "number" at bounding box center [859, 324] width 79 height 28
type input "100"
click at [890, 278] on button "Select Category" at bounding box center [851, 278] width 109 height 26
click at [853, 311] on link "Course Credit" at bounding box center [829, 310] width 131 height 26
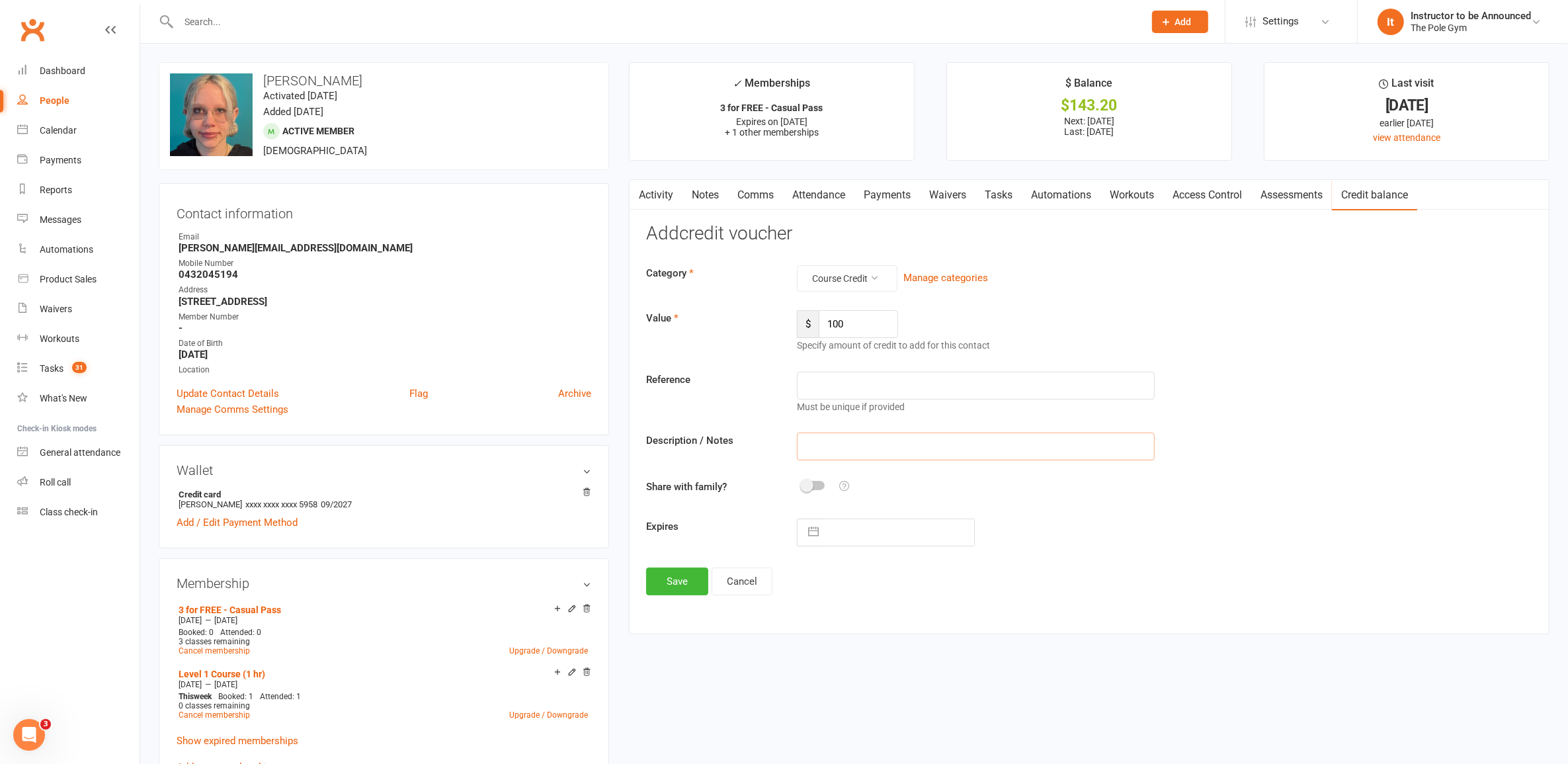
drag, startPoint x: 926, startPoint y: 435, endPoint x: 930, endPoint y: 441, distance: 7.2
click at [927, 437] on input "text" at bounding box center [976, 446] width 358 height 28
type input "cash payment"
click at [678, 579] on button "Save" at bounding box center [677, 581] width 62 height 28
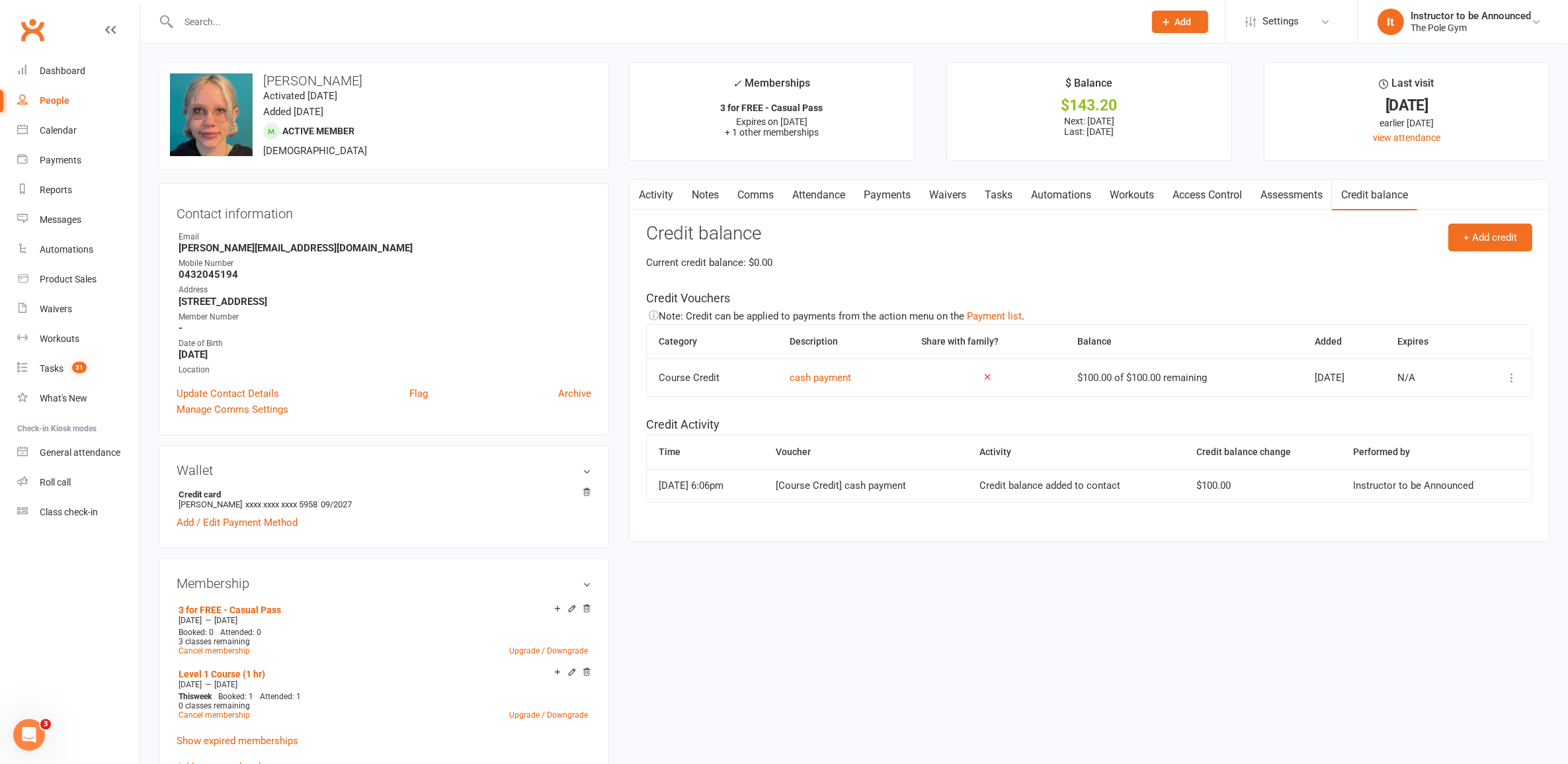
click at [894, 198] on link "Payments" at bounding box center [887, 195] width 65 height 31
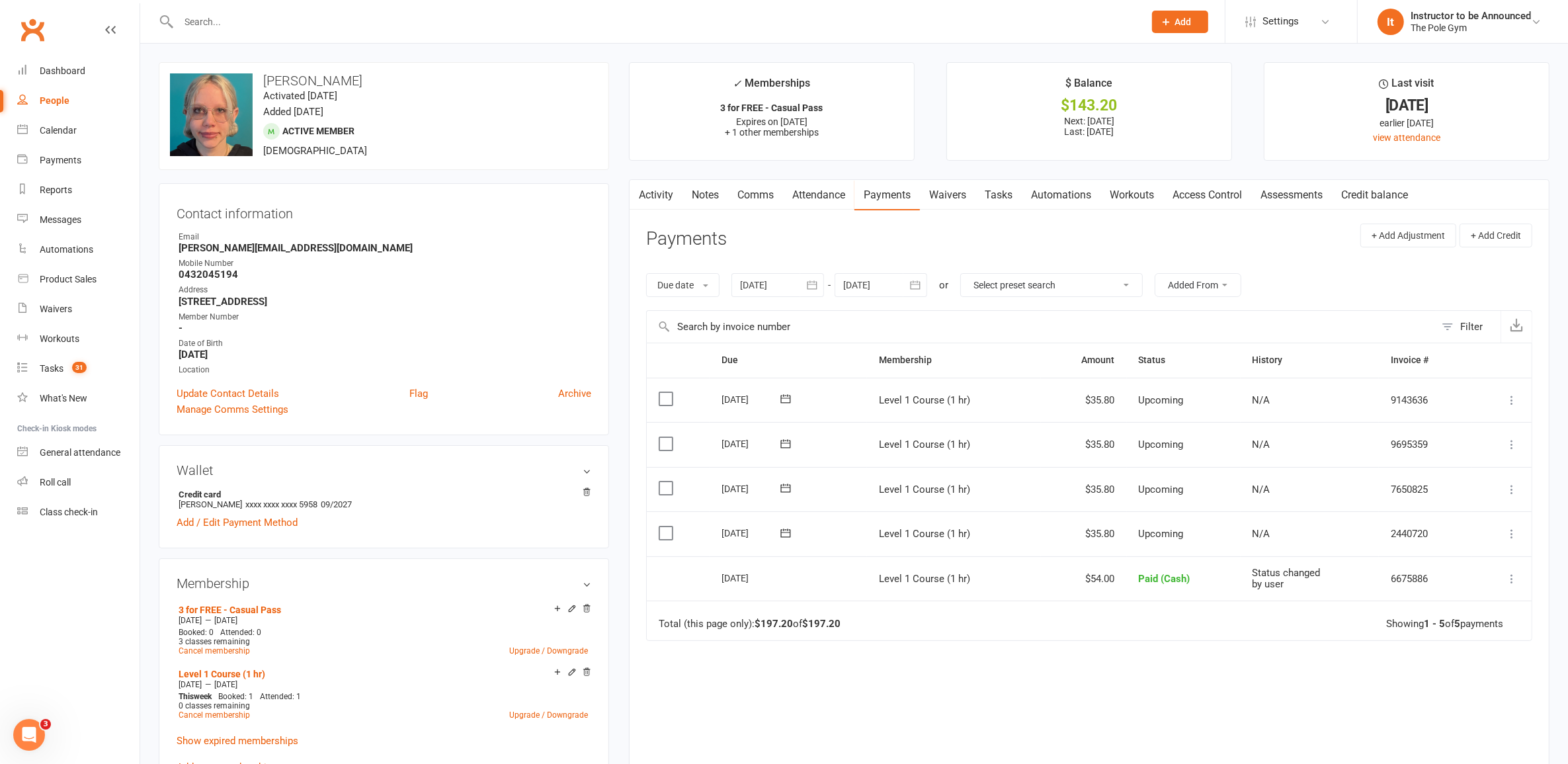
click at [1510, 536] on icon at bounding box center [1512, 534] width 13 height 13
click at [1132, 631] on td "Total (this page only): $197.20 of $197.20 Showing 1 - 5 of 5 payments" at bounding box center [1090, 620] width 885 height 40
click at [1513, 536] on icon at bounding box center [1512, 534] width 13 height 13
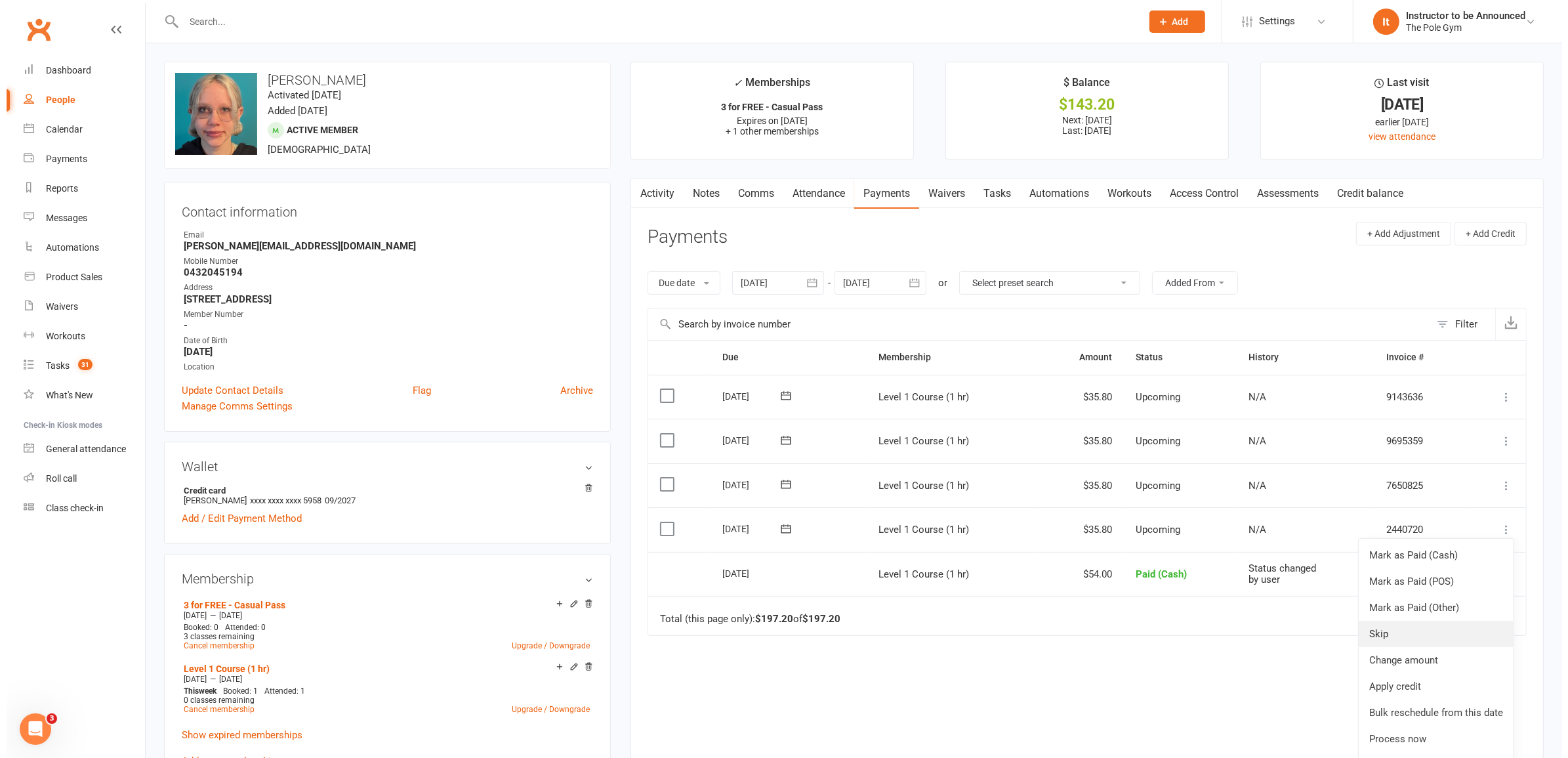
scroll to position [3, 0]
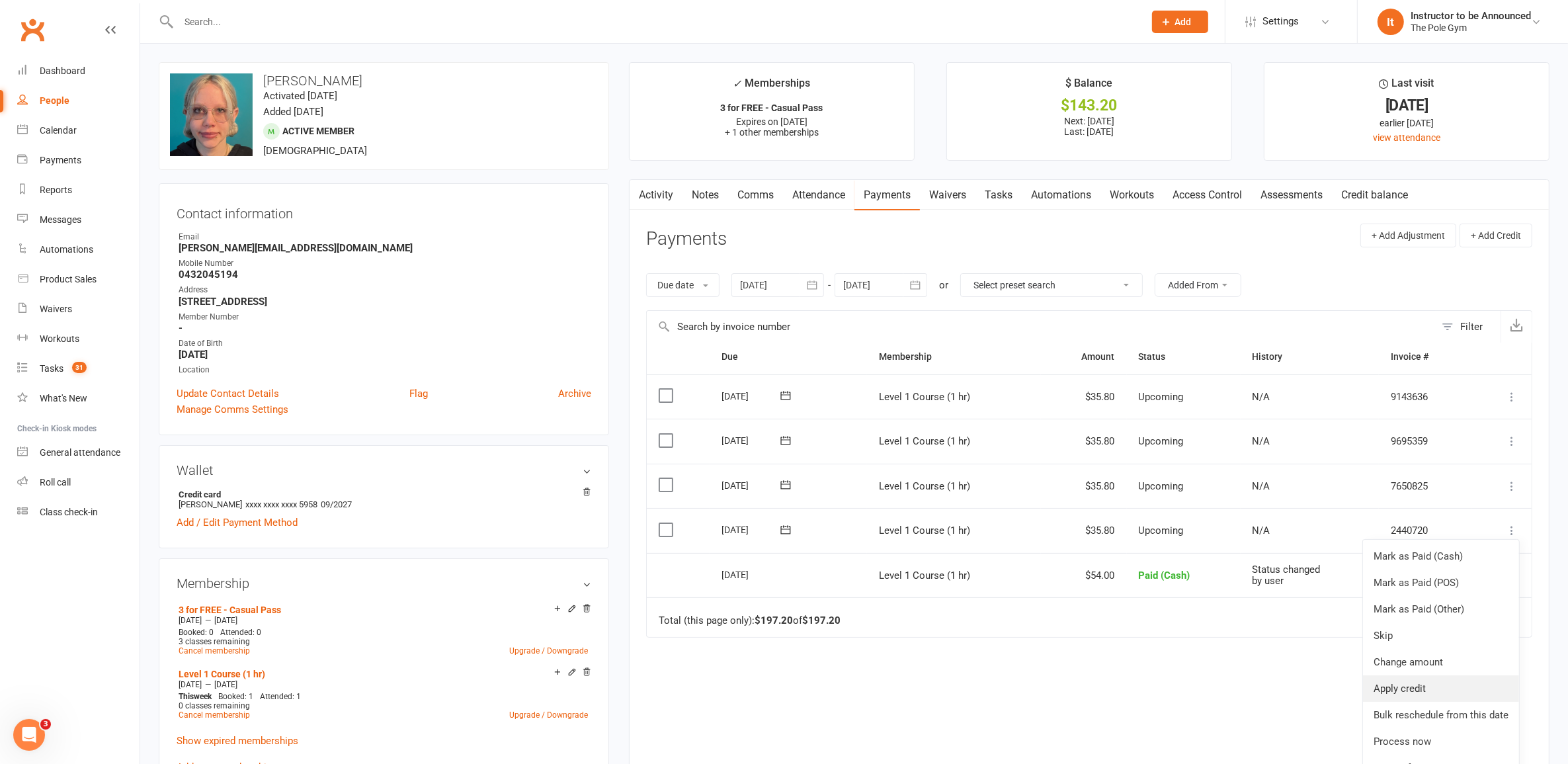
click at [1447, 691] on link "Apply credit" at bounding box center [1441, 688] width 156 height 26
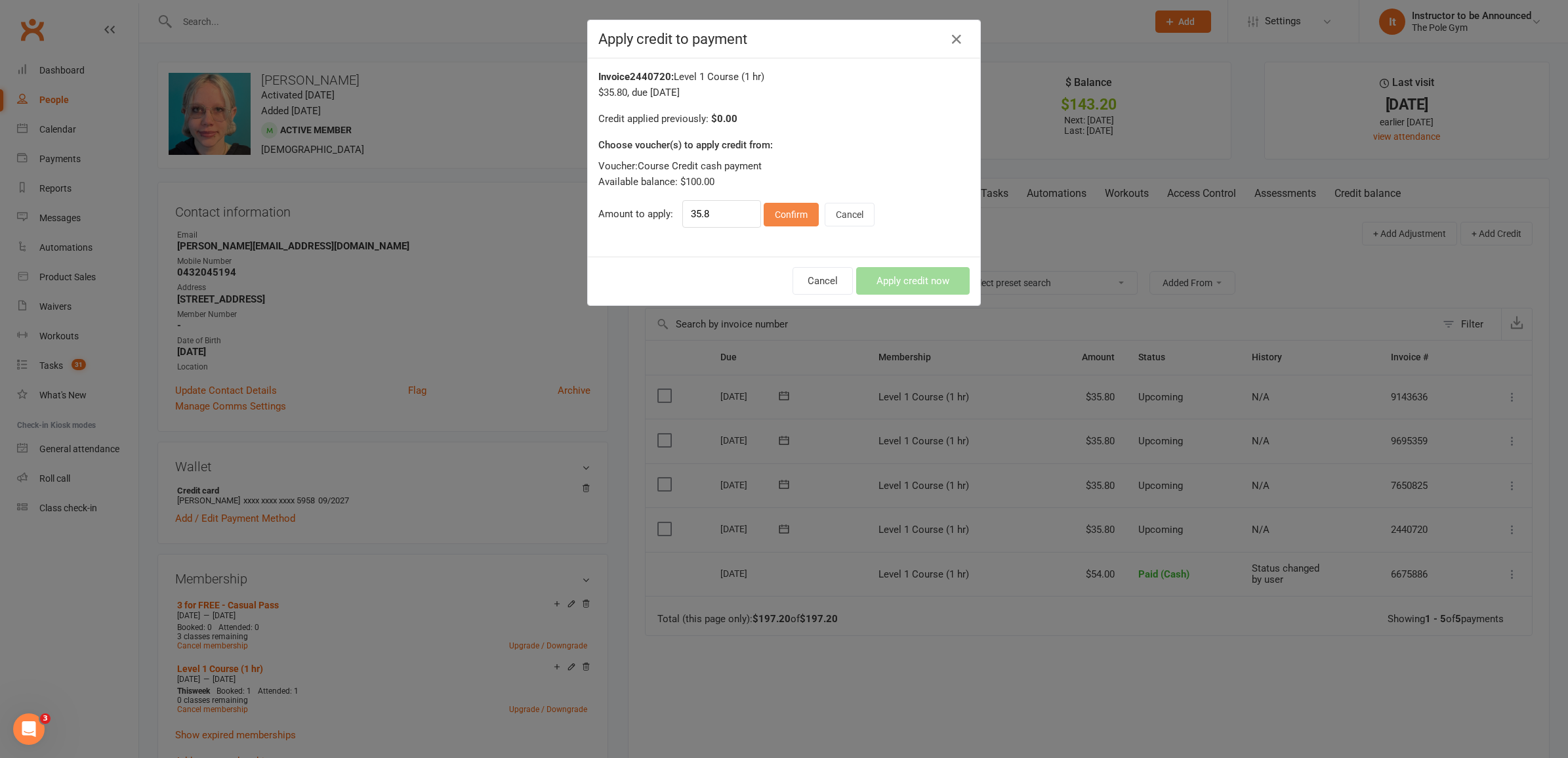
click at [793, 207] on button "Confirm" at bounding box center [791, 215] width 55 height 24
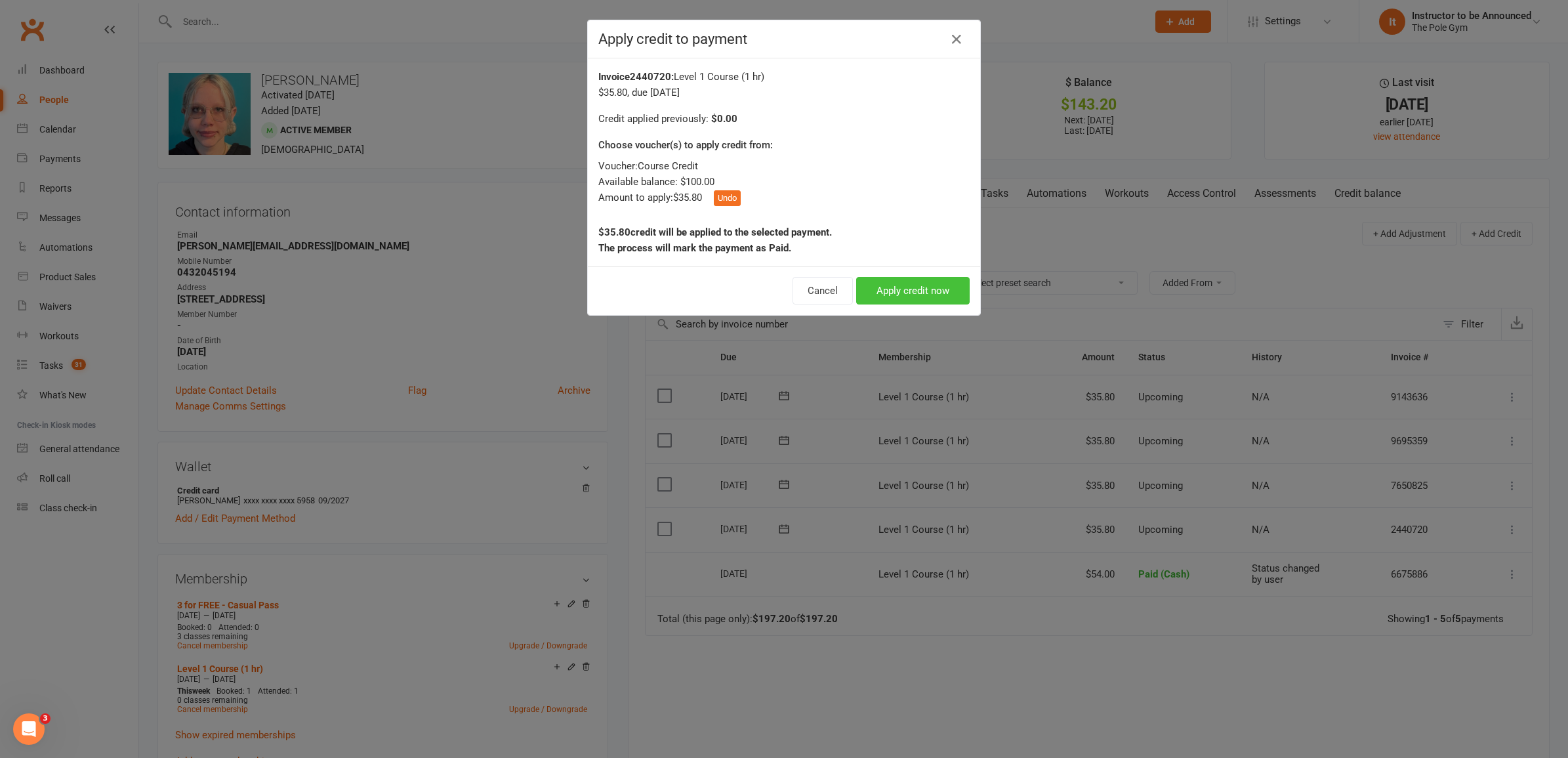
click at [891, 294] on button "Apply credit now" at bounding box center [913, 291] width 114 height 27
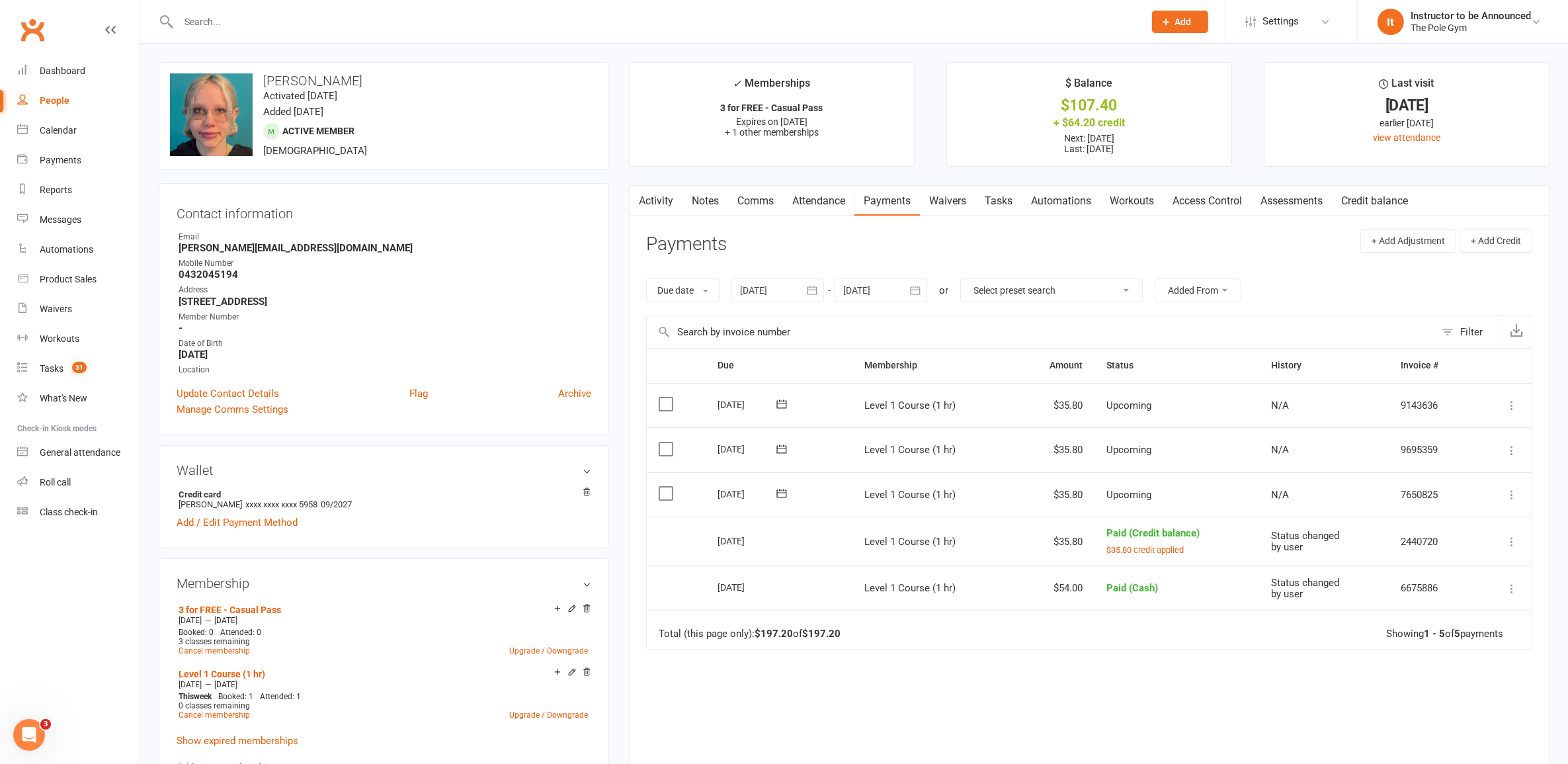
click at [1507, 497] on icon at bounding box center [1512, 495] width 13 height 13
click at [1432, 649] on link "Apply credit" at bounding box center [1441, 652] width 156 height 26
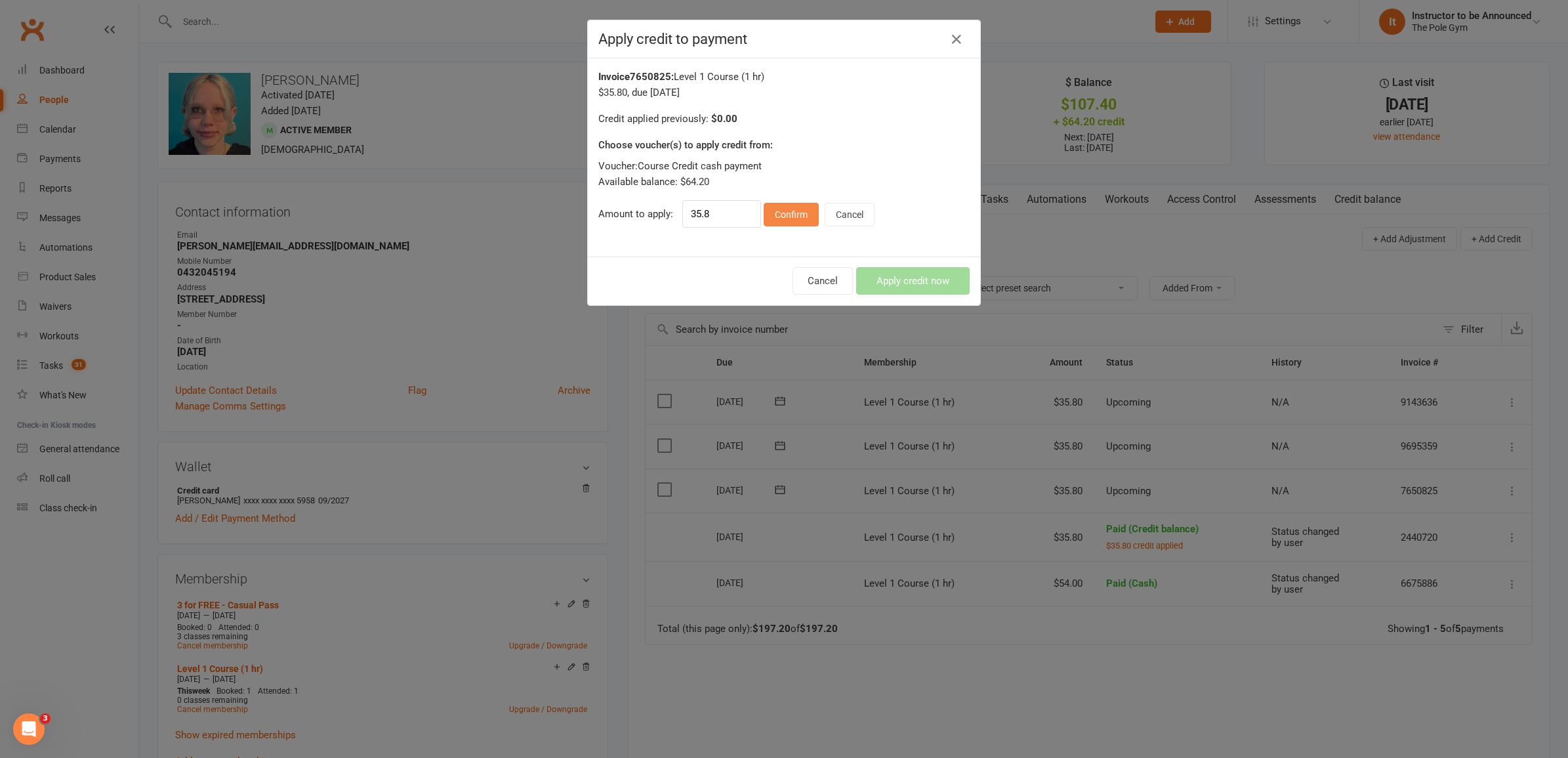
click at [772, 211] on button "Confirm" at bounding box center [791, 215] width 55 height 24
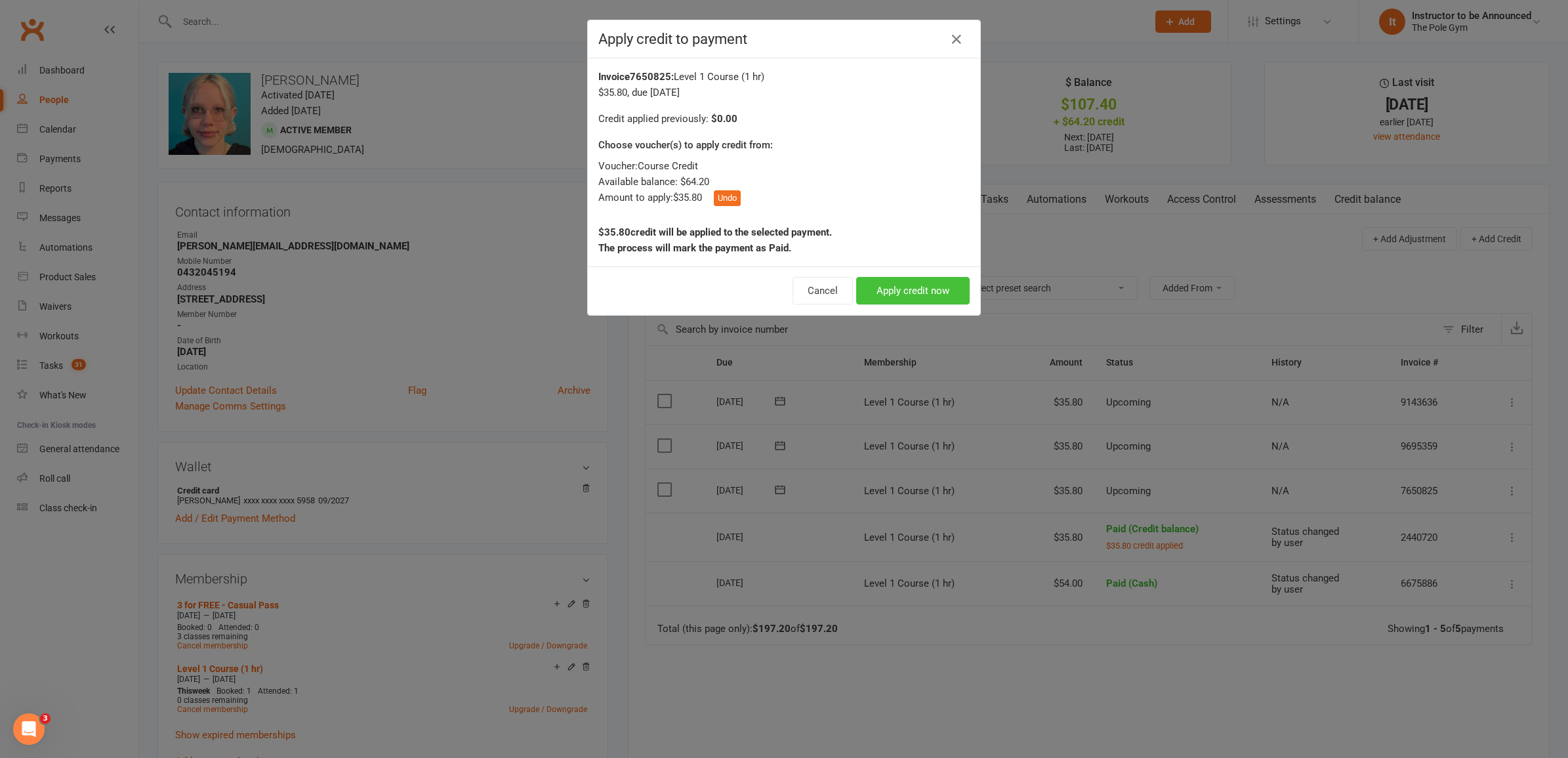
click at [897, 302] on button "Apply credit now" at bounding box center [913, 291] width 114 height 27
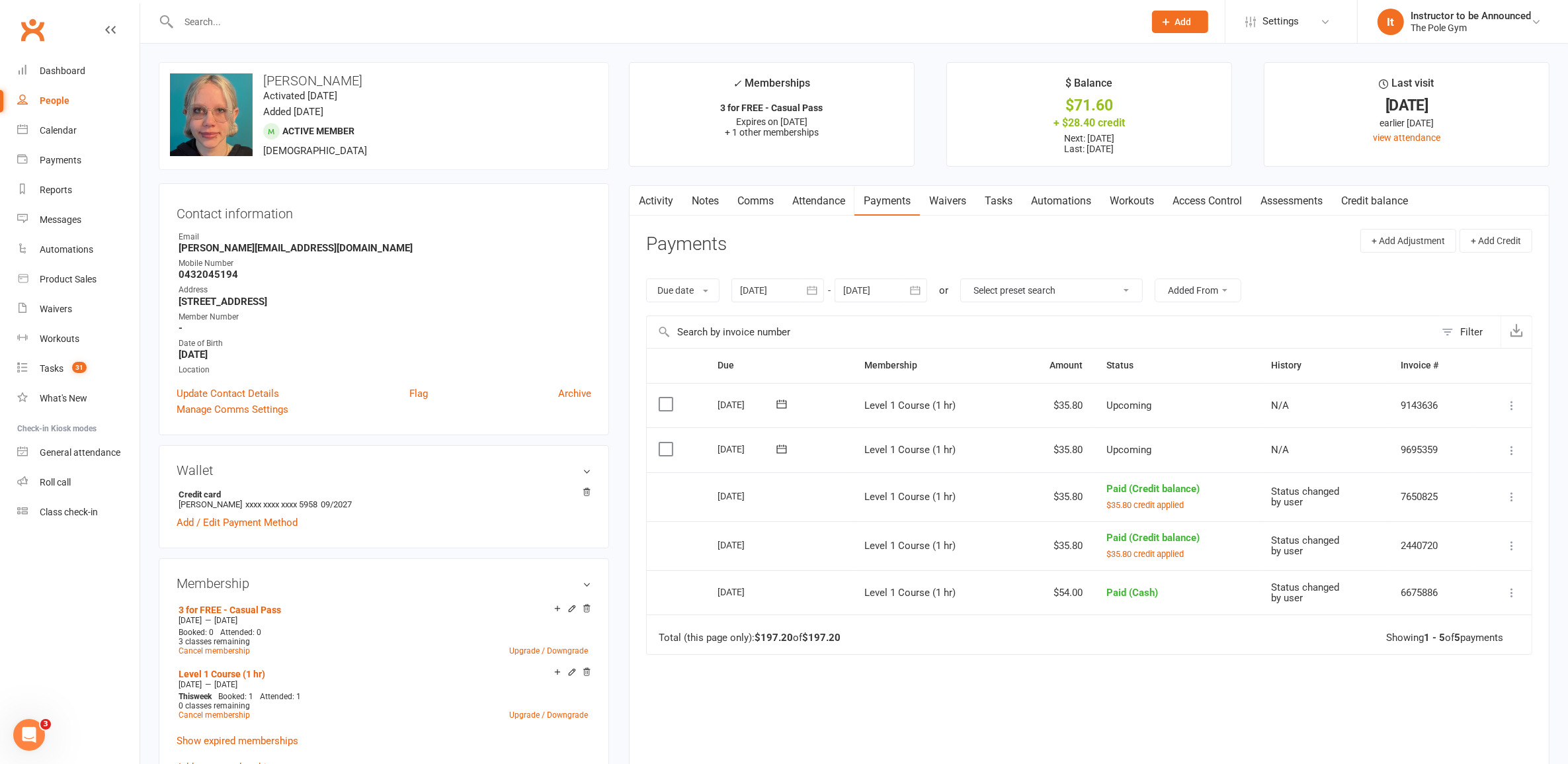
click at [1511, 457] on icon at bounding box center [1512, 451] width 13 height 13
click at [1426, 616] on link "Apply credit" at bounding box center [1441, 608] width 156 height 26
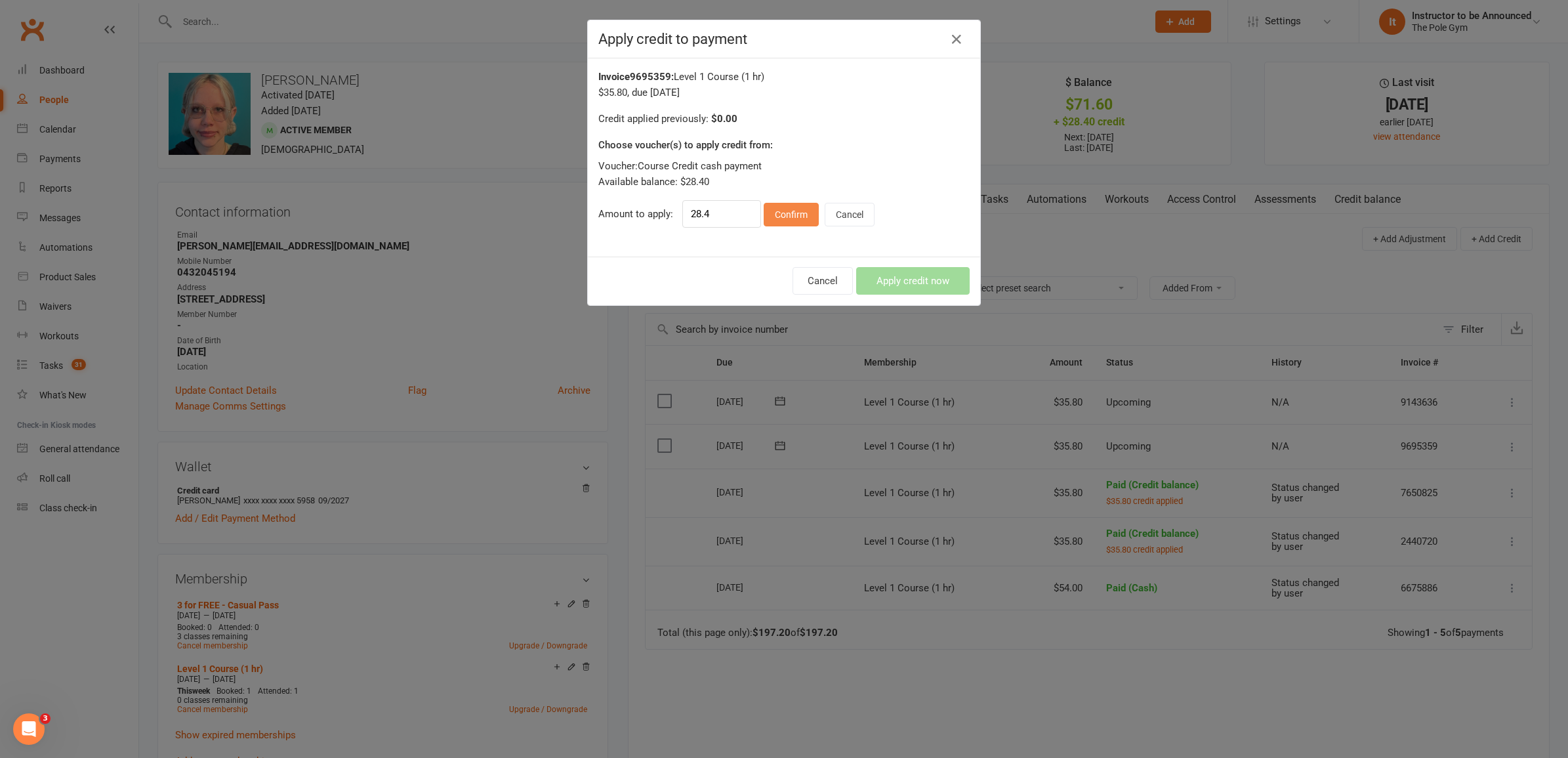
click at [786, 212] on button "Confirm" at bounding box center [791, 215] width 55 height 24
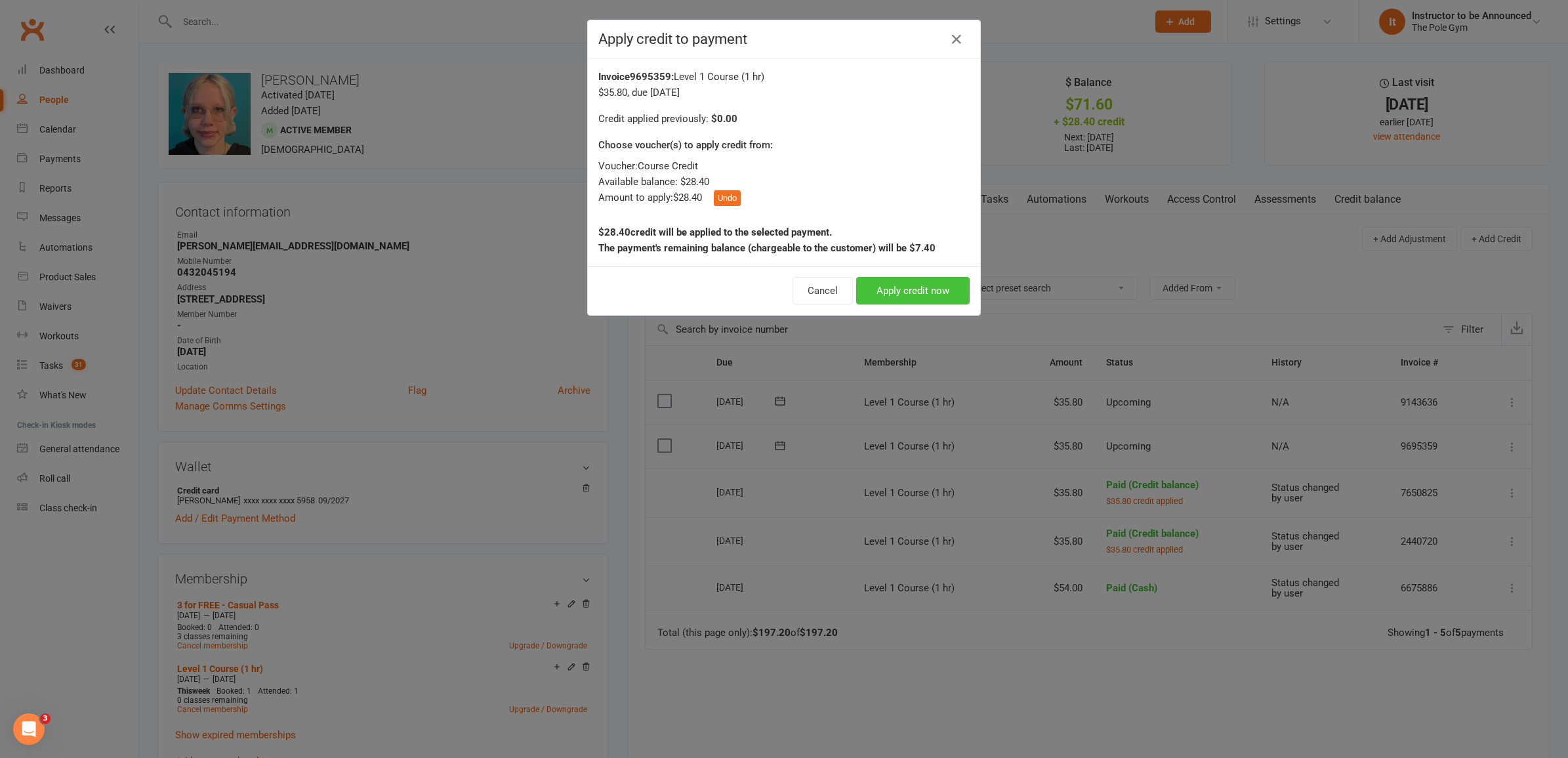
click at [920, 290] on button "Apply credit now" at bounding box center [913, 291] width 114 height 27
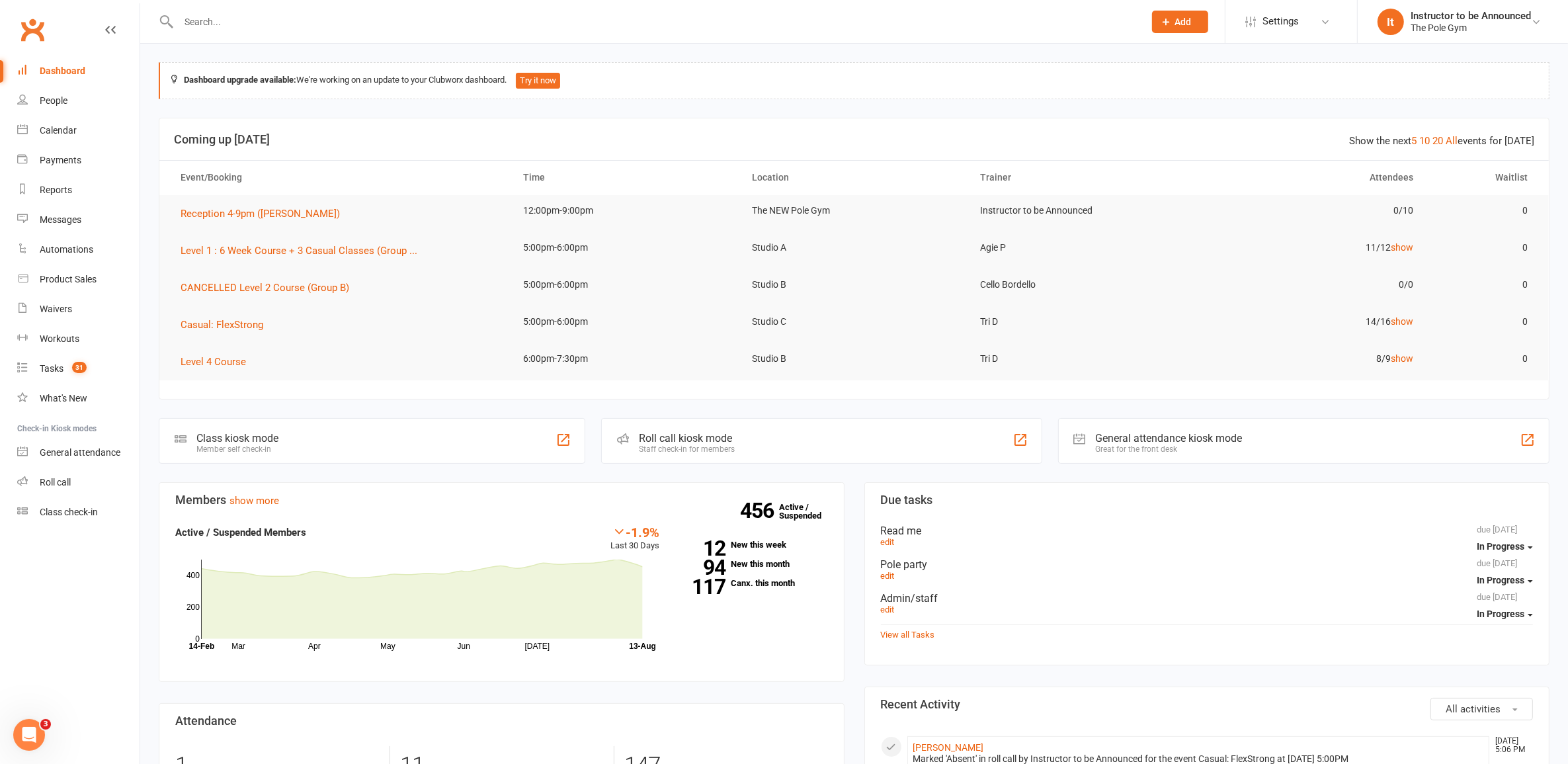
click at [348, 28] on input "text" at bounding box center [654, 22] width 961 height 19
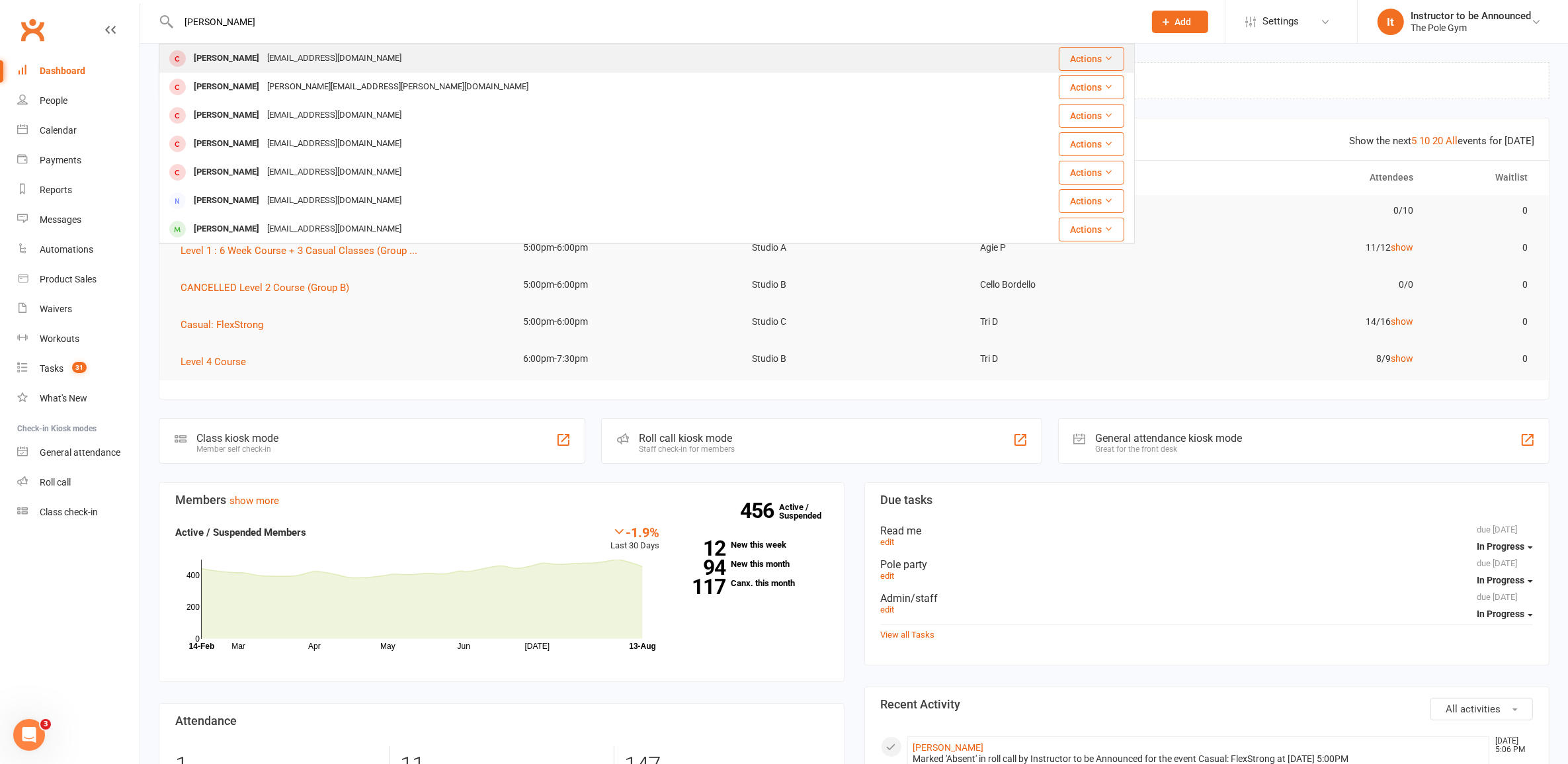
type input "[PERSON_NAME]"
click at [458, 61] on div "[PERSON_NAME] [EMAIL_ADDRESS][DOMAIN_NAME]" at bounding box center [565, 58] width 811 height 27
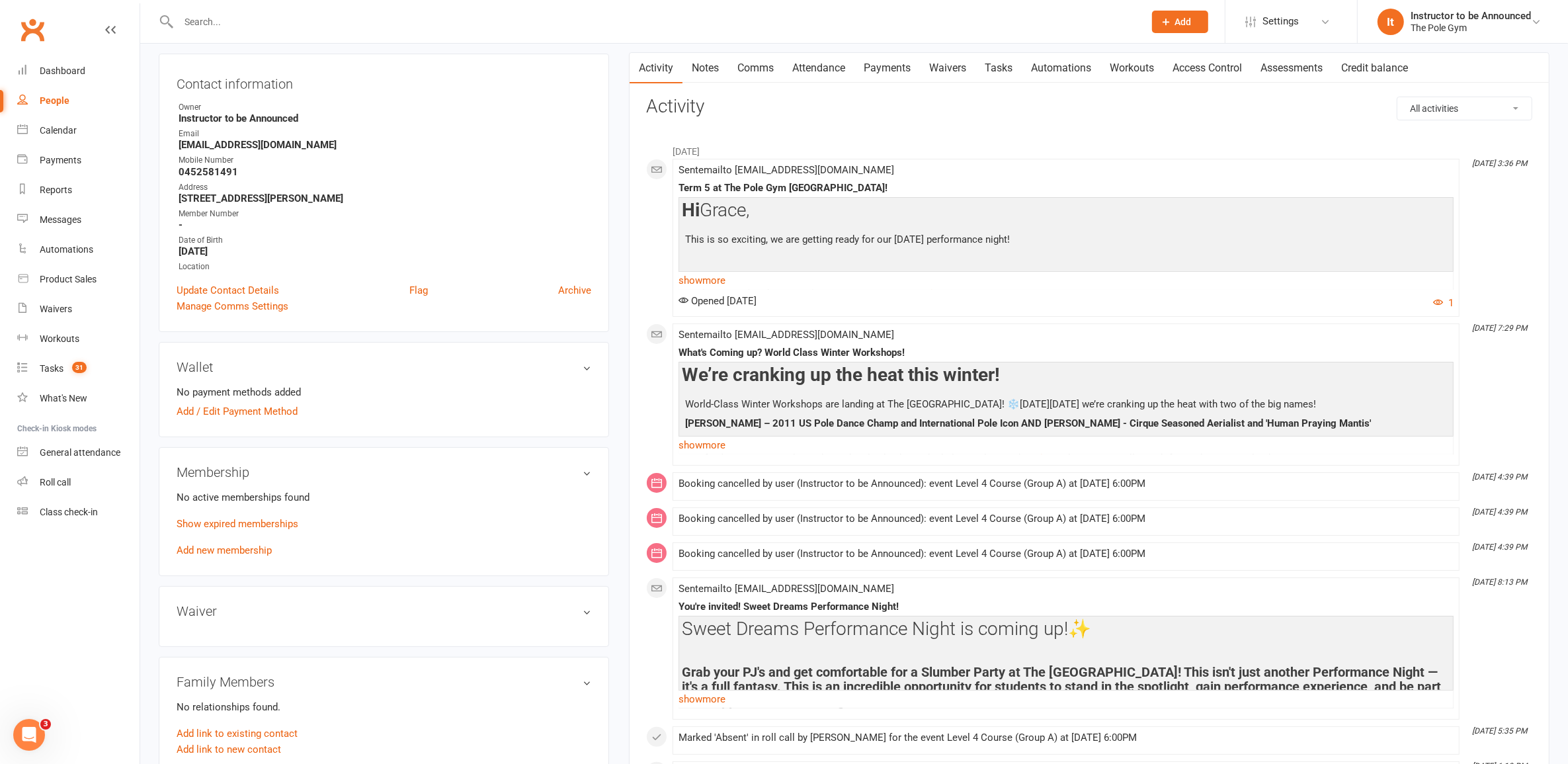
scroll to position [166, 0]
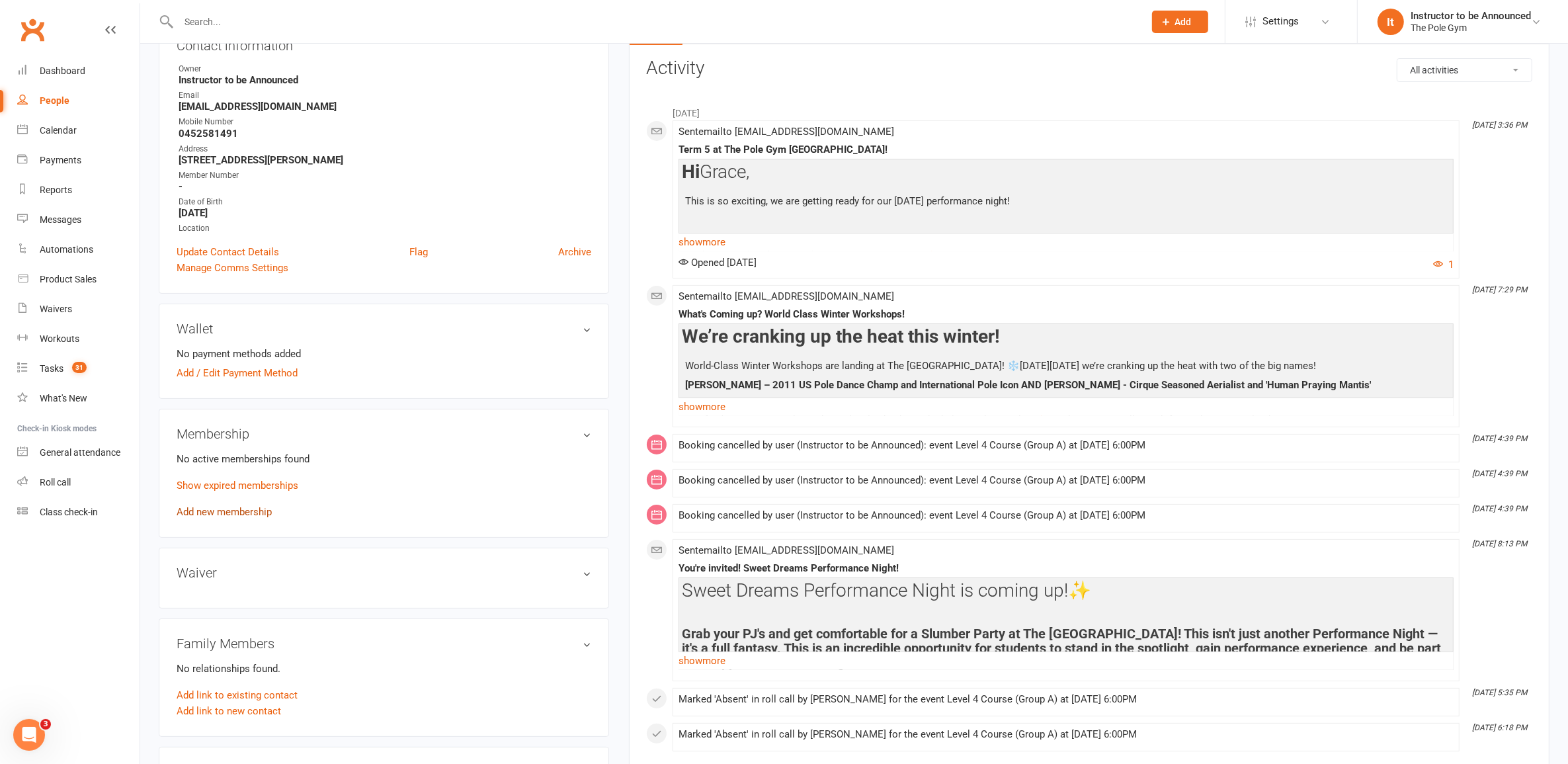
click at [229, 506] on link "Add new membership" at bounding box center [224, 512] width 95 height 12
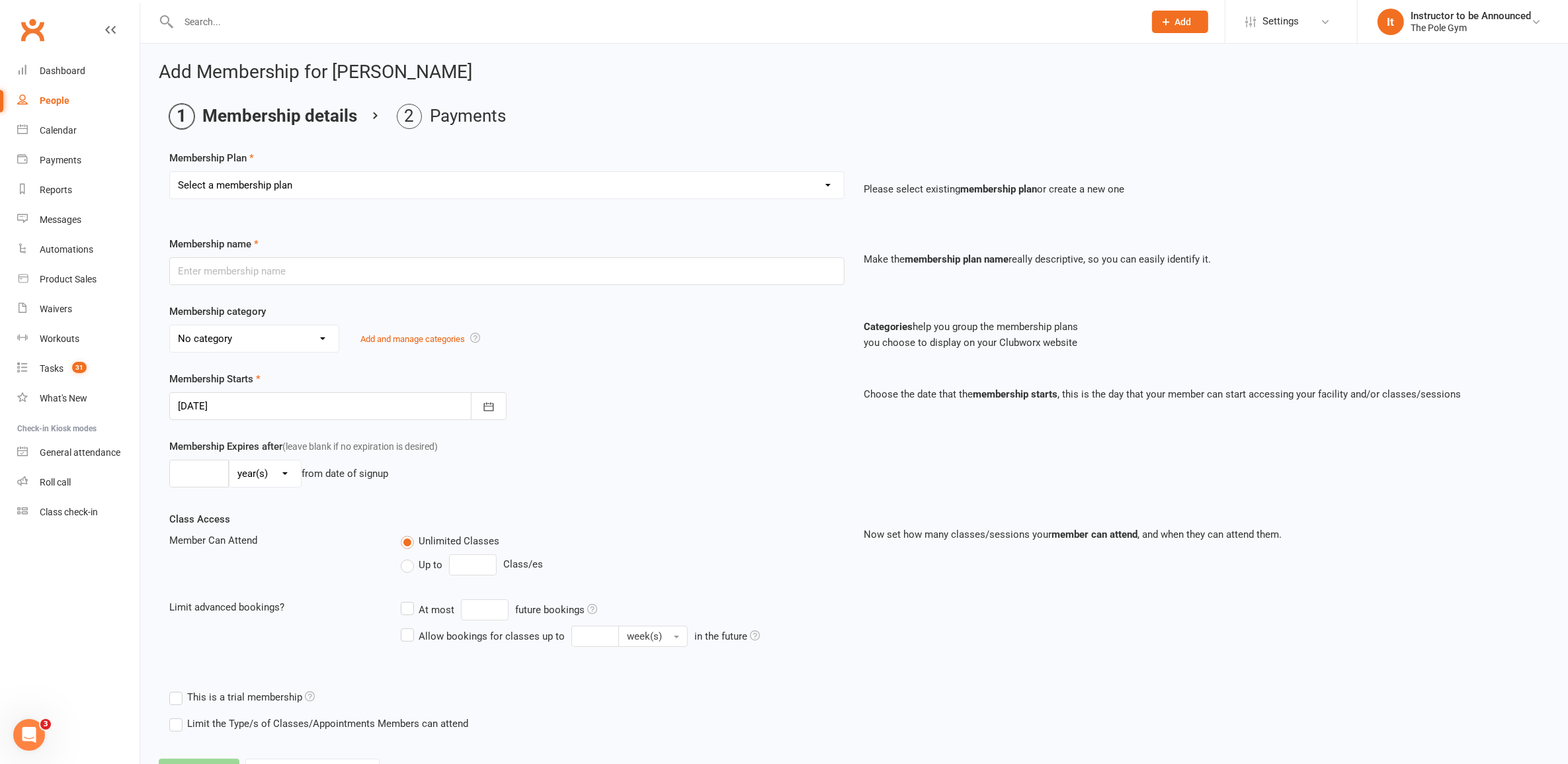
click at [285, 184] on select "Select a membership plan Create new Membership Plan Pay As You Go (45 min) Casu…" at bounding box center [507, 185] width 674 height 26
select select "7"
click at [170, 172] on select "Select a membership plan Create new Membership Plan Pay As You Go (45 min) Casu…" at bounding box center [507, 185] width 674 height 26
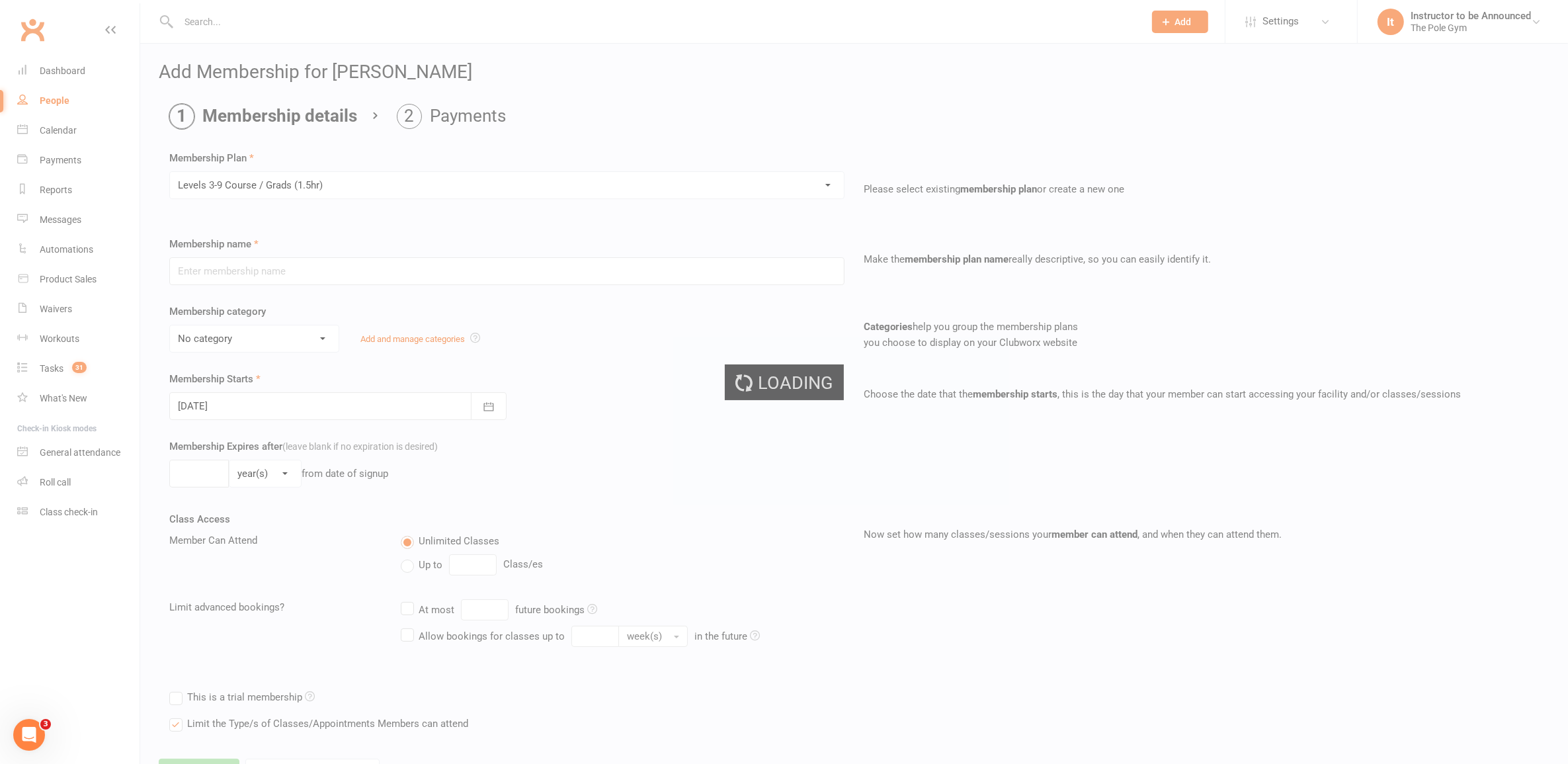
type input "Levels 3-9 Course / Grads (1.5hr)"
select select "14"
type input "6"
select select "1"
type input "1"
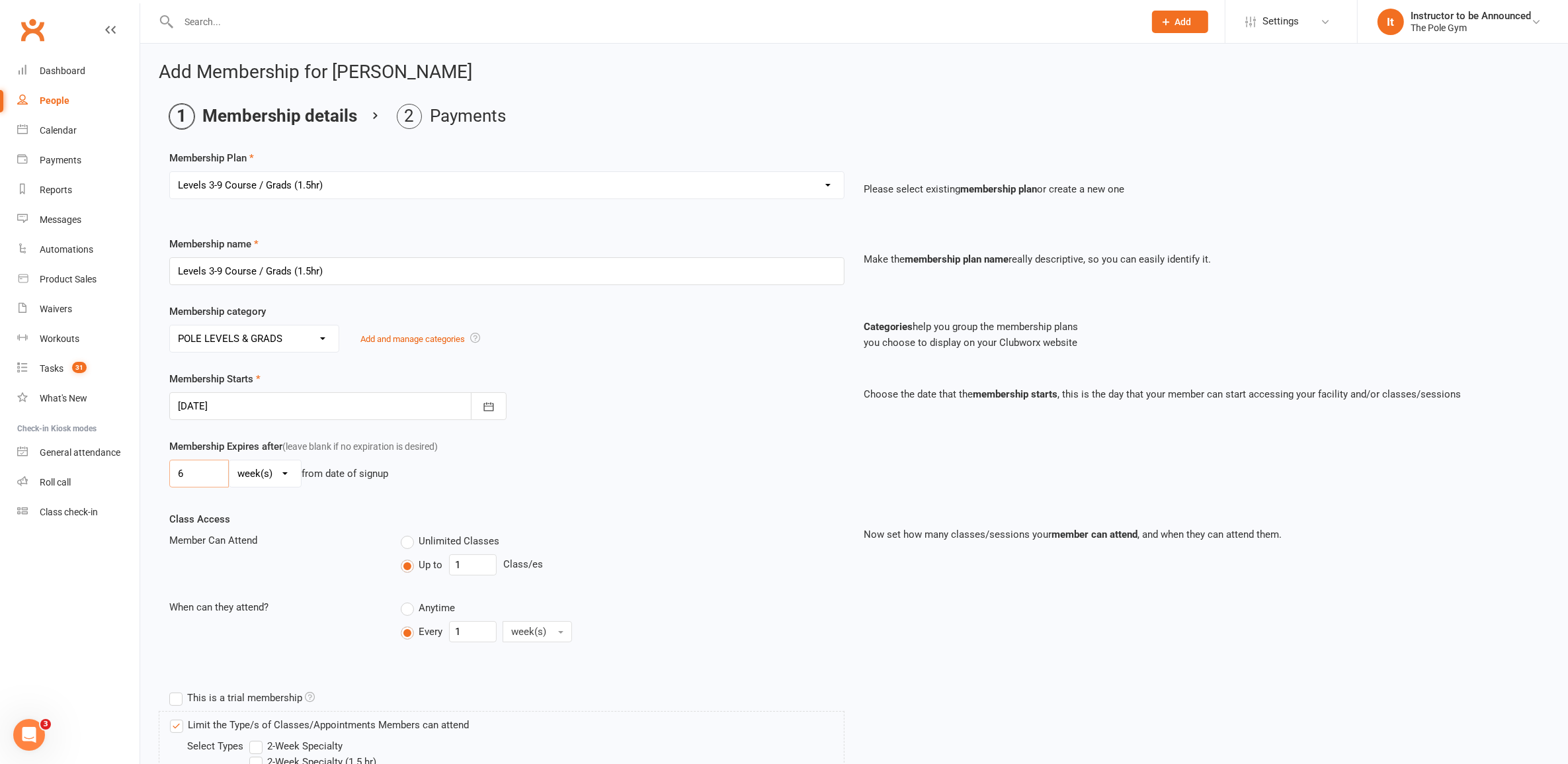
drag, startPoint x: 192, startPoint y: 475, endPoint x: 141, endPoint y: 472, distance: 51.1
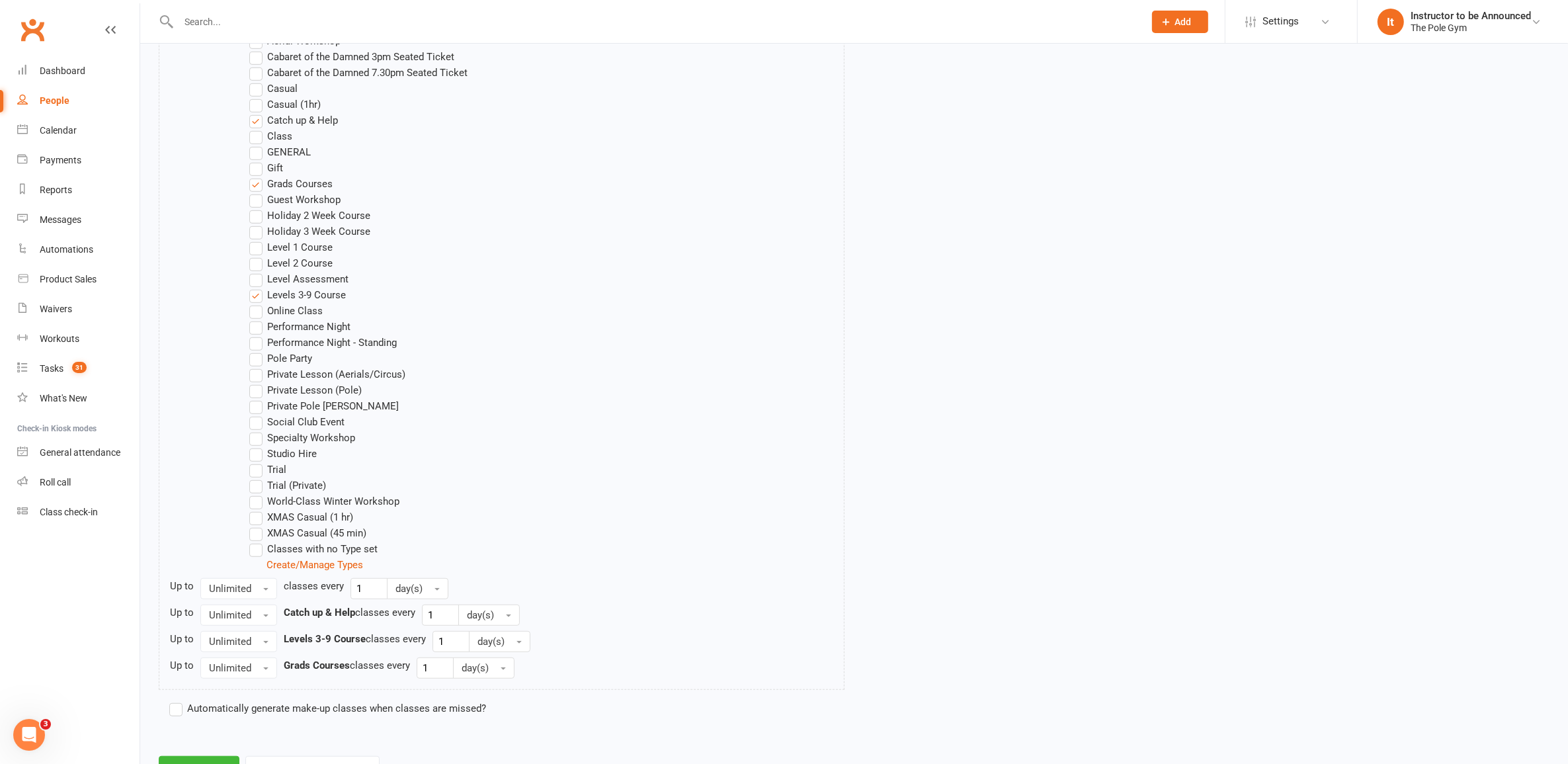
scroll to position [987, 0]
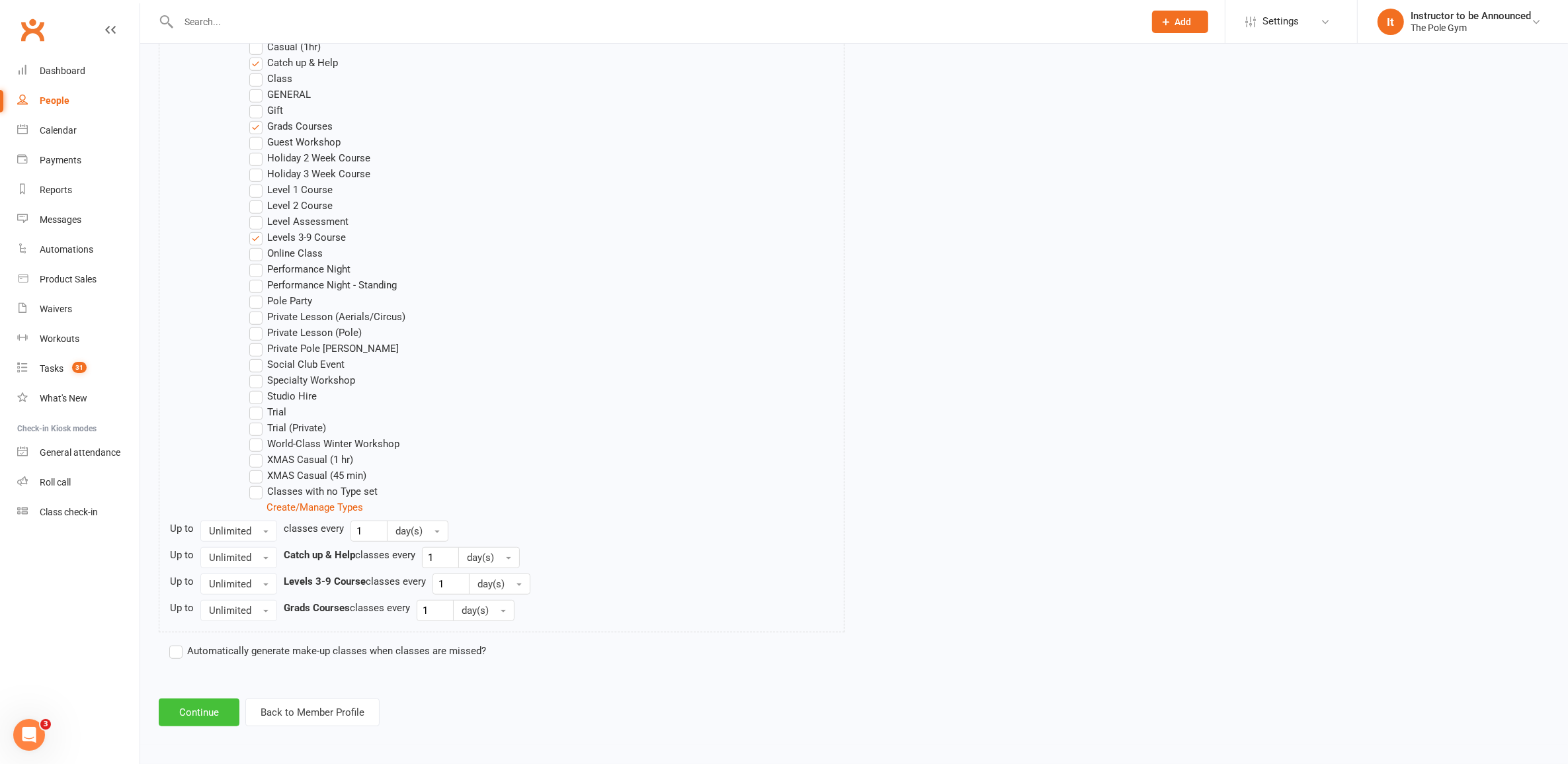
type input "5"
click at [199, 709] on button "Continue" at bounding box center [199, 712] width 81 height 28
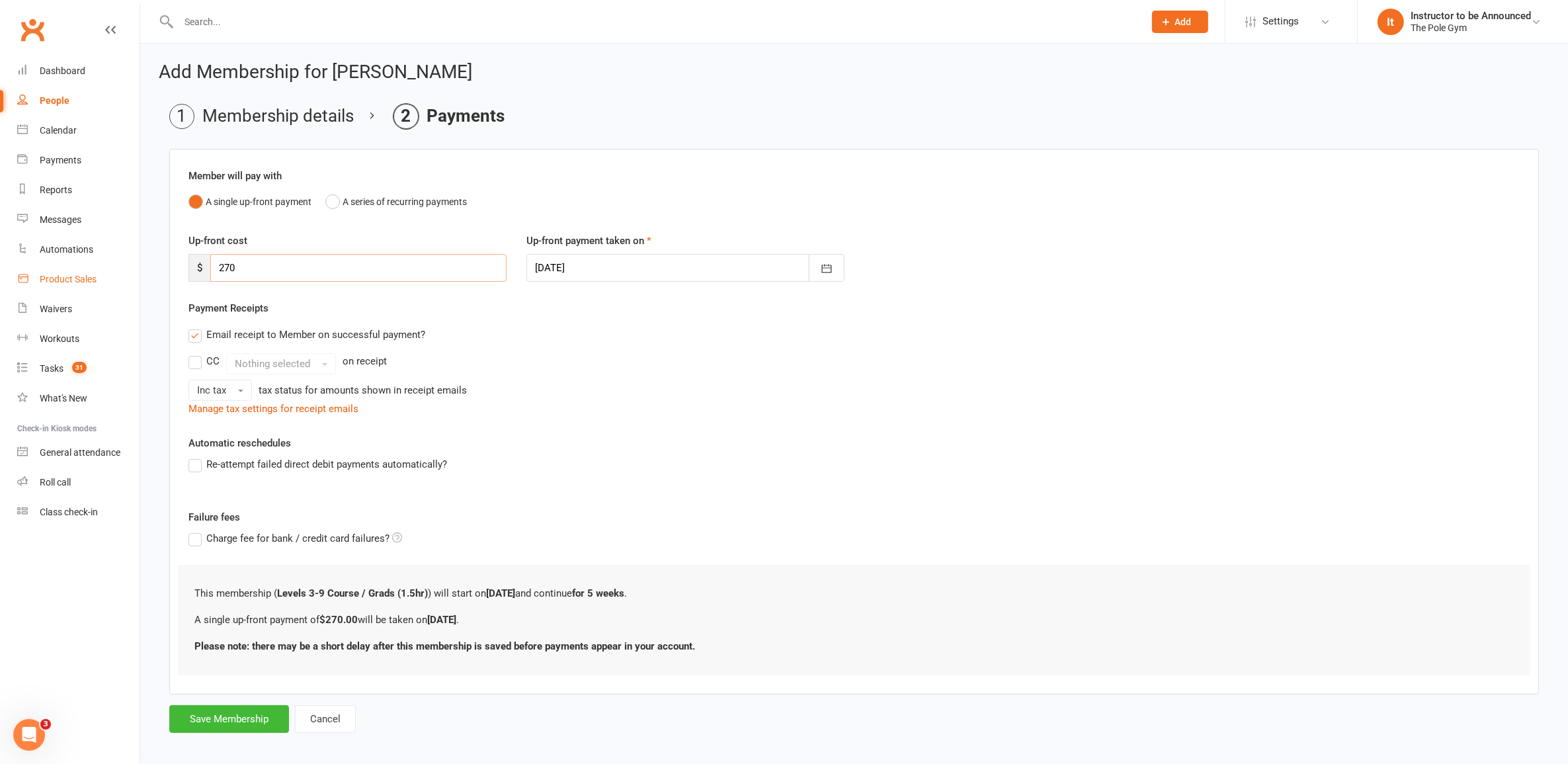
drag, startPoint x: 140, startPoint y: 273, endPoint x: 100, endPoint y: 293, distance: 44.7
click at [98, 293] on ui-view "Prospect Member Non-attending contact Class / event Appointment Task Membership…" at bounding box center [784, 378] width 1568 height 751
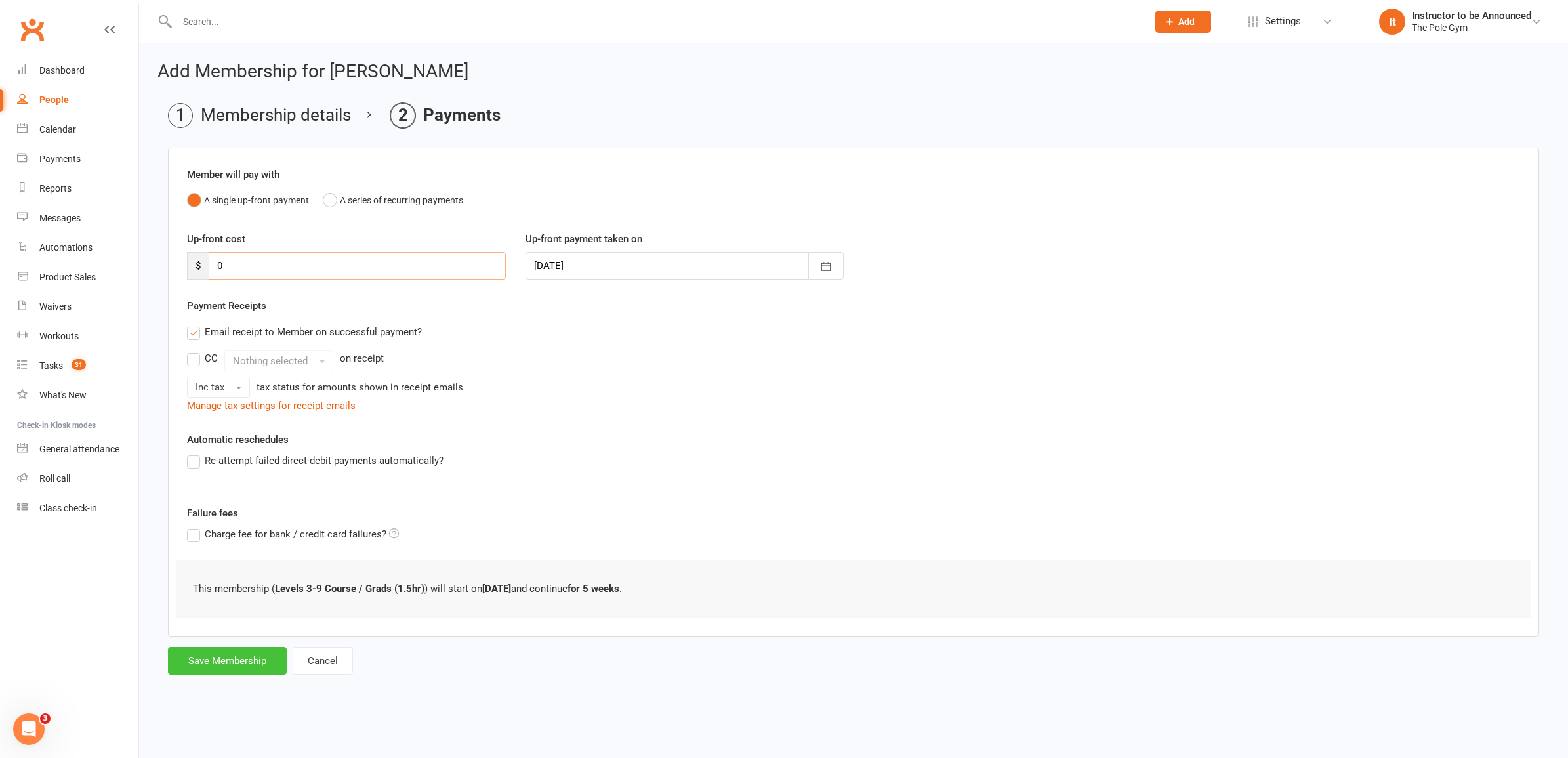
type input "0"
click at [232, 661] on button "Save Membership" at bounding box center [227, 661] width 119 height 27
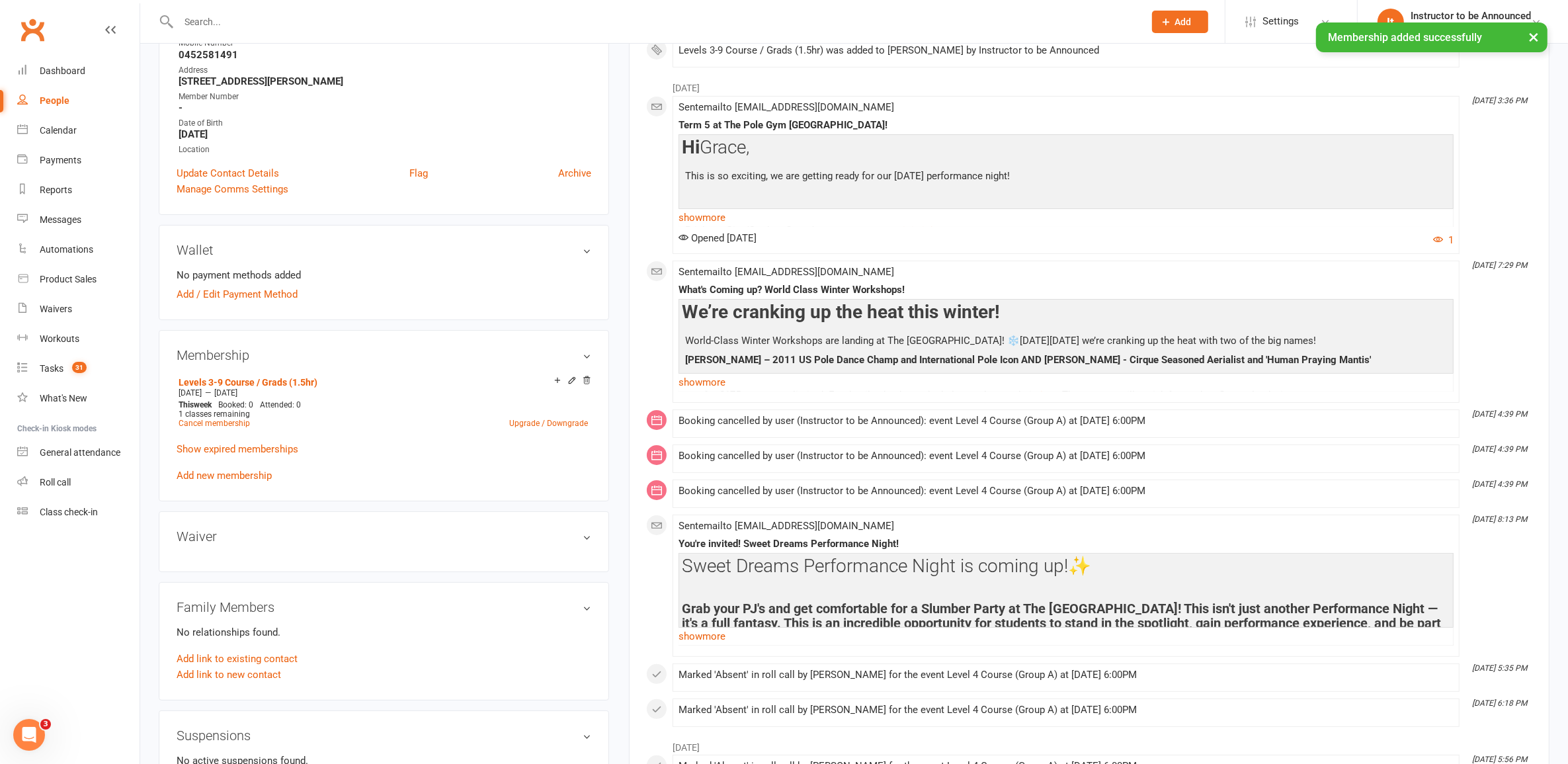
scroll to position [248, 0]
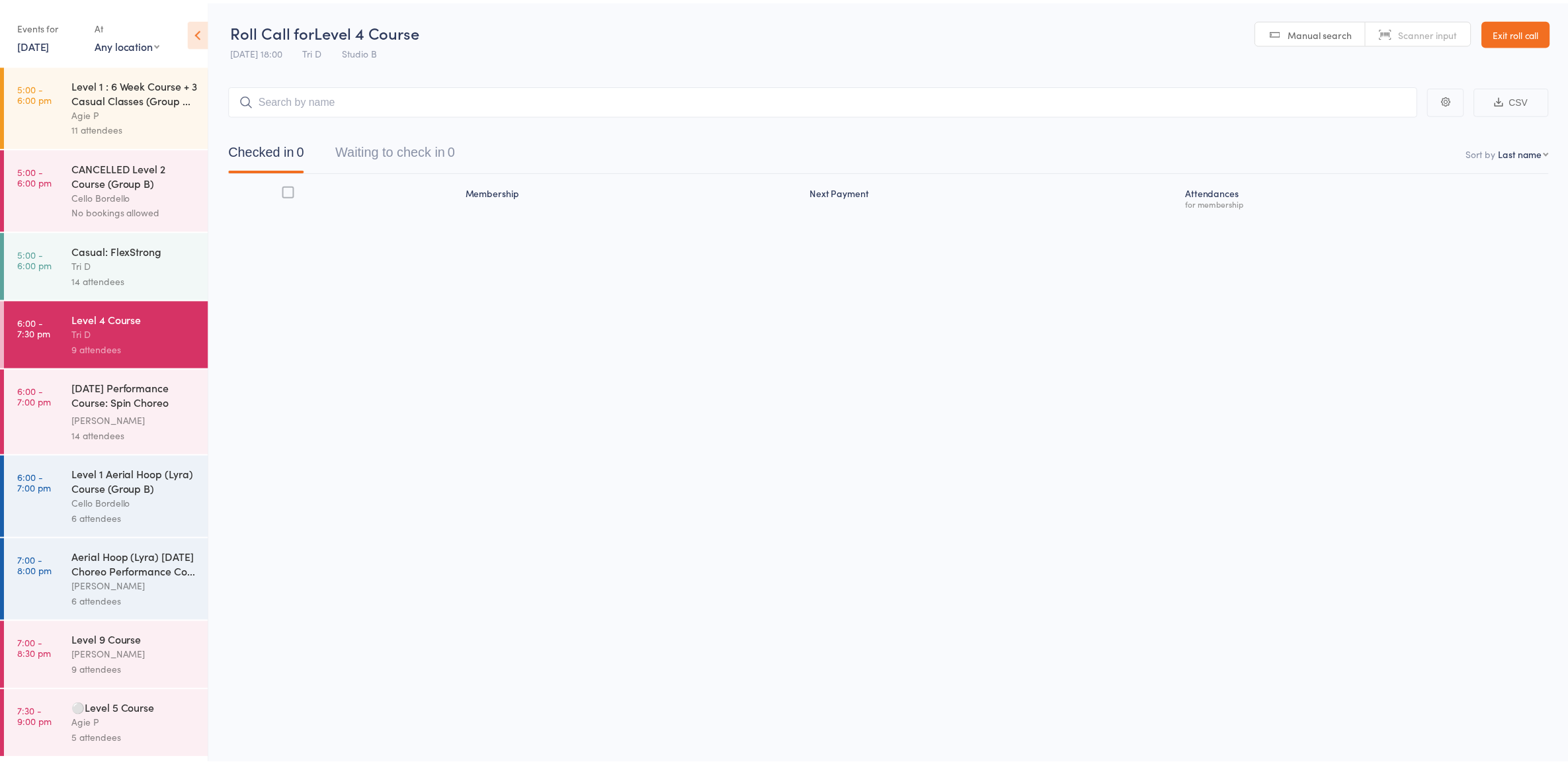
scroll to position [1, 0]
click at [420, 150] on button "Waiting to check in 0" at bounding box center [398, 153] width 121 height 35
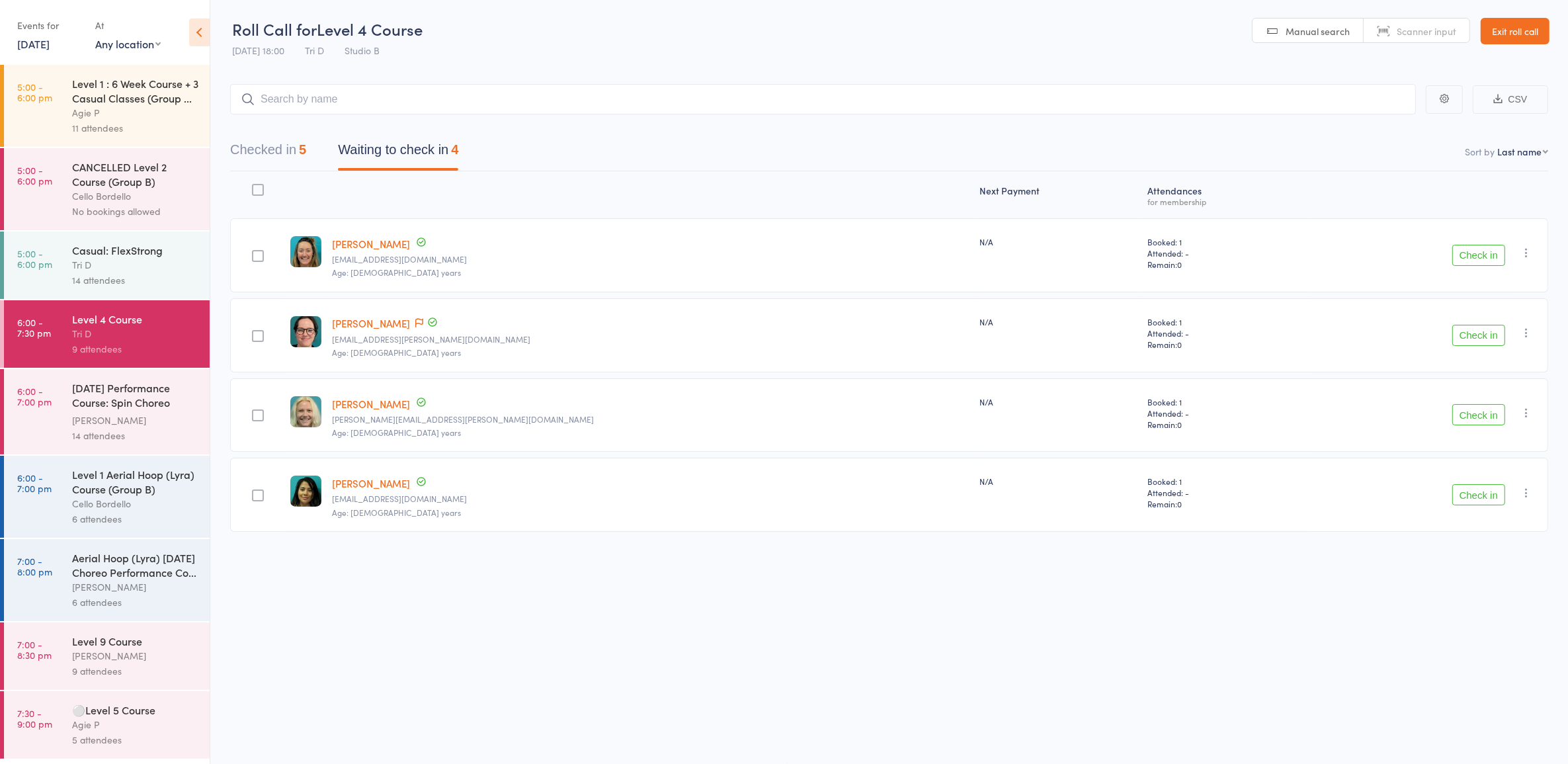
click at [1478, 256] on button "Check in" at bounding box center [1479, 255] width 53 height 21
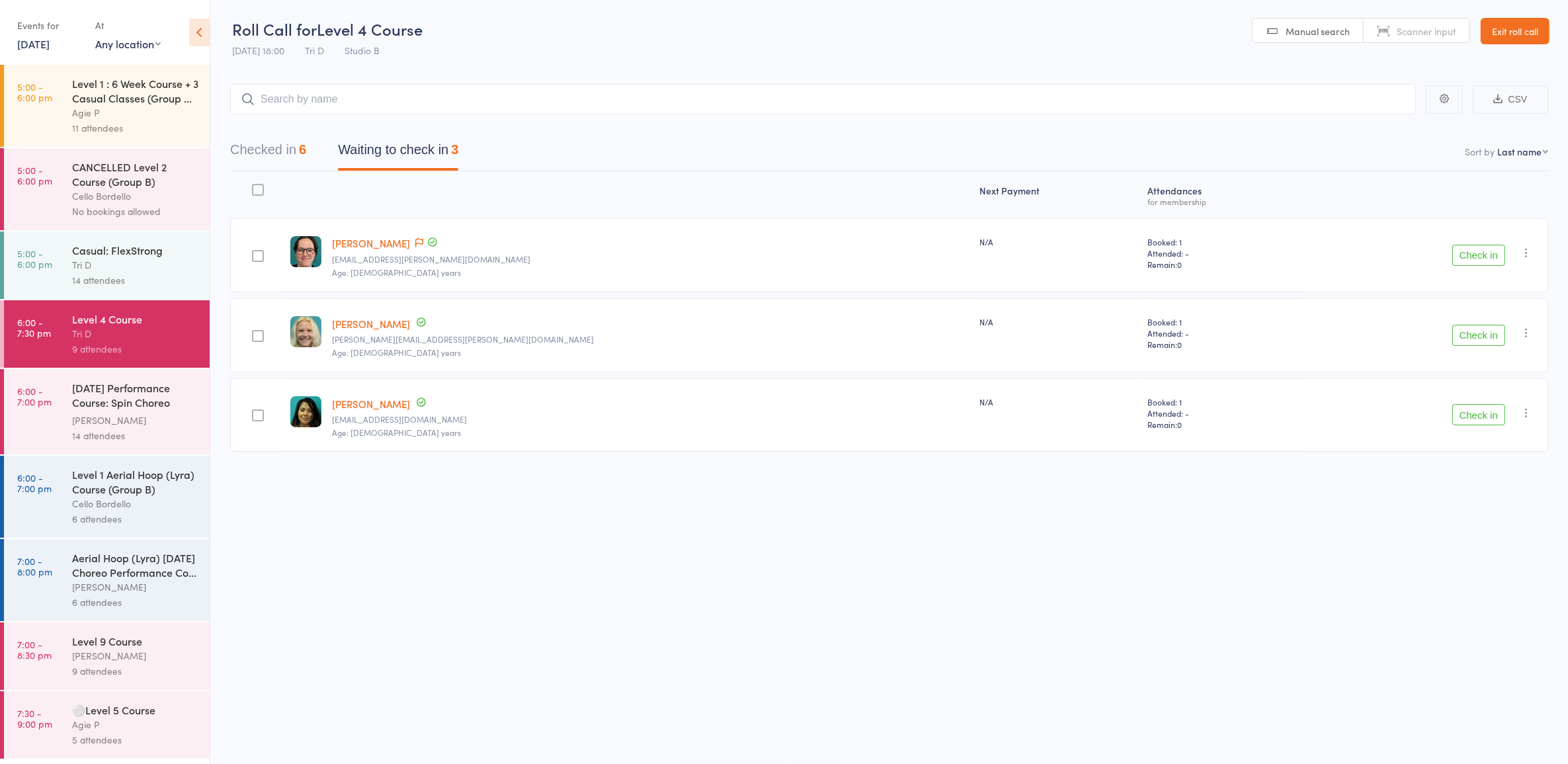
click at [576, 31] on header "Roll Call for Level 4 Course [DATE] 18:00 Tri D Studio B Manual search Scanner …" at bounding box center [889, 31] width 1358 height 65
click at [103, 411] on div "[DATE] Performance Course: Spin Choreo 'Ghosts'" at bounding box center [135, 396] width 127 height 32
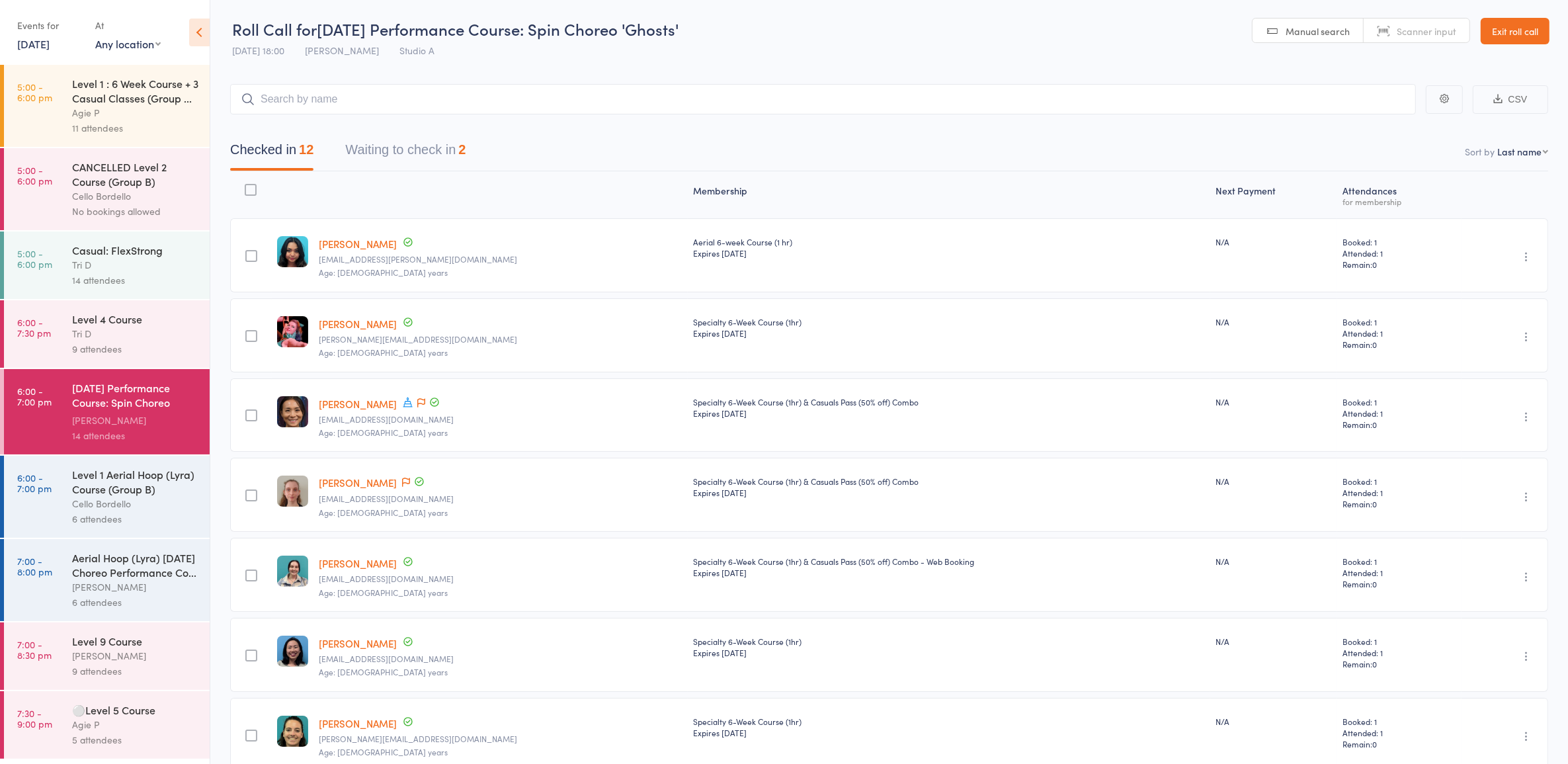
click at [123, 473] on div "Level 1 Aerial Hoop (Lyra) Course (Group B)" at bounding box center [135, 482] width 127 height 29
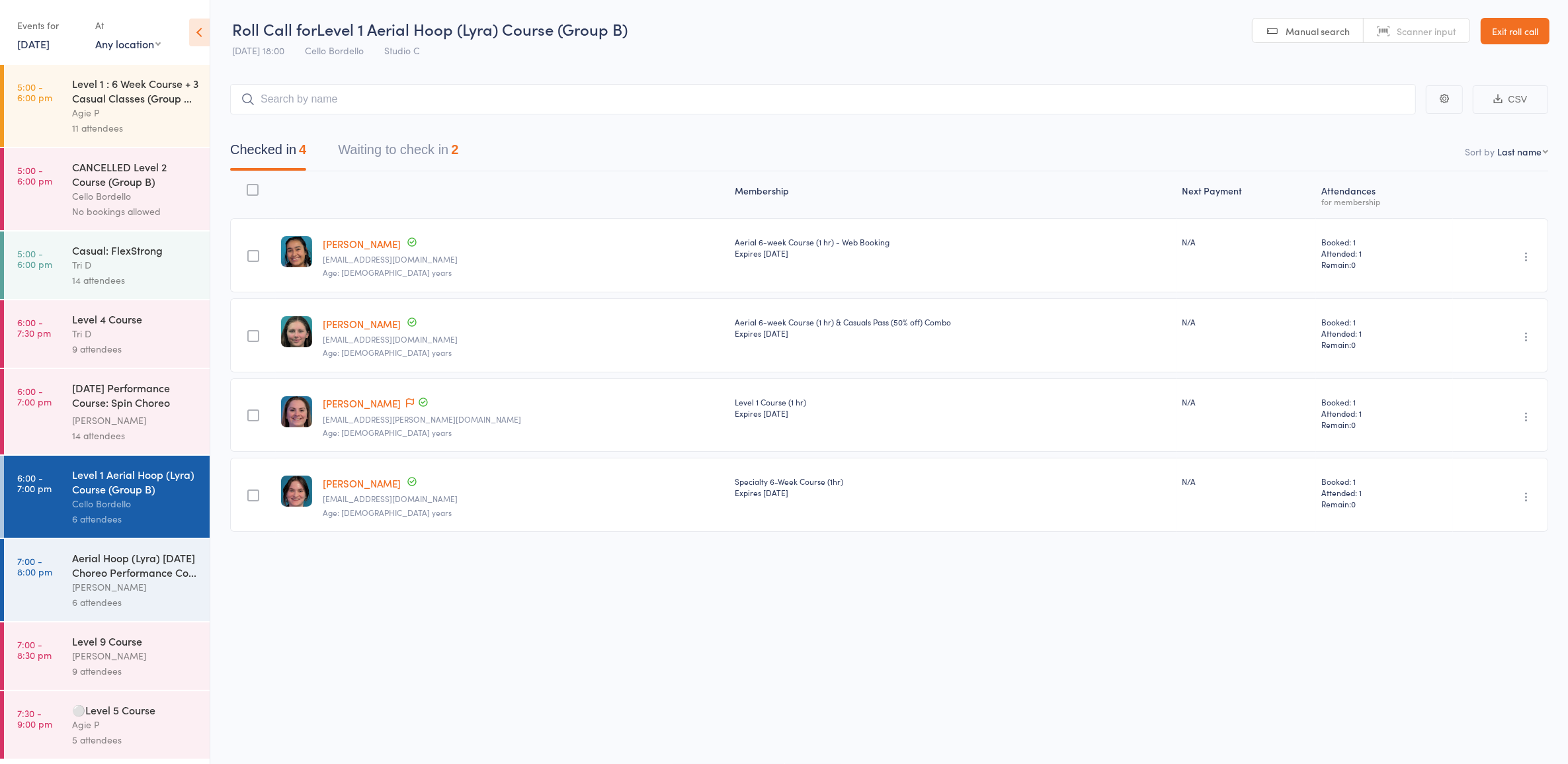
click at [424, 139] on button "Waiting to check in 2" at bounding box center [398, 153] width 121 height 35
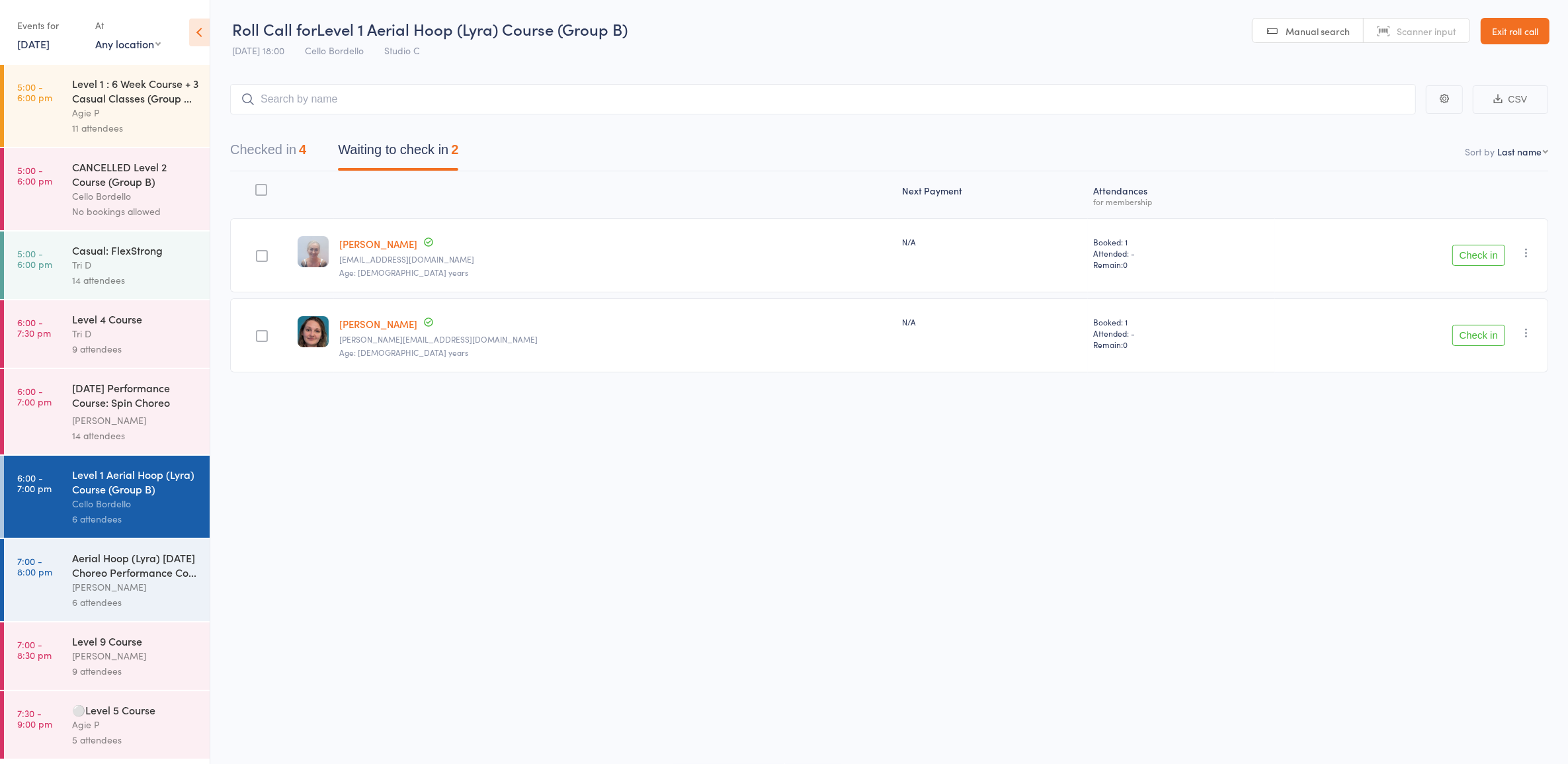
click at [1472, 332] on button "Check in" at bounding box center [1479, 336] width 53 height 21
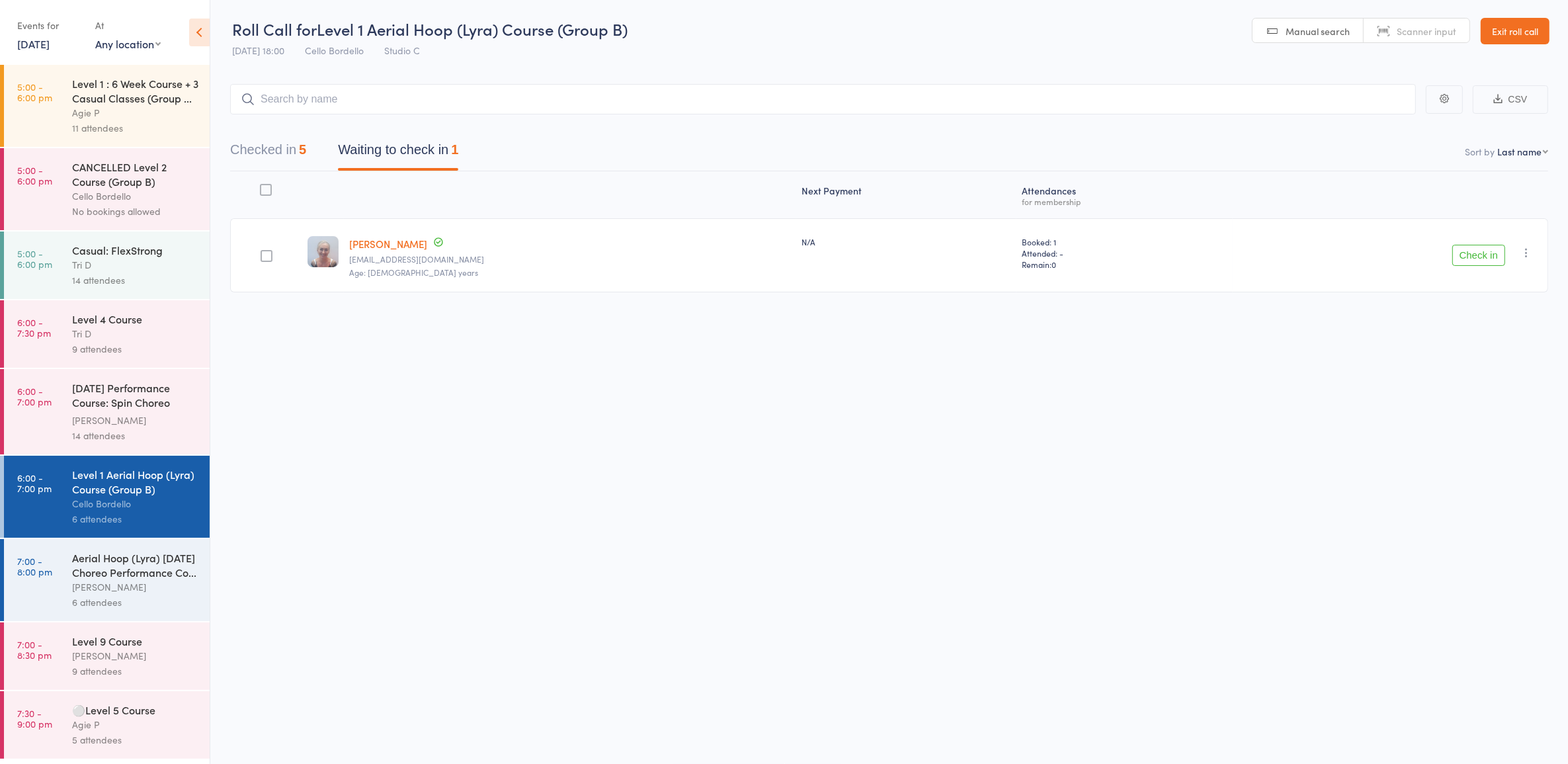
click at [110, 577] on div "Aerial Hoop (Lyra) [DATE] Choreo Performance Co..." at bounding box center [135, 565] width 127 height 29
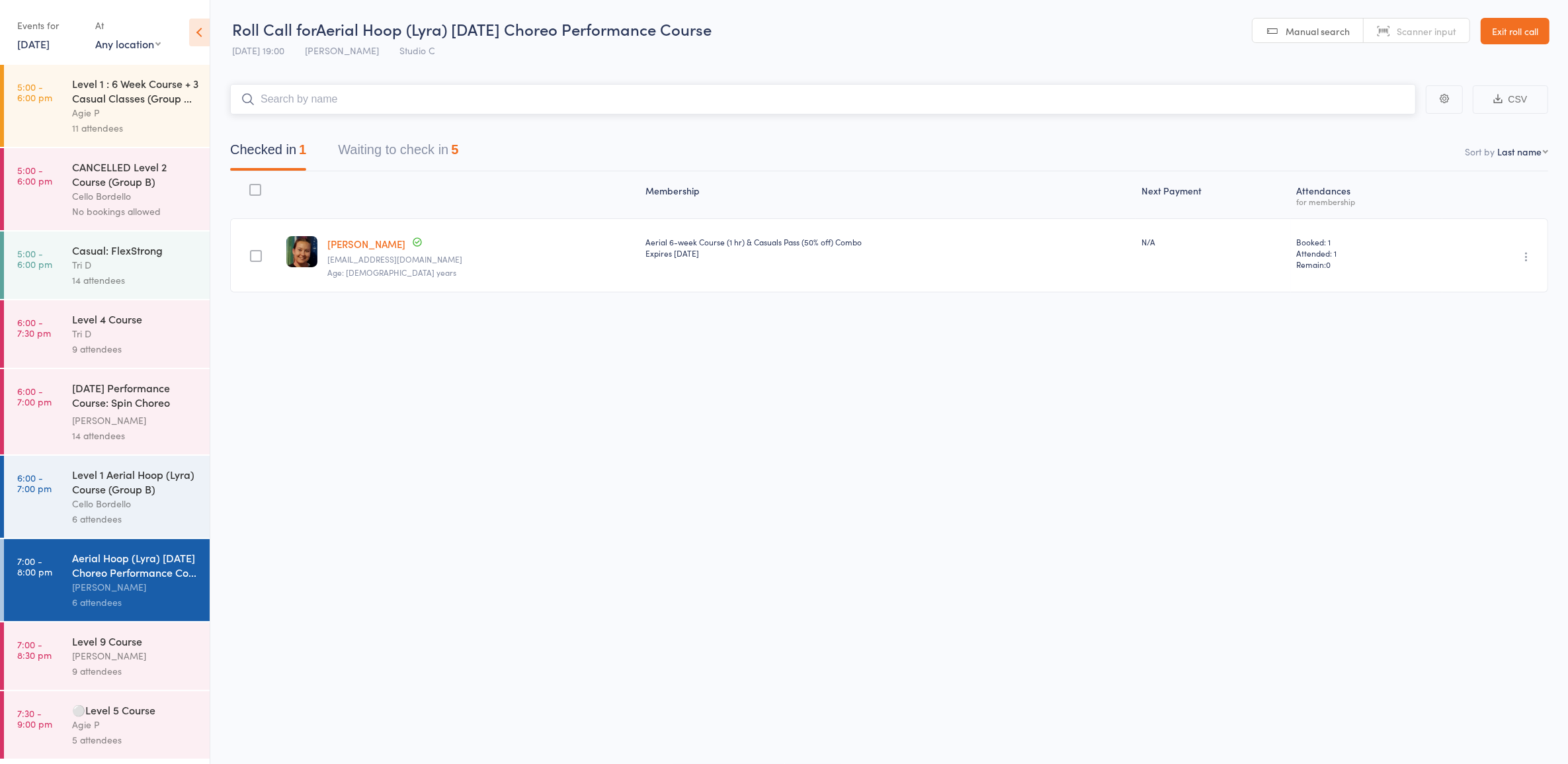
click at [394, 157] on button "Waiting to check in 5" at bounding box center [398, 153] width 121 height 35
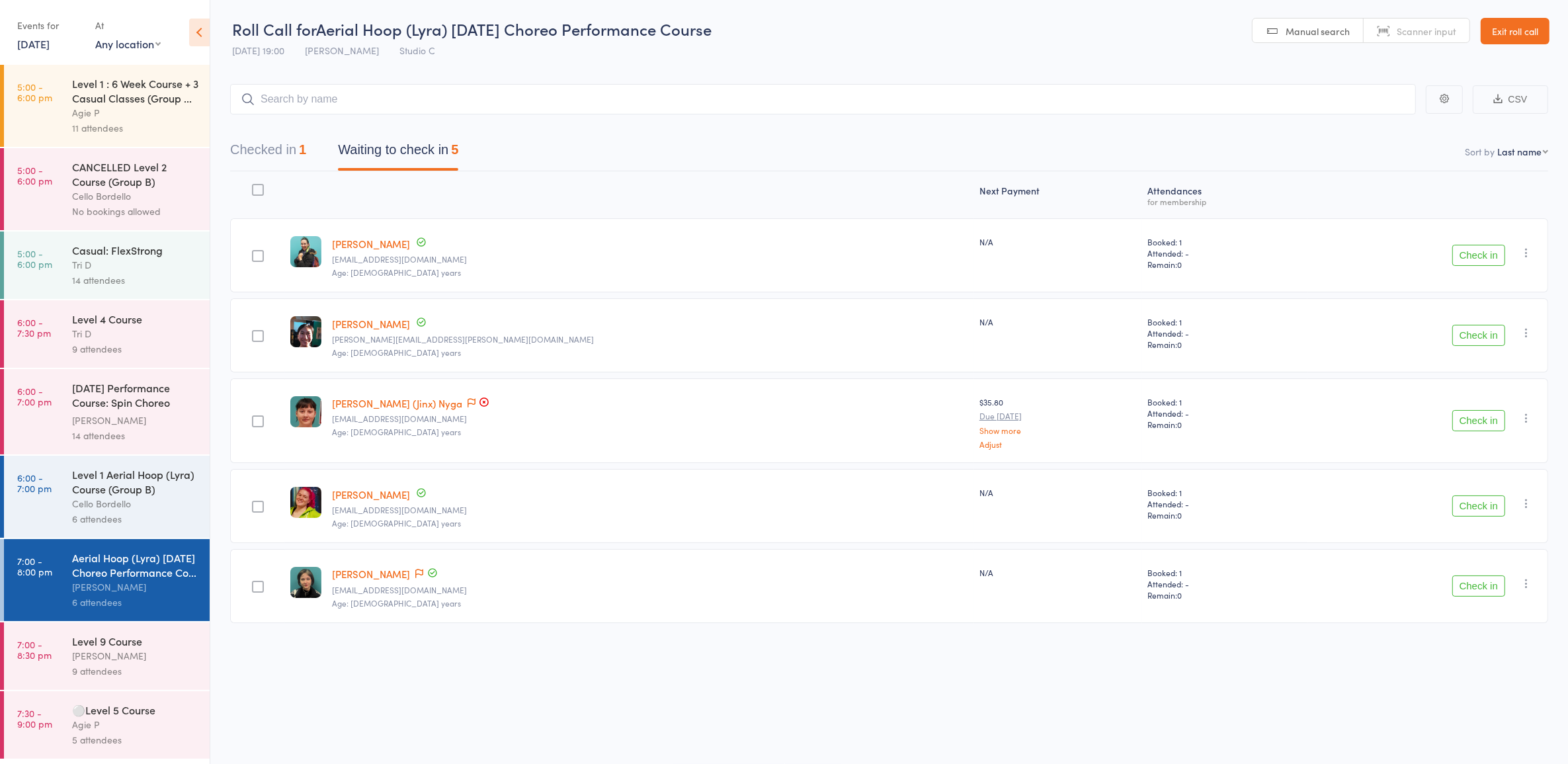
click at [1482, 256] on button "Check in" at bounding box center [1479, 255] width 53 height 21
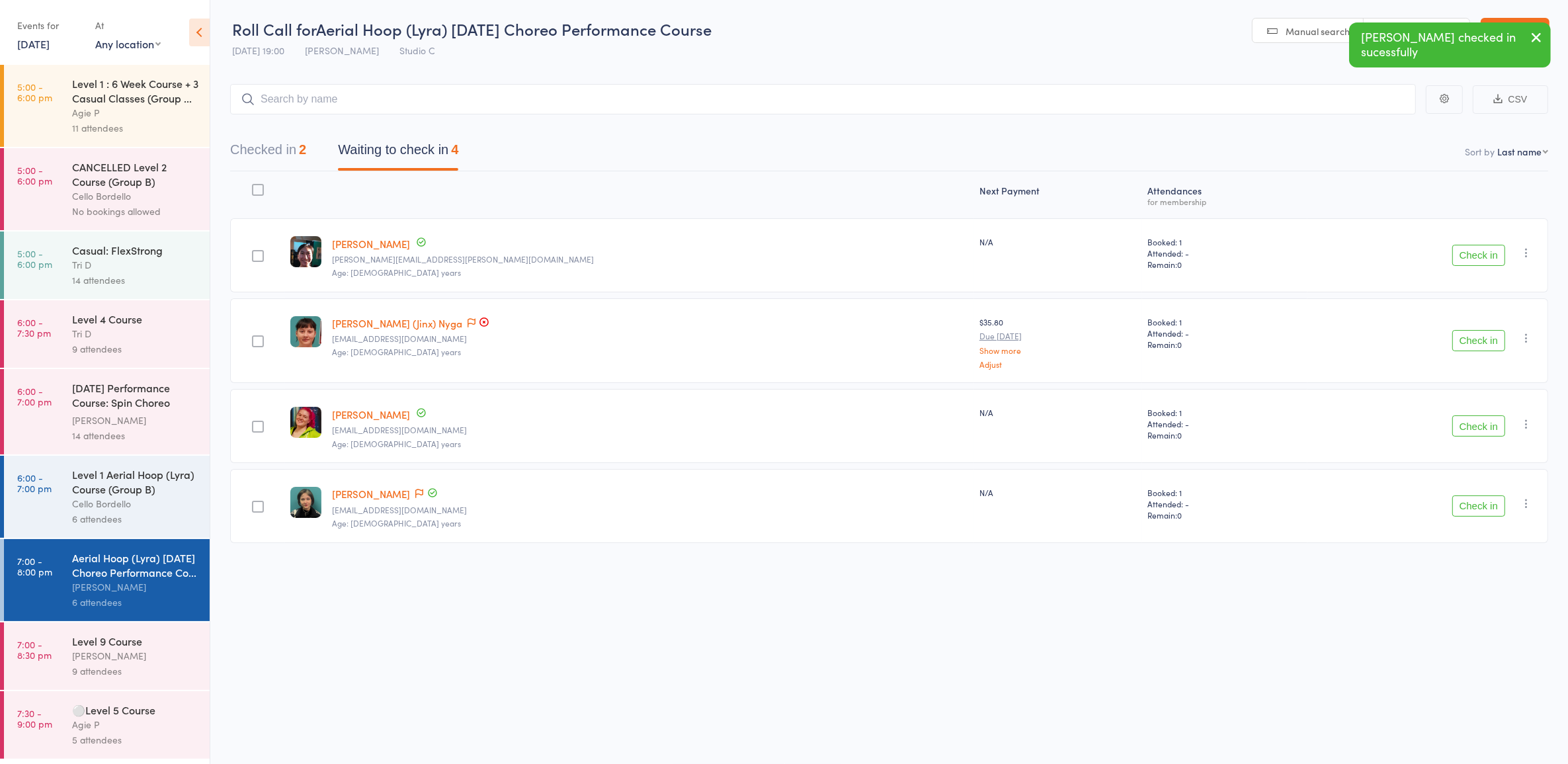
click at [1498, 507] on button "Check in" at bounding box center [1479, 506] width 53 height 21
click at [576, 507] on div "Next Payment Atten­dances for membership edit Lorraine Han lorraine.y.han@gmail…" at bounding box center [889, 347] width 1318 height 351
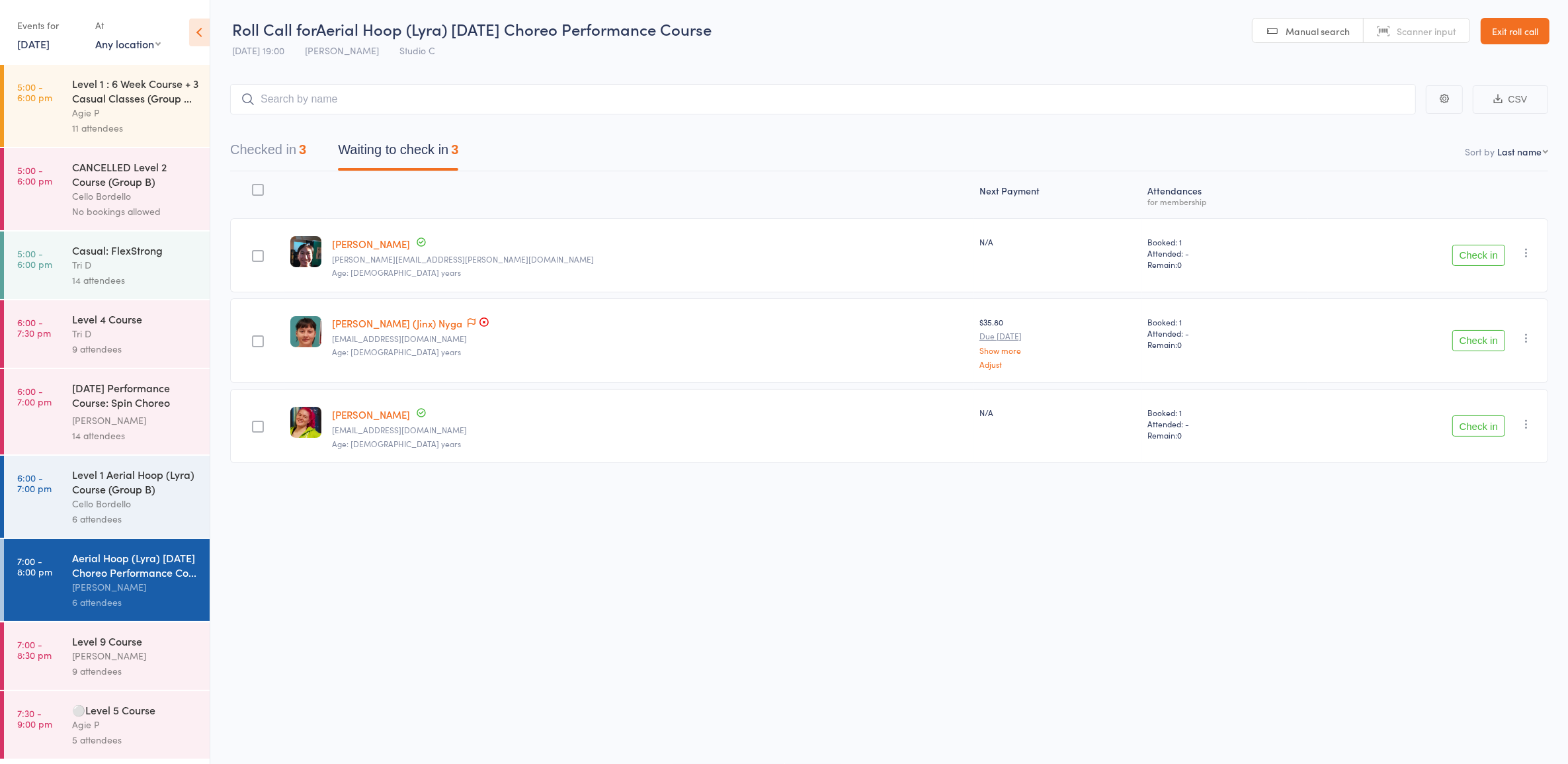
click at [131, 580] on div "Aerial Hoop (Lyra) Halloween Choreo Performance Co..." at bounding box center [135, 565] width 127 height 29
click at [1497, 334] on button "Check in" at bounding box center [1479, 341] width 53 height 21
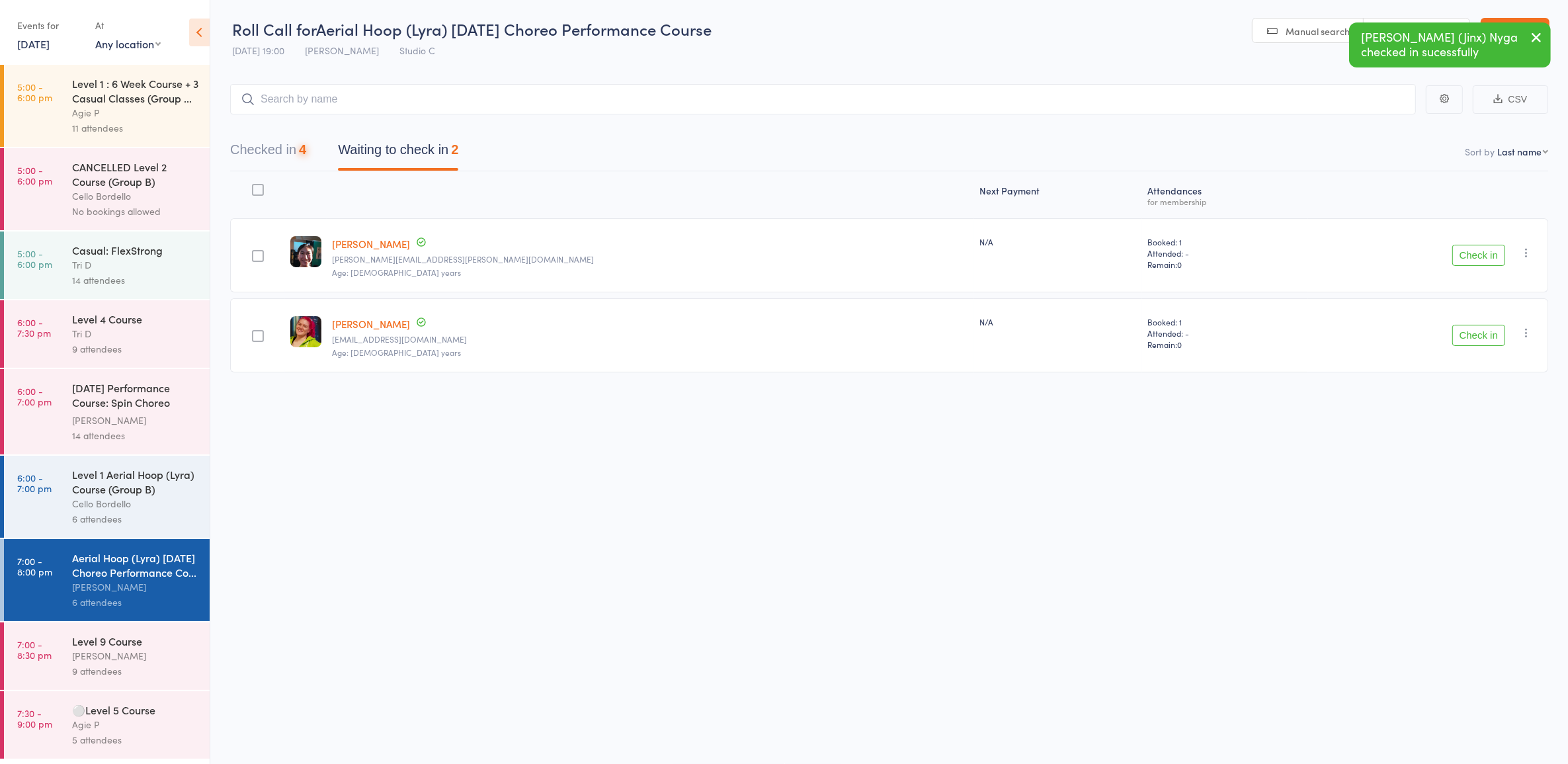
click at [285, 134] on div "Checked in 4 Waiting to check in 2" at bounding box center [889, 143] width 1318 height 57
click at [252, 145] on button "Checked in 4" at bounding box center [268, 153] width 76 height 35
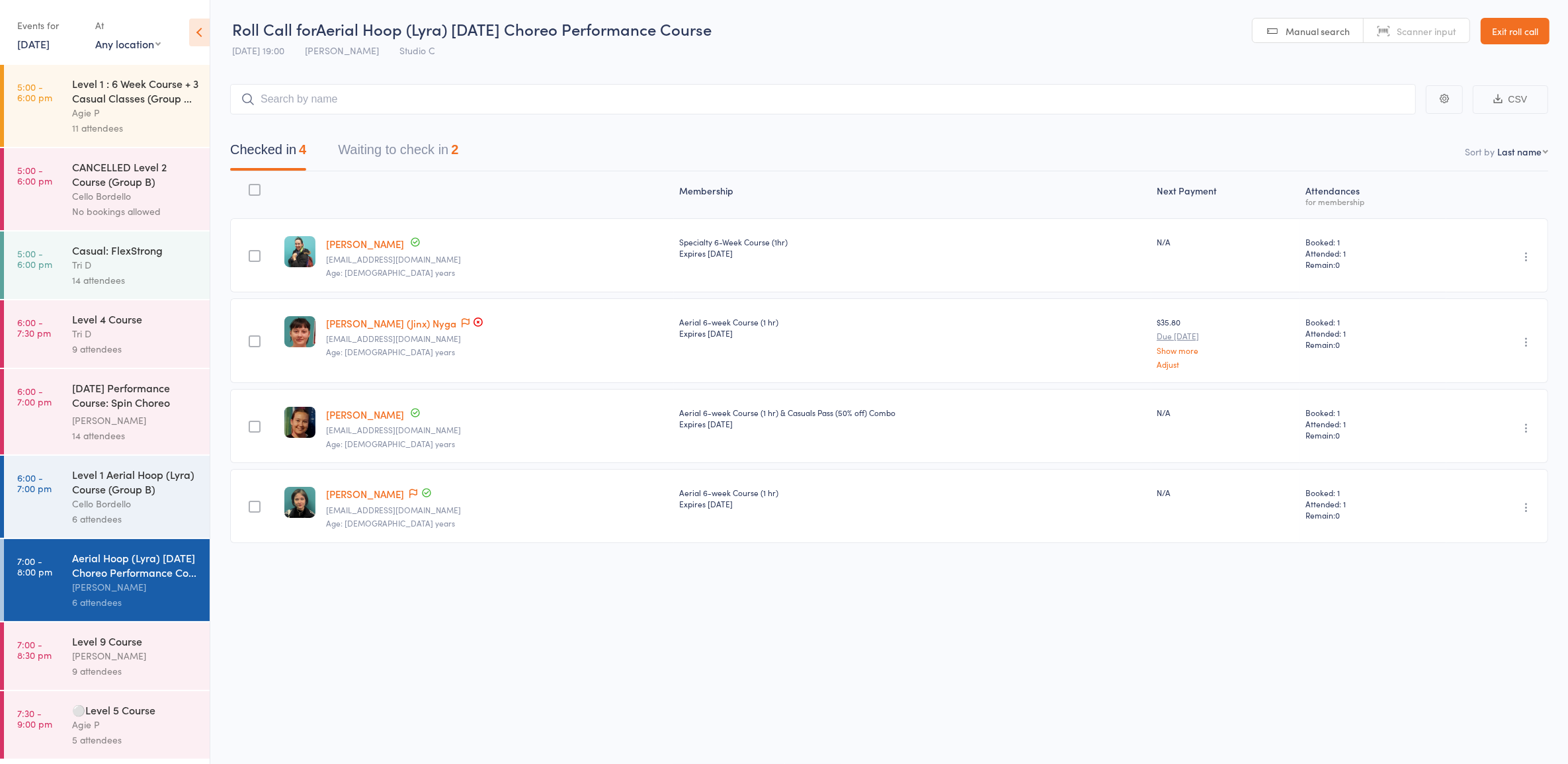
click at [379, 327] on link "Hannah (Jinx) Nyga" at bounding box center [391, 323] width 130 height 14
click at [119, 649] on div "Level 9 Course" at bounding box center [135, 640] width 127 height 14
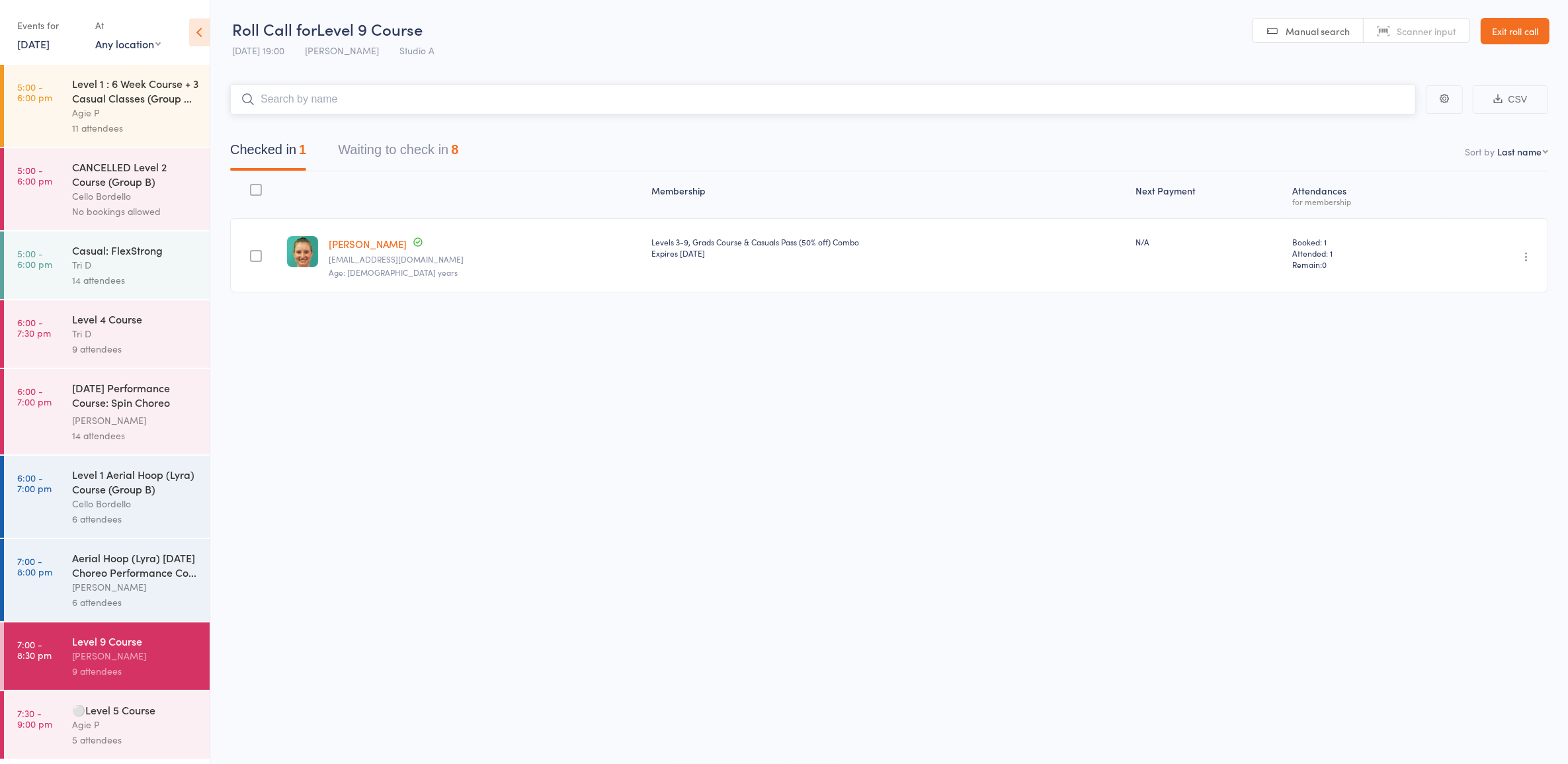
click at [431, 153] on button "Waiting to check in 8" at bounding box center [398, 153] width 121 height 35
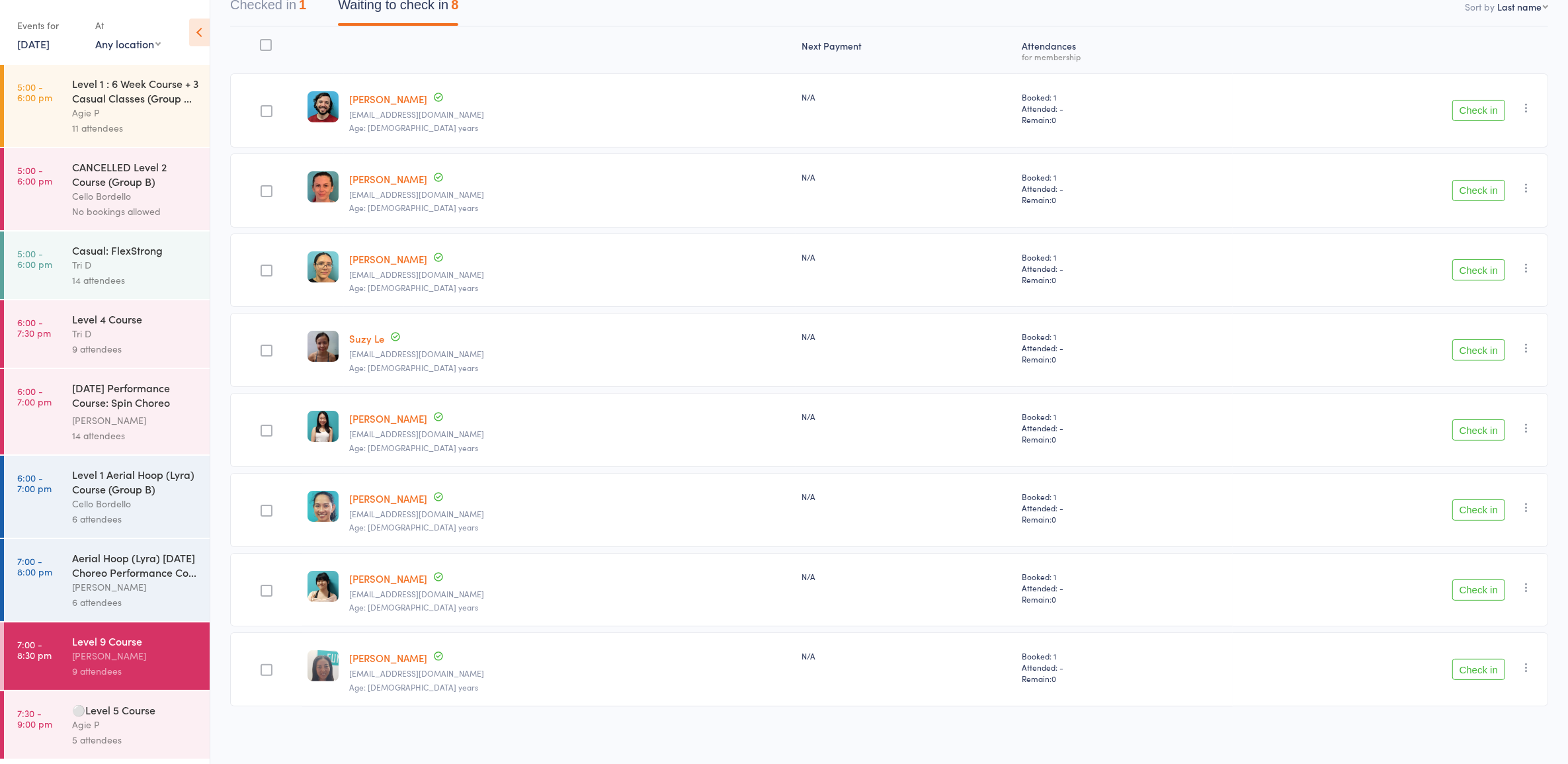
scroll to position [146, 0]
click at [1462, 670] on button "Check in" at bounding box center [1479, 669] width 53 height 21
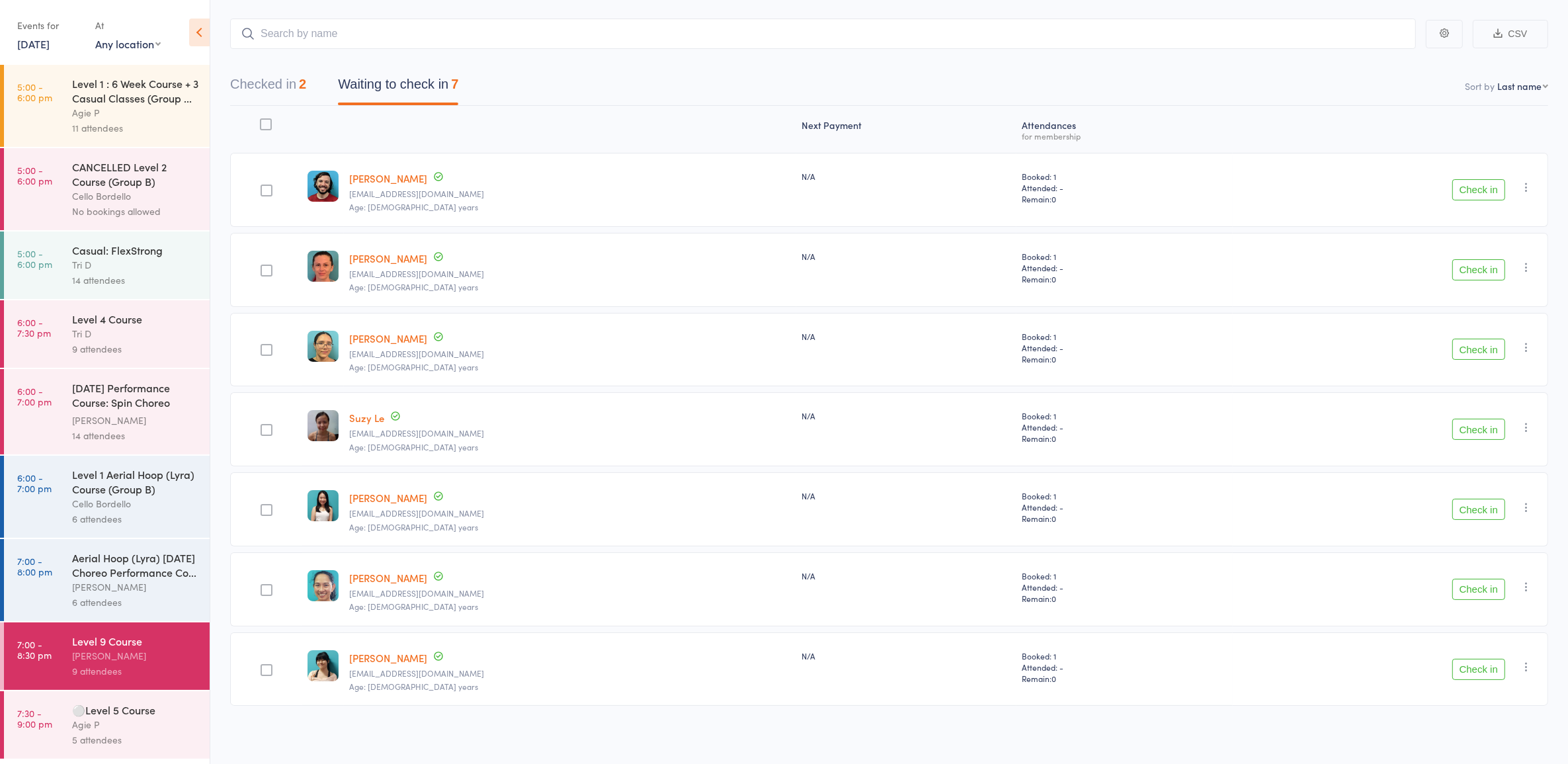
click at [1472, 192] on button "Check in" at bounding box center [1479, 190] width 53 height 21
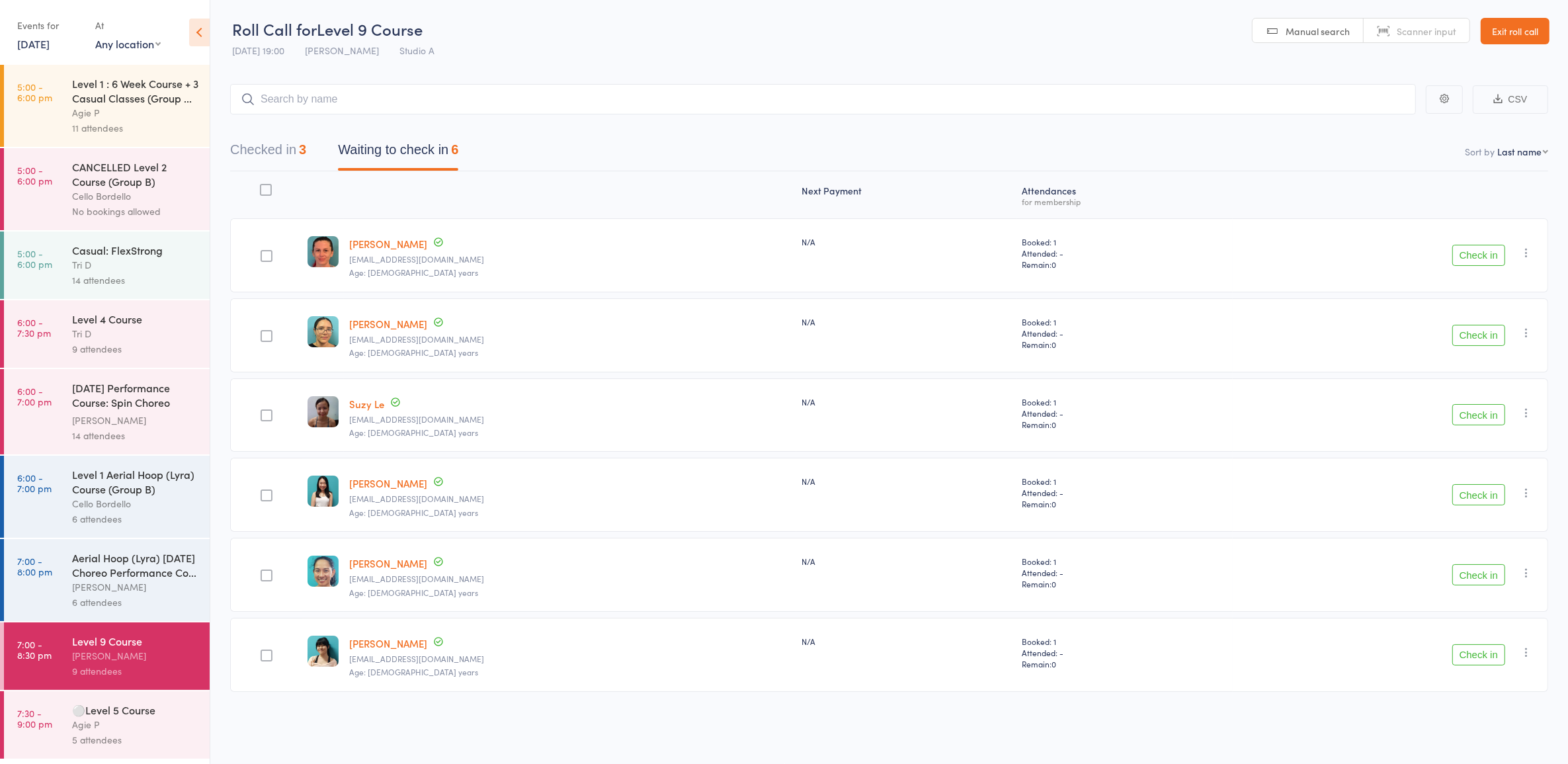
click at [1477, 570] on button "Check in" at bounding box center [1479, 574] width 53 height 21
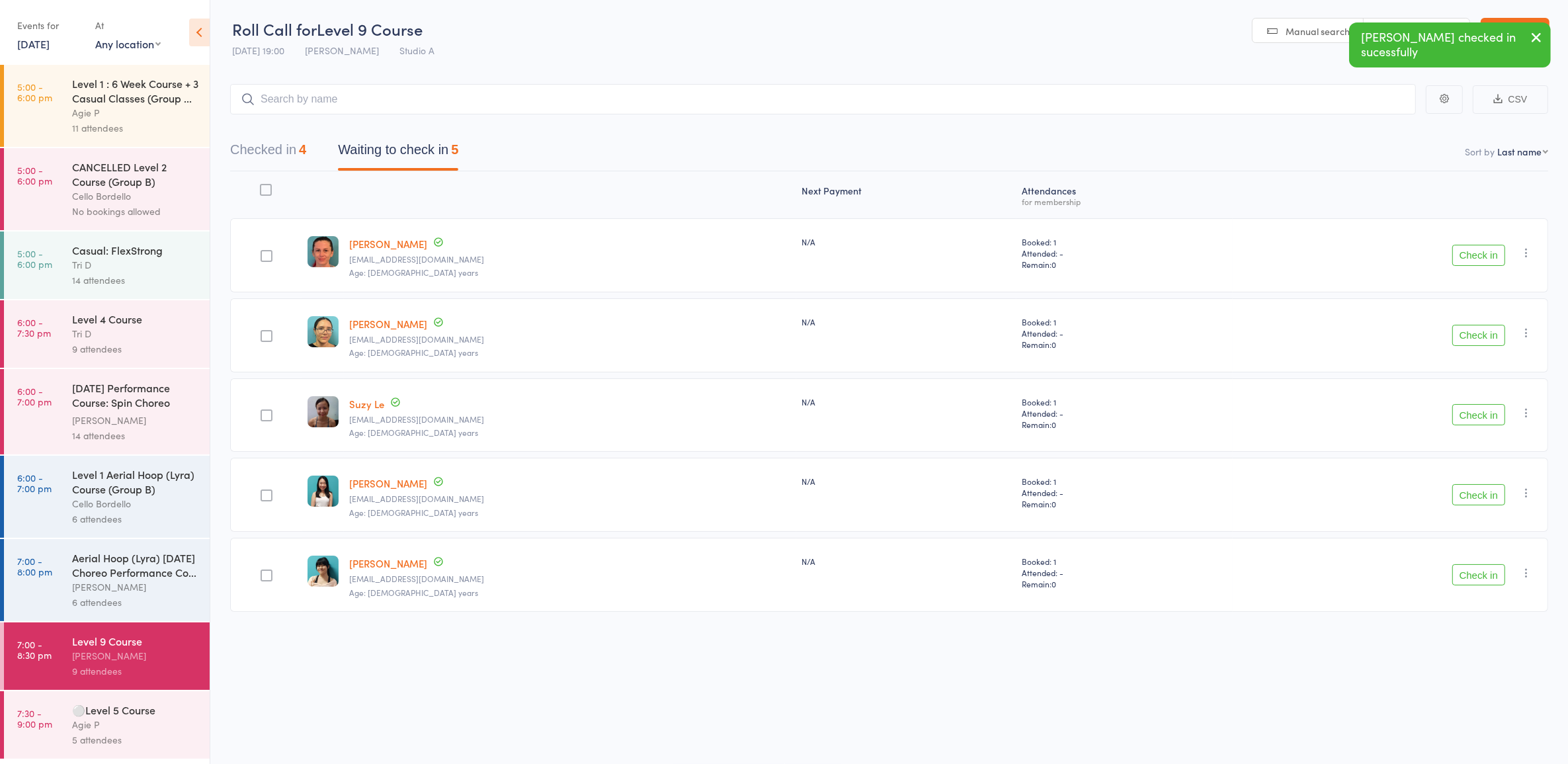
click at [1474, 413] on button "Check in" at bounding box center [1479, 415] width 53 height 21
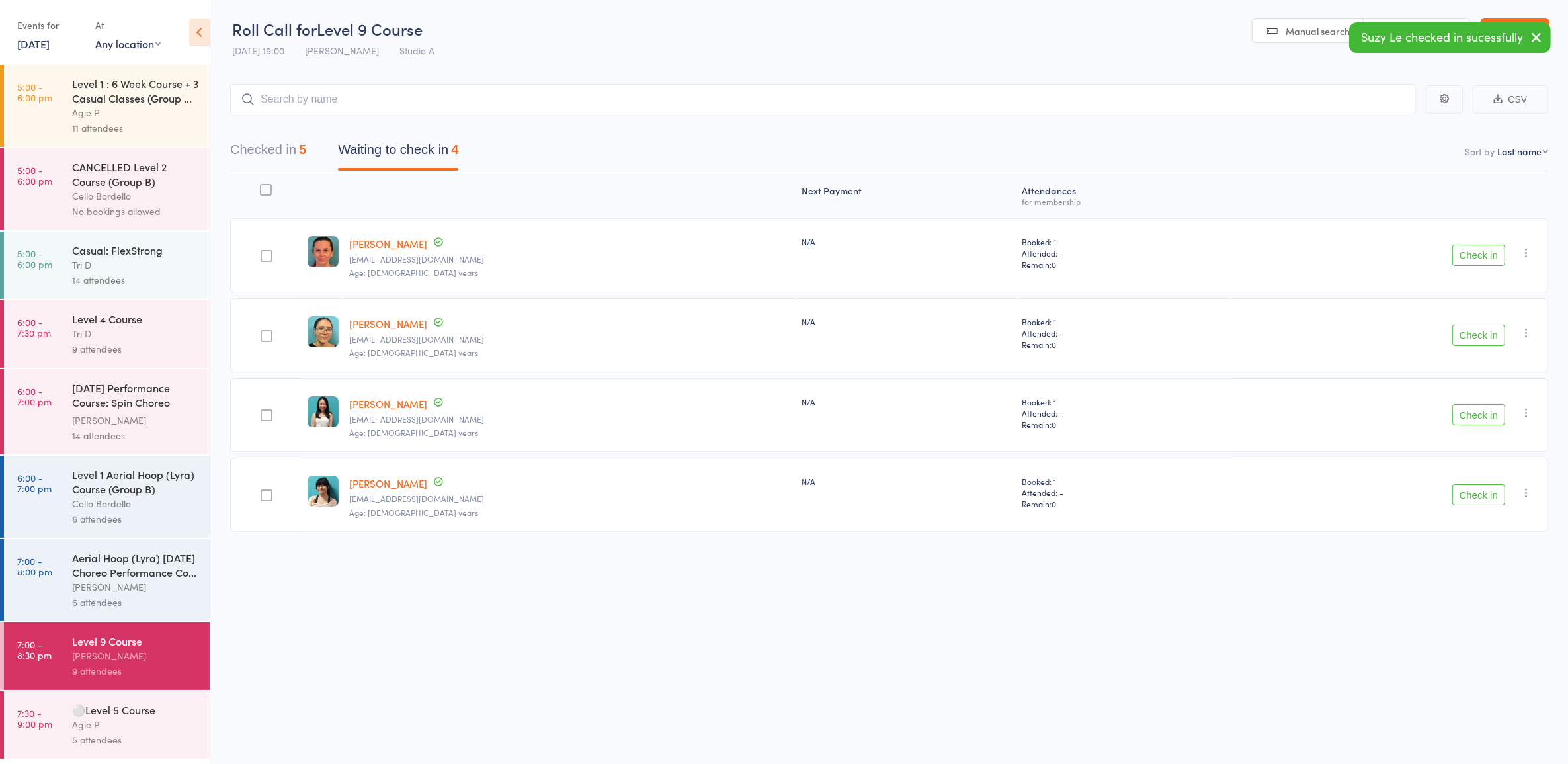
click at [1472, 491] on button "Check in" at bounding box center [1479, 495] width 53 height 21
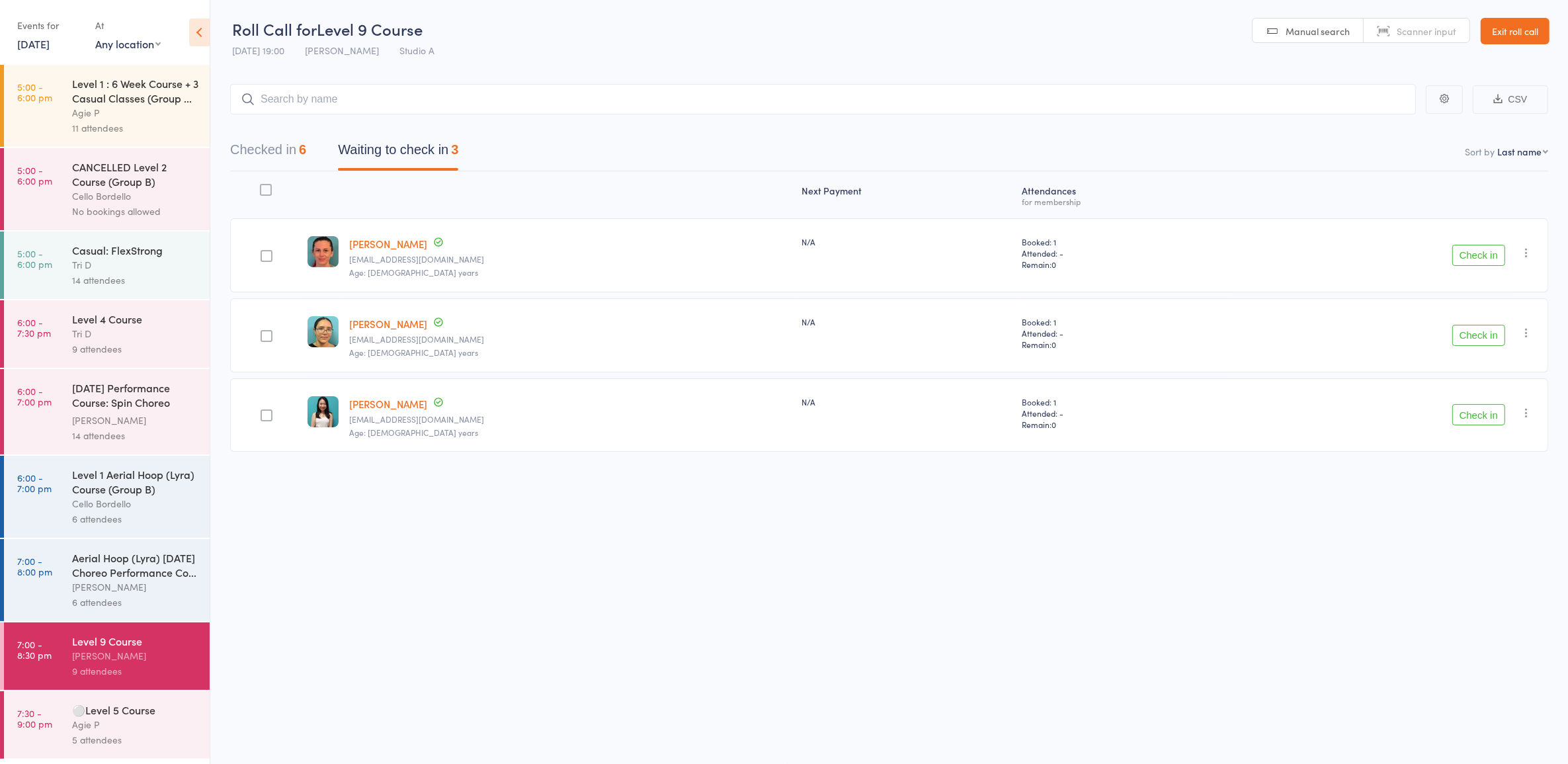
click at [118, 487] on div "Level 1 Aerial Hoop (Lyra) Course (Group B)" at bounding box center [135, 482] width 127 height 29
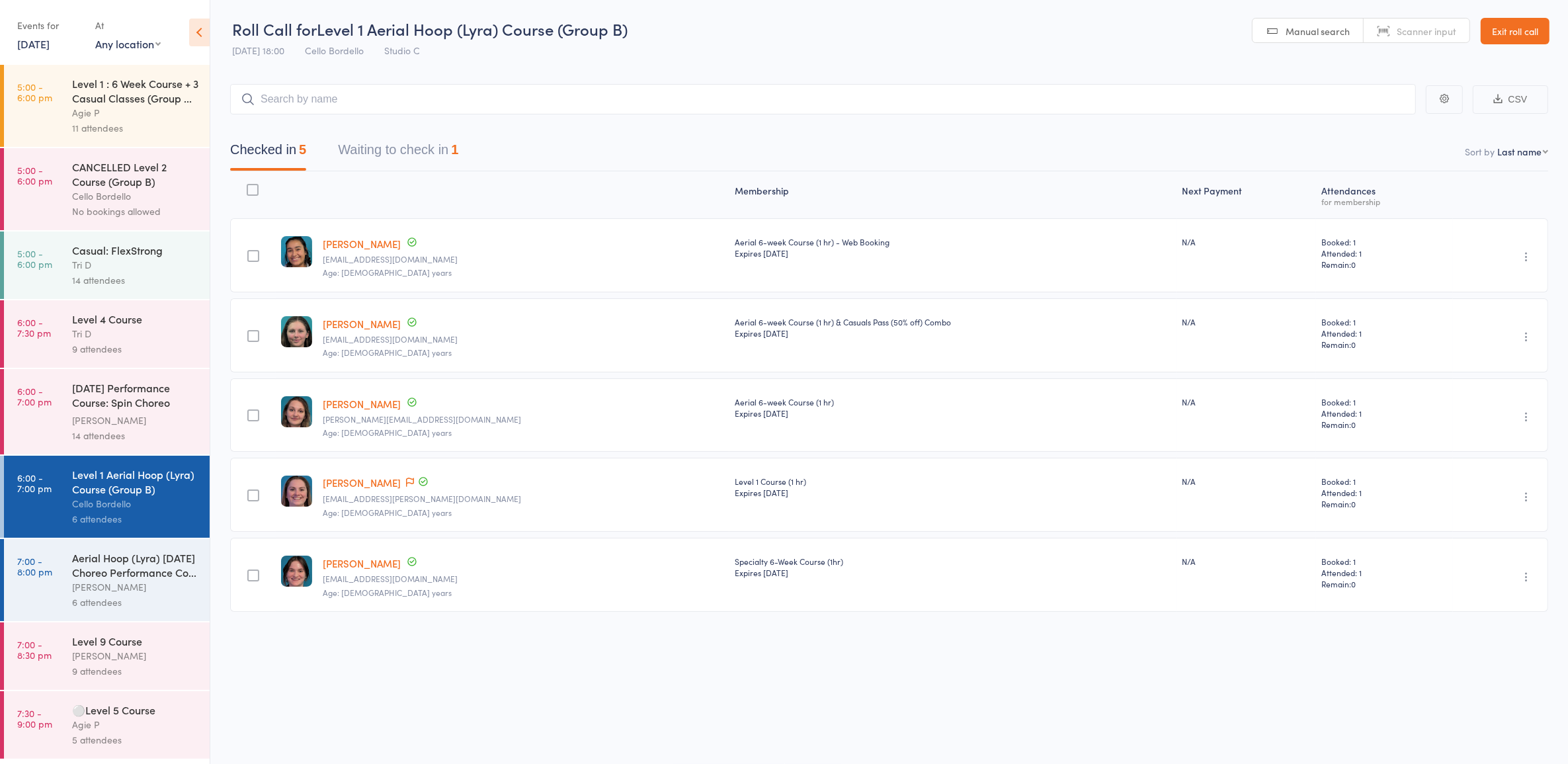
click at [120, 576] on div "Aerial Hoop (Lyra) [DATE] Choreo Performance Co..." at bounding box center [135, 565] width 127 height 29
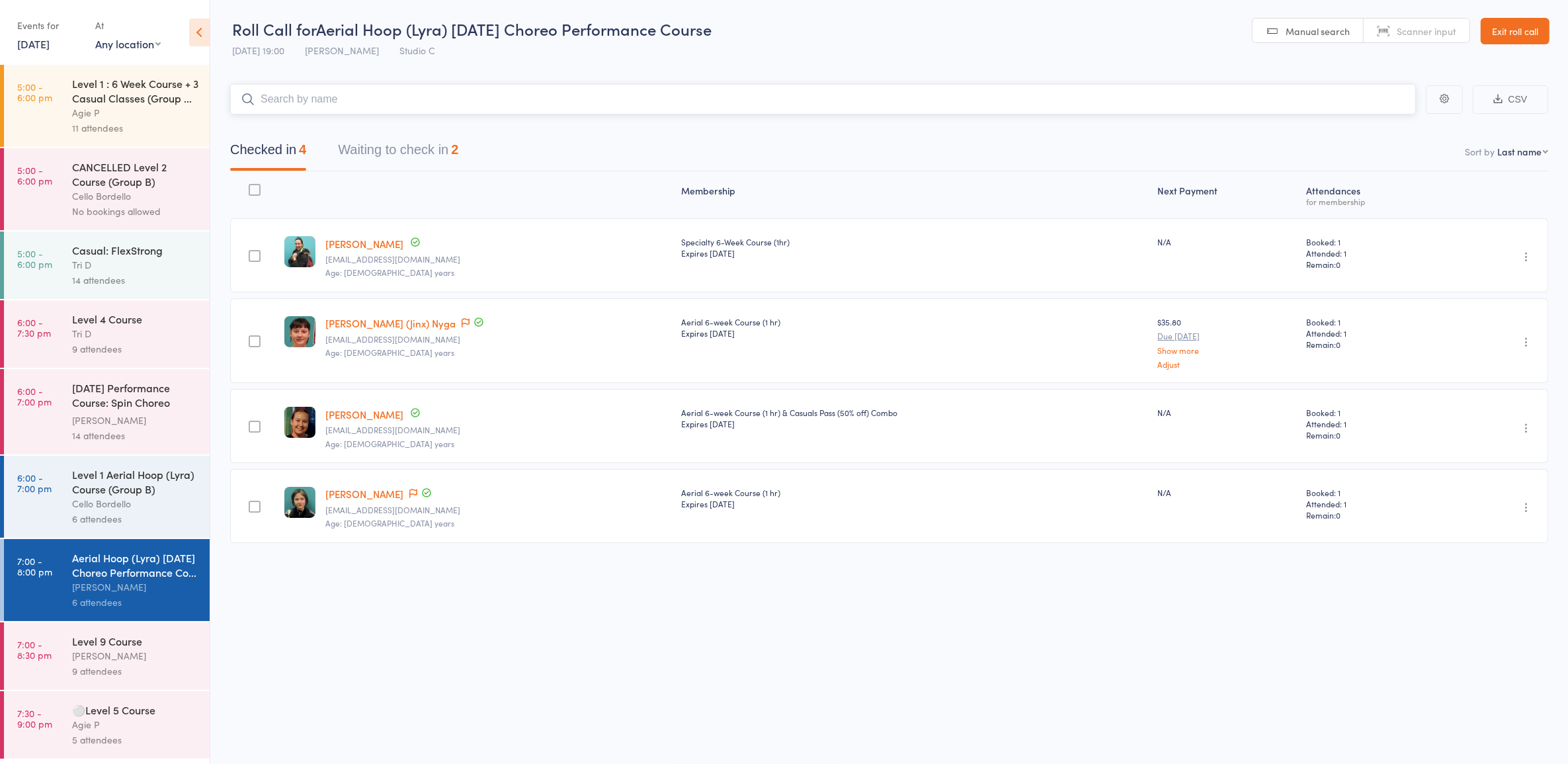
scroll to position [7, 0]
click at [136, 718] on div "⚪Level 5 Course" at bounding box center [135, 709] width 127 height 14
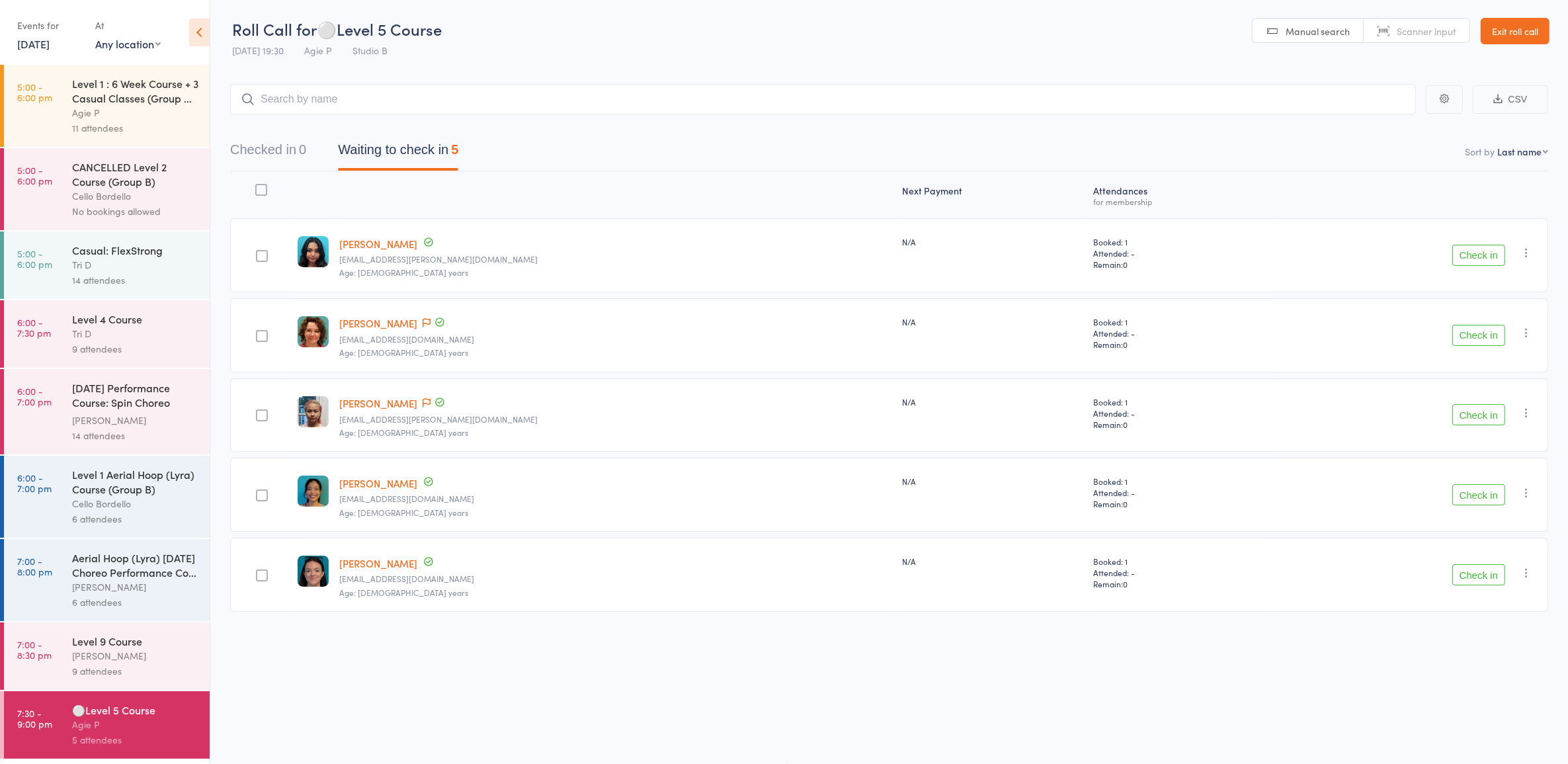
click at [1470, 491] on button "Check in" at bounding box center [1479, 495] width 53 height 21
click at [1489, 495] on button "Check in" at bounding box center [1479, 495] width 53 height 21
click at [1486, 332] on button "Check in" at bounding box center [1479, 336] width 53 height 21
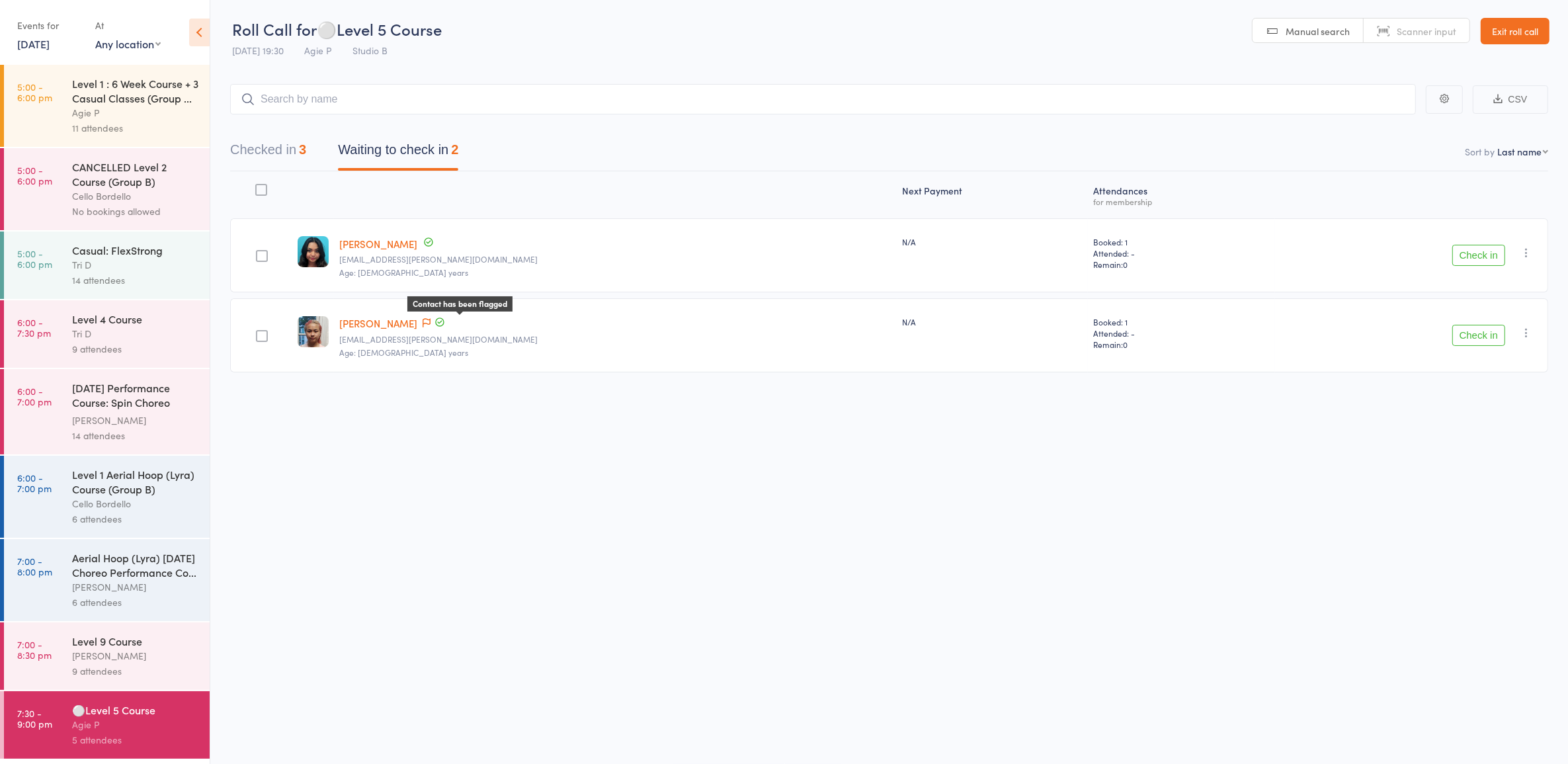
click at [431, 321] on icon at bounding box center [426, 323] width 8 height 9
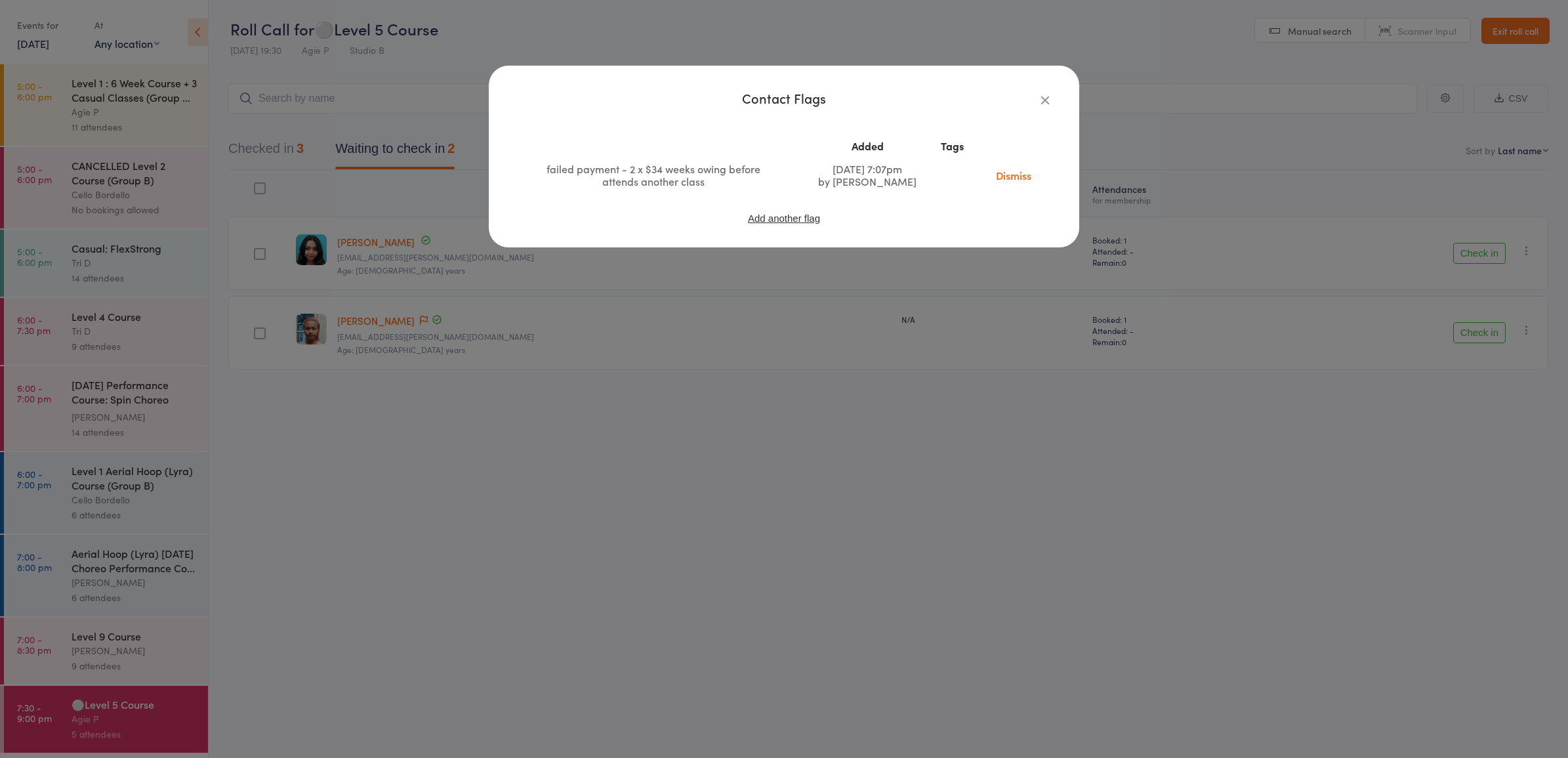
click at [1047, 99] on icon "button" at bounding box center [1044, 100] width 14 height 14
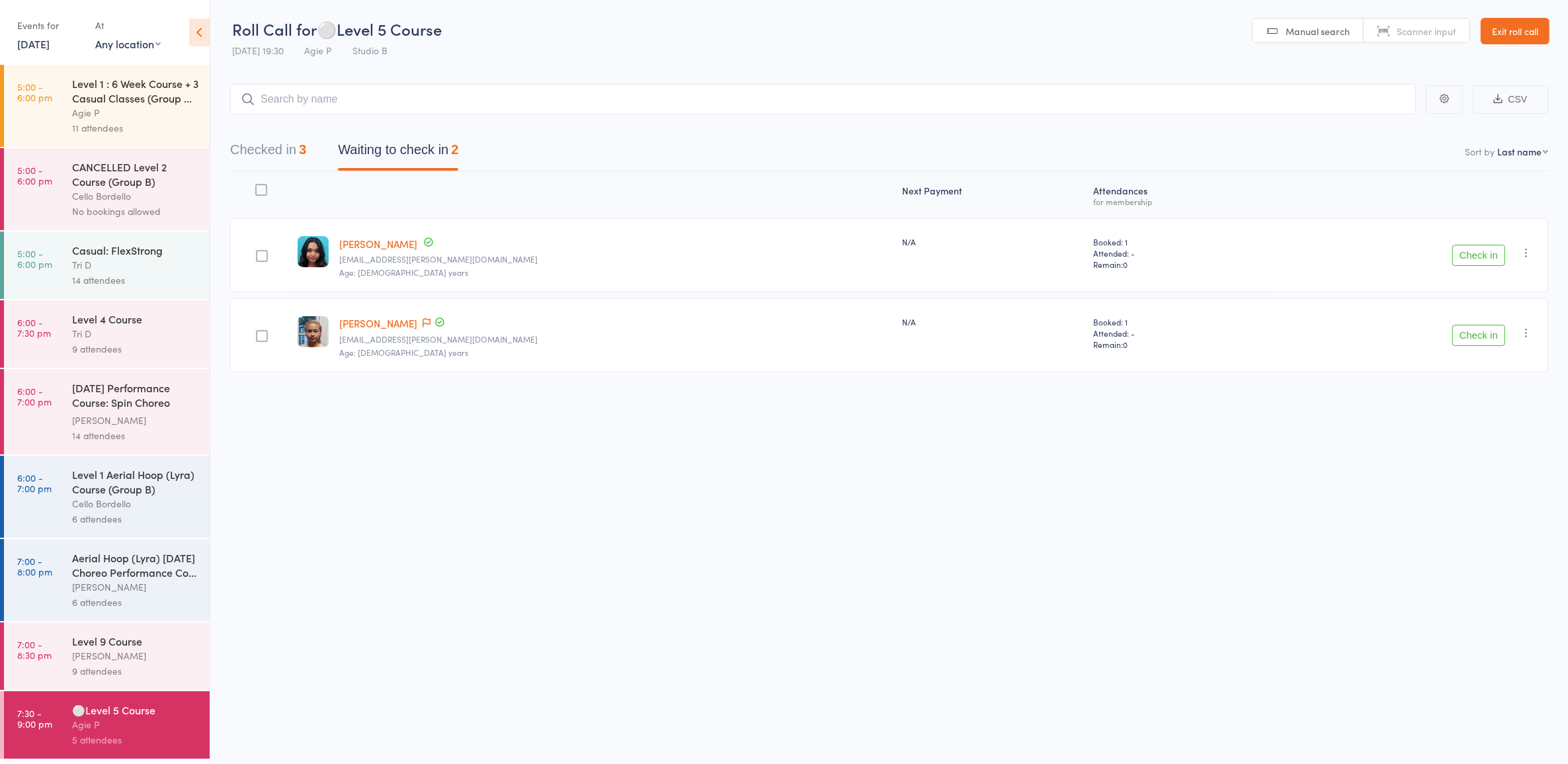
click at [285, 161] on button "Checked in 3" at bounding box center [268, 153] width 76 height 35
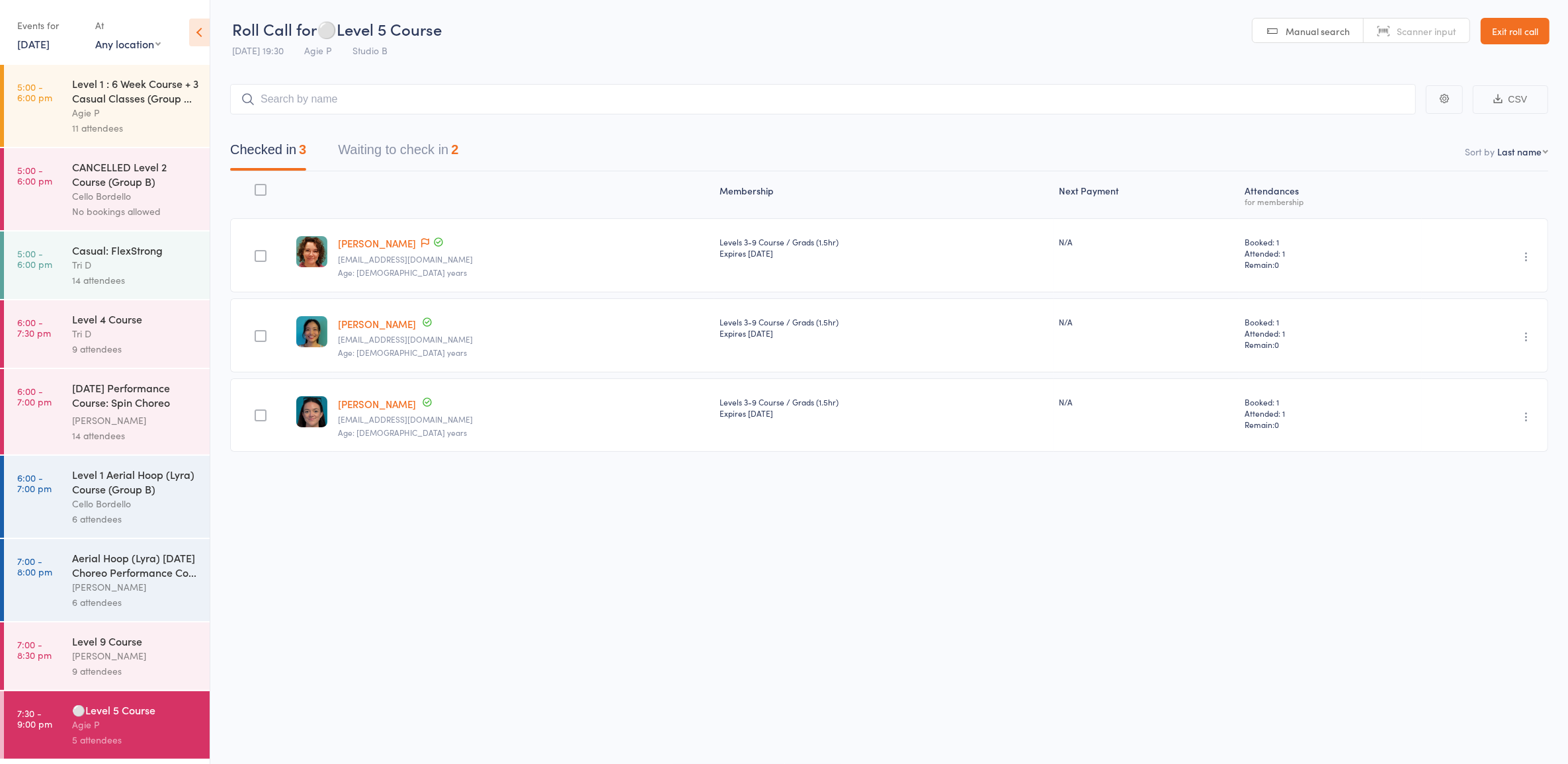
click at [383, 147] on button "Waiting to check in 2" at bounding box center [398, 153] width 121 height 35
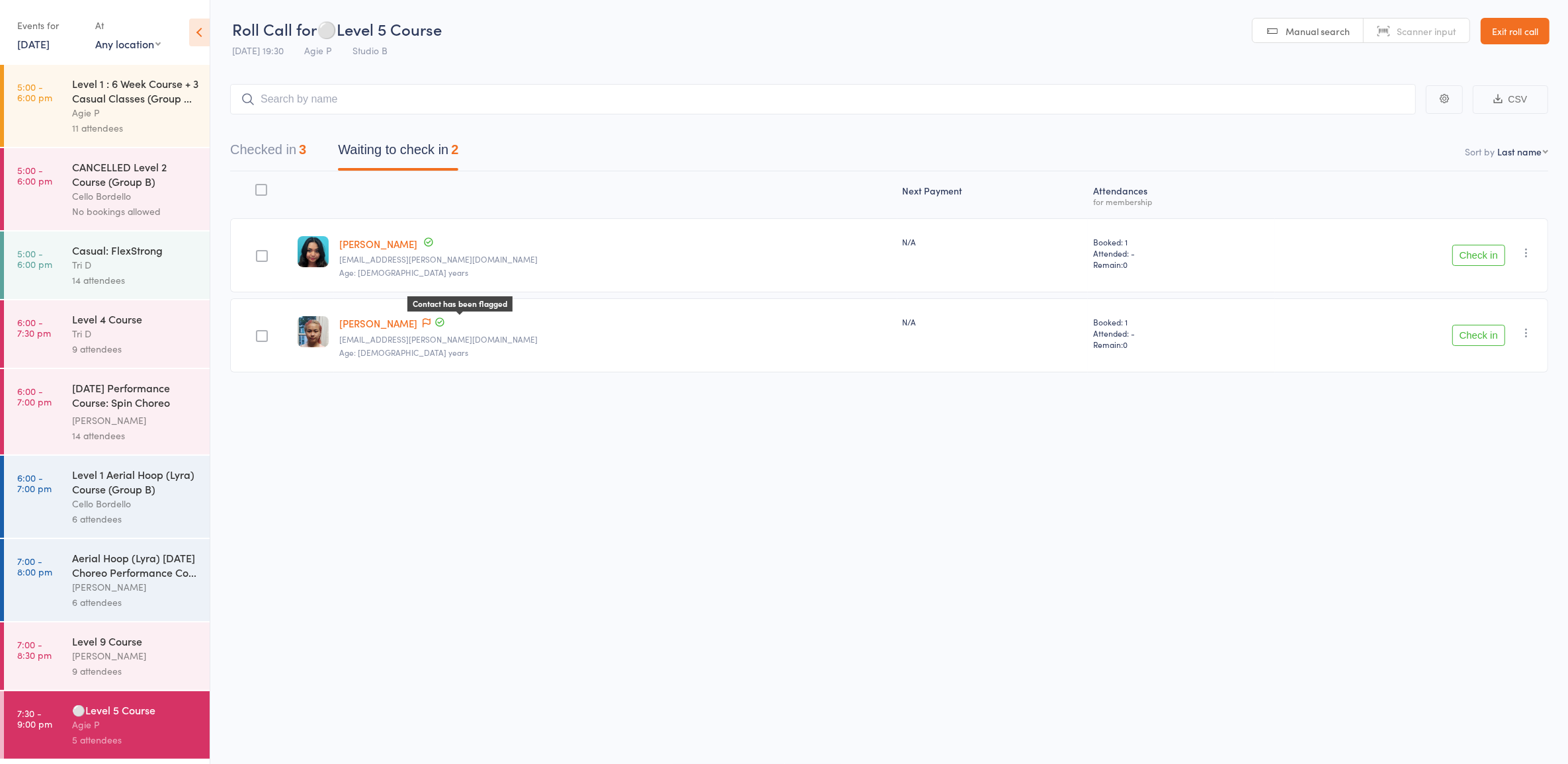
click at [431, 325] on icon at bounding box center [426, 323] width 8 height 9
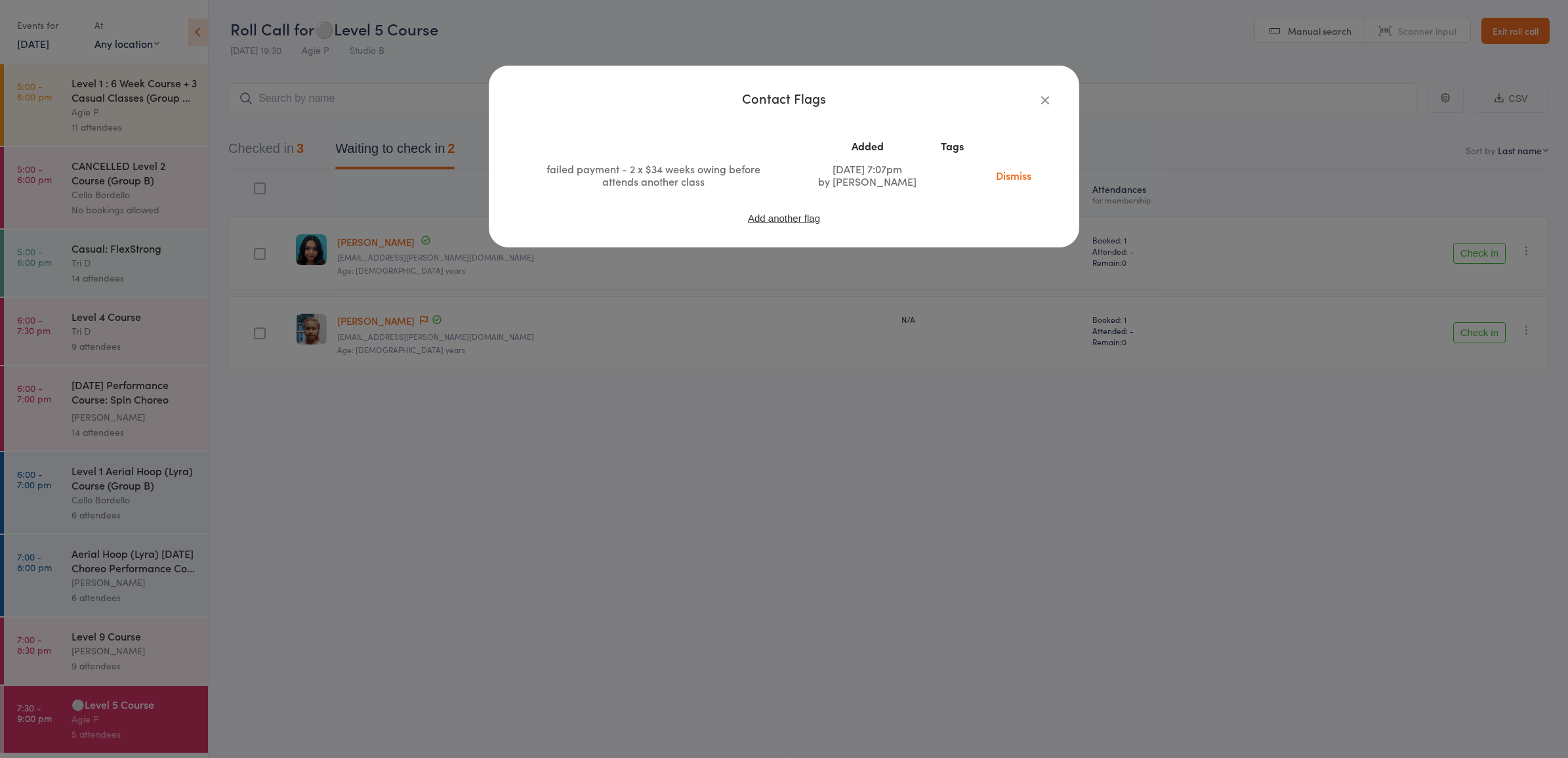
click at [386, 380] on div "Contact Flags Added Tags failed payment - 2 x $34 weeks owing before attends an…" at bounding box center [784, 379] width 1568 height 758
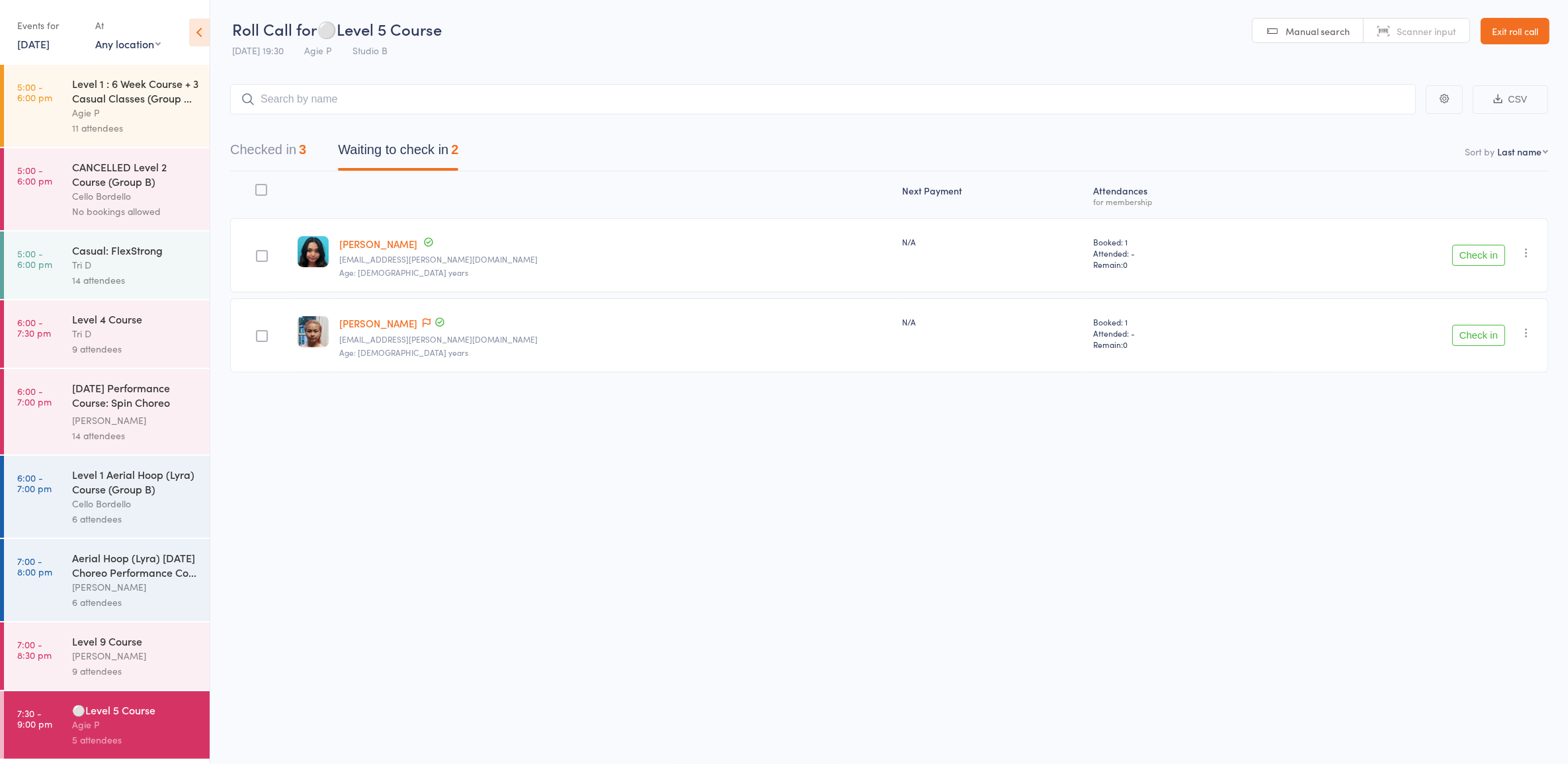
click at [405, 316] on link "Gloriana Chang-Castillo" at bounding box center [378, 323] width 78 height 14
click at [124, 353] on div "9 attendees" at bounding box center [135, 349] width 127 height 15
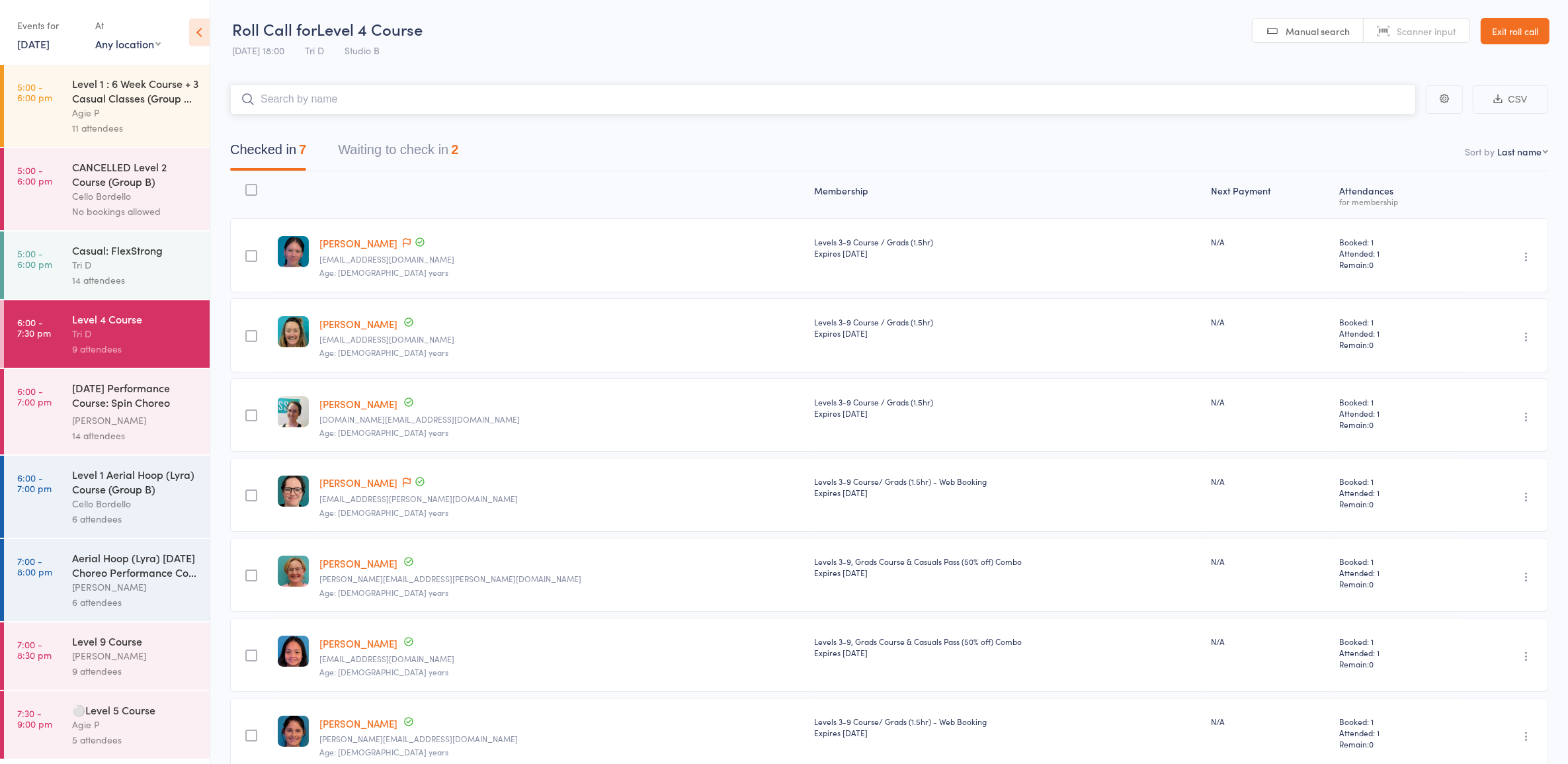
click at [388, 159] on button "Waiting to check in 2" at bounding box center [398, 153] width 121 height 35
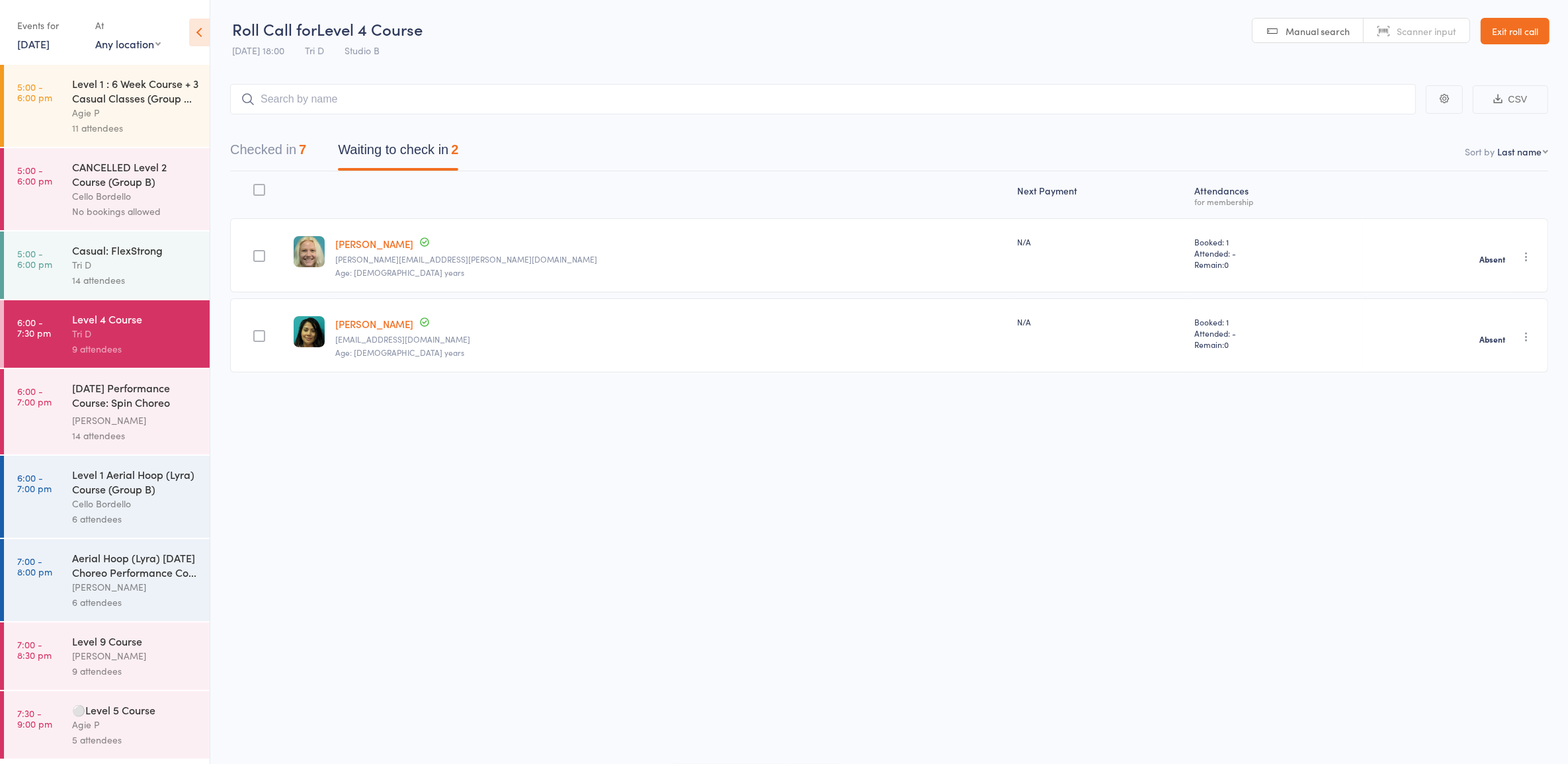
click at [302, 134] on div "Checked in 7 Waiting to check in 2" at bounding box center [889, 143] width 1318 height 57
click at [300, 148] on button "Checked in 7" at bounding box center [268, 153] width 76 height 35
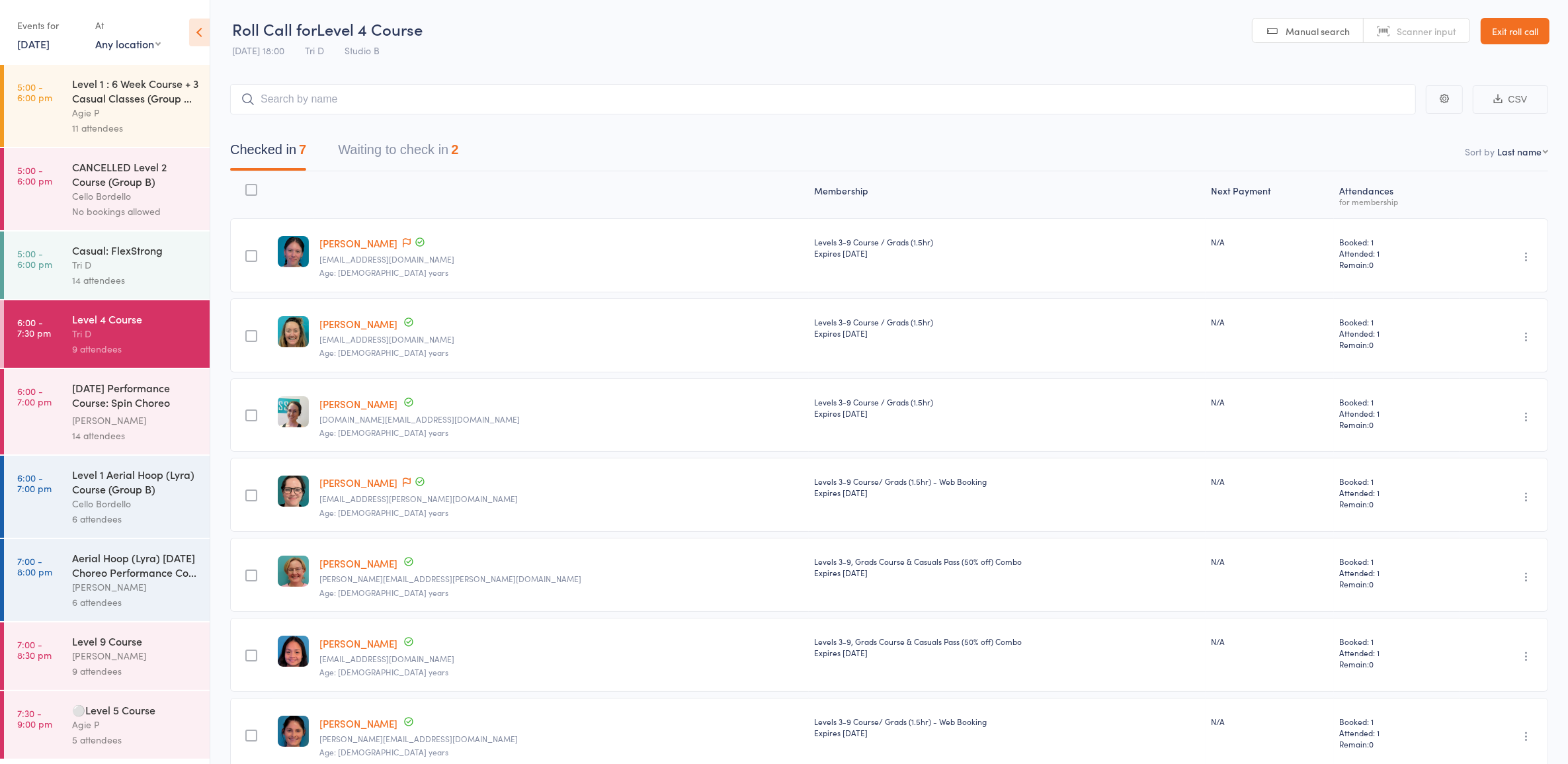
scroll to position [67, 0]
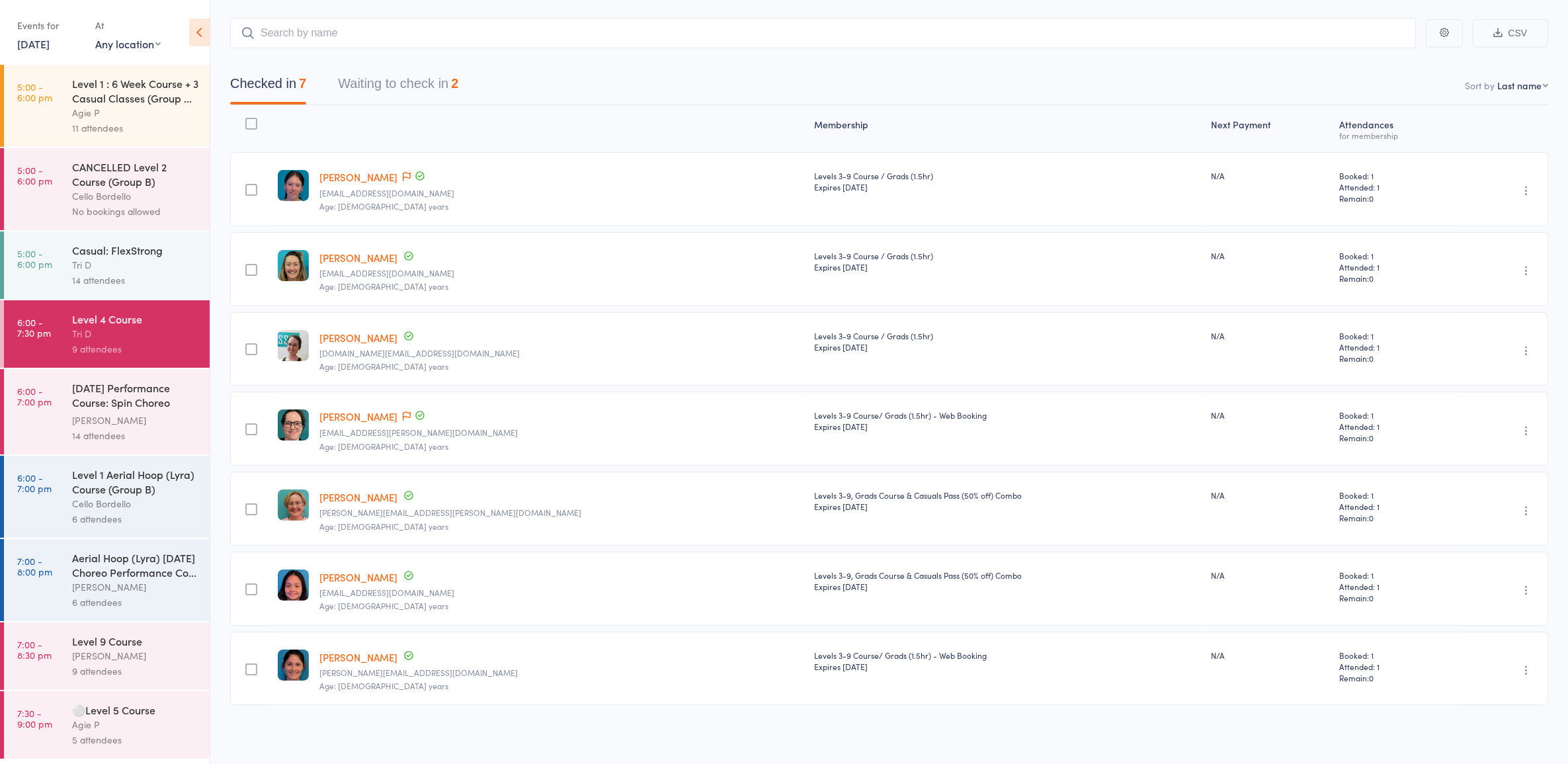
click at [455, 96] on button "Waiting to check in 2" at bounding box center [398, 87] width 121 height 35
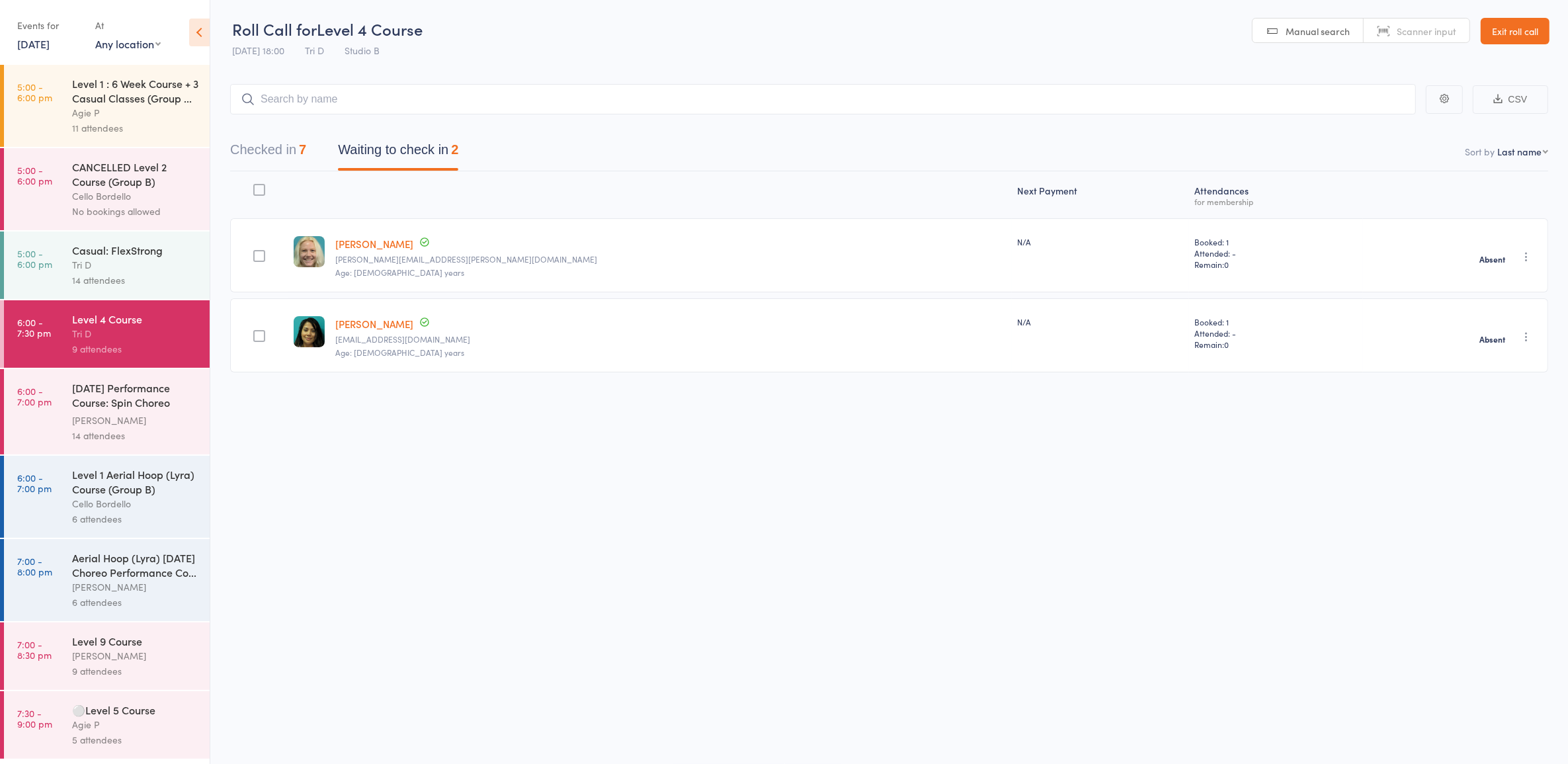
scroll to position [1, 0]
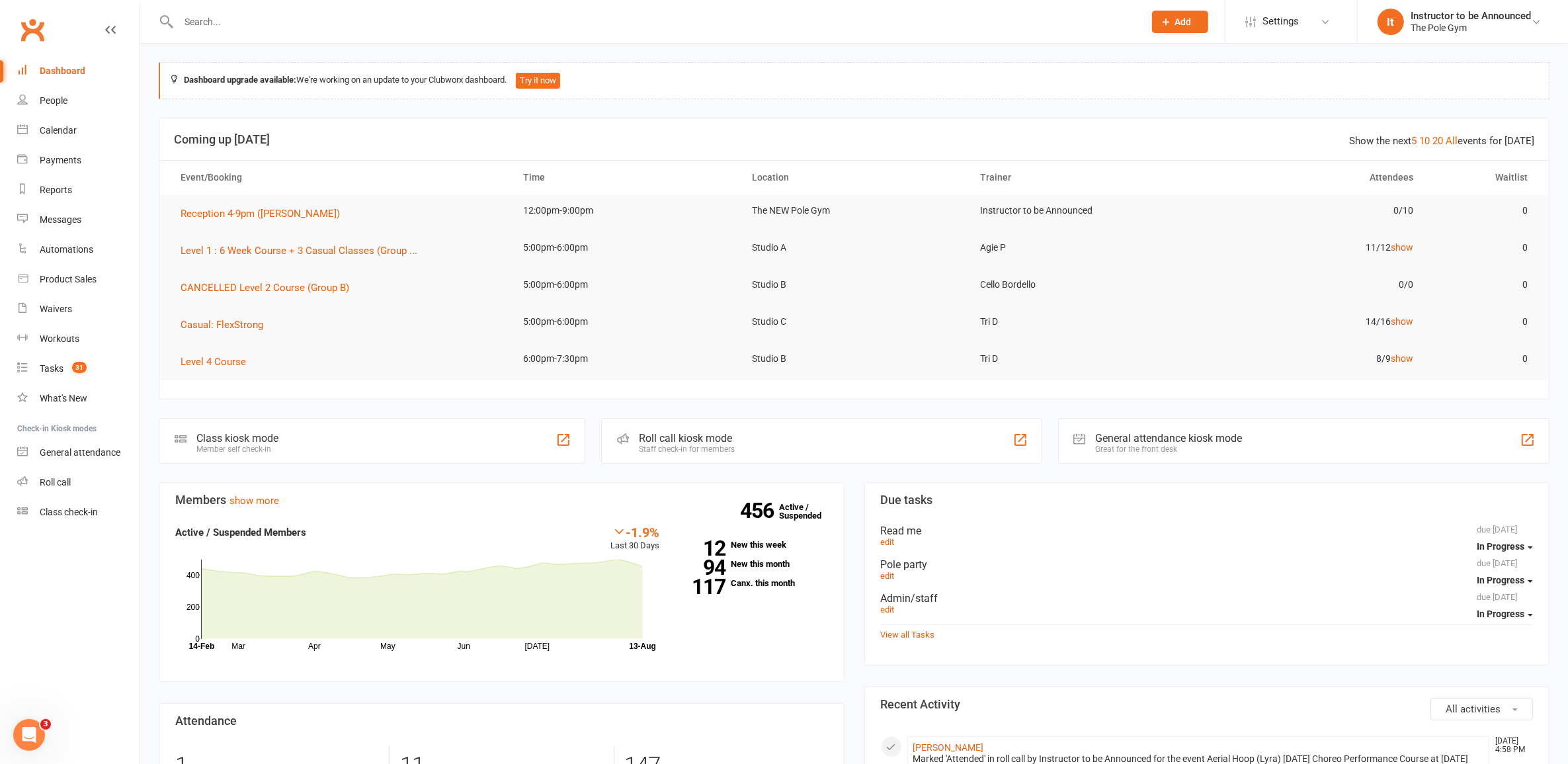
click at [359, 25] on input "text" at bounding box center [654, 22] width 961 height 19
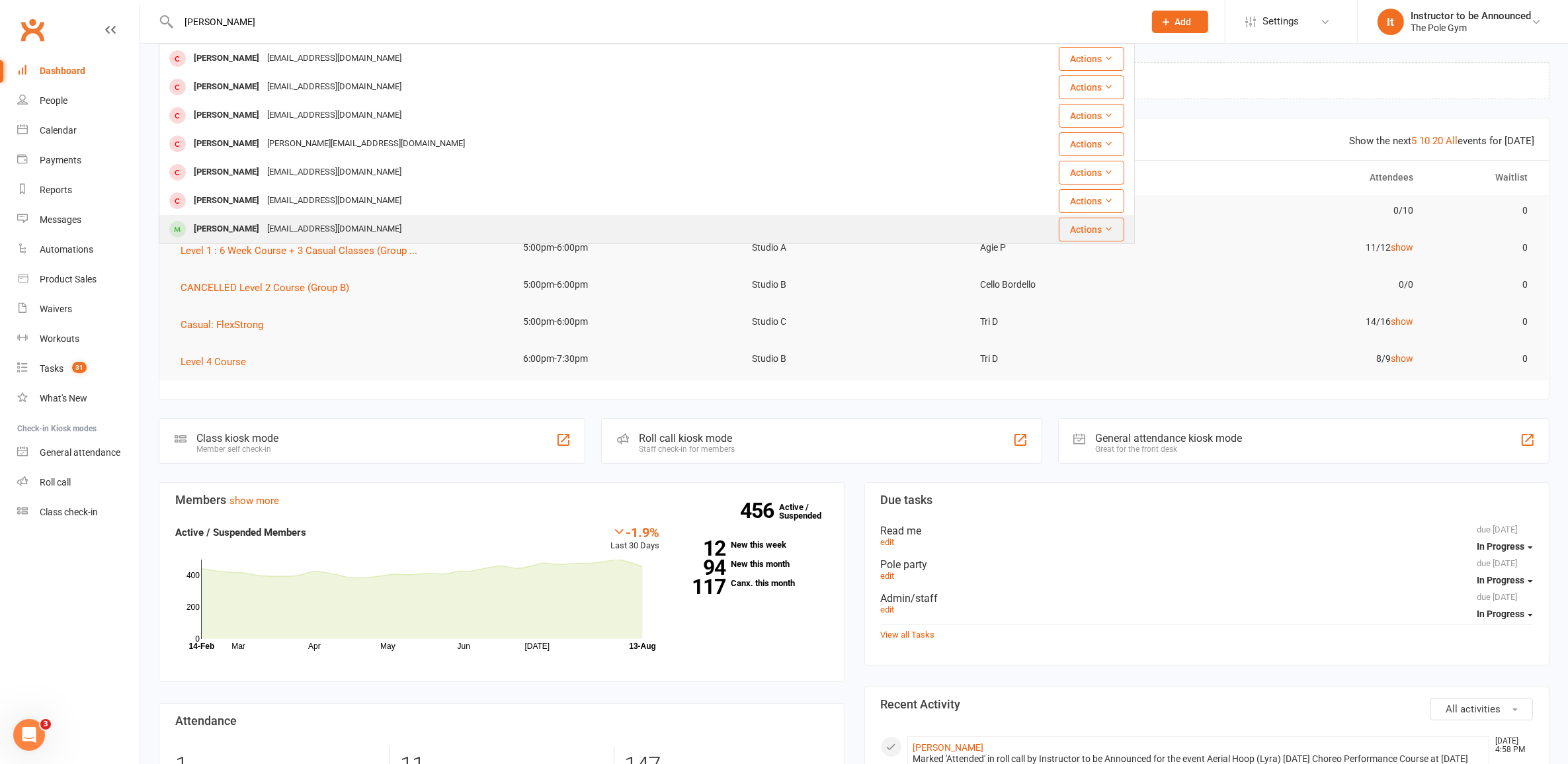
type input "[PERSON_NAME]"
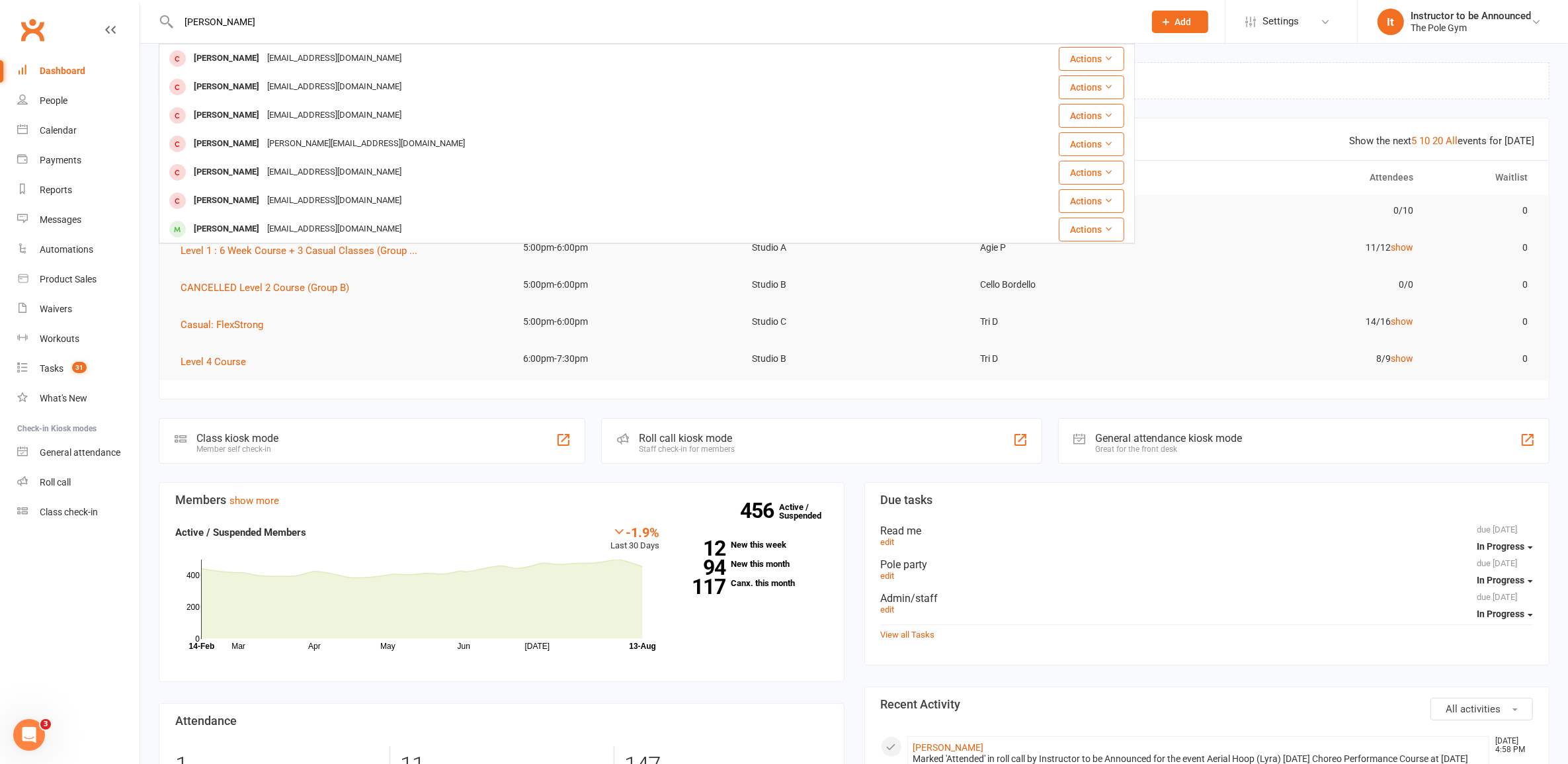
drag, startPoint x: 345, startPoint y: 218, endPoint x: 354, endPoint y: 219, distance: 9.1
click at [350, 218] on div "[PERSON_NAME] [EMAIL_ADDRESS][DOMAIN_NAME]" at bounding box center [579, 229] width 838 height 27
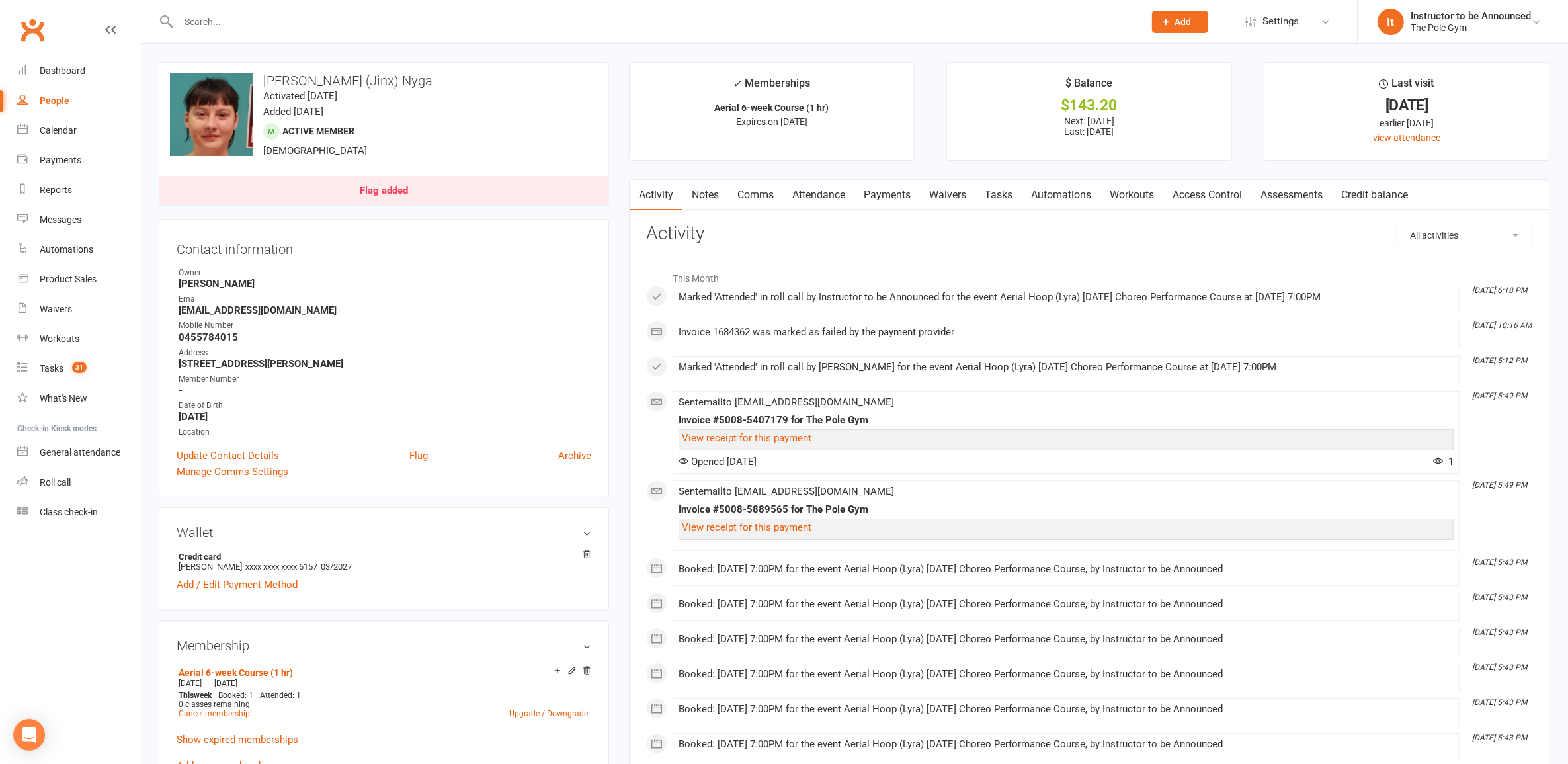
drag, startPoint x: 902, startPoint y: 194, endPoint x: 1103, endPoint y: 389, distance: 280.0
click at [901, 193] on link "Payments" at bounding box center [887, 195] width 65 height 31
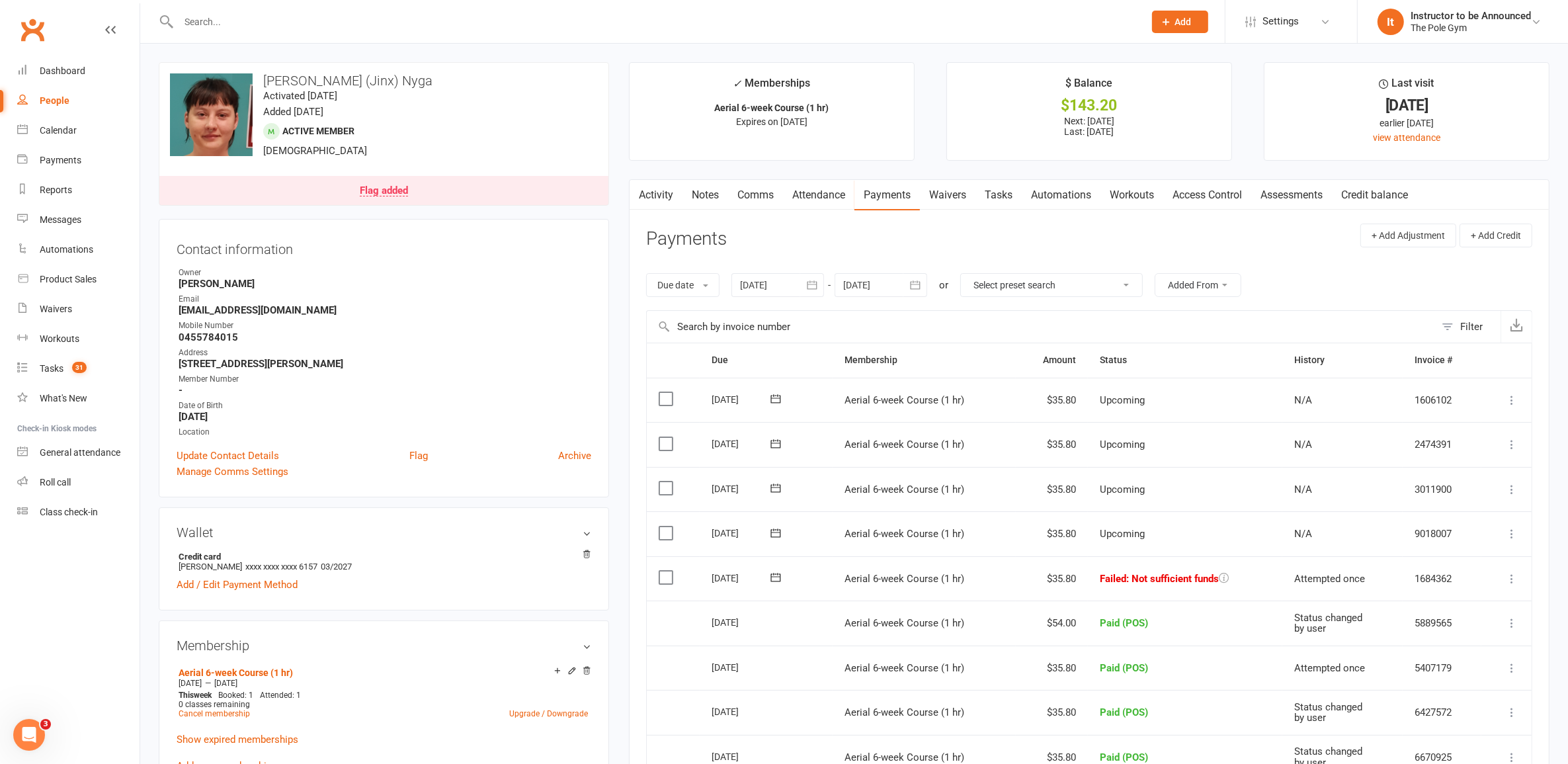
drag, startPoint x: 1510, startPoint y: 579, endPoint x: 1512, endPoint y: 586, distance: 7.3
click at [1512, 581] on icon at bounding box center [1512, 579] width 13 height 13
click at [1444, 644] on link "Mark as Paid (POS)" at bounding box center [1453, 631] width 131 height 26
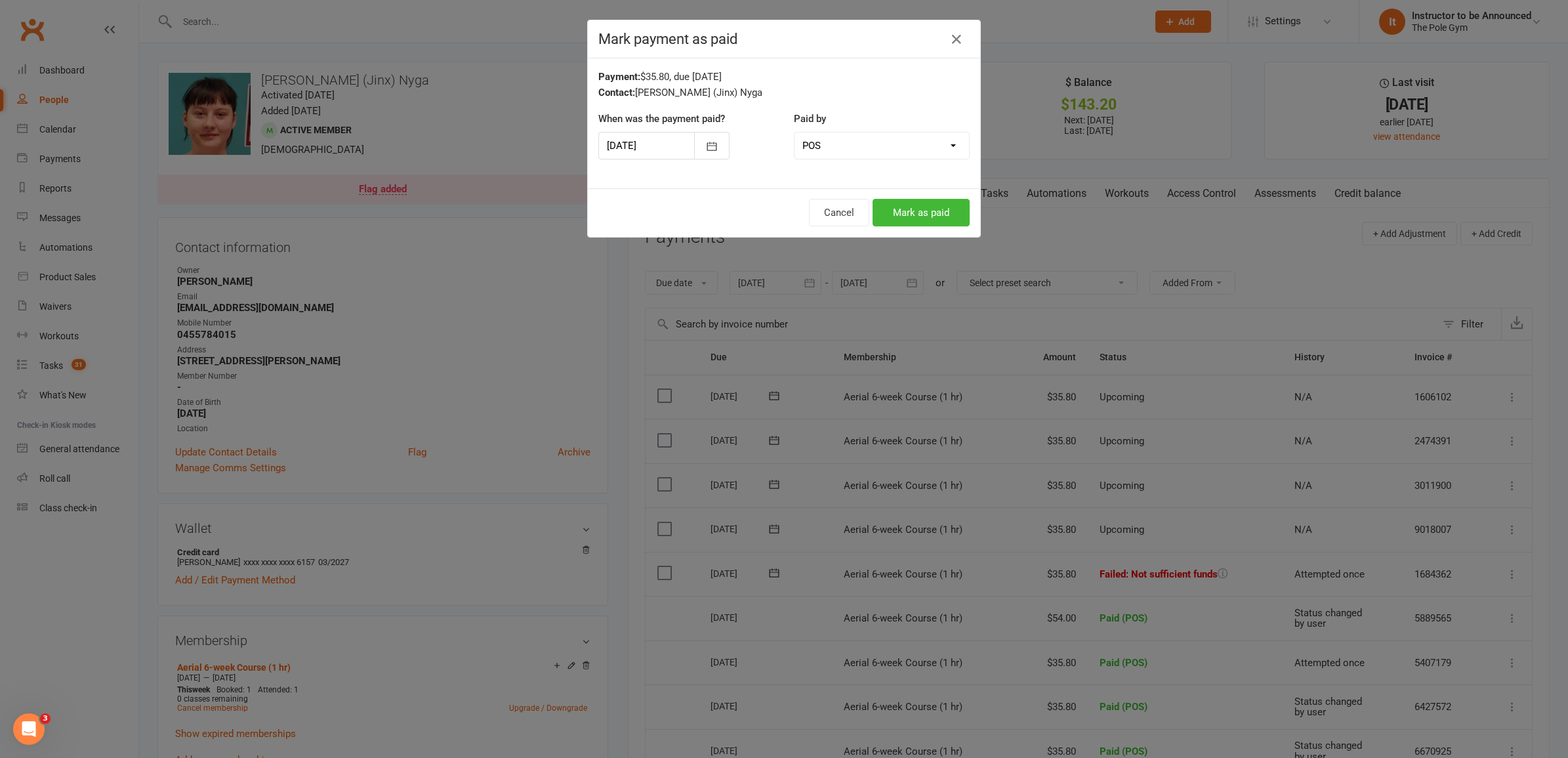
drag, startPoint x: 1024, startPoint y: 227, endPoint x: 1012, endPoint y: 227, distance: 12.0
click at [1015, 227] on div "Mark payment as paid Payment: $35.80, due 12-Aug-2025 Contact: Hannah (Jinx) Ny…" at bounding box center [784, 379] width 1568 height 758
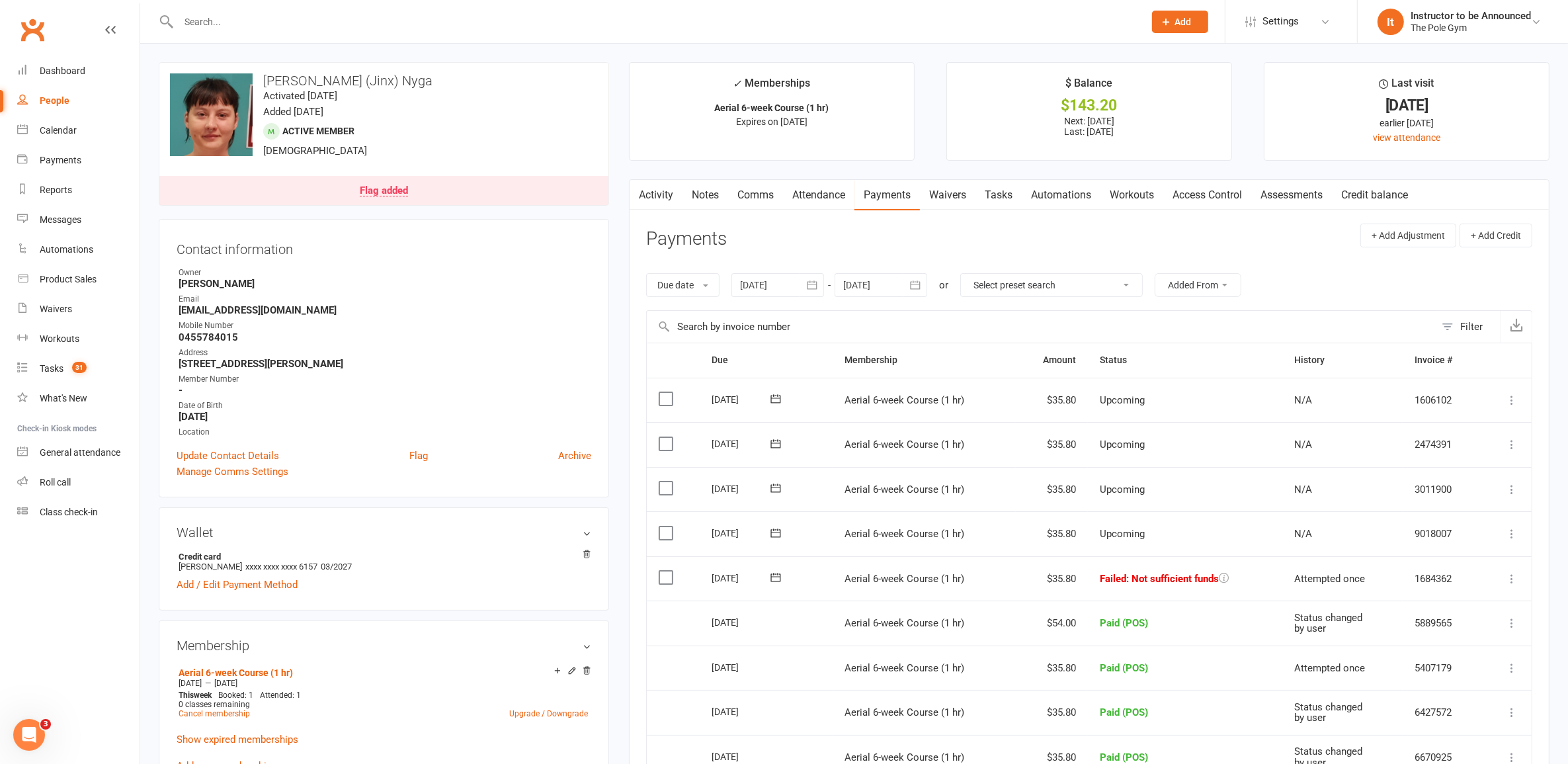
click at [1516, 579] on icon at bounding box center [1512, 579] width 13 height 13
click at [1466, 644] on link "Mark as Paid (POS)" at bounding box center [1453, 631] width 131 height 26
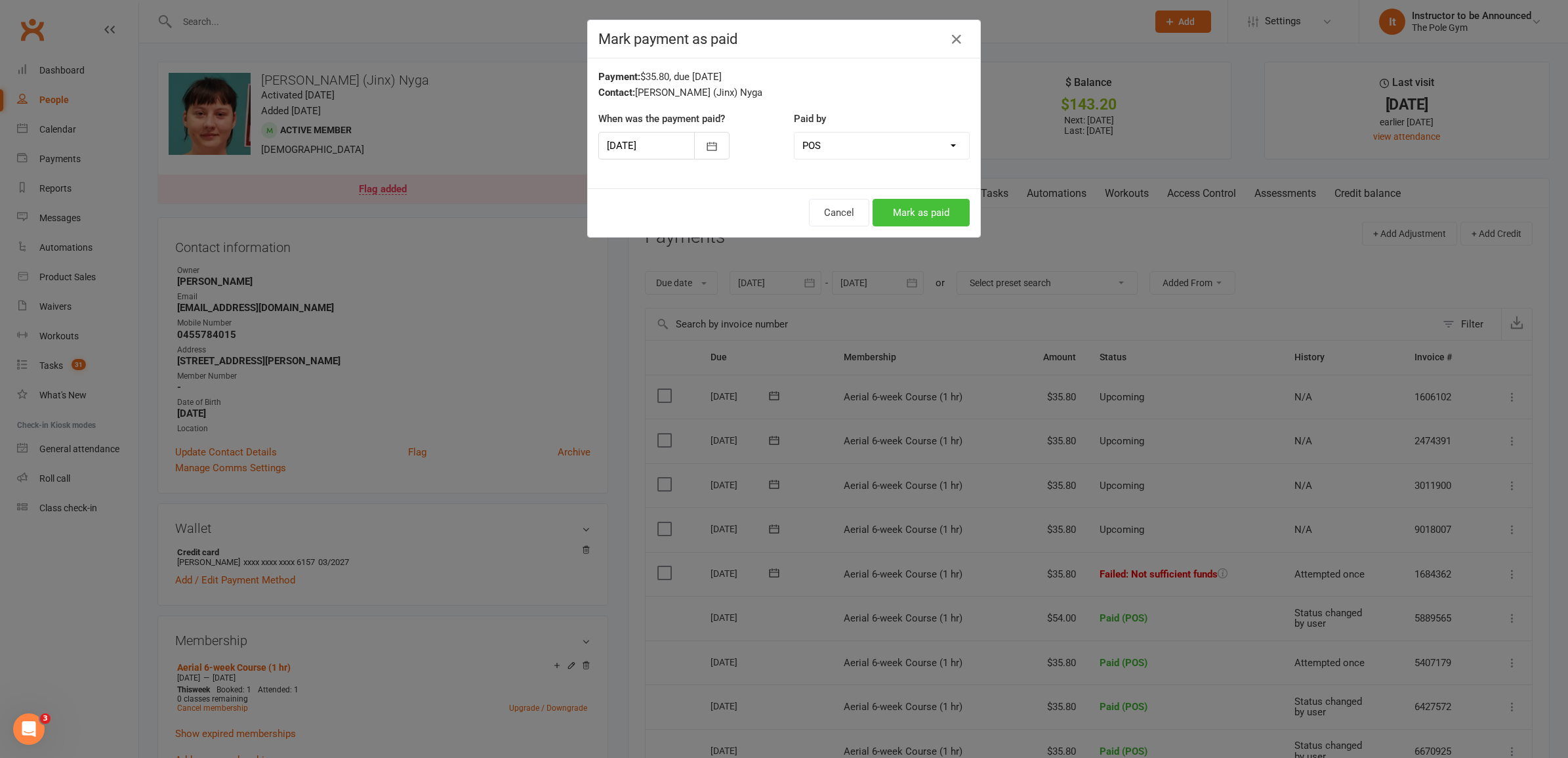
click at [928, 224] on button "Mark as paid" at bounding box center [921, 213] width 97 height 27
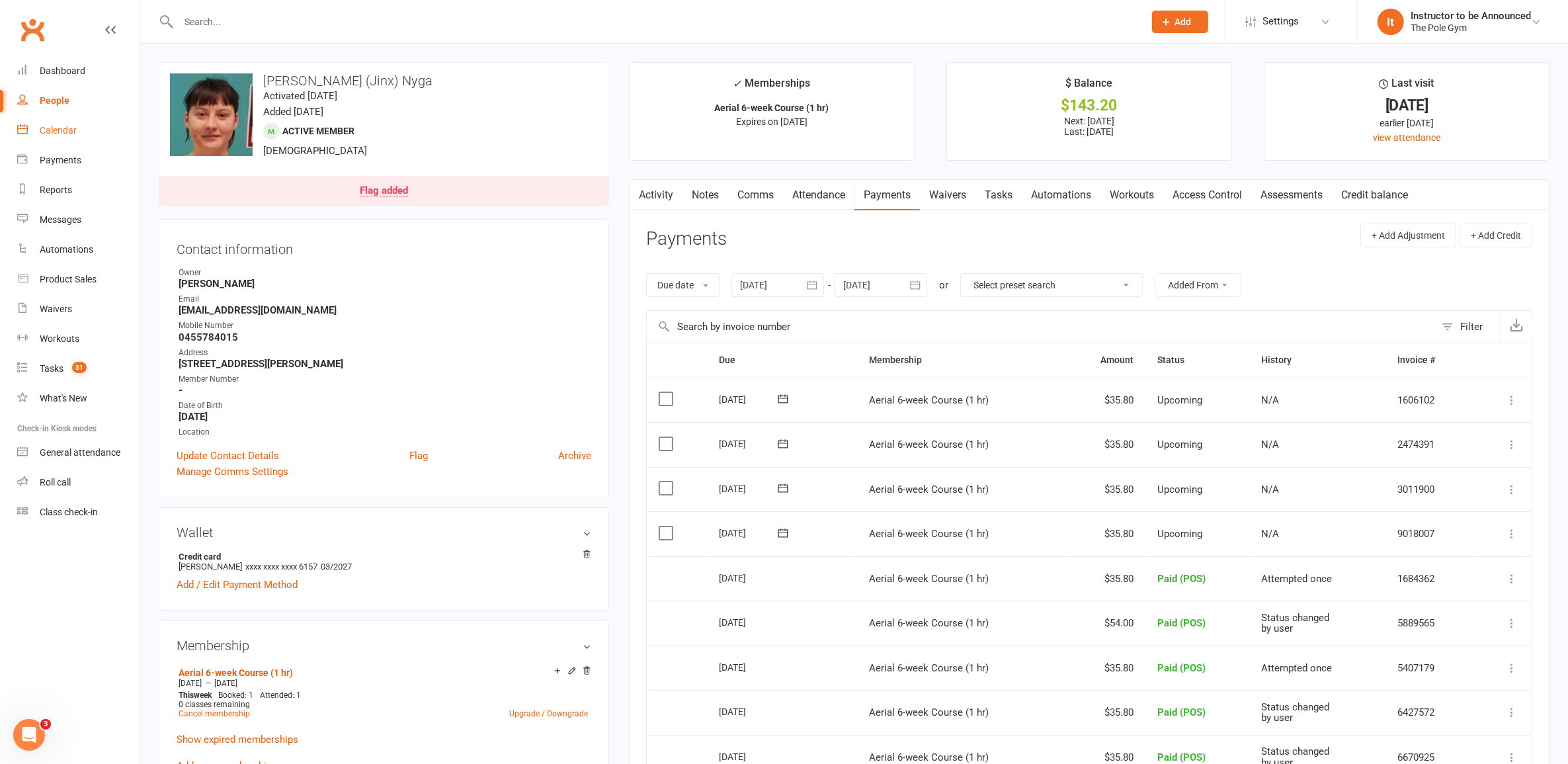
click at [73, 130] on div "Calendar" at bounding box center [58, 130] width 37 height 10
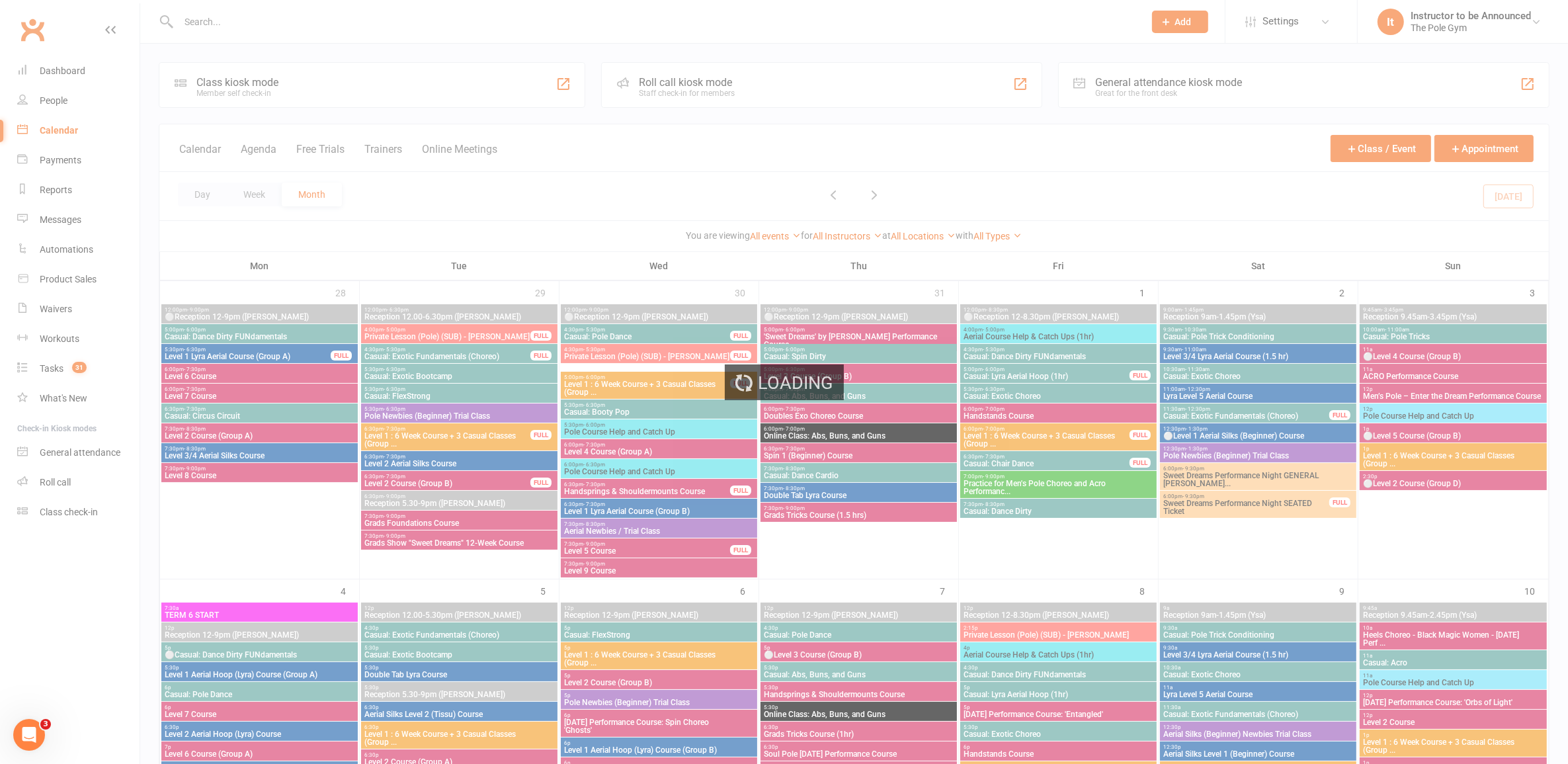
click at [1472, 151] on div "Loading" at bounding box center [784, 382] width 1568 height 764
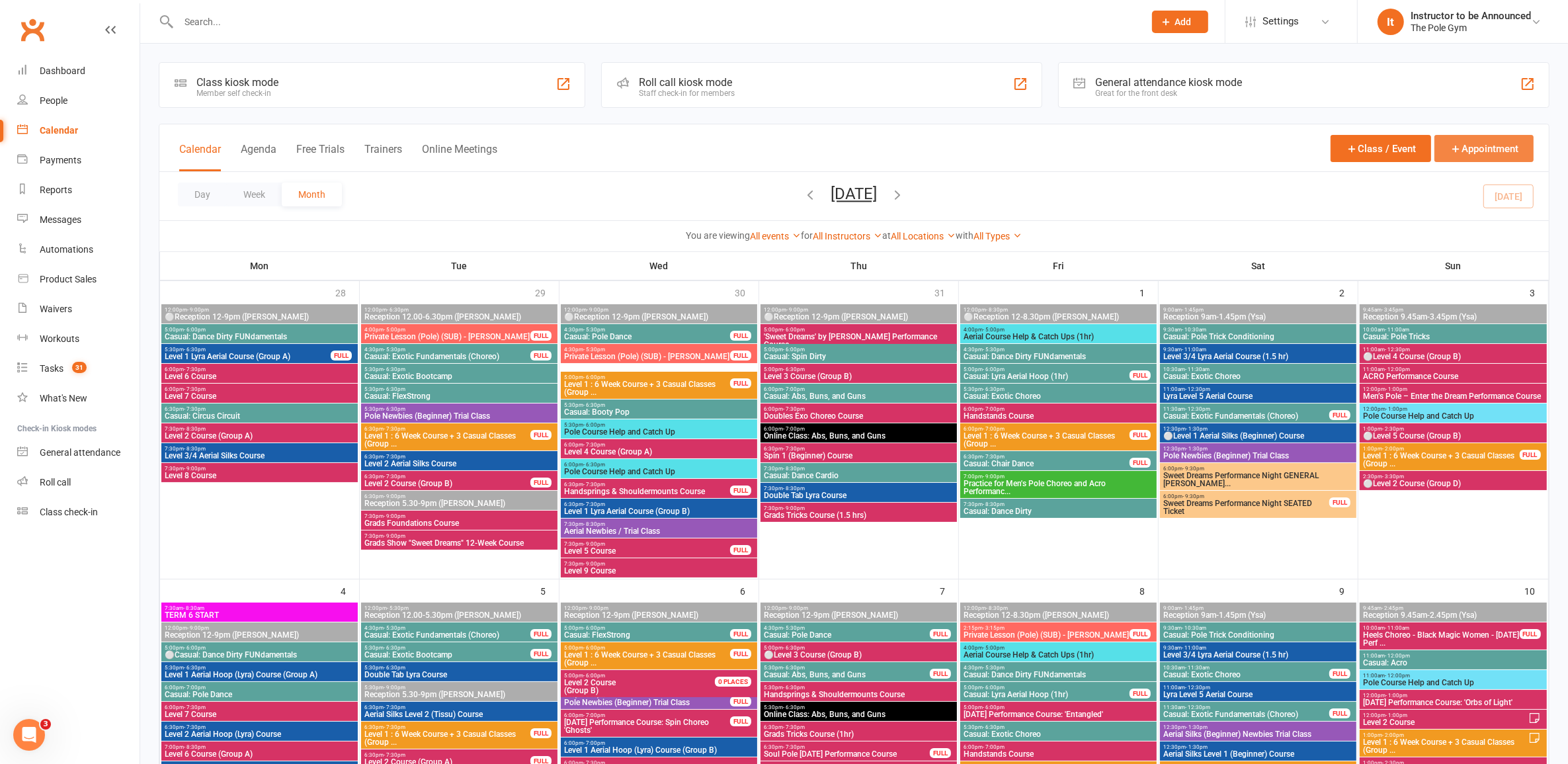
click at [1476, 148] on button "Appointment" at bounding box center [1484, 148] width 99 height 27
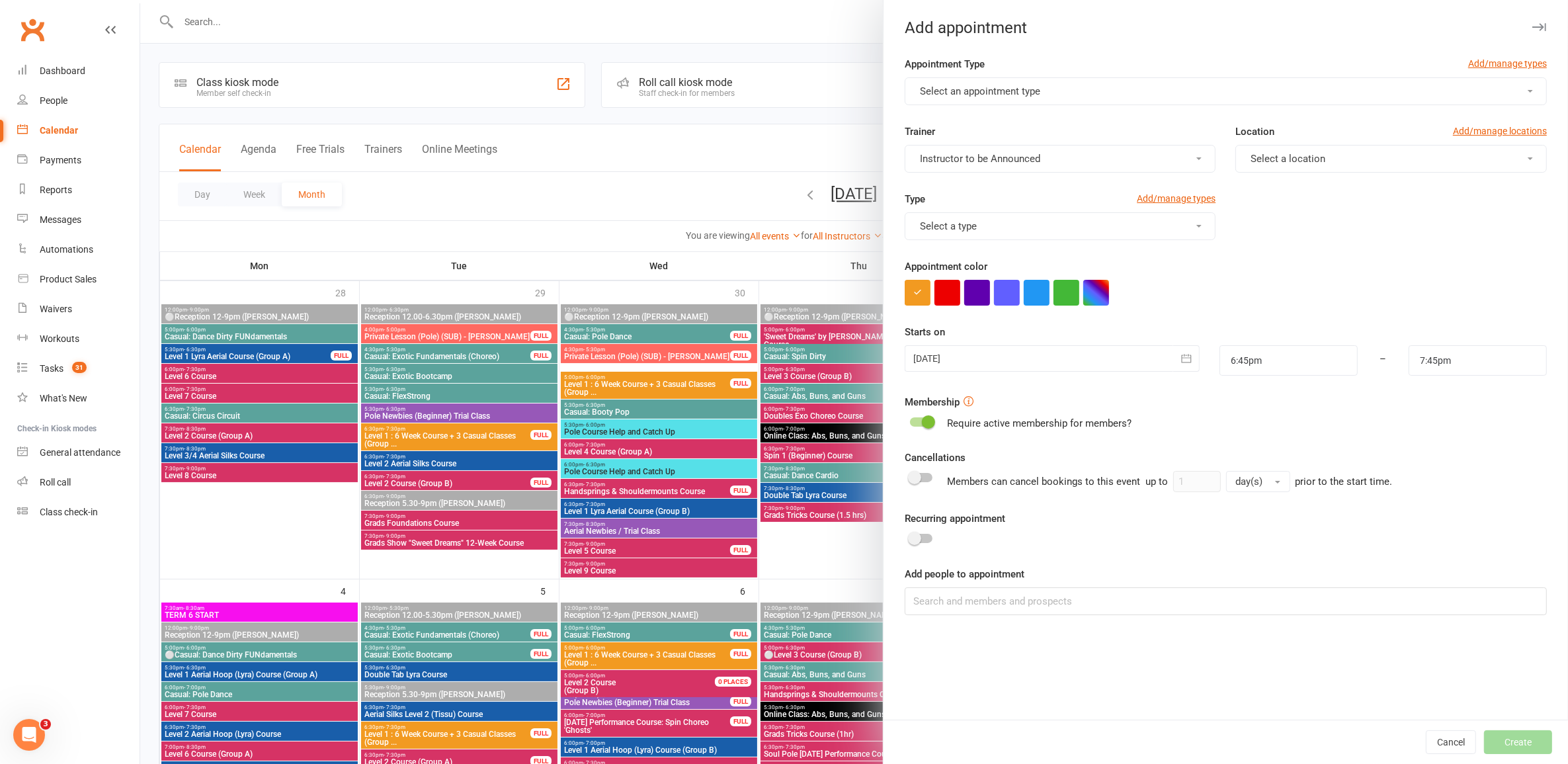
click at [1121, 97] on button "Select an appointment type" at bounding box center [1226, 91] width 642 height 28
click at [1000, 167] on link "Private Lesson (Pole) (SUB)" at bounding box center [999, 175] width 187 height 26
click at [1066, 163] on button "Instructor to be Announced" at bounding box center [1060, 158] width 312 height 28
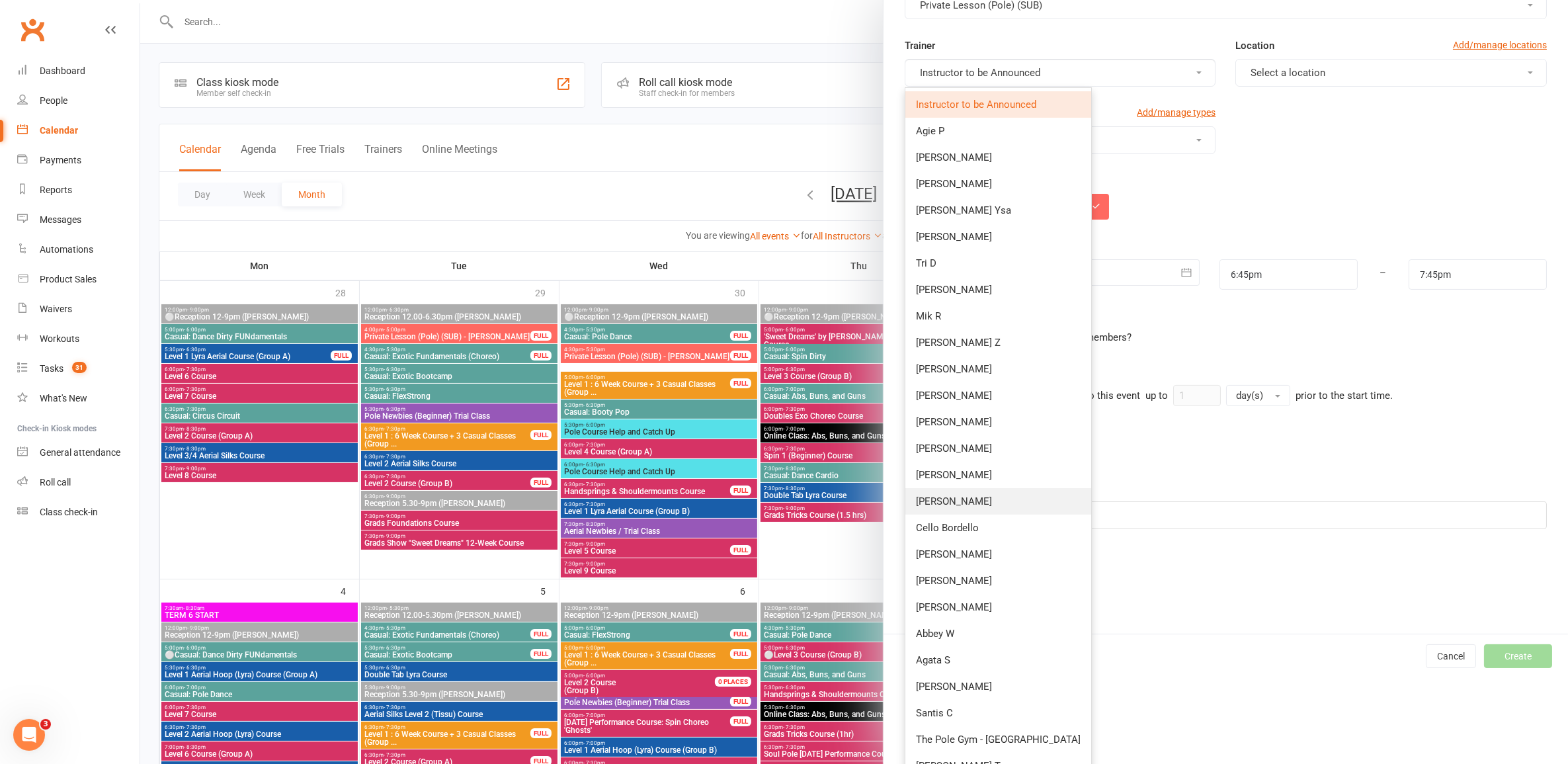
scroll to position [157, 0]
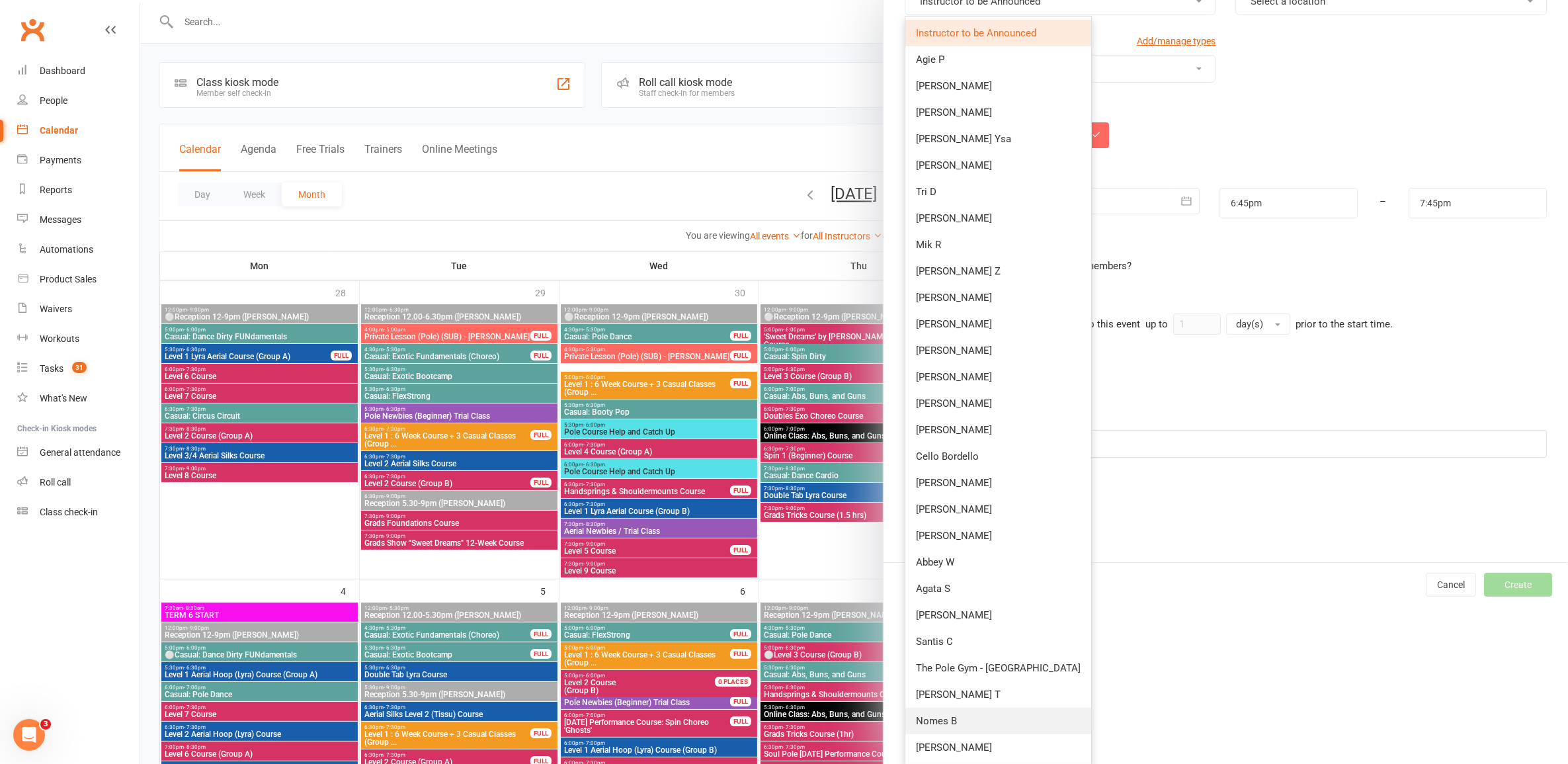
click at [961, 716] on link "Nomes B" at bounding box center [998, 721] width 186 height 26
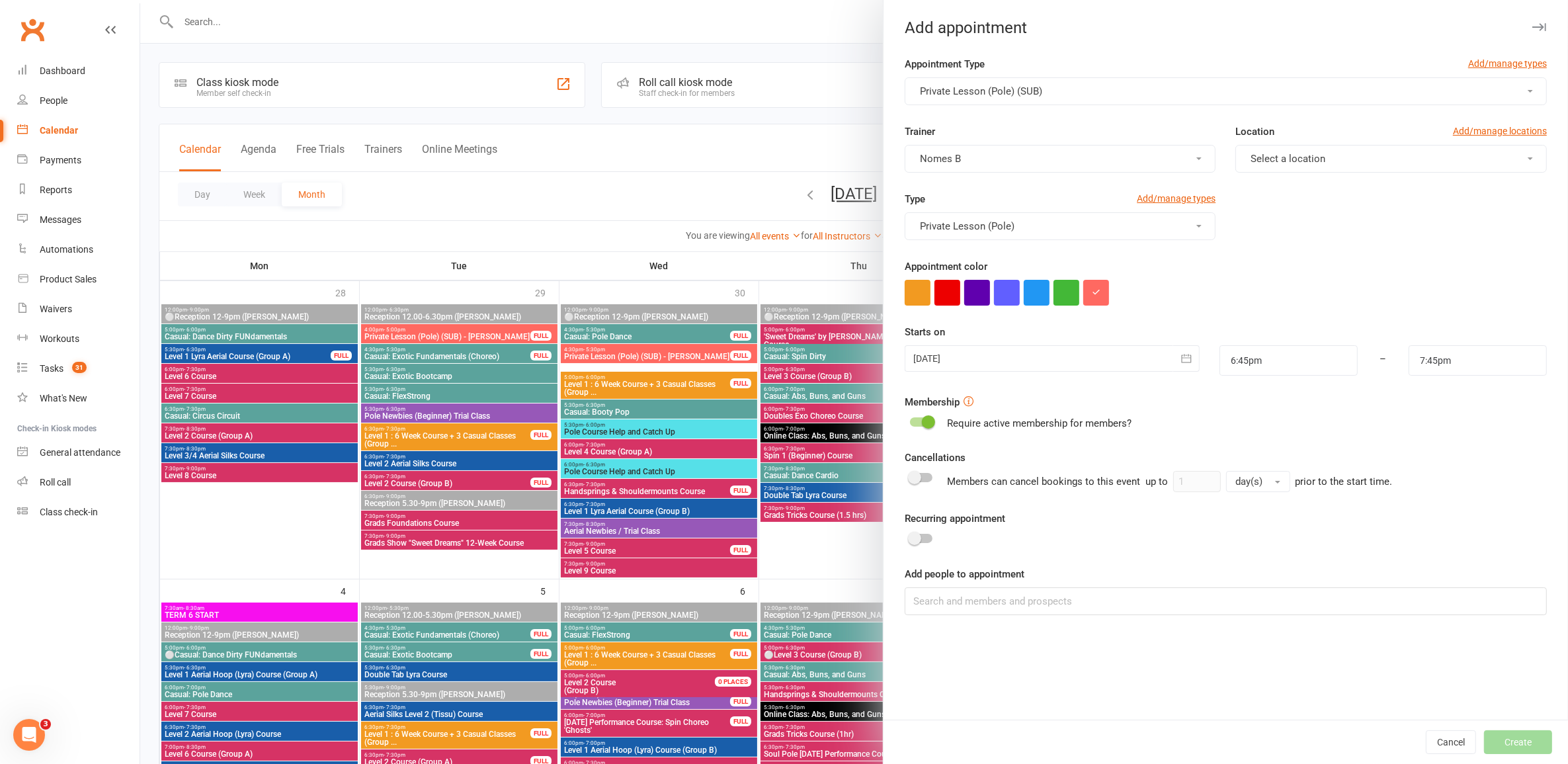
click at [1382, 145] on button "Select a location" at bounding box center [1391, 158] width 312 height 28
click at [1291, 264] on link "Studio A" at bounding box center [1301, 270] width 131 height 26
click at [1247, 364] on input "6:45pm" at bounding box center [1289, 360] width 139 height 31
type input "3:00pm"
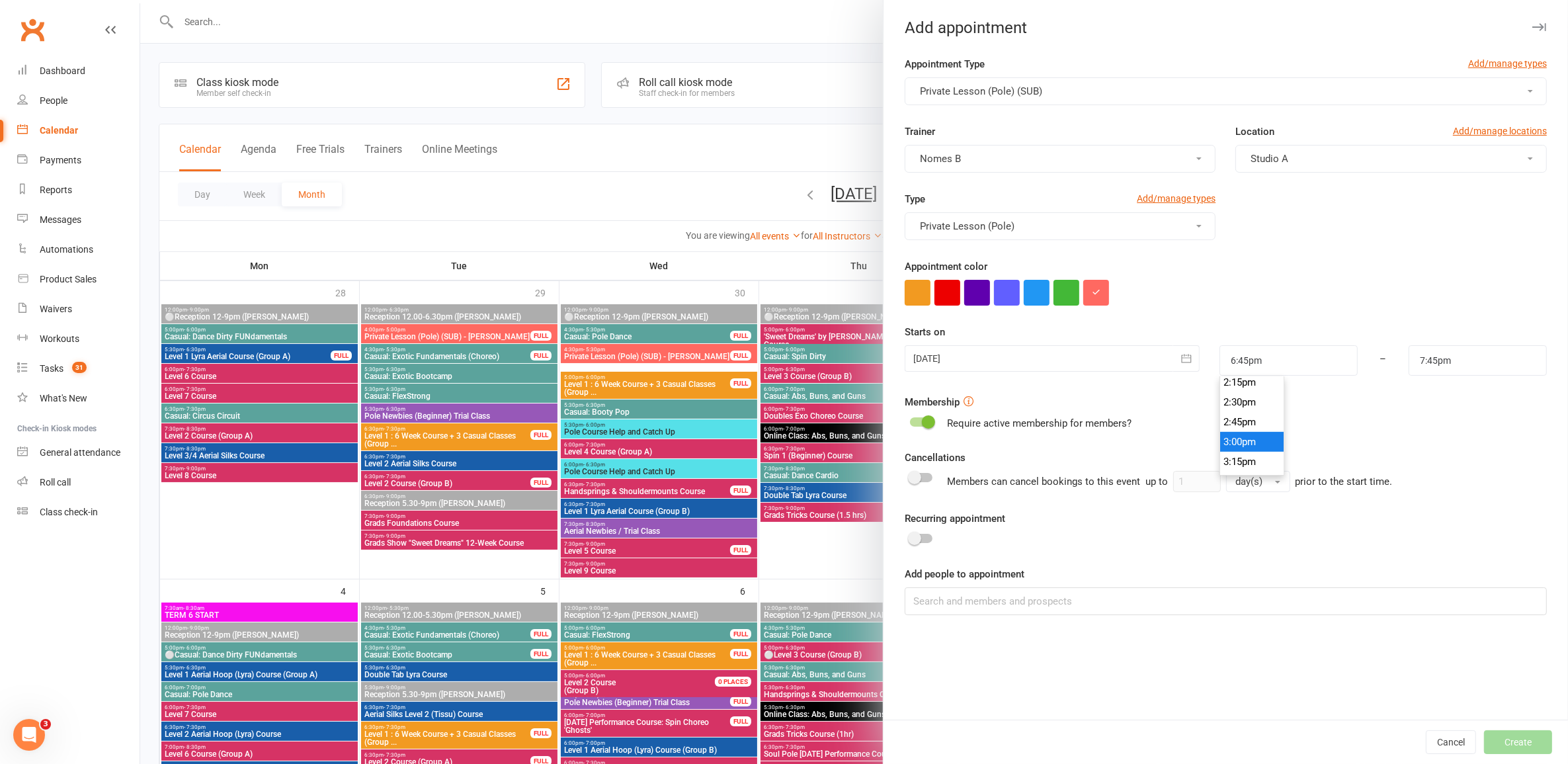
type input "4:00pm"
click at [1233, 438] on li "3:00pm" at bounding box center [1252, 442] width 64 height 19
click at [1072, 598] on input at bounding box center [1226, 601] width 642 height 28
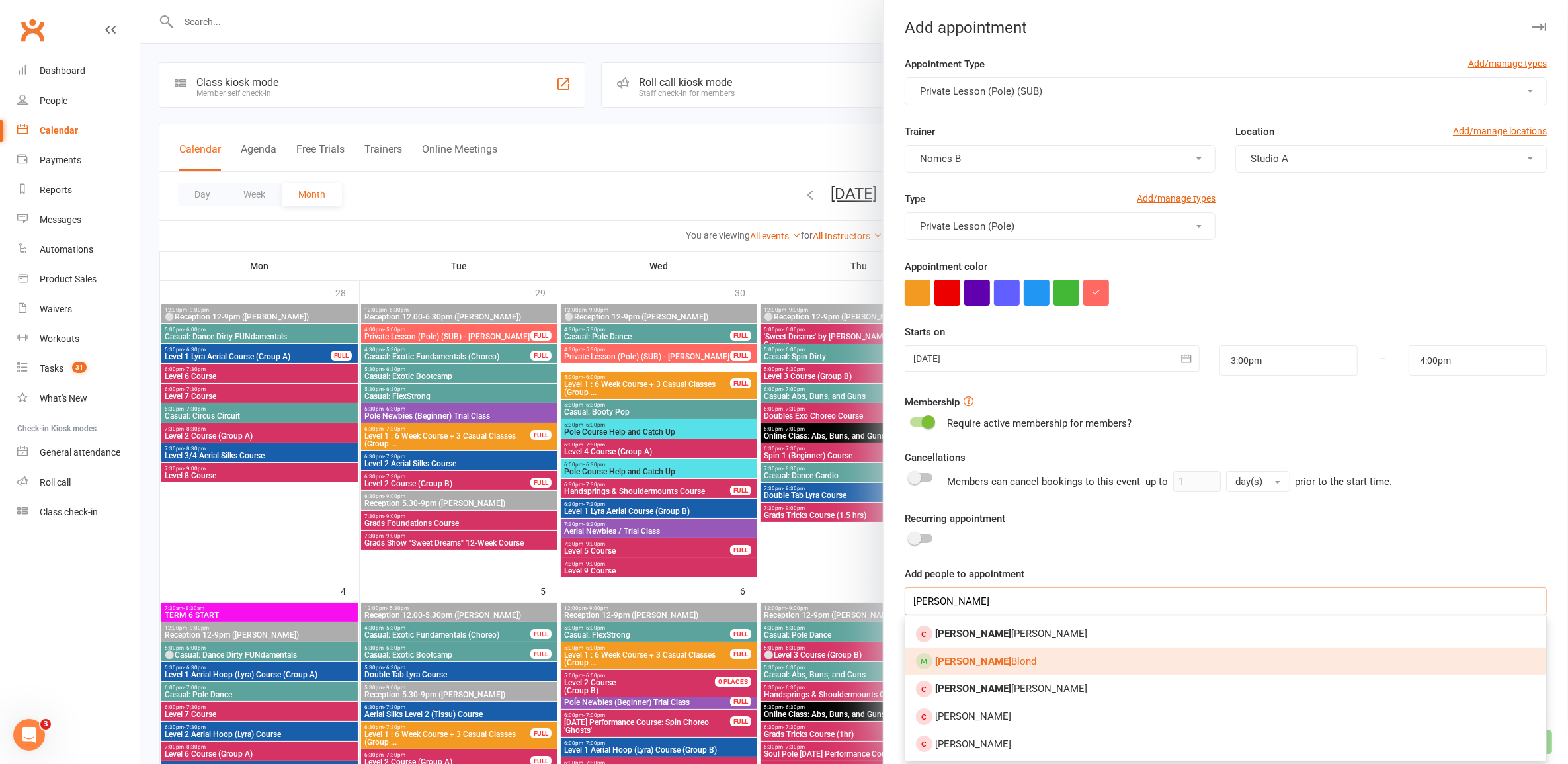
type input "dylan"
click at [1018, 655] on link "Dylan Blond" at bounding box center [1226, 661] width 641 height 28
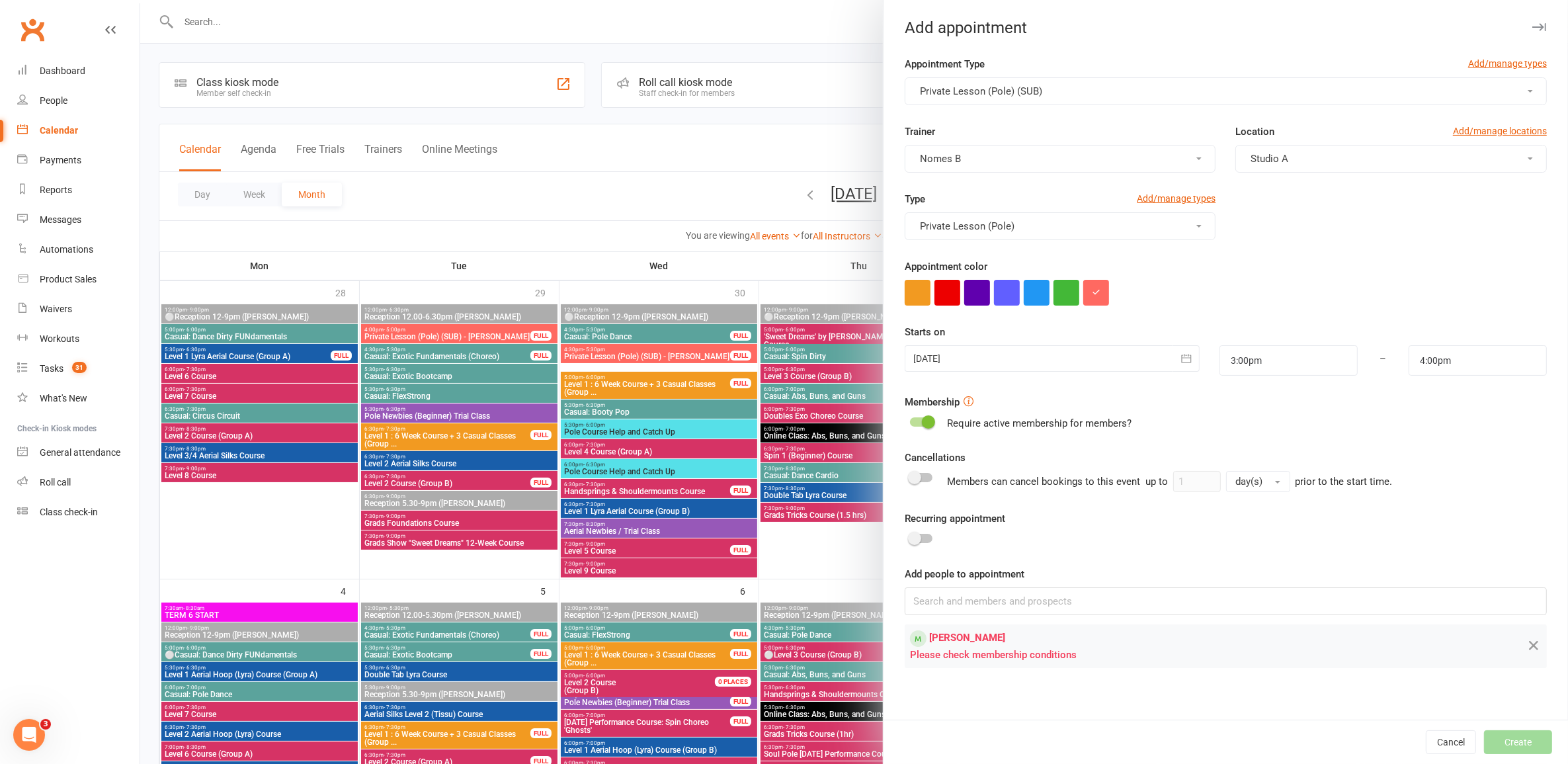
click at [1184, 364] on button "button" at bounding box center [1186, 358] width 26 height 26
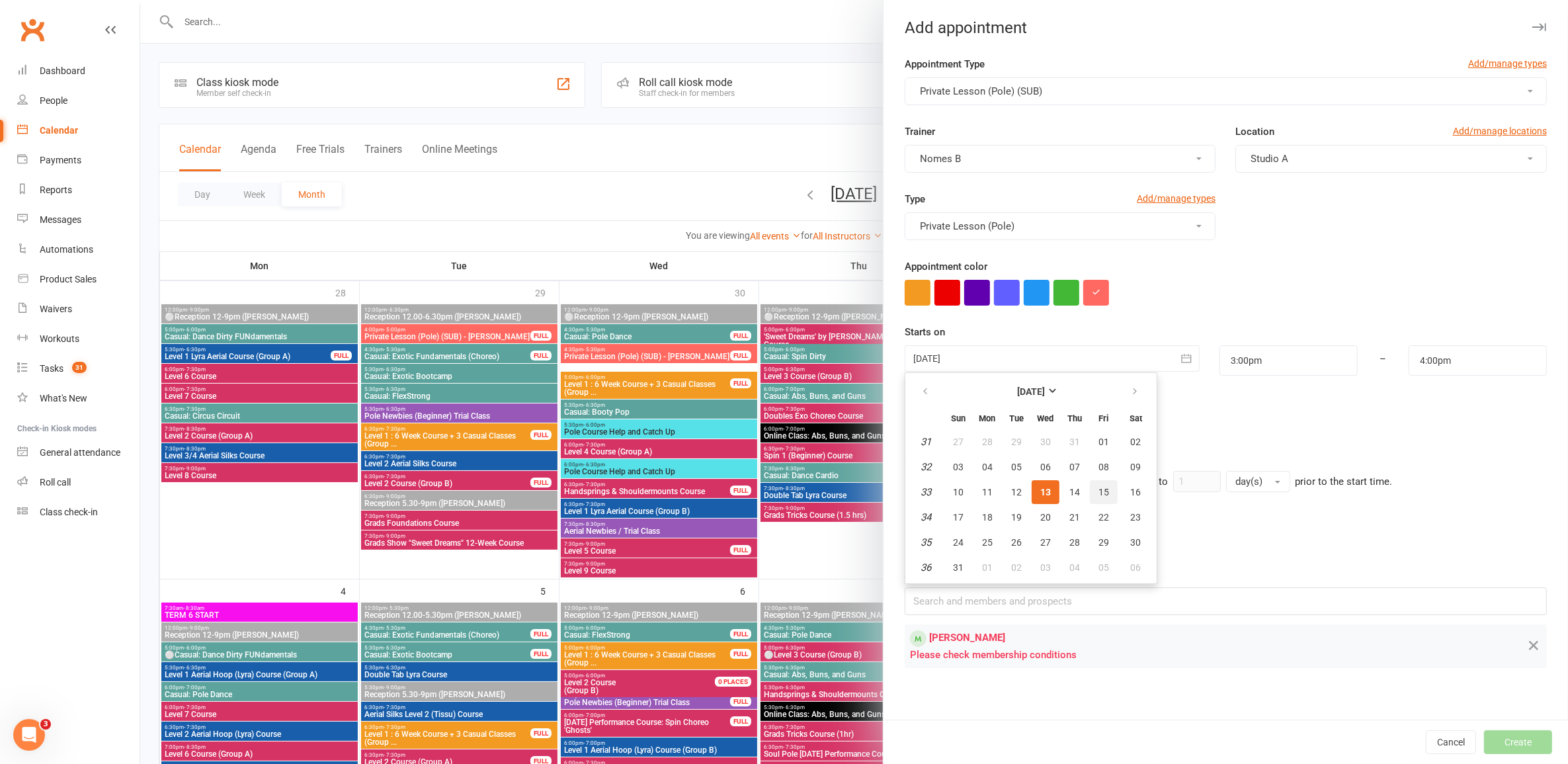
click at [1098, 487] on span "15" at bounding box center [1104, 492] width 10 height 10
type input "15 Aug 2025"
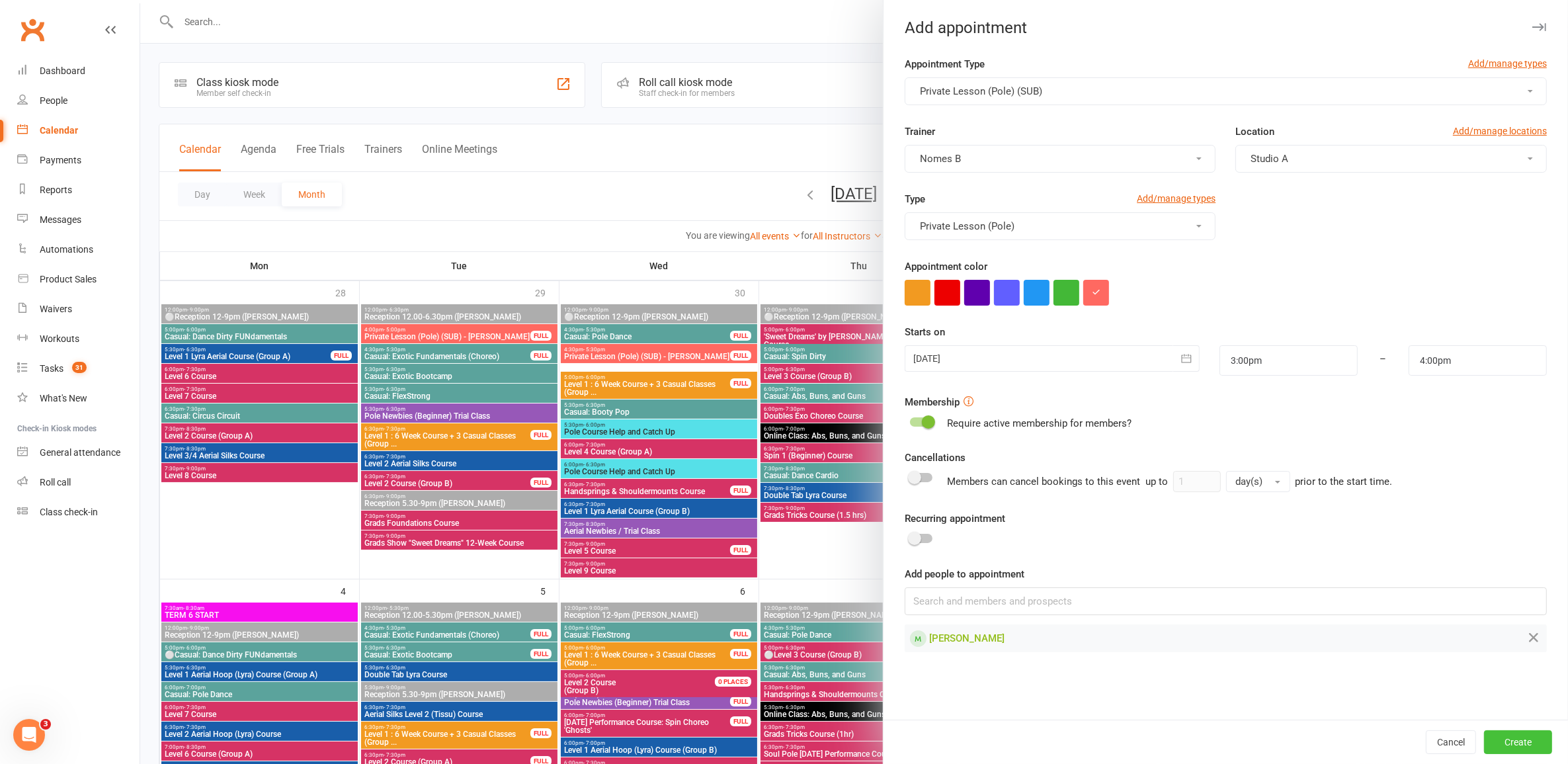
click at [1498, 733] on button "Create" at bounding box center [1518, 742] width 68 height 24
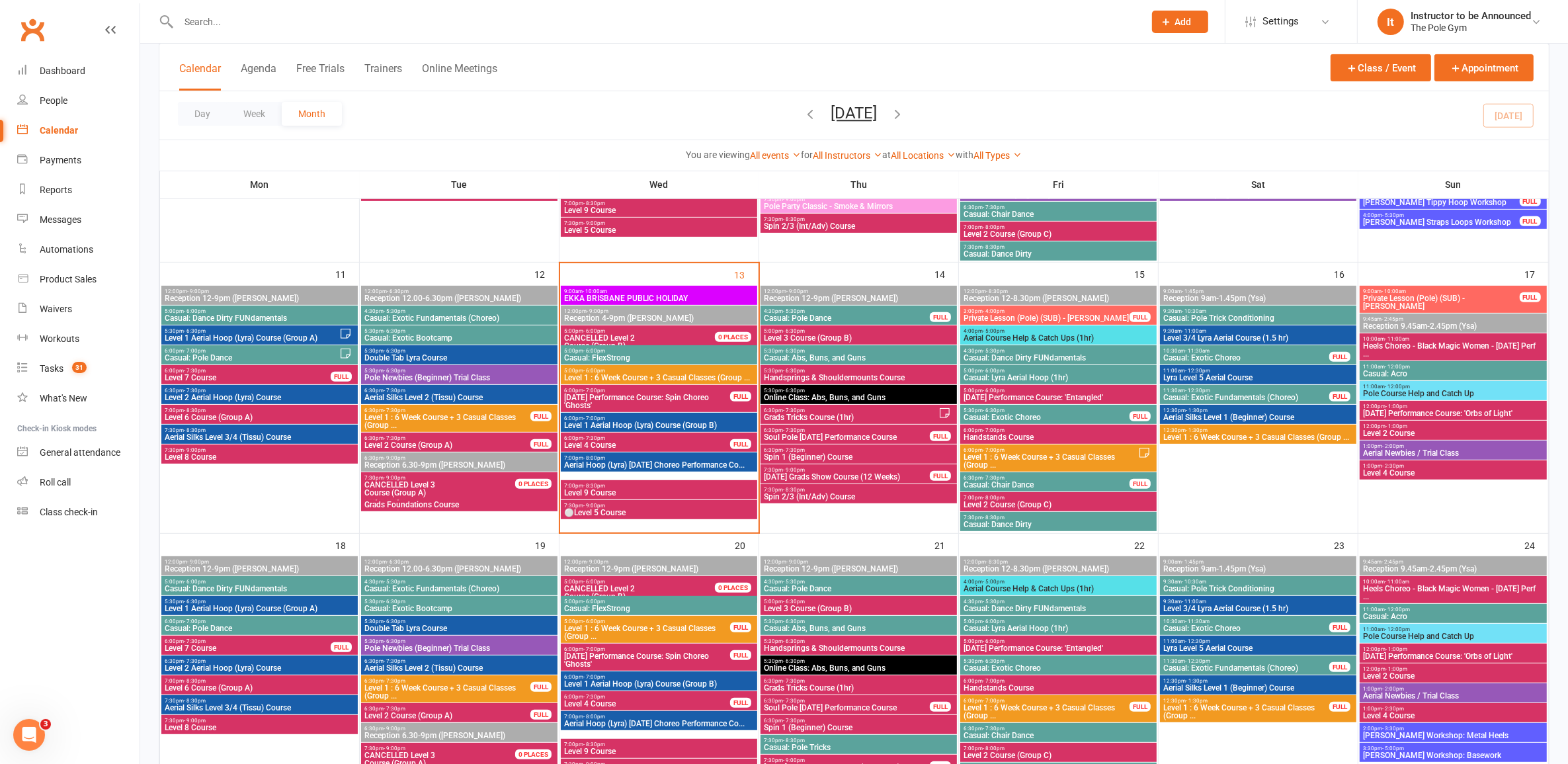
scroll to position [579, 0]
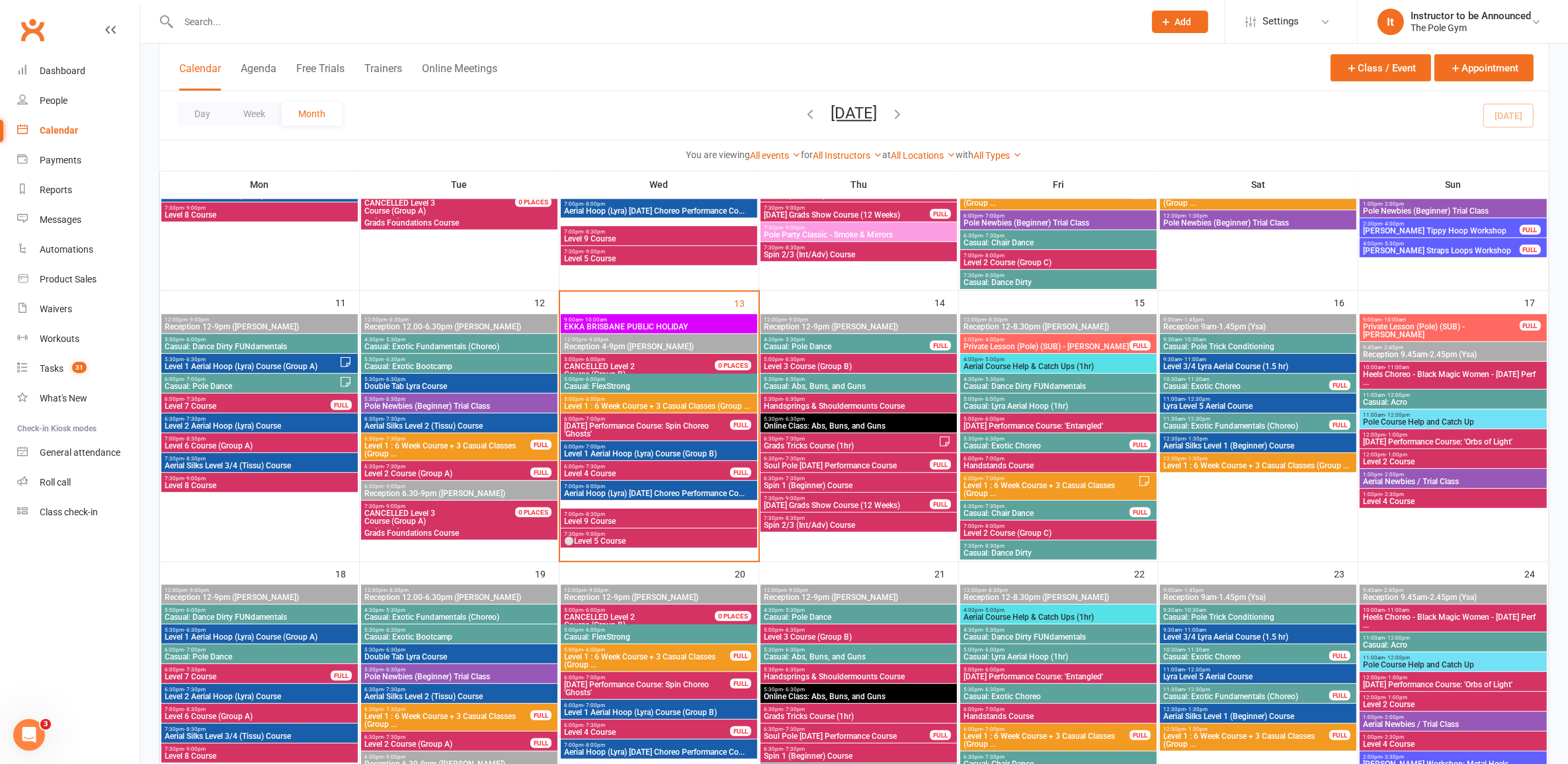
click at [1483, 332] on span "Private Lesson (Pole) (SUB) - Rebecca Kitchiner" at bounding box center [1441, 330] width 157 height 16
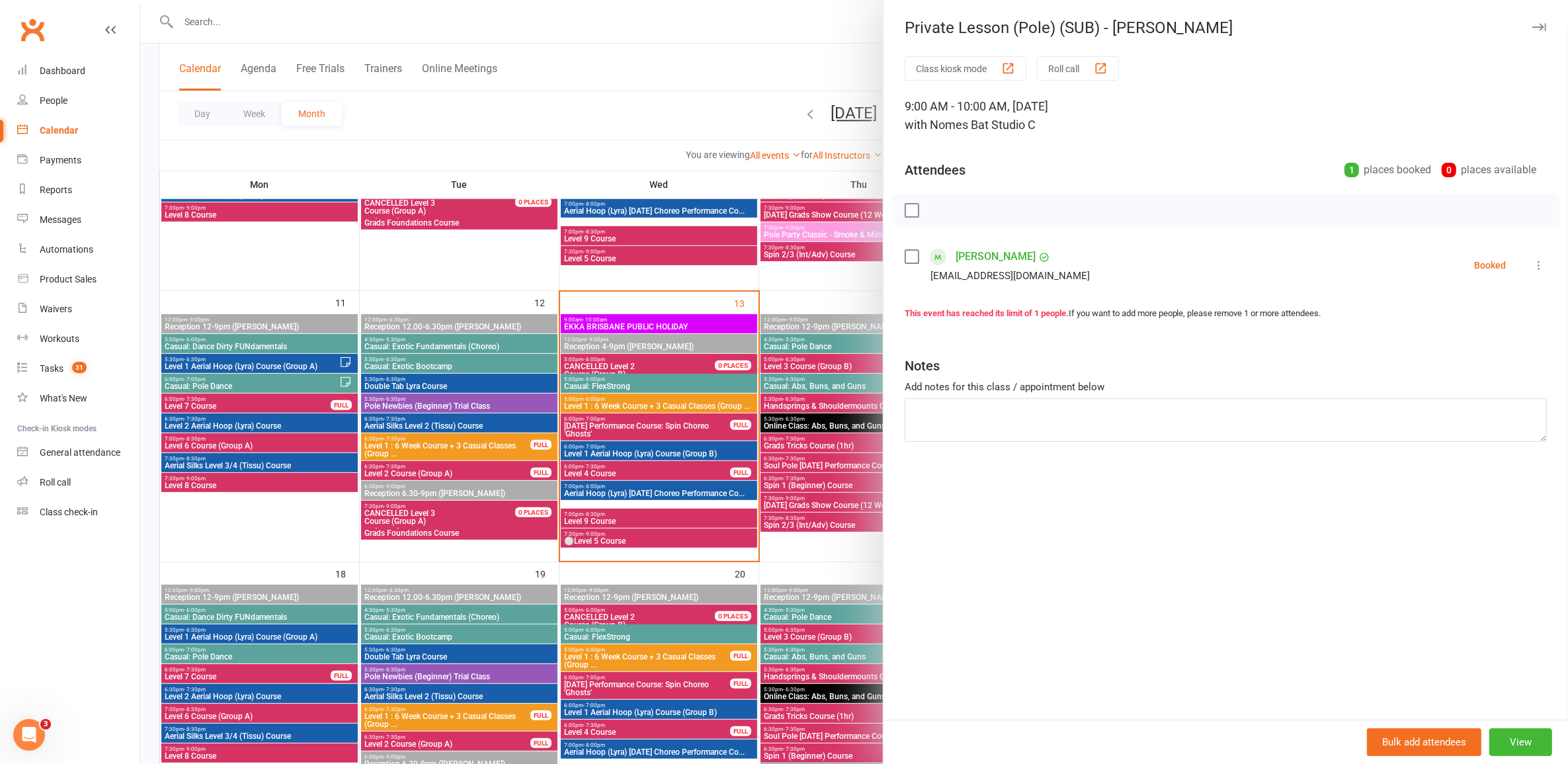
click at [690, 349] on div at bounding box center [854, 382] width 1428 height 764
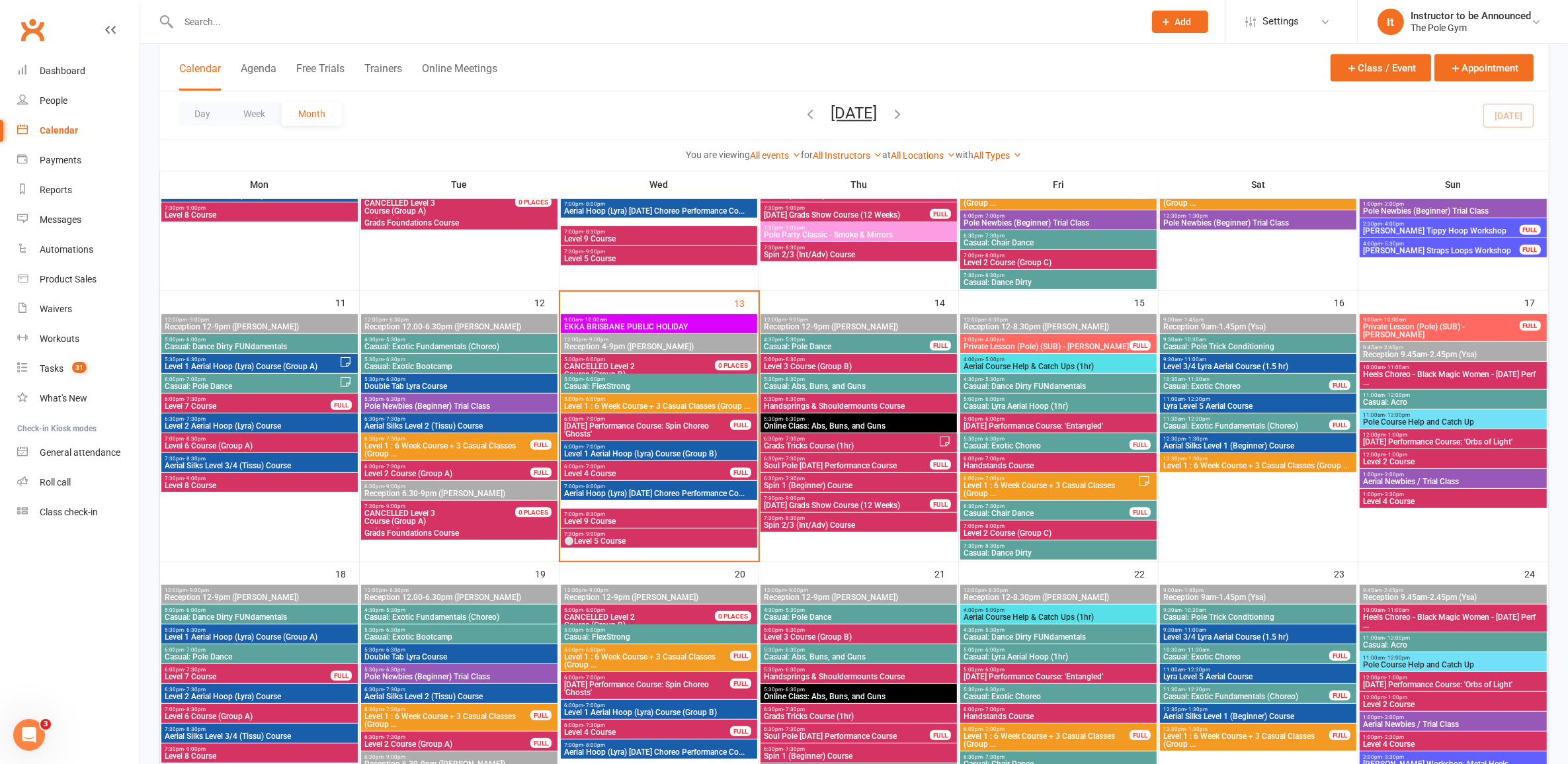
click at [1050, 342] on span "3:00pm - 4:00pm" at bounding box center [1046, 340] width 167 height 6
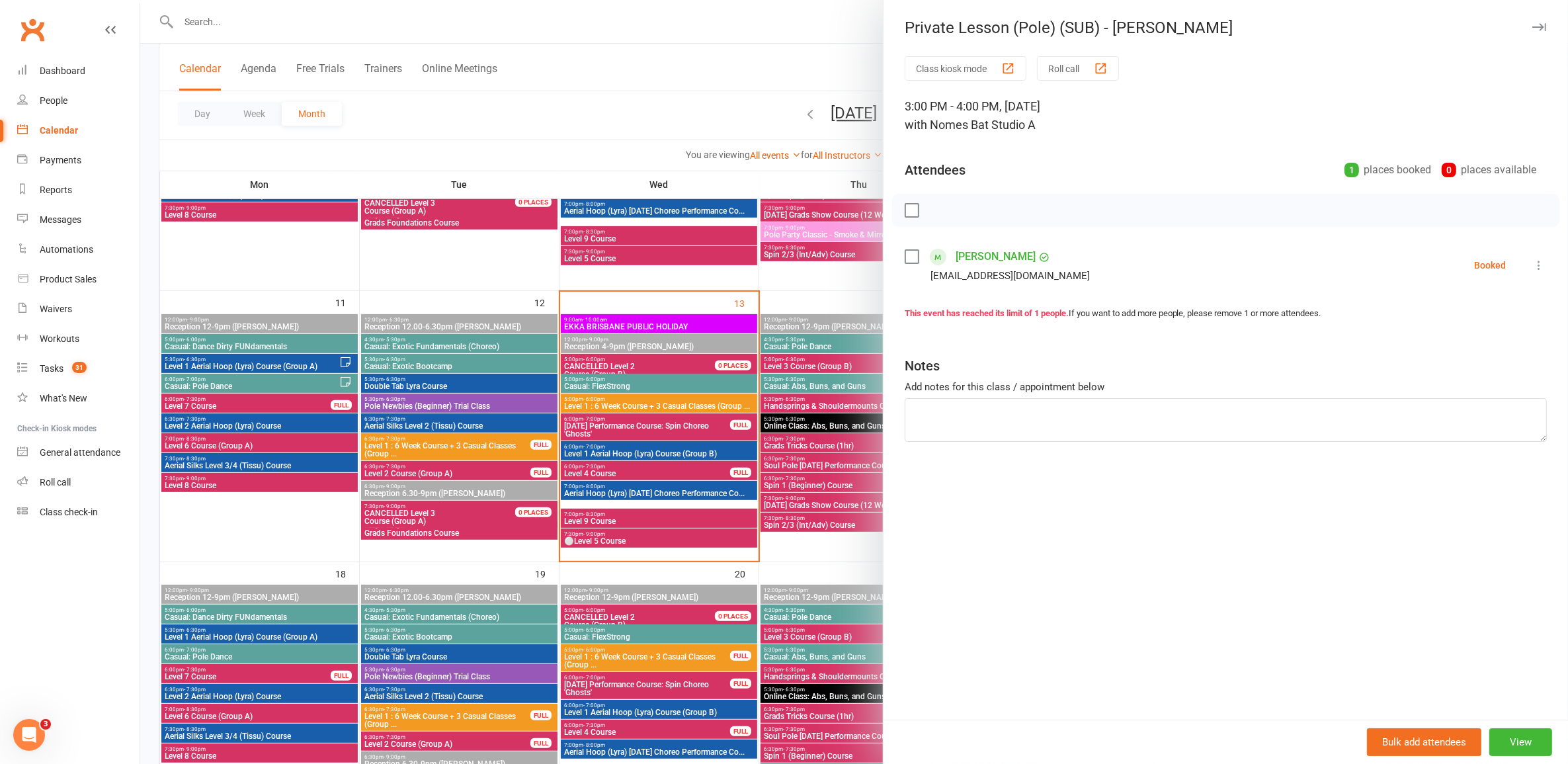
click at [887, 411] on div "Class kiosk mode Roll call 3:00 PM - 4:00 PM, Friday, August, 15, 2025 with Nom…" at bounding box center [1226, 388] width 684 height 664
click at [860, 425] on div at bounding box center [854, 382] width 1428 height 764
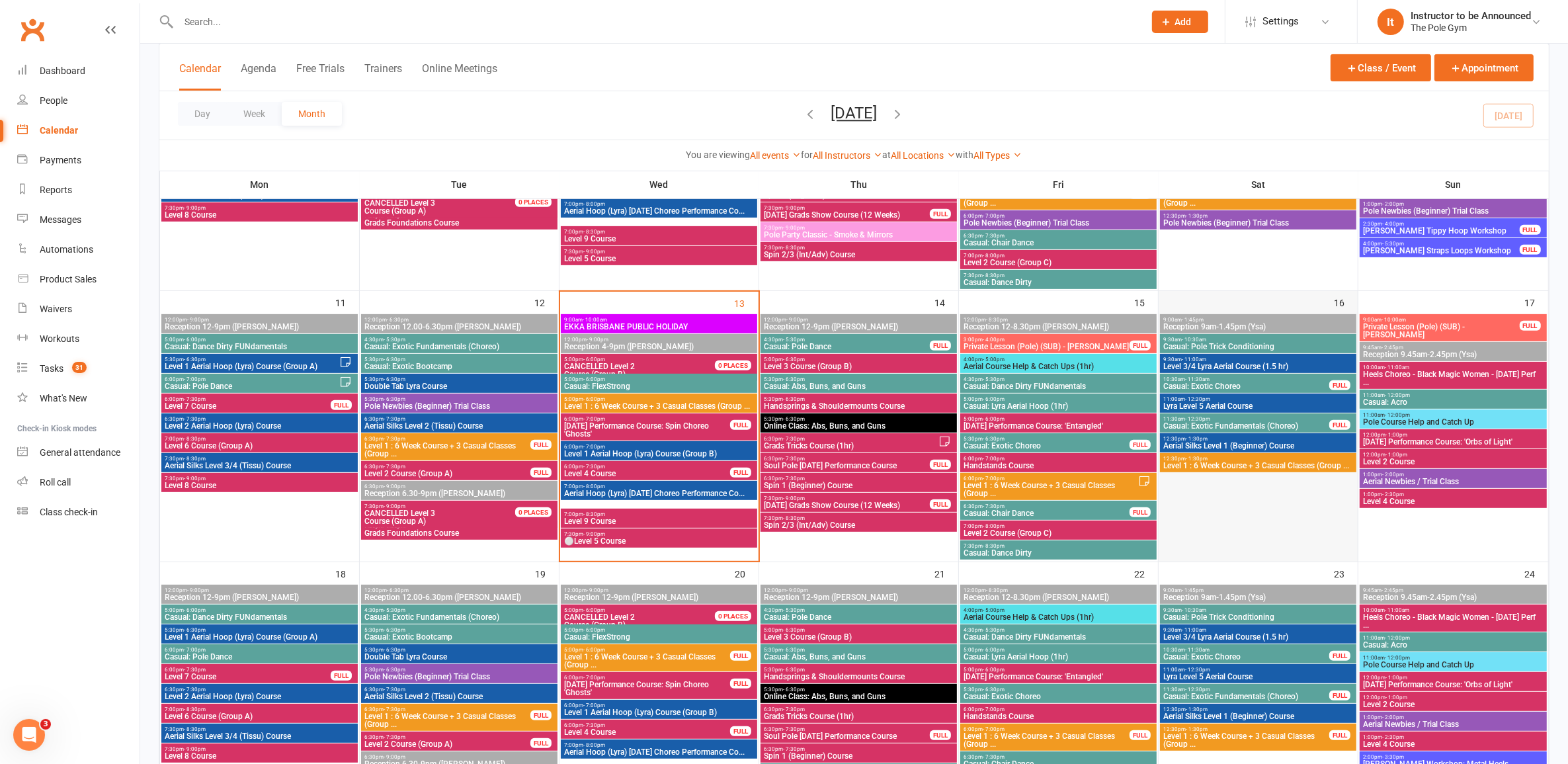
click at [1159, 448] on div at bounding box center [1259, 437] width 199 height 248
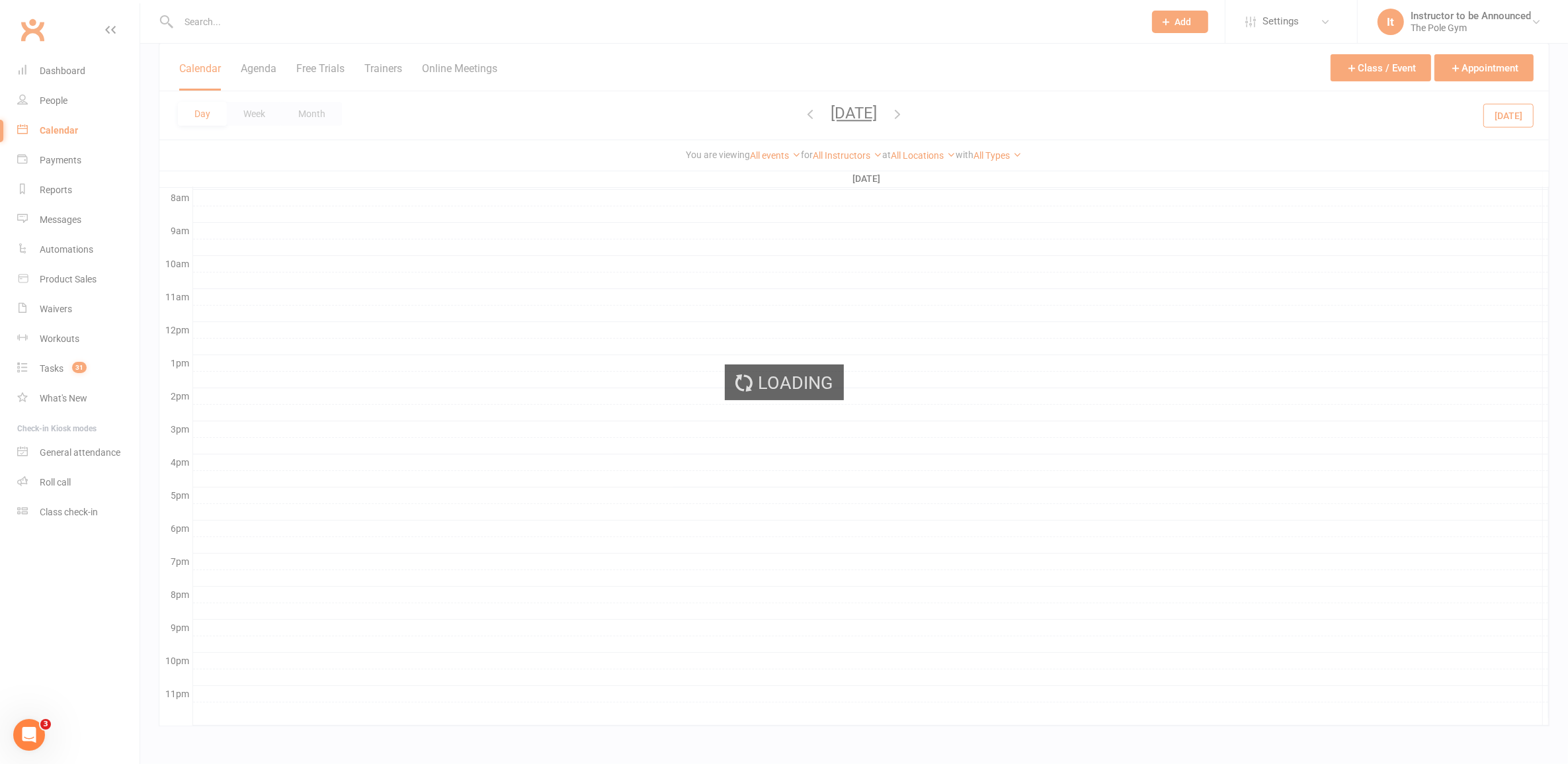
scroll to position [345, 0]
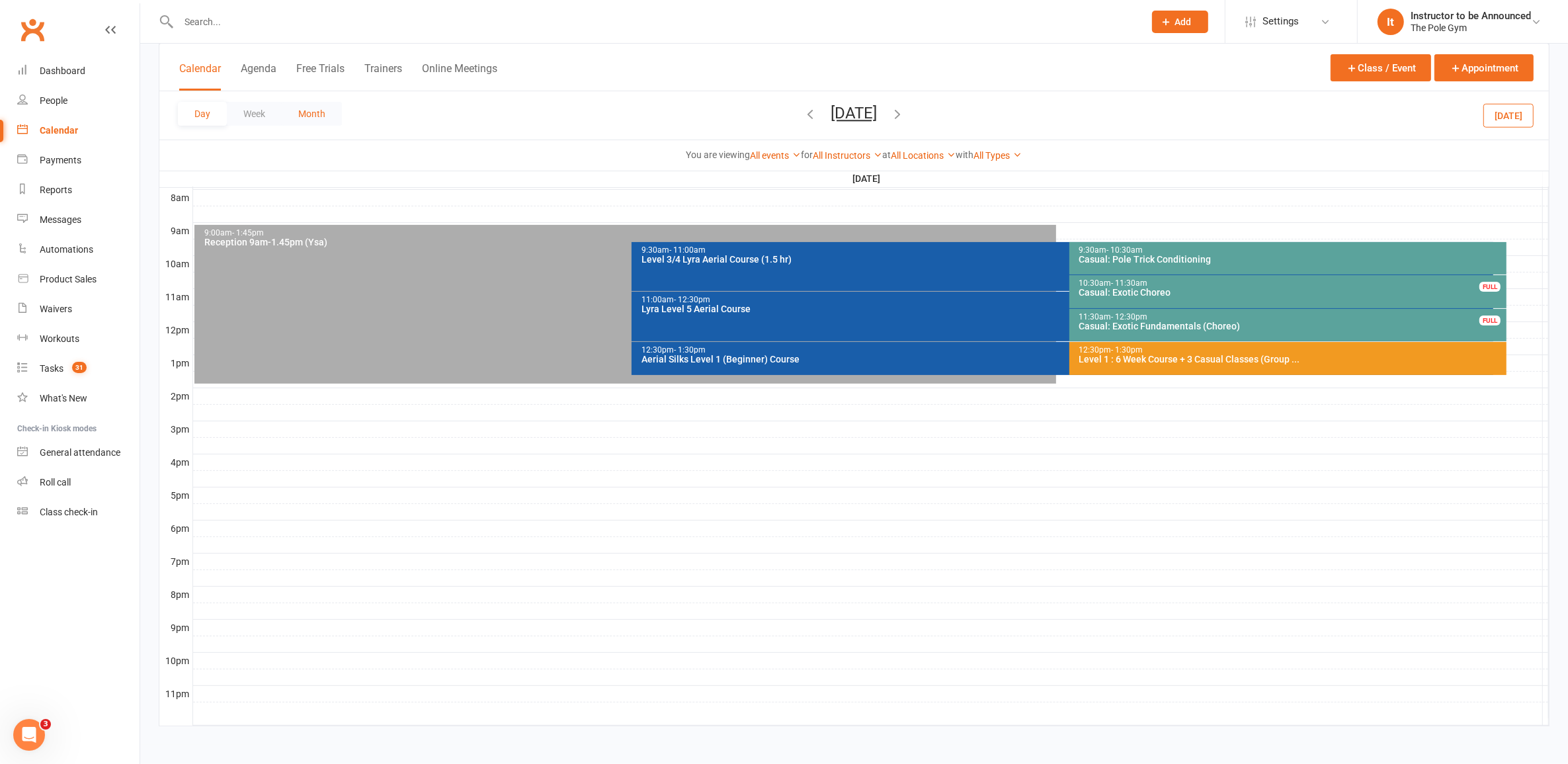
click at [335, 114] on button "Month" at bounding box center [312, 114] width 60 height 24
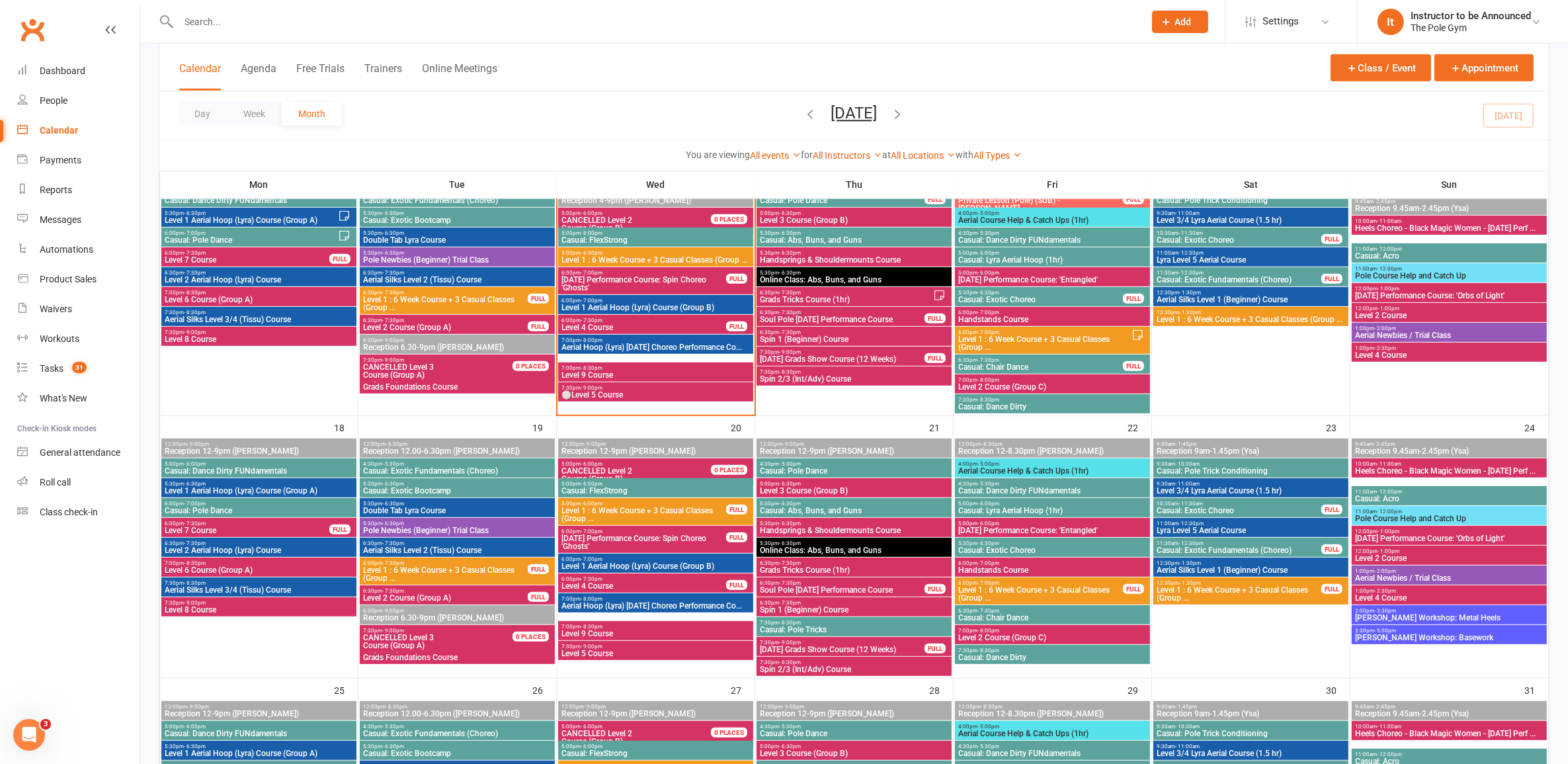
scroll to position [706, 0]
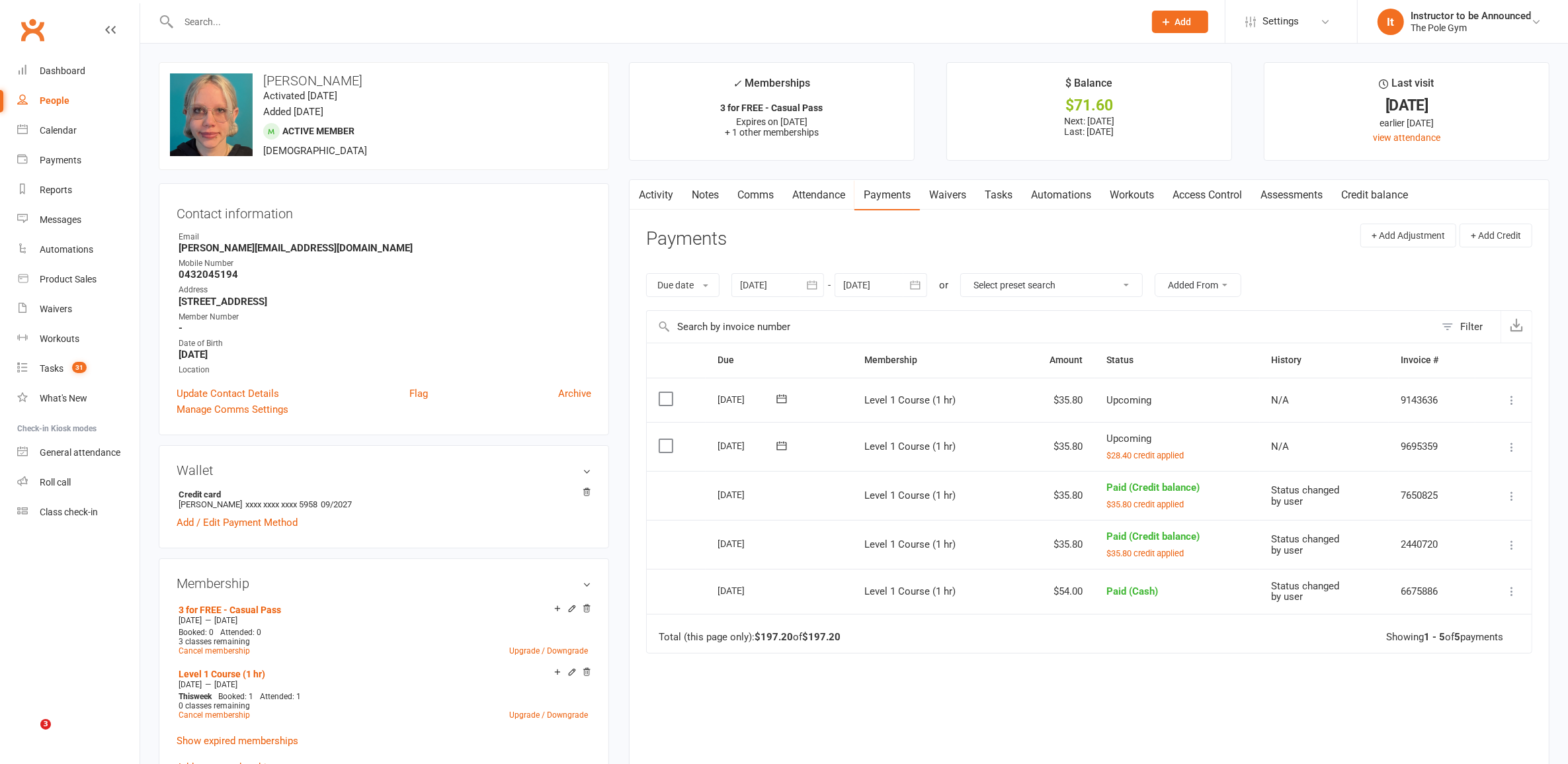
click at [452, 14] on input "text" at bounding box center [654, 22] width 961 height 19
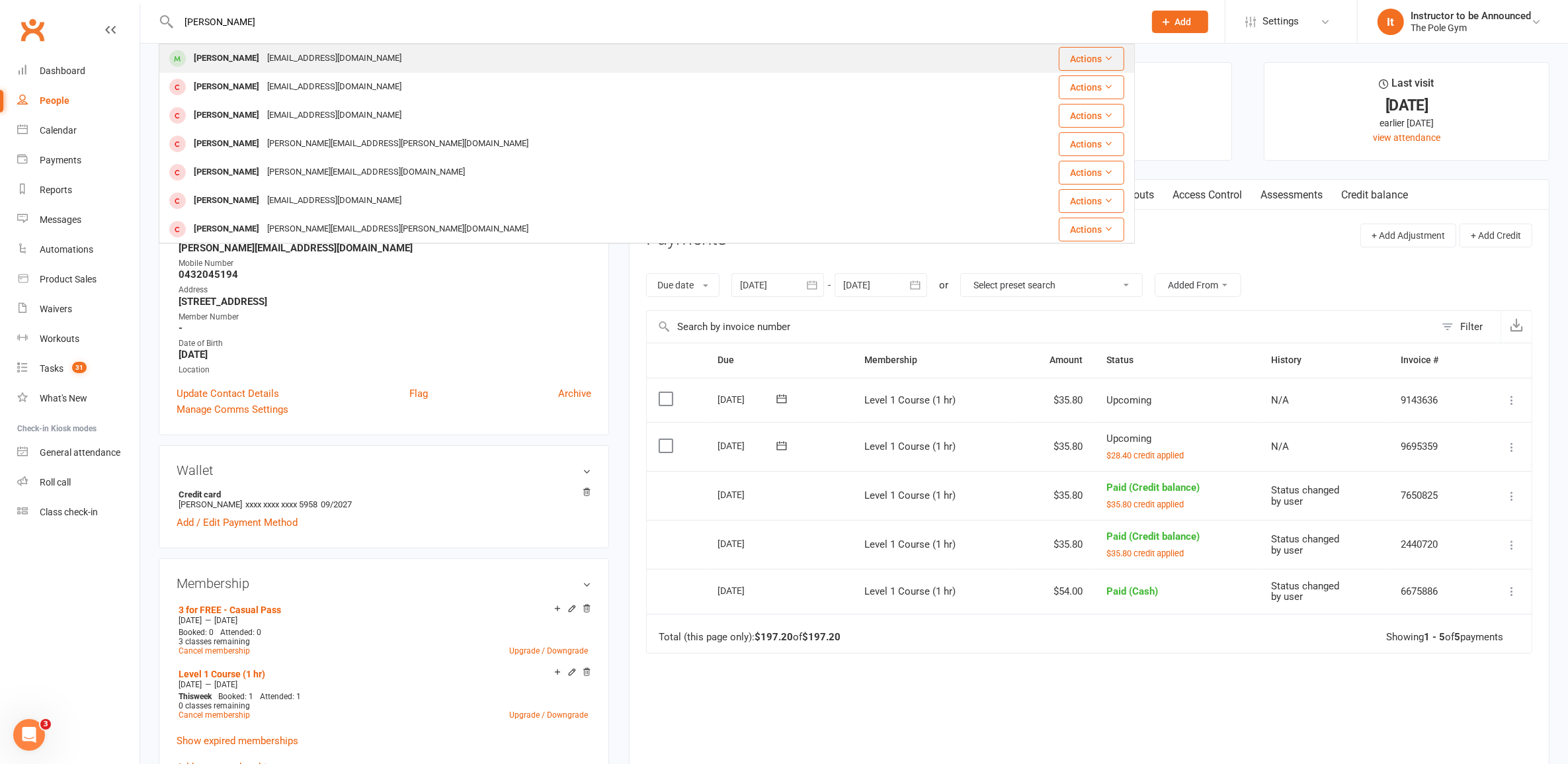
type input "[PERSON_NAME]"
click at [425, 58] on div "[PERSON_NAME] [EMAIL_ADDRESS][DOMAIN_NAME]" at bounding box center [565, 58] width 811 height 27
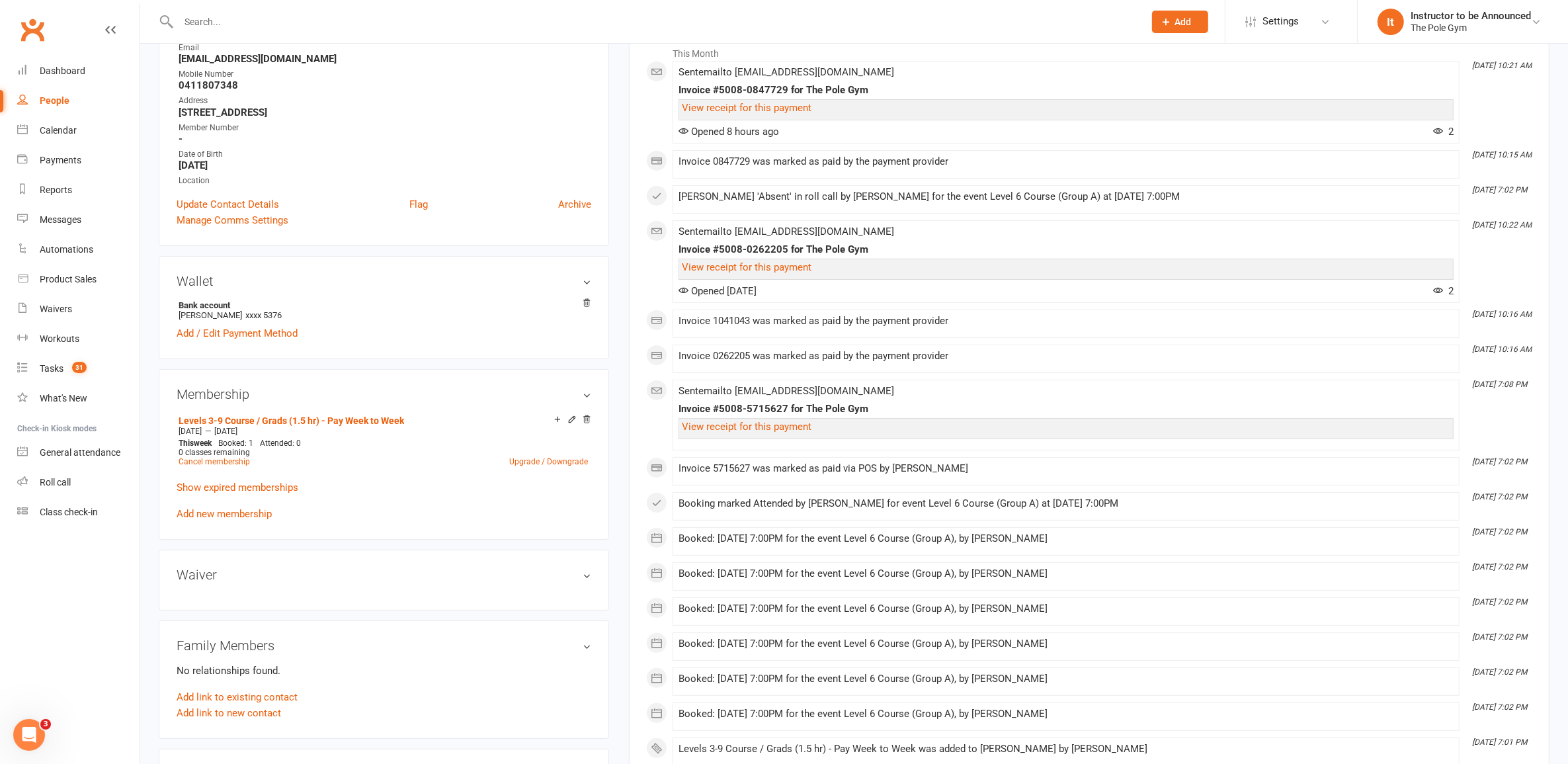
scroll to position [248, 0]
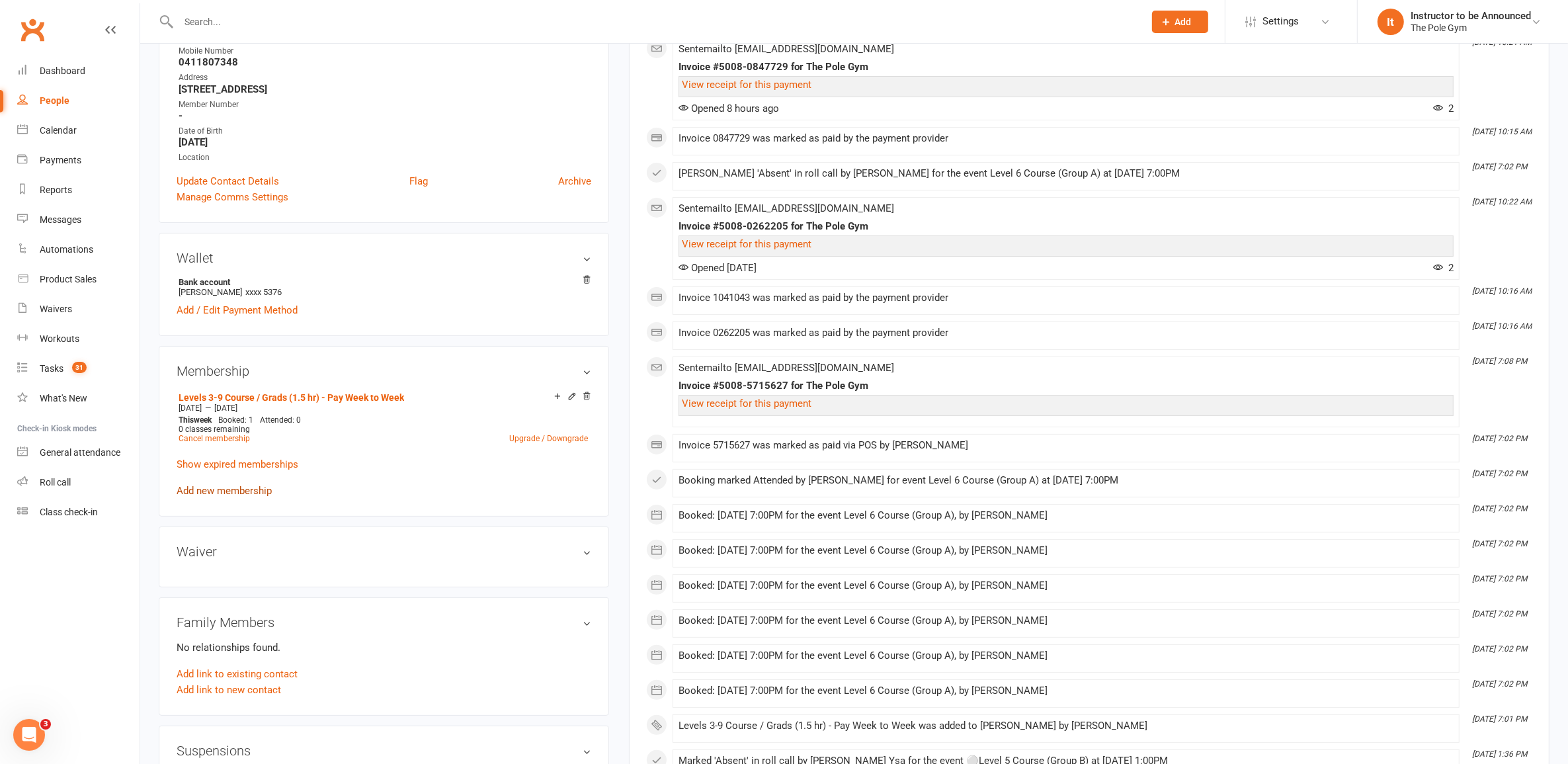
click at [220, 493] on link "Add new membership" at bounding box center [224, 491] width 95 height 12
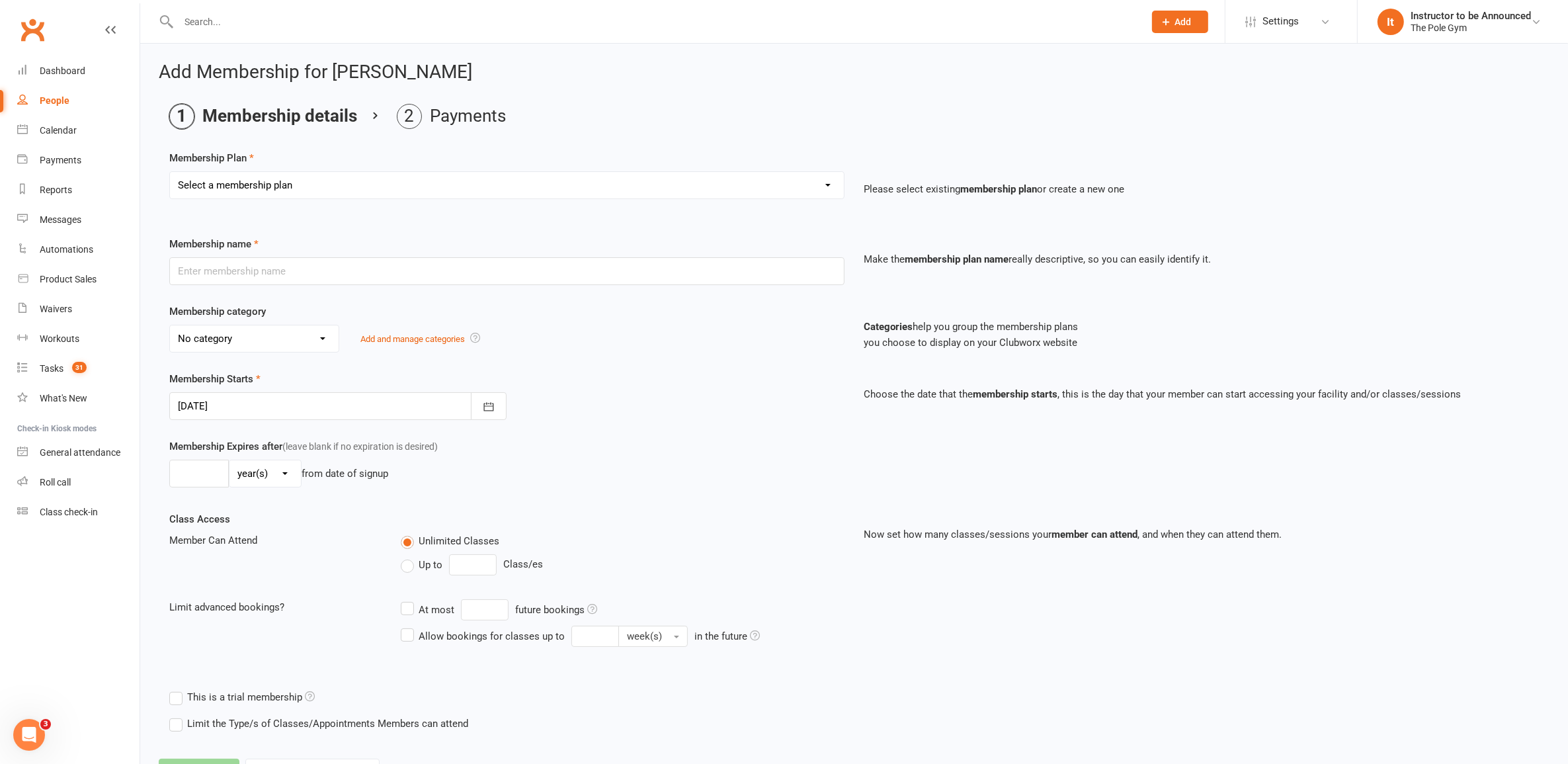
click at [371, 184] on select "Select a membership plan Create new Membership Plan Pay As You Go (45 min) Casu…" at bounding box center [507, 185] width 674 height 26
select select "32"
click at [170, 172] on select "Select a membership plan Create new Membership Plan Pay As You Go (45 min) Casu…" at bounding box center [507, 185] width 674 height 26
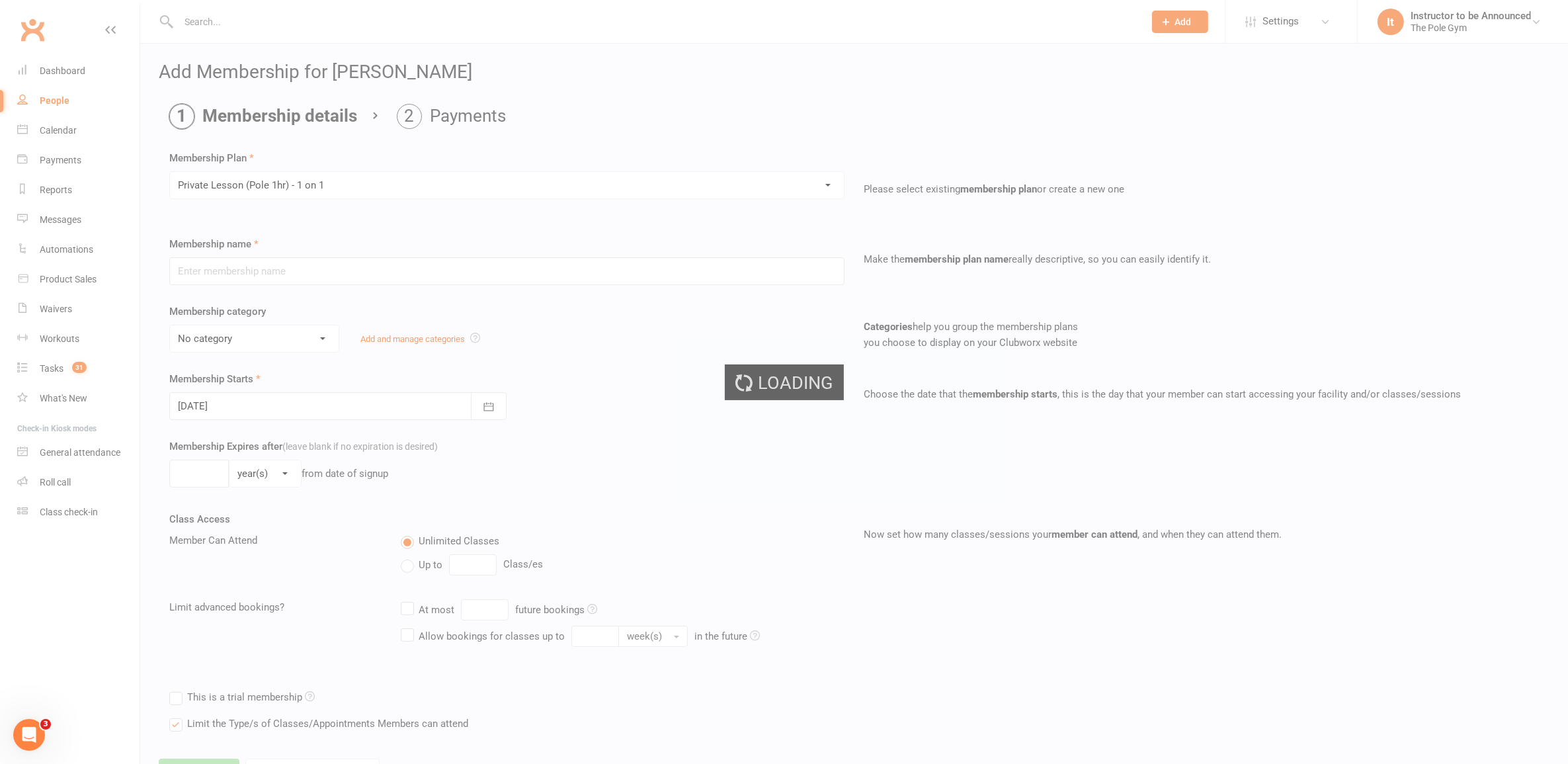
type input "Private Lesson (Pole 1hr) - 1 on 1"
select select "16"
type input "1"
select select "0"
type input "1"
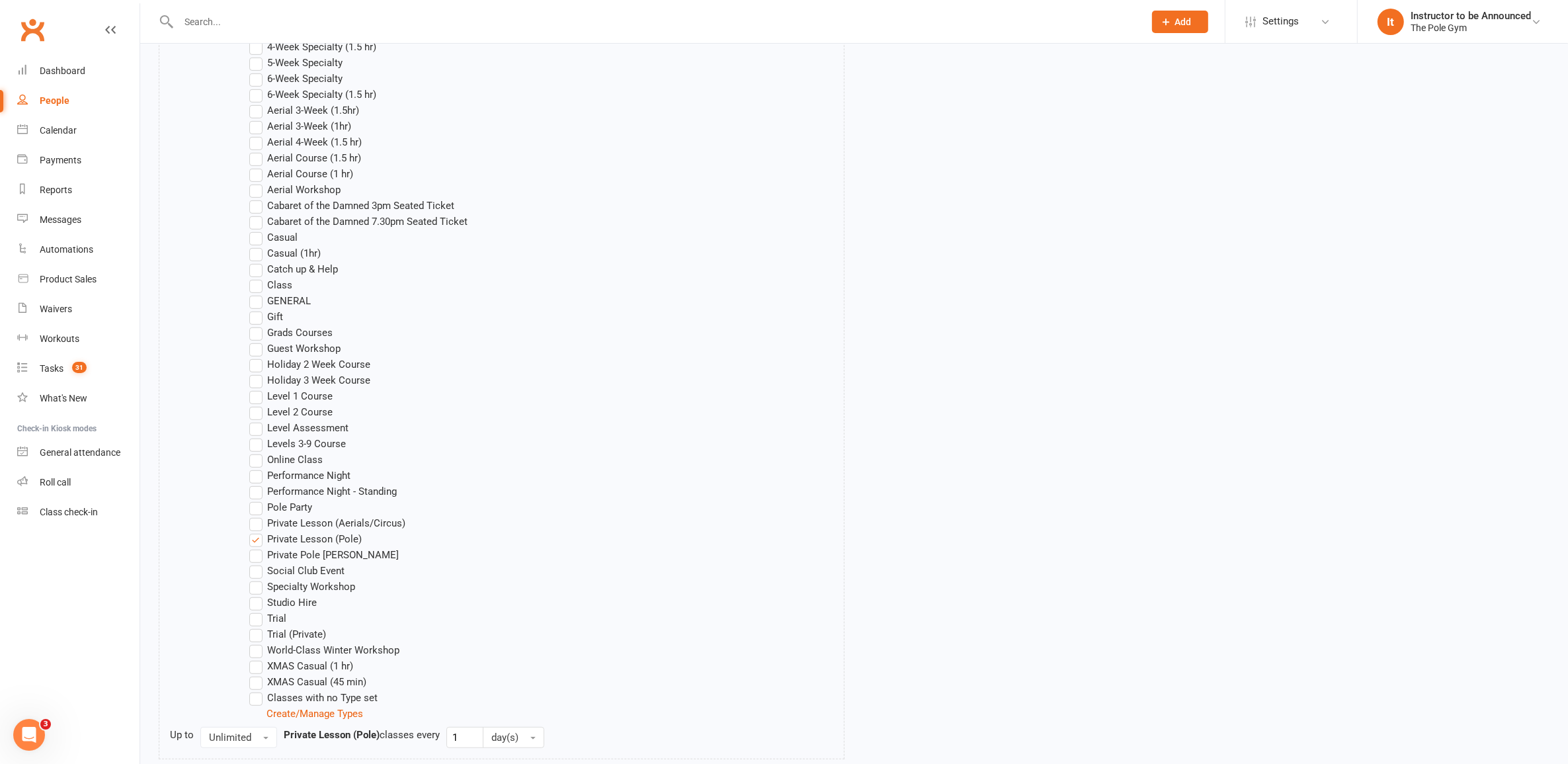
scroll to position [873, 0]
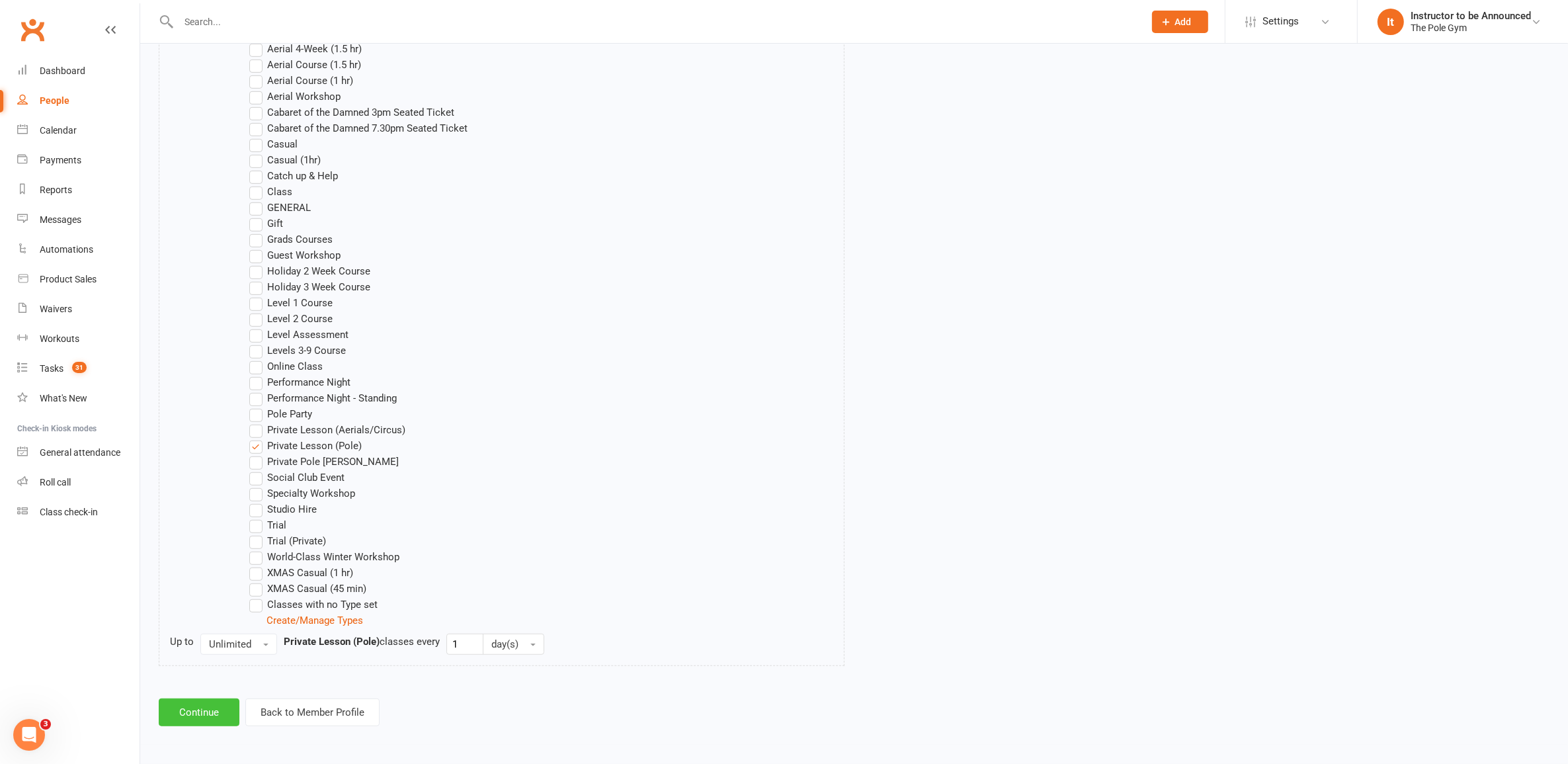
click at [209, 706] on button "Continue" at bounding box center [199, 712] width 81 height 28
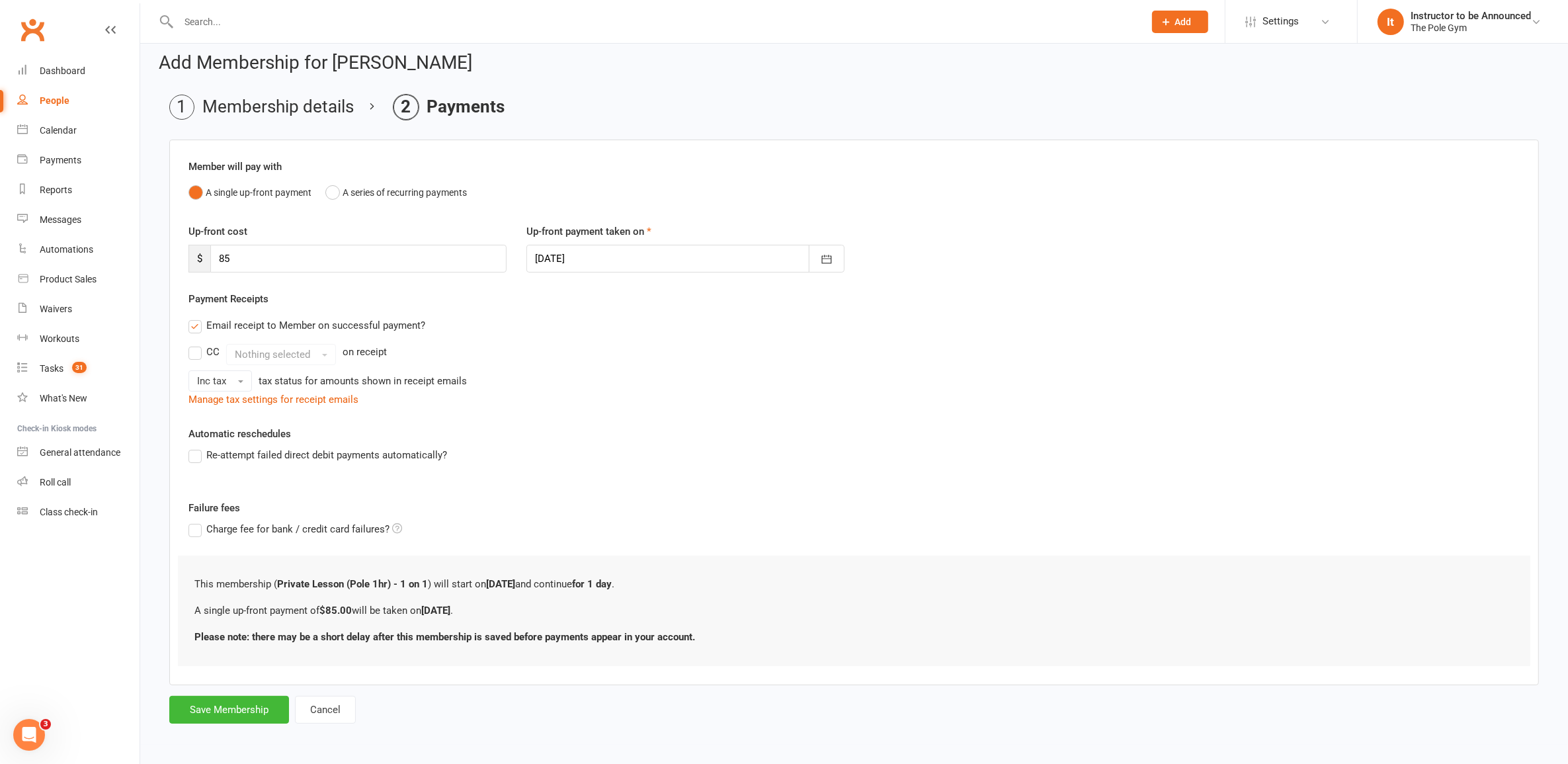
scroll to position [0, 0]
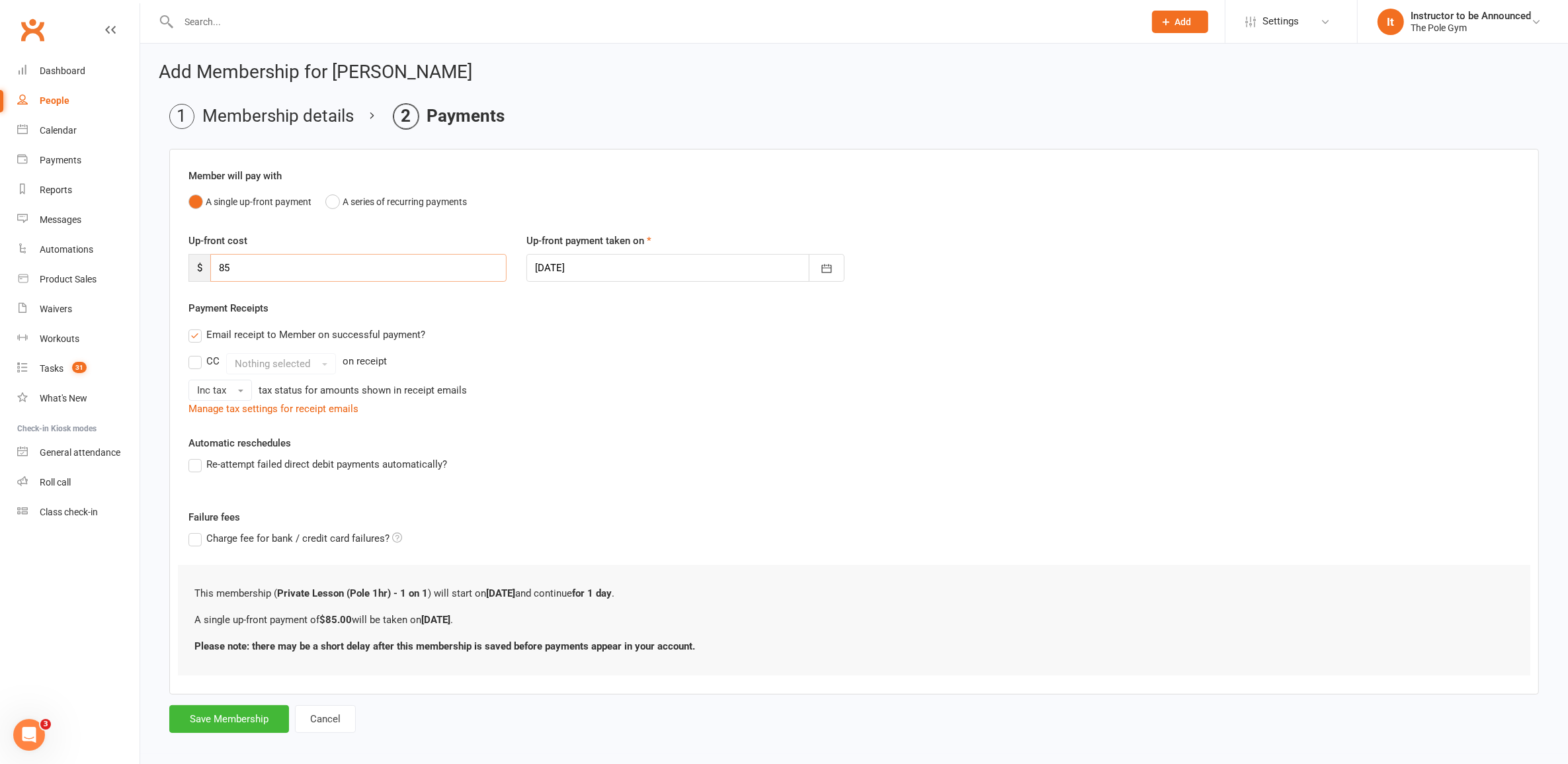
drag, startPoint x: 208, startPoint y: 270, endPoint x: 151, endPoint y: 272, distance: 57.0
click at [151, 272] on div "Add Membership for Dylan Blond Membership details Payments Member will pay with…" at bounding box center [854, 398] width 1428 height 711
type input "110"
click at [252, 119] on li "Membership details" at bounding box center [261, 117] width 184 height 25
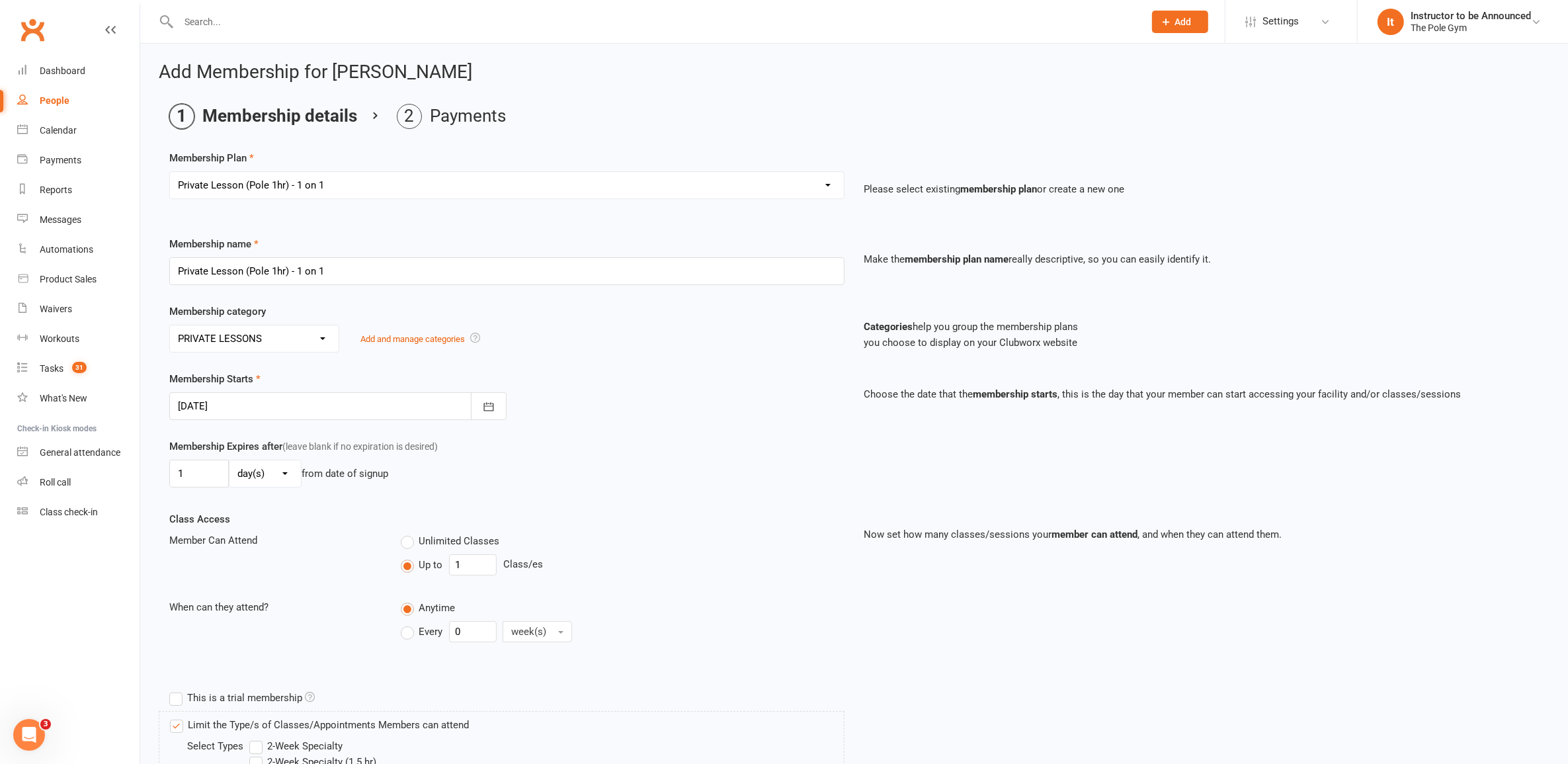
click at [352, 190] on select "Select a membership plan Create new Membership Plan Pay As You Go (45 min) Casu…" at bounding box center [507, 185] width 674 height 26
click at [455, 408] on div at bounding box center [338, 406] width 337 height 28
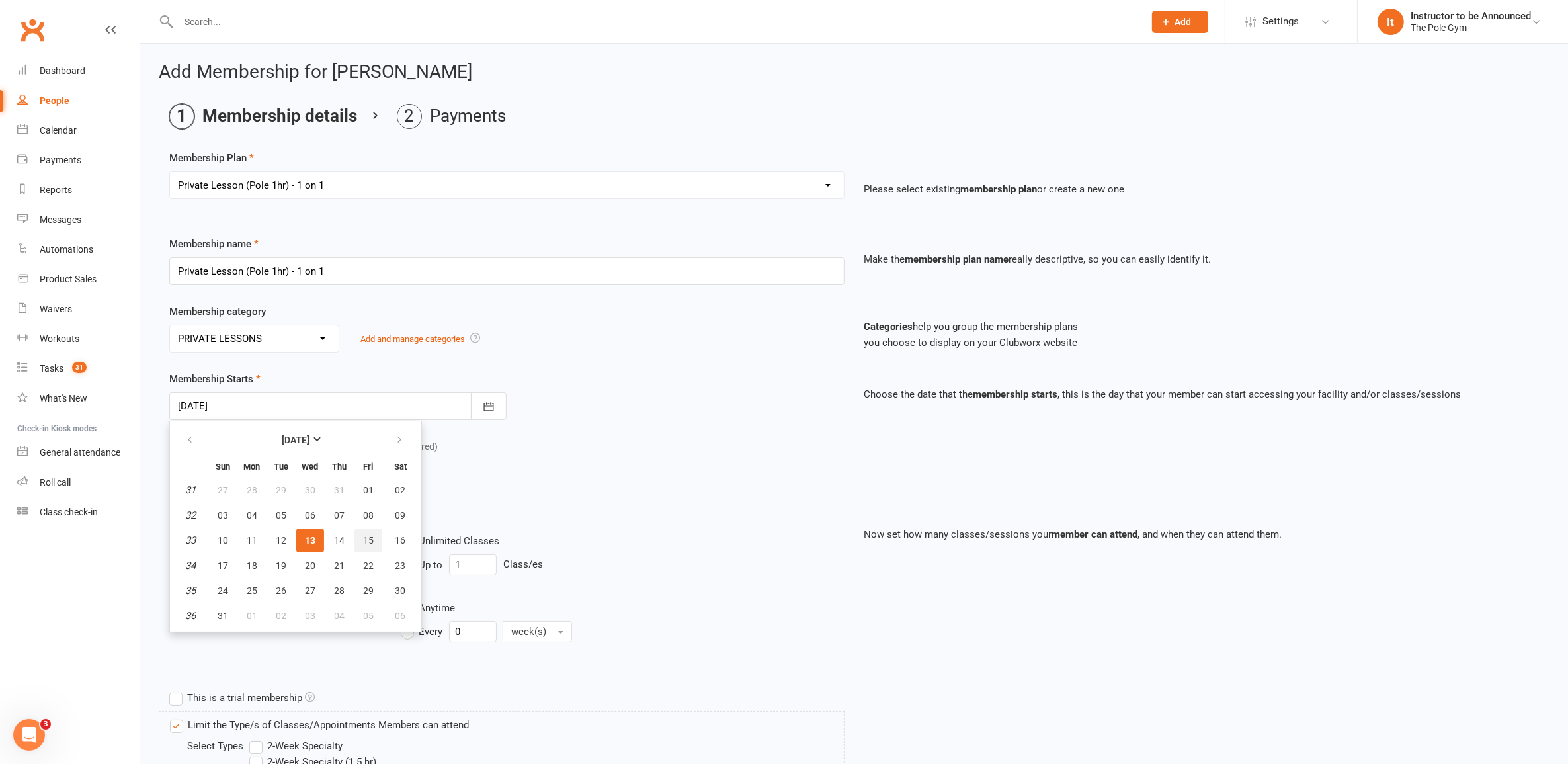
click at [363, 540] on span "15" at bounding box center [368, 541] width 10 height 10
type input "15 Aug 2025"
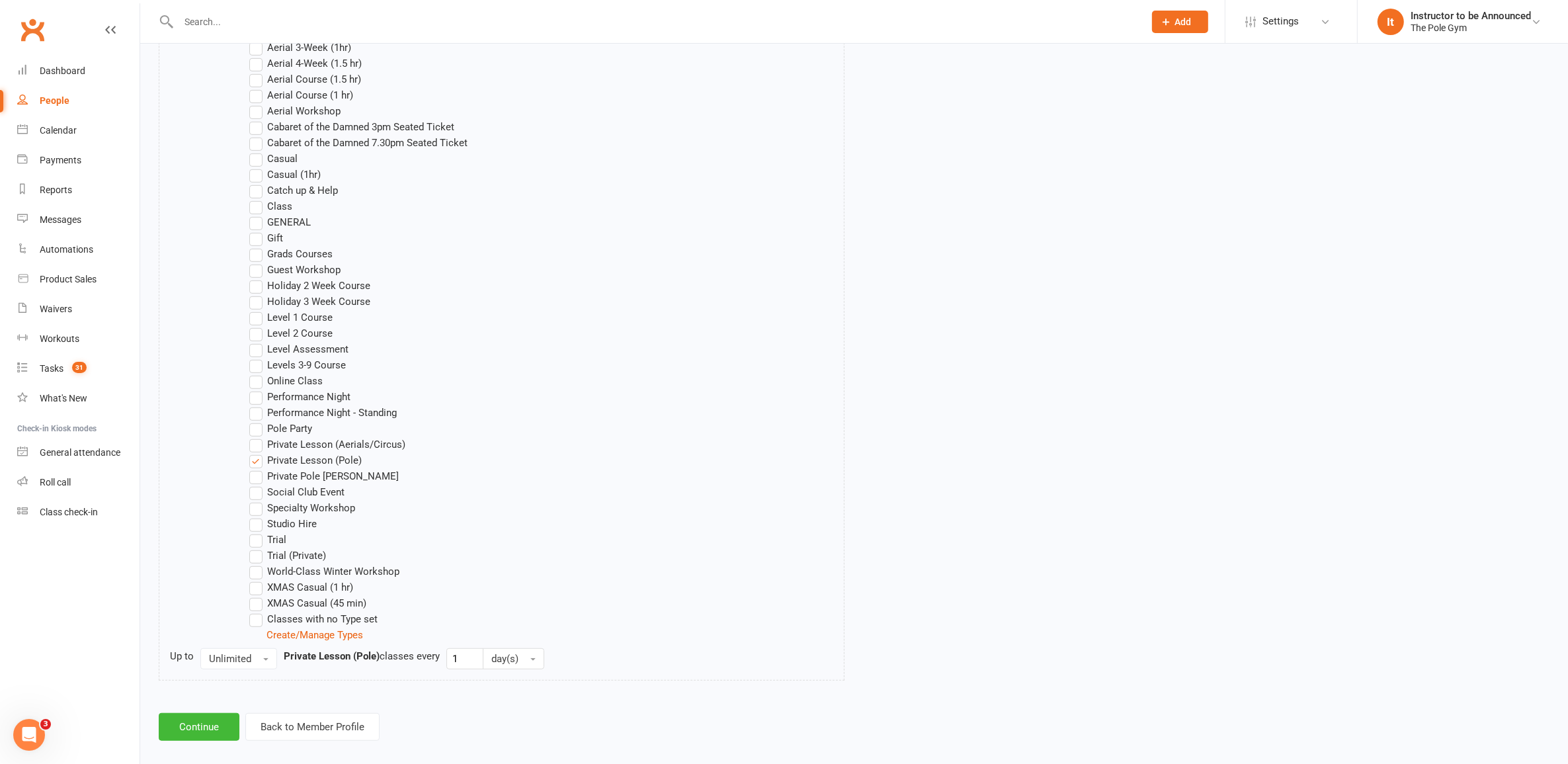
scroll to position [873, 0]
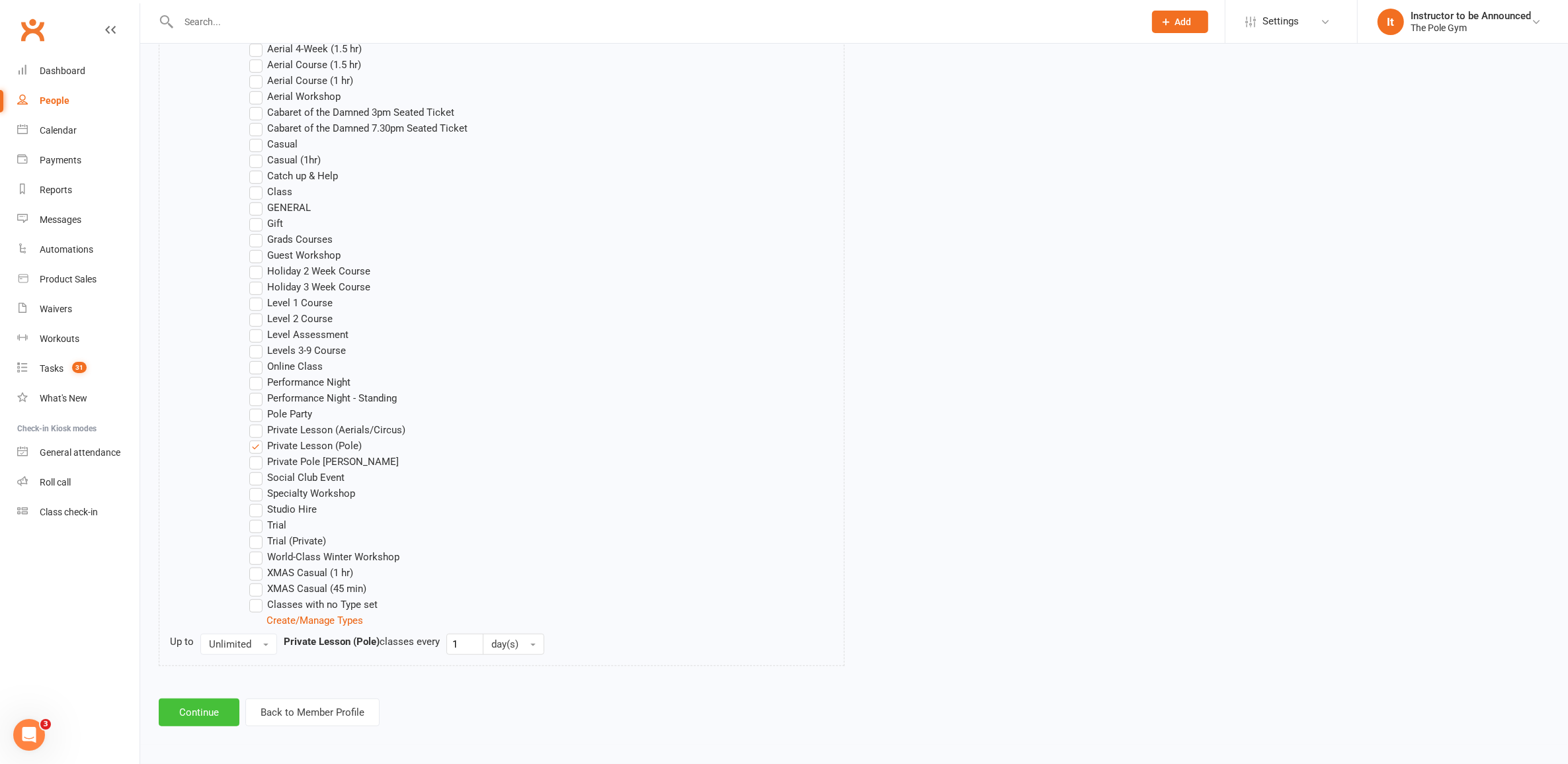
drag, startPoint x: 207, startPoint y: 725, endPoint x: 206, endPoint y: 718, distance: 7.1
click at [206, 718] on button "Continue" at bounding box center [199, 712] width 81 height 28
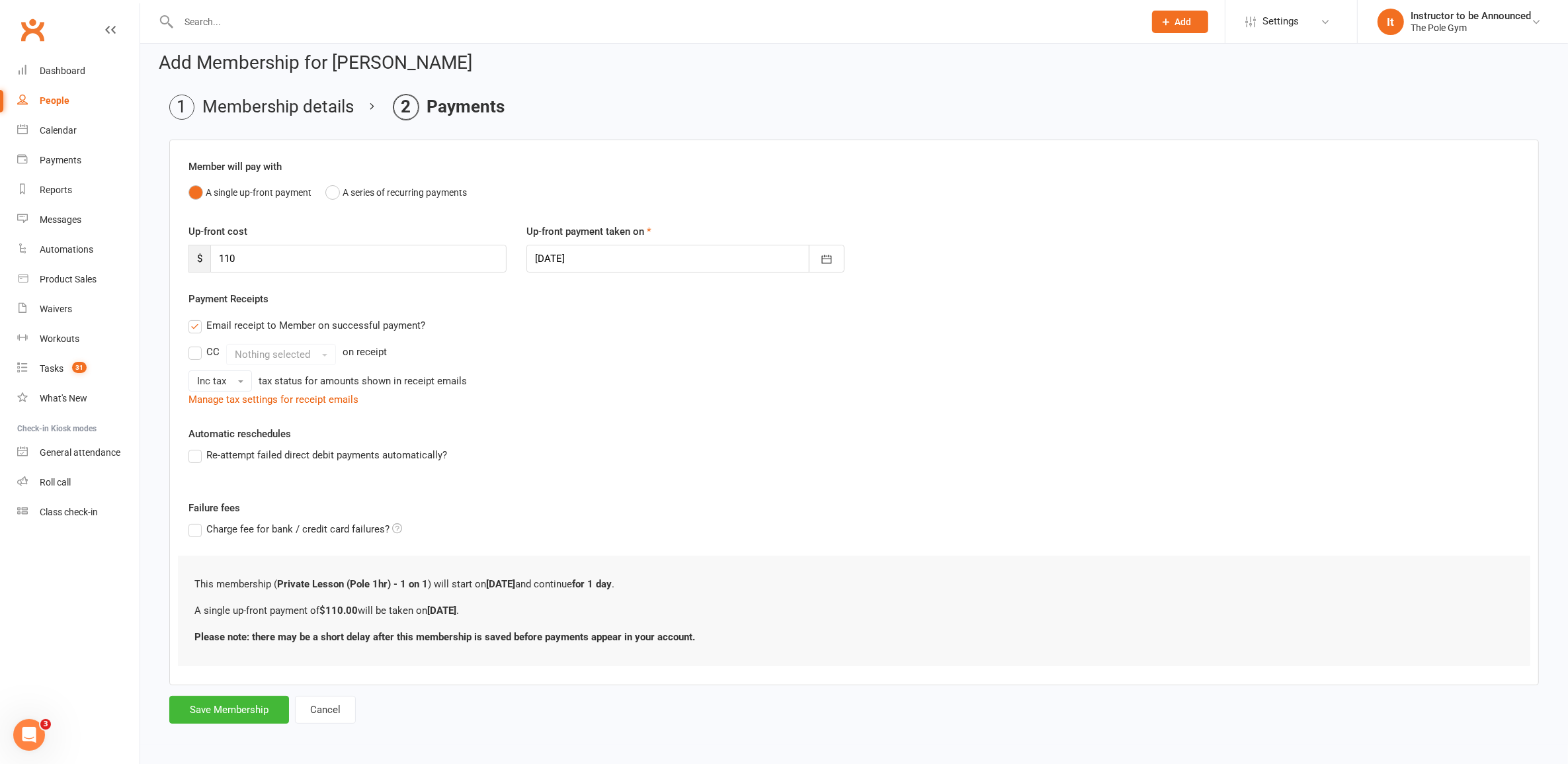
scroll to position [0, 0]
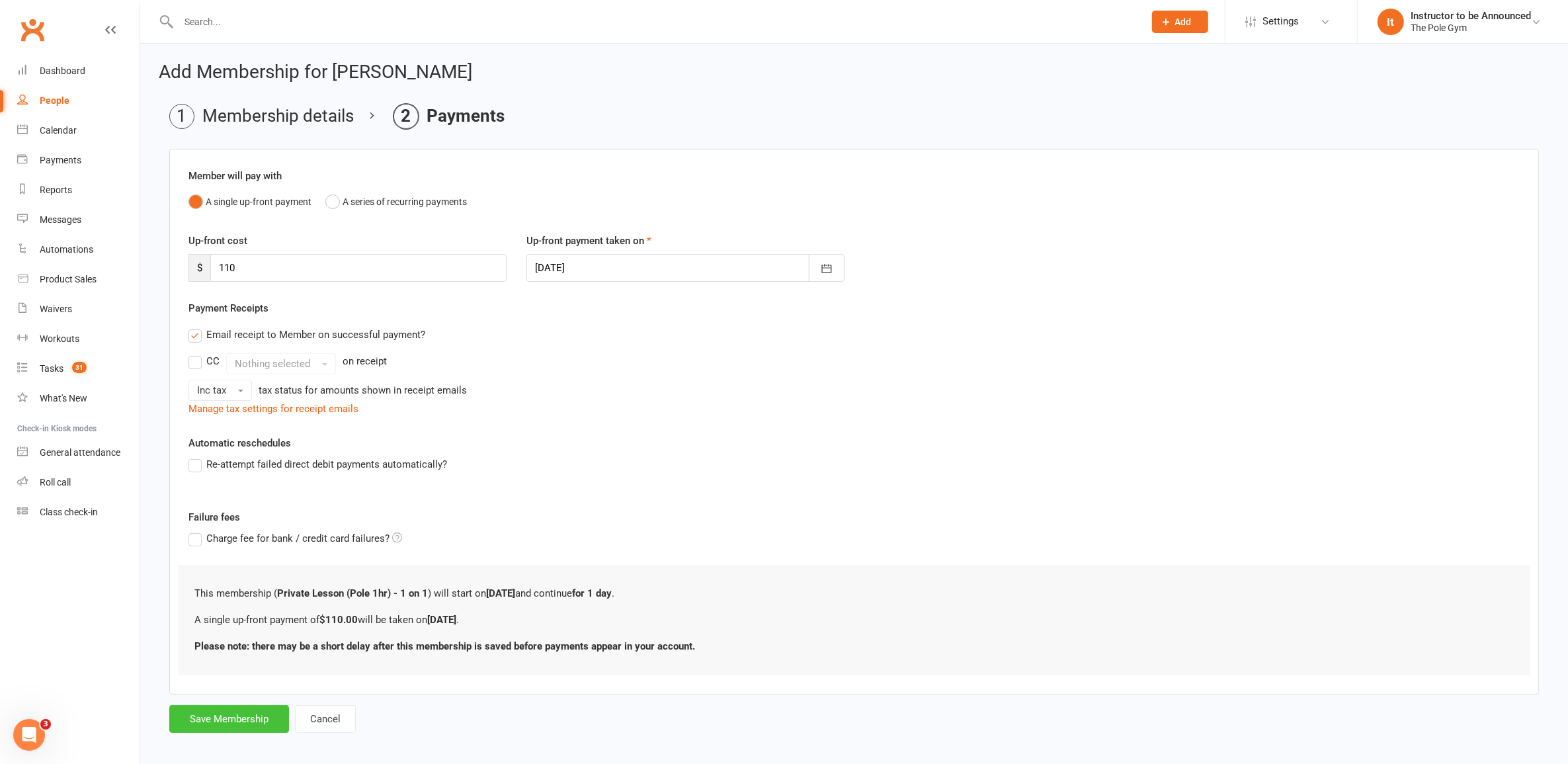
click at [216, 718] on button "Save Membership" at bounding box center [229, 719] width 120 height 28
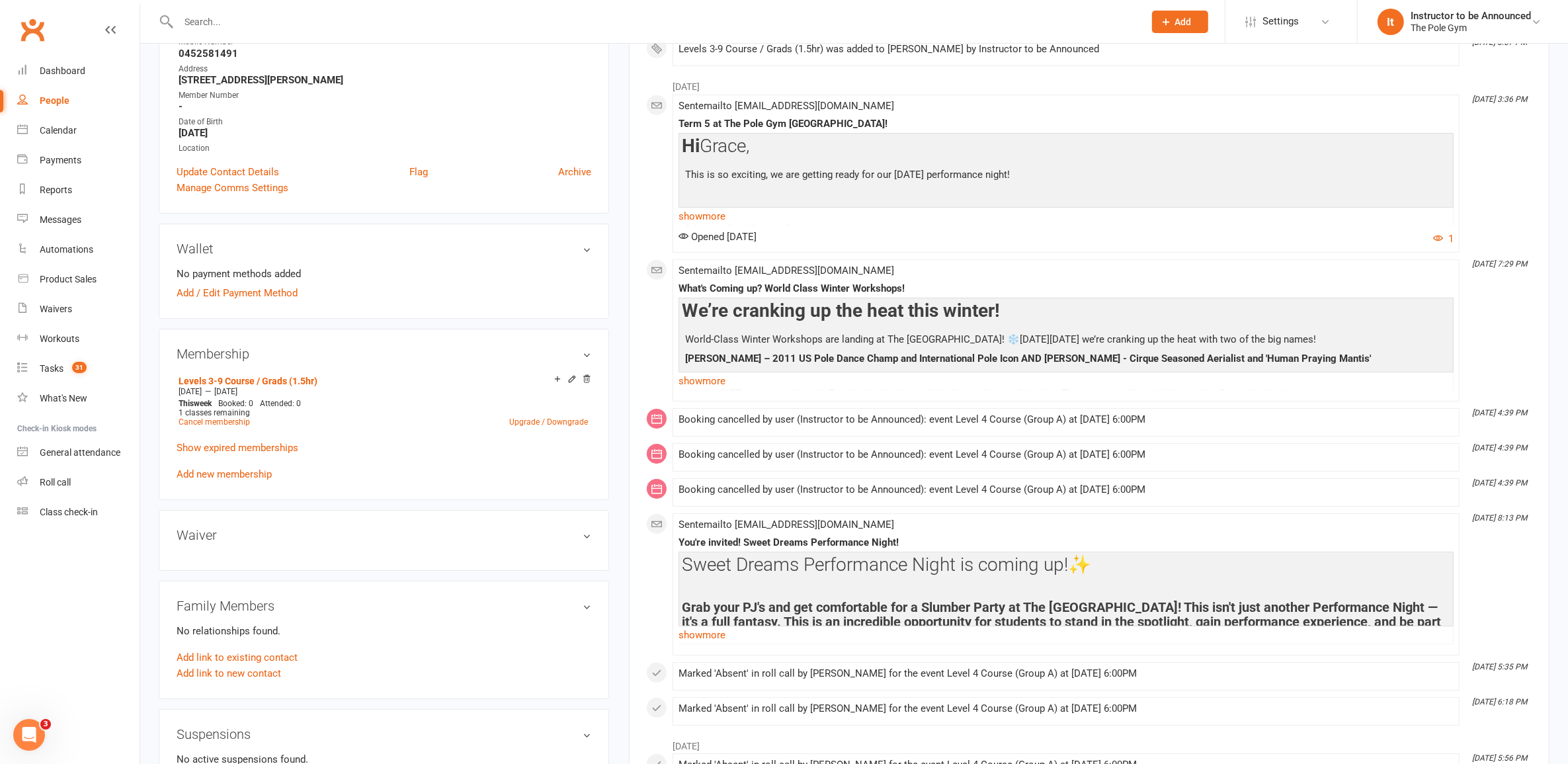
click at [445, 24] on input "text" at bounding box center [654, 22] width 961 height 19
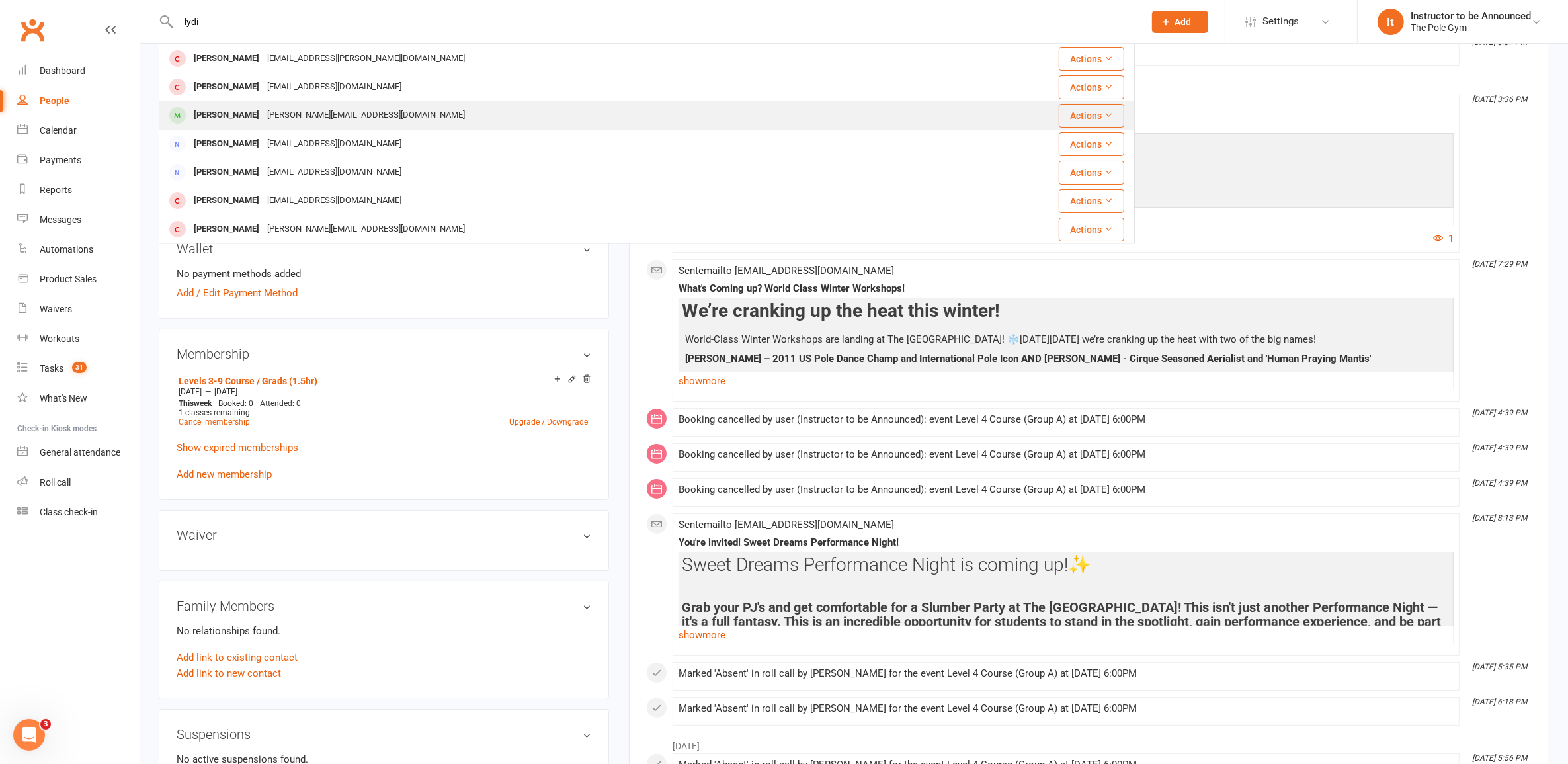
type input "lydi"
click at [362, 112] on div "[PERSON_NAME][EMAIL_ADDRESS][DOMAIN_NAME]" at bounding box center [366, 115] width 206 height 19
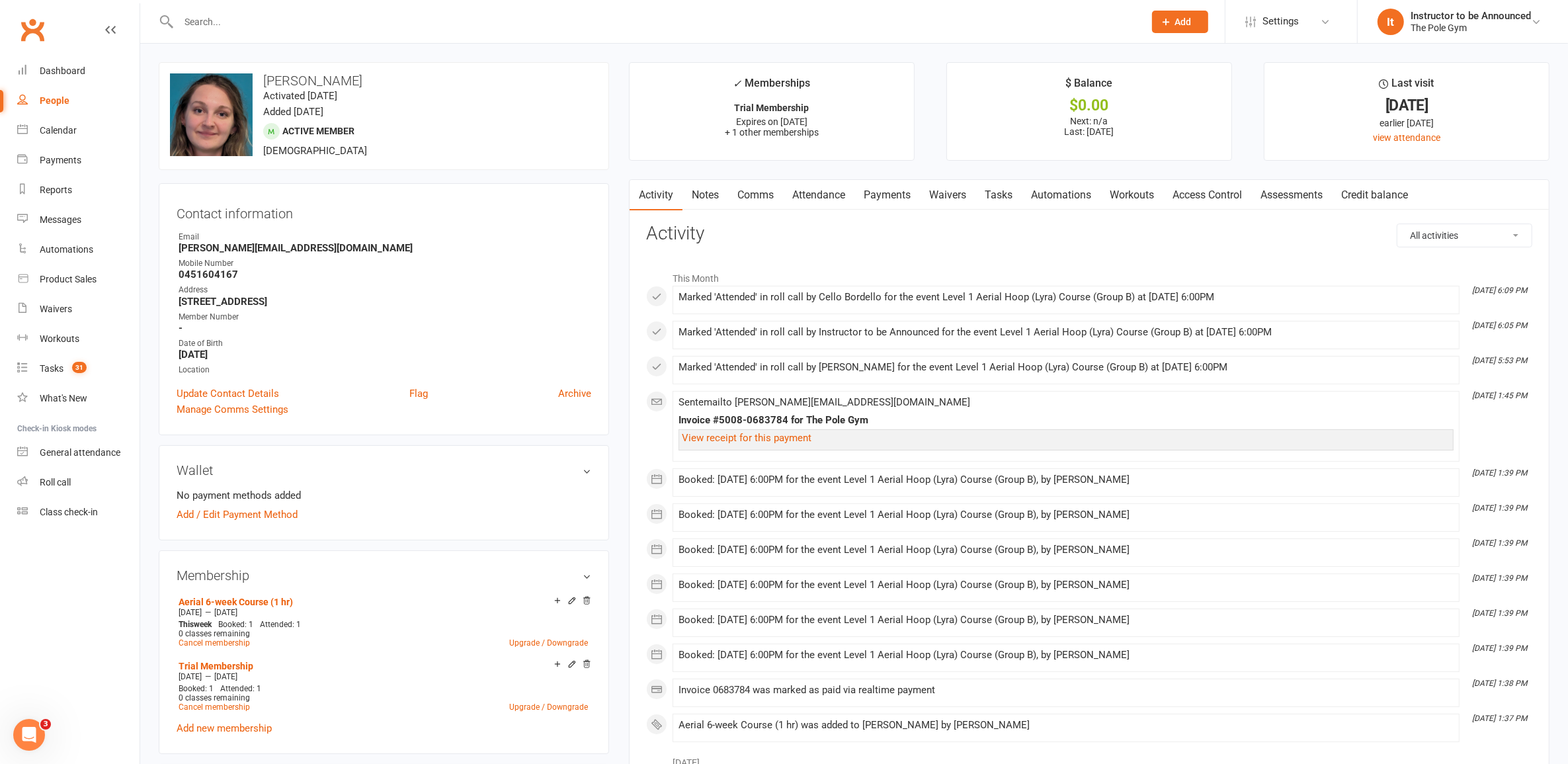
scroll to position [82, 0]
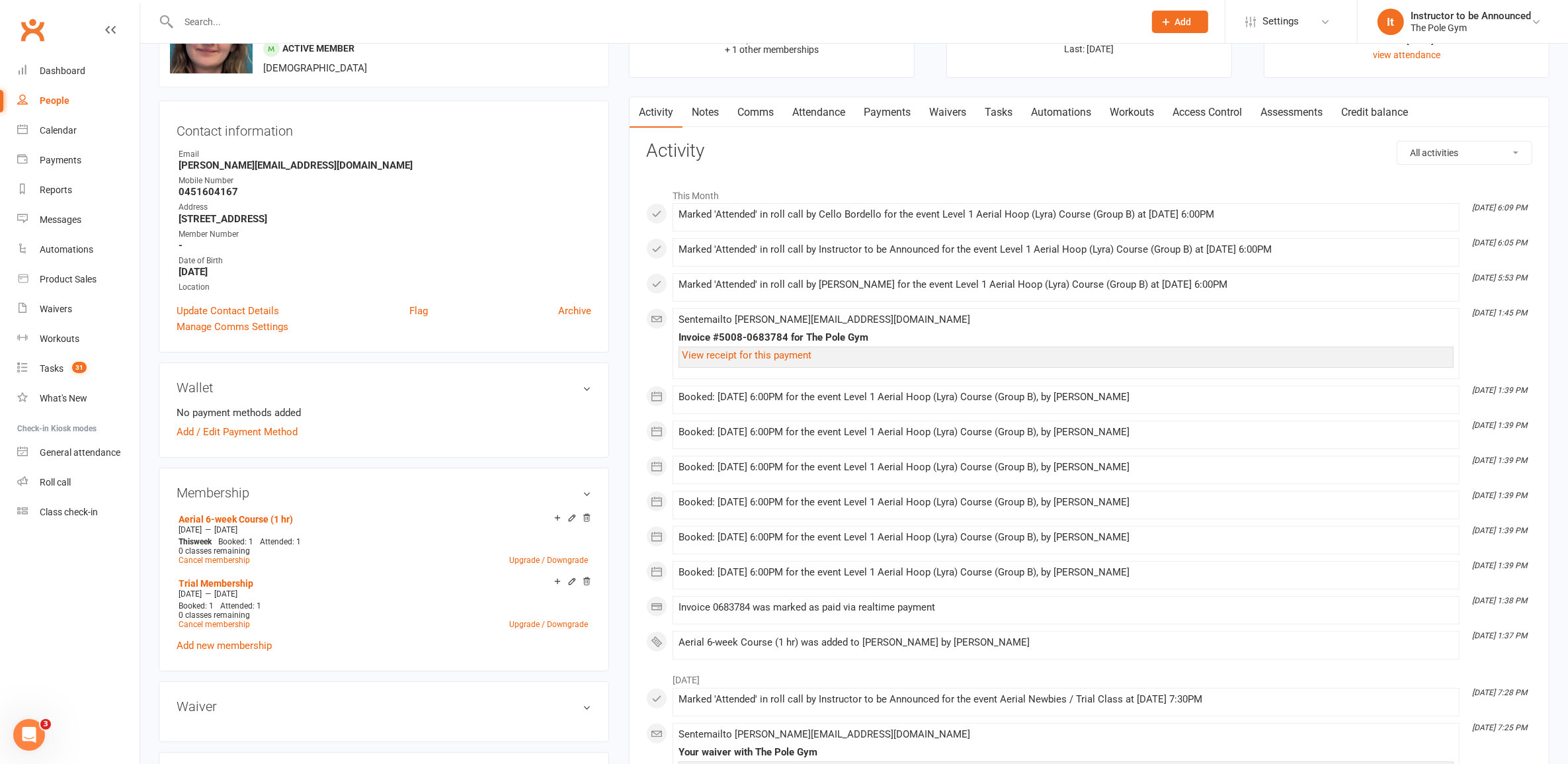
drag, startPoint x: 956, startPoint y: 109, endPoint x: 960, endPoint y: 122, distance: 13.6
click at [955, 109] on link "Waivers" at bounding box center [948, 112] width 55 height 31
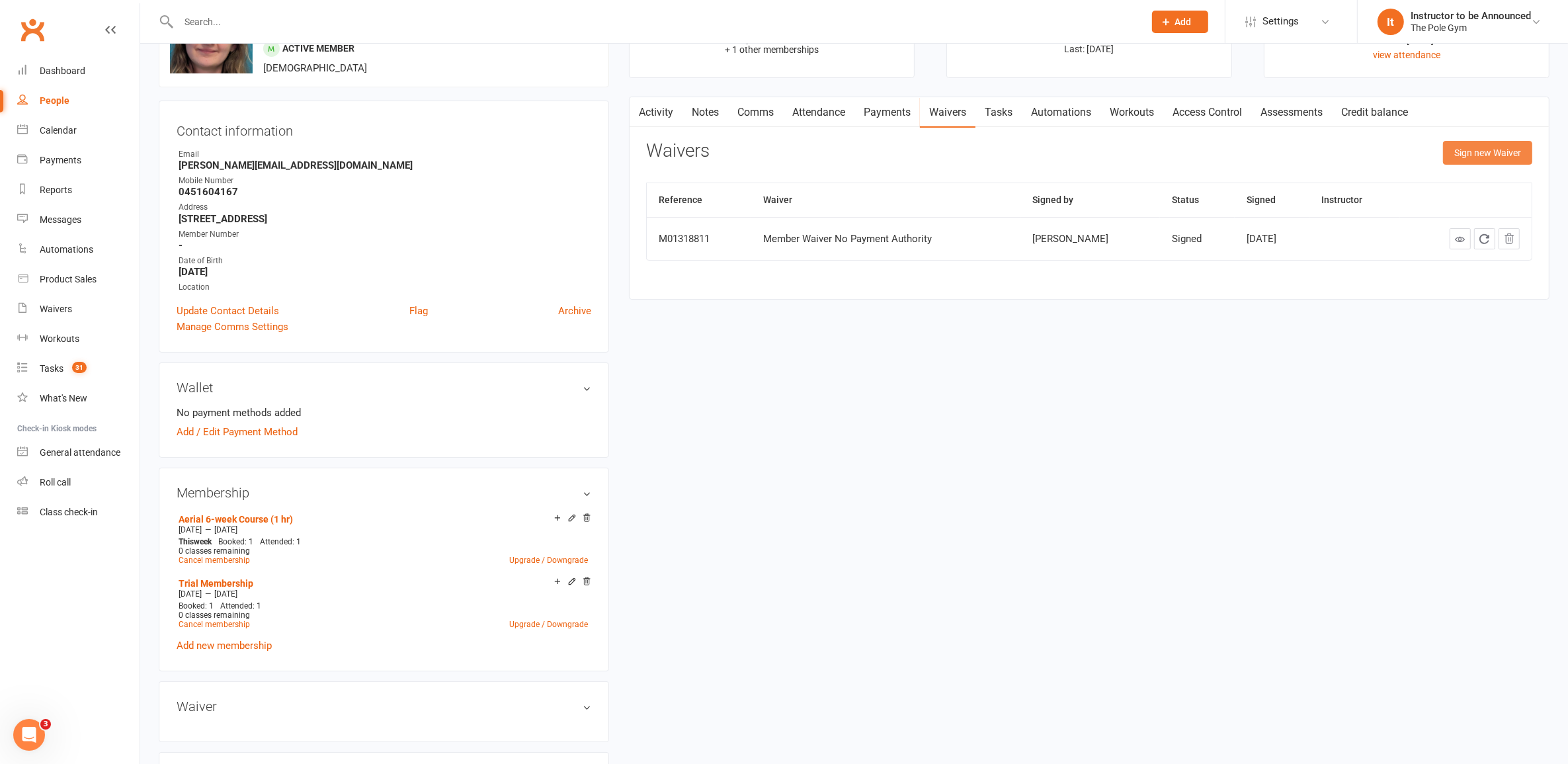
click at [1466, 156] on button "Sign new Waiver" at bounding box center [1487, 153] width 89 height 24
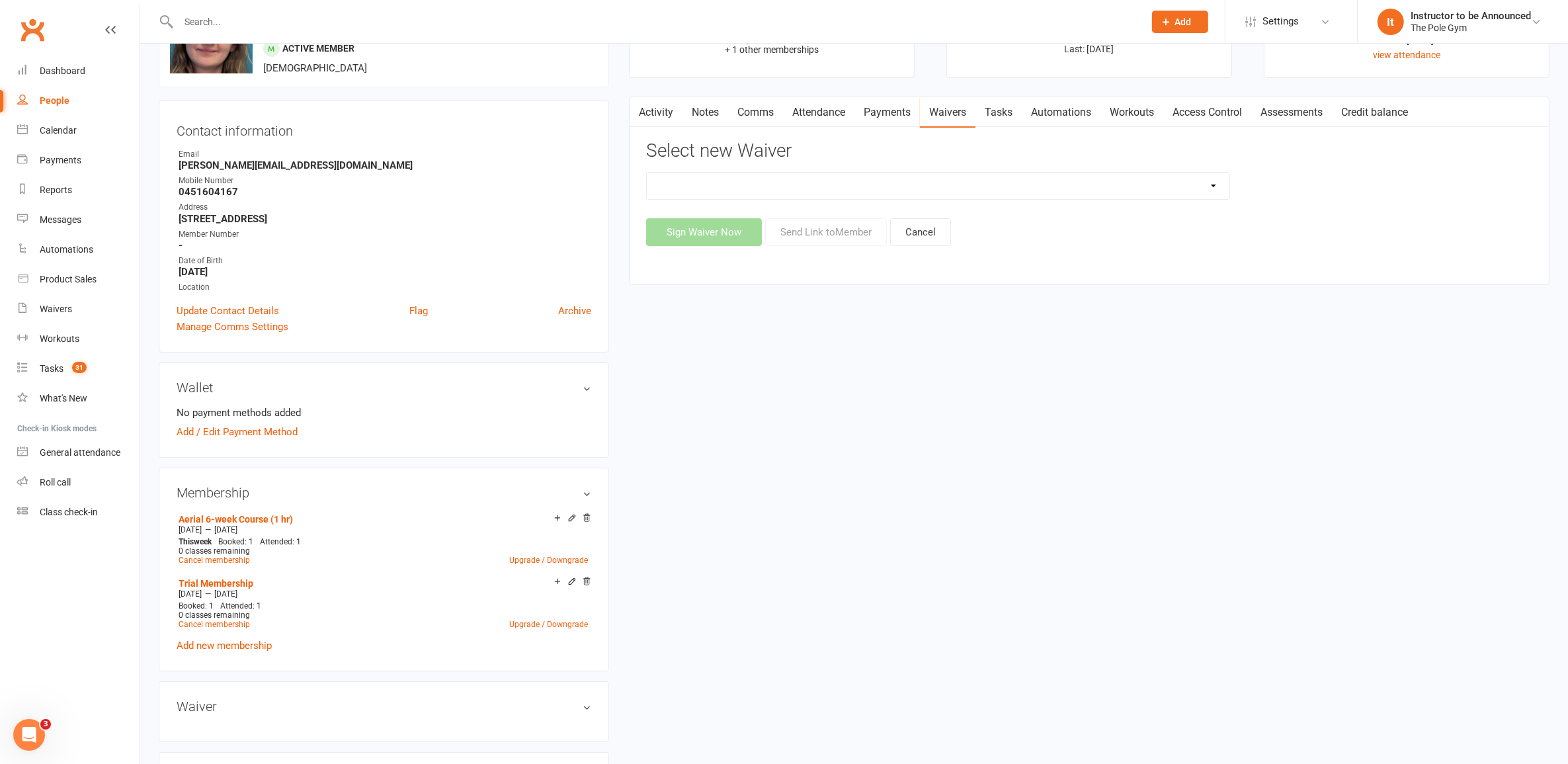
click at [1000, 186] on select "Aerials Terms of Use Classic Party Package Covid Safe Policy Agreement Deluxe/P…" at bounding box center [938, 186] width 583 height 26
select select "7757"
click at [647, 173] on select "Aerials Terms of Use Classic Party Package Covid Safe Policy Agreement Deluxe/P…" at bounding box center [938, 186] width 583 height 26
click at [810, 238] on button "Send Link to Member" at bounding box center [826, 231] width 122 height 28
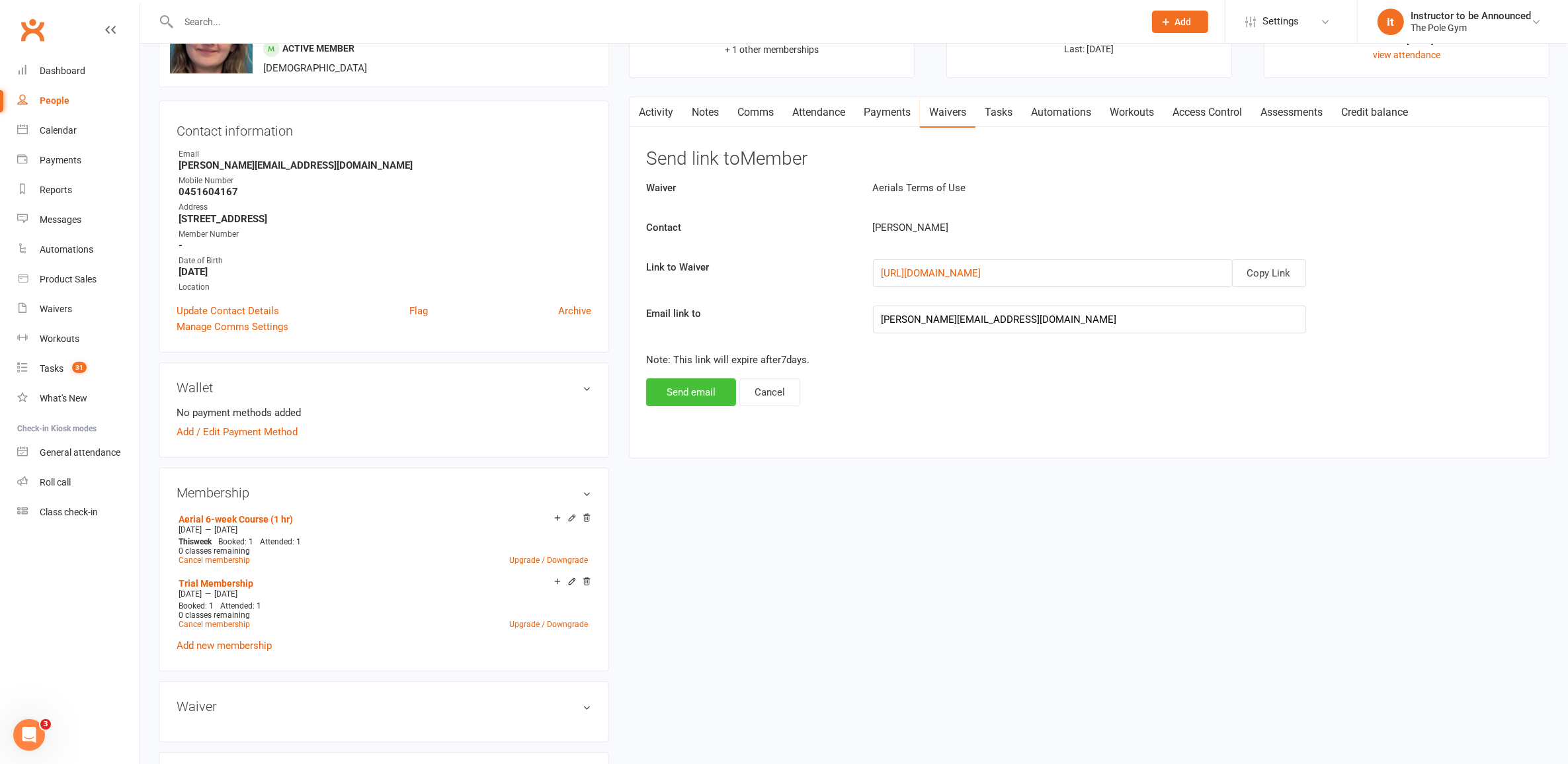
click at [701, 388] on button "Send email" at bounding box center [691, 392] width 90 height 28
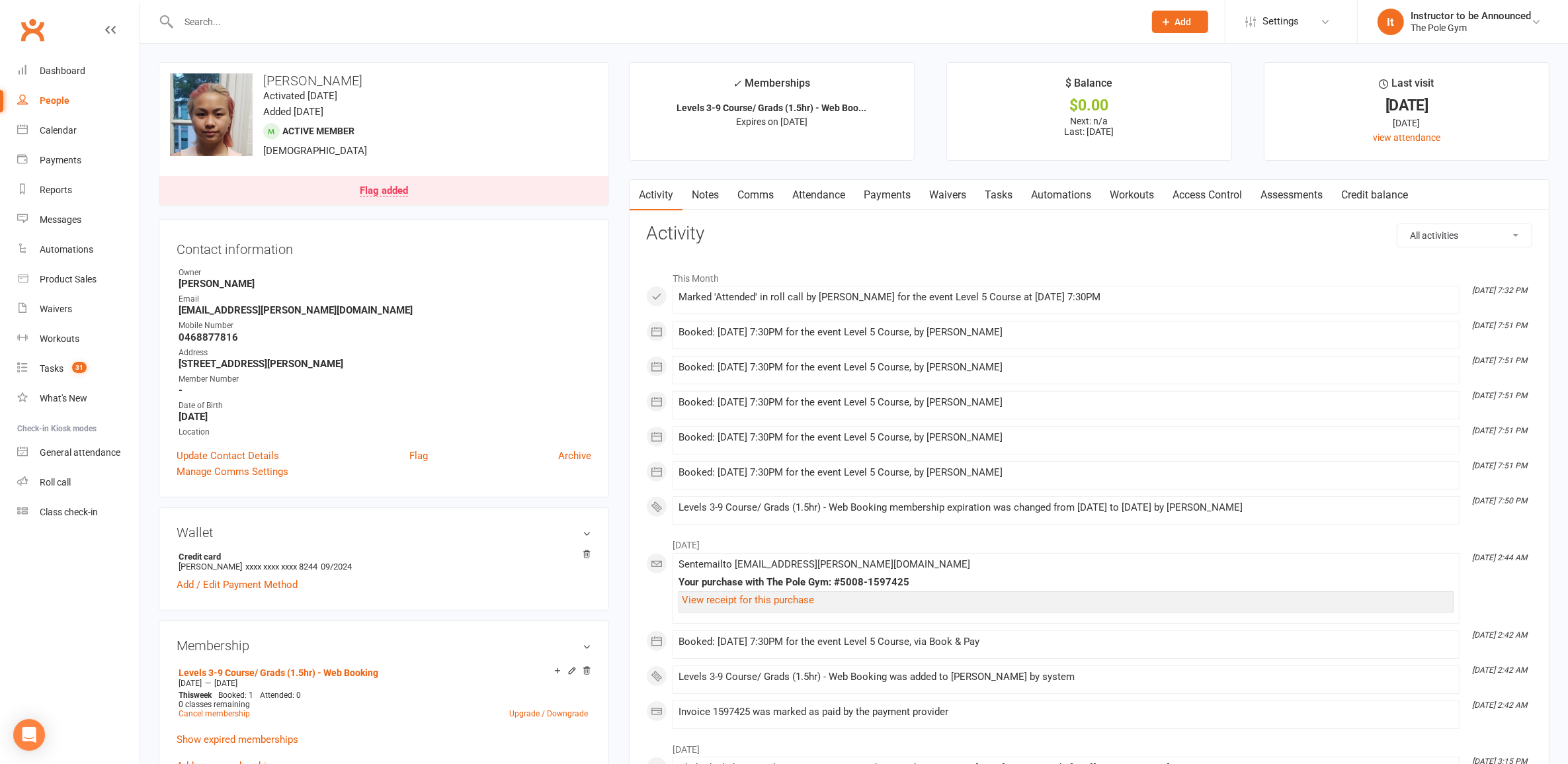
click at [389, 194] on div "Flag added" at bounding box center [384, 191] width 48 height 10
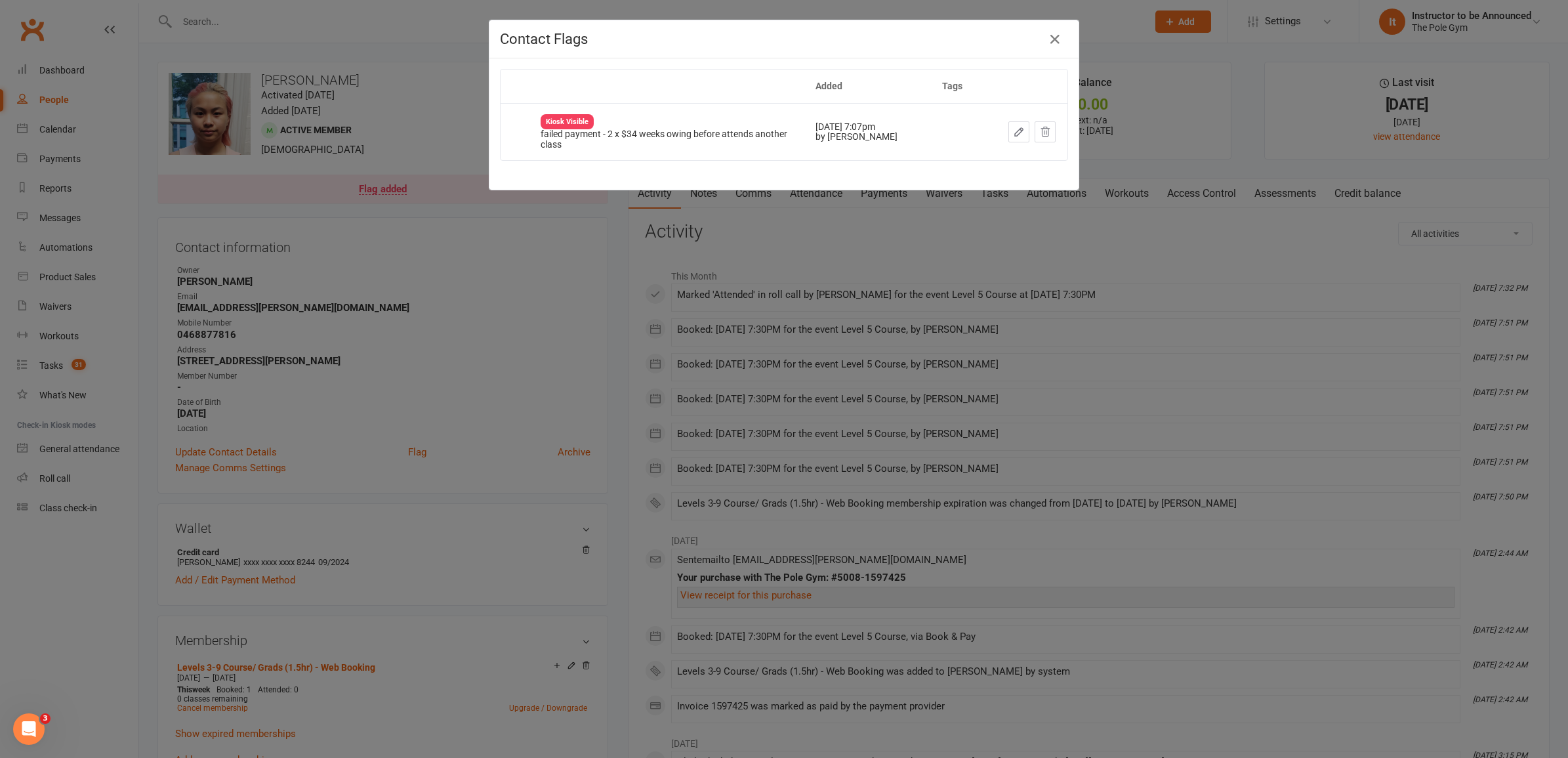
click at [615, 295] on div "Contact Flags Added Tags Kiosk Visible failed payment - 2 x $34 weeks owing bef…" at bounding box center [784, 379] width 1568 height 758
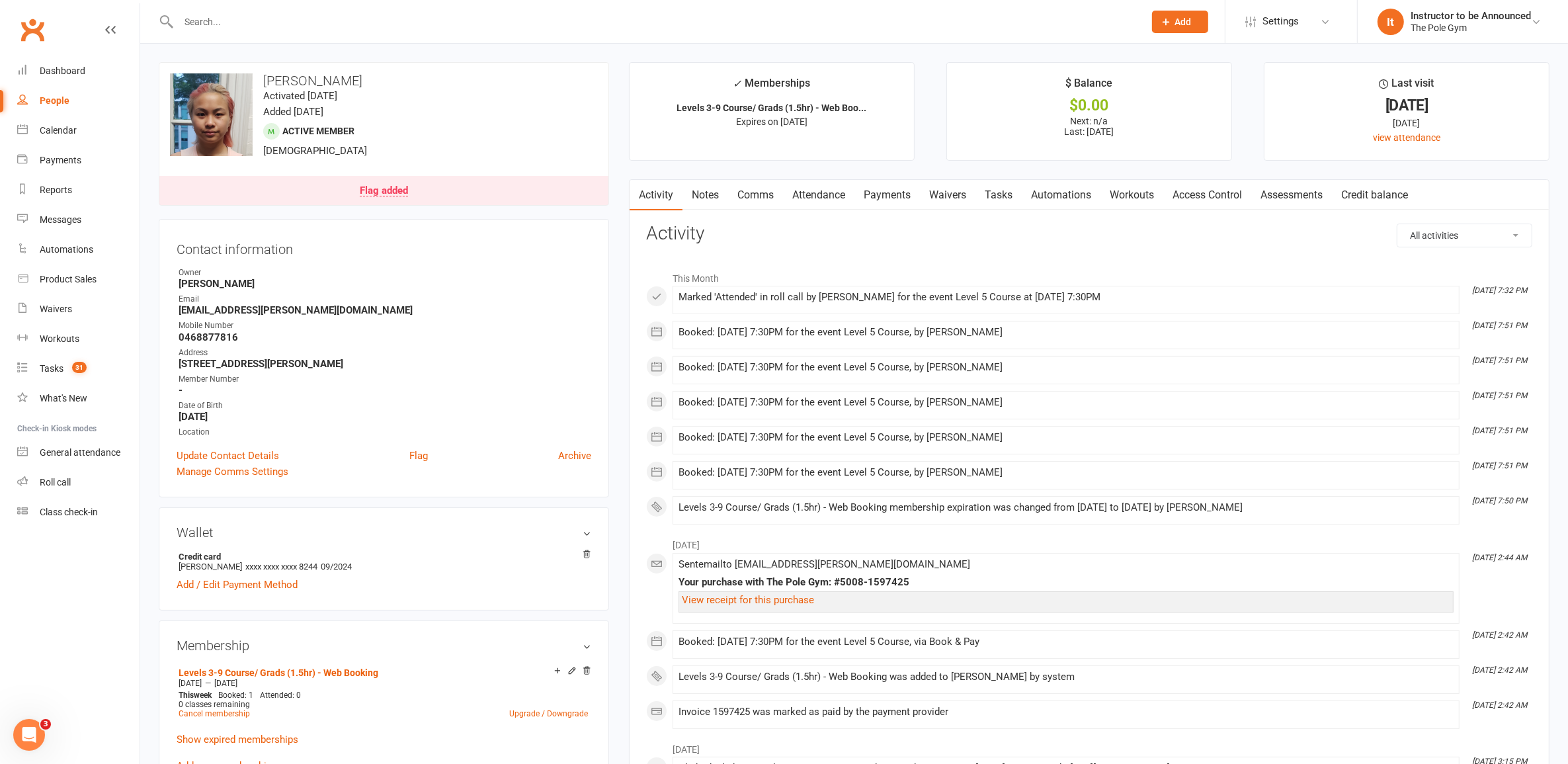
drag, startPoint x: 893, startPoint y: 197, endPoint x: 962, endPoint y: 425, distance: 238.2
click at [892, 197] on link "Payments" at bounding box center [887, 195] width 65 height 31
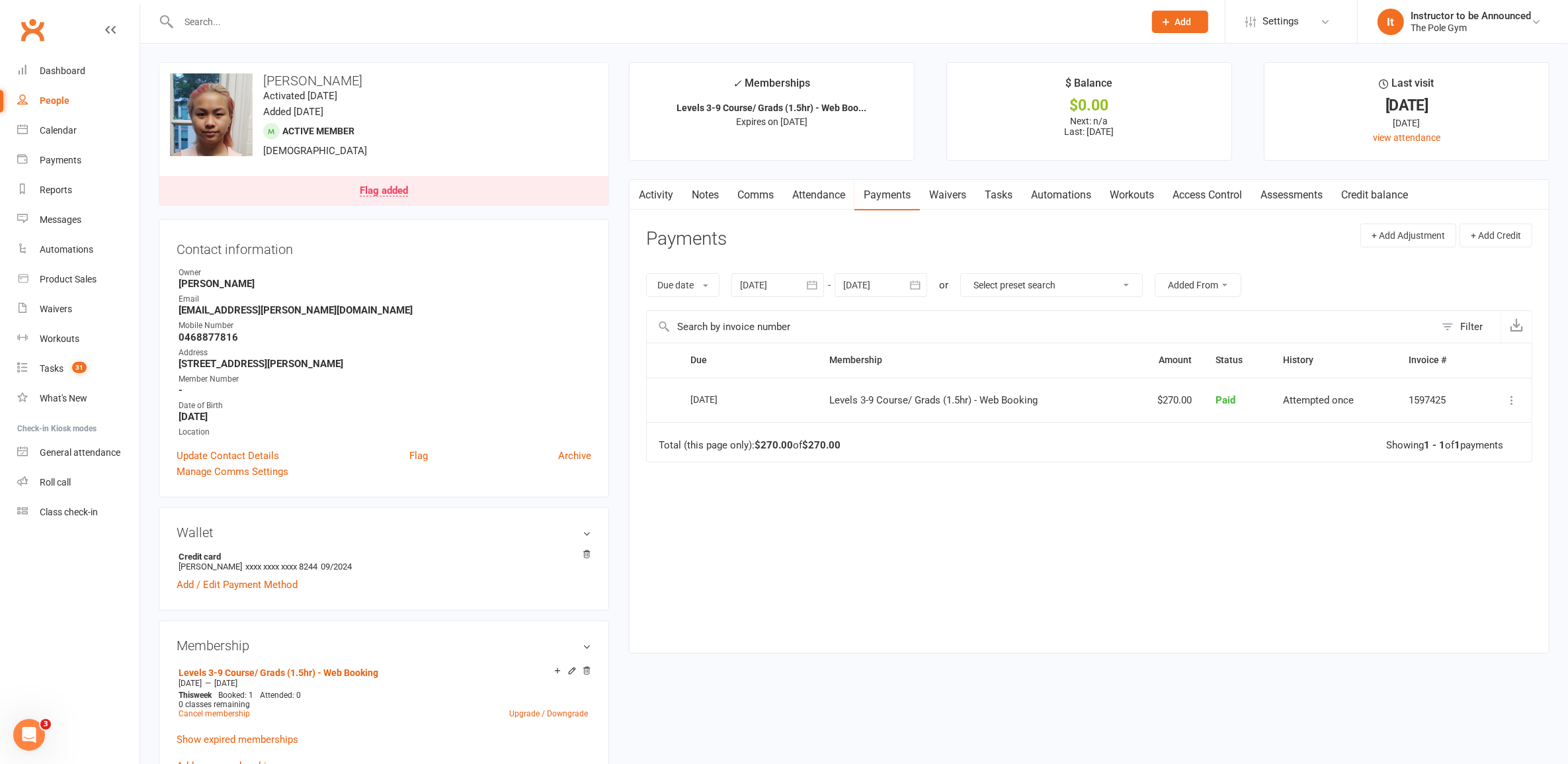
click at [390, 193] on div "Flag added" at bounding box center [384, 191] width 48 height 10
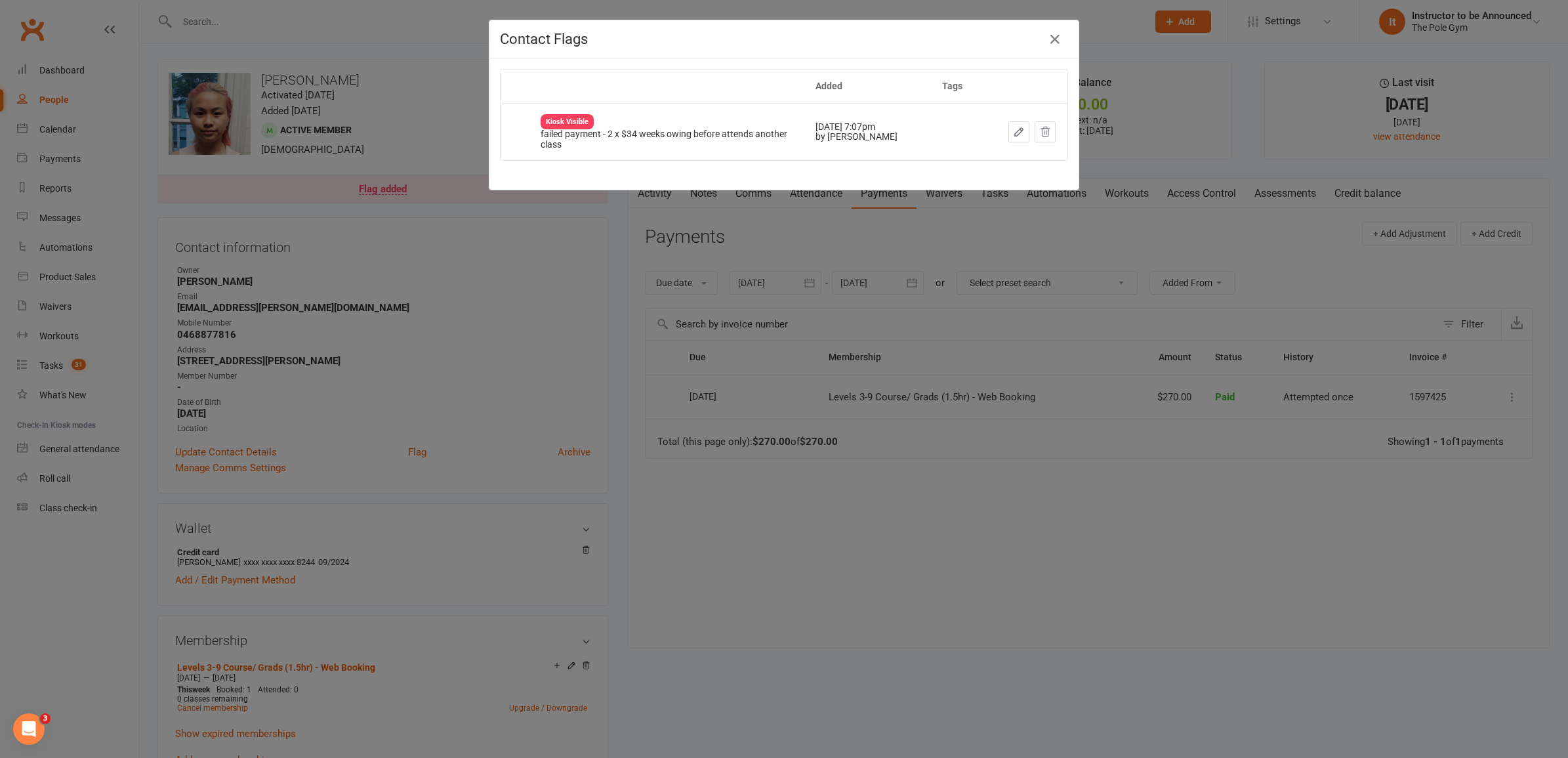
click at [835, 164] on div "Added Tags Kiosk Visible failed payment - 2 x $34 weeks owing before attends an…" at bounding box center [784, 124] width 589 height 132
drag, startPoint x: 937, startPoint y: 530, endPoint x: 923, endPoint y: 515, distance: 20.5
click at [935, 528] on div "Contact Flags Added Tags Kiosk Visible failed payment - 2 x $34 weeks owing bef…" at bounding box center [784, 379] width 1568 height 758
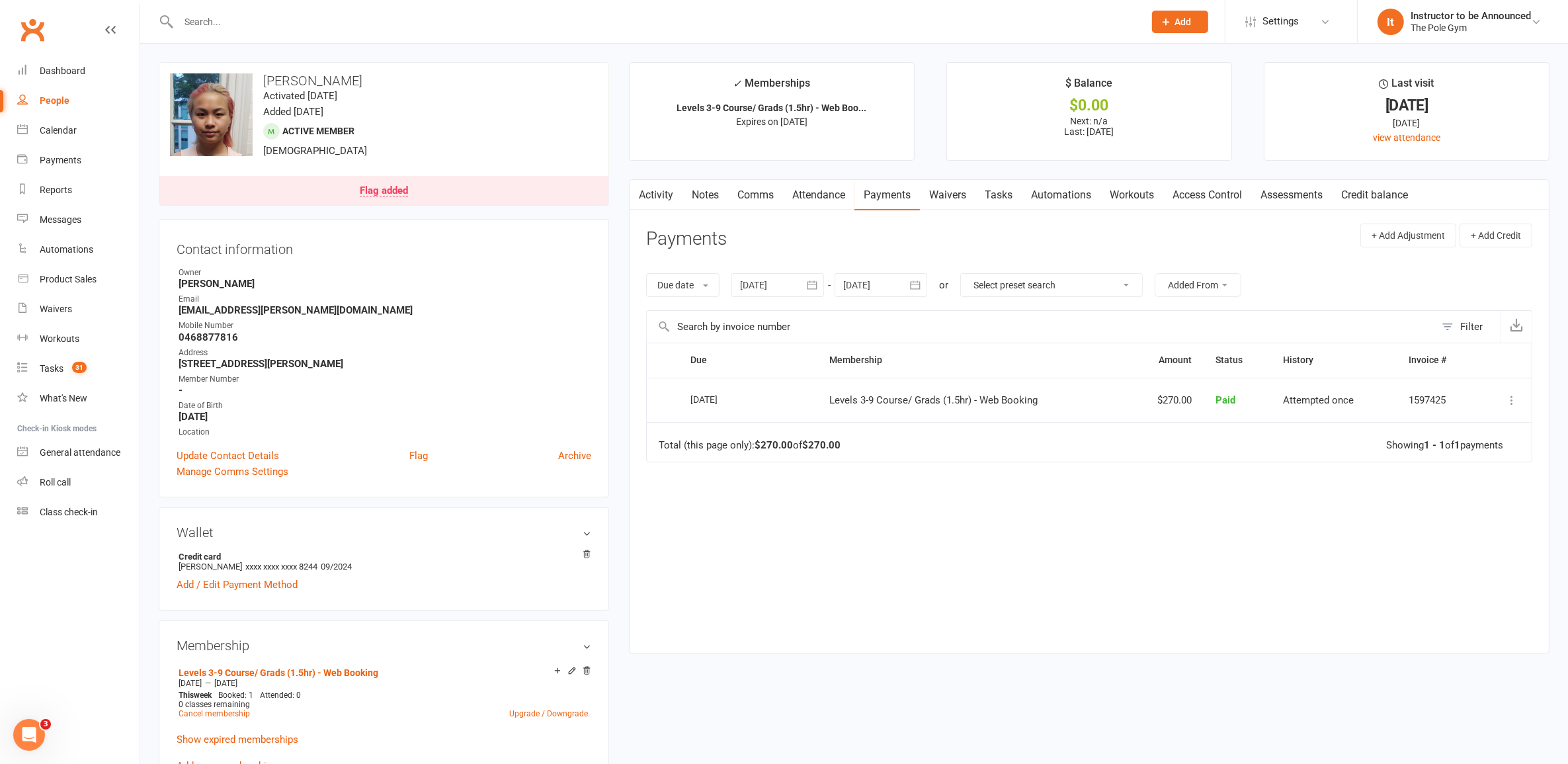
click at [798, 285] on div at bounding box center [778, 285] width 93 height 24
click at [756, 315] on icon "button" at bounding box center [752, 317] width 9 height 10
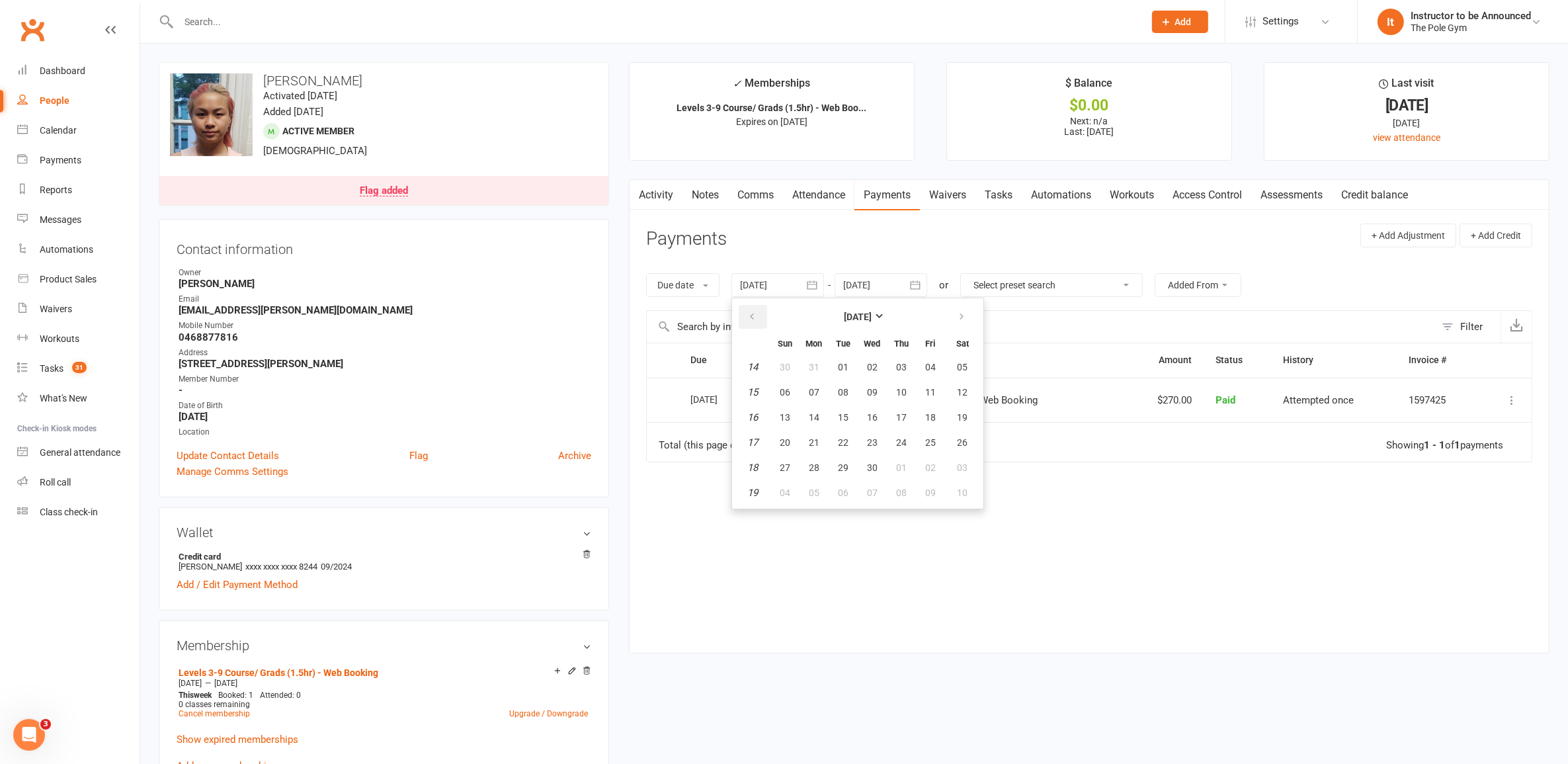
click at [756, 315] on icon "button" at bounding box center [752, 317] width 9 height 10
click at [844, 321] on strong "[DATE]" at bounding box center [857, 317] width 28 height 10
click at [752, 315] on icon "button" at bounding box center [753, 315] width 9 height 10
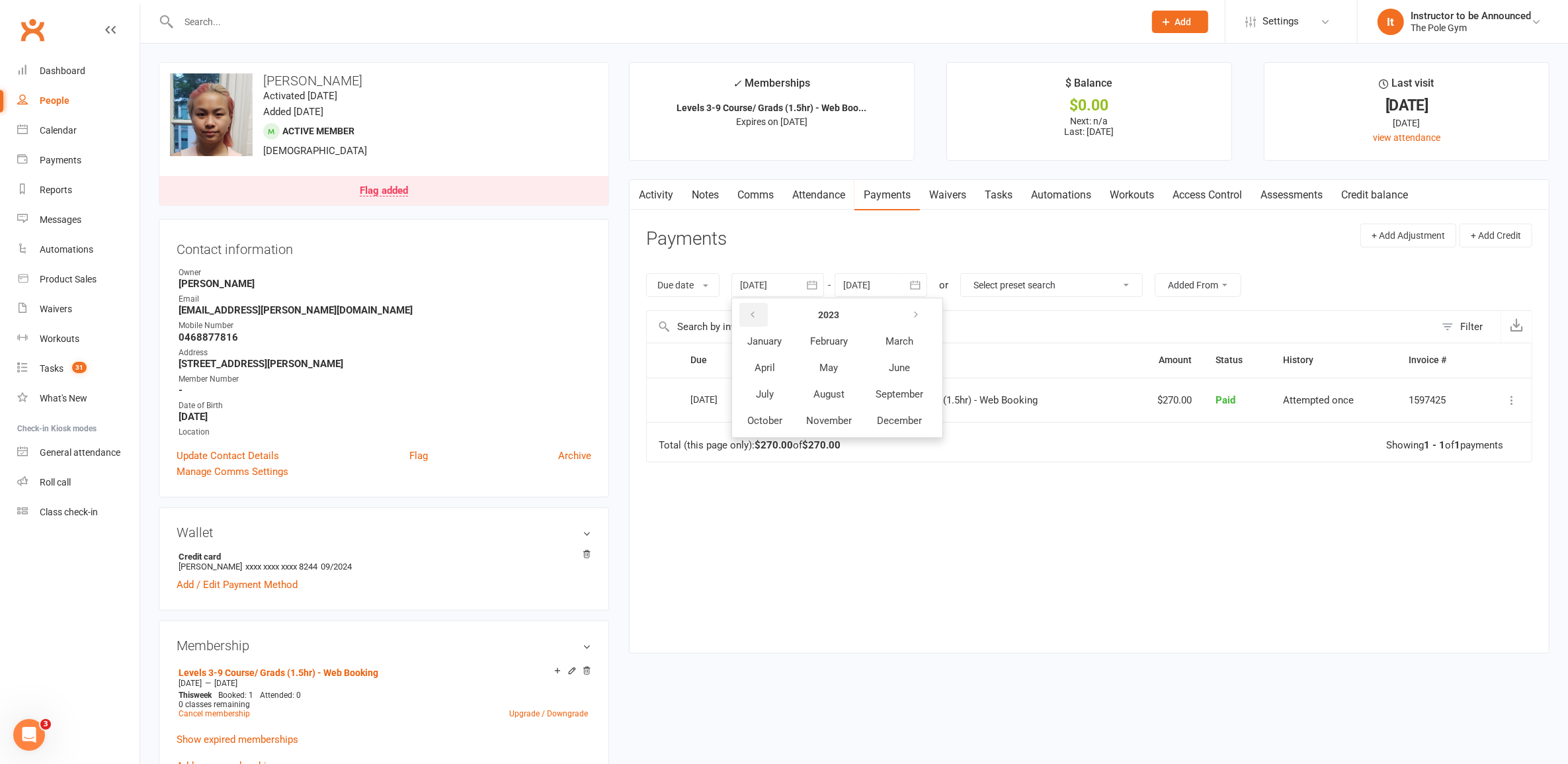
click at [752, 315] on icon "button" at bounding box center [753, 315] width 9 height 10
click at [779, 357] on button "April" at bounding box center [765, 368] width 58 height 25
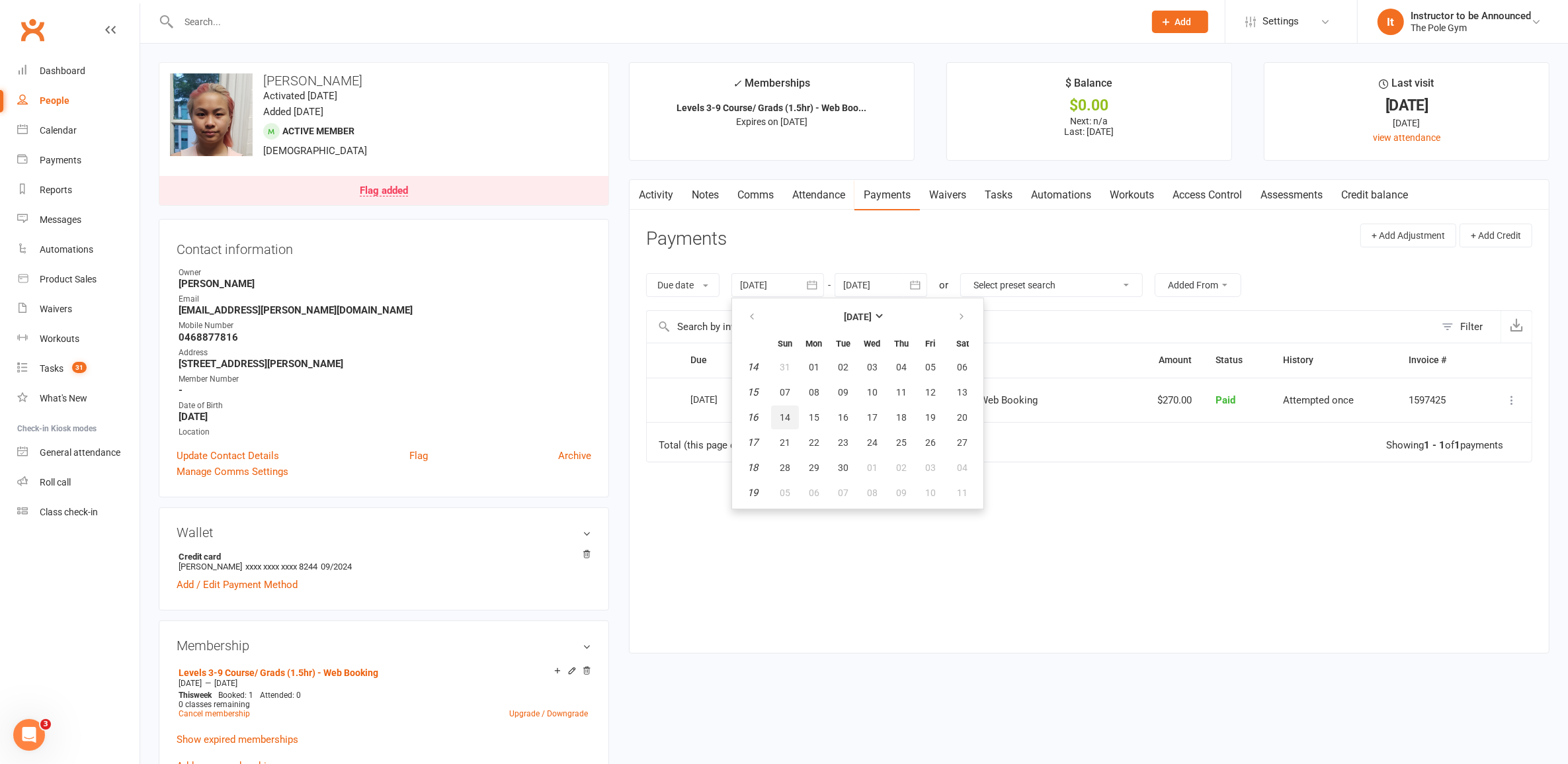
click at [788, 413] on span "14" at bounding box center [785, 417] width 10 height 10
type input "14 Apr 2019"
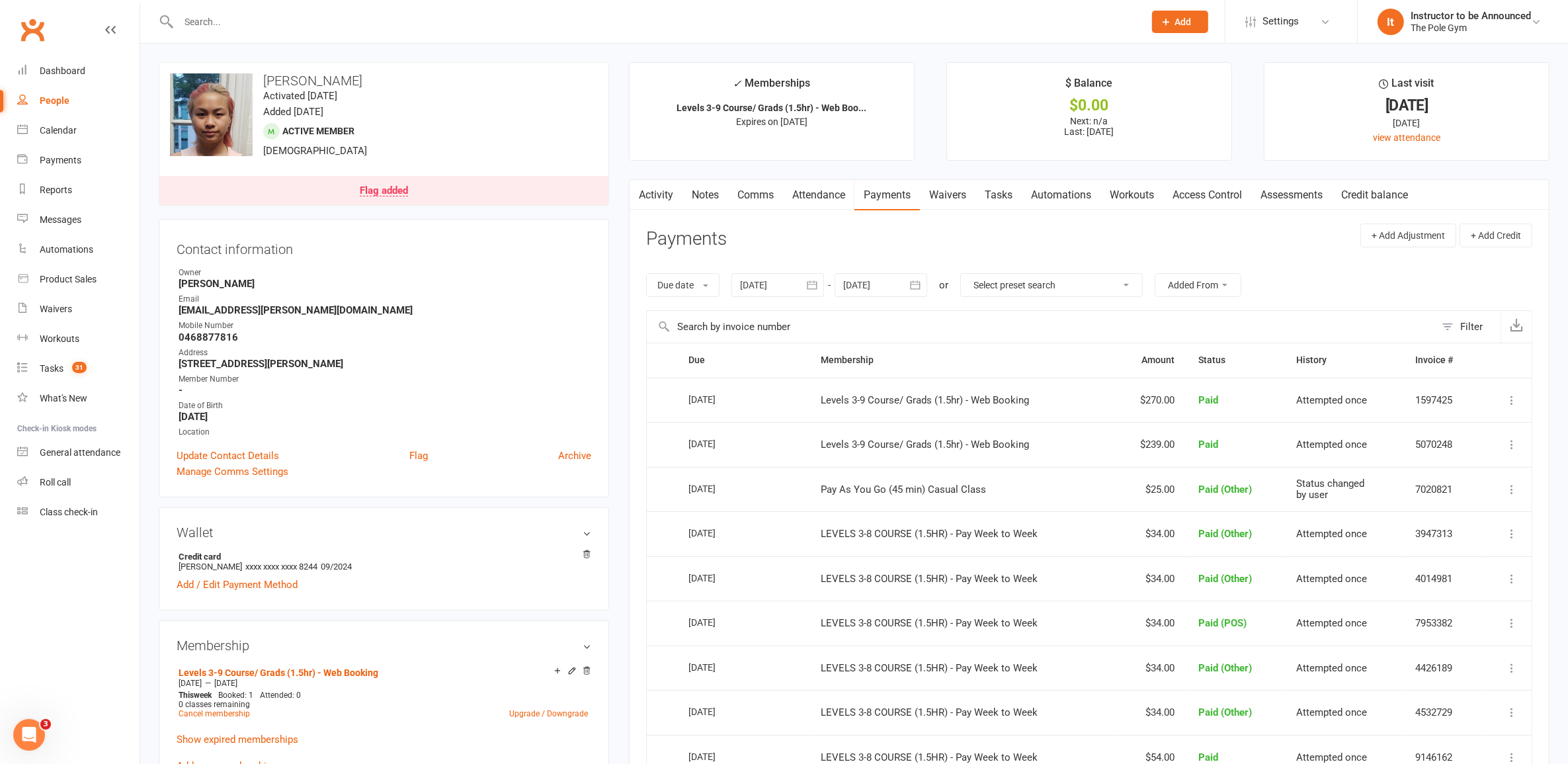
click at [384, 192] on div "Flag added" at bounding box center [384, 191] width 48 height 10
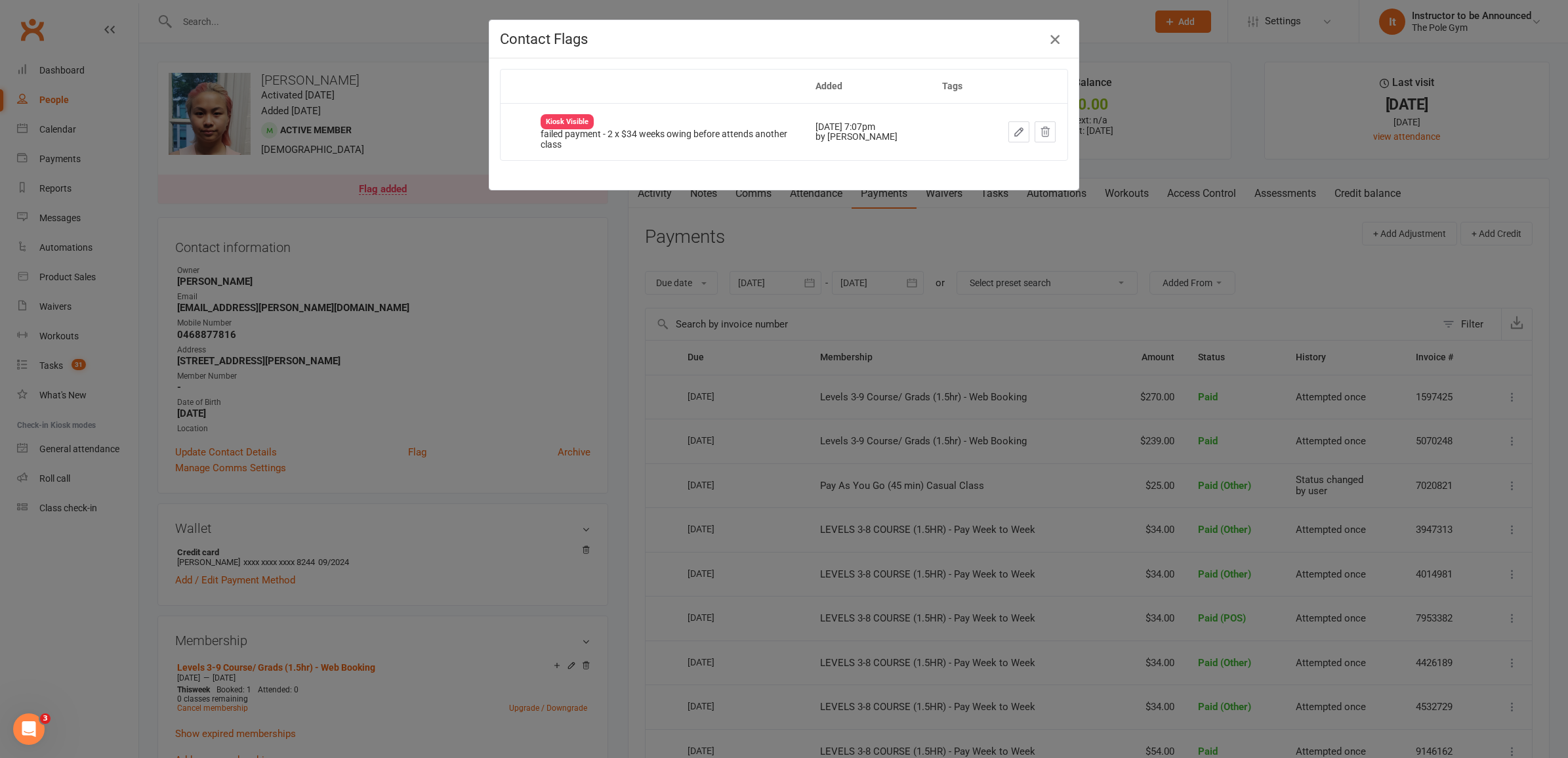
click at [1049, 39] on icon "button" at bounding box center [1055, 39] width 16 height 16
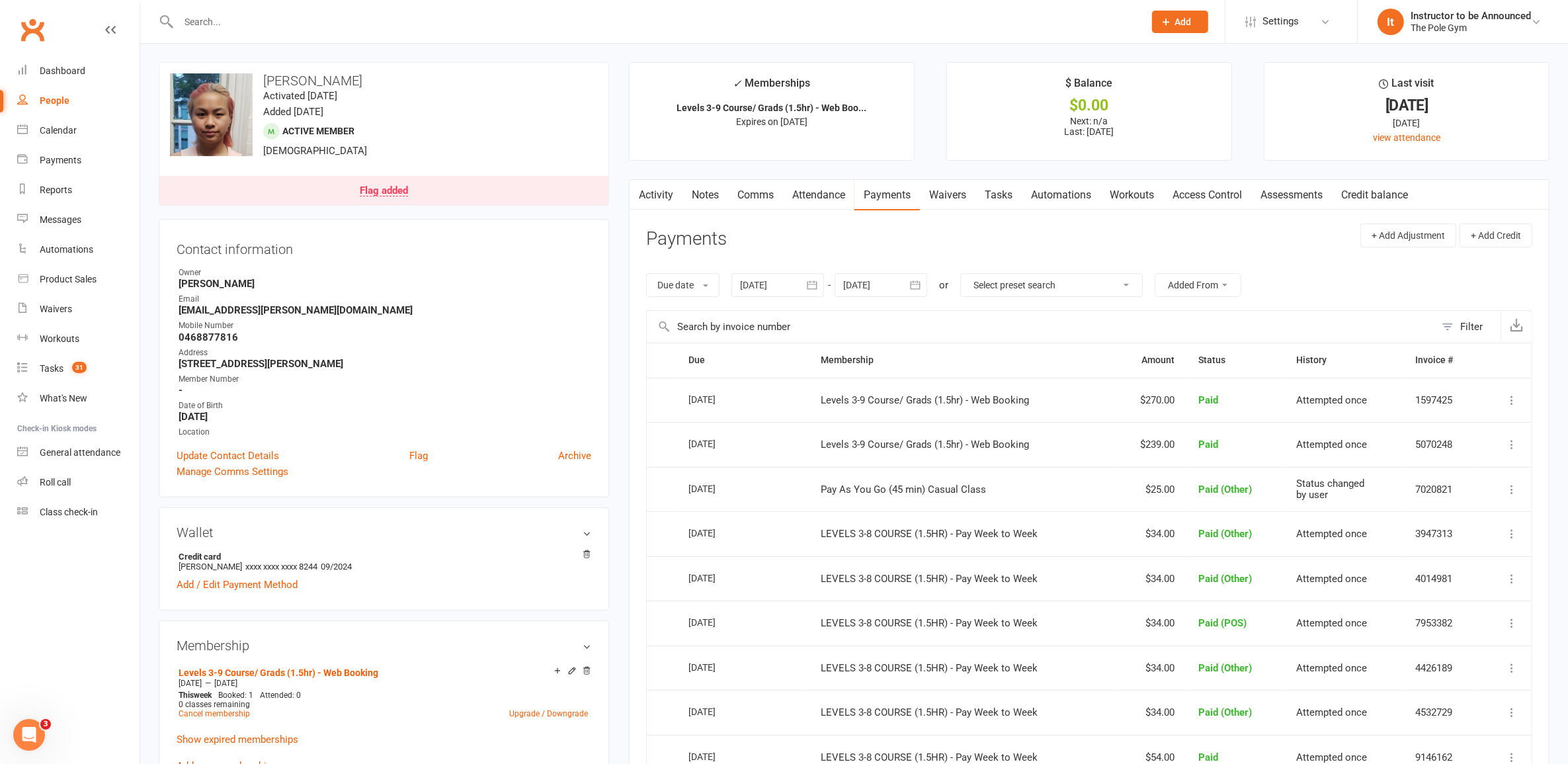
click at [394, 186] on div "Flag added" at bounding box center [384, 191] width 48 height 10
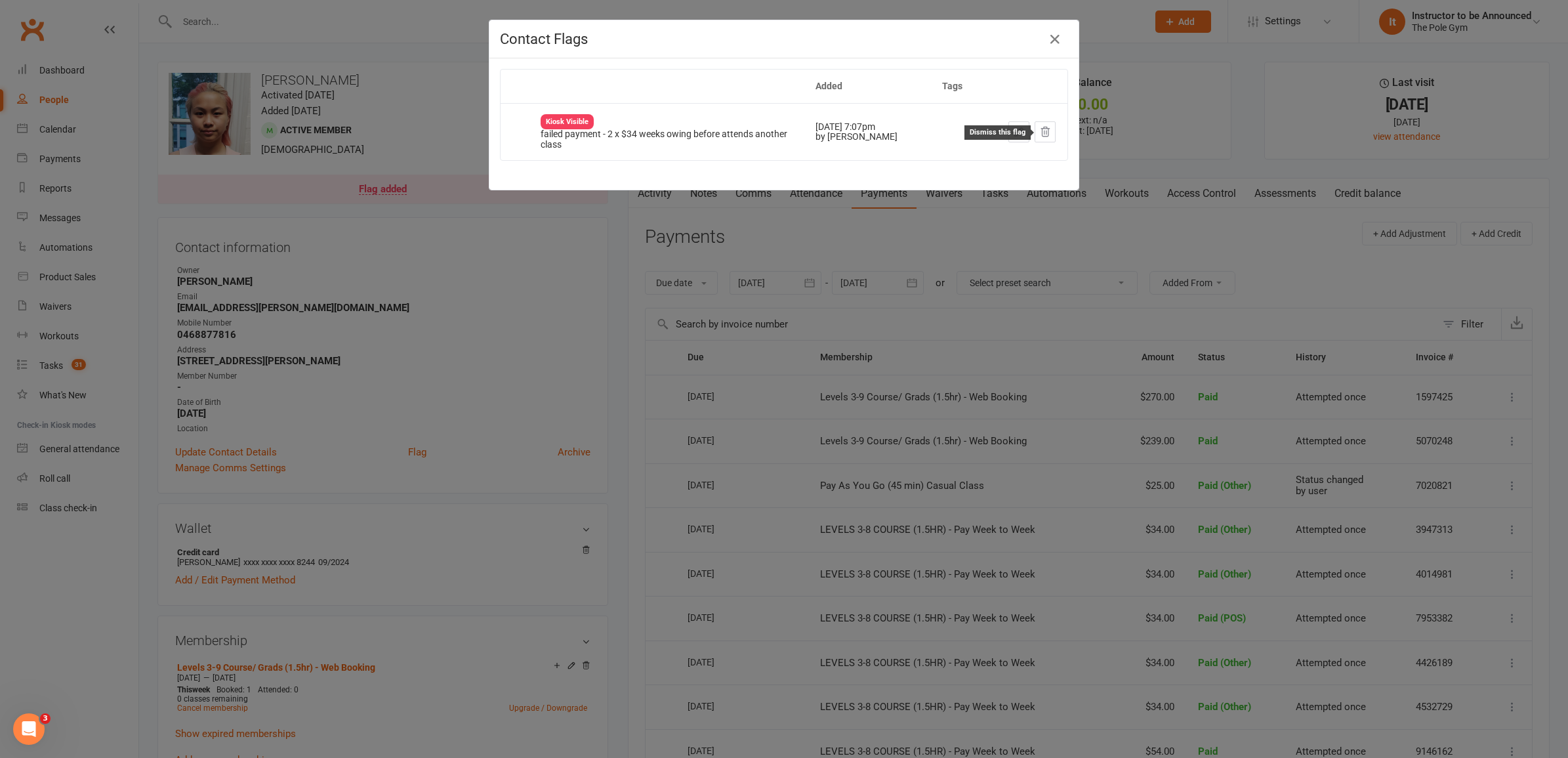
click at [1039, 126] on icon at bounding box center [1045, 132] width 12 height 12
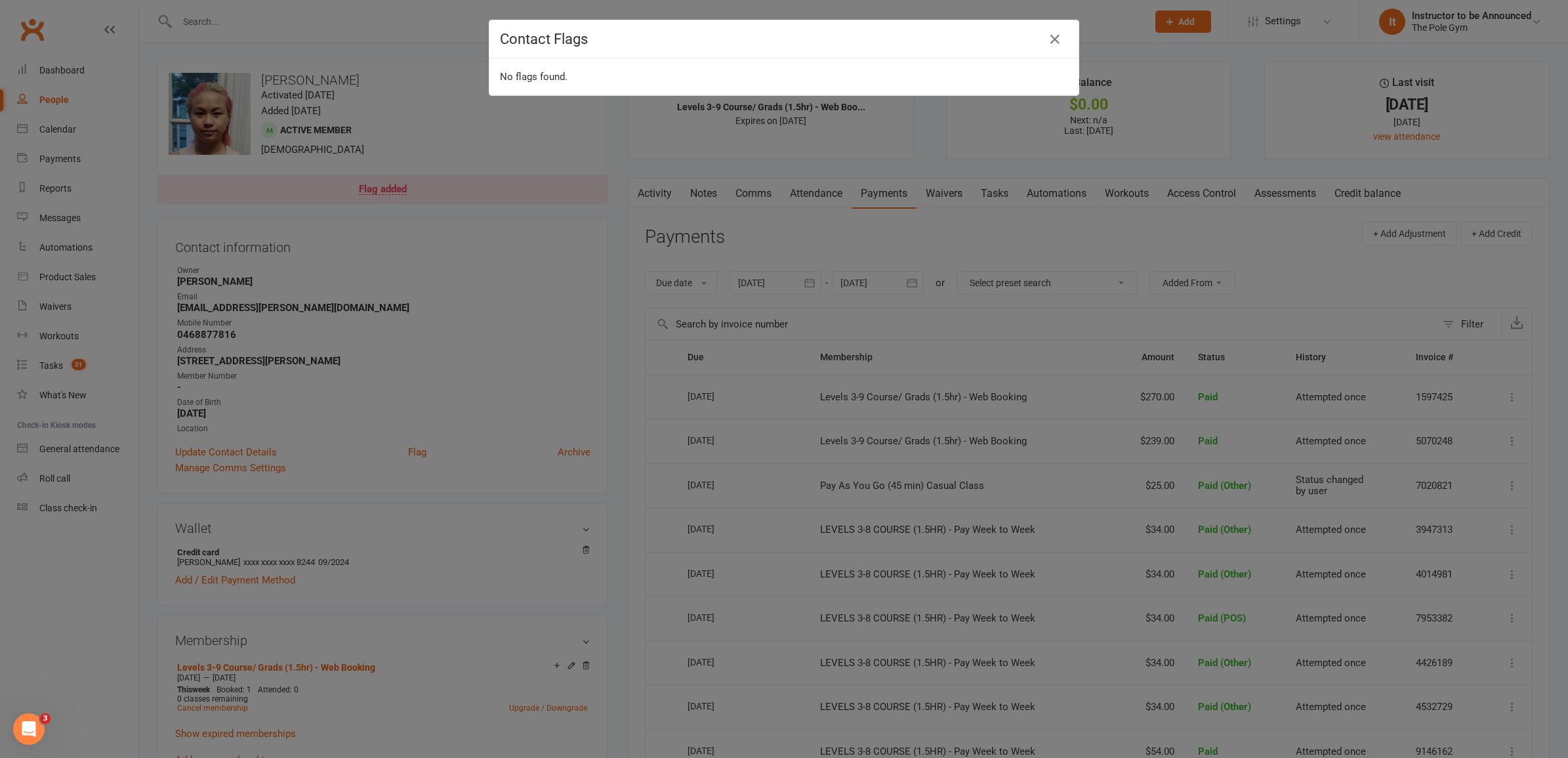
click at [556, 295] on div "Contact Flags No flags found." at bounding box center [784, 379] width 1568 height 758
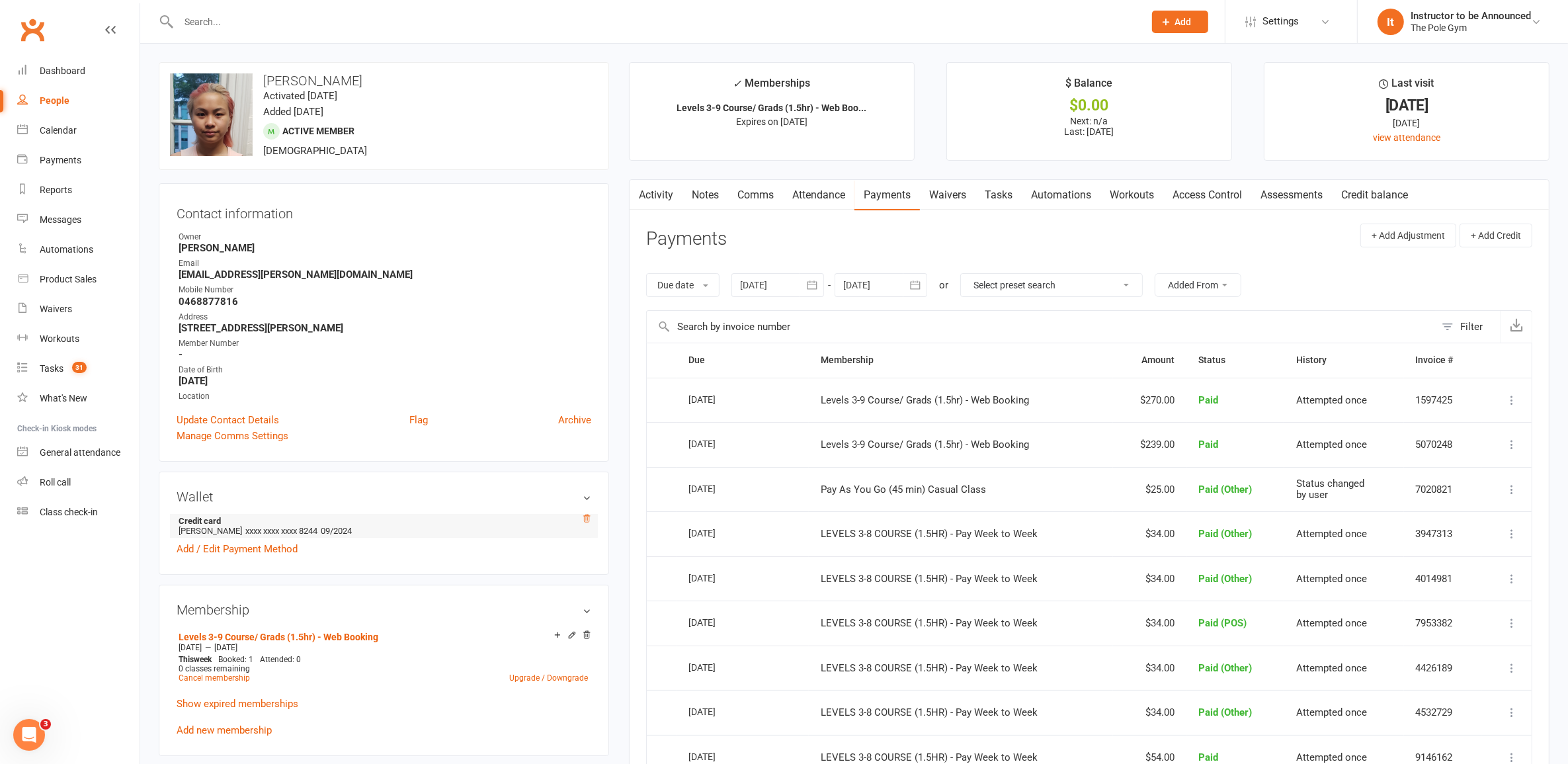
click at [583, 518] on icon at bounding box center [586, 518] width 9 height 9
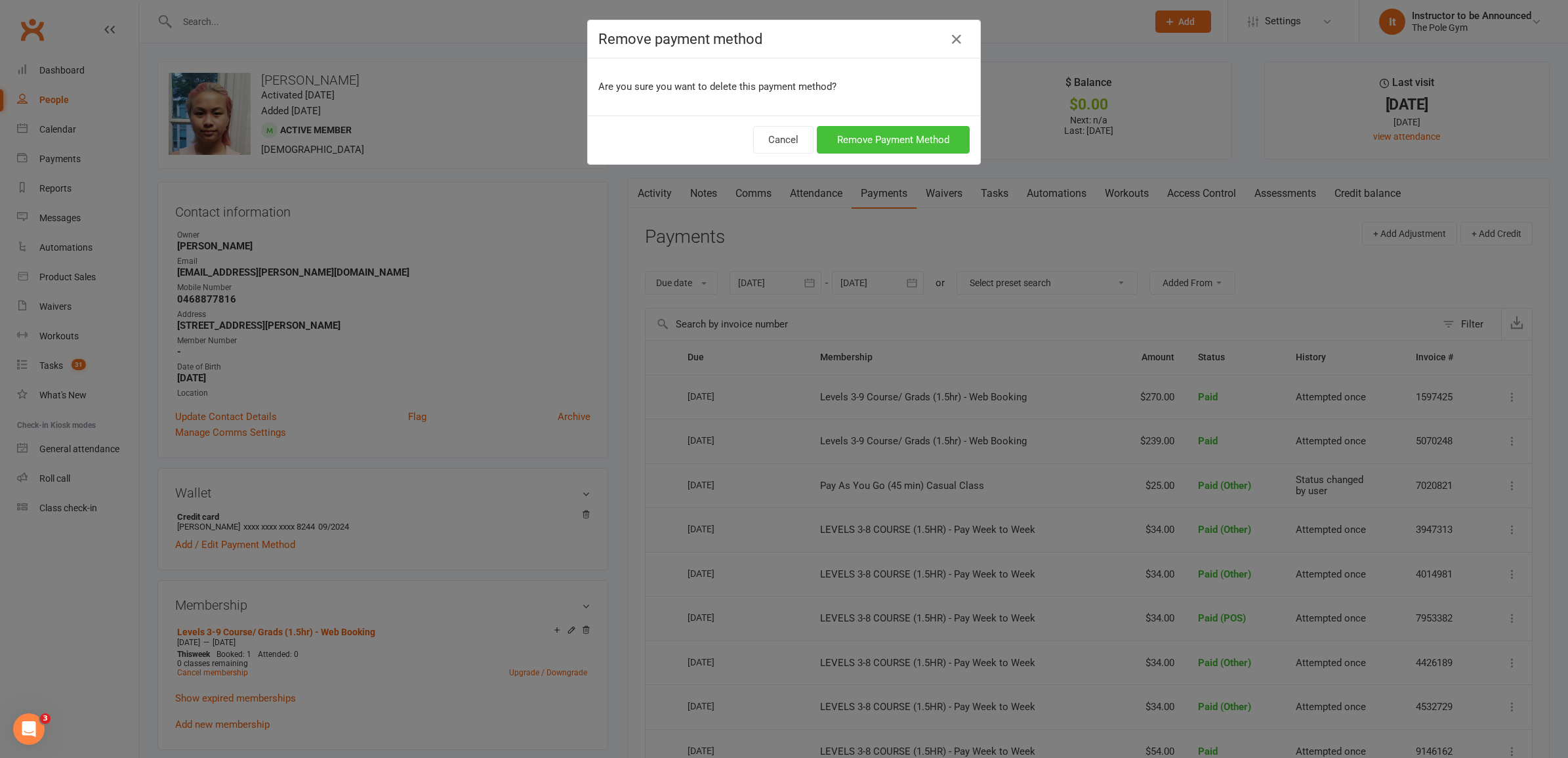
click at [859, 135] on button "Remove Payment Method" at bounding box center [894, 140] width 153 height 27
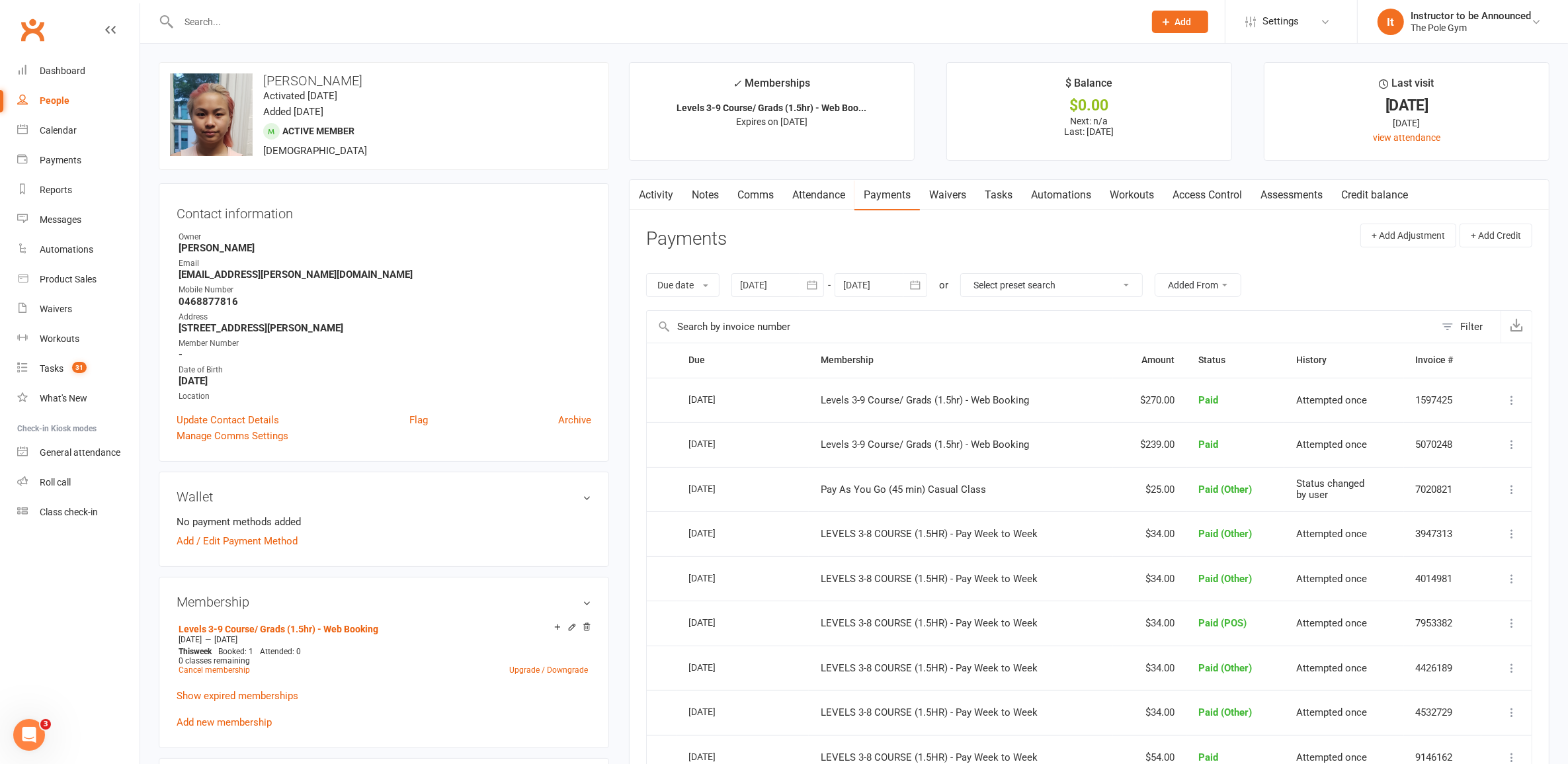
click at [28, 31] on link "Clubworx" at bounding box center [32, 30] width 33 height 33
